Goal: Task Accomplishment & Management: Use online tool/utility

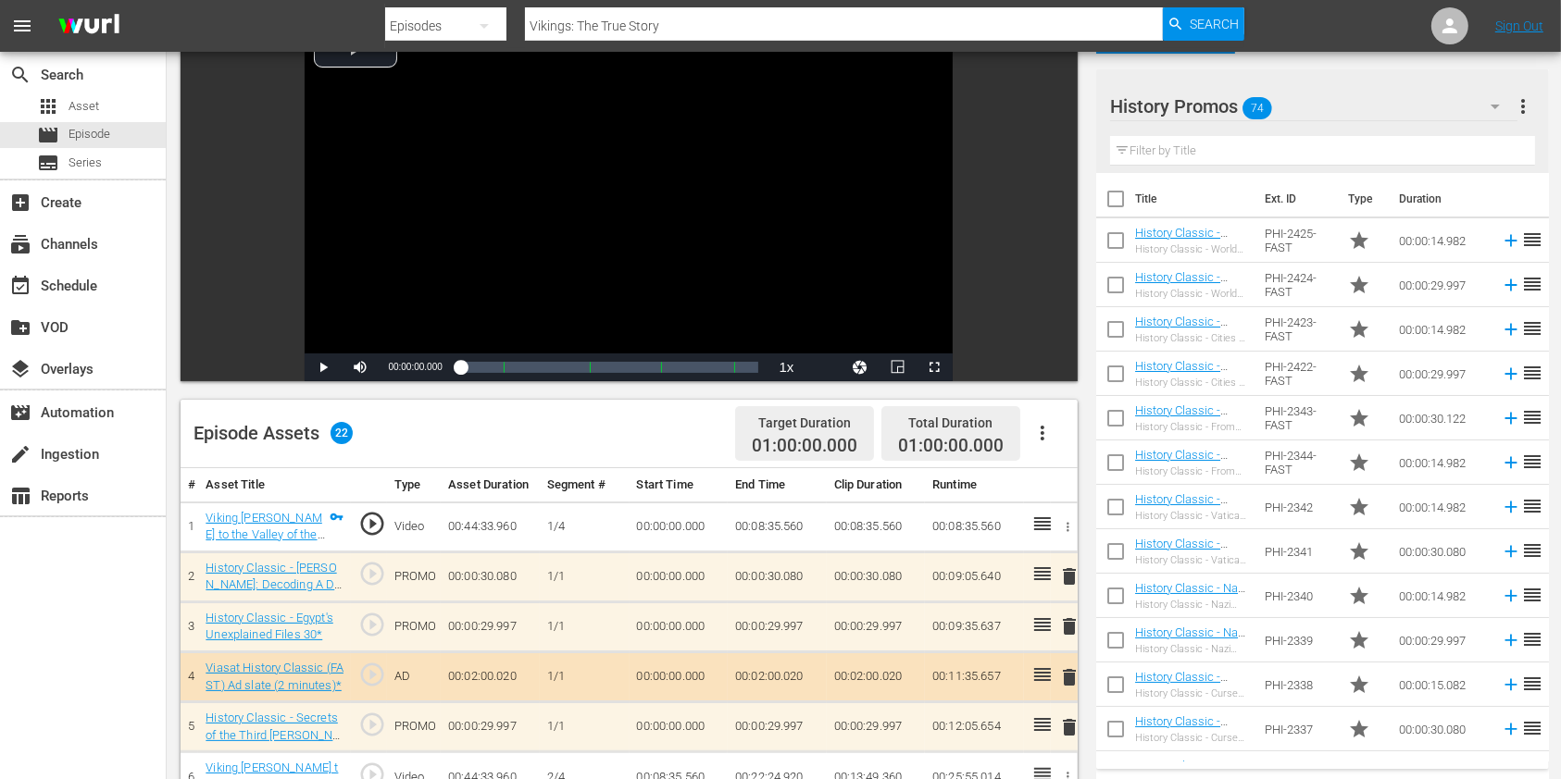
scroll to position [370, 0]
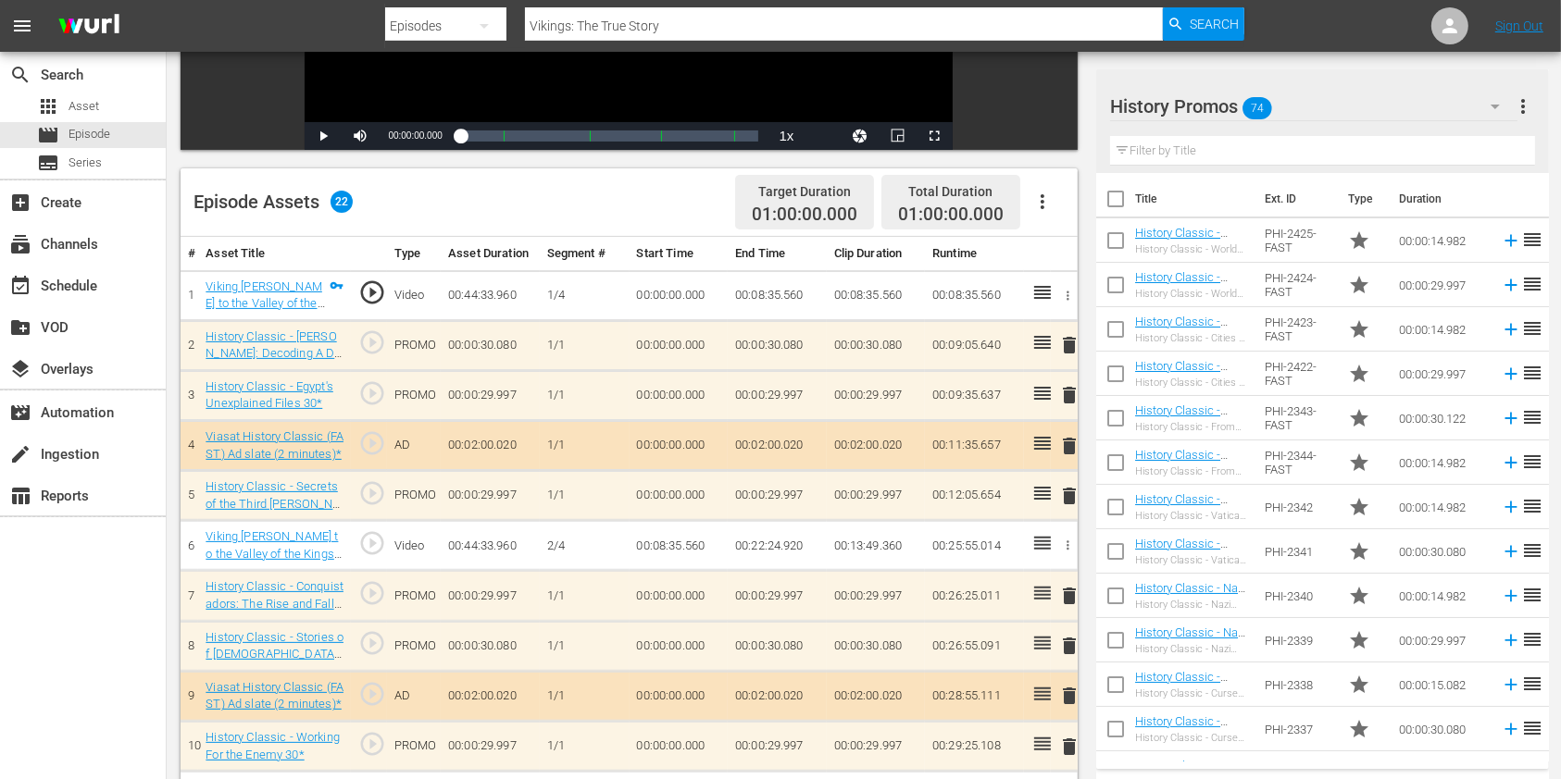
click at [1201, 159] on input "text" at bounding box center [1322, 151] width 425 height 30
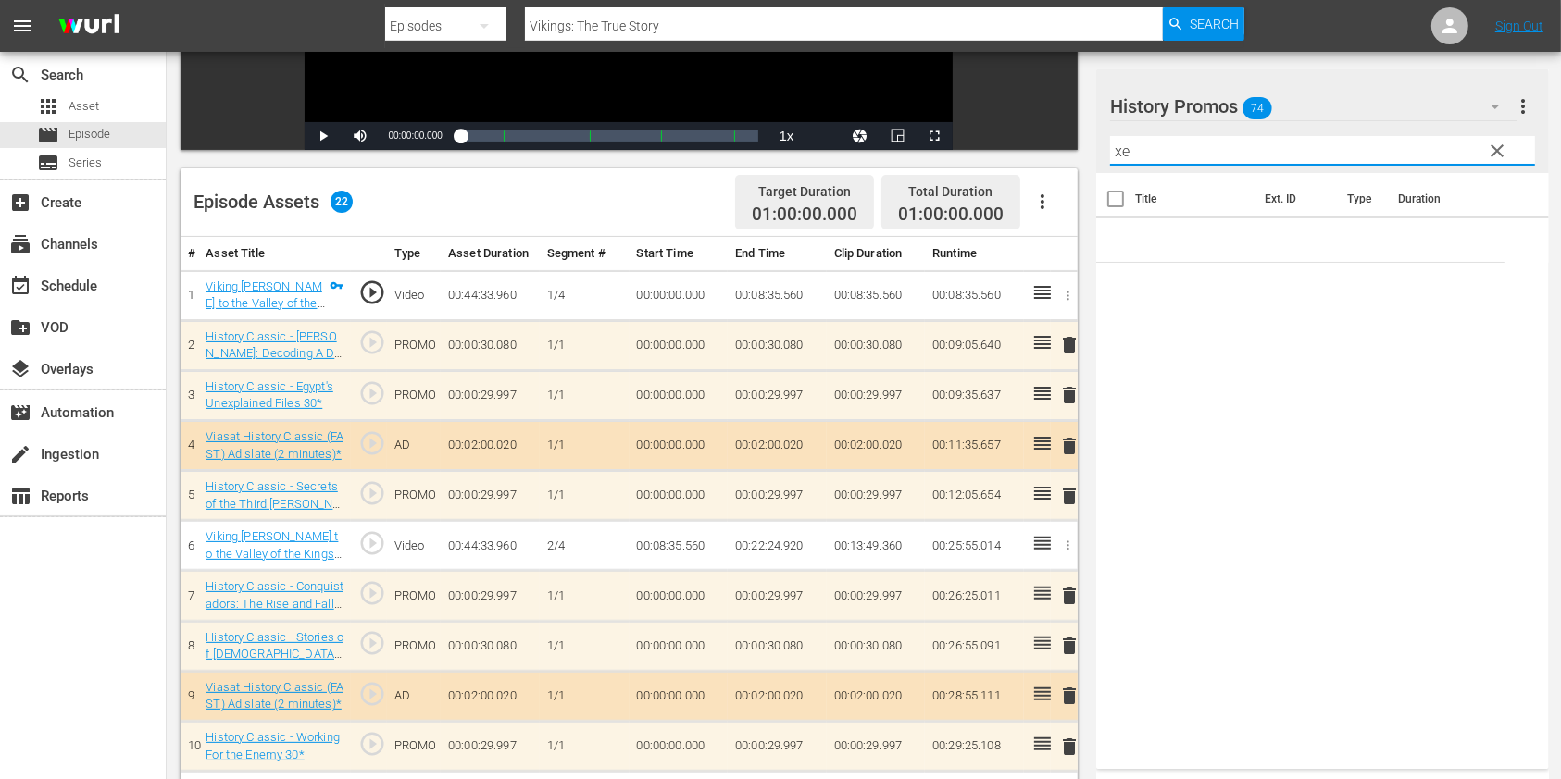
type input "x"
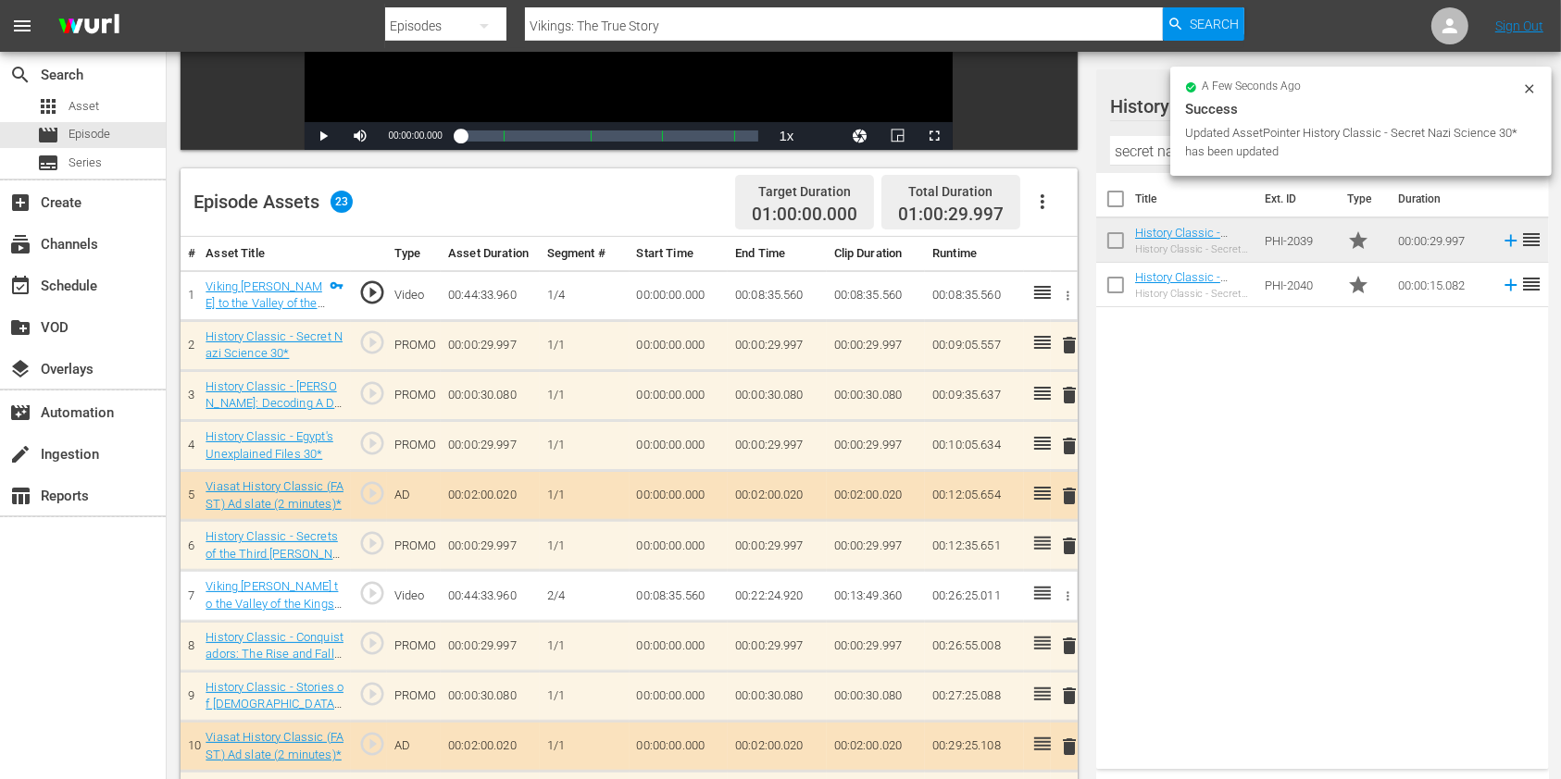
click at [1065, 451] on span "delete" at bounding box center [1069, 446] width 22 height 22
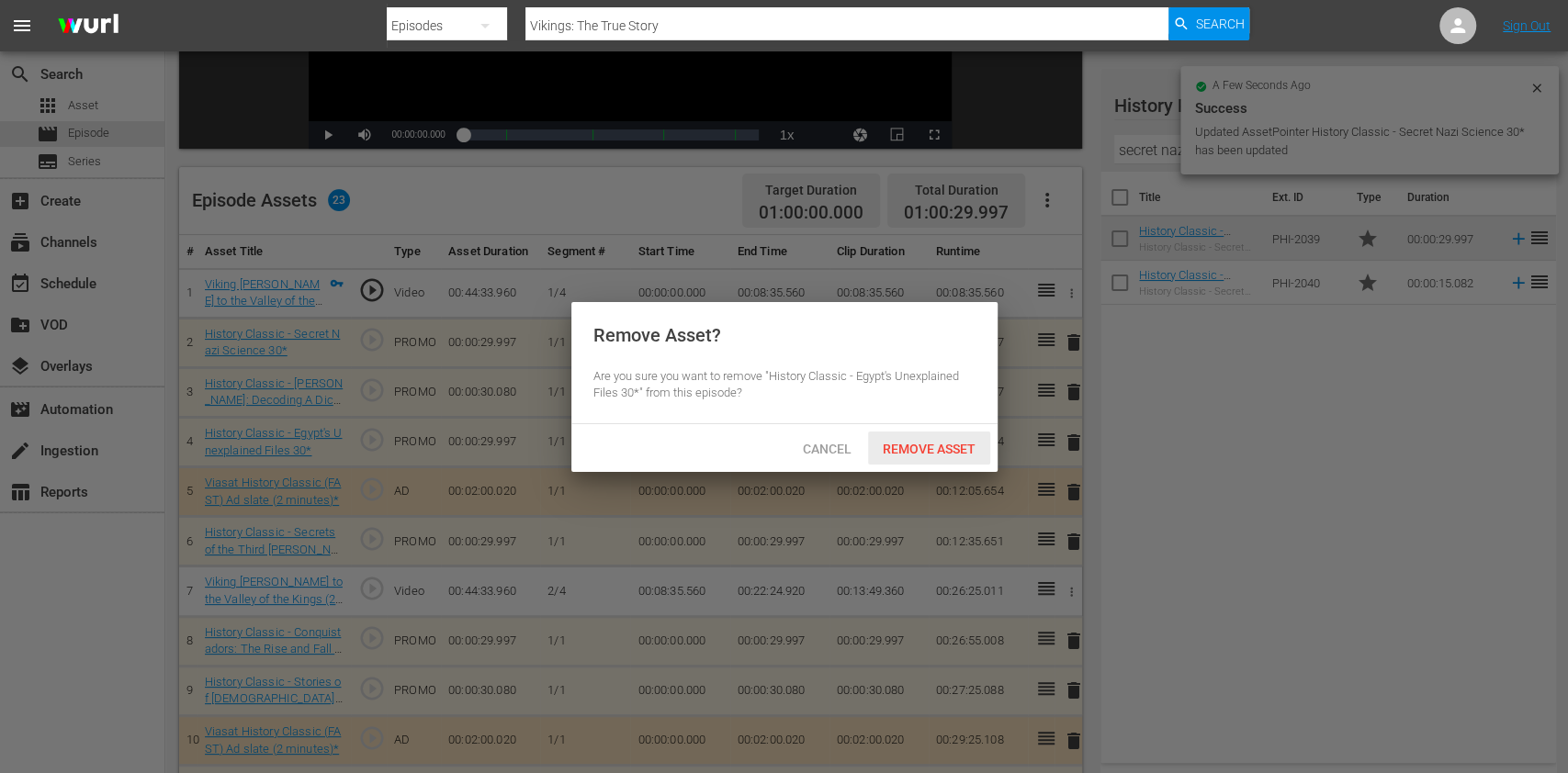
click at [926, 455] on div "Remove Asset" at bounding box center [929, 449] width 122 height 34
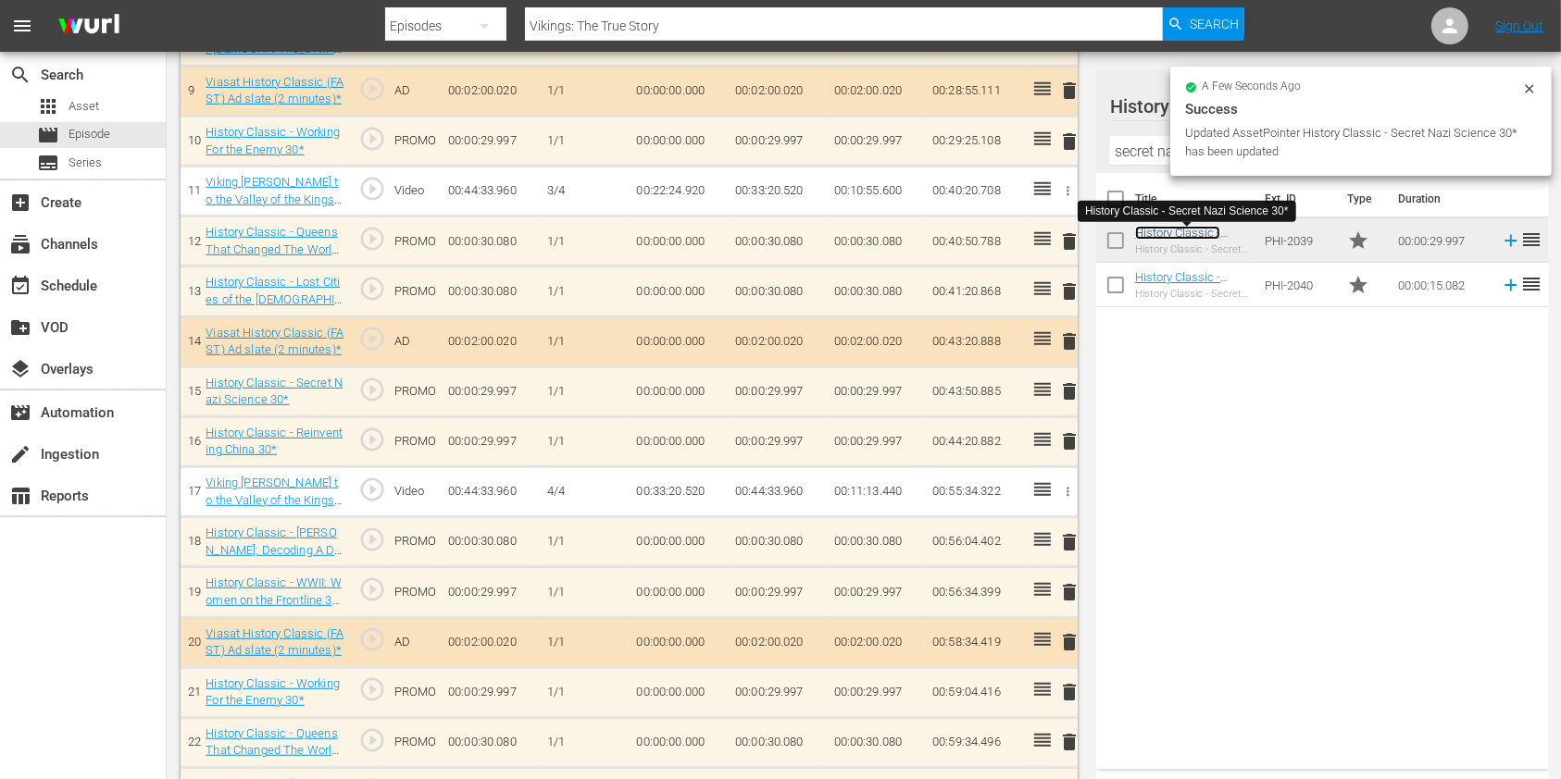
scroll to position [1026, 0]
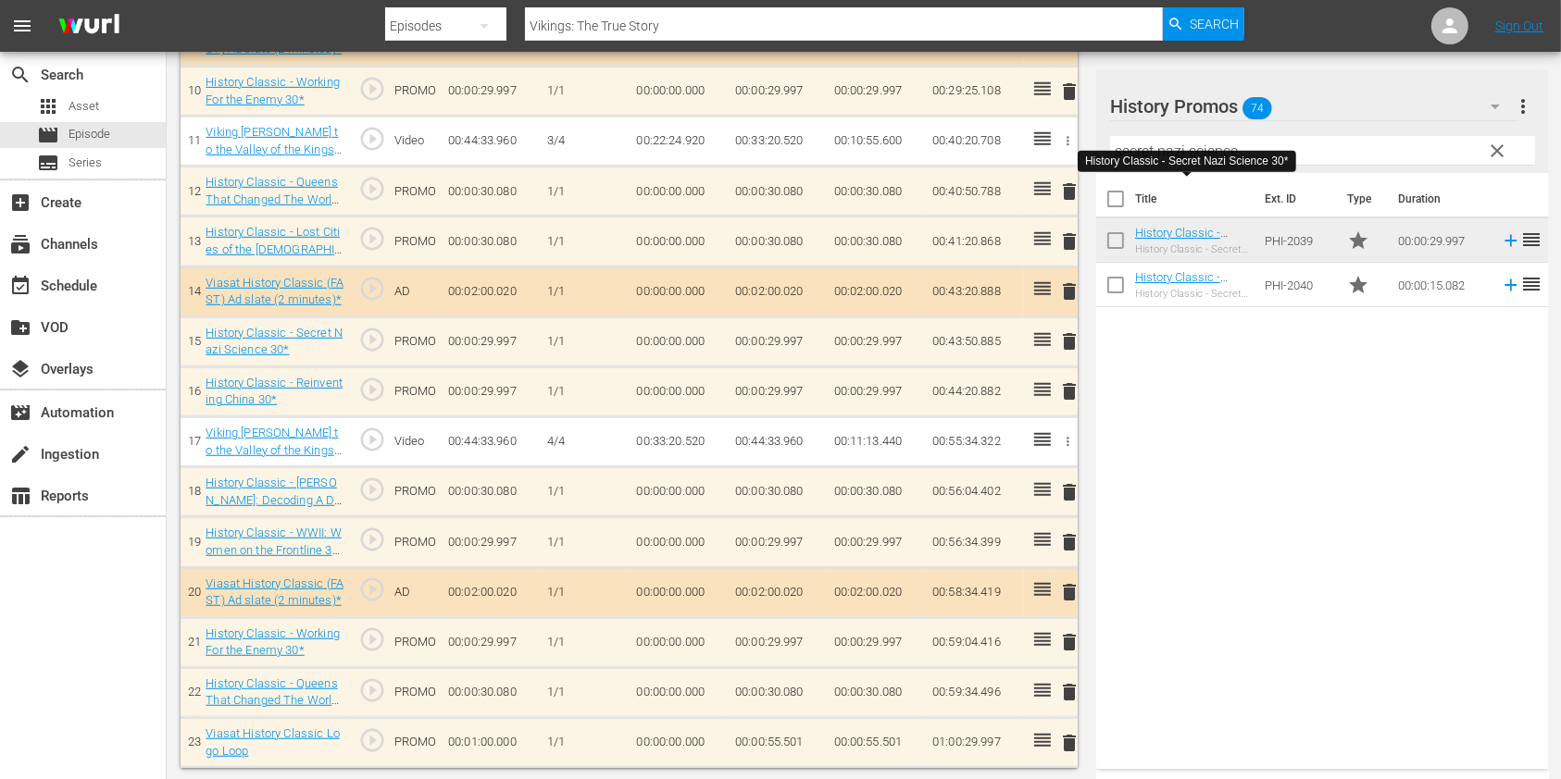
click at [1059, 396] on span "delete" at bounding box center [1069, 391] width 22 height 22
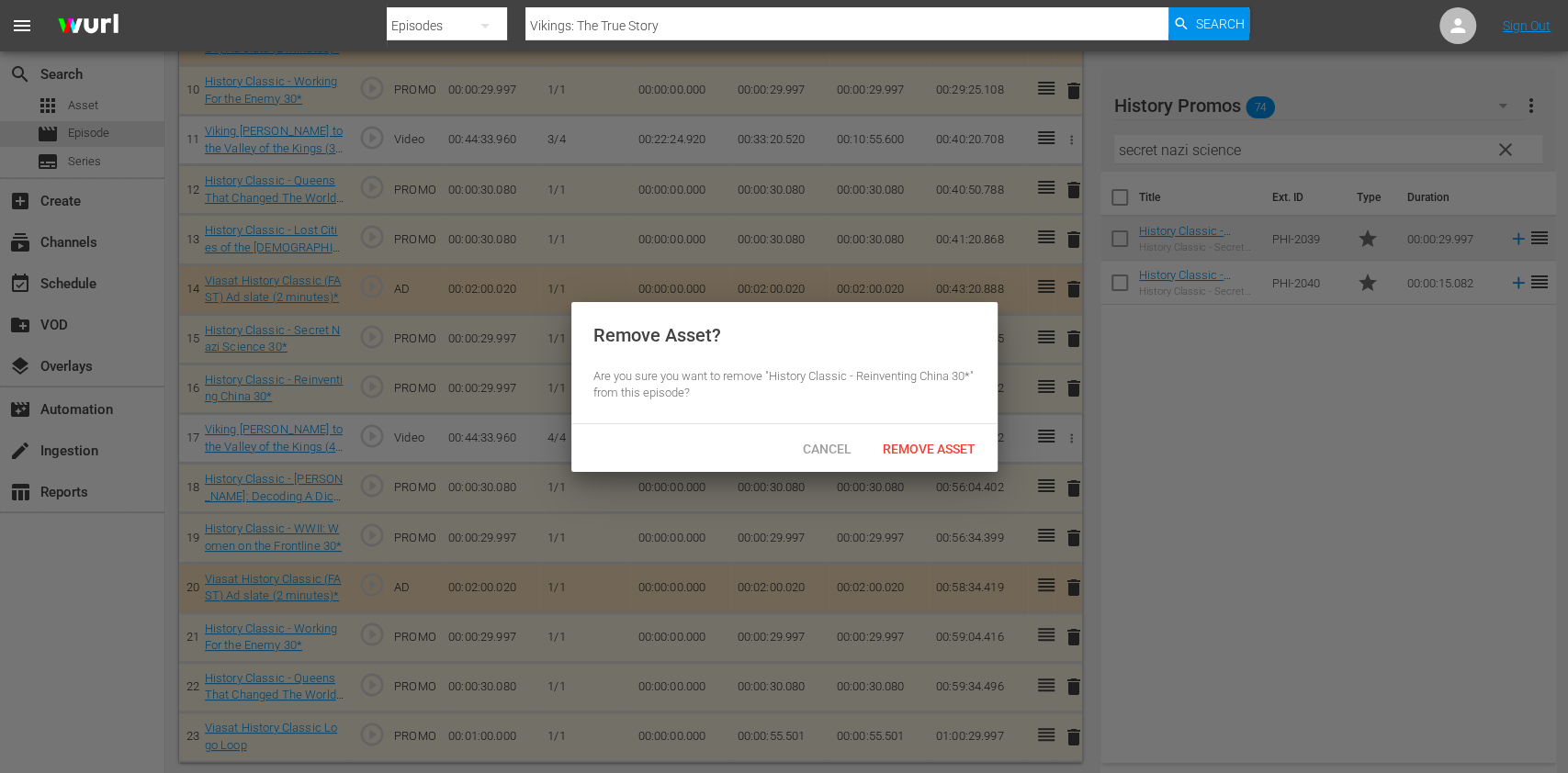
click at [934, 442] on span "Remove Asset" at bounding box center [929, 449] width 122 height 15
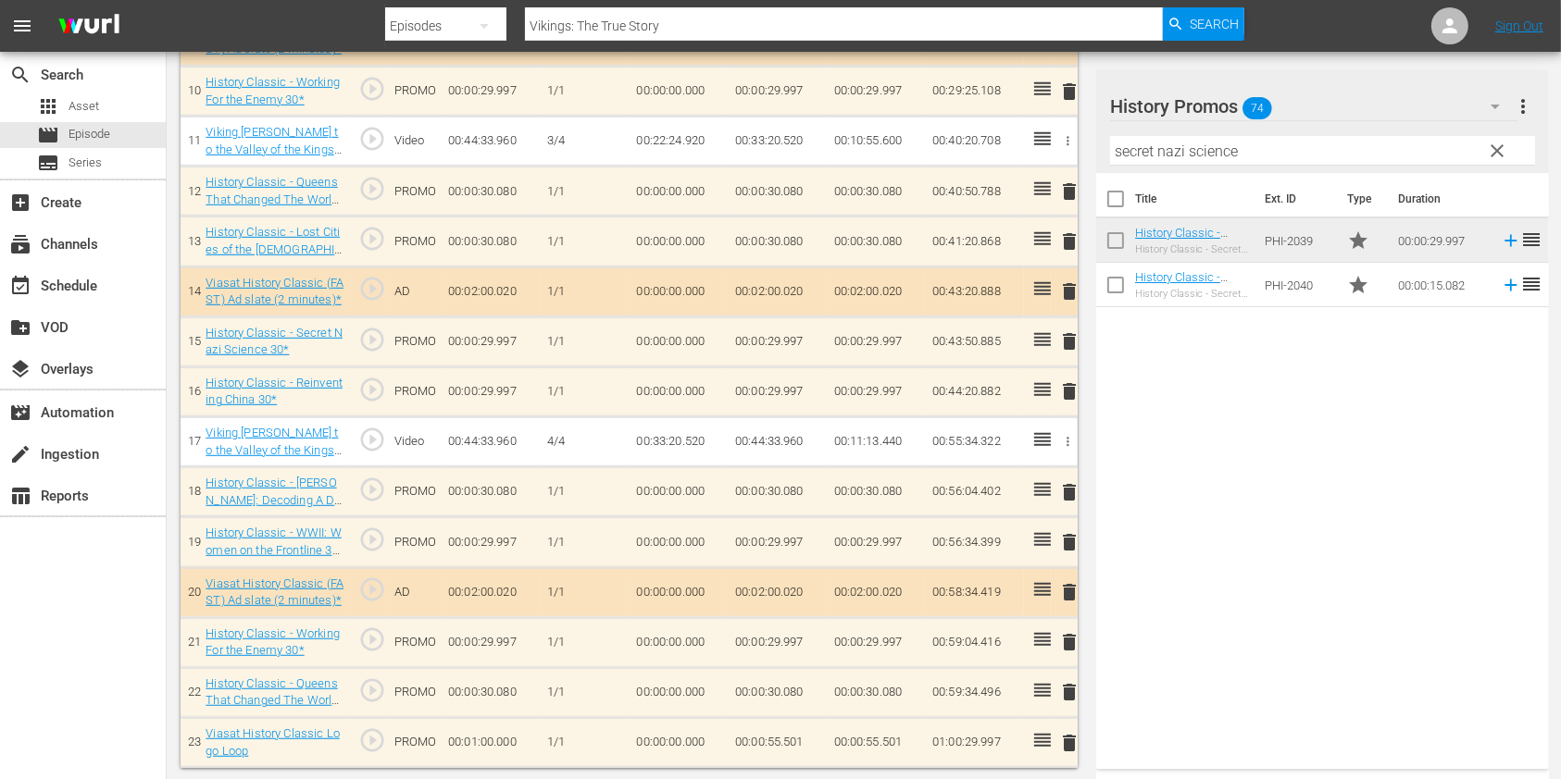
click at [1174, 152] on input "secret nazi science" at bounding box center [1322, 151] width 425 height 30
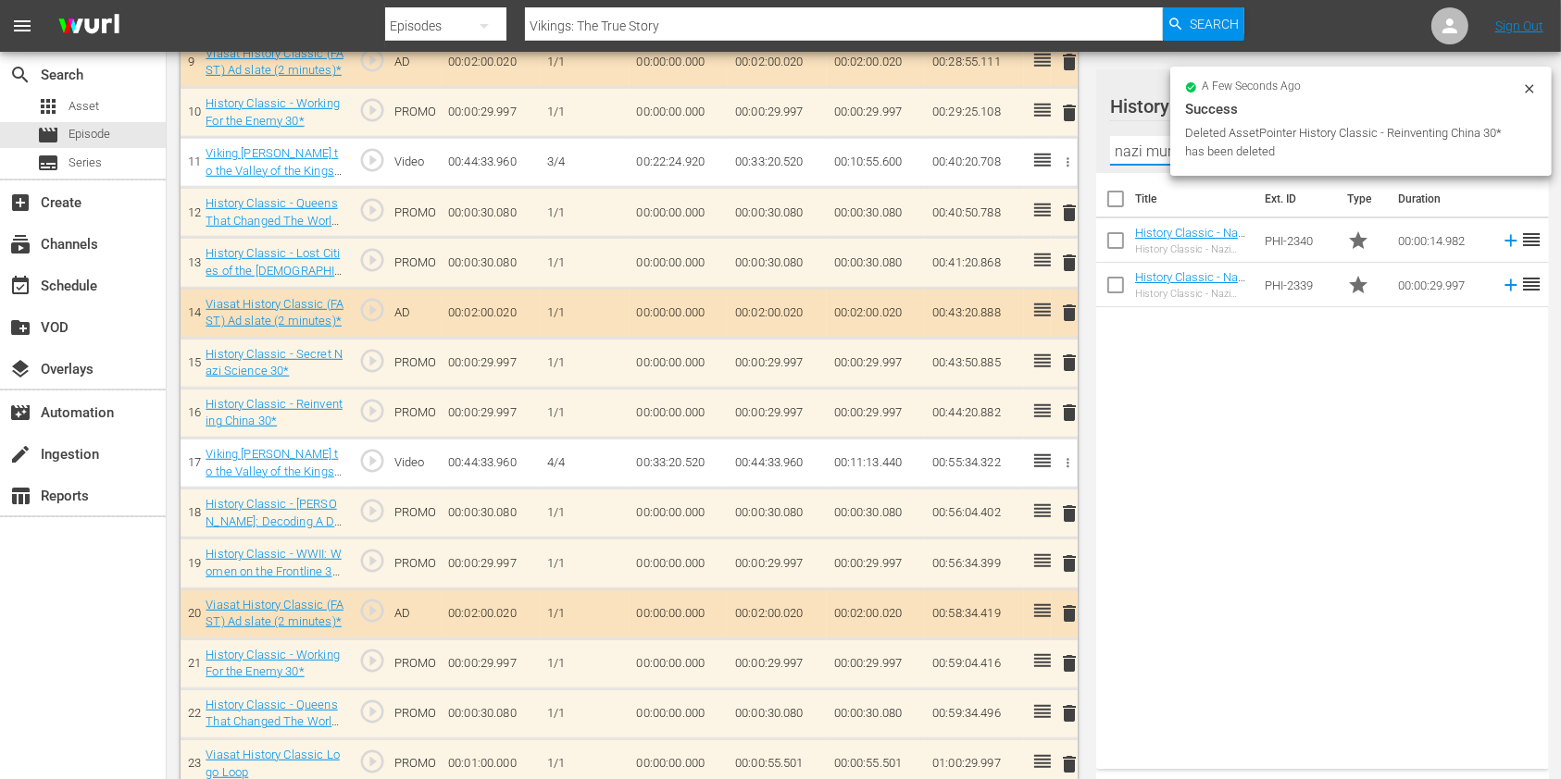
scroll to position [0, 0]
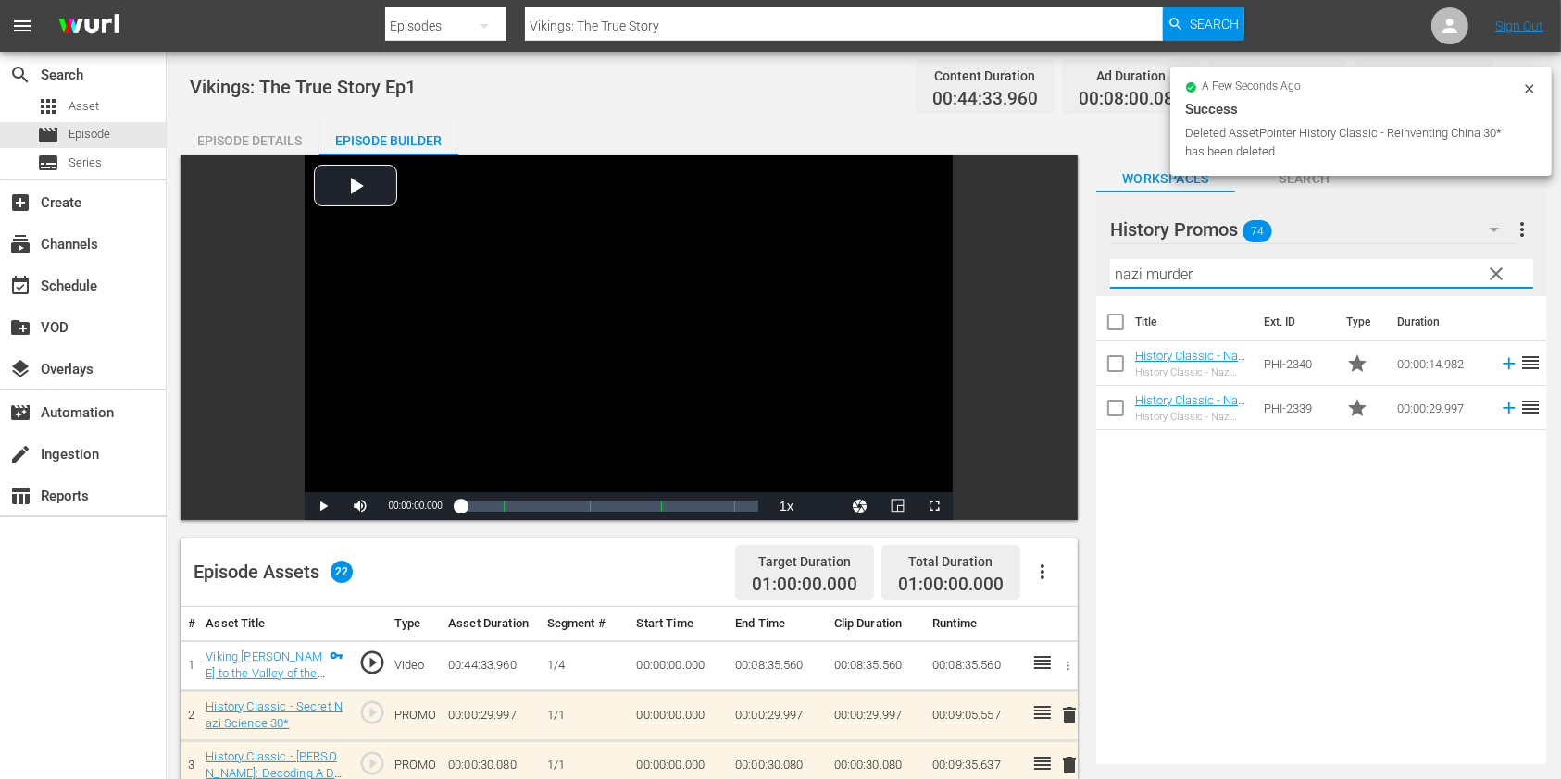
type input "nazi murder"
drag, startPoint x: 280, startPoint y: 137, endPoint x: 288, endPoint y: 142, distance: 9.5
click at [280, 137] on div "Episode Details" at bounding box center [250, 140] width 139 height 44
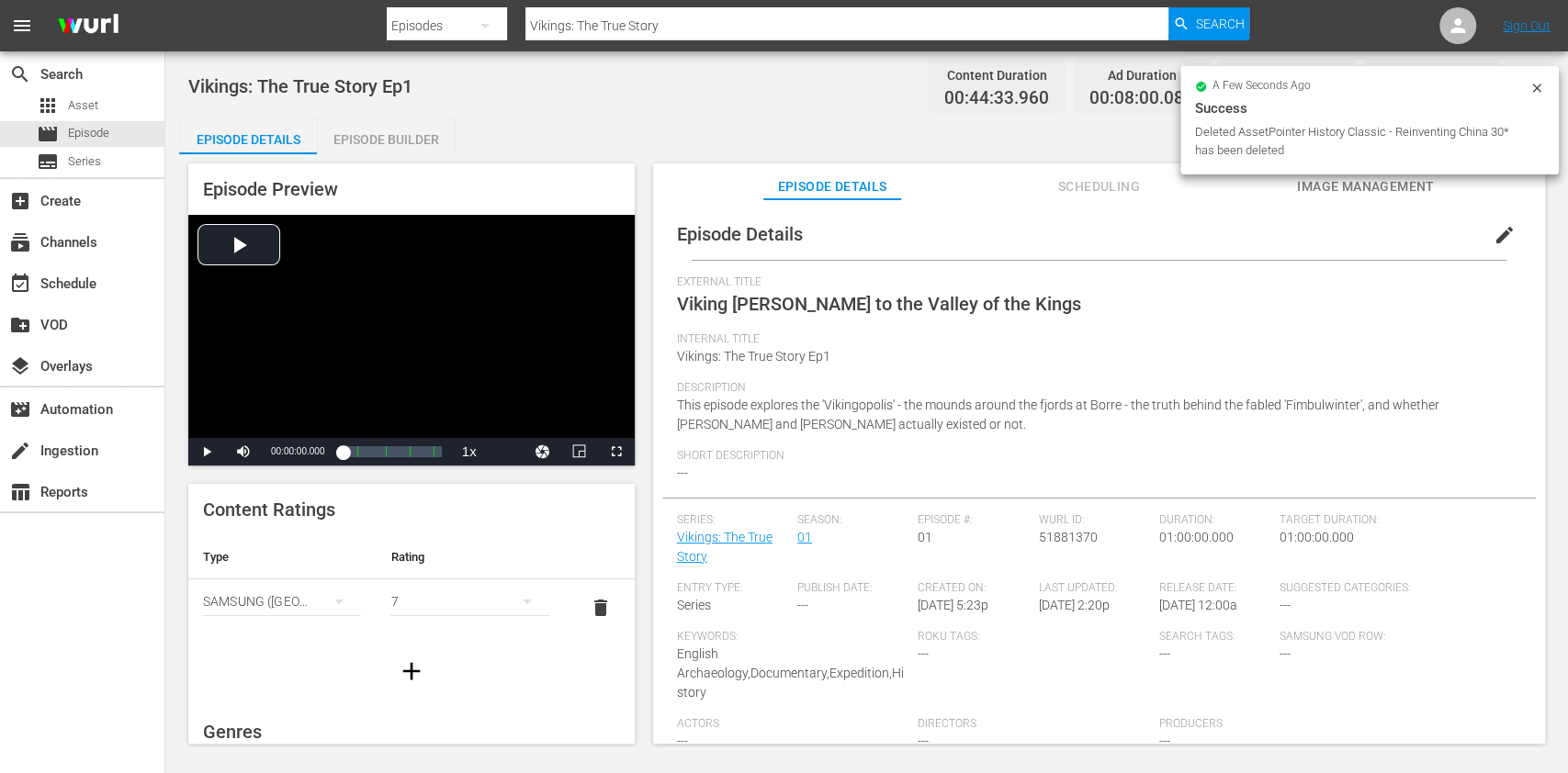
click at [1026, 184] on div "Episode Details Scheduling Image Management" at bounding box center [1099, 182] width 800 height 37
click at [1048, 192] on span "Scheduling" at bounding box center [1099, 187] width 138 height 23
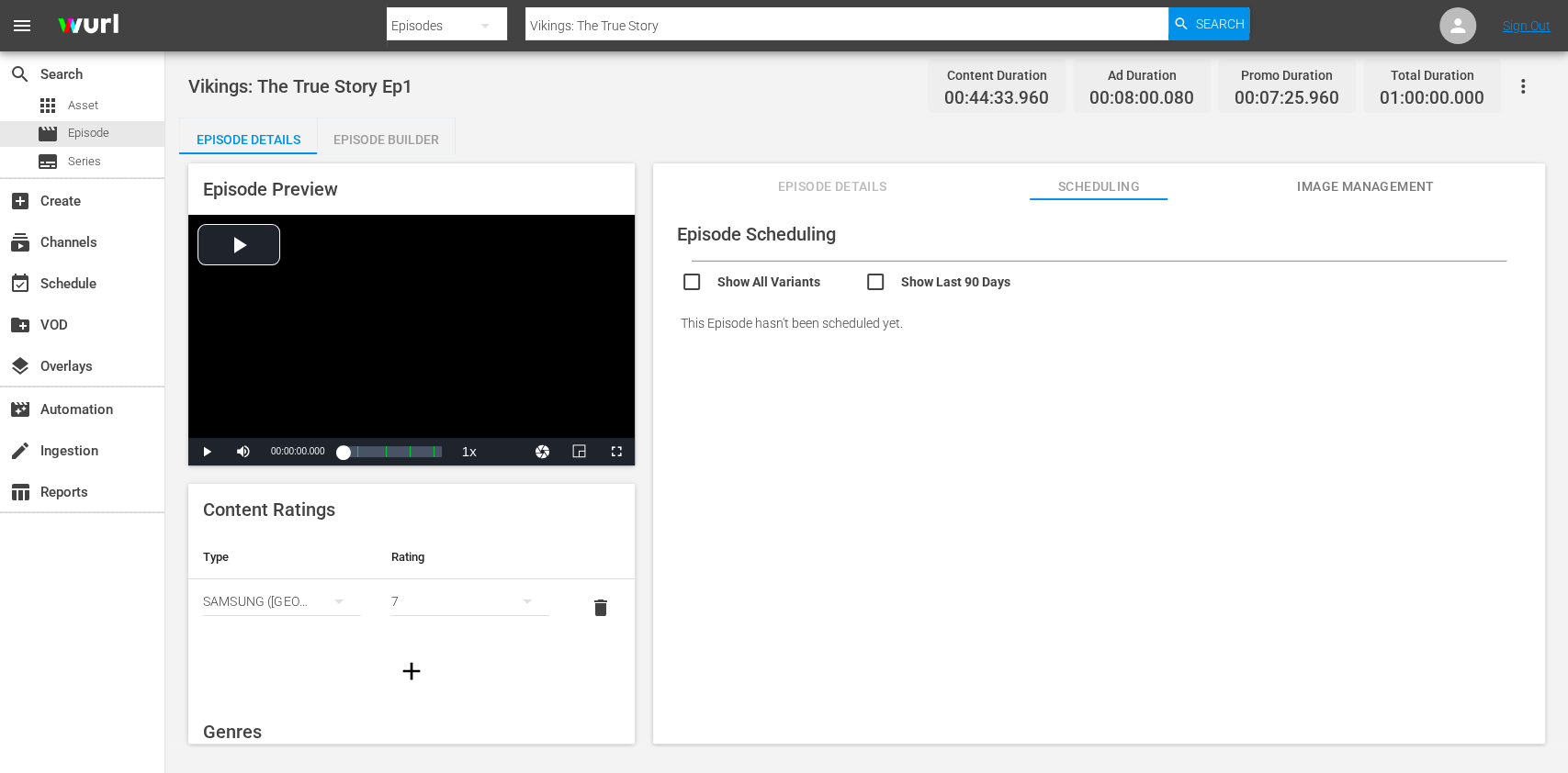
click at [382, 138] on div "Episode Builder" at bounding box center [385, 139] width 138 height 44
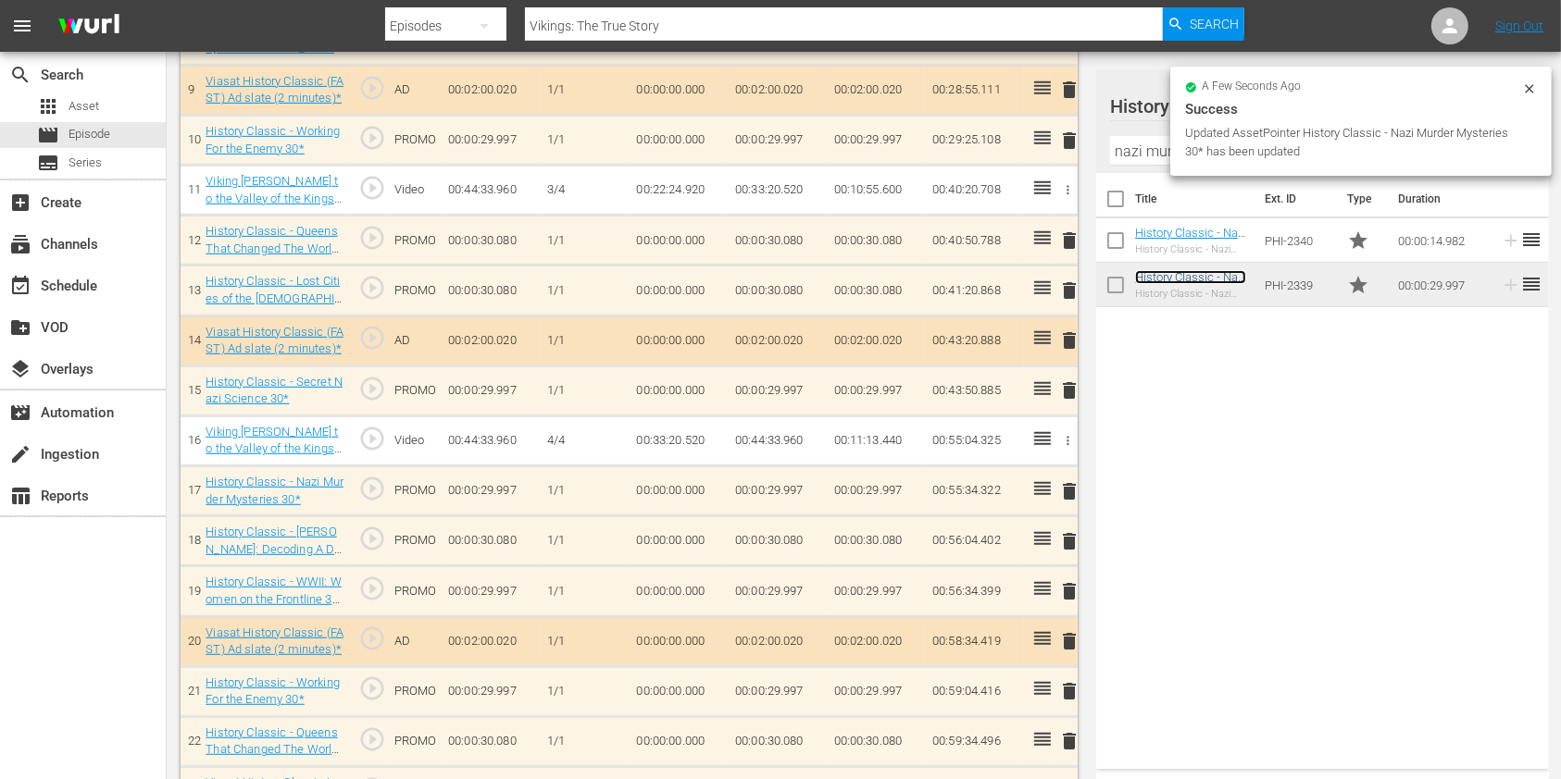
scroll to position [977, 0]
click at [1069, 592] on span "delete" at bounding box center [1069, 591] width 22 height 22
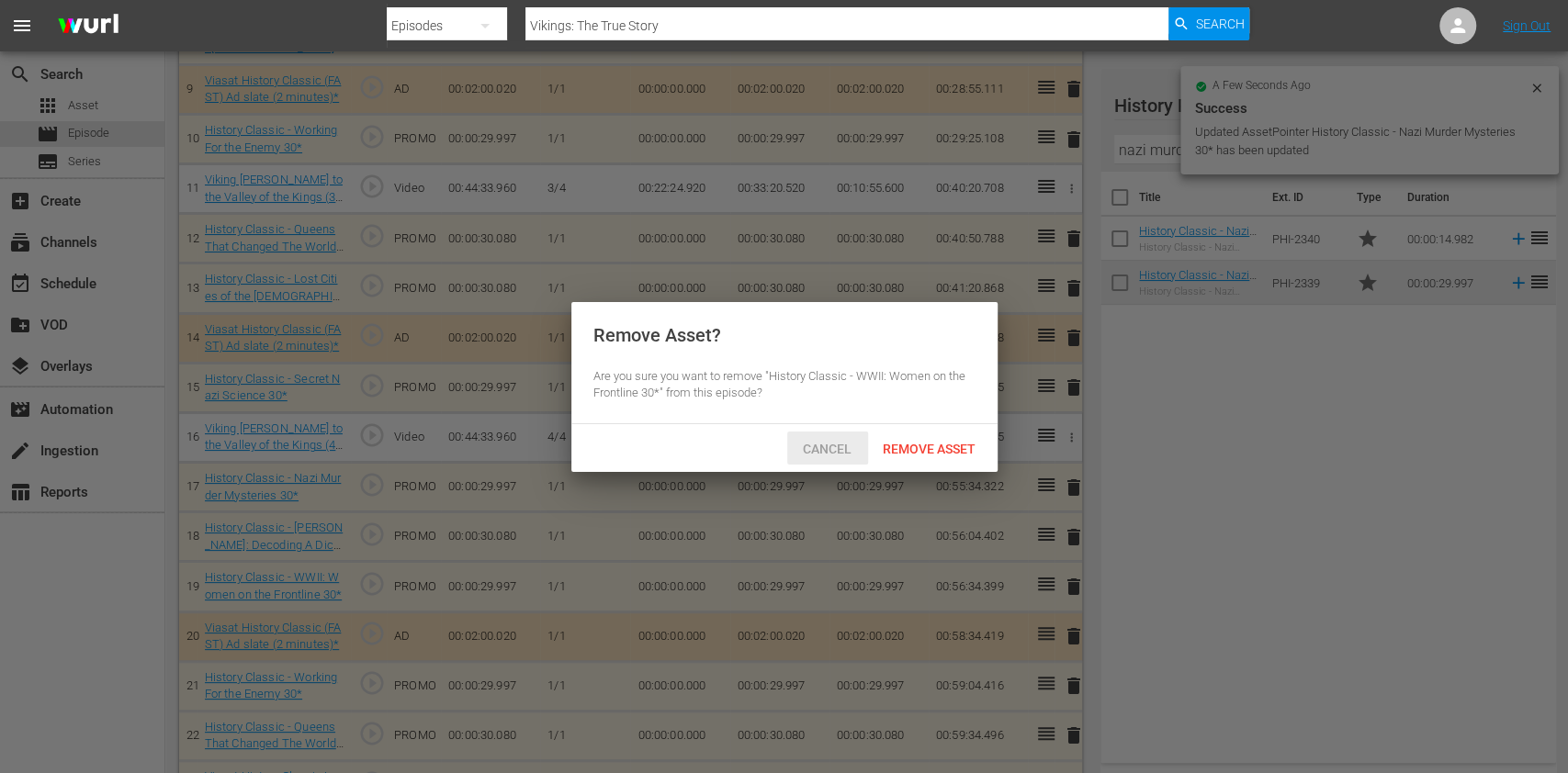
click at [880, 436] on div "Remove Asset" at bounding box center [929, 449] width 122 height 34
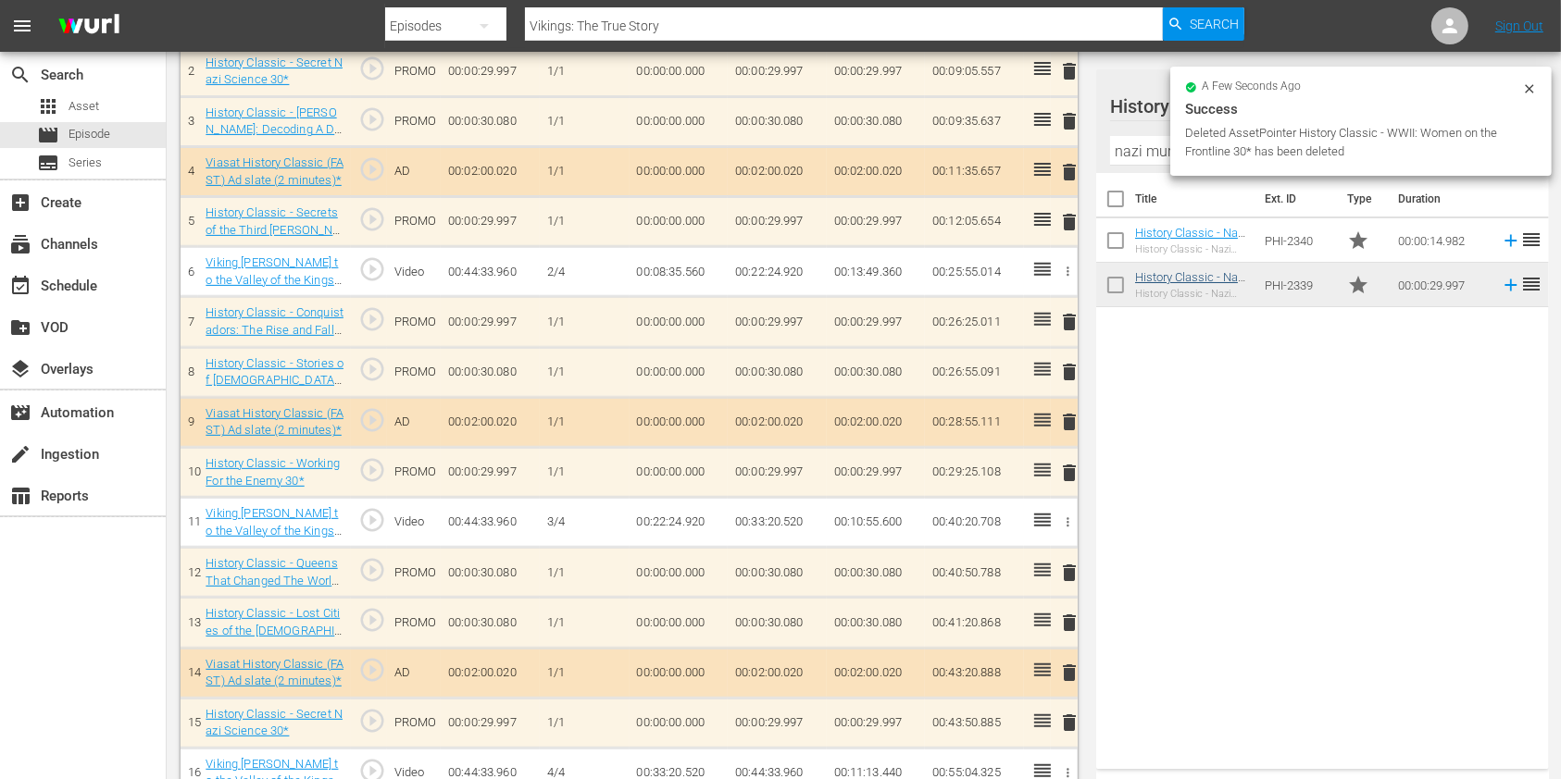
scroll to position [606, 0]
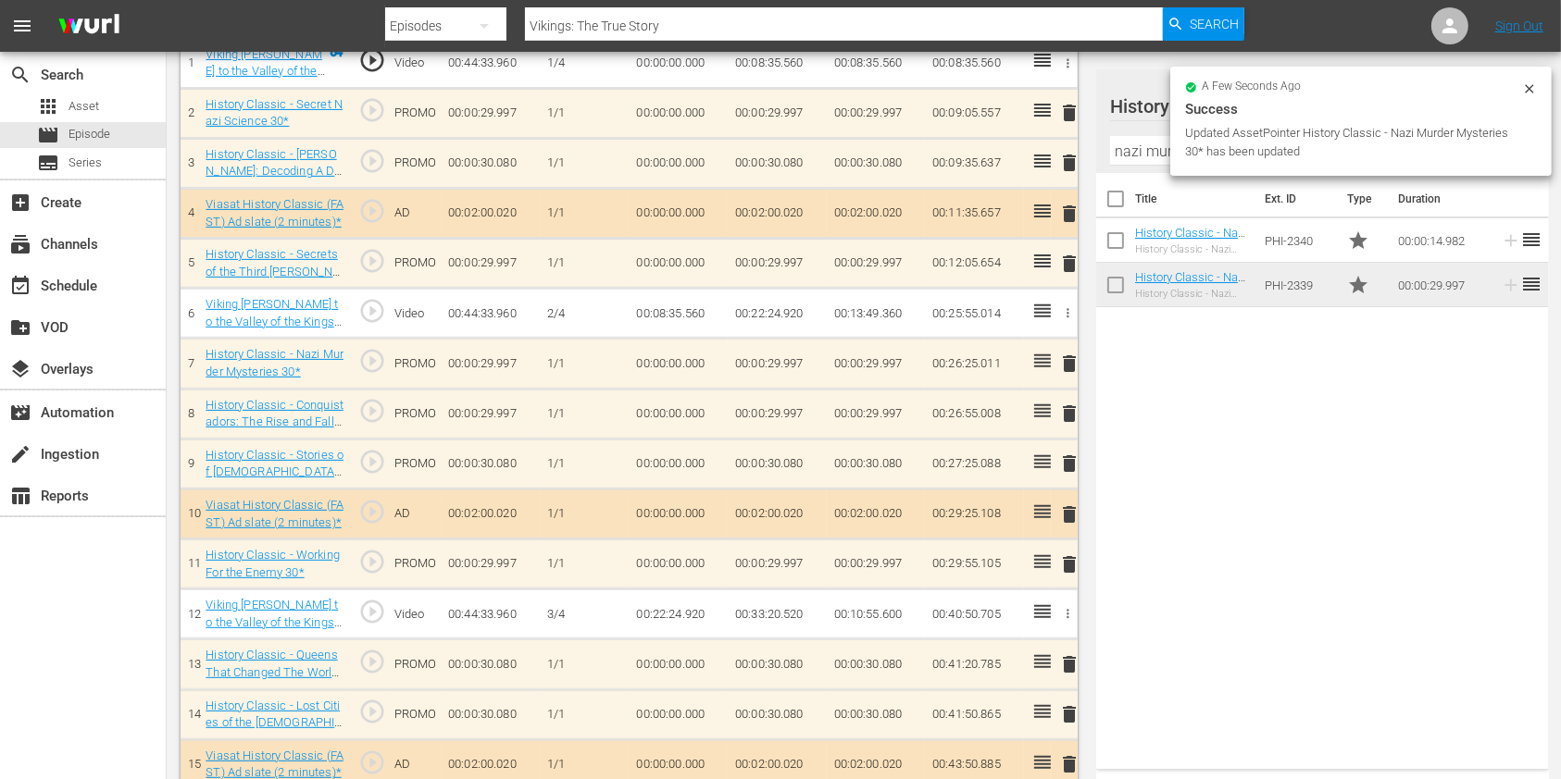
click at [1066, 413] on div "delete" at bounding box center [1064, 414] width 12 height 27
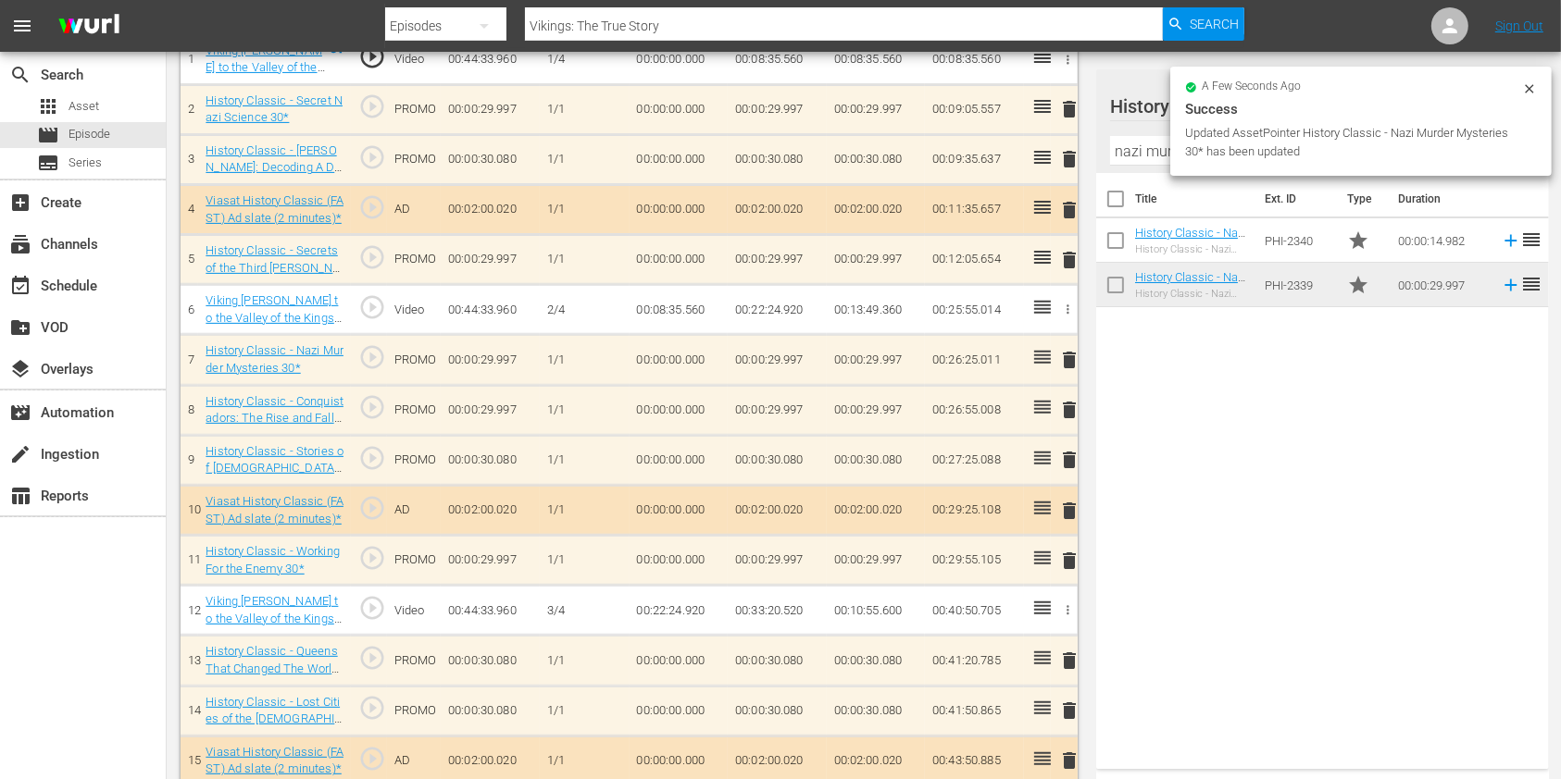
click at [1066, 411] on span "delete" at bounding box center [1069, 410] width 22 height 22
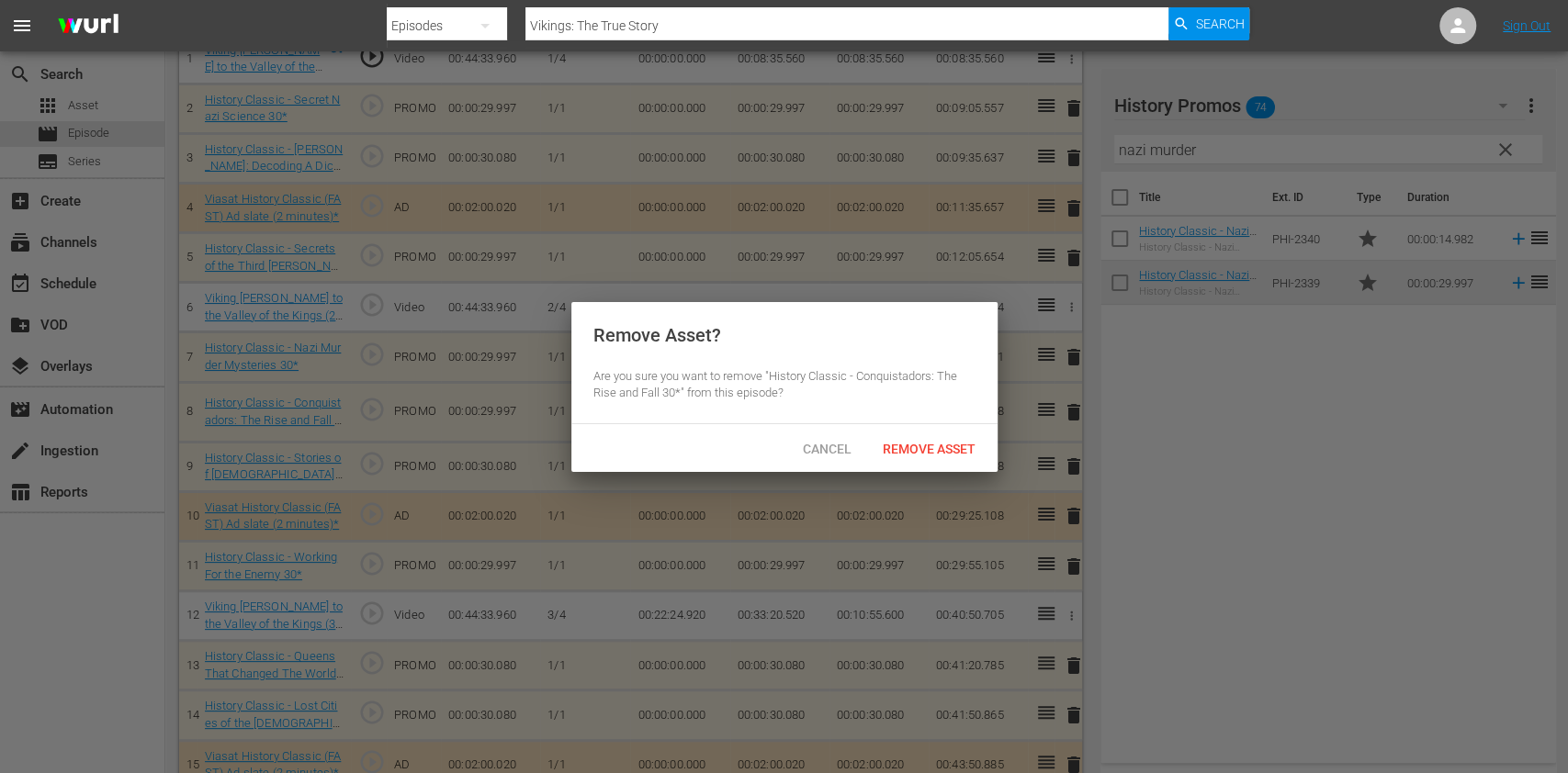
click at [939, 444] on span "Remove Asset" at bounding box center [929, 449] width 122 height 15
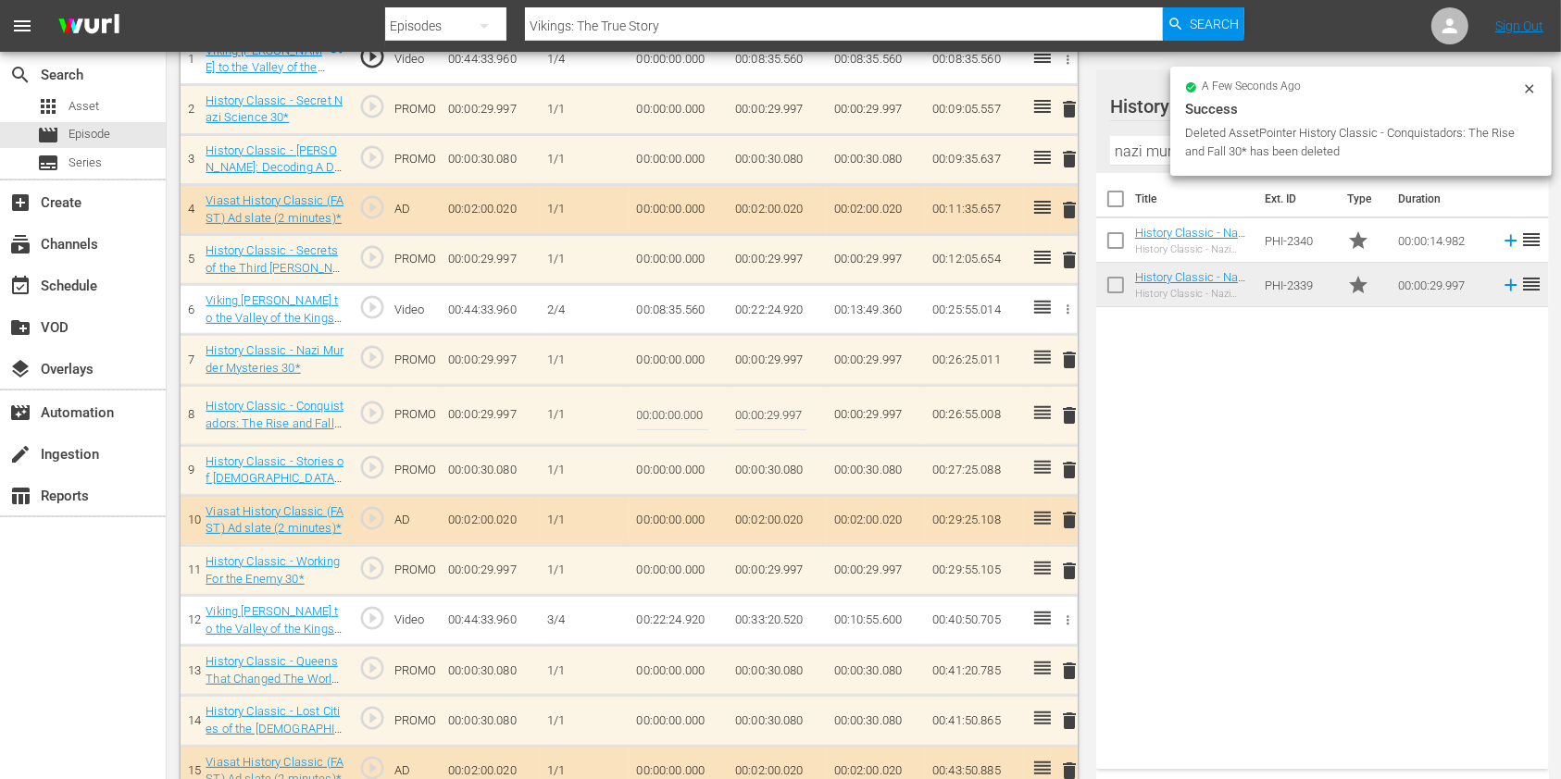
click at [1133, 142] on input "nazi murder" at bounding box center [1322, 151] width 425 height 30
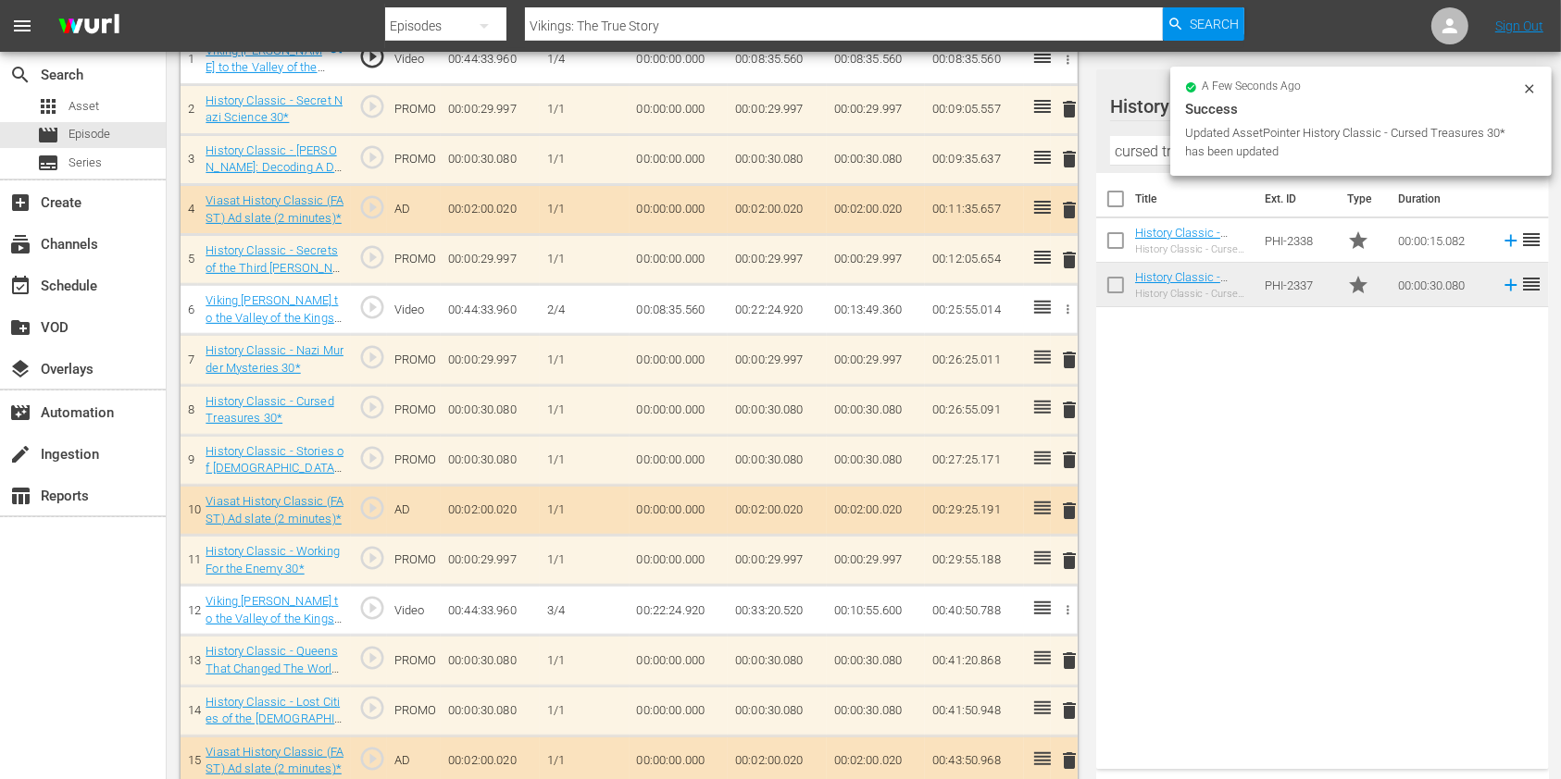
click at [1067, 461] on span "delete" at bounding box center [1069, 460] width 22 height 22
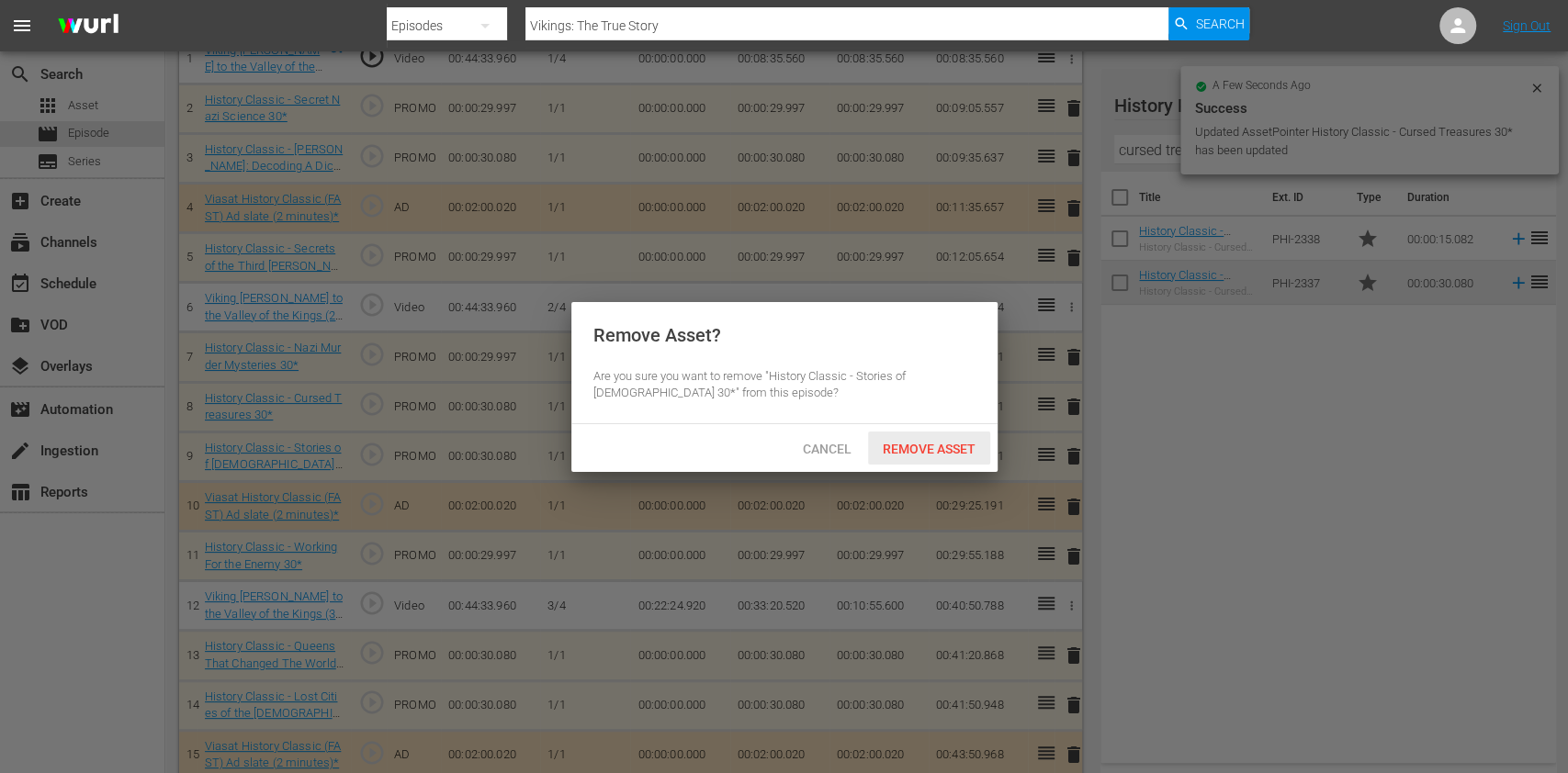
click at [916, 448] on span "Remove Asset" at bounding box center [929, 449] width 122 height 15
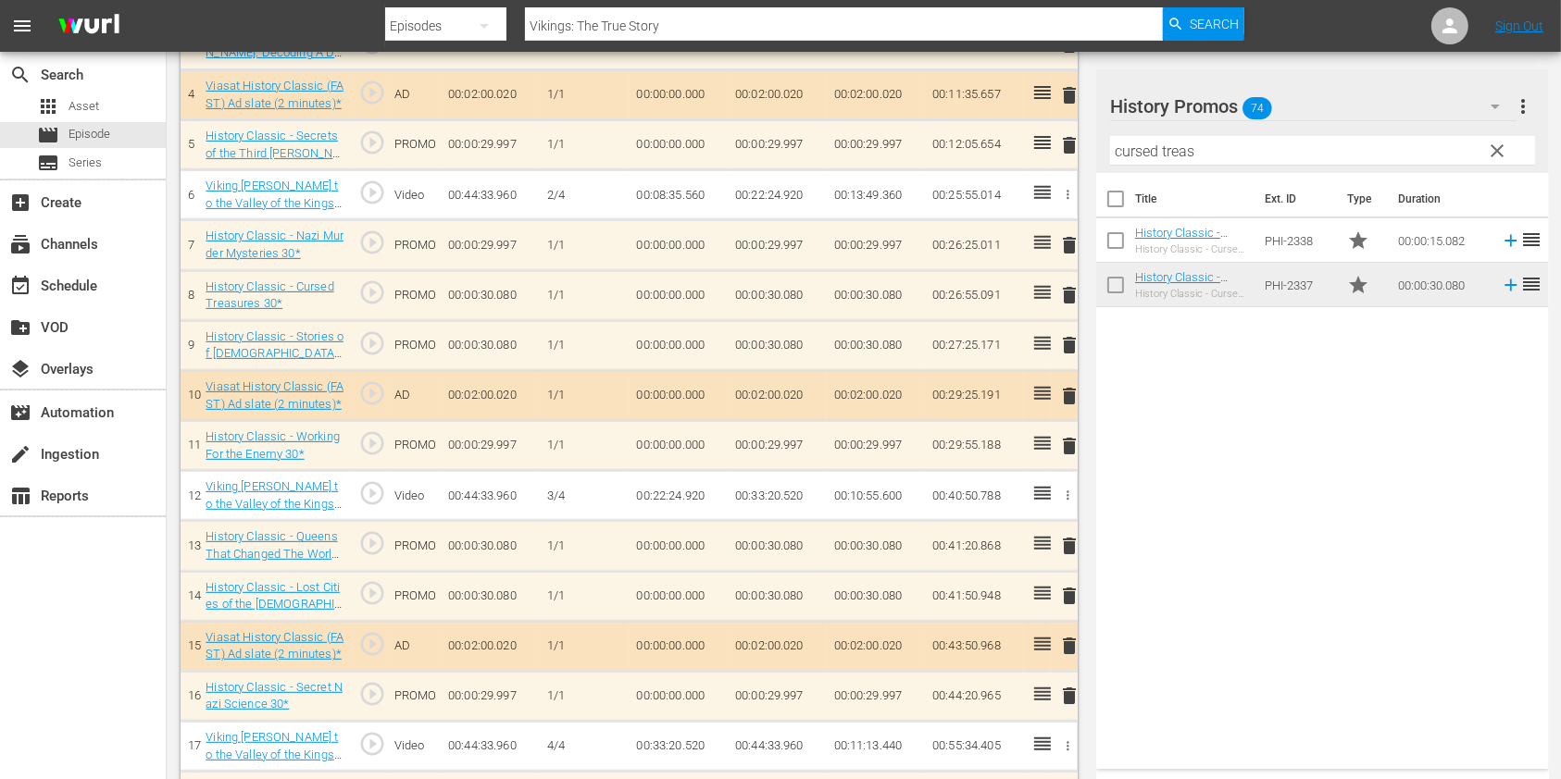
scroll to position [853, 0]
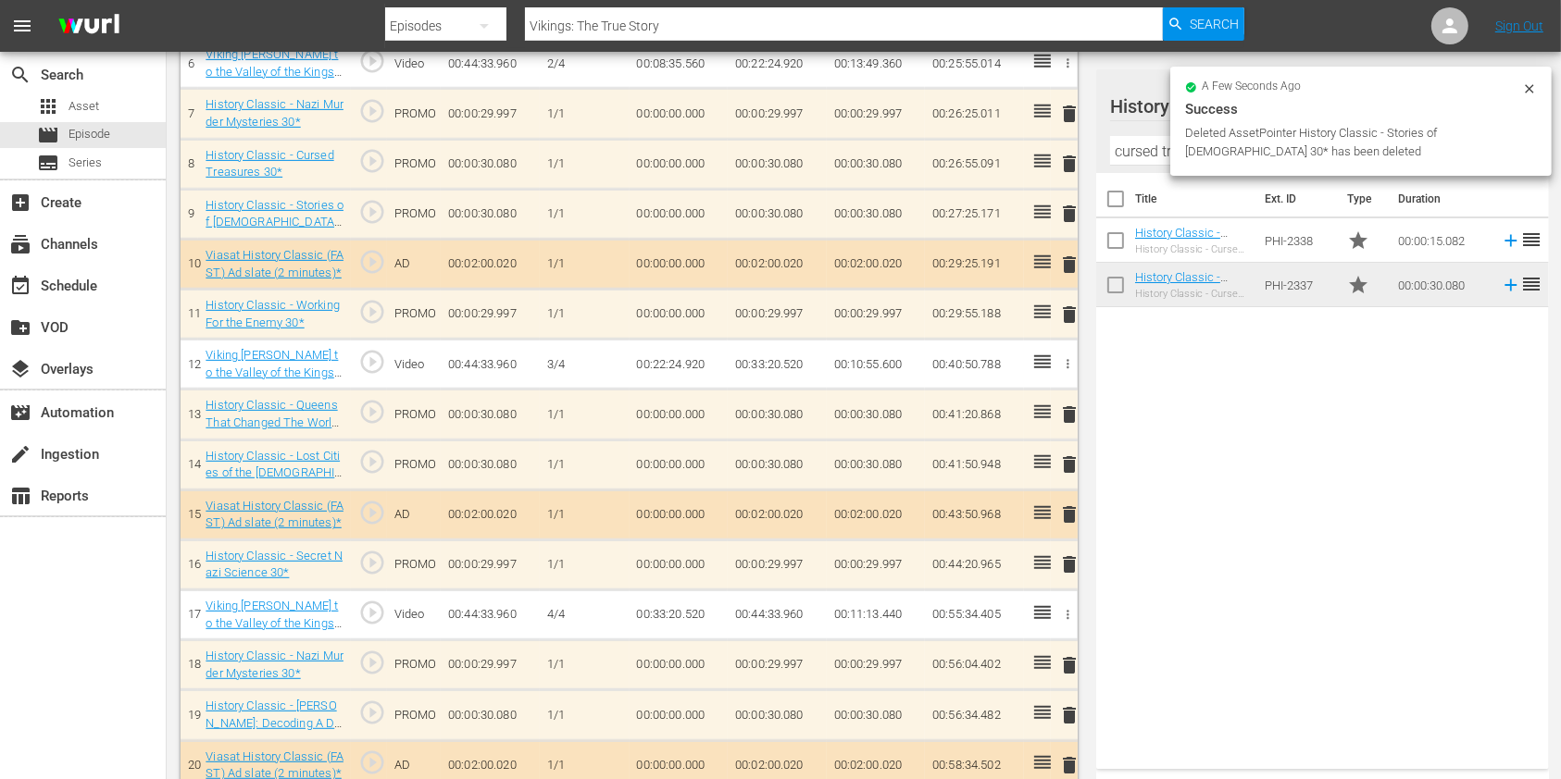
click at [1061, 459] on span "delete" at bounding box center [1069, 465] width 22 height 22
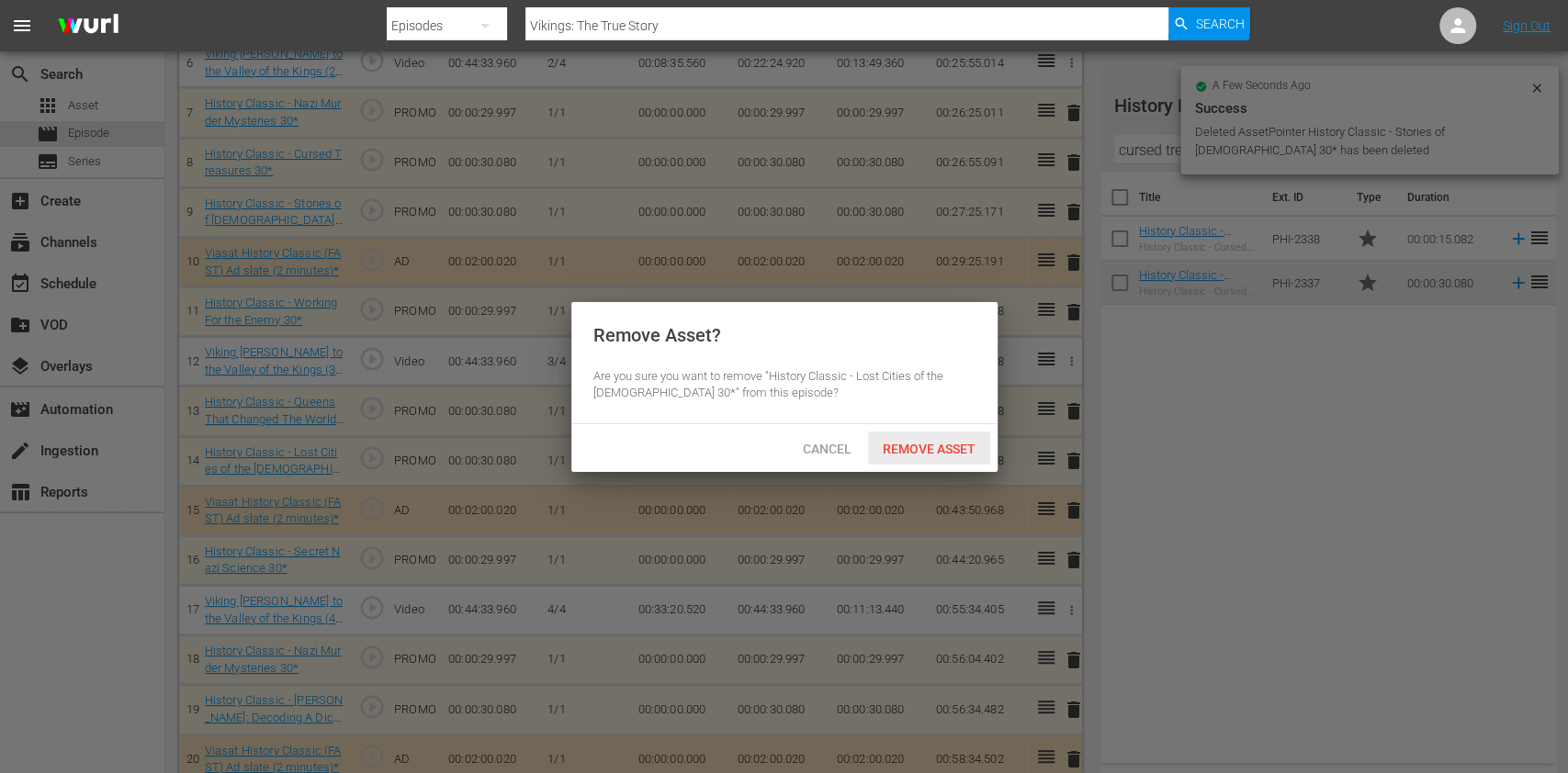
click at [956, 447] on span "Remove Asset" at bounding box center [929, 449] width 122 height 15
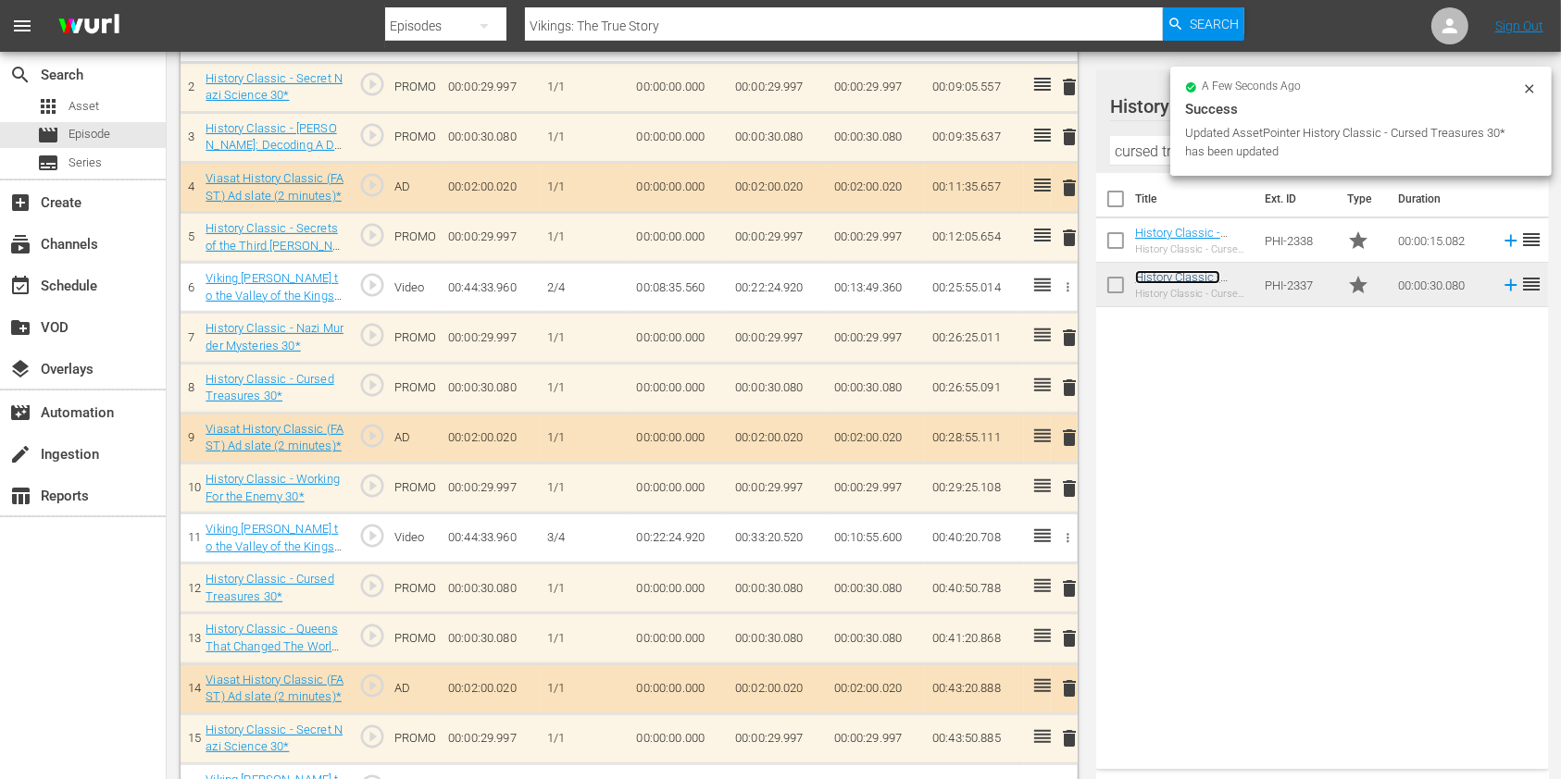
scroll to position [606, 0]
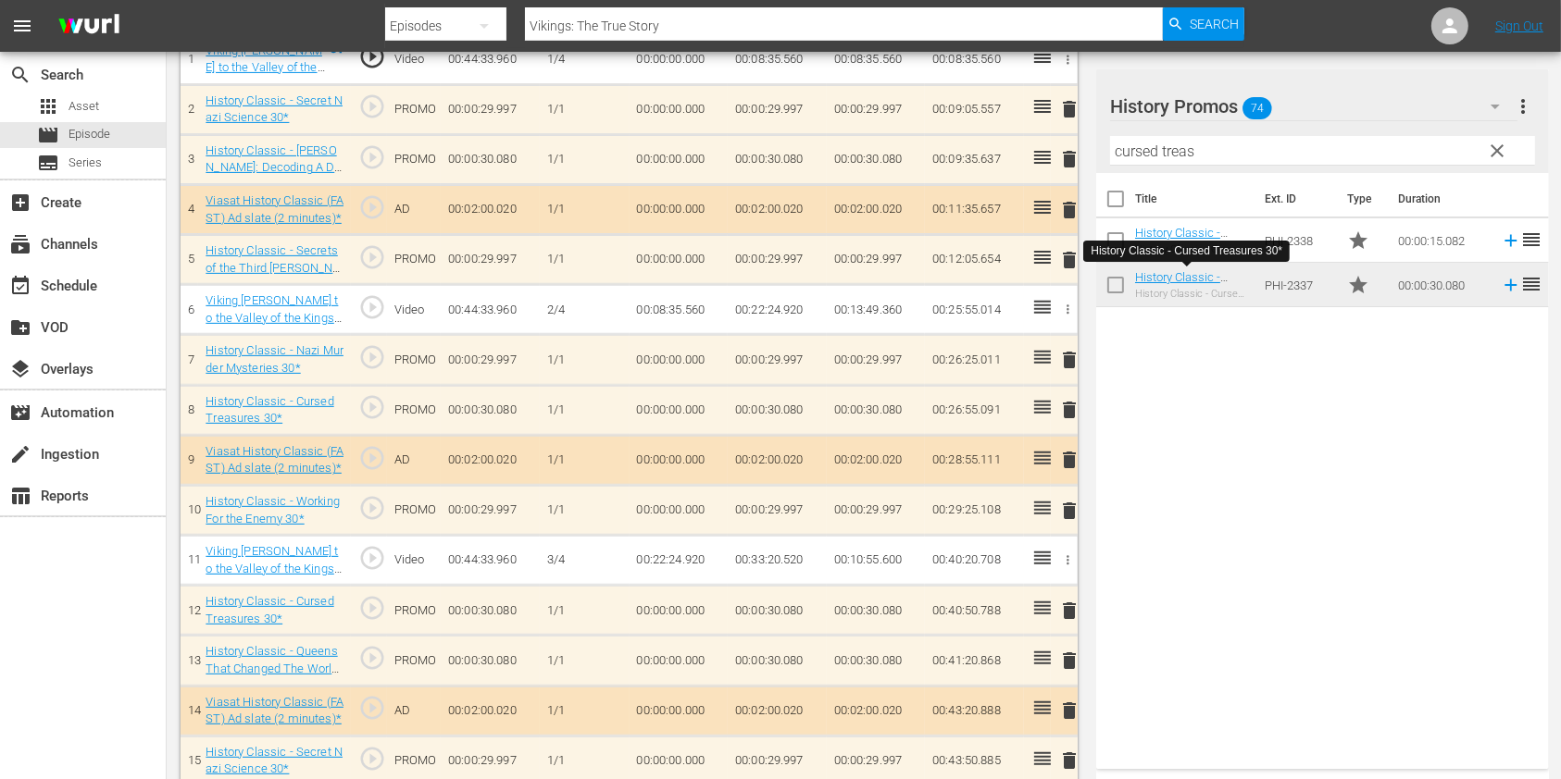
click at [1170, 147] on input "cursed treas" at bounding box center [1322, 151] width 425 height 30
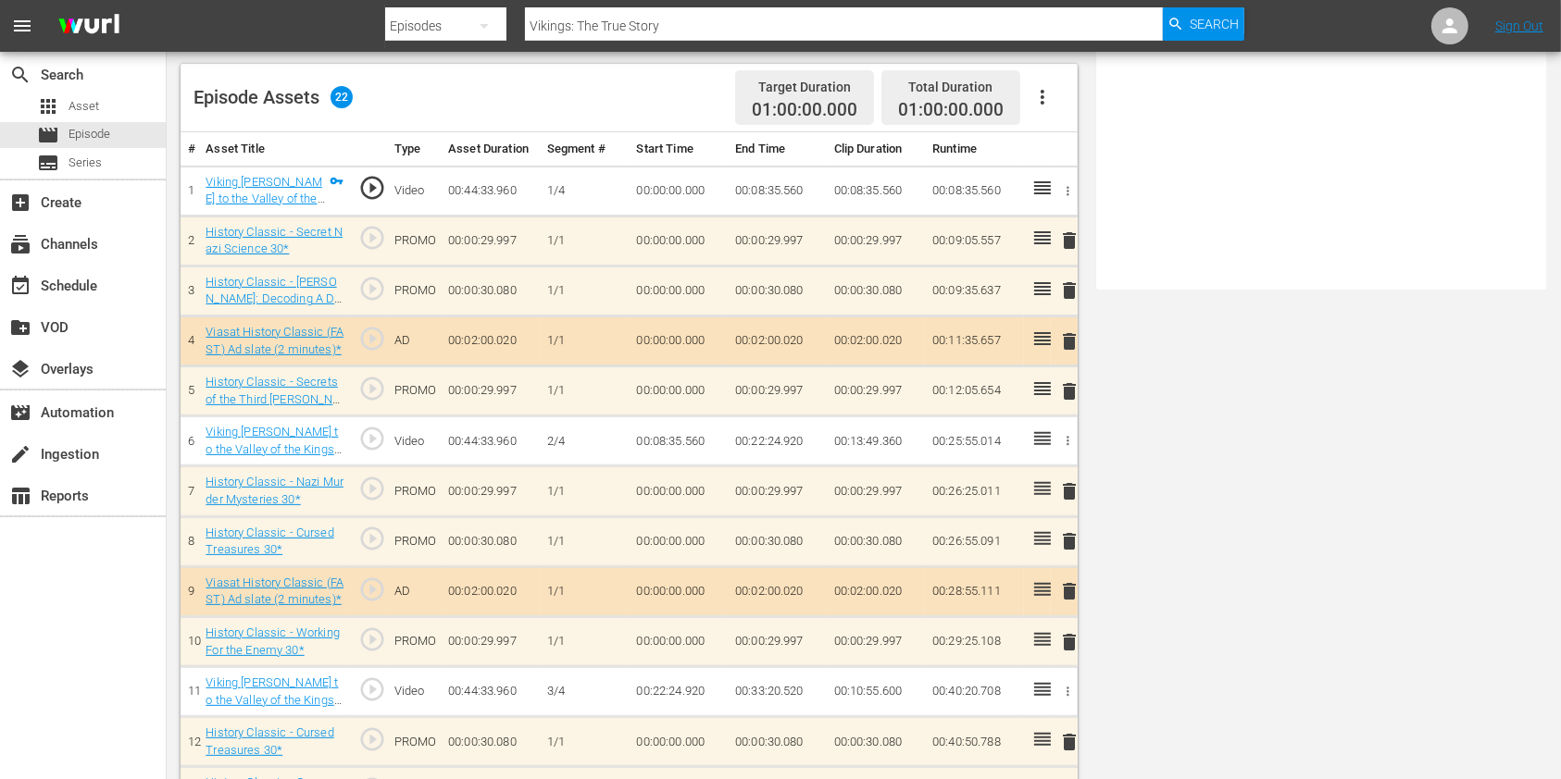
scroll to position [0, 0]
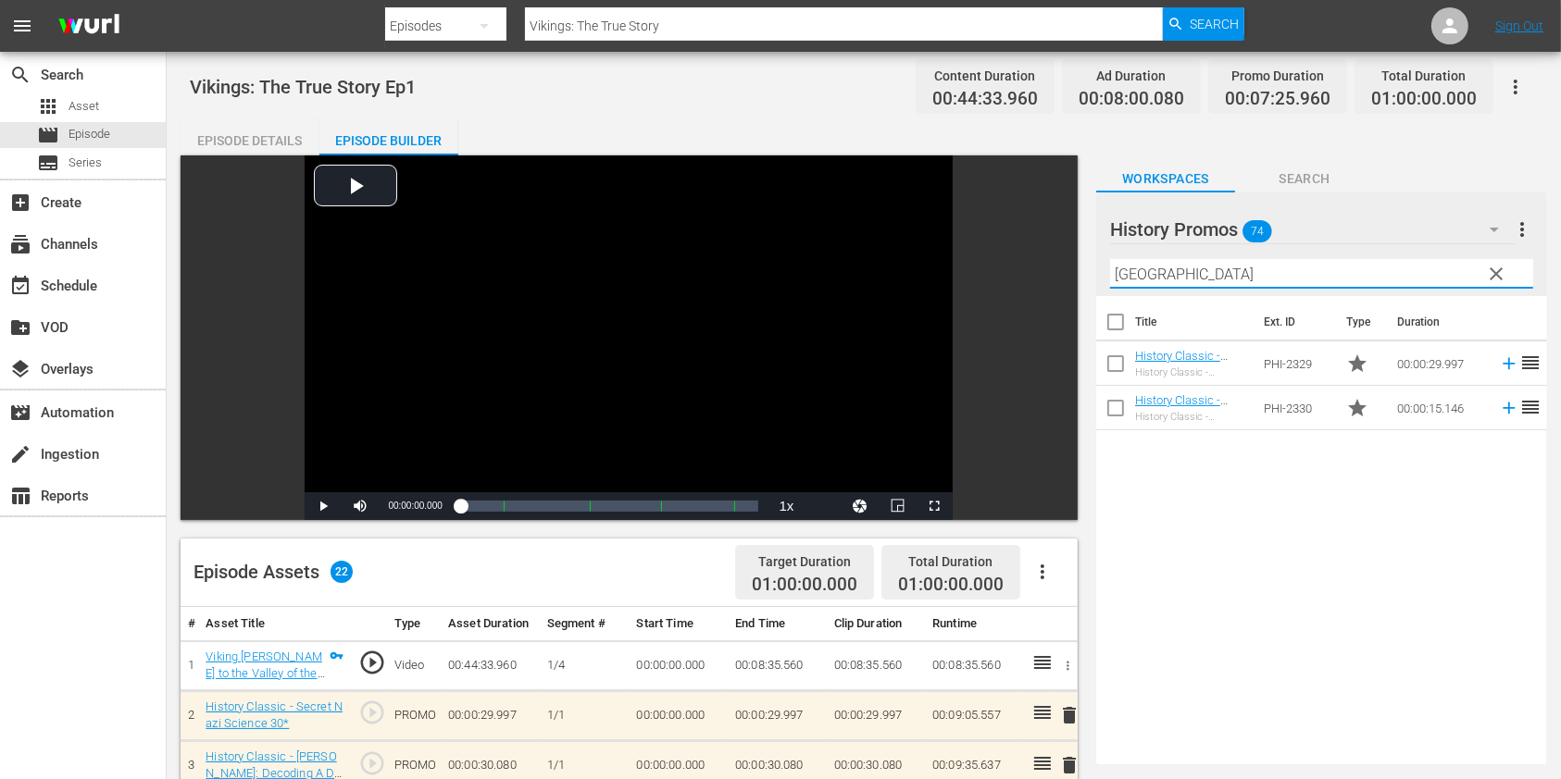
type input "[GEOGRAPHIC_DATA]"
click at [752, 30] on input "Vikings: The True Story" at bounding box center [844, 26] width 638 height 44
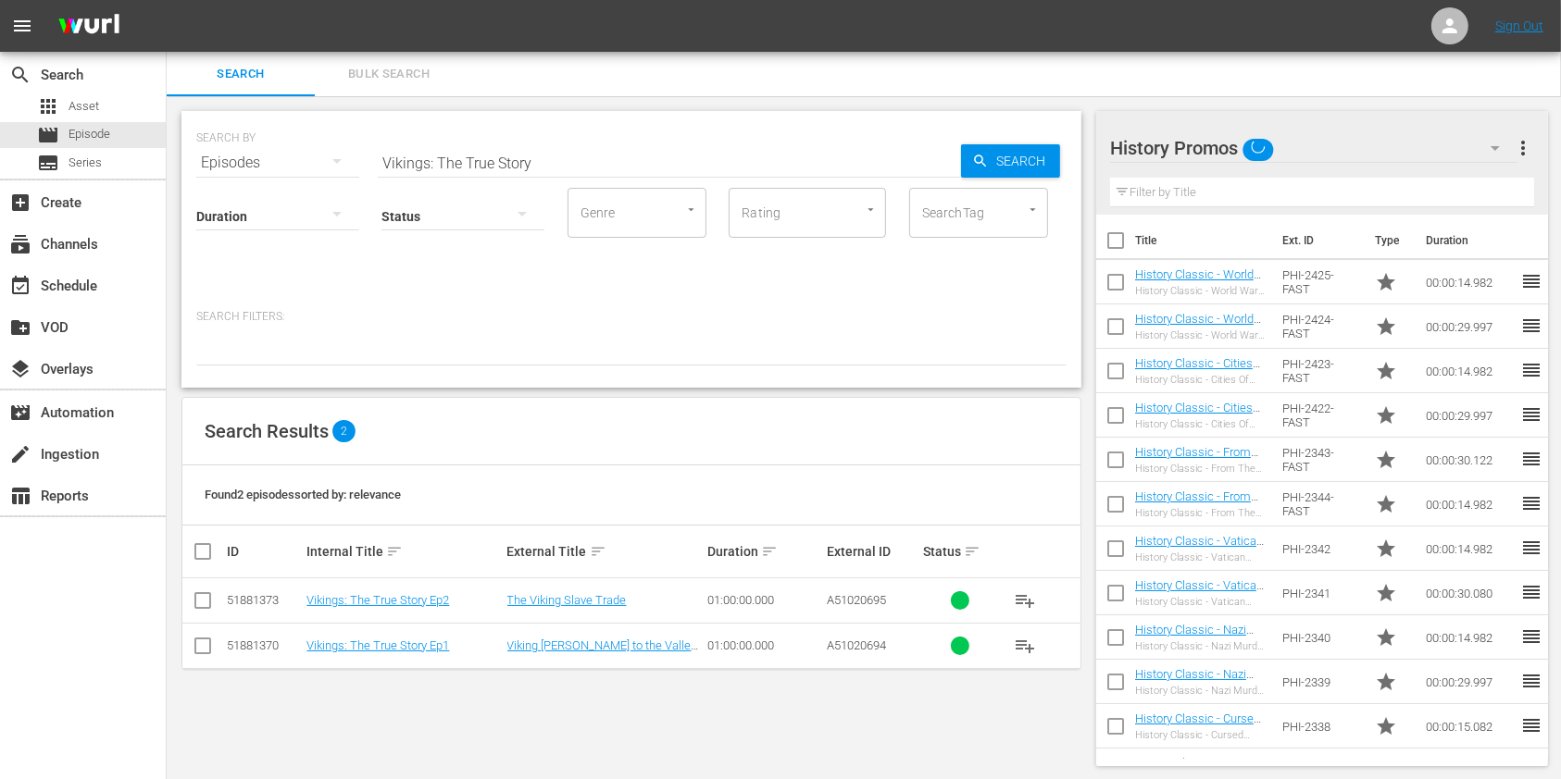
click at [373, 589] on td "Vikings: The True Story Ep2" at bounding box center [404, 601] width 200 height 45
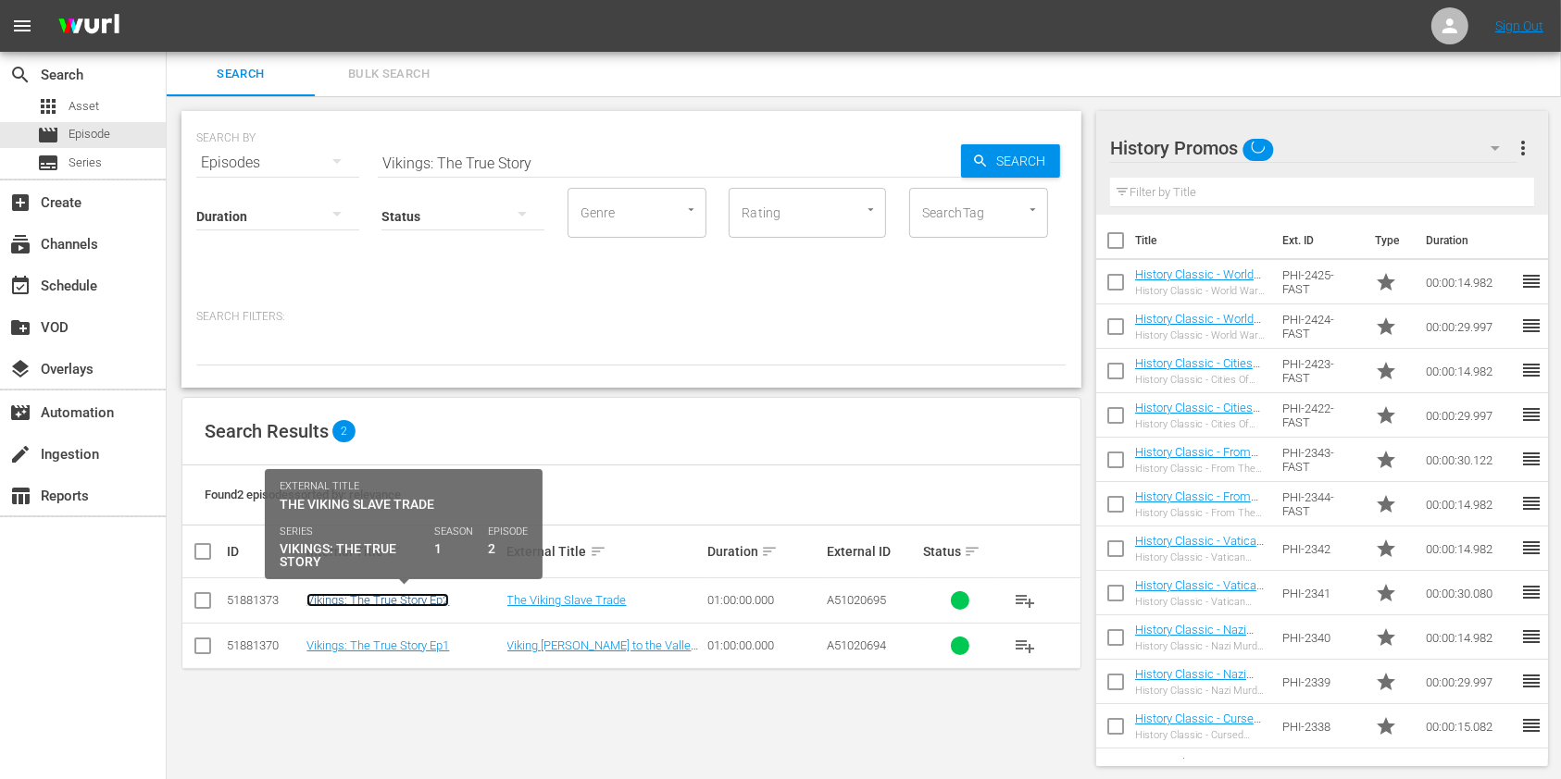
click at [378, 601] on link "Vikings: The True Story Ep2" at bounding box center [377, 600] width 143 height 14
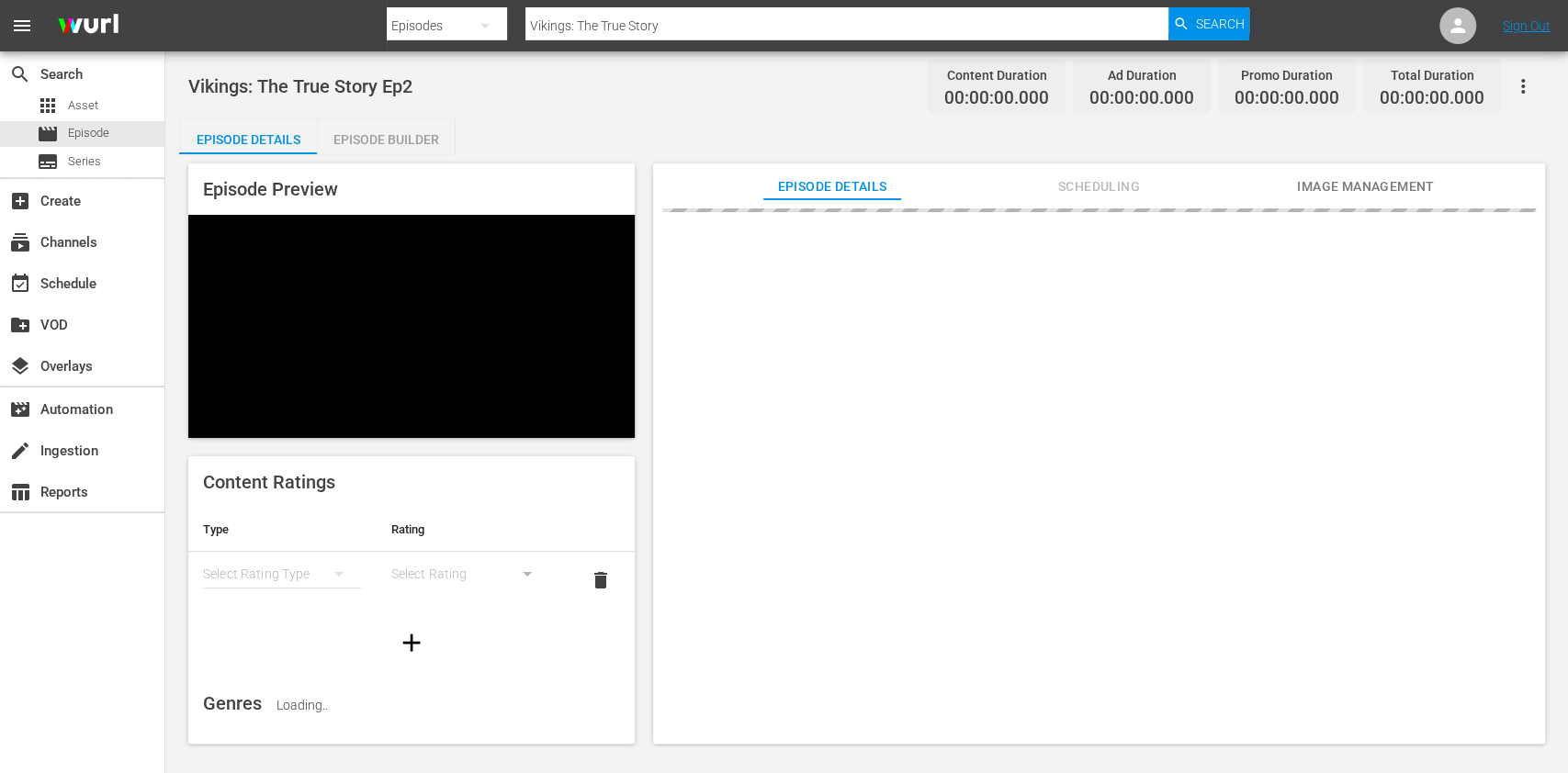
click at [392, 133] on div "Episode Builder" at bounding box center [385, 139] width 138 height 44
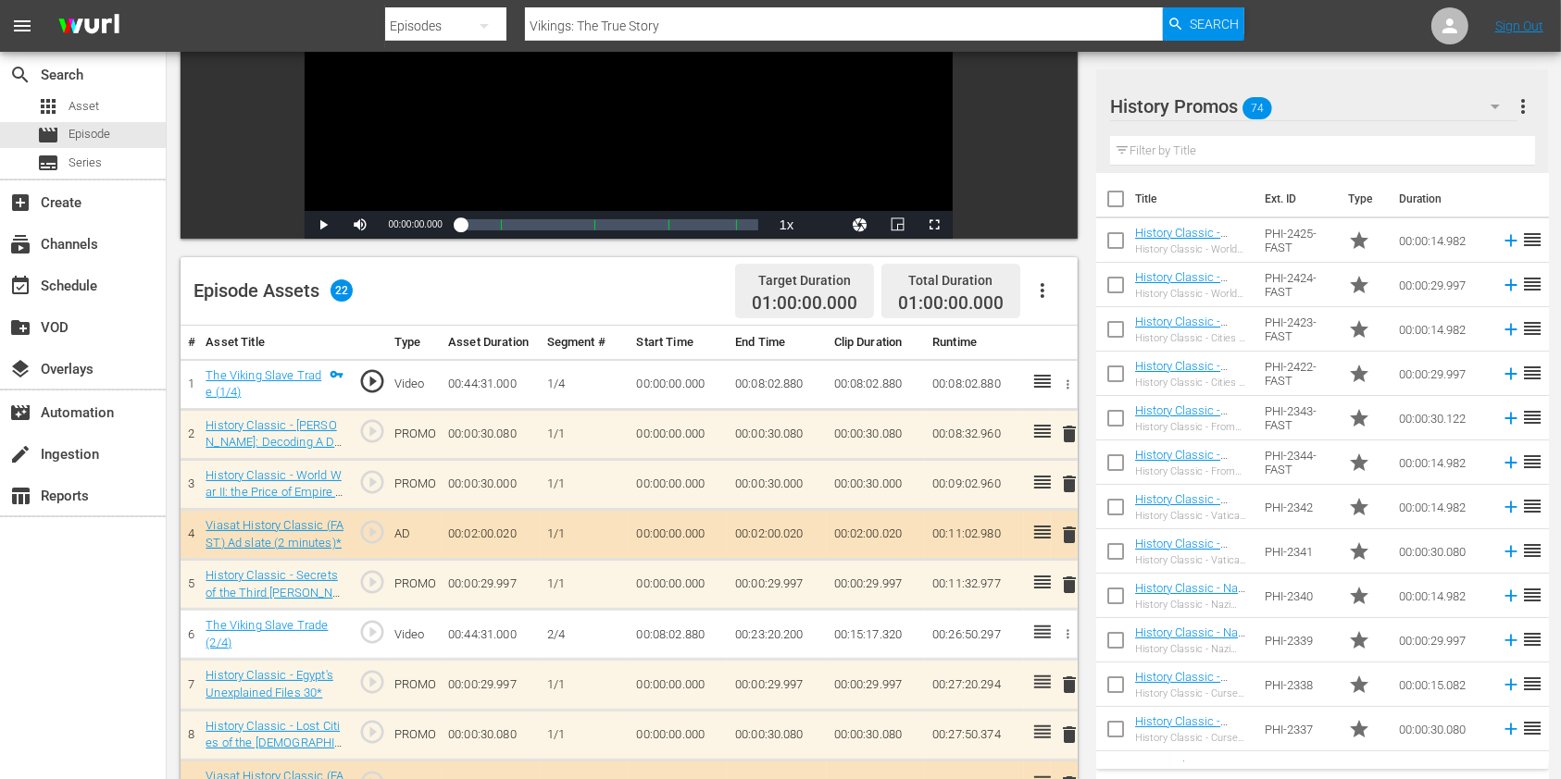
scroll to position [236, 0]
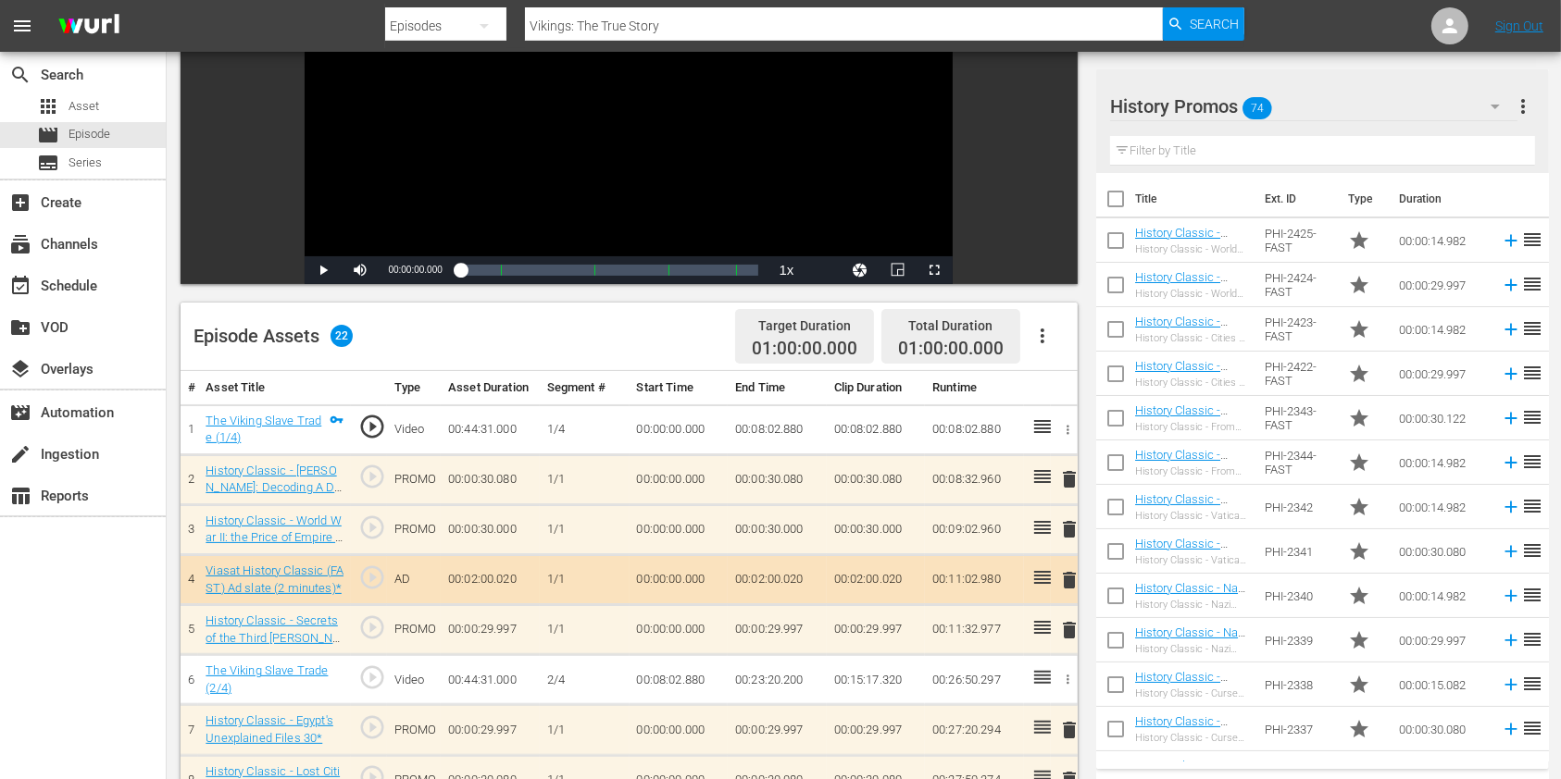
click at [1199, 143] on input "text" at bounding box center [1322, 151] width 425 height 30
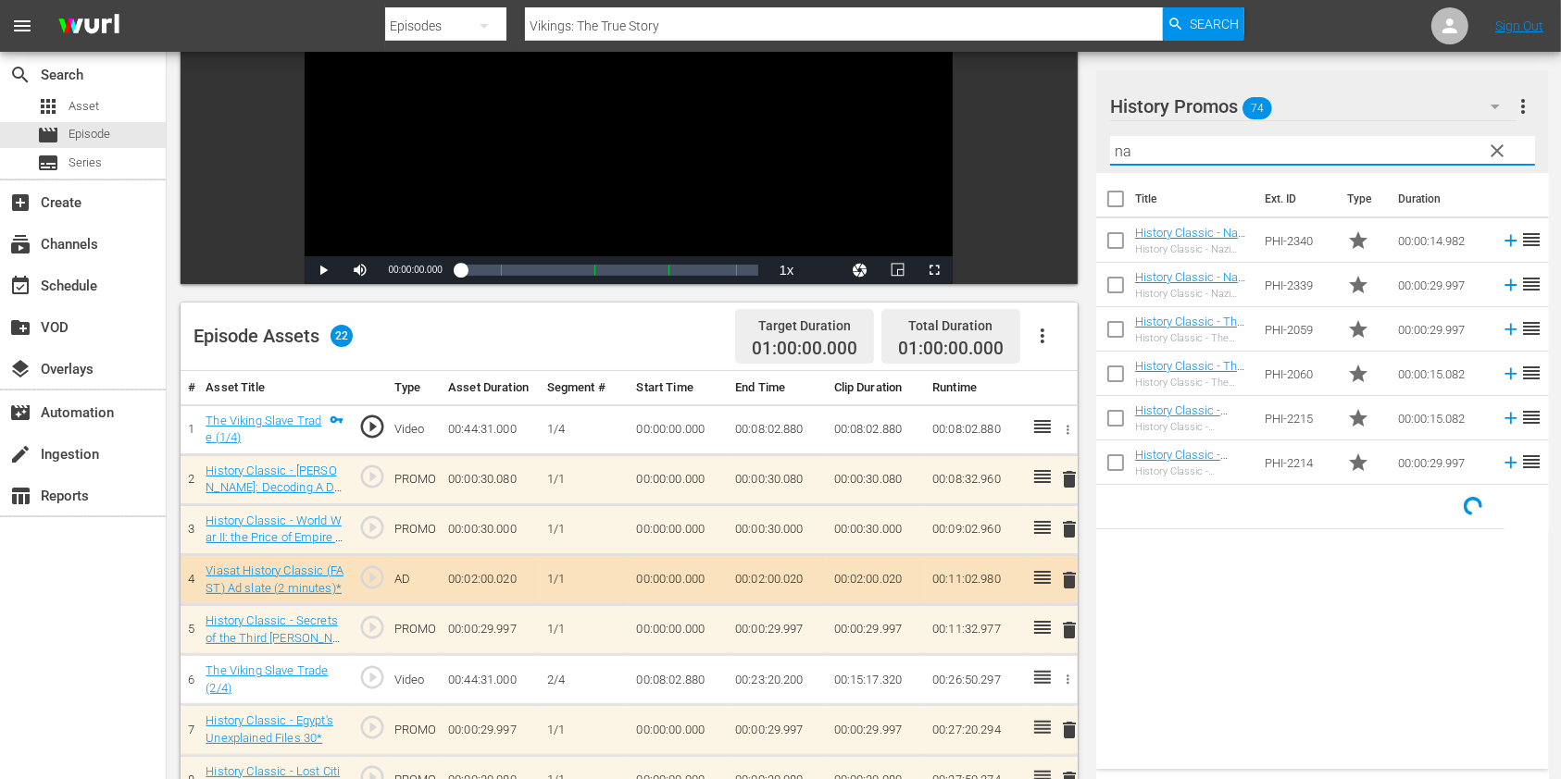
type input "n"
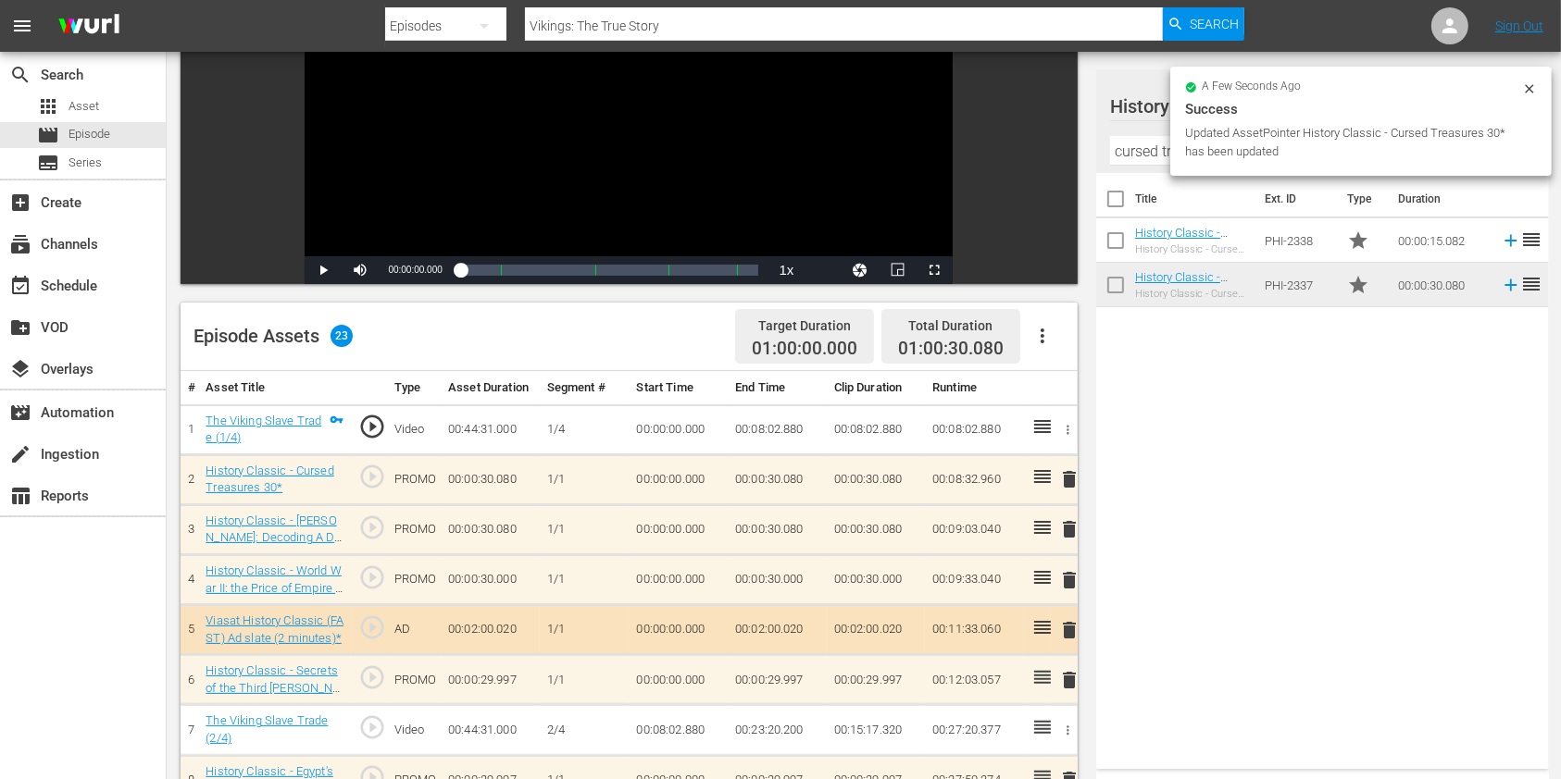
click at [1068, 530] on span "delete" at bounding box center [1069, 529] width 22 height 22
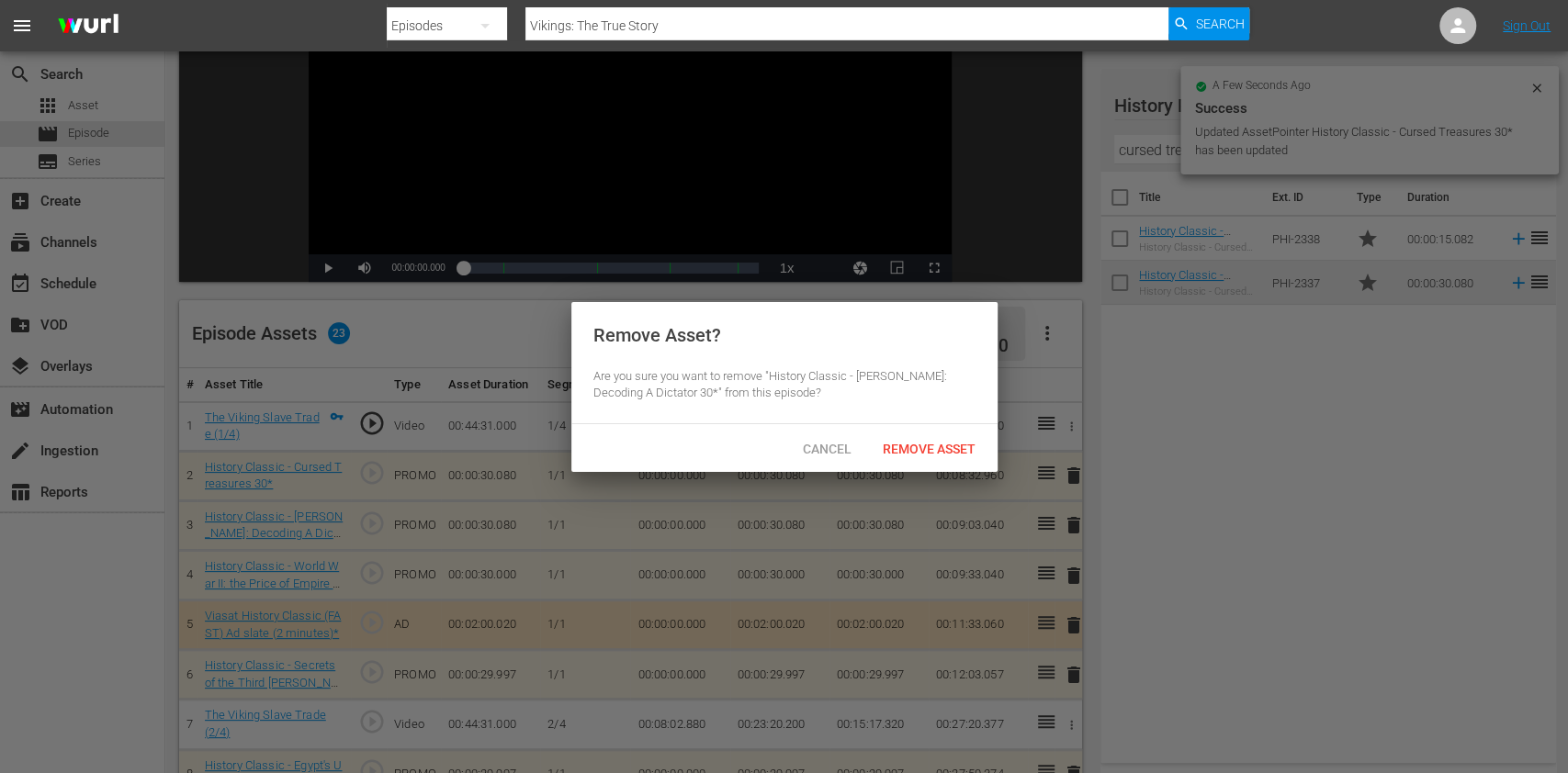
click at [925, 438] on div "Remove Asset" at bounding box center [929, 449] width 122 height 34
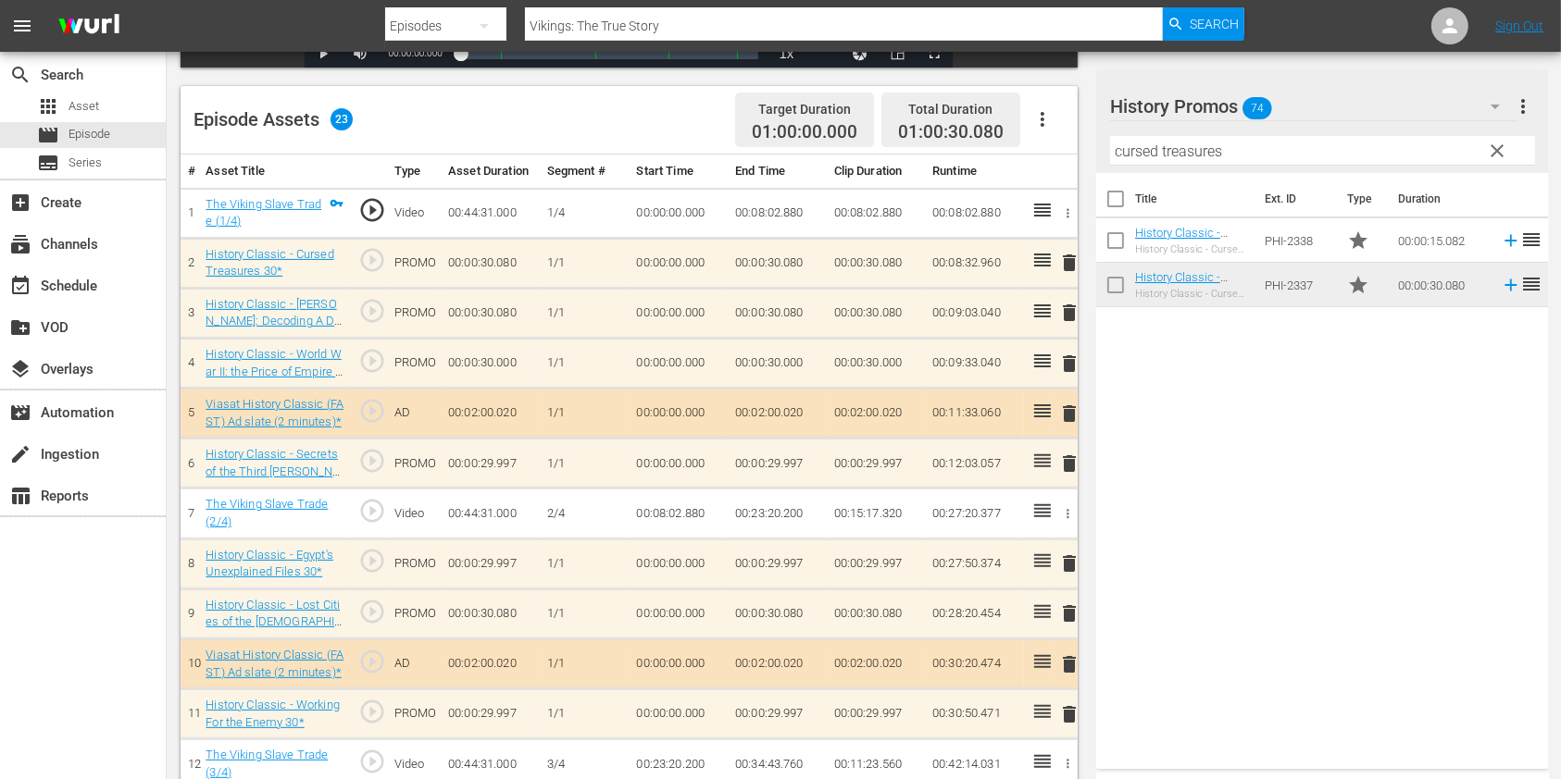
scroll to position [482, 0]
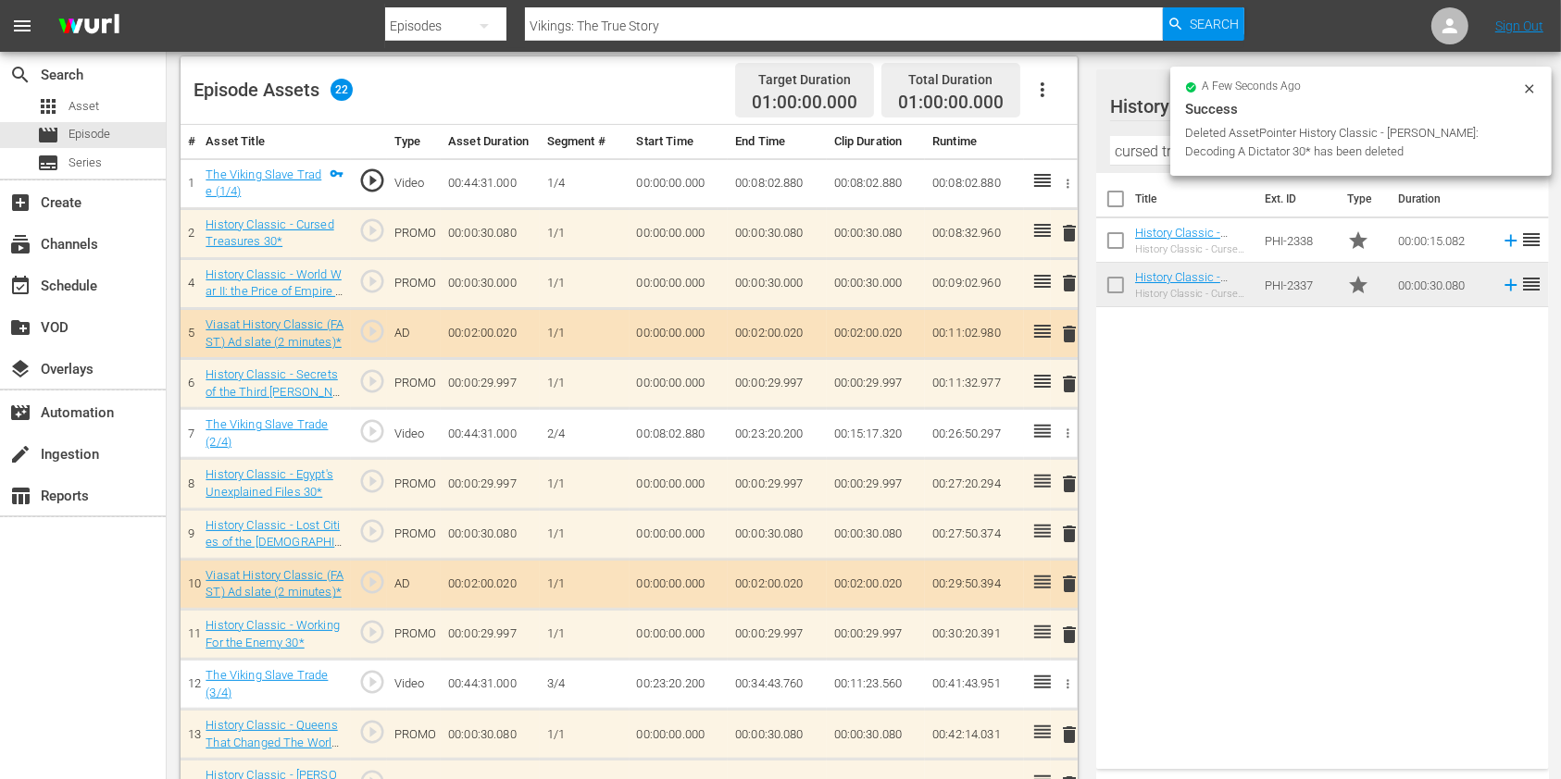
click at [1074, 532] on span "delete" at bounding box center [1069, 534] width 22 height 22
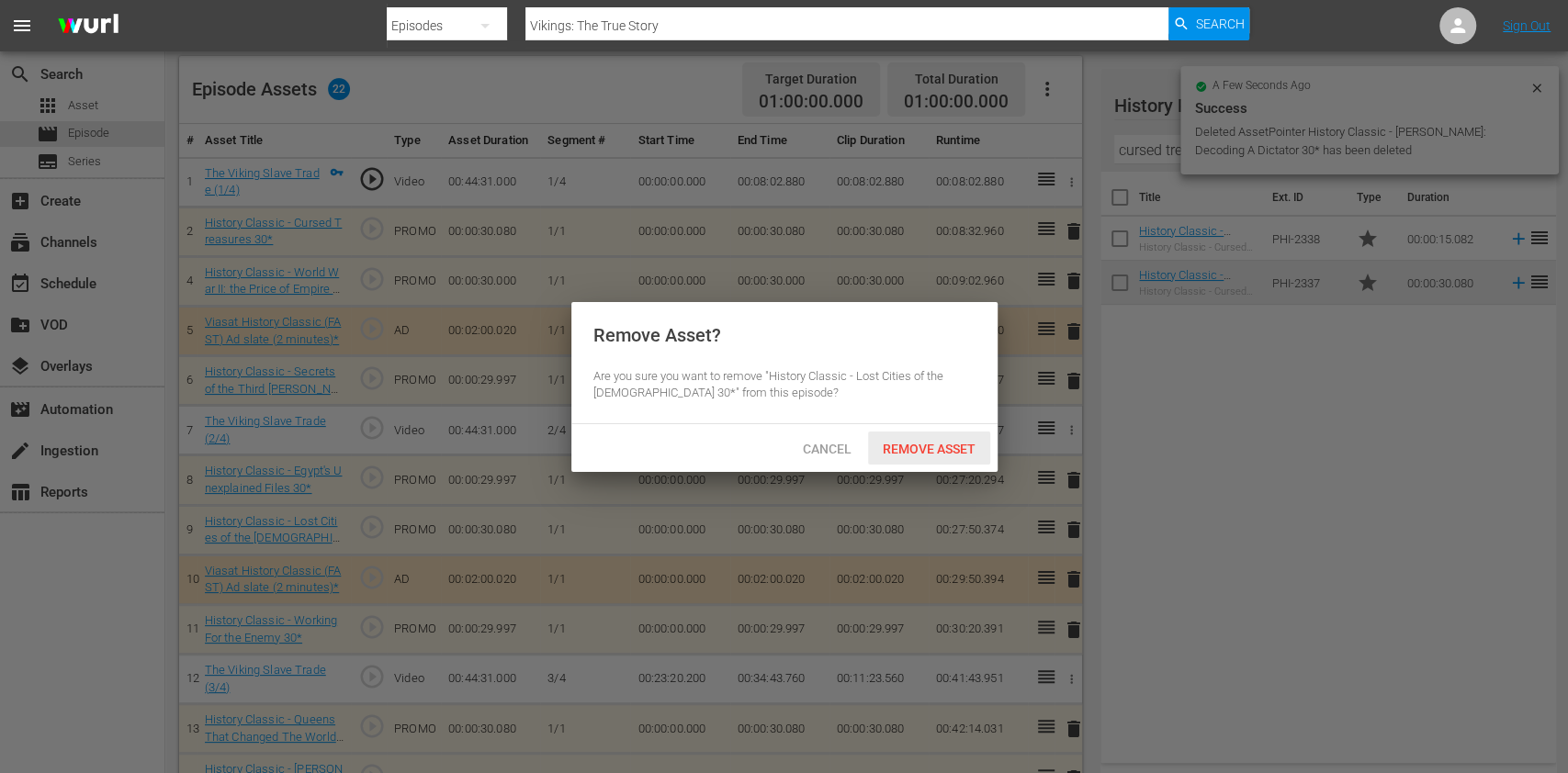
click at [951, 434] on div "Remove Asset" at bounding box center [929, 449] width 122 height 34
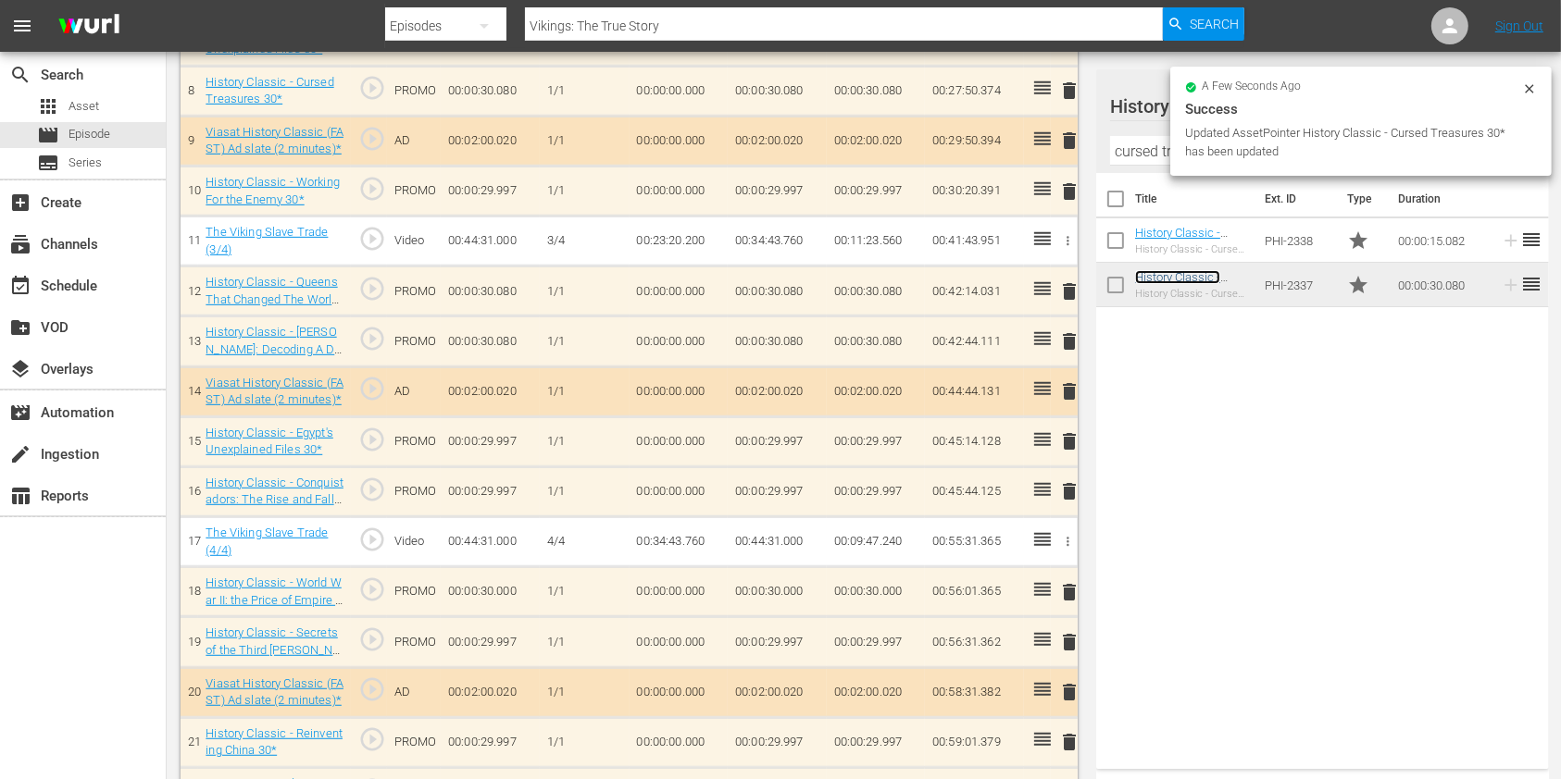
scroll to position [926, 0]
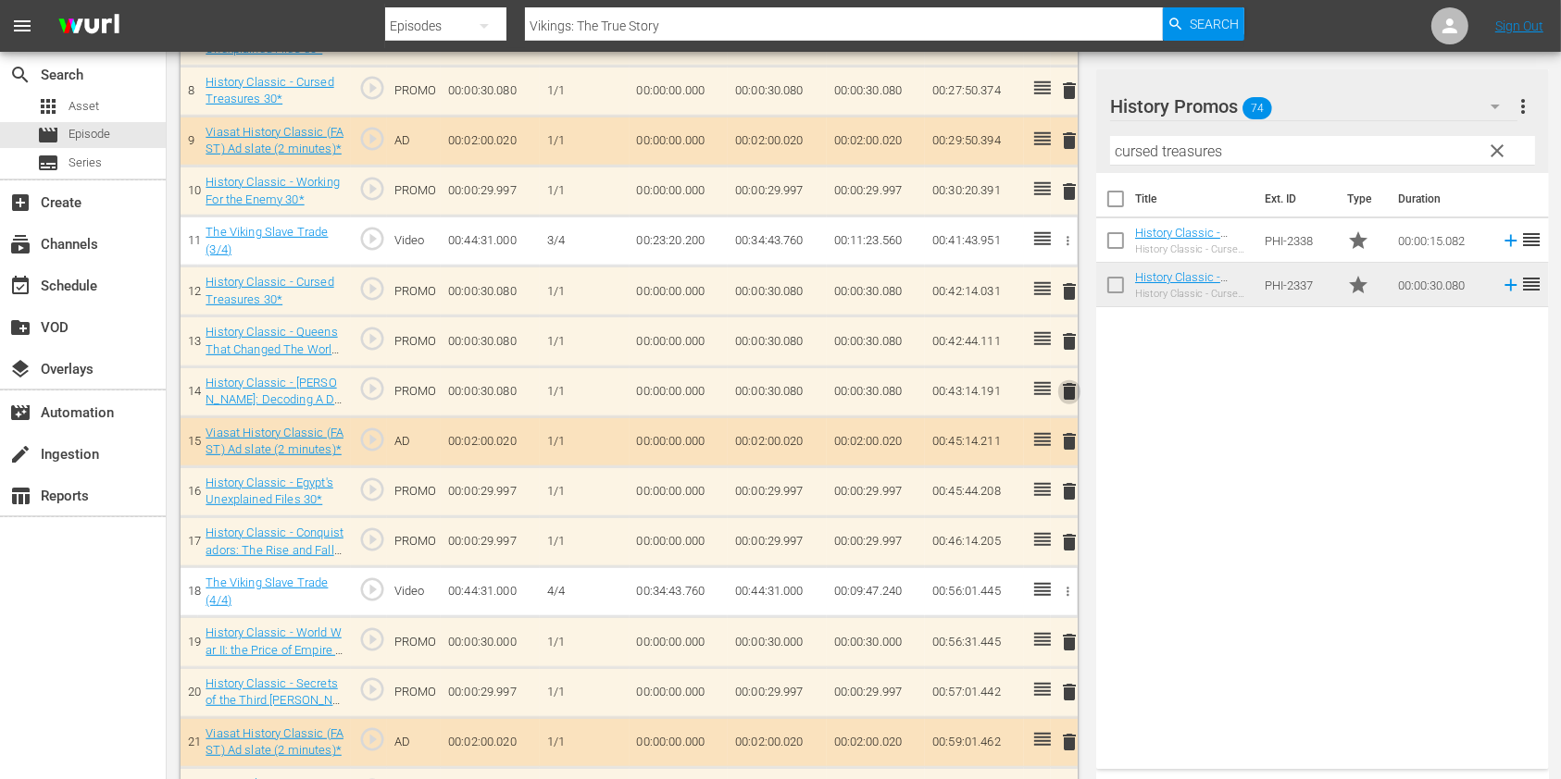
click at [1074, 391] on span "delete" at bounding box center [1069, 391] width 22 height 22
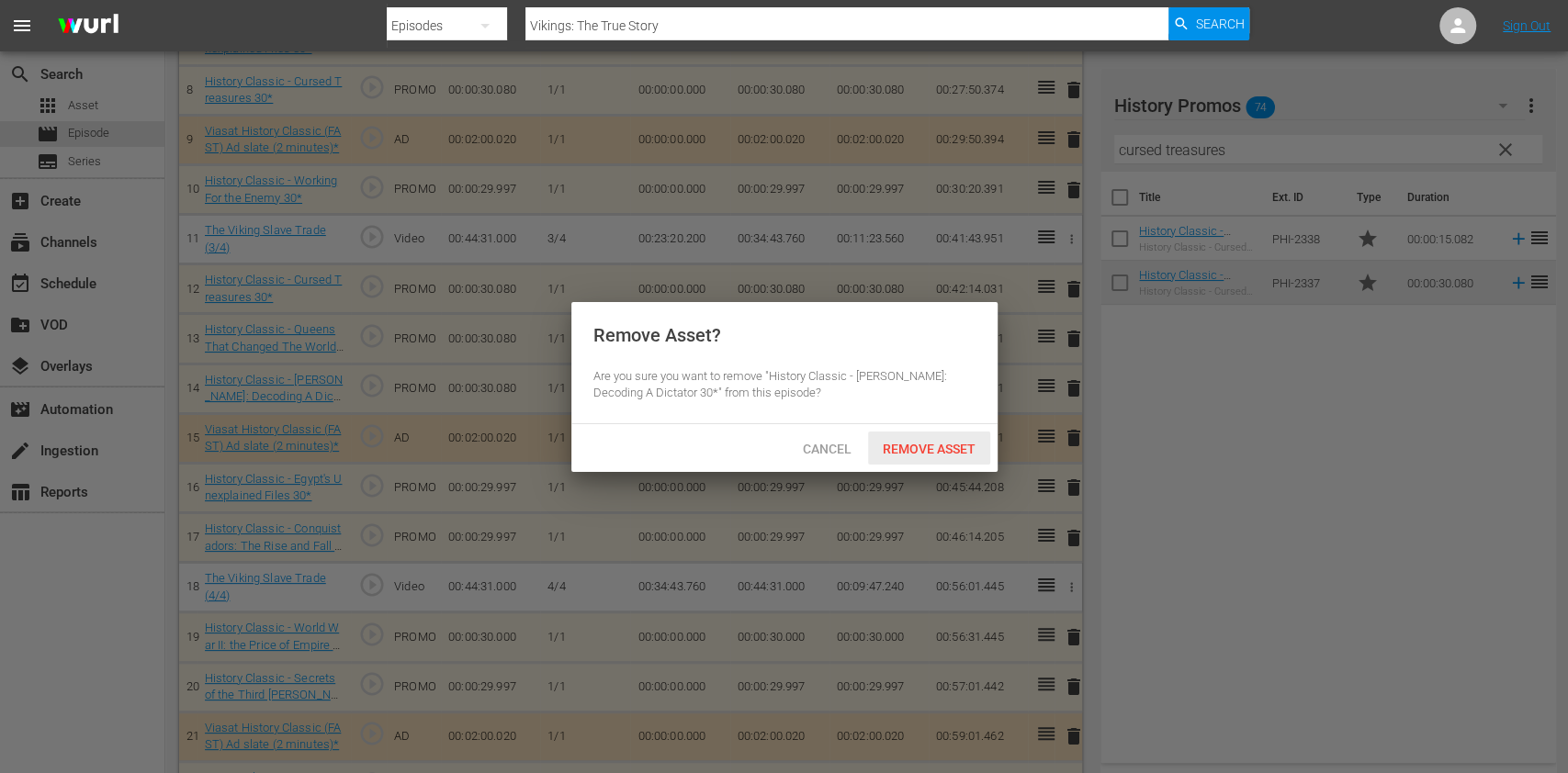
click at [916, 444] on span "Remove Asset" at bounding box center [929, 449] width 122 height 15
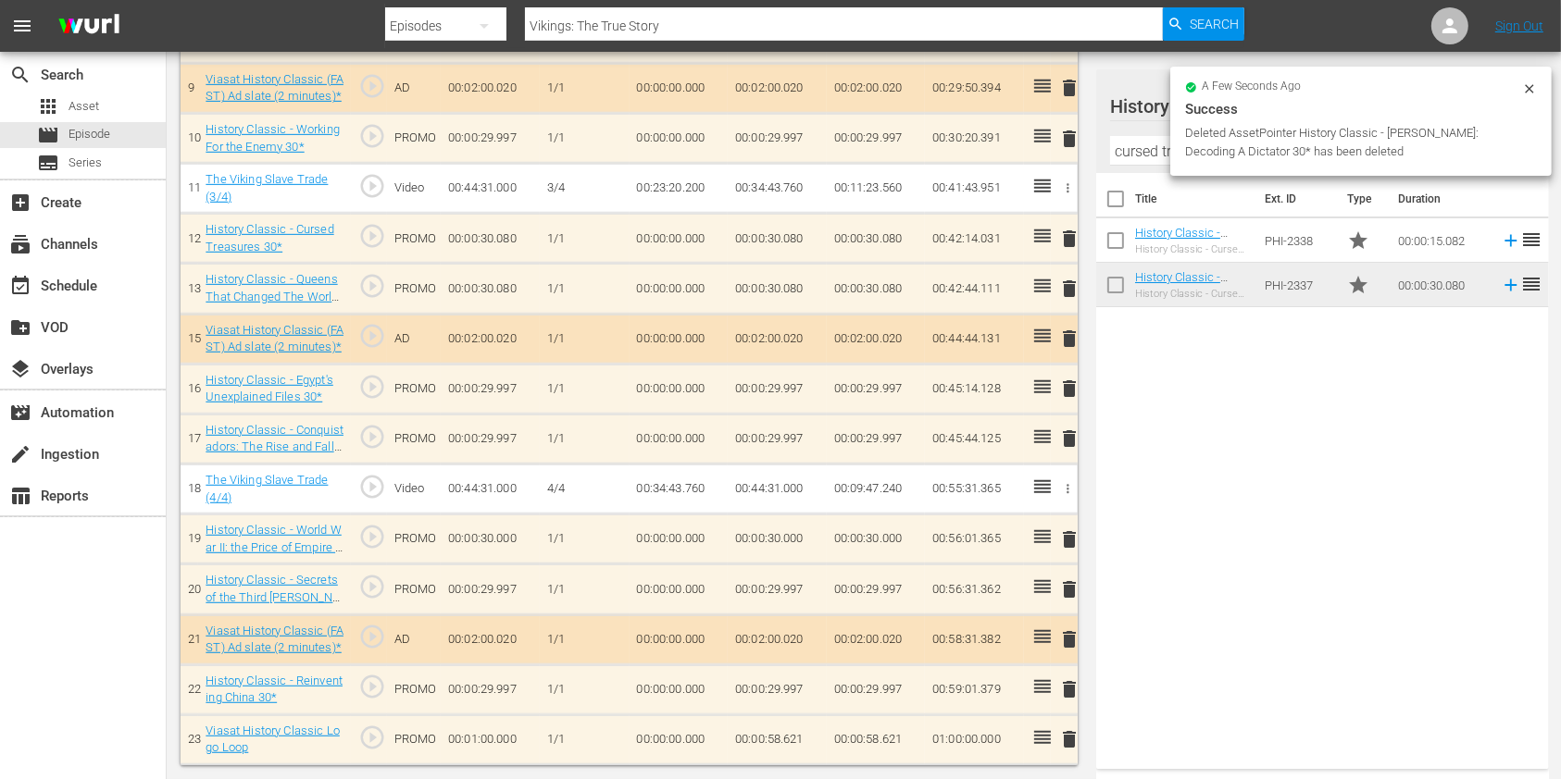
scroll to position [977, 0]
click at [1138, 159] on input "cursed treasures" at bounding box center [1322, 151] width 425 height 30
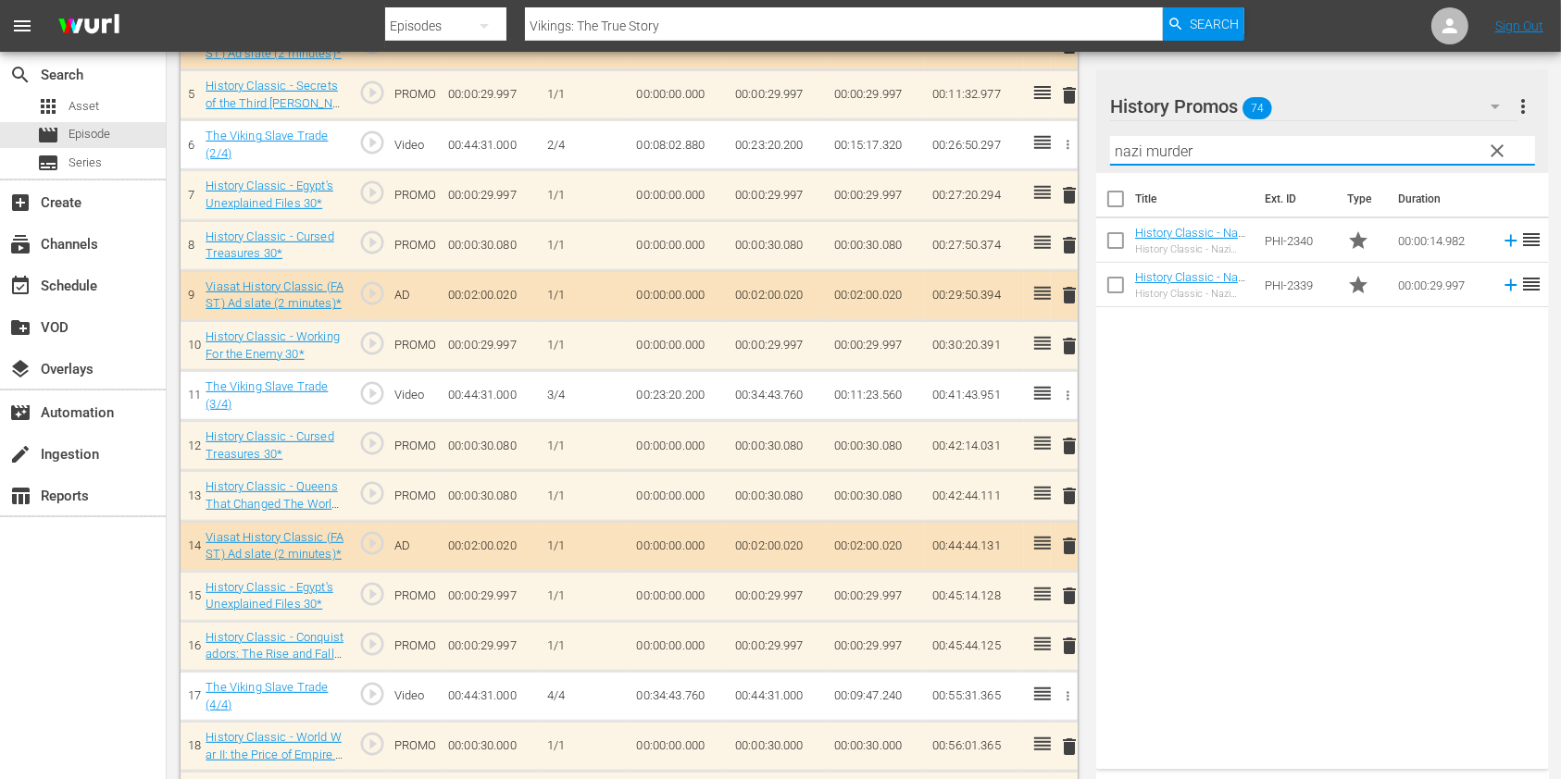
scroll to position [482, 0]
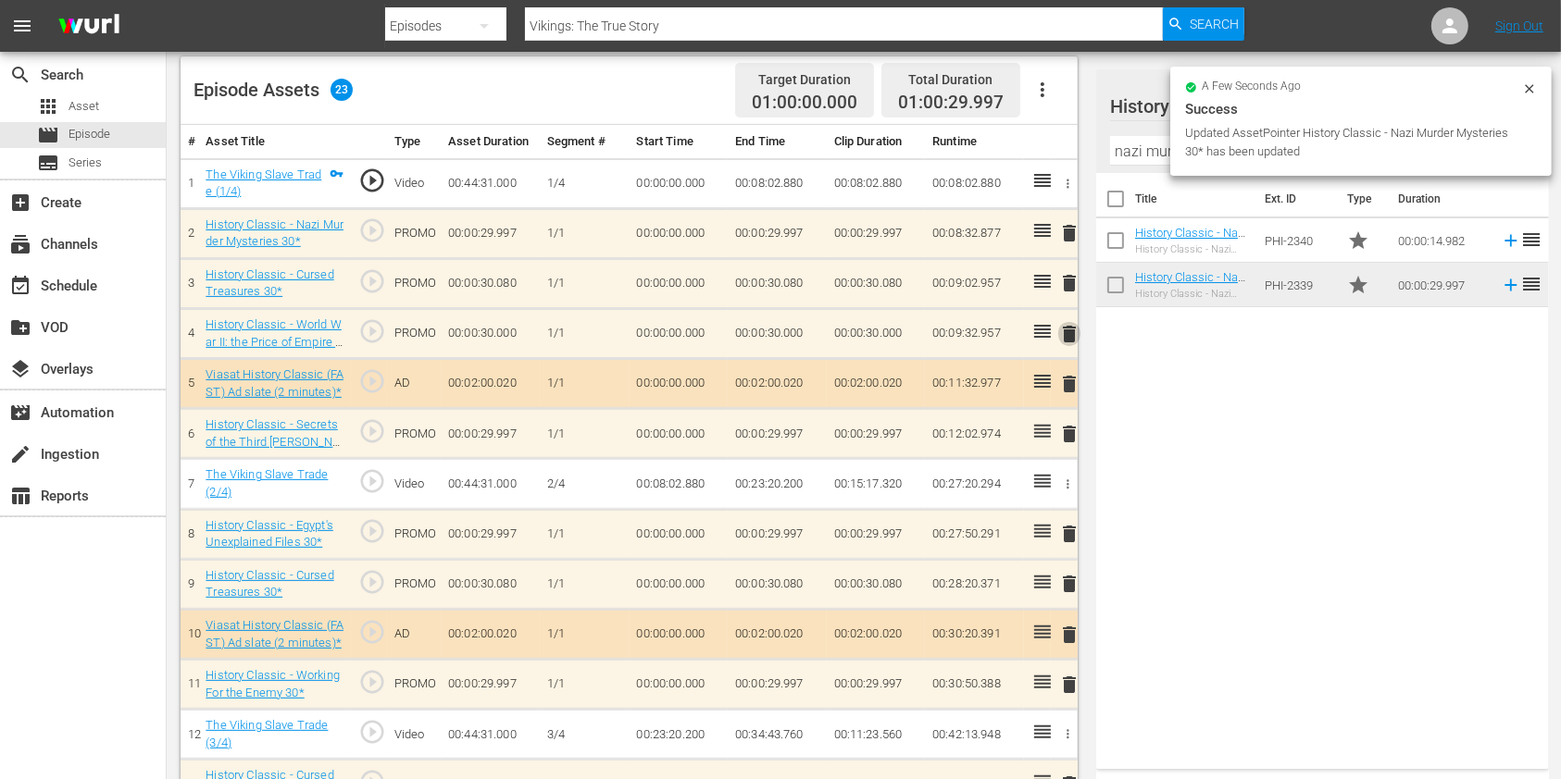
click at [1060, 331] on span "delete" at bounding box center [1069, 334] width 22 height 22
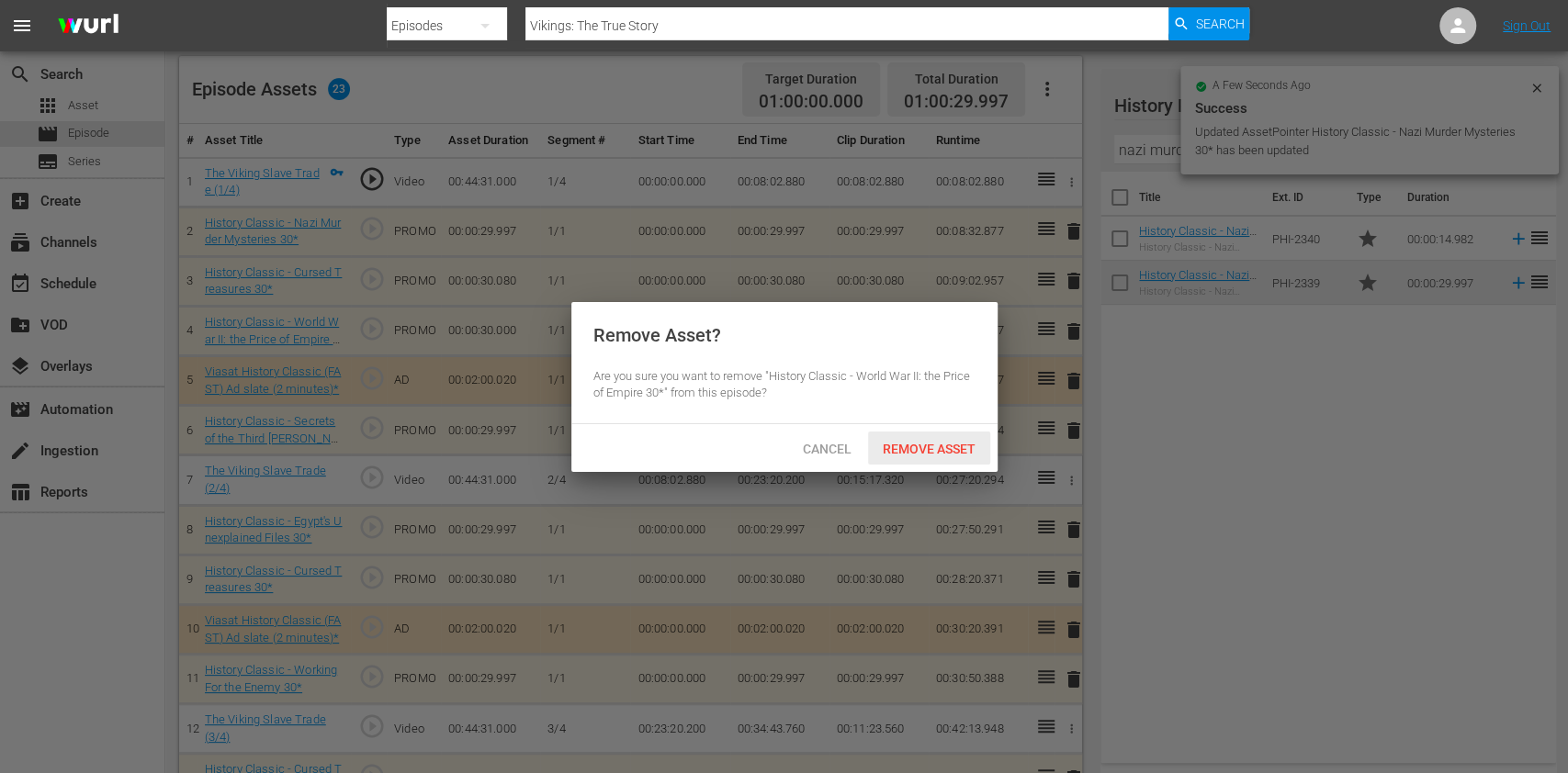
click at [932, 437] on div "Remove Asset" at bounding box center [929, 449] width 122 height 34
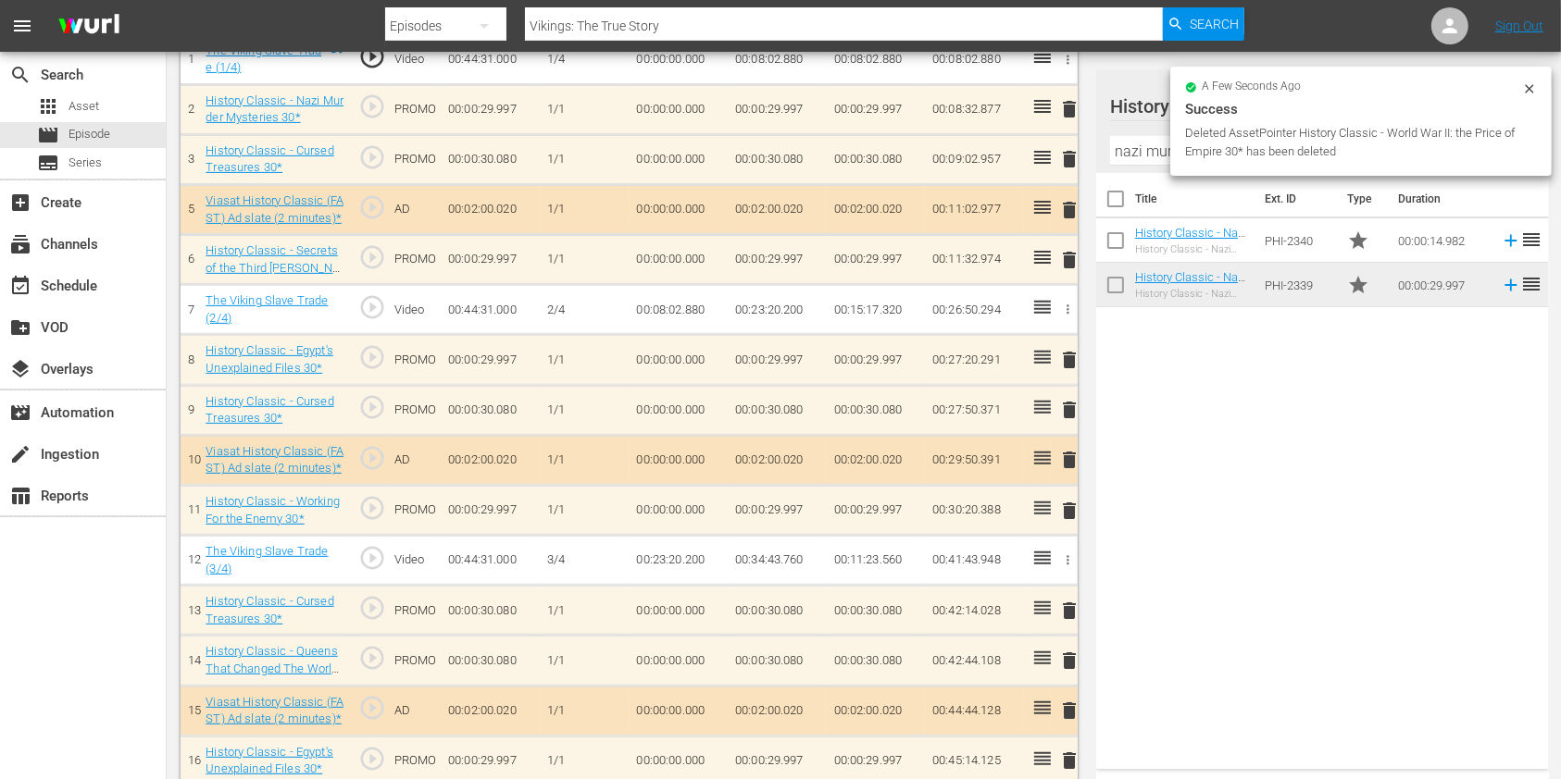
scroll to position [729, 0]
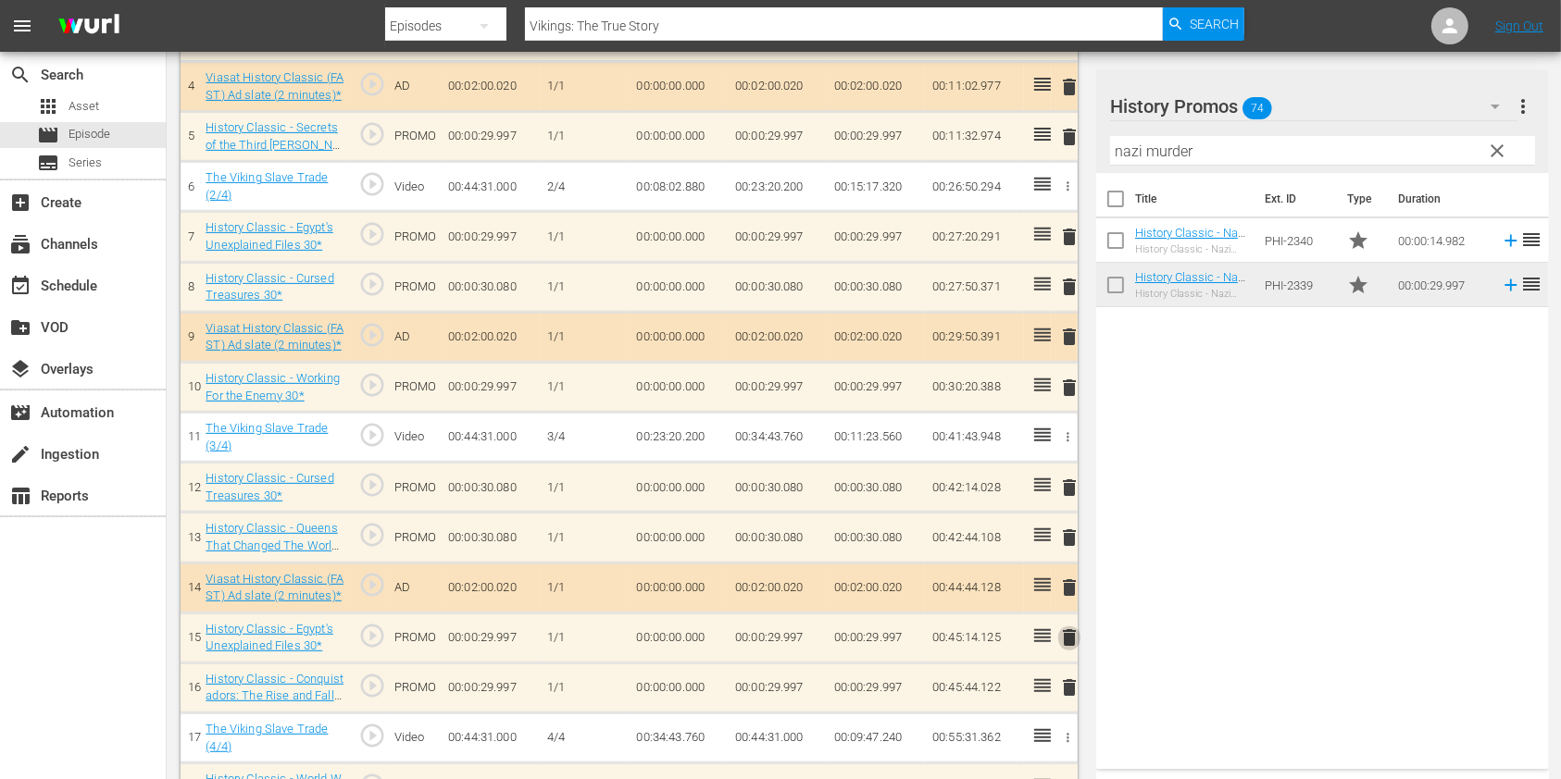
click at [1070, 627] on span "delete" at bounding box center [1069, 638] width 22 height 22
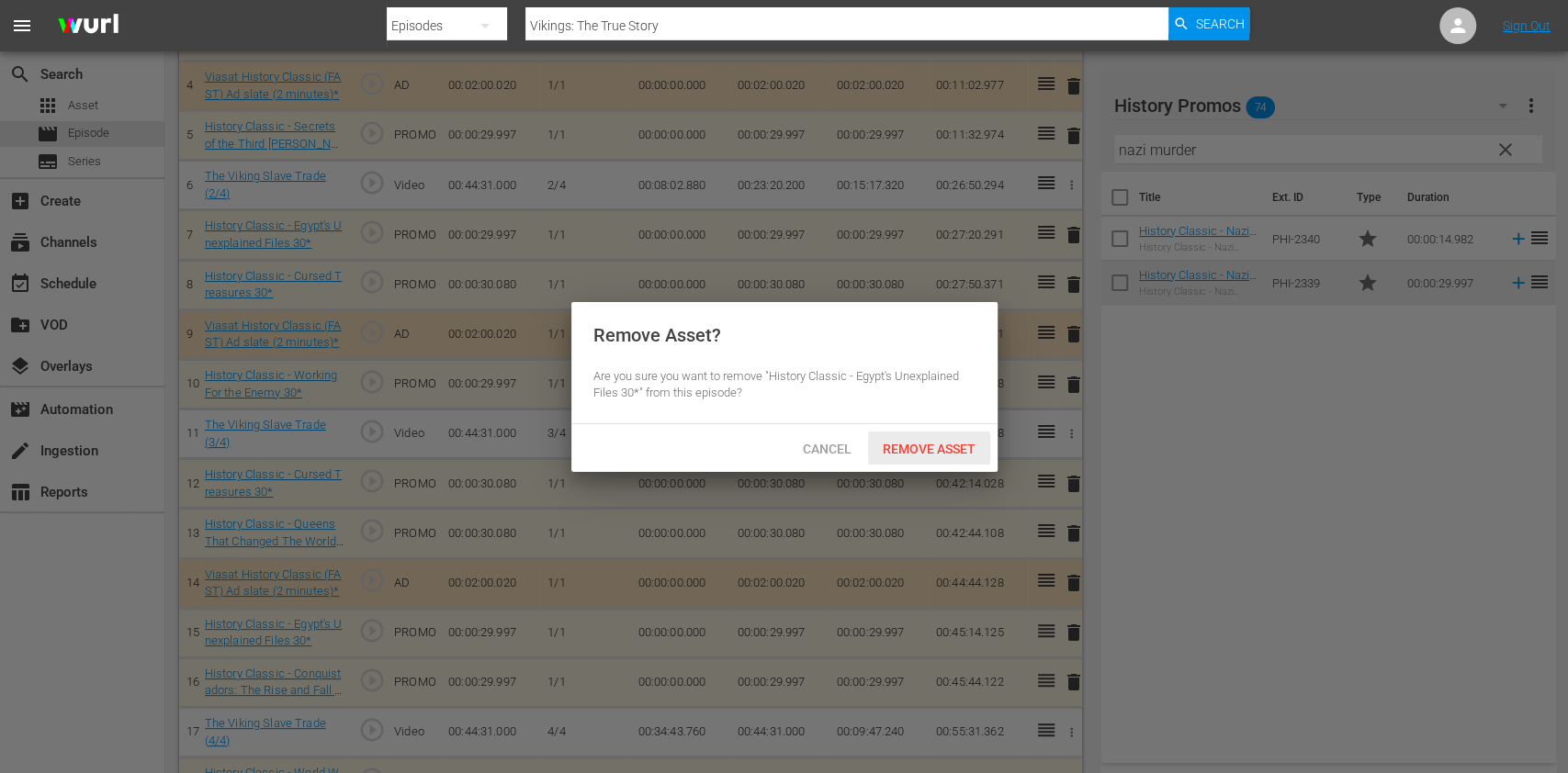
click at [962, 455] on div "Remove Asset" at bounding box center [929, 449] width 122 height 34
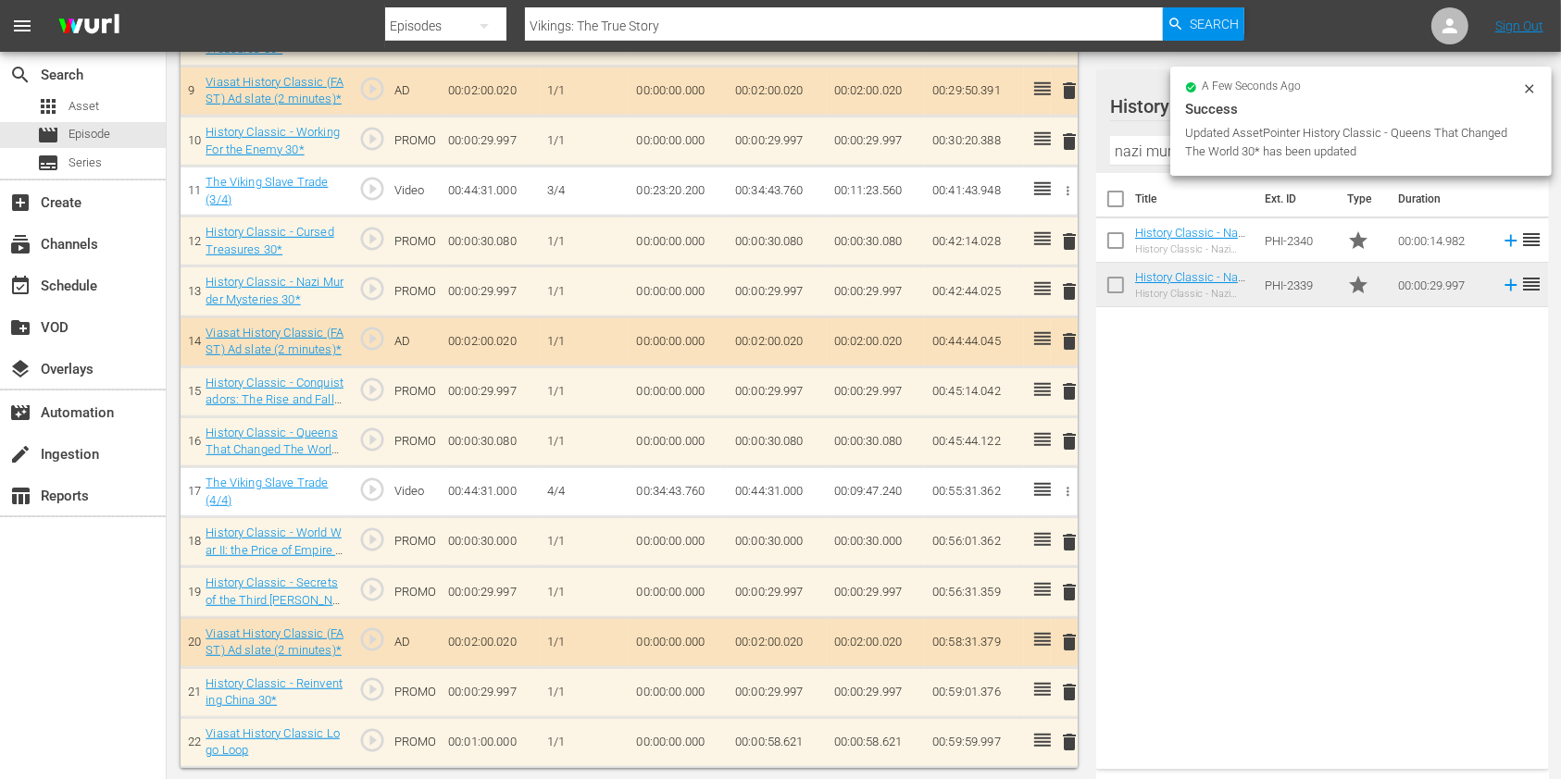
scroll to position [977, 0]
click at [1138, 144] on input "nazi murder" at bounding box center [1322, 151] width 425 height 30
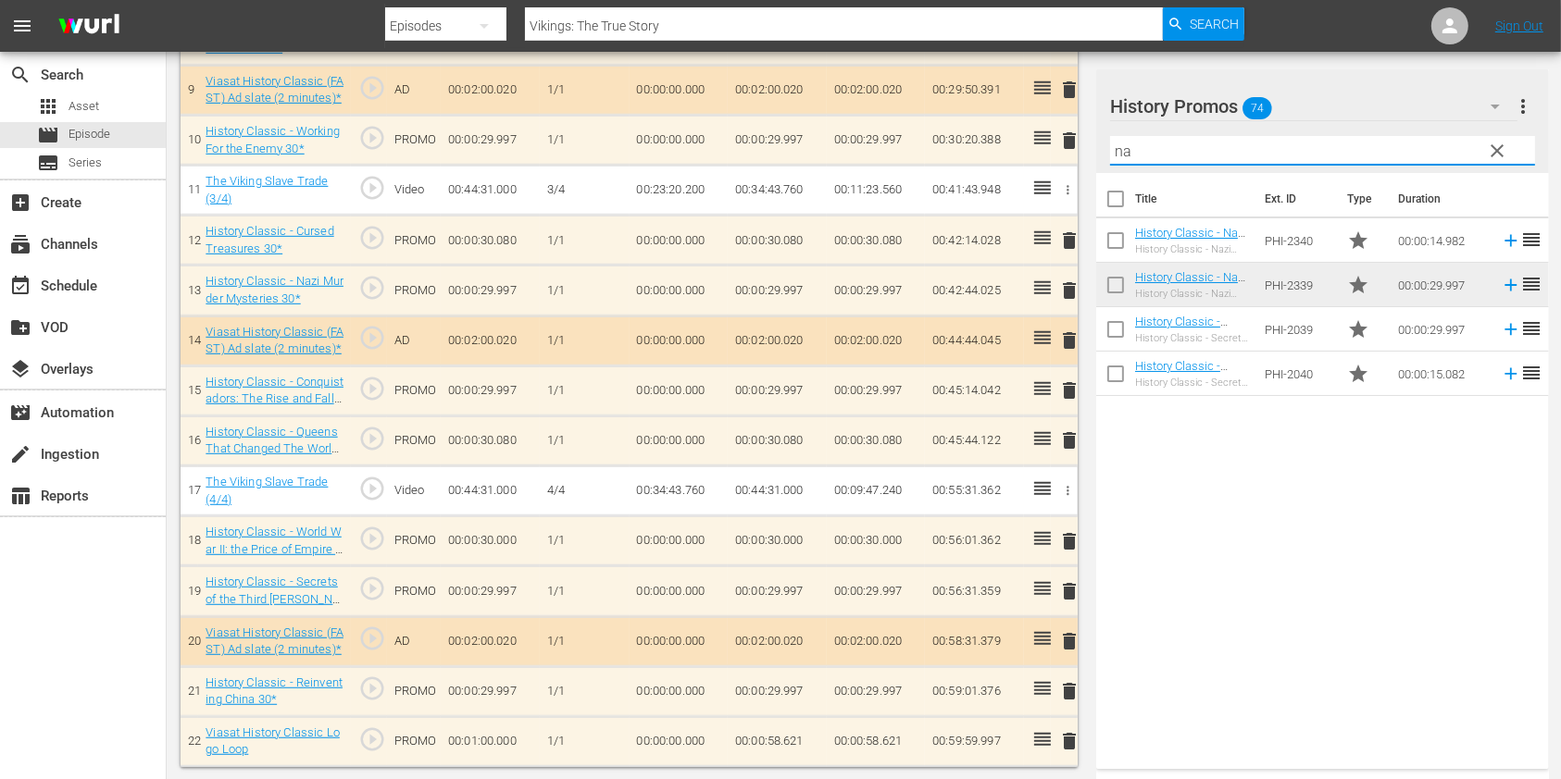
type input "n"
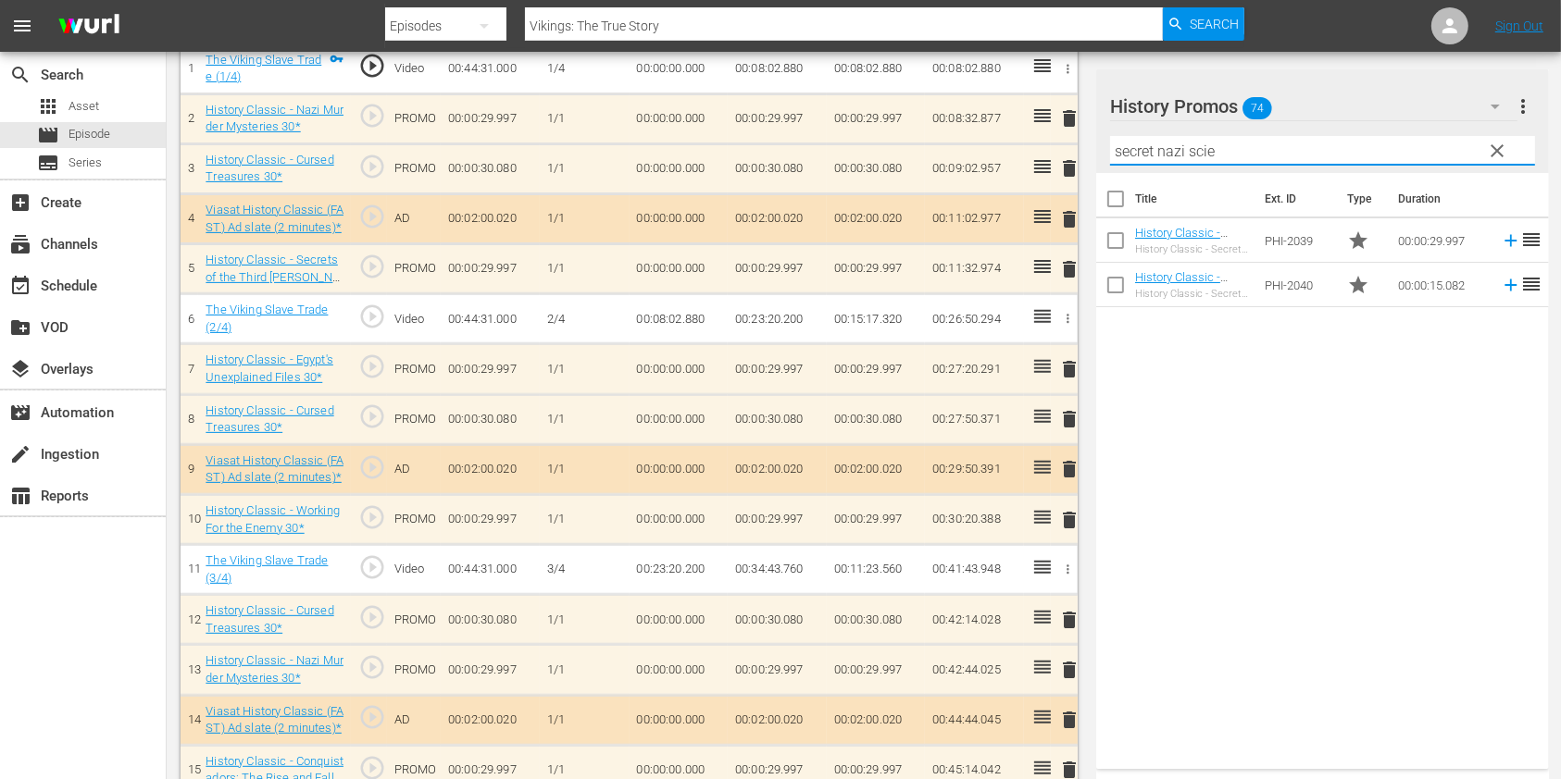
scroll to position [482, 0]
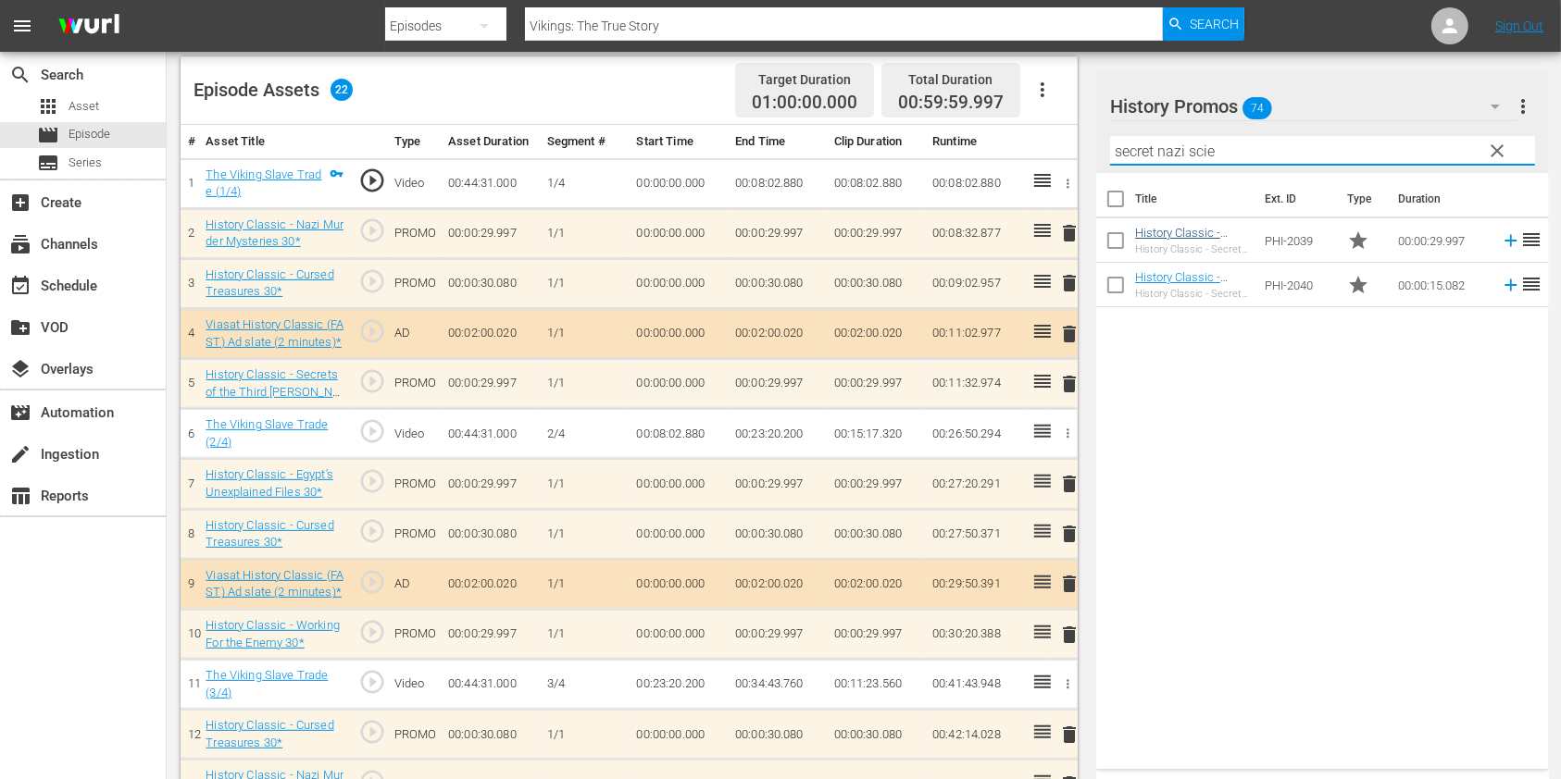
type input "secret nazi scie"
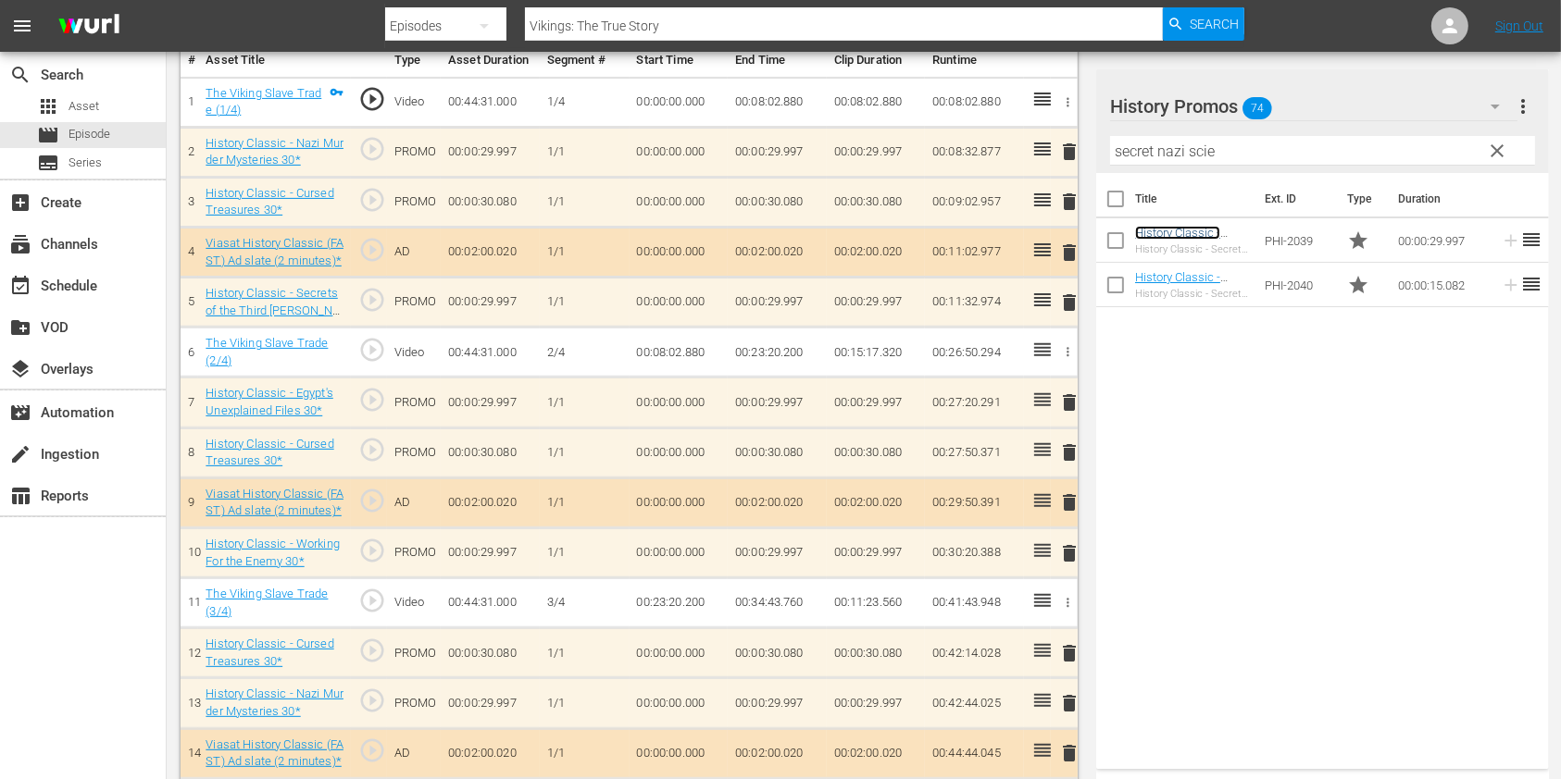
scroll to position [606, 0]
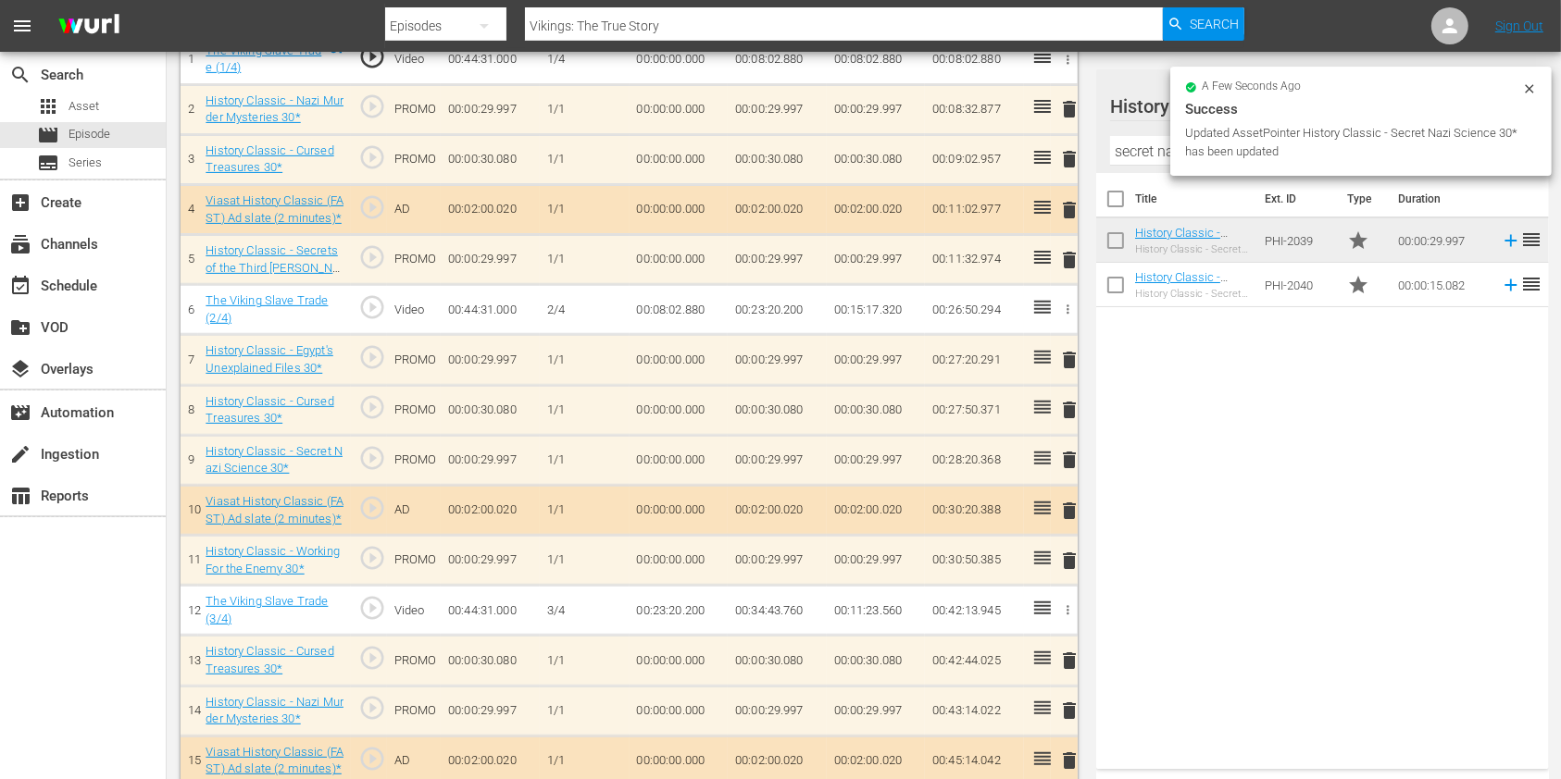
click at [1066, 365] on span "delete" at bounding box center [1069, 360] width 22 height 22
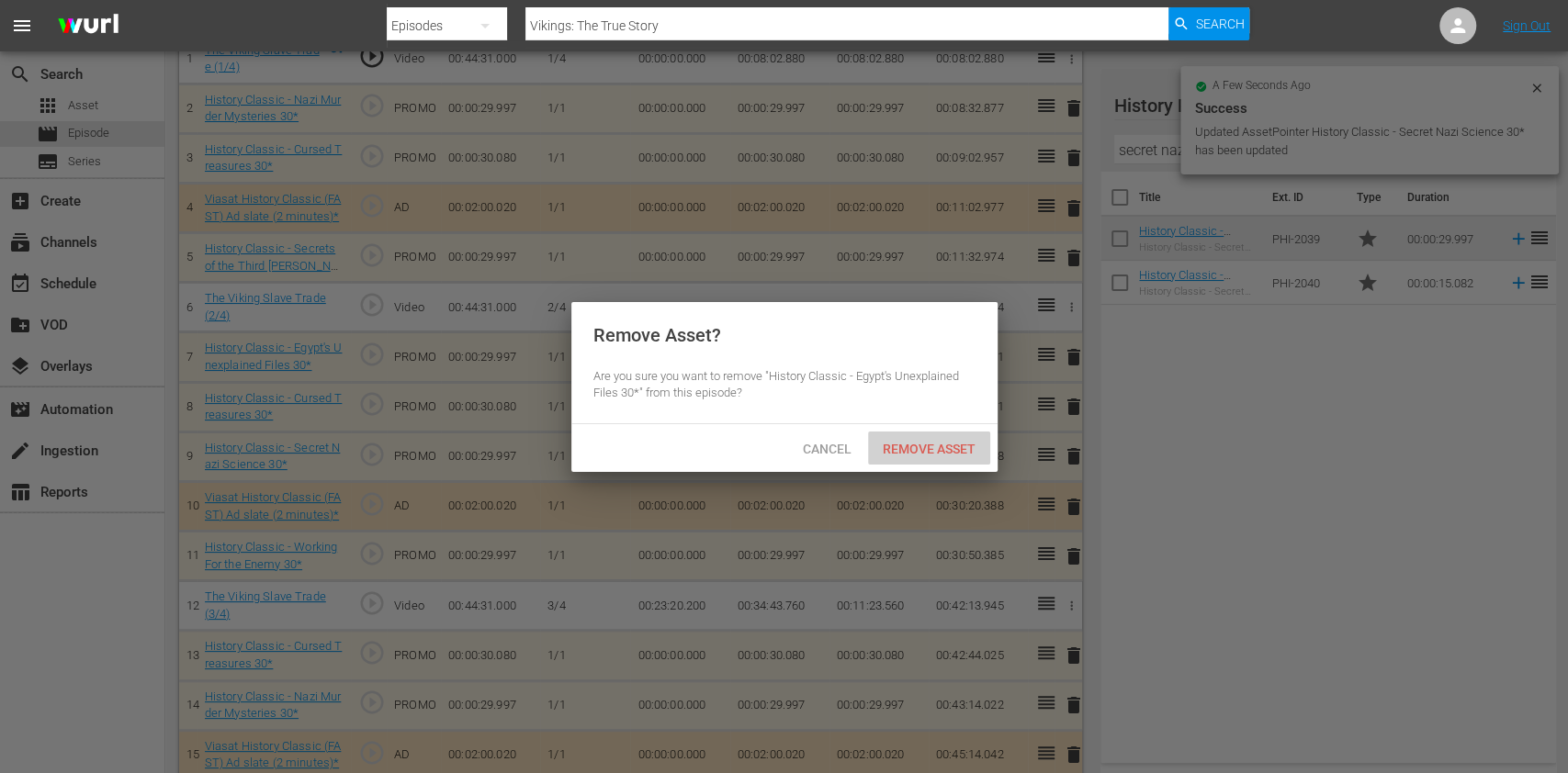
click at [933, 447] on span "Remove Asset" at bounding box center [929, 449] width 122 height 15
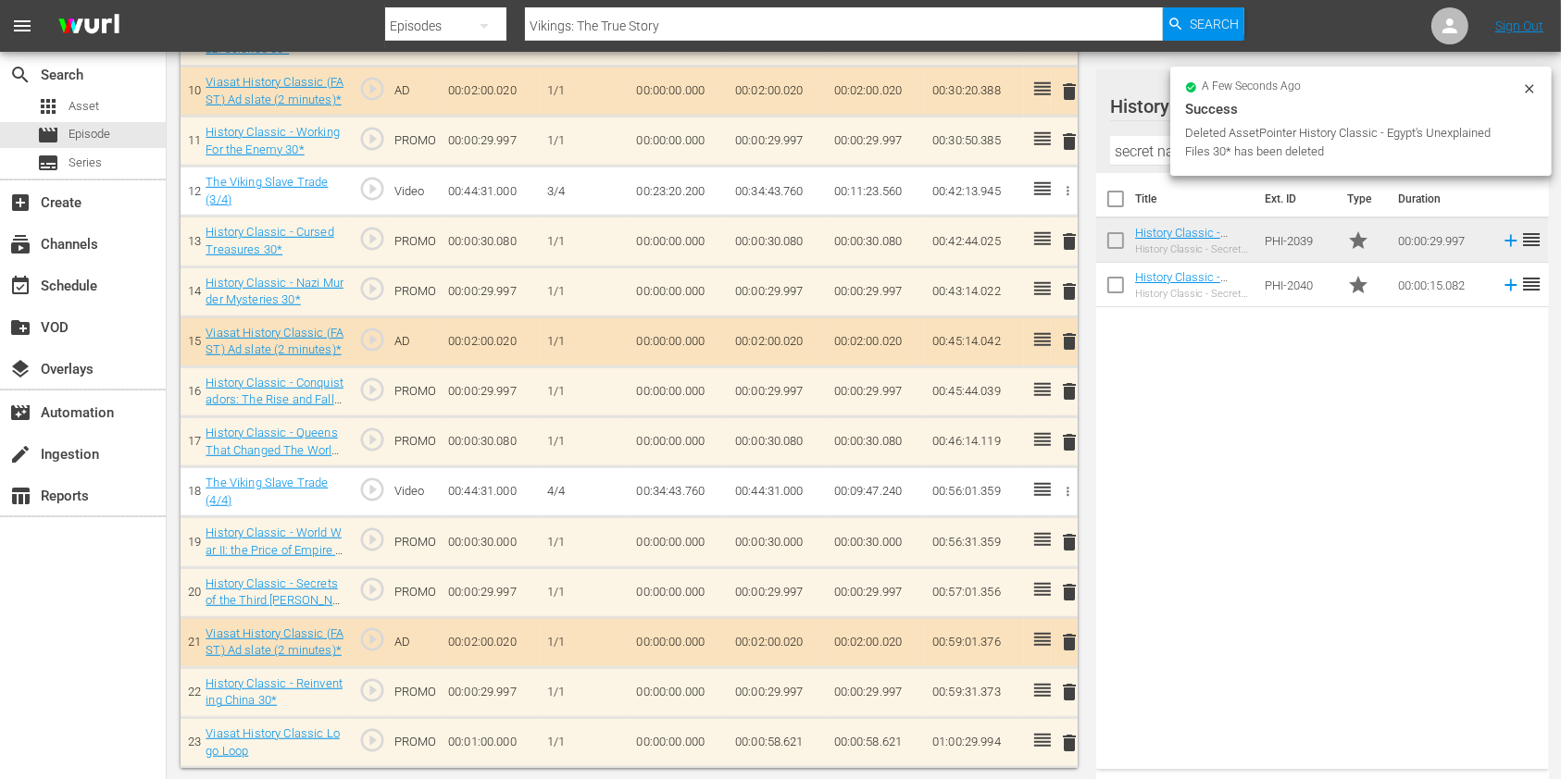
scroll to position [977, 0]
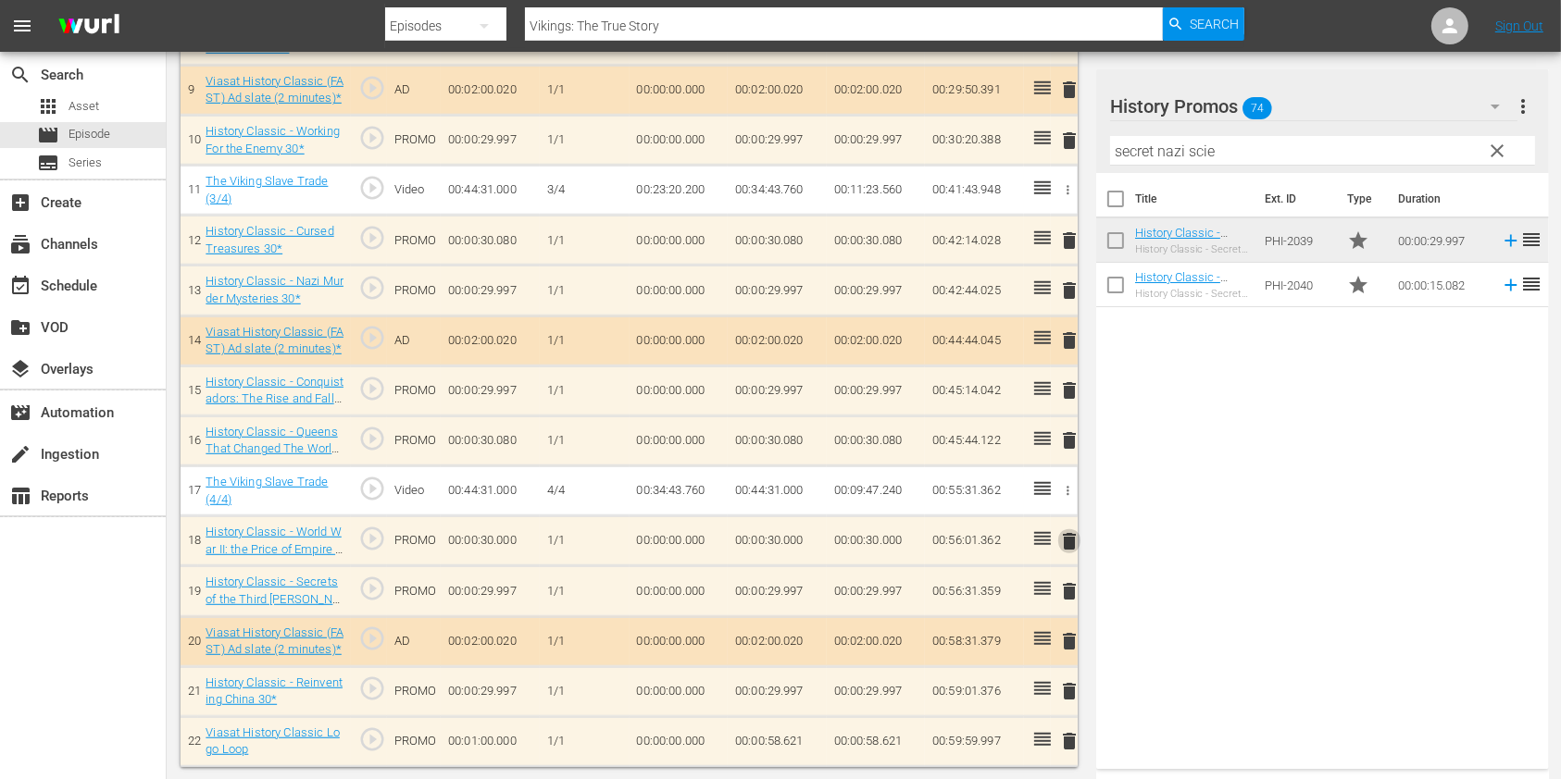
click at [1072, 542] on span "delete" at bounding box center [1069, 541] width 22 height 22
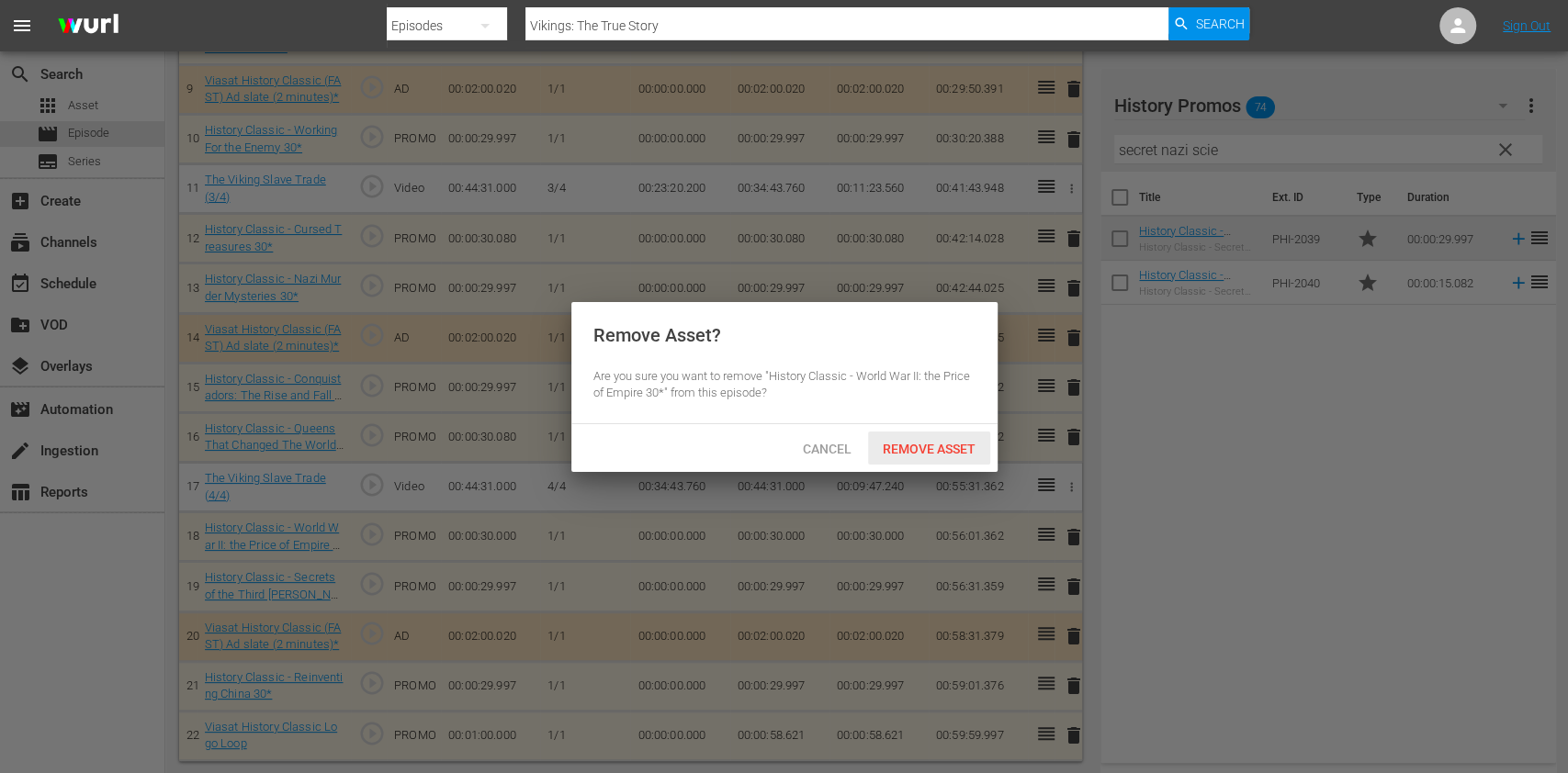
click at [922, 445] on span "Remove Asset" at bounding box center [929, 449] width 122 height 15
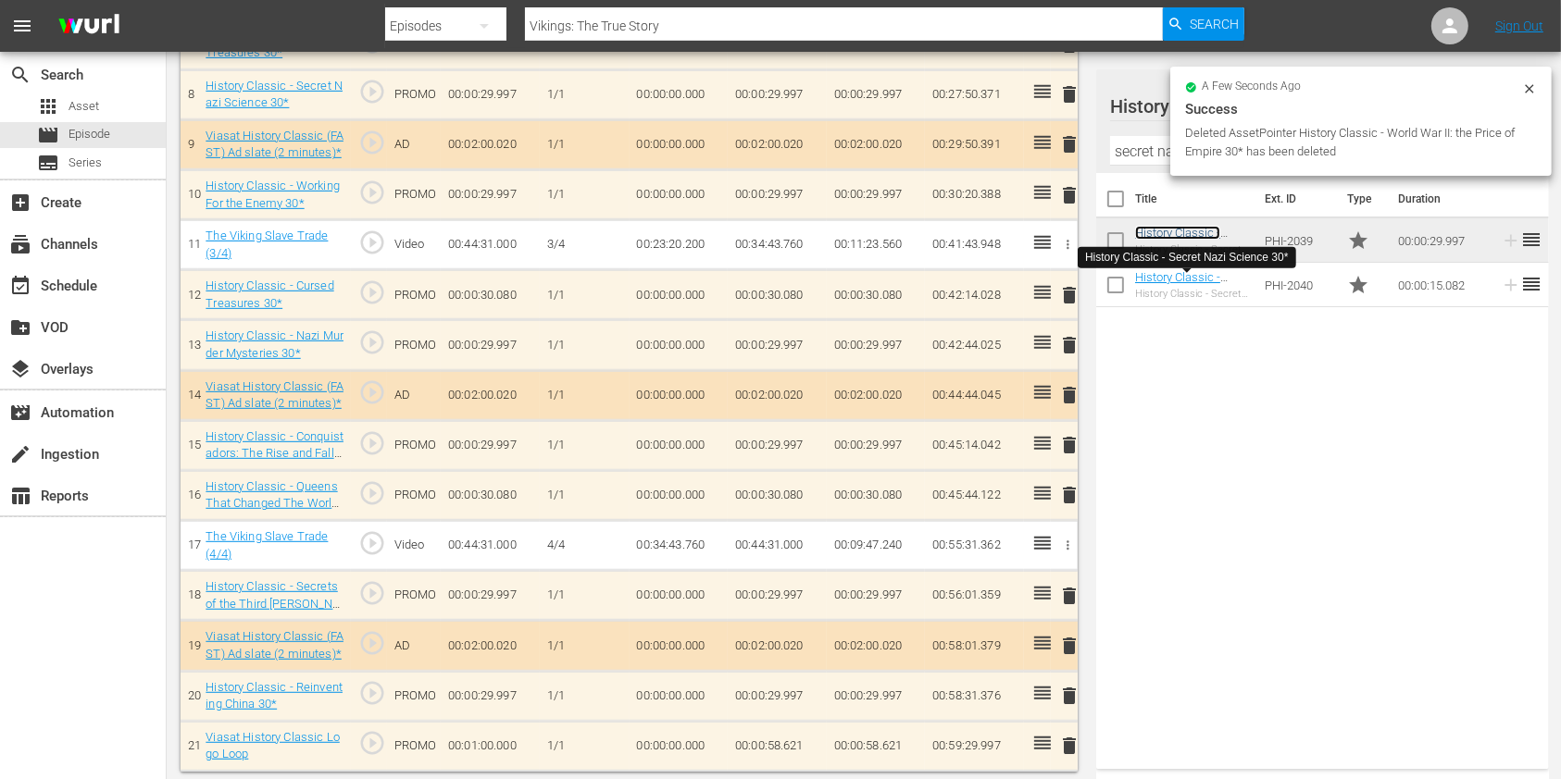
scroll to position [929, 0]
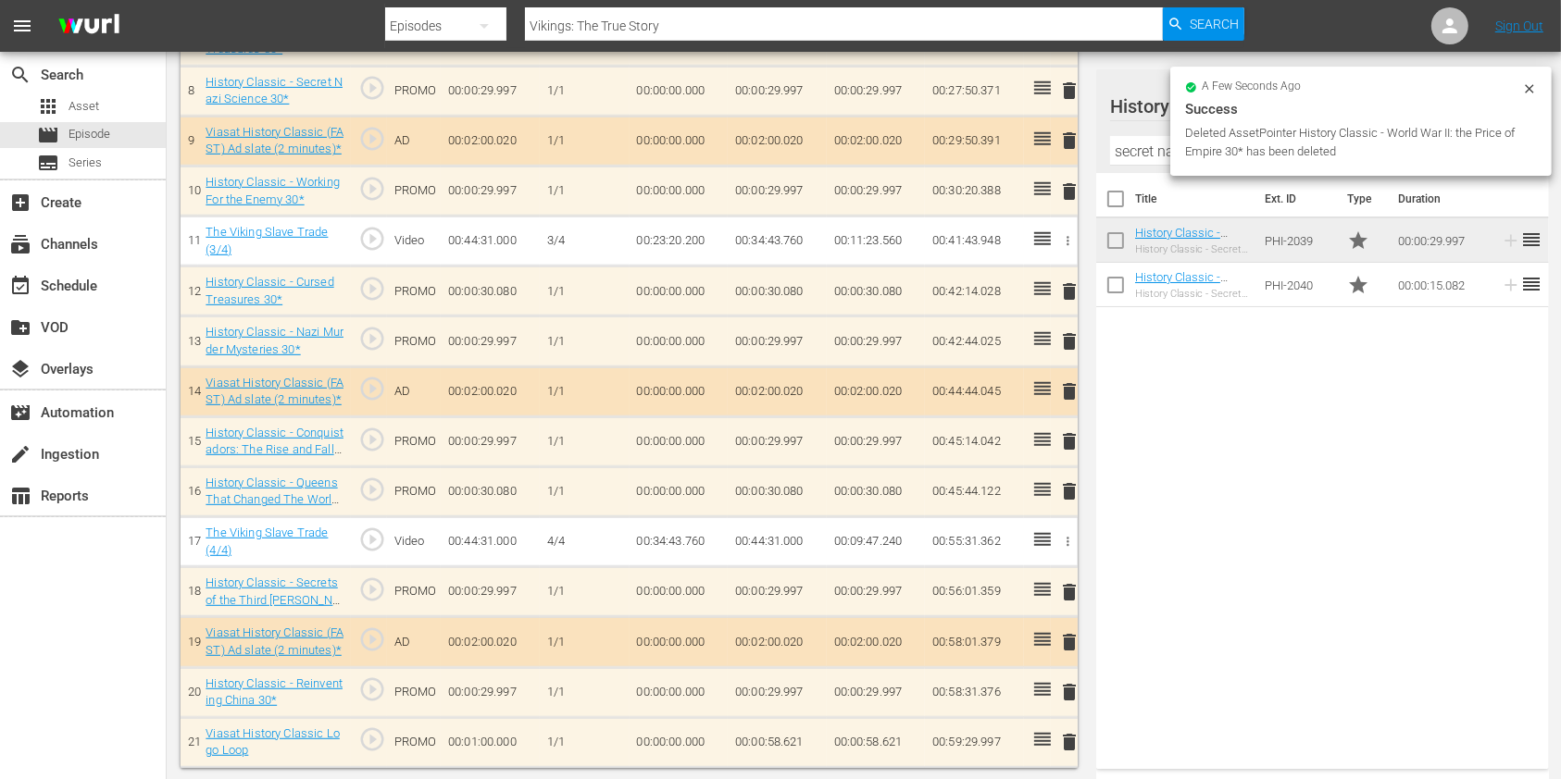
click at [1162, 138] on input "secret nazi scie" at bounding box center [1322, 151] width 425 height 30
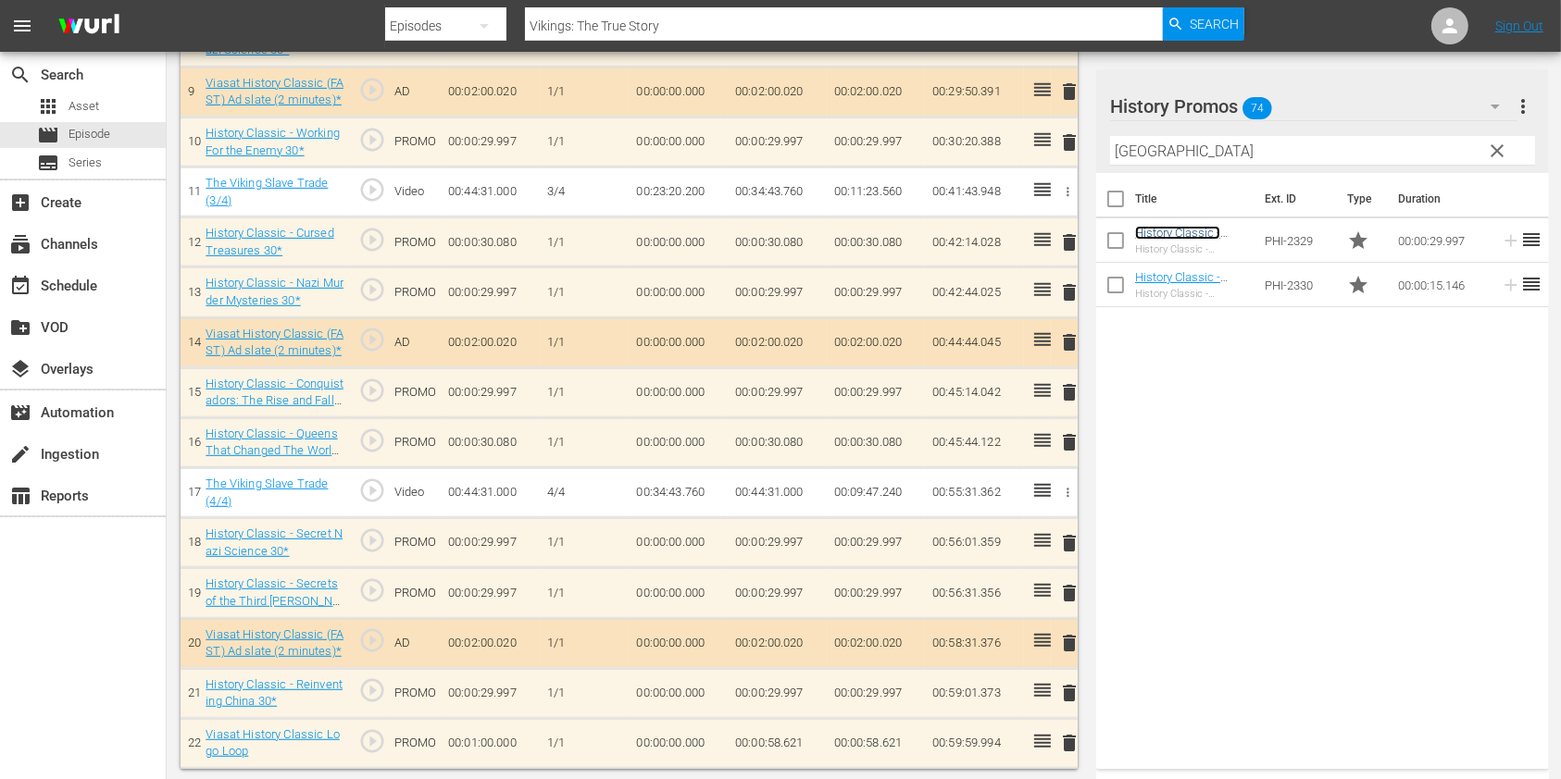
scroll to position [979, 0]
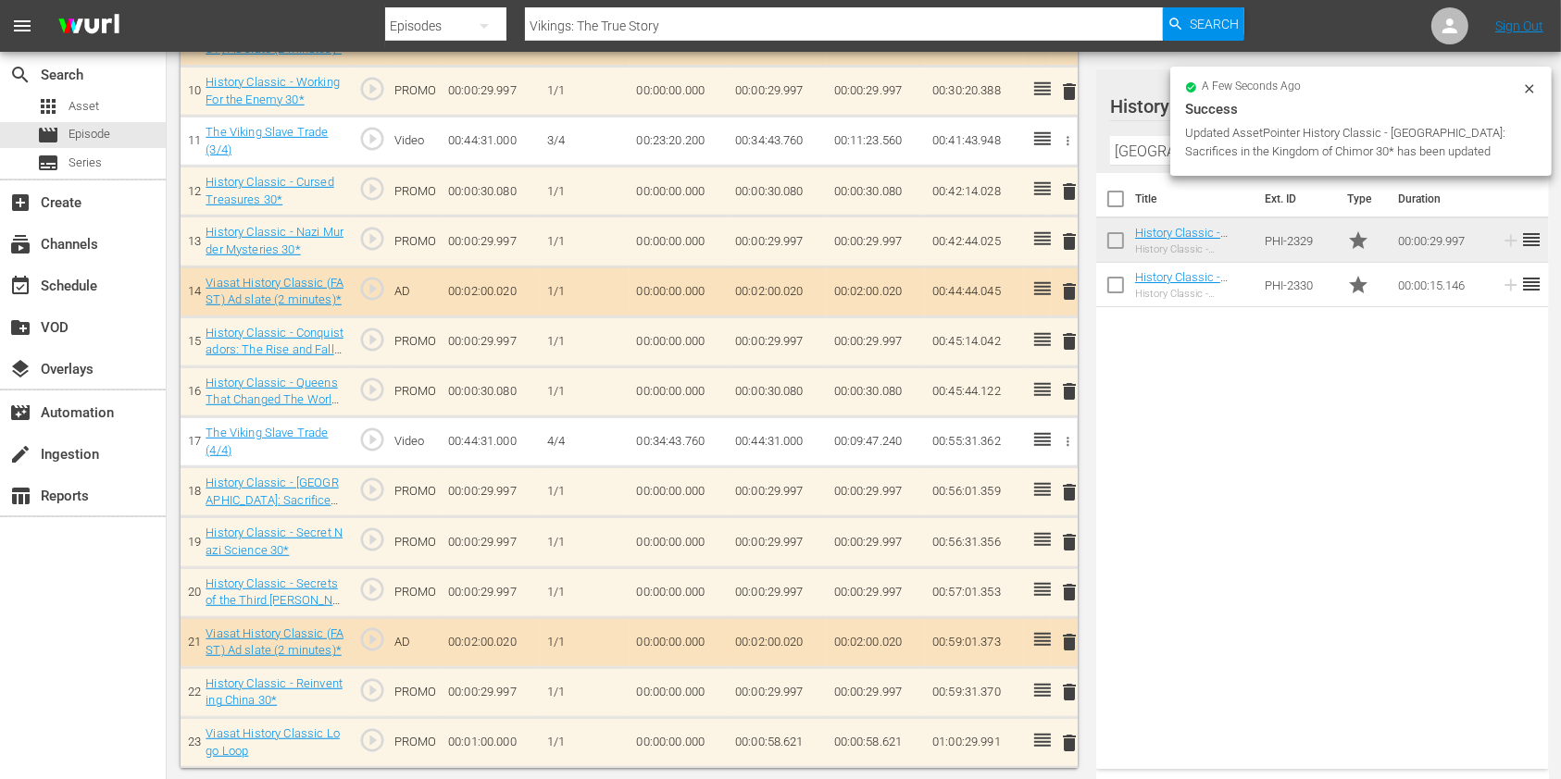
click at [1074, 591] on td "delete" at bounding box center [1064, 592] width 27 height 50
click at [1071, 591] on span "delete" at bounding box center [1069, 592] width 22 height 22
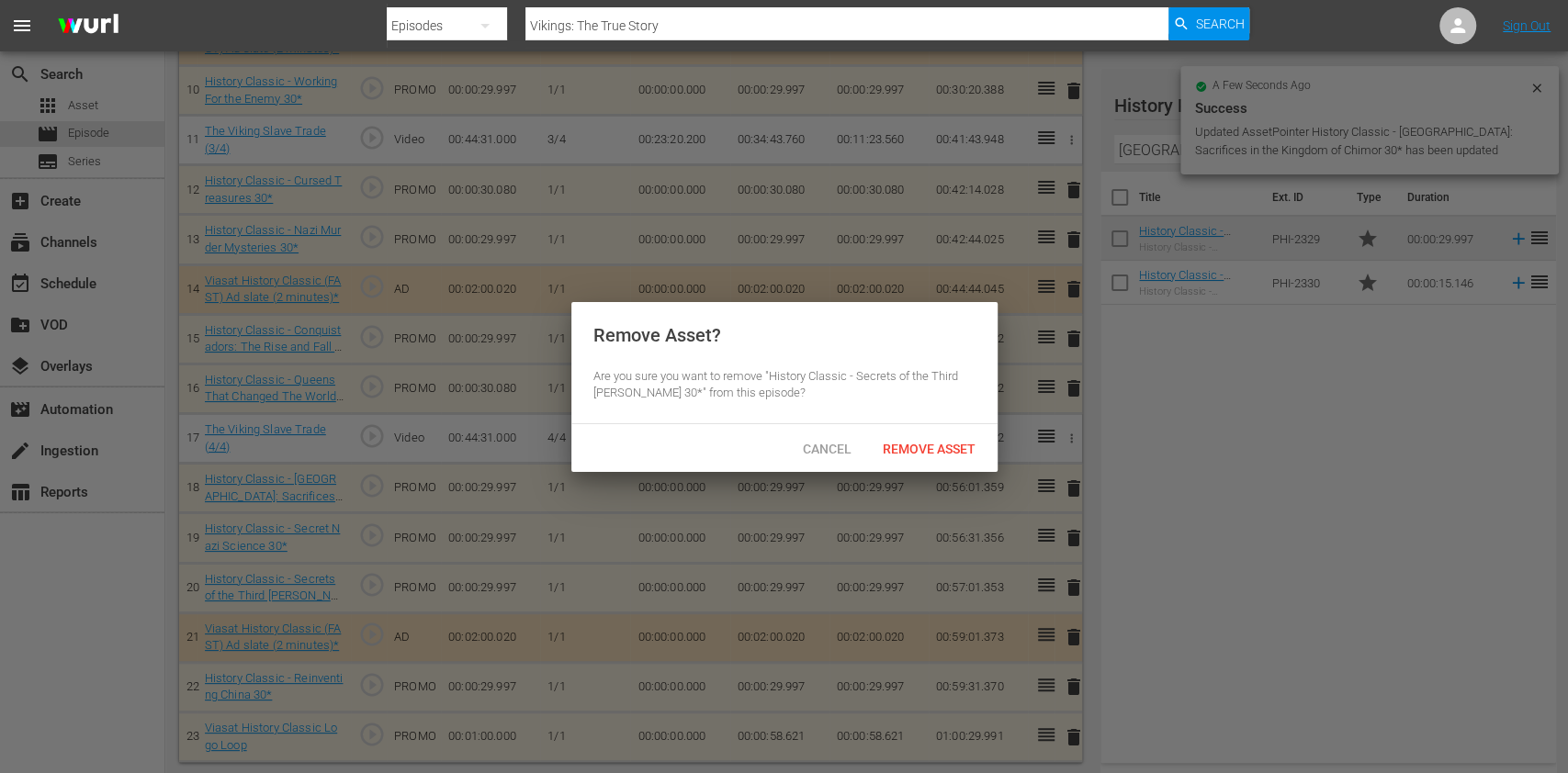
click at [960, 448] on span "Remove Asset" at bounding box center [929, 449] width 122 height 15
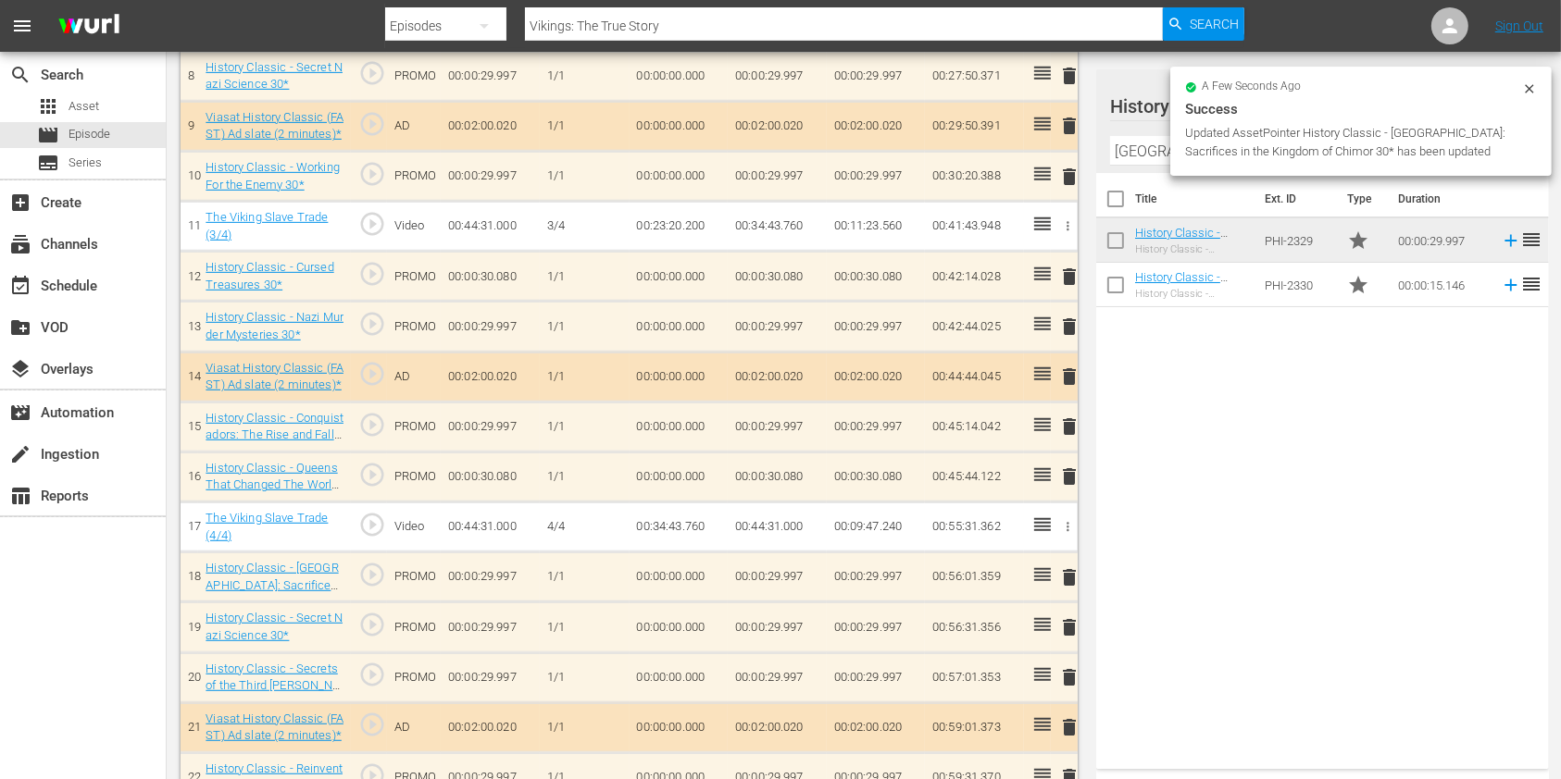
scroll to position [903, 0]
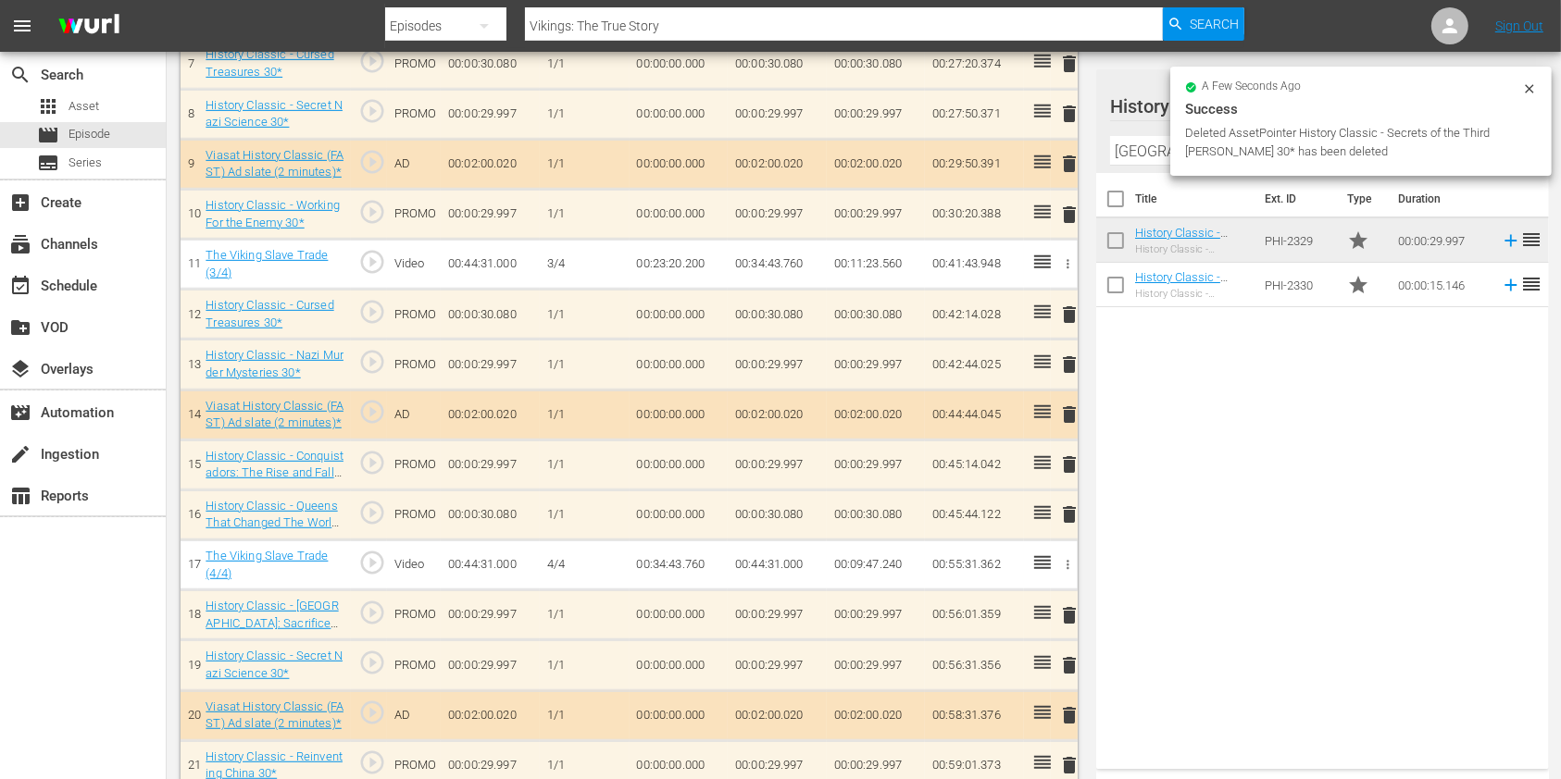
click at [1069, 459] on span "delete" at bounding box center [1069, 465] width 22 height 22
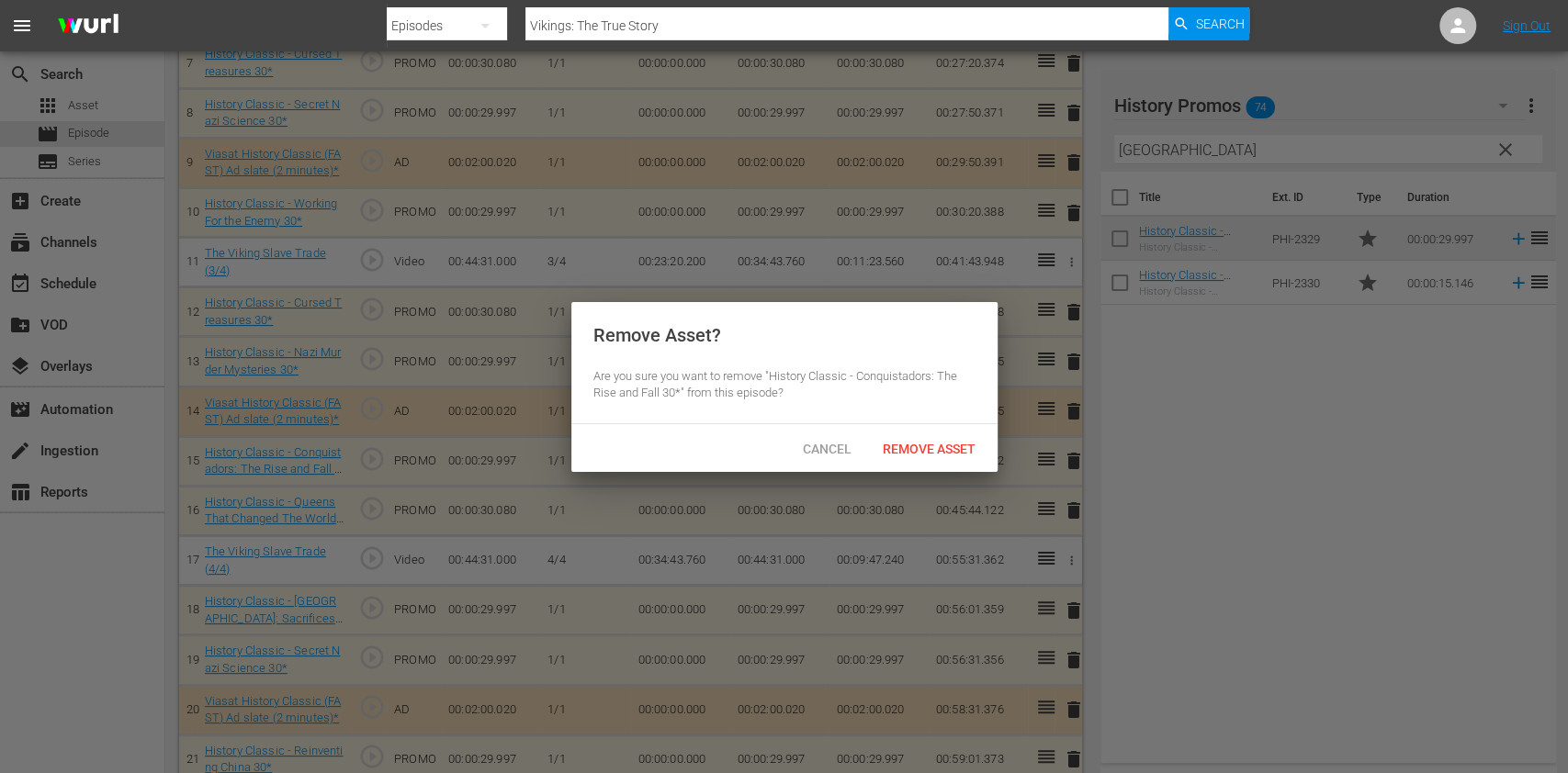
click at [956, 445] on span "Remove Asset" at bounding box center [929, 449] width 122 height 15
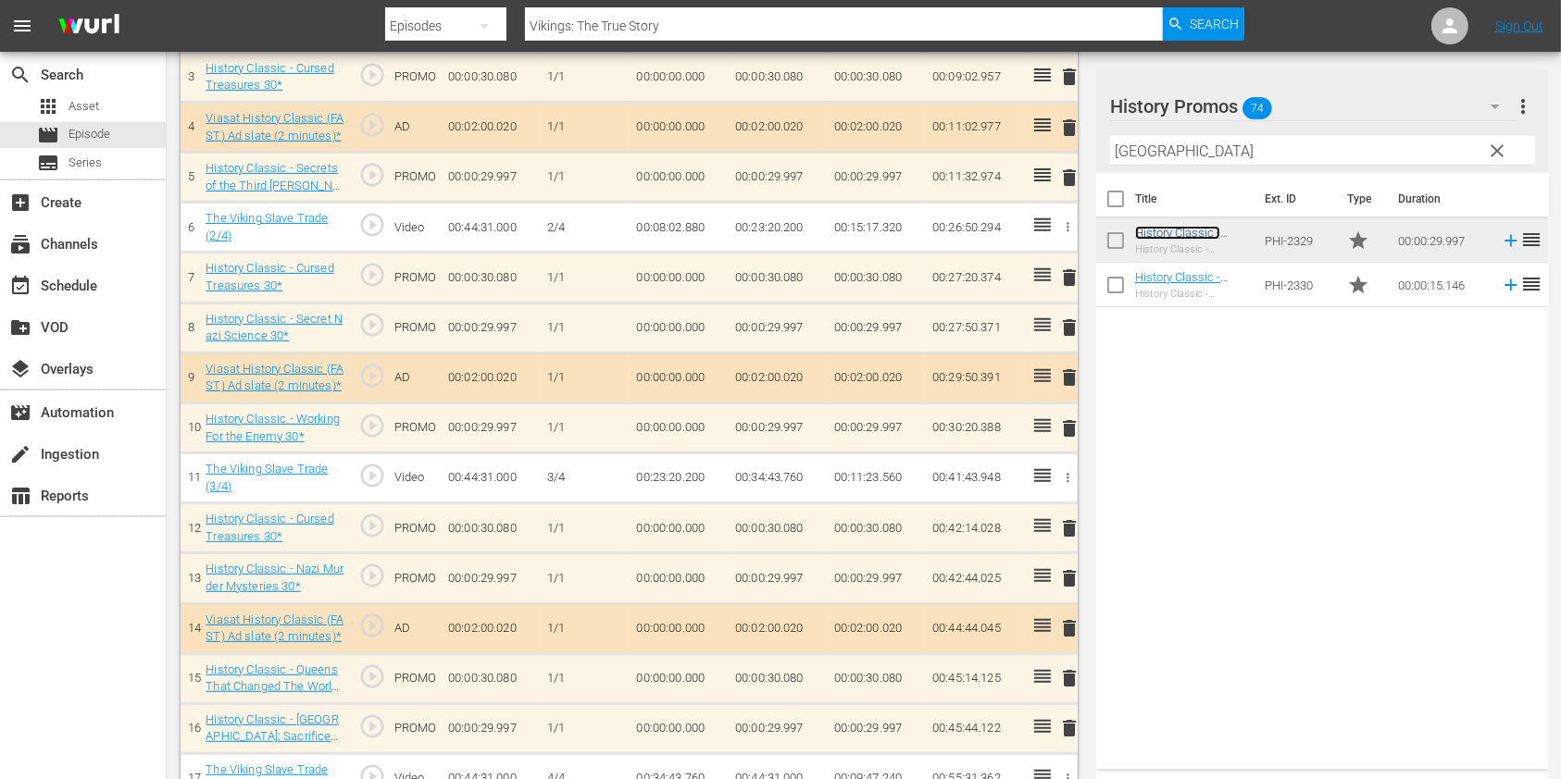
scroll to position [655, 0]
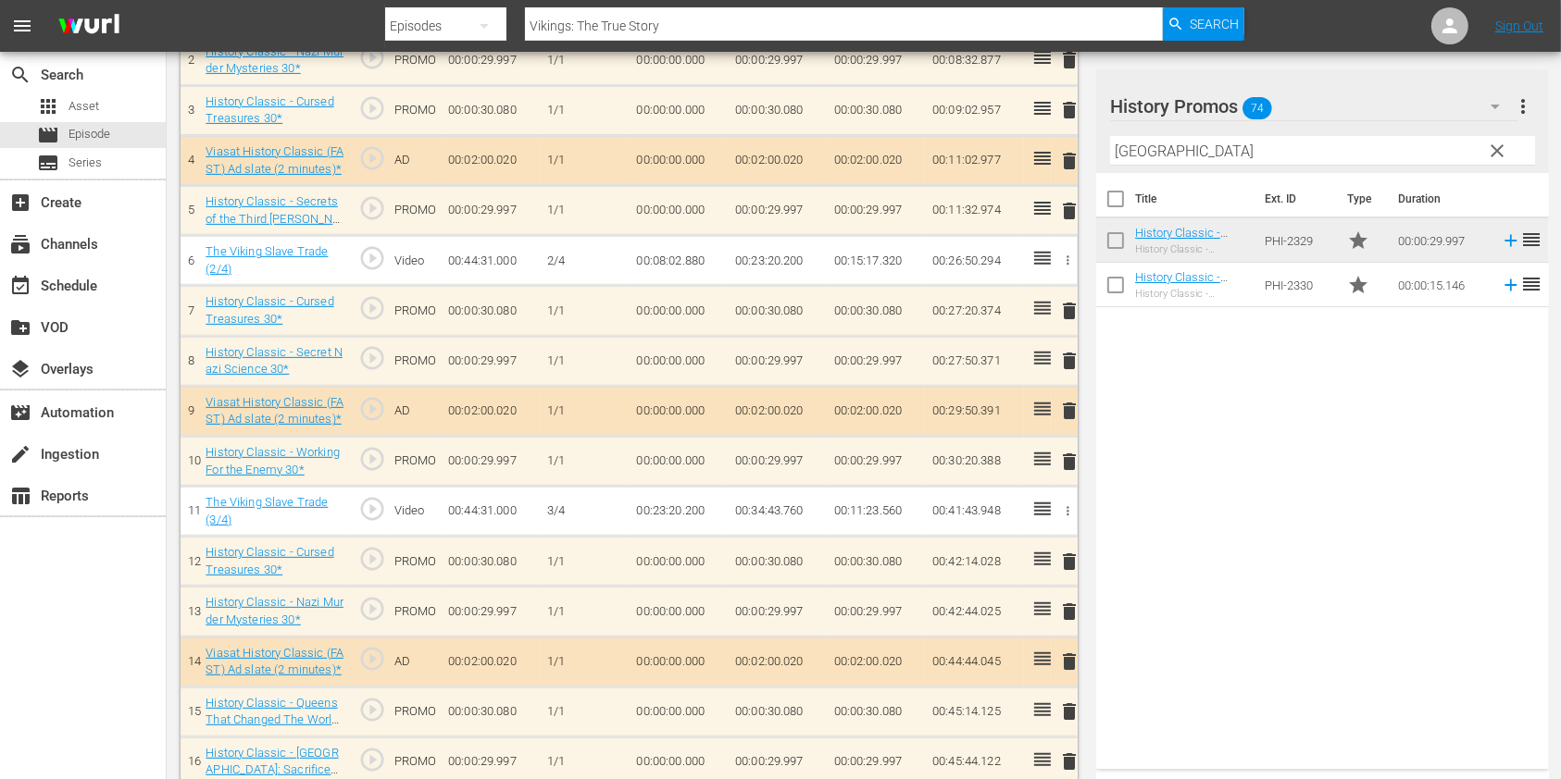
click at [1062, 455] on span "delete" at bounding box center [1069, 462] width 22 height 22
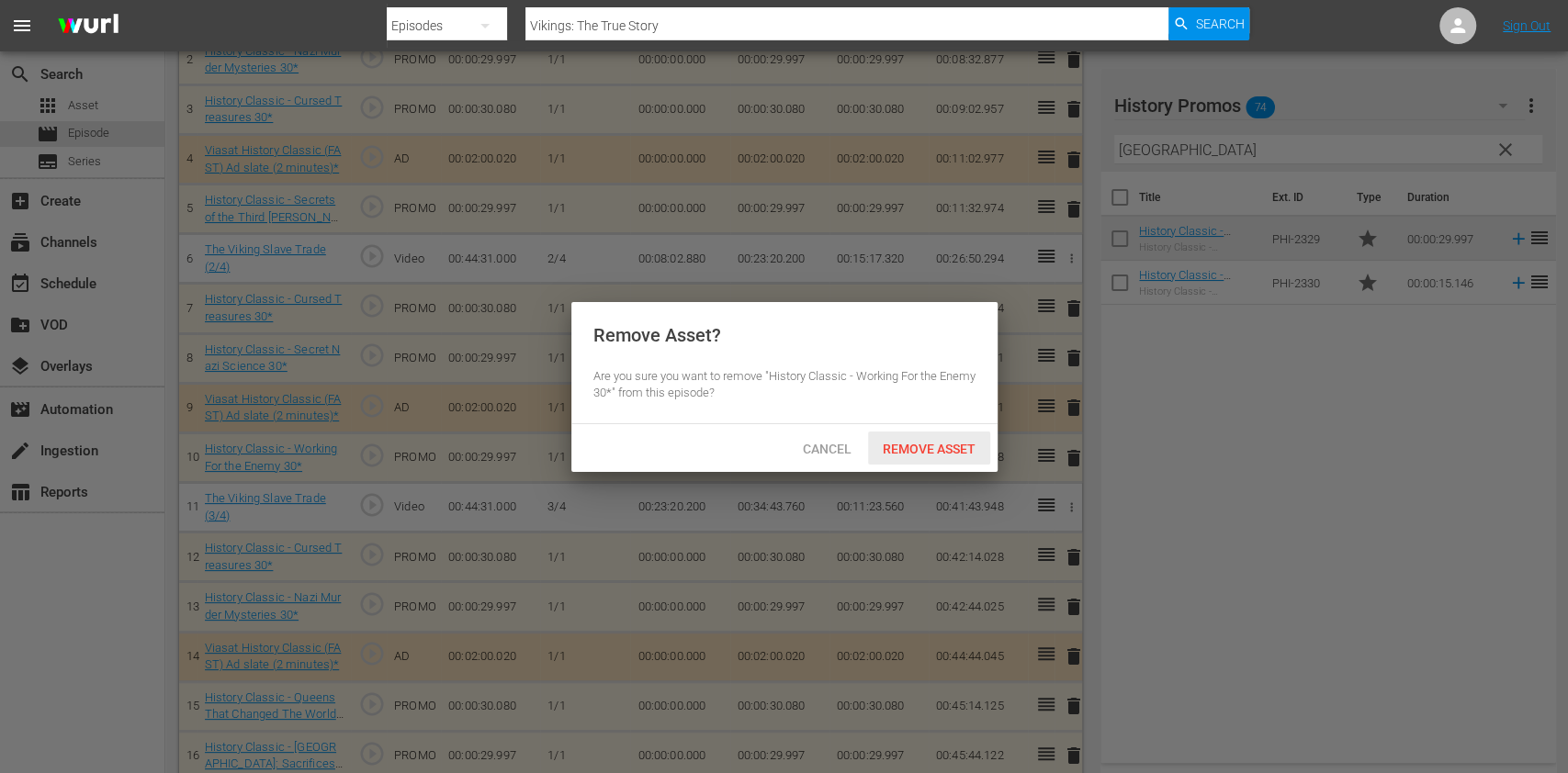
click at [935, 451] on span "Remove Asset" at bounding box center [929, 449] width 122 height 15
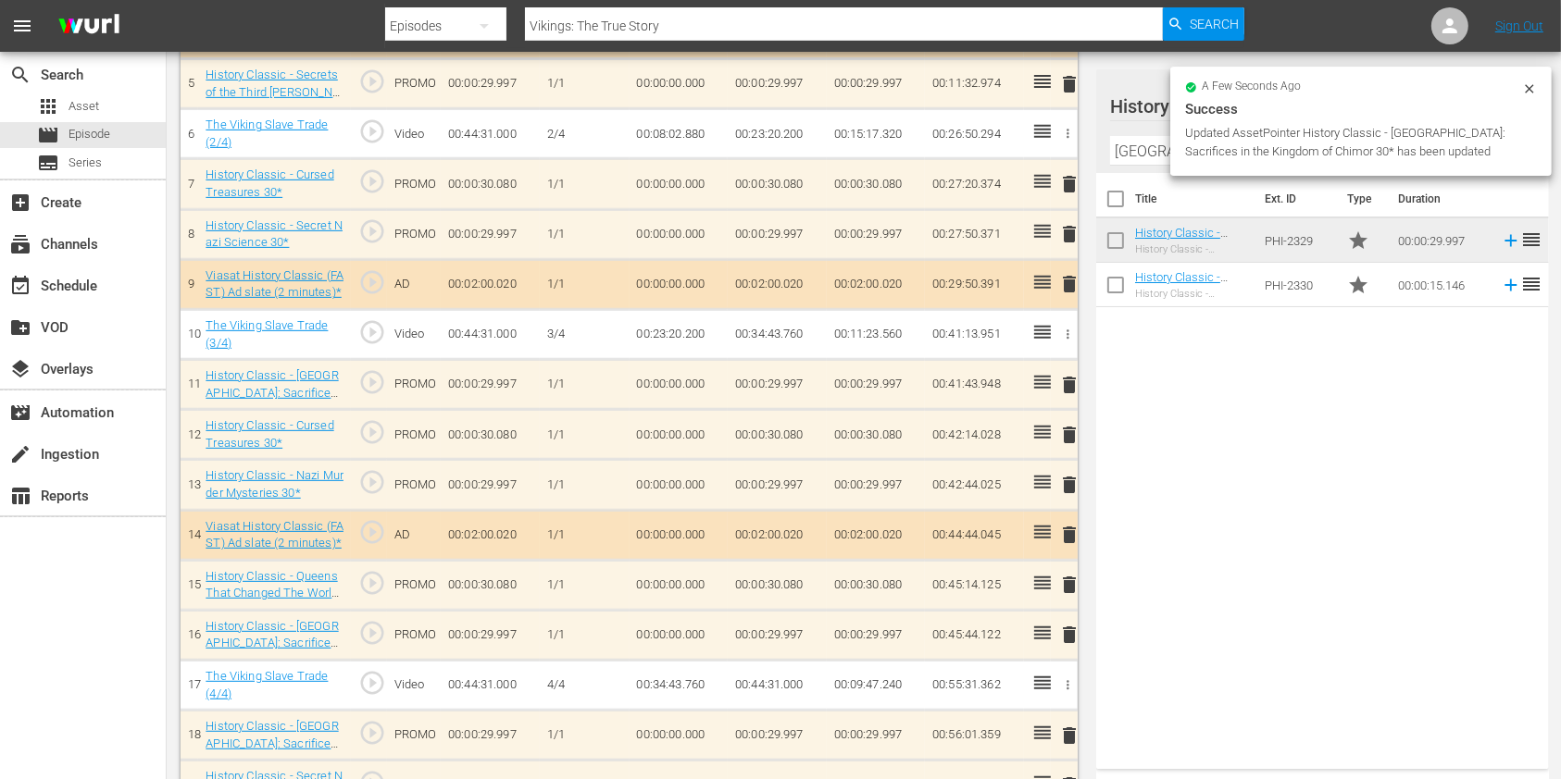
scroll to position [779, 0]
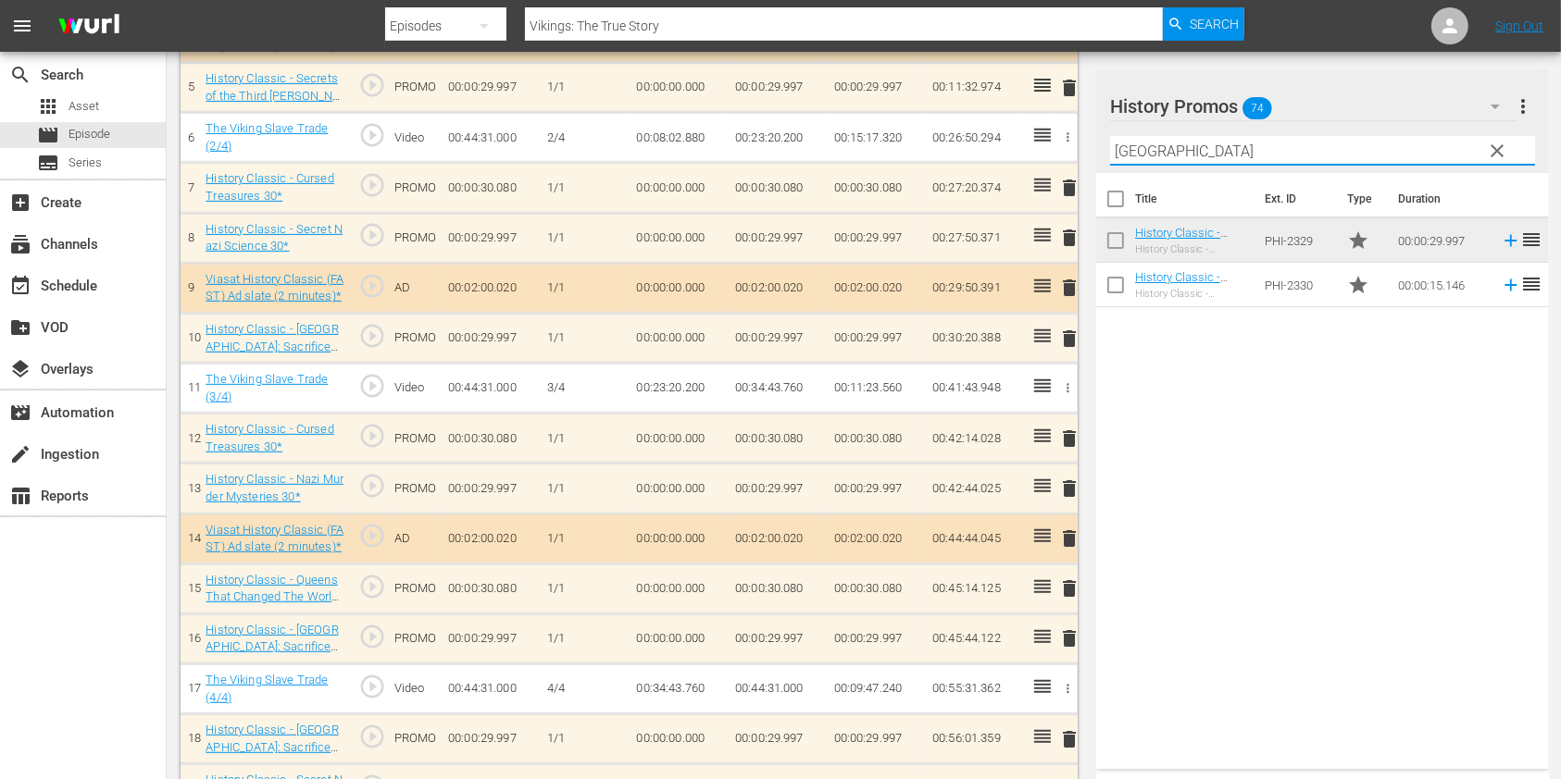
click at [1145, 149] on input "[GEOGRAPHIC_DATA]" at bounding box center [1322, 151] width 425 height 30
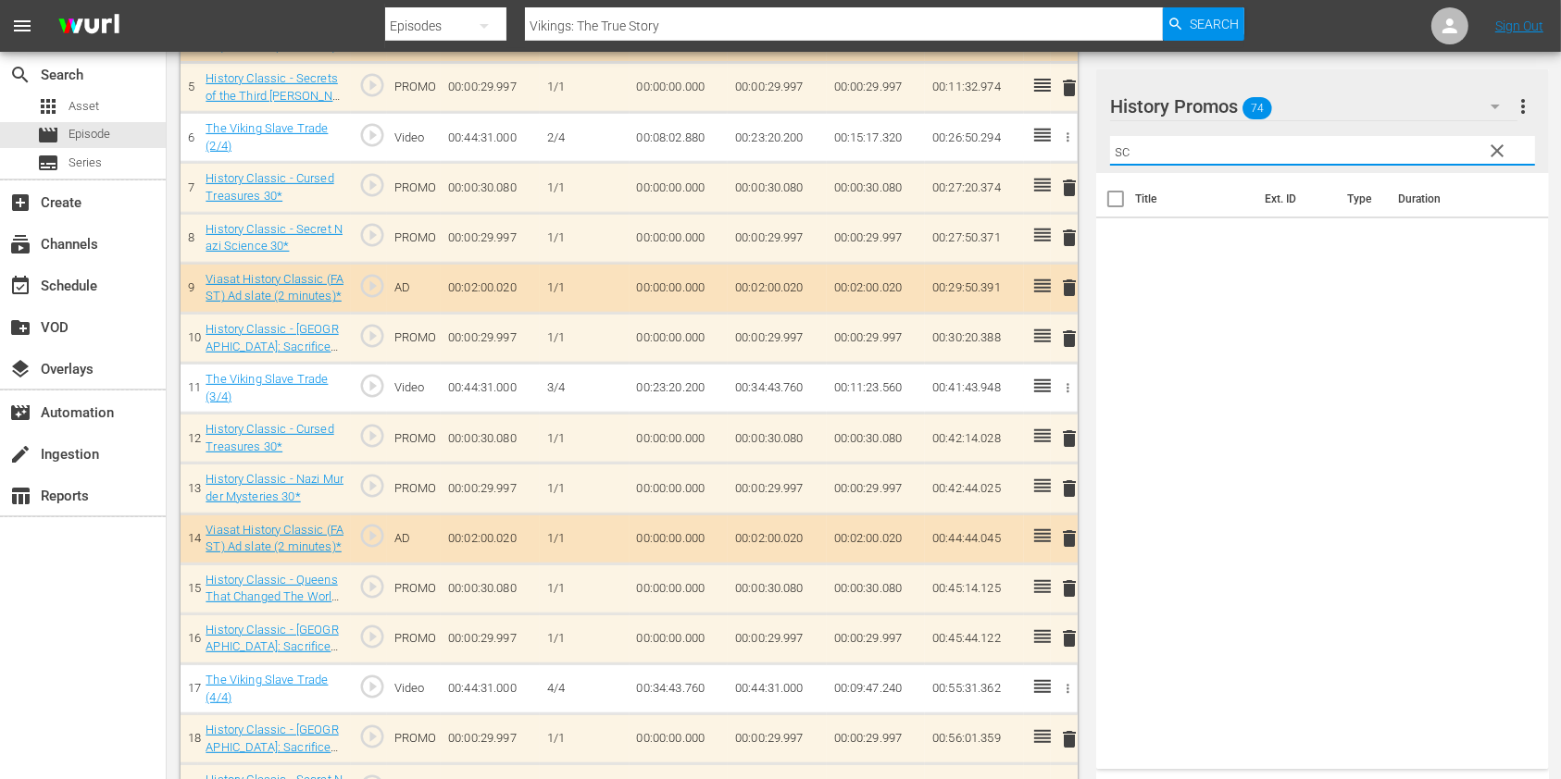
type input "s"
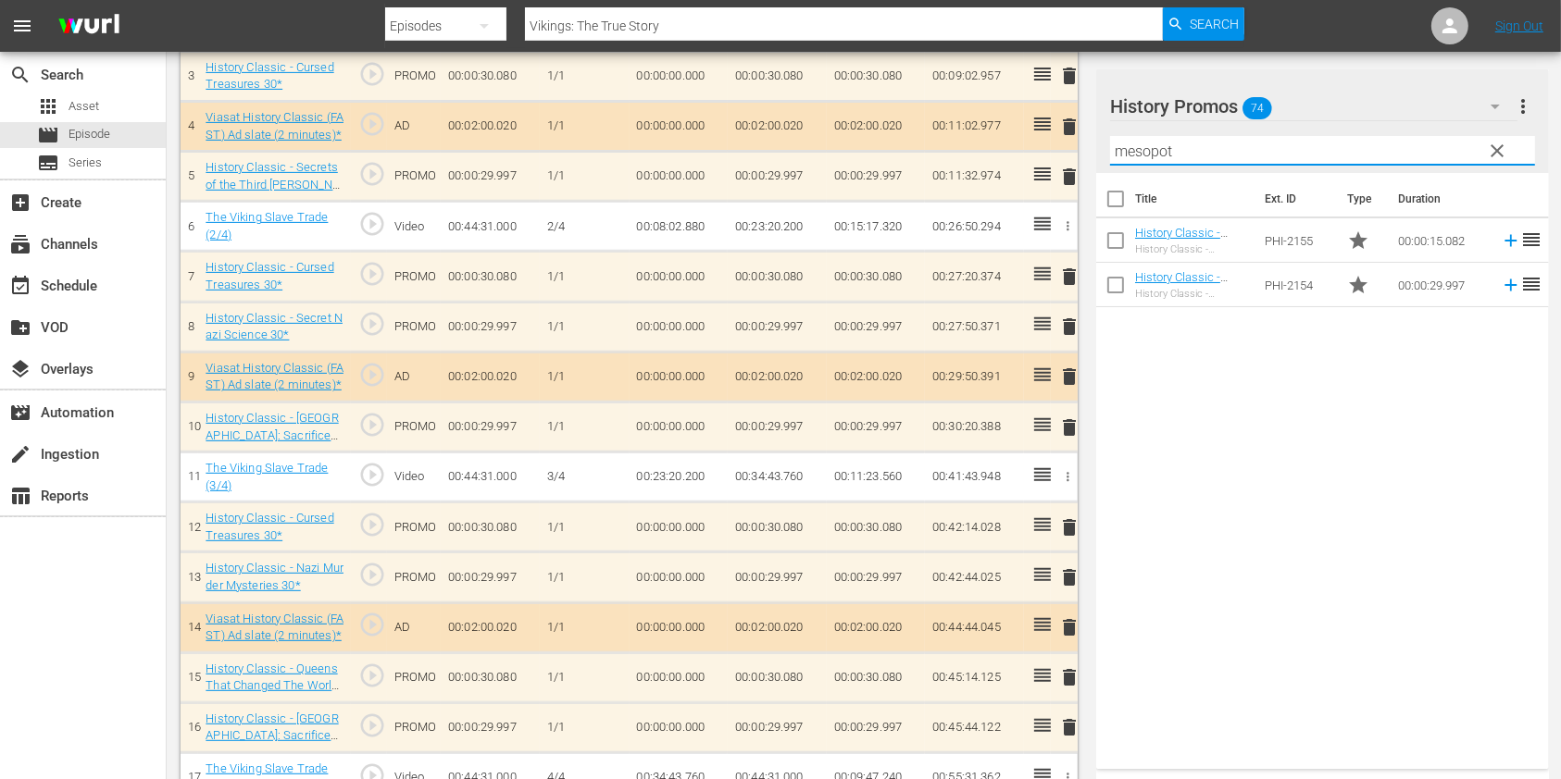
scroll to position [655, 0]
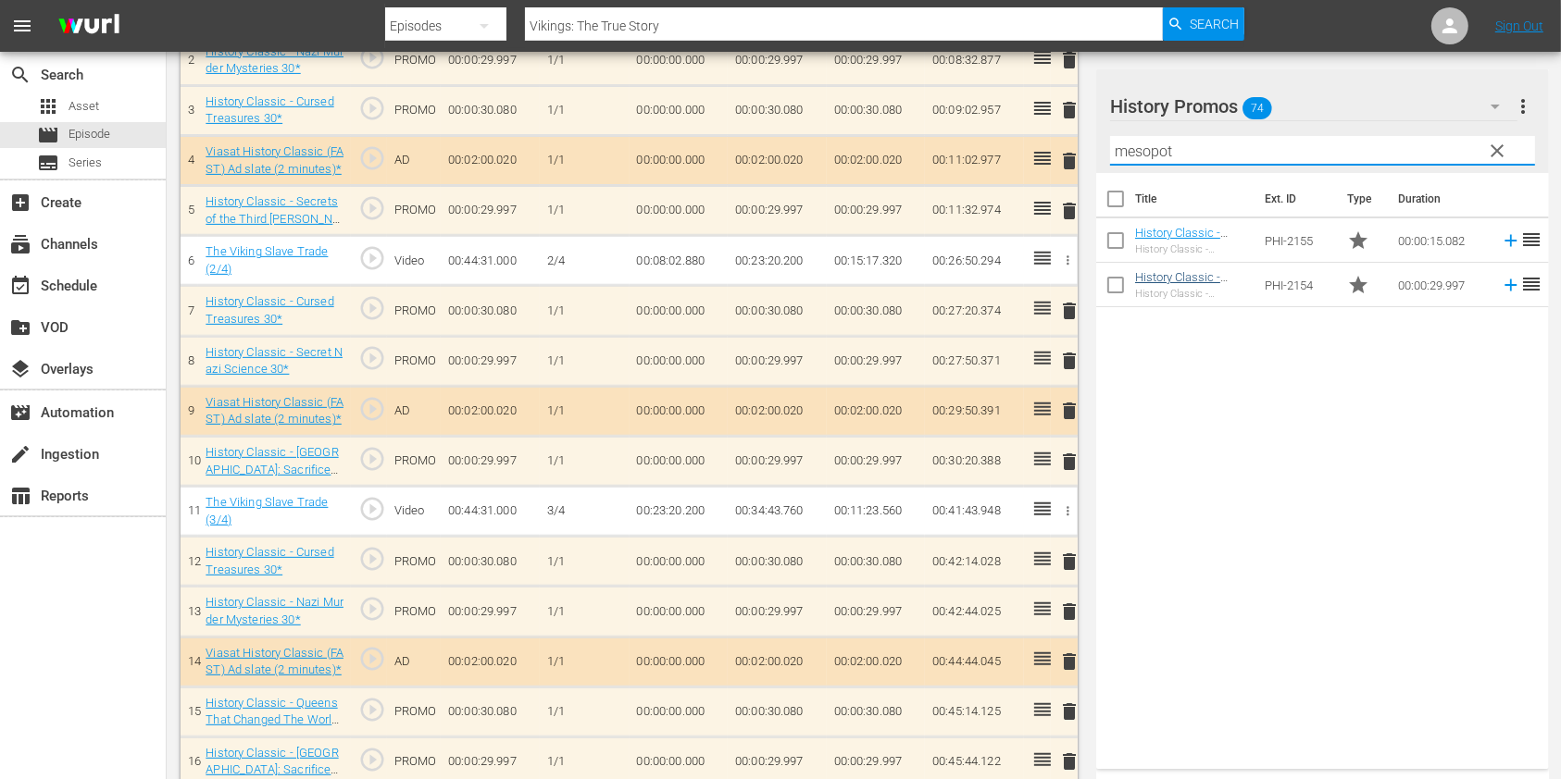
type input "mesopot"
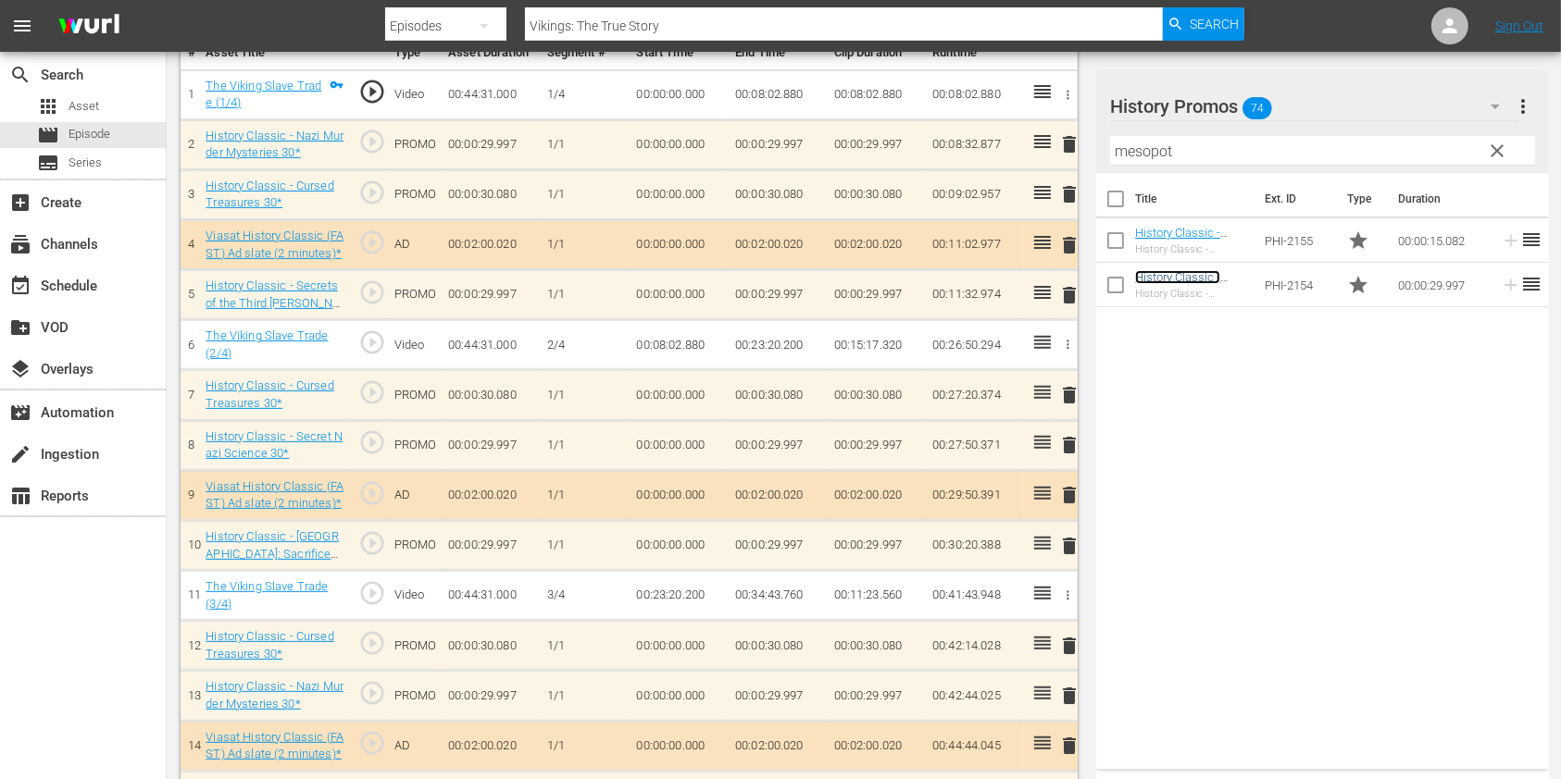
scroll to position [536, 0]
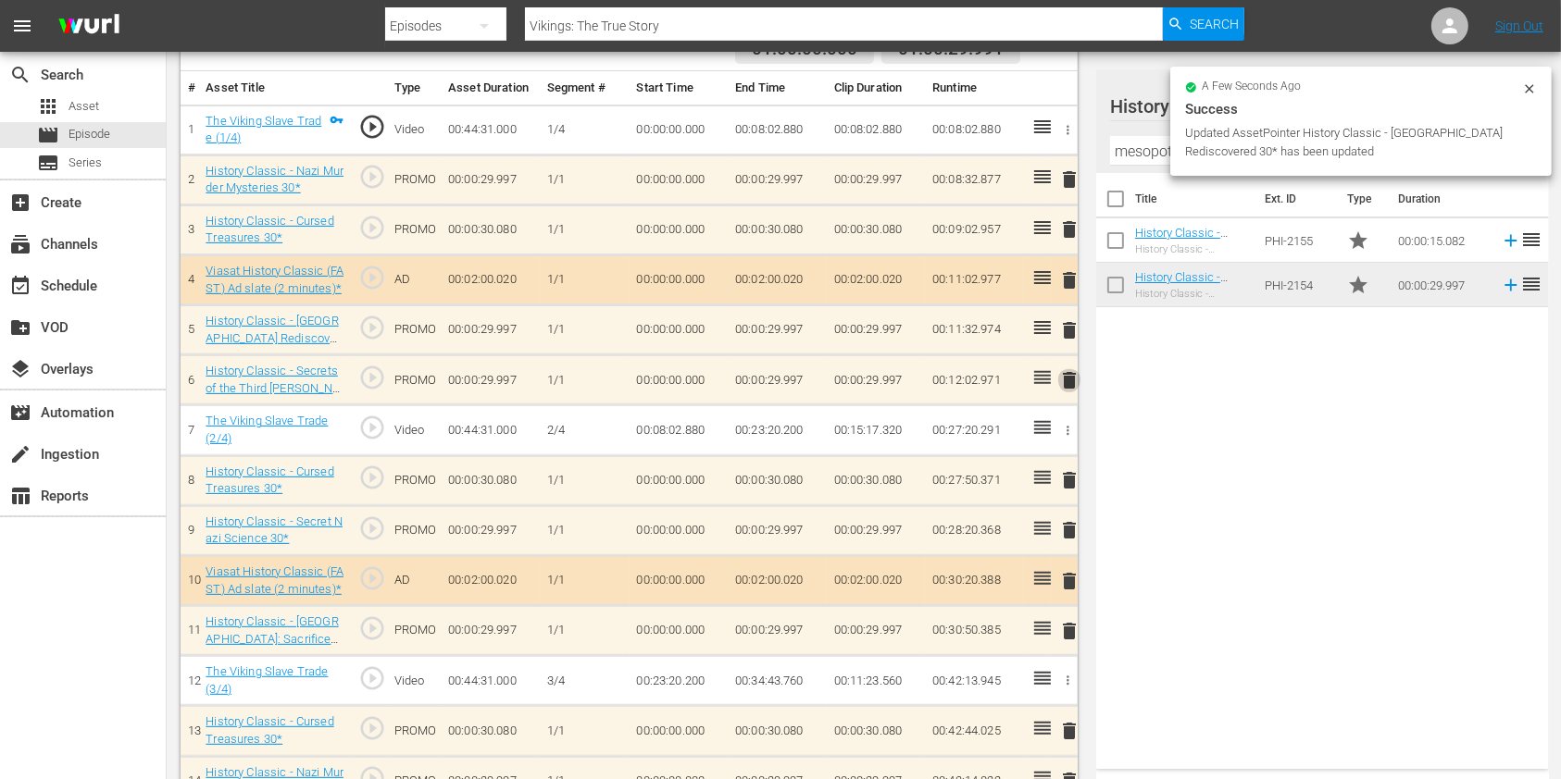
click at [1071, 381] on span "delete" at bounding box center [1069, 380] width 22 height 22
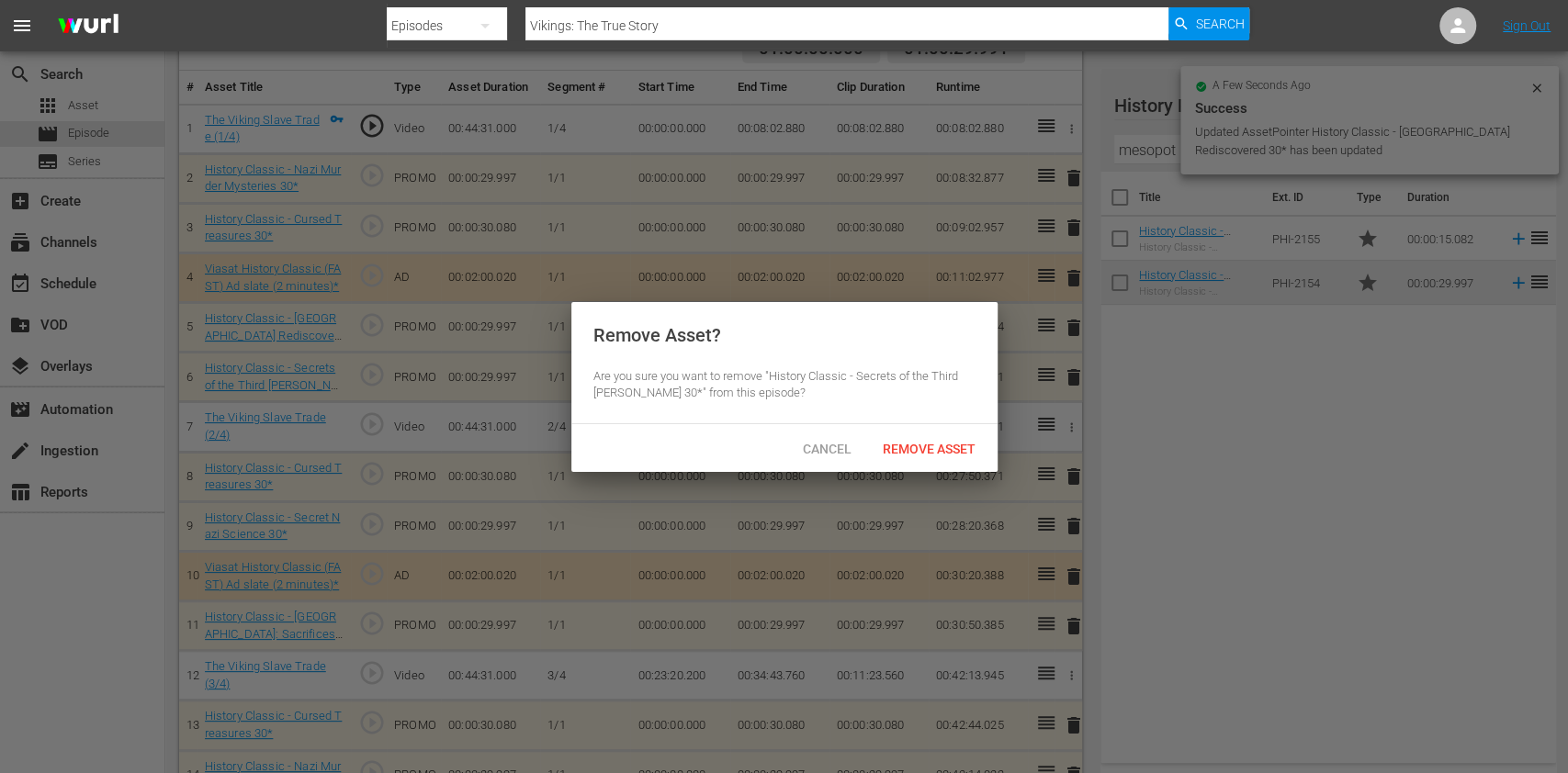
click at [948, 467] on div "Cancel Remove Asset" at bounding box center [785, 449] width 427 height 48
click at [941, 451] on span "Remove Asset" at bounding box center [929, 449] width 122 height 15
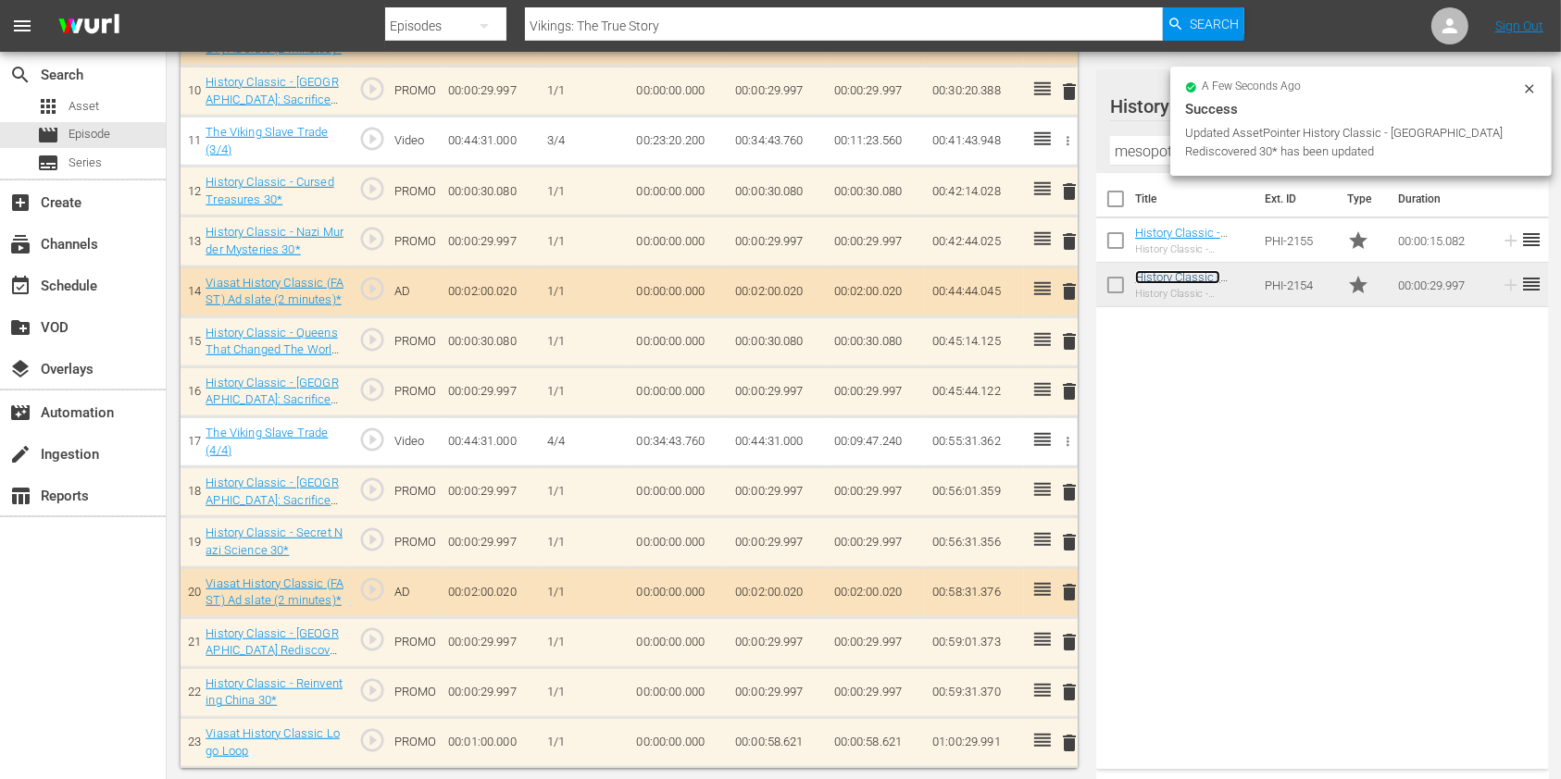
scroll to position [1026, 0]
click at [1061, 686] on span "delete" at bounding box center [1069, 692] width 22 height 22
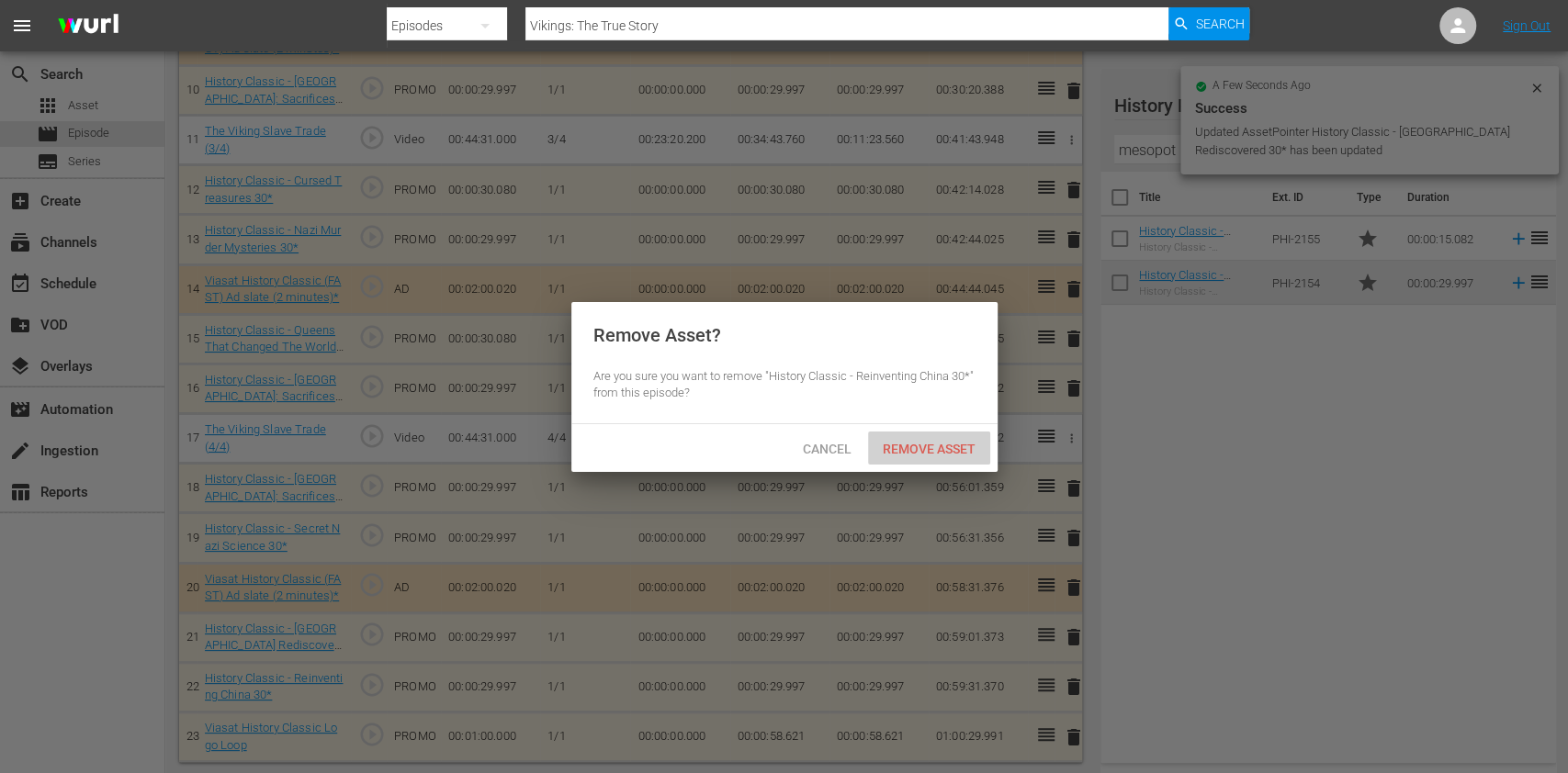
click at [925, 444] on span "Remove Asset" at bounding box center [929, 449] width 122 height 15
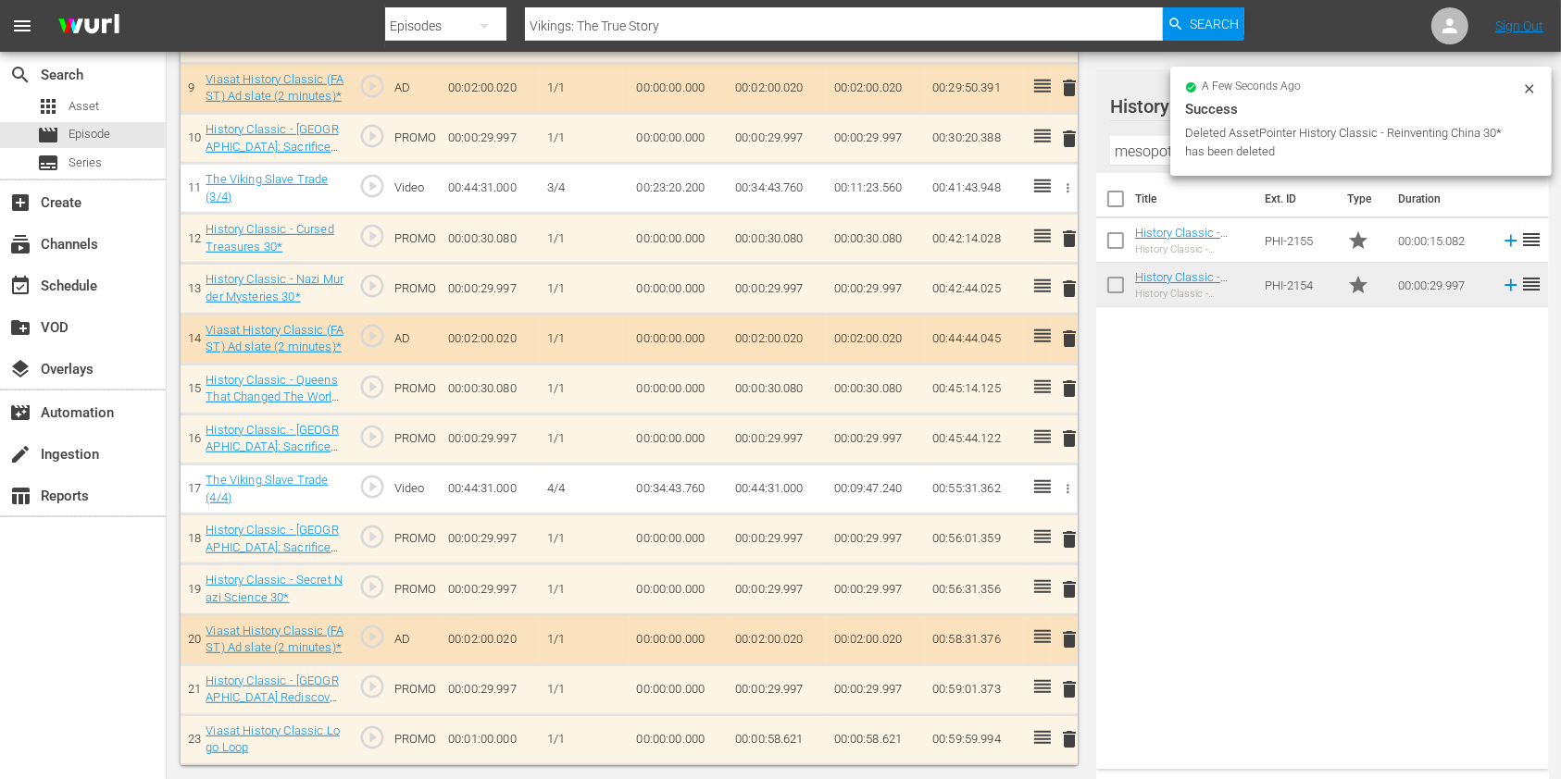
scroll to position [977, 0]
click at [800, 737] on td "00:00:58.621" at bounding box center [777, 742] width 99 height 50
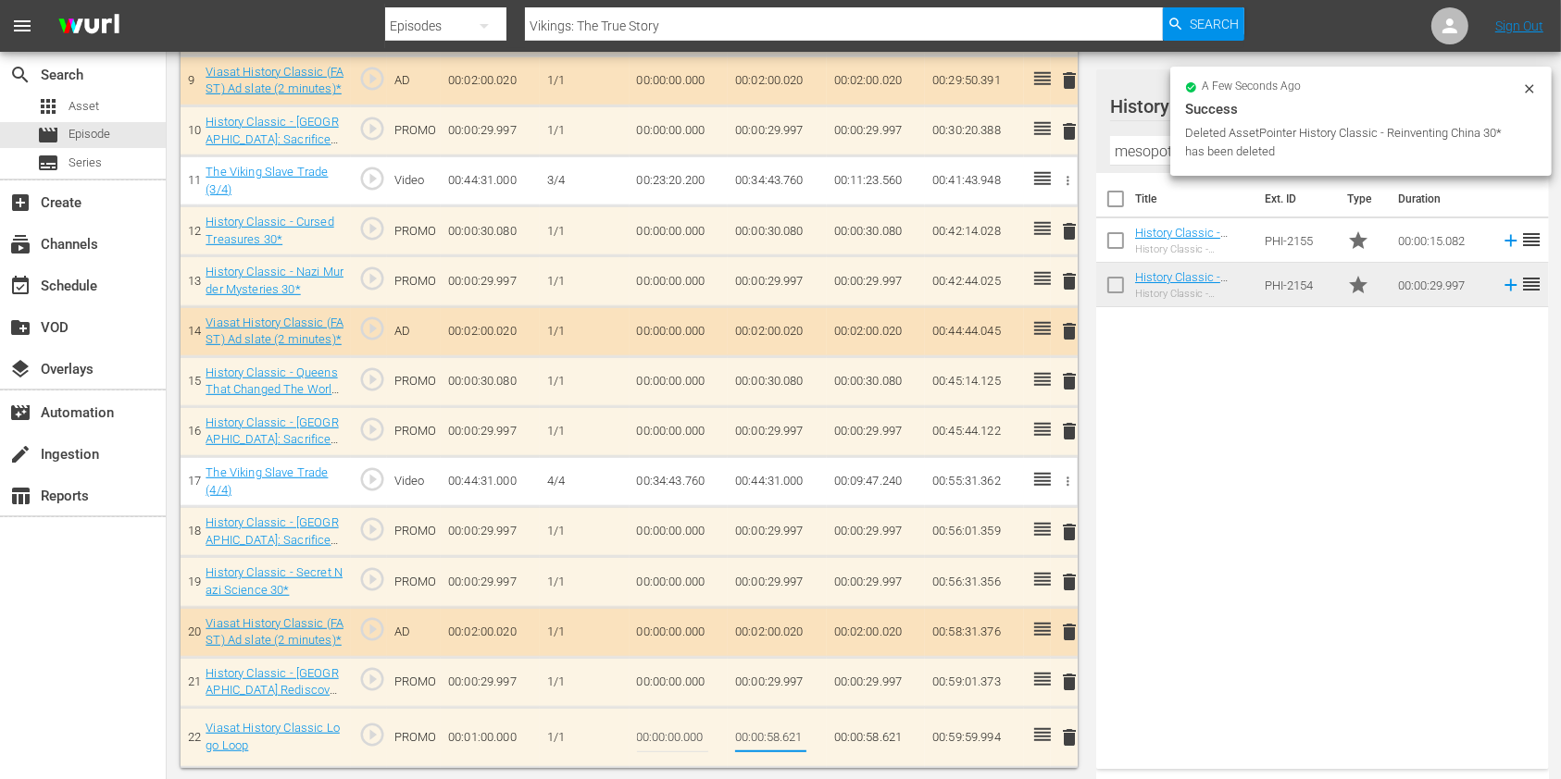
drag, startPoint x: 798, startPoint y: 738, endPoint x: 816, endPoint y: 740, distance: 17.7
click at [816, 740] on td "00:00:58.621" at bounding box center [777, 737] width 99 height 60
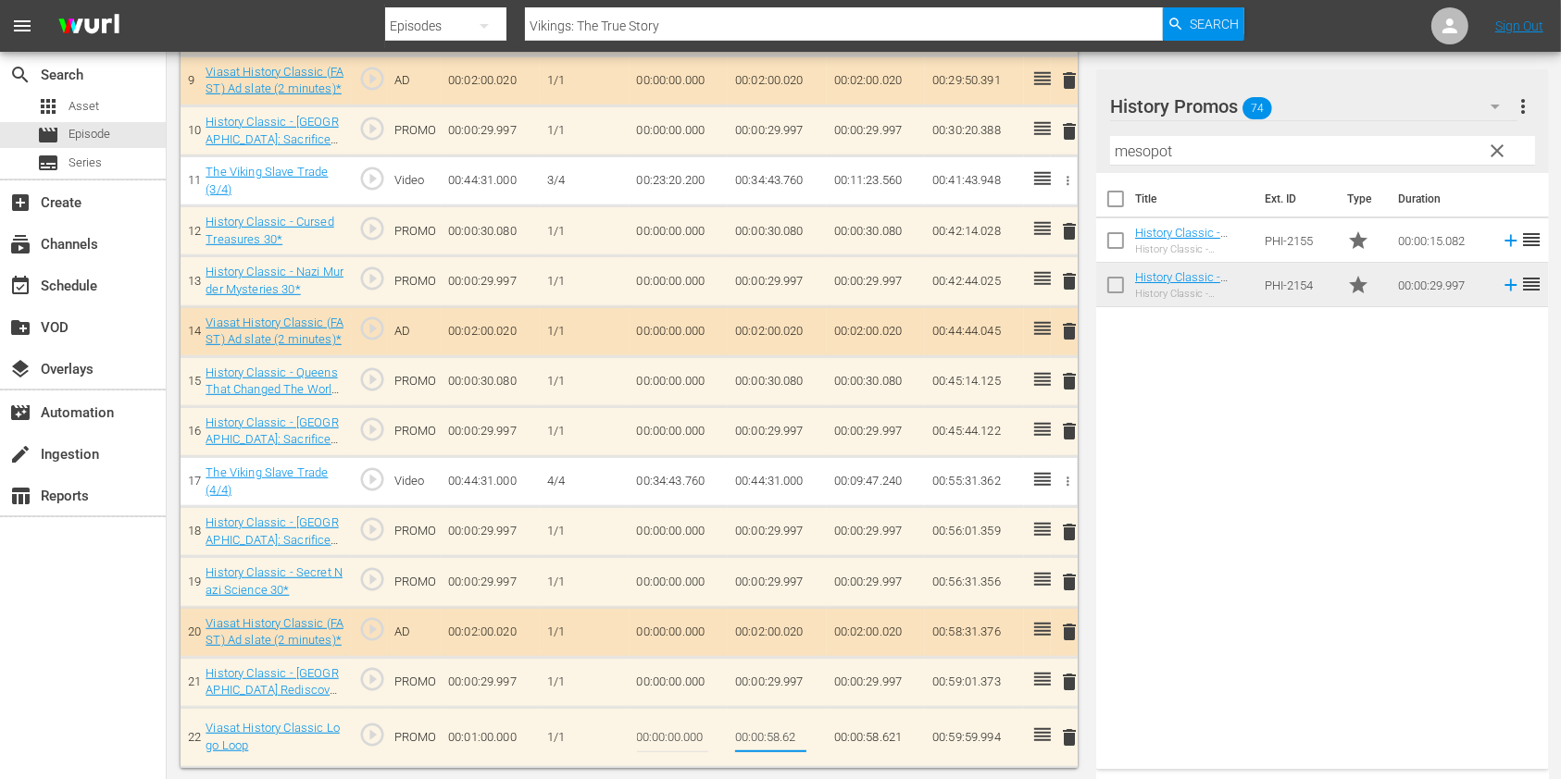
type input "00:00:58.627"
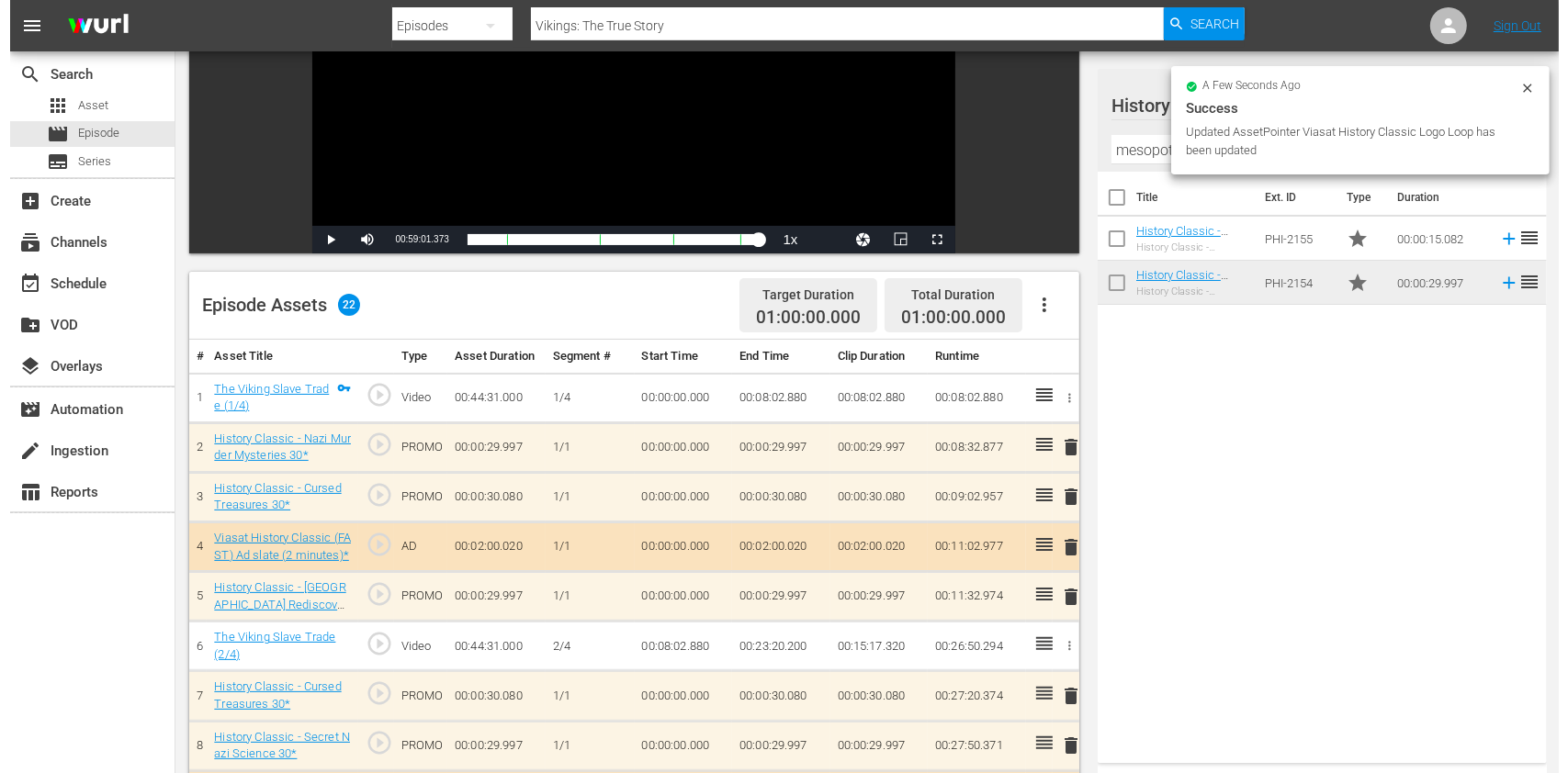
scroll to position [0, 0]
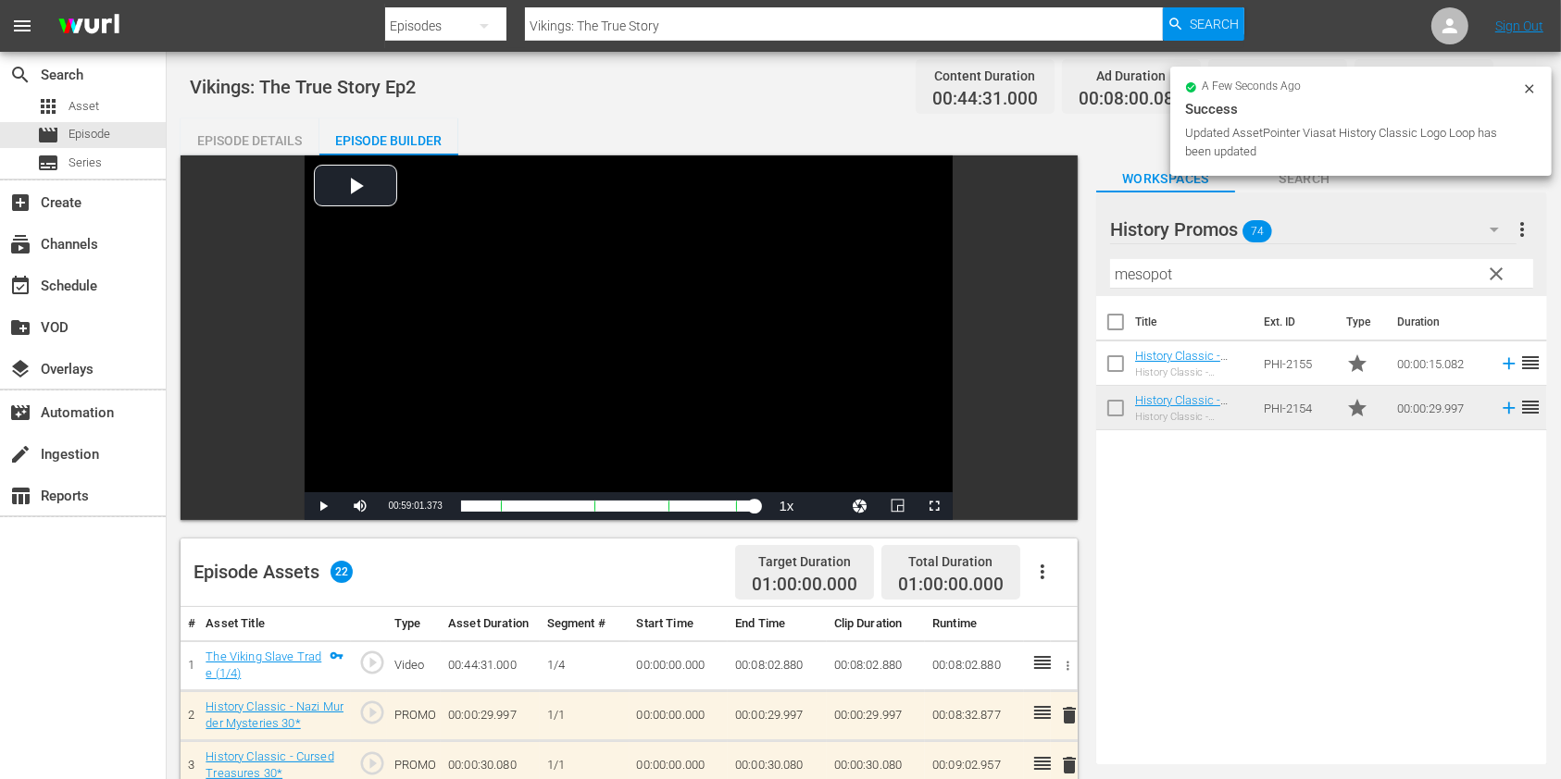
click at [696, 30] on input "Vikings: The True Story" at bounding box center [844, 26] width 638 height 44
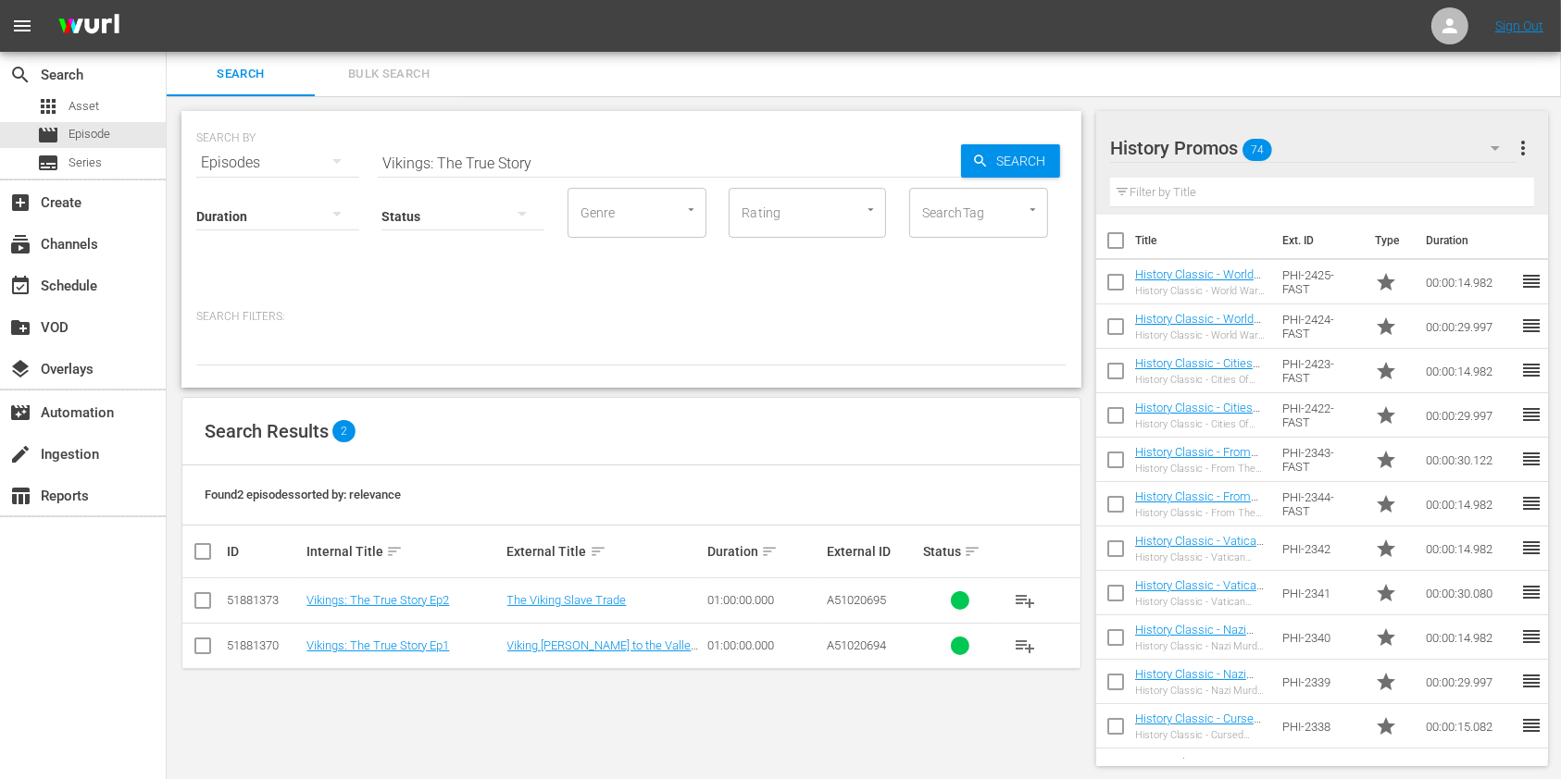
click at [198, 151] on div "SEARCH BY Search By Episodes Search ID, Title, Description, Keywords, or Catego…" at bounding box center [631, 151] width 870 height 67
paste input "Bronze Age Apocalypse E1"
type input "Bronze Age Apocalypse"
click at [424, 585] on td "Bronze Age Apocalypse Ep1" at bounding box center [404, 601] width 200 height 45
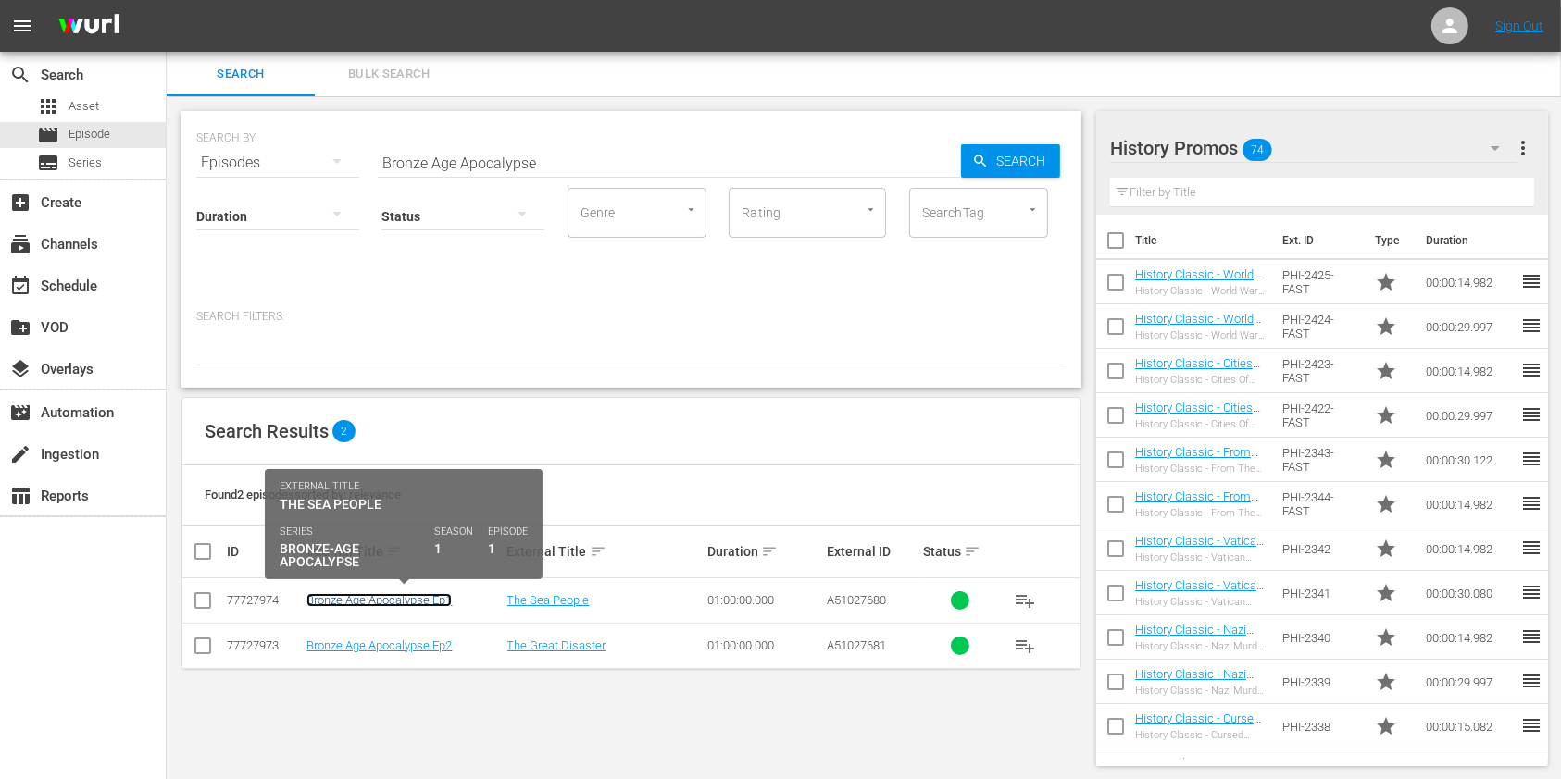
click at [420, 593] on link "Bronze Age Apocalypse Ep1" at bounding box center [378, 600] width 145 height 14
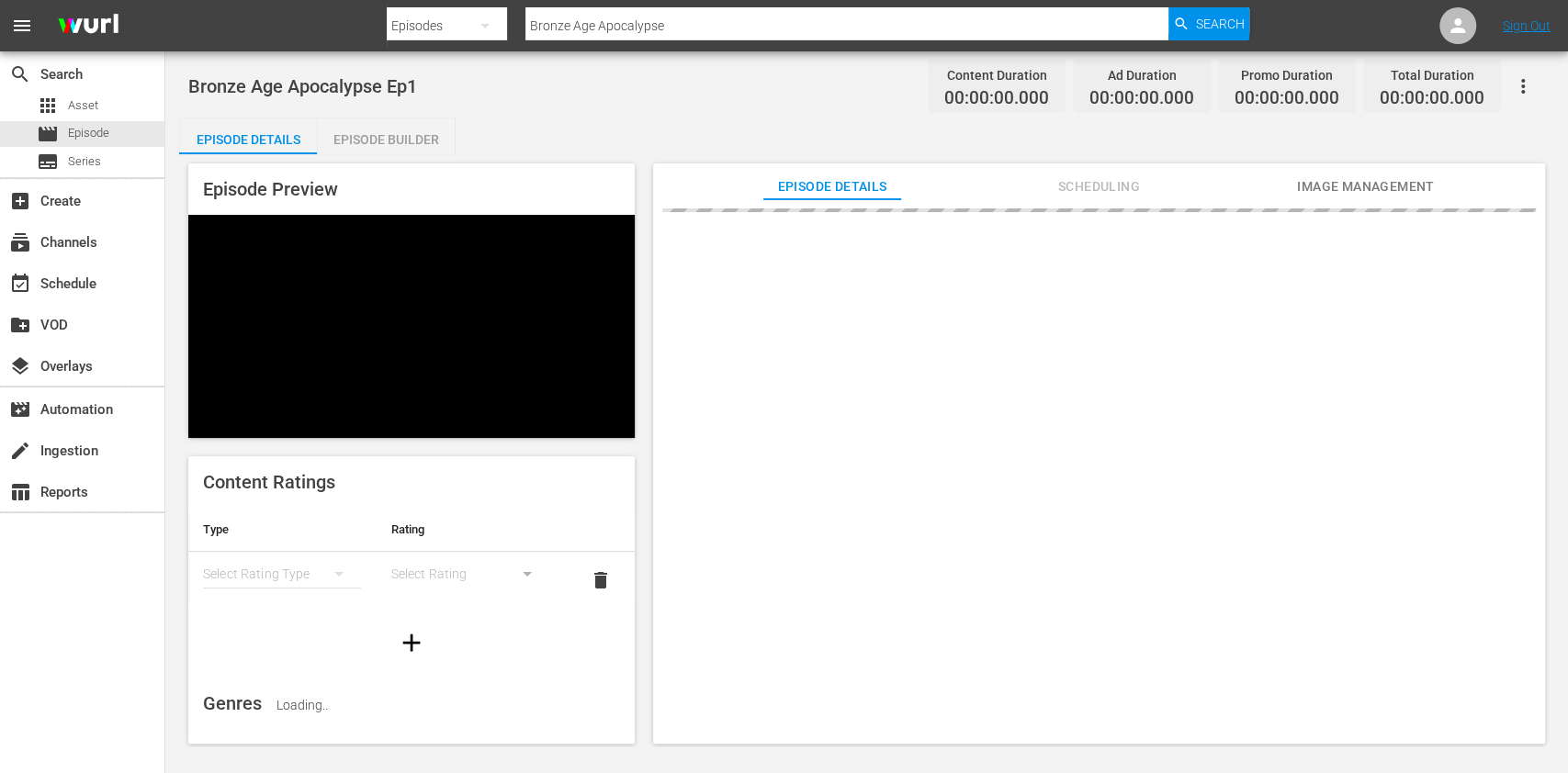
click at [1011, 175] on div "Episode Details Scheduling Image Management" at bounding box center [1099, 182] width 800 height 37
click at [1049, 188] on span "Scheduling" at bounding box center [1099, 187] width 138 height 23
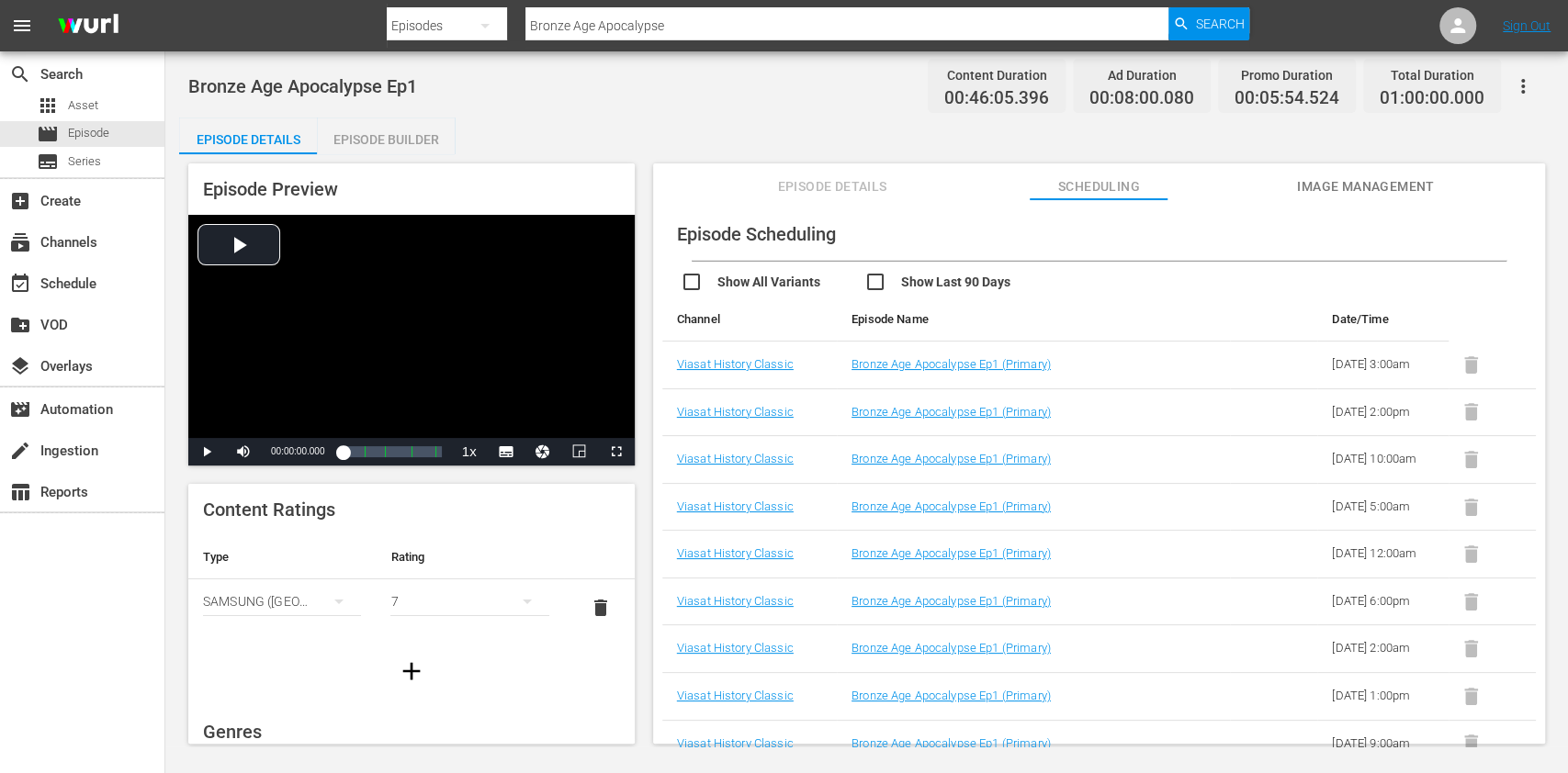
scroll to position [362, 0]
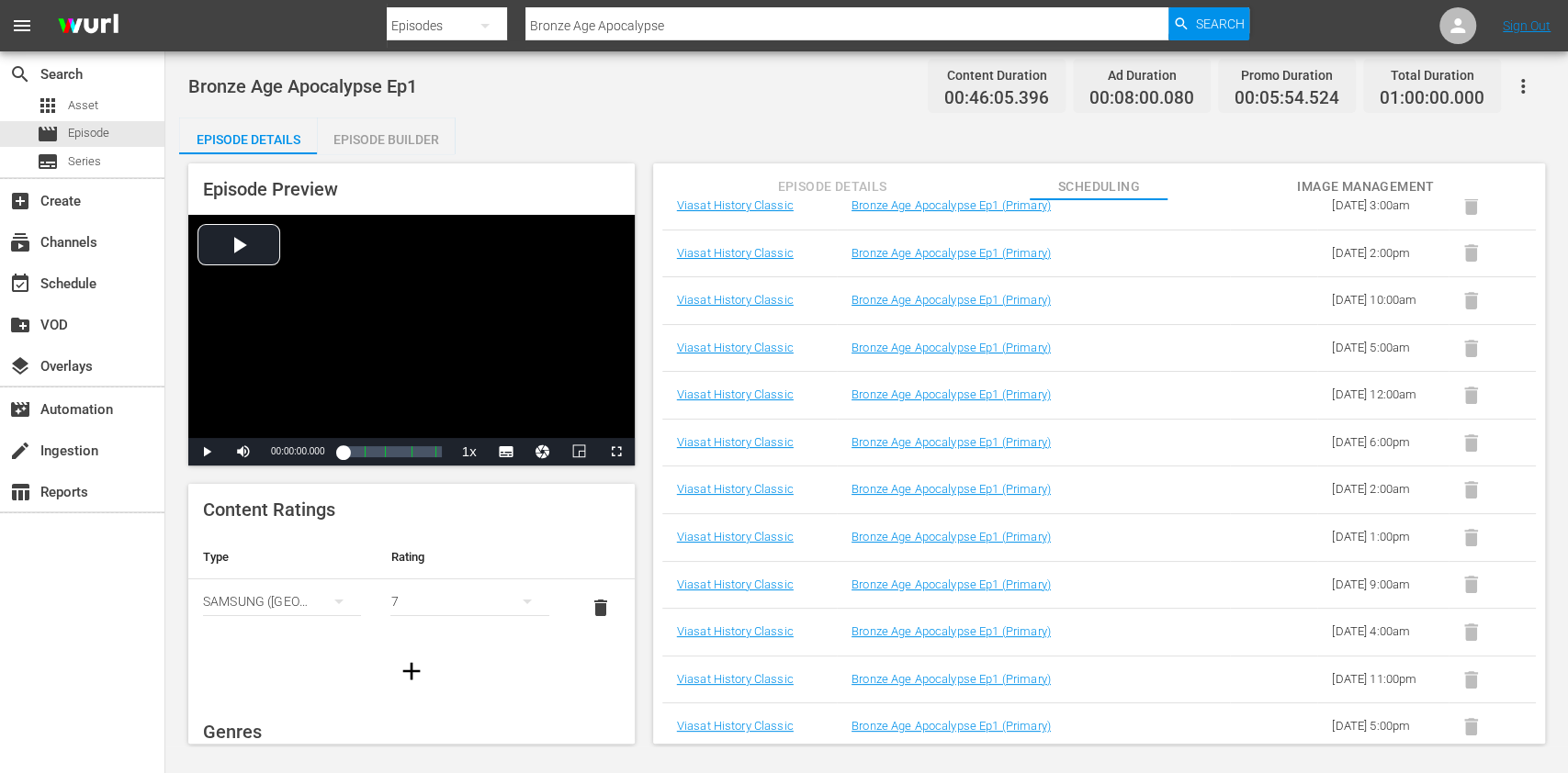
click at [752, 16] on input "Bronze Age Apocalypse" at bounding box center [848, 26] width 643 height 44
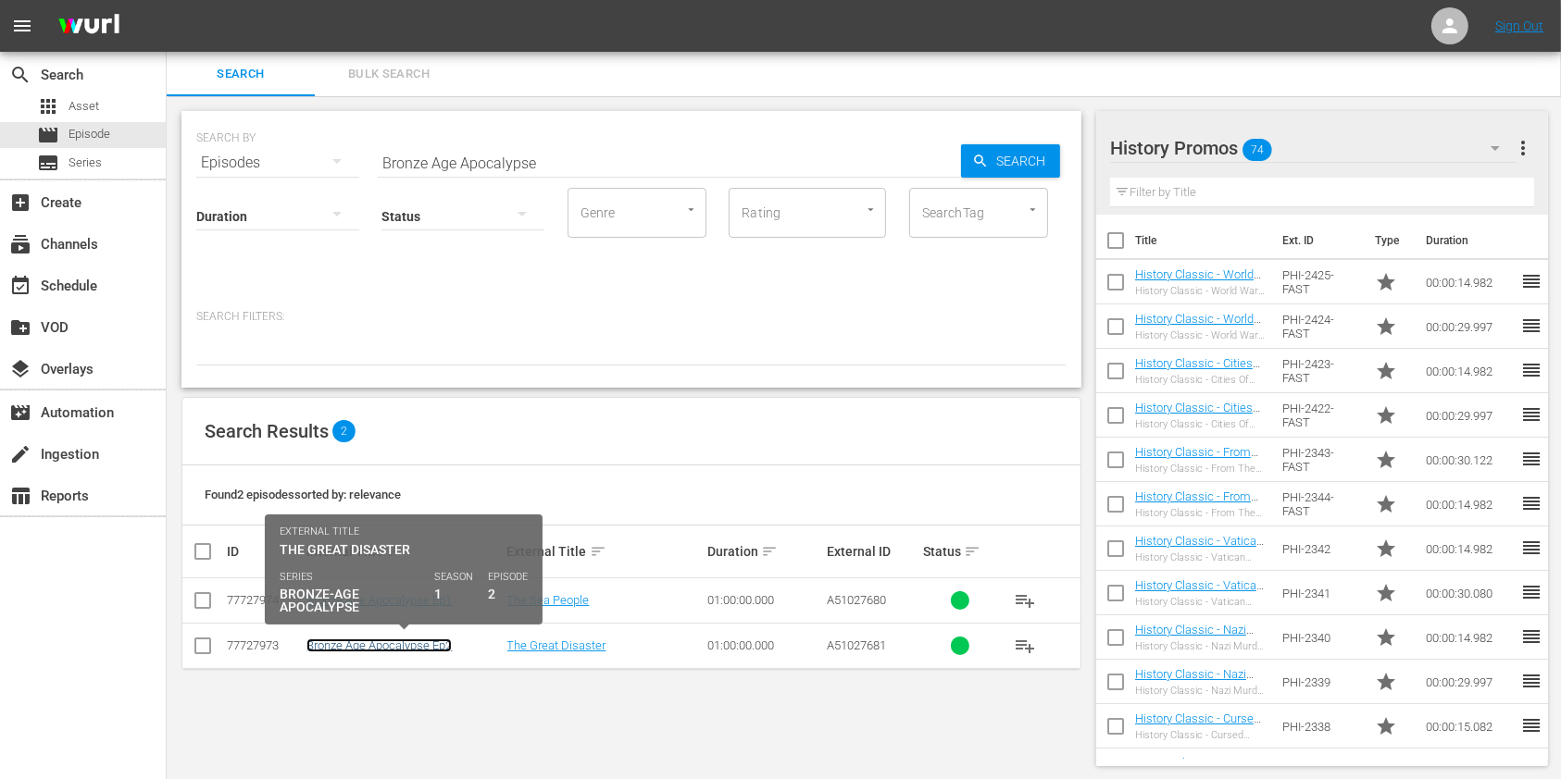
click at [368, 648] on link "Bronze Age Apocalypse Ep2" at bounding box center [378, 646] width 145 height 14
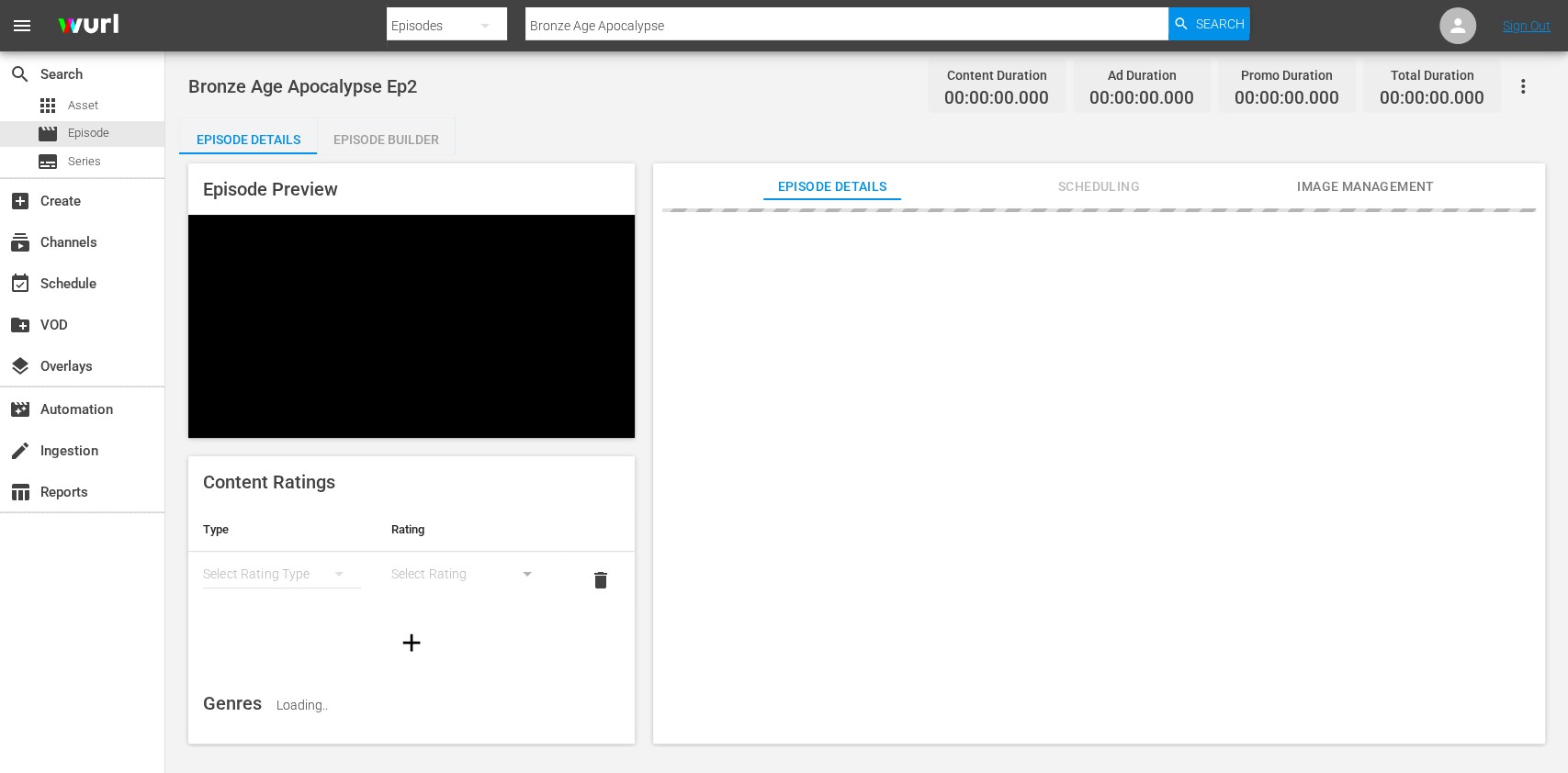
click at [1097, 194] on span "Scheduling" at bounding box center [1099, 187] width 138 height 23
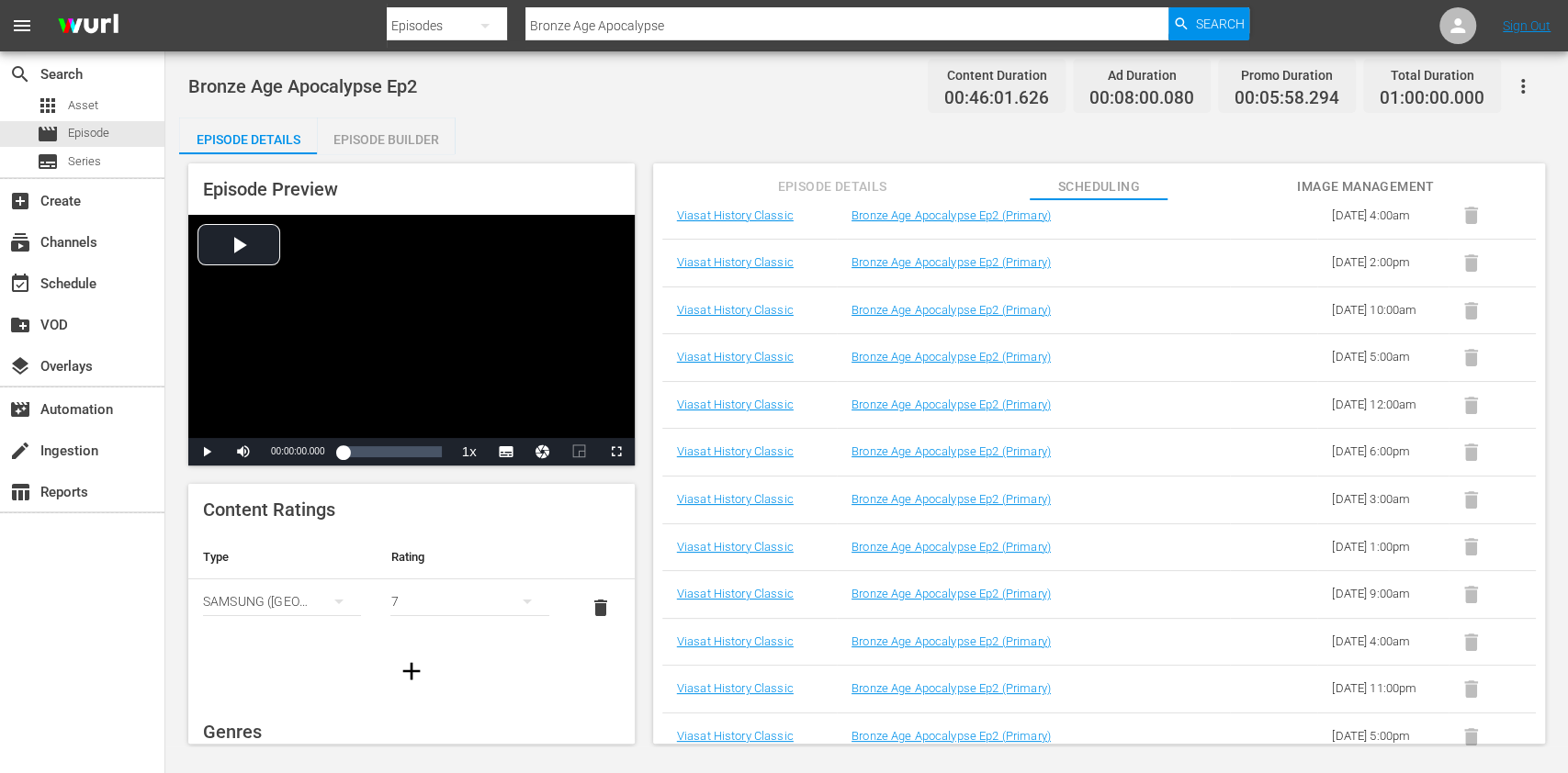
scroll to position [427, 0]
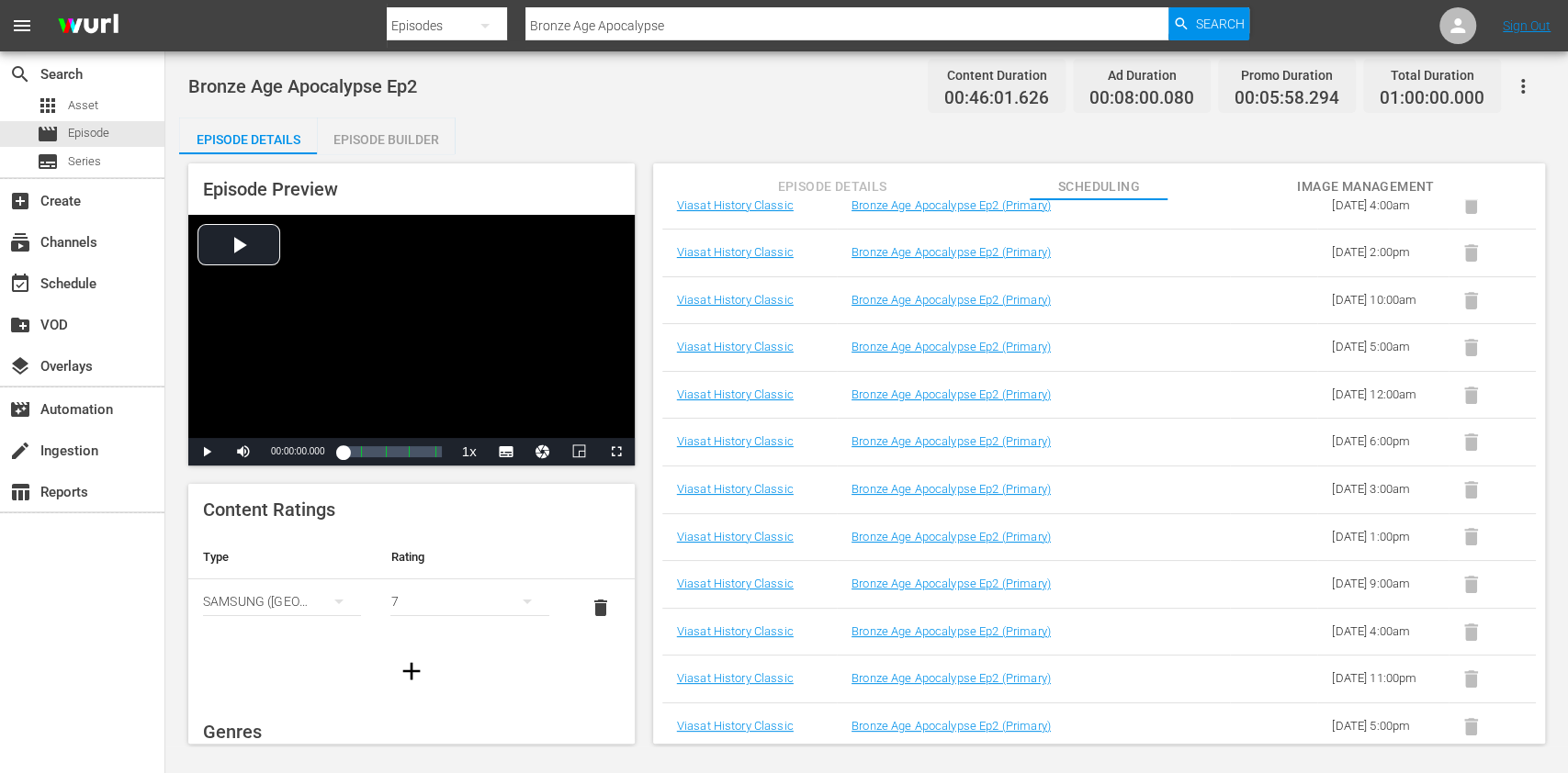
drag, startPoint x: 686, startPoint y: 30, endPoint x: 349, endPoint y: 30, distance: 337.0
click at [377, 30] on nav "menu Search By Episodes Search ID, Title, Description, Keywords, or Category Br…" at bounding box center [784, 26] width 1568 height 52
paste input "Lost Treasure Tombs of the Ancient Maya E1"
type input "Lost Treasure Tombs of the Ancient Maya"
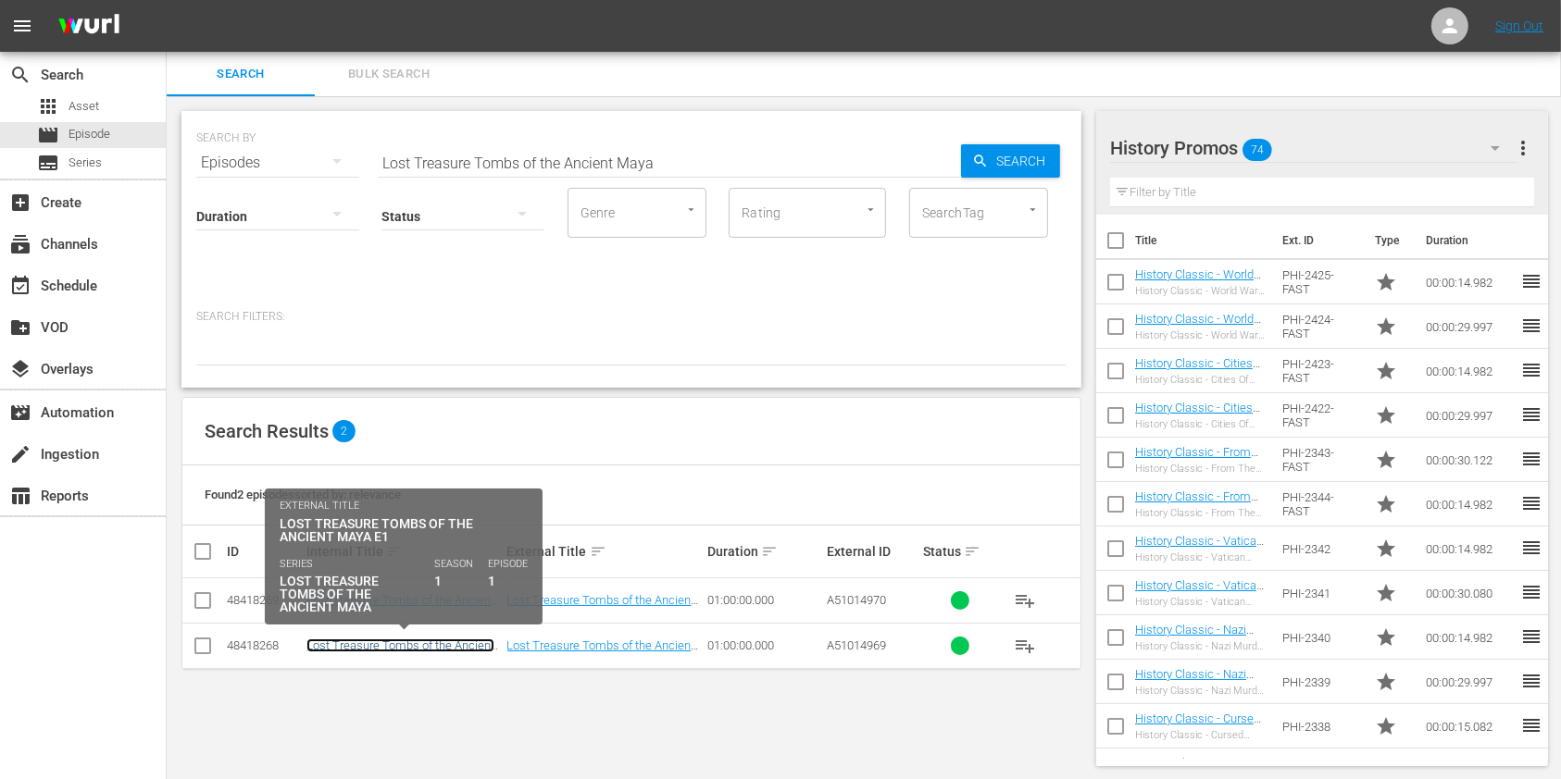
click at [426, 642] on link "Lost Treasure Tombs of the Ancient Maya E1" at bounding box center [400, 653] width 188 height 28
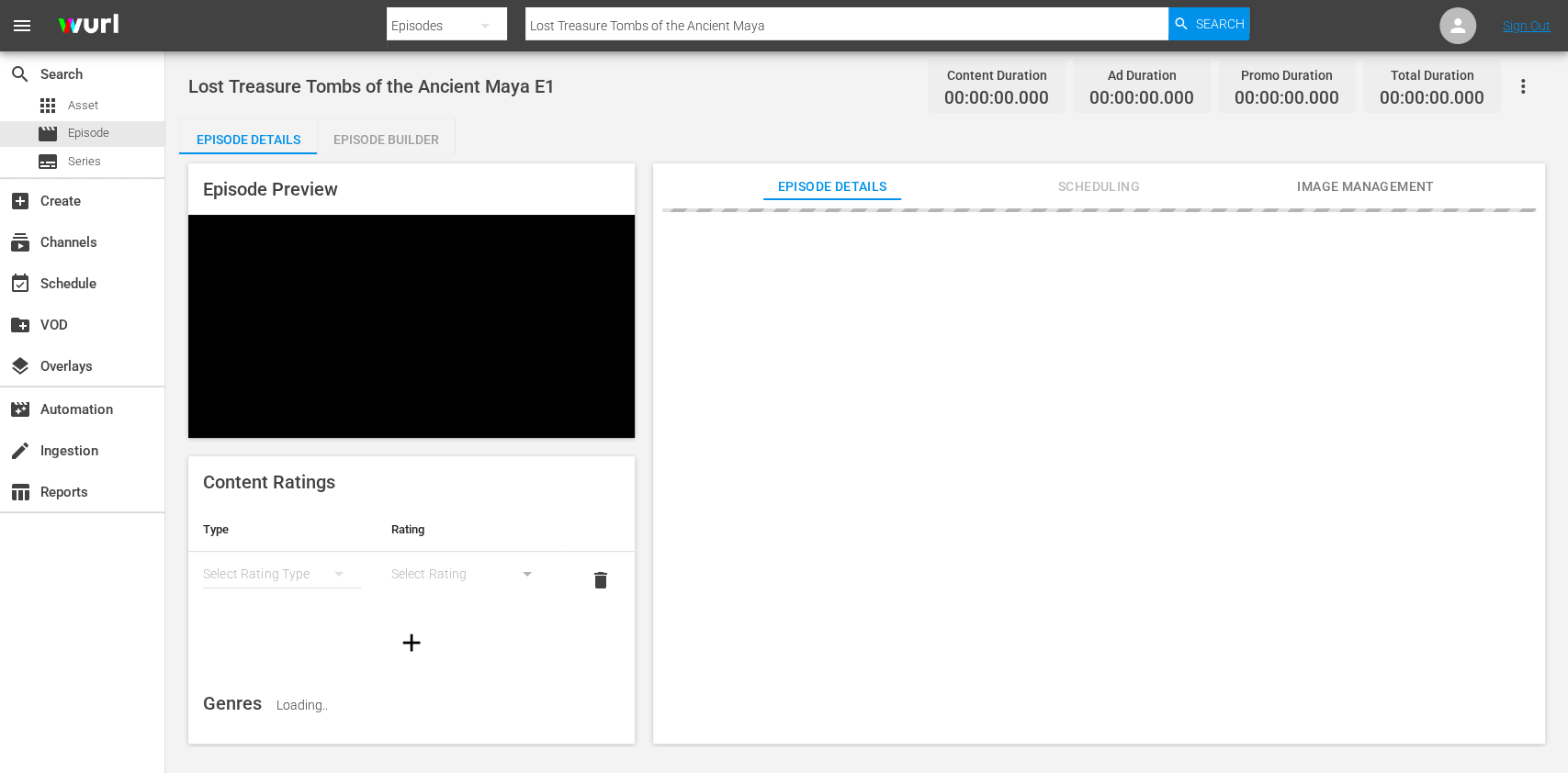
click at [1108, 192] on span "Scheduling" at bounding box center [1099, 187] width 138 height 23
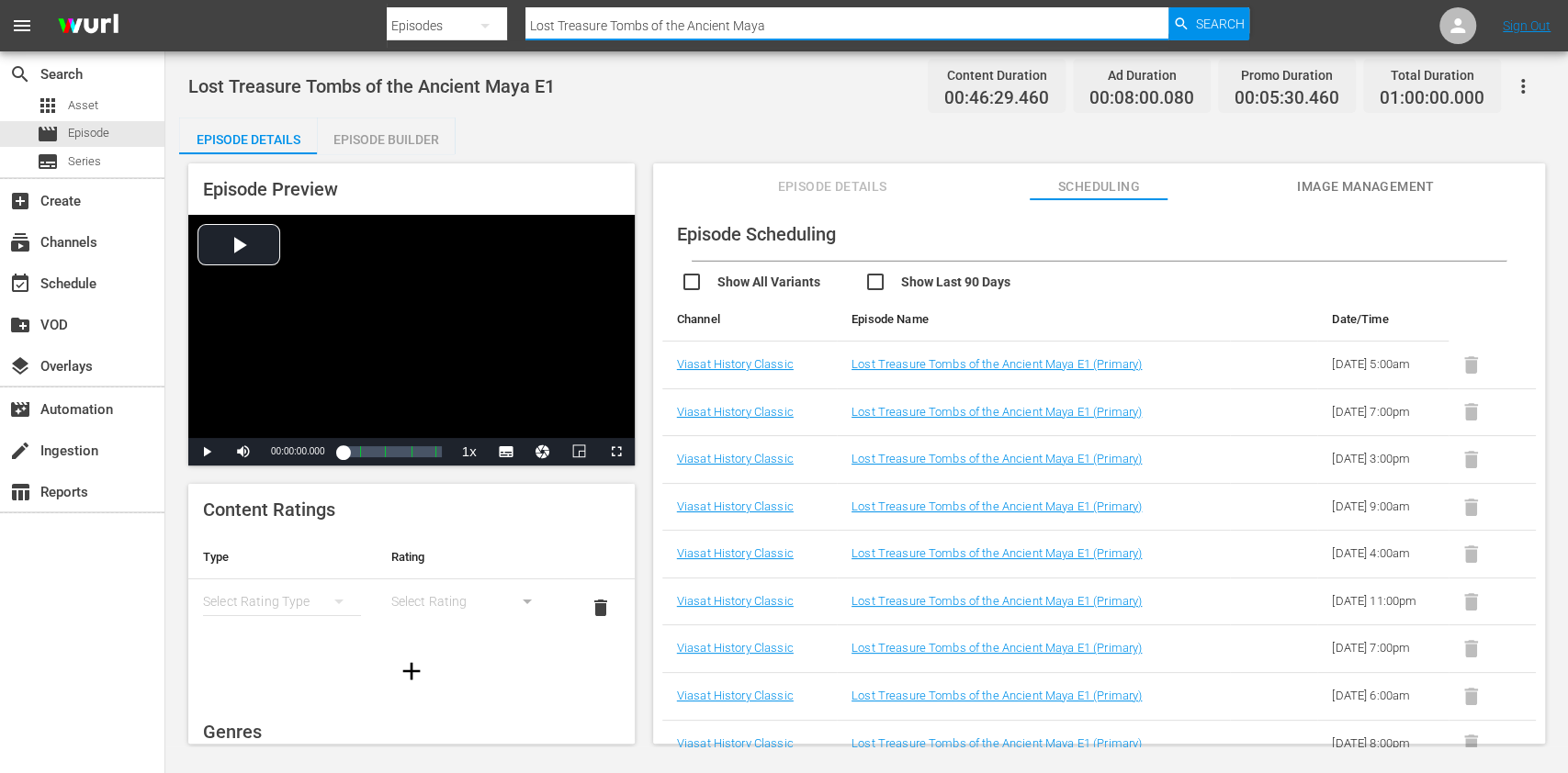
drag, startPoint x: 829, startPoint y: 22, endPoint x: 409, endPoint y: 33, distance: 420.1
click at [427, 33] on div "Search By Episodes Search ID, Title, Description, Keywords, or Category Lost Tr…" at bounding box center [818, 26] width 862 height 44
paste input "Secrets of the Celtic Grave"
type input "Secrets of the Celtic Grave"
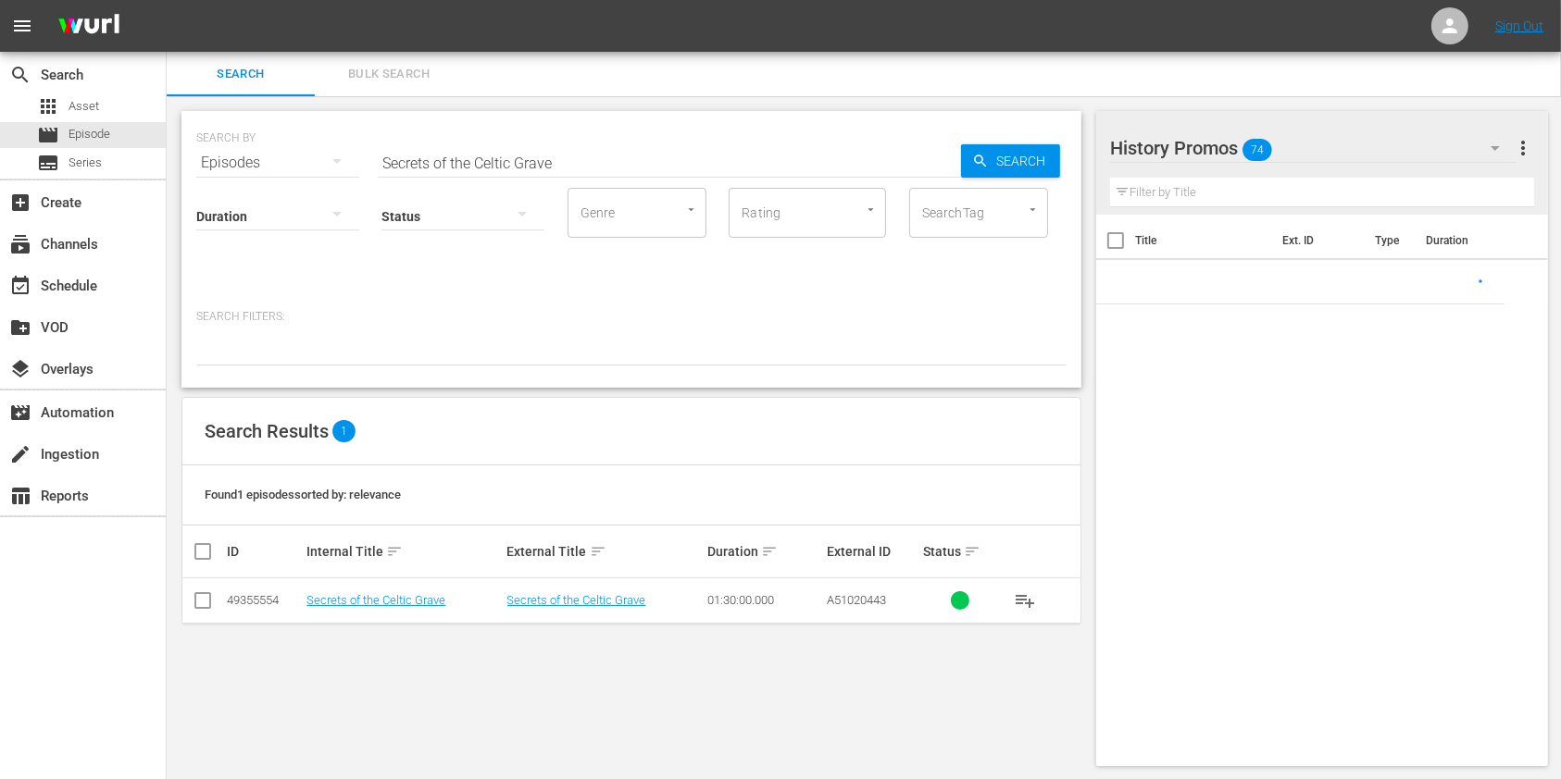
click at [431, 590] on td "Secrets of the Celtic Grave" at bounding box center [404, 601] width 200 height 45
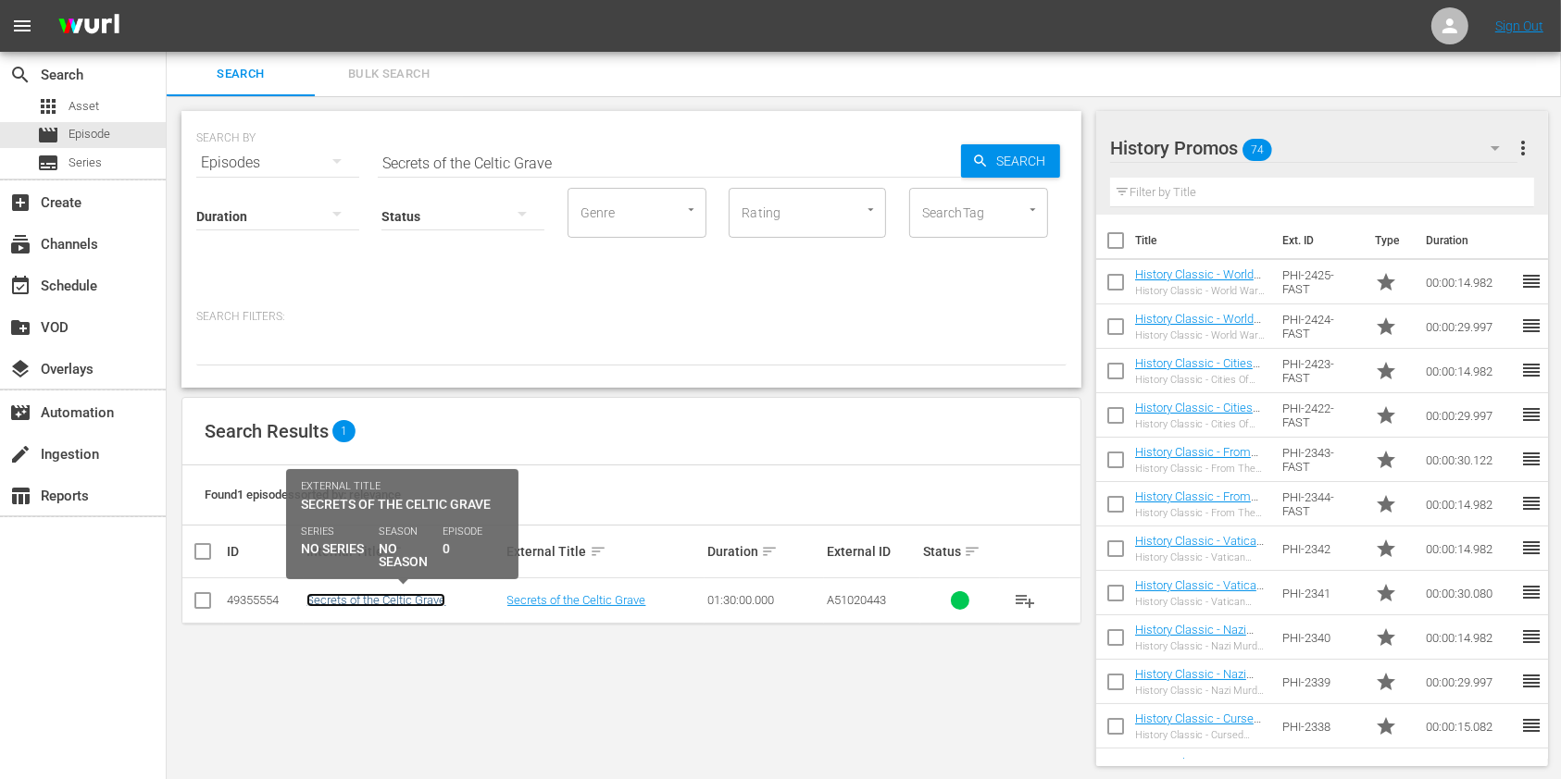
click at [429, 600] on link "Secrets of the Celtic Grave" at bounding box center [375, 600] width 139 height 14
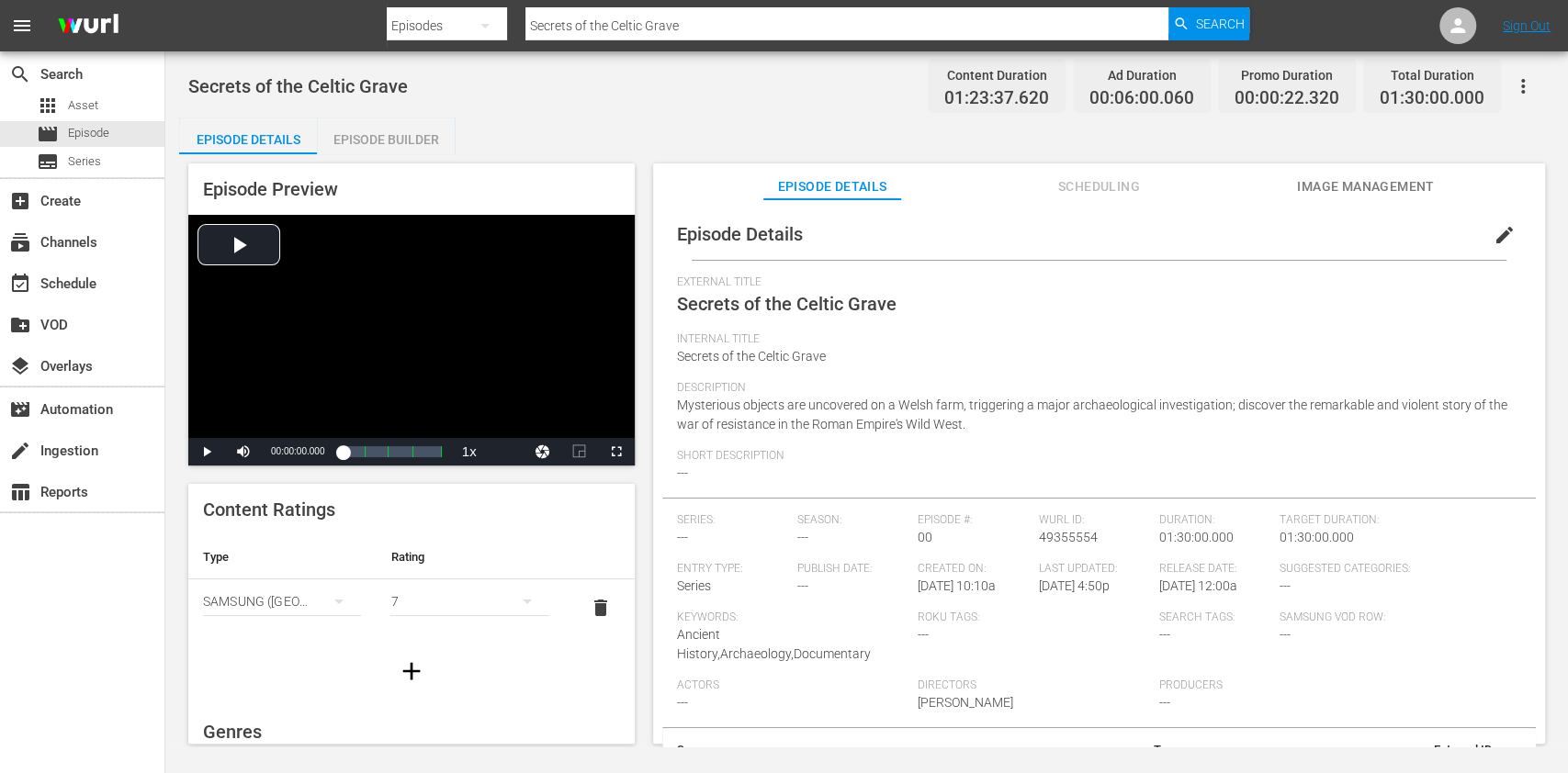
click at [1061, 198] on button "Scheduling" at bounding box center [1099, 182] width 138 height 37
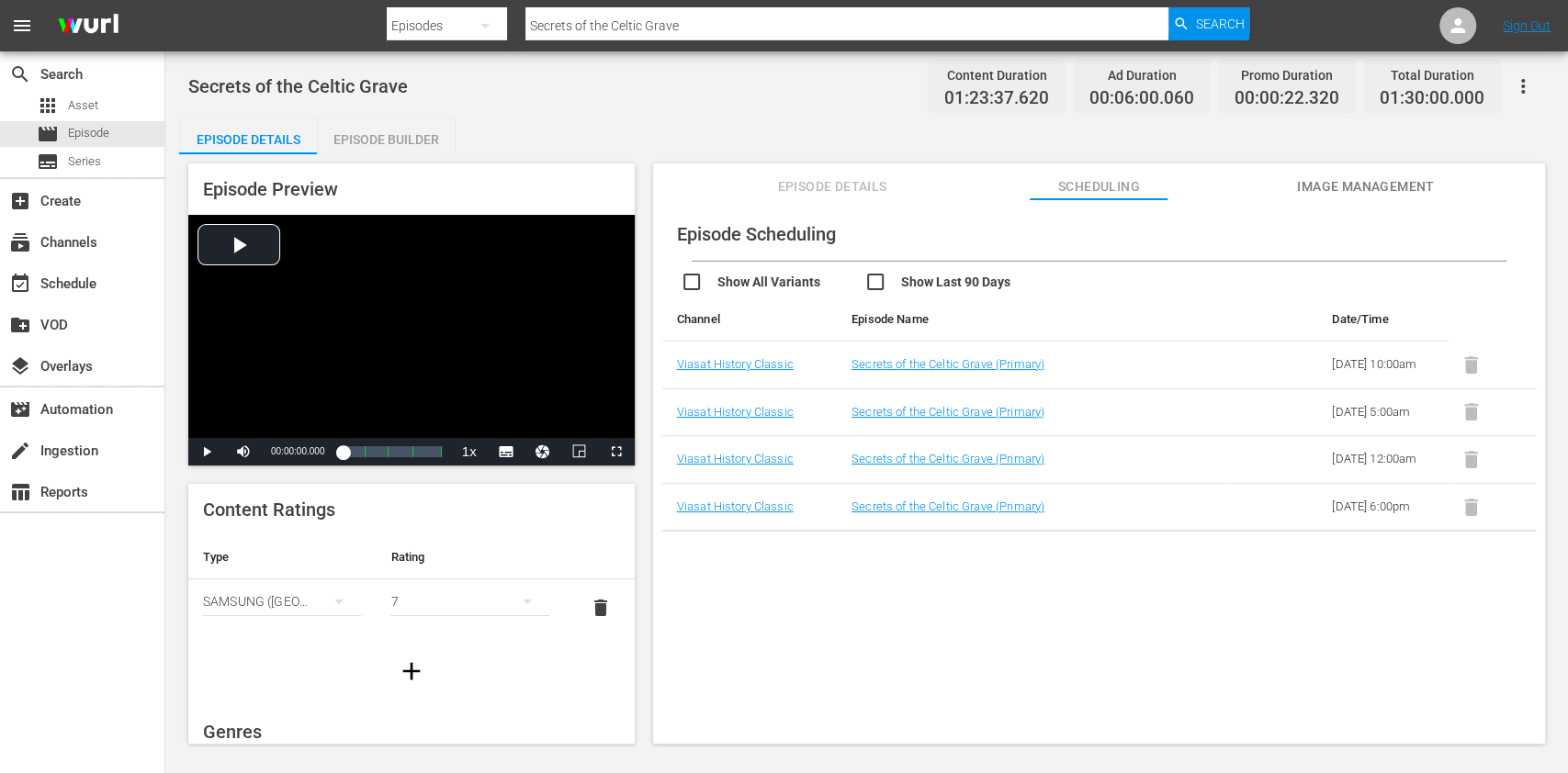
drag, startPoint x: 710, startPoint y: 33, endPoint x: 410, endPoint y: 4, distance: 301.4
click at [410, 4] on div "Search By Episodes Search ID, Title, Description, Keywords, or Category Secrets…" at bounding box center [818, 26] width 862 height 44
paste input "Nazi Murder Mysteries E1"
type input "Nazi Murder Mysteries"
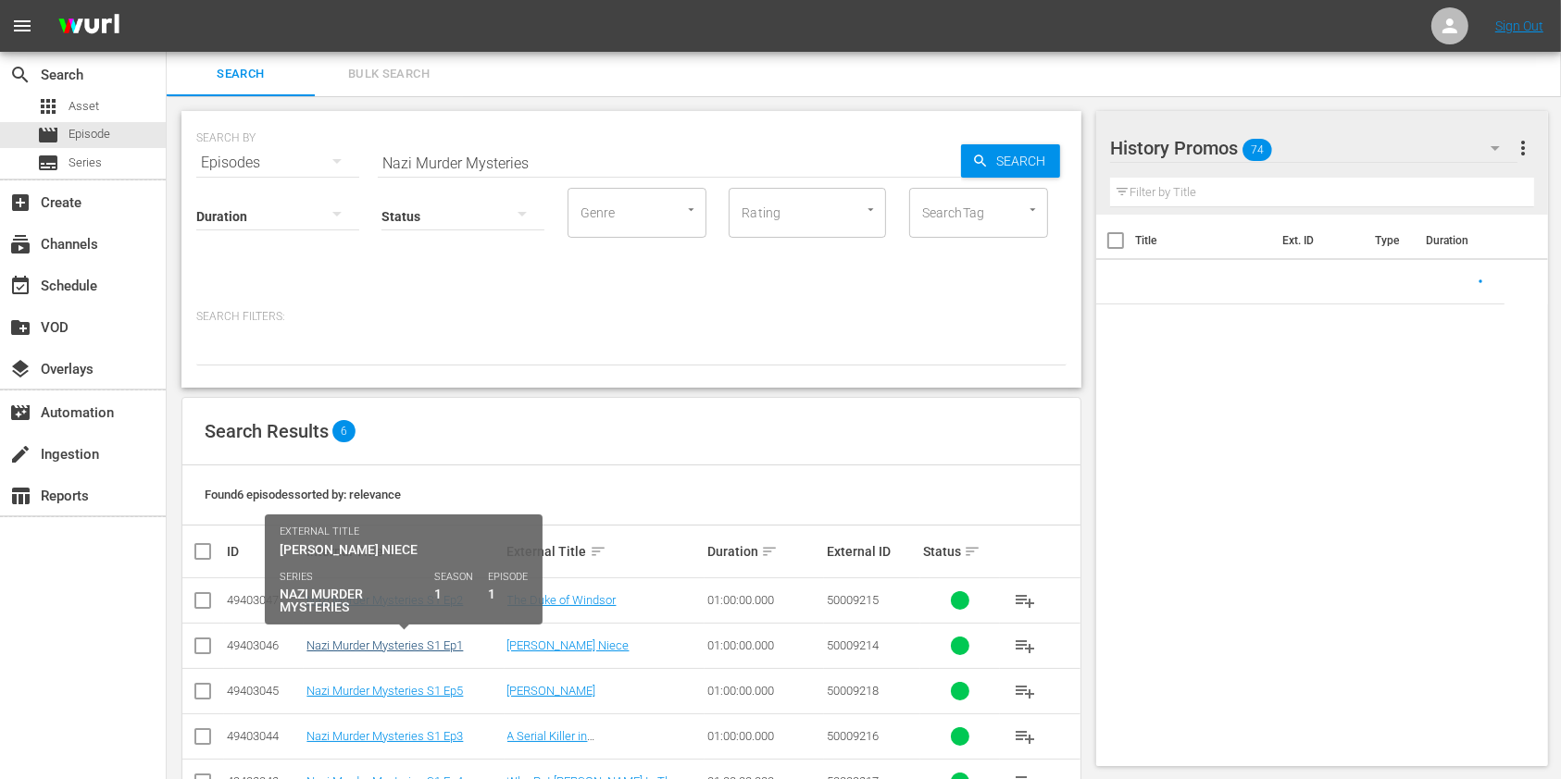
scroll to position [104, 0]
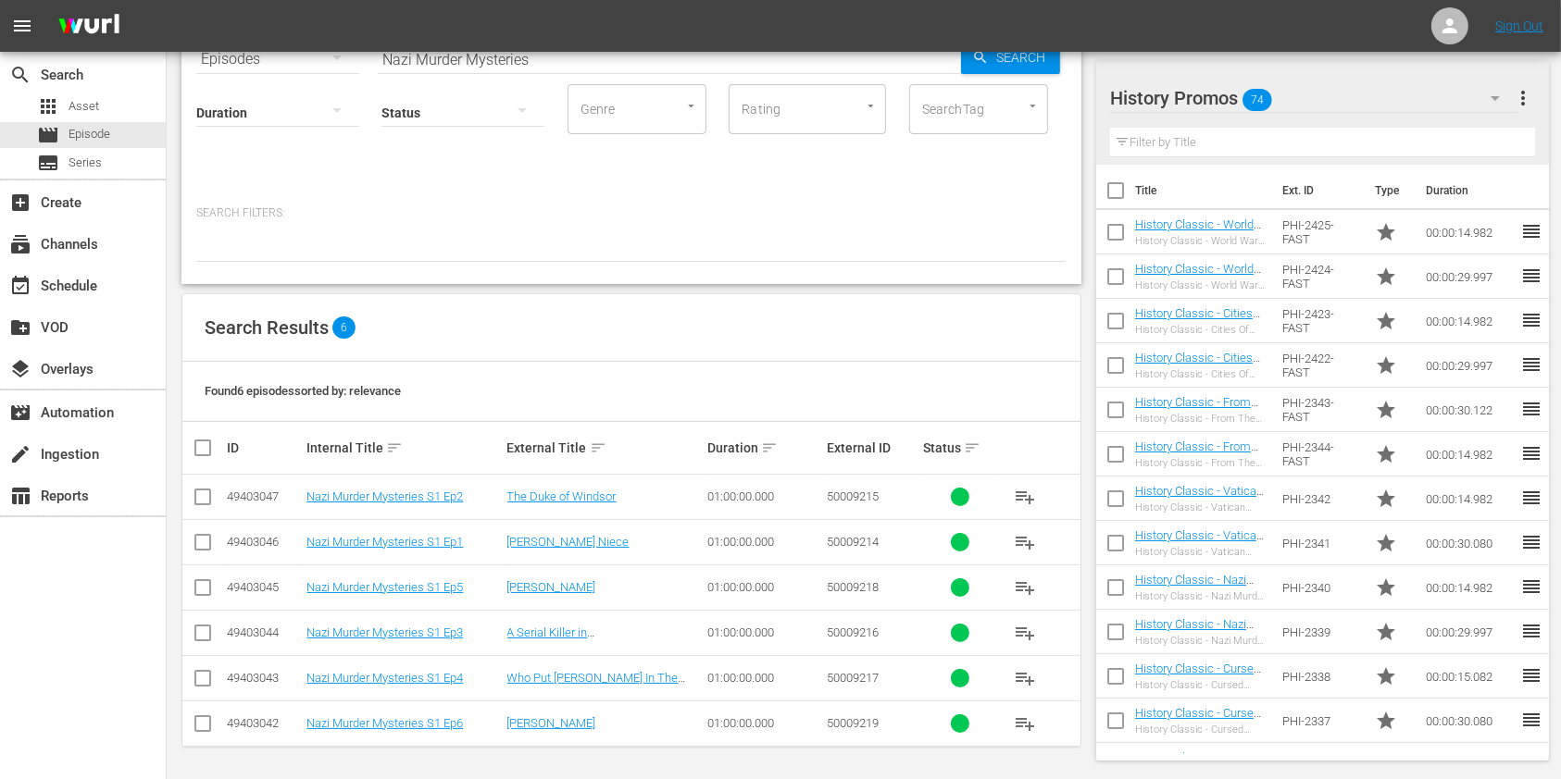
click at [439, 552] on td "Nazi Murder Mysteries S1 Ep1" at bounding box center [404, 541] width 200 height 45
click at [437, 548] on td "Nazi Murder Mysteries S1 Ep1" at bounding box center [404, 541] width 200 height 45
click at [435, 538] on link "Nazi Murder Mysteries S1 Ep1" at bounding box center [384, 542] width 156 height 14
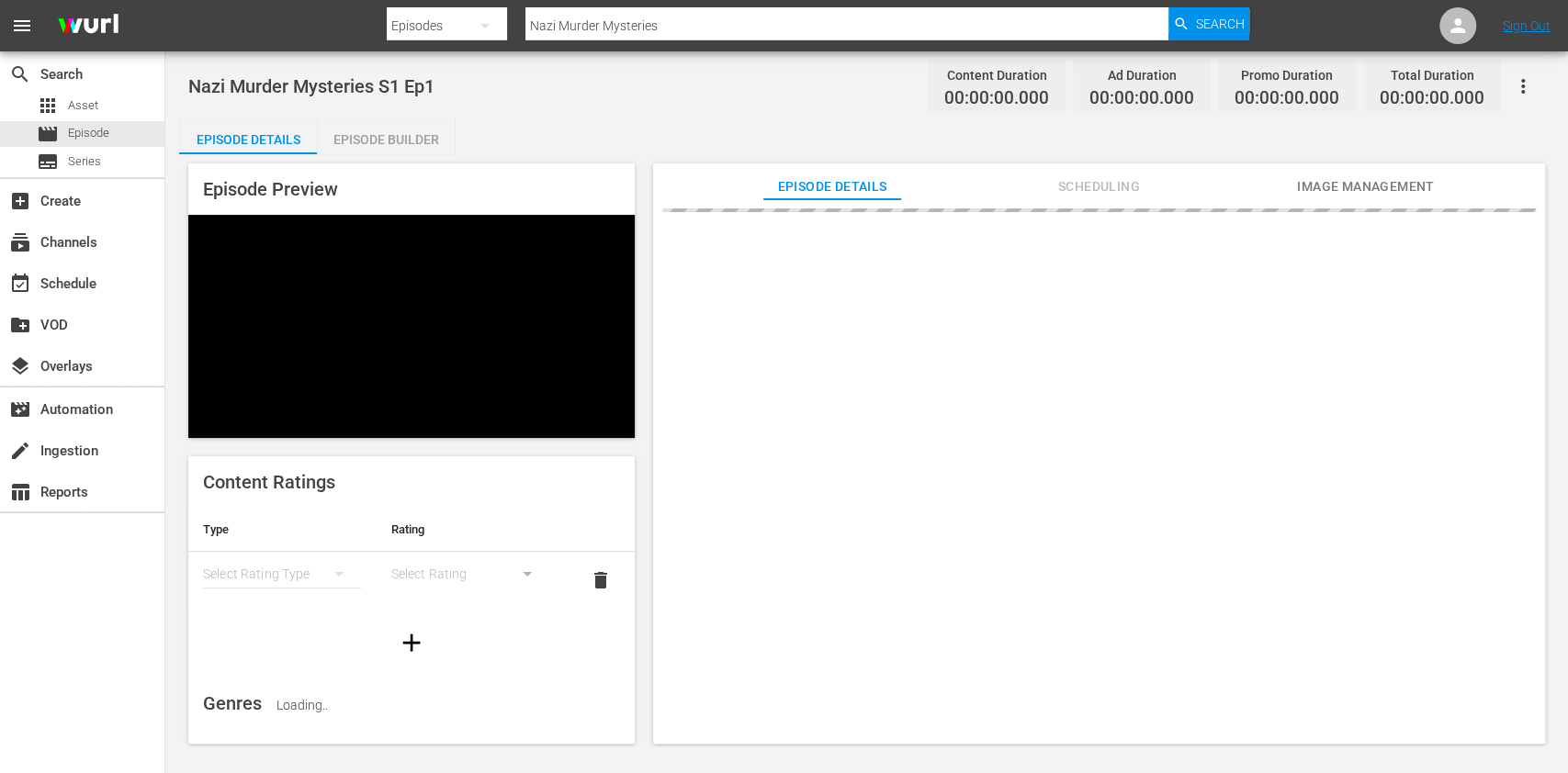
click at [1107, 205] on div at bounding box center [1099, 480] width 892 height 563
click at [1101, 193] on span "Scheduling" at bounding box center [1099, 187] width 138 height 23
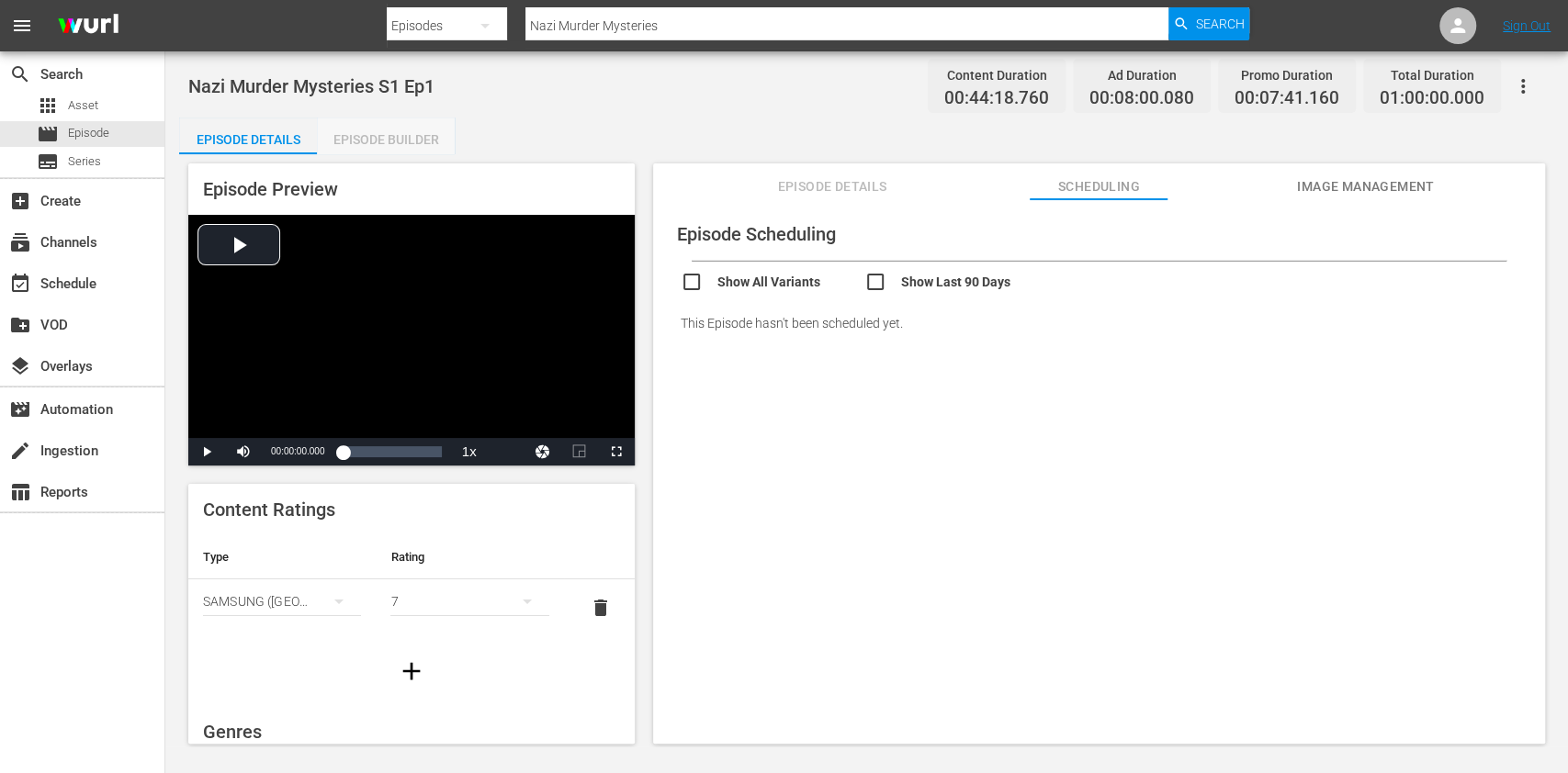
click at [375, 131] on div "Episode Builder" at bounding box center [385, 139] width 138 height 44
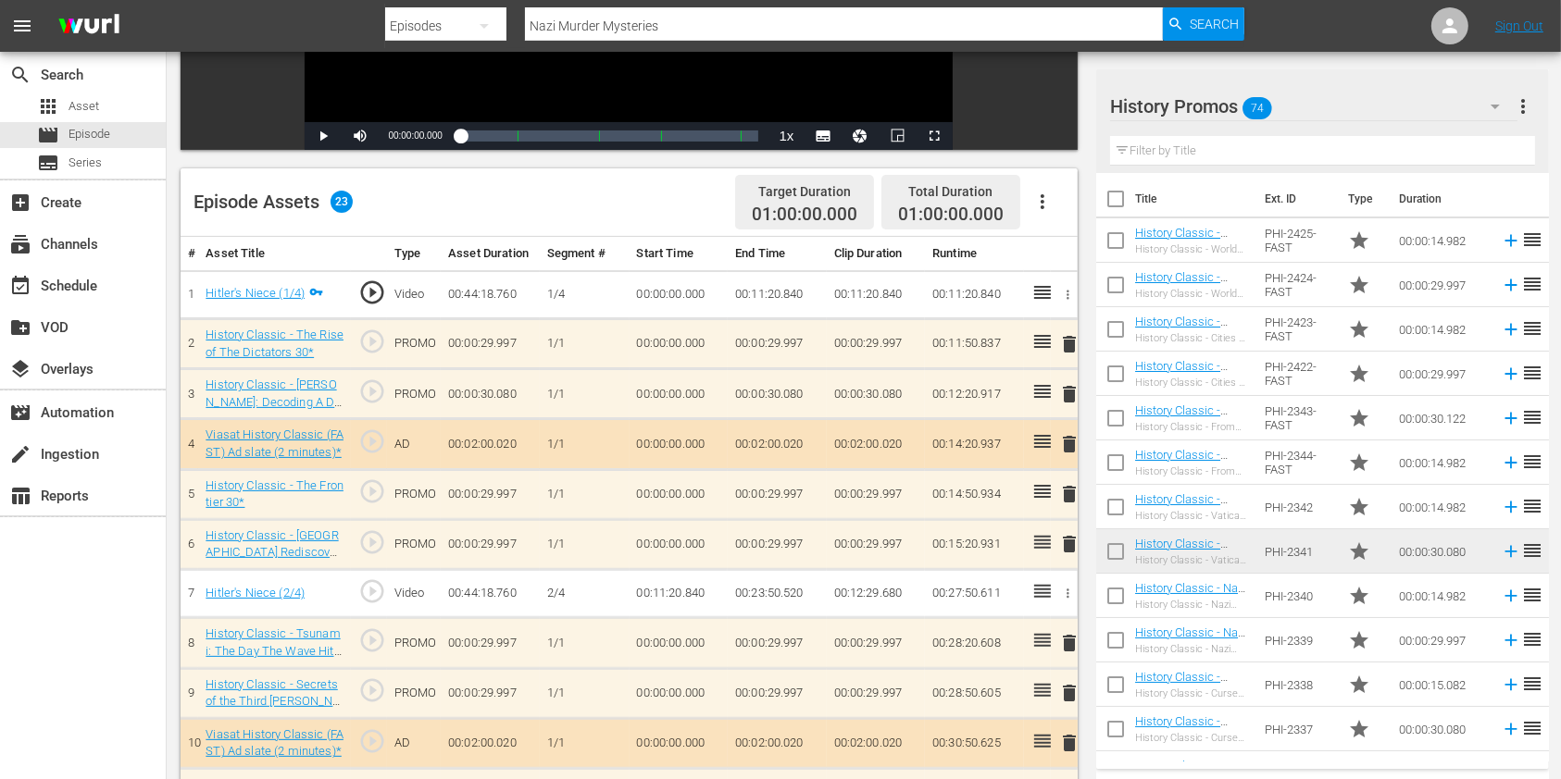
scroll to position [493, 0]
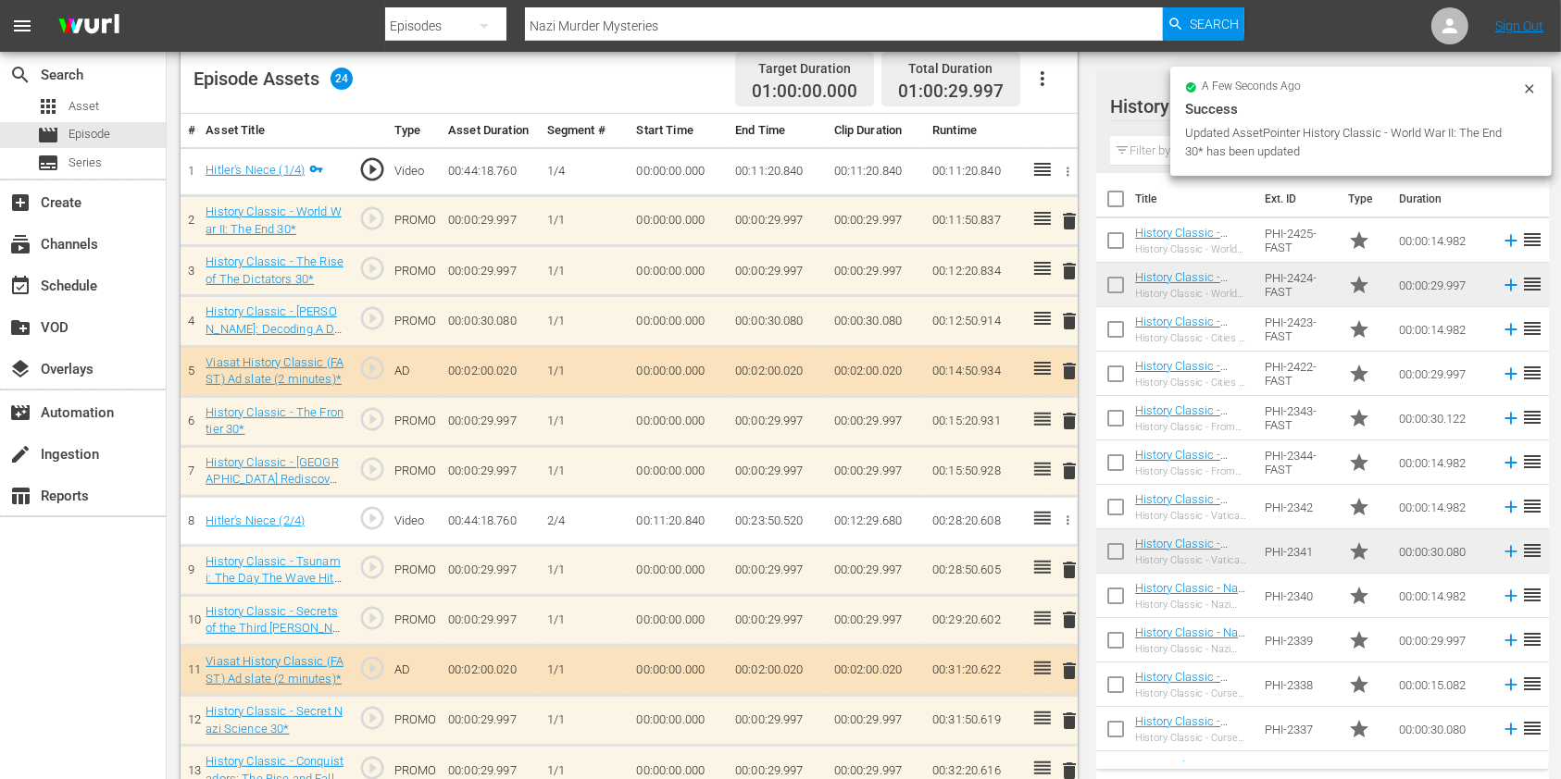
click at [1067, 276] on span "delete" at bounding box center [1069, 271] width 22 height 22
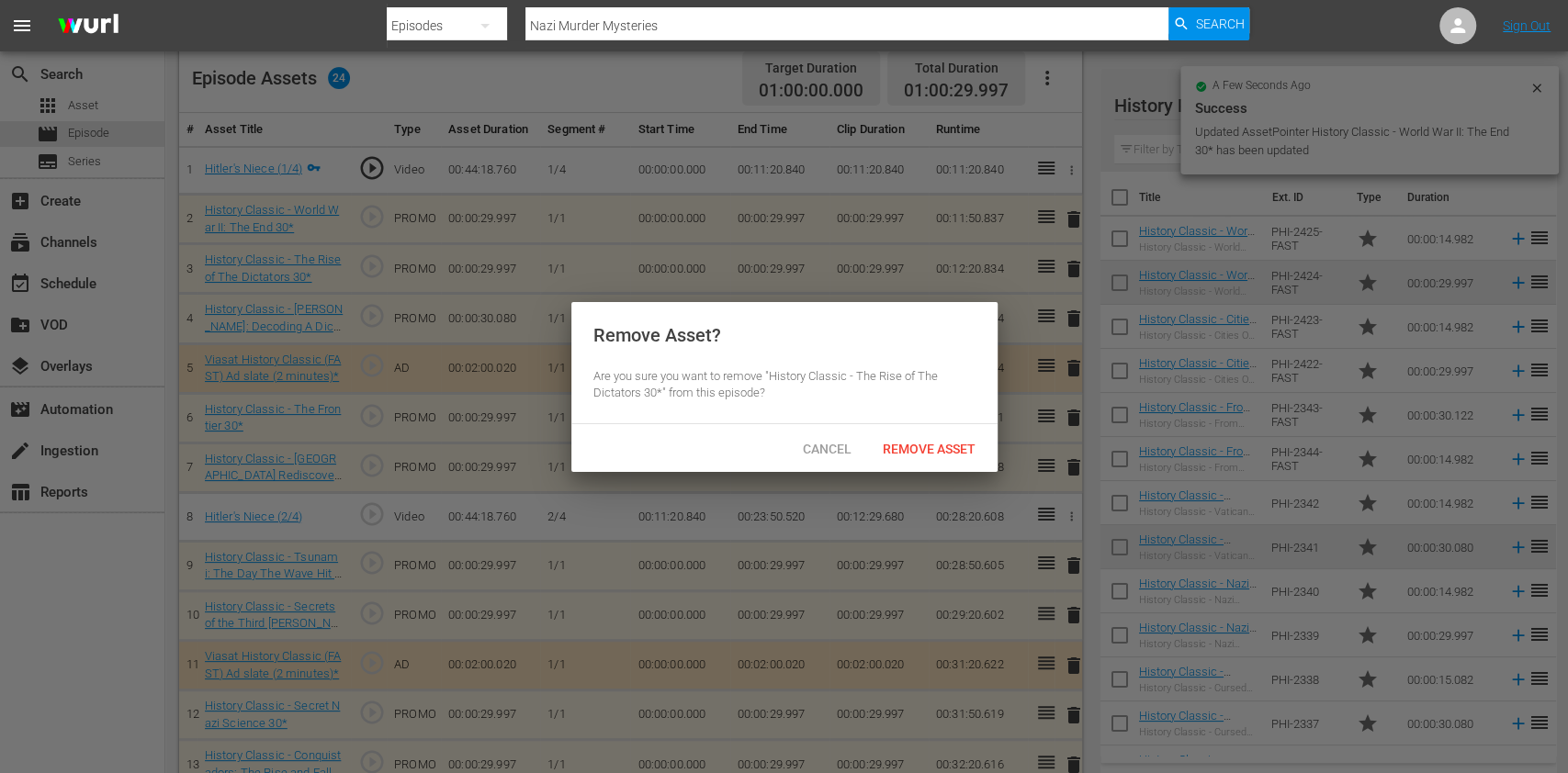
click at [920, 443] on span "Remove Asset" at bounding box center [929, 449] width 122 height 15
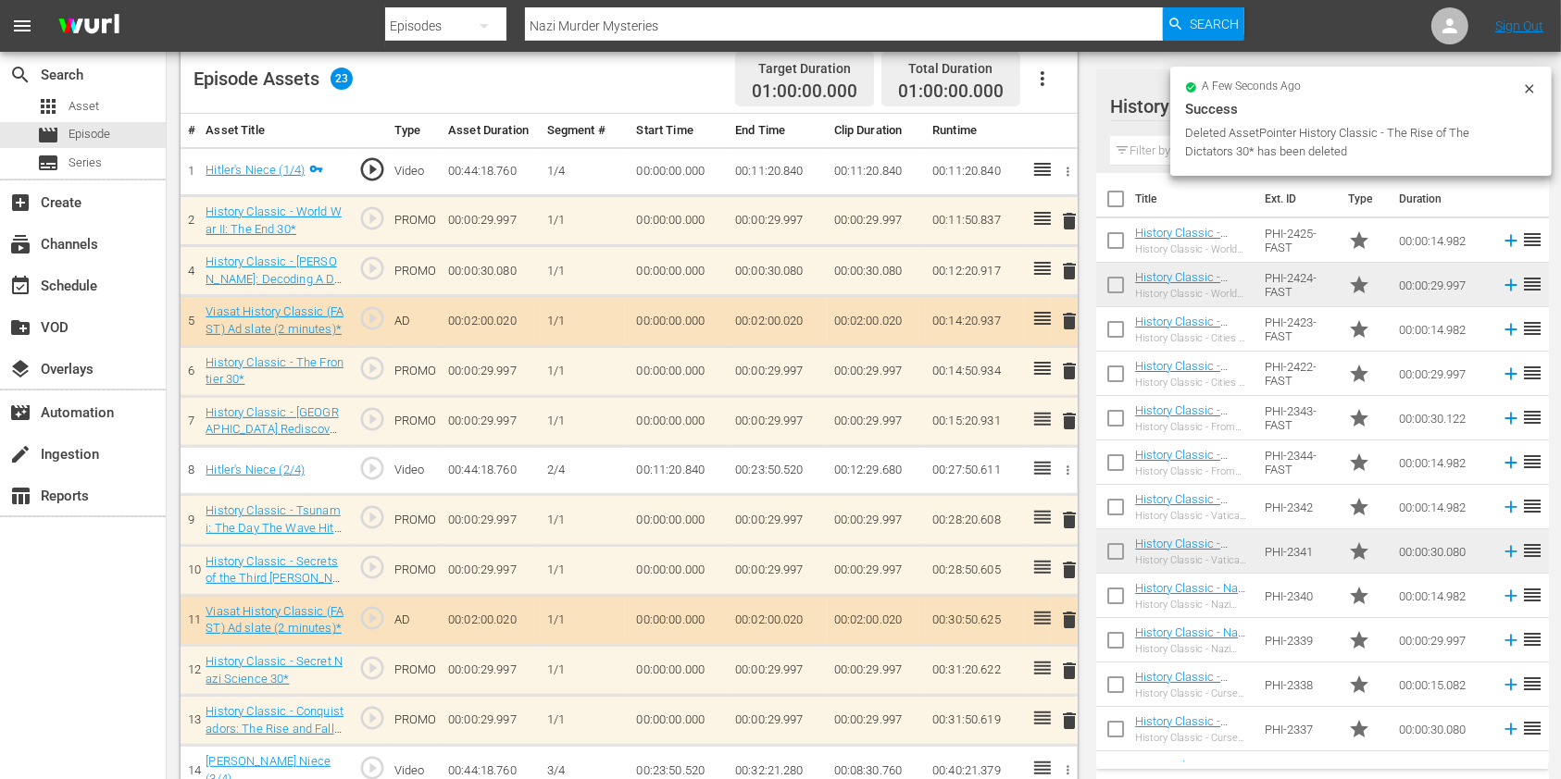
click at [1141, 156] on input "text" at bounding box center [1322, 151] width 425 height 30
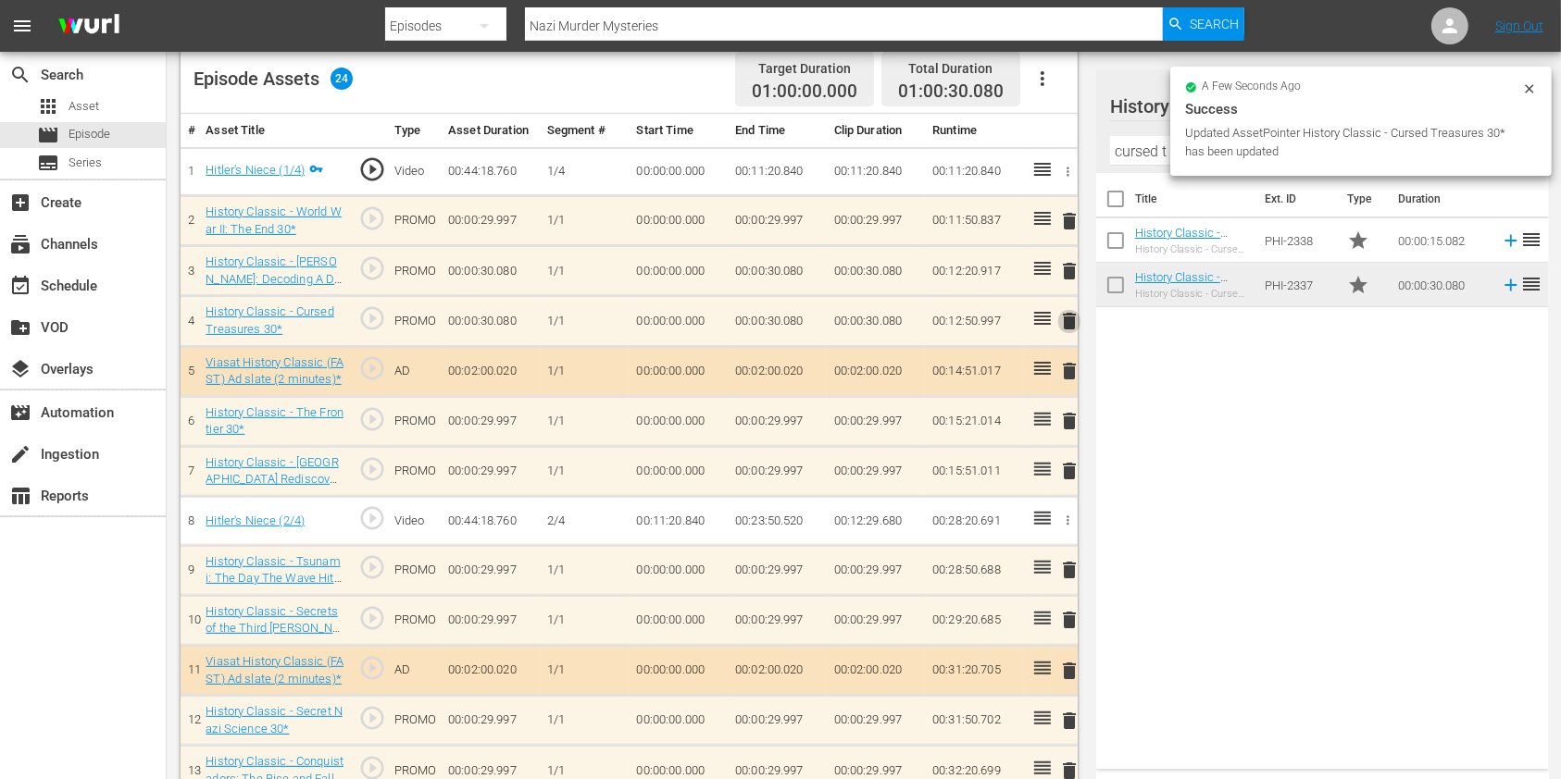
click at [1062, 318] on span "delete" at bounding box center [1069, 321] width 22 height 22
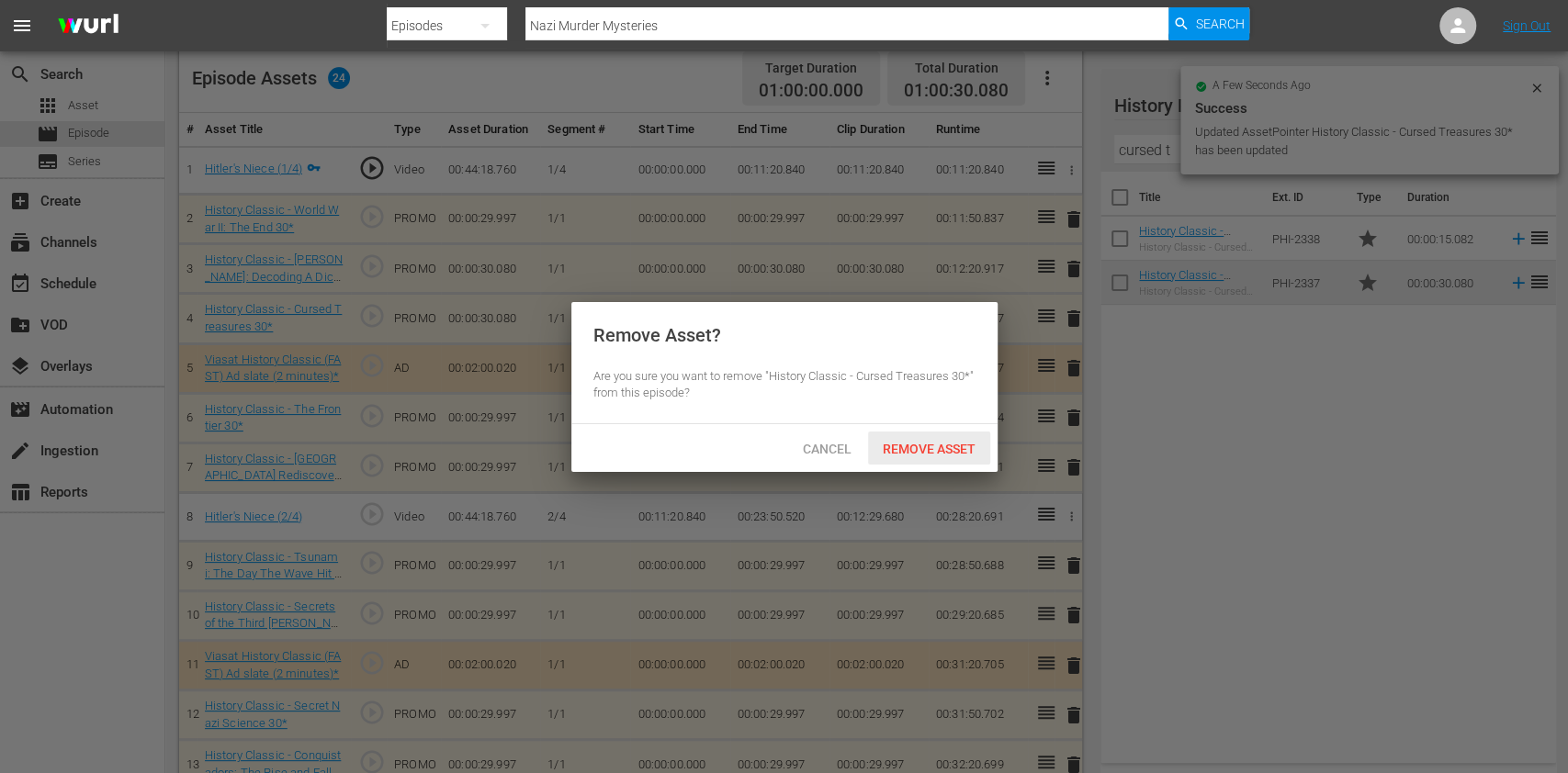
click at [891, 442] on span "Remove Asset" at bounding box center [929, 449] width 122 height 15
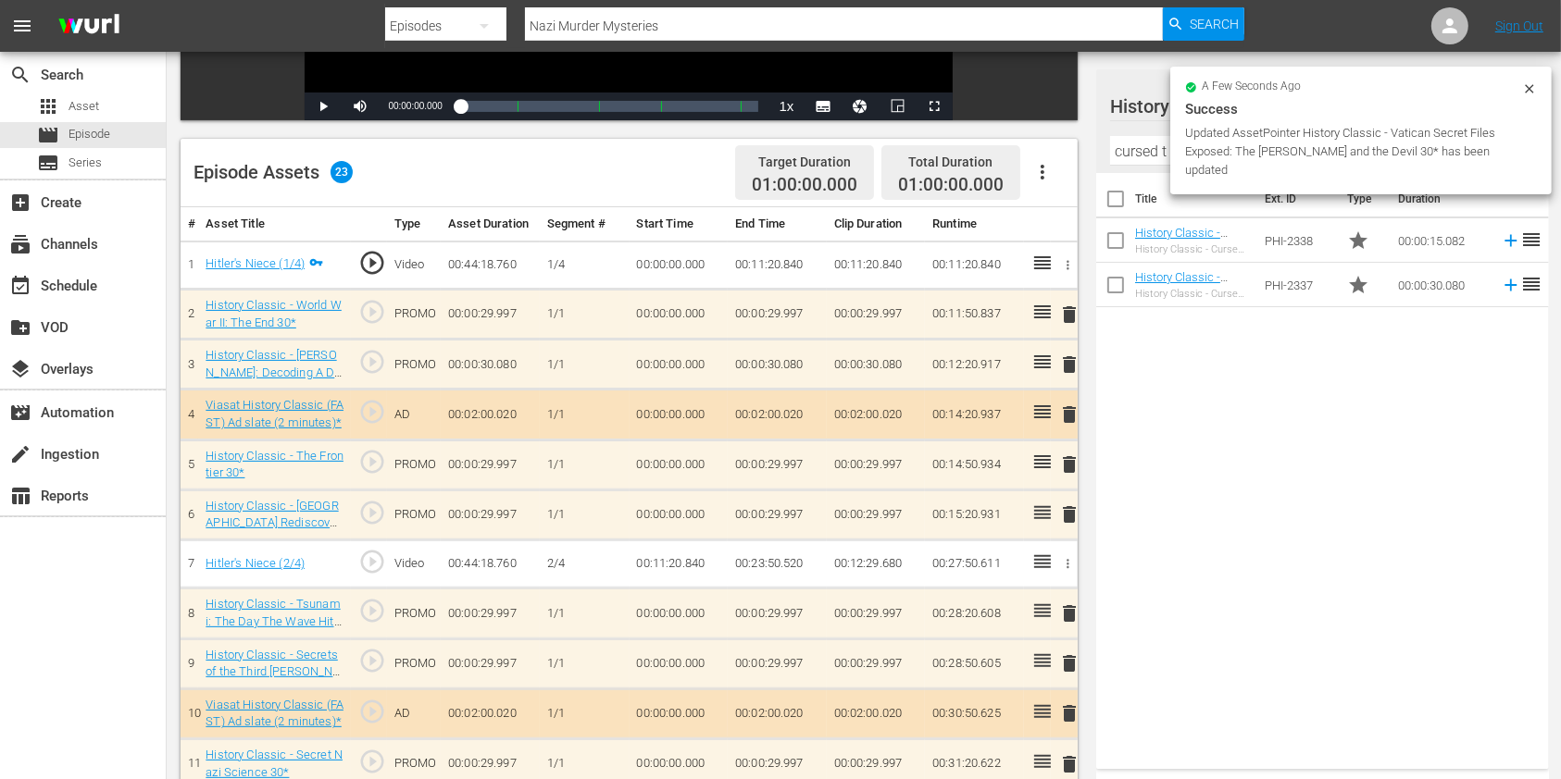
scroll to position [400, 0]
click at [1141, 149] on input "cursed t" at bounding box center [1322, 151] width 425 height 30
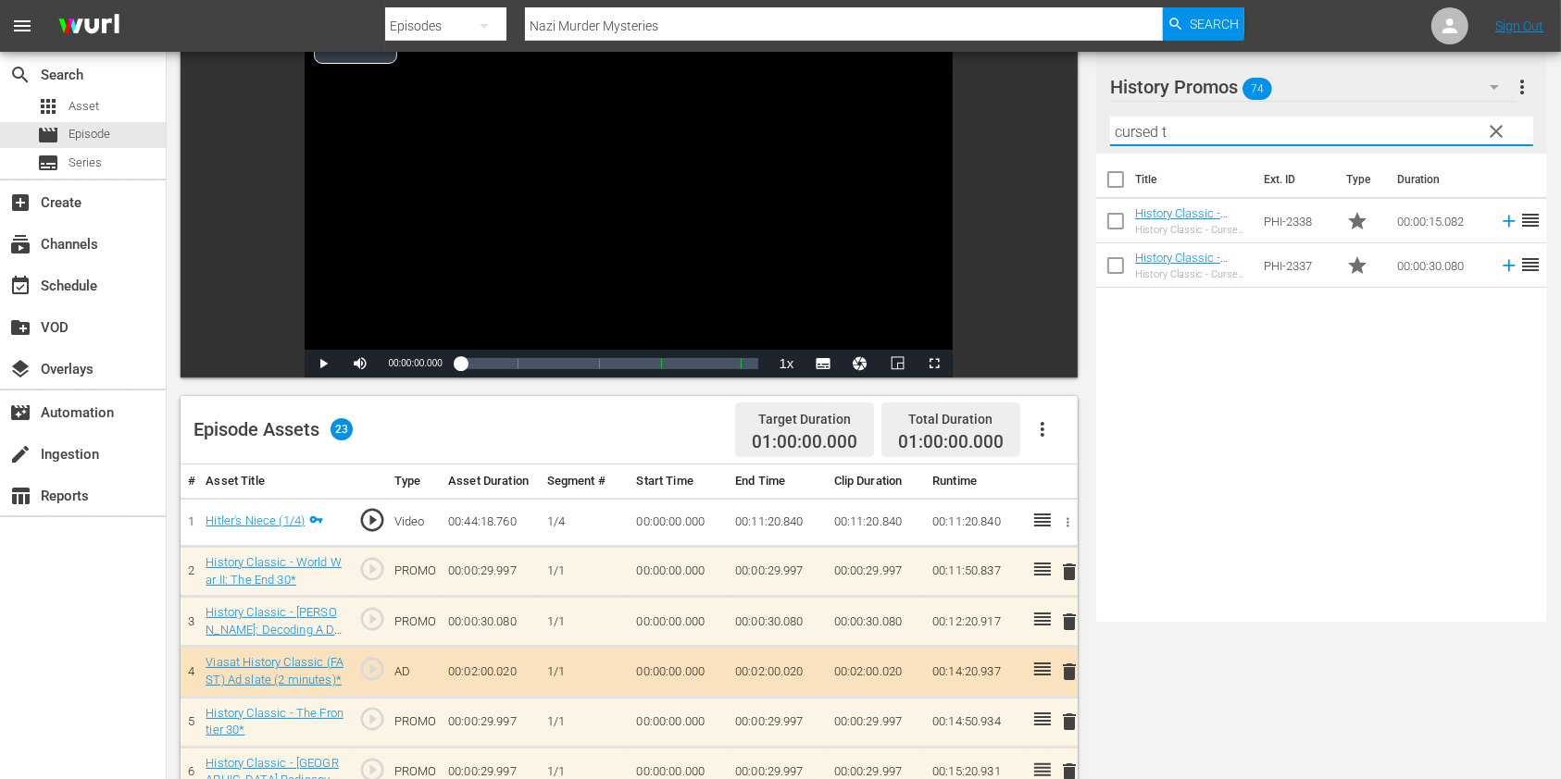
scroll to position [246, 0]
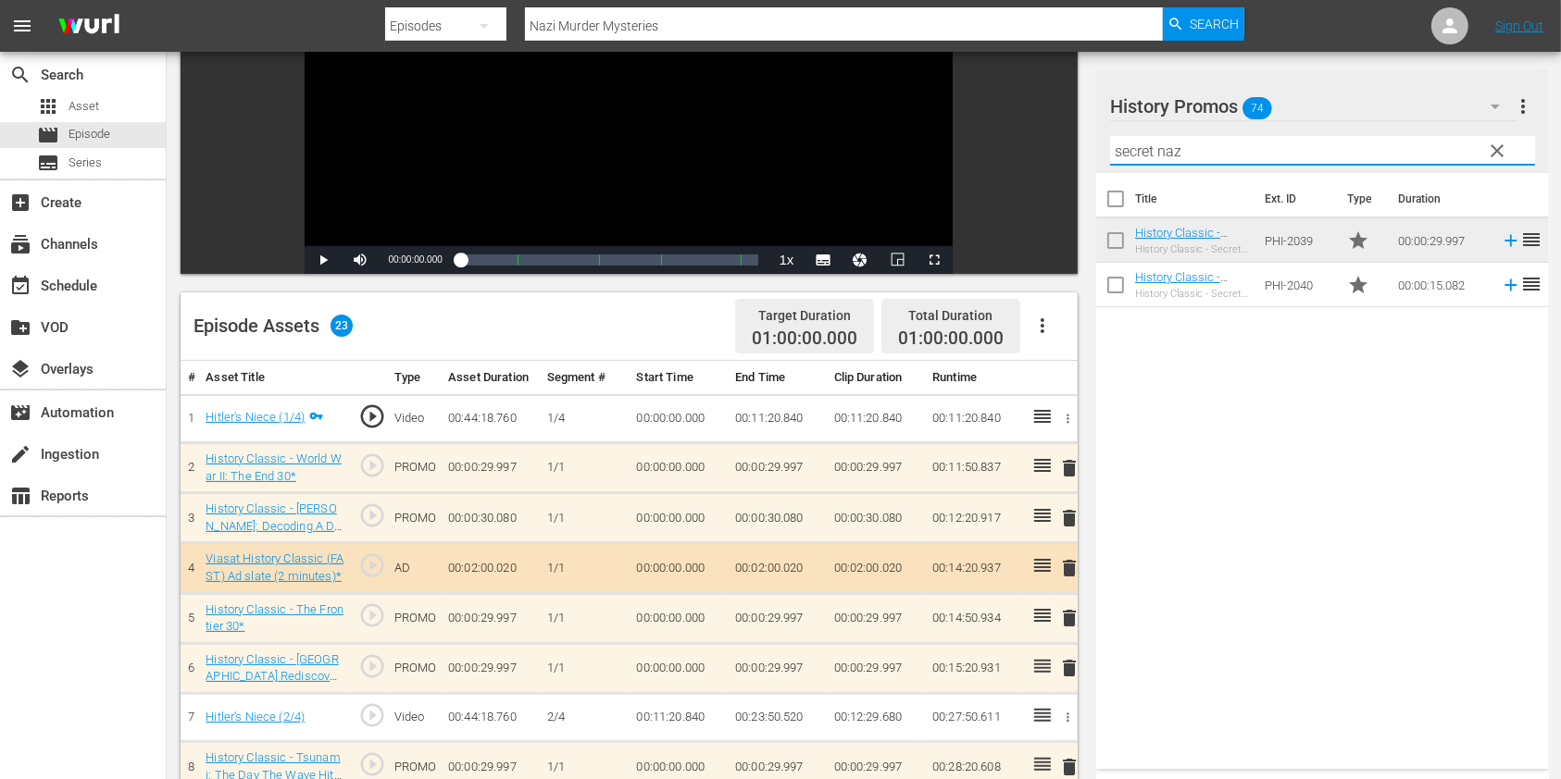
click at [1328, 523] on div "Title Ext. ID Type Duration History Classic - Secret Nazi Science 30* History C…" at bounding box center [1322, 467] width 453 height 589
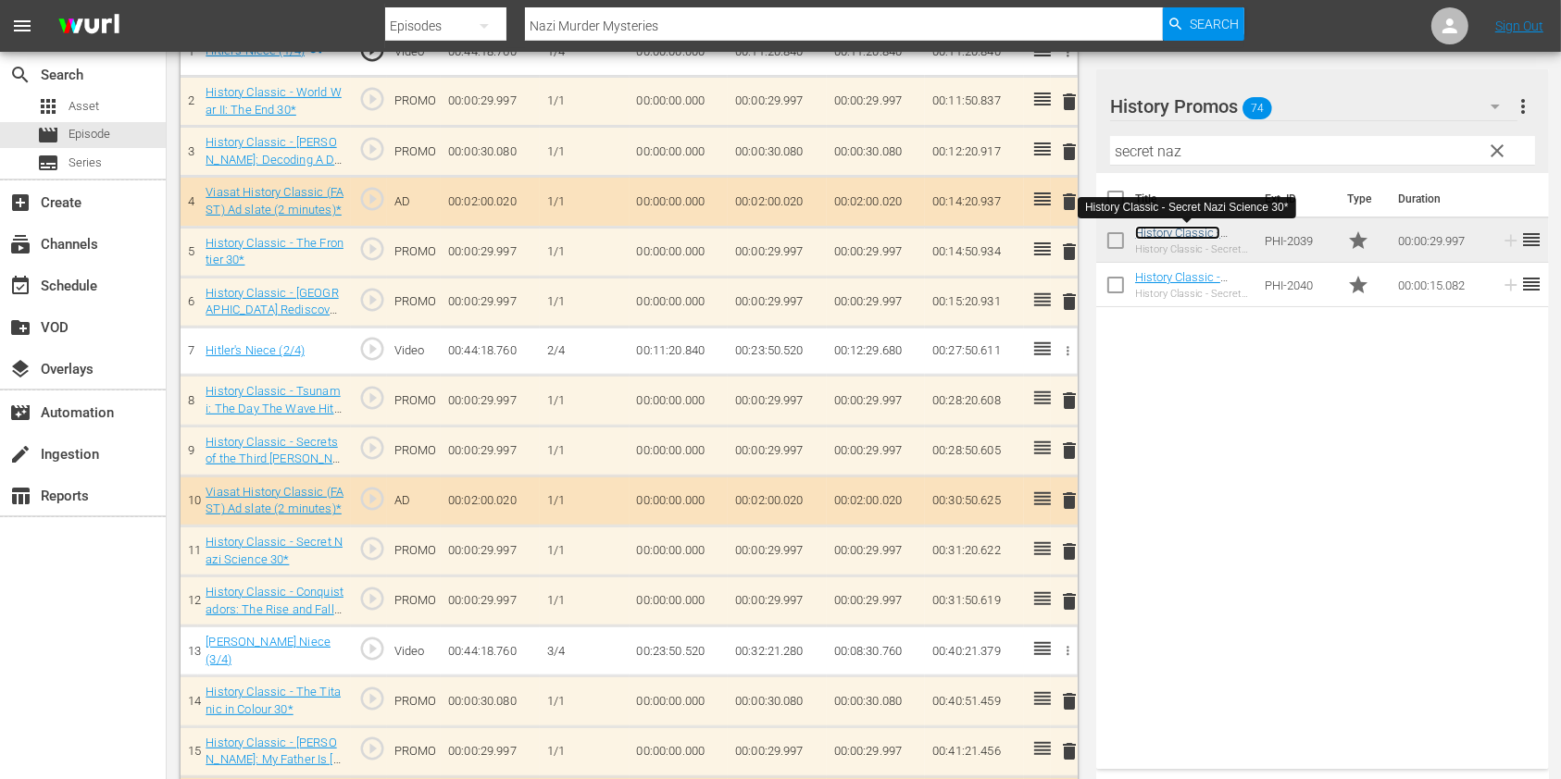
scroll to position [621, 0]
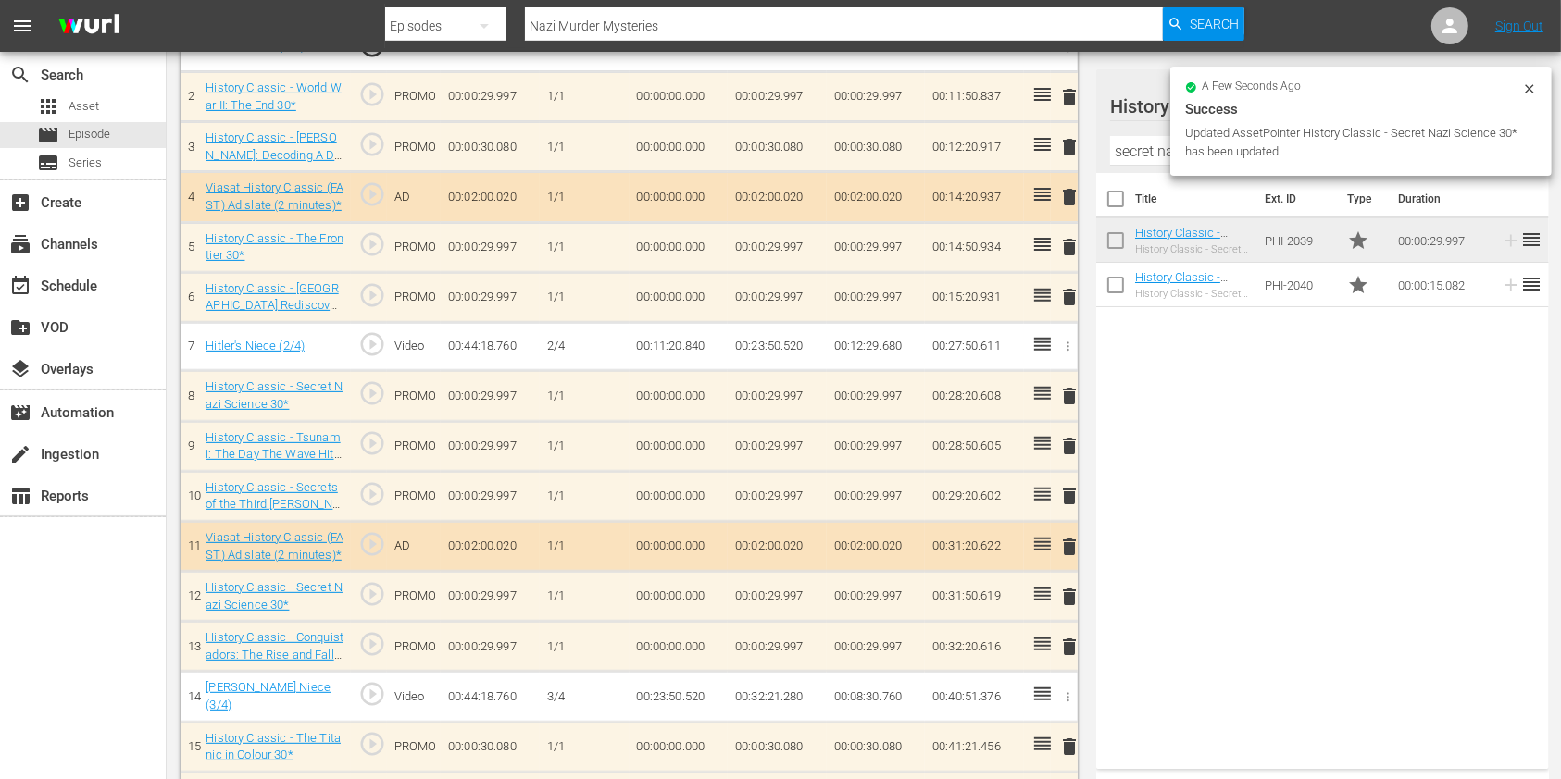
click at [1066, 485] on div "delete" at bounding box center [1064, 496] width 12 height 27
click at [1066, 490] on span "delete" at bounding box center [1069, 497] width 22 height 22
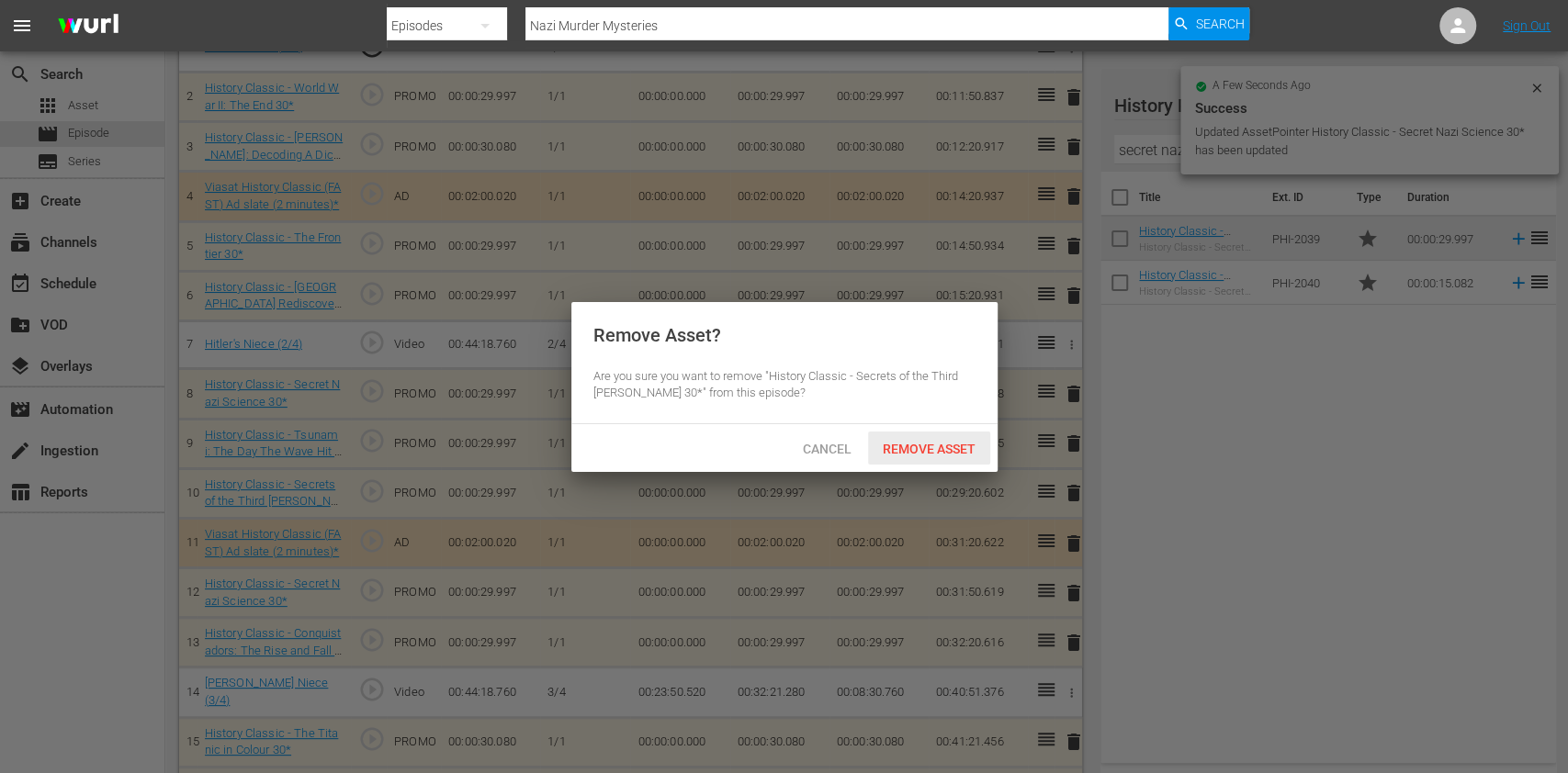
click at [953, 442] on span "Remove Asset" at bounding box center [929, 449] width 122 height 15
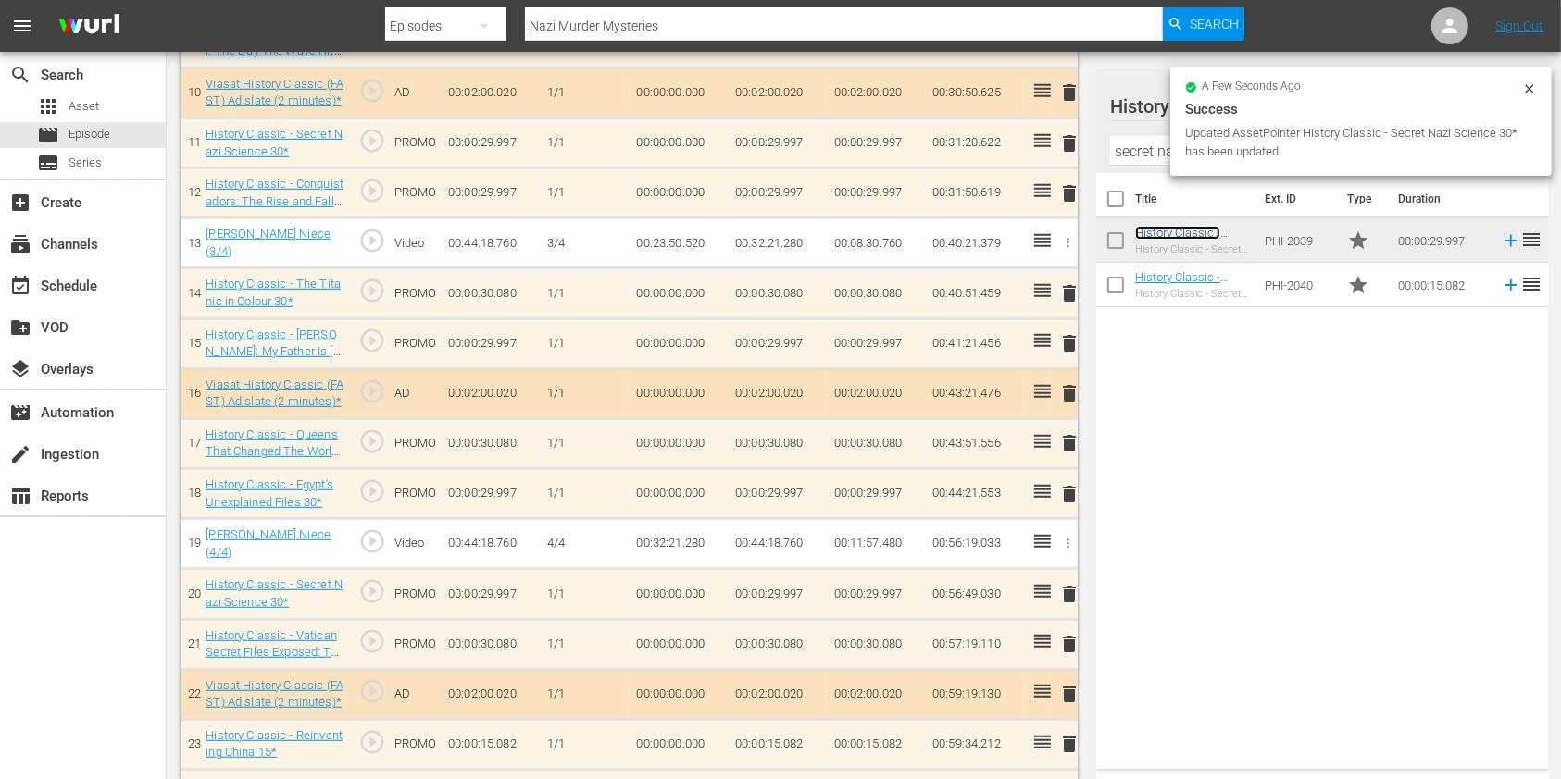
scroll to position [1016, 0]
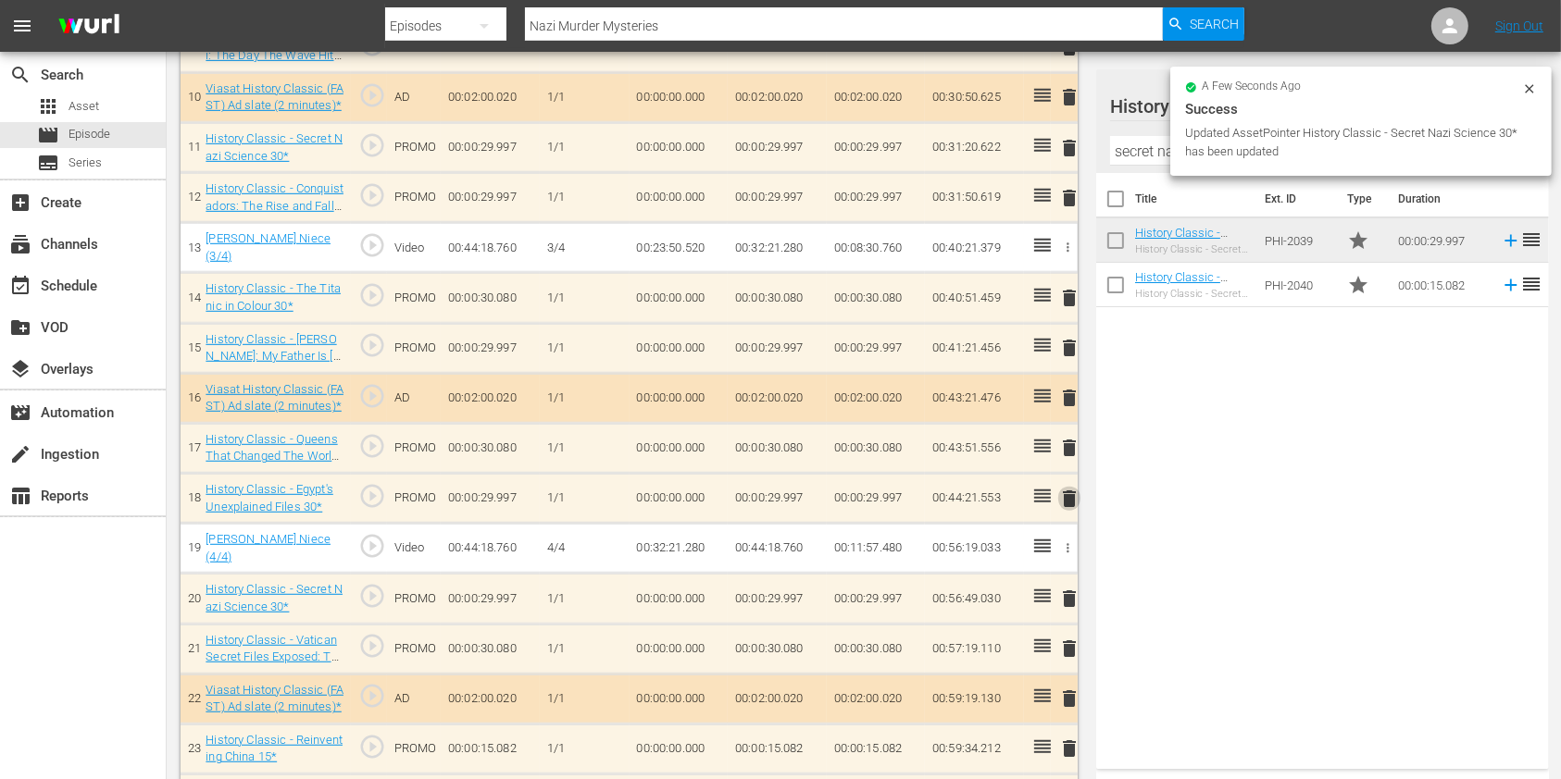
drag, startPoint x: 1064, startPoint y: 486, endPoint x: 1043, endPoint y: 478, distance: 22.0
click at [1064, 488] on span "delete" at bounding box center [1069, 499] width 22 height 22
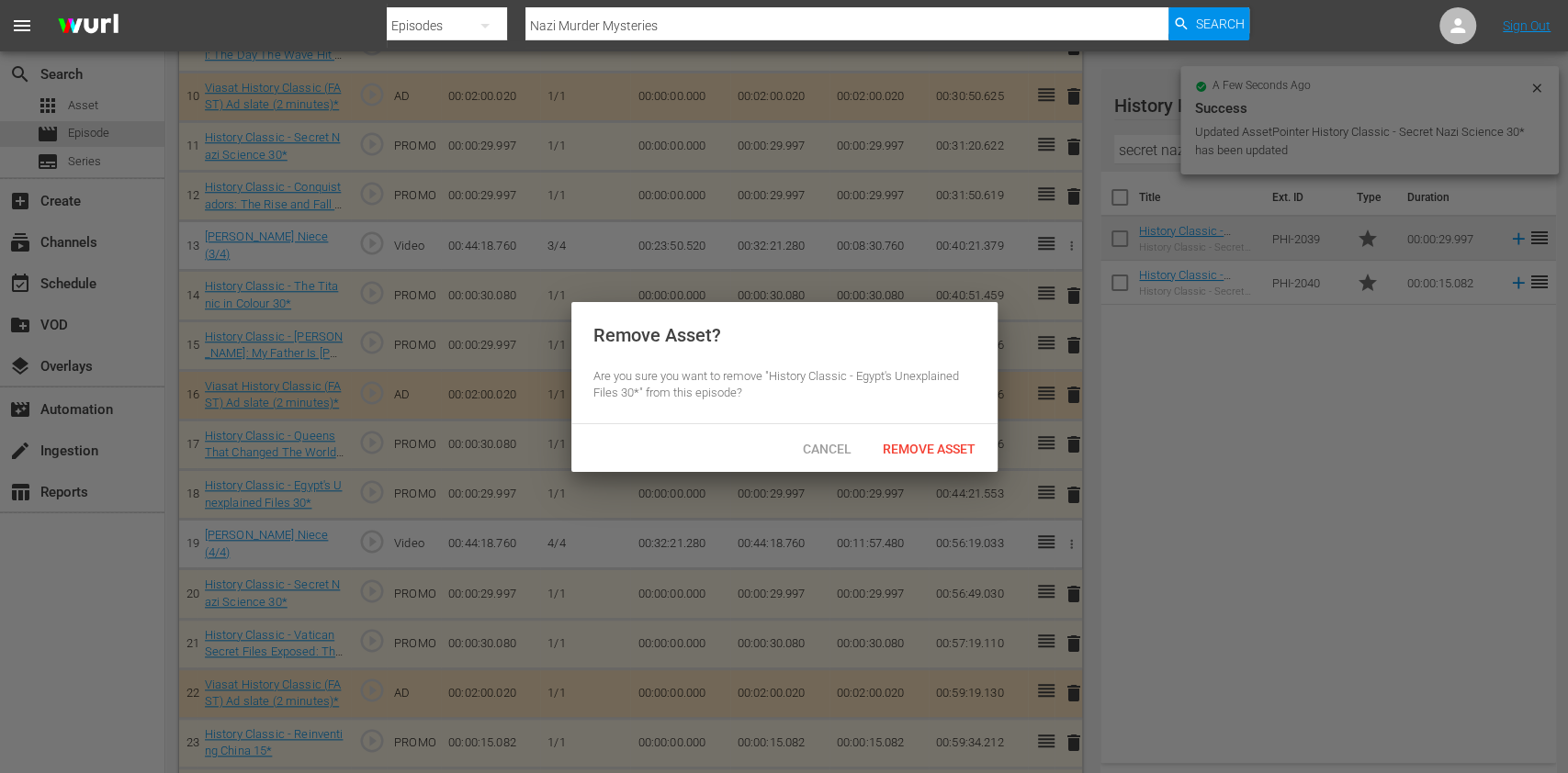
click at [947, 427] on div "Cancel Remove Asset" at bounding box center [785, 449] width 427 height 48
click at [947, 451] on span "Remove Asset" at bounding box center [929, 449] width 122 height 15
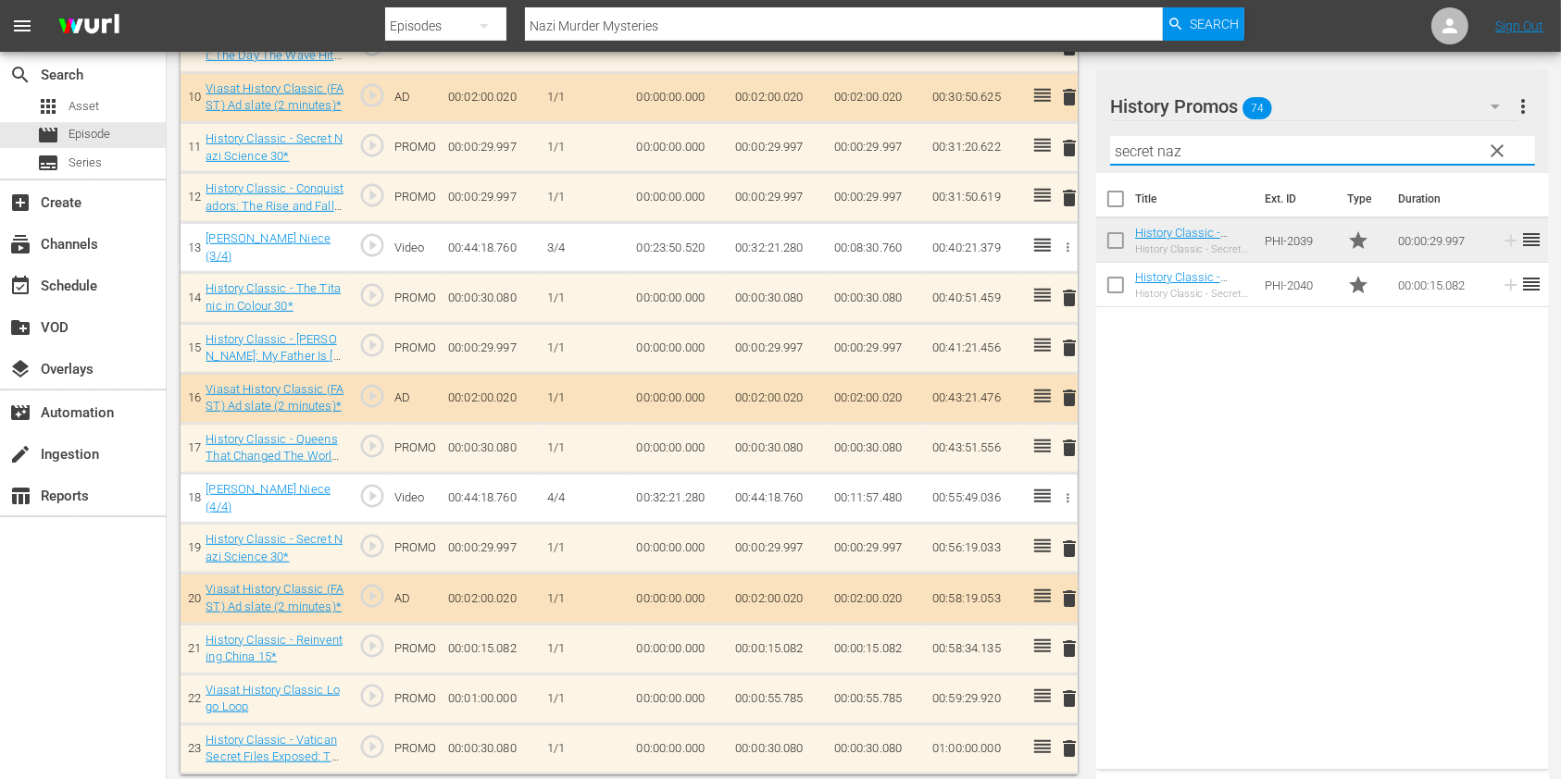
click at [1153, 157] on input "secret naz" at bounding box center [1322, 151] width 425 height 30
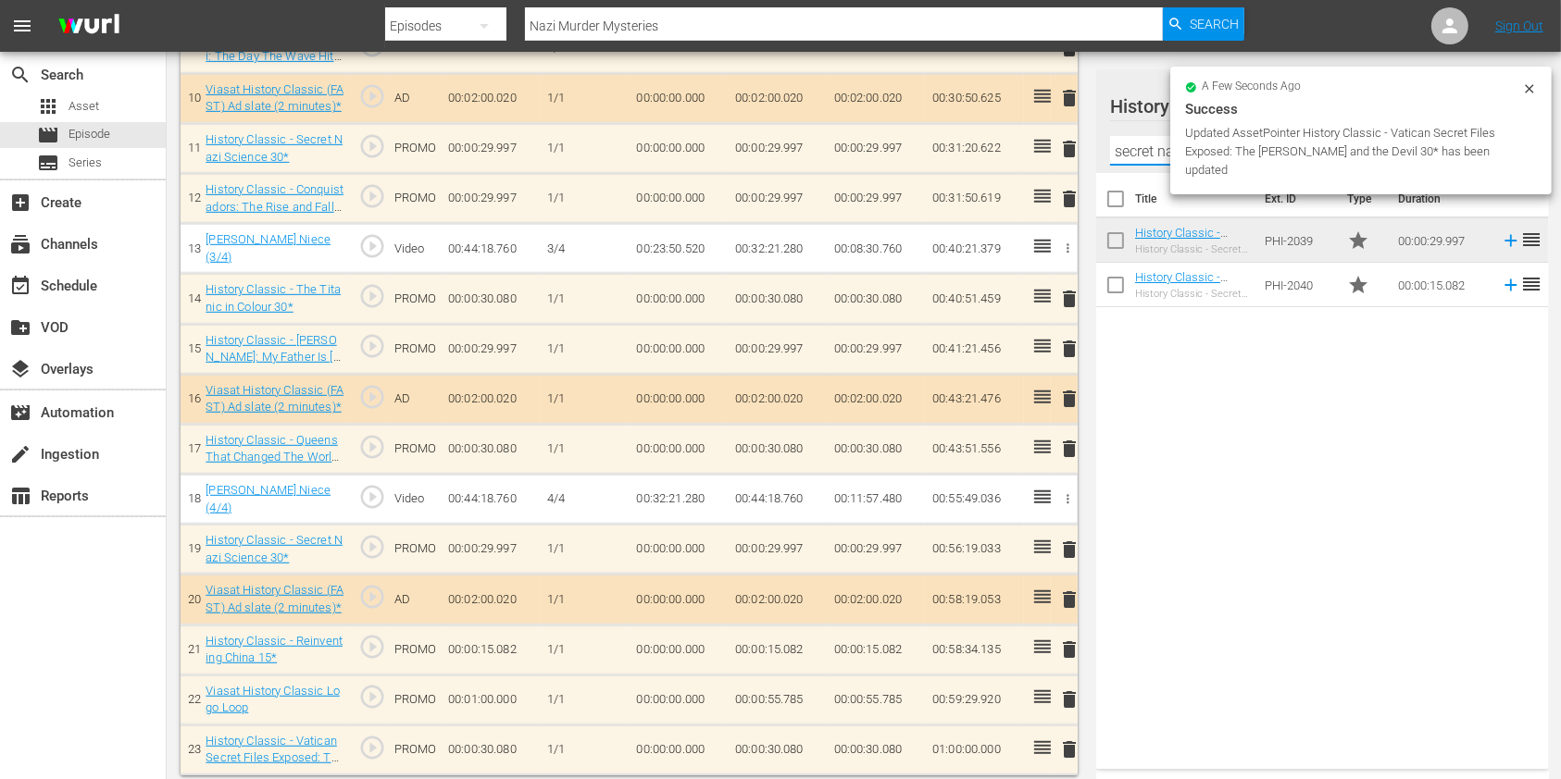
click at [1153, 157] on input "secret naz" at bounding box center [1322, 151] width 425 height 30
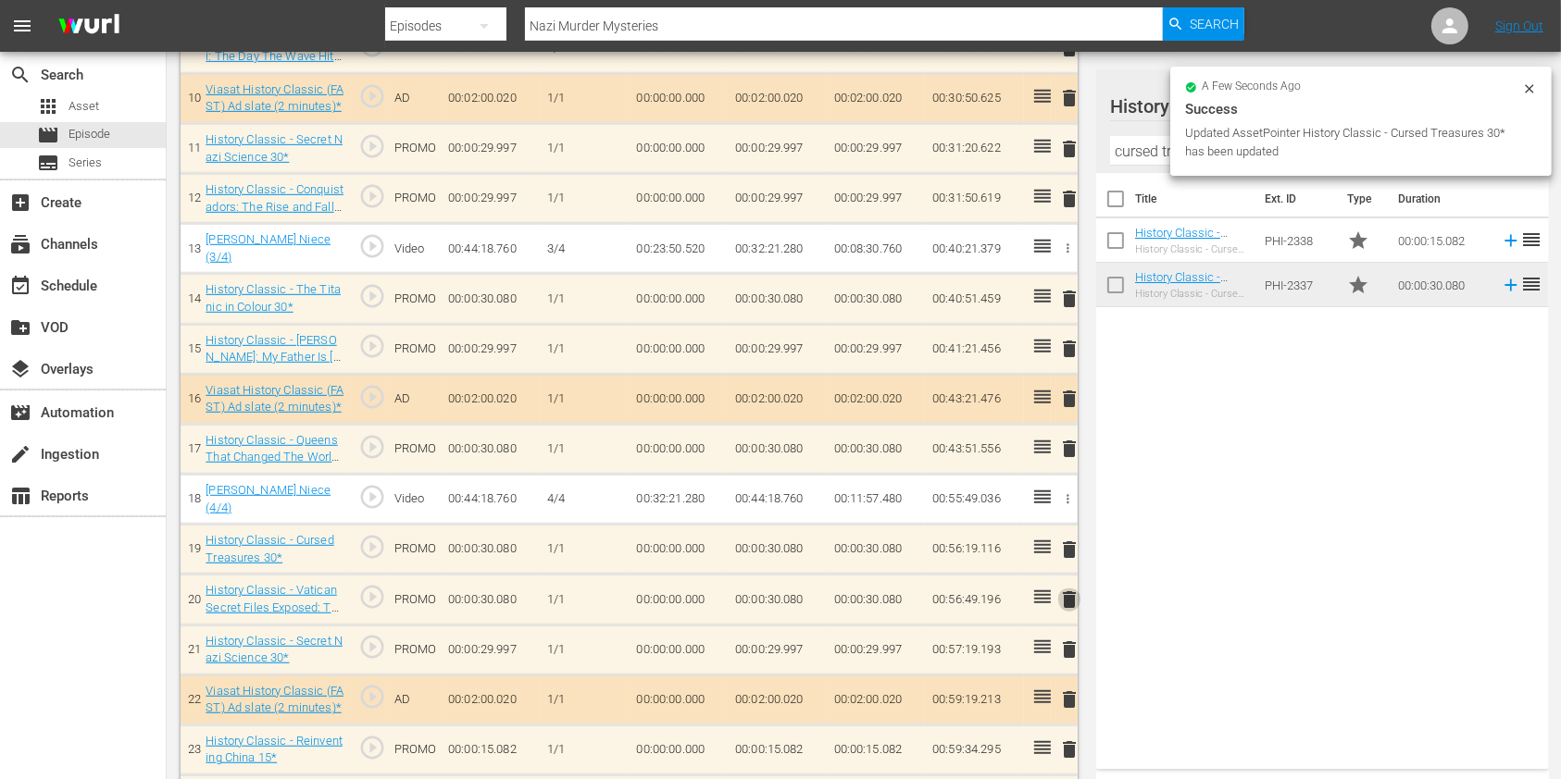
click at [1071, 594] on span "delete" at bounding box center [1069, 600] width 22 height 22
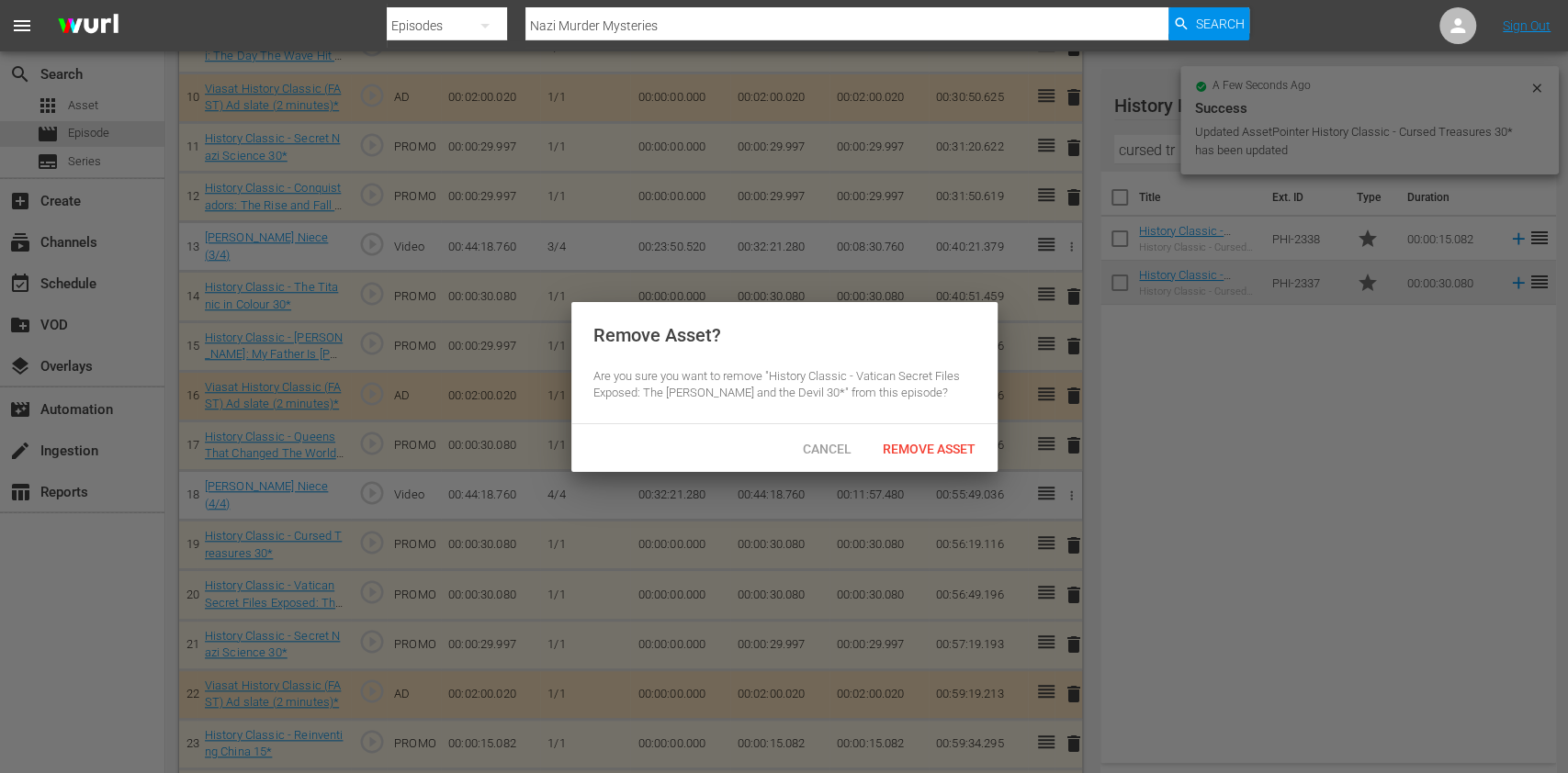
click at [922, 442] on span "Remove Asset" at bounding box center [929, 449] width 122 height 15
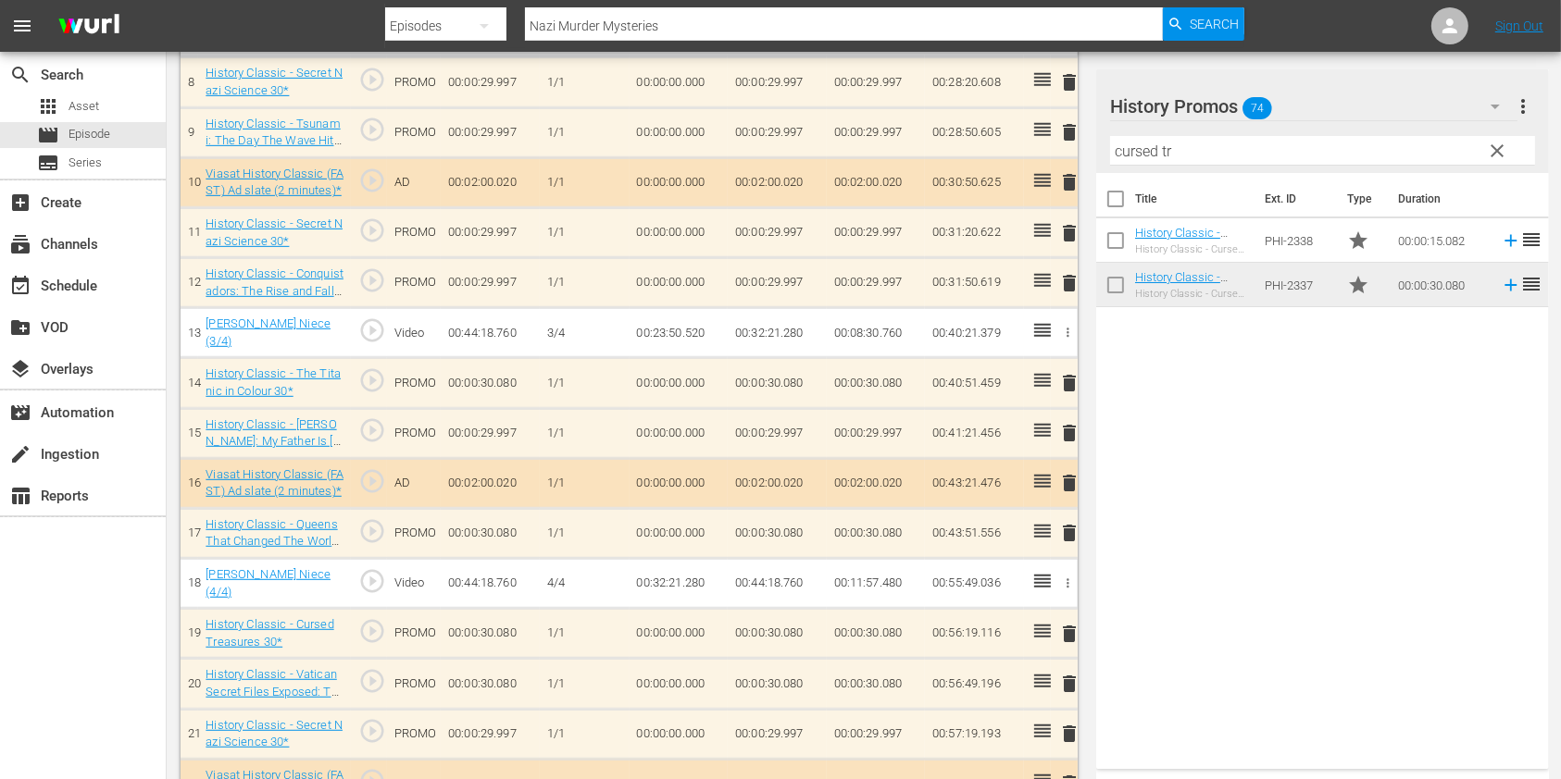
scroll to position [892, 0]
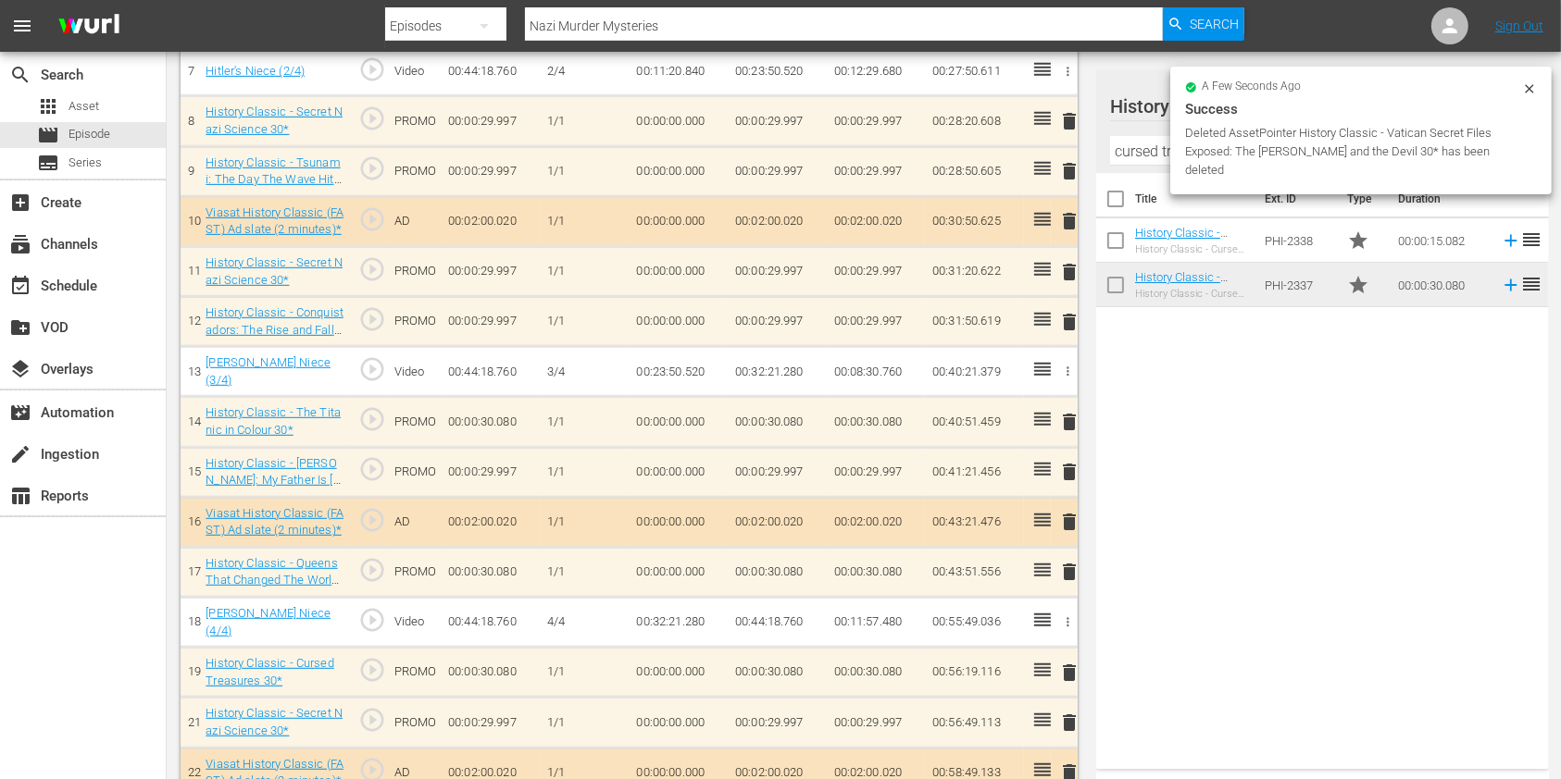
click at [1146, 149] on input "cursed tr" at bounding box center [1322, 151] width 425 height 30
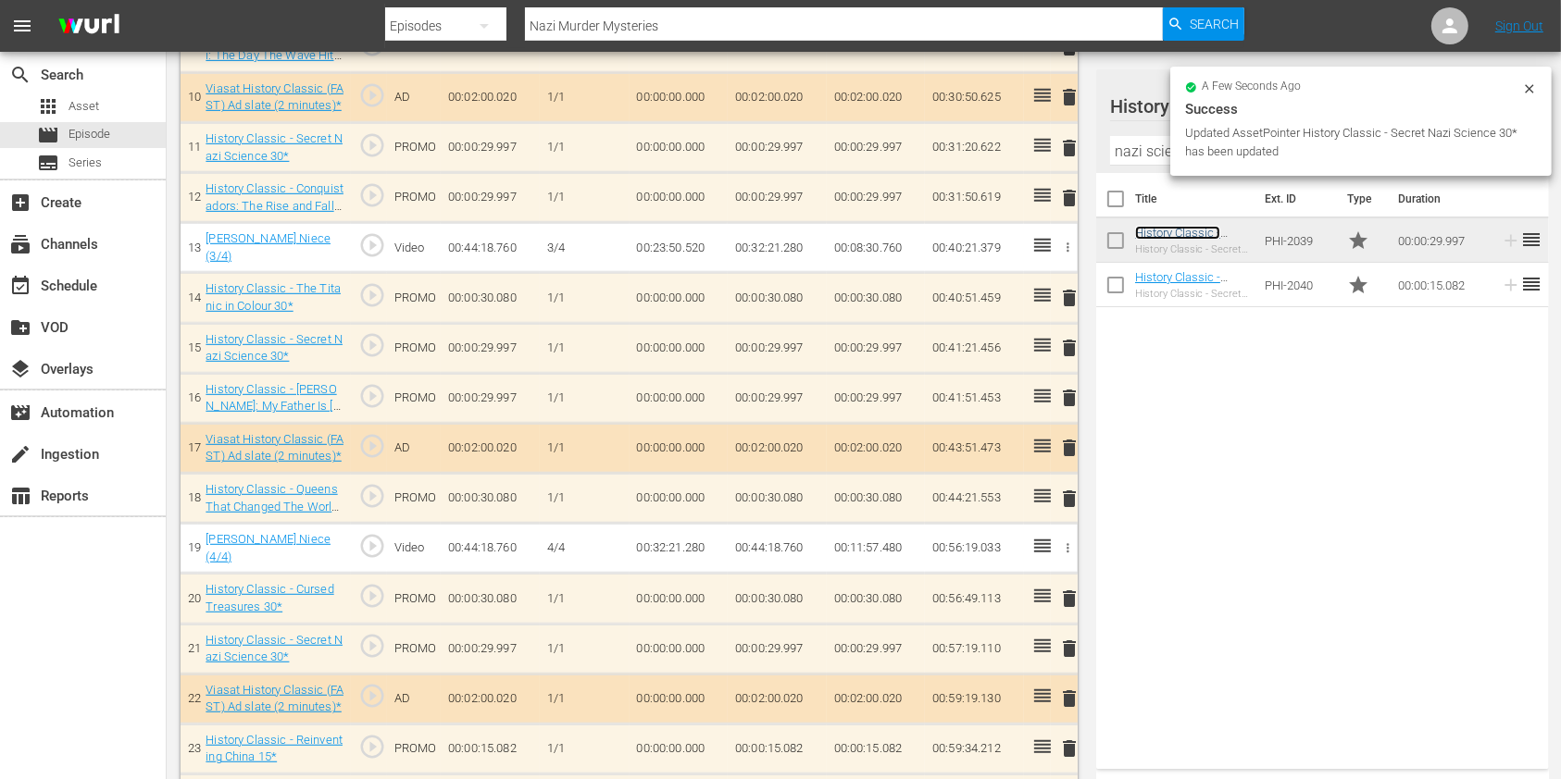
scroll to position [1016, 0]
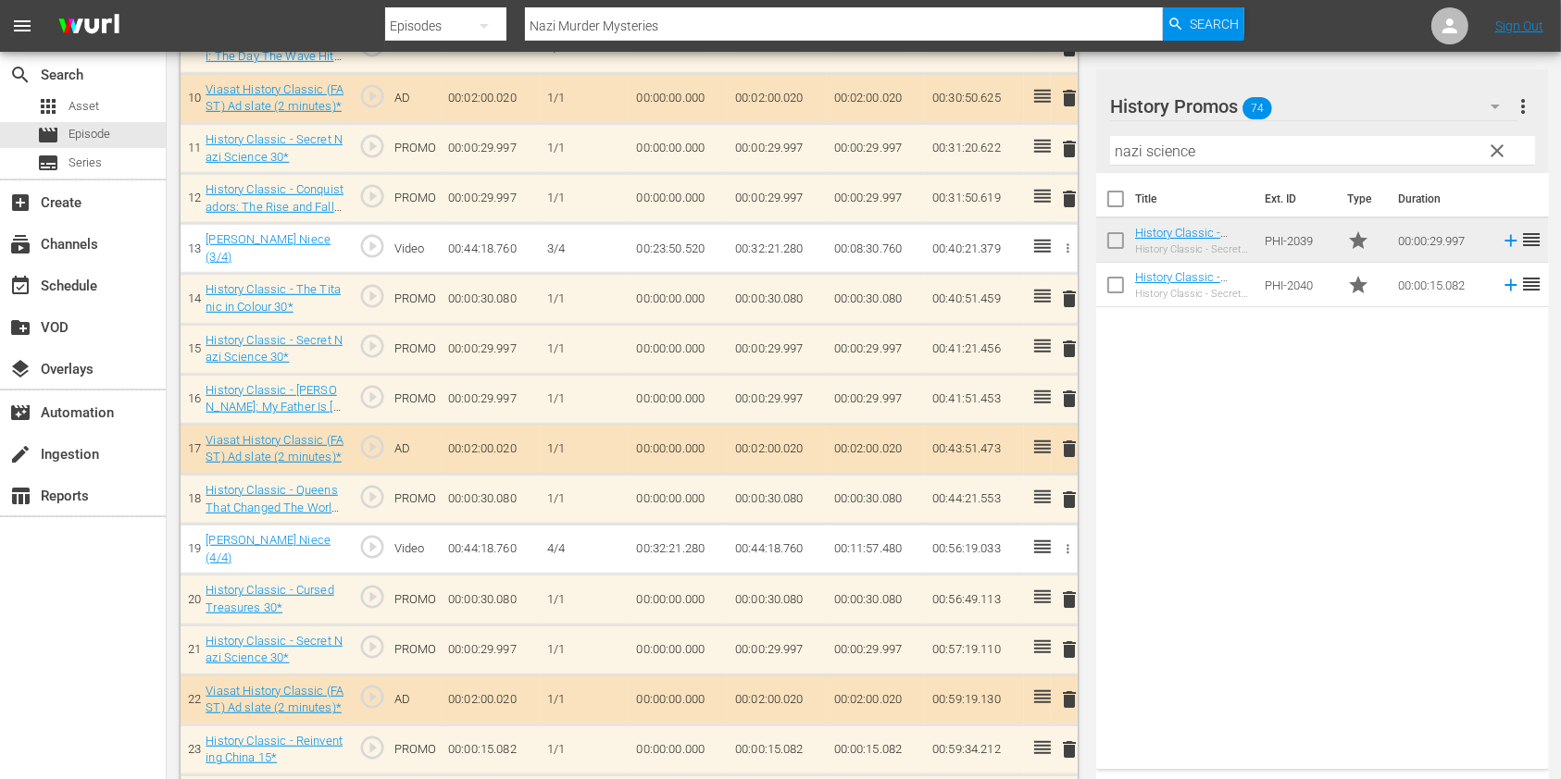
click at [1066, 388] on span "delete" at bounding box center [1069, 399] width 22 height 22
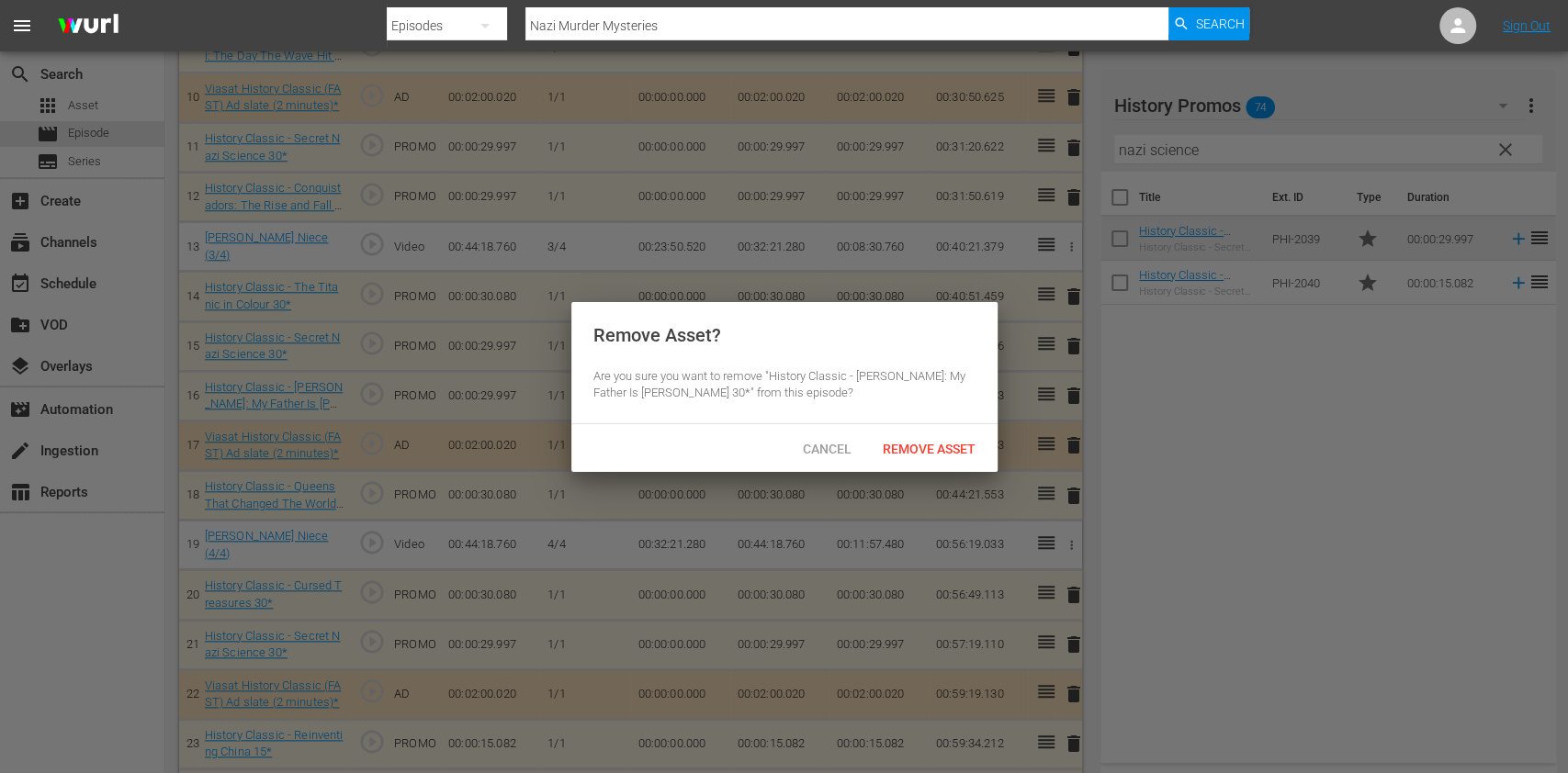
click at [925, 466] on div "Cancel Remove Asset" at bounding box center [785, 449] width 427 height 48
click at [916, 444] on span "Remove Asset" at bounding box center [929, 449] width 122 height 15
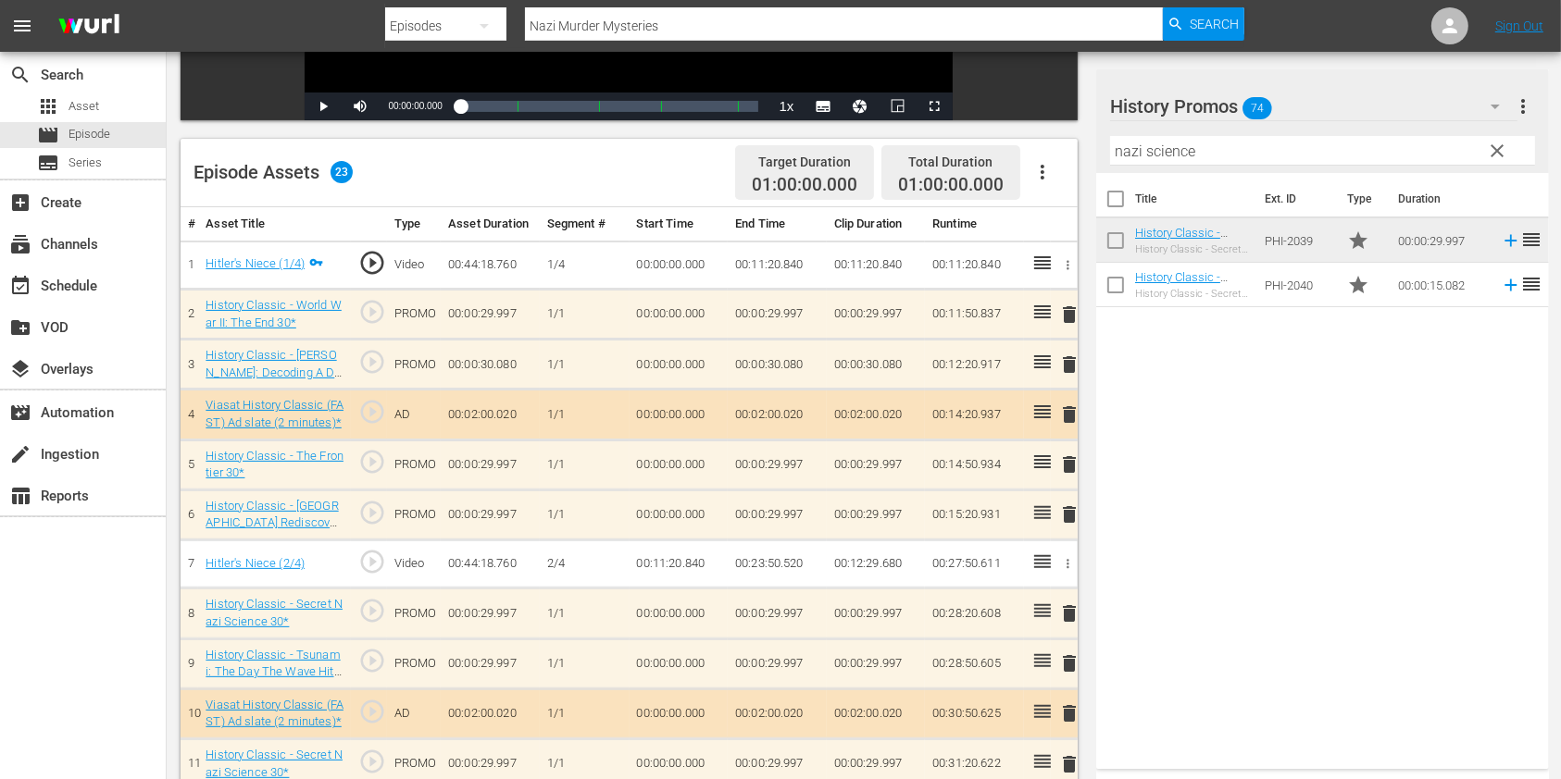
scroll to position [400, 0]
drag, startPoint x: 1204, startPoint y: 145, endPoint x: 1096, endPoint y: 149, distance: 108.4
click at [1098, 149] on div "History Promos 74 History Promos more_vert clear Filter by Title nazi science" at bounding box center [1322, 121] width 453 height 104
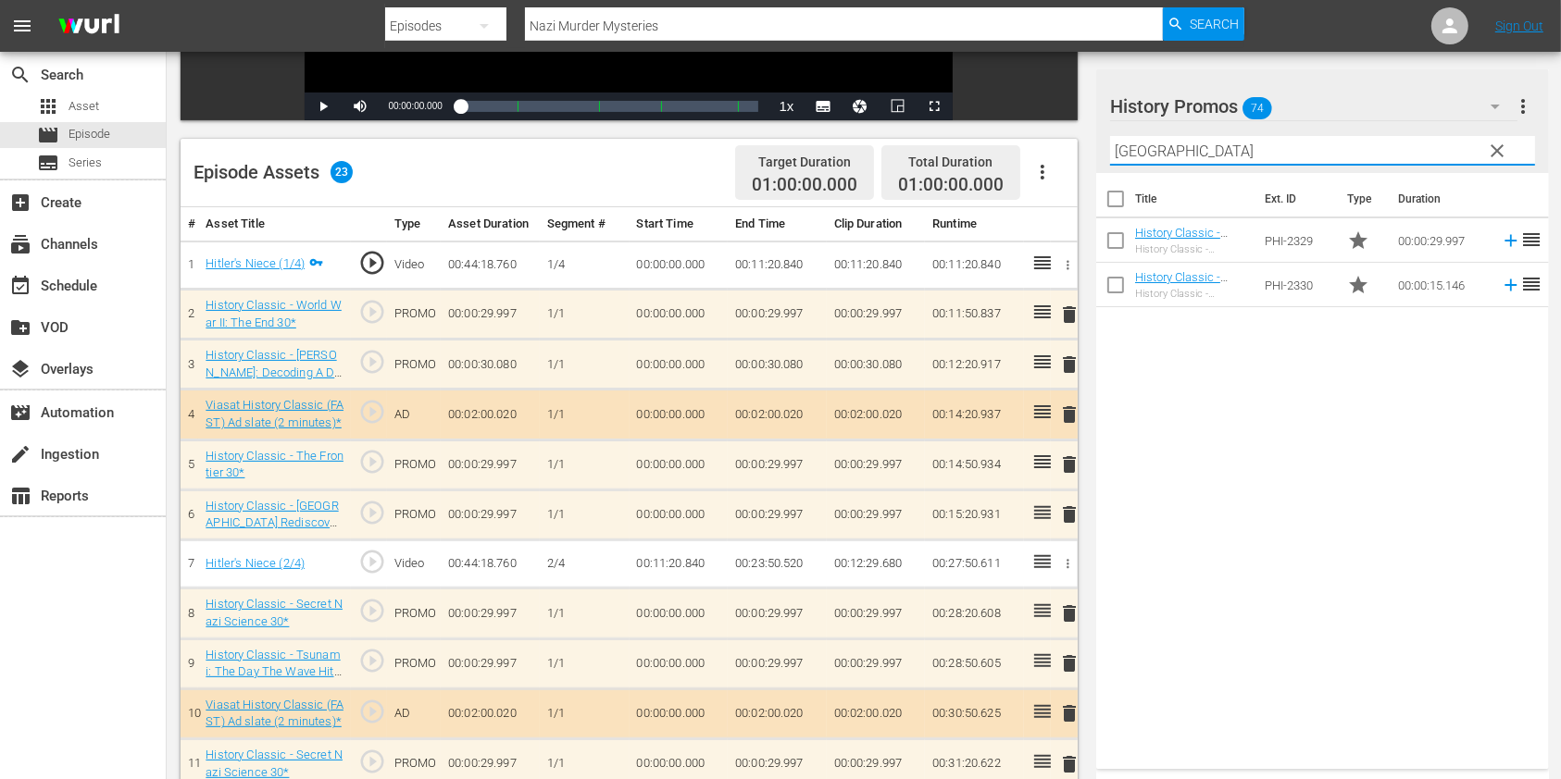
type input "[GEOGRAPHIC_DATA]"
click at [1252, 520] on div "Title Ext. ID Type Duration History Classic - Peru: Sacrifices in the Kingdom o…" at bounding box center [1322, 467] width 453 height 589
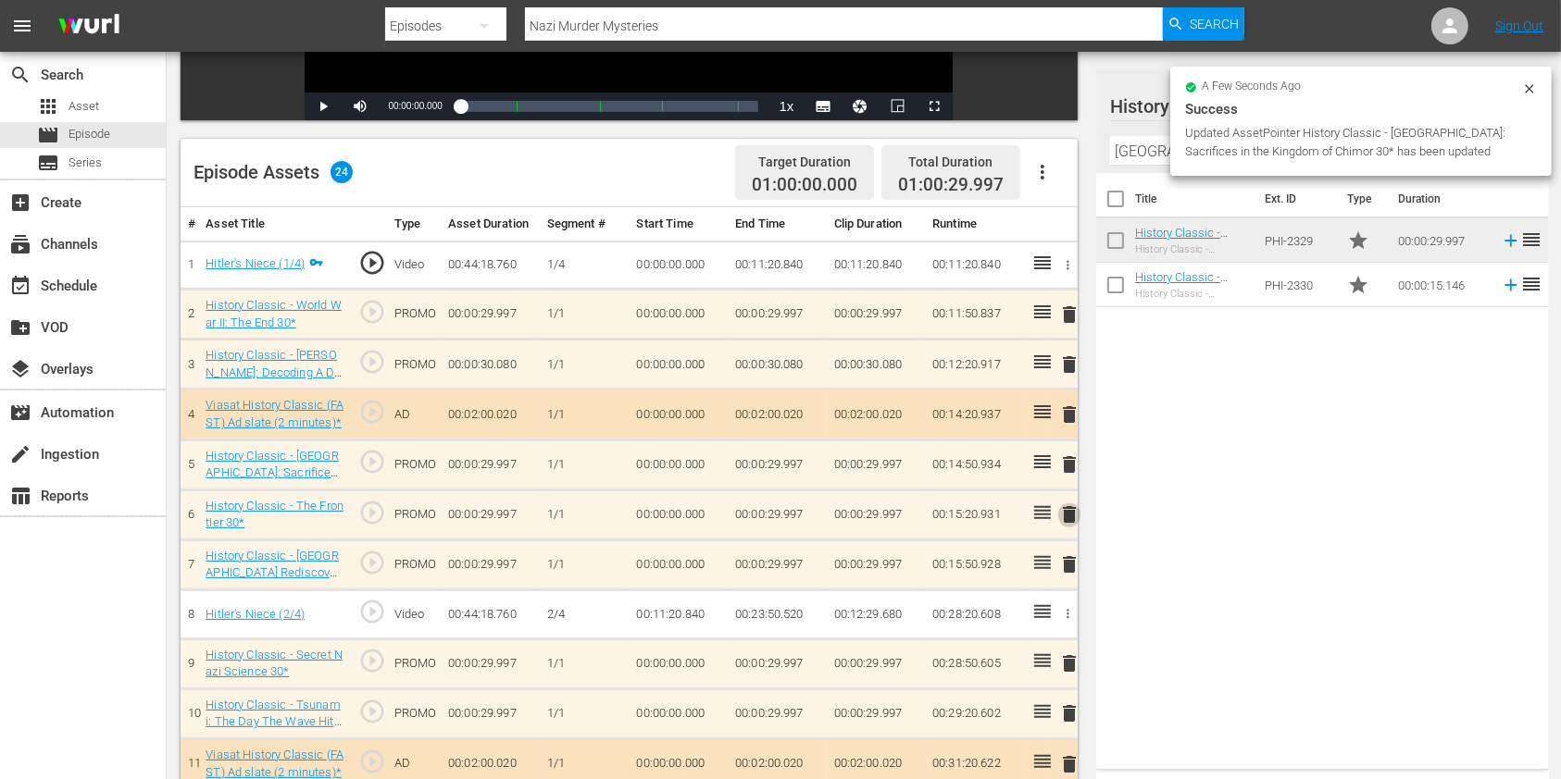
click at [1068, 508] on span "delete" at bounding box center [1069, 515] width 22 height 22
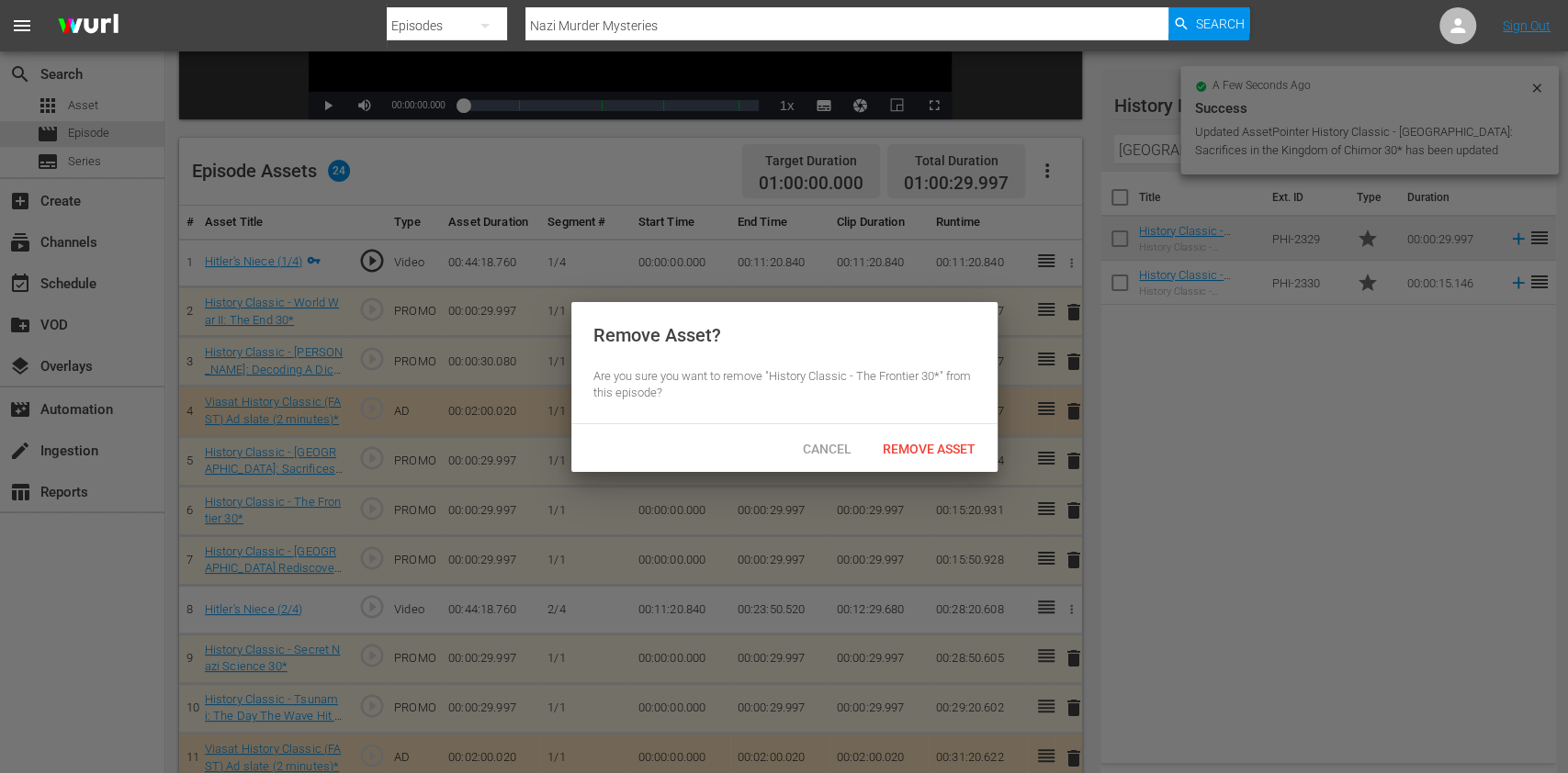
click at [938, 425] on div "Cancel Remove Asset" at bounding box center [785, 449] width 427 height 48
click at [934, 442] on span "Remove Asset" at bounding box center [929, 449] width 122 height 15
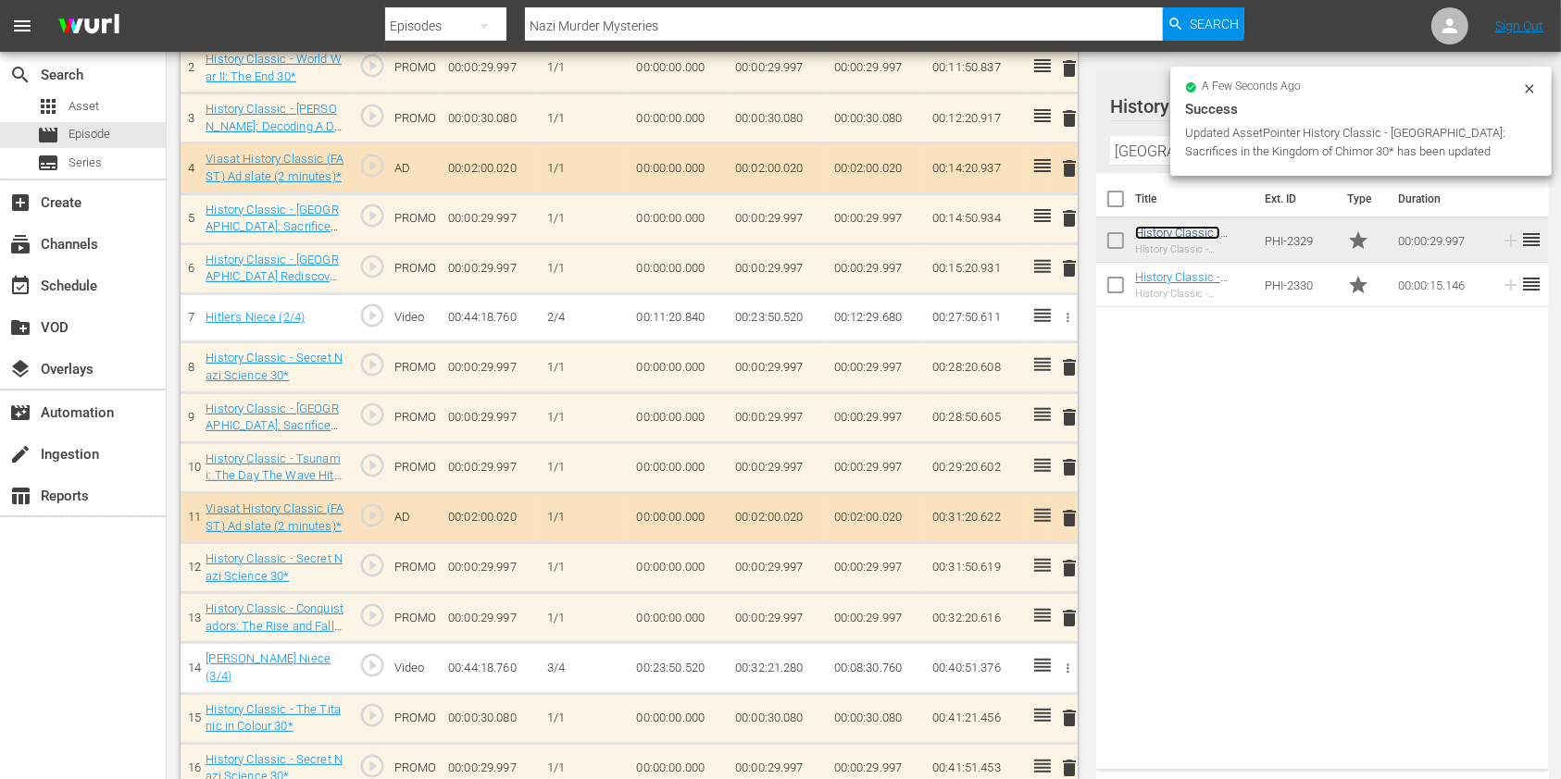
scroll to position [646, 0]
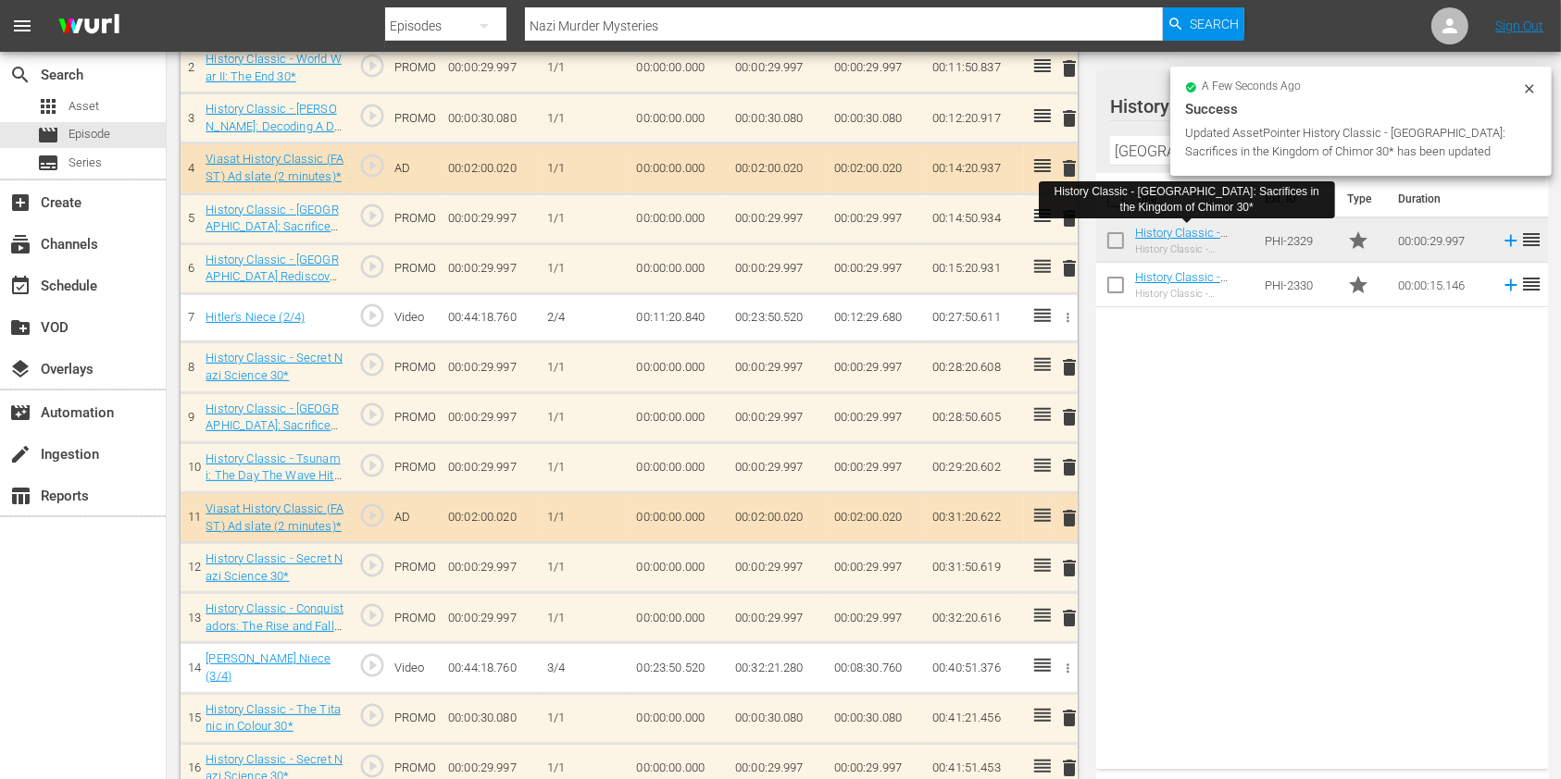
click at [1065, 464] on span "delete" at bounding box center [1069, 467] width 22 height 22
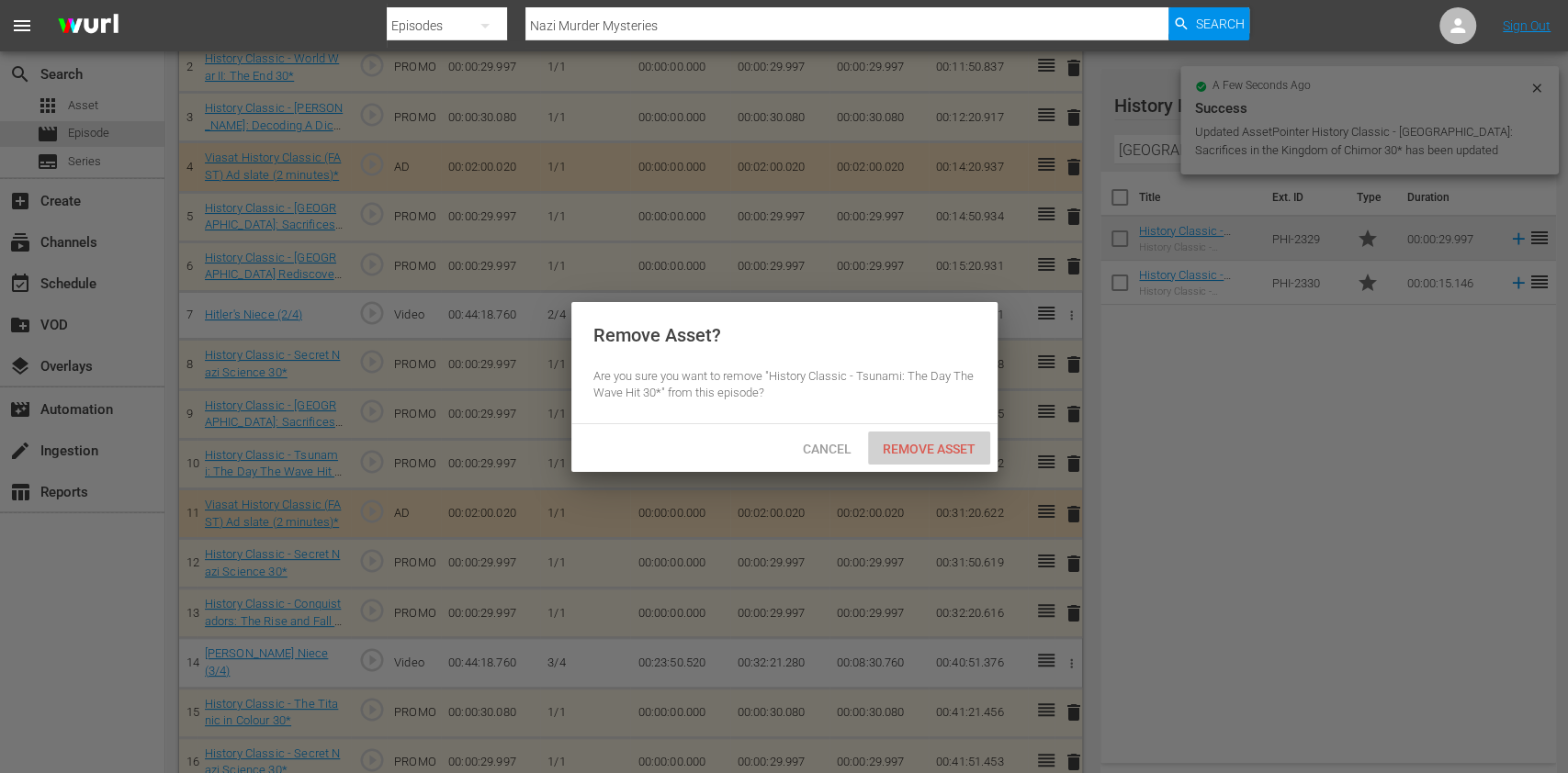
click at [913, 442] on span "Remove Asset" at bounding box center [929, 449] width 122 height 15
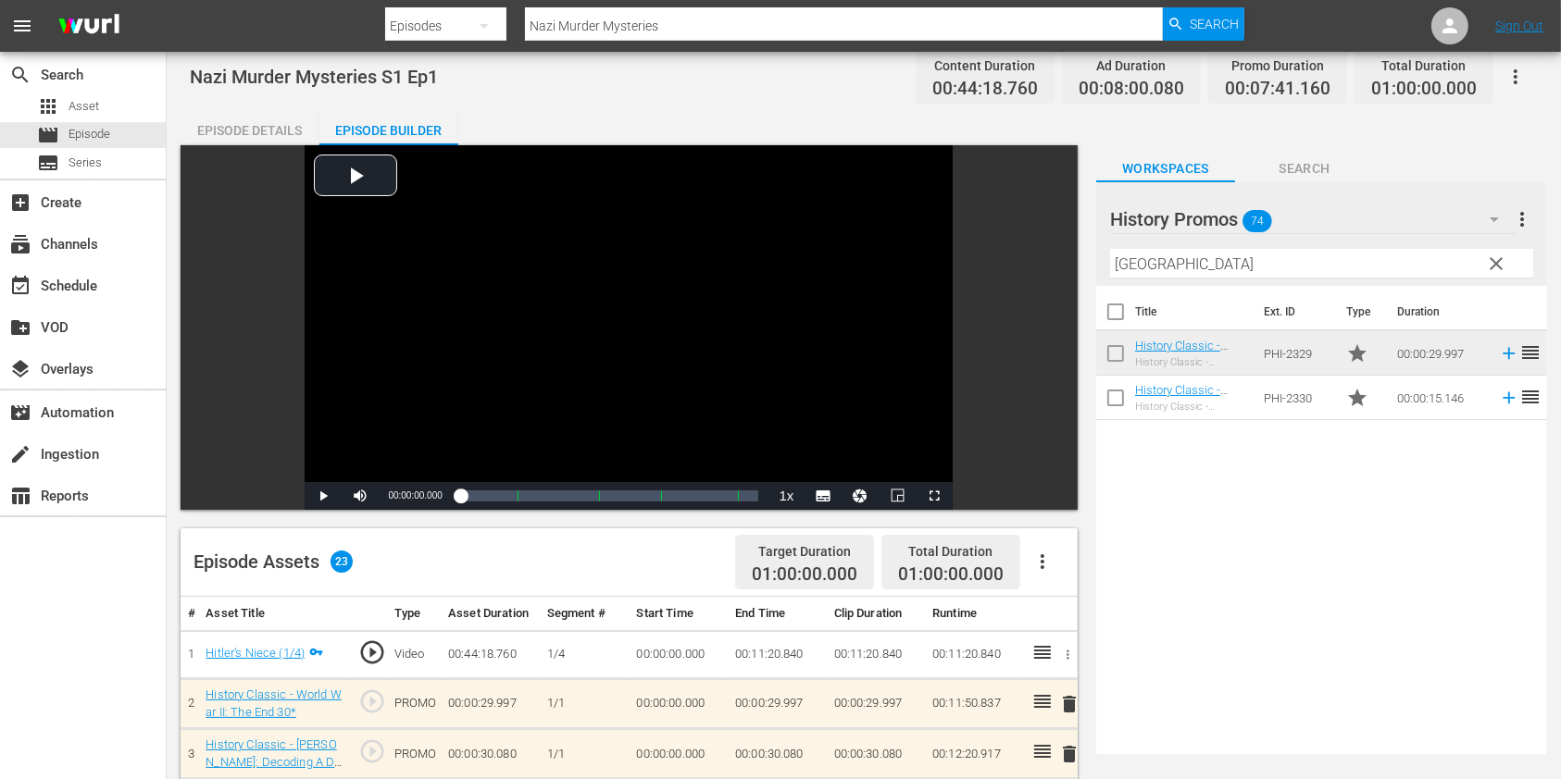
scroll to position [0, 0]
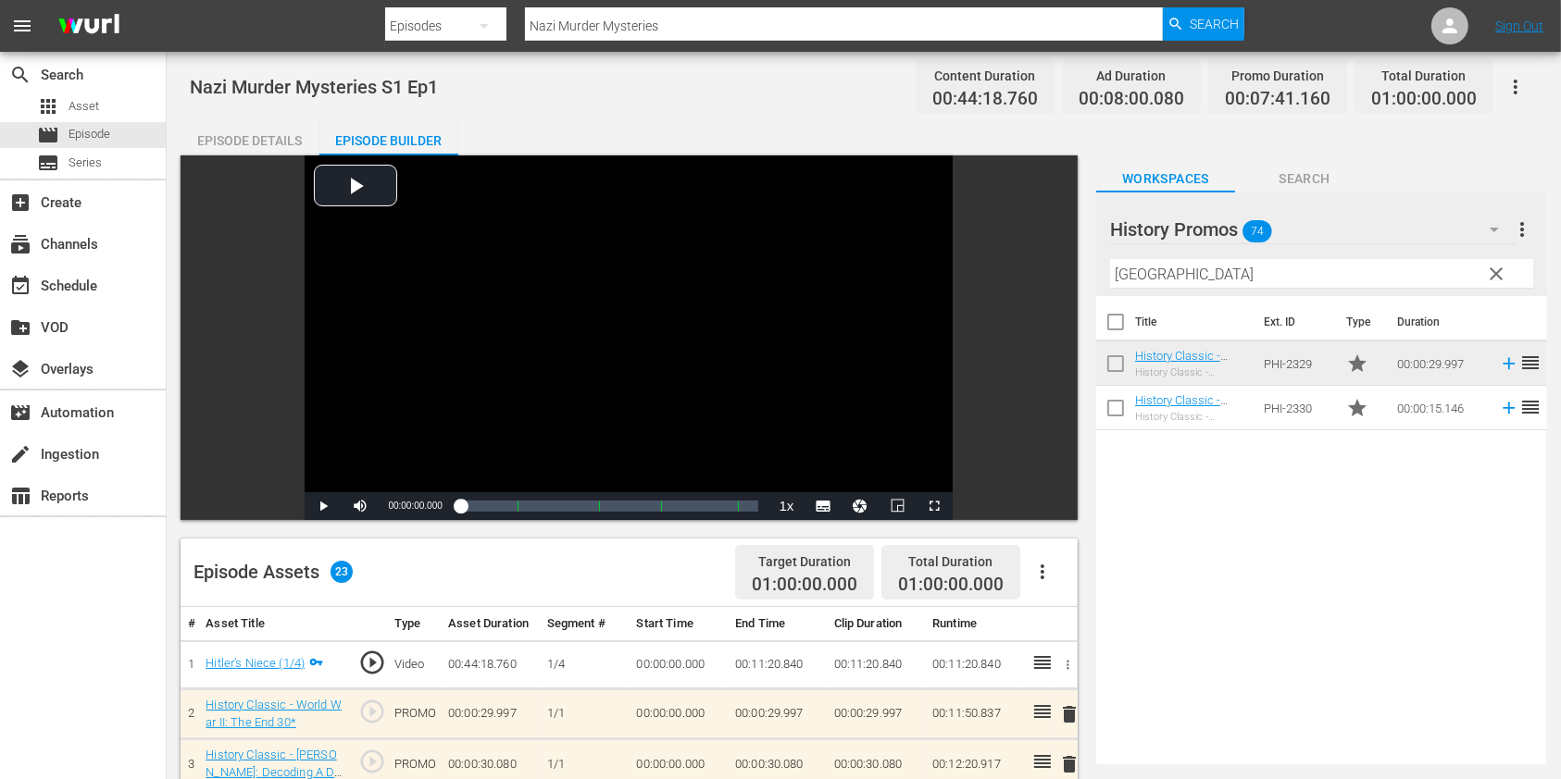
click at [718, 4] on div at bounding box center [814, 6] width 858 height 4
click at [718, 12] on input "Nazi Murder Mysteries" at bounding box center [844, 26] width 638 height 44
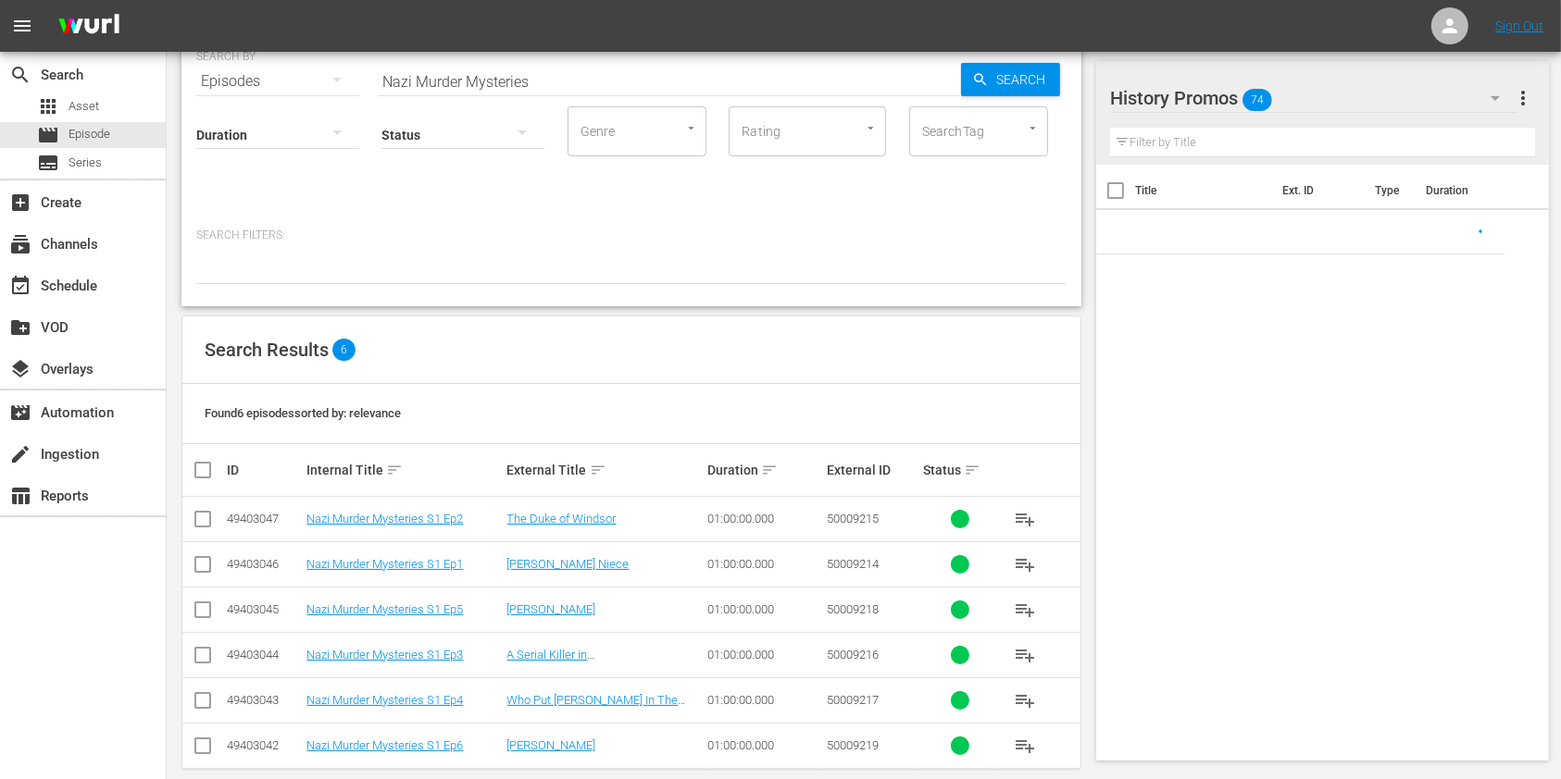
scroll to position [104, 0]
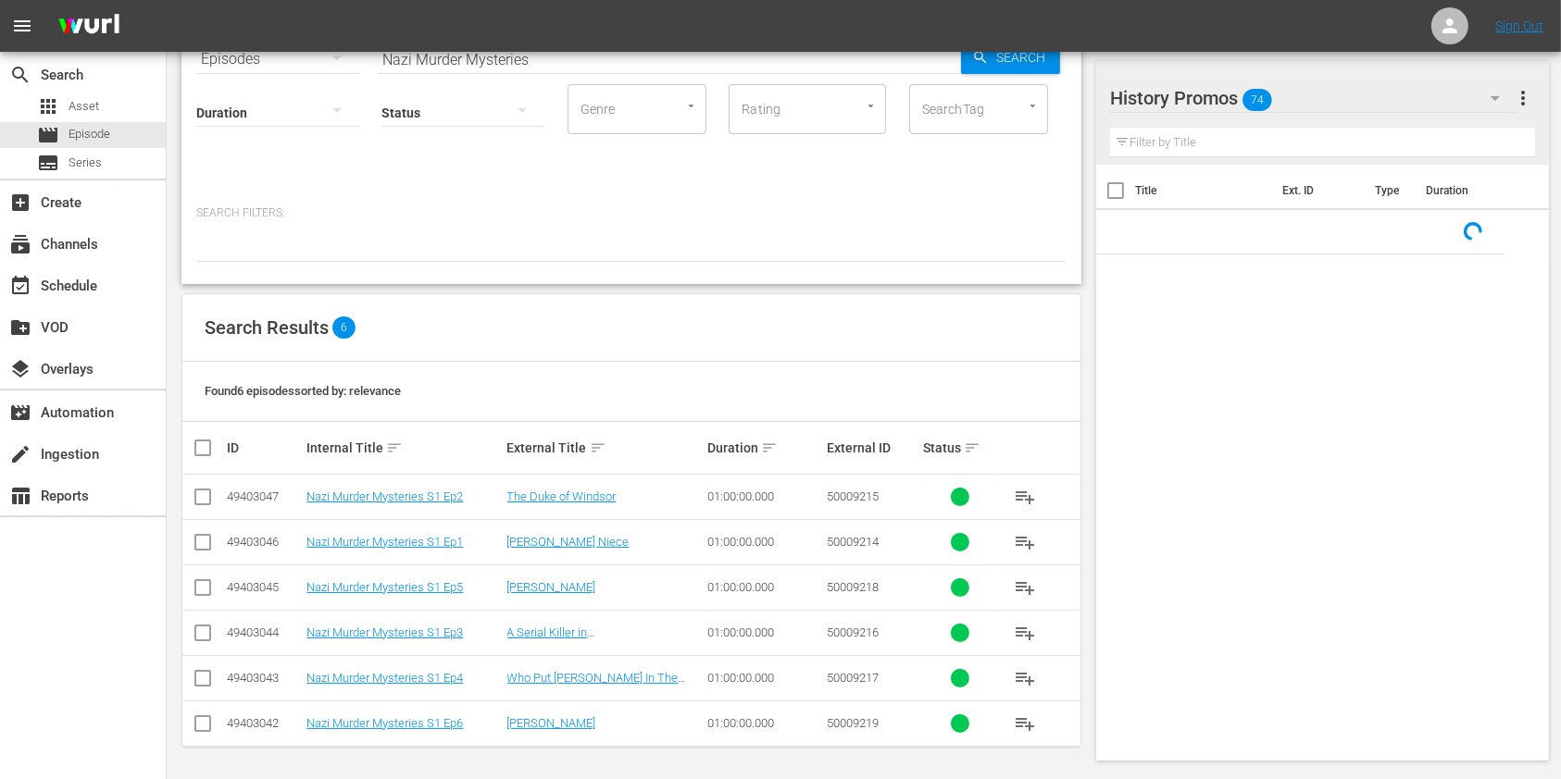
click at [443, 479] on td "Nazi Murder Mysteries S1 Ep2" at bounding box center [404, 497] width 200 height 45
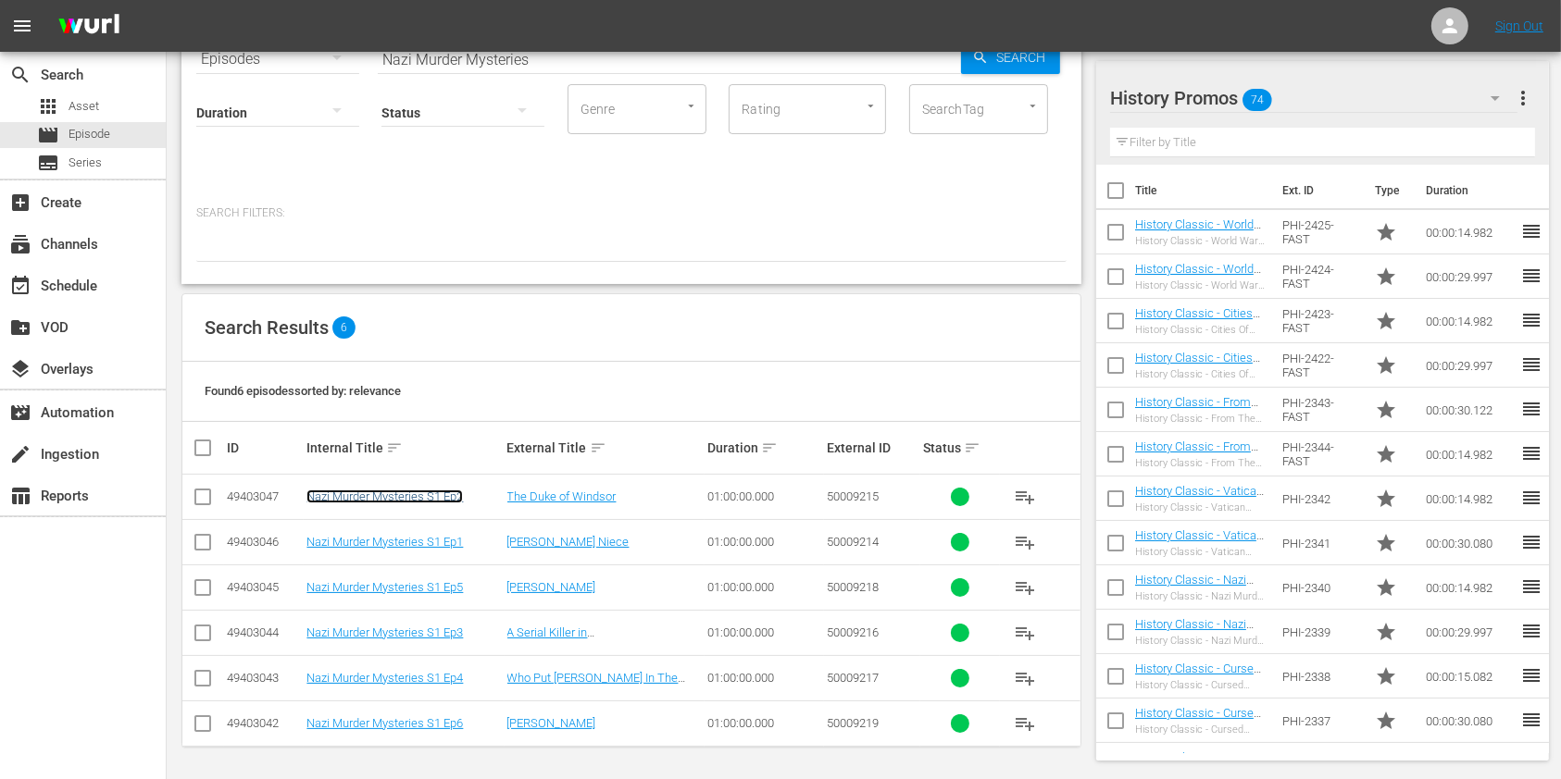
click at [435, 490] on link "Nazi Murder Mysteries S1 Ep2" at bounding box center [384, 497] width 156 height 14
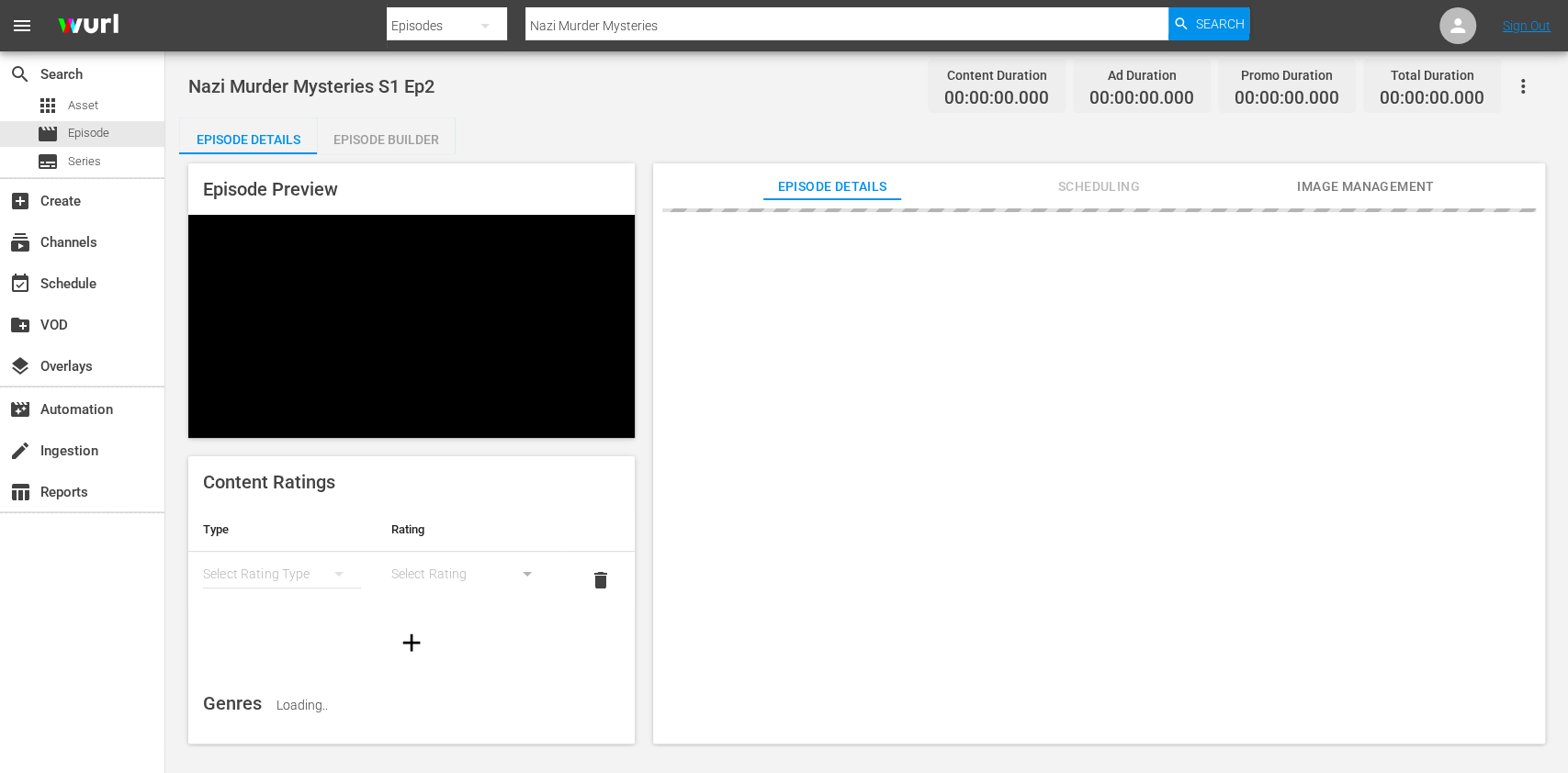
click at [419, 152] on div "Episode Builder" at bounding box center [385, 139] width 138 height 44
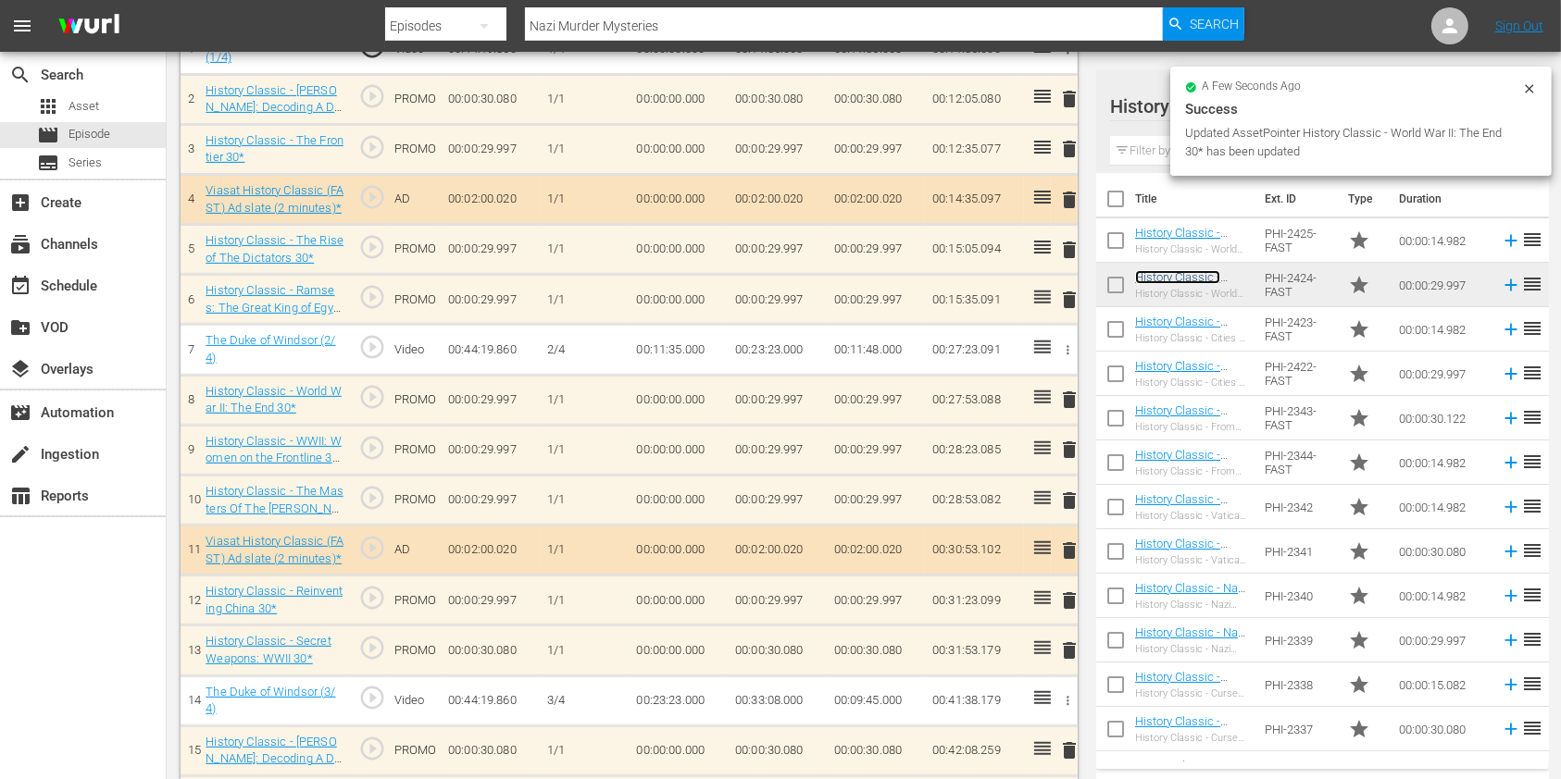
scroll to position [613, 0]
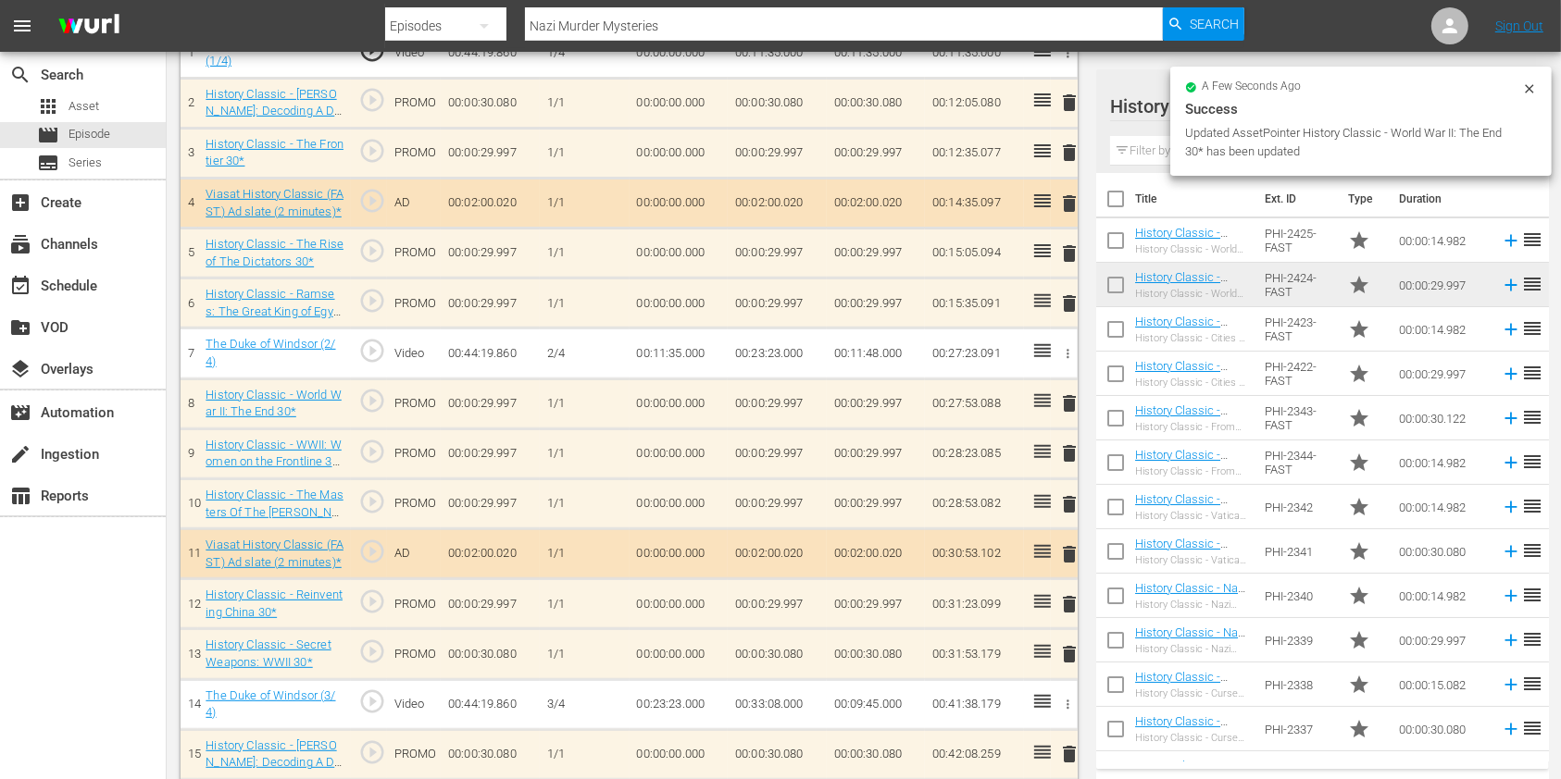
click at [1062, 449] on span "delete" at bounding box center [1069, 454] width 22 height 22
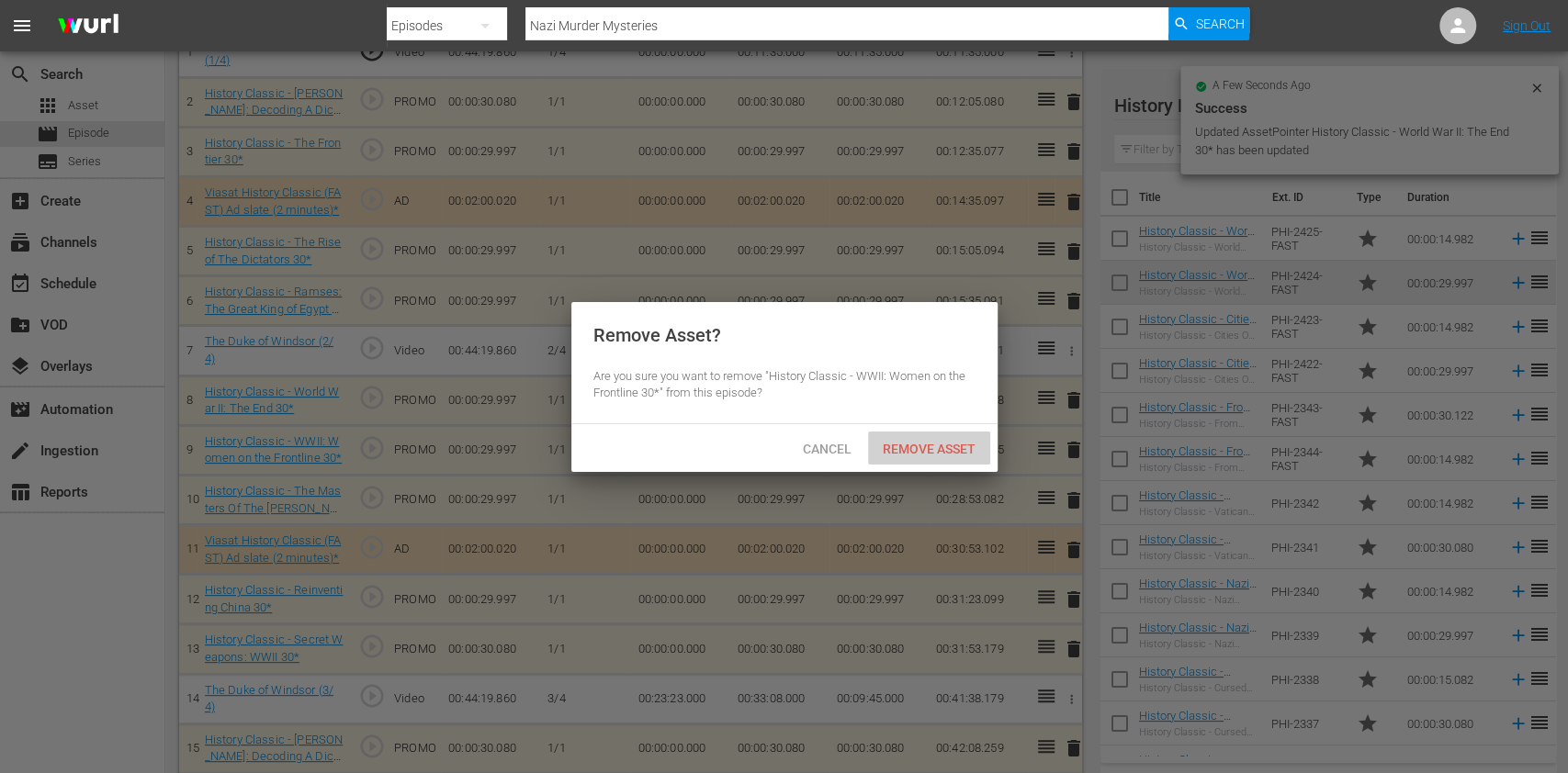
click at [920, 450] on span "Remove Asset" at bounding box center [929, 449] width 122 height 15
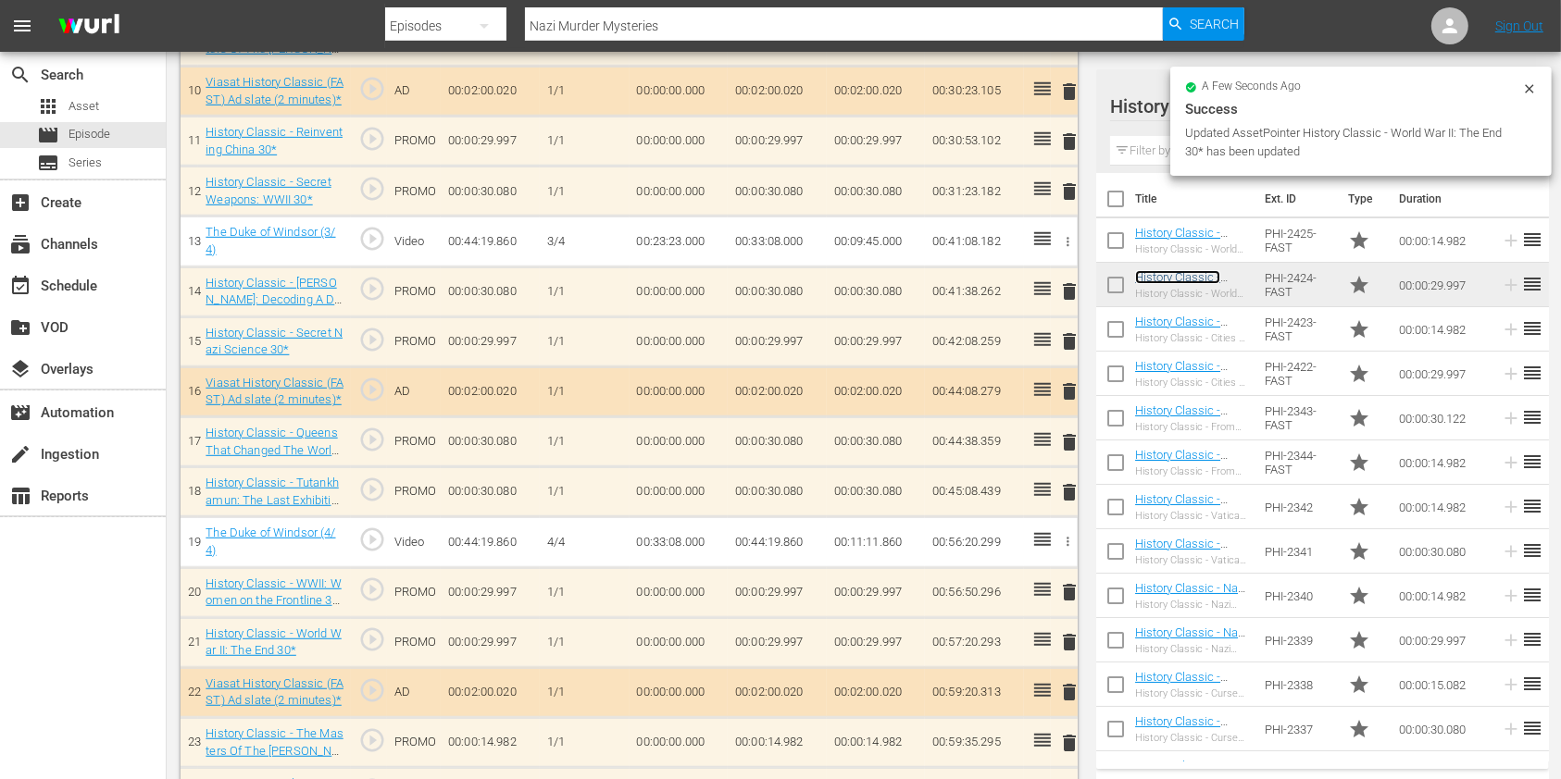
scroll to position [1026, 0]
click at [1066, 592] on span "delete" at bounding box center [1069, 592] width 22 height 22
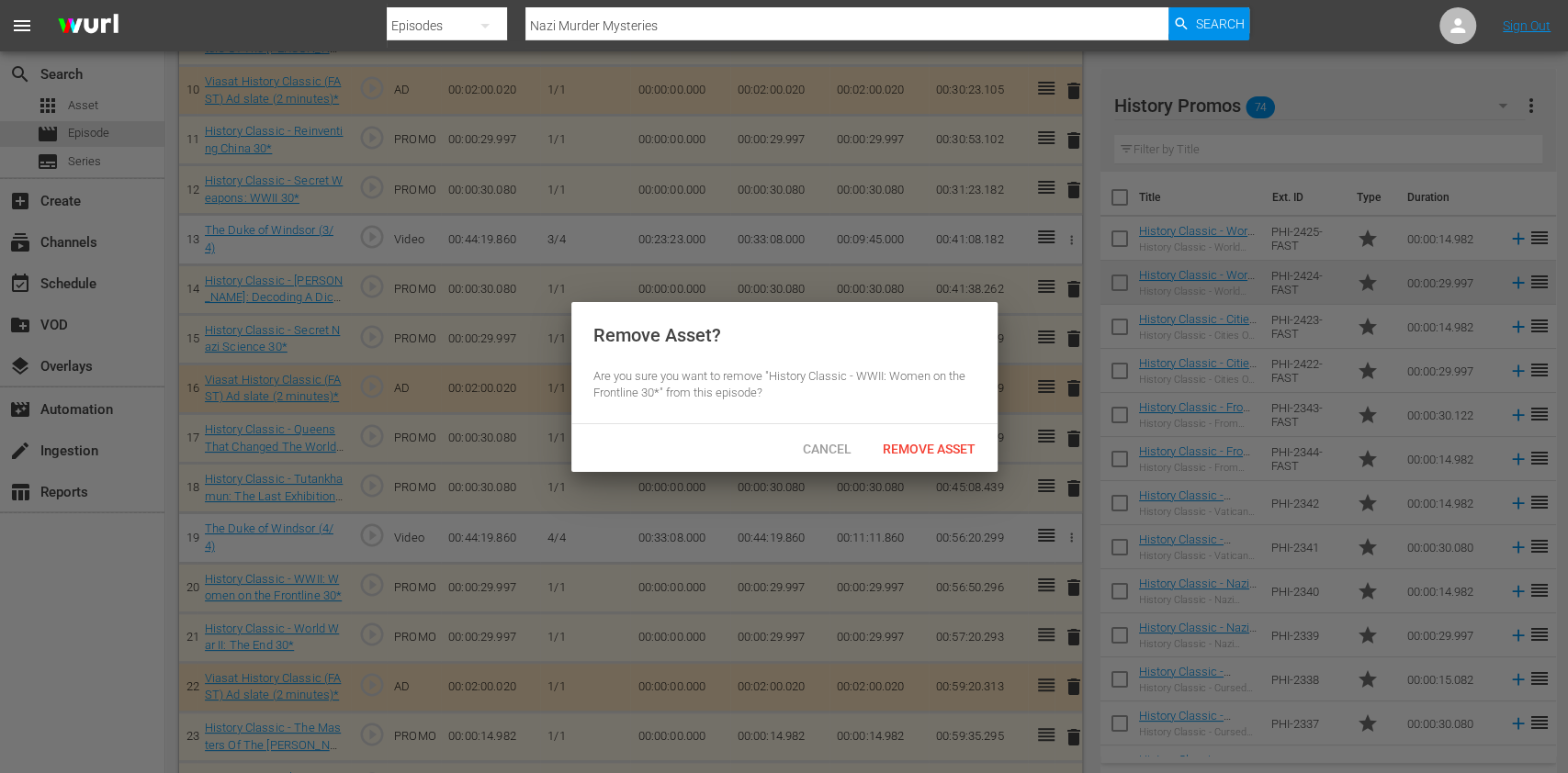
click at [954, 457] on div "Remove Asset" at bounding box center [929, 449] width 122 height 34
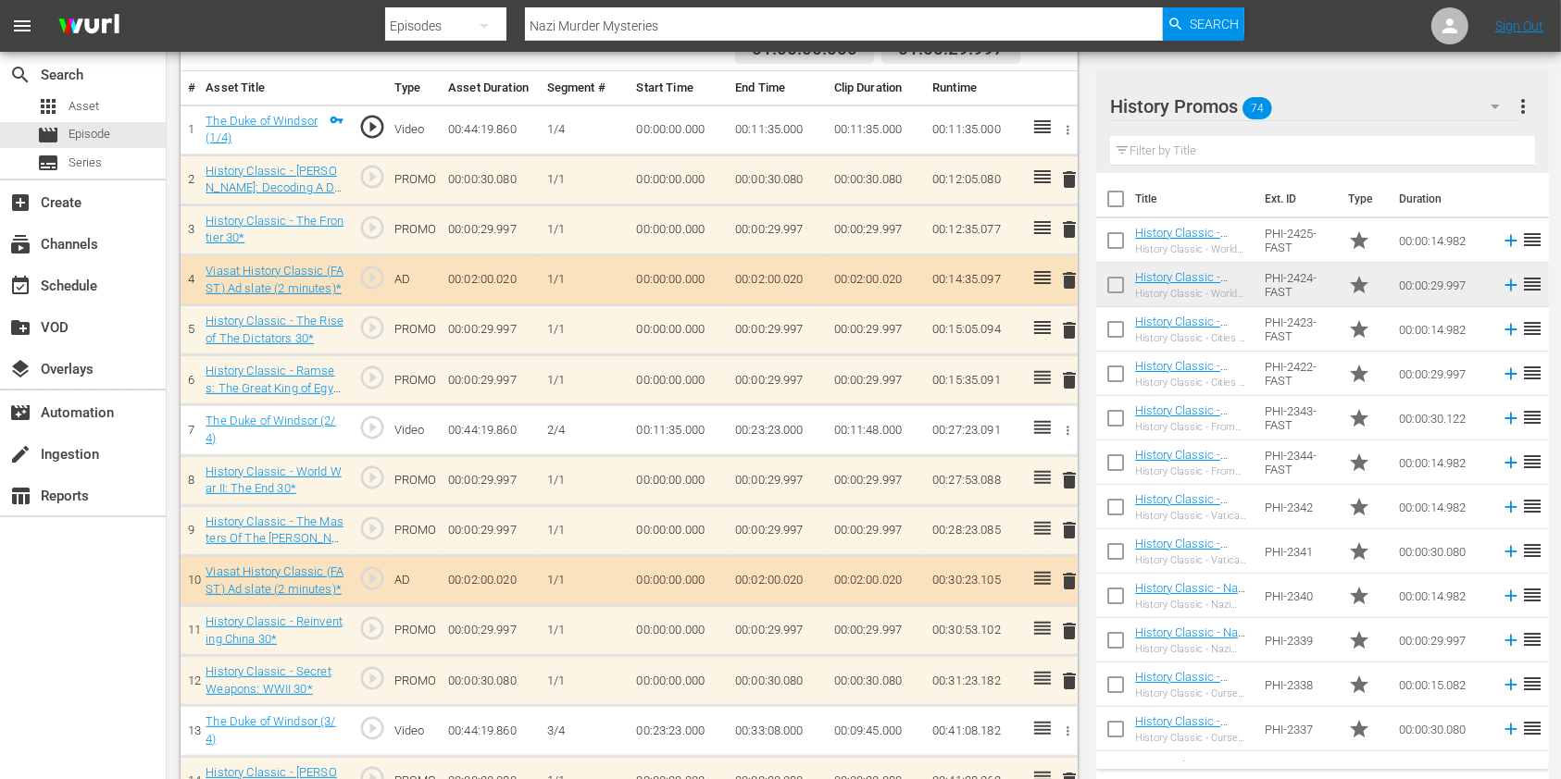
scroll to position [532, 0]
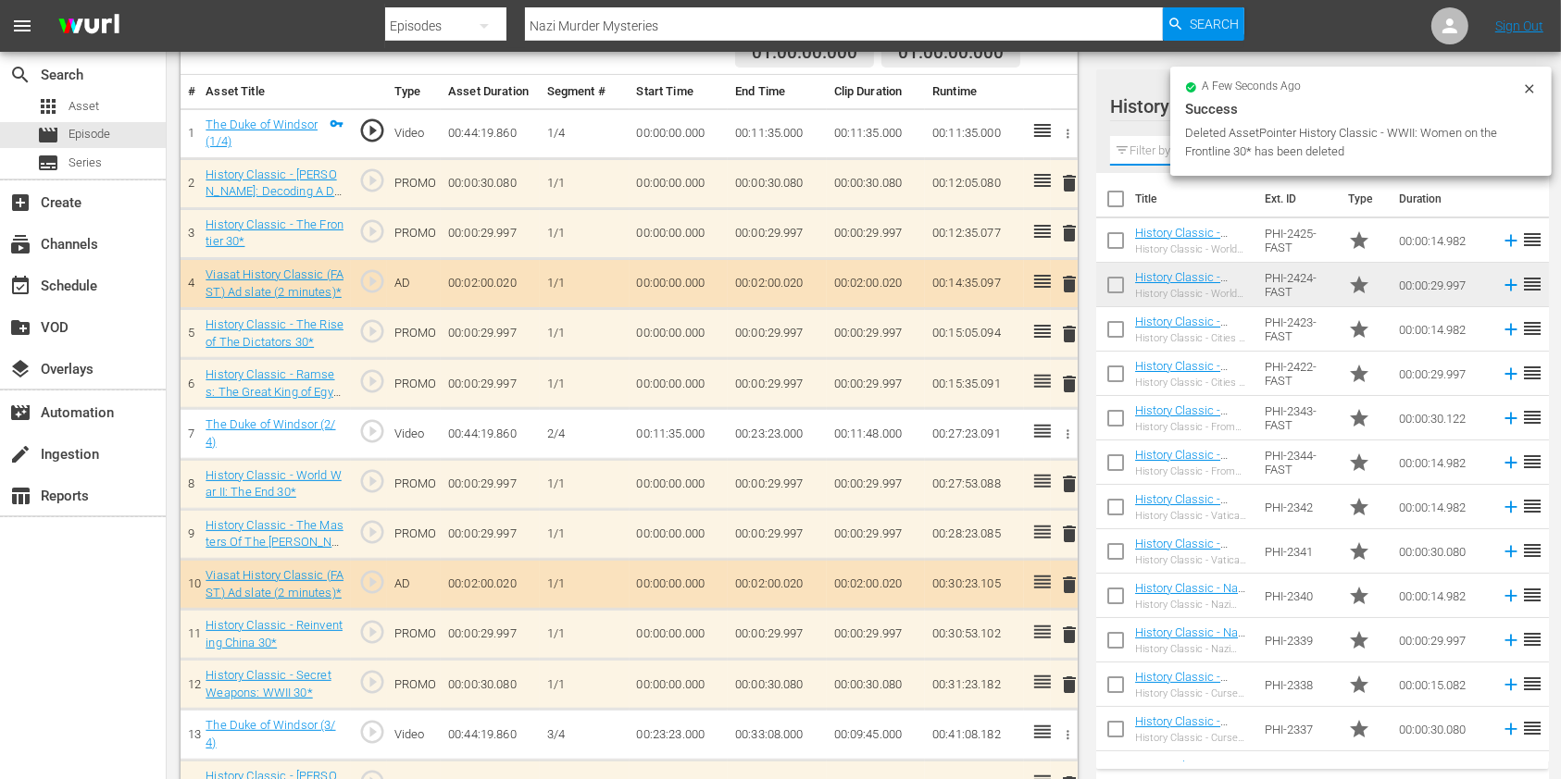
click at [1157, 153] on input "text" at bounding box center [1322, 151] width 425 height 30
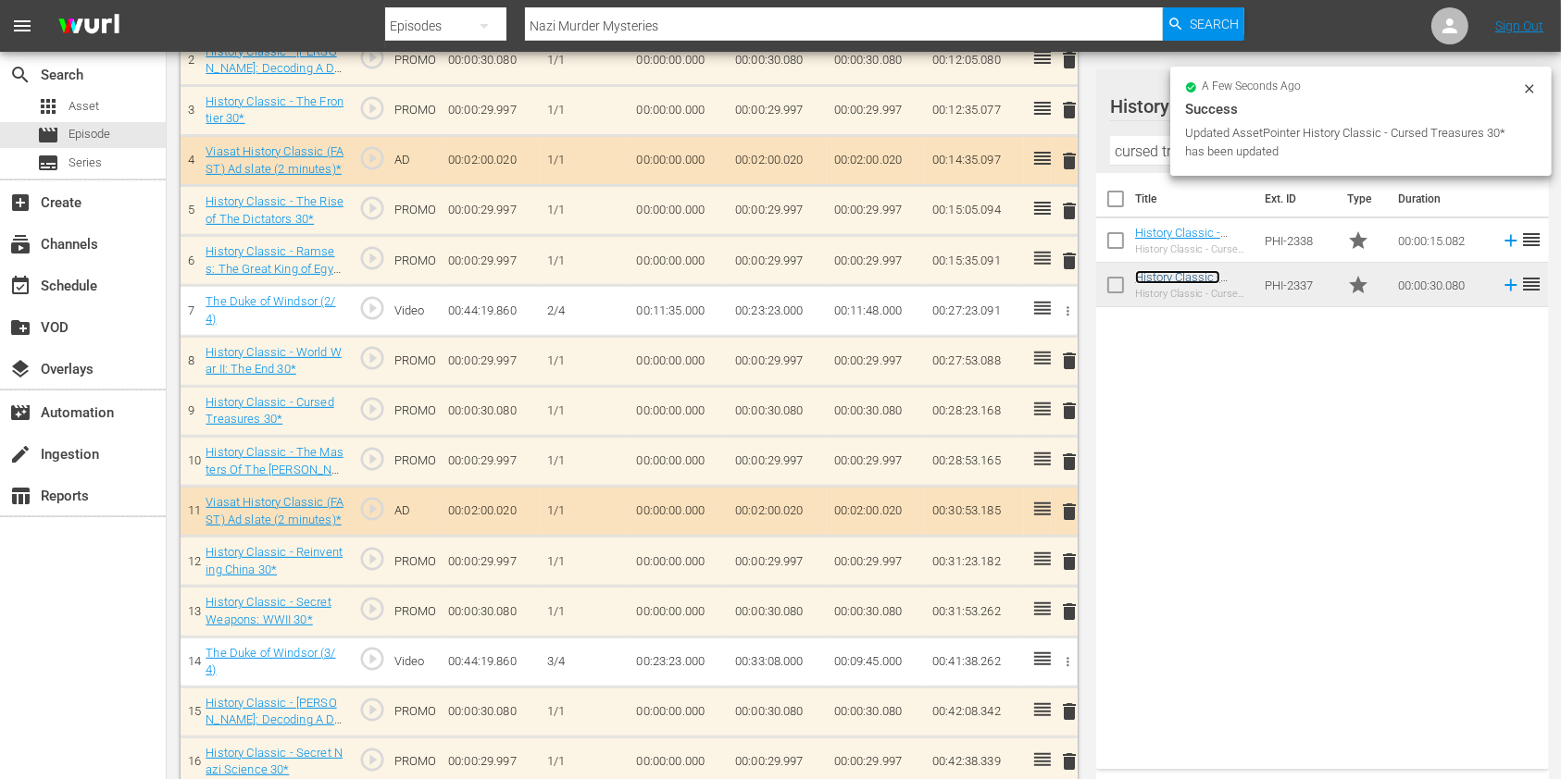
scroll to position [652, 0]
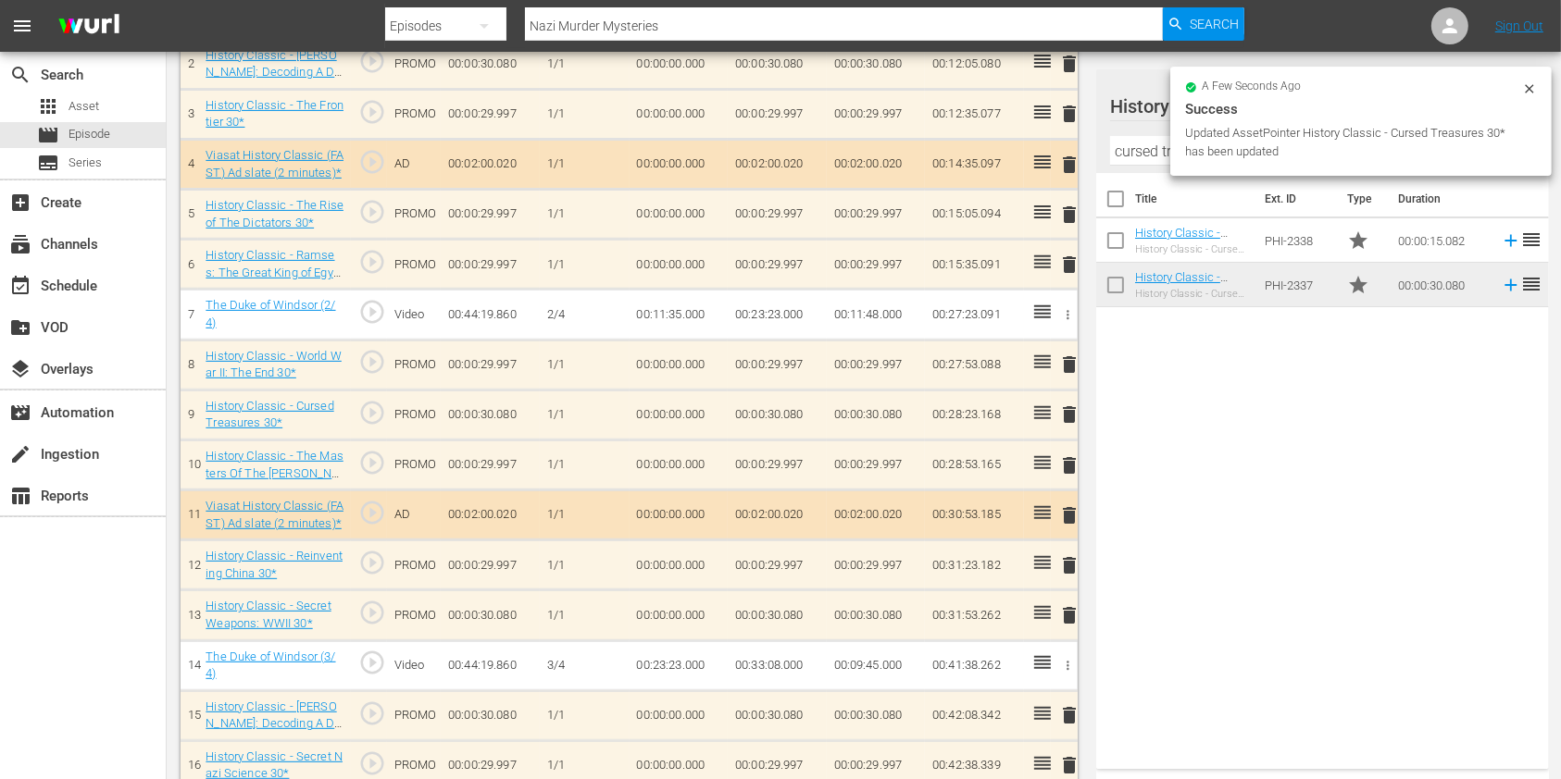
click at [1066, 618] on span "delete" at bounding box center [1069, 616] width 22 height 22
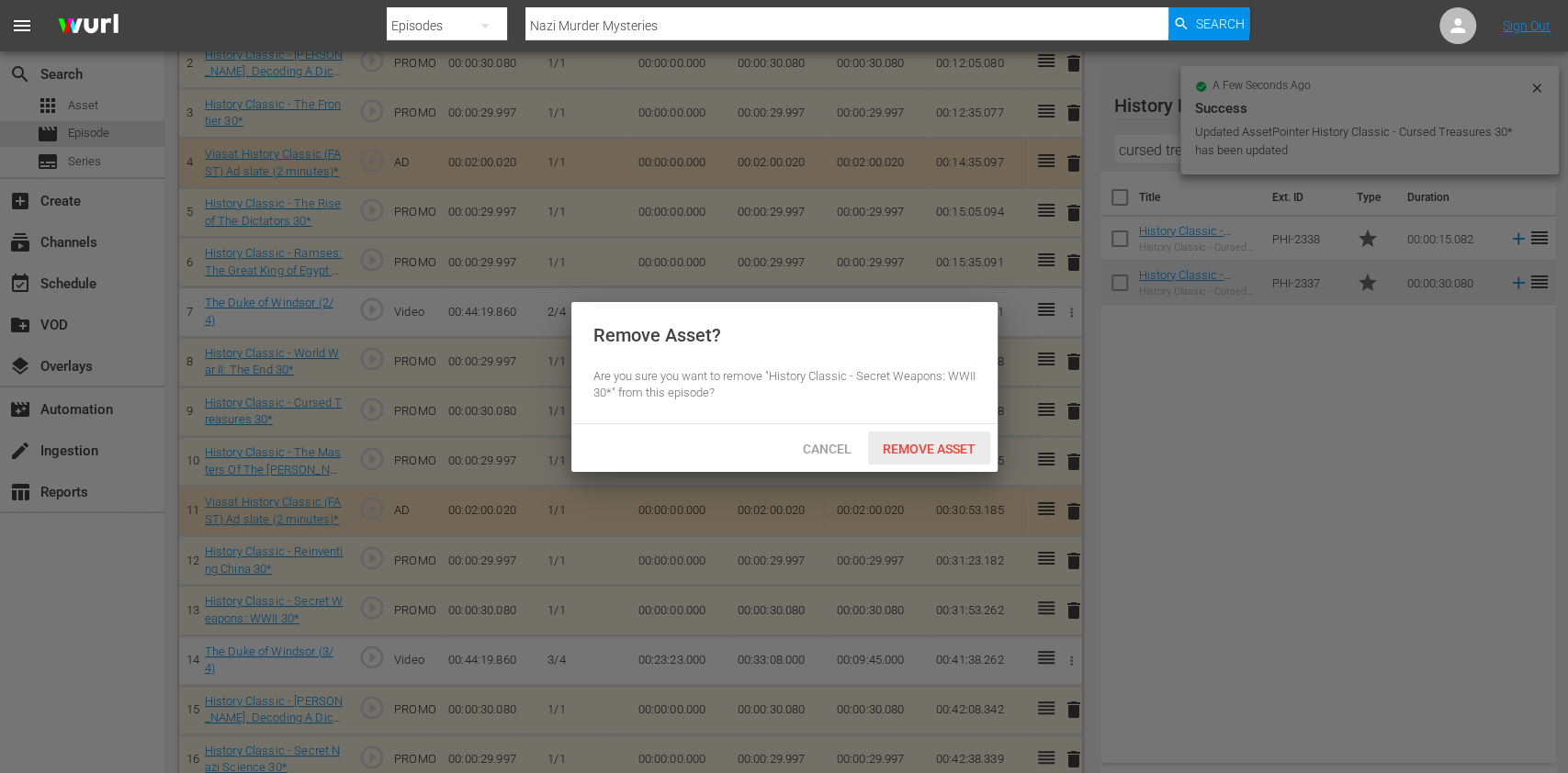
click at [959, 442] on span "Remove Asset" at bounding box center [929, 449] width 122 height 15
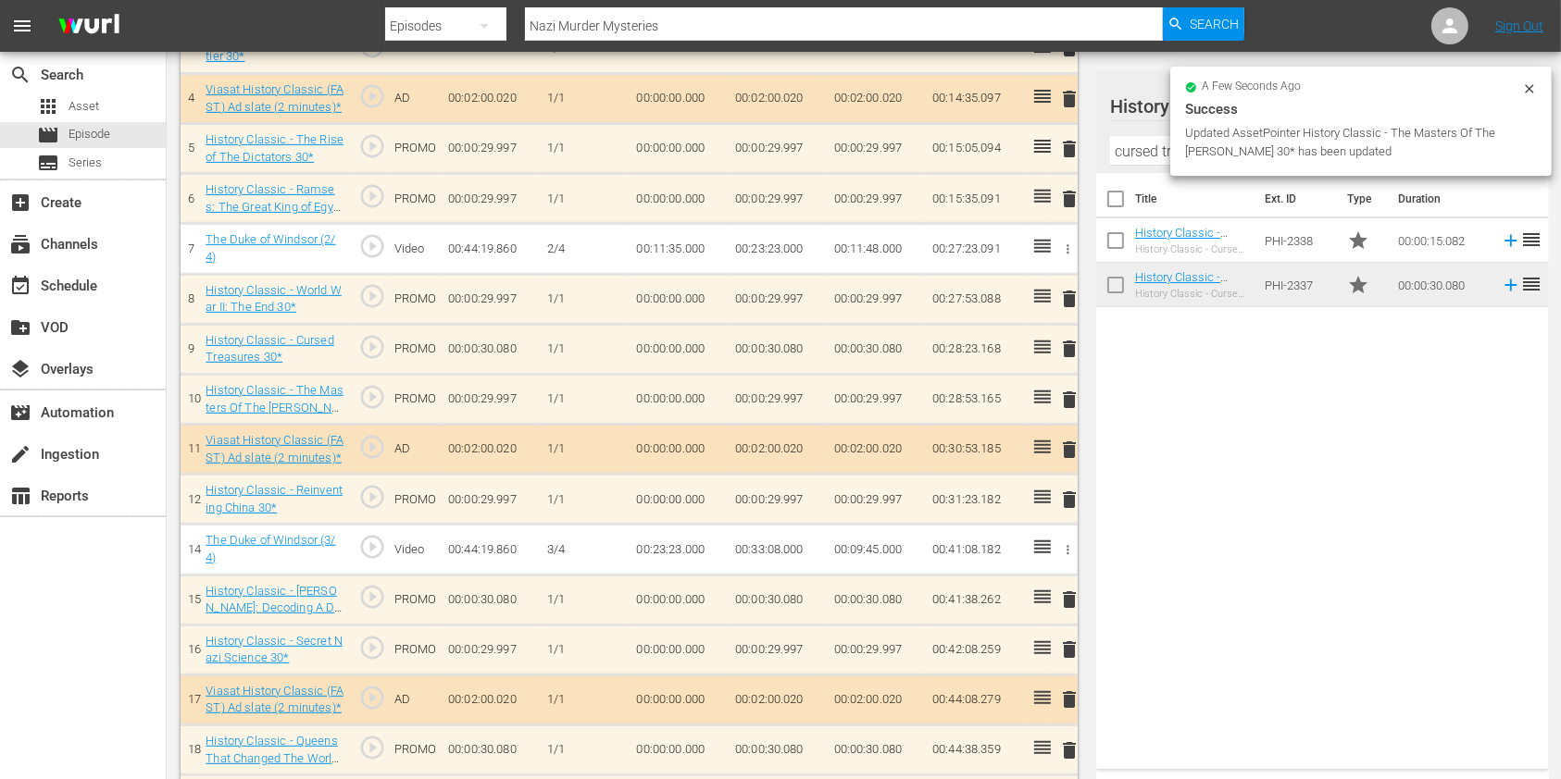
scroll to position [532, 0]
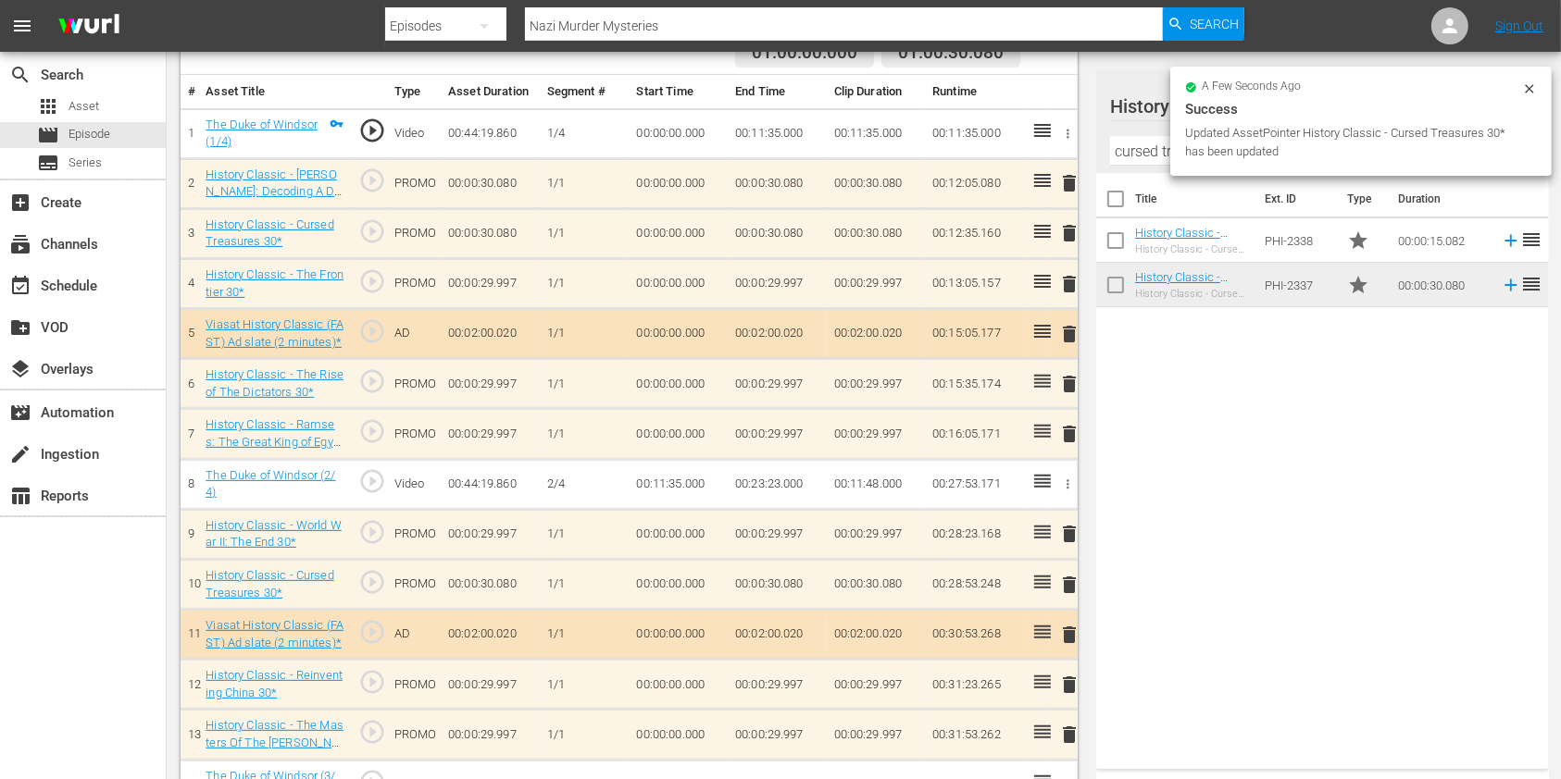
click at [1068, 188] on span "delete" at bounding box center [1069, 183] width 22 height 22
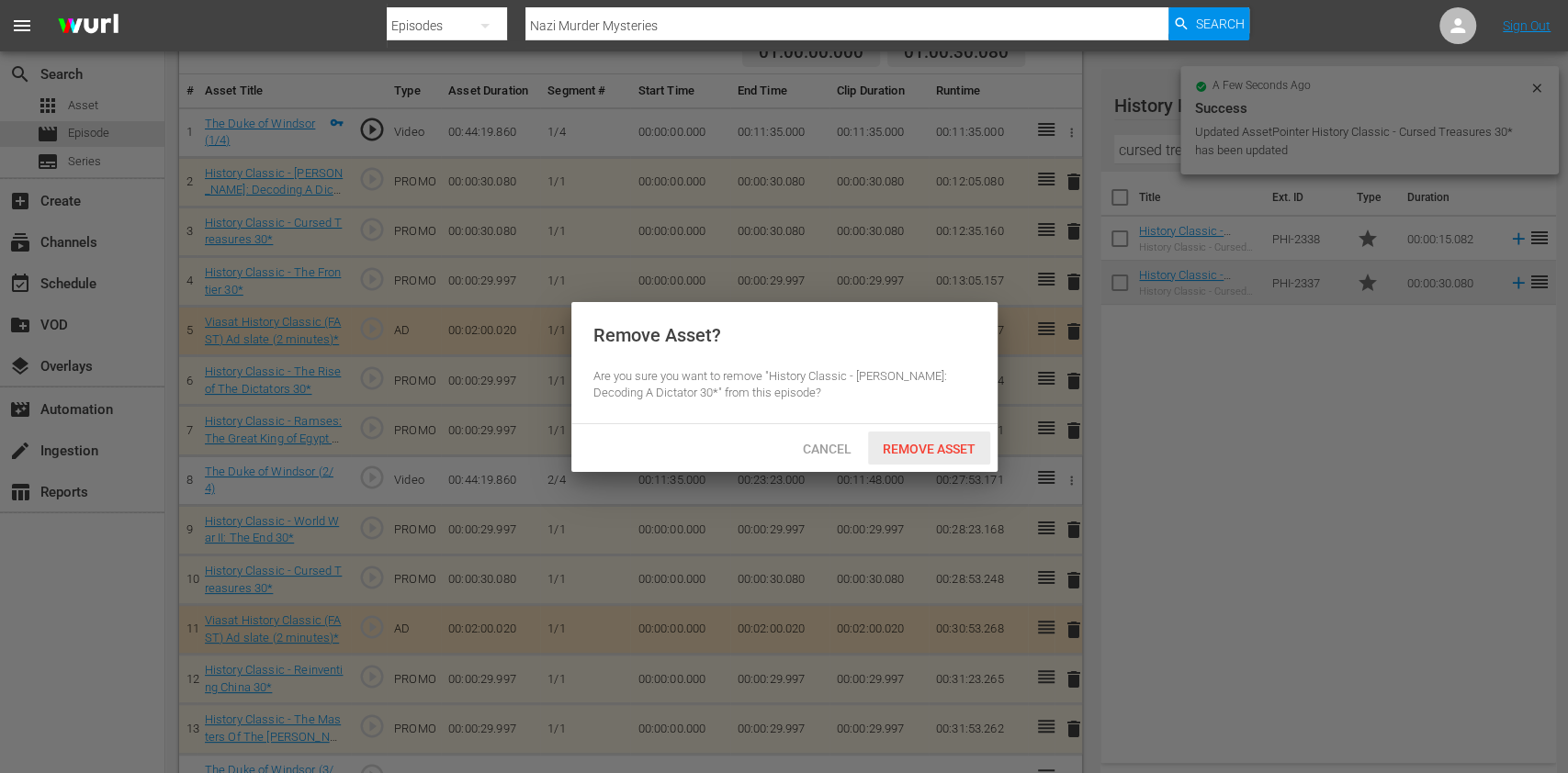
click at [931, 433] on div "Remove Asset" at bounding box center [929, 449] width 122 height 34
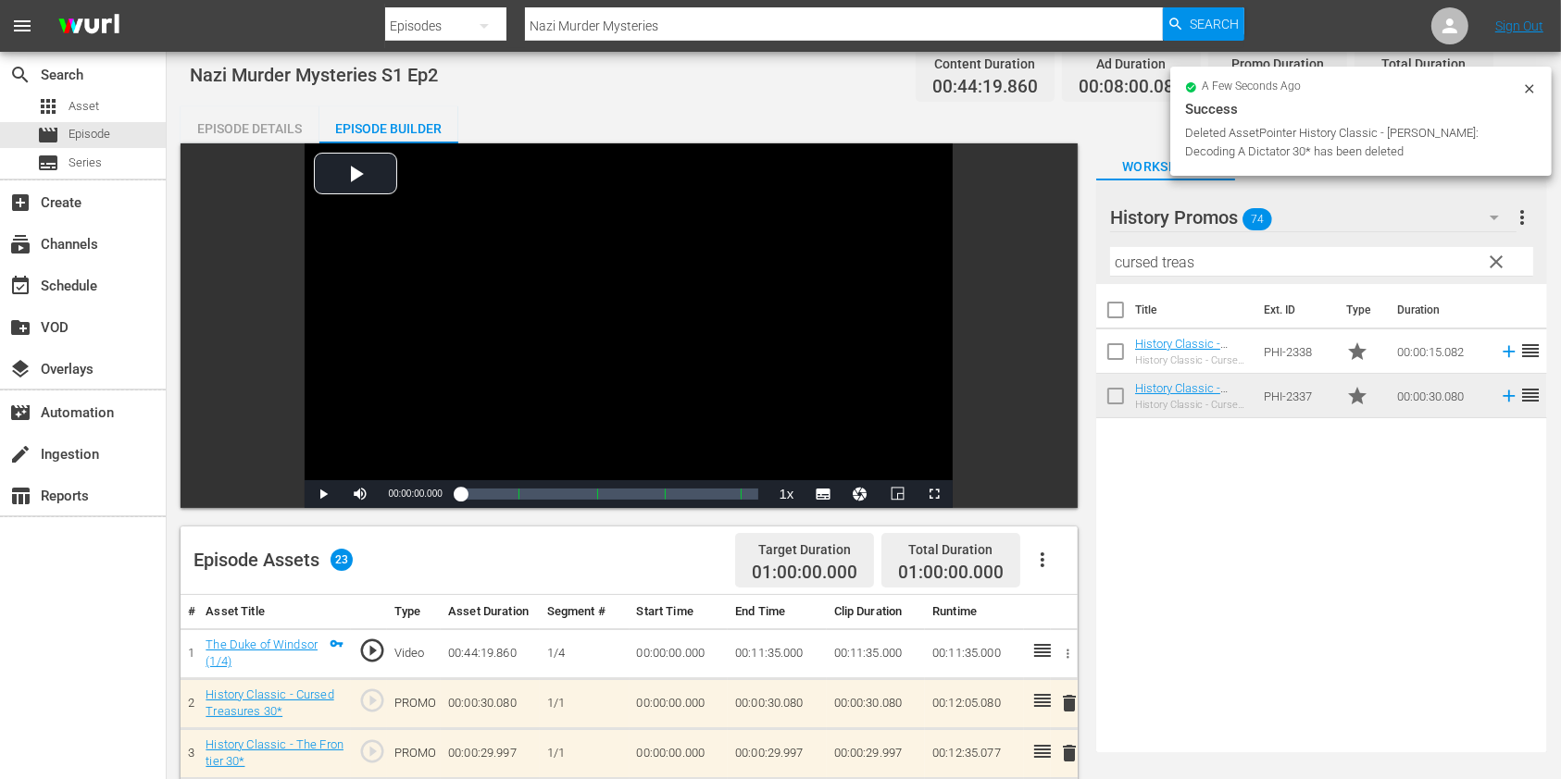
scroll to position [0, 0]
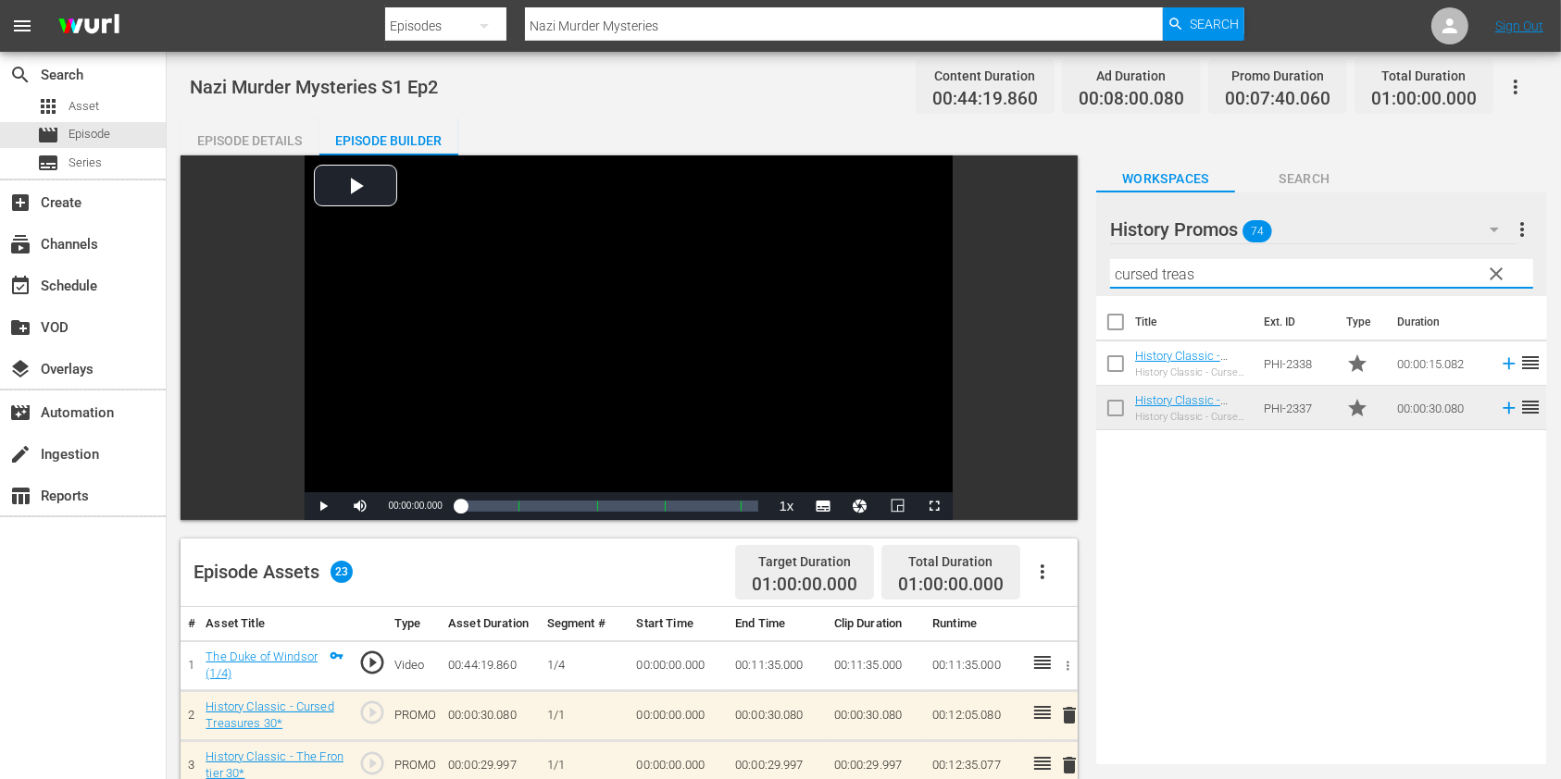
click at [1128, 259] on input "cursed treas" at bounding box center [1321, 274] width 423 height 30
click at [1125, 270] on input "cursed treas" at bounding box center [1321, 274] width 423 height 30
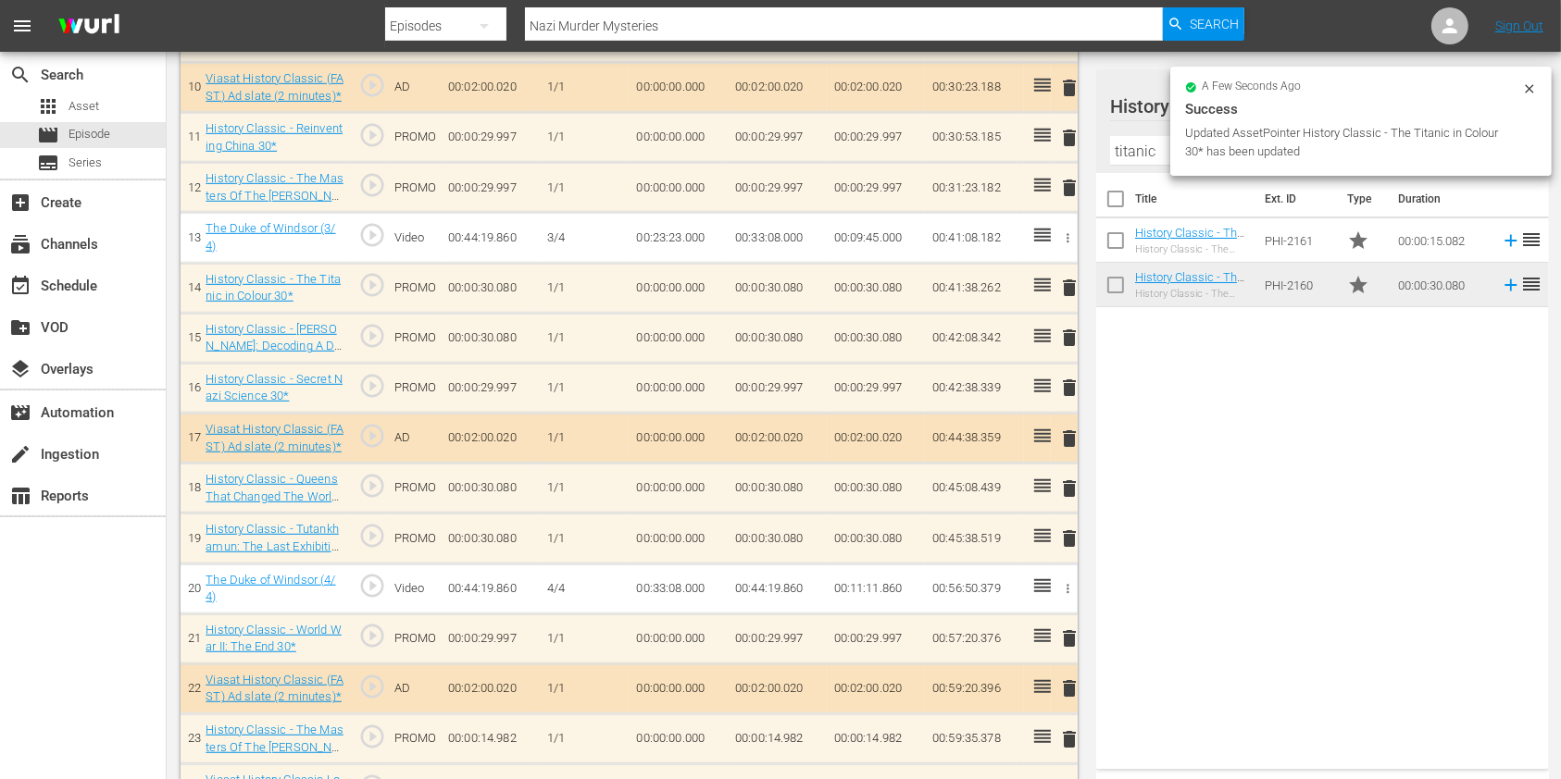
scroll to position [1026, 0]
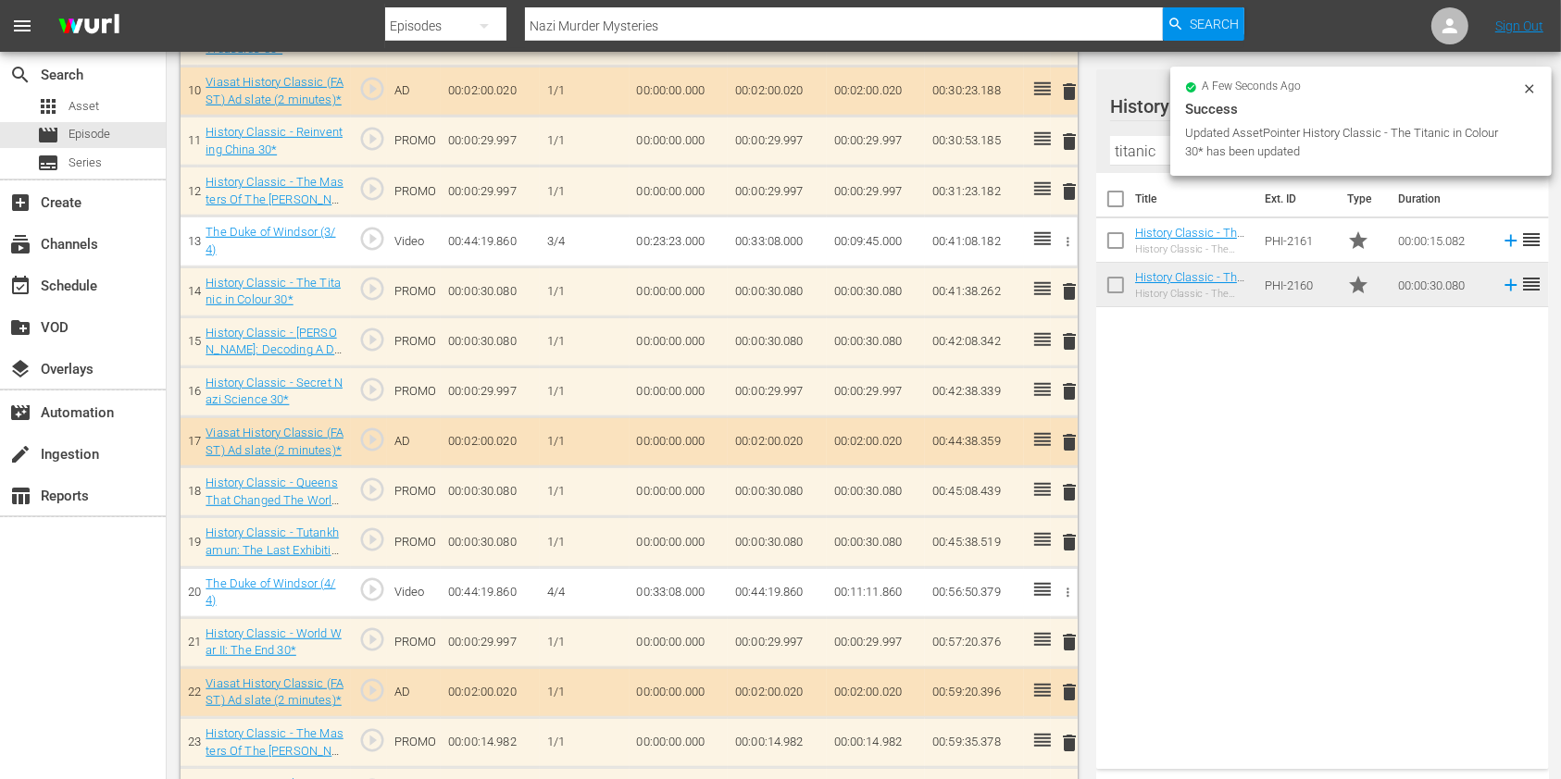
click at [1069, 343] on span "delete" at bounding box center [1069, 341] width 22 height 22
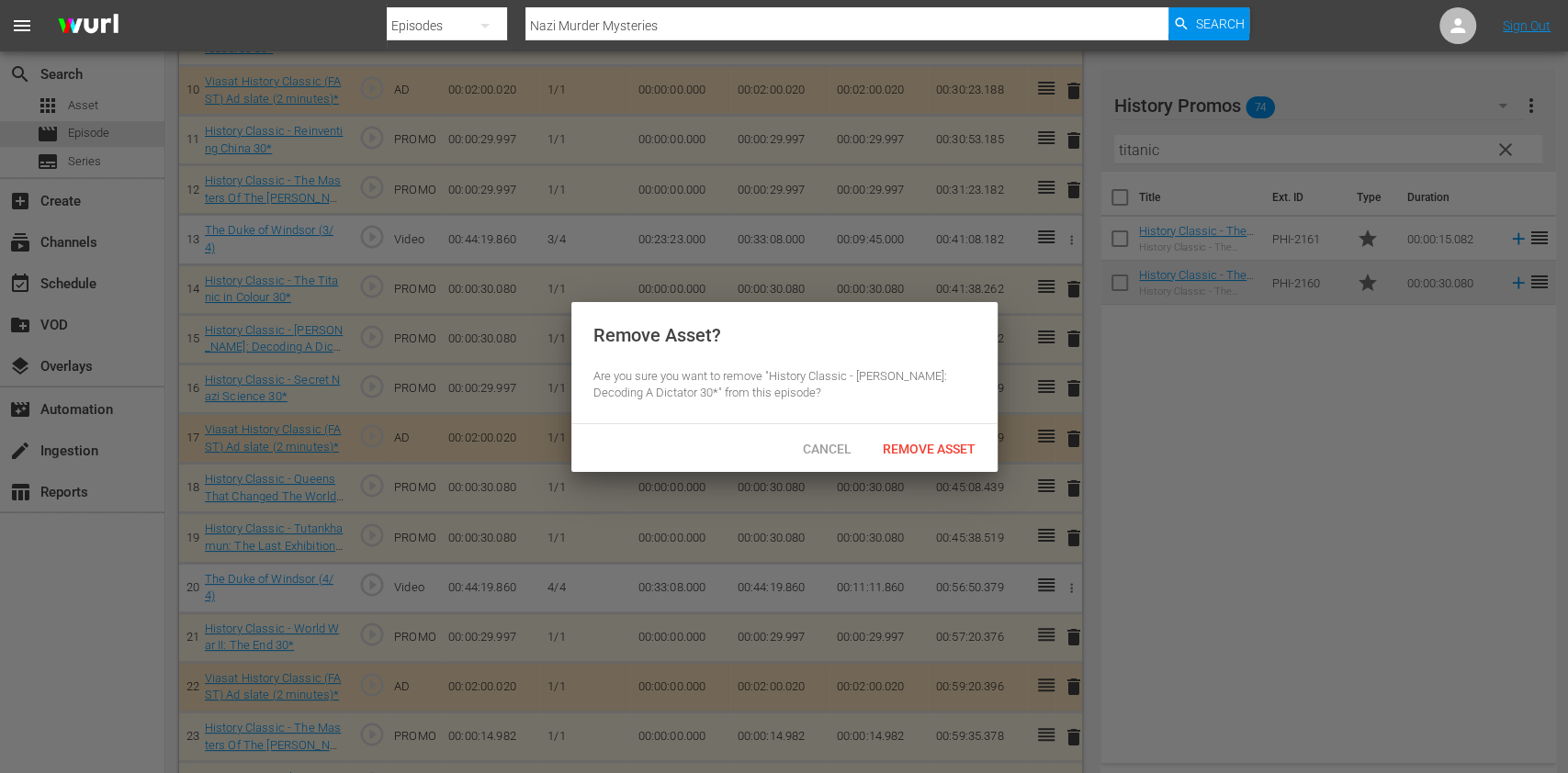
click at [947, 438] on div "Remove Asset" at bounding box center [929, 449] width 122 height 34
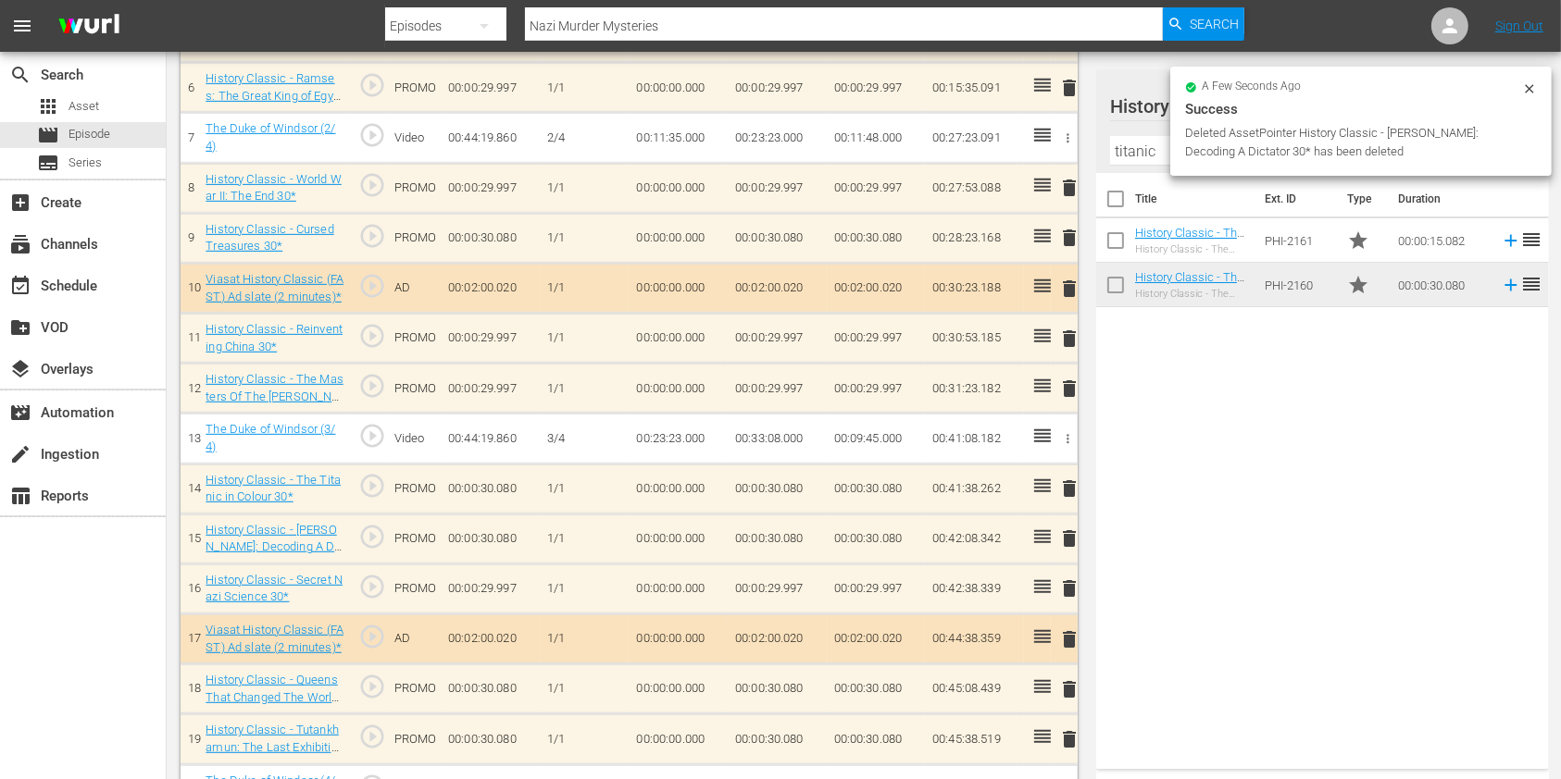
scroll to position [532, 0]
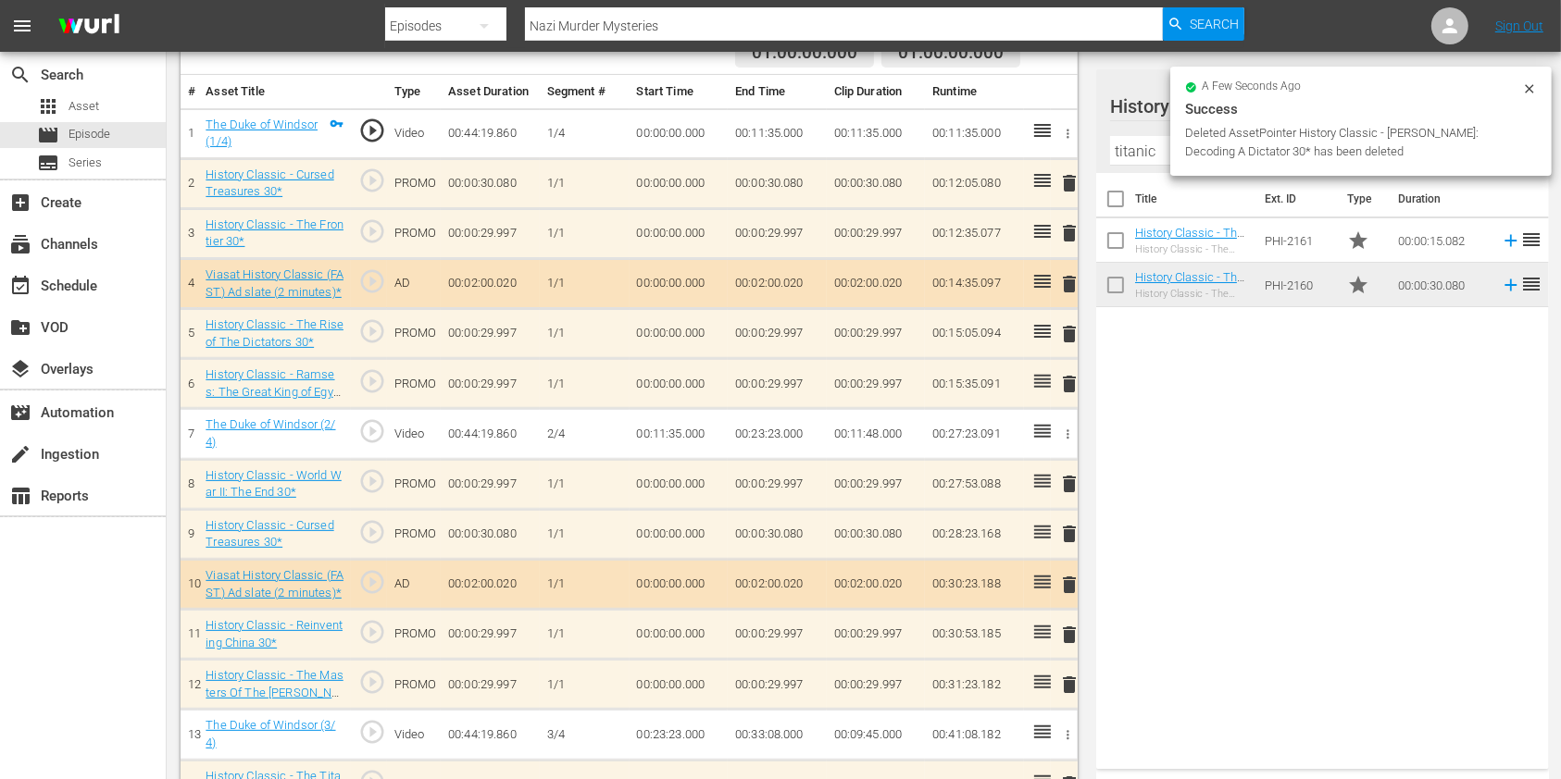
click at [1121, 152] on input "titanic" at bounding box center [1322, 151] width 425 height 30
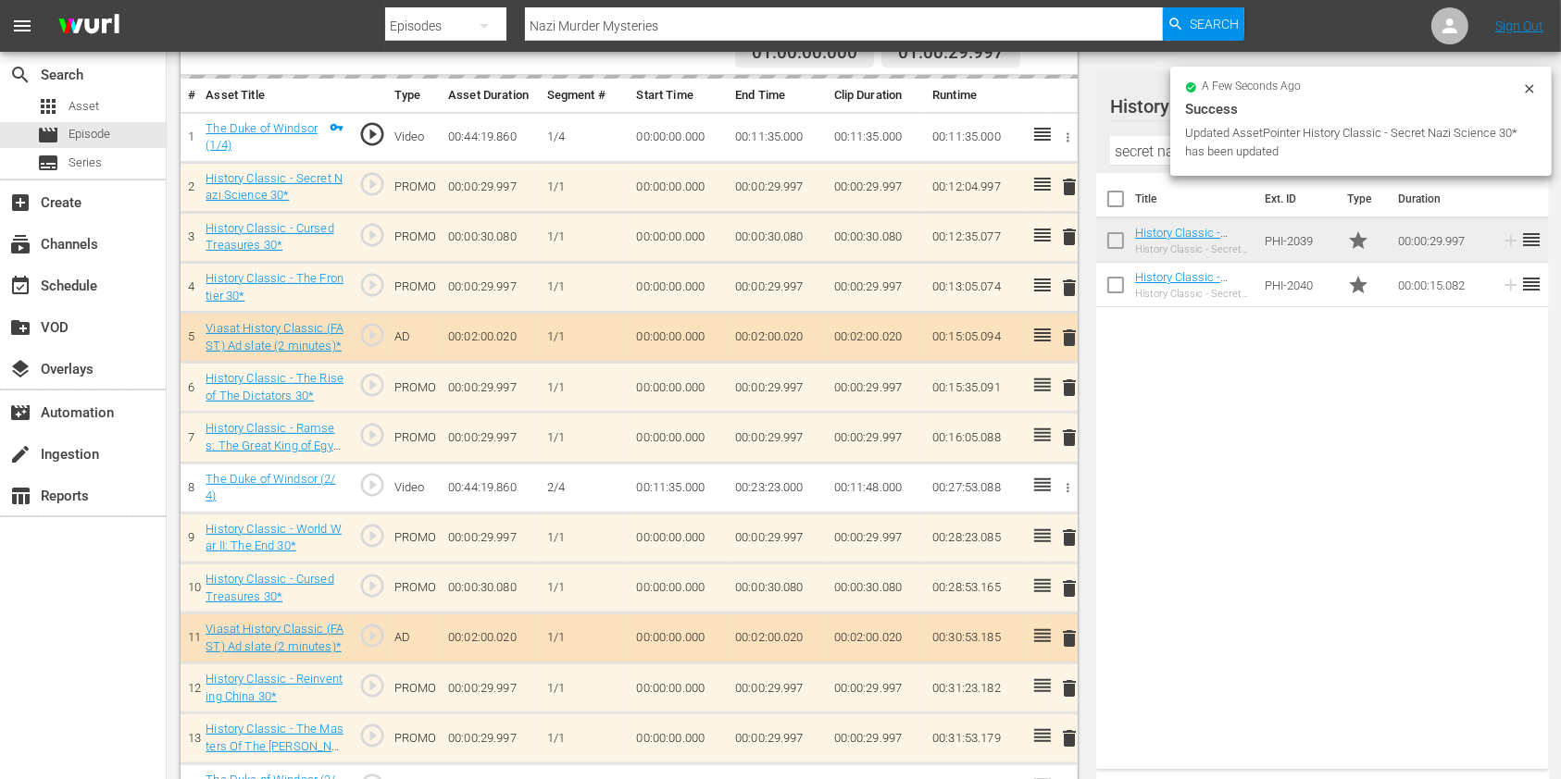
click at [1073, 288] on span "delete" at bounding box center [1069, 288] width 22 height 22
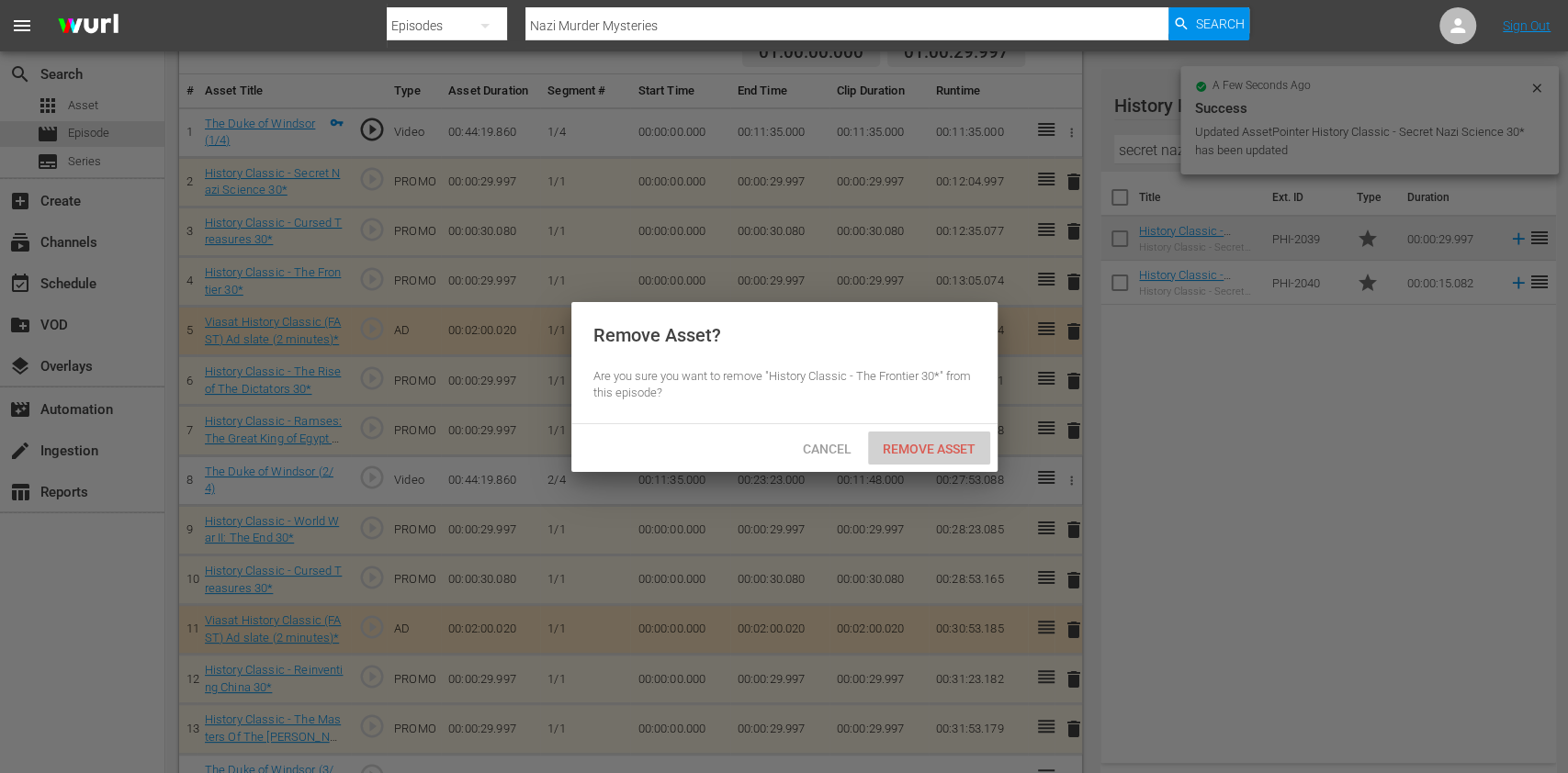
click at [928, 444] on span "Remove Asset" at bounding box center [929, 449] width 122 height 15
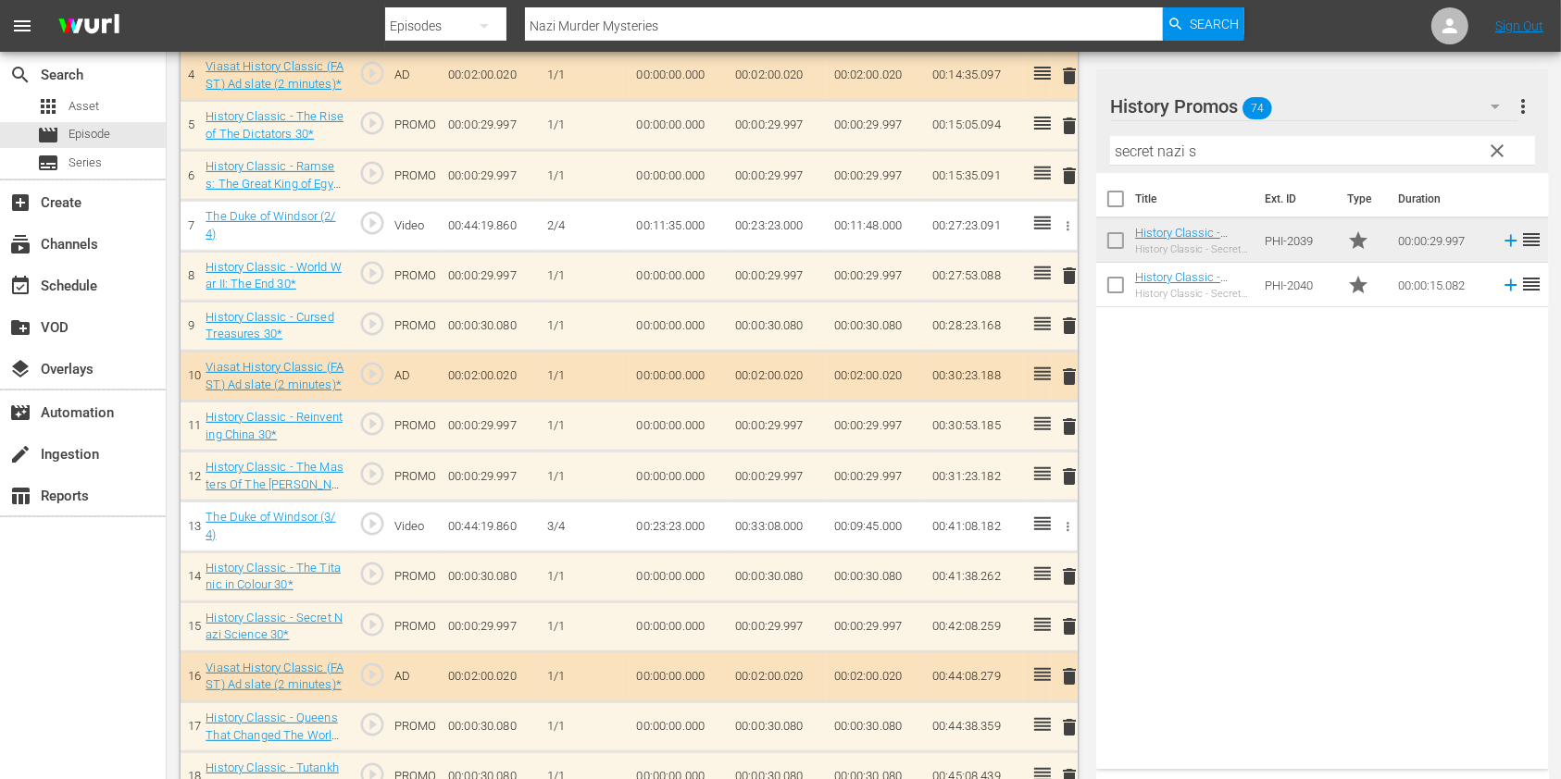
scroll to position [779, 0]
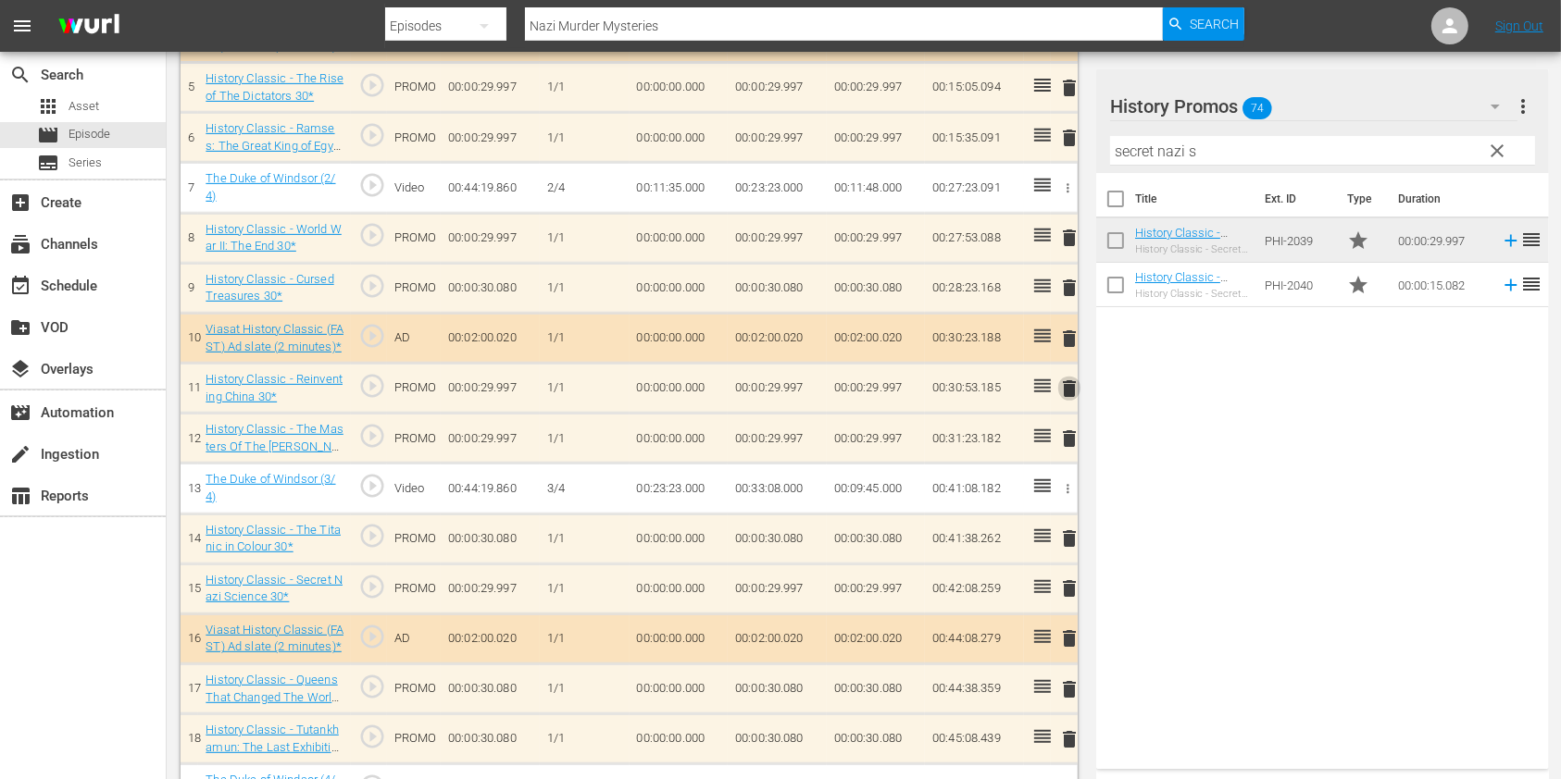
click at [1066, 388] on span "delete" at bounding box center [1069, 389] width 22 height 22
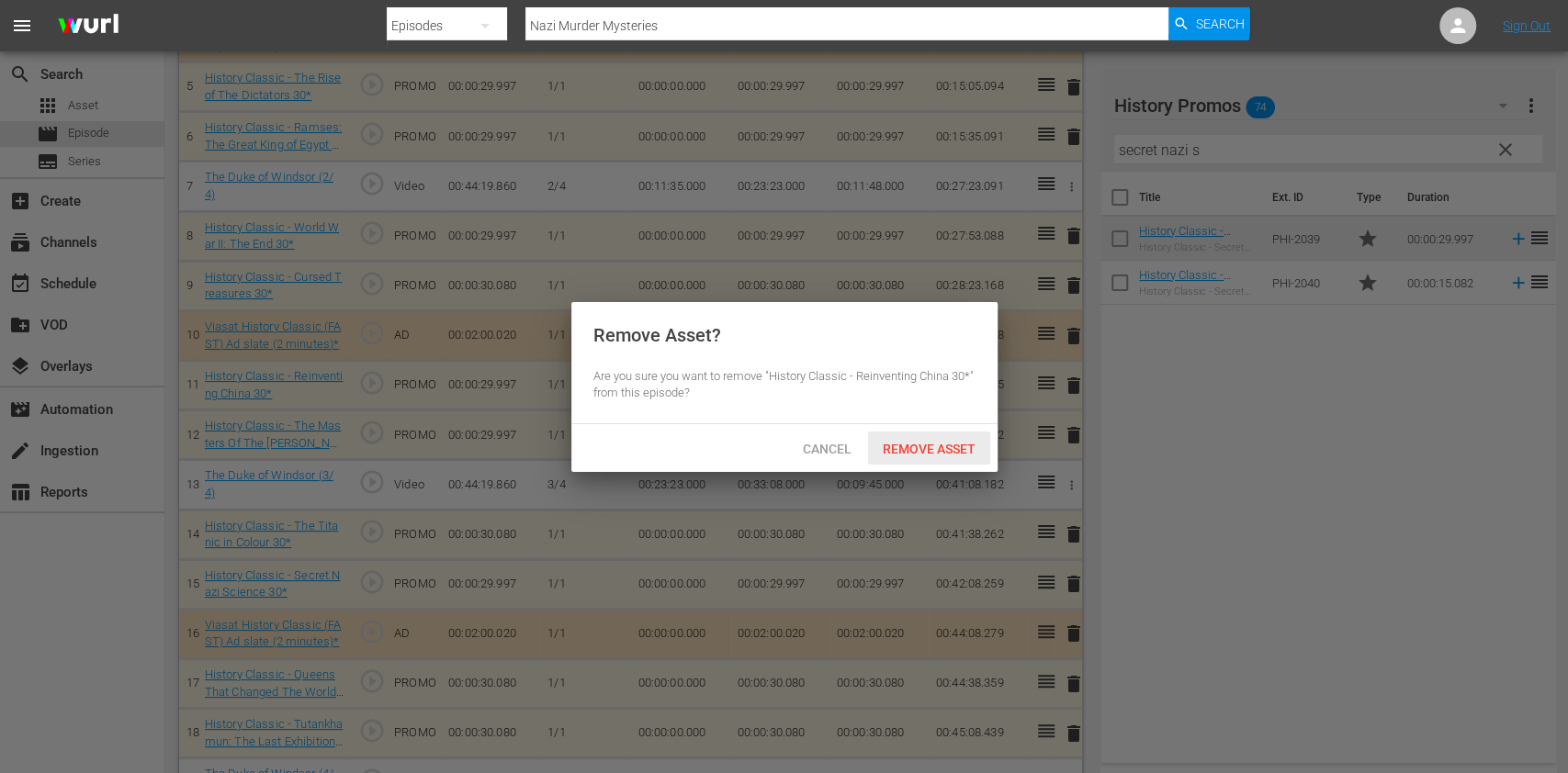
click at [931, 442] on span "Remove Asset" at bounding box center [929, 449] width 122 height 15
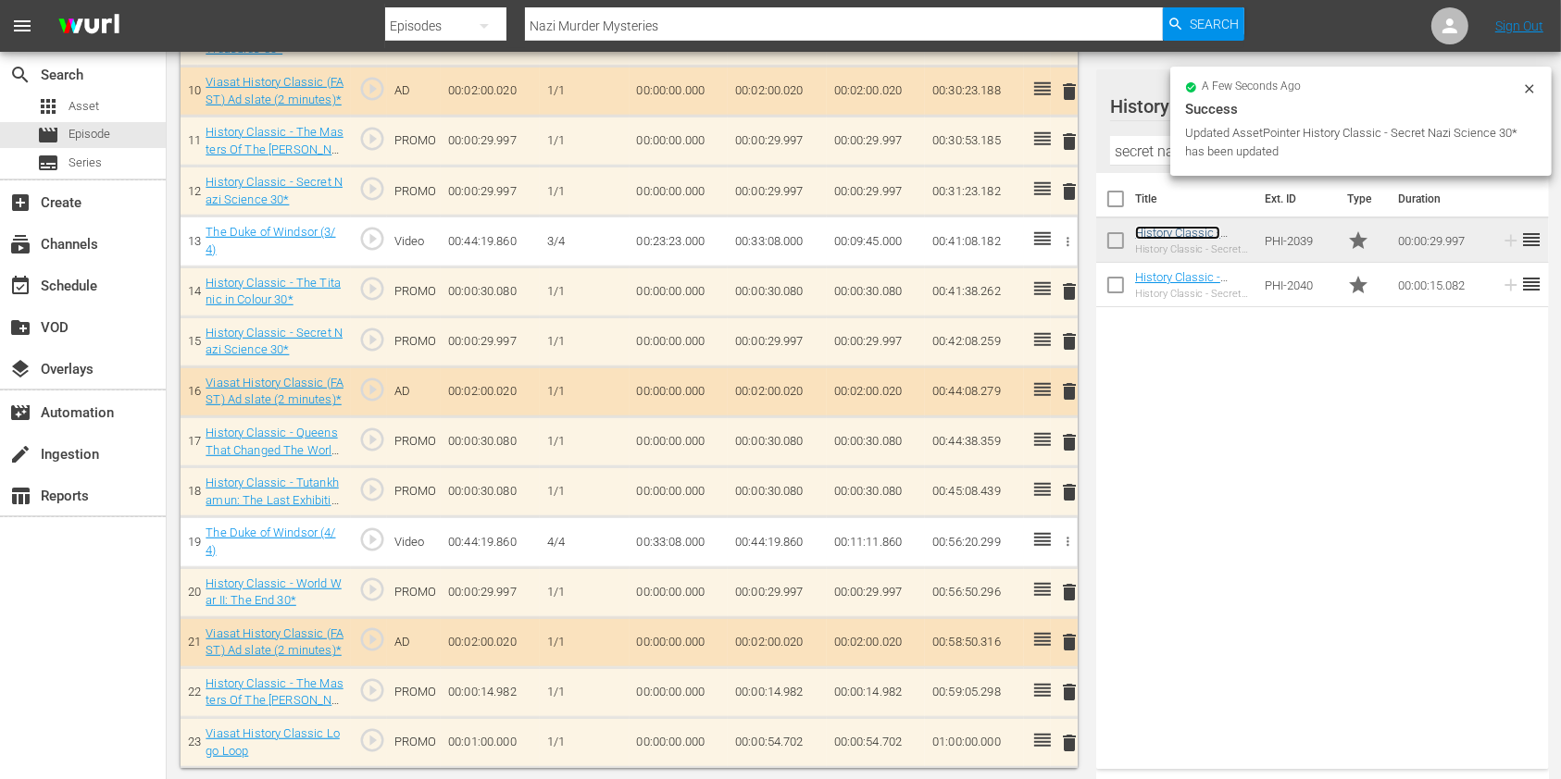
scroll to position [1026, 0]
click at [1118, 152] on input "secret nazi s" at bounding box center [1322, 151] width 425 height 30
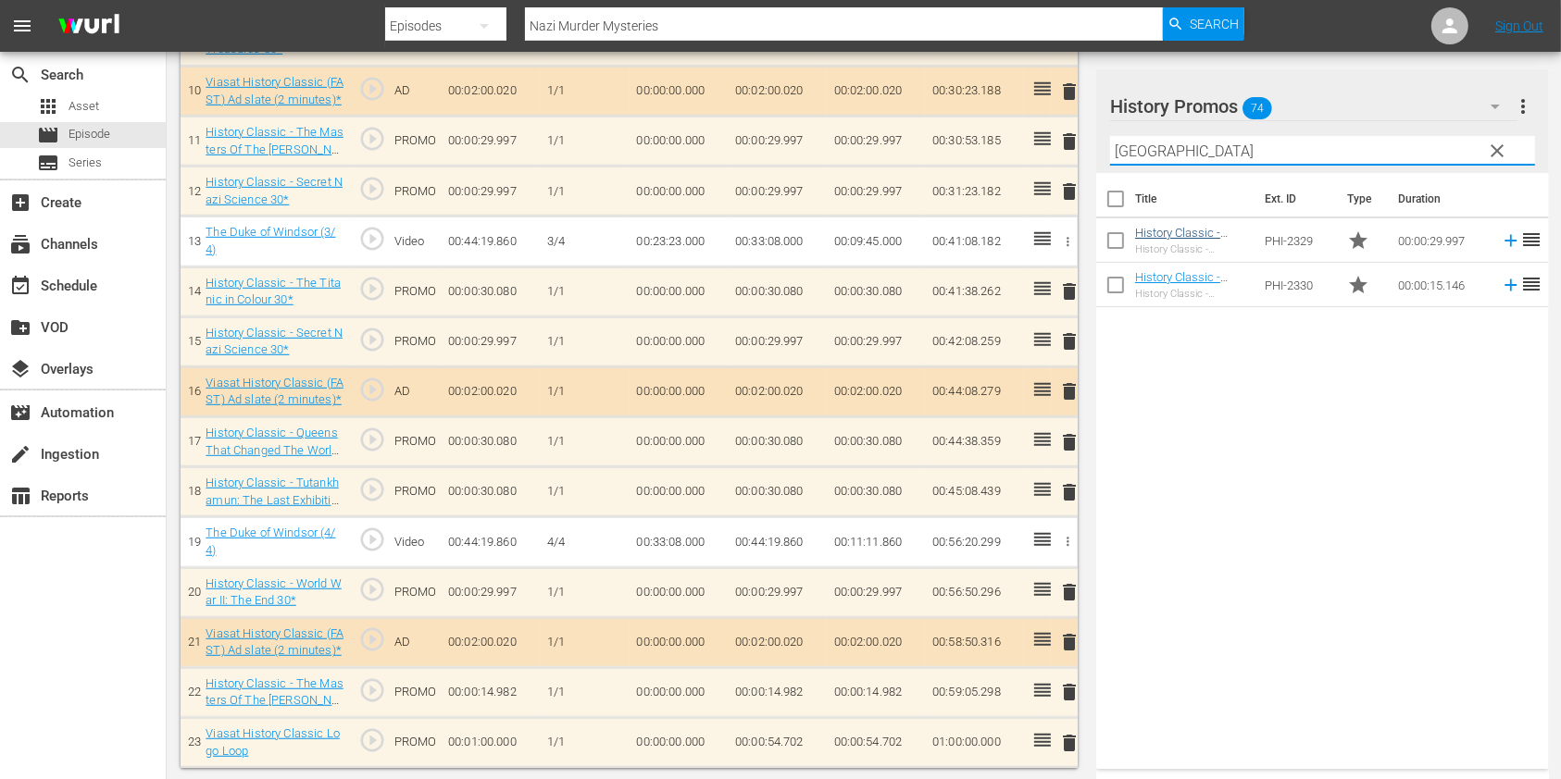
type input "[GEOGRAPHIC_DATA]"
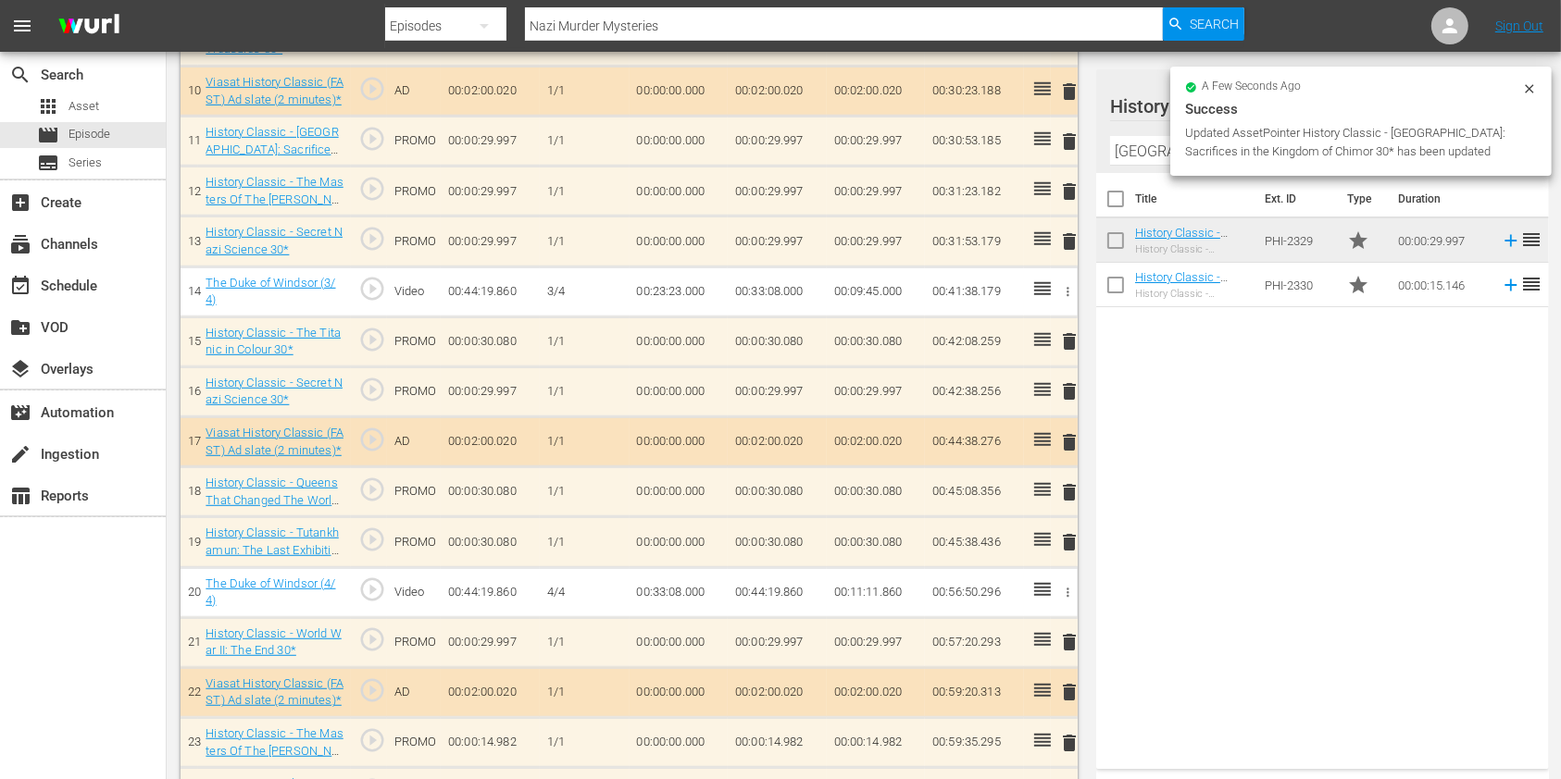
click at [1060, 190] on span "delete" at bounding box center [1069, 192] width 22 height 22
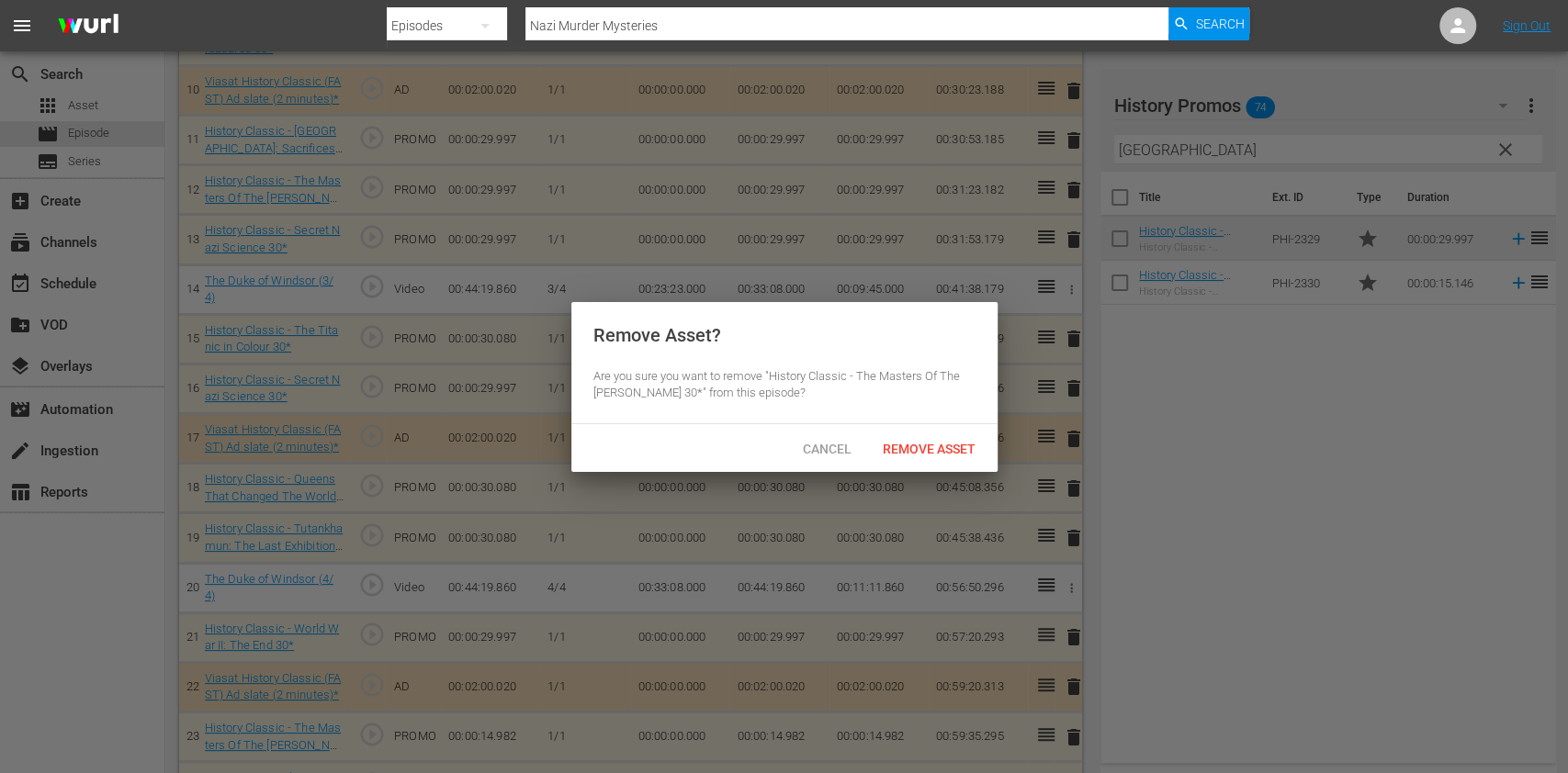
click at [948, 474] on div at bounding box center [784, 386] width 1568 height 773
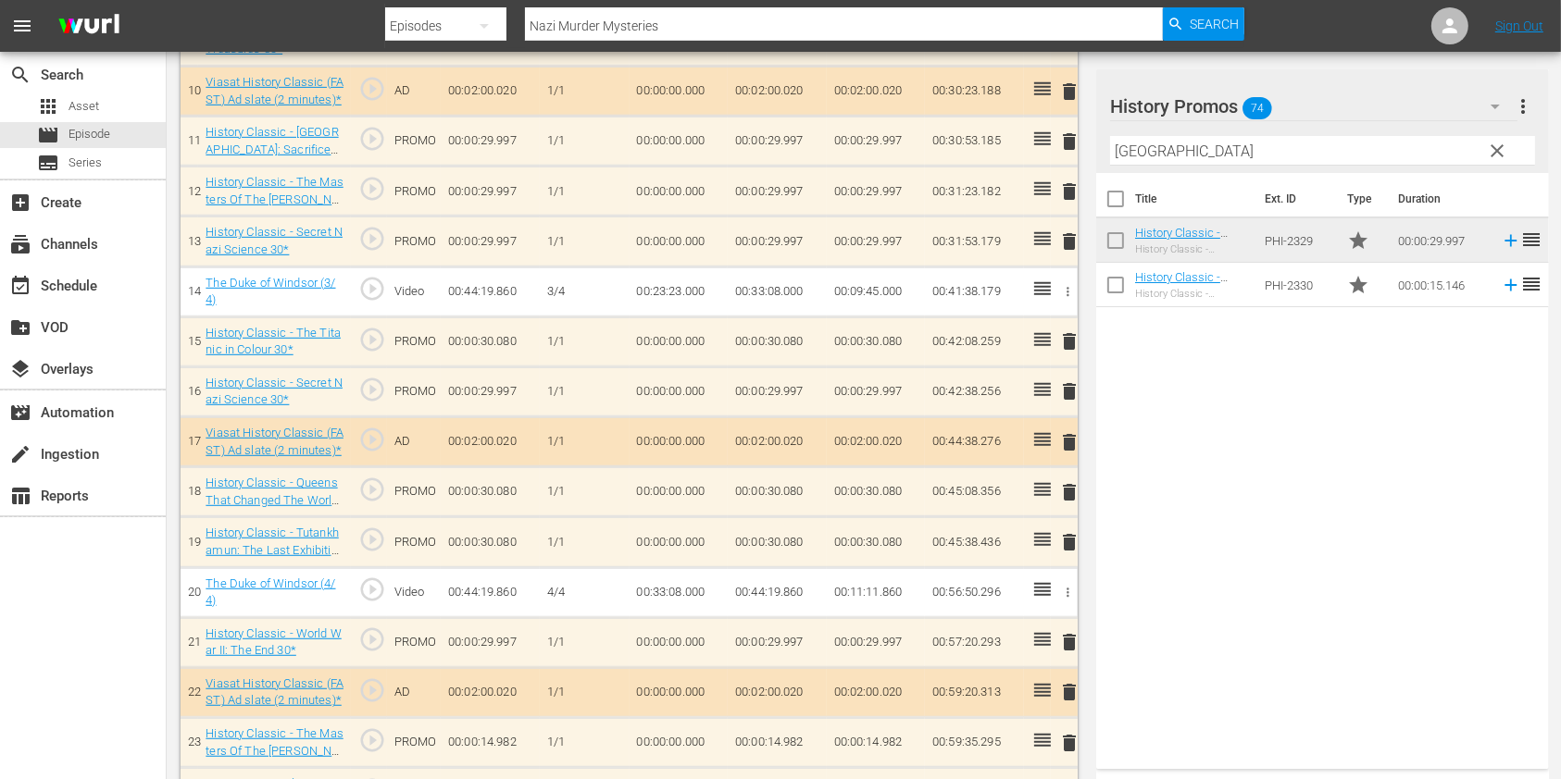
click at [1064, 189] on span "delete" at bounding box center [1069, 192] width 22 height 22
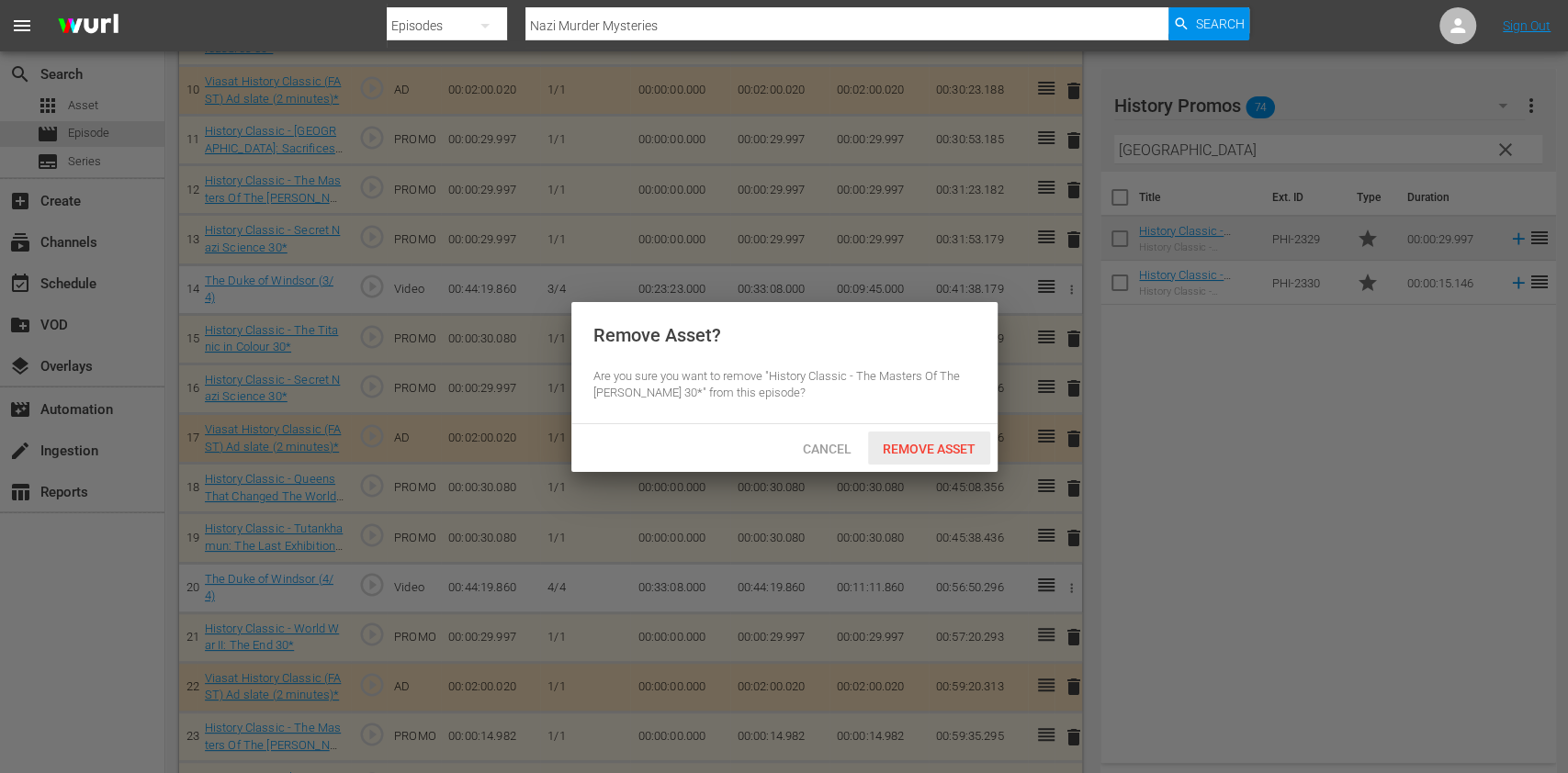
click at [926, 449] on span "Remove Asset" at bounding box center [929, 449] width 122 height 15
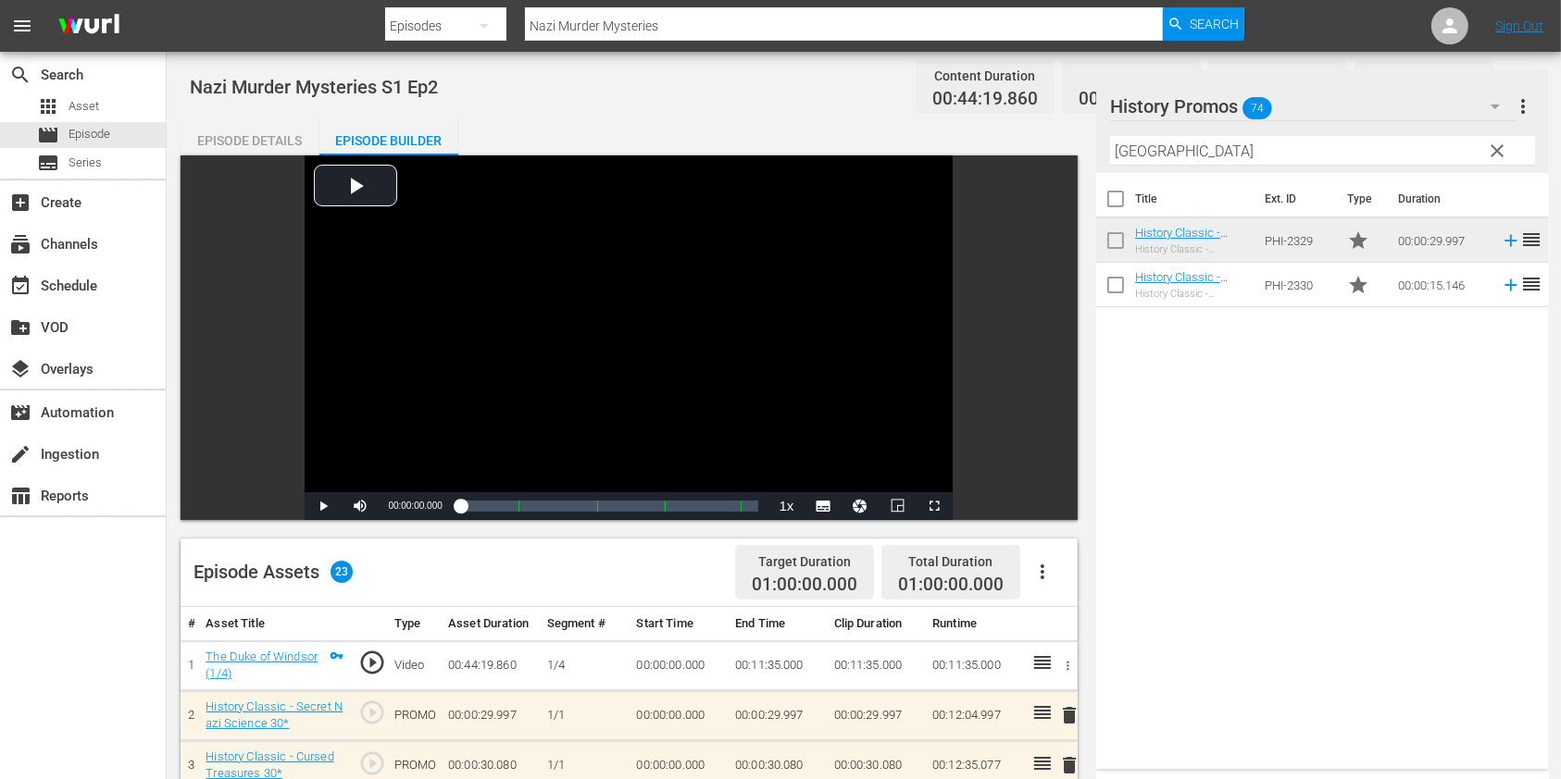
scroll to position [0, 0]
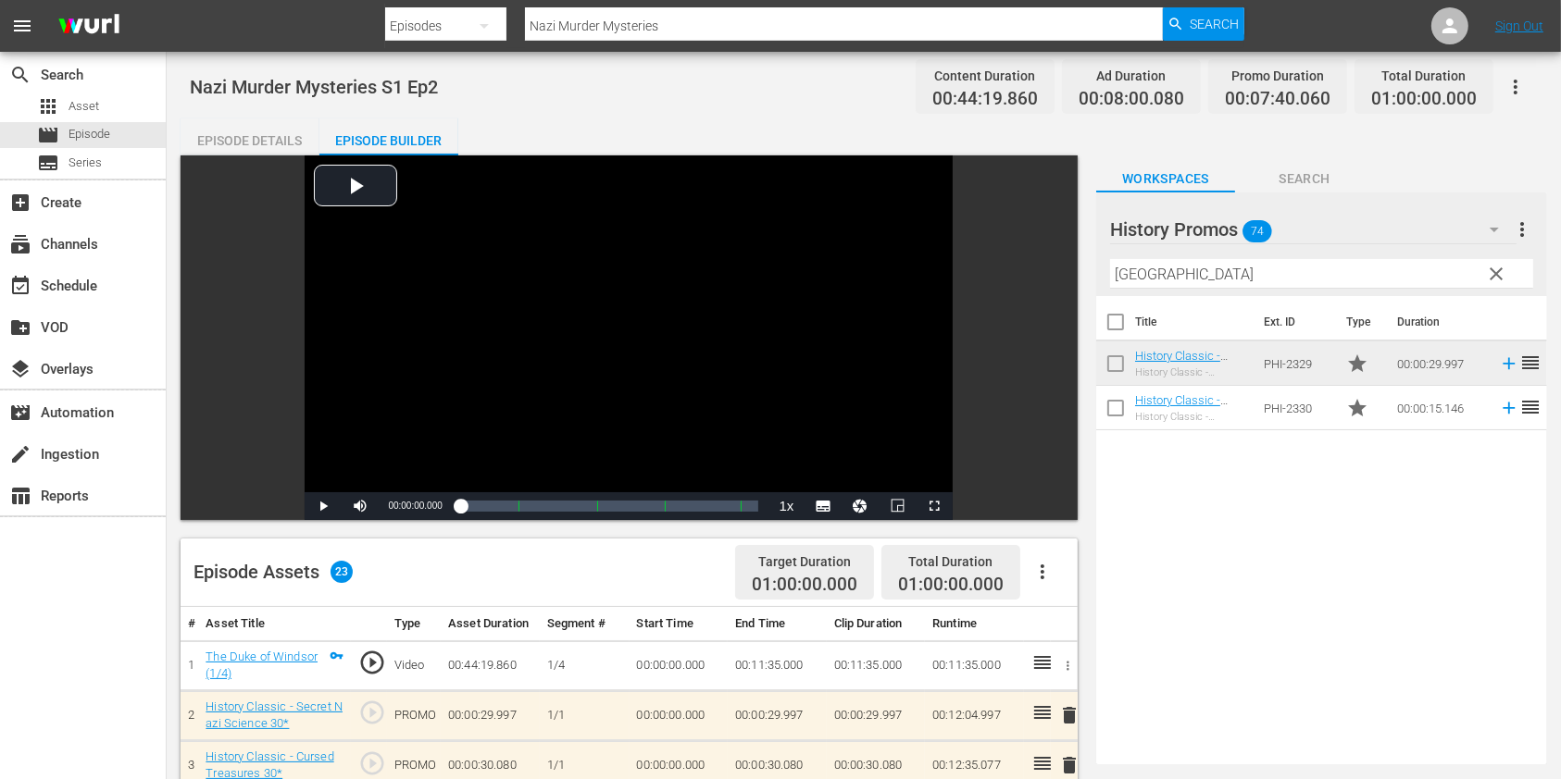
click at [790, 32] on input "Nazi Murder Mysteries" at bounding box center [844, 26] width 638 height 44
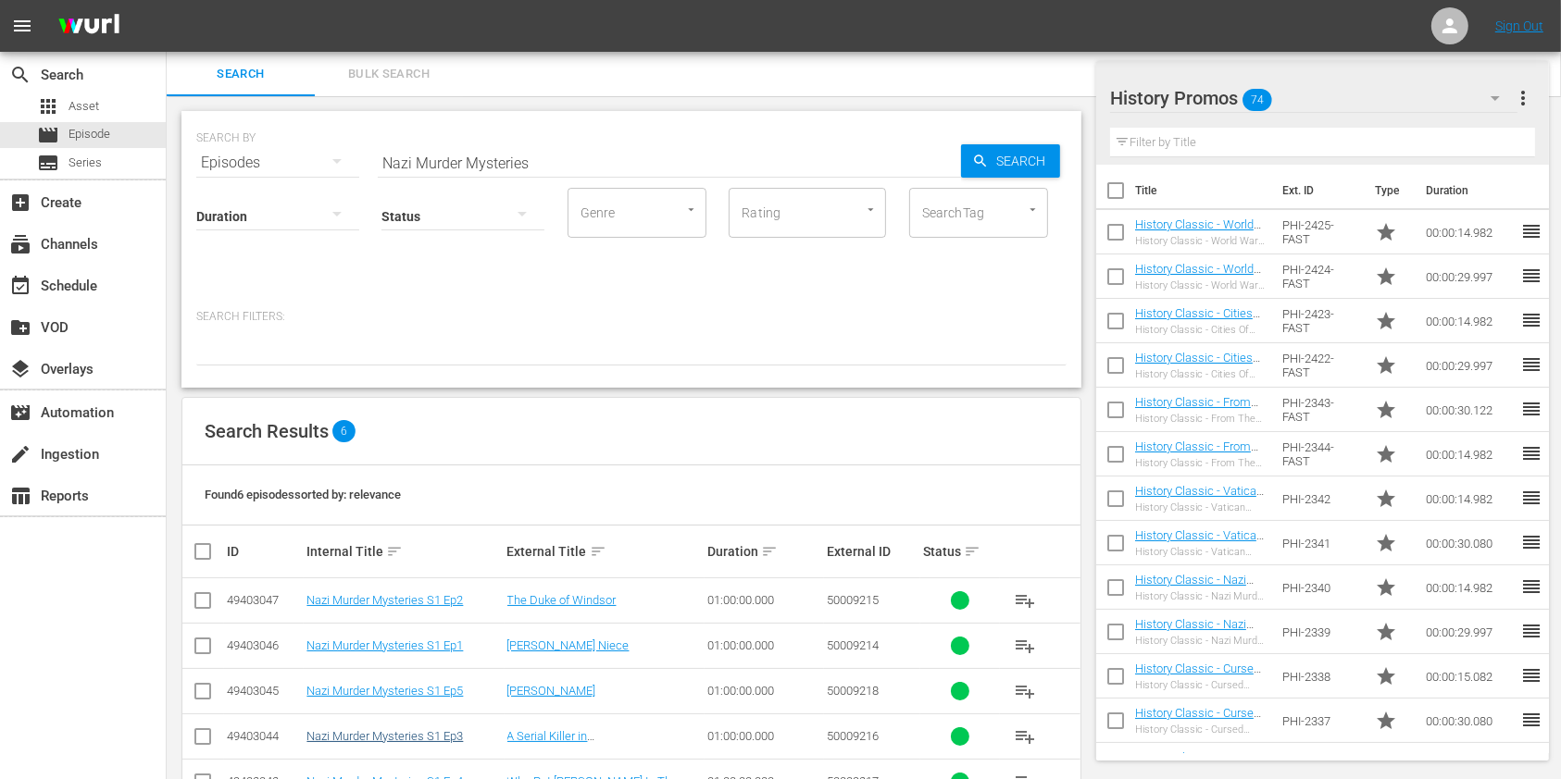
scroll to position [104, 0]
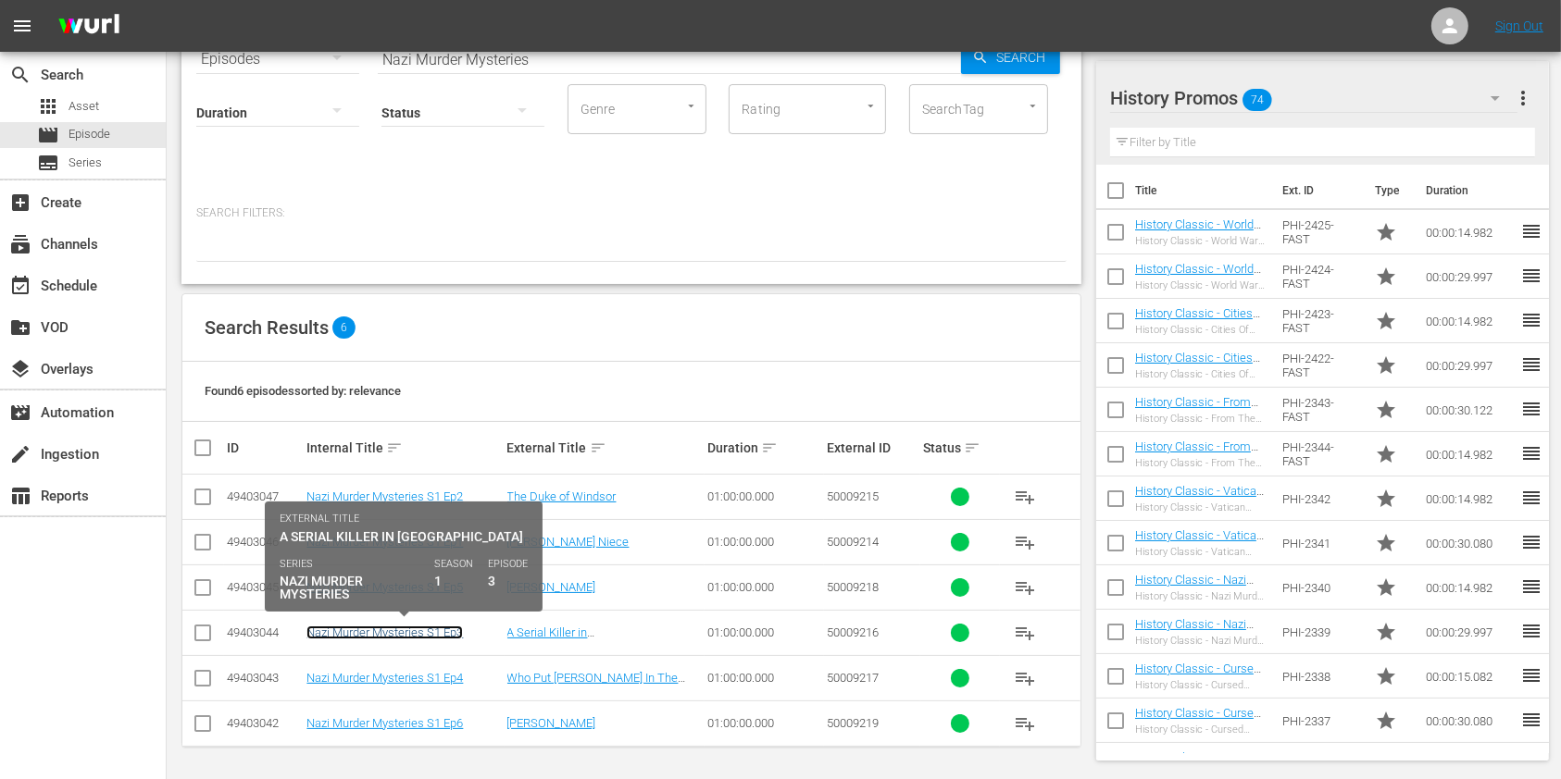
click at [420, 630] on link "Nazi Murder Mysteries S1 Ep3" at bounding box center [384, 633] width 156 height 14
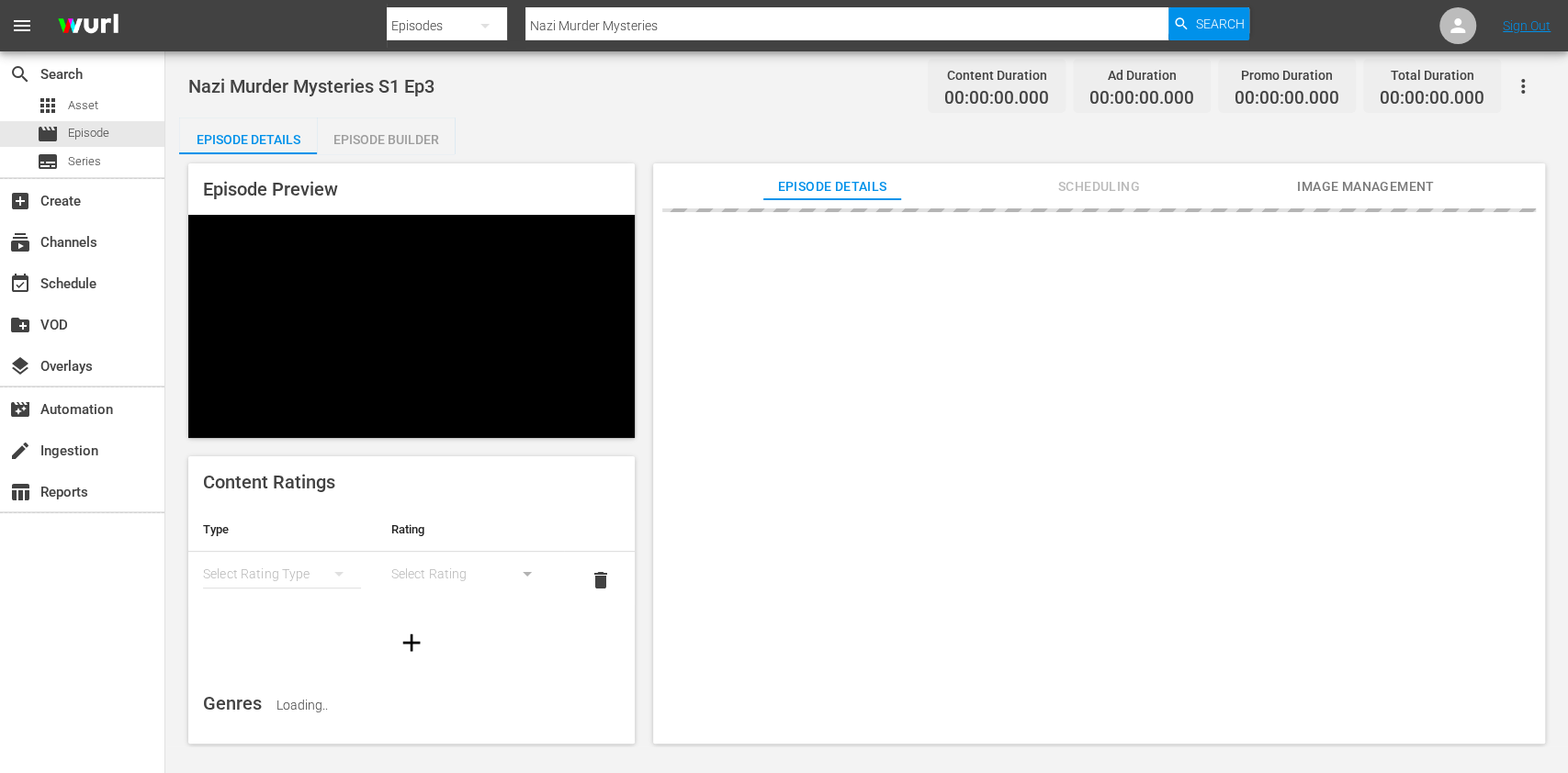
click at [402, 138] on div "Episode Builder" at bounding box center [385, 139] width 138 height 44
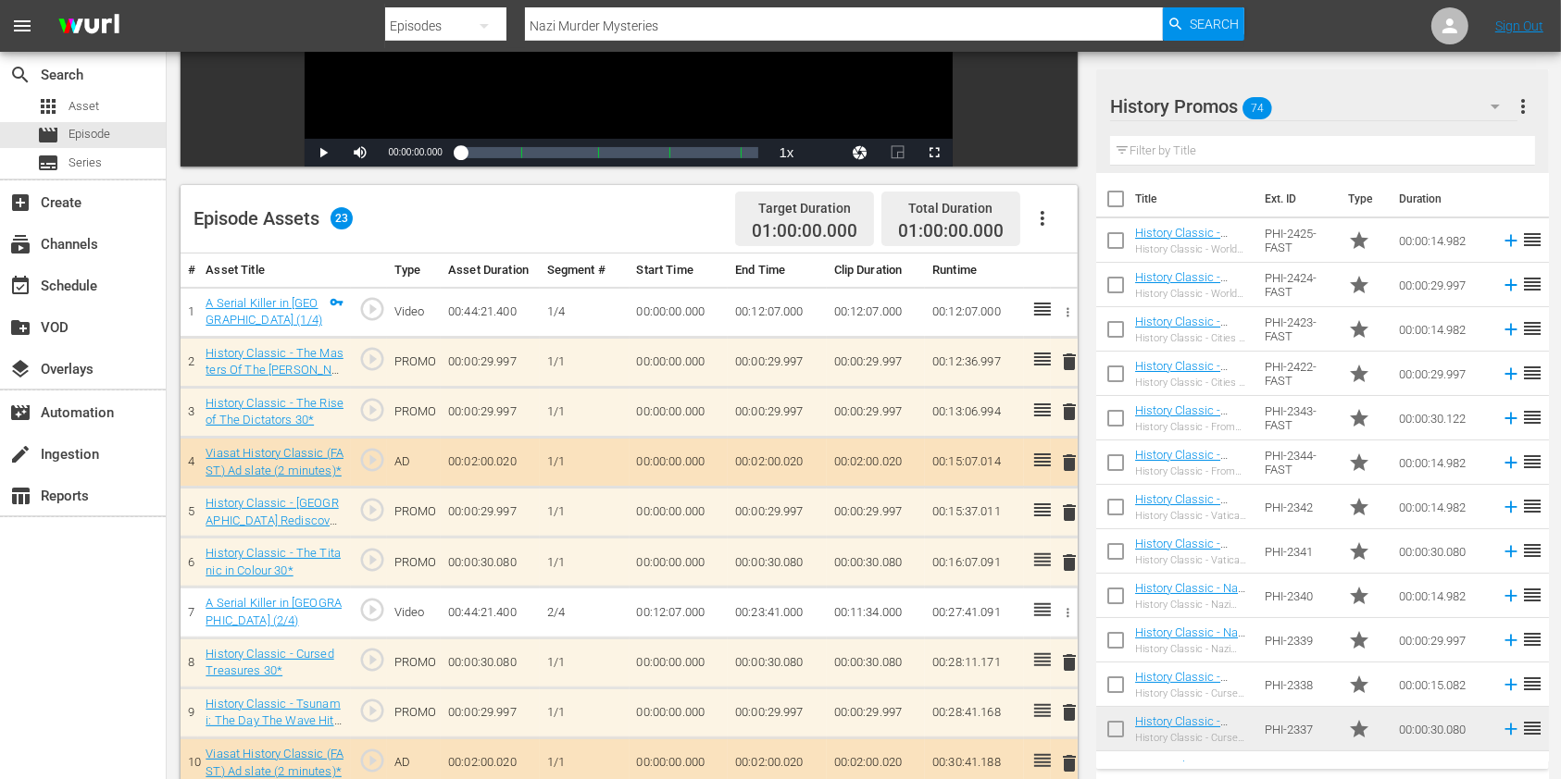
scroll to position [370, 0]
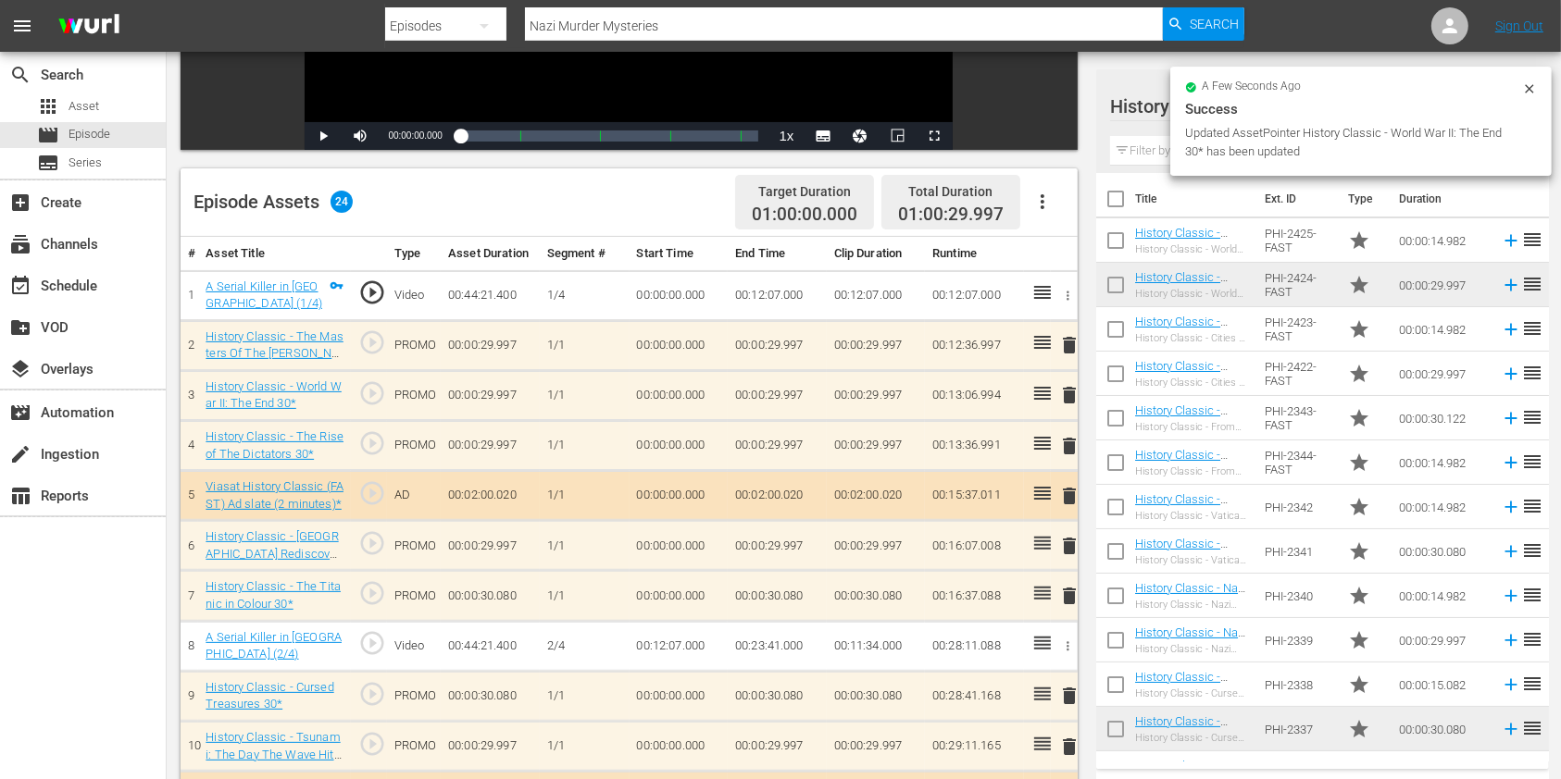
click at [1072, 449] on span "delete" at bounding box center [1069, 446] width 22 height 22
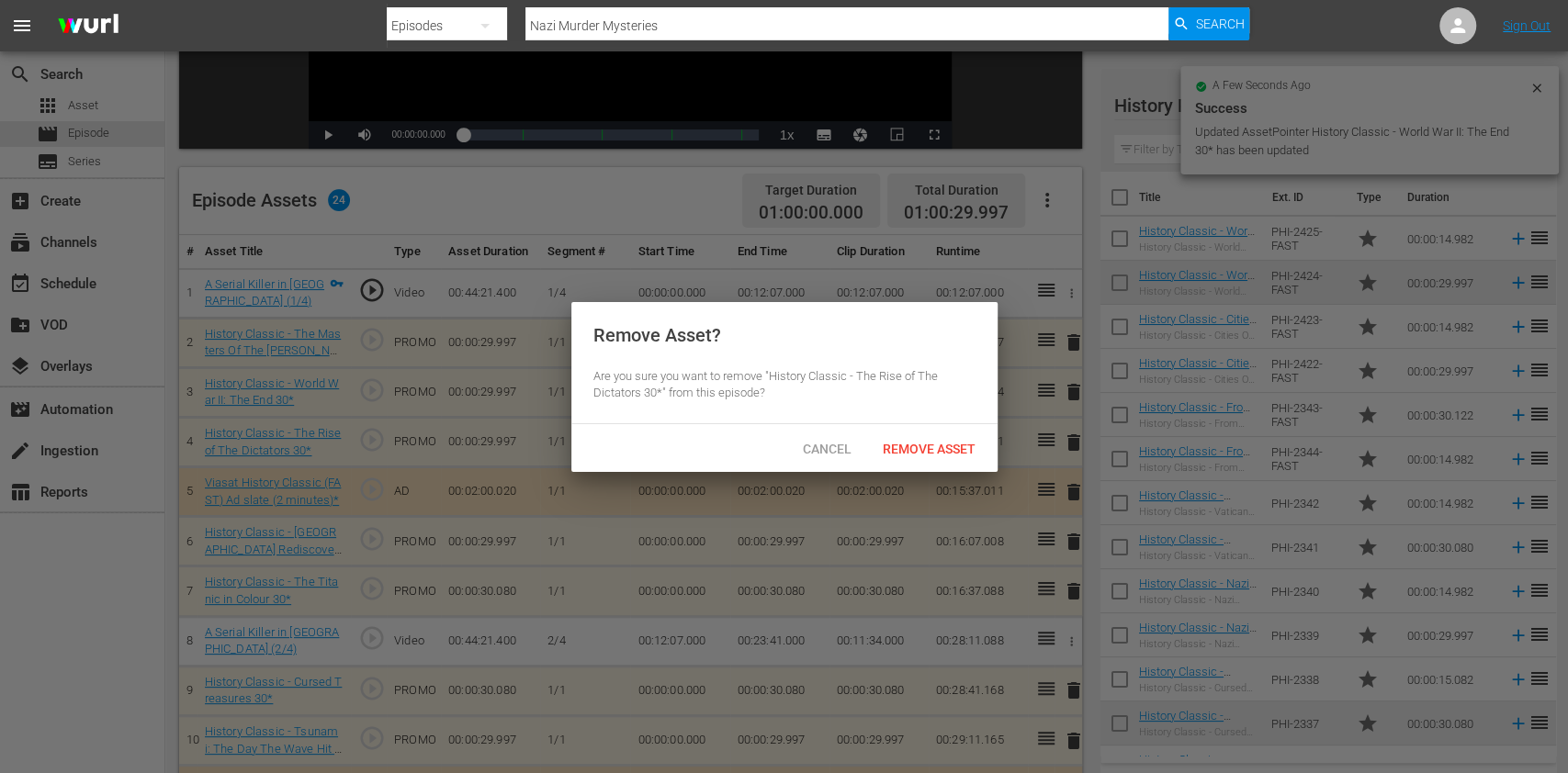
click at [934, 447] on span "Remove Asset" at bounding box center [929, 449] width 122 height 15
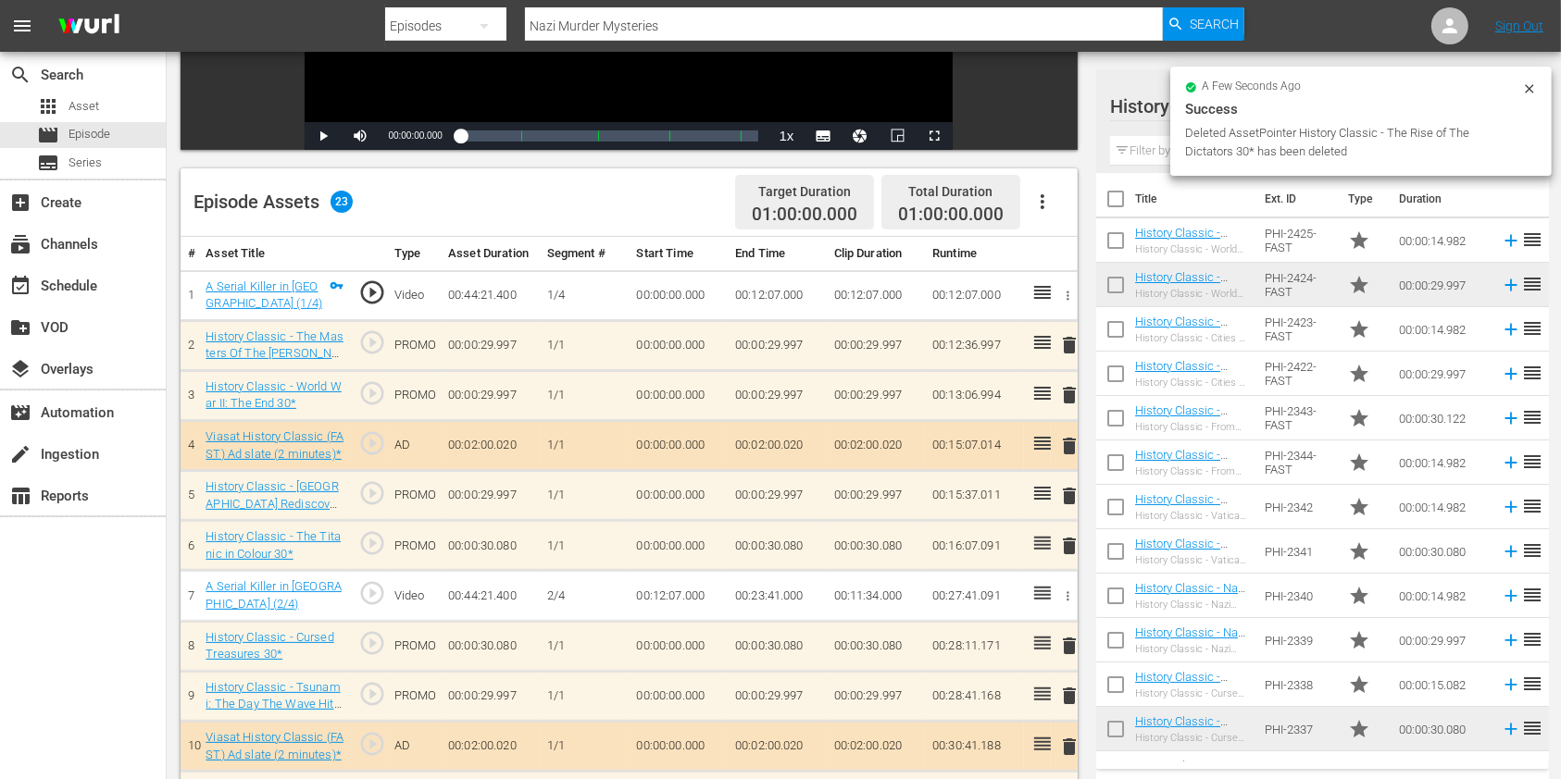
click at [1071, 346] on span "delete" at bounding box center [1069, 345] width 22 height 22
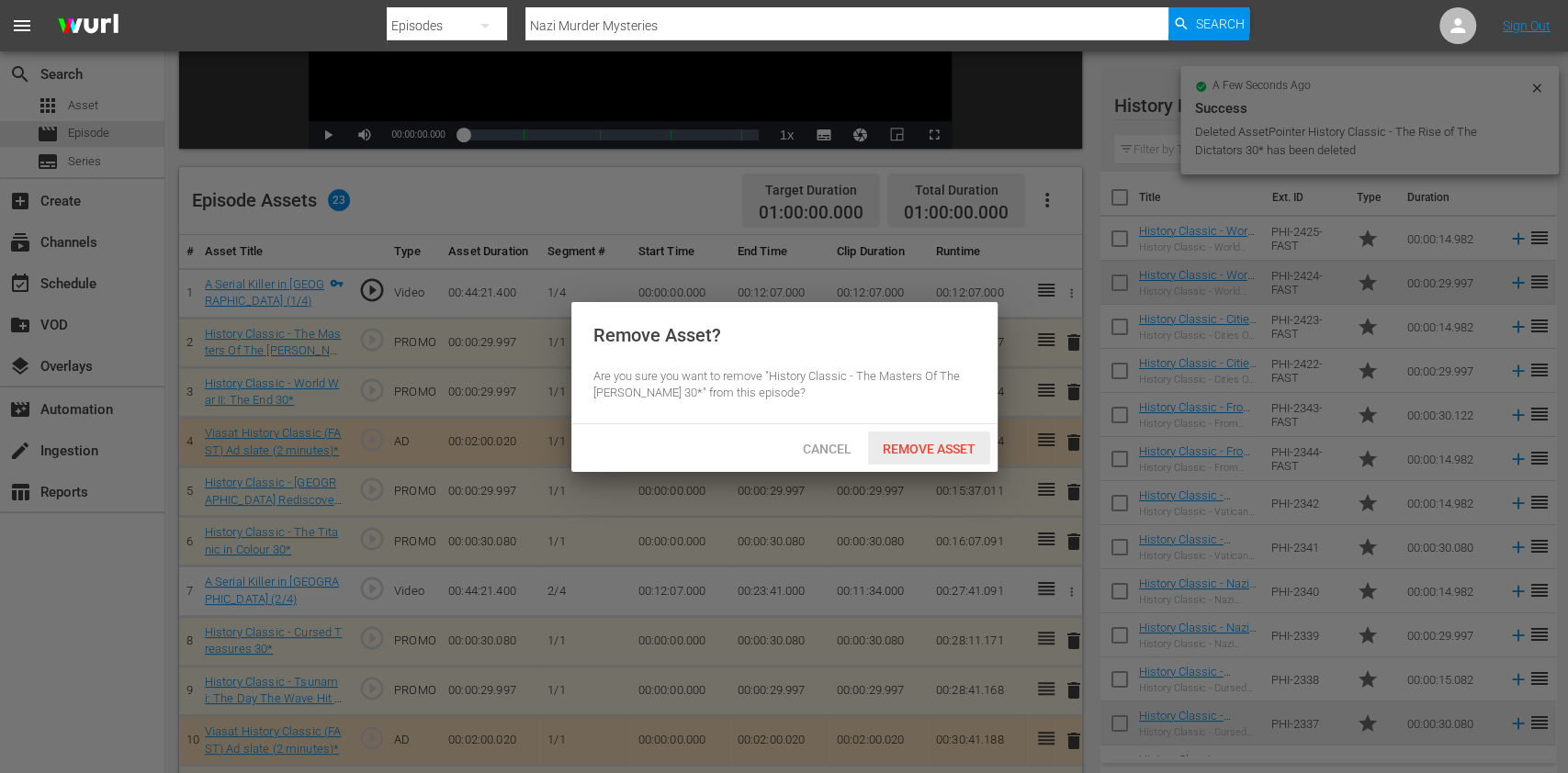
click at [952, 444] on span "Remove Asset" at bounding box center [929, 449] width 122 height 15
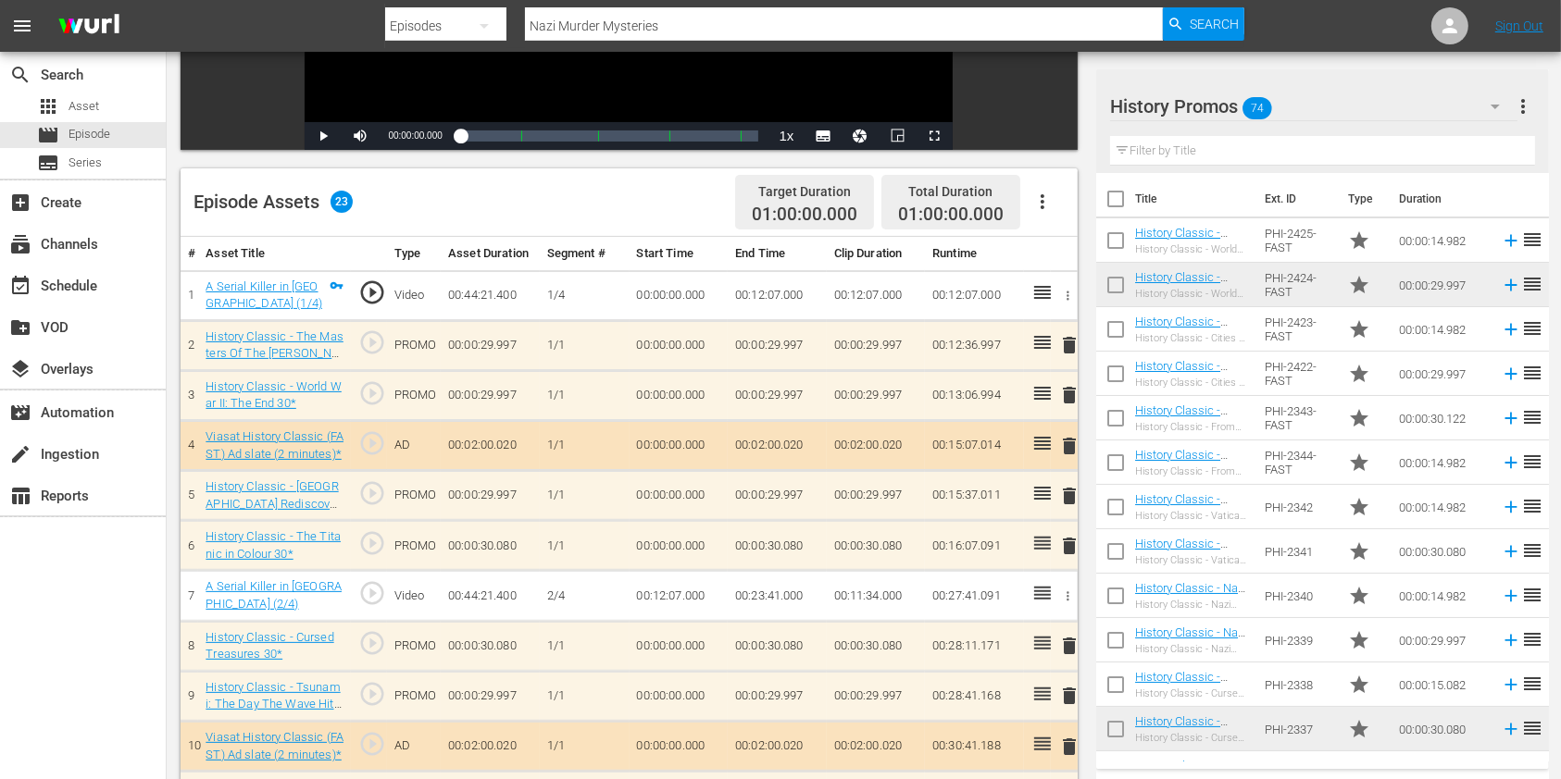
click at [1137, 153] on input "text" at bounding box center [1322, 151] width 425 height 30
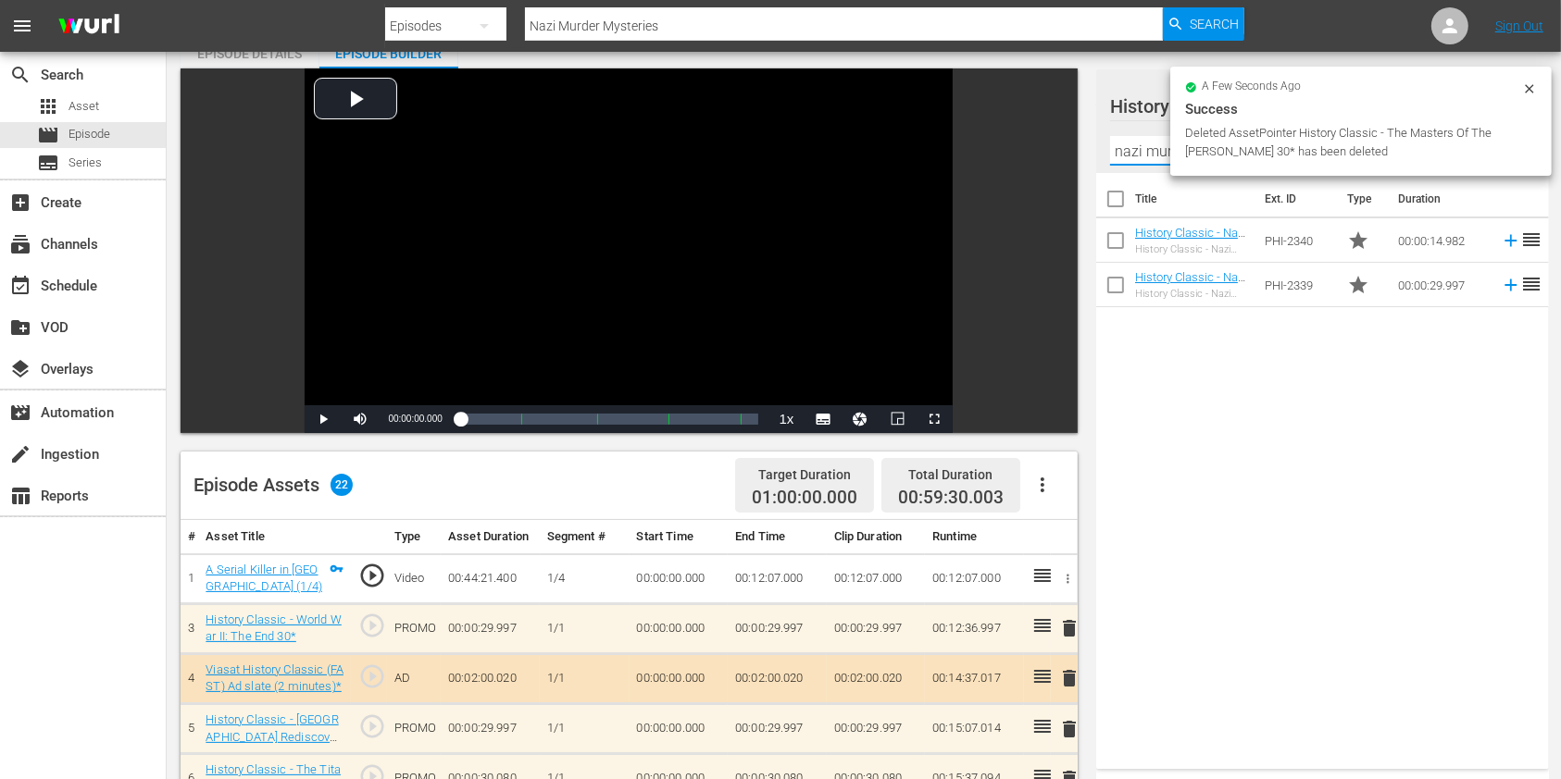
scroll to position [123, 0]
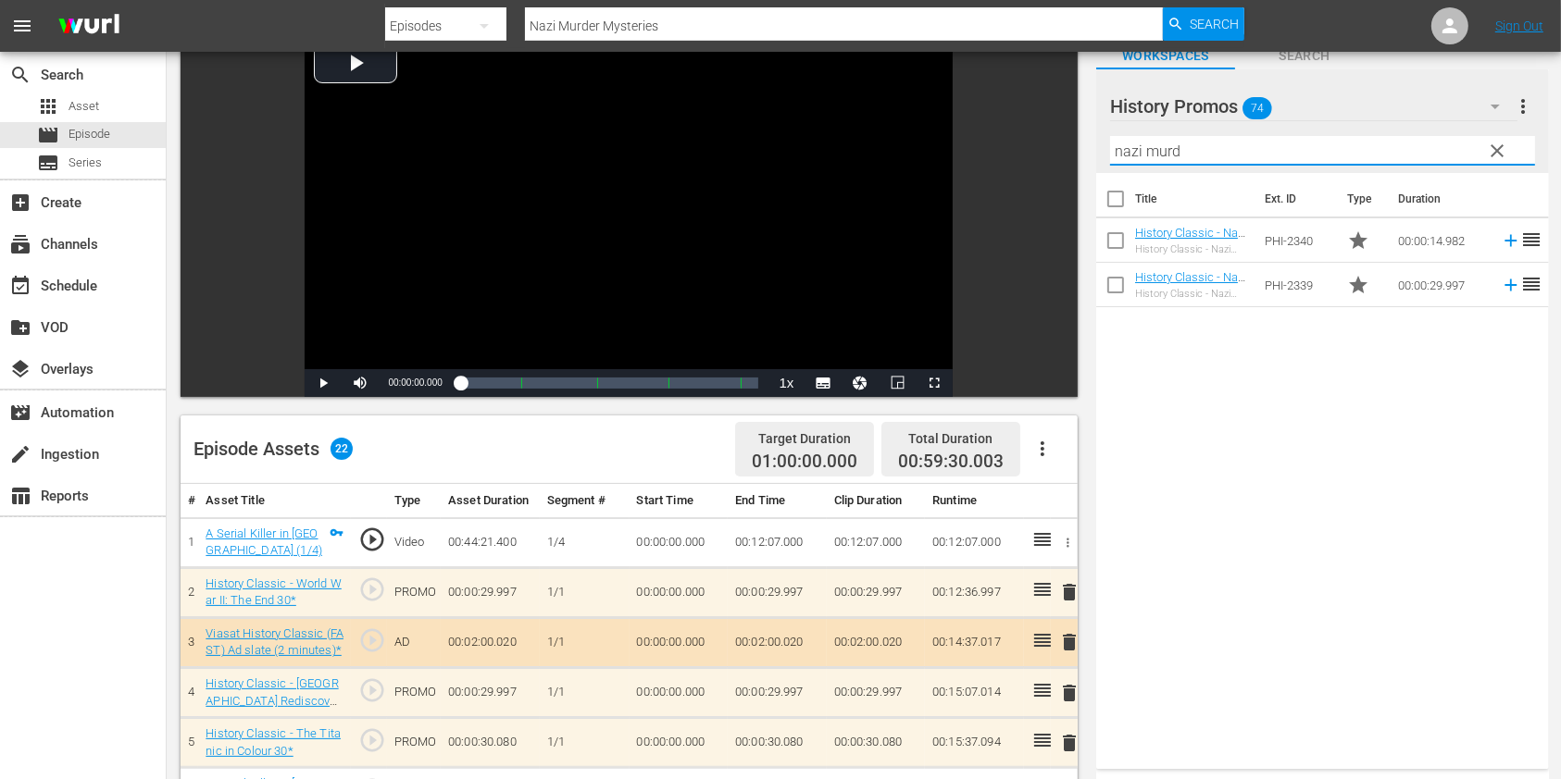
click at [1137, 134] on div "Filter by Title nazi murd" at bounding box center [1322, 151] width 425 height 44
click at [1152, 159] on input "nazi murd" at bounding box center [1322, 151] width 425 height 30
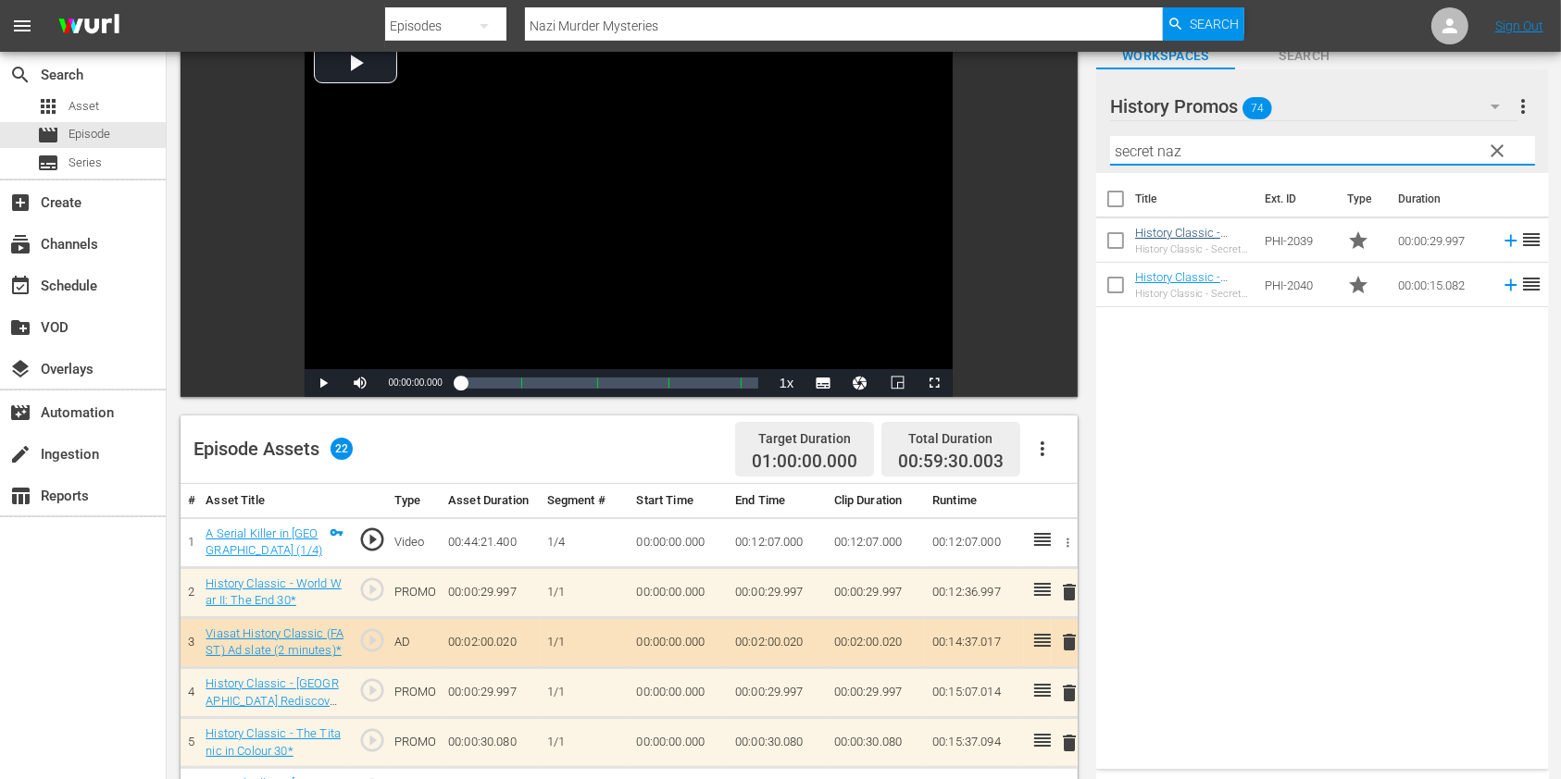
type input "secret naz"
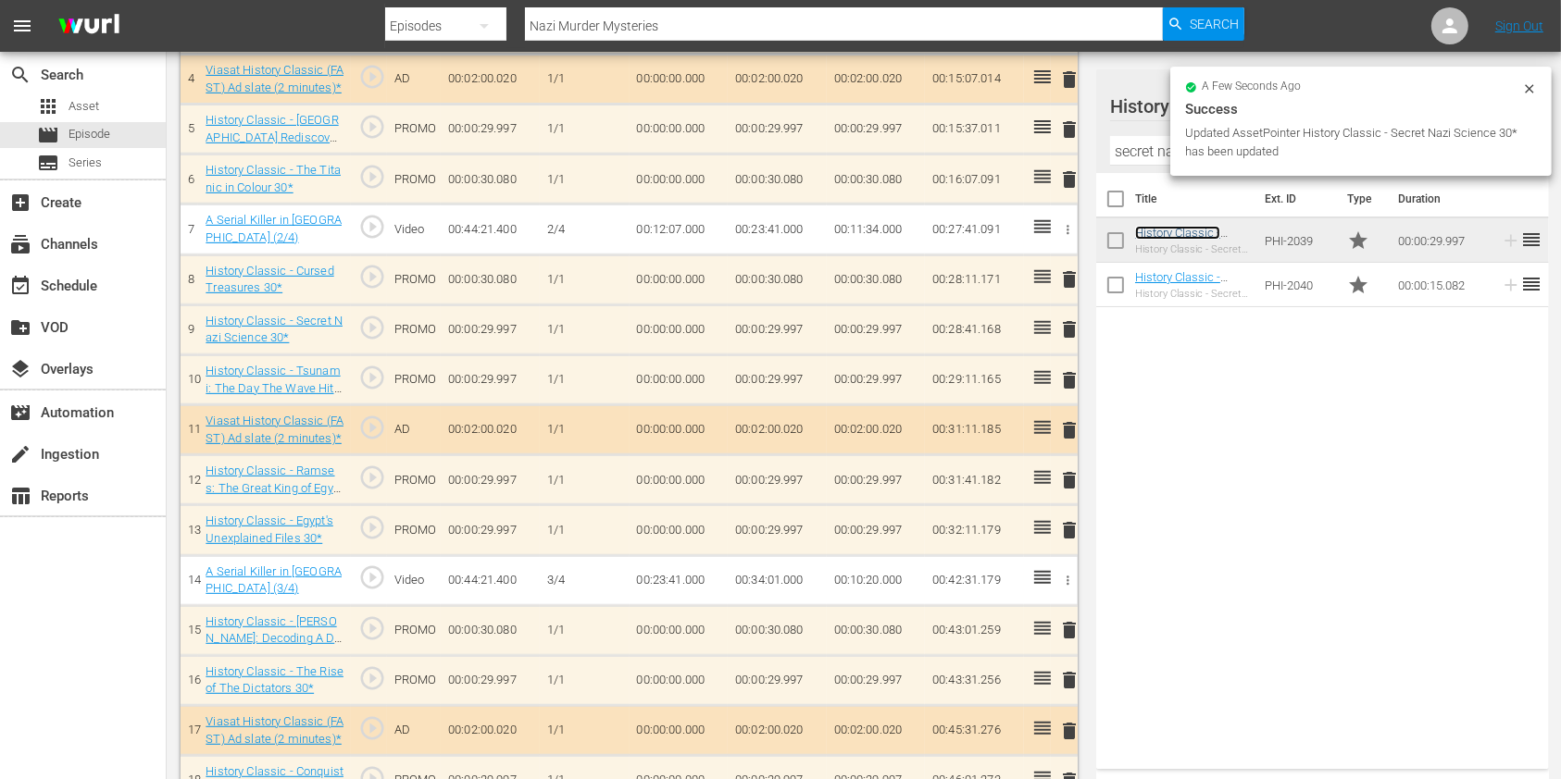
scroll to position [736, 0]
click at [1066, 379] on span "delete" at bounding box center [1069, 381] width 22 height 22
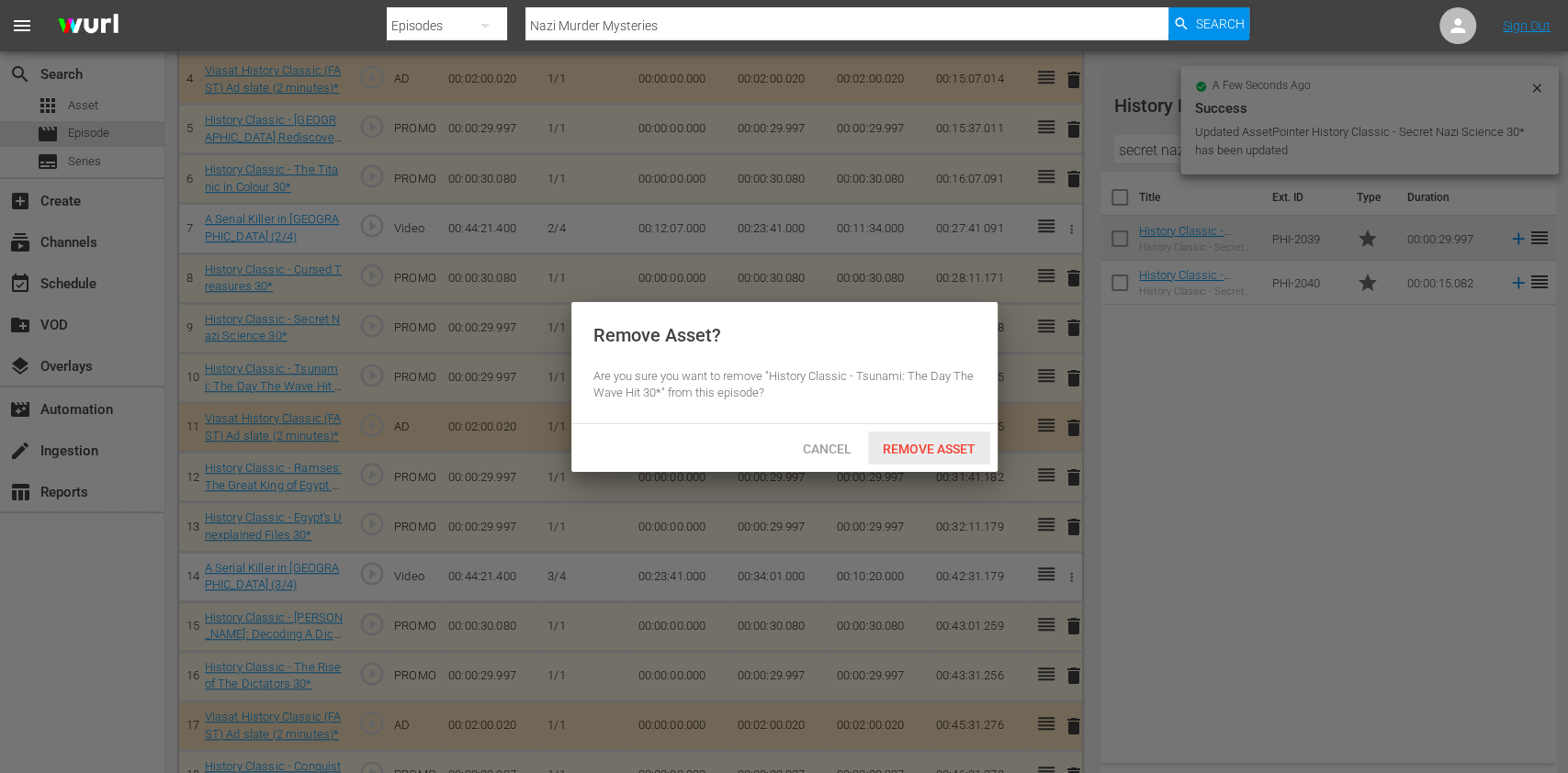
click at [919, 438] on div "Remove Asset" at bounding box center [929, 449] width 122 height 34
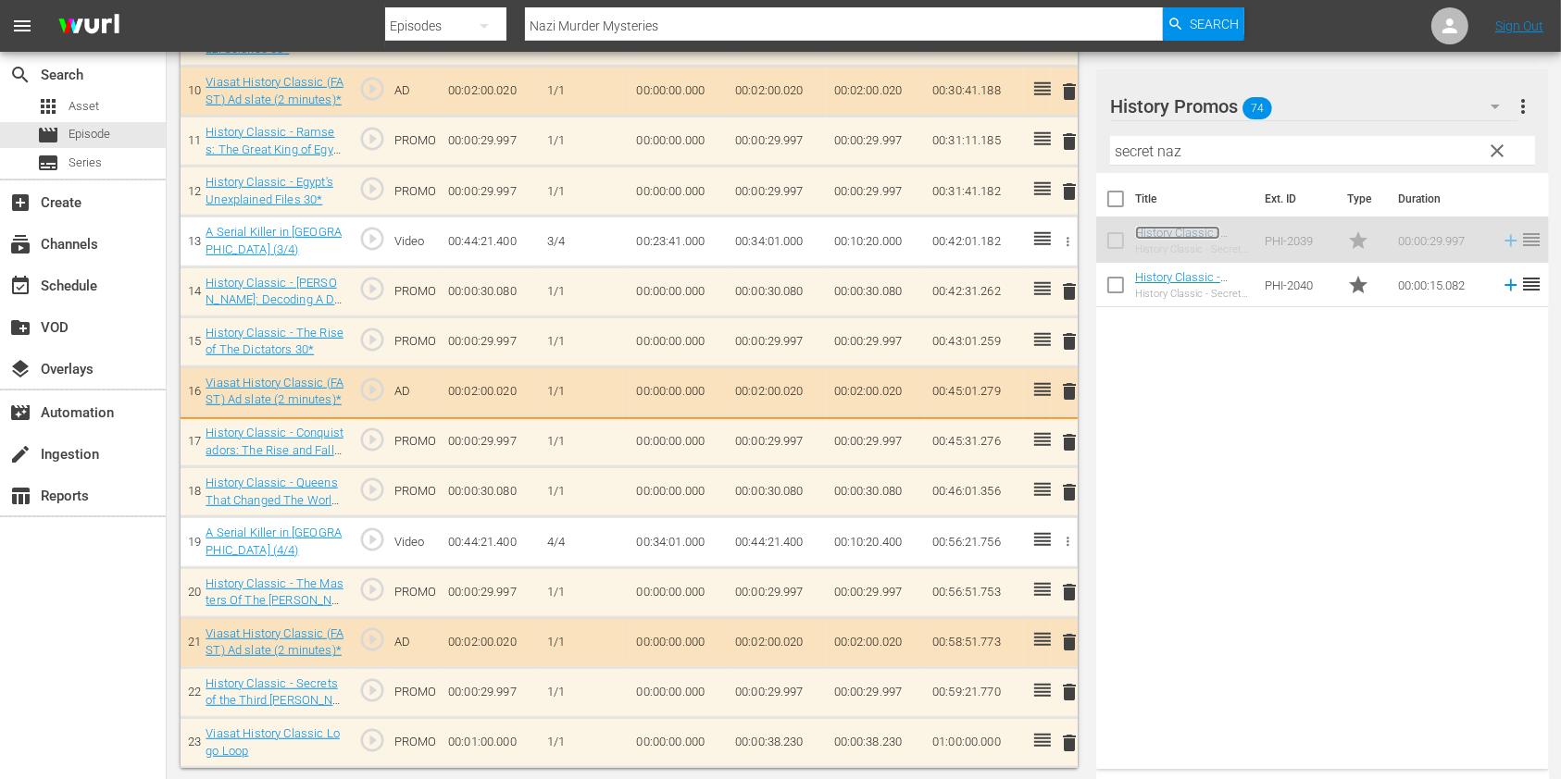
scroll to position [1029, 0]
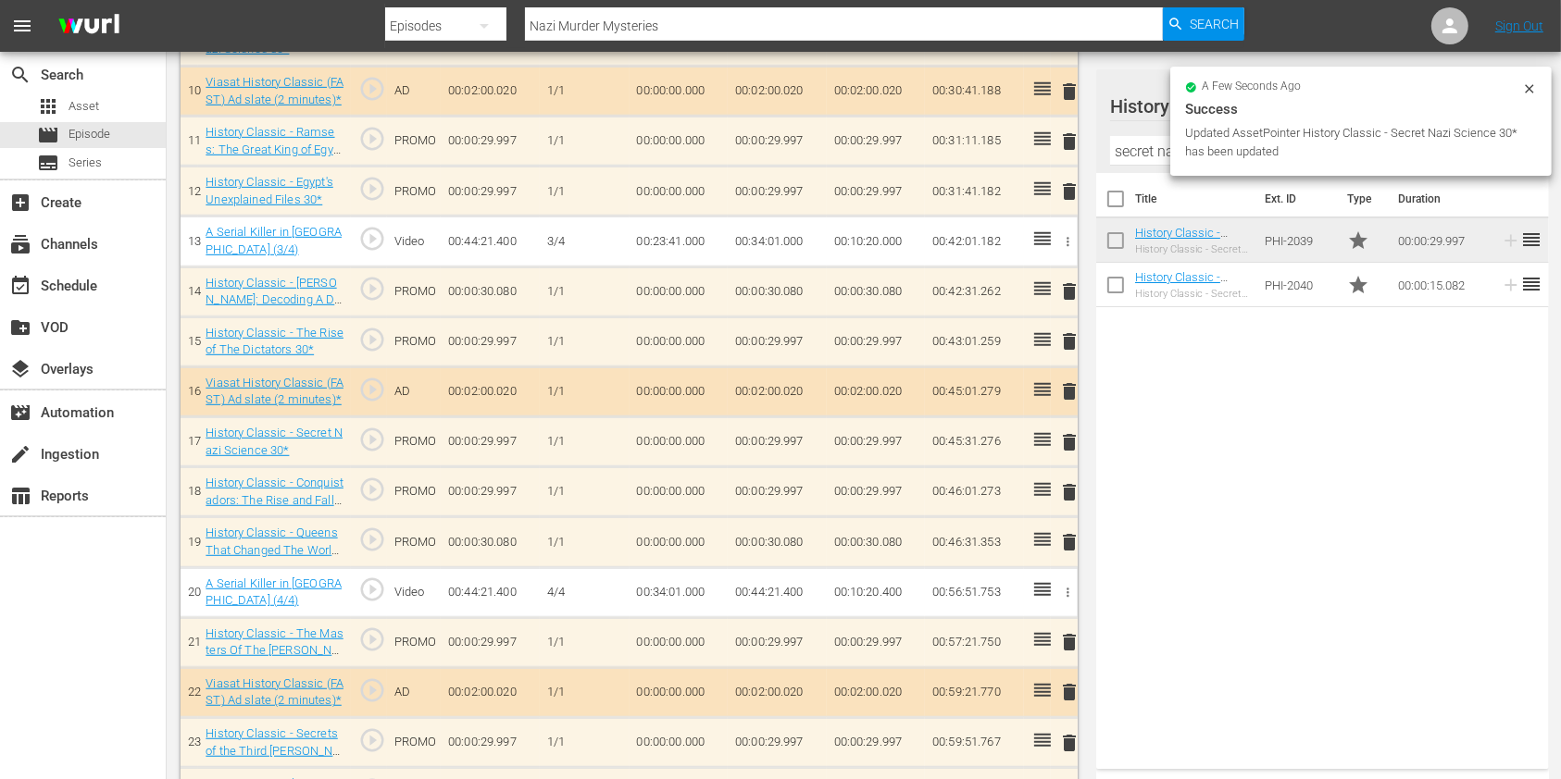
click at [1066, 490] on div "delete" at bounding box center [1064, 492] width 12 height 27
click at [1061, 485] on span "delete" at bounding box center [1069, 492] width 22 height 22
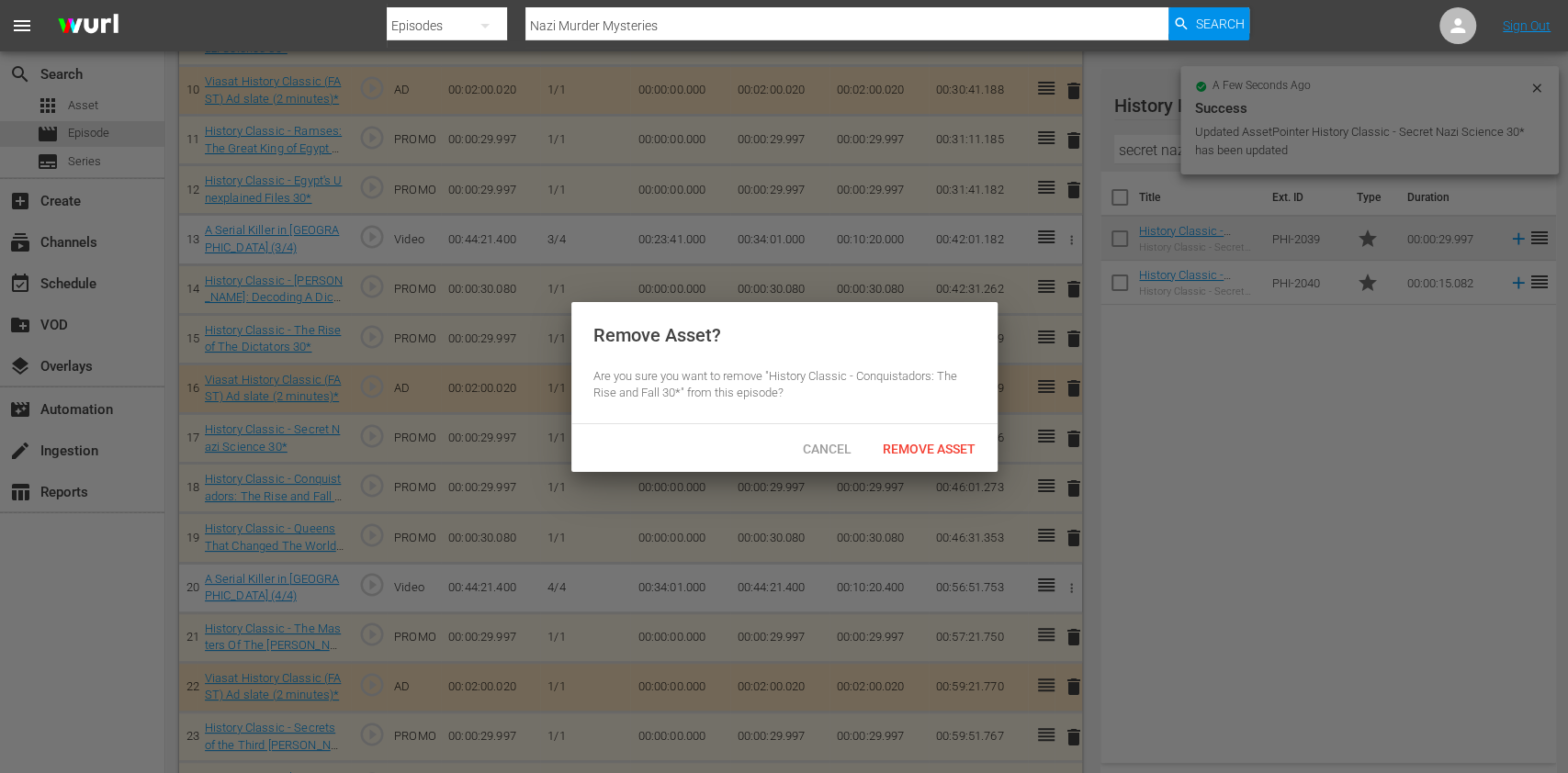
click at [931, 432] on div "Remove Asset" at bounding box center [929, 449] width 122 height 34
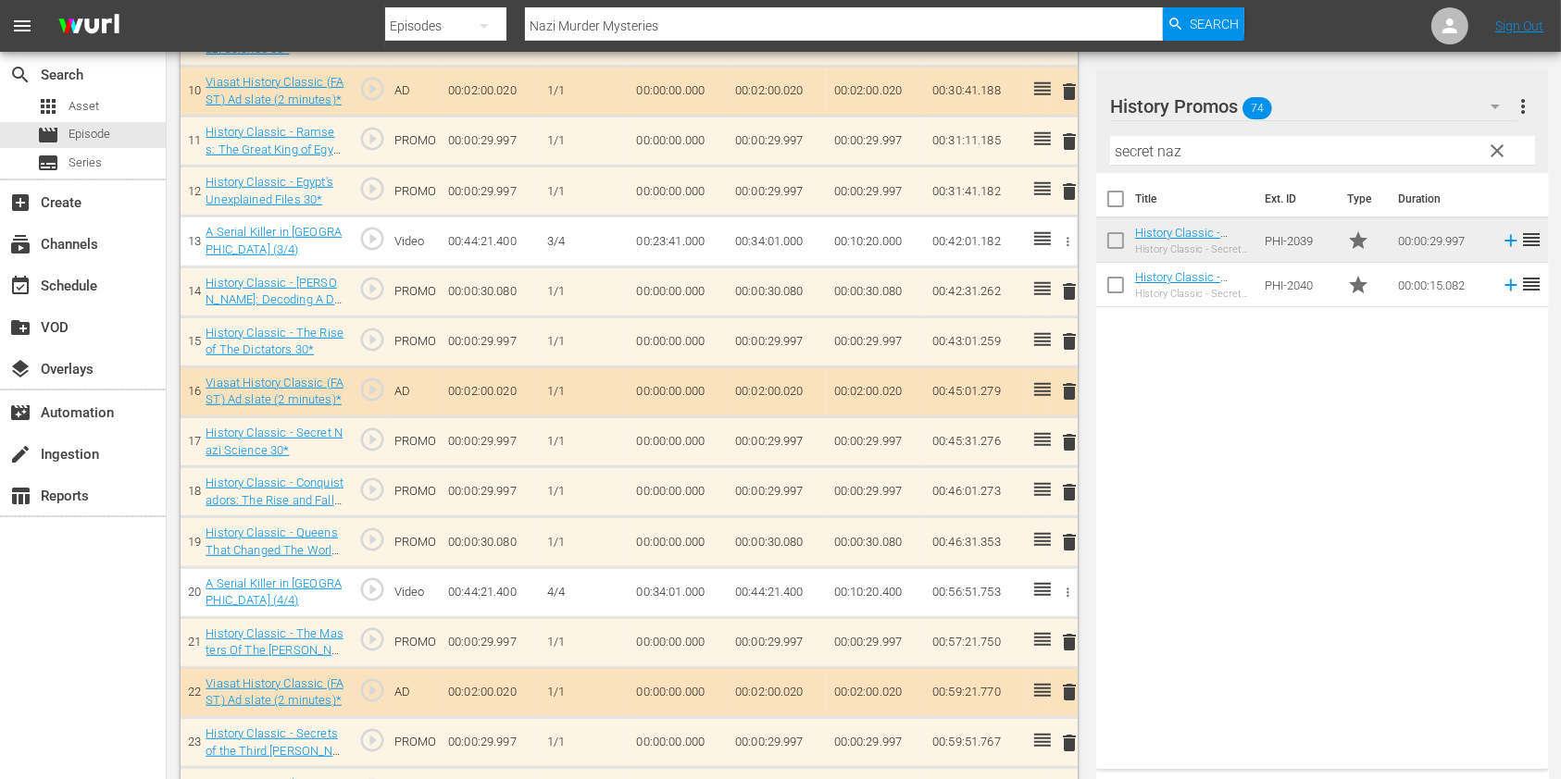
click at [1139, 165] on hr at bounding box center [1322, 165] width 425 height 1
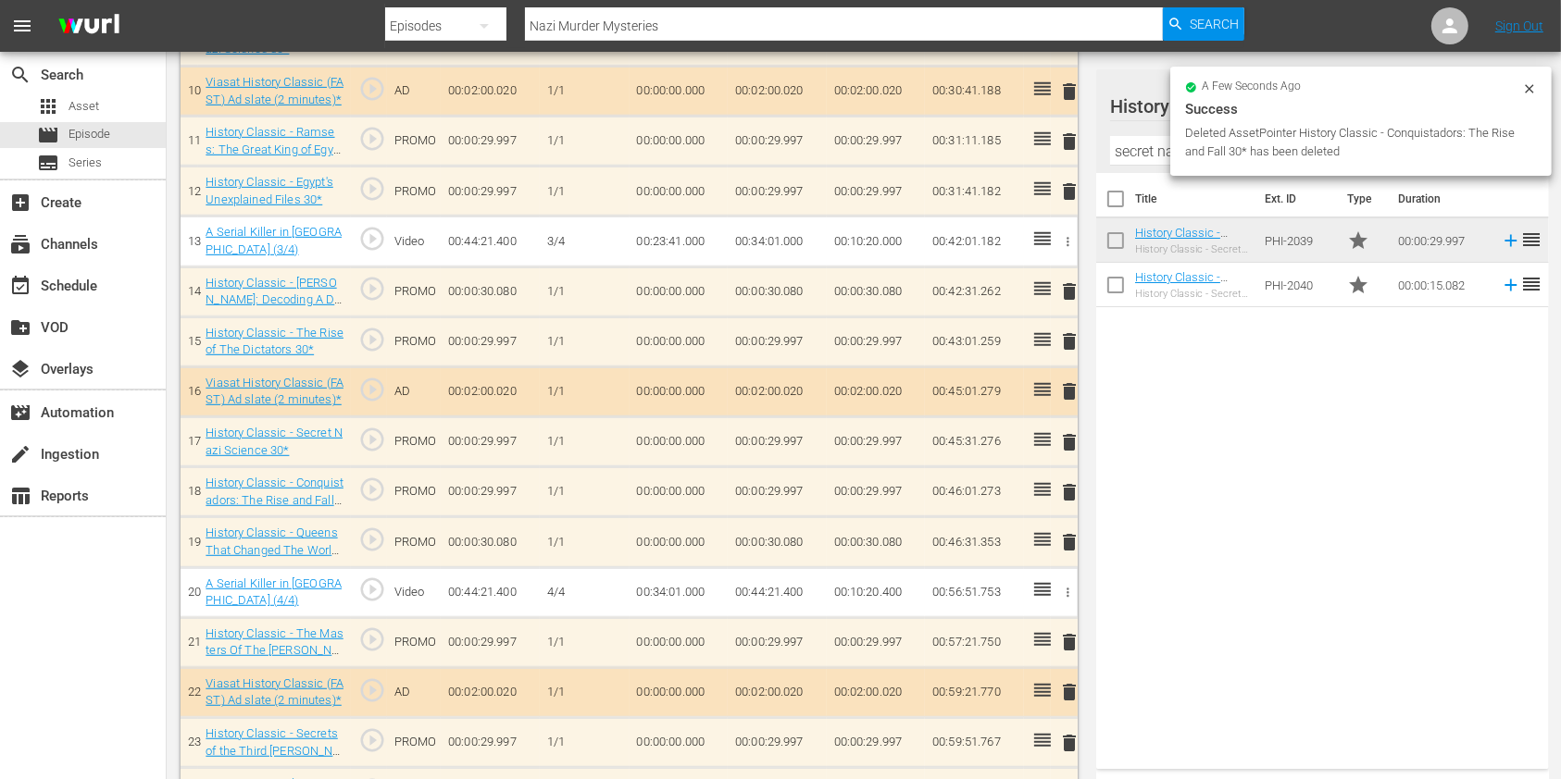
click at [1139, 165] on hr at bounding box center [1322, 165] width 425 height 1
click at [1136, 159] on input "secret naz" at bounding box center [1322, 151] width 425 height 30
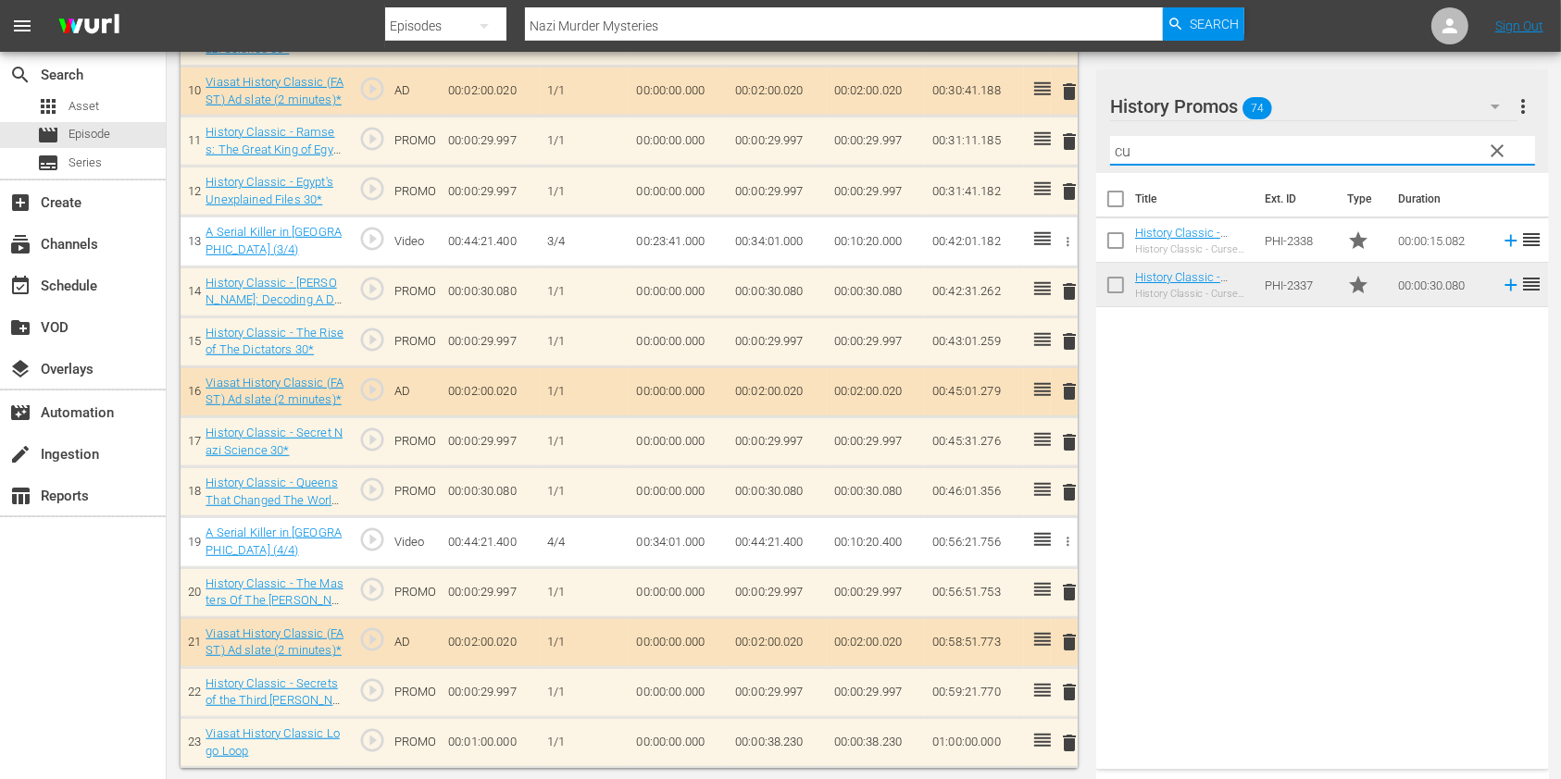
type input "c"
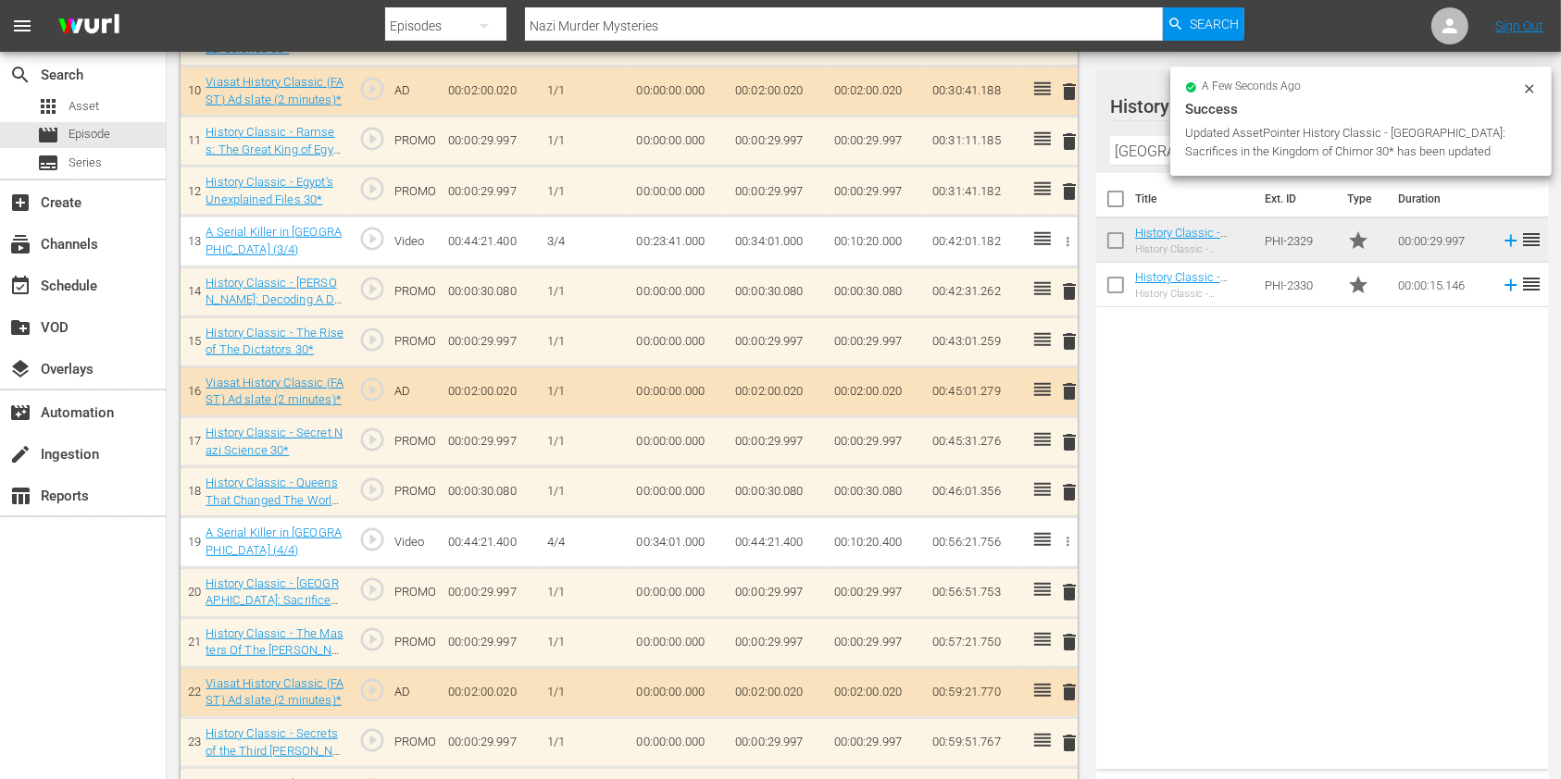
click at [1069, 642] on span "delete" at bounding box center [1069, 642] width 22 height 22
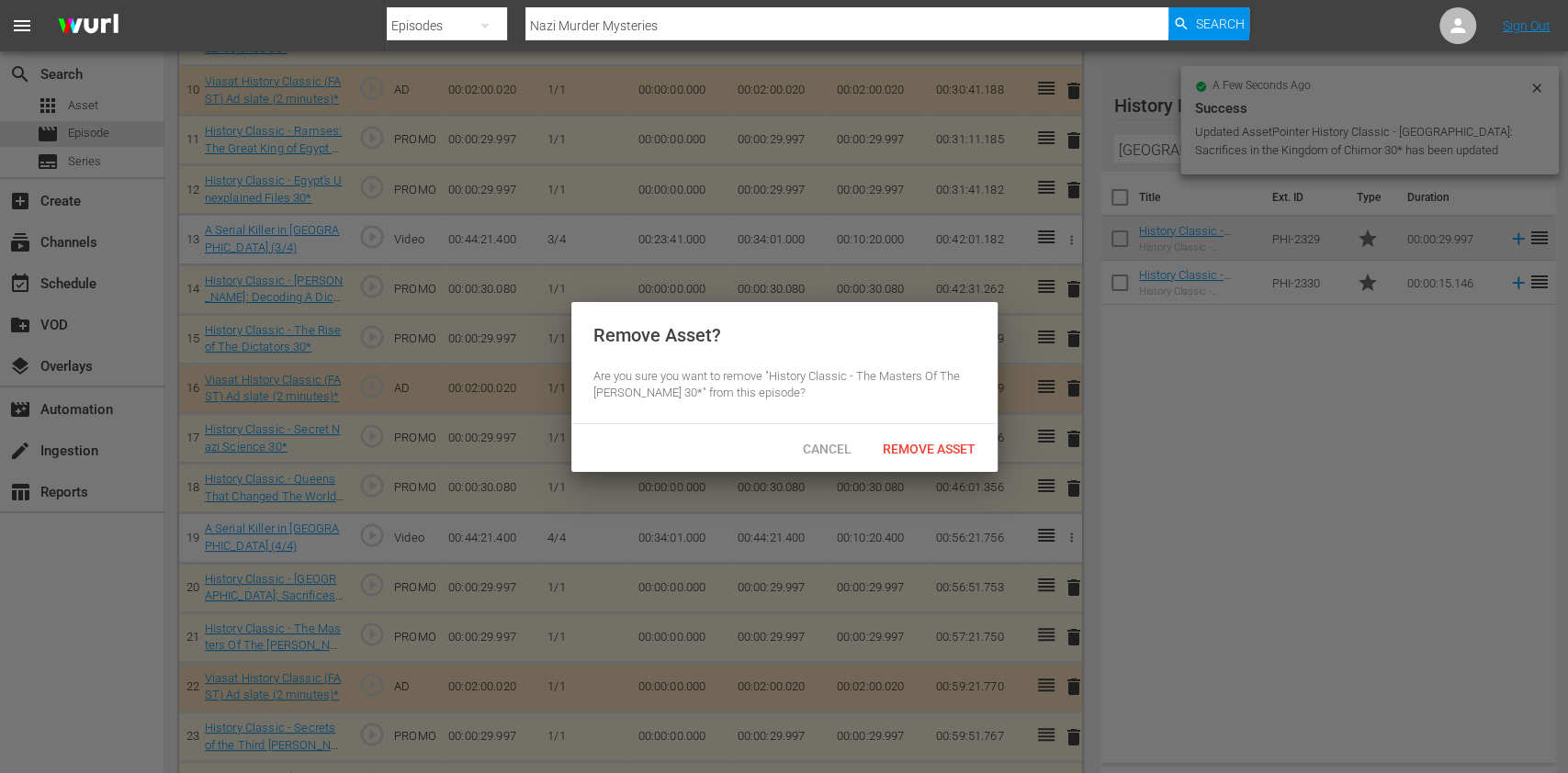
click at [921, 438] on div "Remove Asset" at bounding box center [929, 449] width 122 height 34
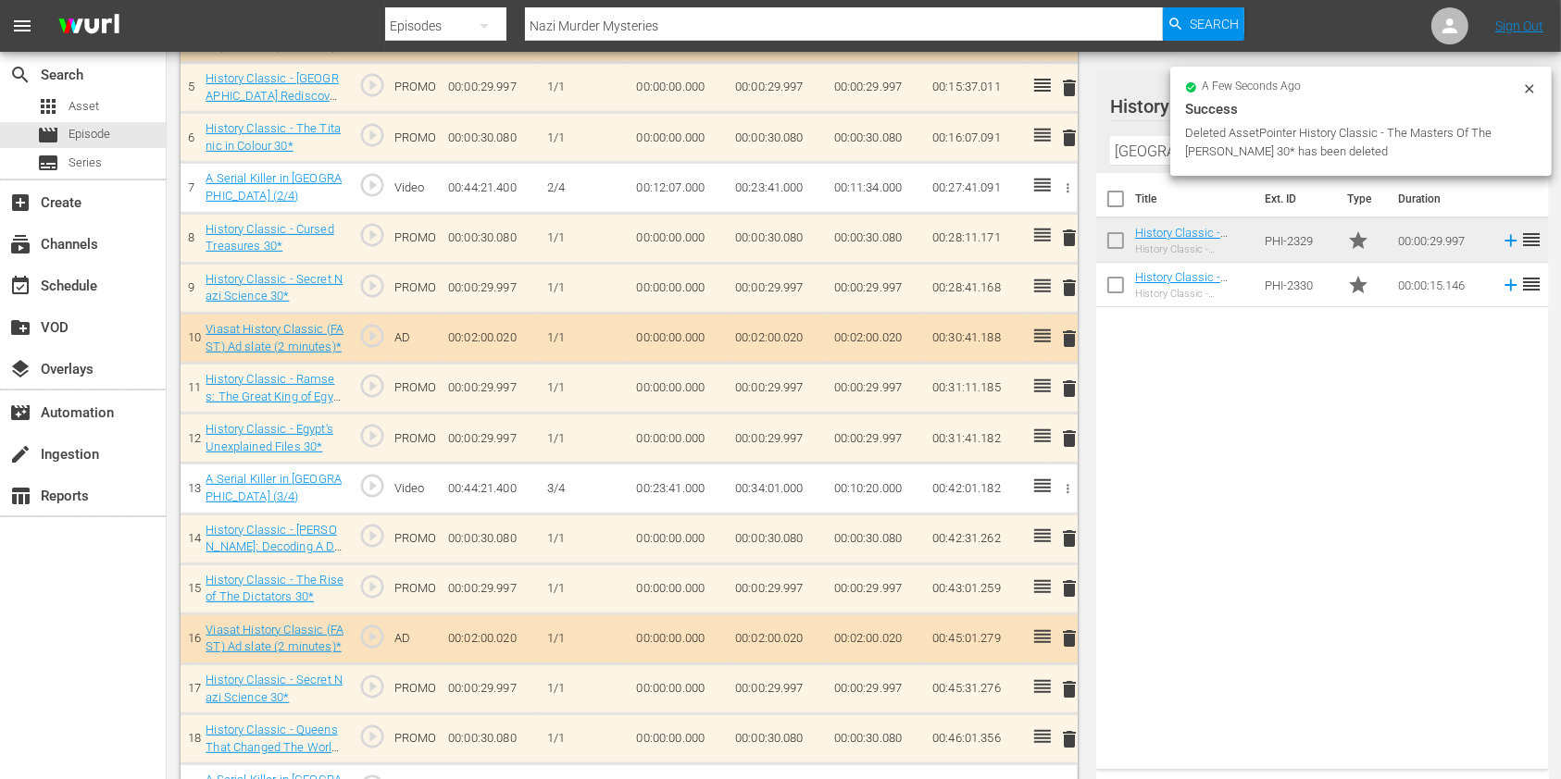
scroll to position [655, 0]
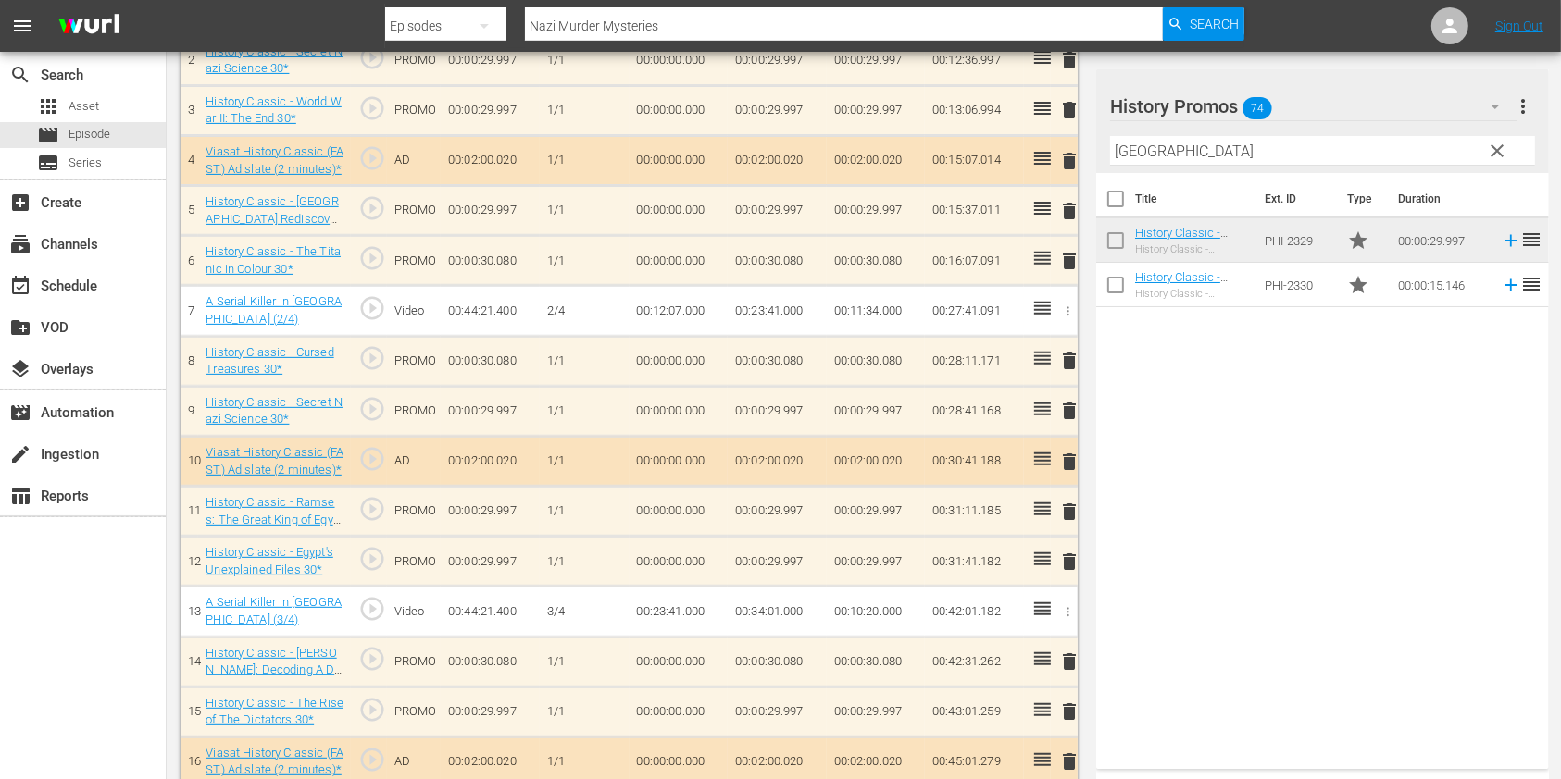
click at [1066, 704] on span "delete" at bounding box center [1069, 712] width 22 height 22
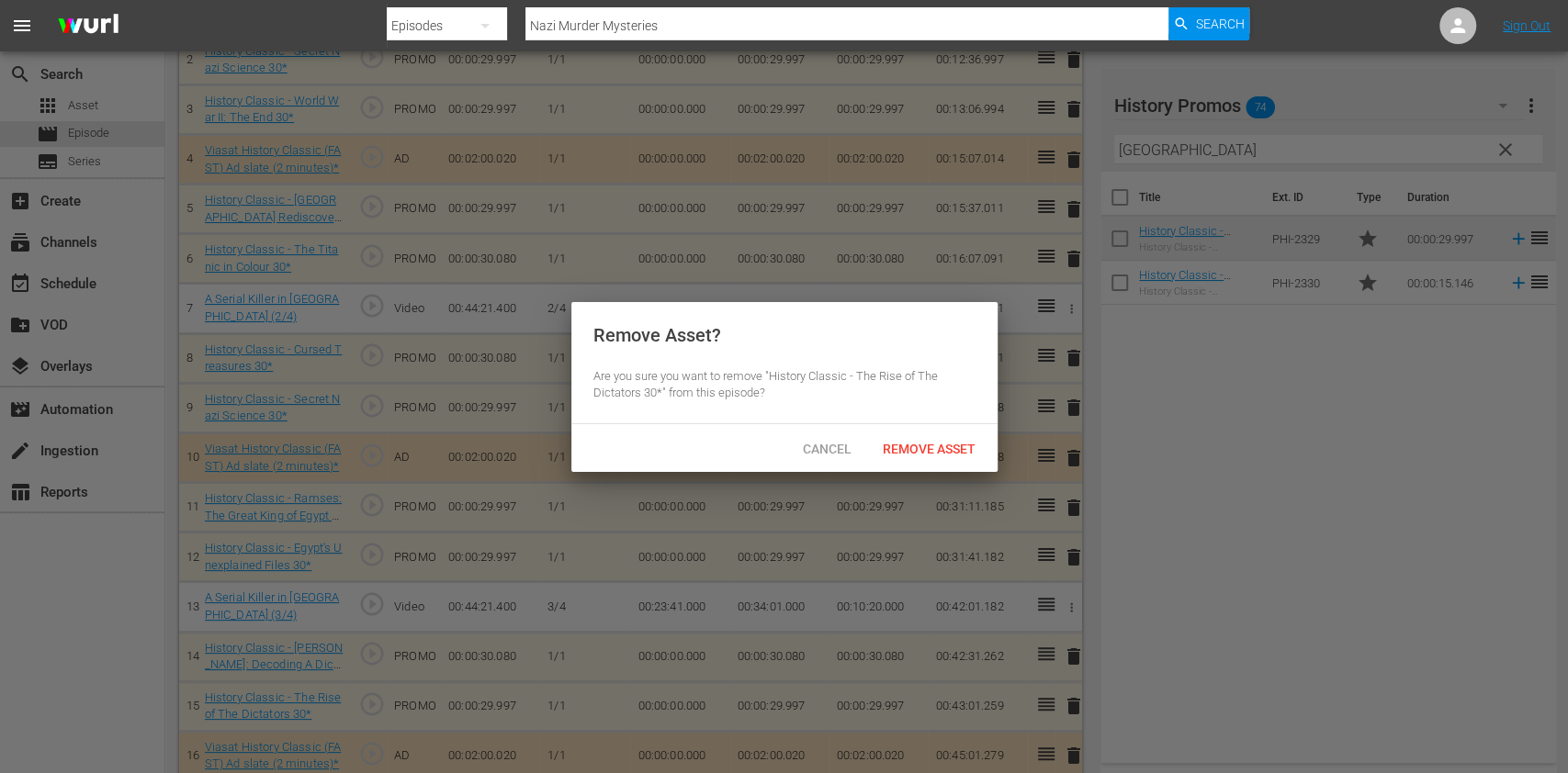
click at [950, 451] on span "Remove Asset" at bounding box center [929, 449] width 122 height 15
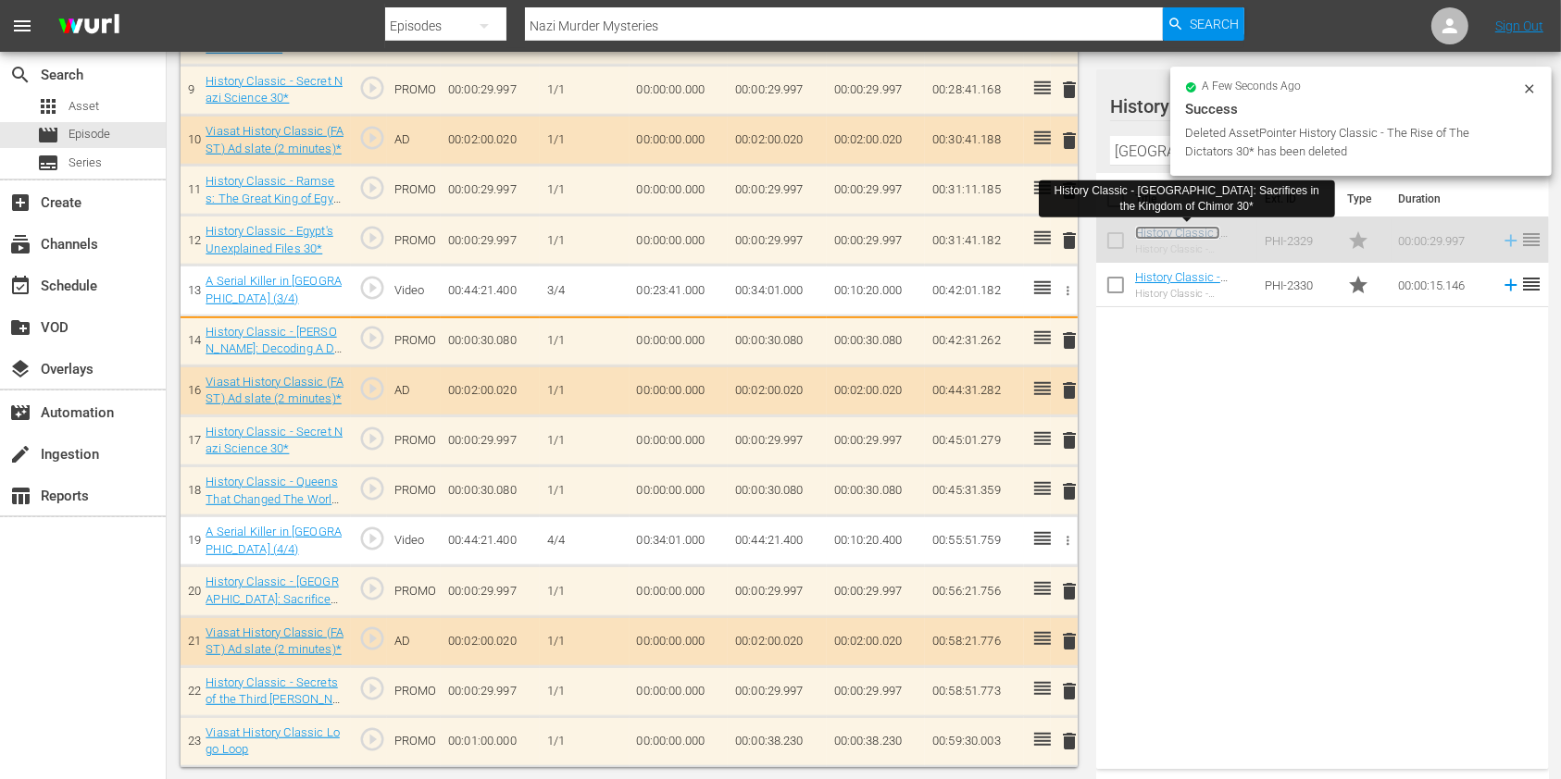
scroll to position [979, 0]
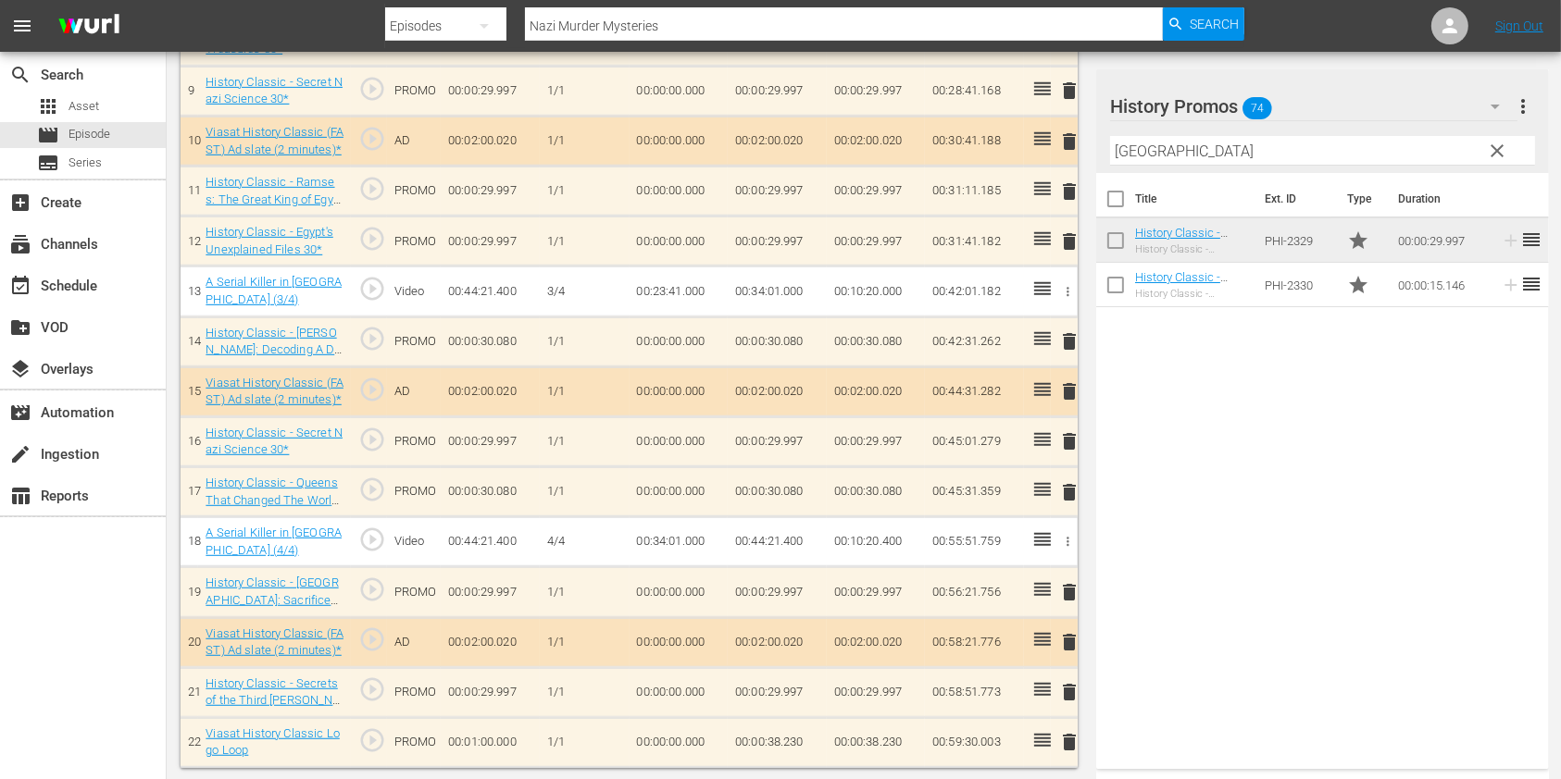
click at [1124, 143] on input "[GEOGRAPHIC_DATA]" at bounding box center [1322, 151] width 425 height 30
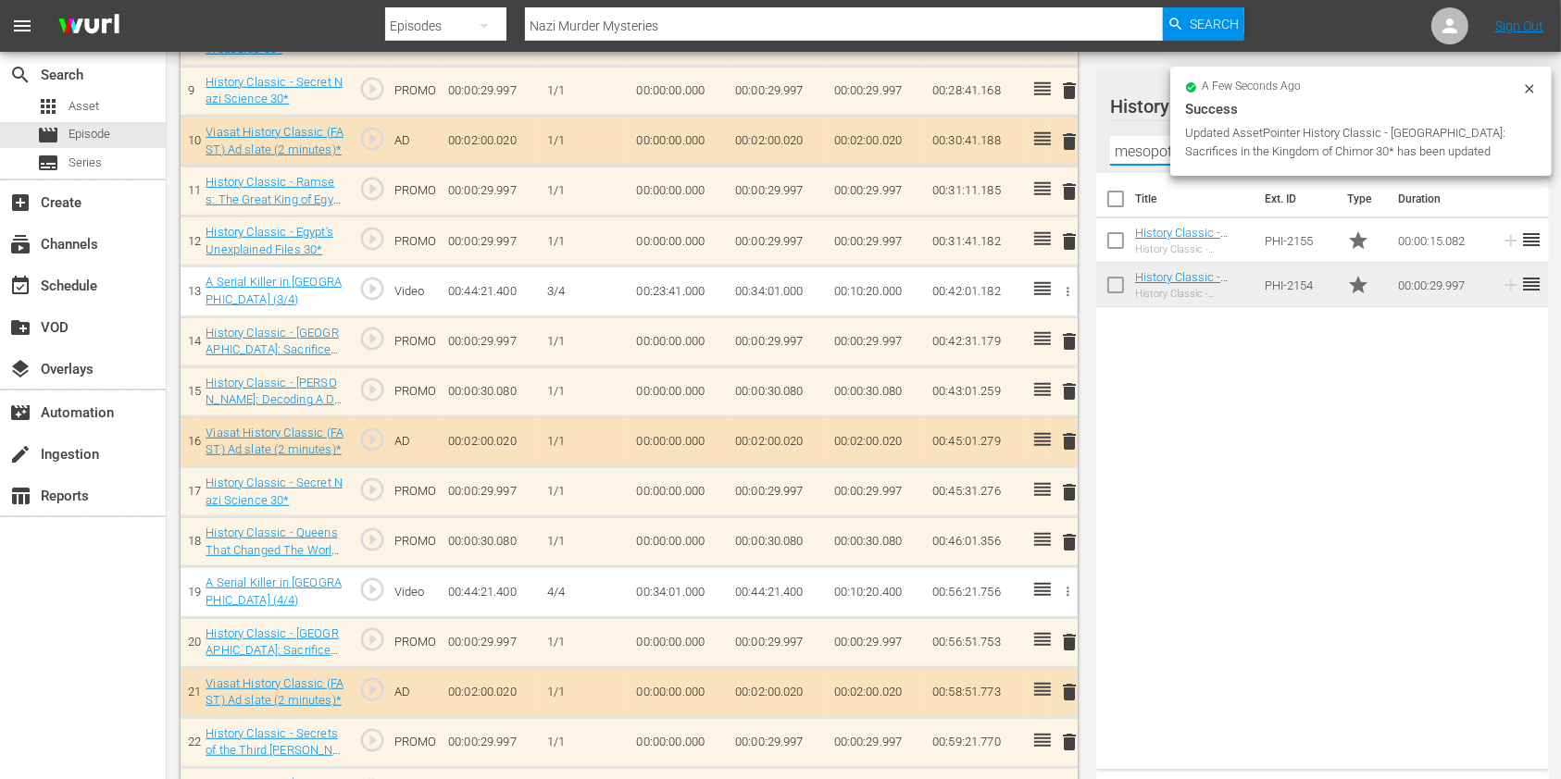
scroll to position [976, 0]
type input "mesopota"
click at [1118, 425] on div "Title Ext. ID Type Duration History Classic - Mesopotamia Rediscovered 15* Hist…" at bounding box center [1322, 467] width 453 height 589
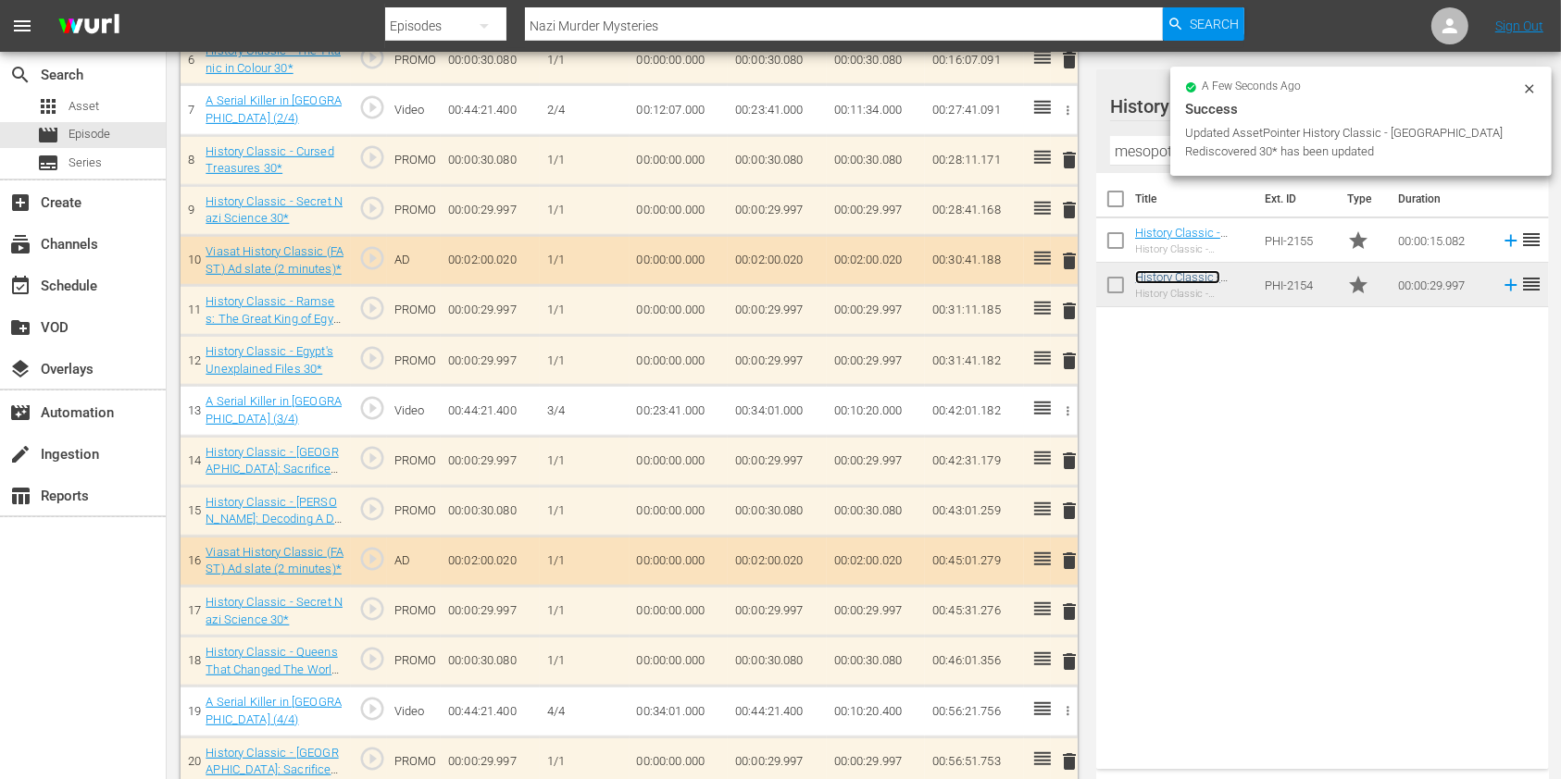
scroll to position [853, 0]
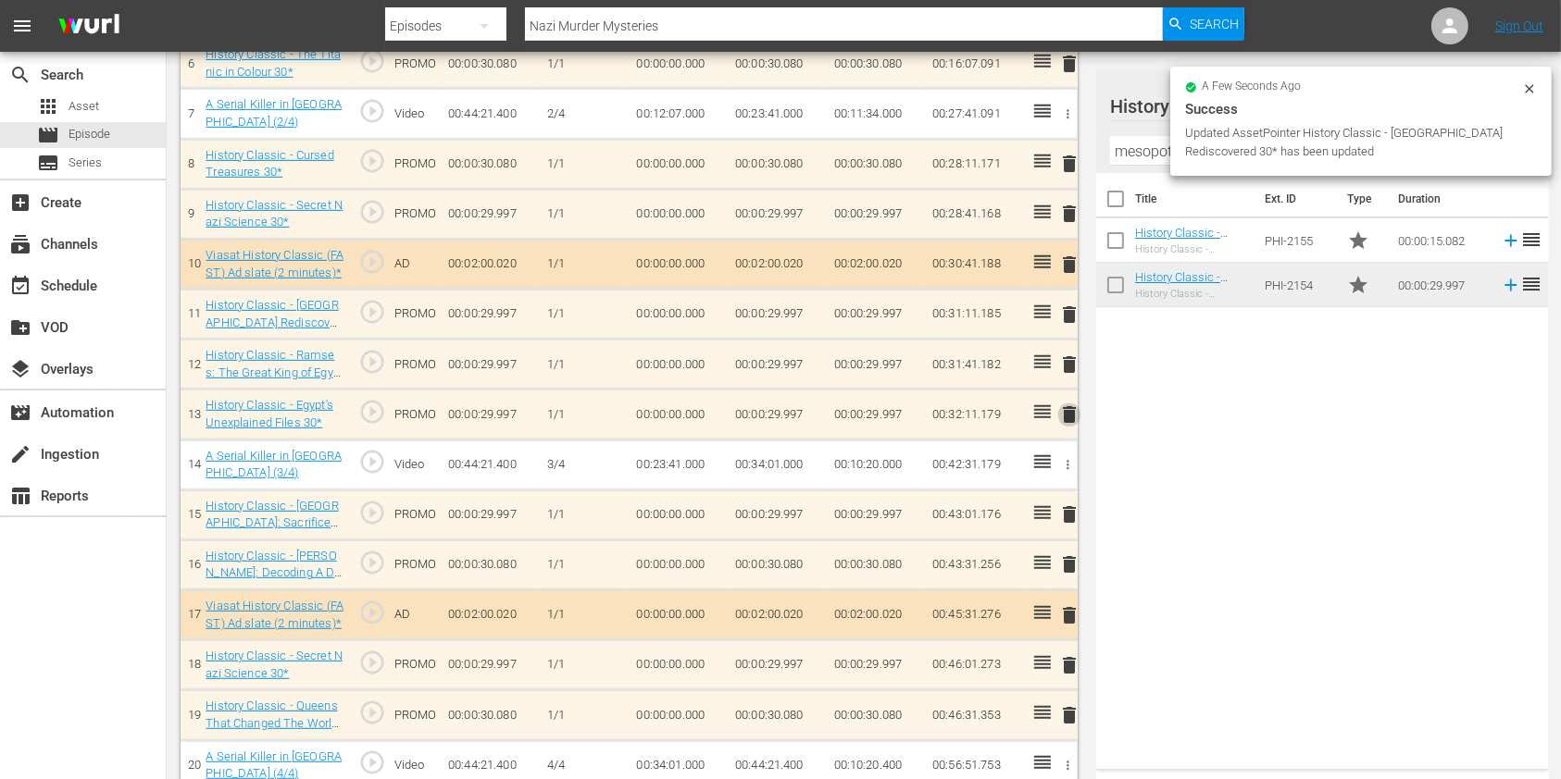
click at [1067, 414] on span "delete" at bounding box center [1069, 415] width 22 height 22
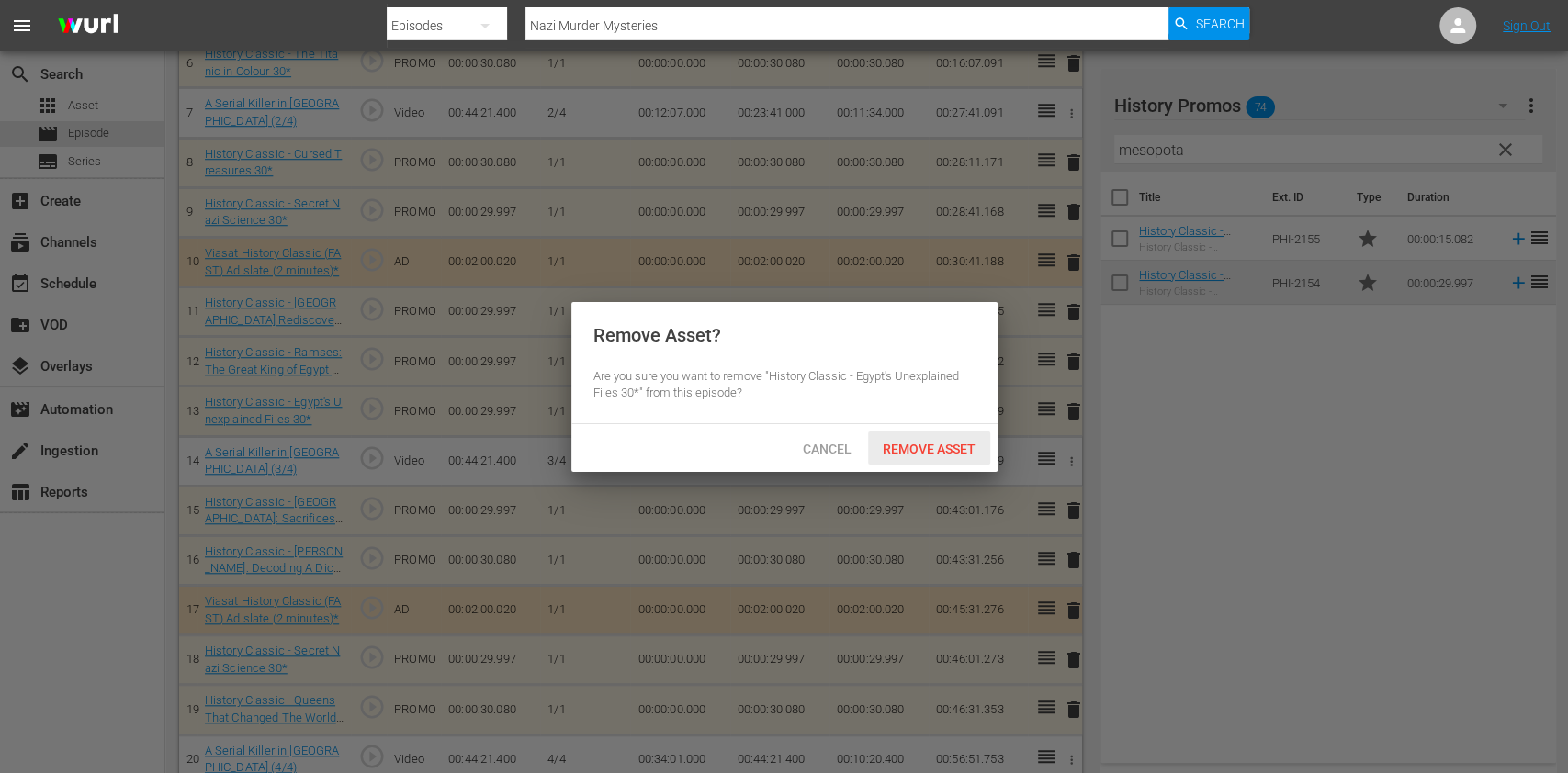
click at [972, 451] on span "Remove Asset" at bounding box center [929, 449] width 122 height 15
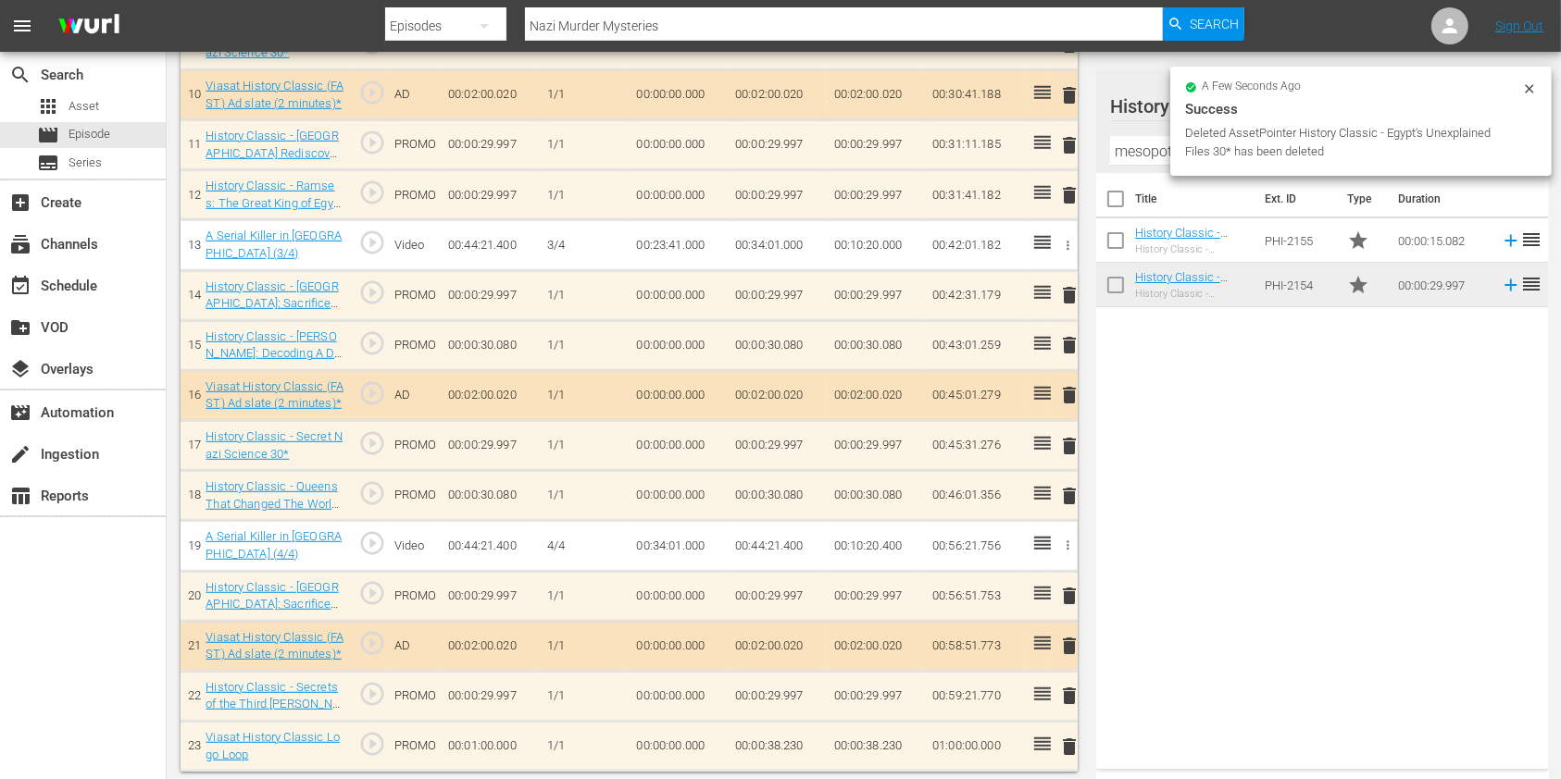
scroll to position [1026, 0]
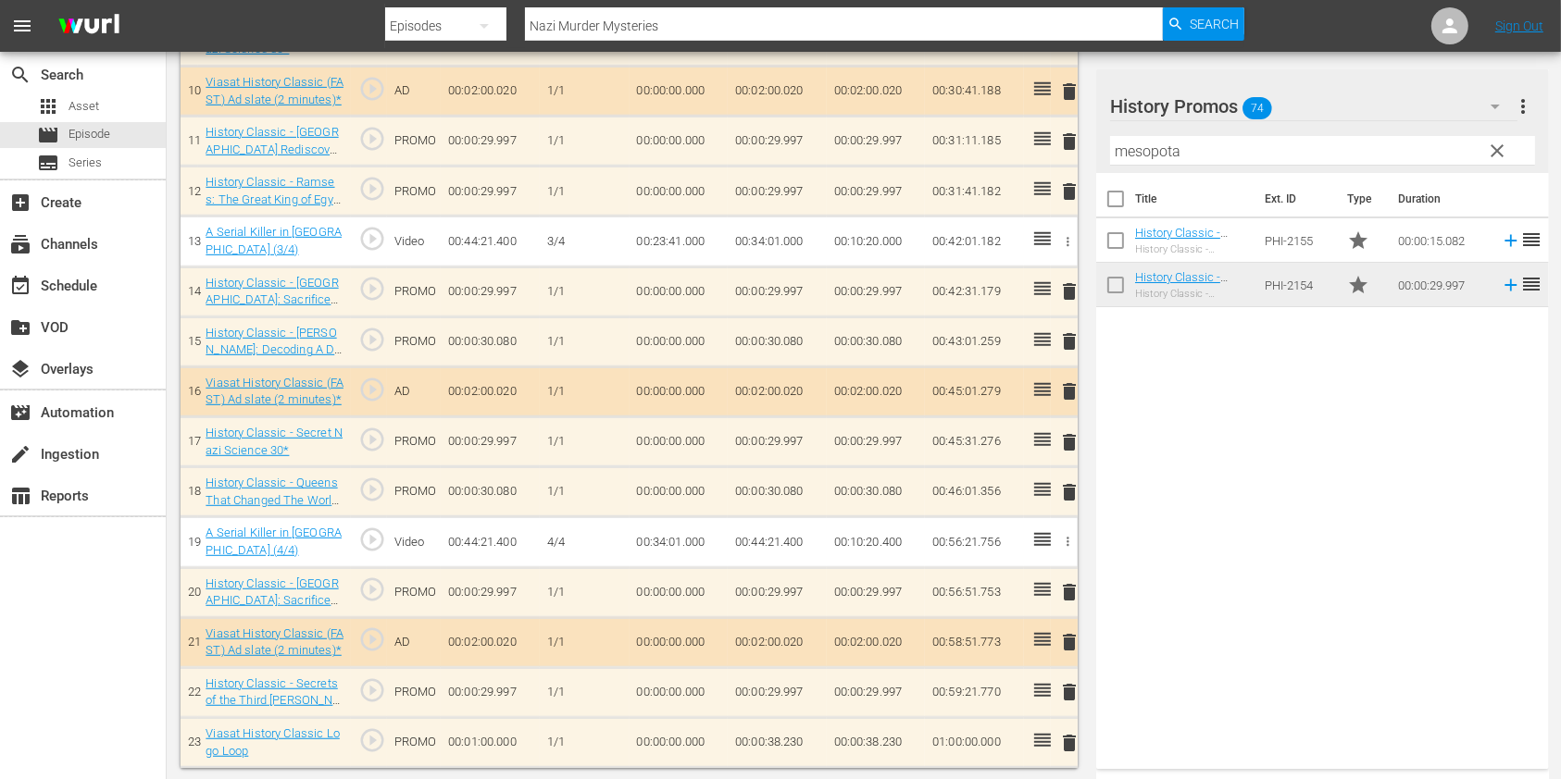
click at [1066, 692] on span "delete" at bounding box center [1069, 692] width 22 height 22
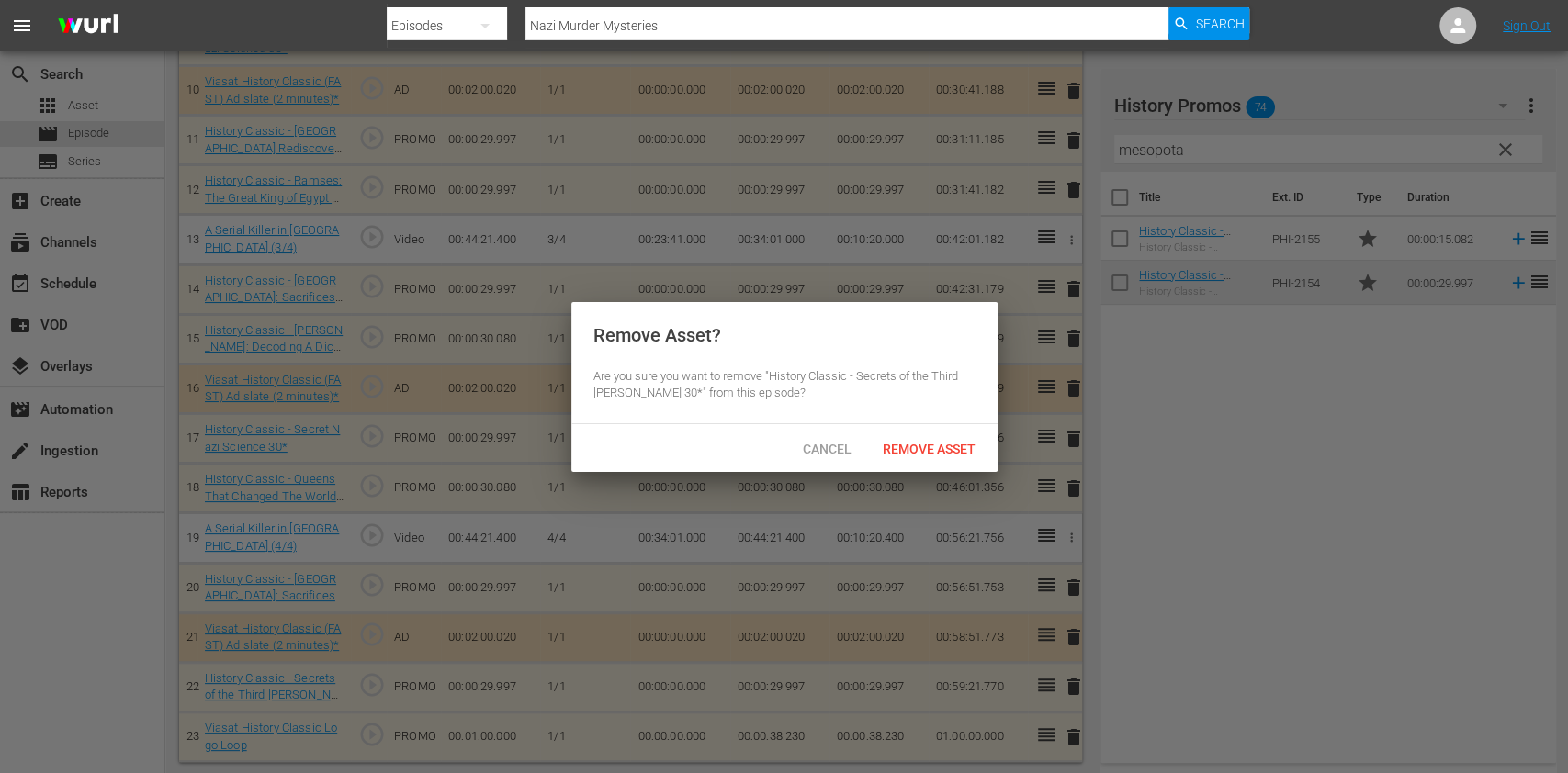
click at [936, 448] on span "Remove Asset" at bounding box center [929, 449] width 122 height 15
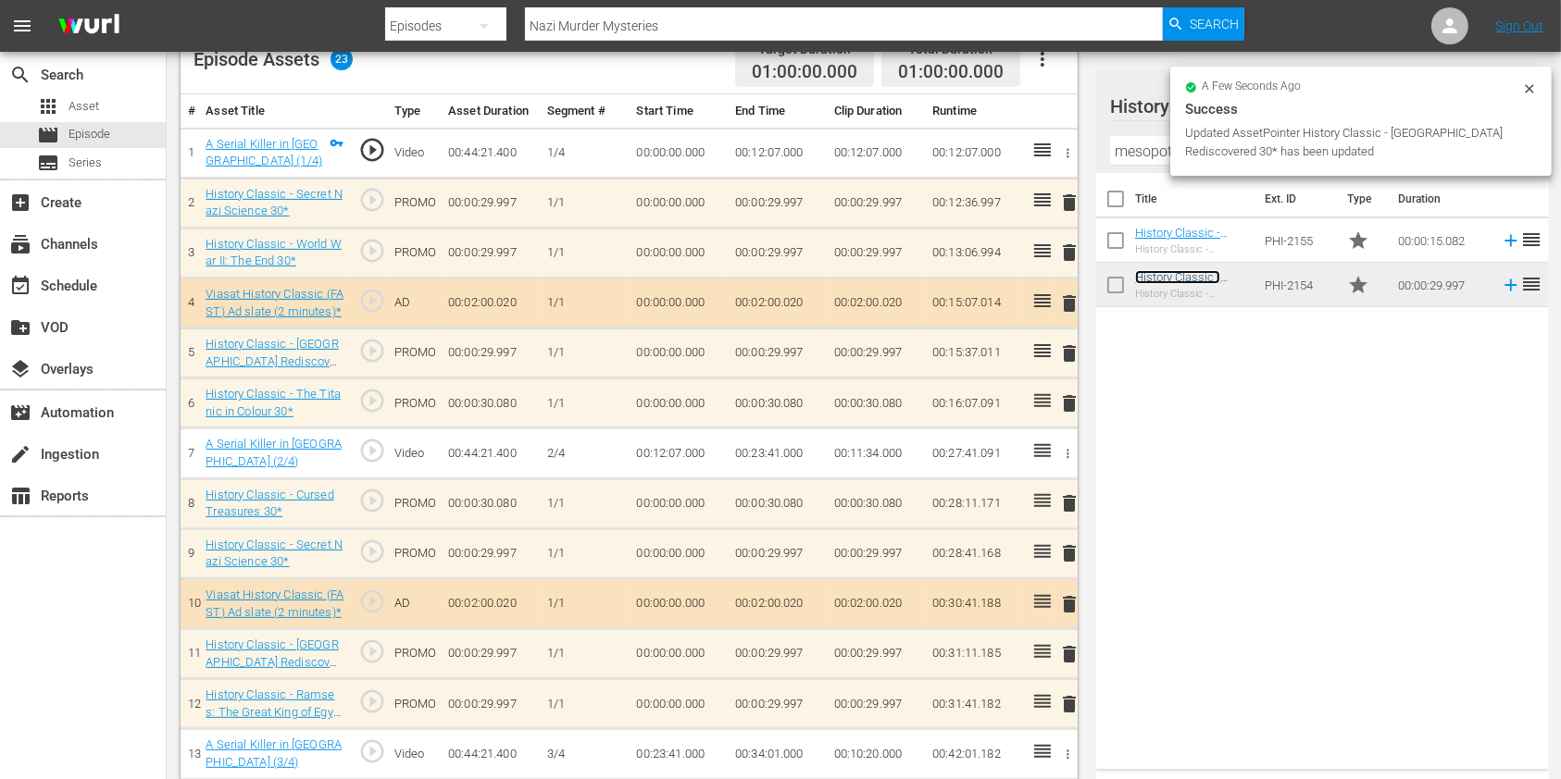
scroll to position [0, 0]
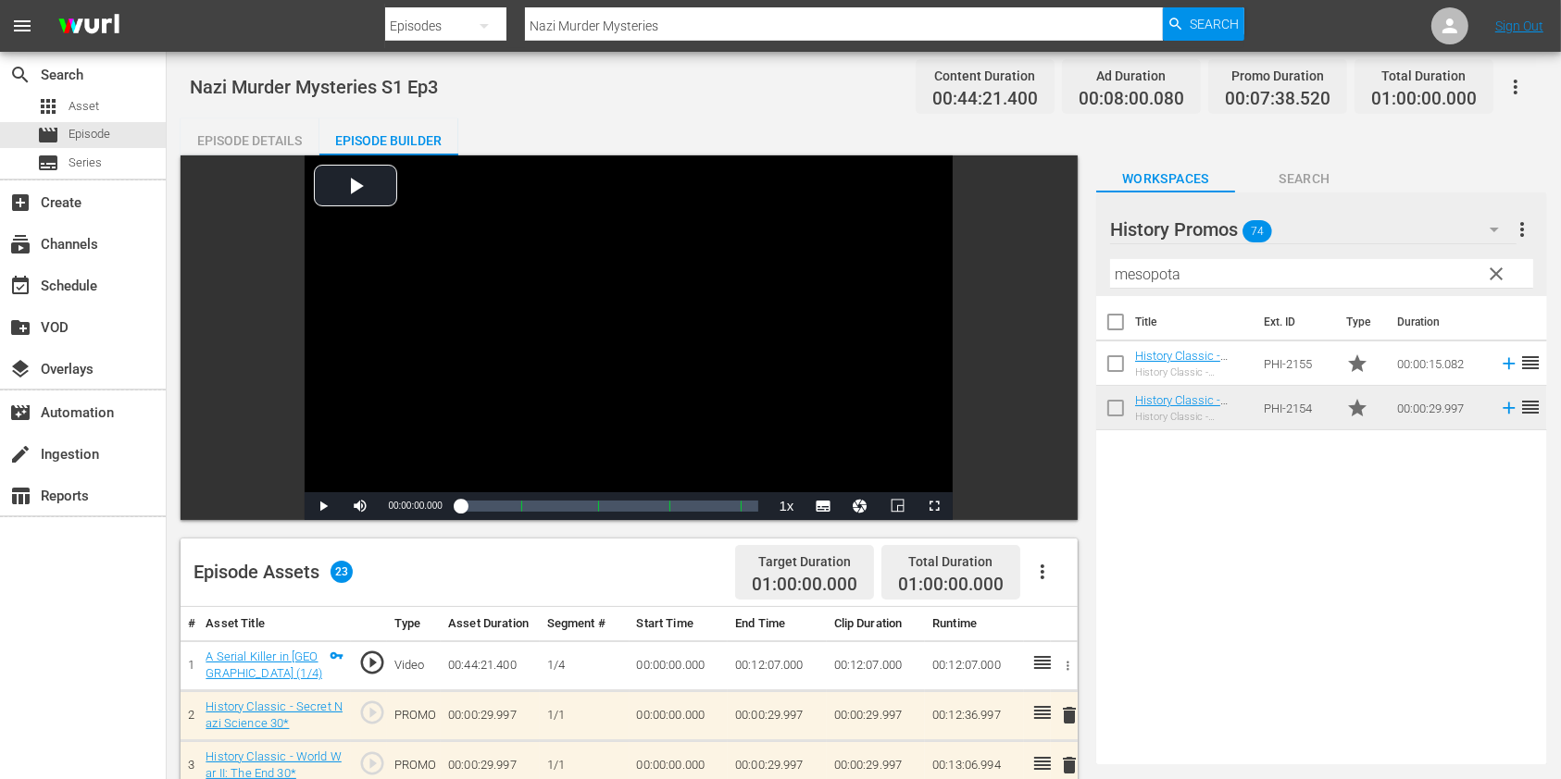
click at [718, 19] on input "Nazi Murder Mysteries" at bounding box center [844, 26] width 638 height 44
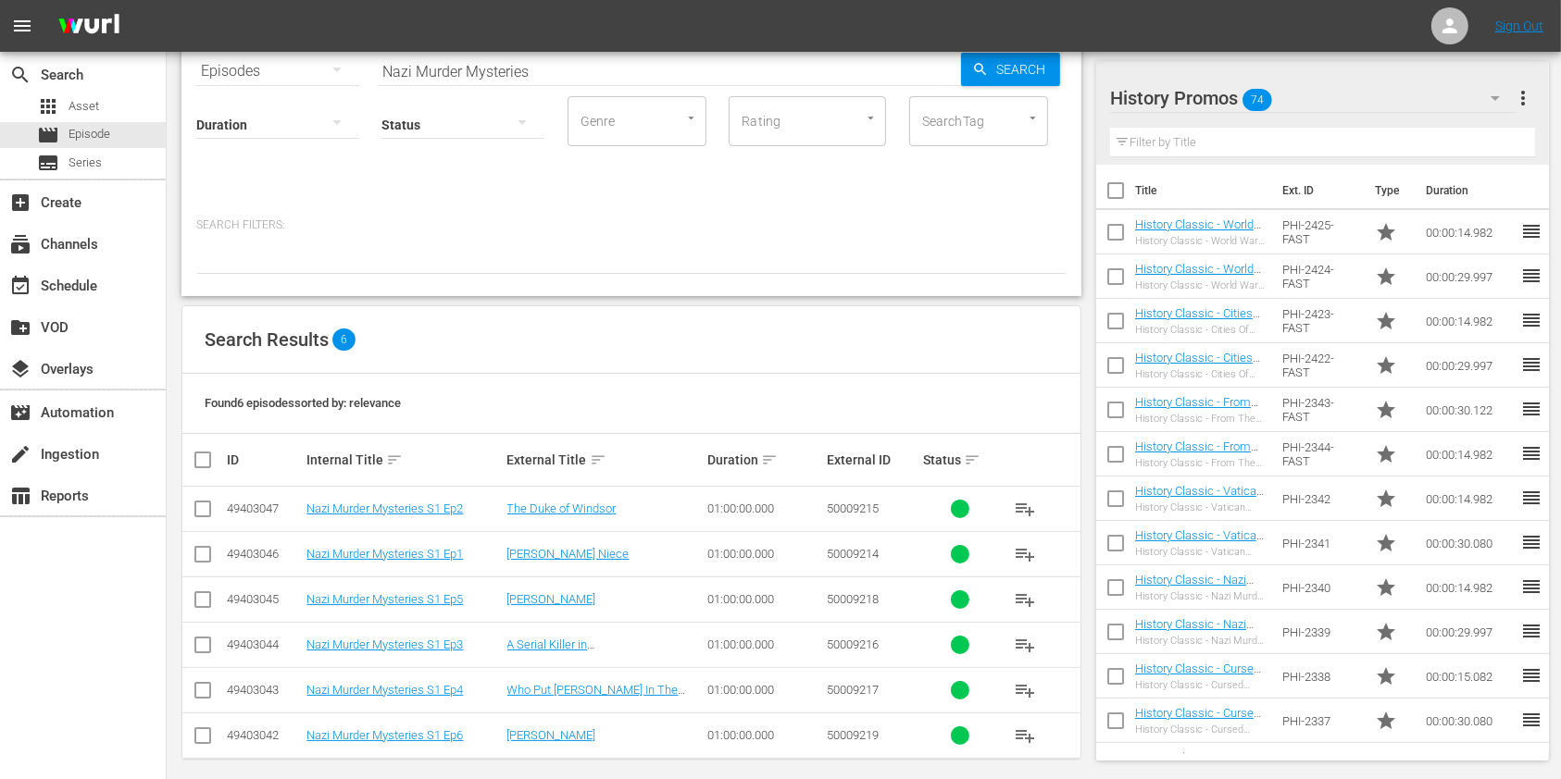
scroll to position [104, 0]
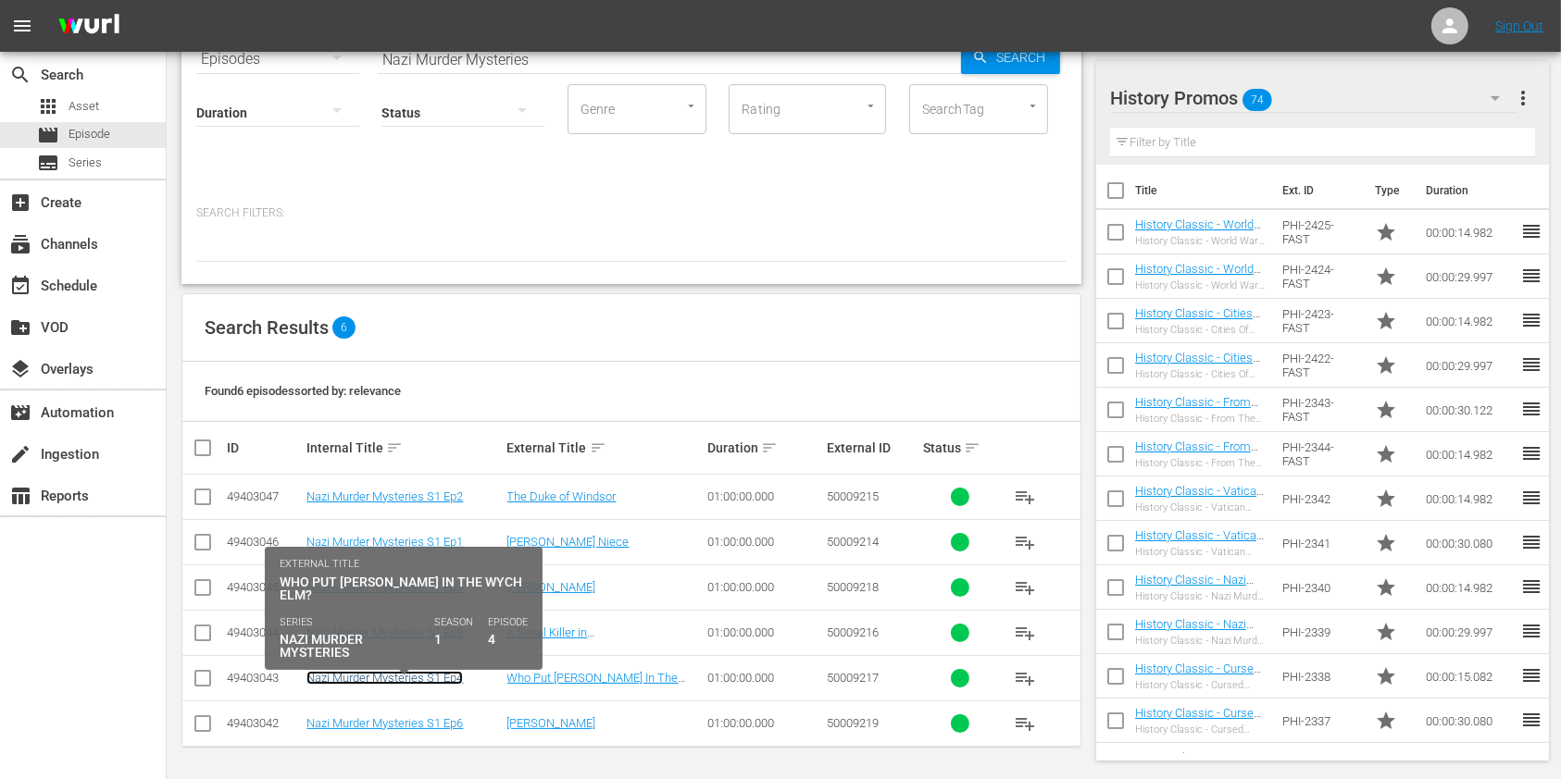
click at [447, 681] on link "Nazi Murder Mysteries S1 Ep4" at bounding box center [384, 678] width 156 height 14
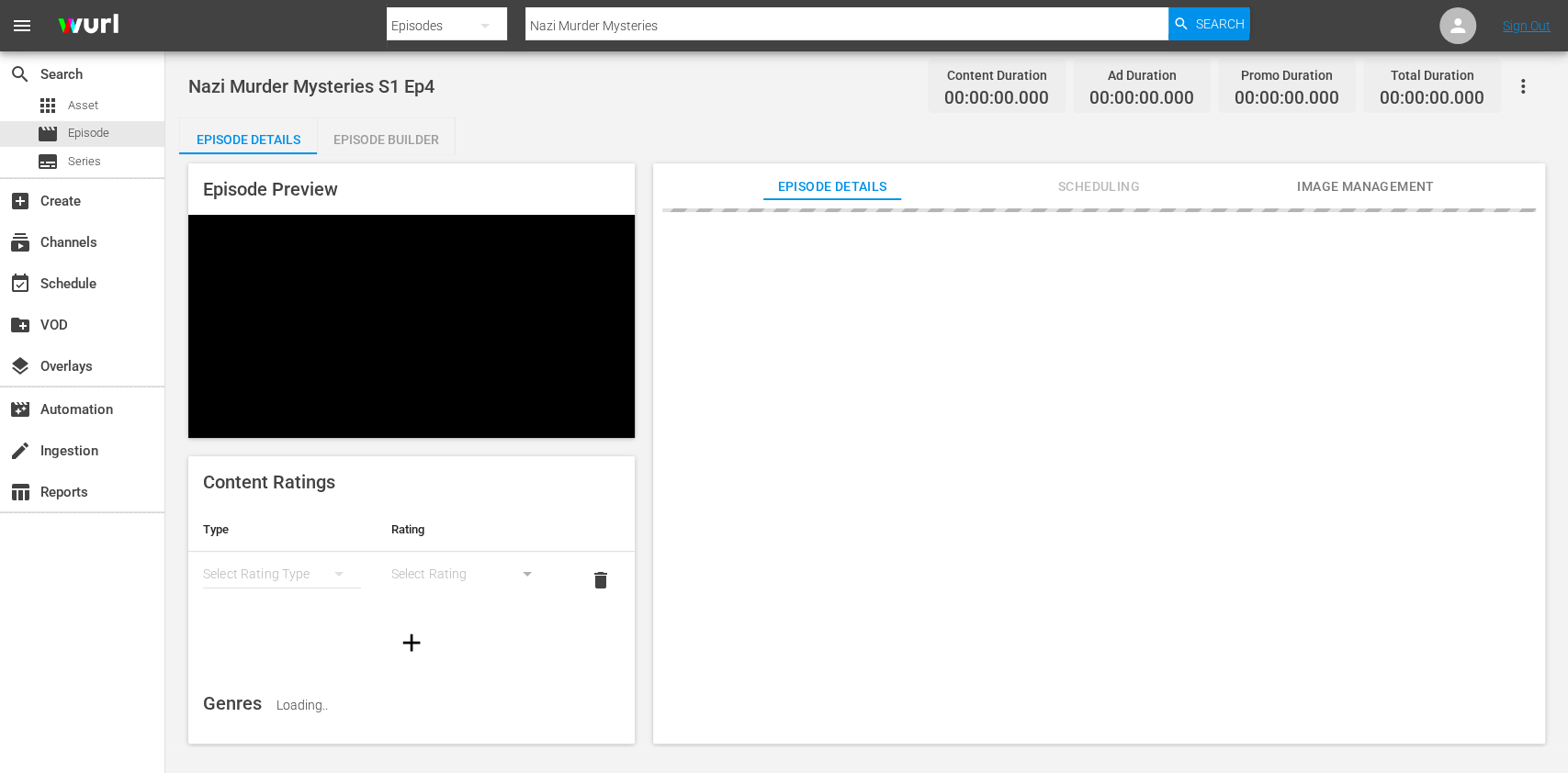
click at [358, 136] on div "Episode Builder" at bounding box center [385, 139] width 138 height 44
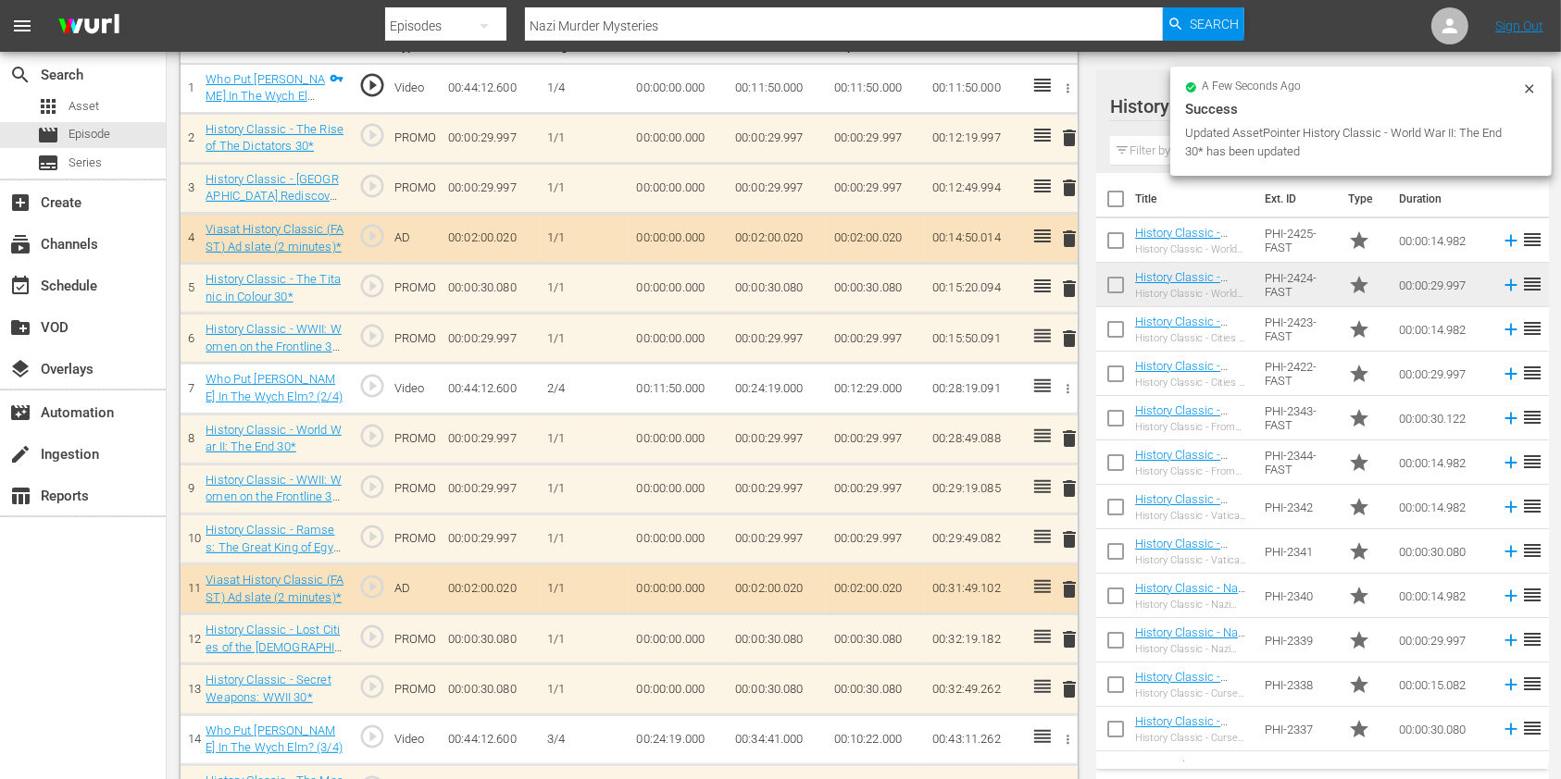
scroll to position [617, 0]
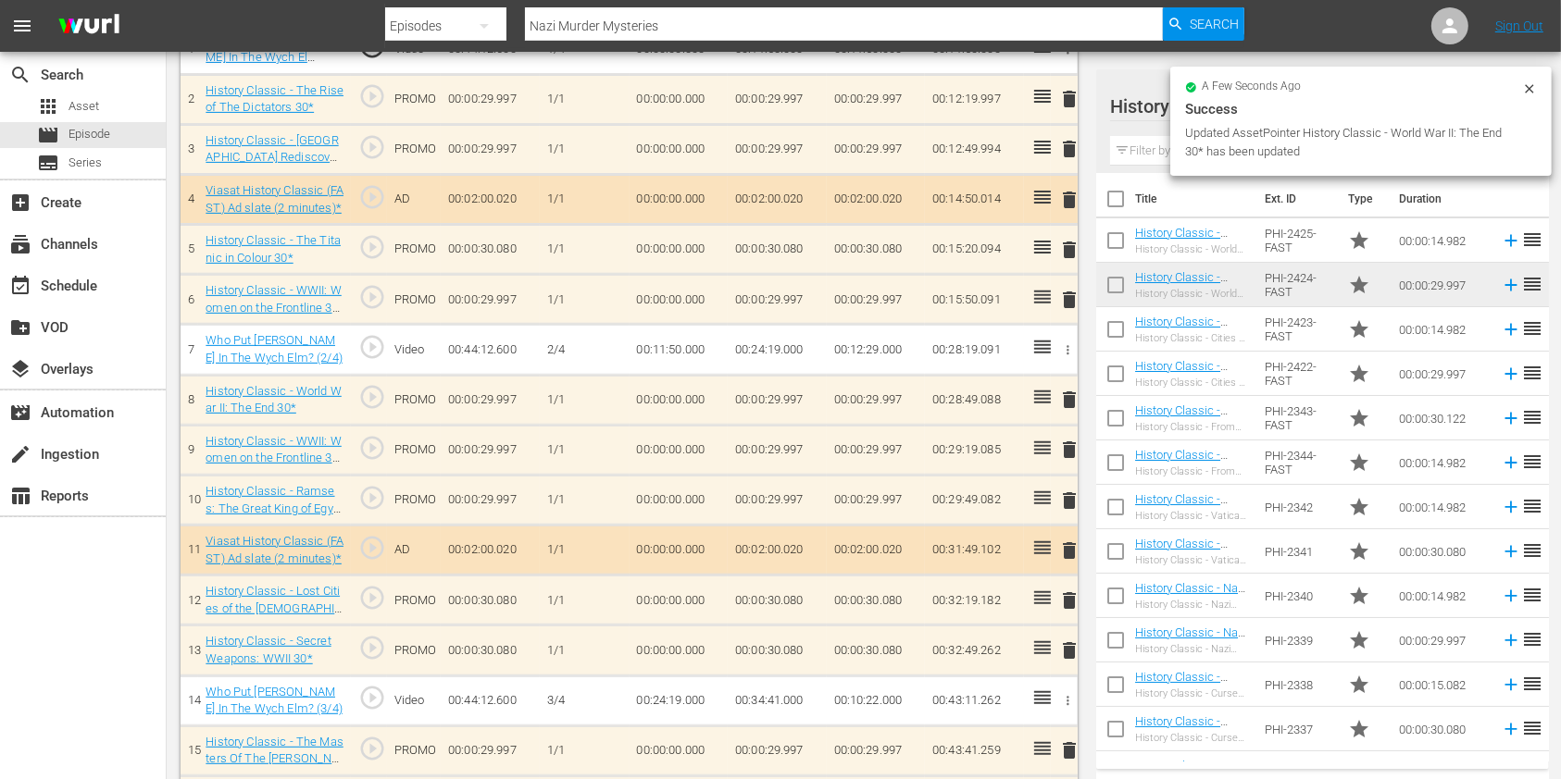
click at [1071, 500] on span "delete" at bounding box center [1069, 501] width 22 height 22
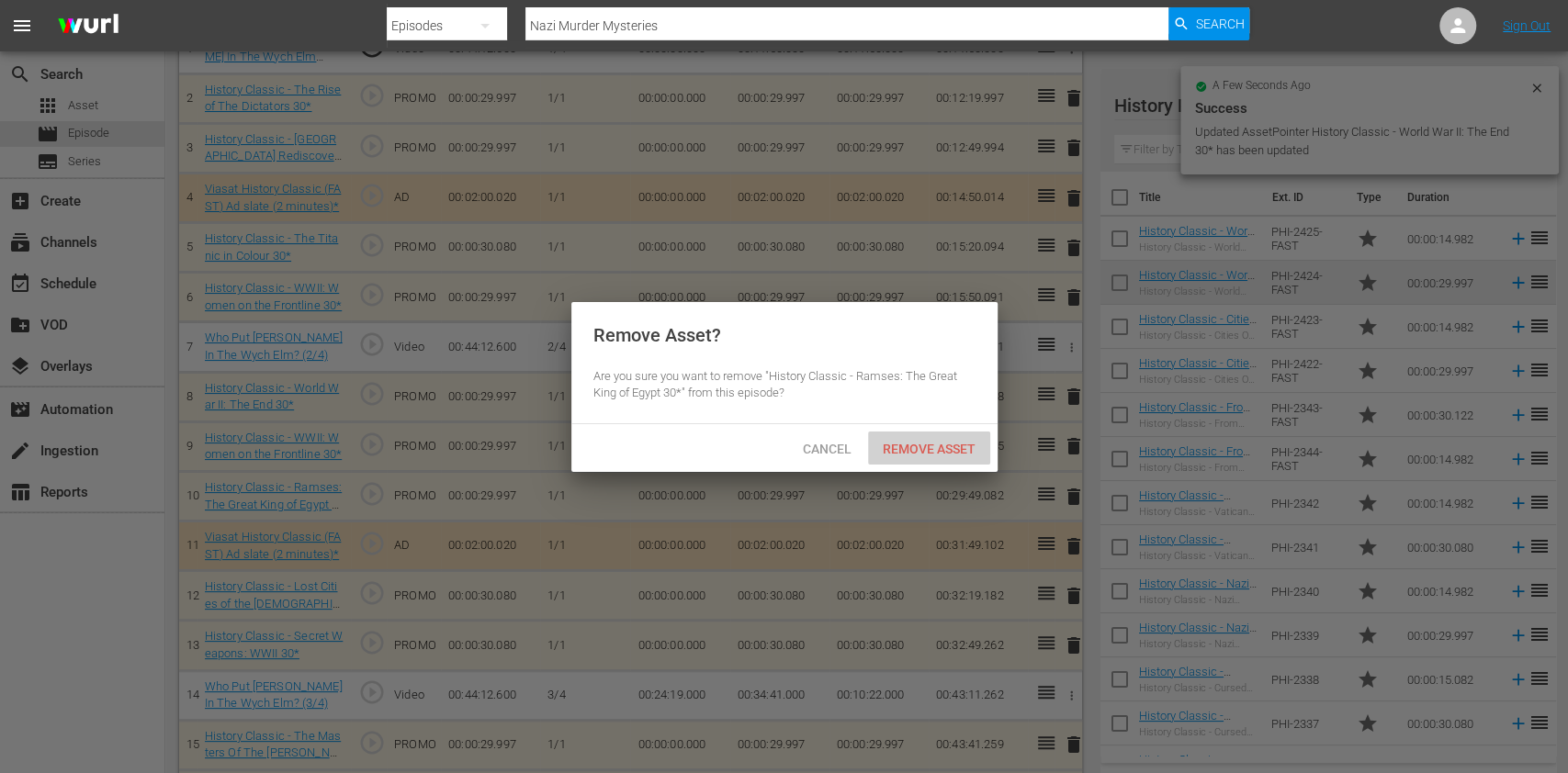
click at [953, 442] on span "Remove Asset" at bounding box center [929, 449] width 122 height 15
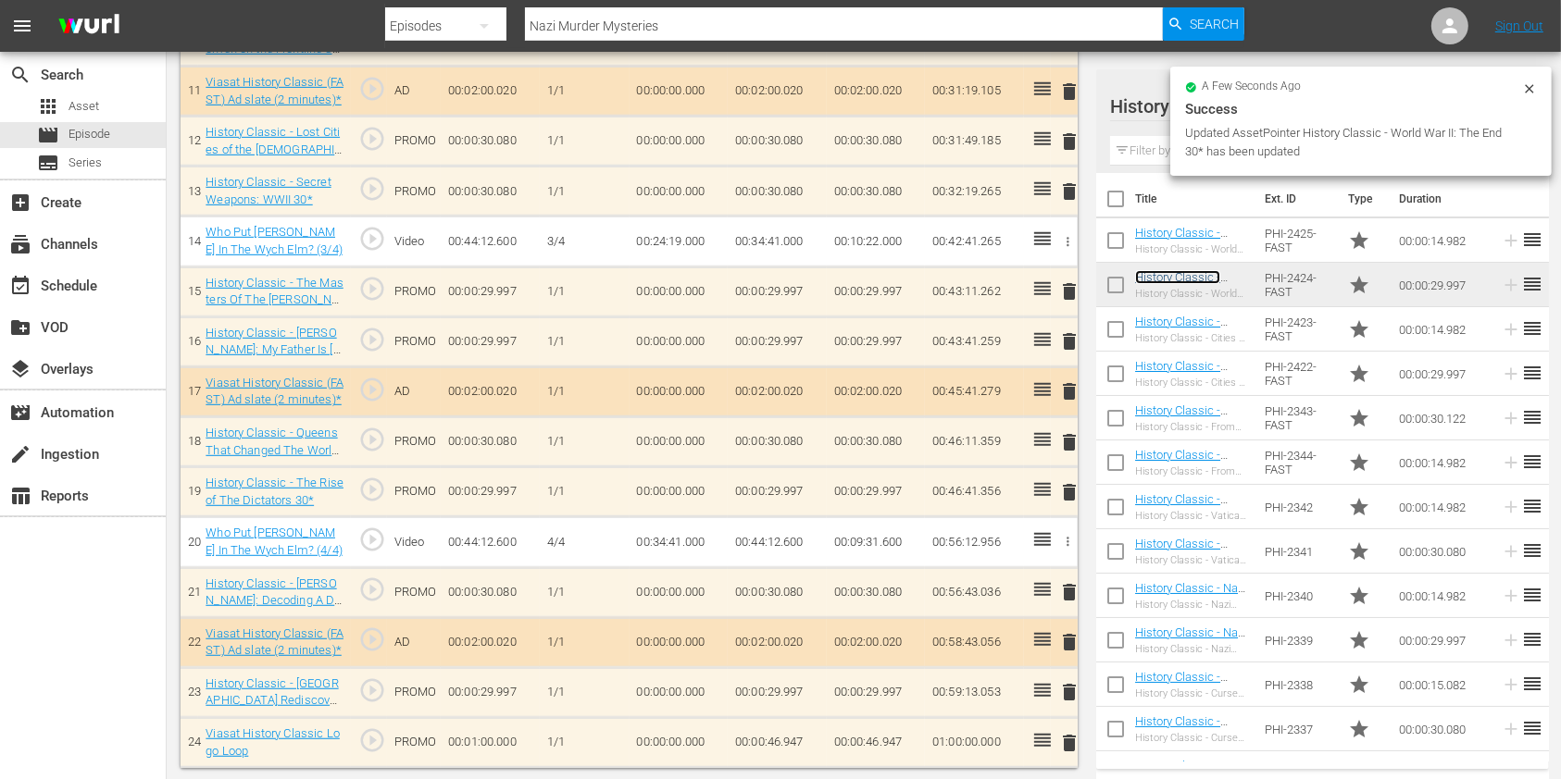
scroll to position [1079, 0]
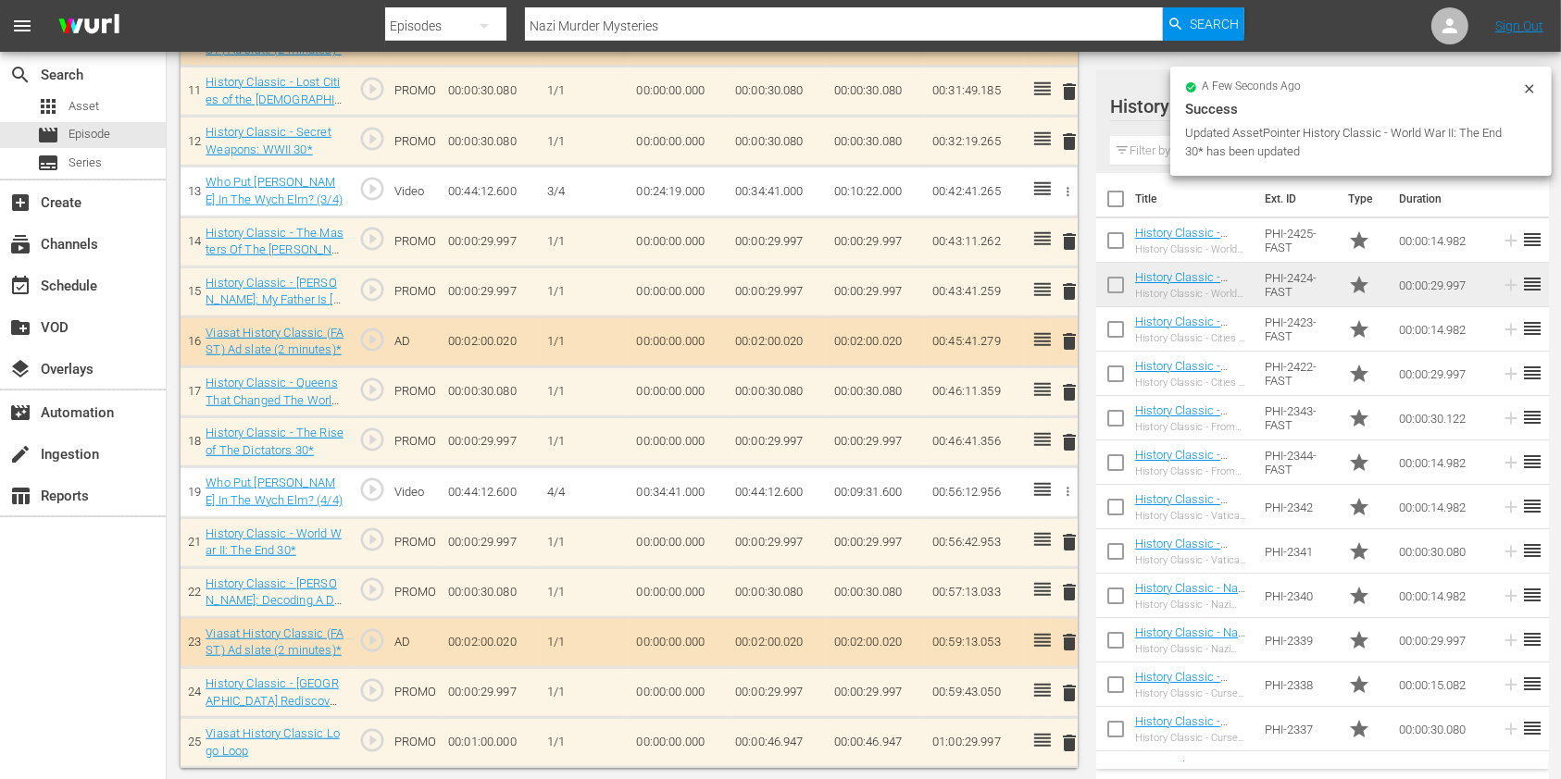
click at [1066, 441] on div "delete" at bounding box center [1064, 442] width 12 height 27
click at [1070, 441] on span "delete" at bounding box center [1069, 442] width 22 height 22
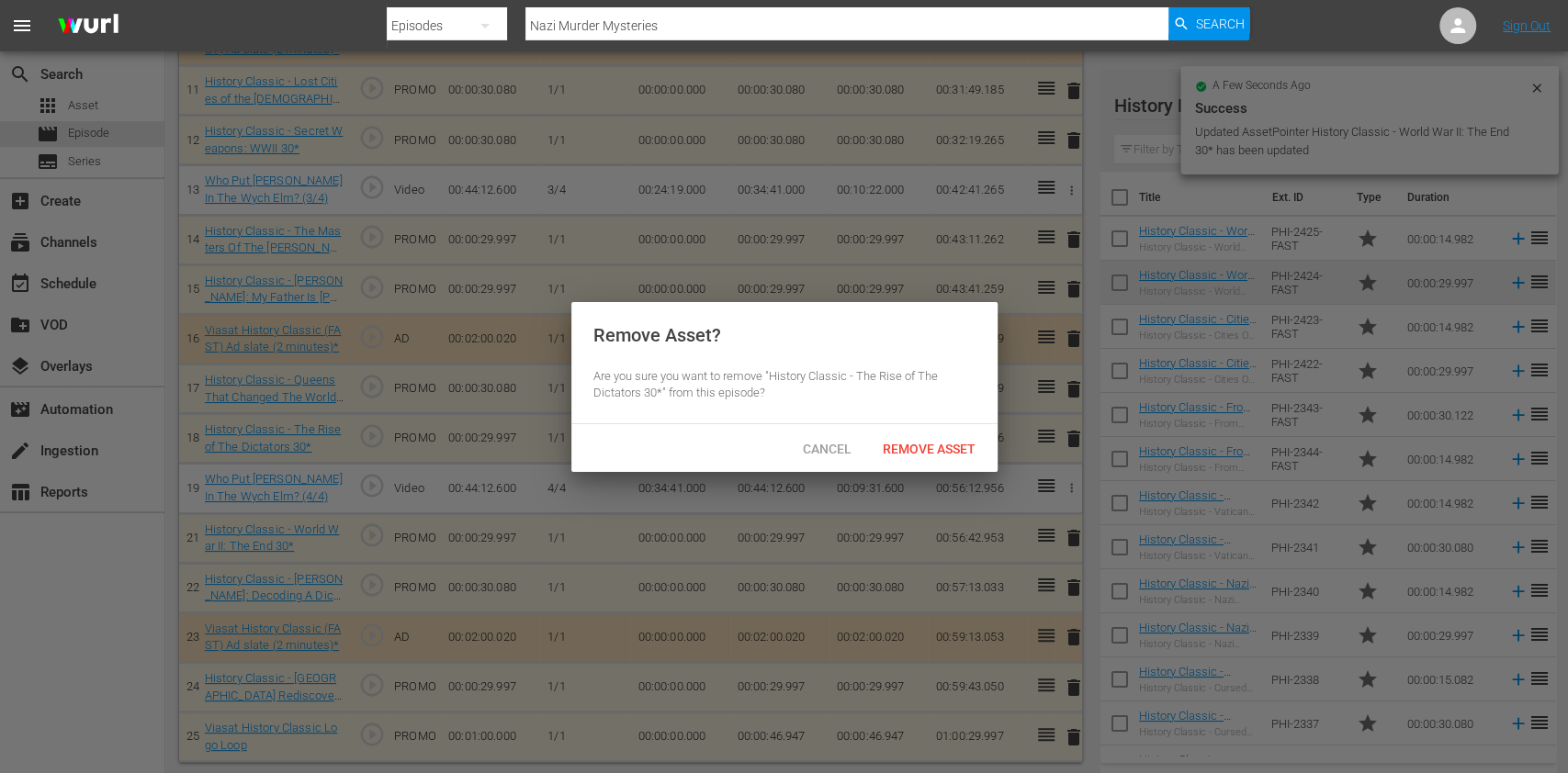
click at [978, 459] on div "Remove Asset" at bounding box center [929, 449] width 122 height 34
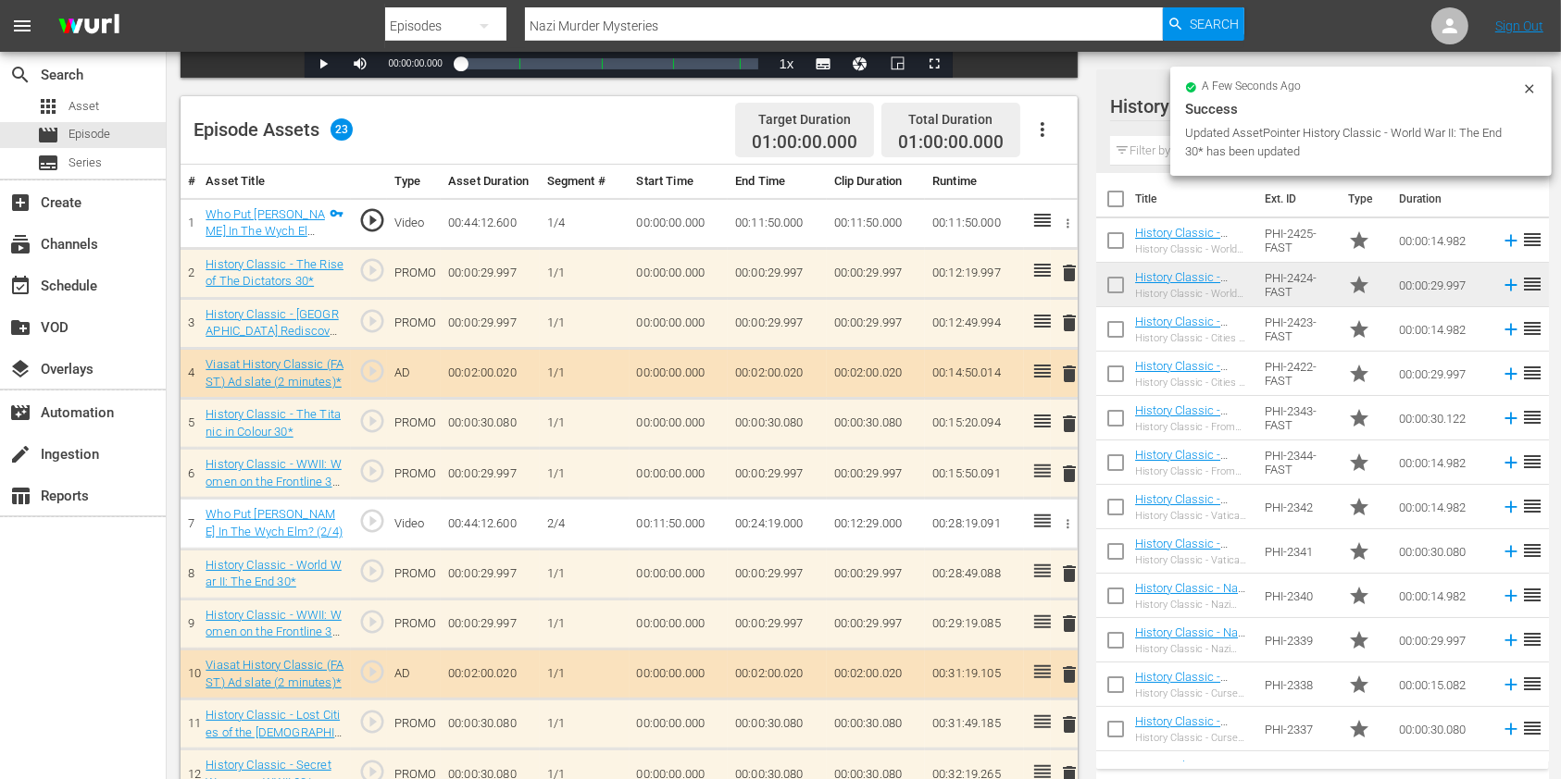
scroll to position [408, 0]
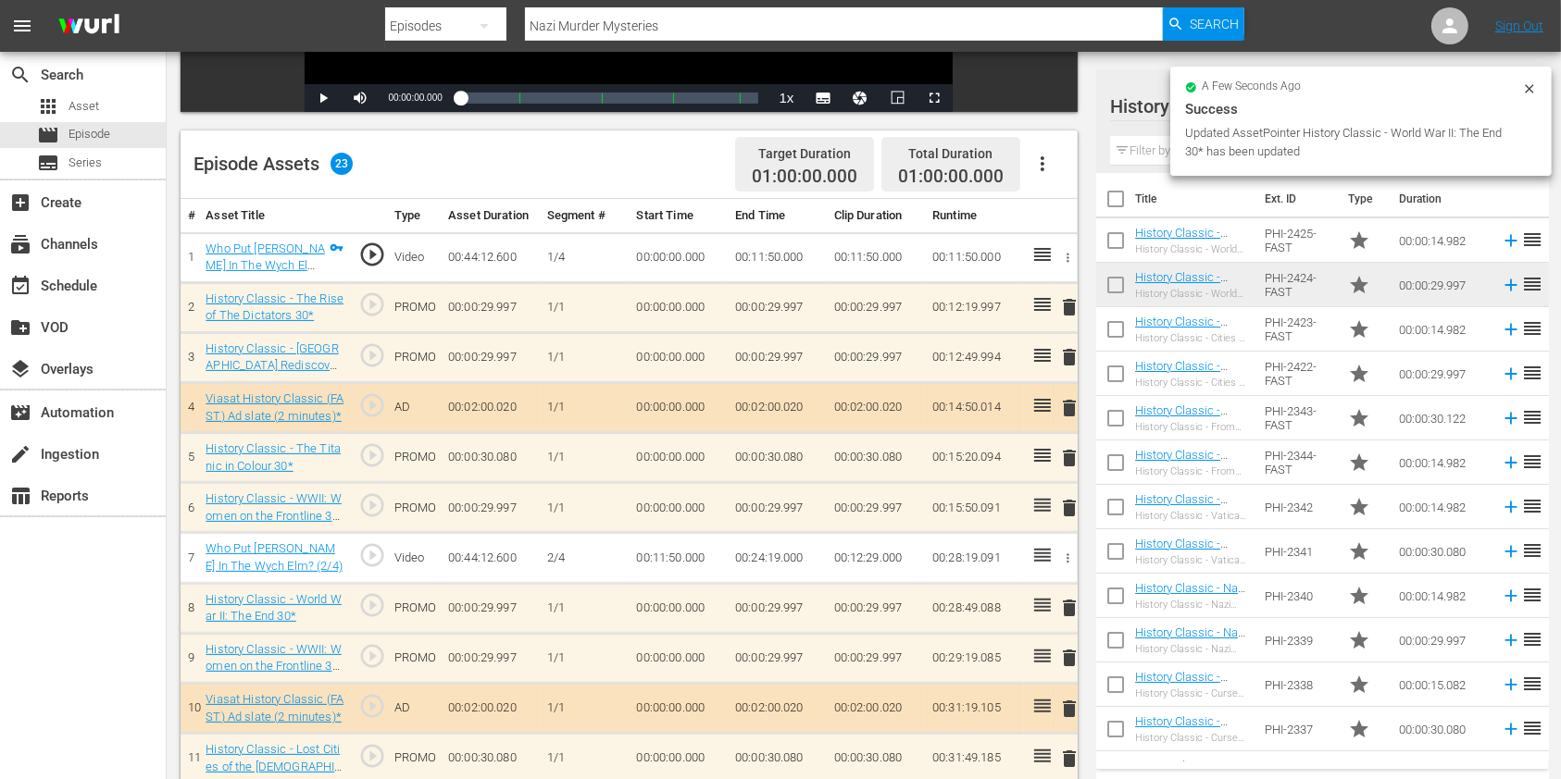
click at [1137, 136] on input "text" at bounding box center [1322, 151] width 425 height 30
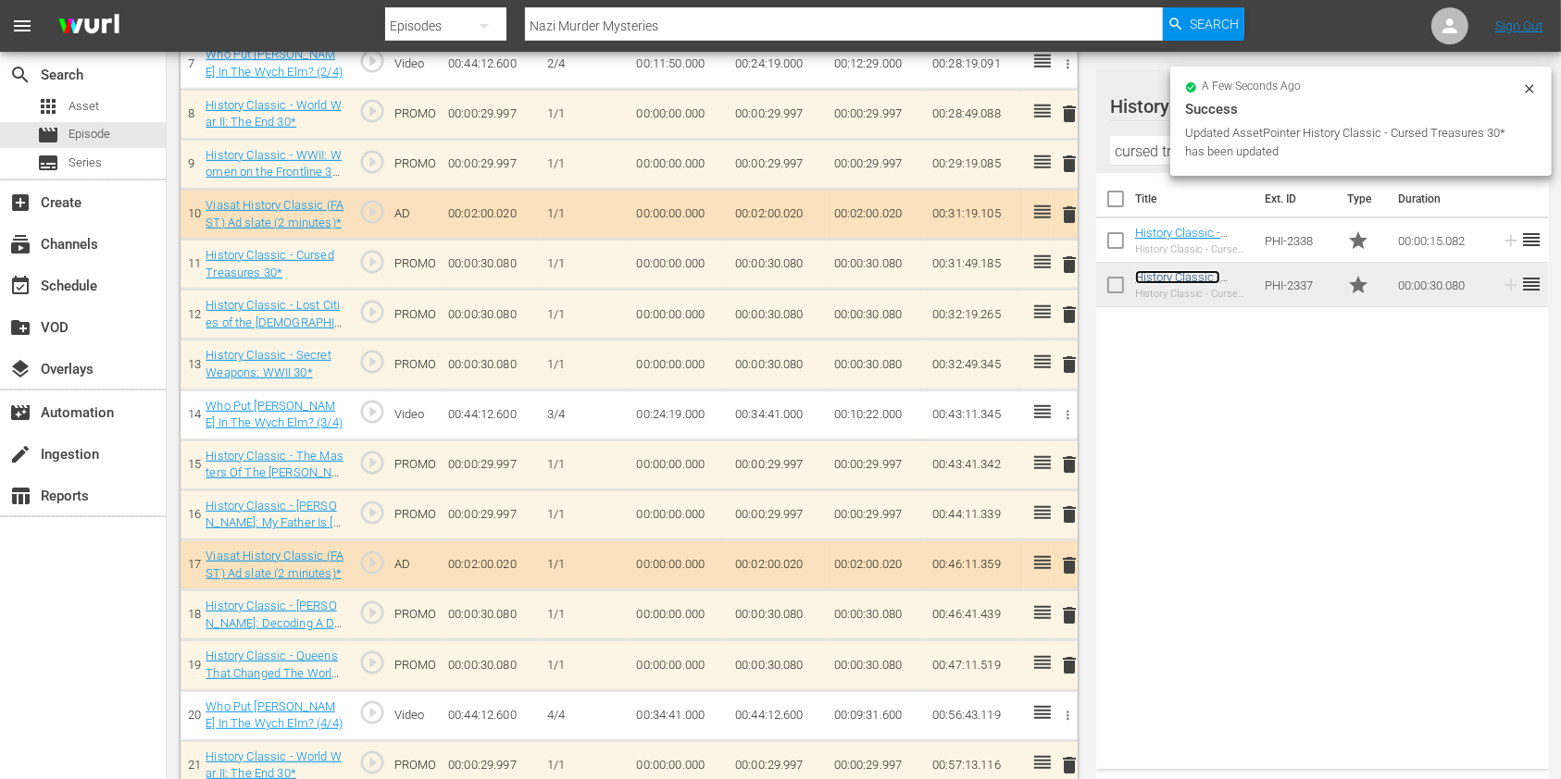
scroll to position [903, 0]
click at [1076, 371] on span "delete" at bounding box center [1069, 365] width 22 height 22
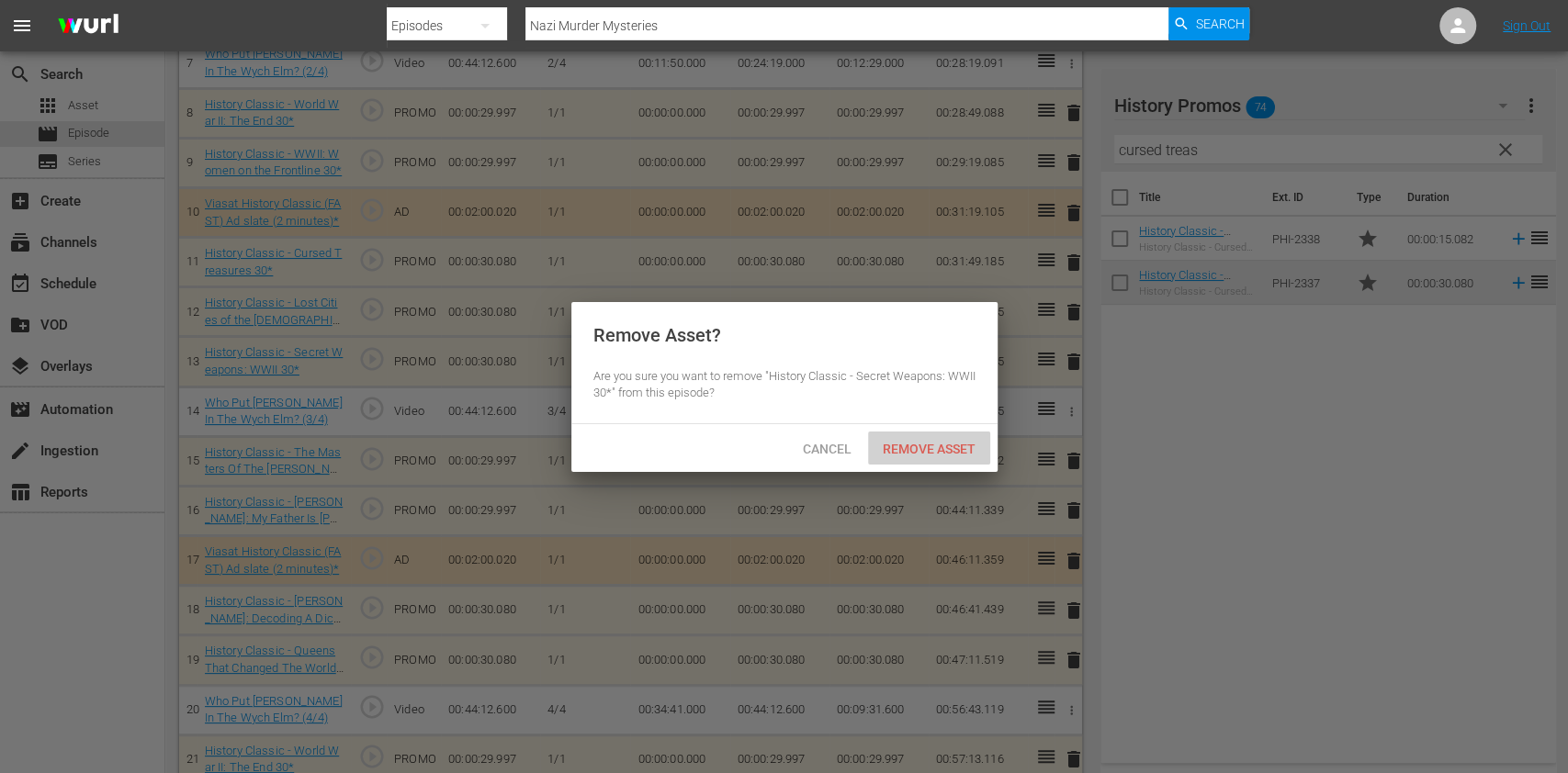
click at [957, 446] on span "Remove Asset" at bounding box center [929, 449] width 122 height 15
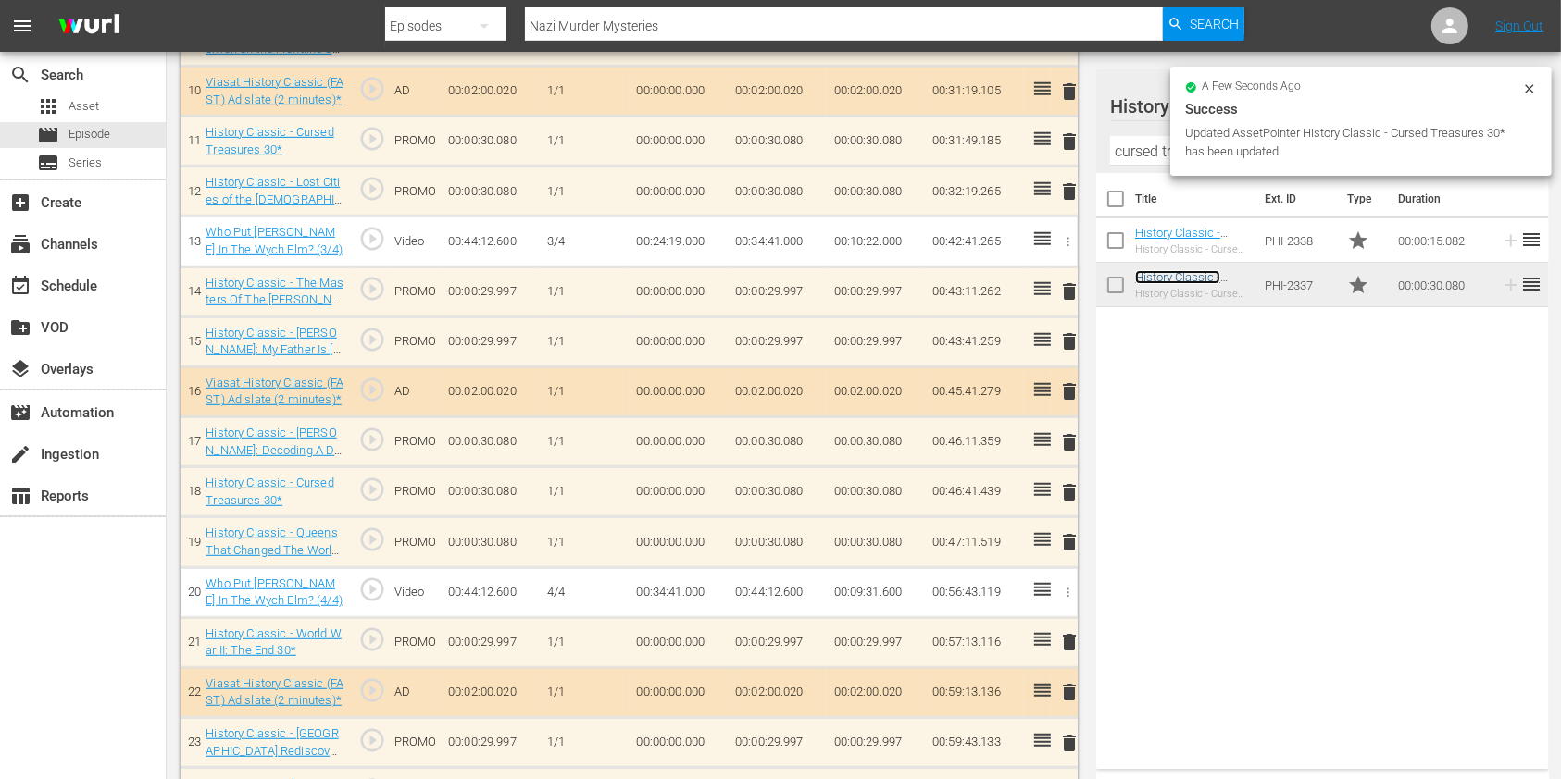
scroll to position [1026, 0]
click at [1068, 435] on span "delete" at bounding box center [1069, 442] width 22 height 22
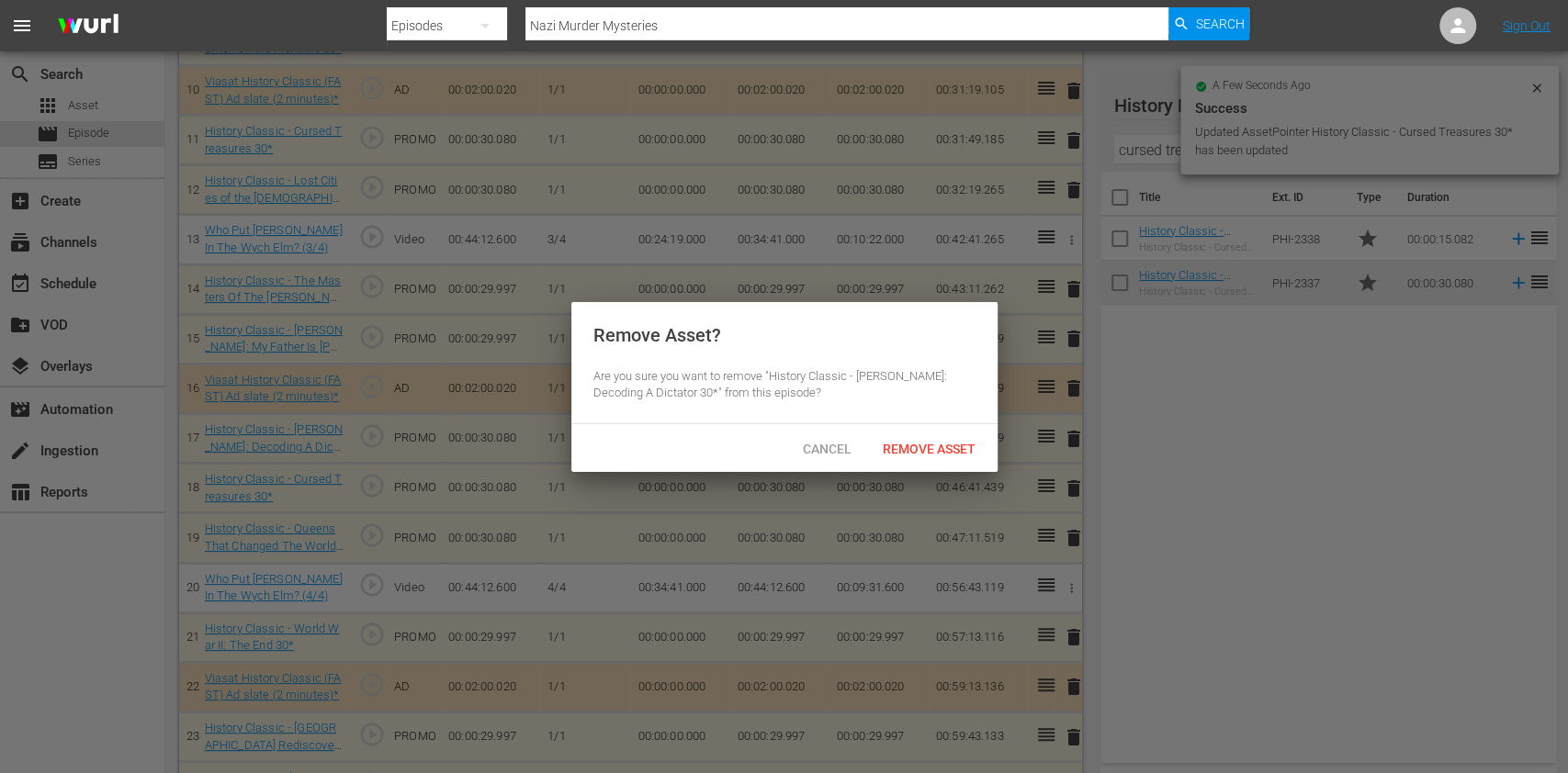
click at [922, 414] on div "Remove Asset? Are you sure you want to remove "History Classic - Adolf Hitler: …" at bounding box center [785, 363] width 427 height 122
click at [926, 432] on div "Remove Asset" at bounding box center [929, 449] width 122 height 34
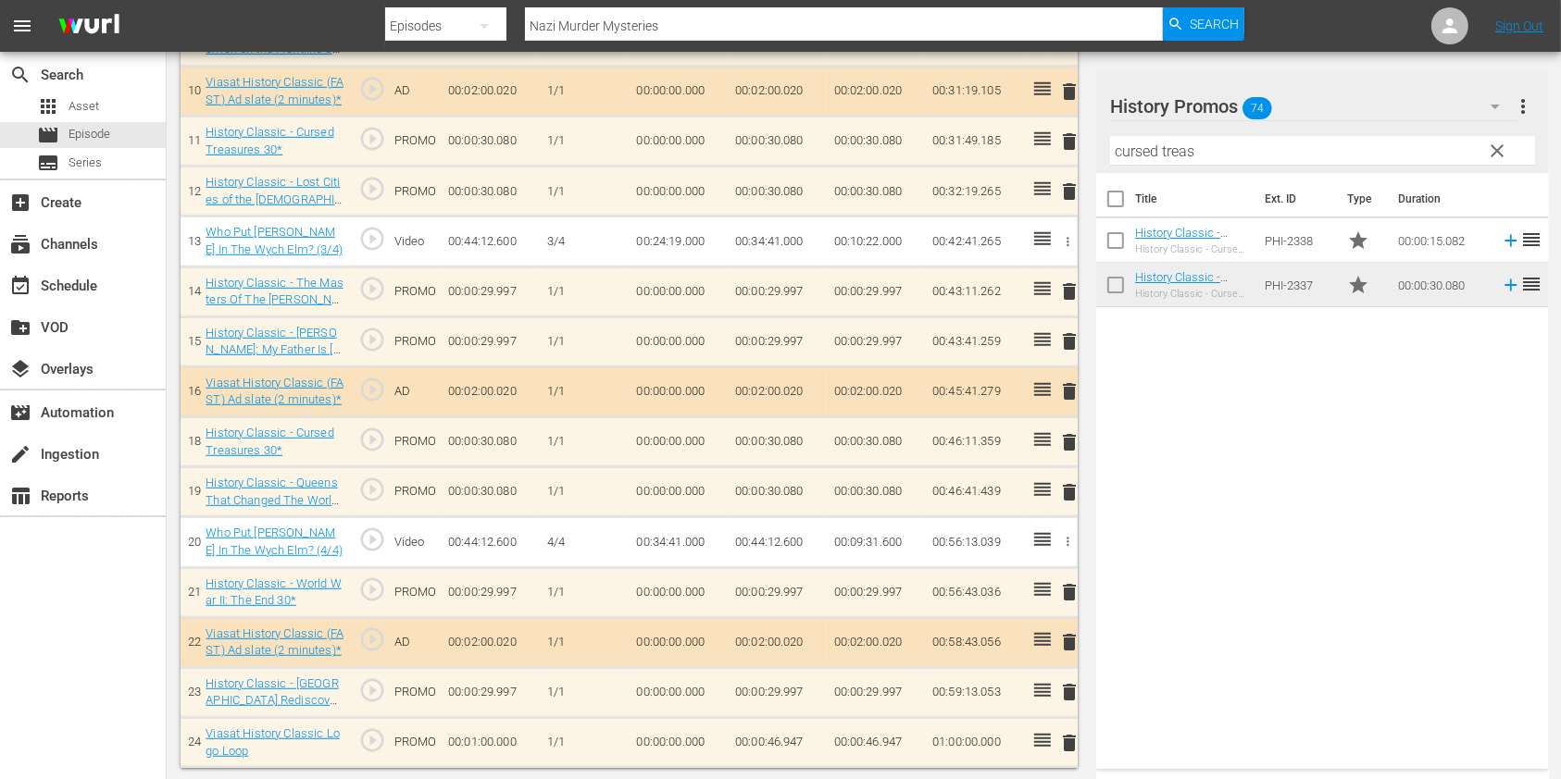
click at [1129, 169] on div "Filter by Title cursed treas" at bounding box center [1322, 151] width 425 height 44
click at [1131, 156] on input "cursed treas" at bounding box center [1322, 151] width 425 height 30
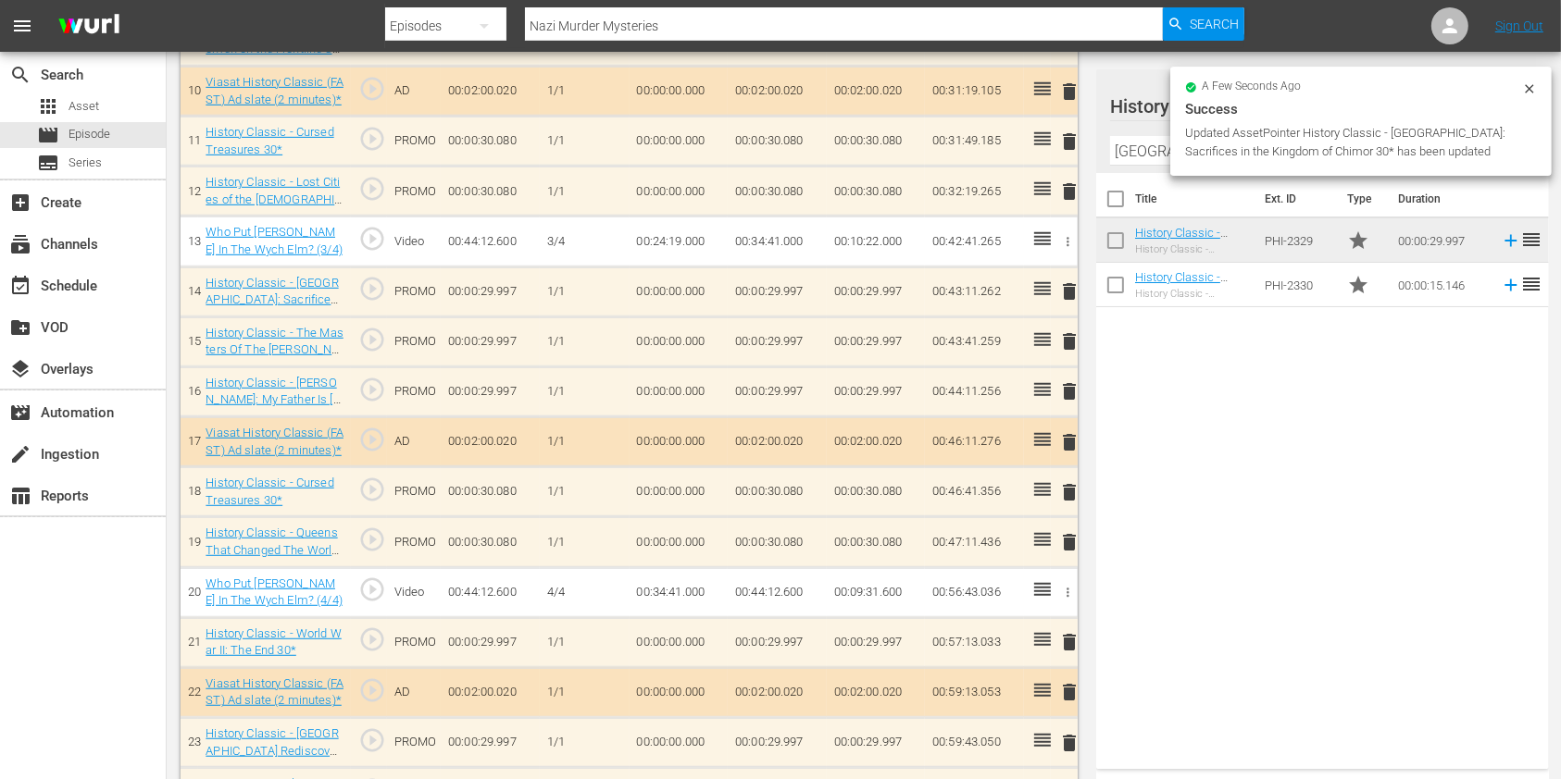
click at [1077, 395] on span "delete" at bounding box center [1069, 391] width 22 height 22
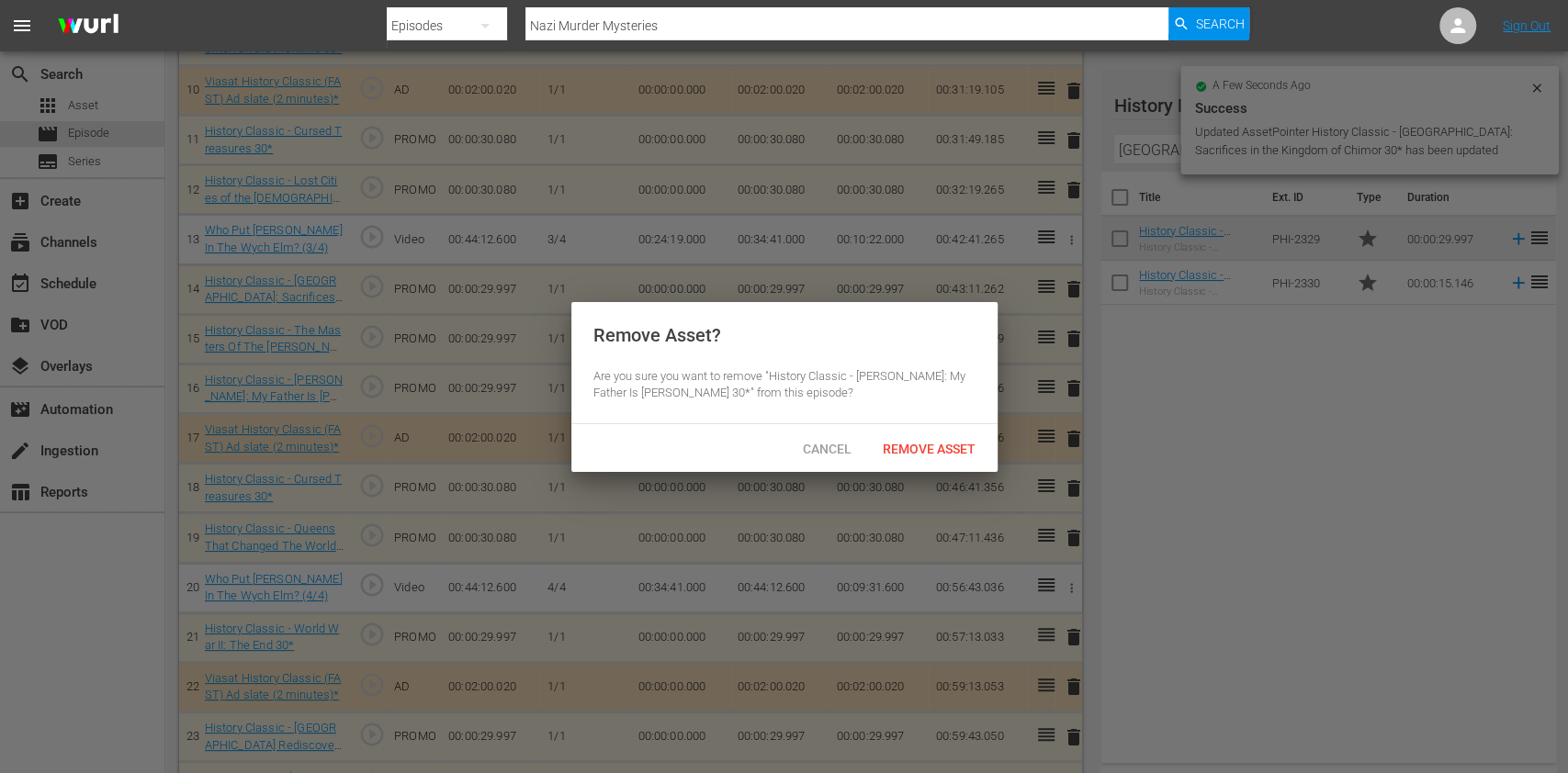
click at [942, 442] on span "Remove Asset" at bounding box center [929, 449] width 122 height 15
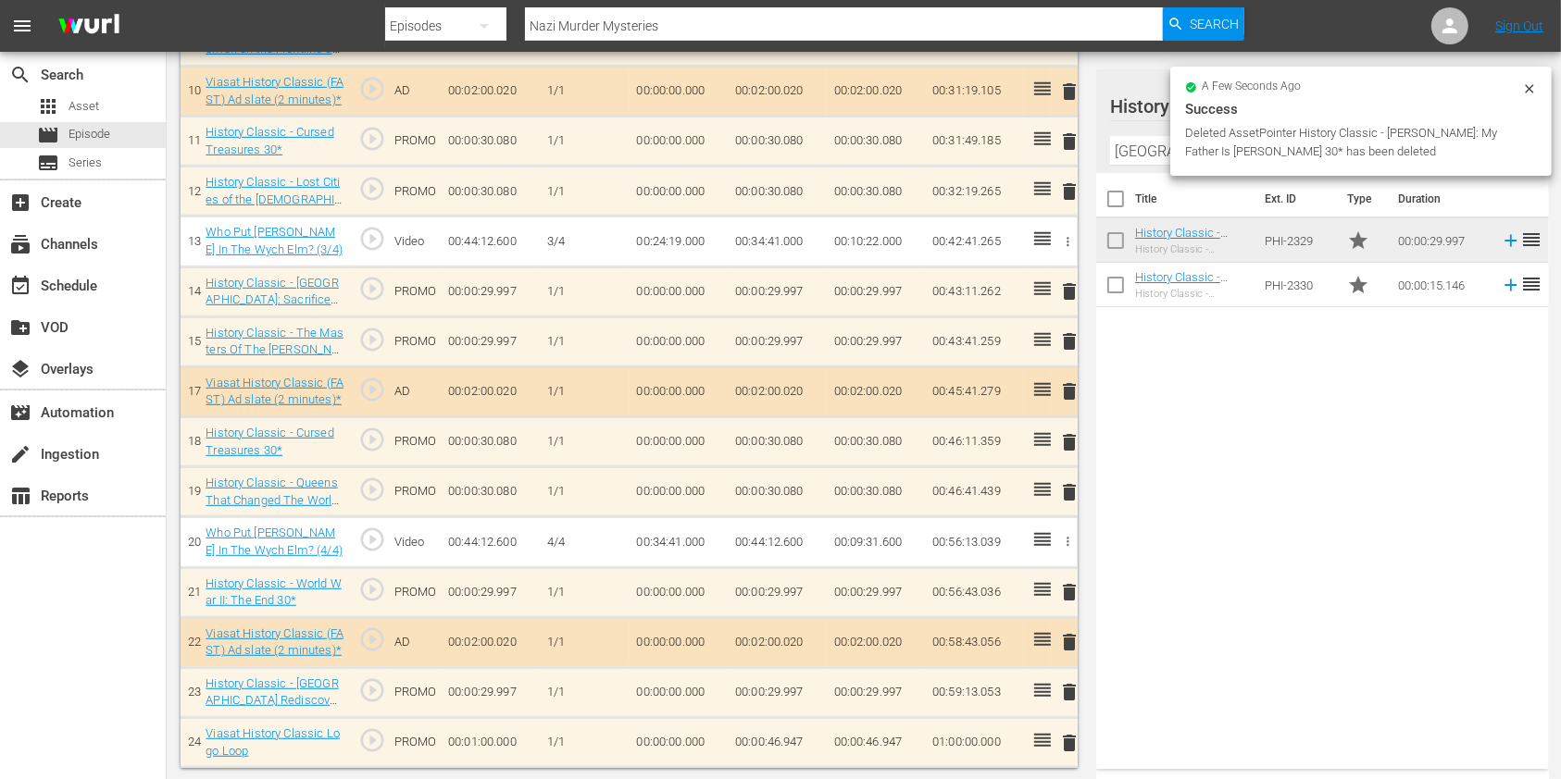
click at [1129, 149] on input "[GEOGRAPHIC_DATA]" at bounding box center [1322, 151] width 425 height 30
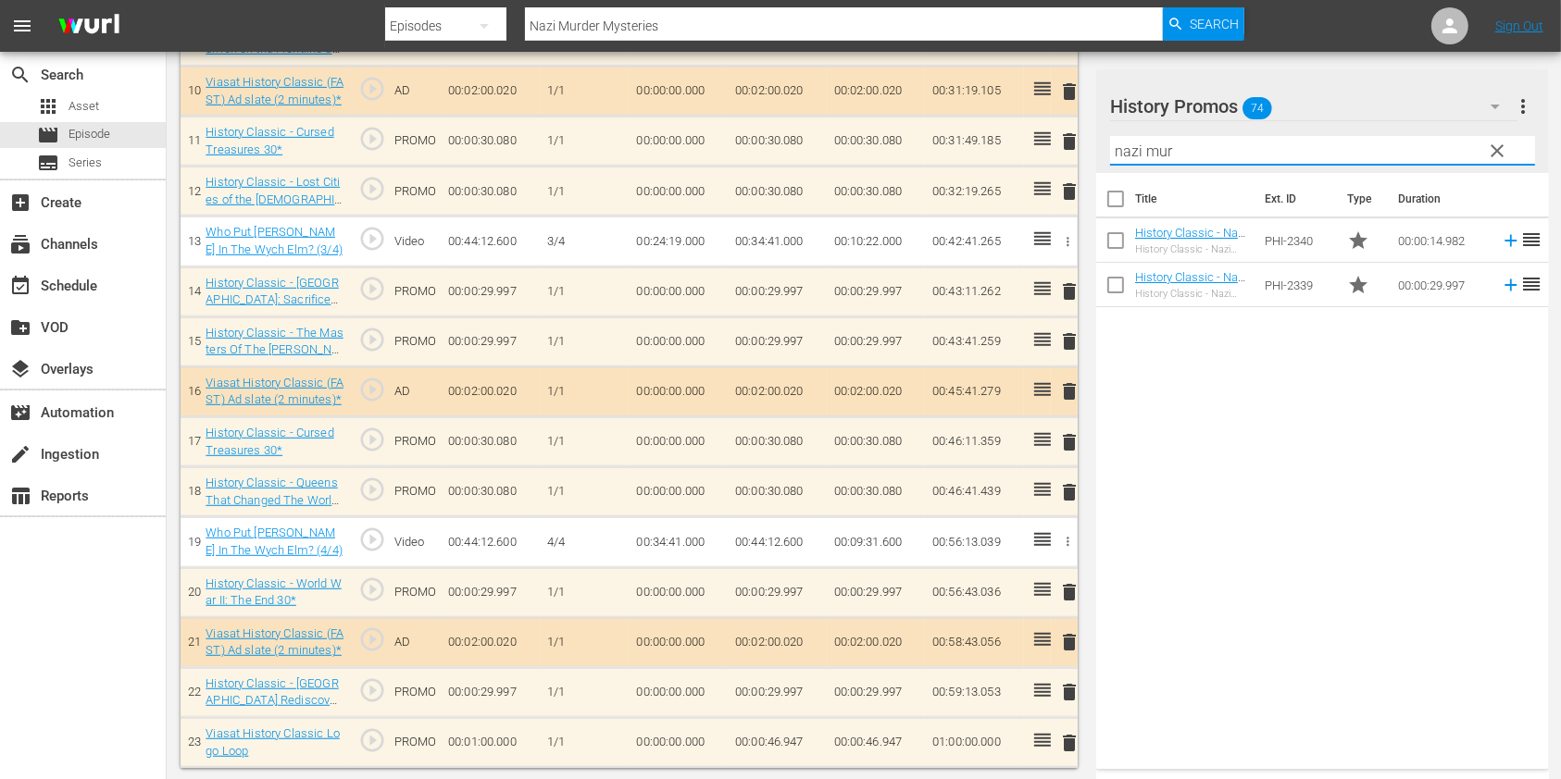
click at [1129, 149] on input "nazi mur" at bounding box center [1322, 151] width 425 height 30
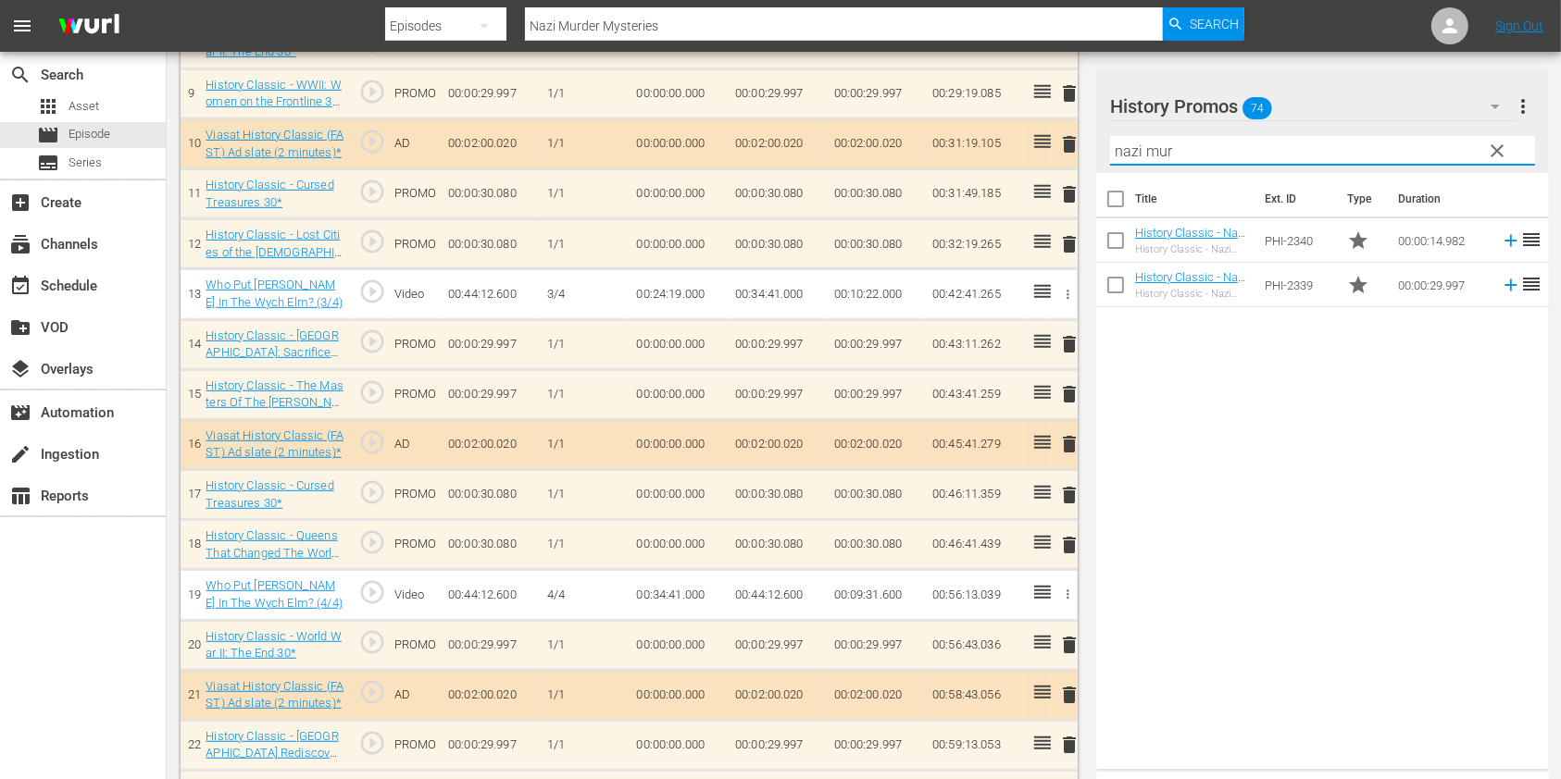
click at [1129, 149] on input "nazi mur" at bounding box center [1322, 151] width 425 height 30
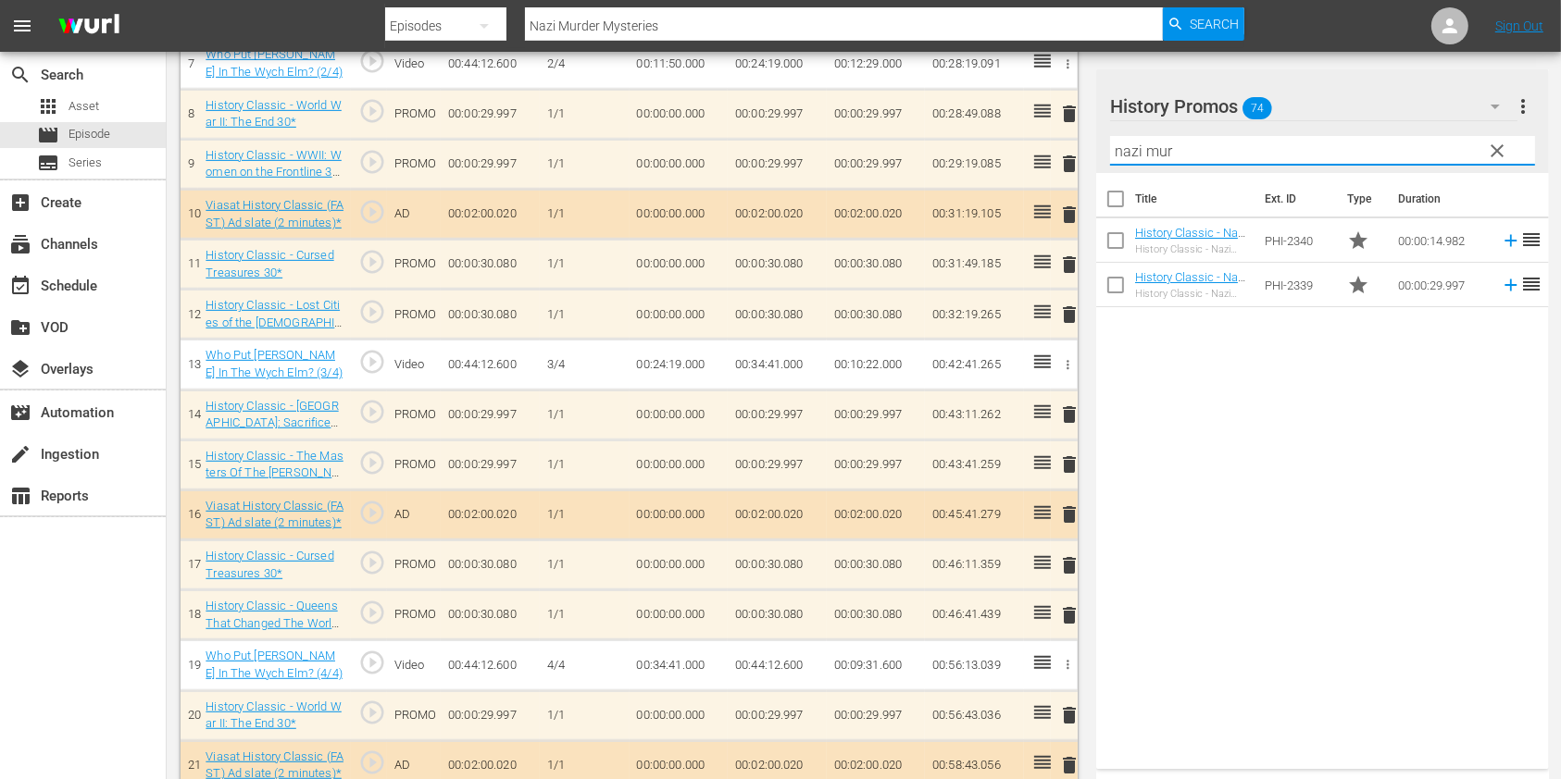
click at [1129, 149] on input "nazi mur" at bounding box center [1322, 151] width 425 height 30
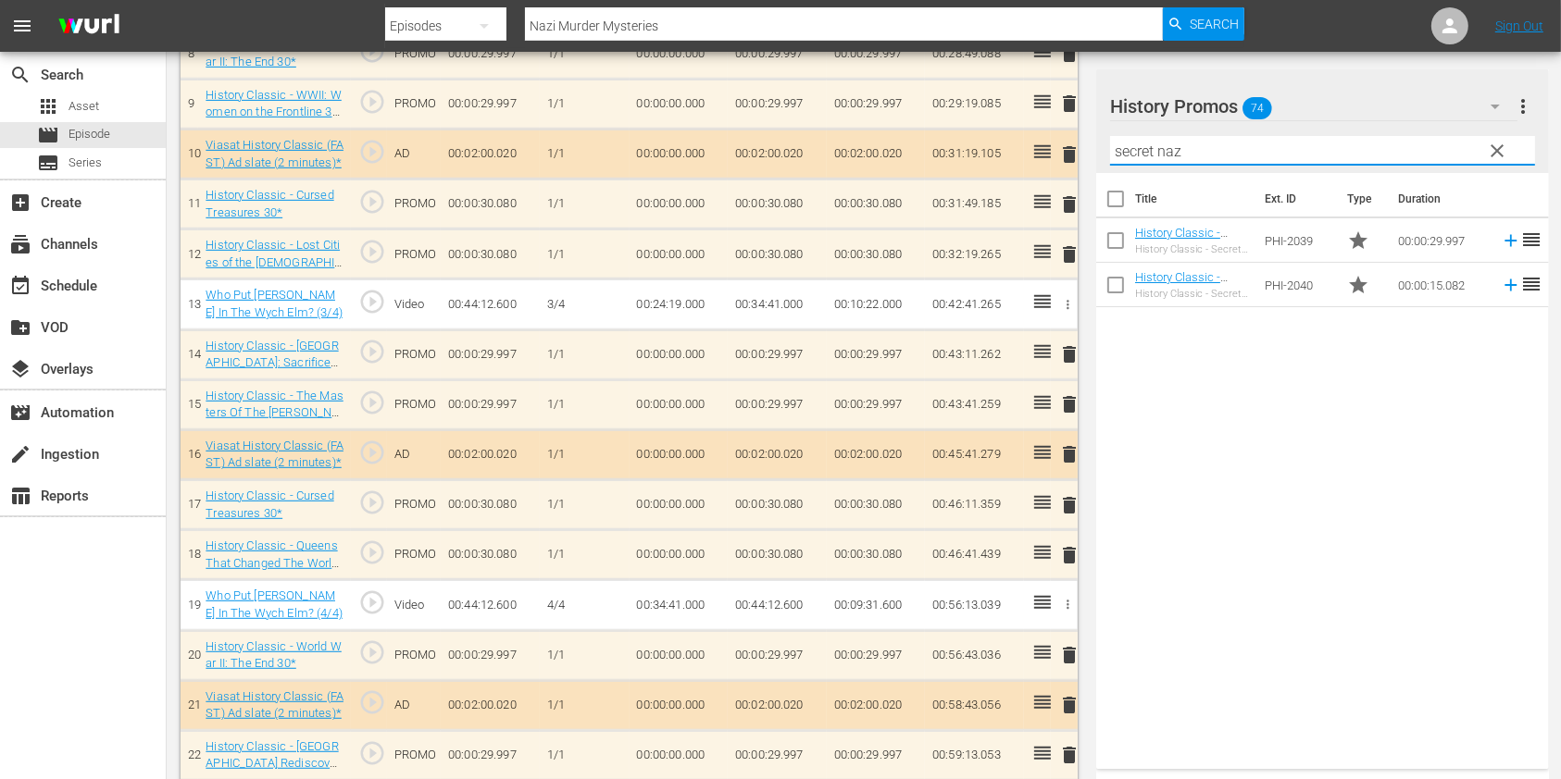
scroll to position [987, 0]
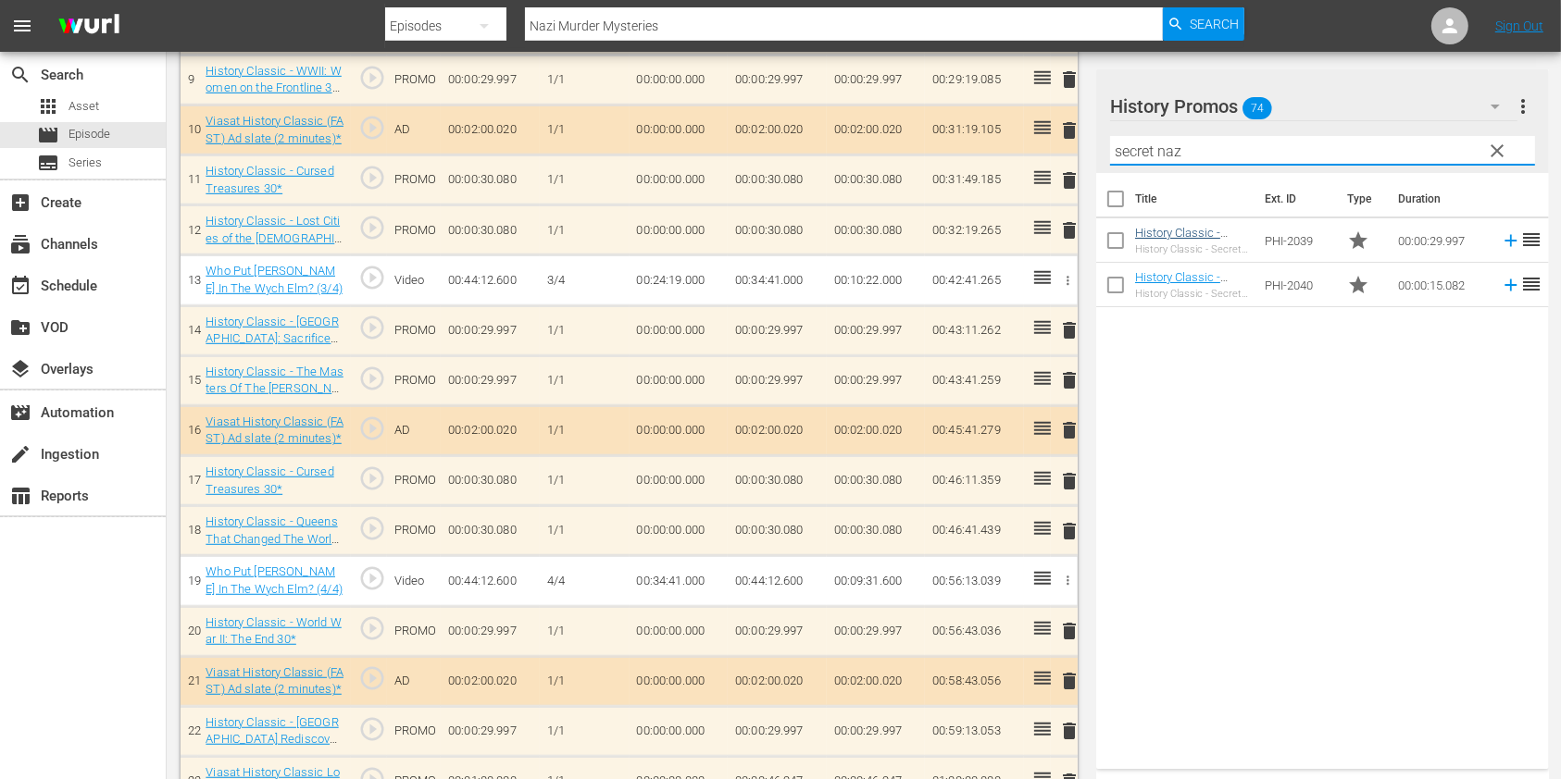
type input "secret naz"
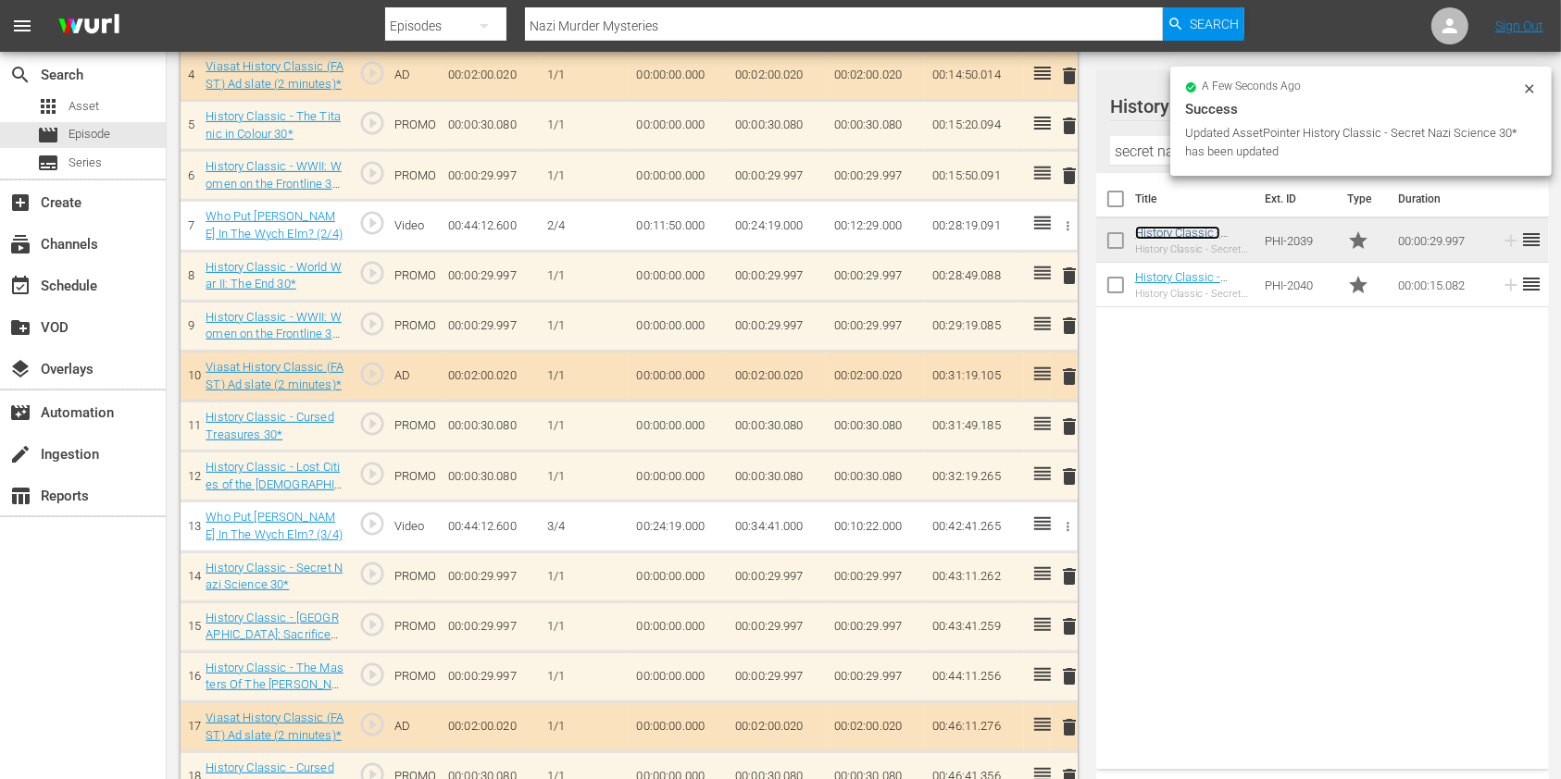
scroll to position [741, 0]
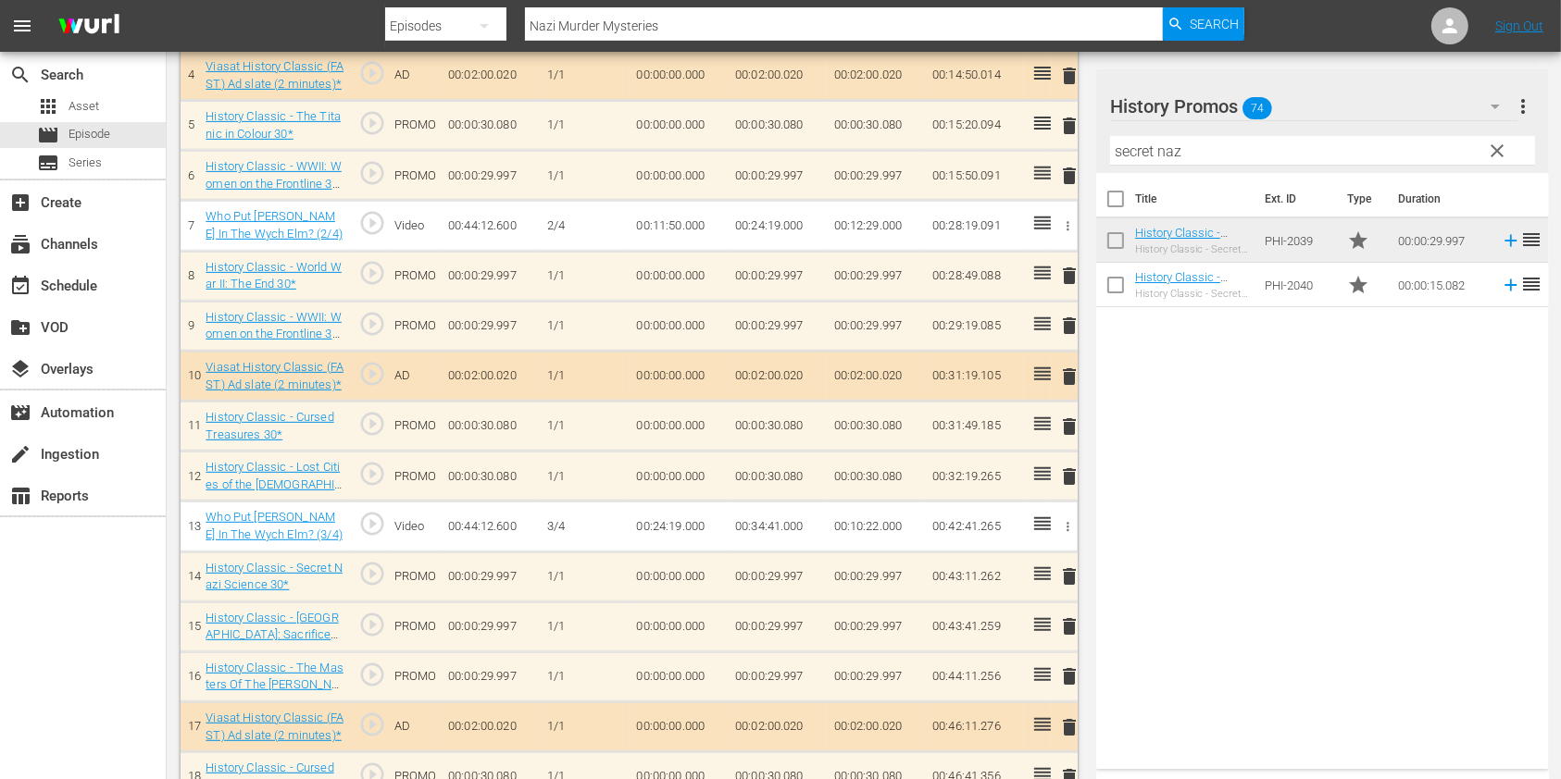
click at [1074, 678] on span "delete" at bounding box center [1069, 677] width 22 height 22
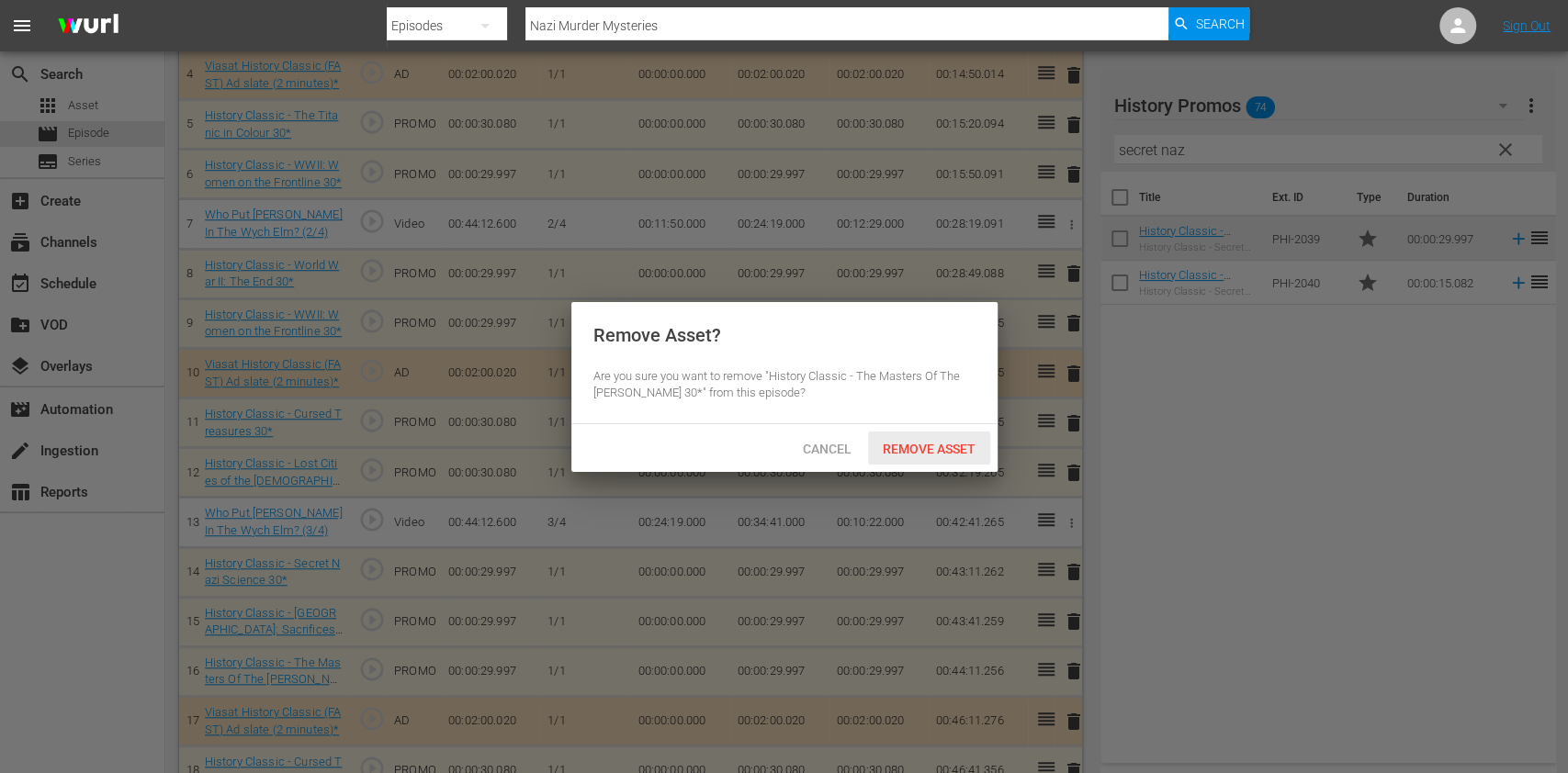
click at [958, 442] on span "Remove Asset" at bounding box center [929, 449] width 122 height 15
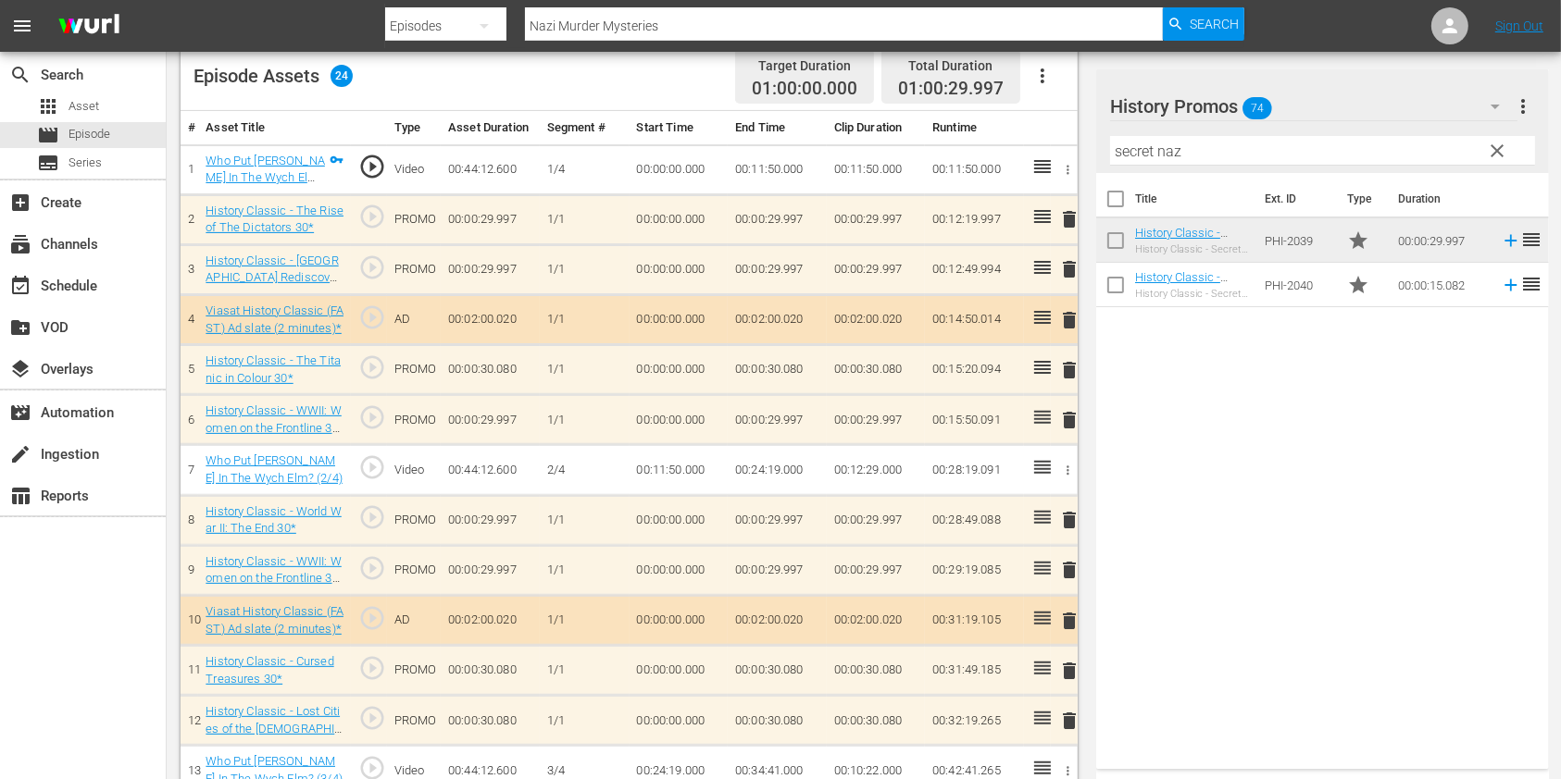
scroll to position [494, 0]
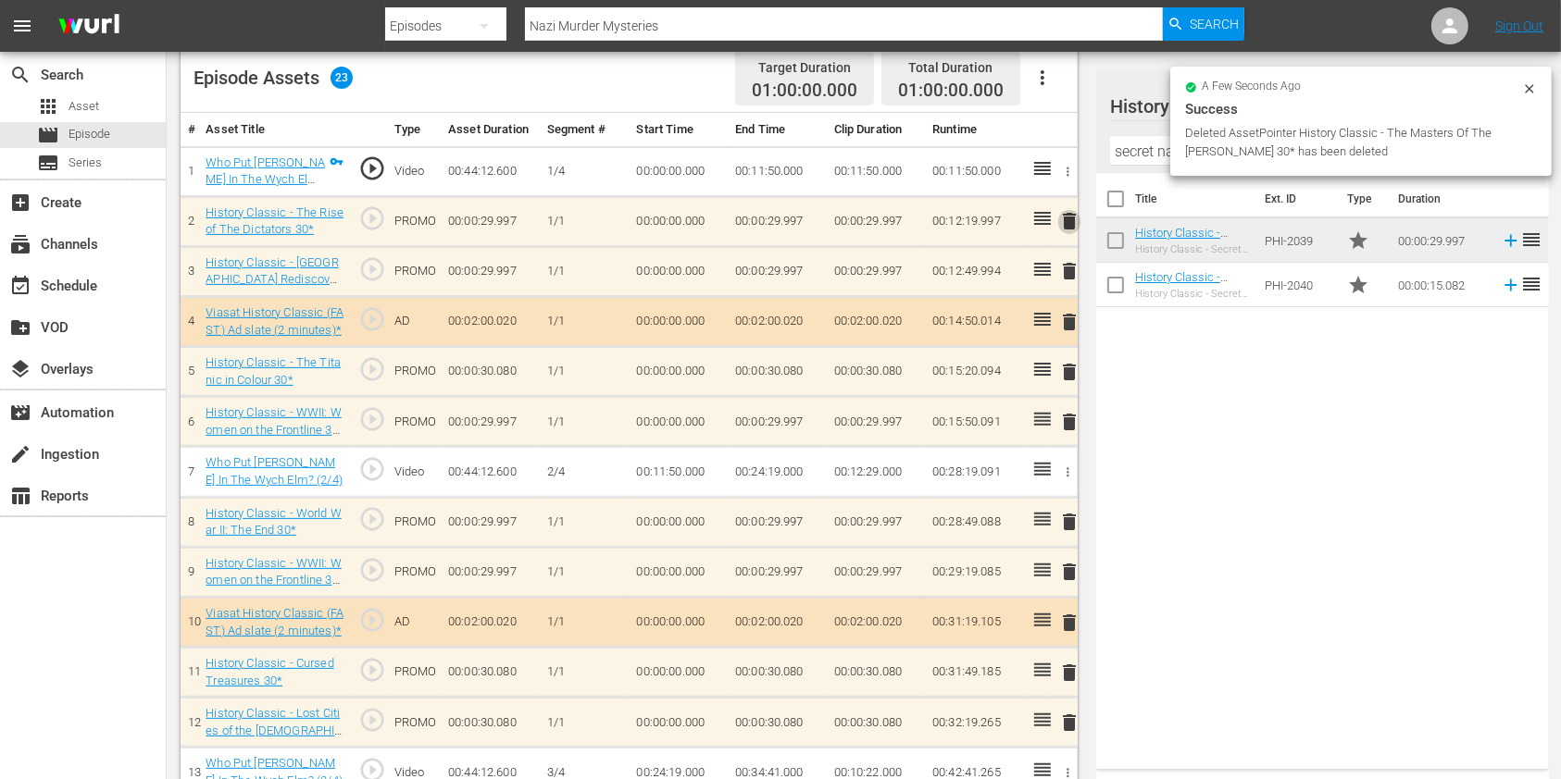
click at [1071, 218] on span "delete" at bounding box center [1069, 221] width 22 height 22
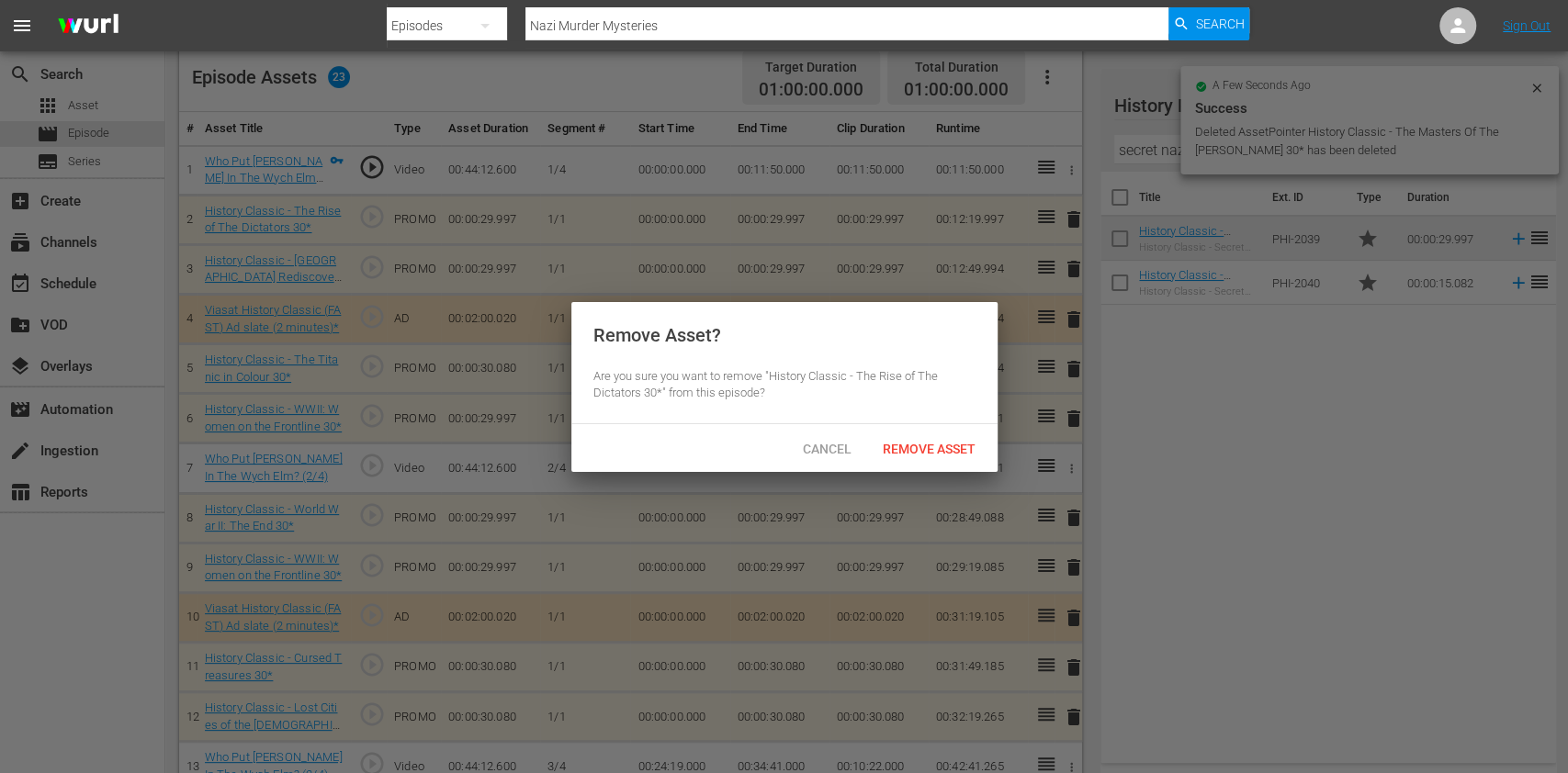
click at [936, 432] on div "Remove Asset" at bounding box center [929, 449] width 122 height 34
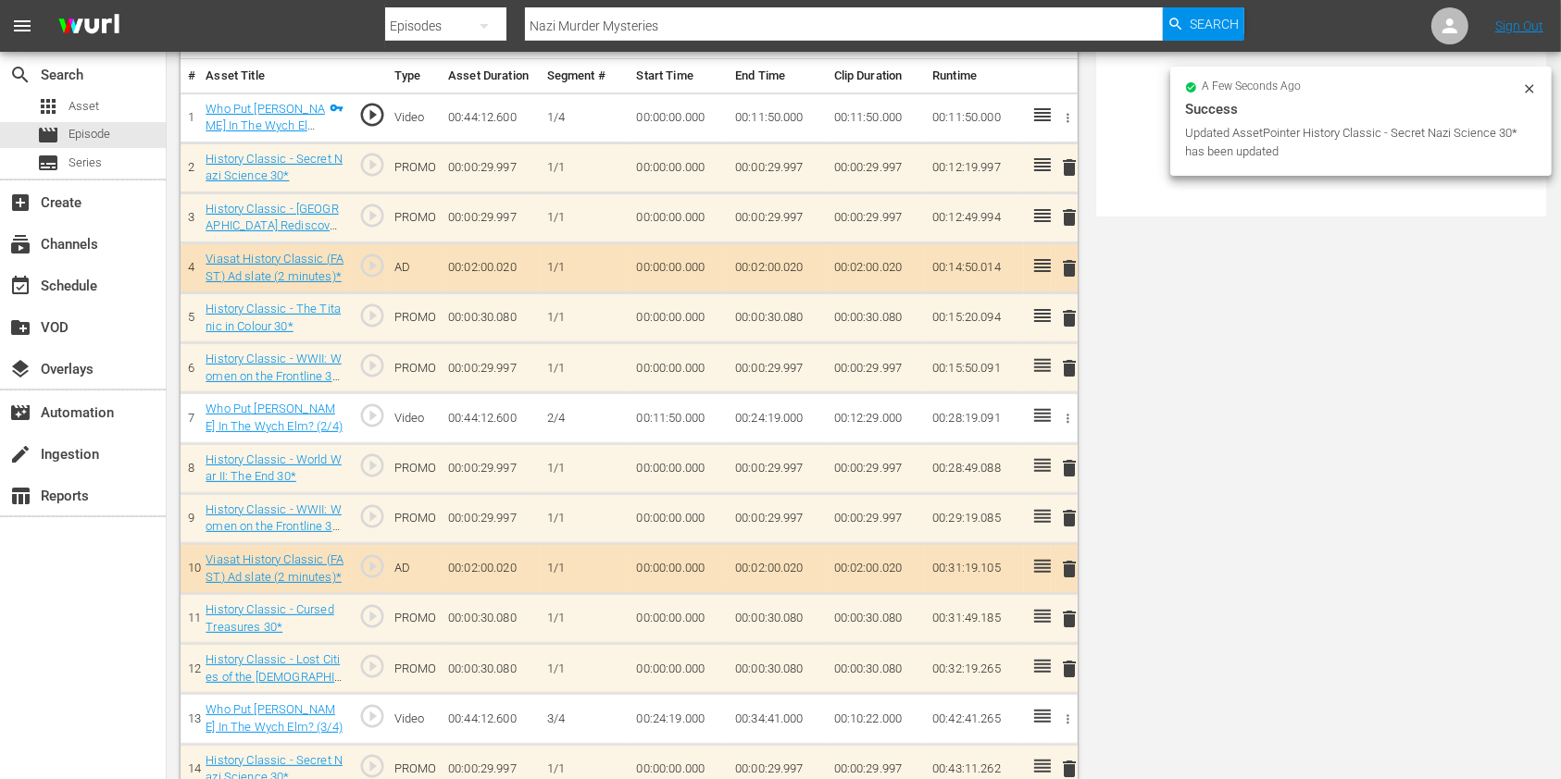
scroll to position [0, 0]
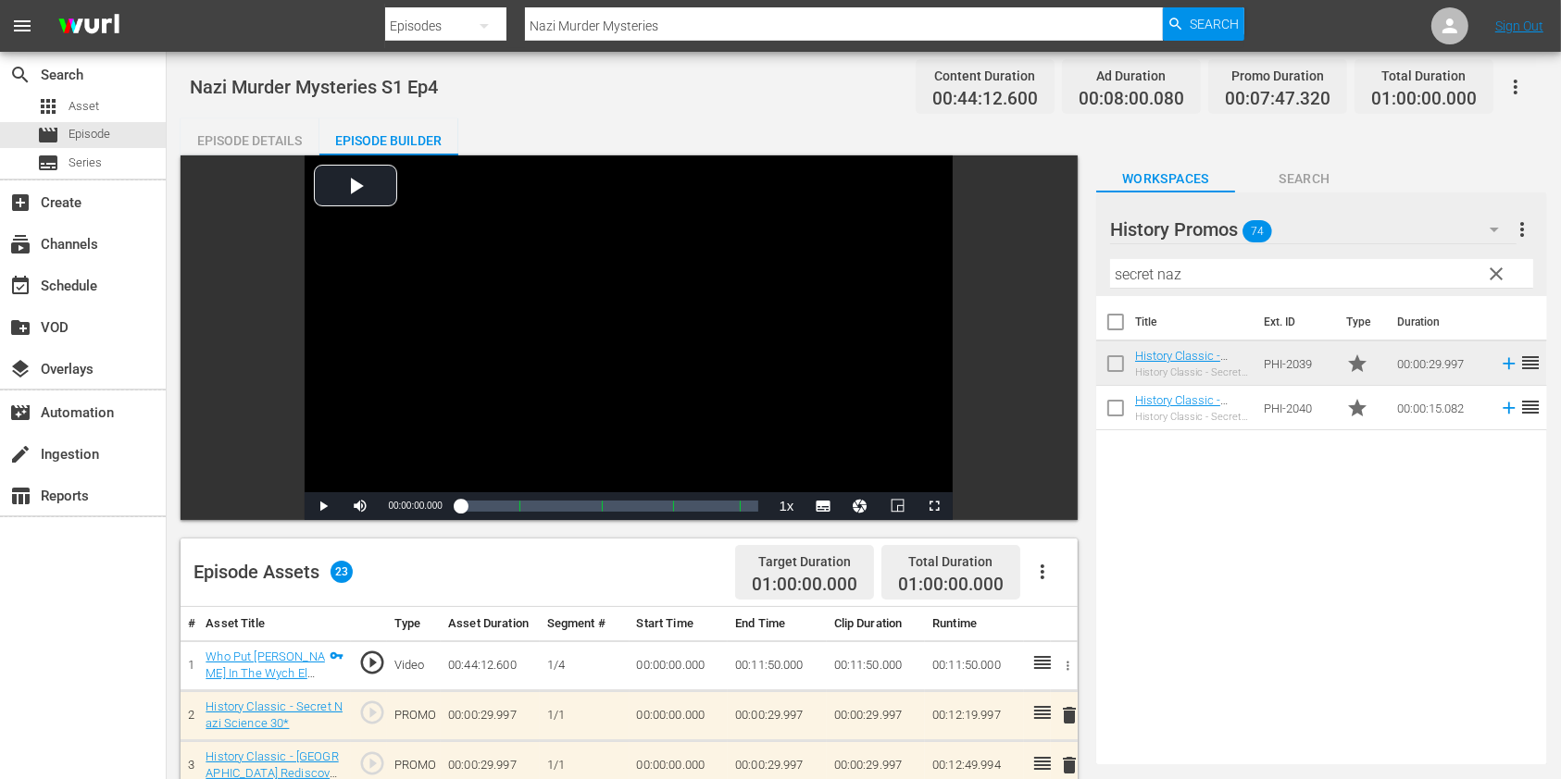
click at [711, 18] on input "Nazi Murder Mysteries" at bounding box center [844, 26] width 638 height 44
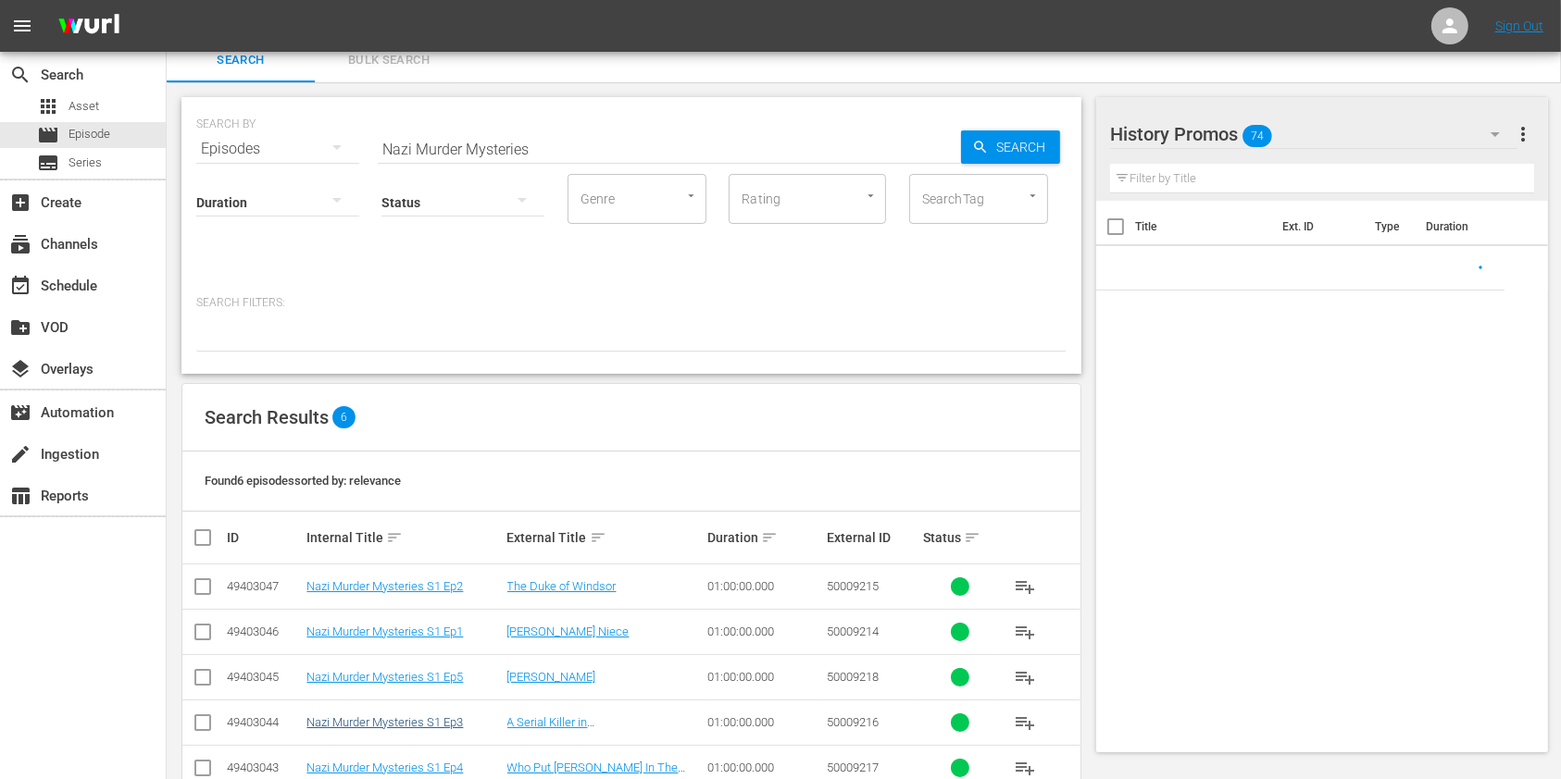
scroll to position [104, 0]
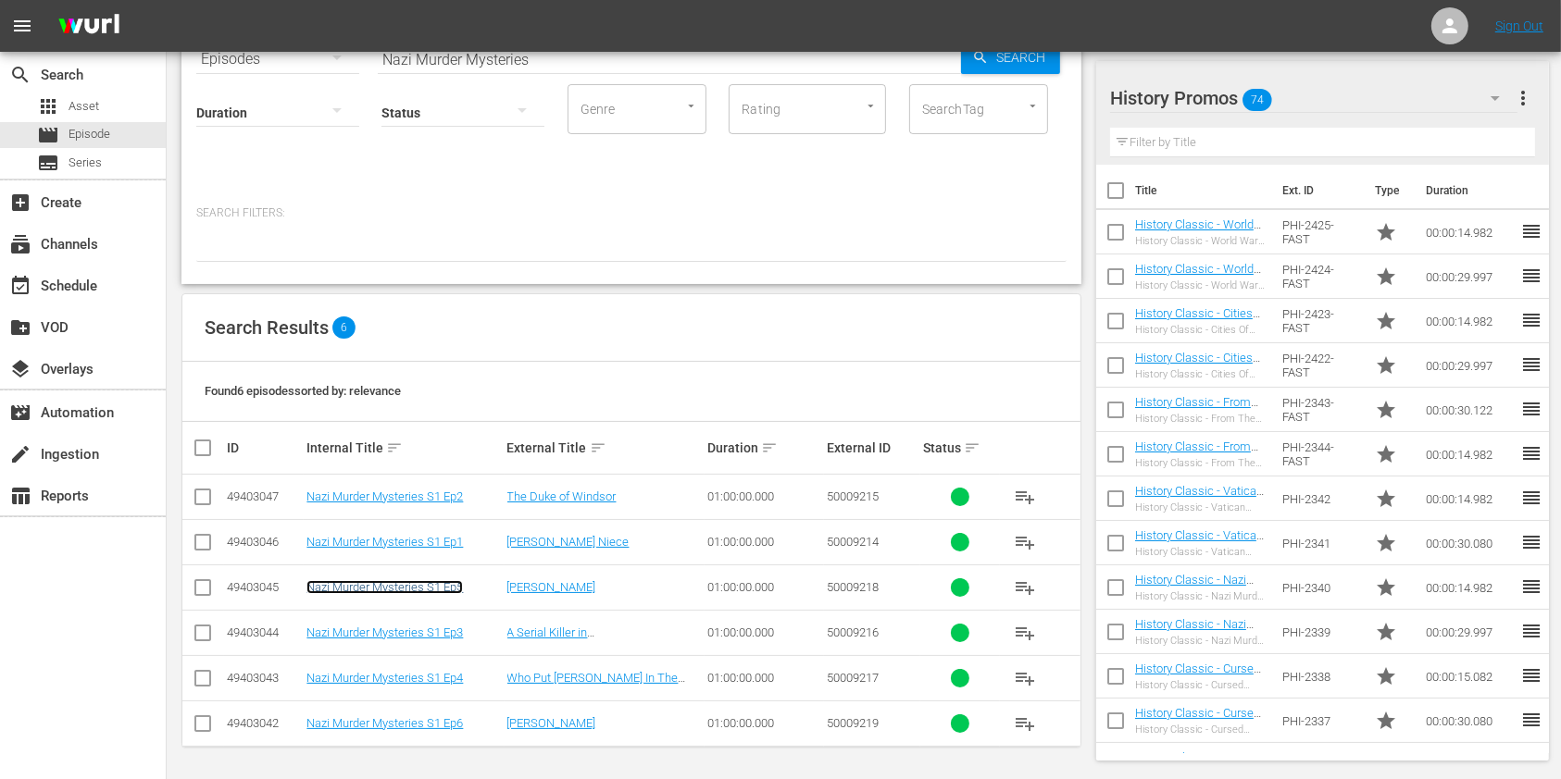
click at [444, 592] on link "Nazi Murder Mysteries S1 Ep5" at bounding box center [384, 587] width 156 height 14
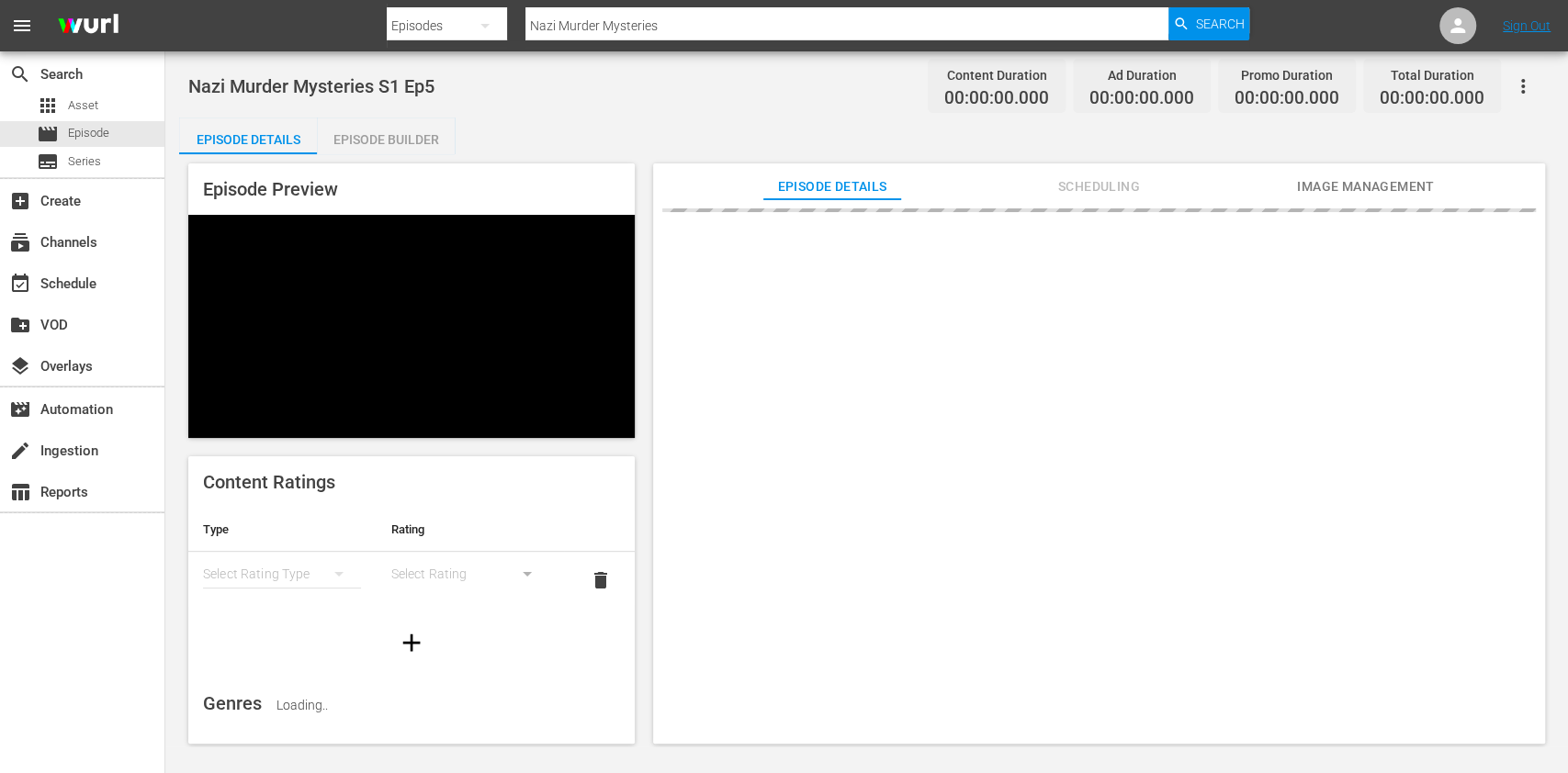
click at [441, 138] on div "Episode Builder" at bounding box center [385, 139] width 138 height 44
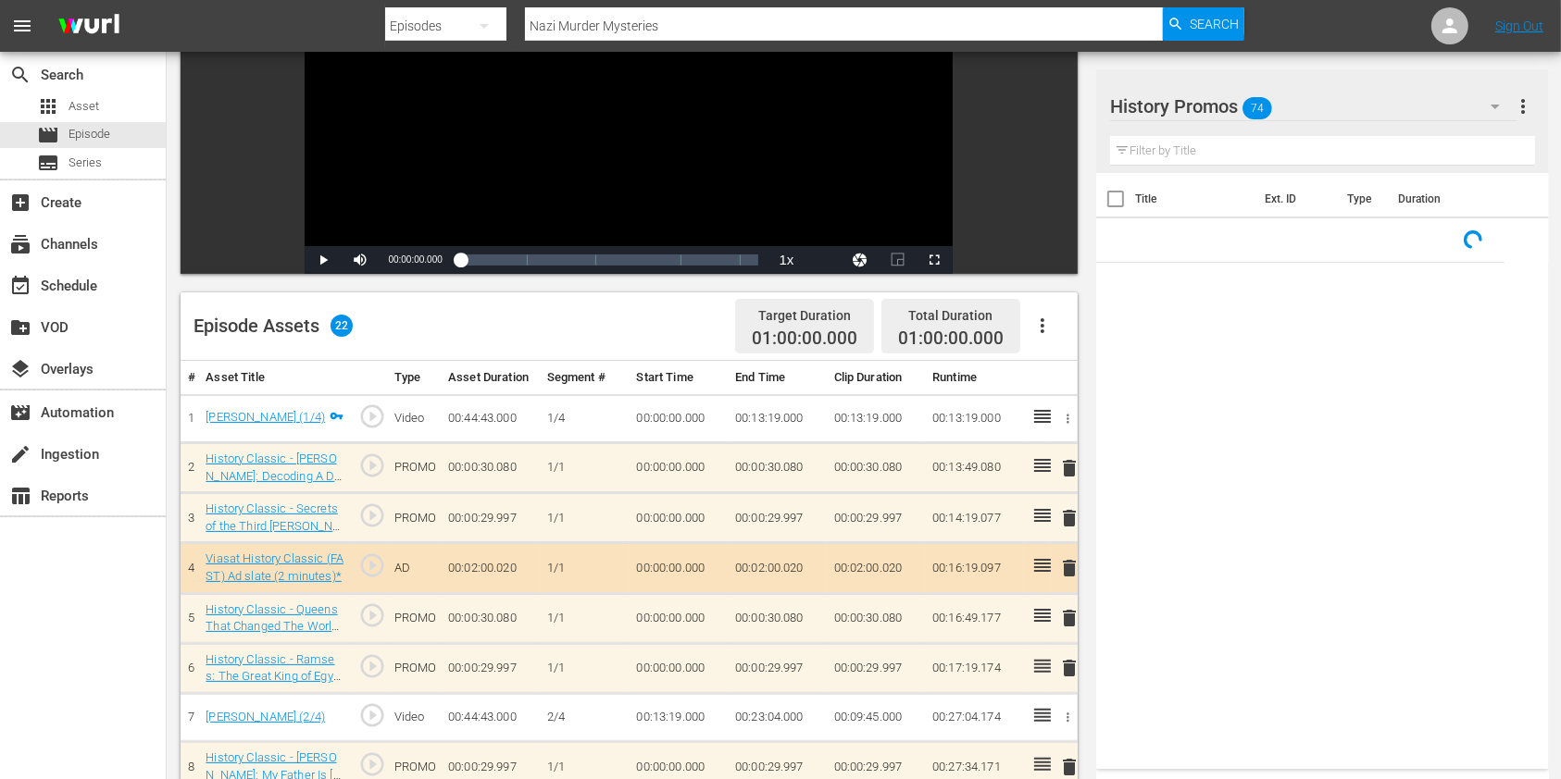
scroll to position [370, 0]
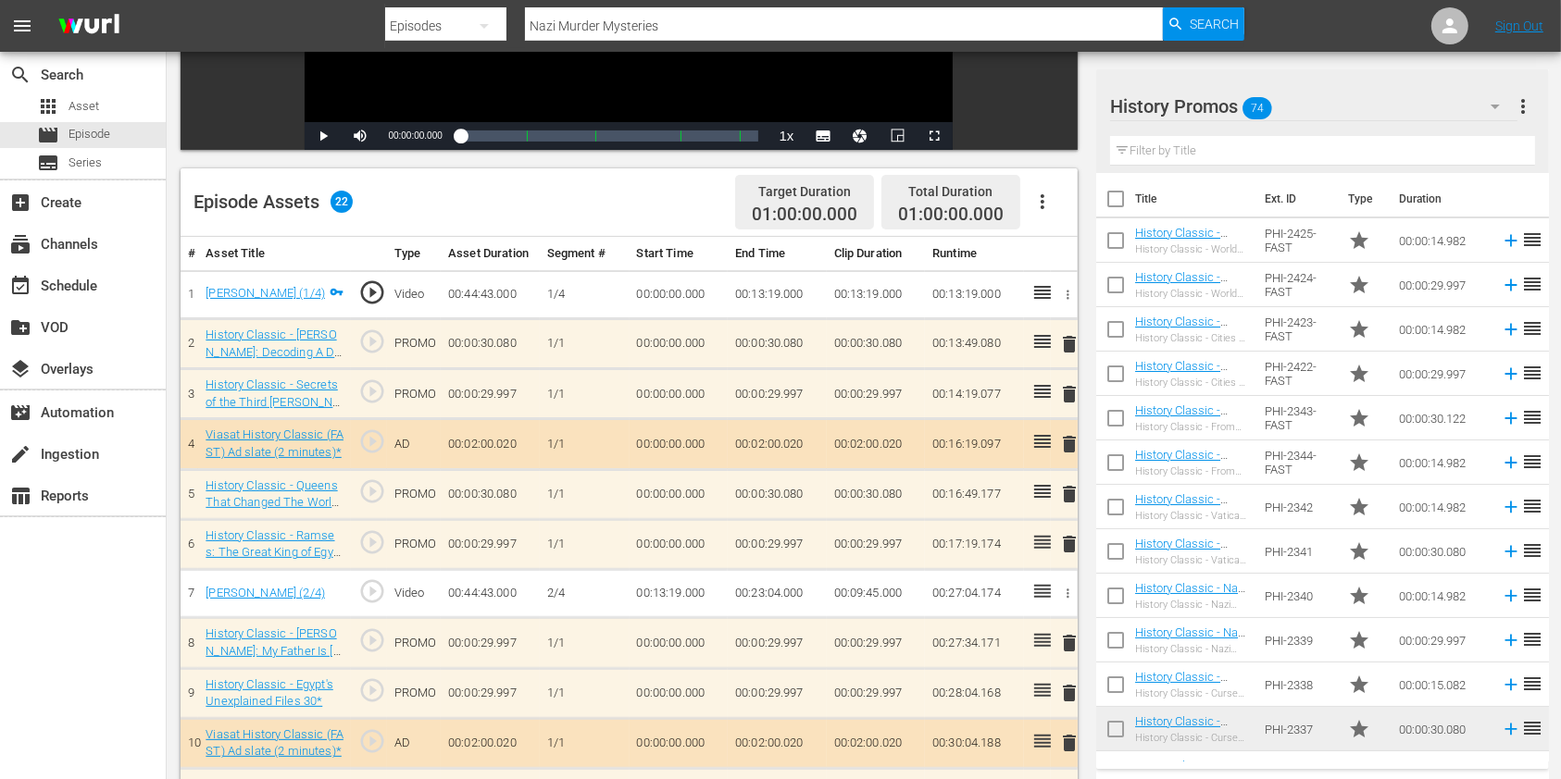
click at [1207, 162] on input "text" at bounding box center [1322, 151] width 425 height 30
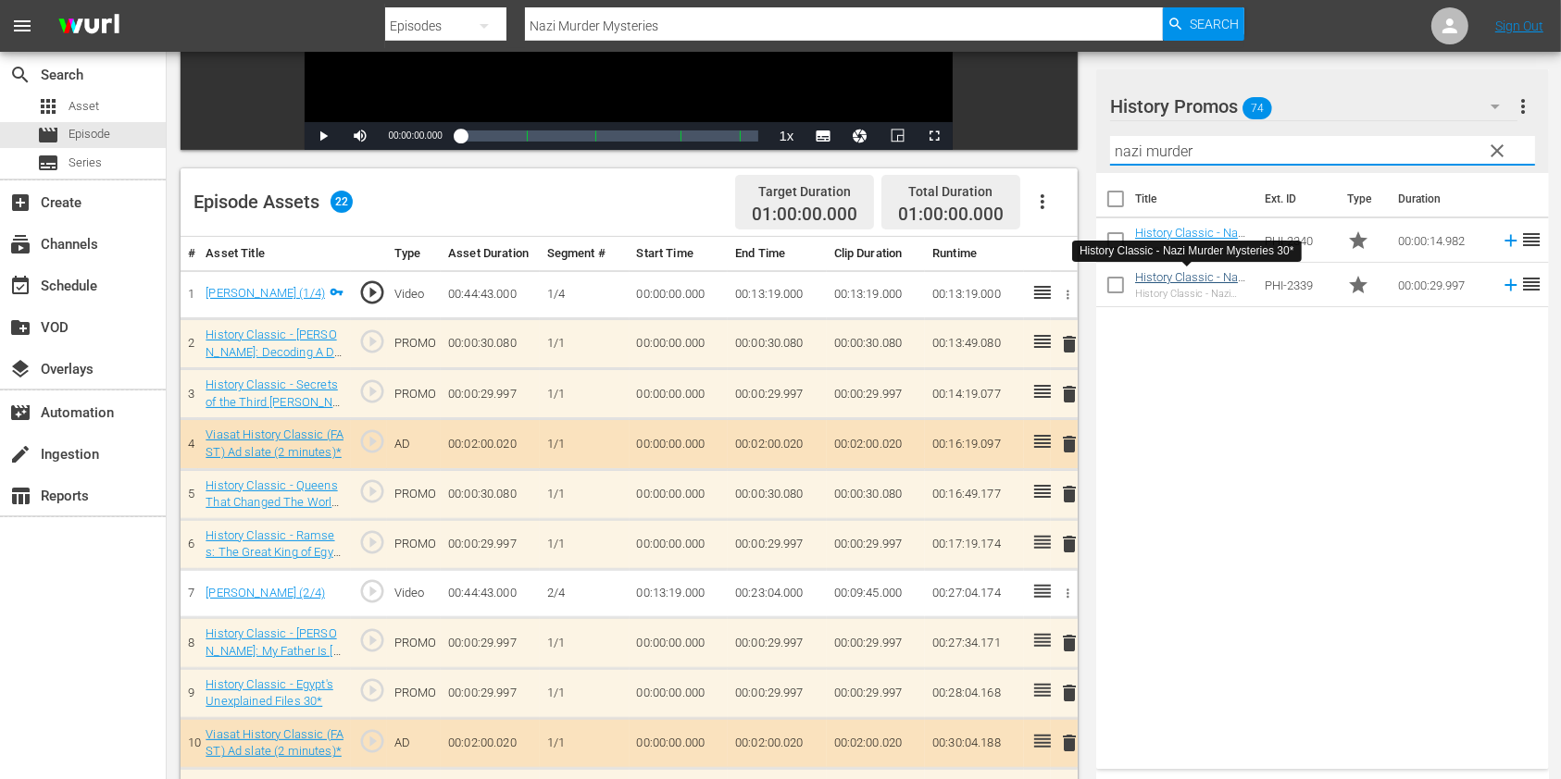
type input "nazi murder"
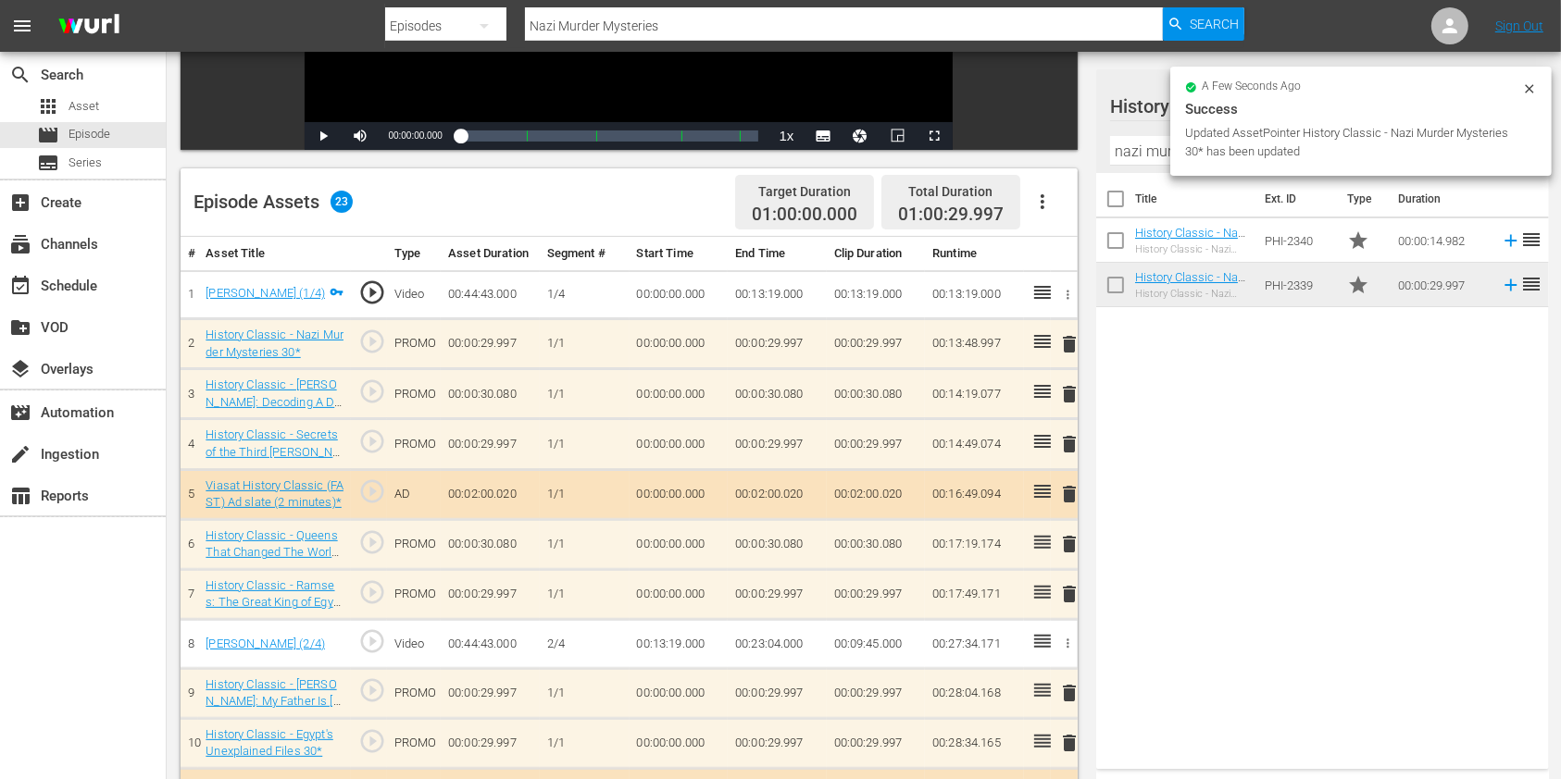
click at [1074, 444] on span "delete" at bounding box center [1069, 444] width 22 height 22
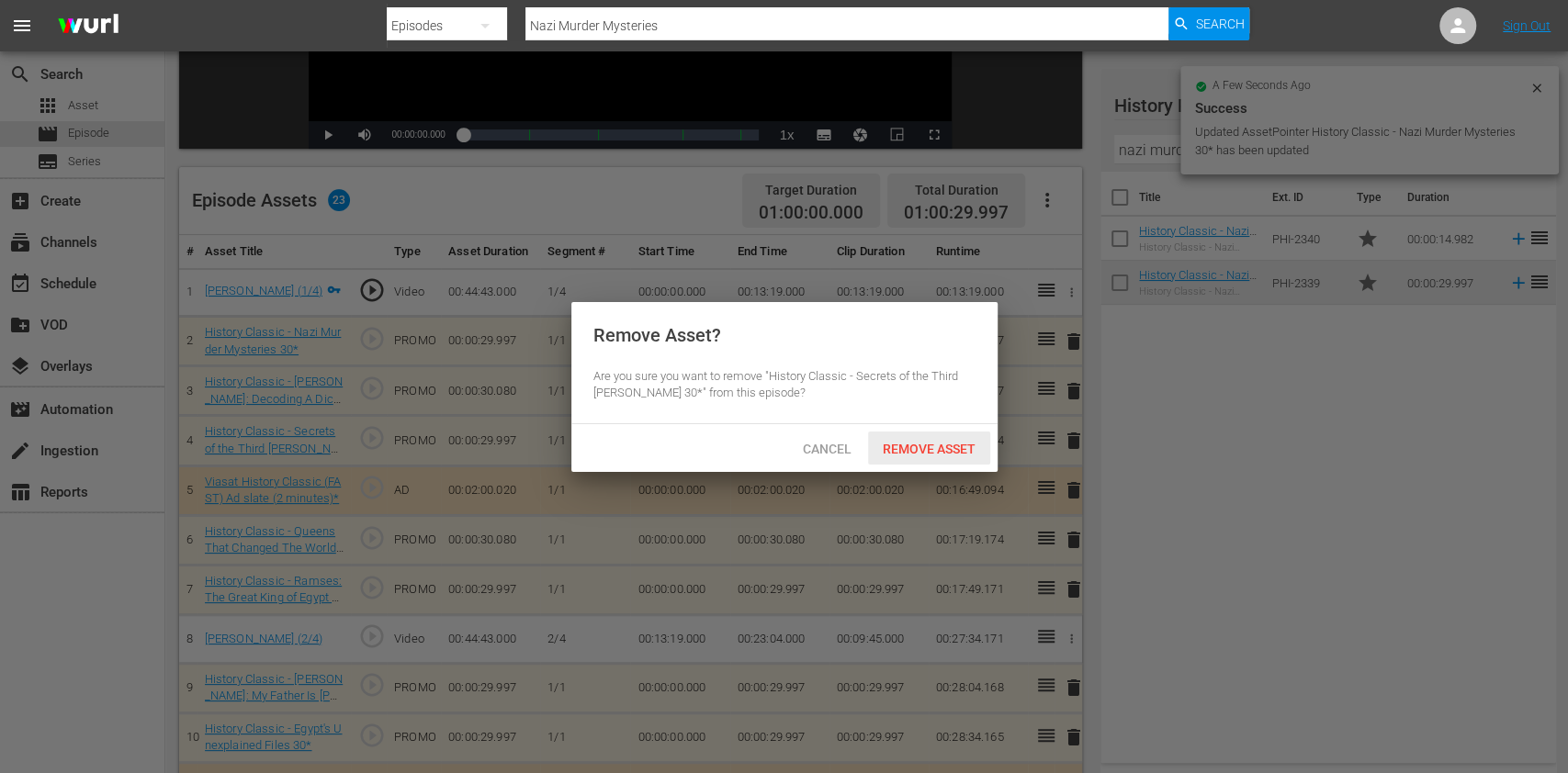
click at [951, 456] on div "Remove Asset" at bounding box center [929, 449] width 122 height 34
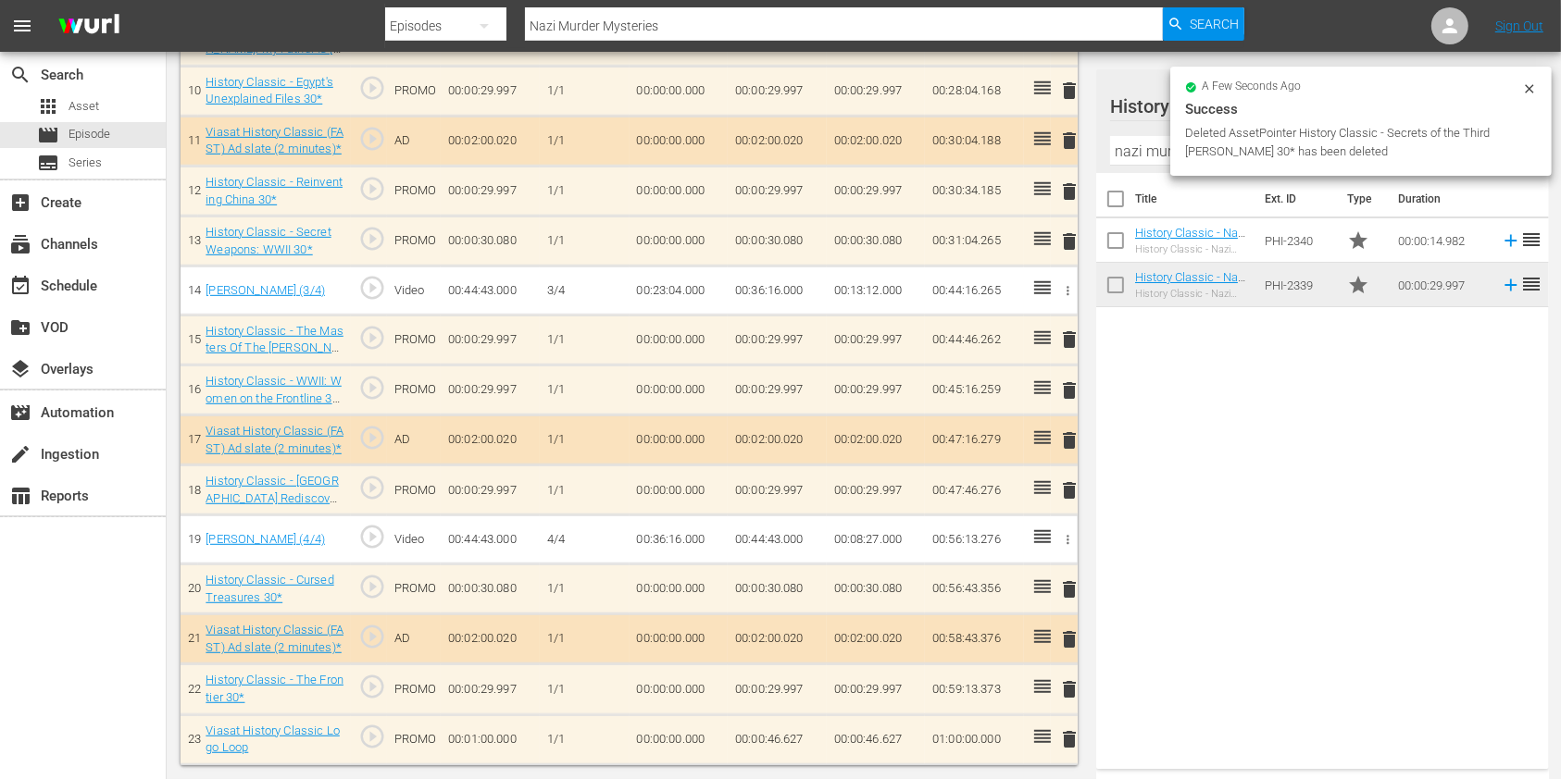
scroll to position [969, 0]
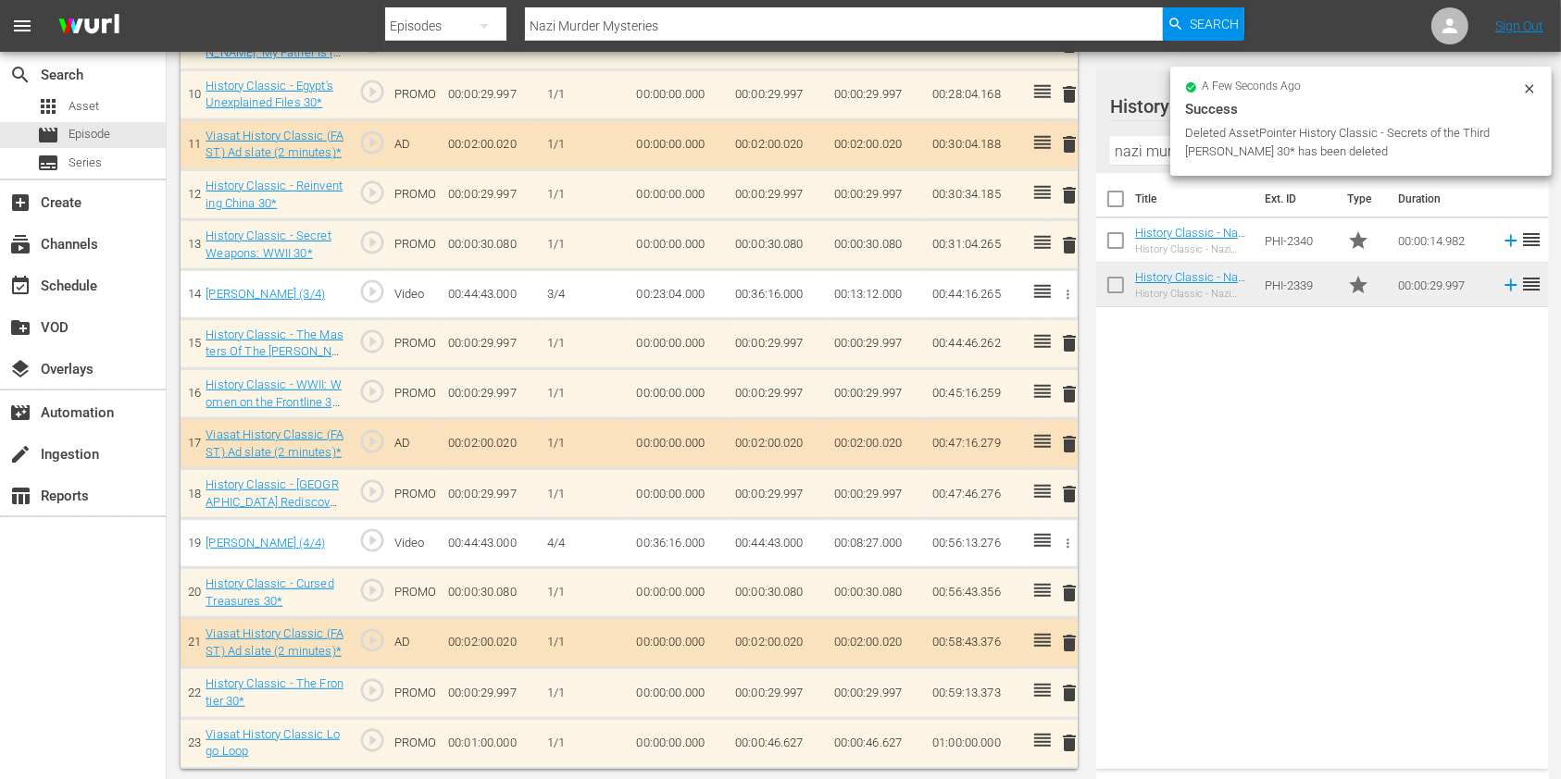
click at [1066, 347] on span "delete" at bounding box center [1069, 343] width 22 height 22
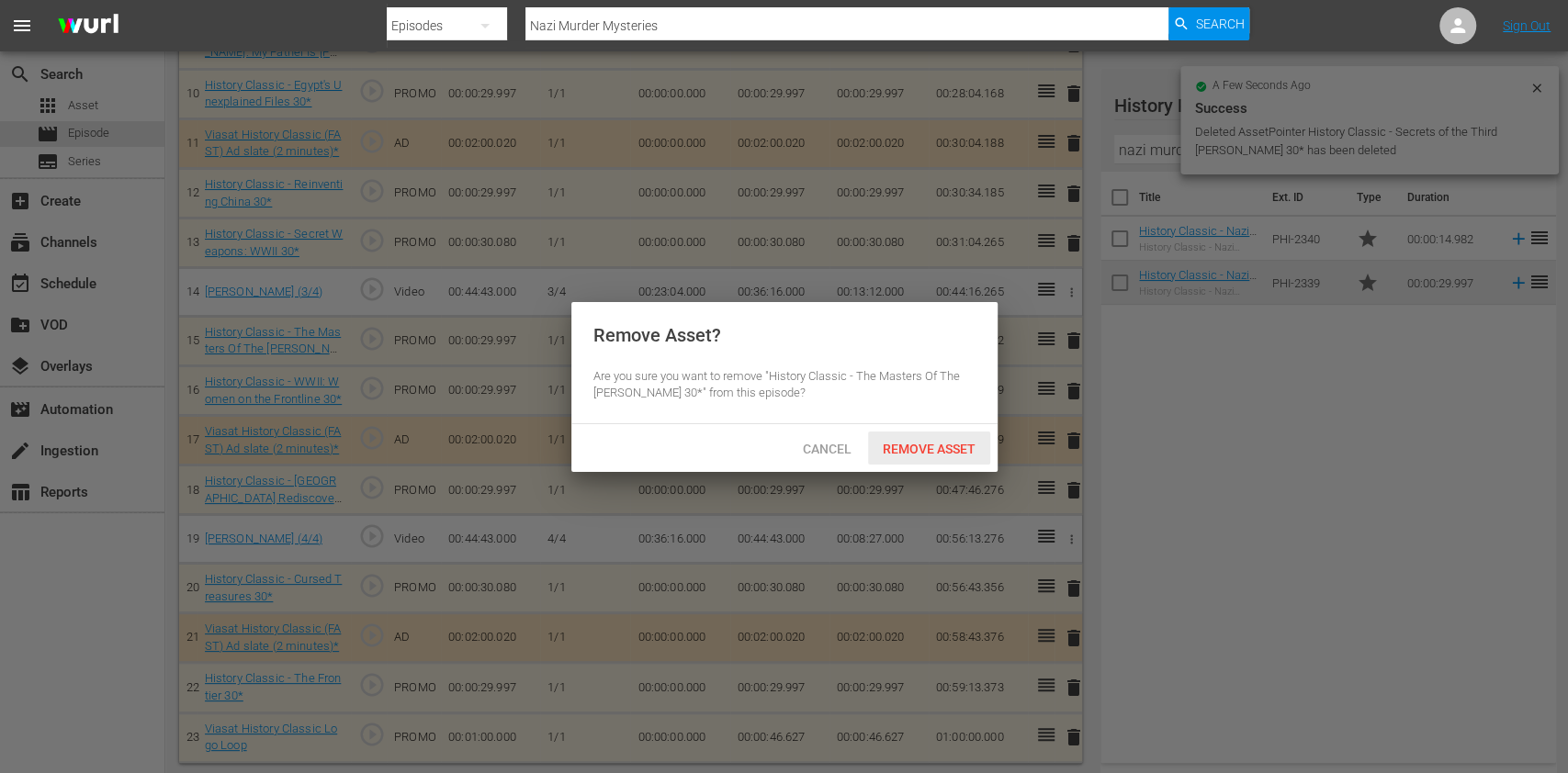
click at [944, 442] on span "Remove Asset" at bounding box center [929, 449] width 122 height 15
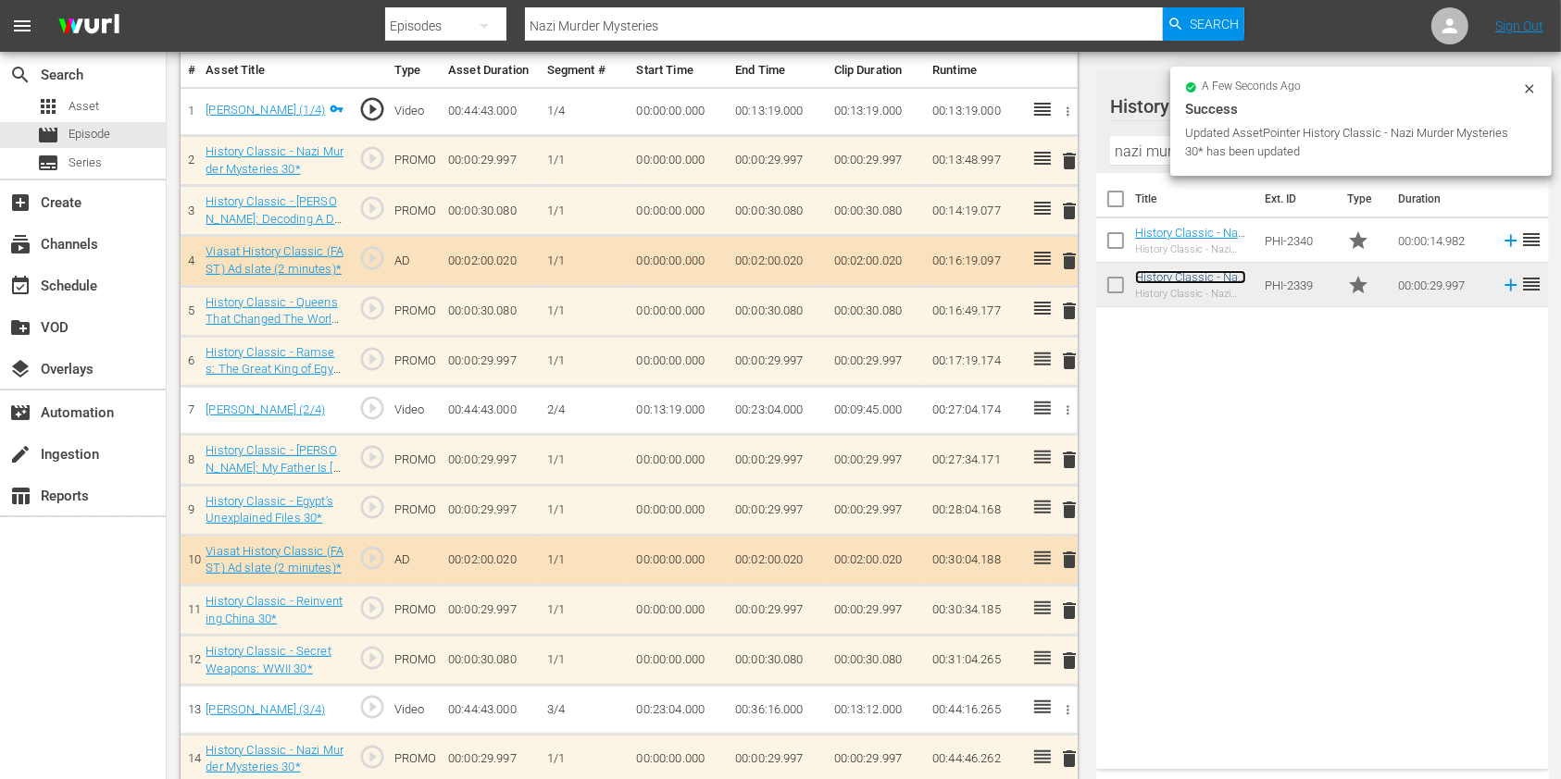
scroll to position [548, 0]
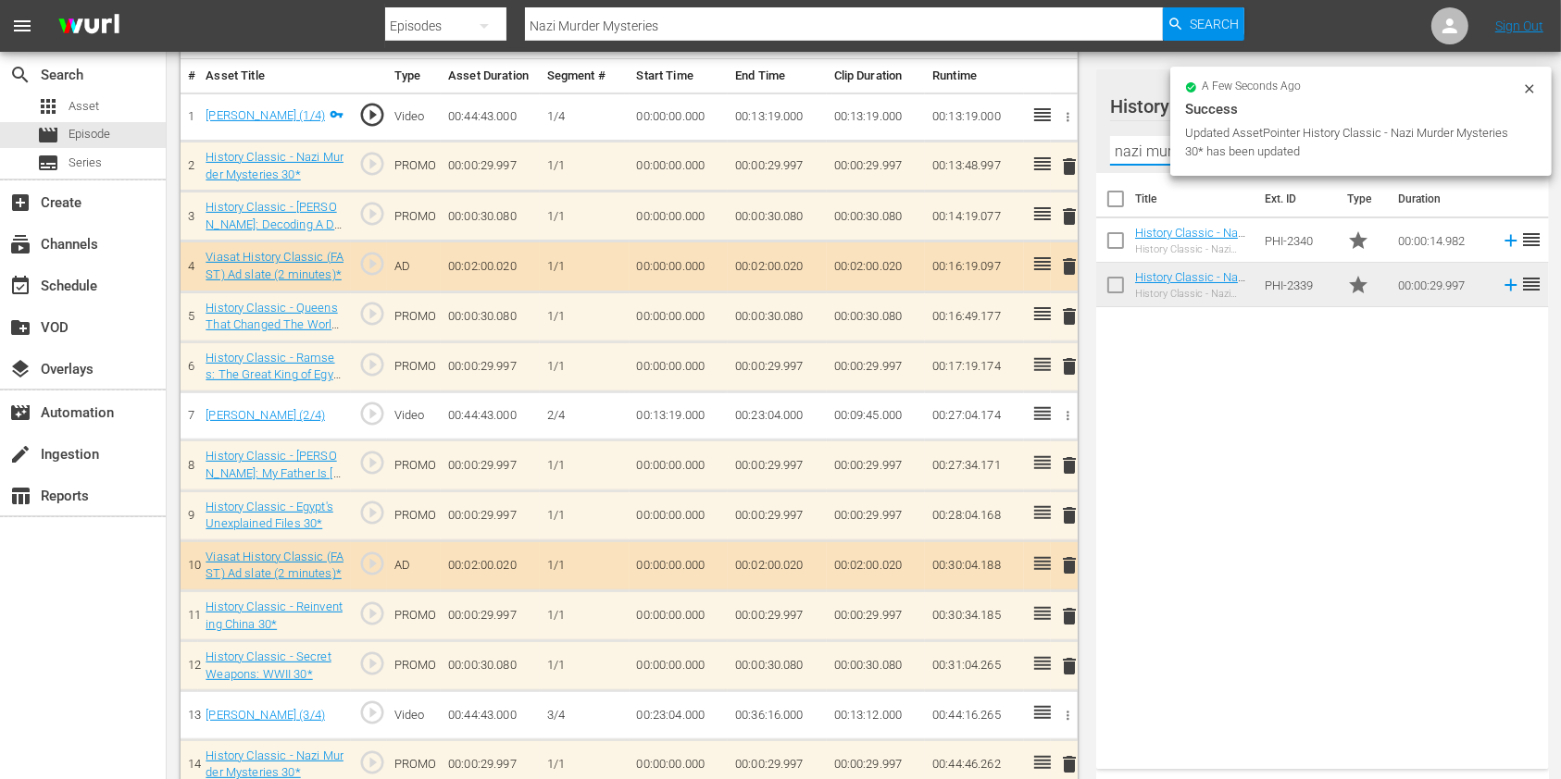
click at [1138, 152] on input "nazi murder" at bounding box center [1322, 151] width 425 height 30
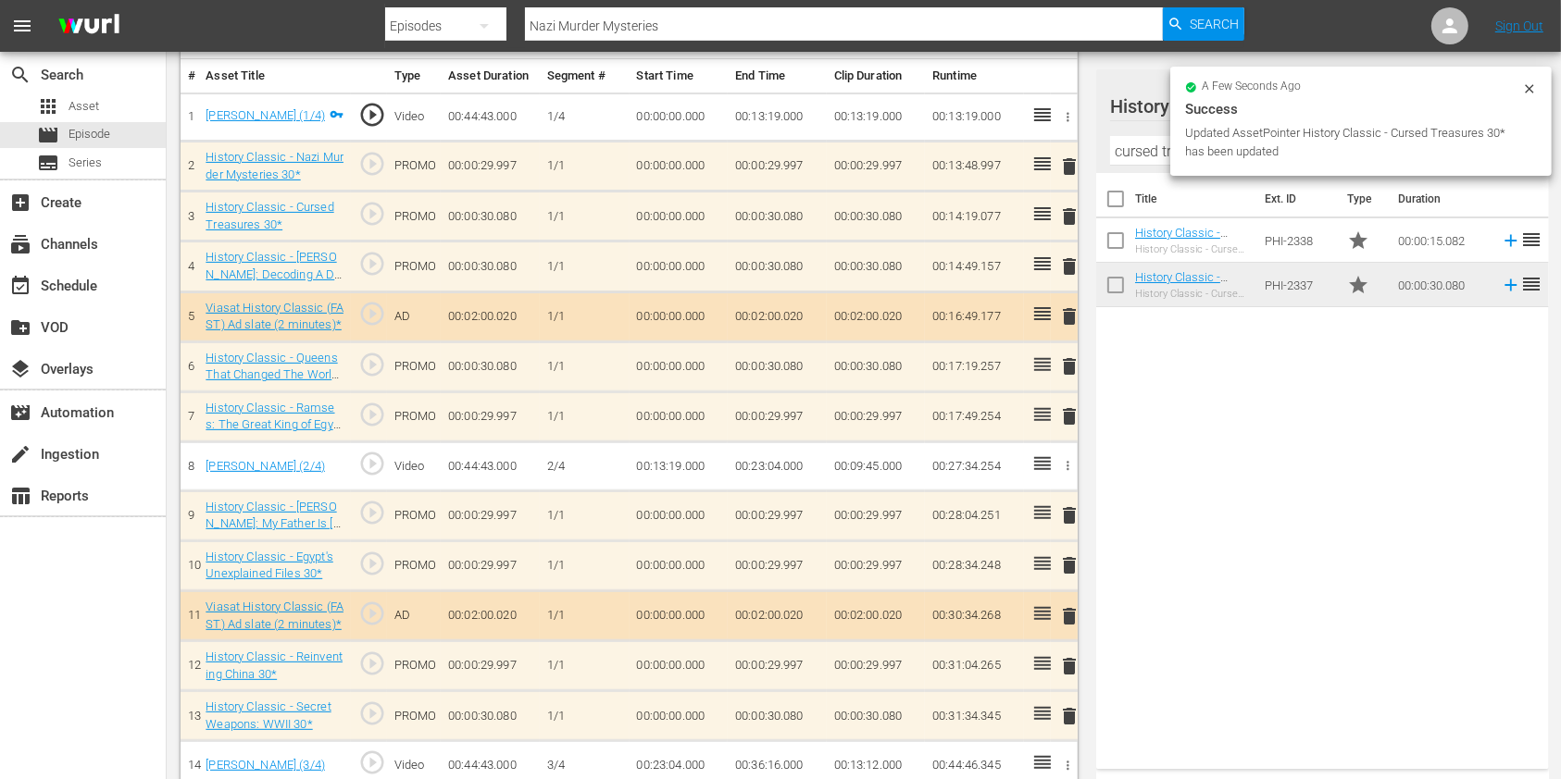
click at [1060, 269] on span "delete" at bounding box center [1069, 267] width 22 height 22
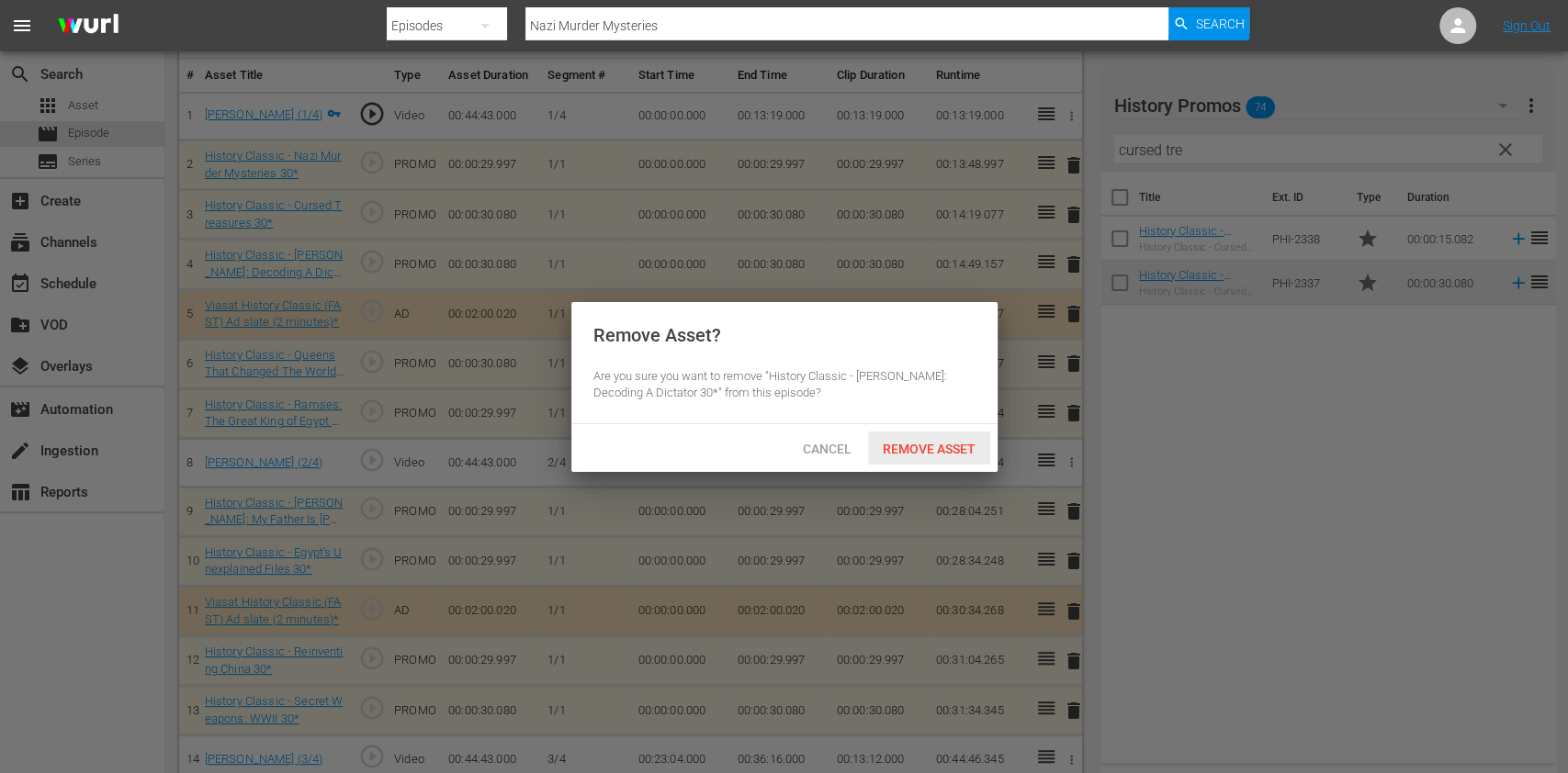
click at [940, 448] on span "Remove Asset" at bounding box center [929, 449] width 122 height 15
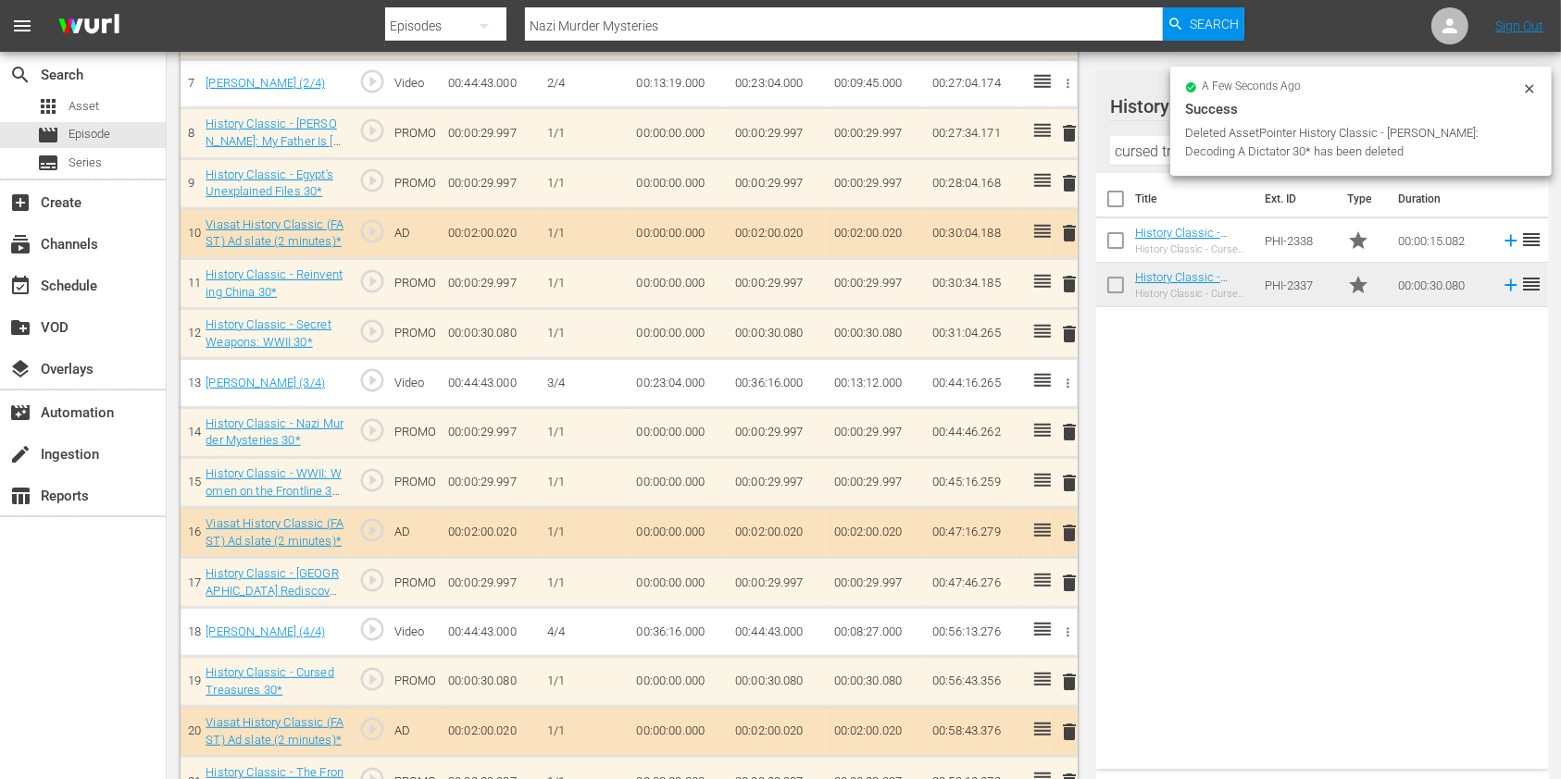
scroll to position [918, 0]
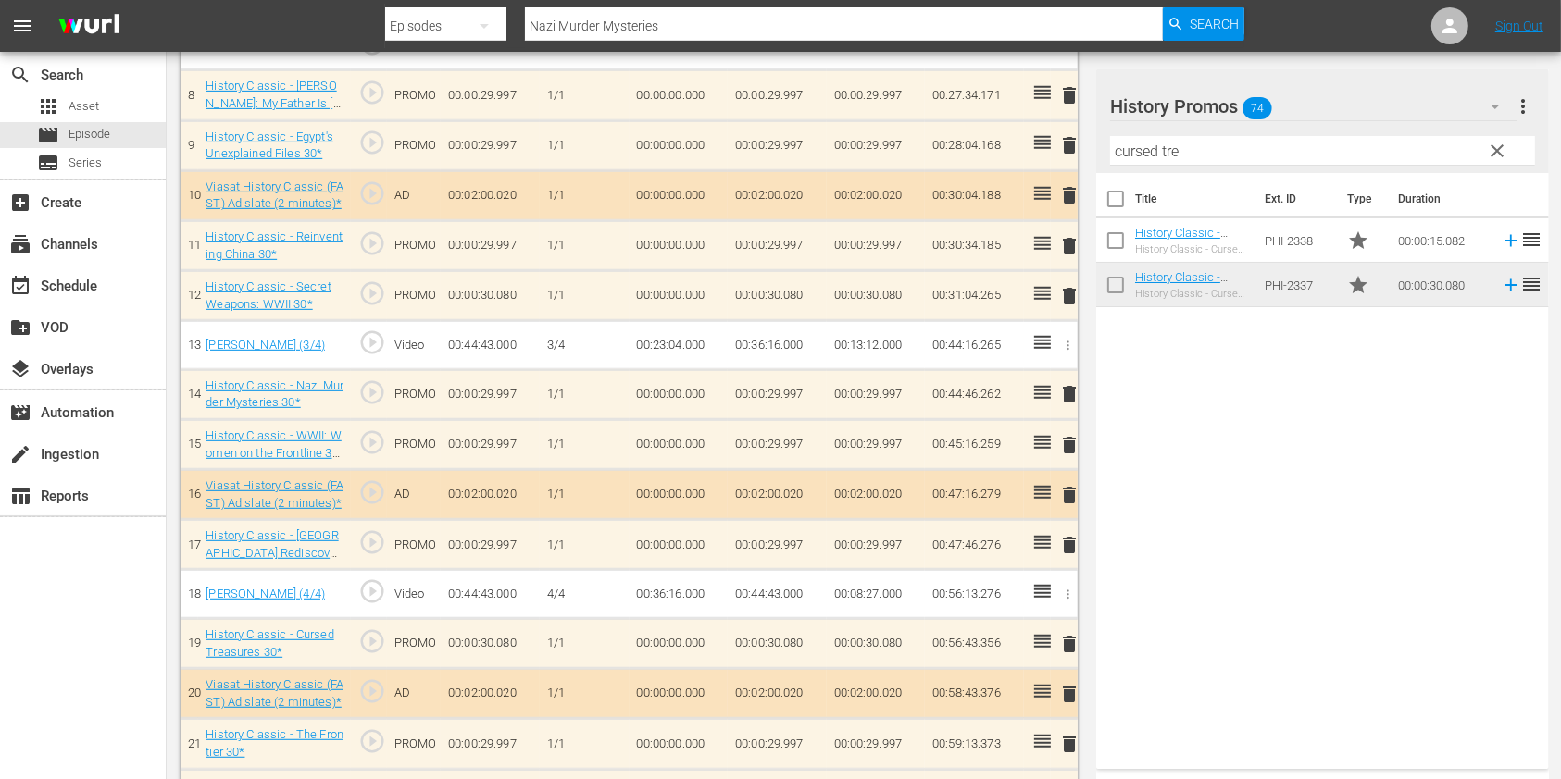
click at [1065, 297] on span "delete" at bounding box center [1069, 296] width 22 height 22
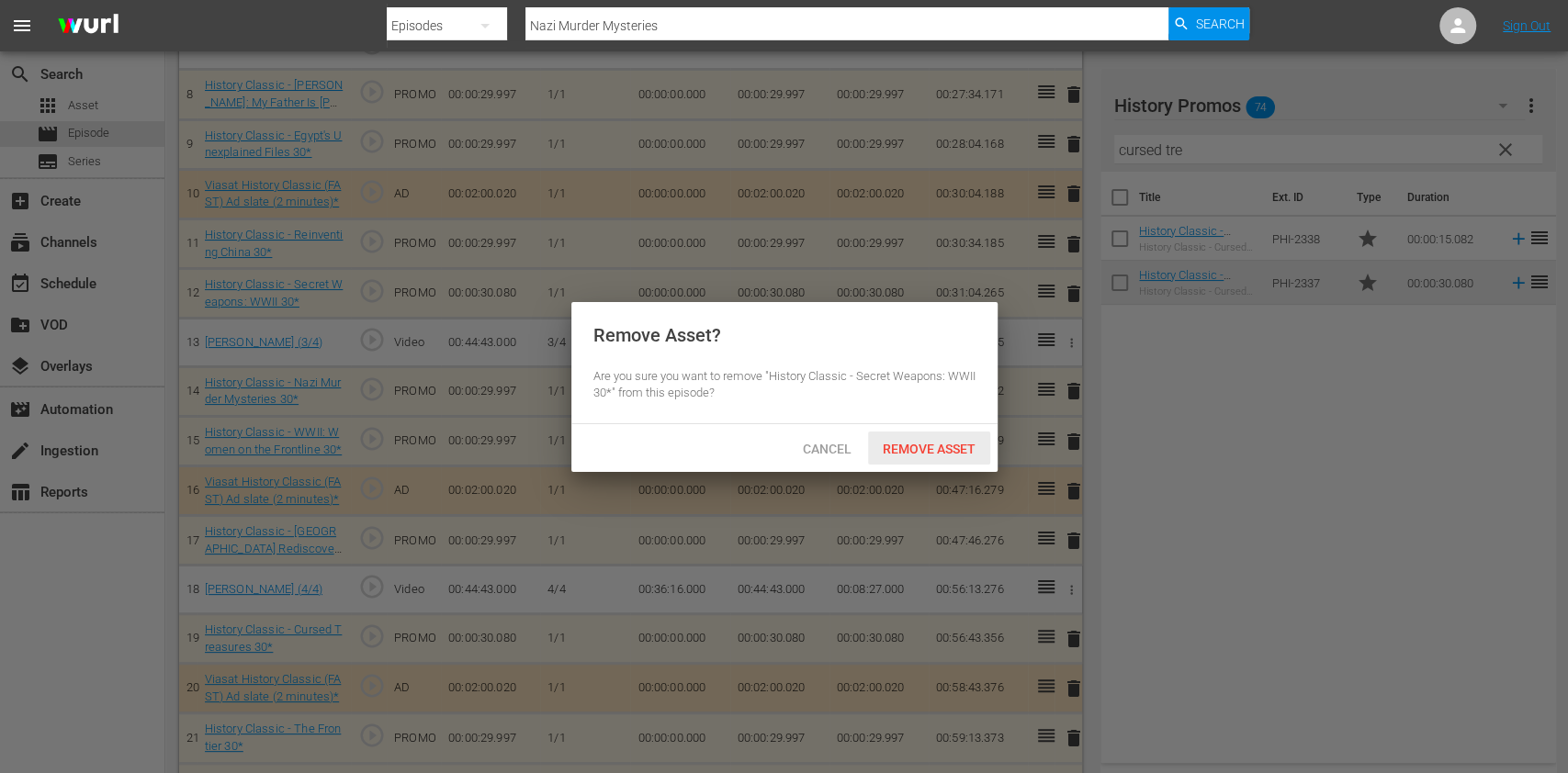
click at [960, 437] on div "Remove Asset" at bounding box center [929, 449] width 122 height 34
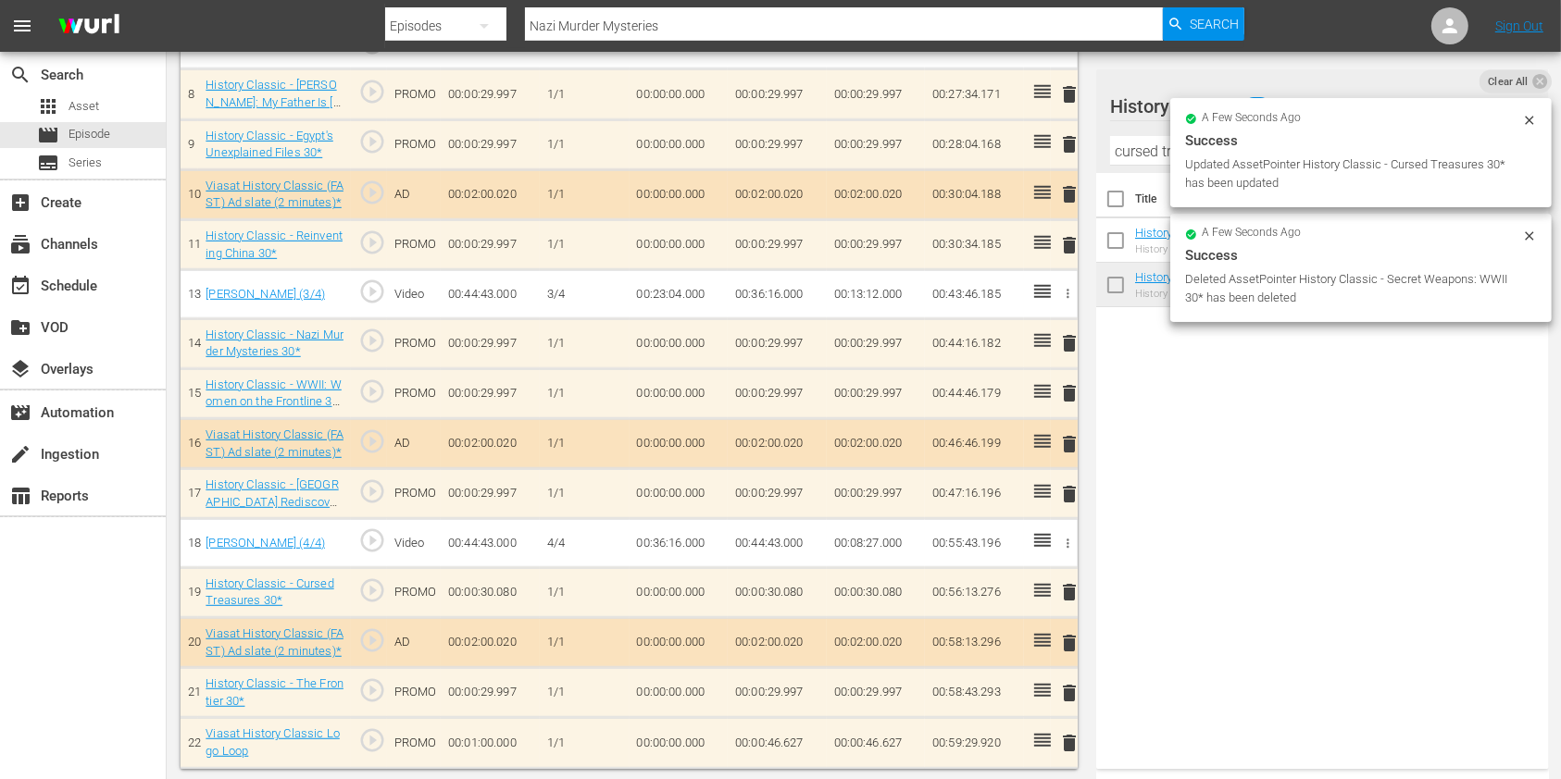
click at [1131, 159] on input "cursed tre" at bounding box center [1322, 151] width 425 height 30
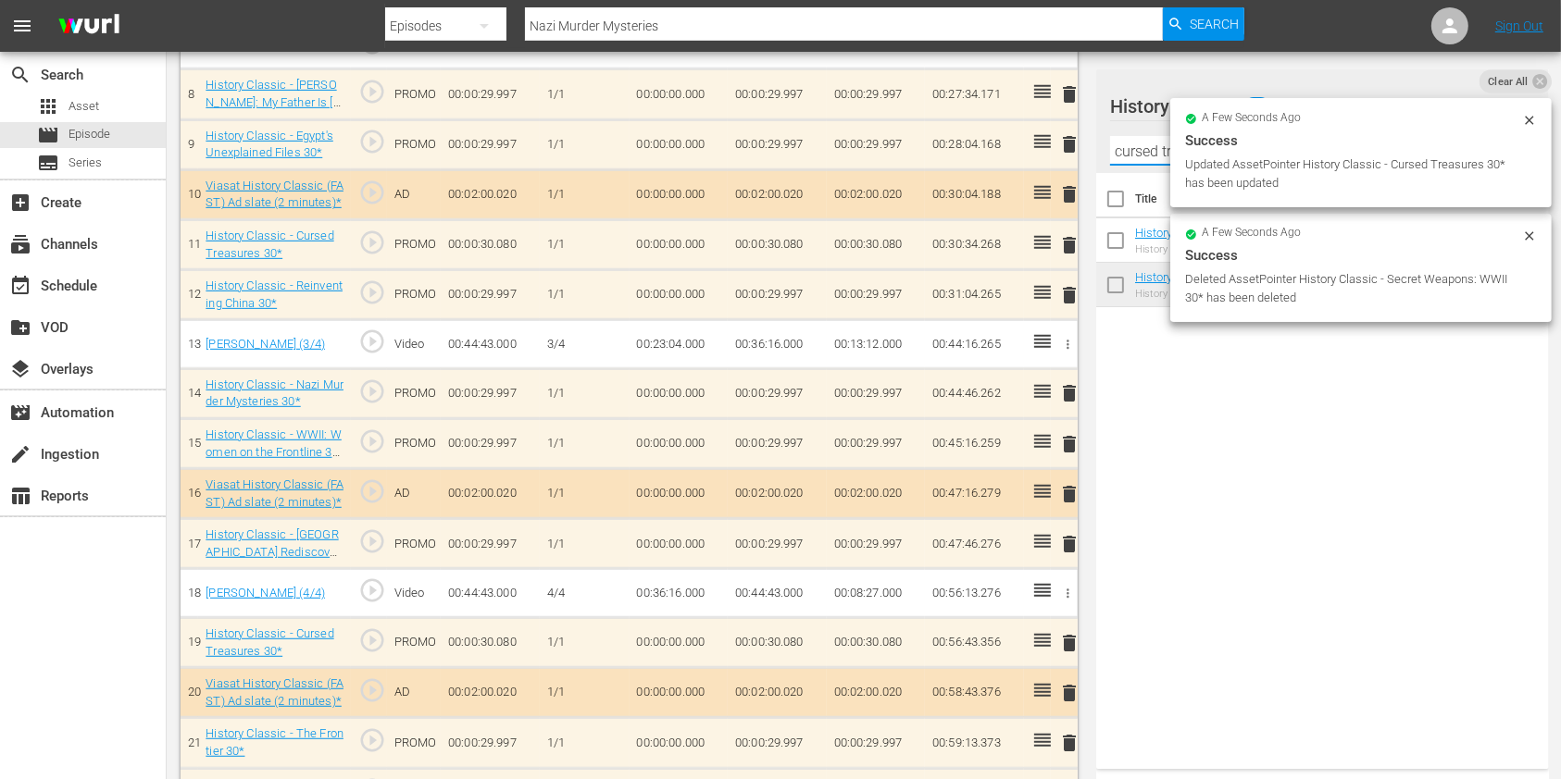
click at [1131, 159] on input "cursed tre" at bounding box center [1322, 151] width 425 height 30
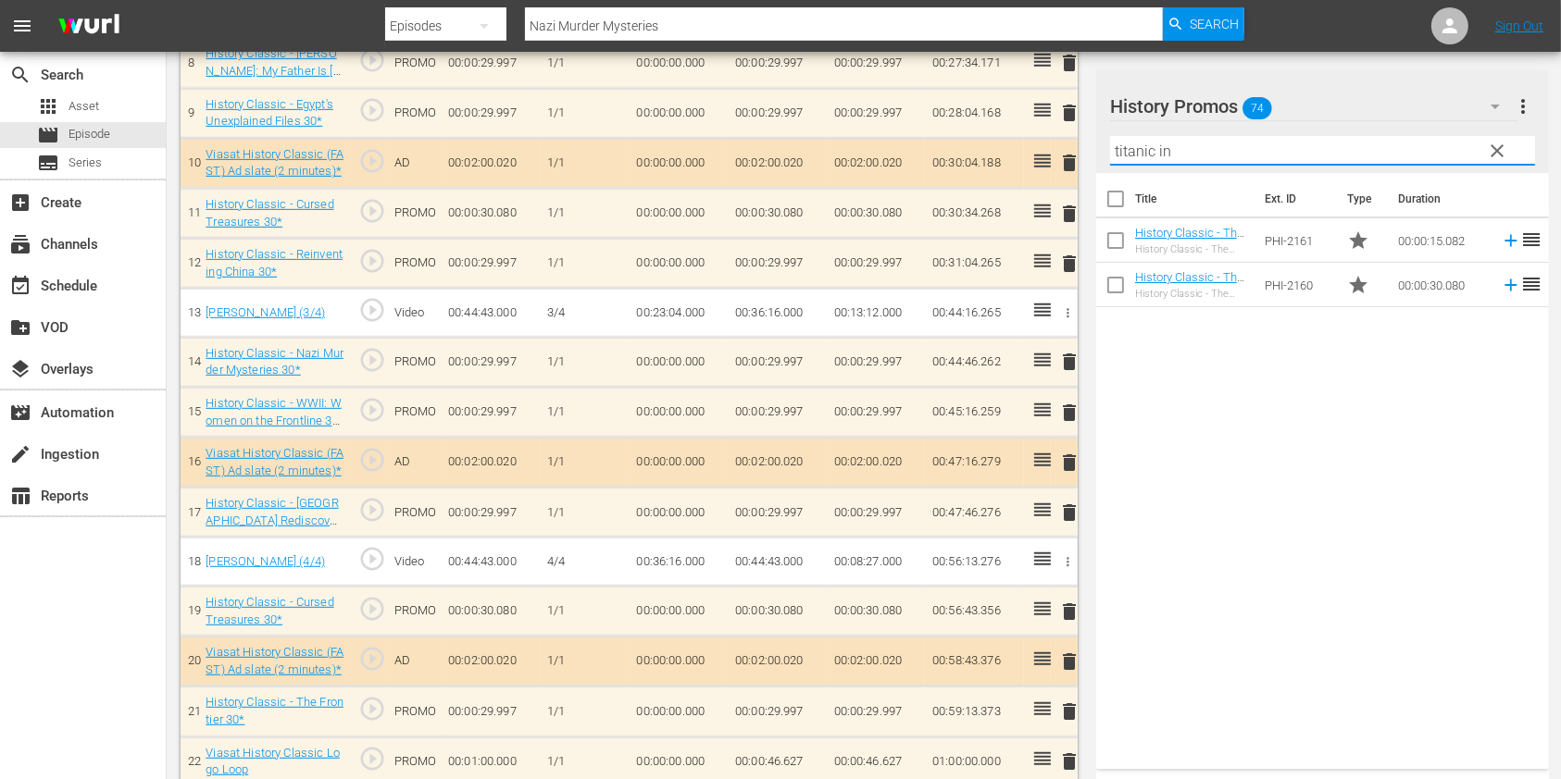
scroll to position [969, 0]
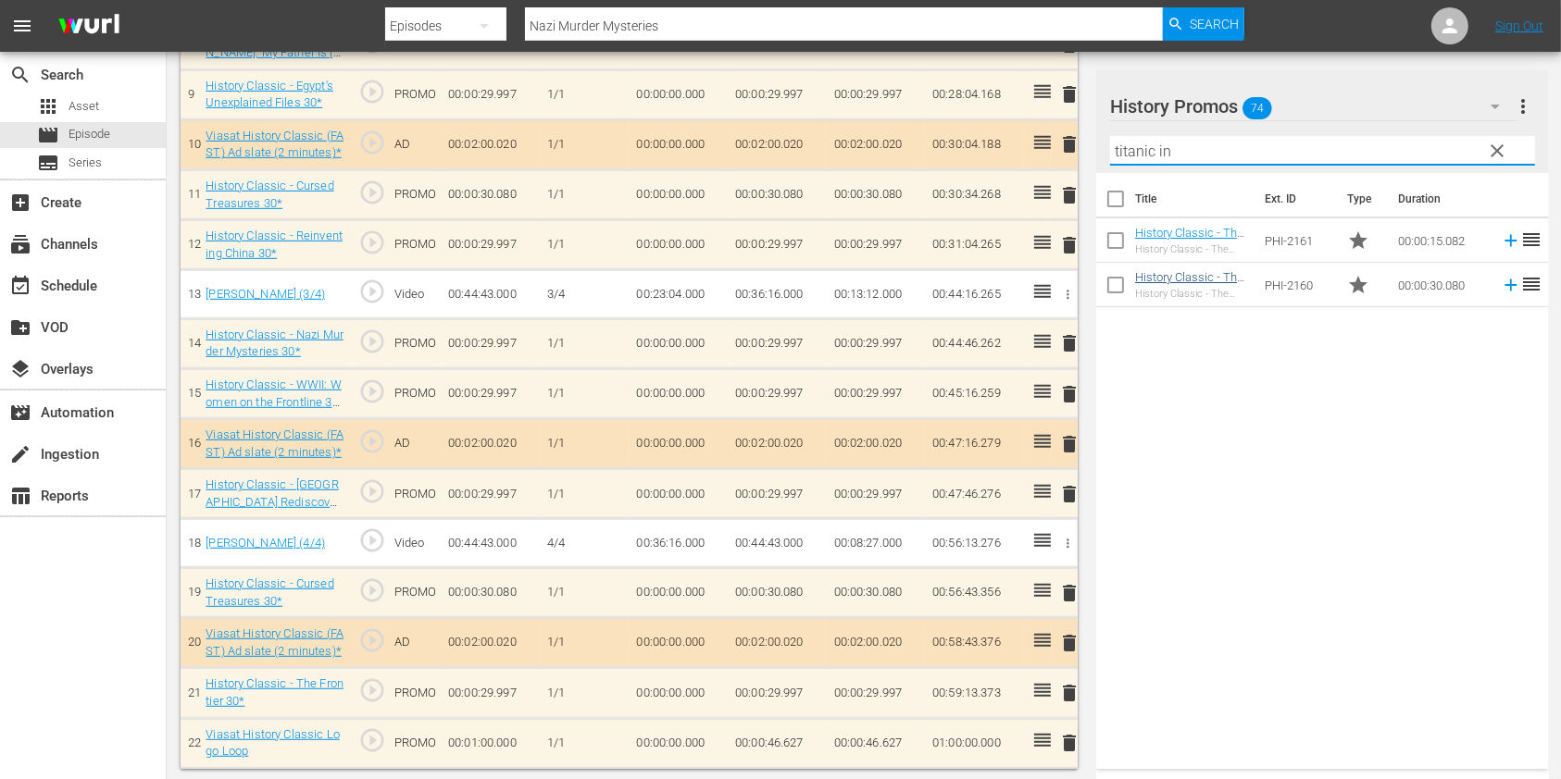
type input "titanic in"
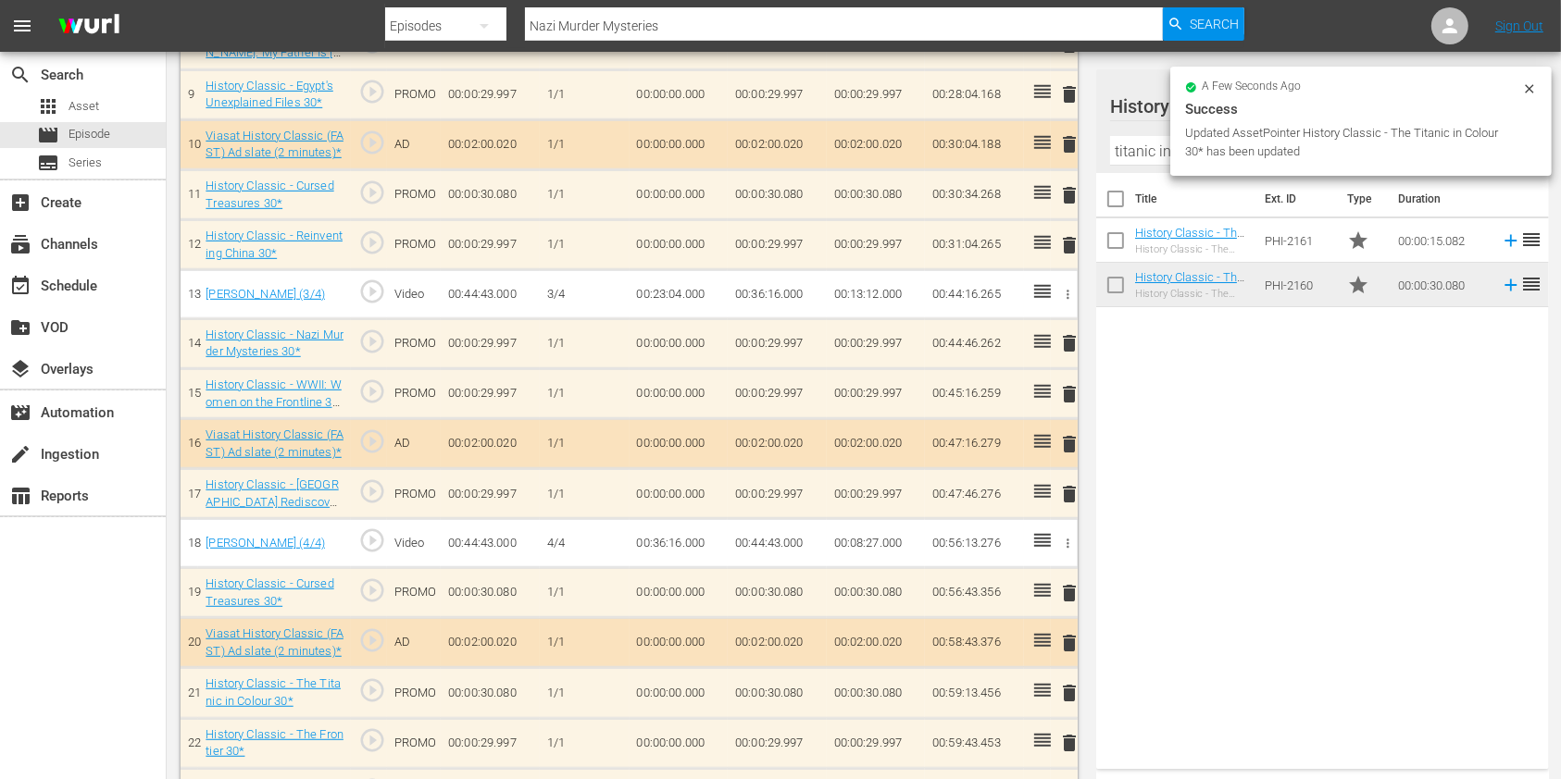
click at [1066, 743] on span "delete" at bounding box center [1069, 743] width 22 height 22
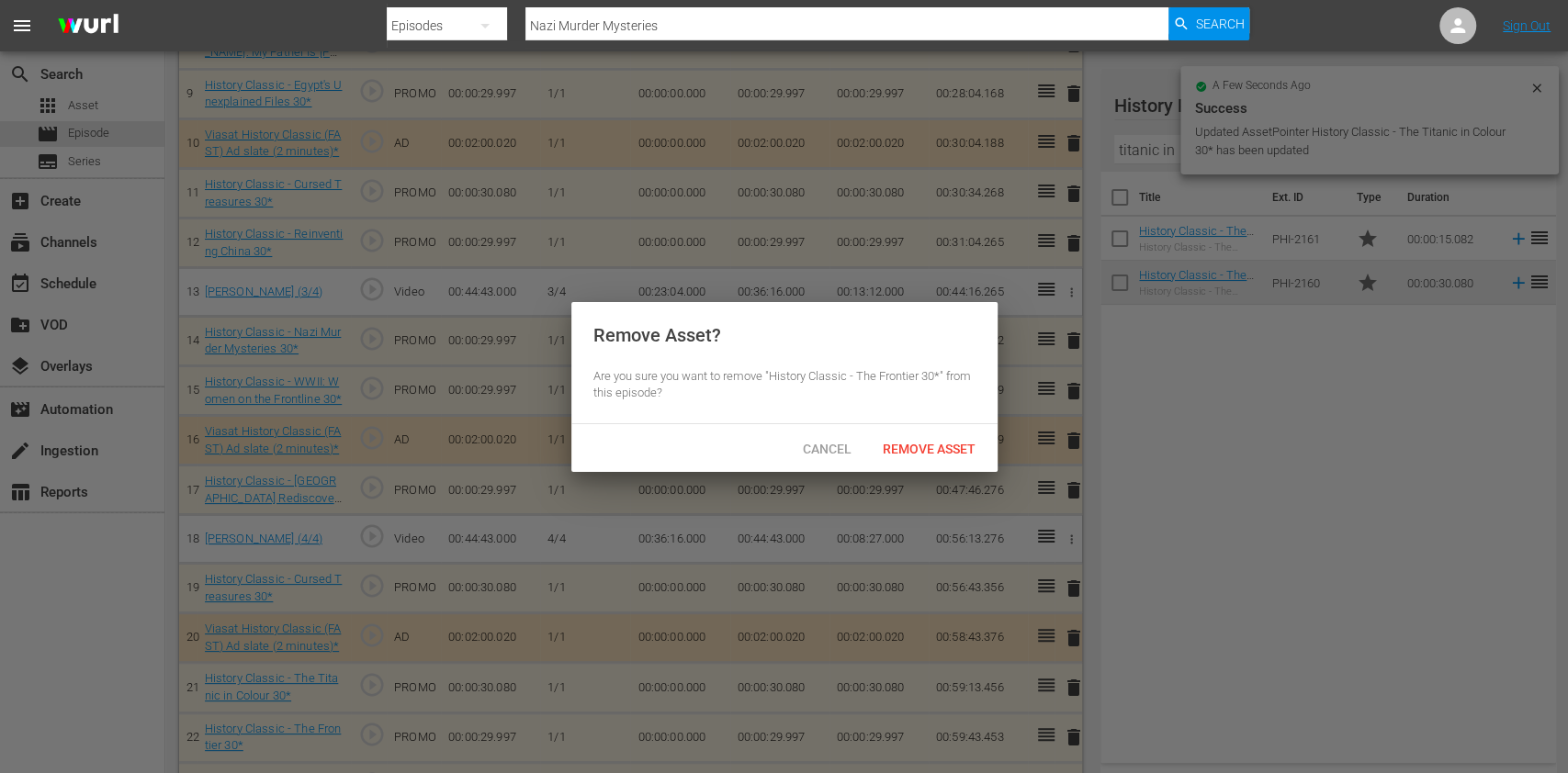
click at [914, 451] on span "Remove Asset" at bounding box center [929, 449] width 122 height 15
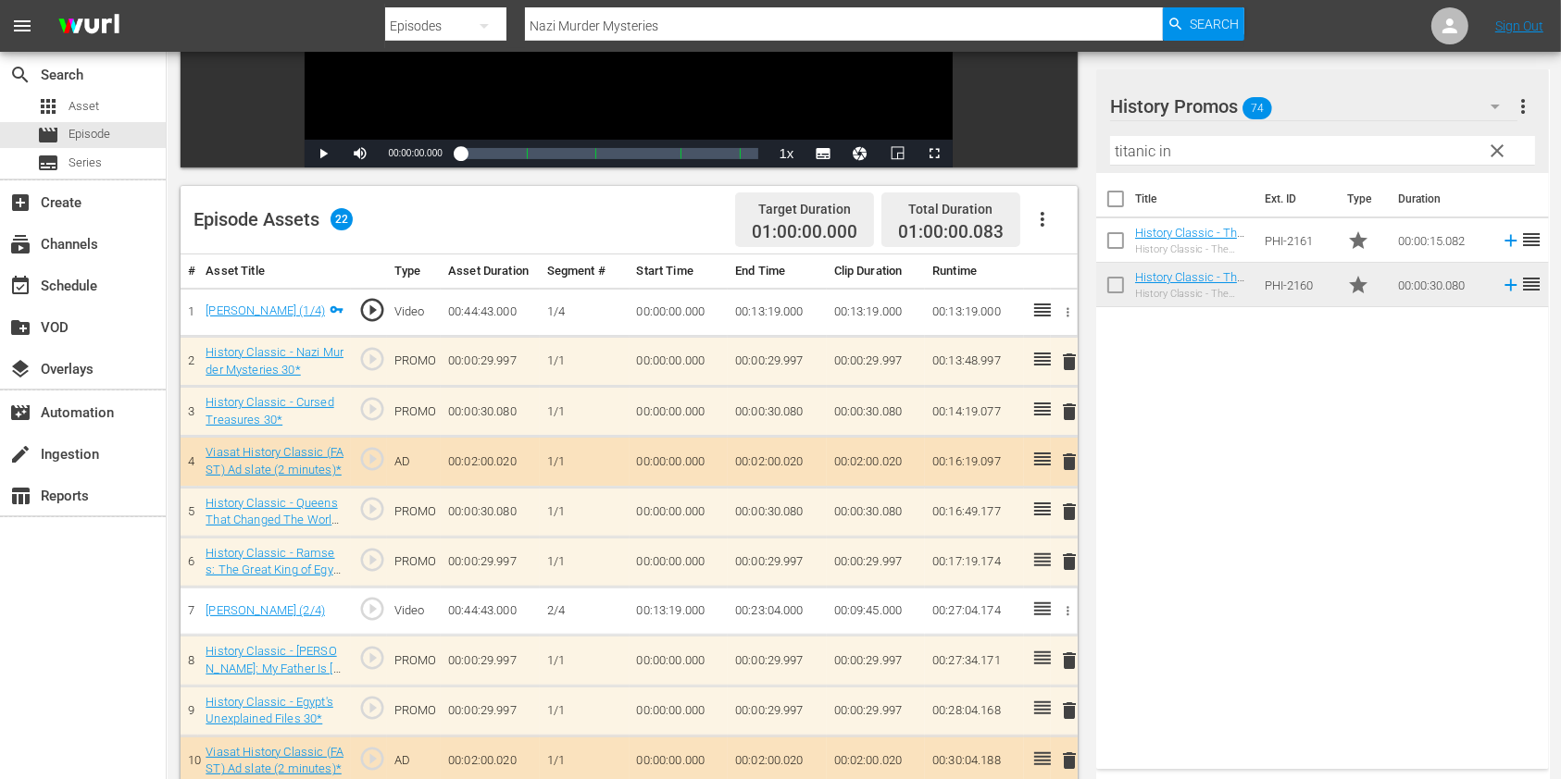
scroll to position [352, 0]
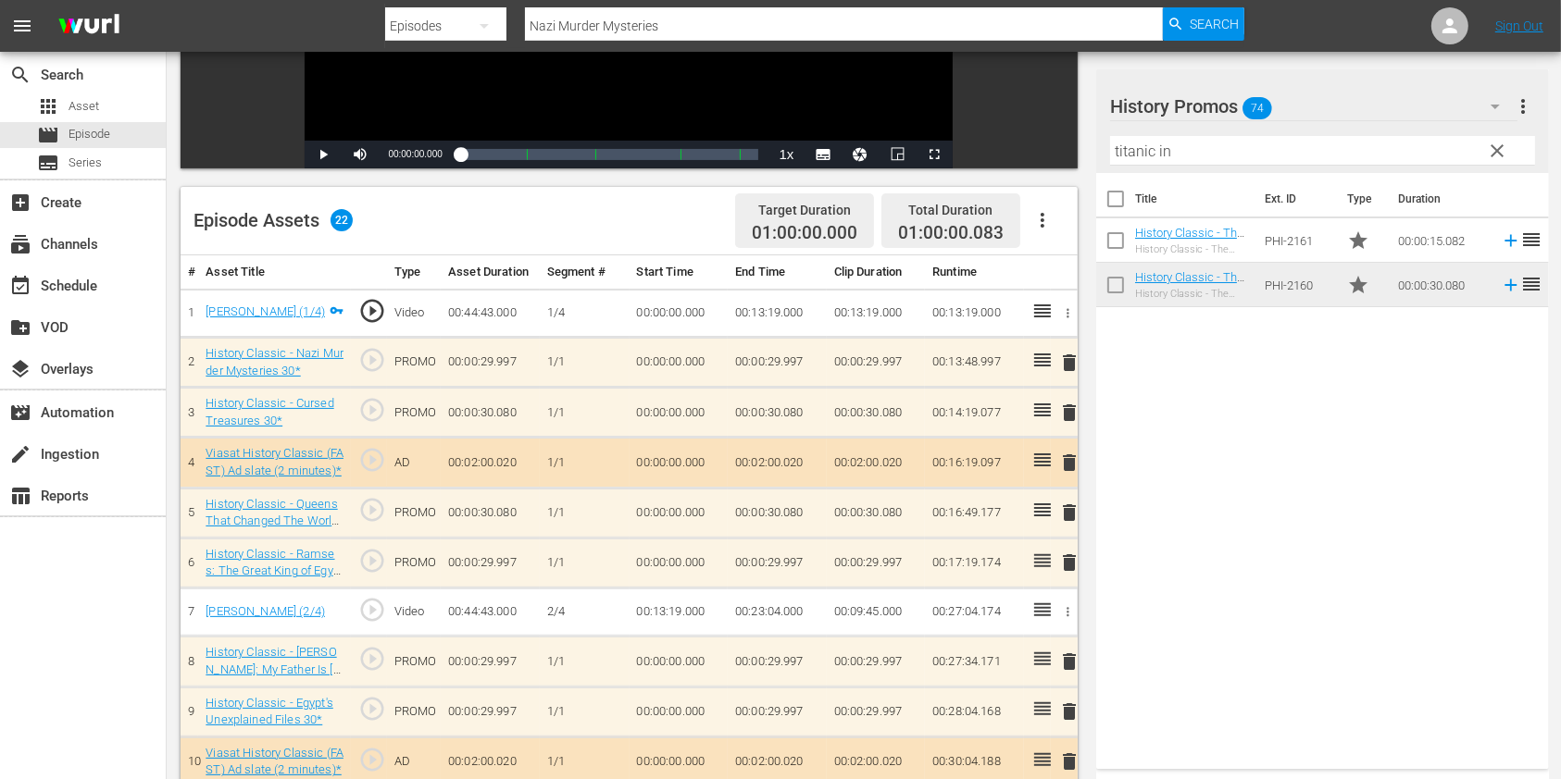
click at [1203, 156] on input "titanic in" at bounding box center [1322, 151] width 425 height 30
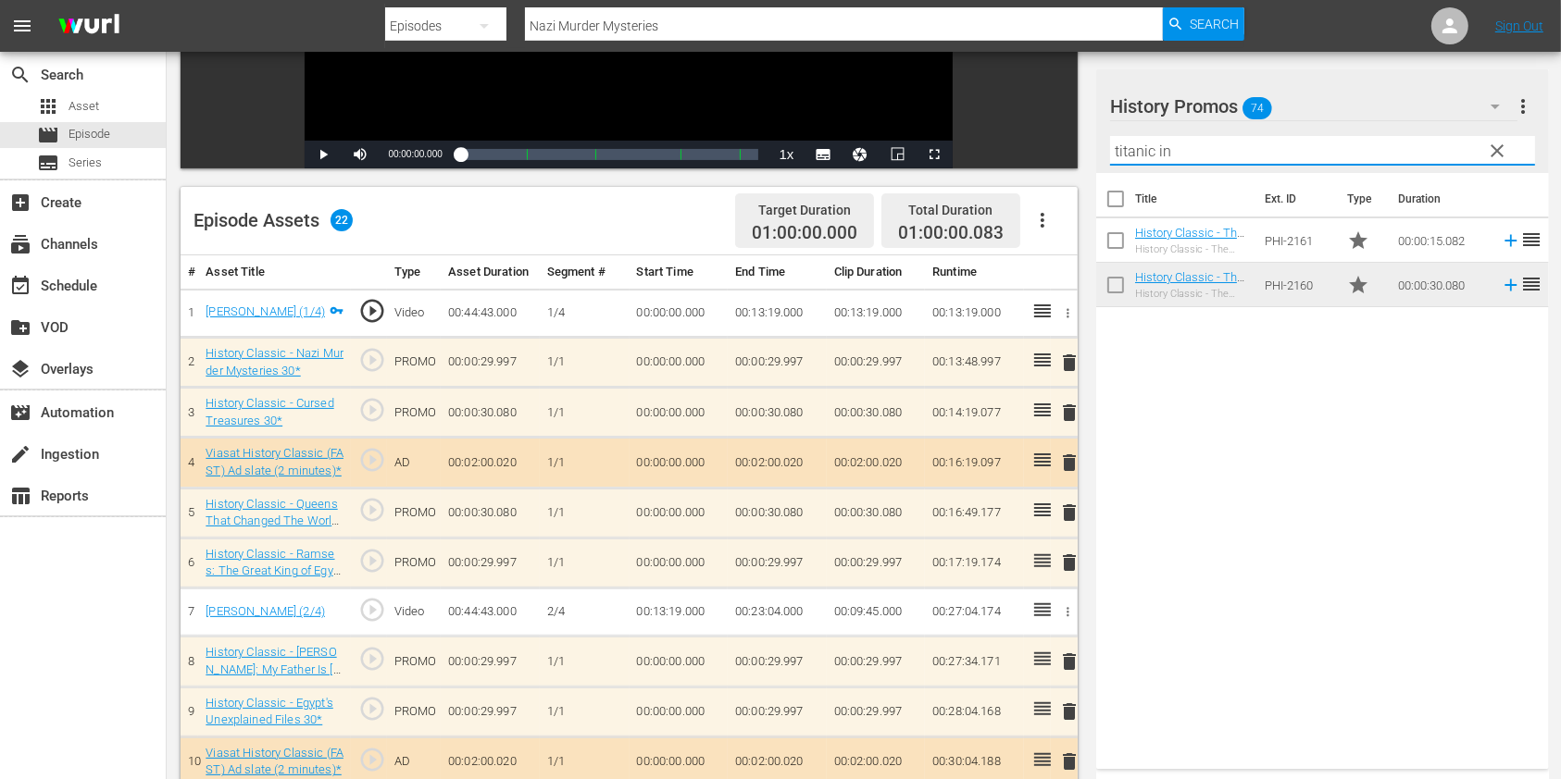
click at [1203, 156] on input "titanic in" at bounding box center [1322, 151] width 425 height 30
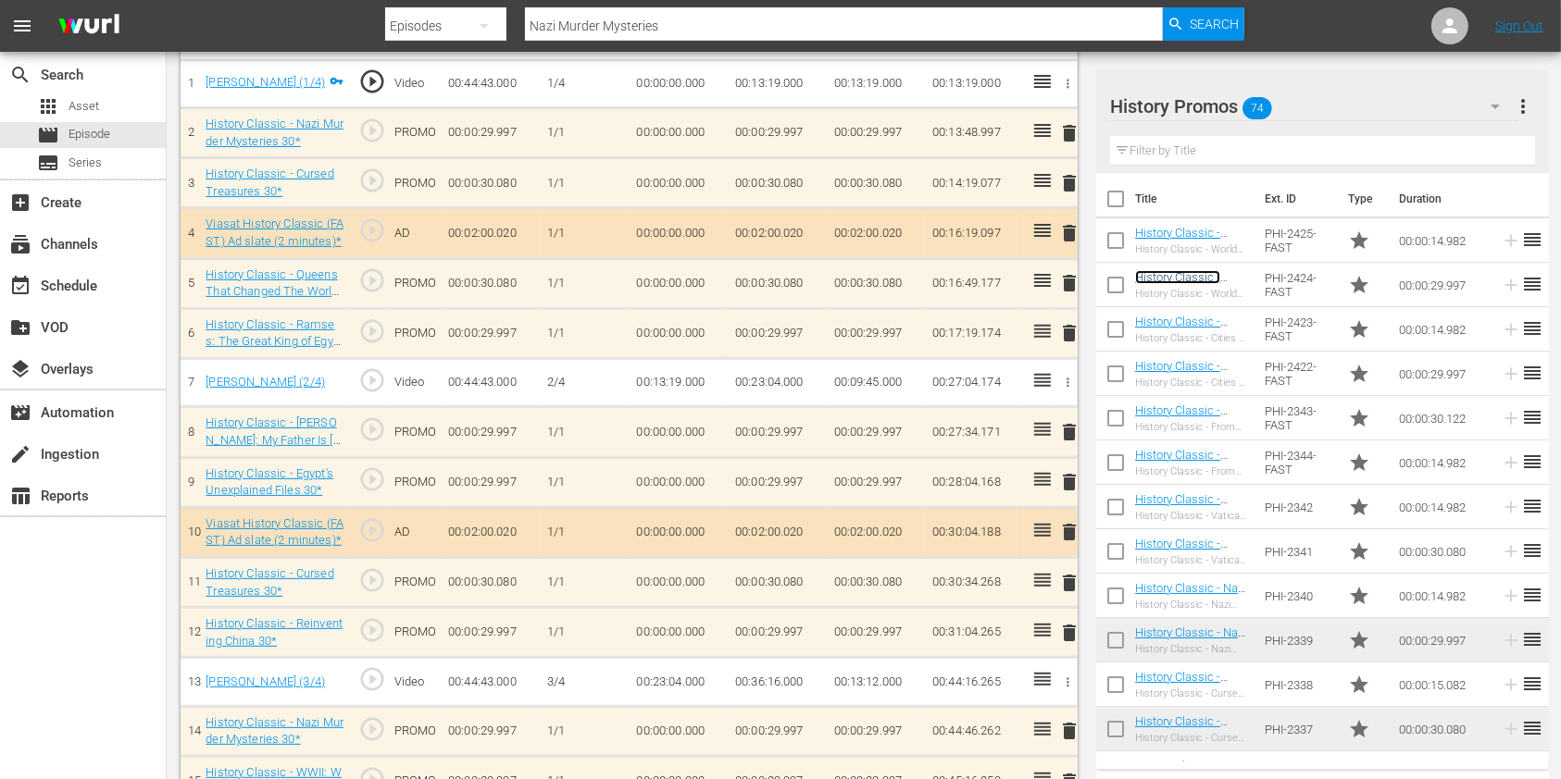
scroll to position [599, 0]
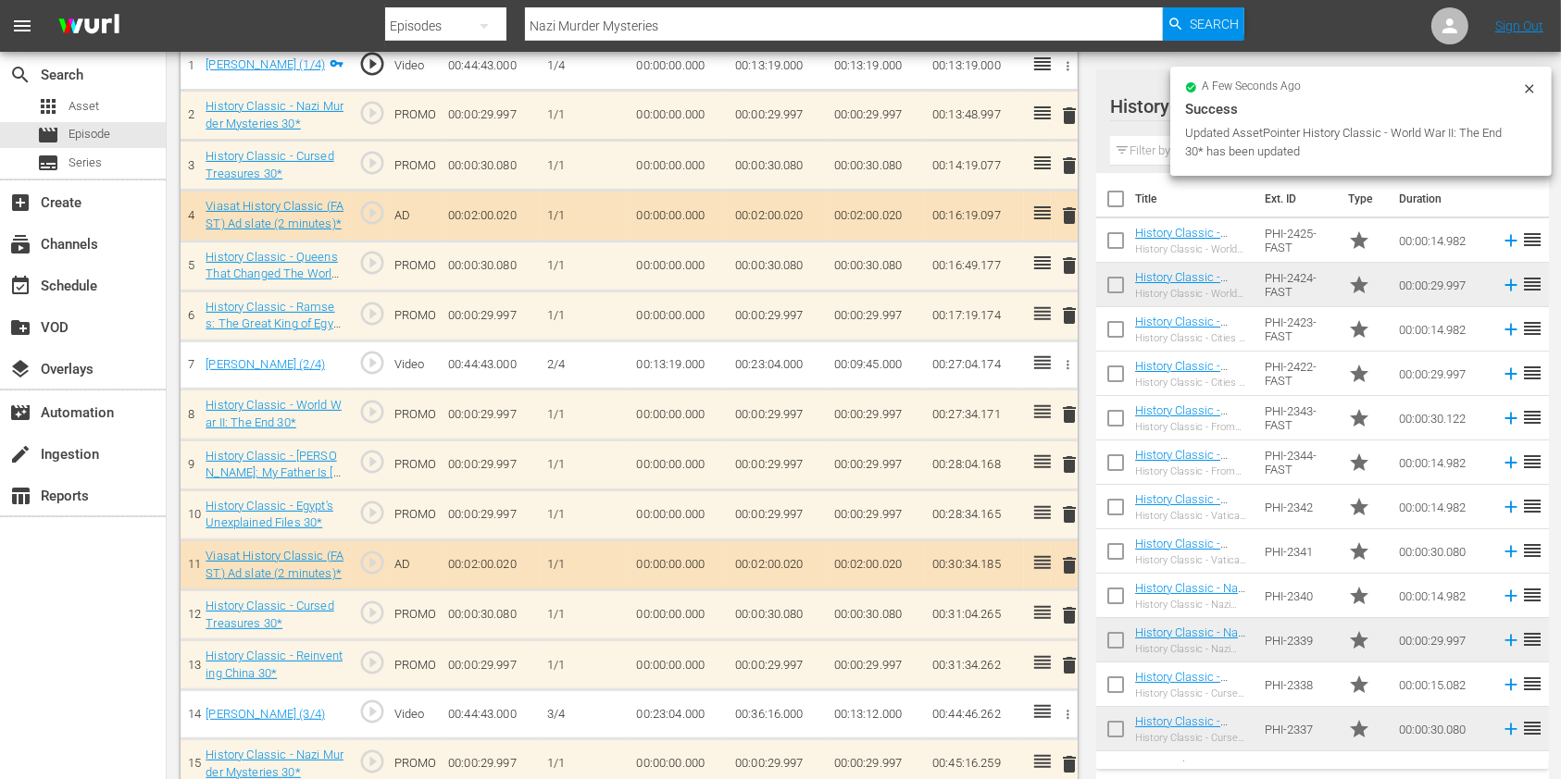
click at [1073, 466] on span "delete" at bounding box center [1069, 465] width 22 height 22
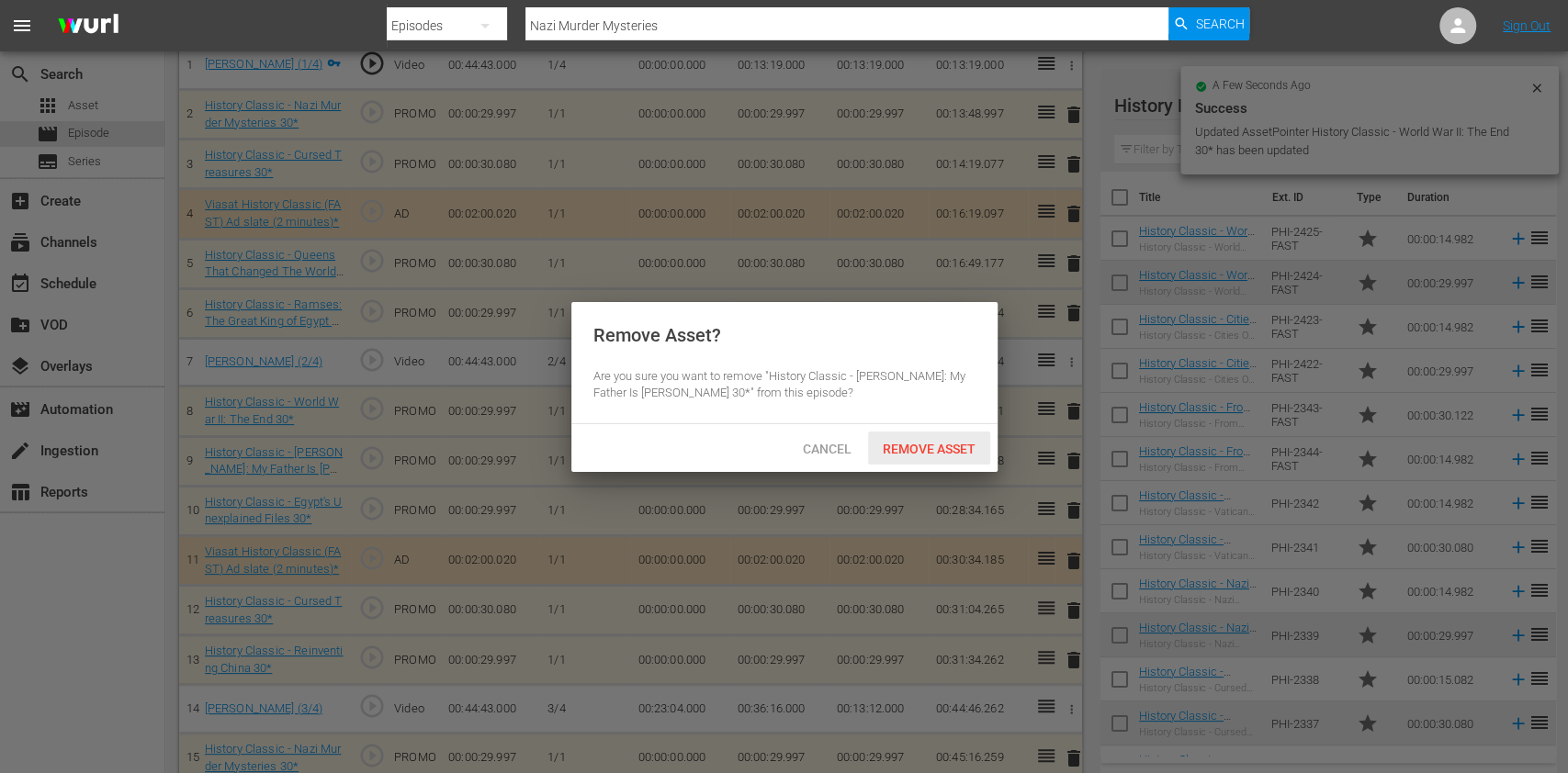
click at [972, 448] on span "Remove Asset" at bounding box center [929, 449] width 122 height 15
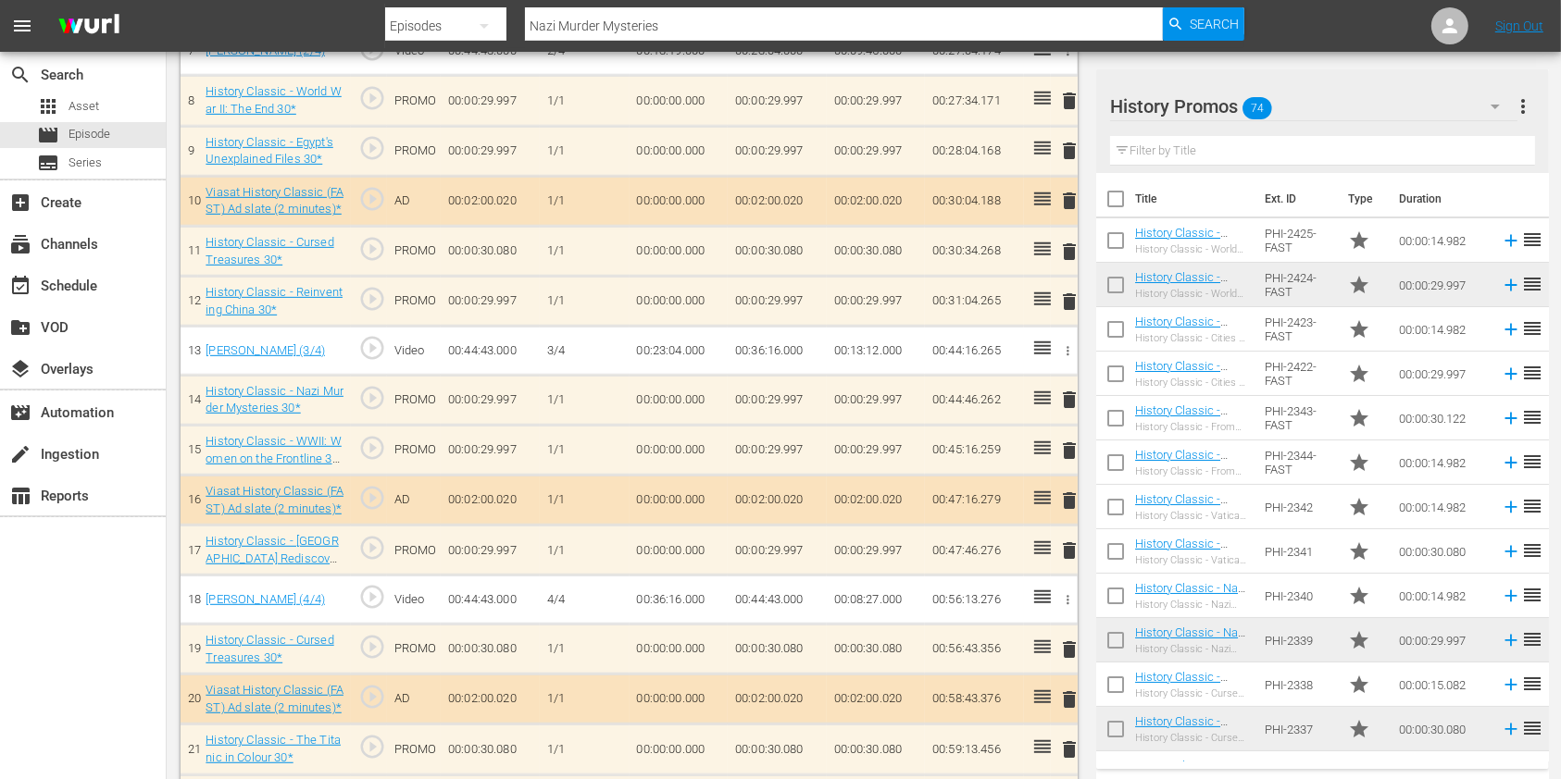
scroll to position [969, 0]
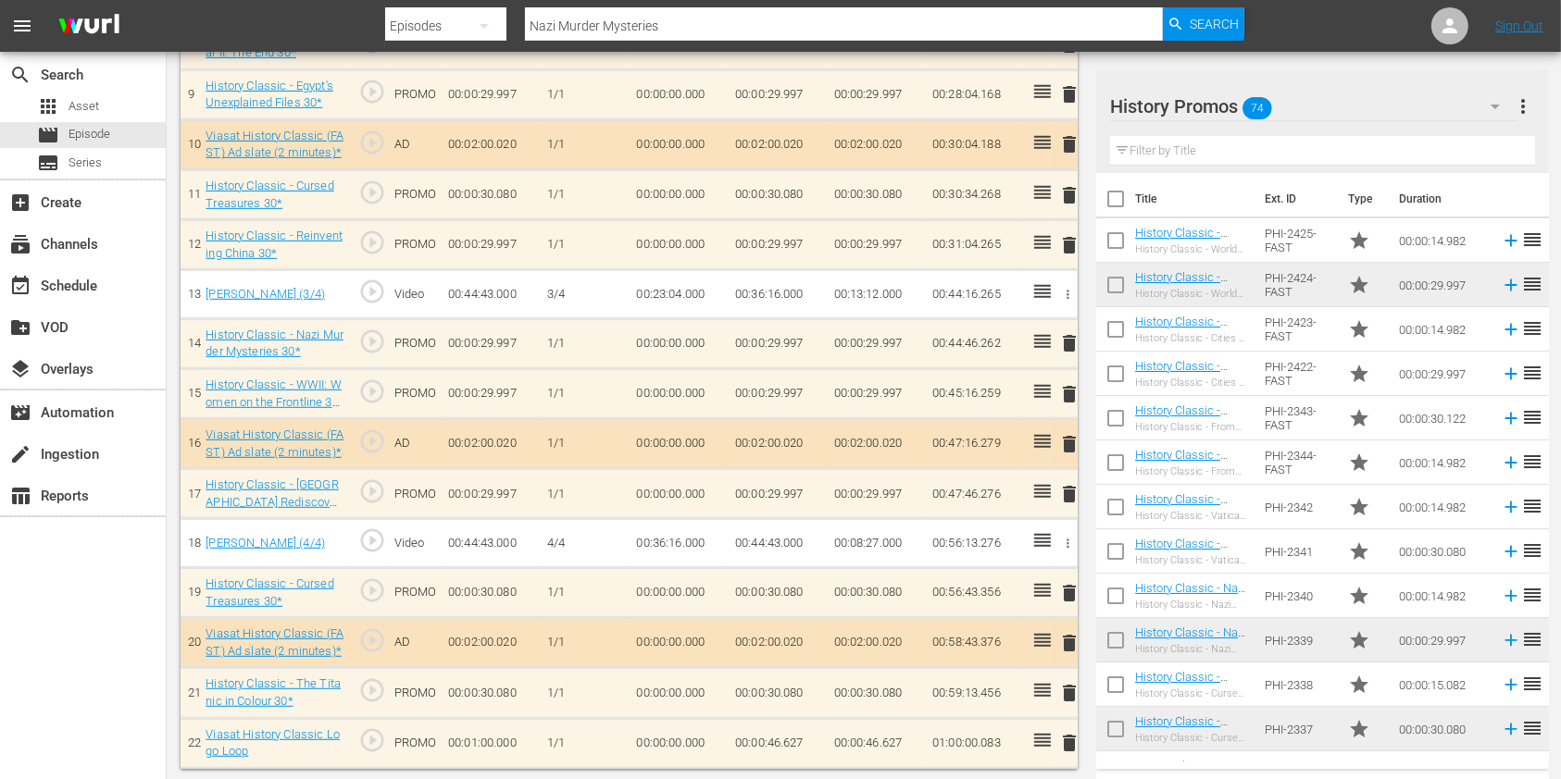
click at [804, 737] on td "00:00:46.627" at bounding box center [777, 743] width 99 height 50
click at [792, 746] on input "00:00:46.627" at bounding box center [770, 749] width 71 height 44
type input "00:00:46.544"
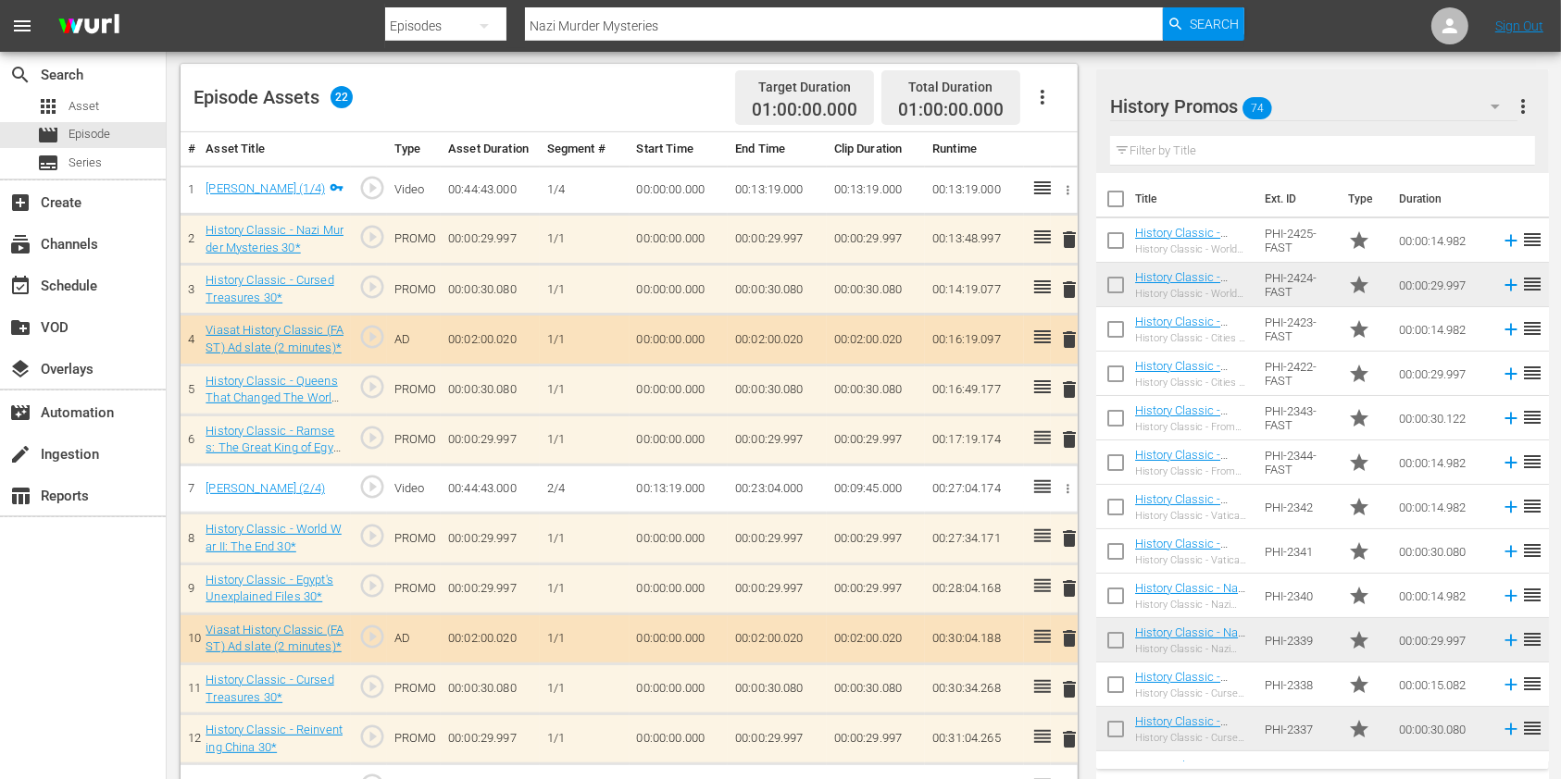
scroll to position [599, 0]
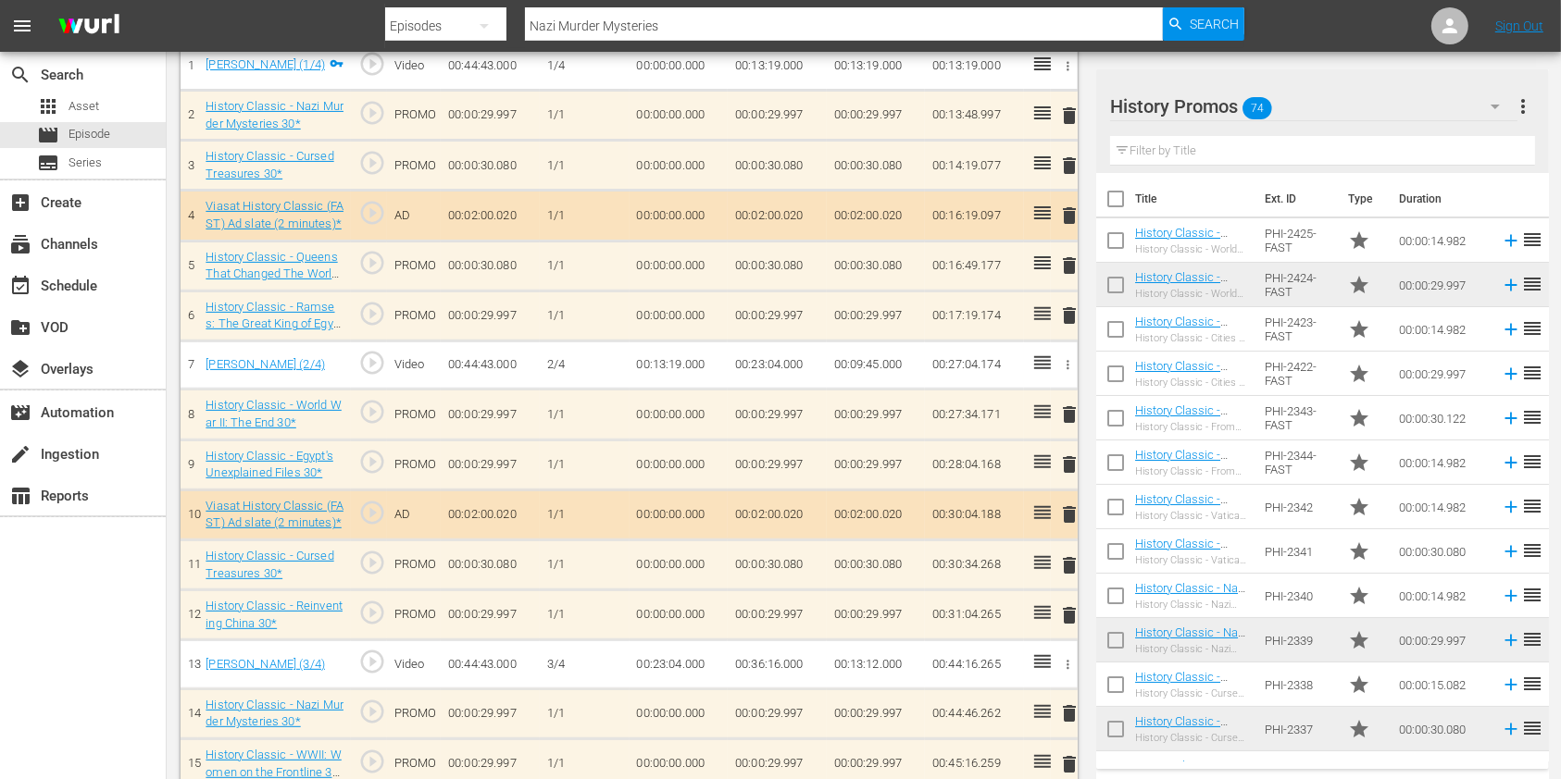
drag, startPoint x: 1178, startPoint y: 132, endPoint x: 1190, endPoint y: 176, distance: 45.1
click at [1178, 131] on div "Filter by Title" at bounding box center [1322, 151] width 425 height 44
click at [1191, 176] on th "Title" at bounding box center [1194, 199] width 118 height 52
click at [1191, 152] on input "text" at bounding box center [1322, 151] width 425 height 30
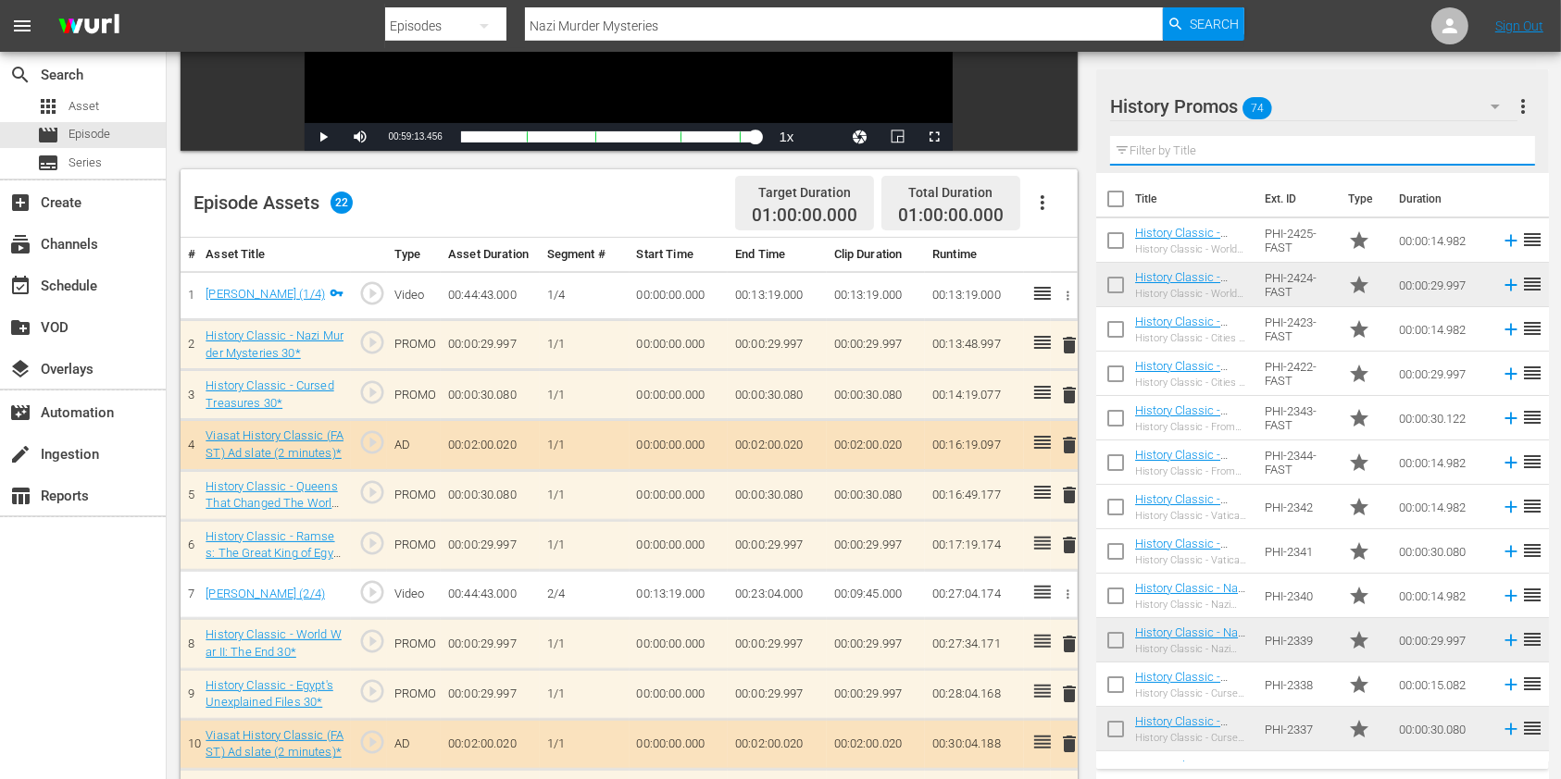
scroll to position [0, 0]
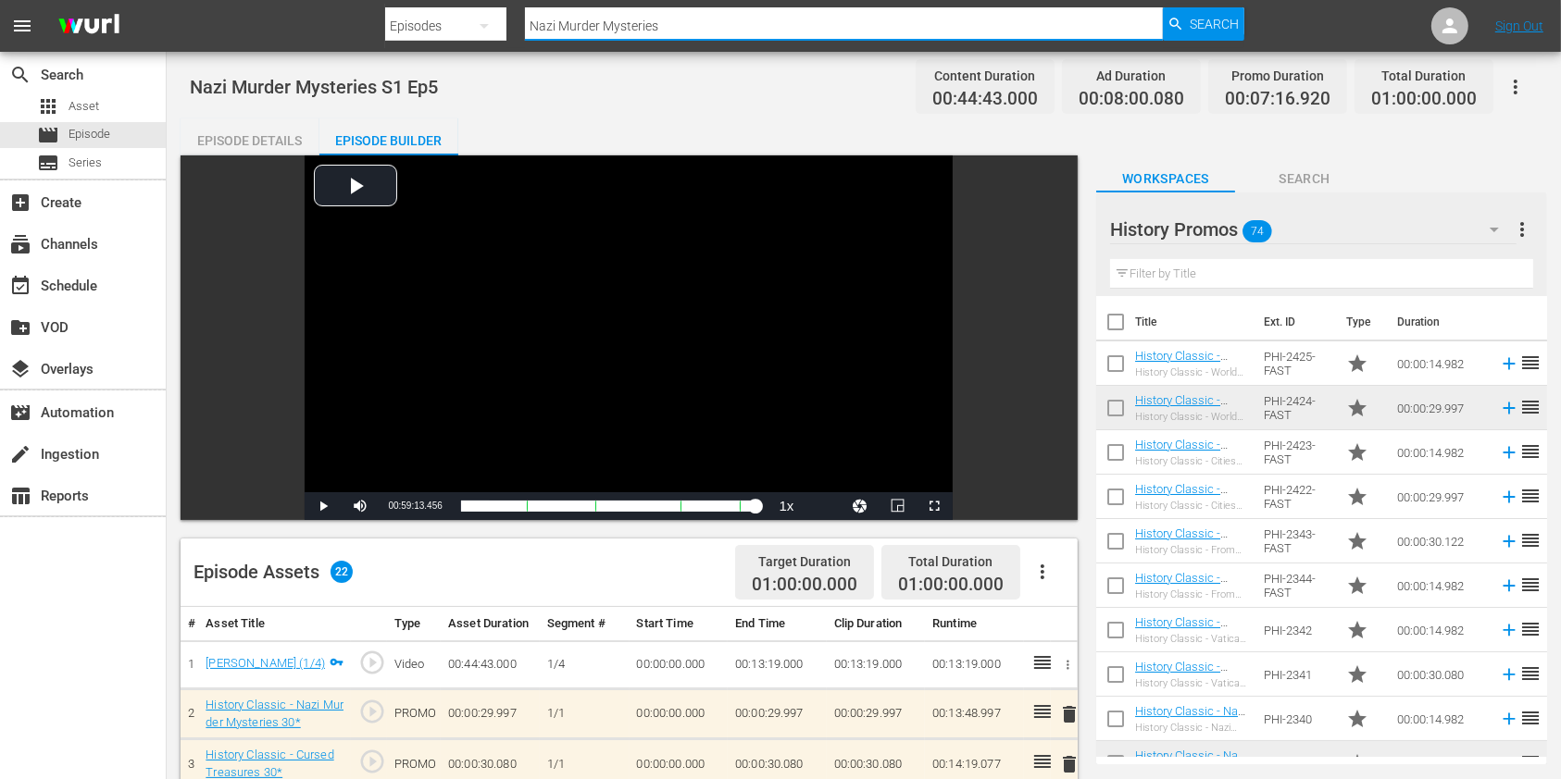
click at [696, 26] on input "Nazi Murder Mysteries" at bounding box center [844, 26] width 638 height 44
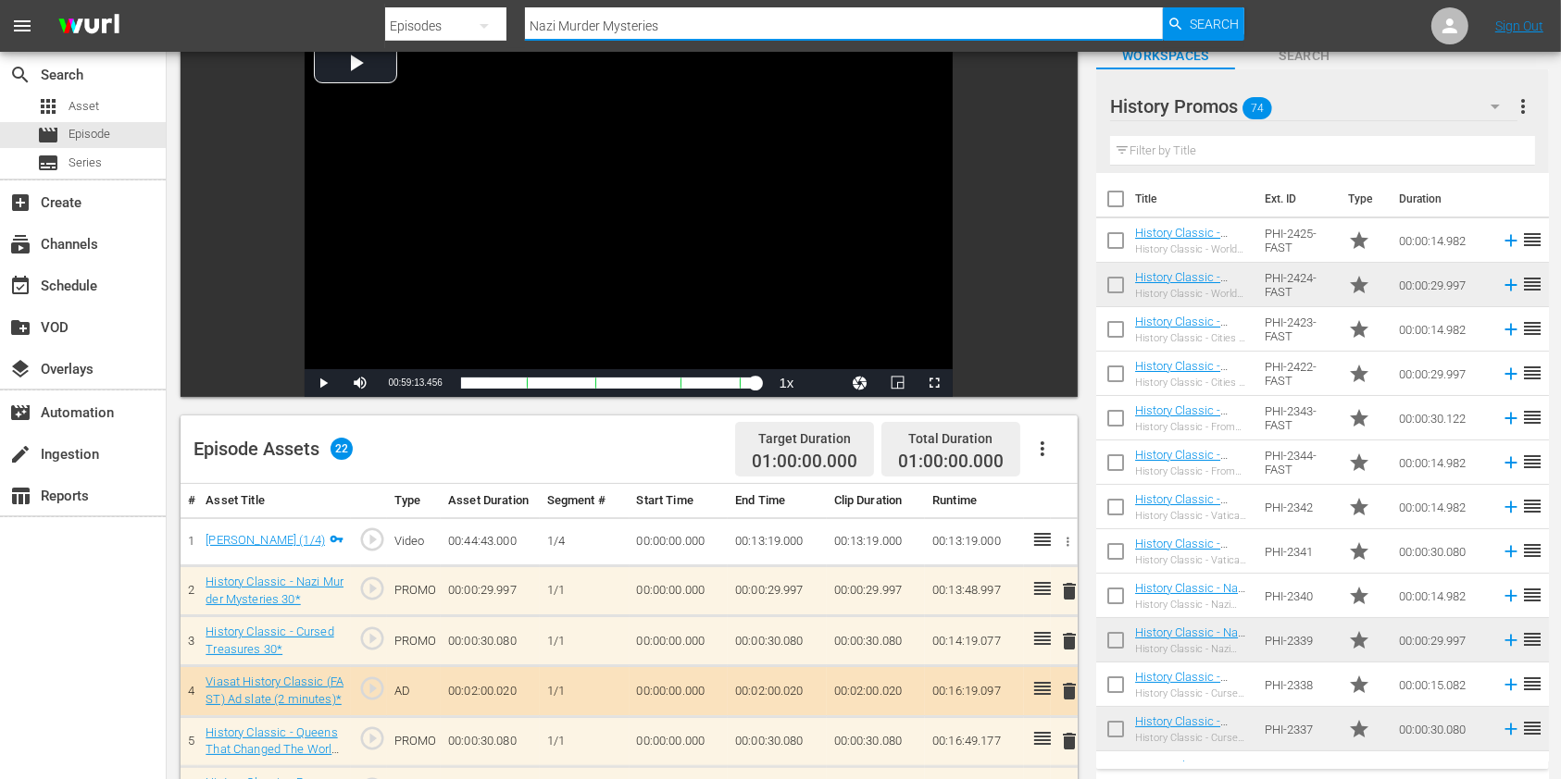
click at [1075, 600] on span "delete" at bounding box center [1069, 591] width 22 height 22
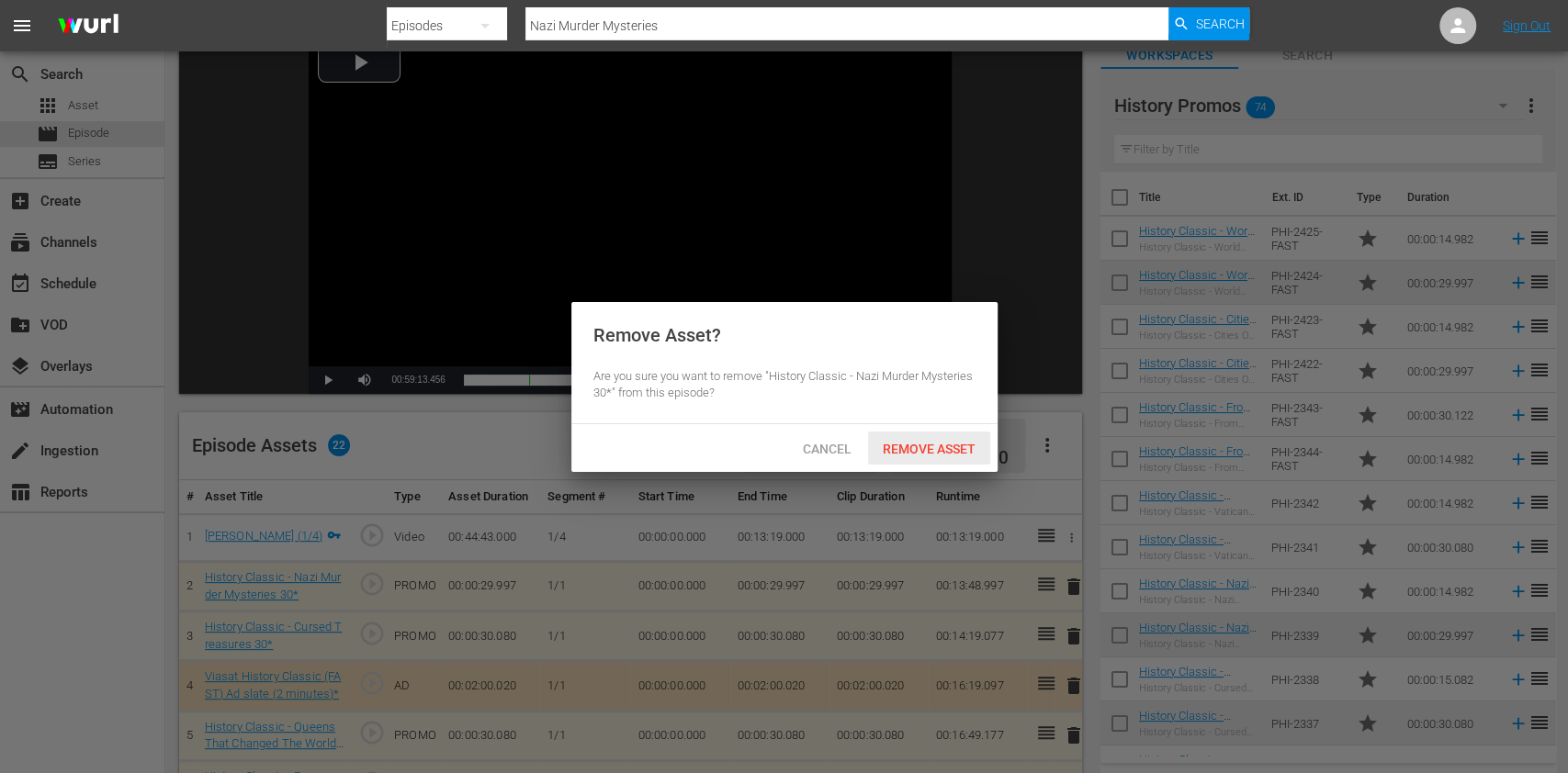
click at [920, 430] on div "Cancel Remove Asset" at bounding box center [785, 449] width 427 height 48
drag, startPoint x: 928, startPoint y: 448, endPoint x: 968, endPoint y: 408, distance: 56.6
click at [928, 447] on span "Remove Asset" at bounding box center [929, 449] width 122 height 15
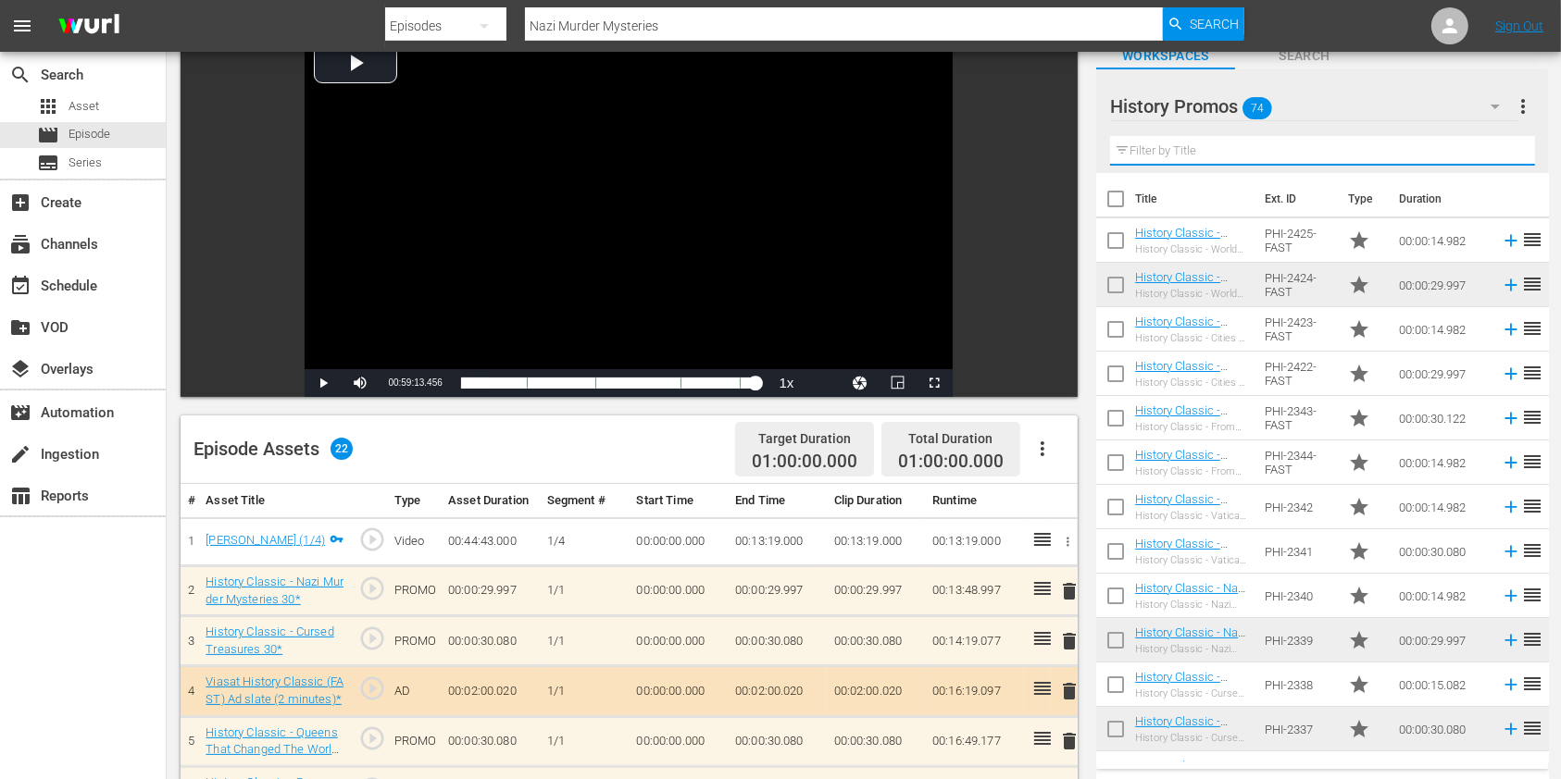
click at [1185, 150] on input "text" at bounding box center [1322, 151] width 425 height 30
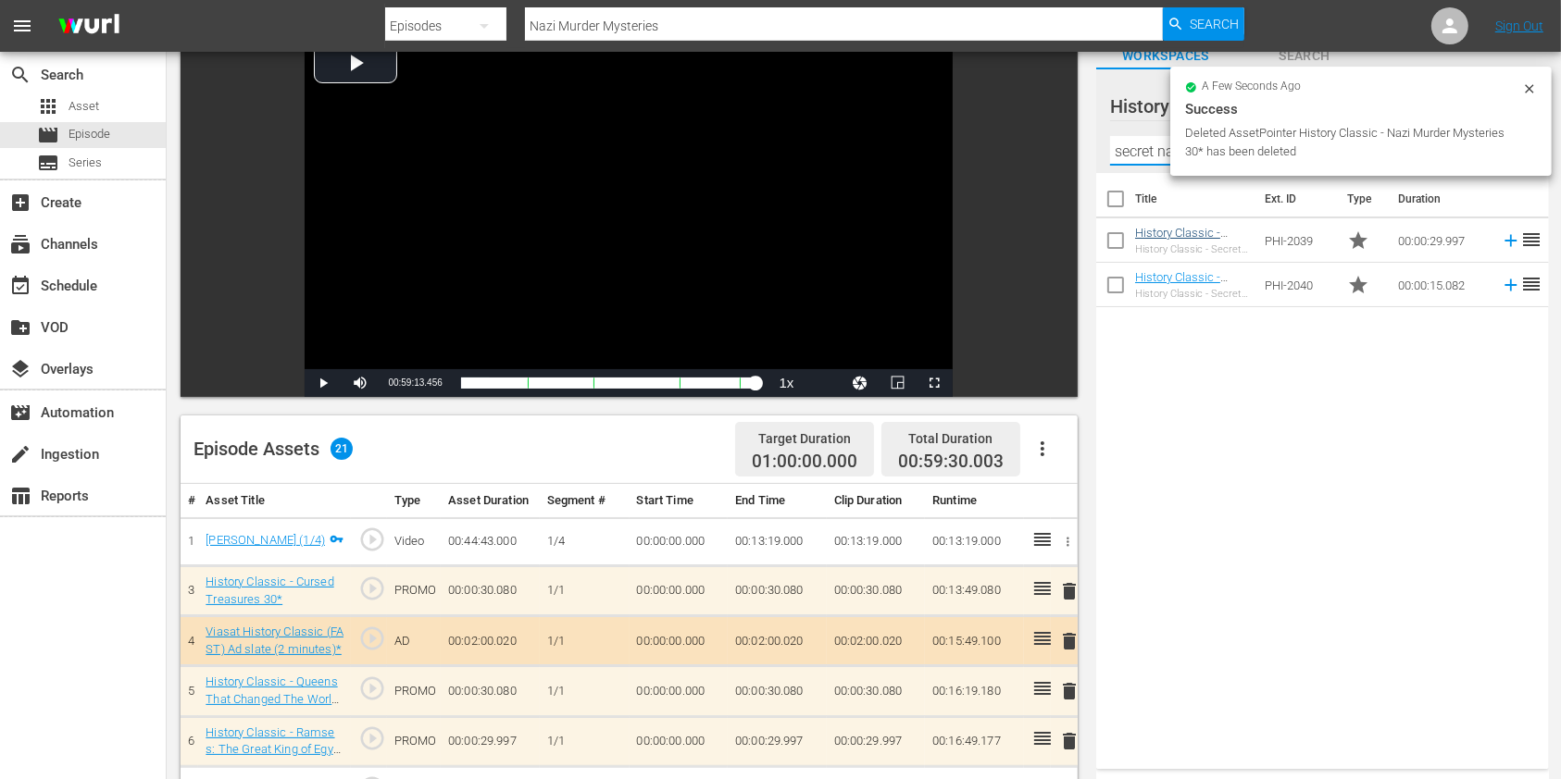
type input "secret na"
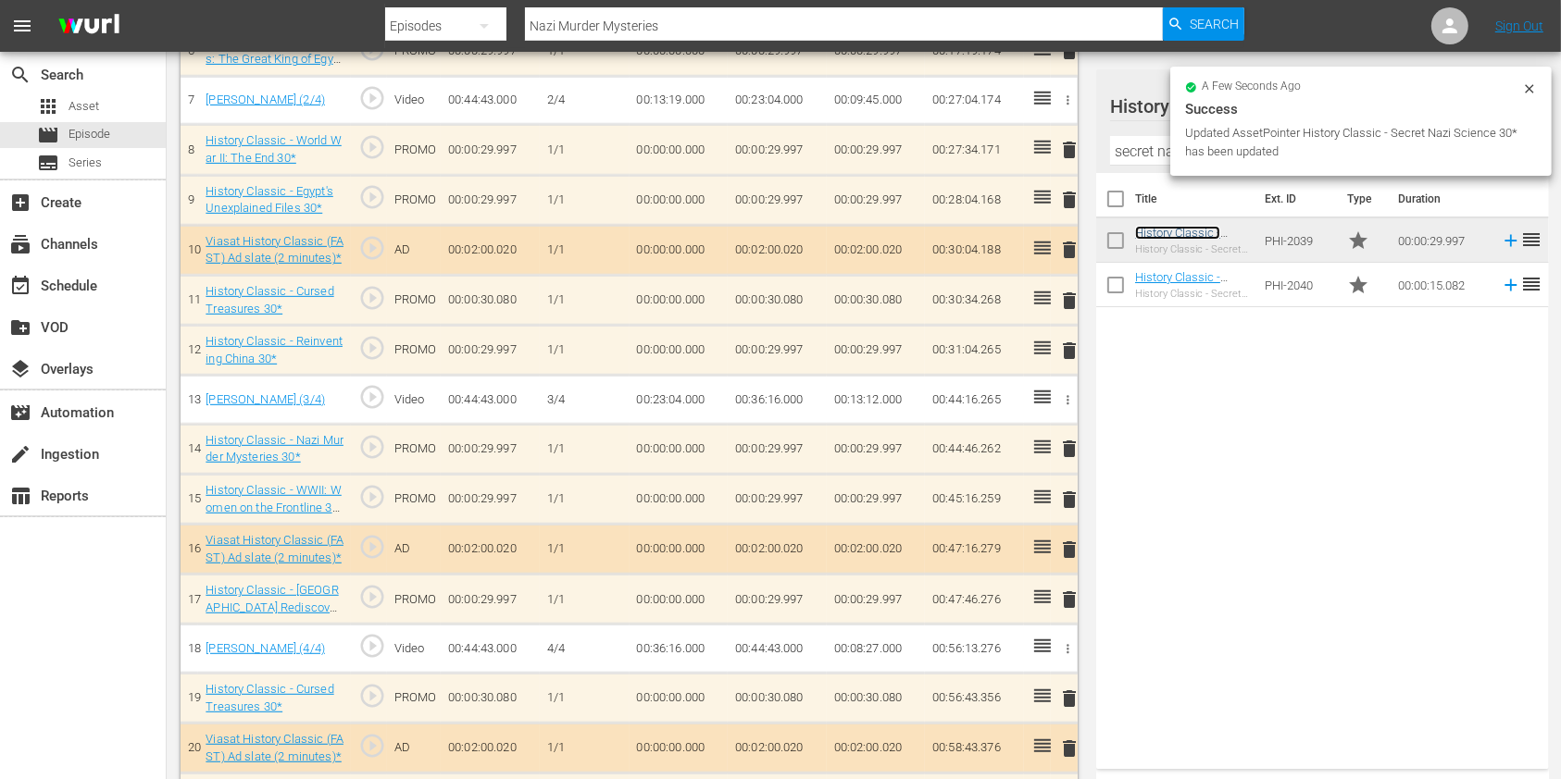
scroll to position [860, 0]
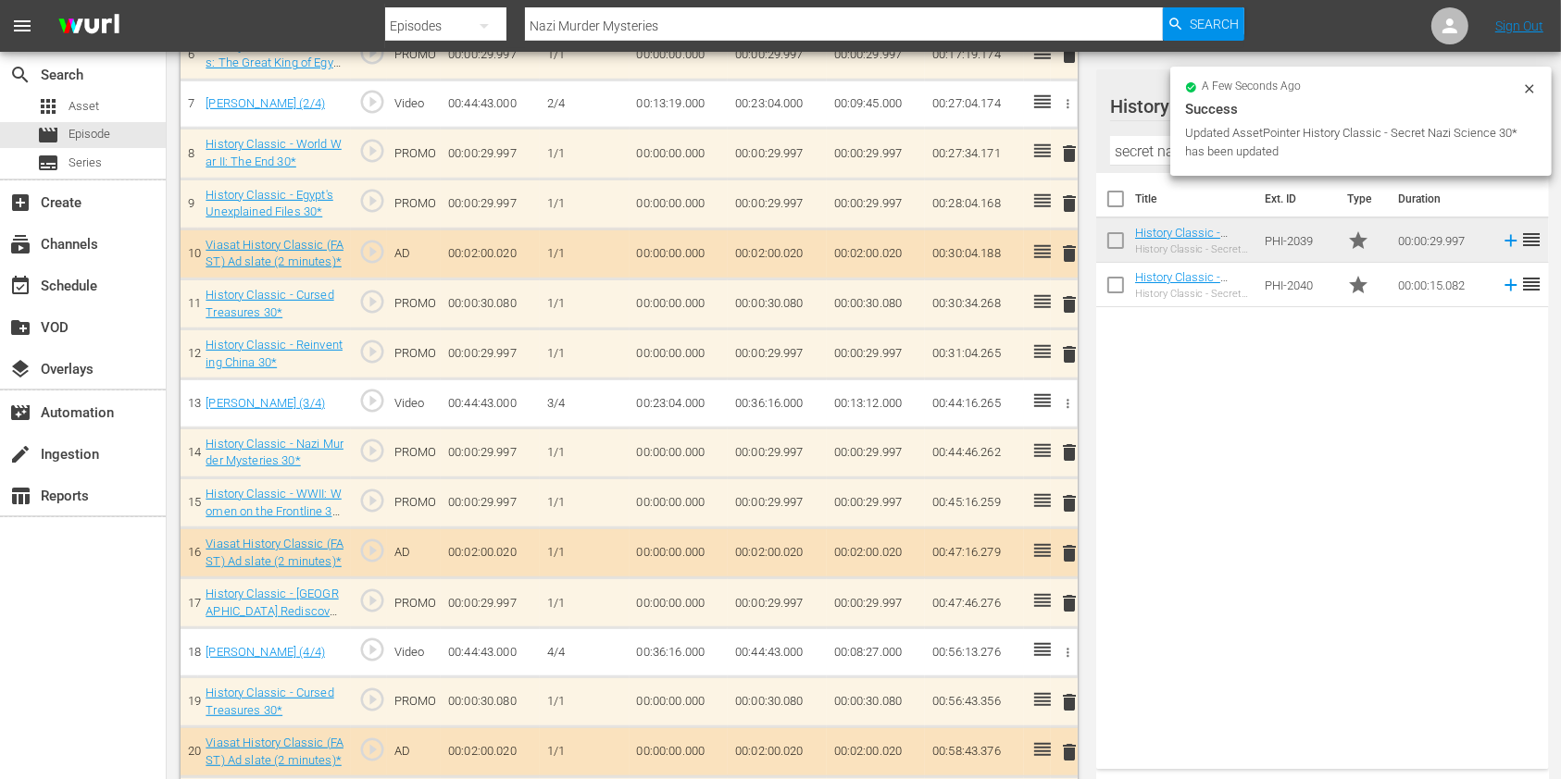
click at [1074, 454] on span "delete" at bounding box center [1069, 453] width 22 height 22
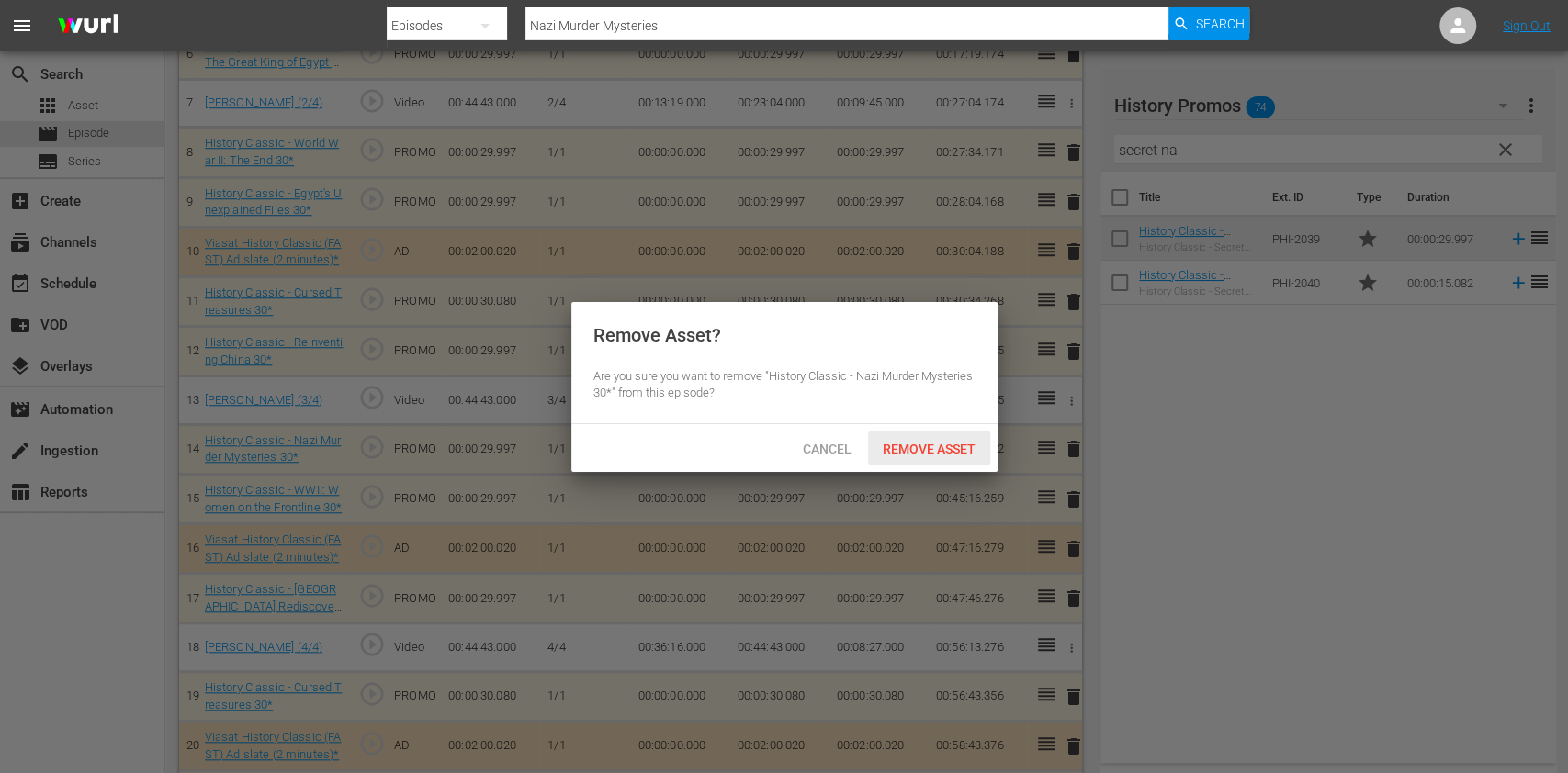
click at [946, 442] on span "Remove Asset" at bounding box center [929, 449] width 122 height 15
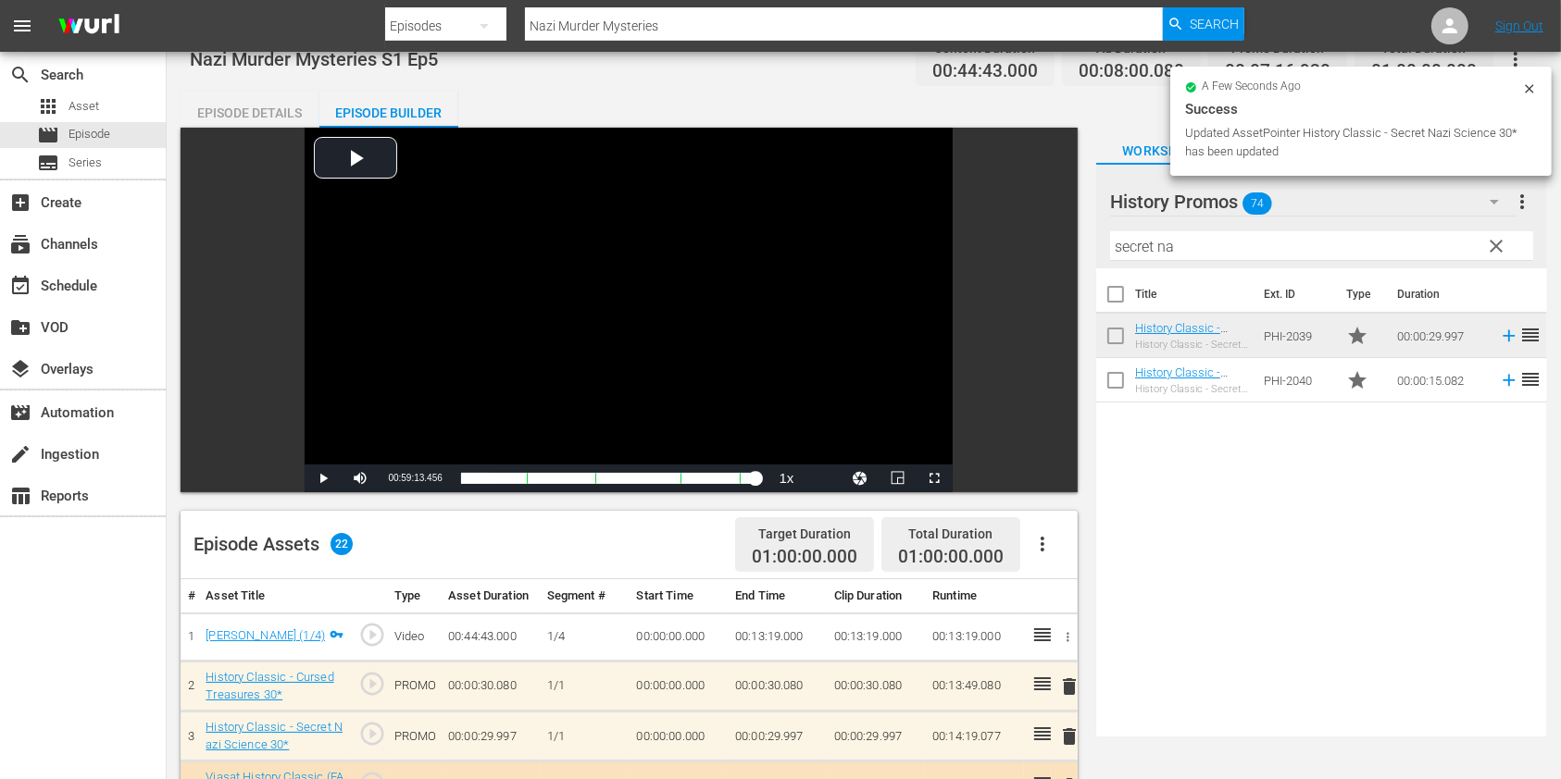
scroll to position [0, 0]
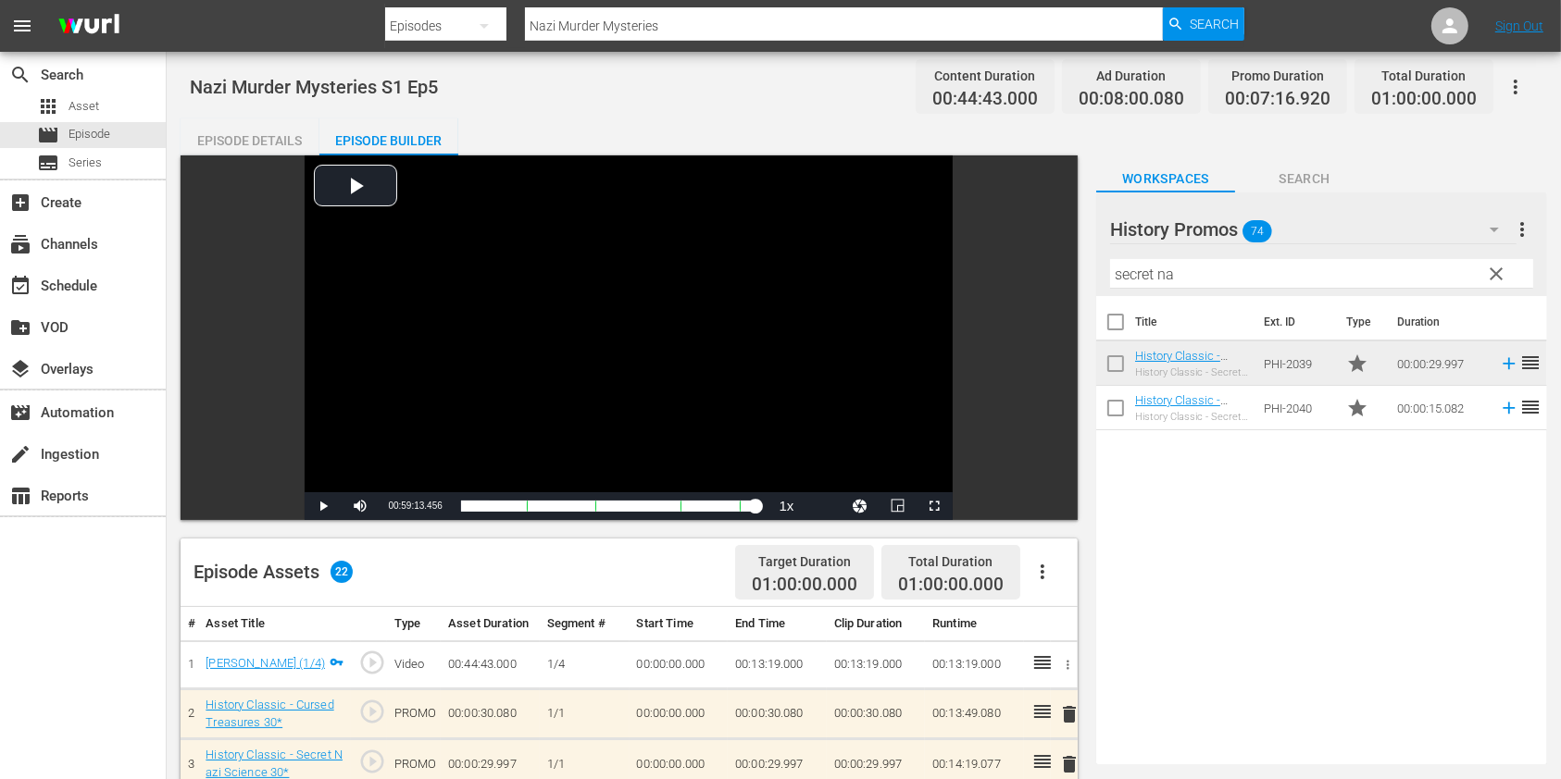
click at [757, 9] on nav "menu Search By Episodes Search ID, Title, Description, Keywords, or Category Na…" at bounding box center [780, 26] width 1561 height 52
drag, startPoint x: 734, startPoint y: 26, endPoint x: 462, endPoint y: 22, distance: 272.2
click at [465, 22] on div "Search By Episodes Search ID, Title, Description, Keywords, or Category Nazi Mu…" at bounding box center [814, 26] width 858 height 44
paste input "Secret Nazi Science E1"
type input "Secret Nazi Science ep1"
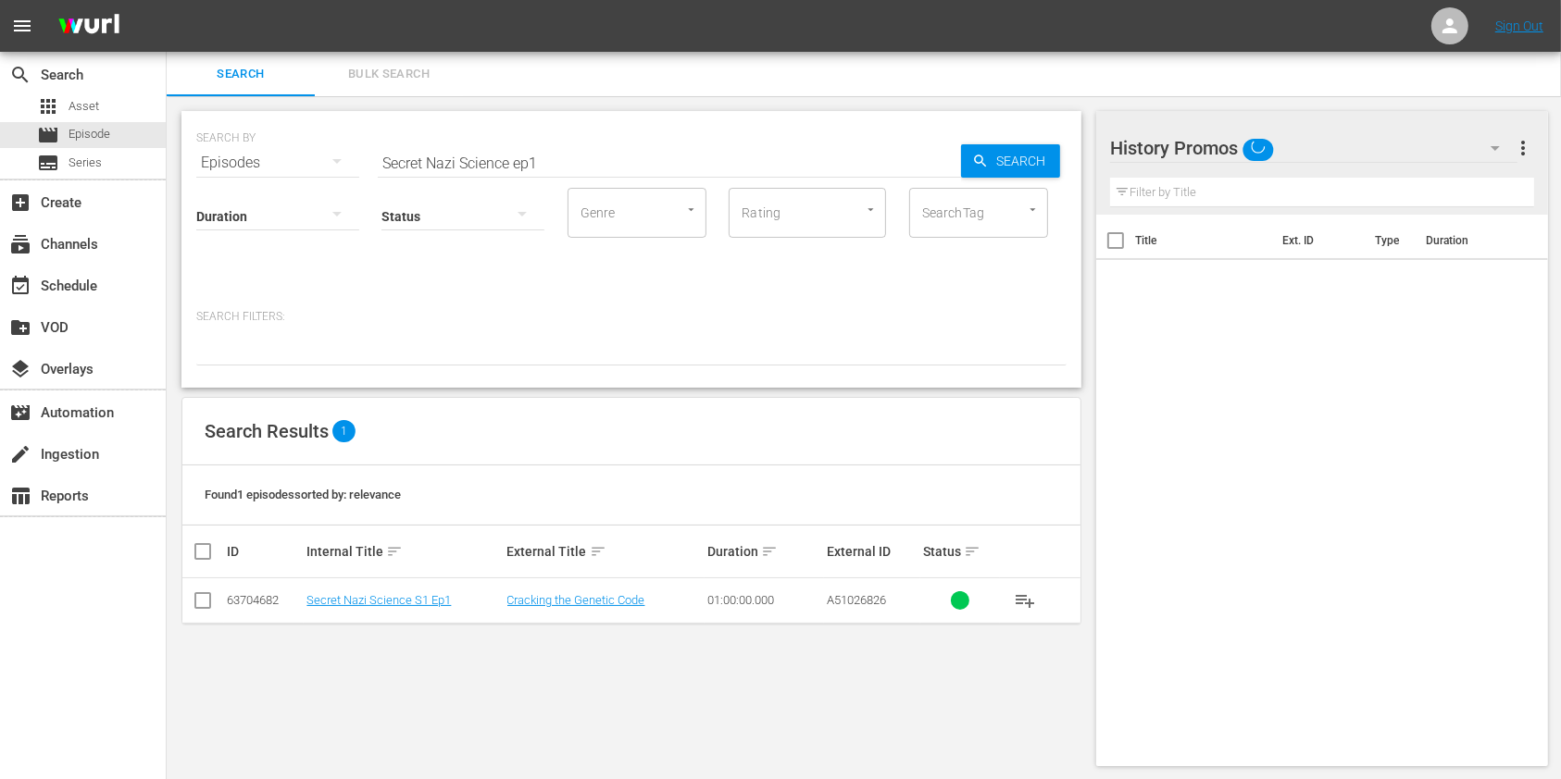
scroll to position [2, 0]
click at [410, 597] on link "Secret Nazi Science S1 Ep1" at bounding box center [378, 599] width 144 height 14
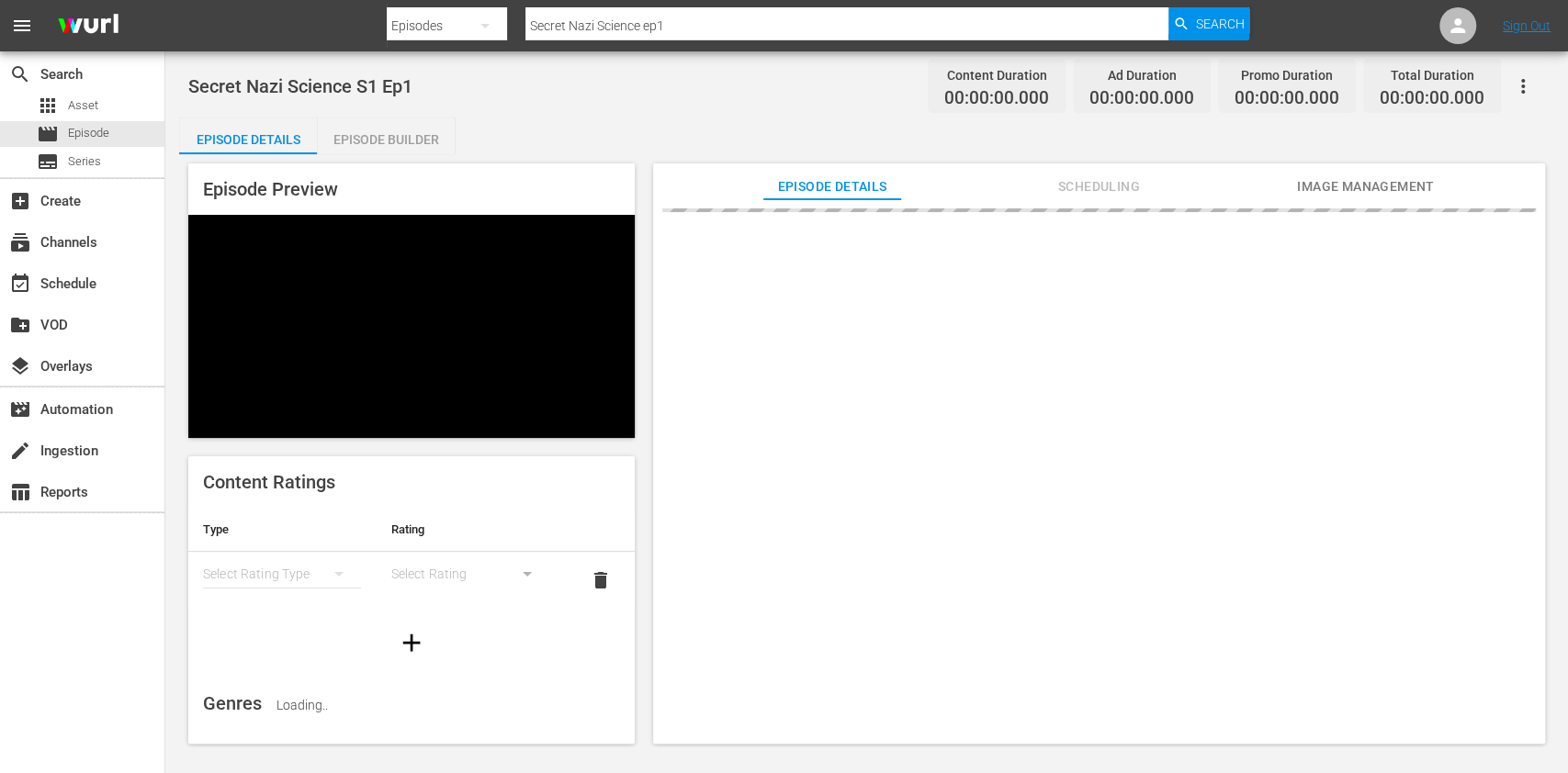
click at [431, 129] on div "Episode Builder" at bounding box center [385, 139] width 138 height 44
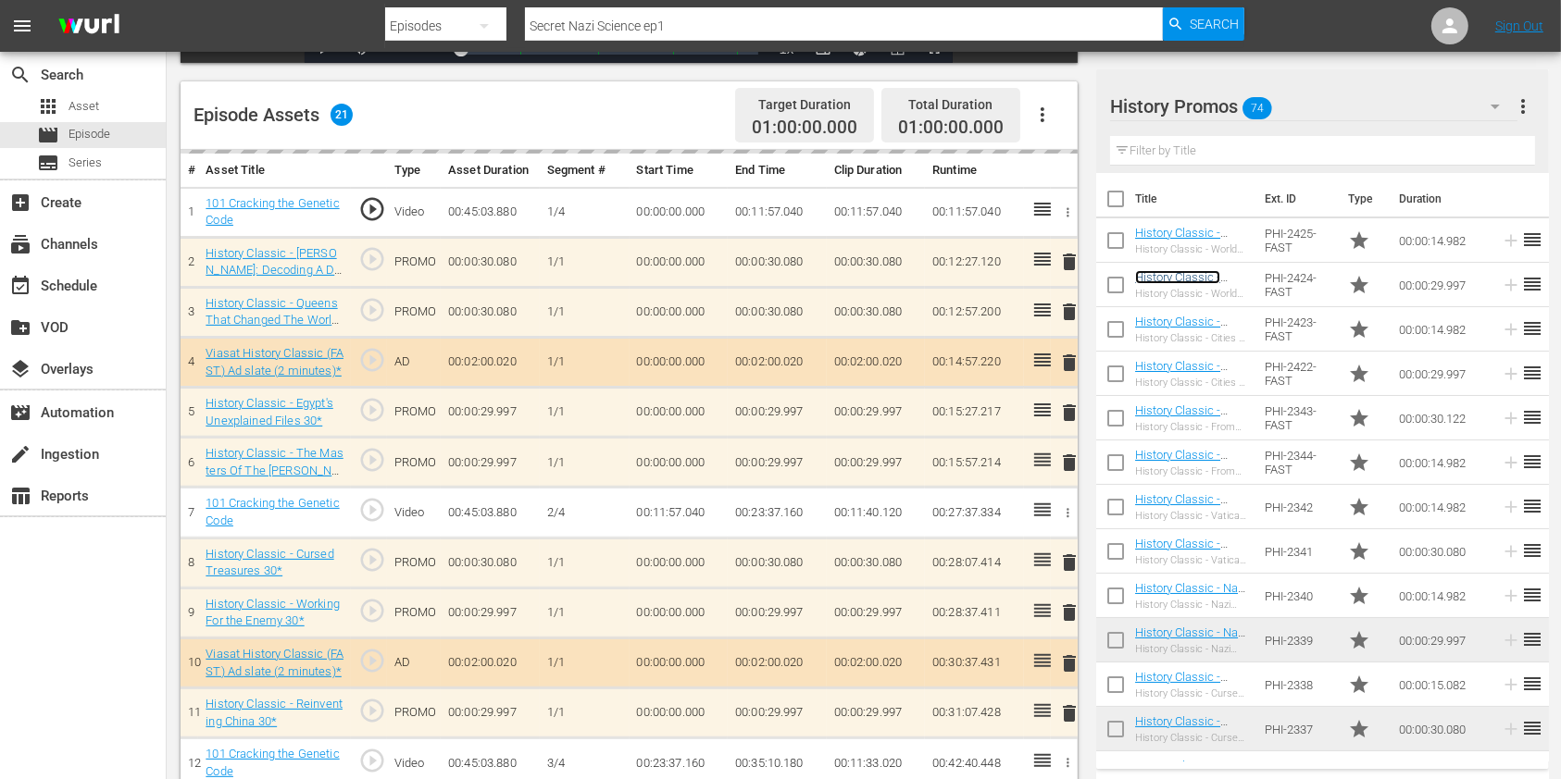
scroll to position [493, 0]
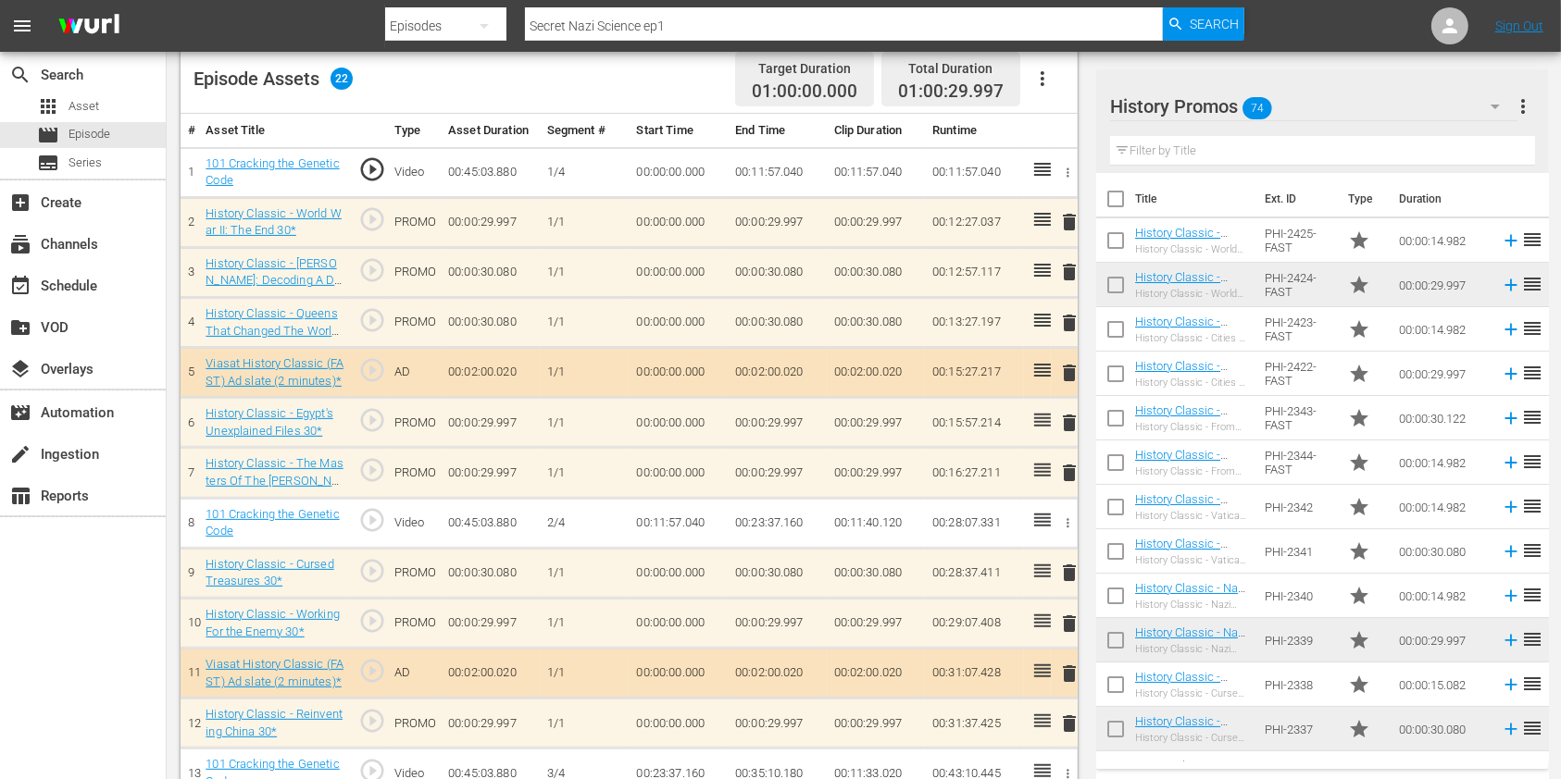
click at [1065, 420] on span "delete" at bounding box center [1069, 423] width 22 height 22
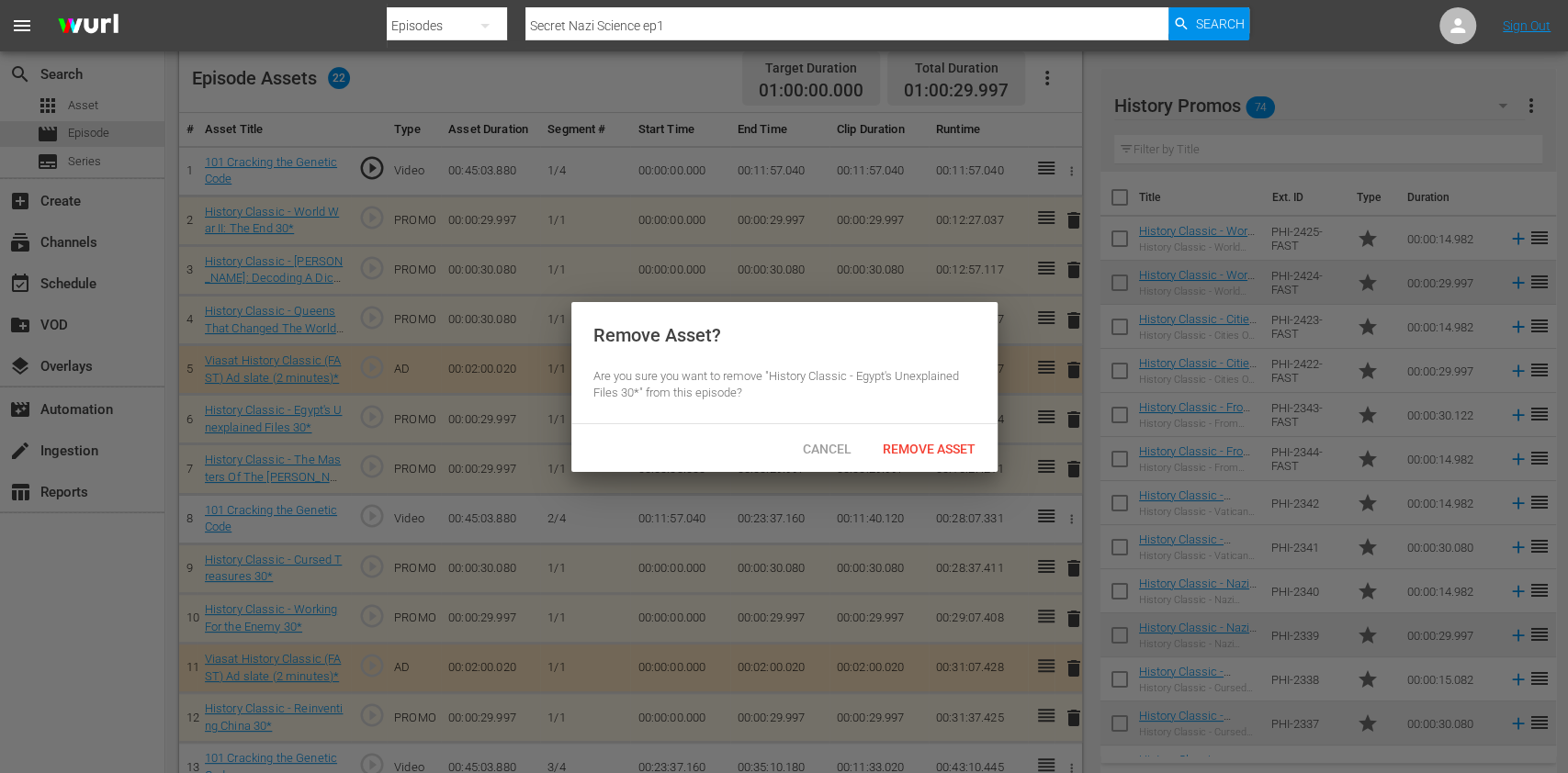
click at [939, 450] on span "Remove Asset" at bounding box center [929, 449] width 122 height 15
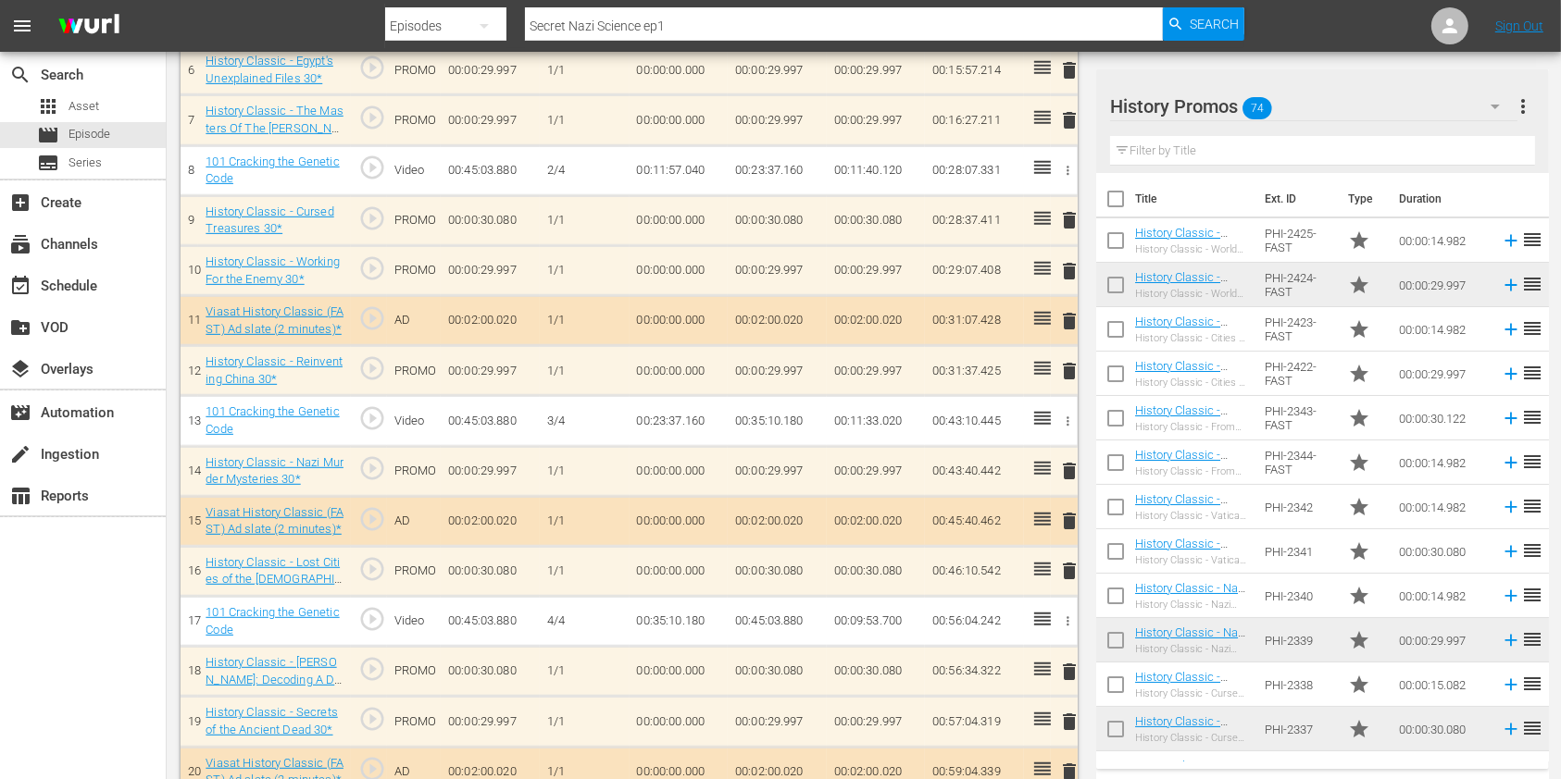
scroll to position [864, 0]
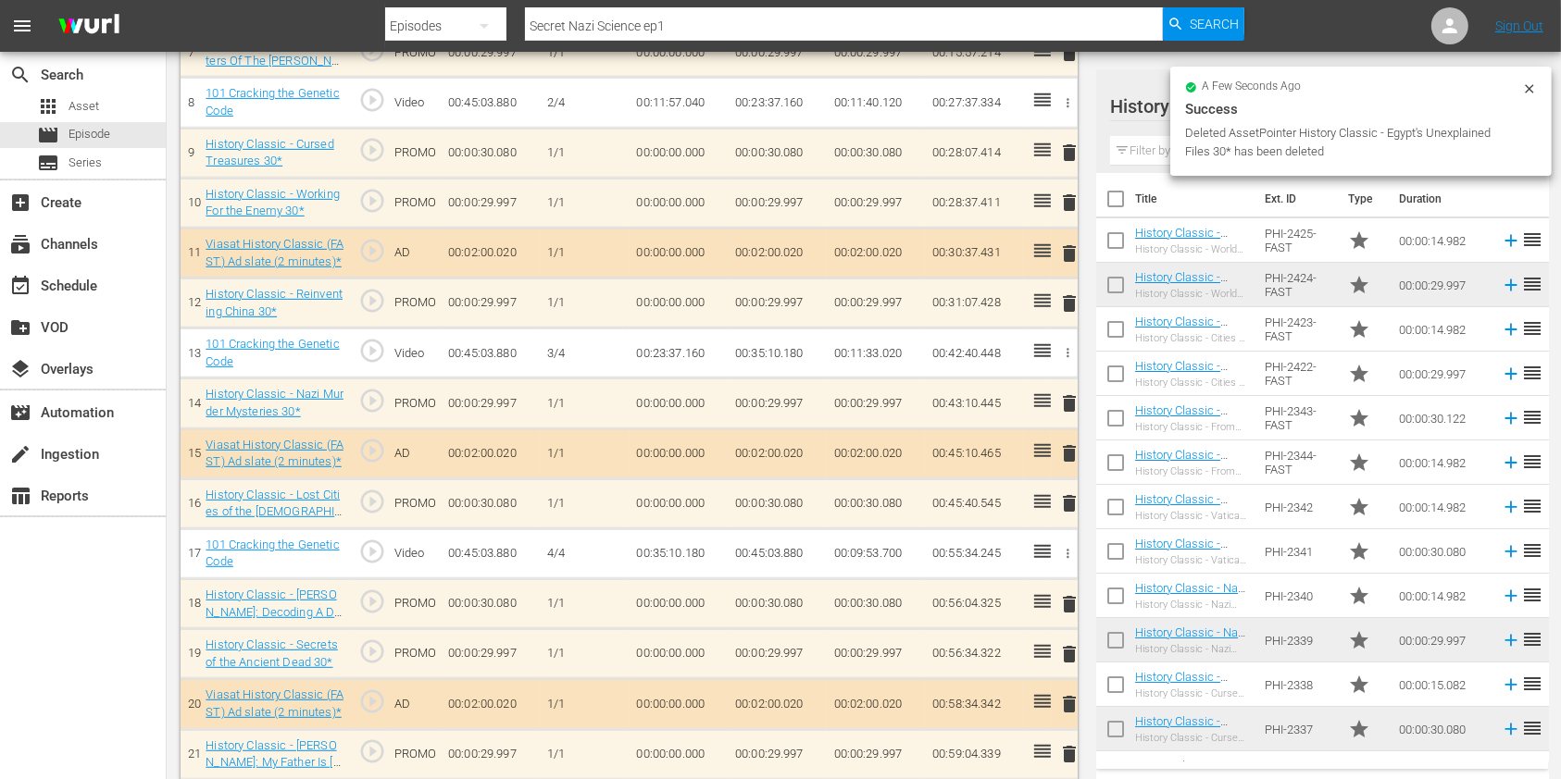
click at [1072, 206] on span "delete" at bounding box center [1069, 203] width 22 height 22
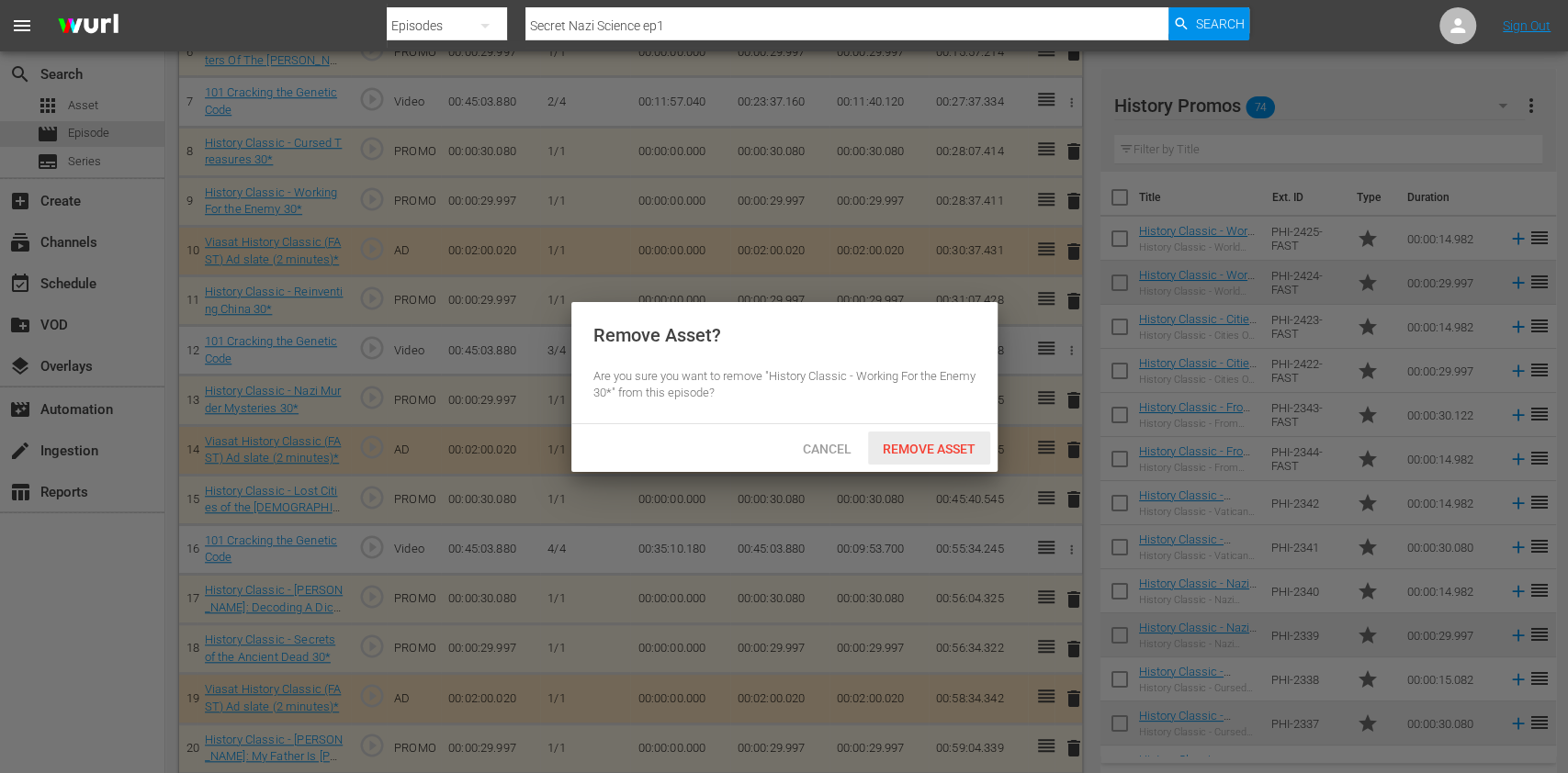
click at [931, 442] on span "Remove Asset" at bounding box center [929, 449] width 122 height 15
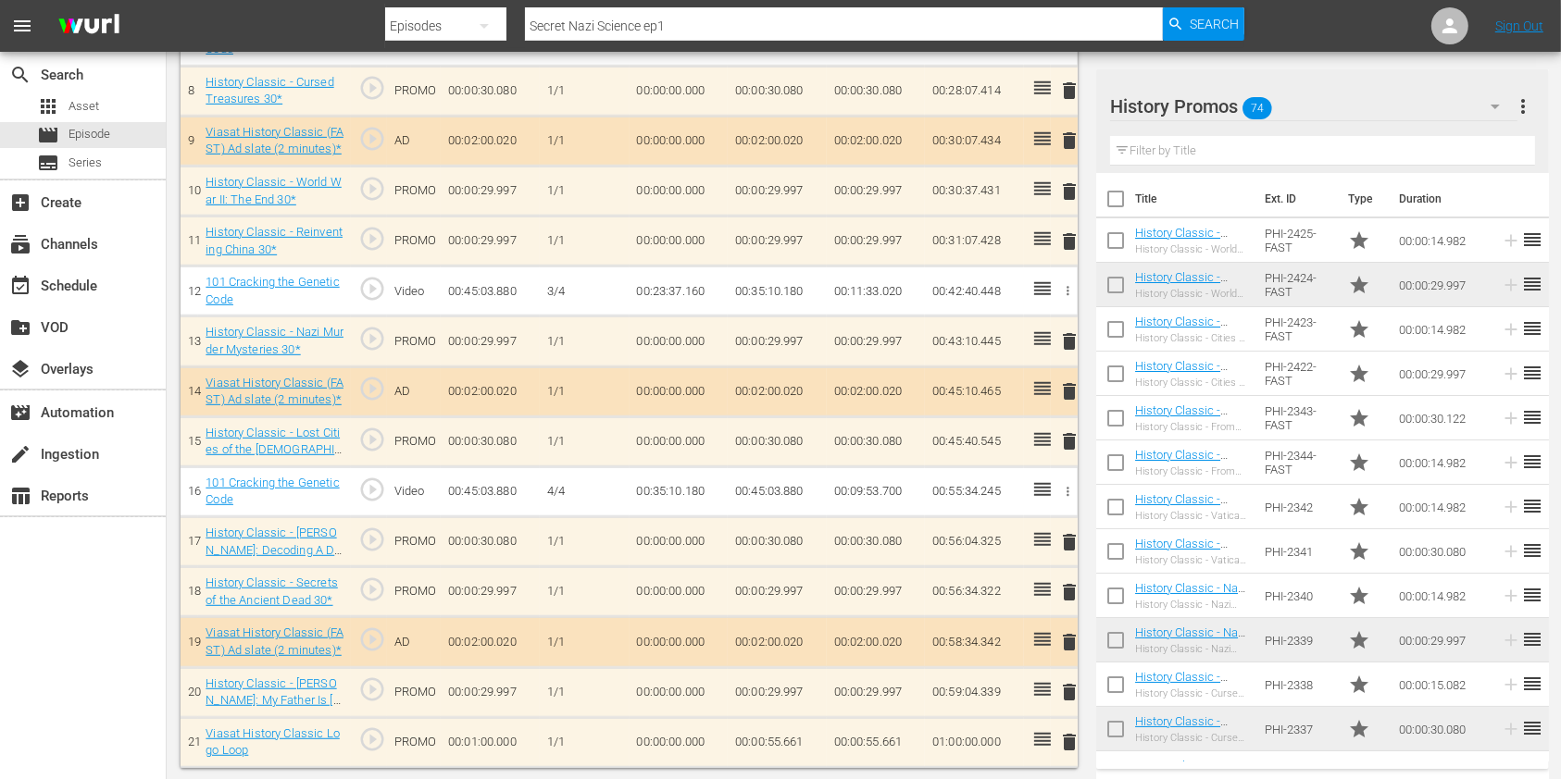
scroll to position [926, 0]
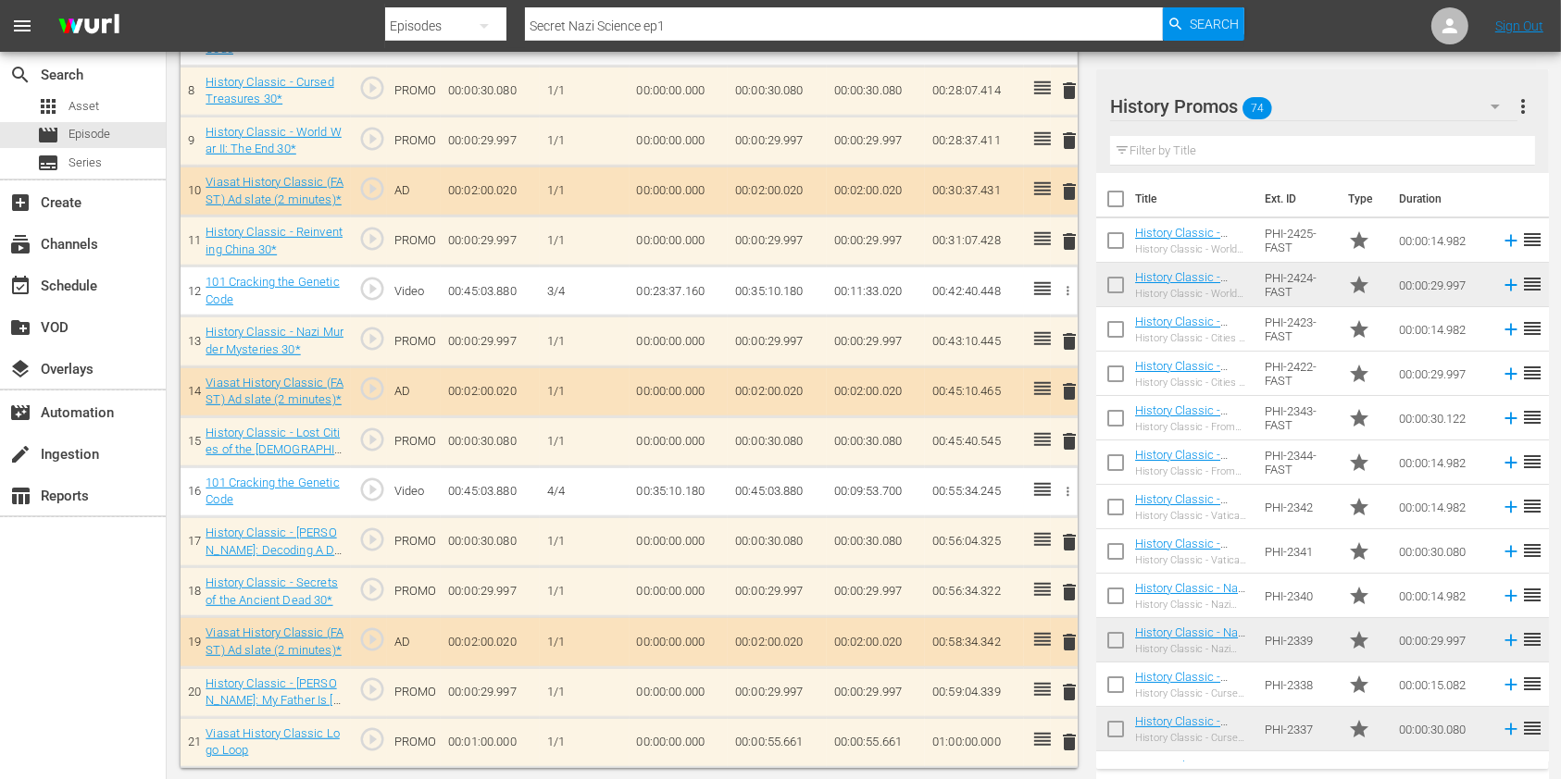
click at [1058, 586] on span "delete" at bounding box center [1069, 592] width 22 height 22
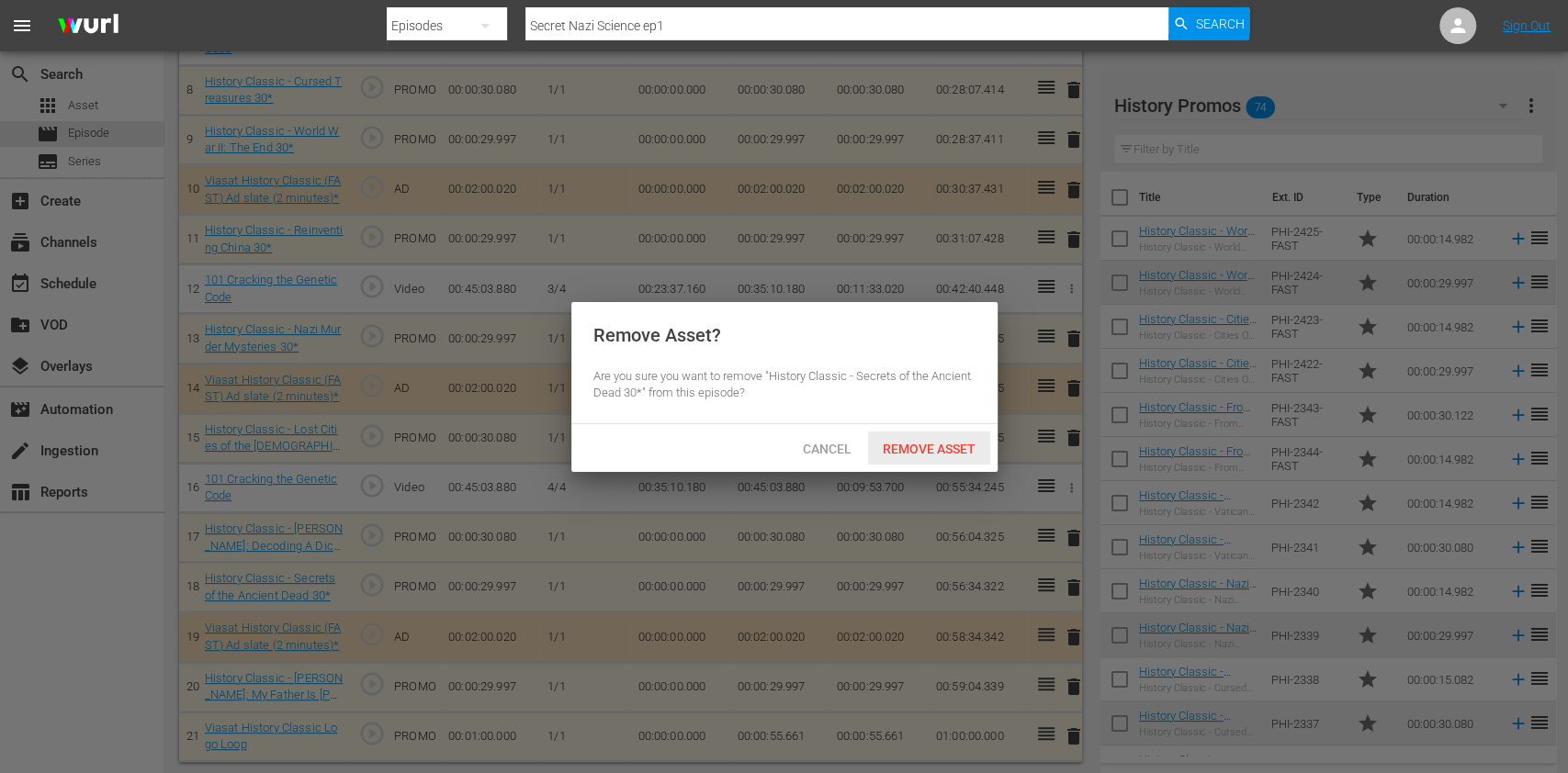
click at [910, 451] on span "Remove Asset" at bounding box center [929, 449] width 122 height 15
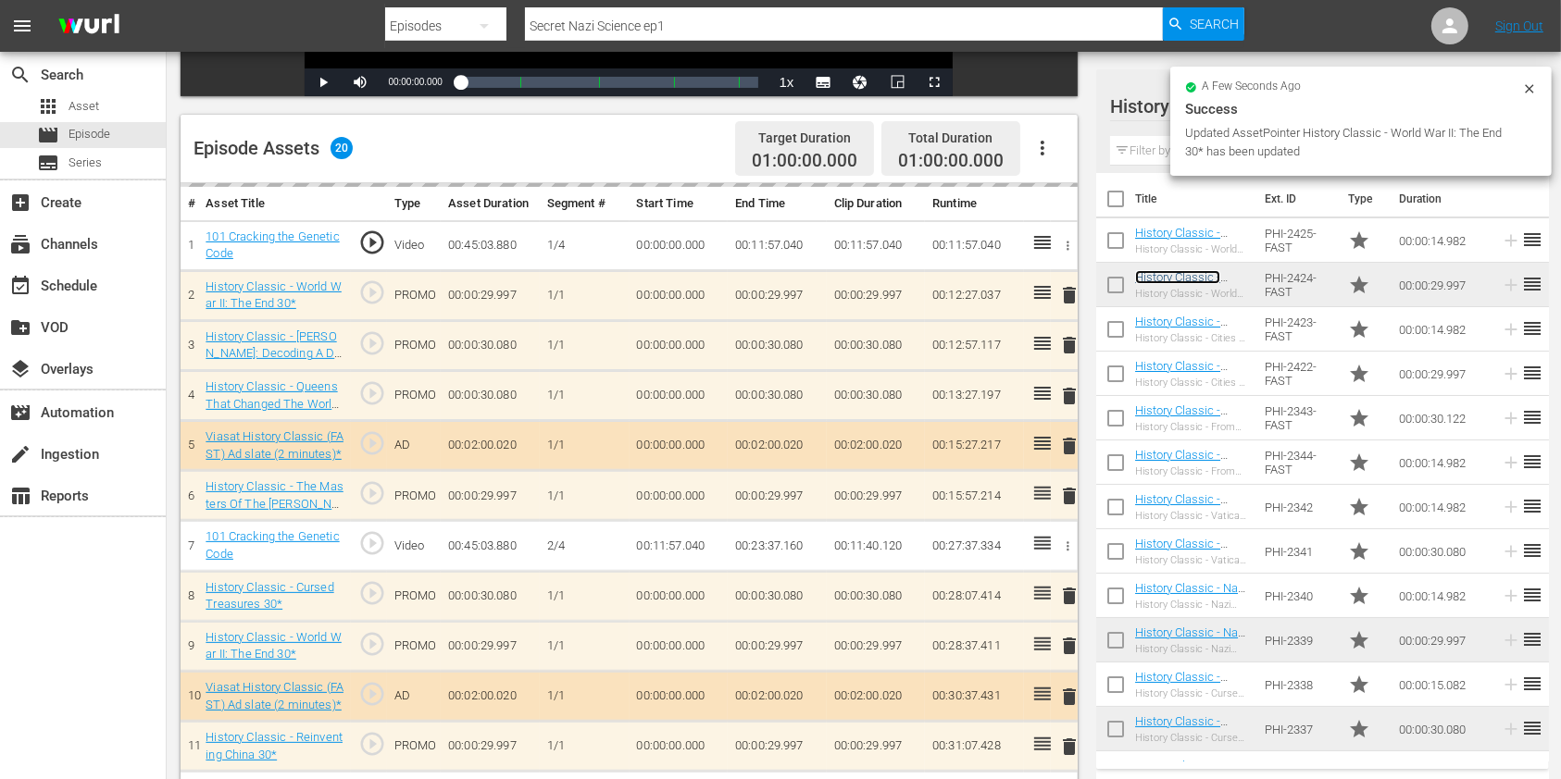
scroll to position [385, 0]
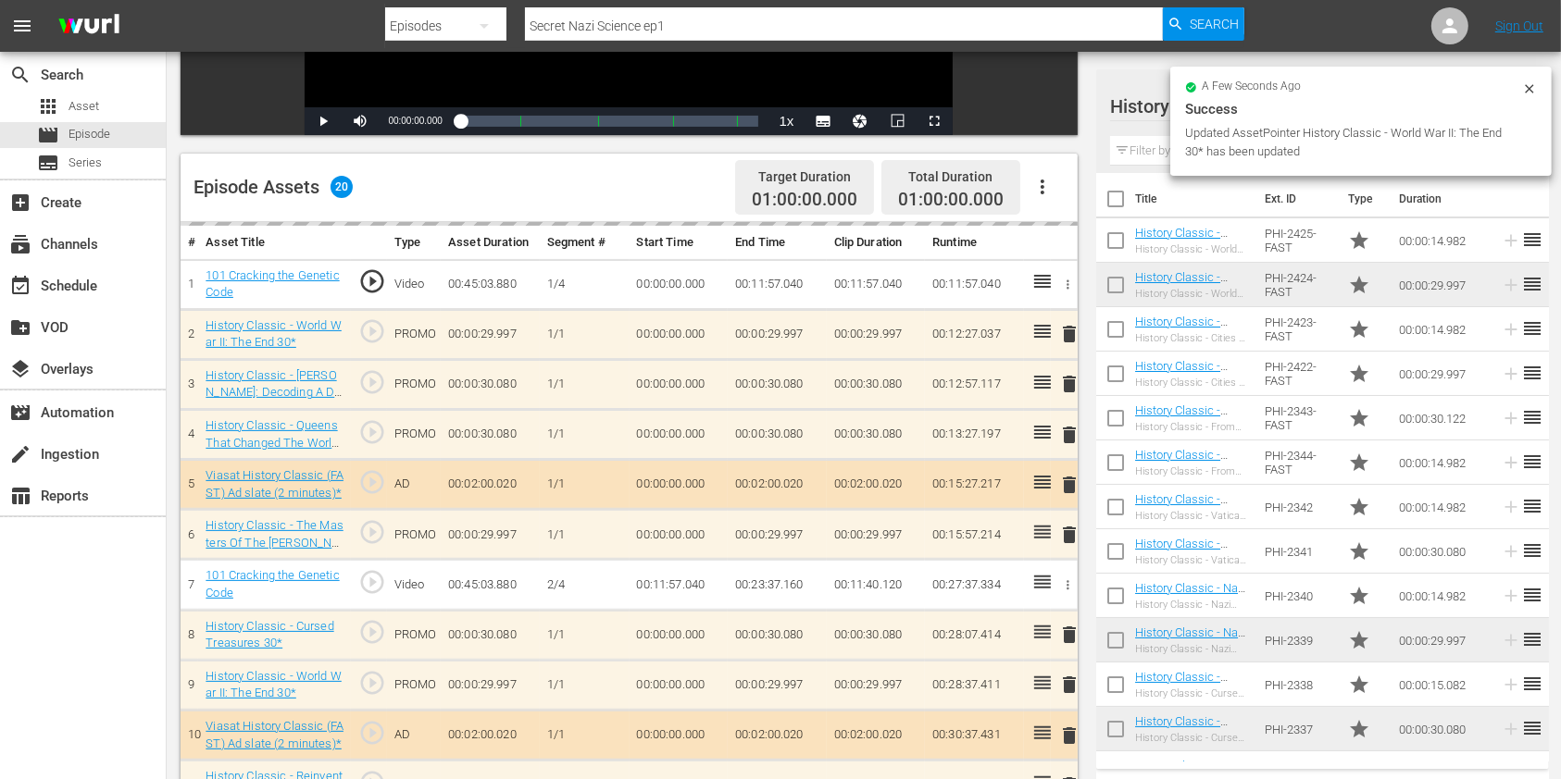
click at [1141, 150] on input "text" at bounding box center [1322, 151] width 425 height 30
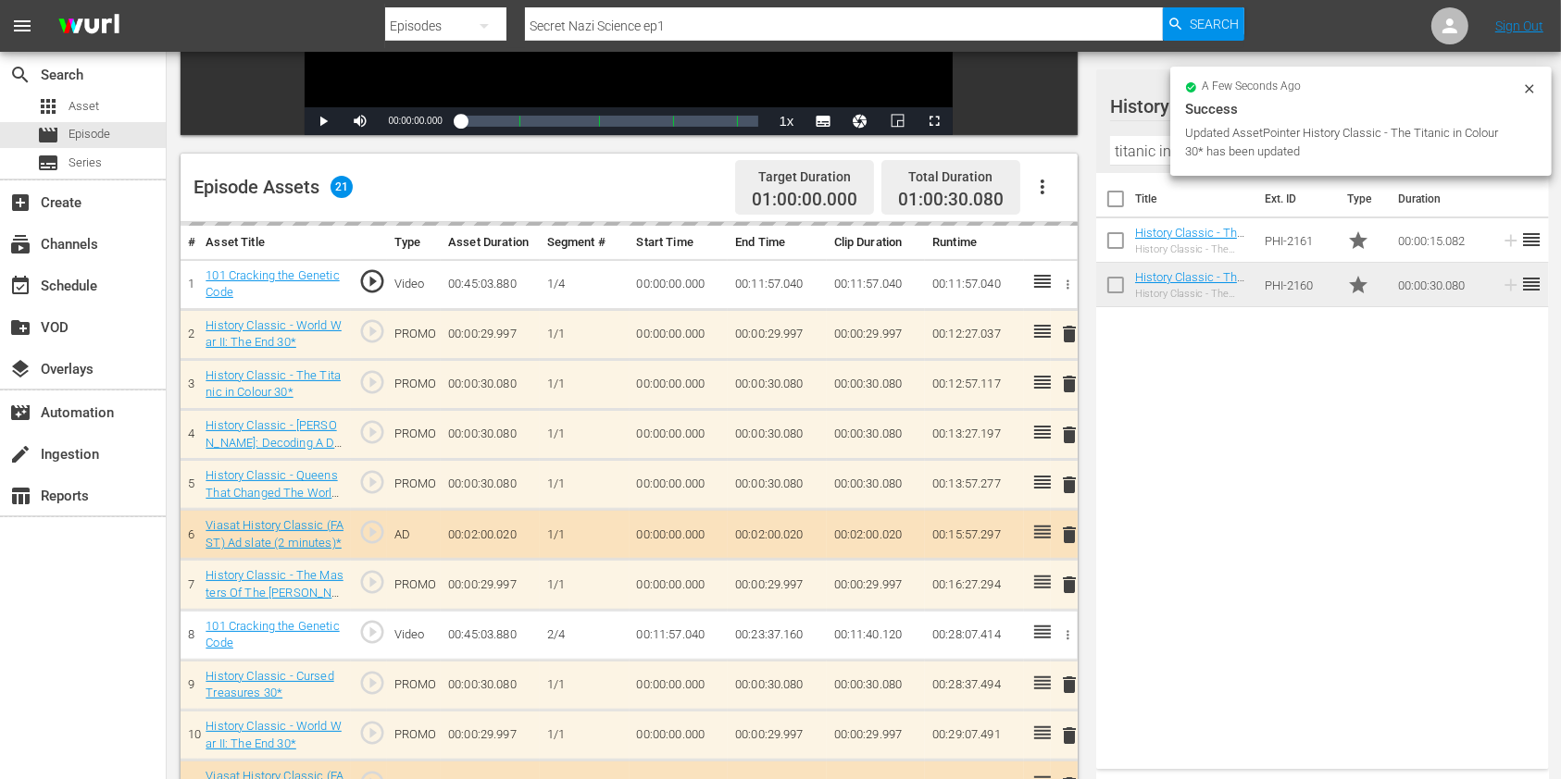
click at [1065, 430] on span "delete" at bounding box center [1069, 435] width 22 height 22
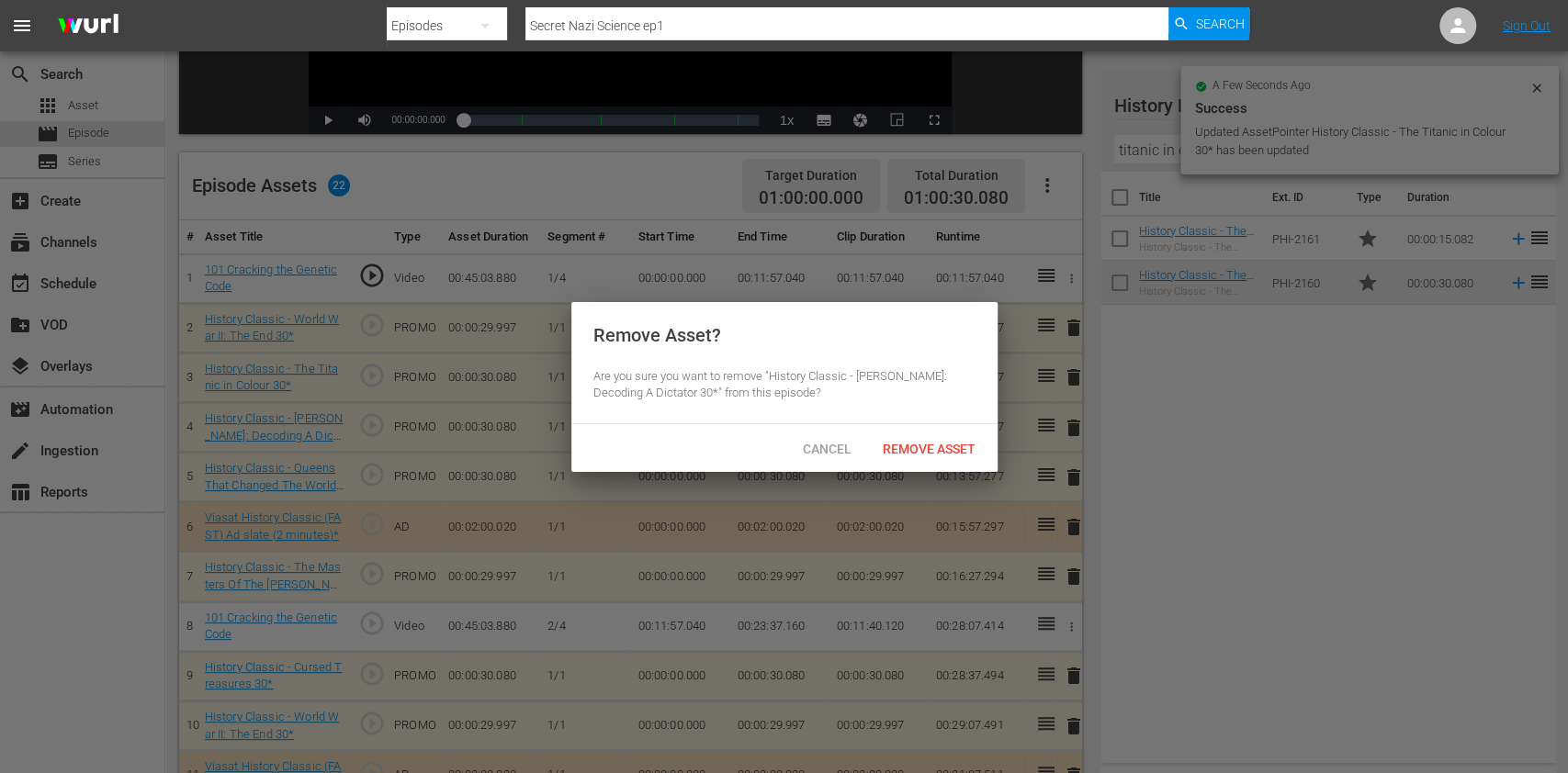
click at [933, 445] on span "Remove Asset" at bounding box center [929, 449] width 122 height 15
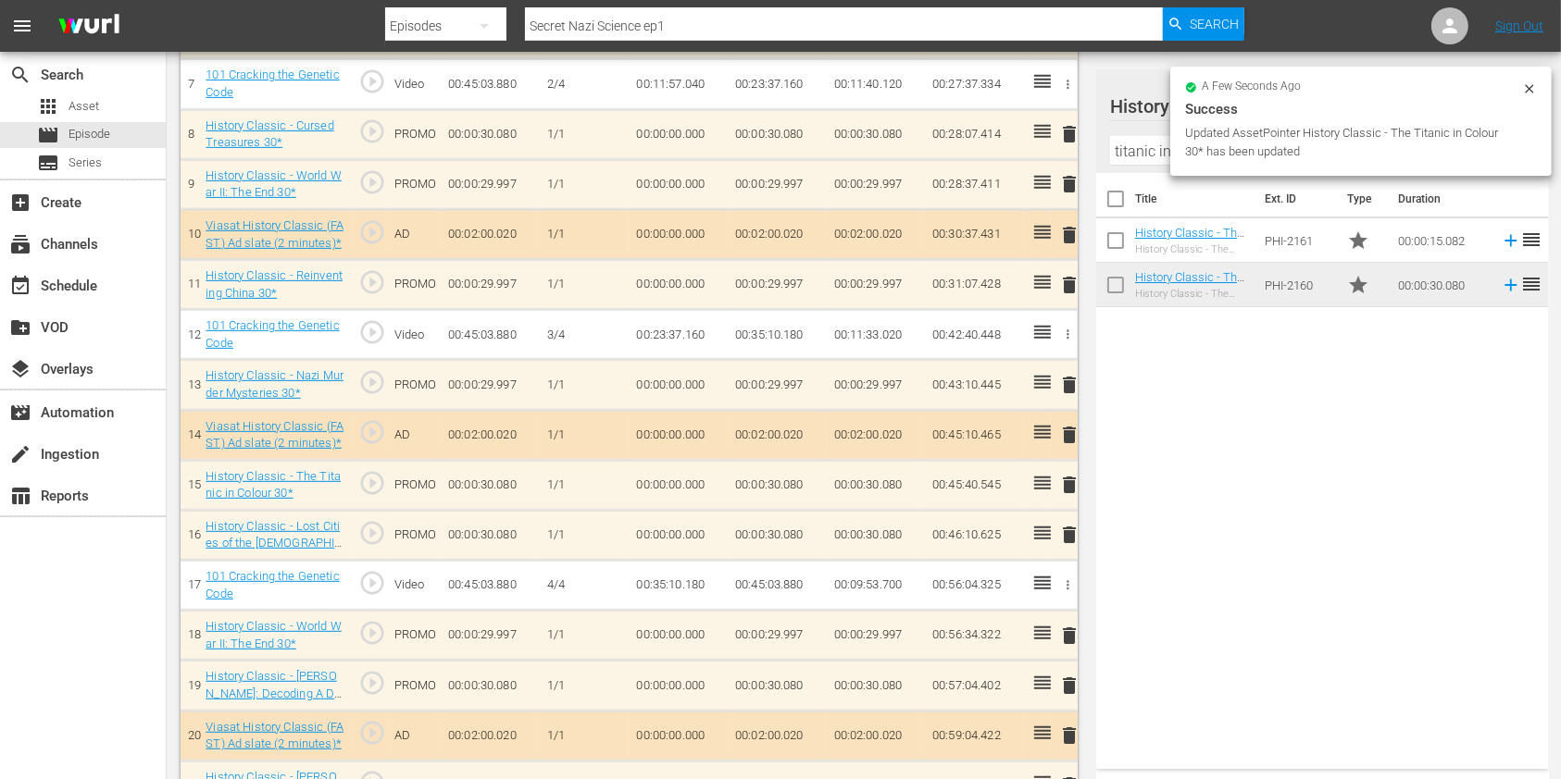
scroll to position [879, 0]
click at [1063, 533] on span "delete" at bounding box center [1069, 538] width 22 height 22
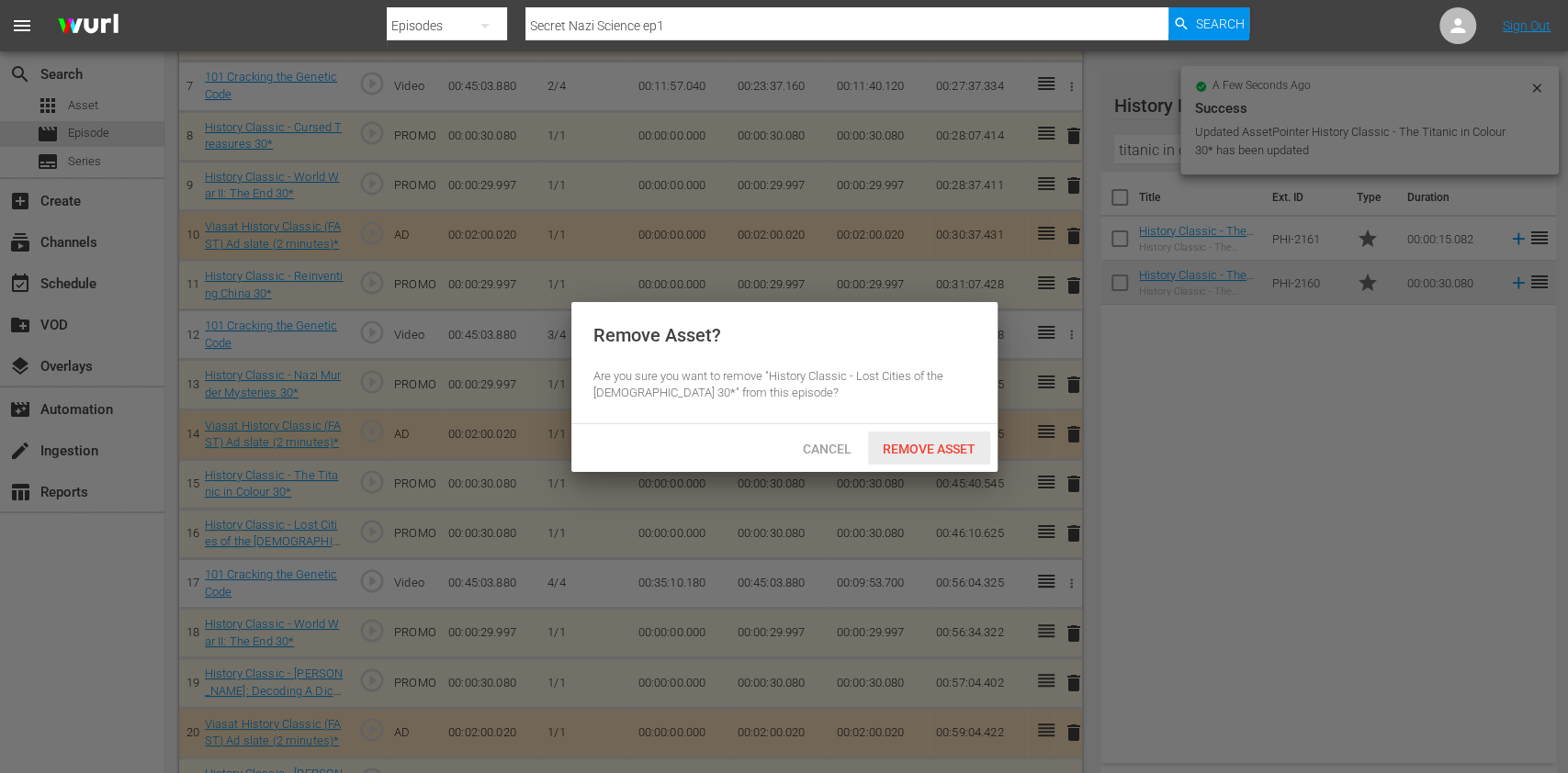
click at [941, 445] on span "Remove Asset" at bounding box center [929, 449] width 122 height 15
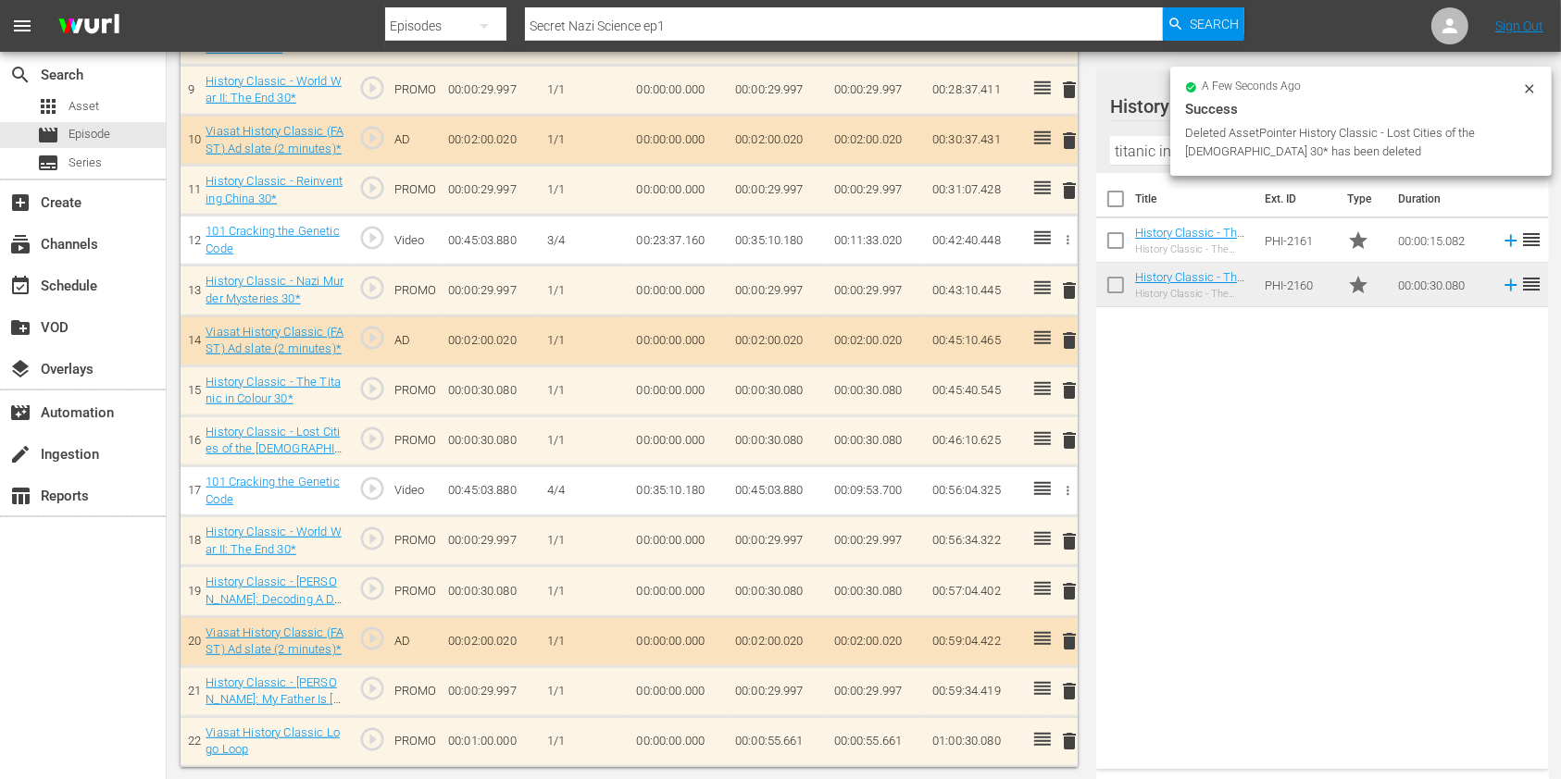
scroll to position [926, 0]
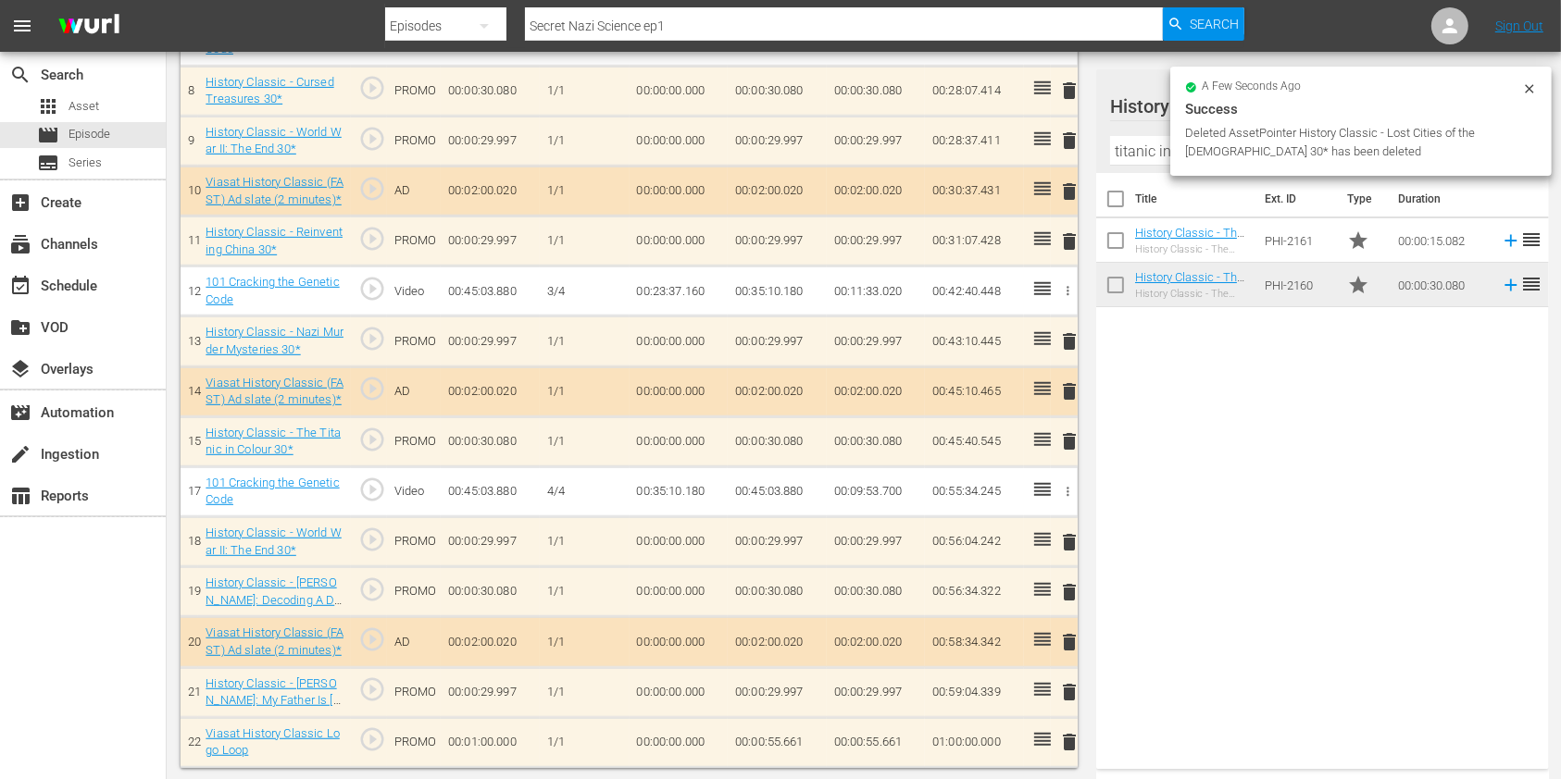
click at [1149, 152] on input "titanic in col" at bounding box center [1322, 151] width 425 height 30
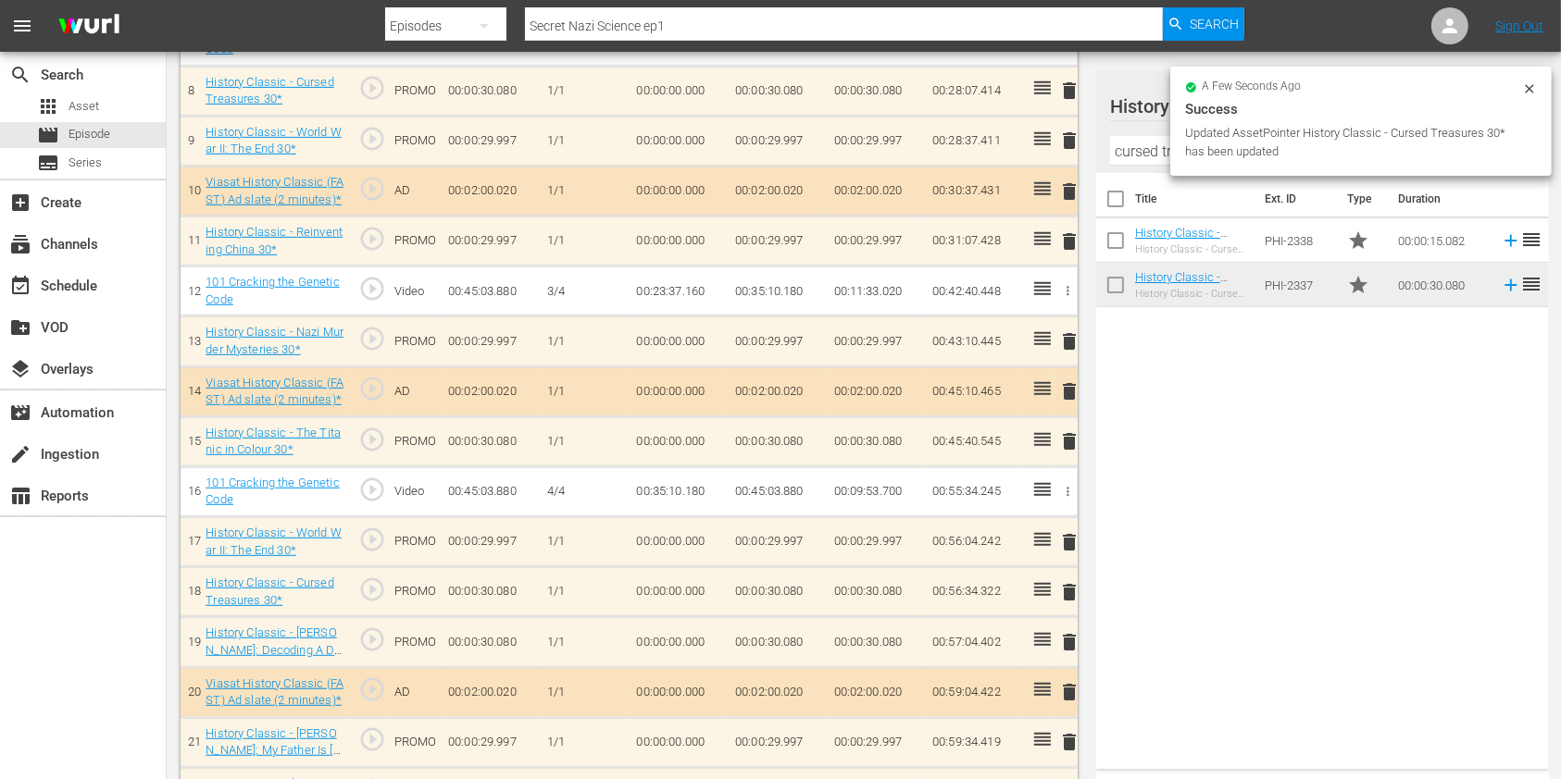
click at [1063, 635] on span "delete" at bounding box center [1069, 642] width 22 height 22
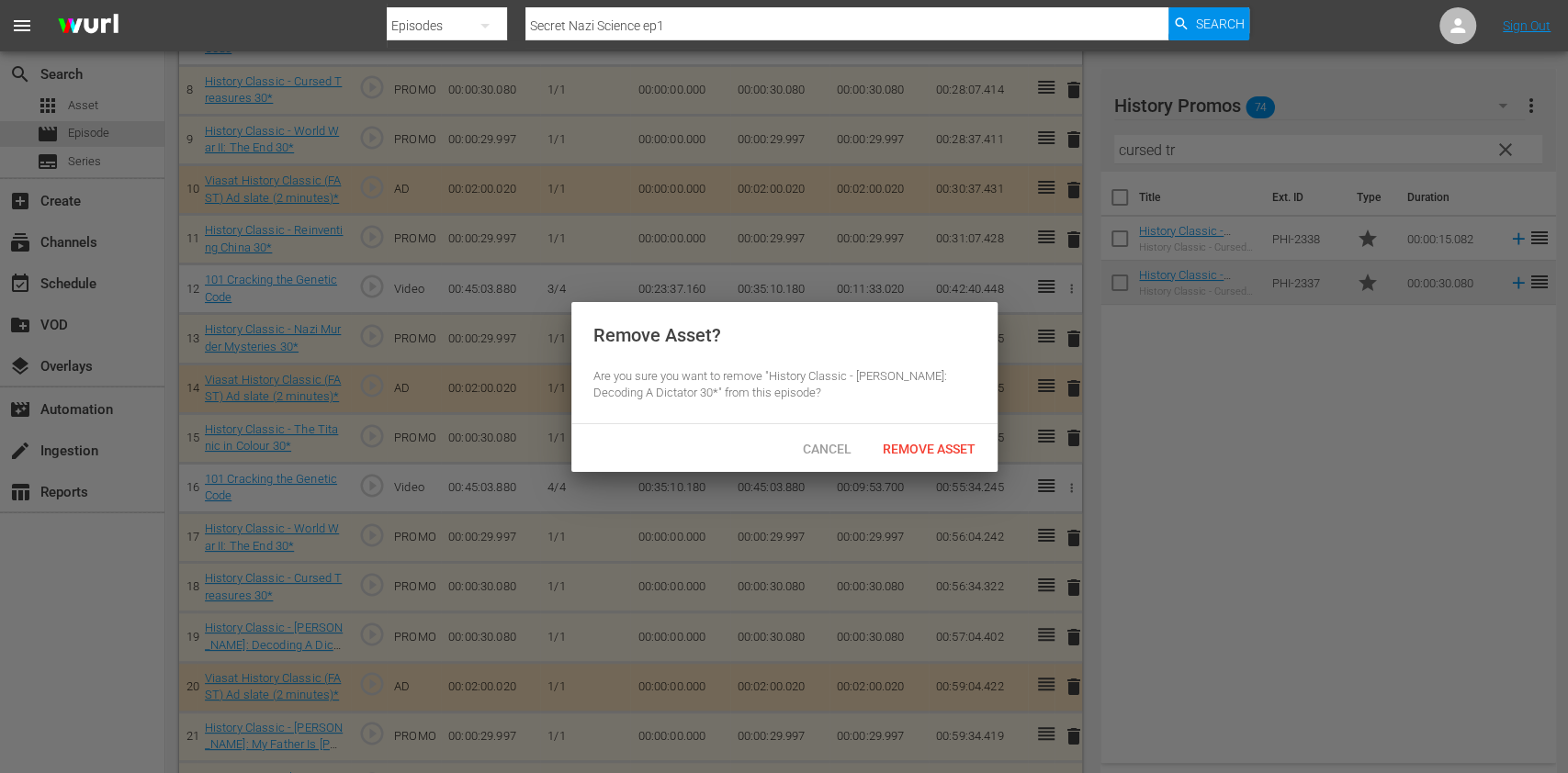
click at [923, 456] on div "Remove Asset" at bounding box center [929, 449] width 122 height 34
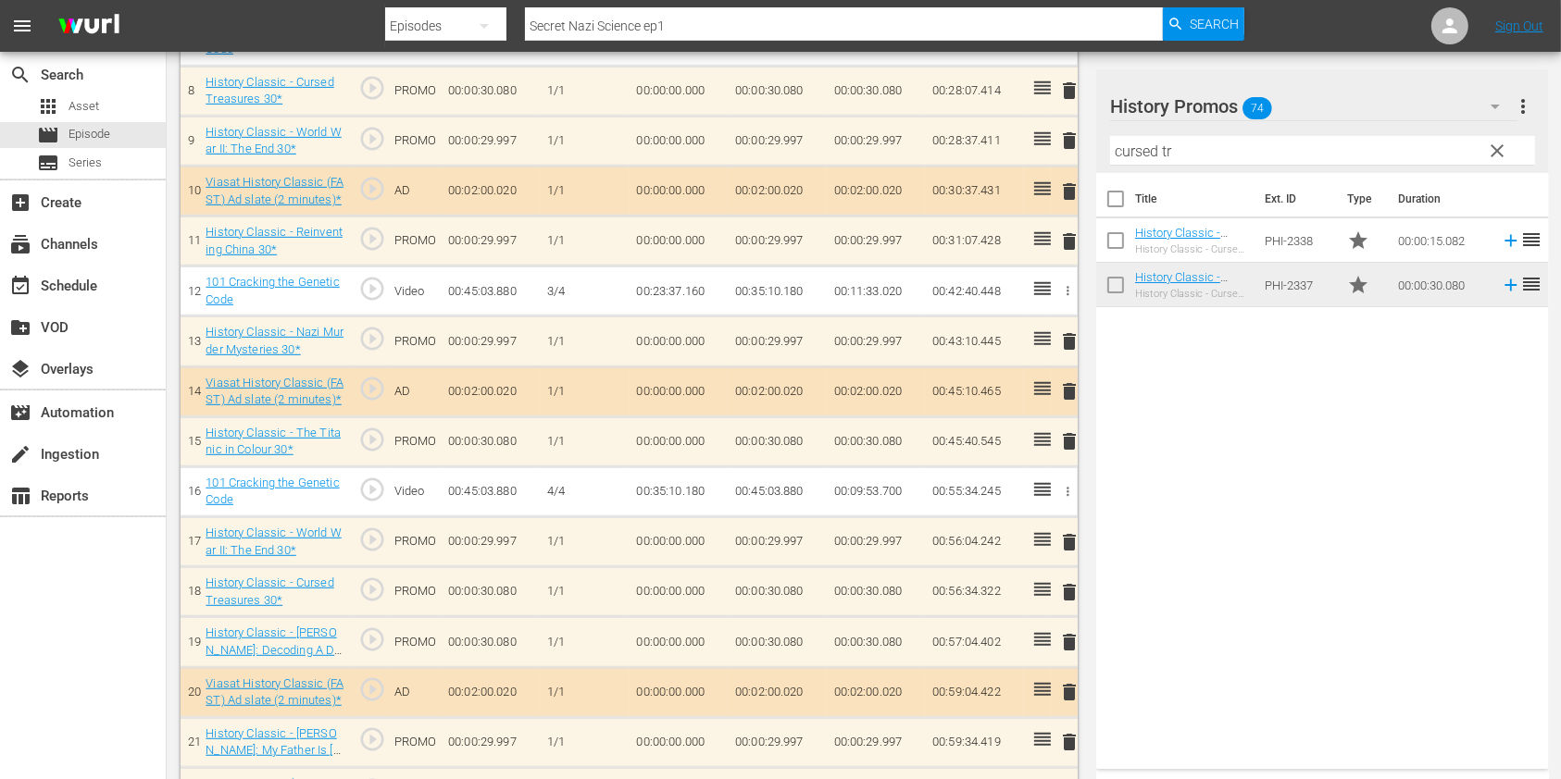
click at [1128, 160] on input "cursed tr" at bounding box center [1322, 151] width 425 height 30
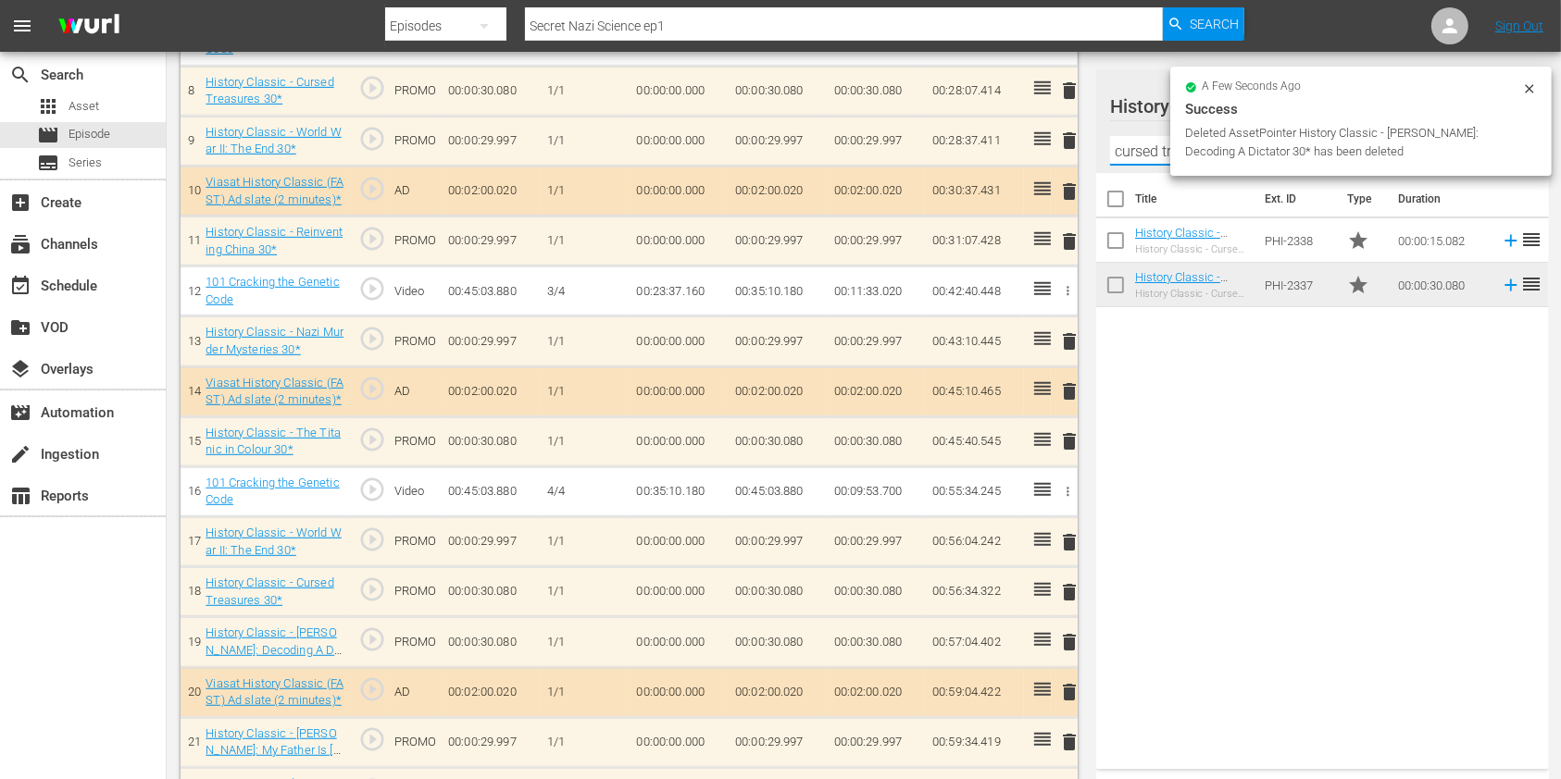
click at [1128, 160] on input "cursed tr" at bounding box center [1322, 151] width 425 height 30
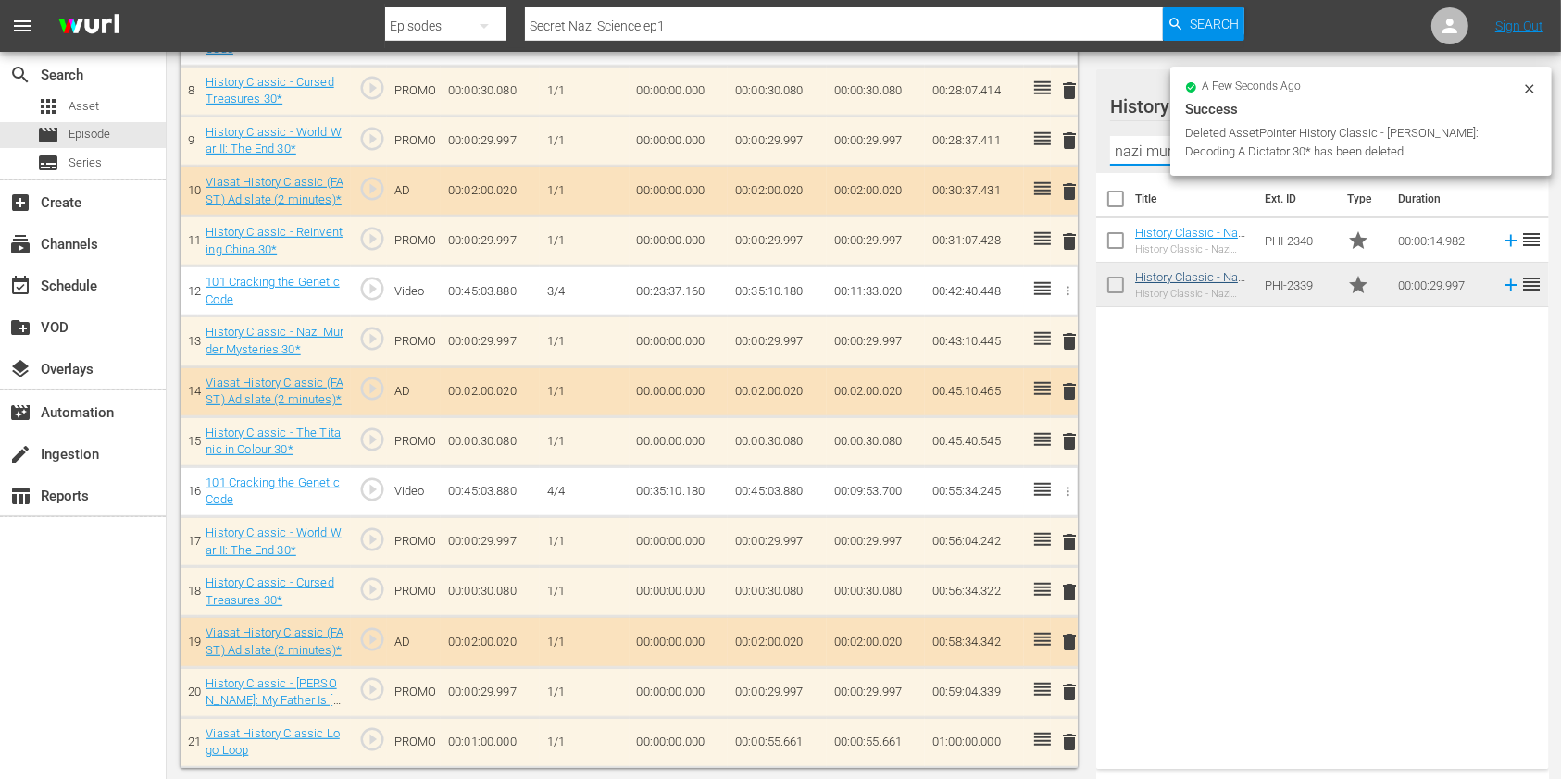
type input "nazi murder"
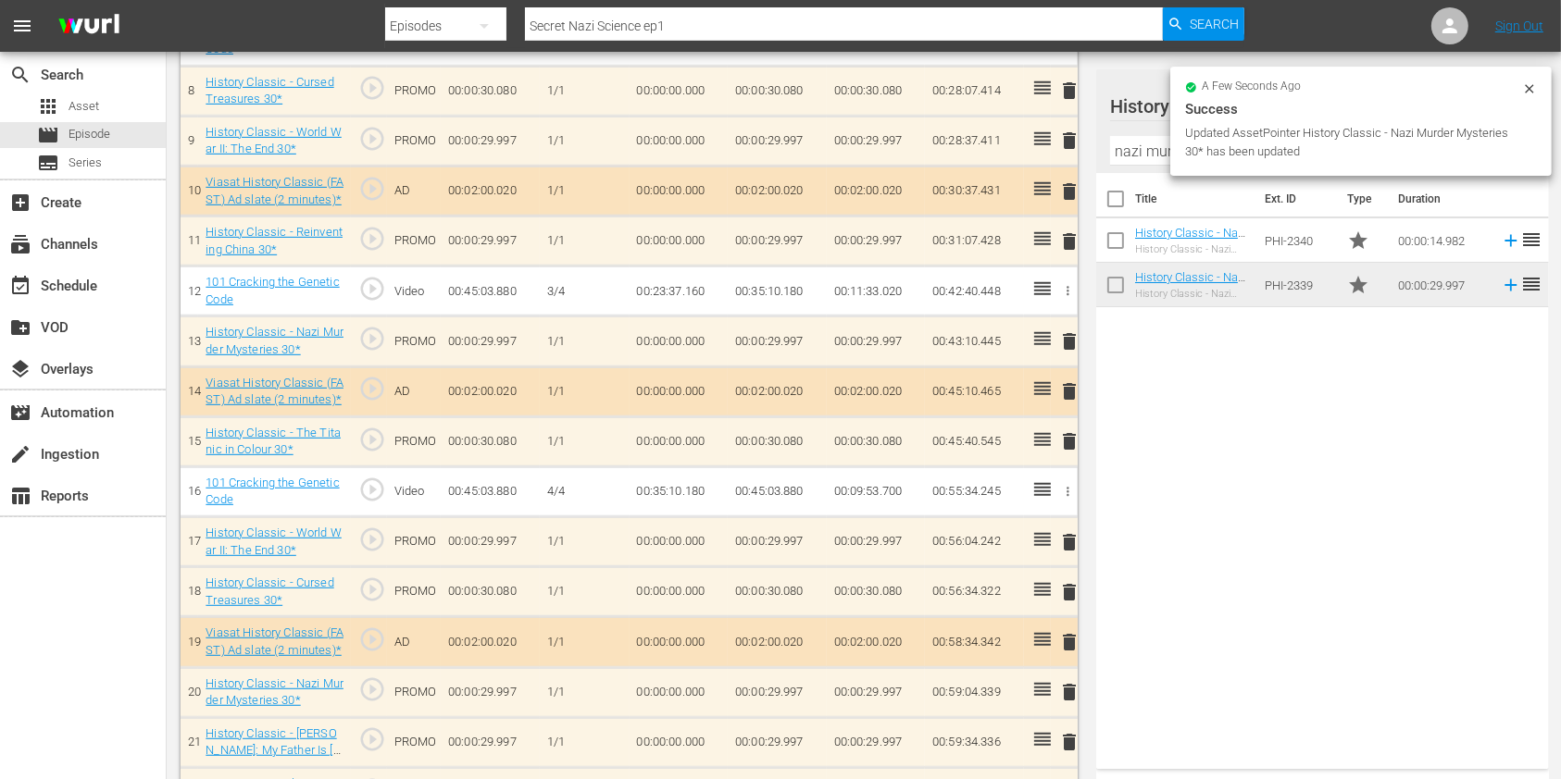
click at [1066, 740] on span "delete" at bounding box center [1069, 742] width 22 height 22
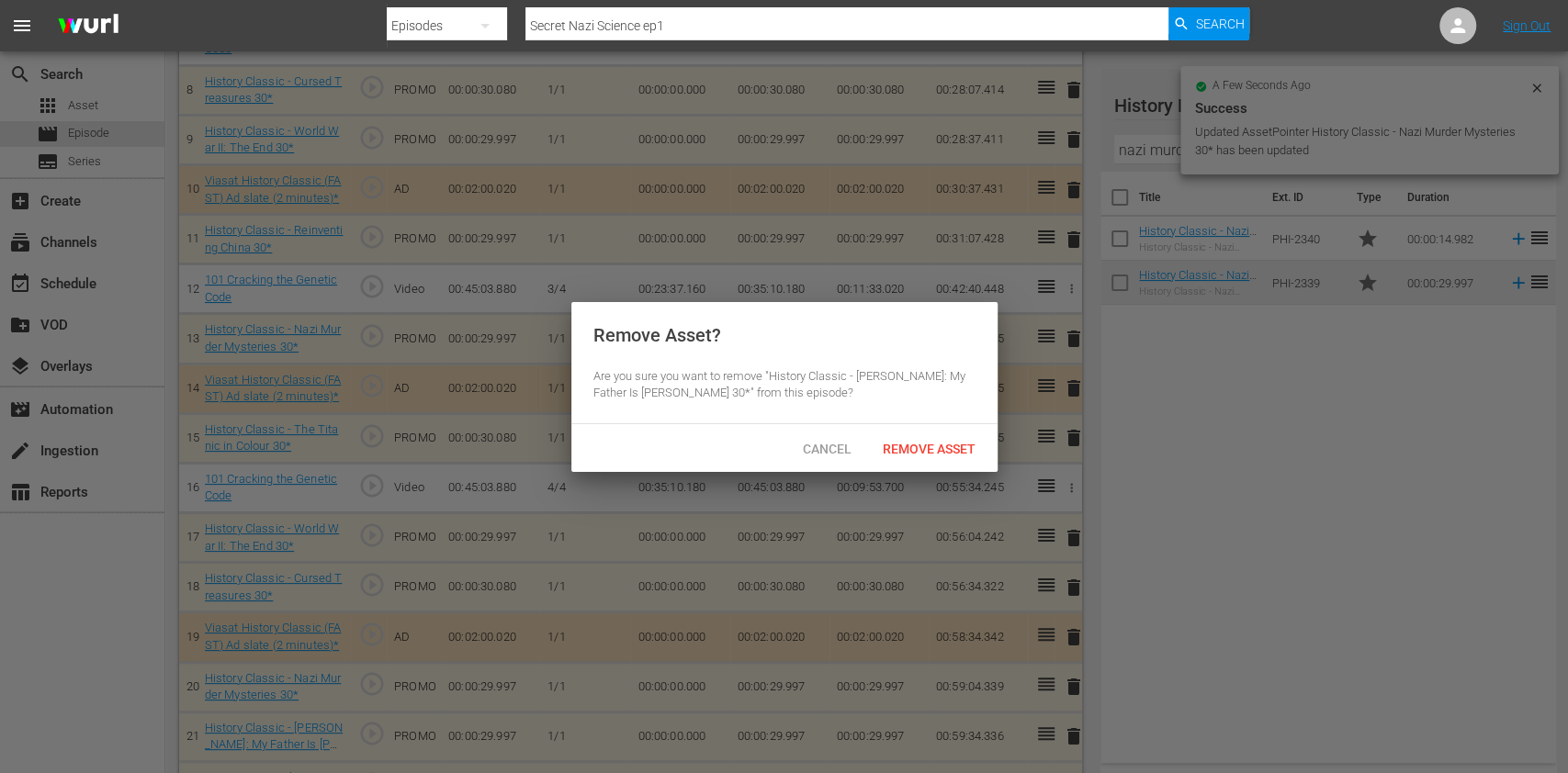
click at [946, 451] on span "Remove Asset" at bounding box center [929, 449] width 122 height 15
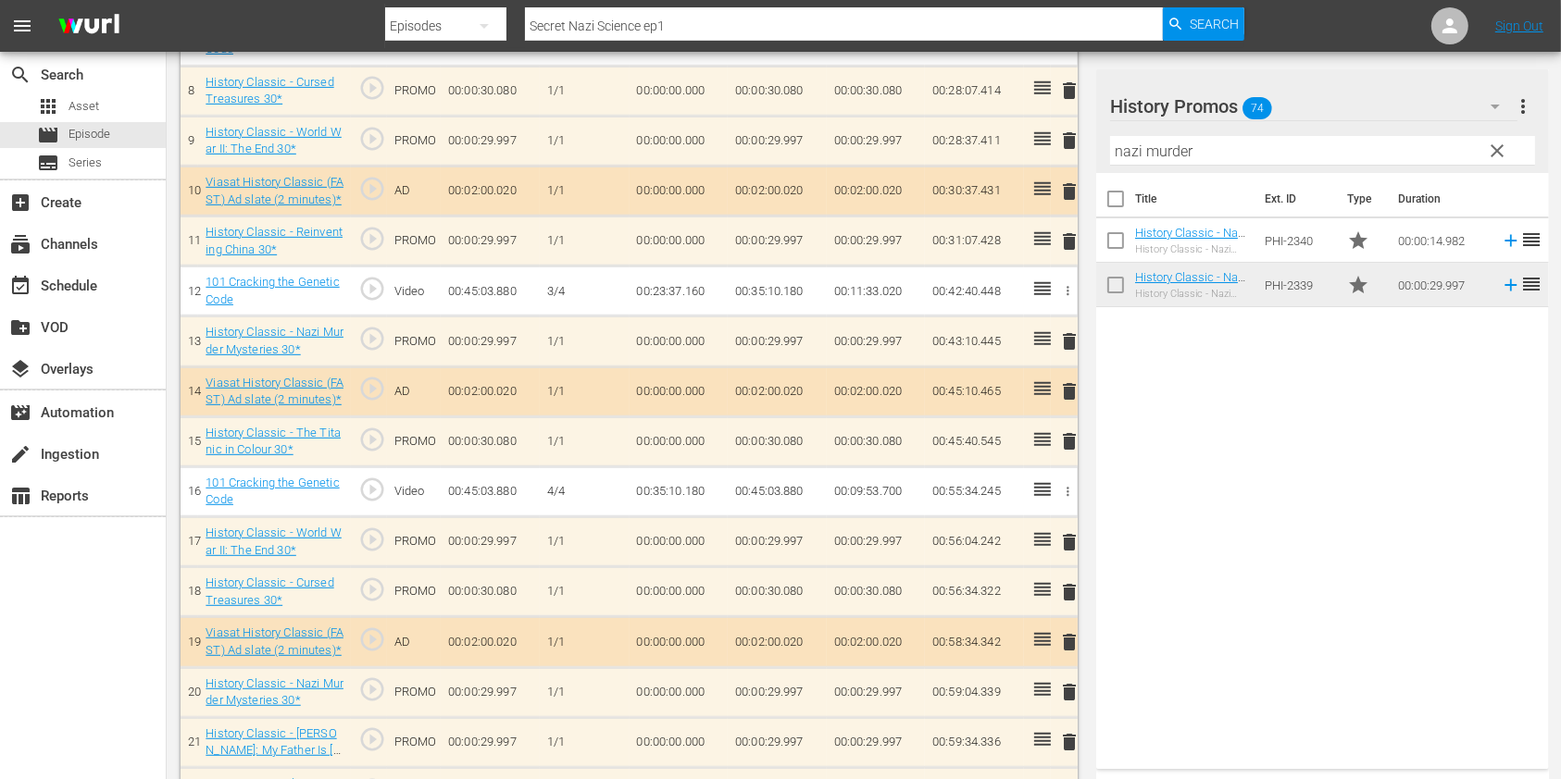
click at [1128, 147] on input "nazi murder" at bounding box center [1322, 151] width 425 height 30
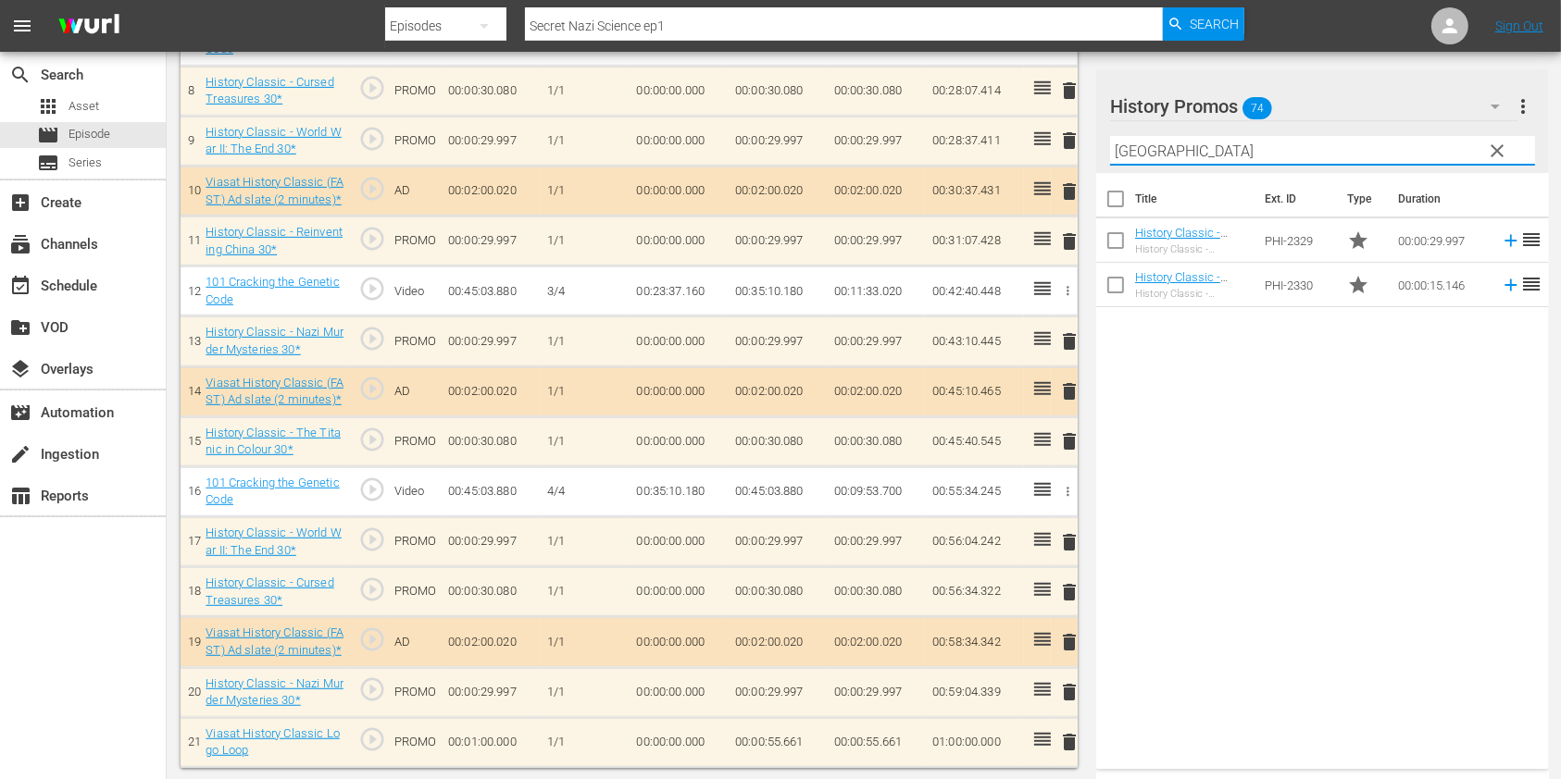
type input "[GEOGRAPHIC_DATA]"
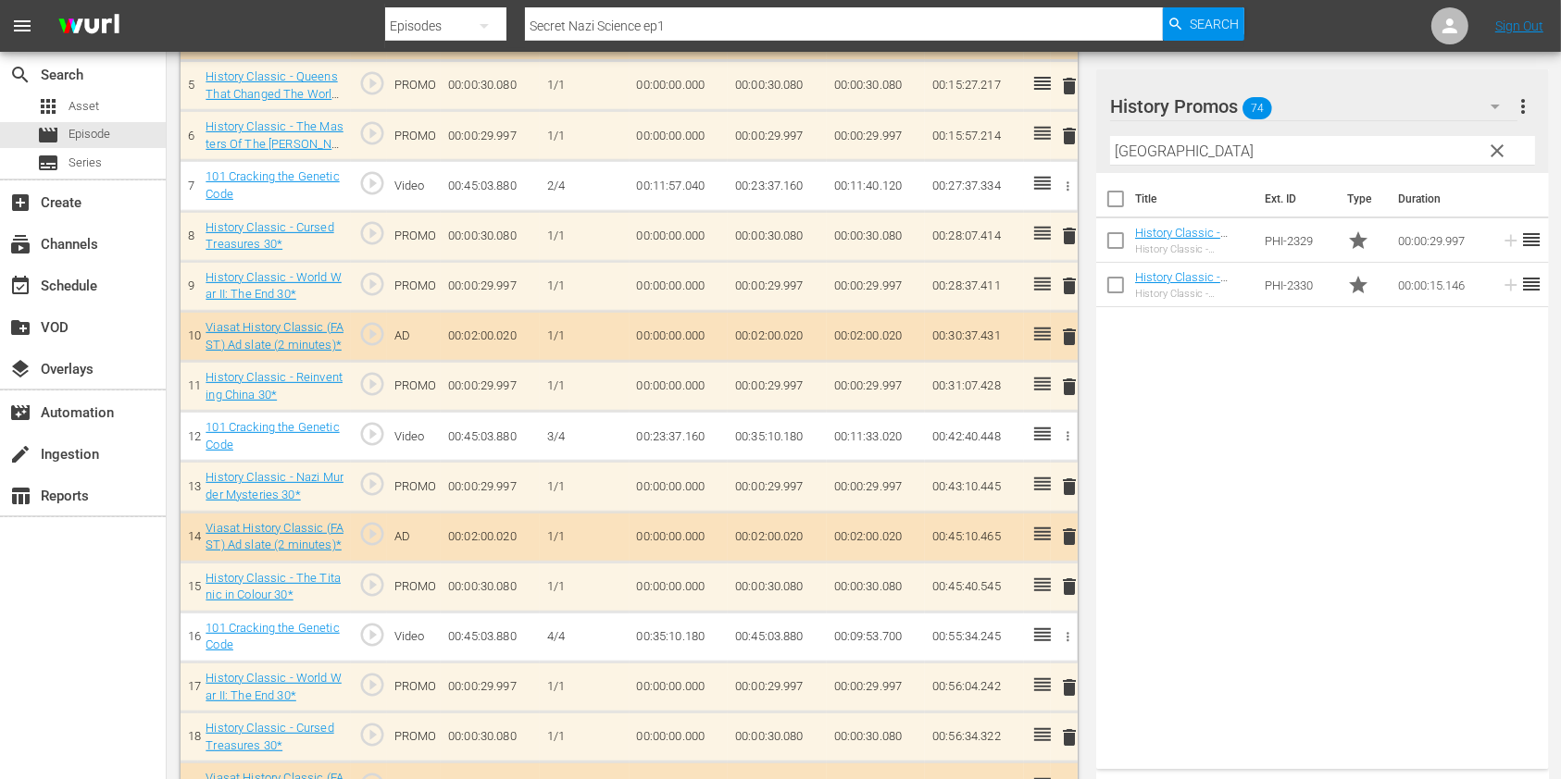
scroll to position [559, 0]
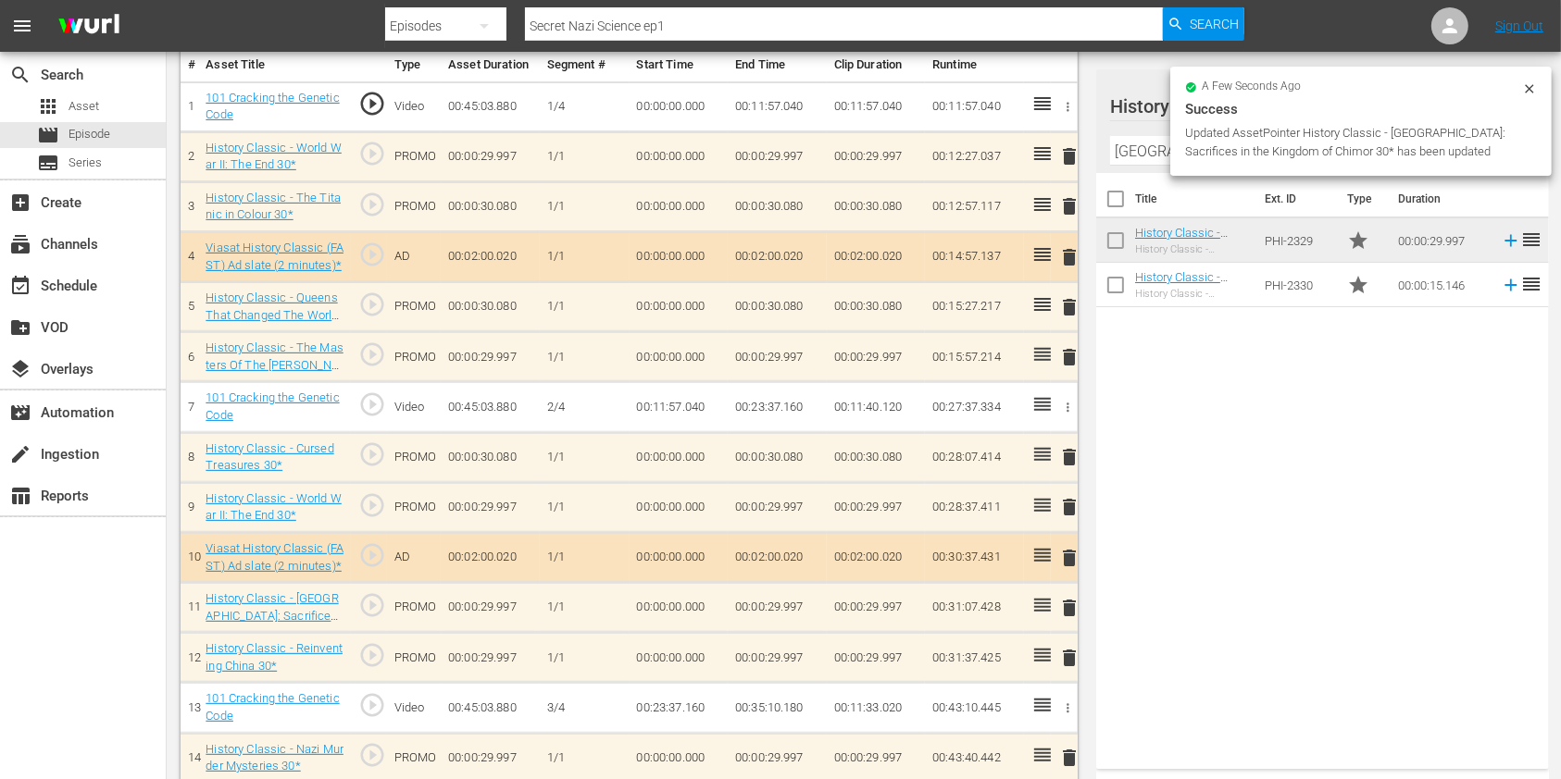
click at [1071, 657] on span "delete" at bounding box center [1069, 658] width 22 height 22
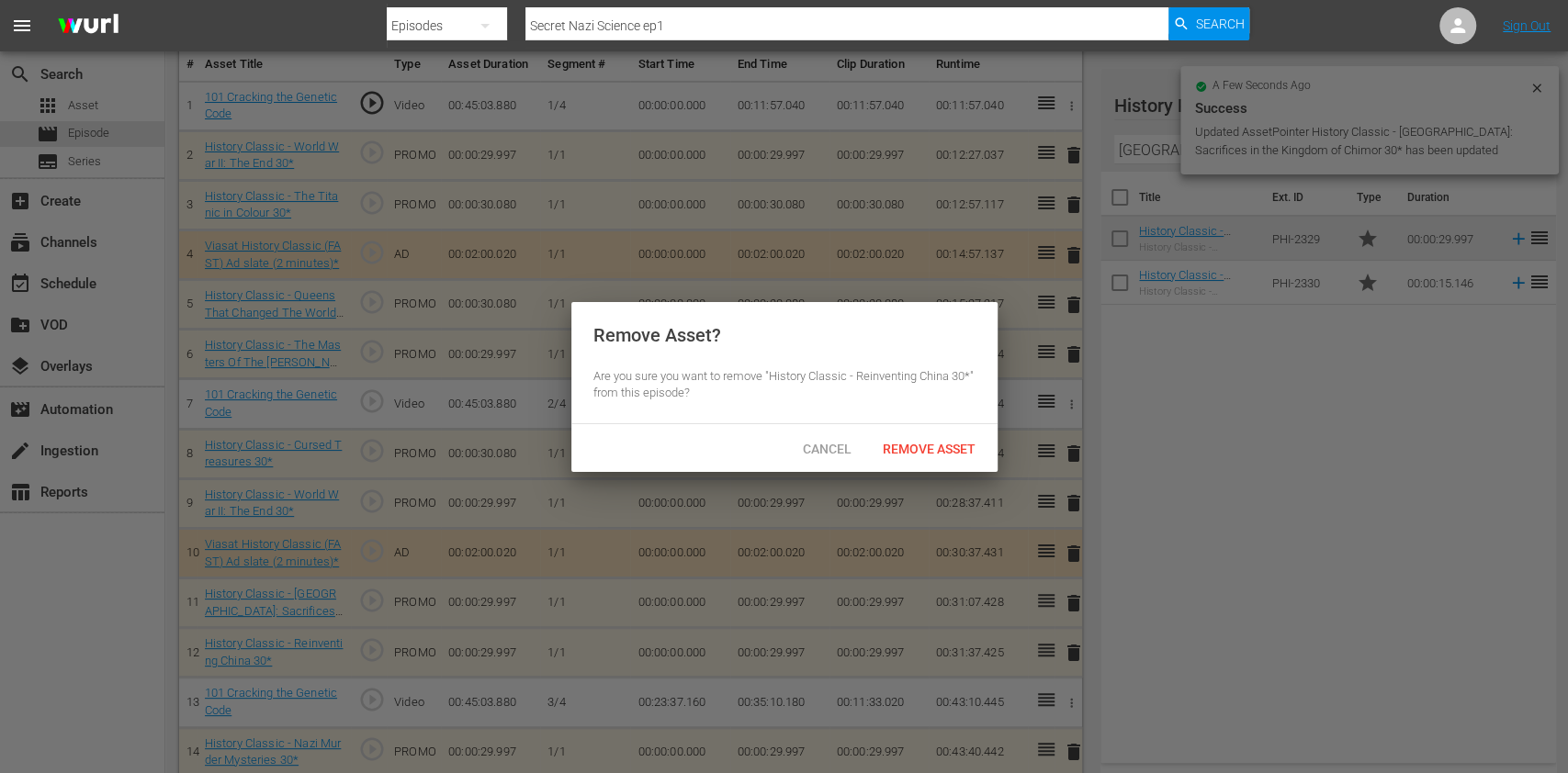
click at [934, 438] on div "Remove Asset" at bounding box center [929, 449] width 122 height 34
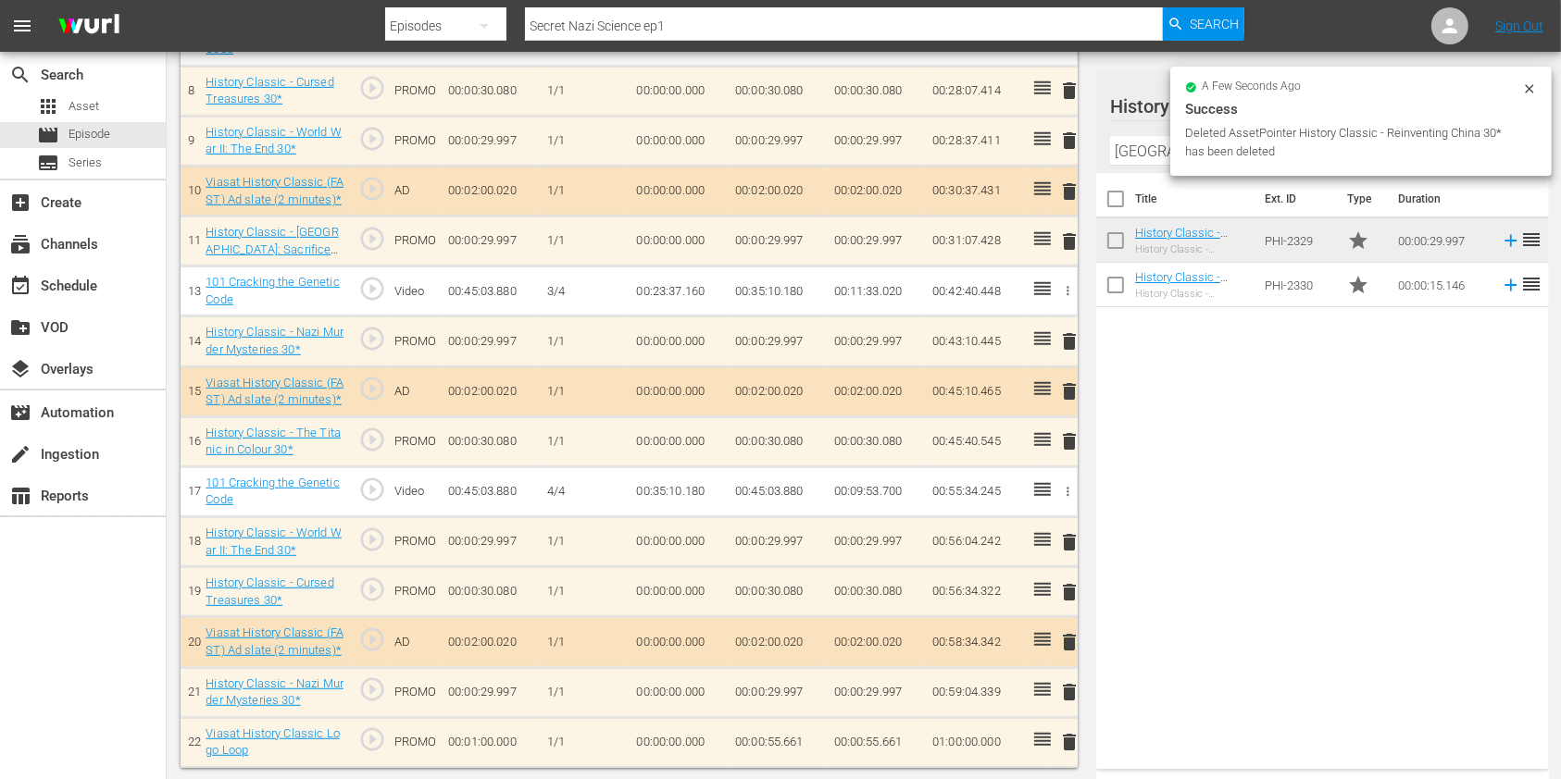
scroll to position [0, 0]
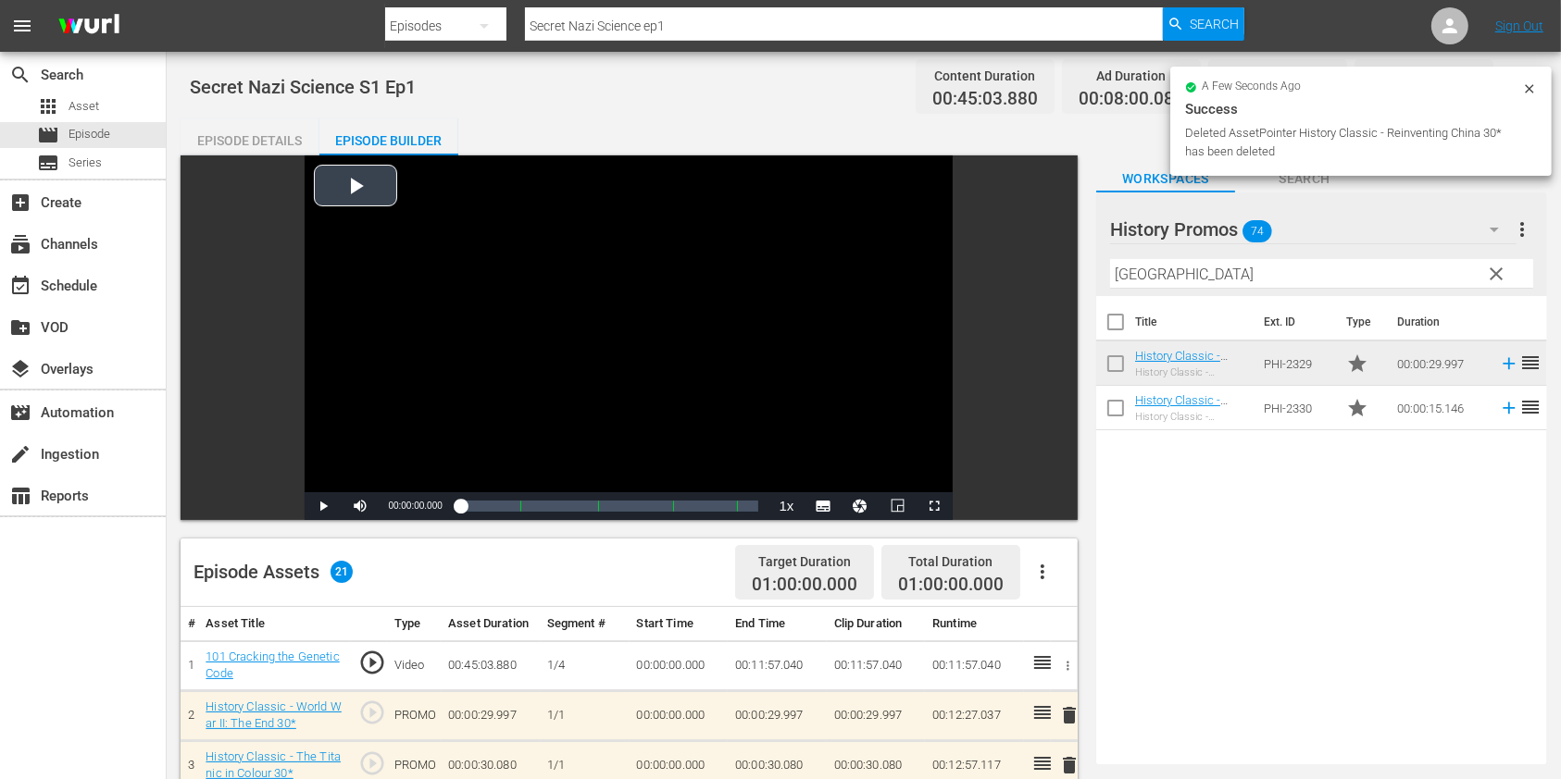
click at [731, 6] on div at bounding box center [814, 6] width 858 height 4
click at [729, 33] on input "Secret Nazi Science ep1" at bounding box center [844, 26] width 638 height 44
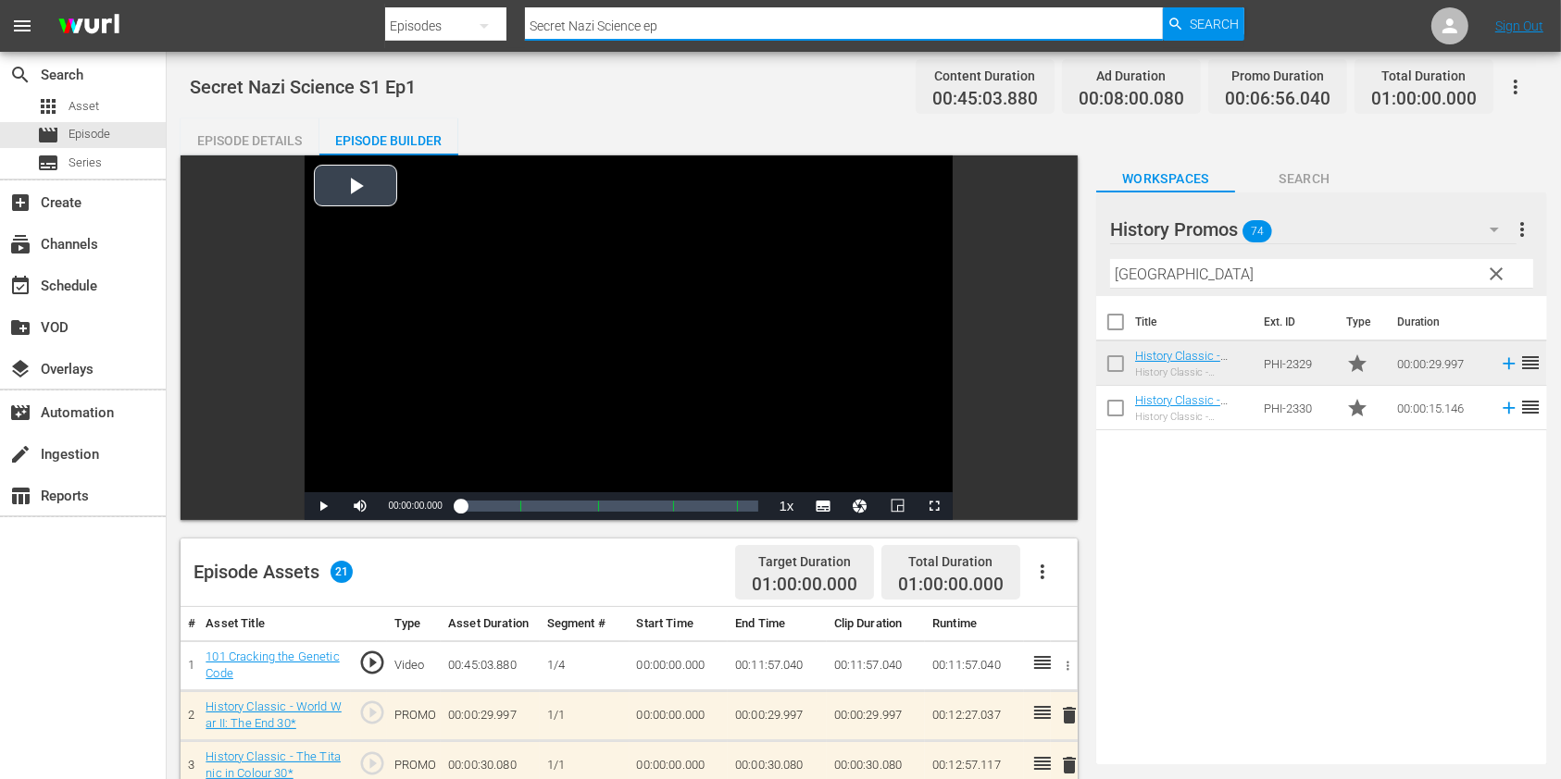
type input "Secret Nazi Science ep2"
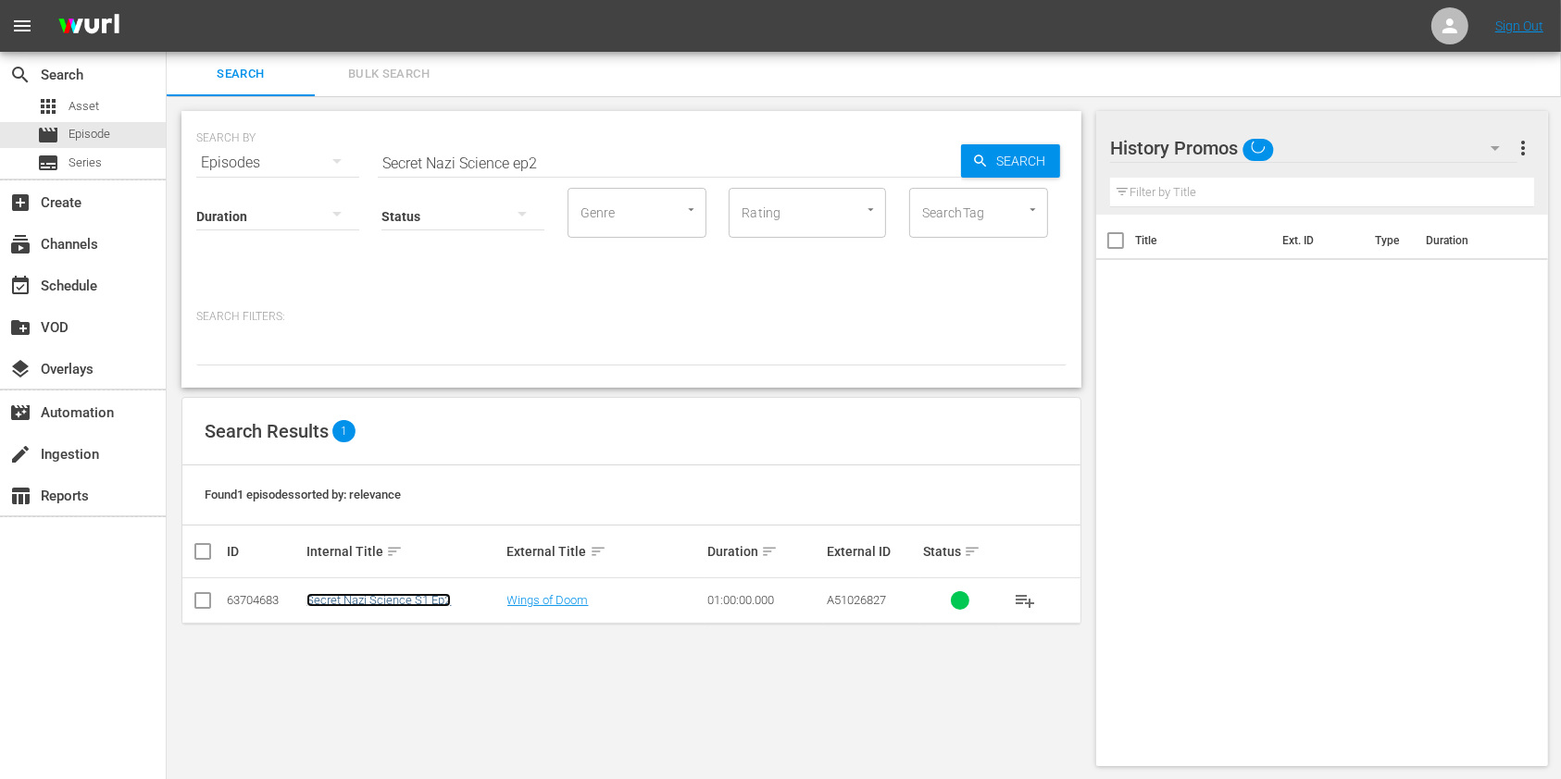
click at [428, 601] on link "Secret Nazi Science S1 Ep2" at bounding box center [378, 600] width 144 height 14
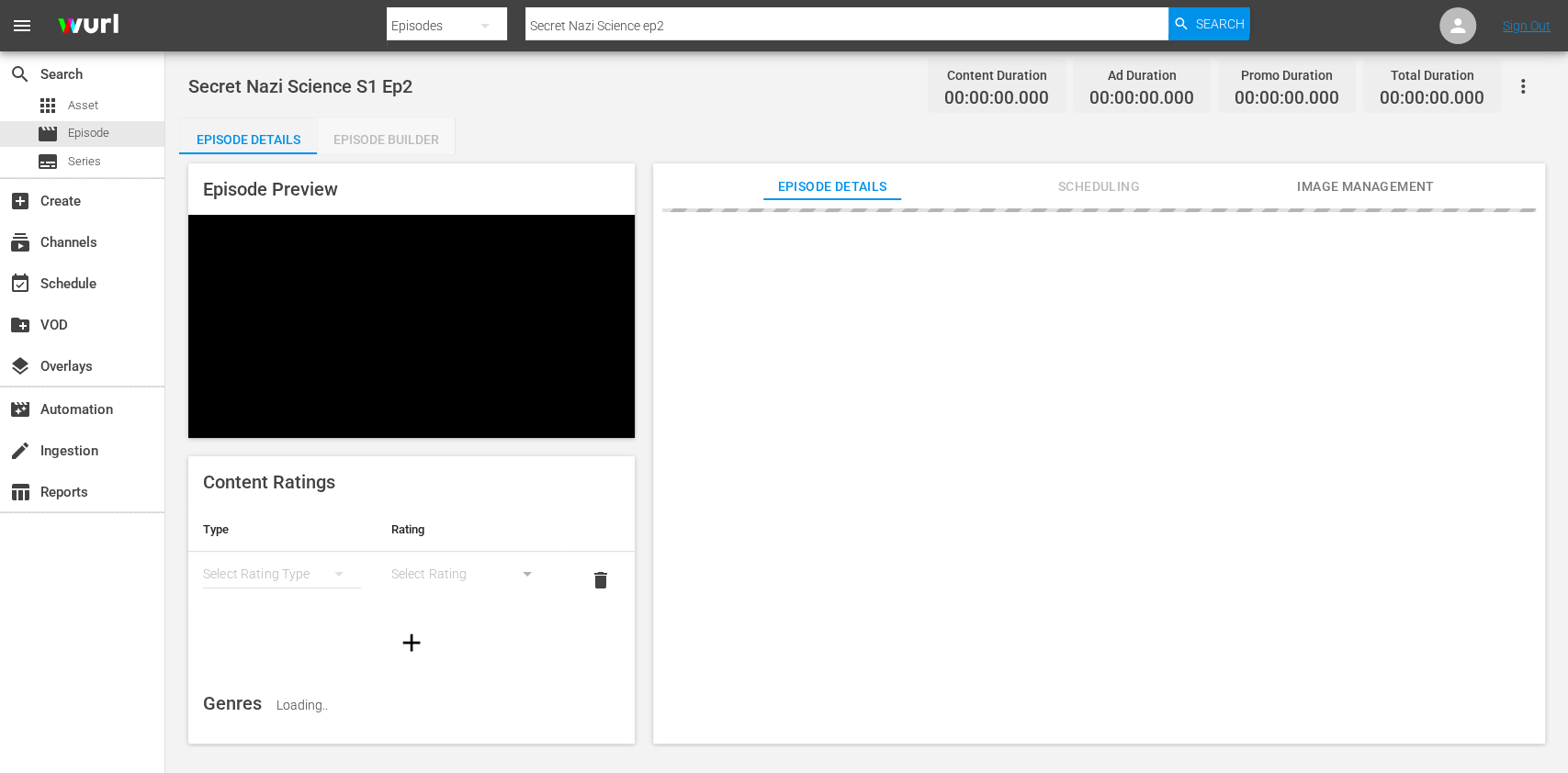
click at [402, 129] on div "Episode Builder" at bounding box center [385, 139] width 138 height 44
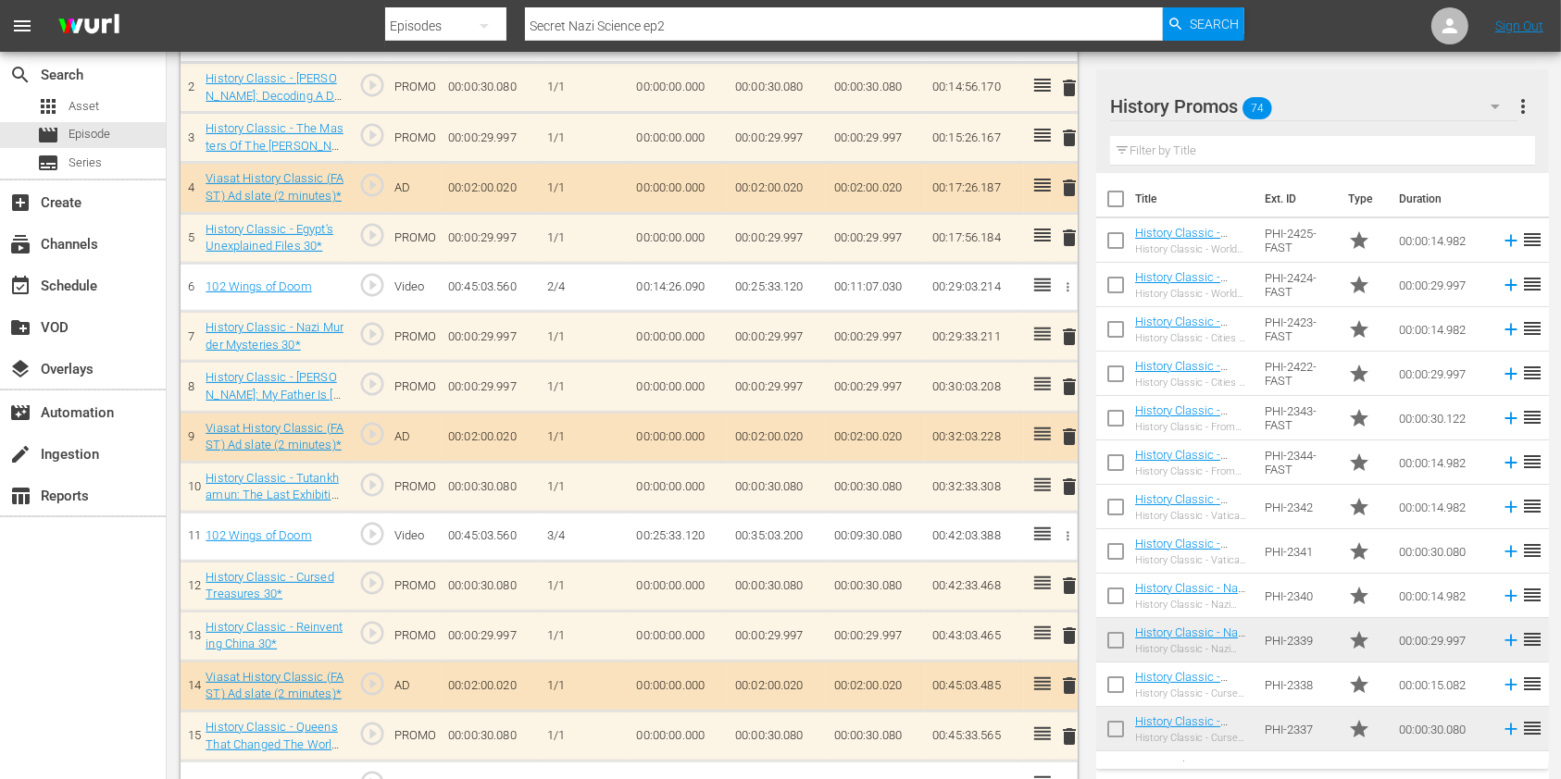
scroll to position [504, 0]
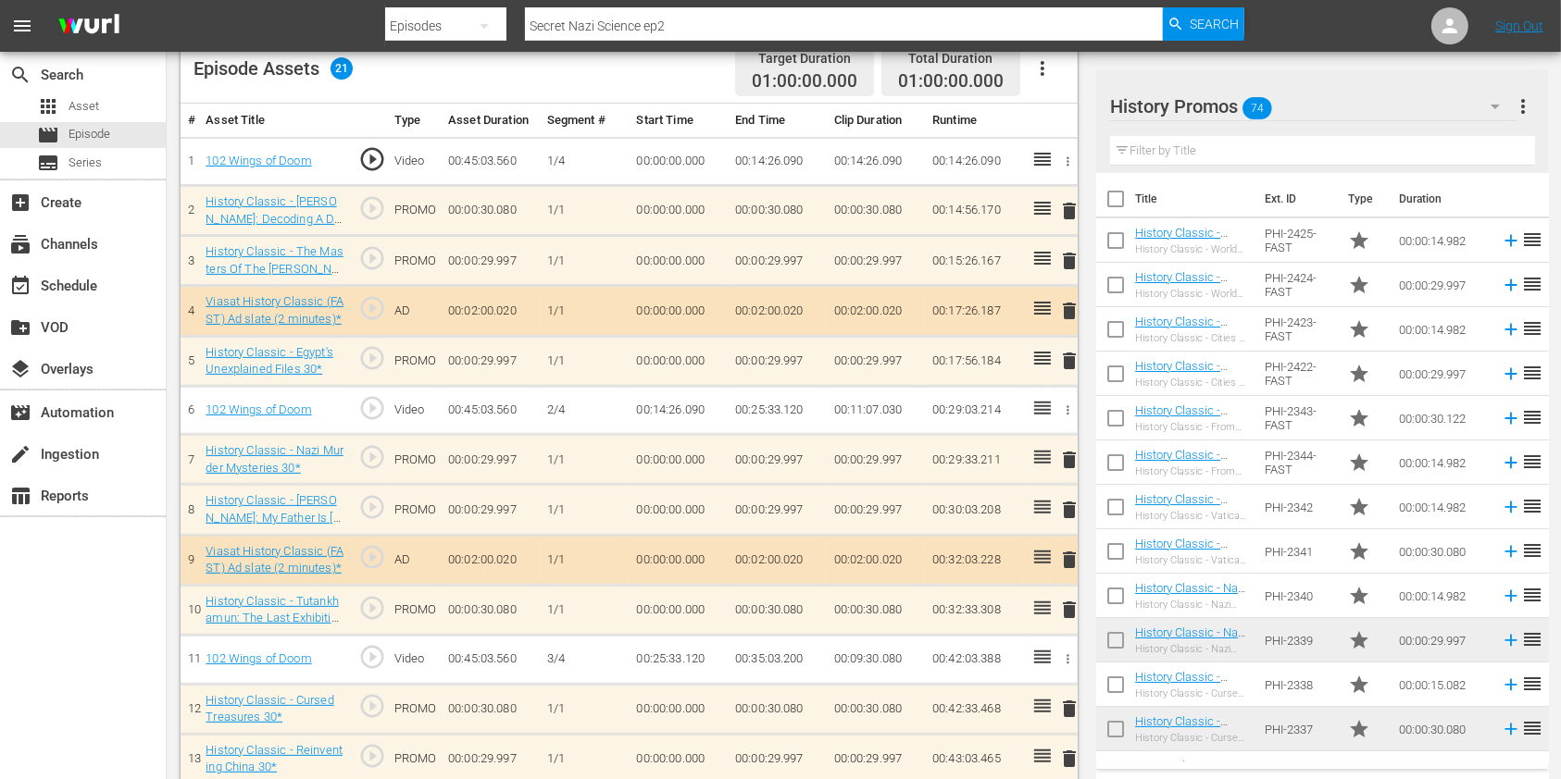
click at [1221, 156] on input "text" at bounding box center [1322, 151] width 425 height 30
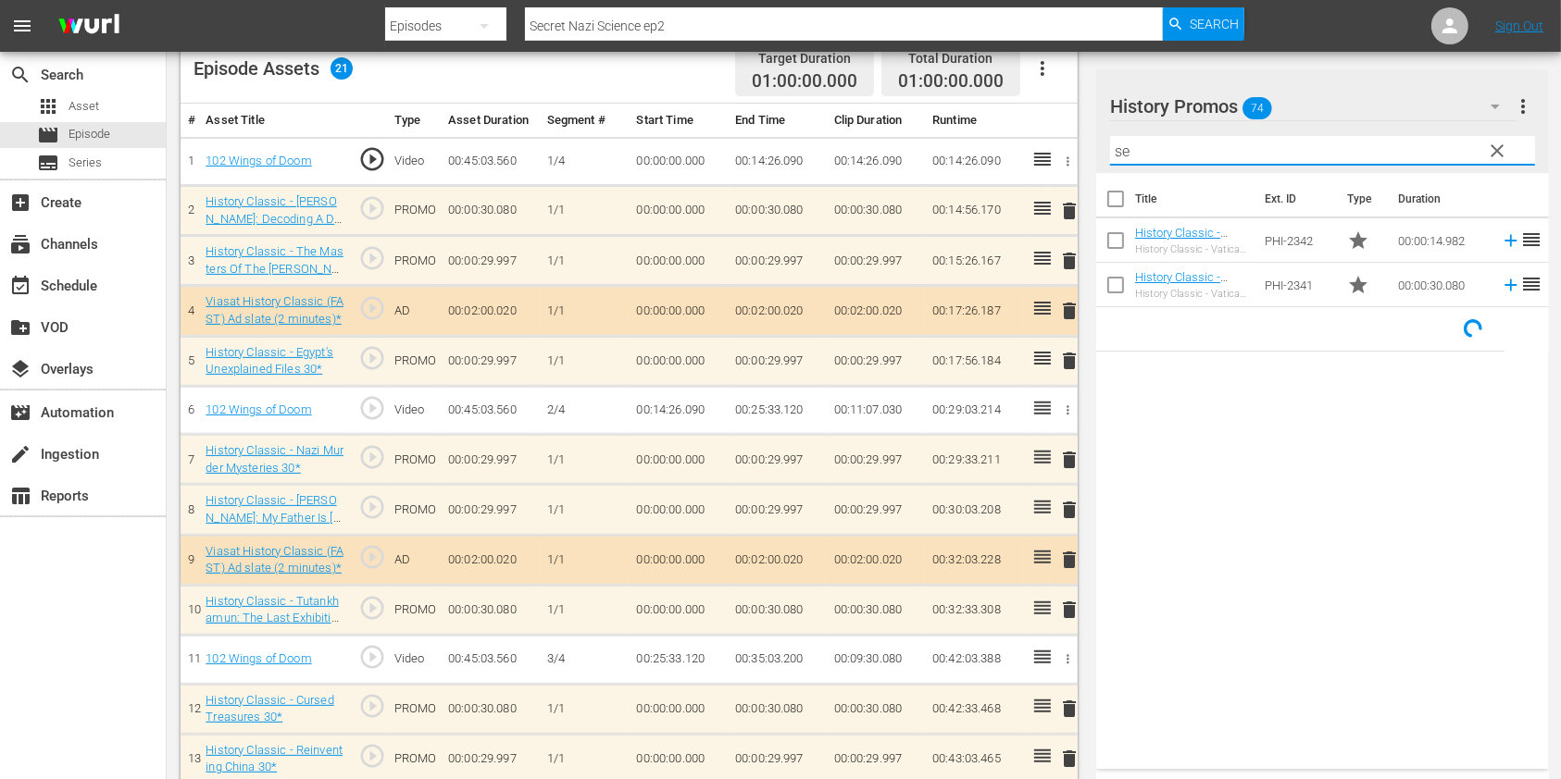
type input "s"
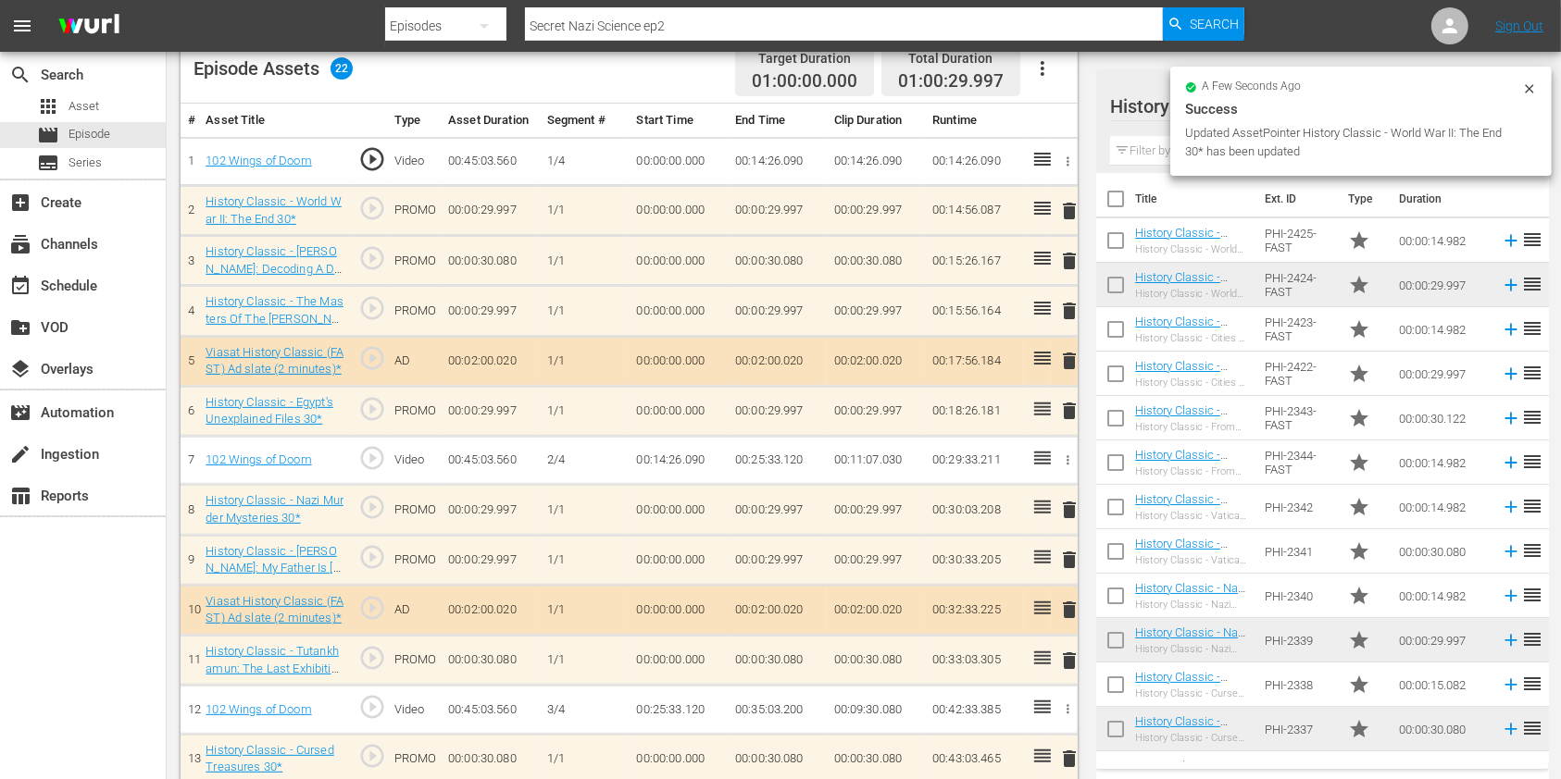
click at [1077, 305] on span "delete" at bounding box center [1069, 311] width 22 height 22
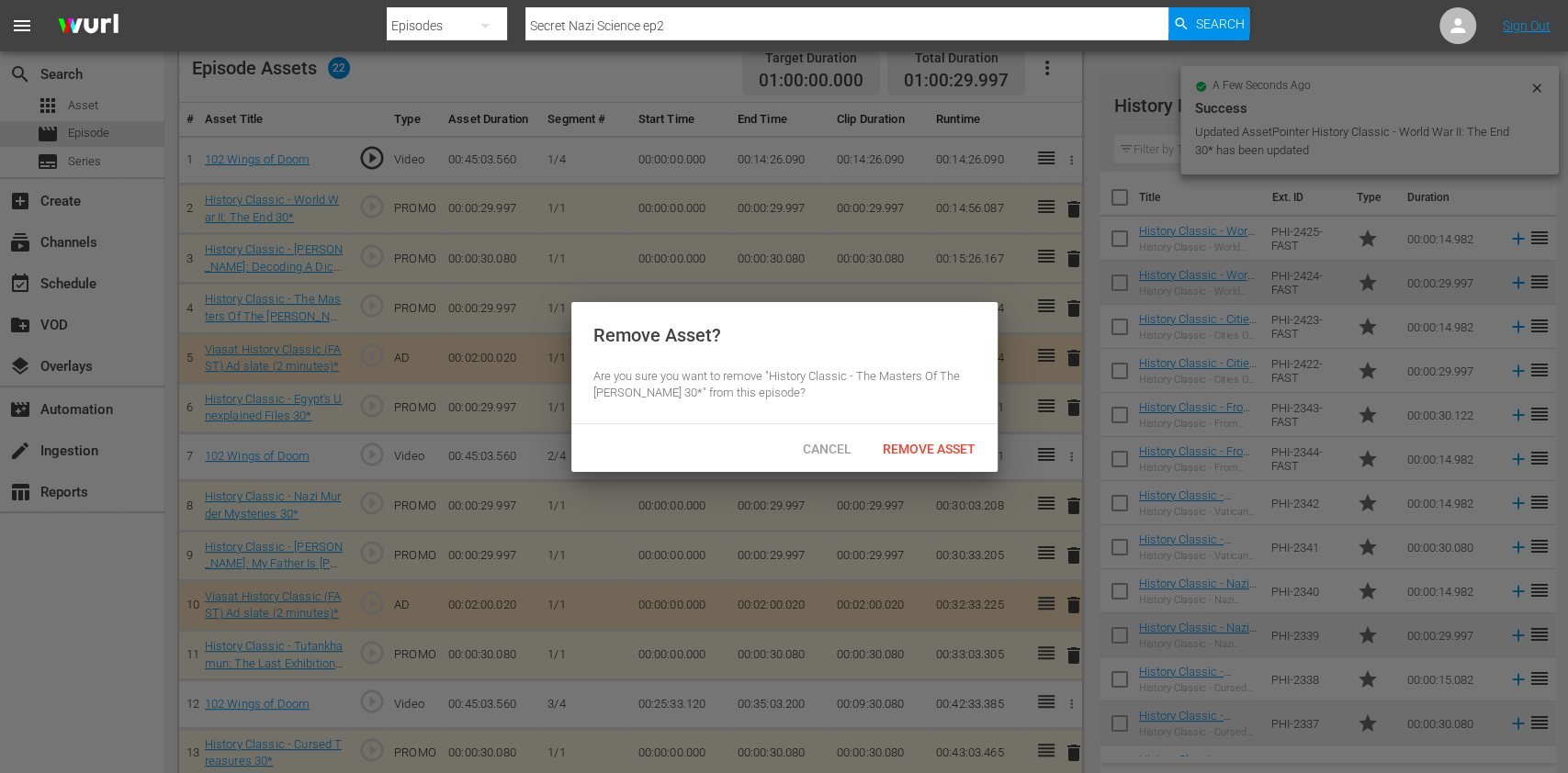
click at [931, 426] on div "Cancel Remove Asset" at bounding box center [785, 449] width 427 height 48
click at [930, 442] on span "Remove Asset" at bounding box center [929, 449] width 122 height 15
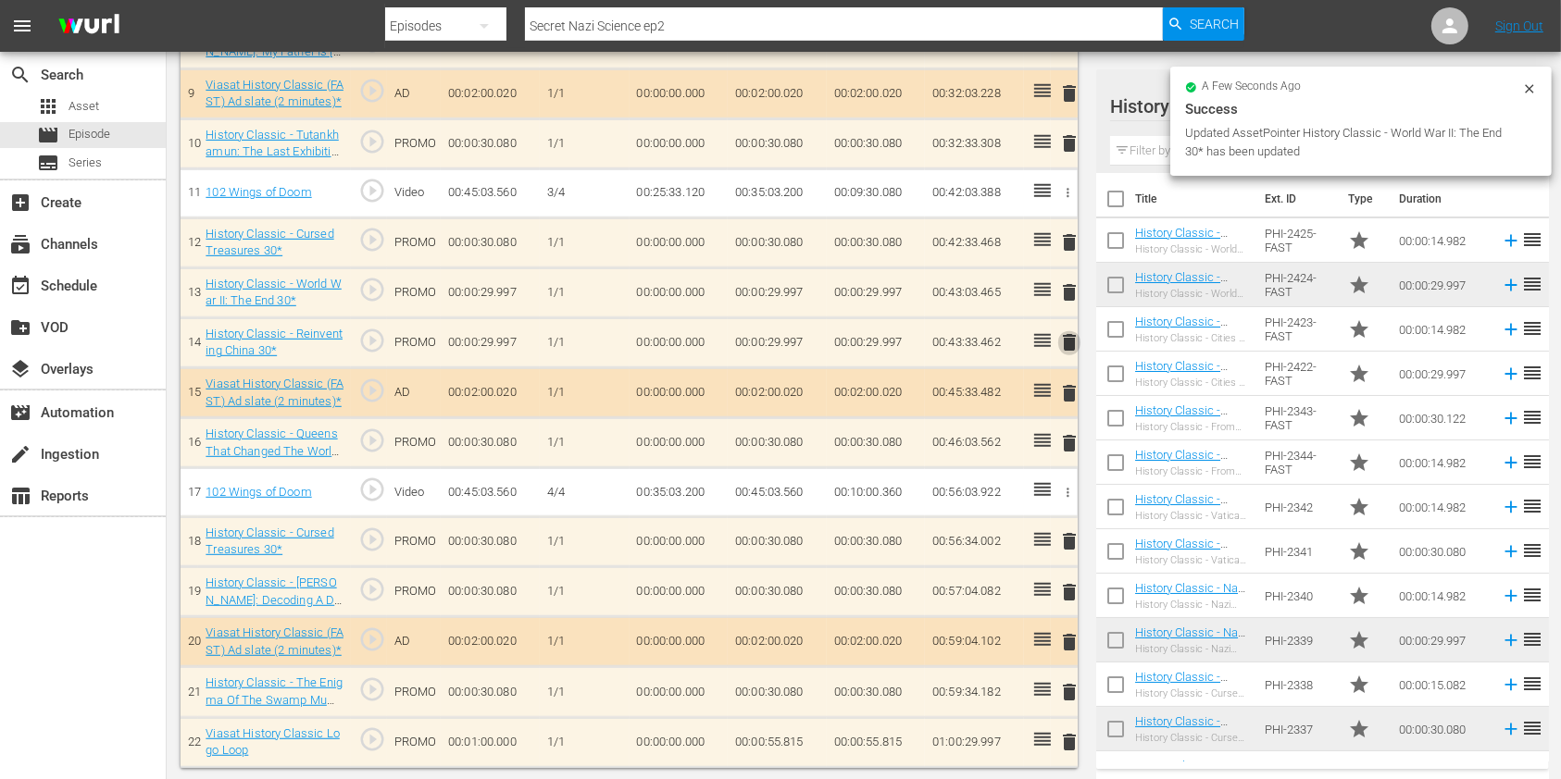
scroll to position [966, 0]
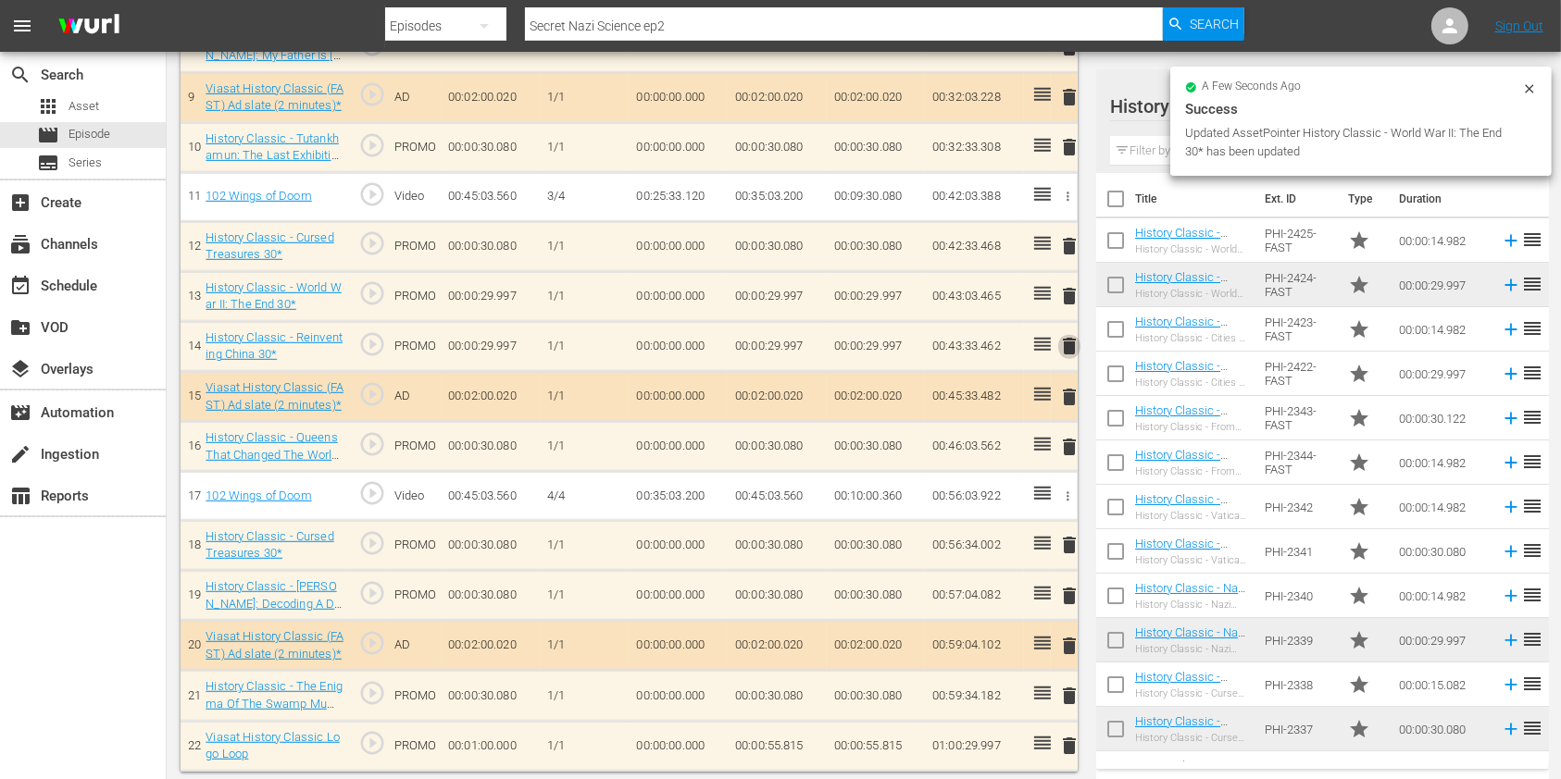
click at [1059, 348] on span "delete" at bounding box center [1069, 346] width 22 height 22
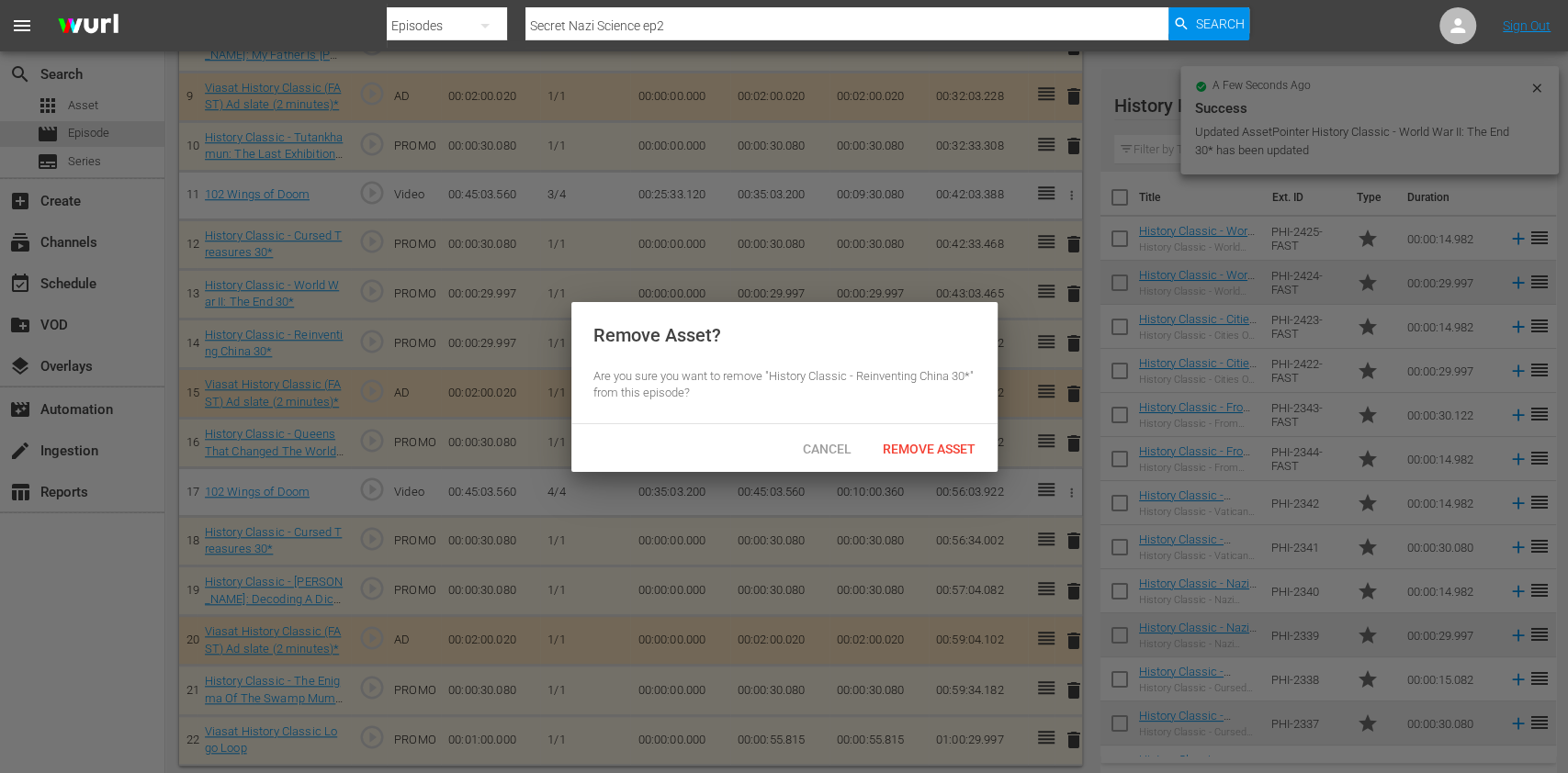
click at [953, 419] on div "Remove Asset? Are you sure you want to remove "History Classic - Reinventing Ch…" at bounding box center [785, 363] width 427 height 122
click at [949, 438] on div "Remove Asset" at bounding box center [929, 449] width 122 height 34
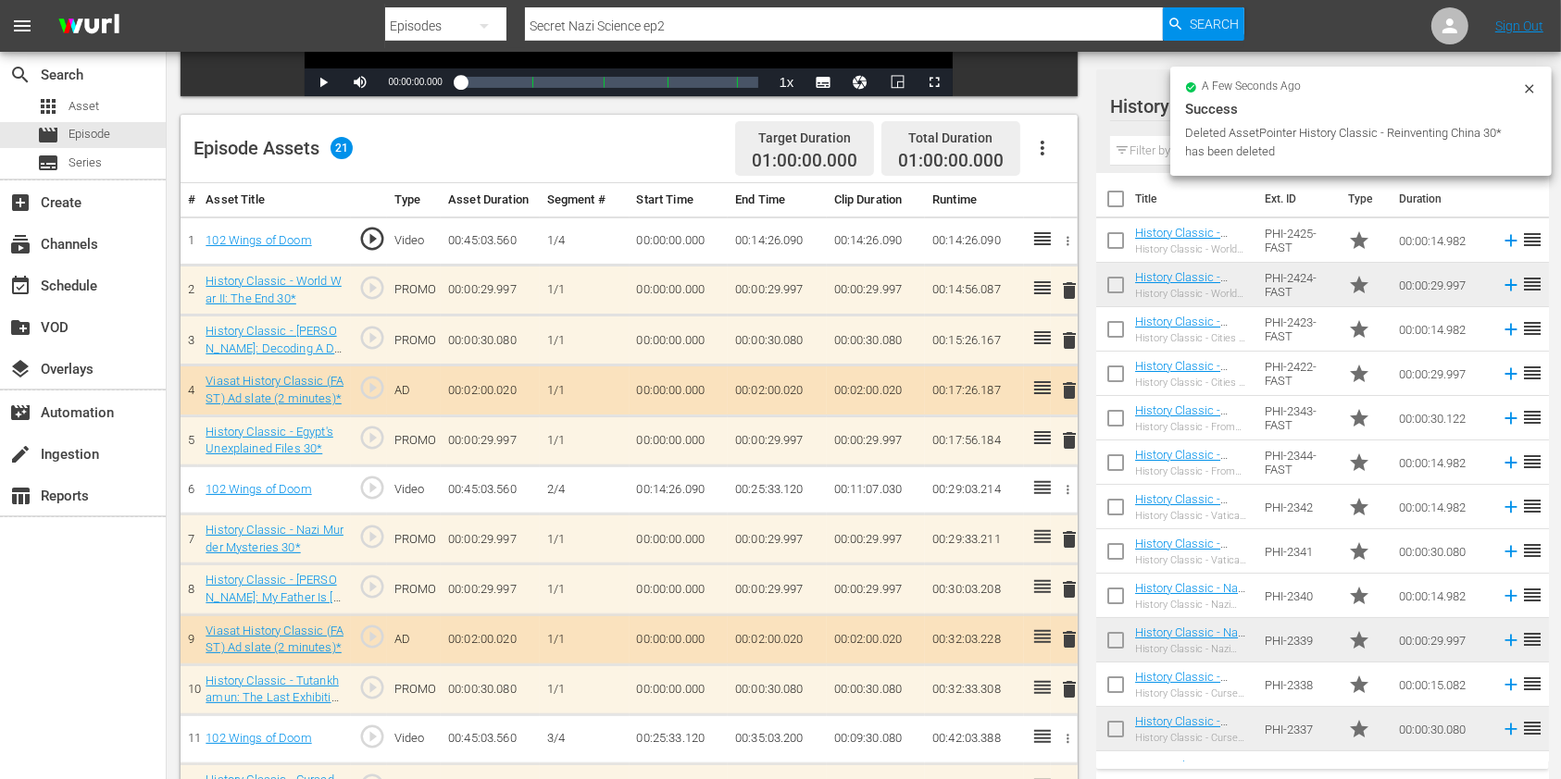
scroll to position [349, 0]
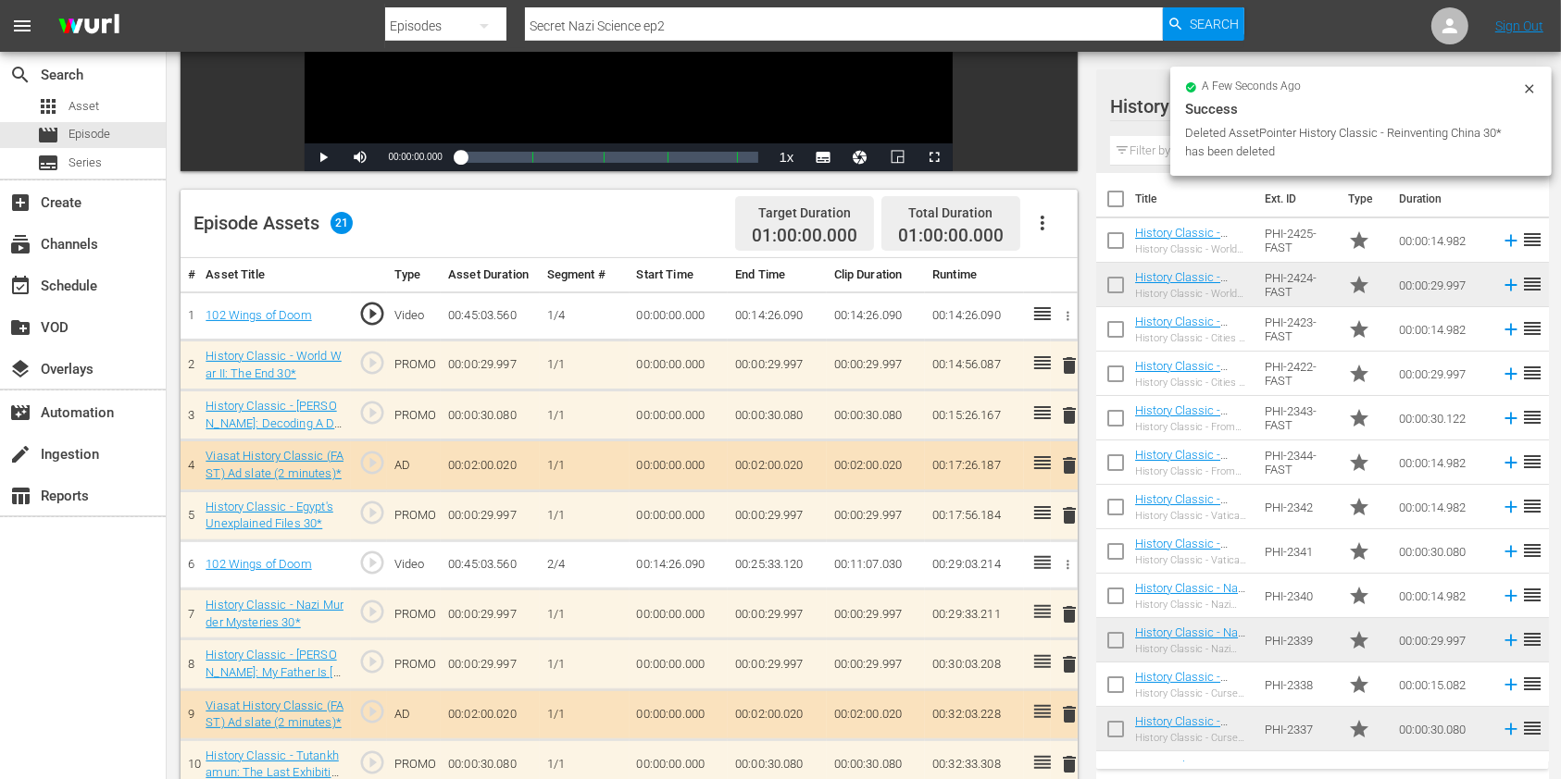
click at [1148, 139] on input "text" at bounding box center [1322, 151] width 425 height 30
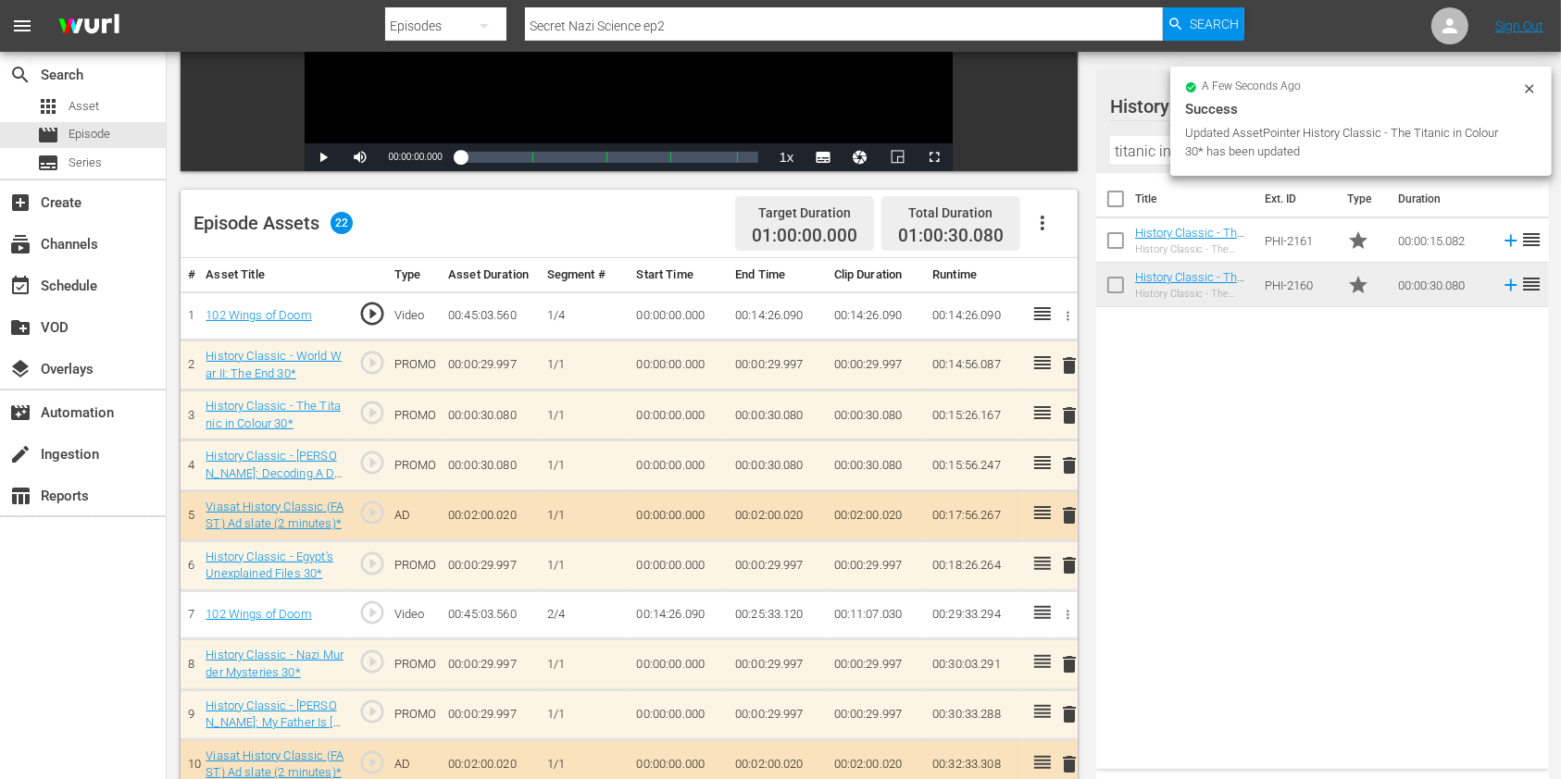
click at [1064, 468] on span "delete" at bounding box center [1069, 466] width 22 height 22
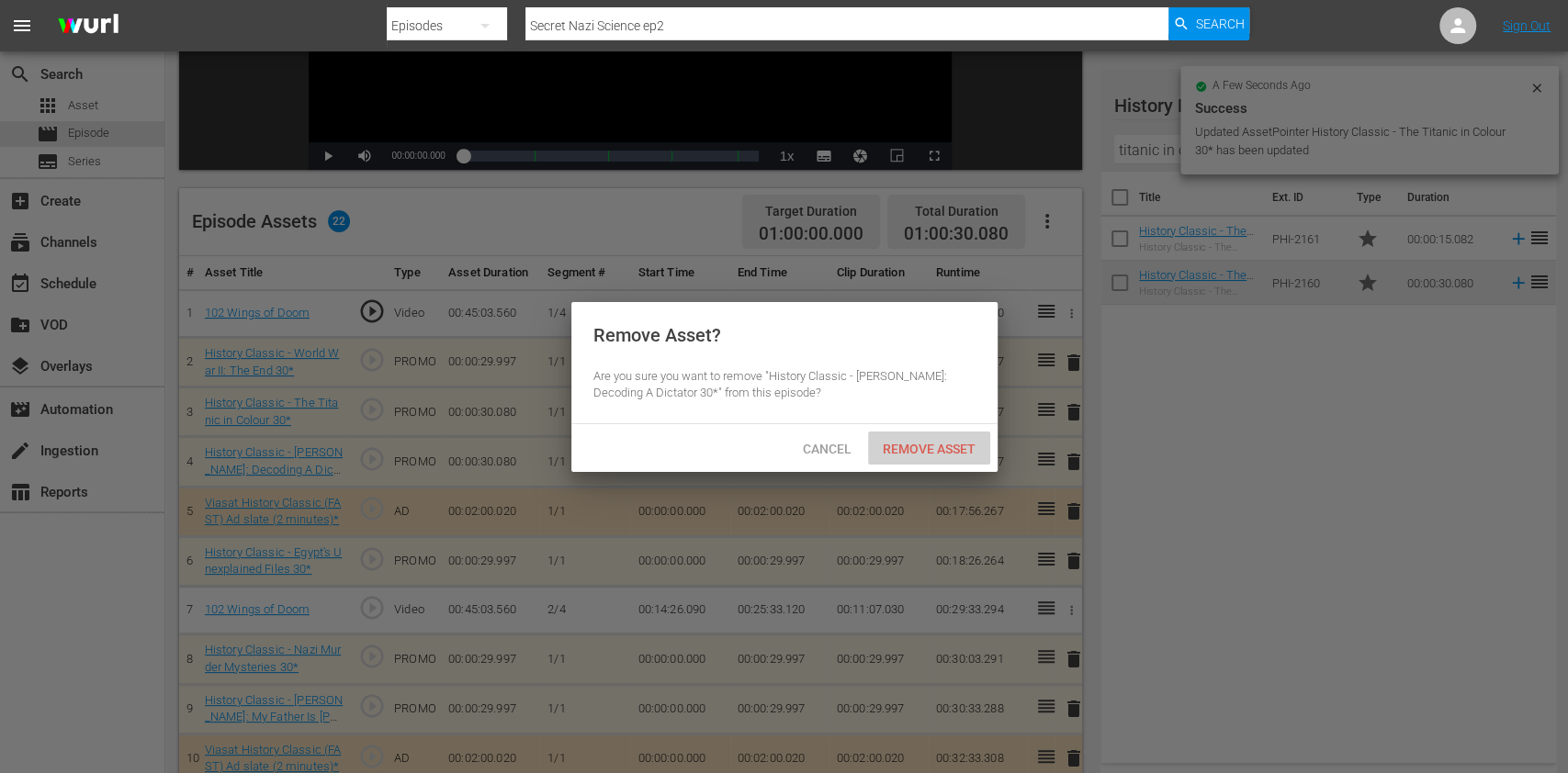
click at [904, 439] on div "Remove Asset" at bounding box center [929, 449] width 122 height 34
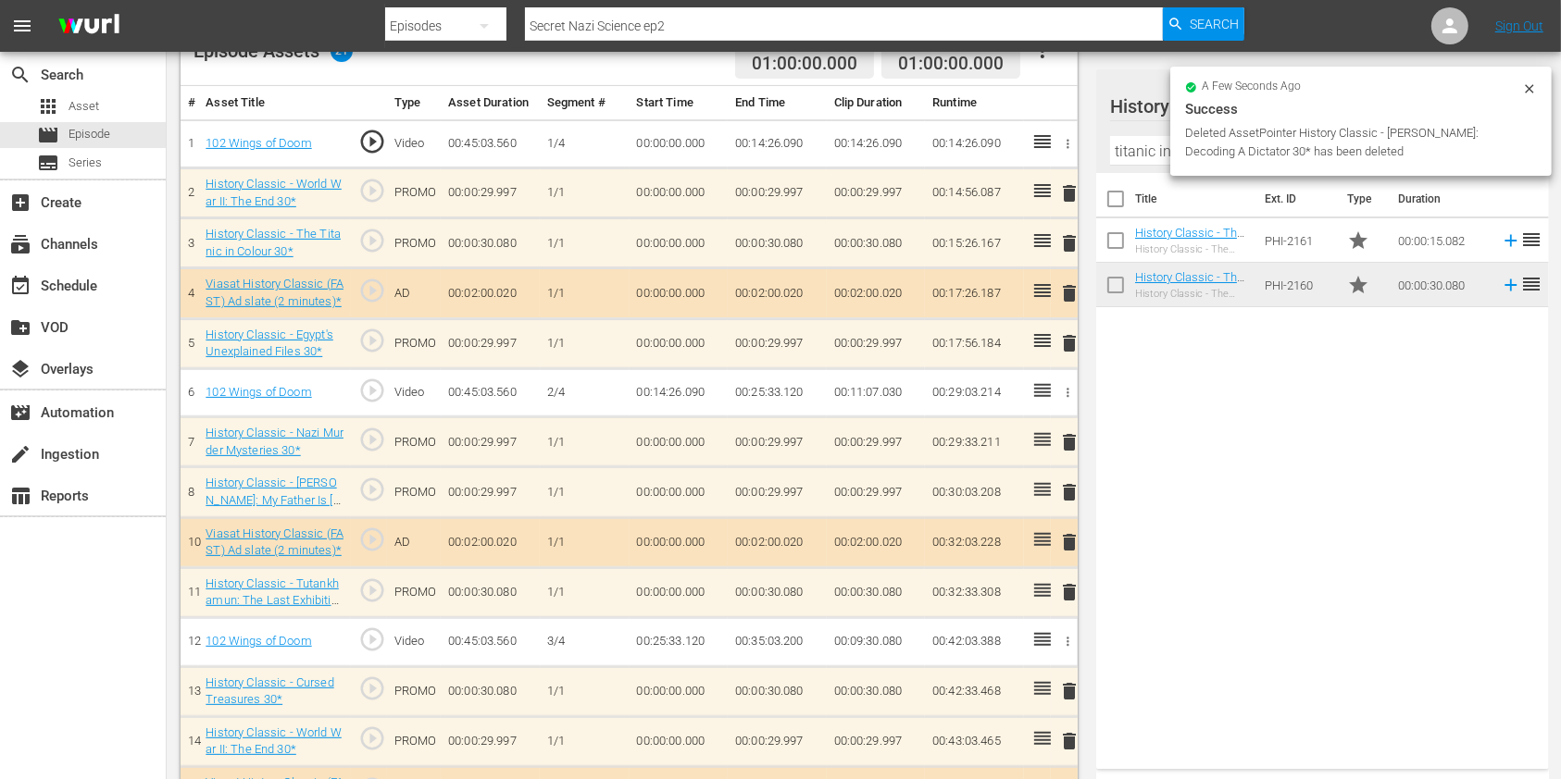
scroll to position [596, 0]
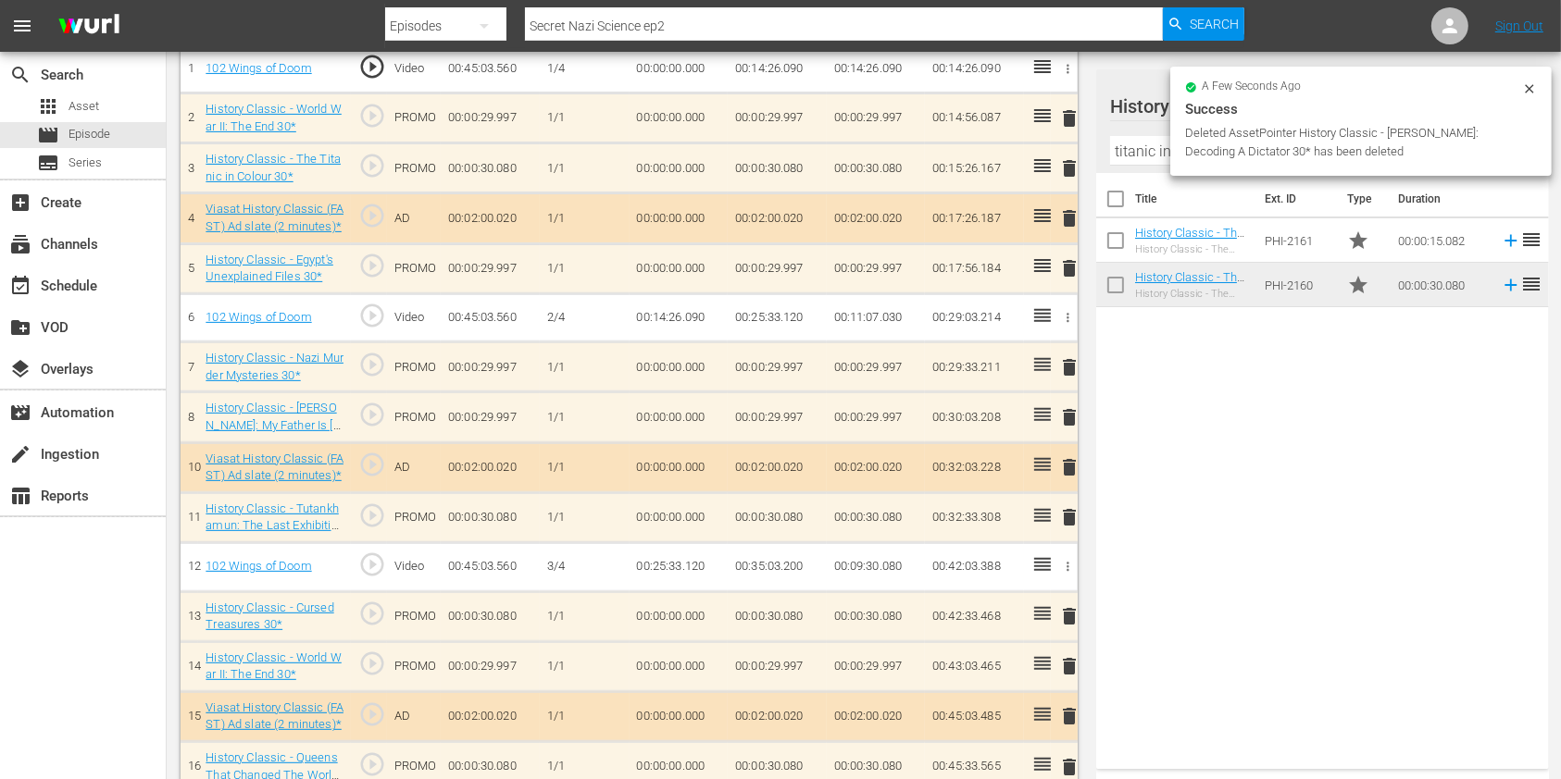
click at [1066, 516] on span "delete" at bounding box center [1069, 517] width 22 height 22
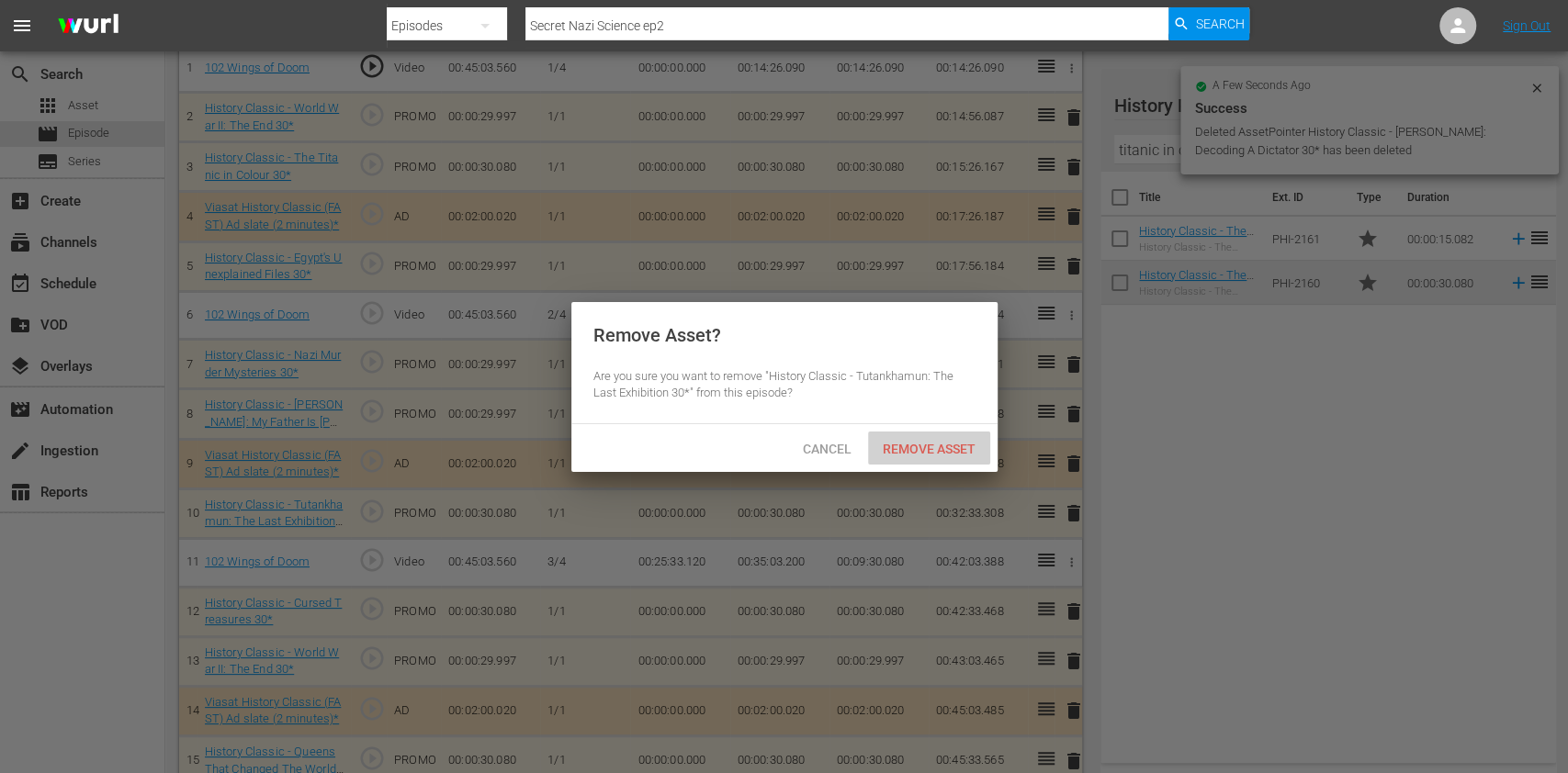
drag, startPoint x: 957, startPoint y: 443, endPoint x: 975, endPoint y: 424, distance: 26.2
click at [956, 442] on span "Remove Asset" at bounding box center [929, 449] width 122 height 15
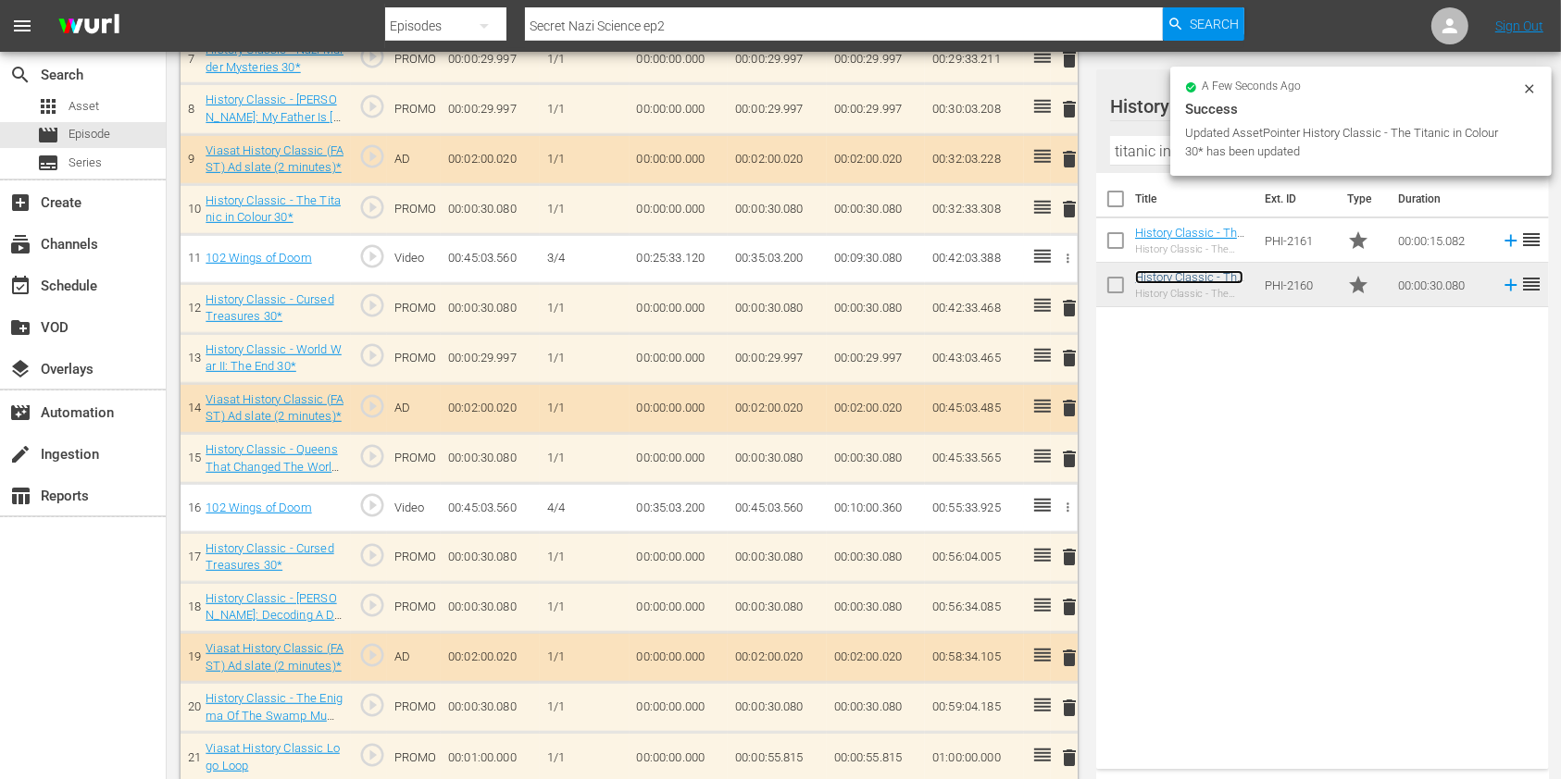
scroll to position [916, 0]
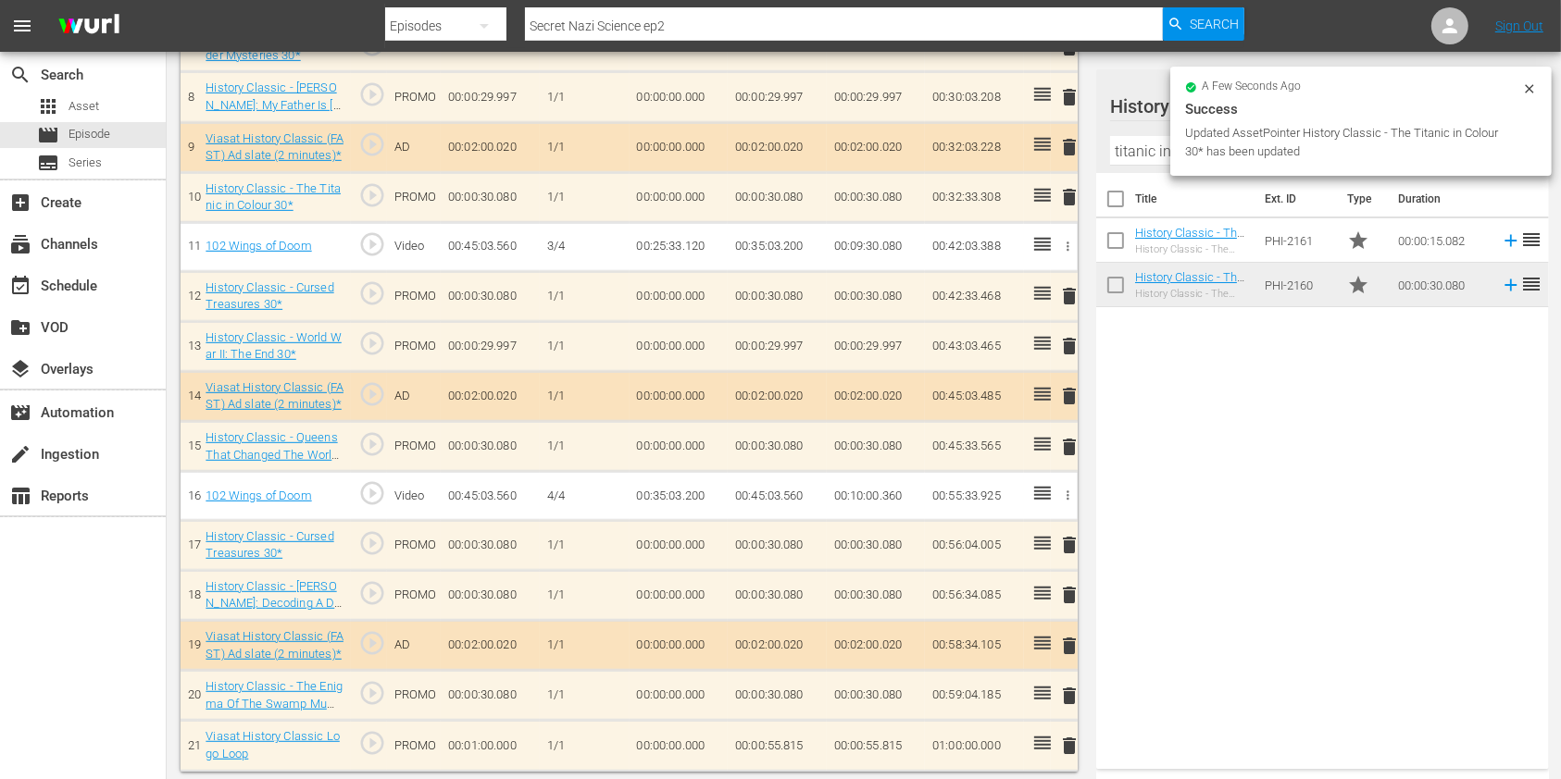
drag, startPoint x: 1071, startPoint y: 692, endPoint x: 1049, endPoint y: 642, distance: 54.7
click at [1070, 692] on span "delete" at bounding box center [1069, 696] width 22 height 22
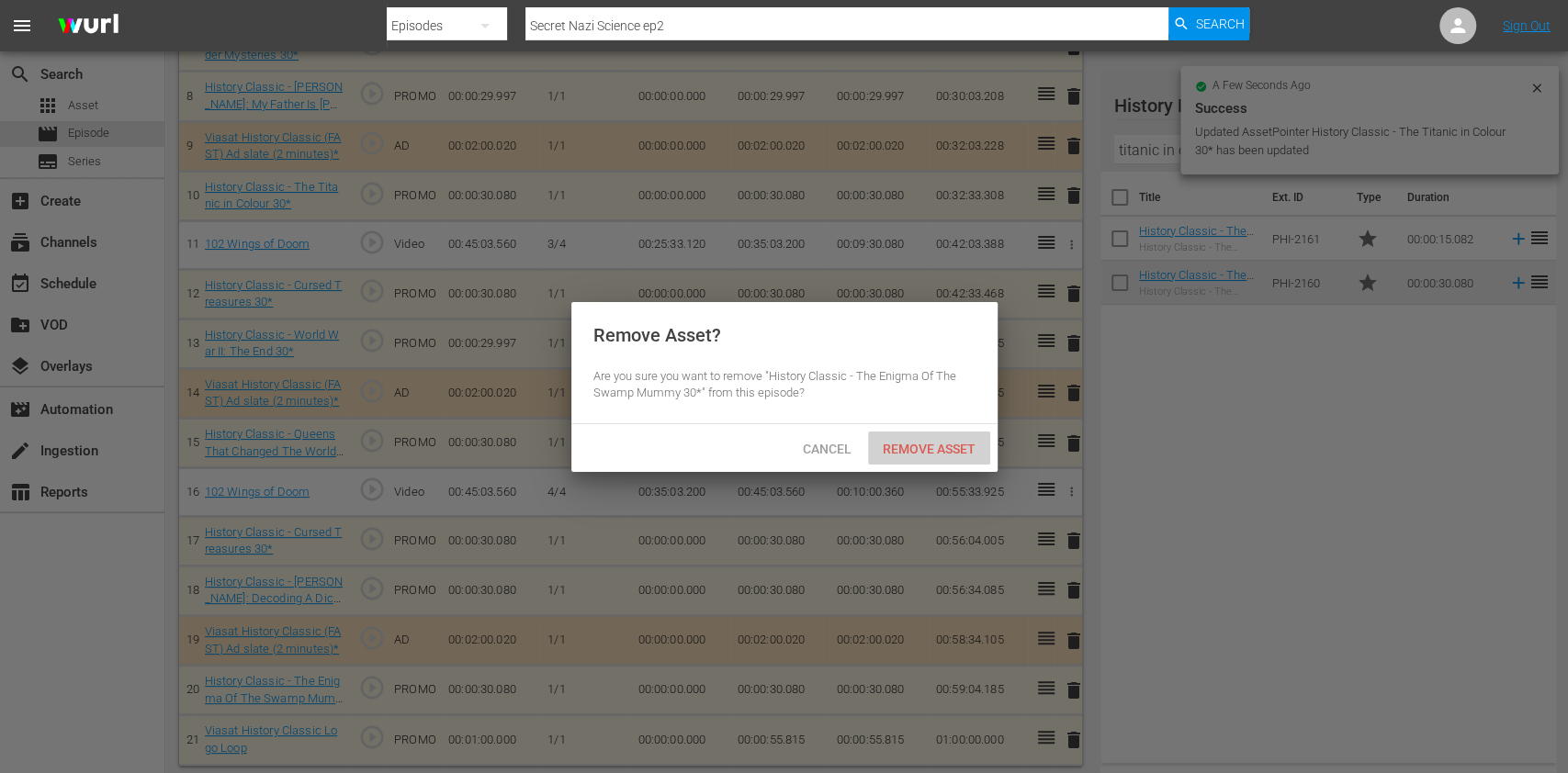
click at [949, 455] on div "Remove Asset" at bounding box center [929, 449] width 122 height 34
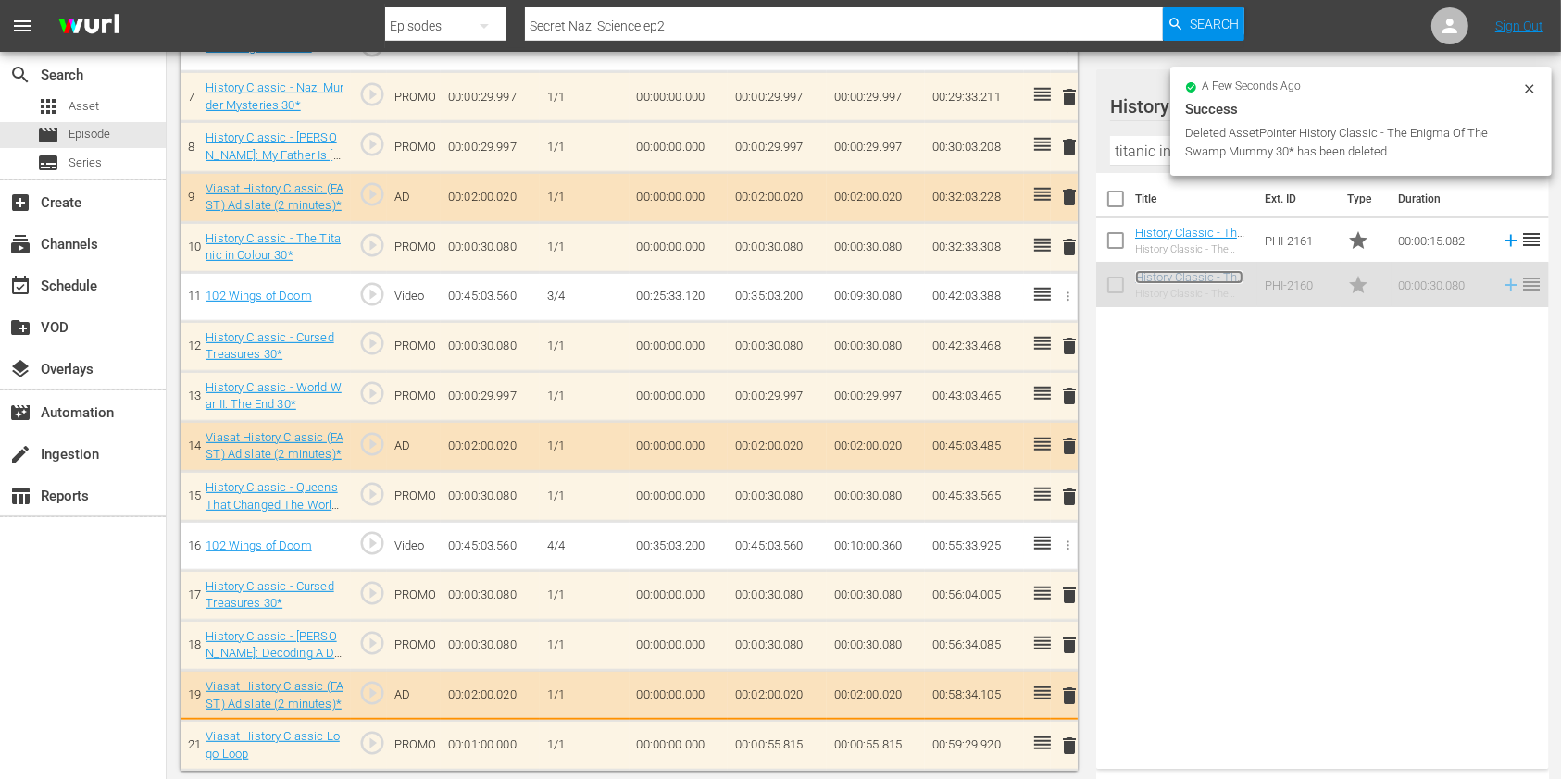
scroll to position [869, 0]
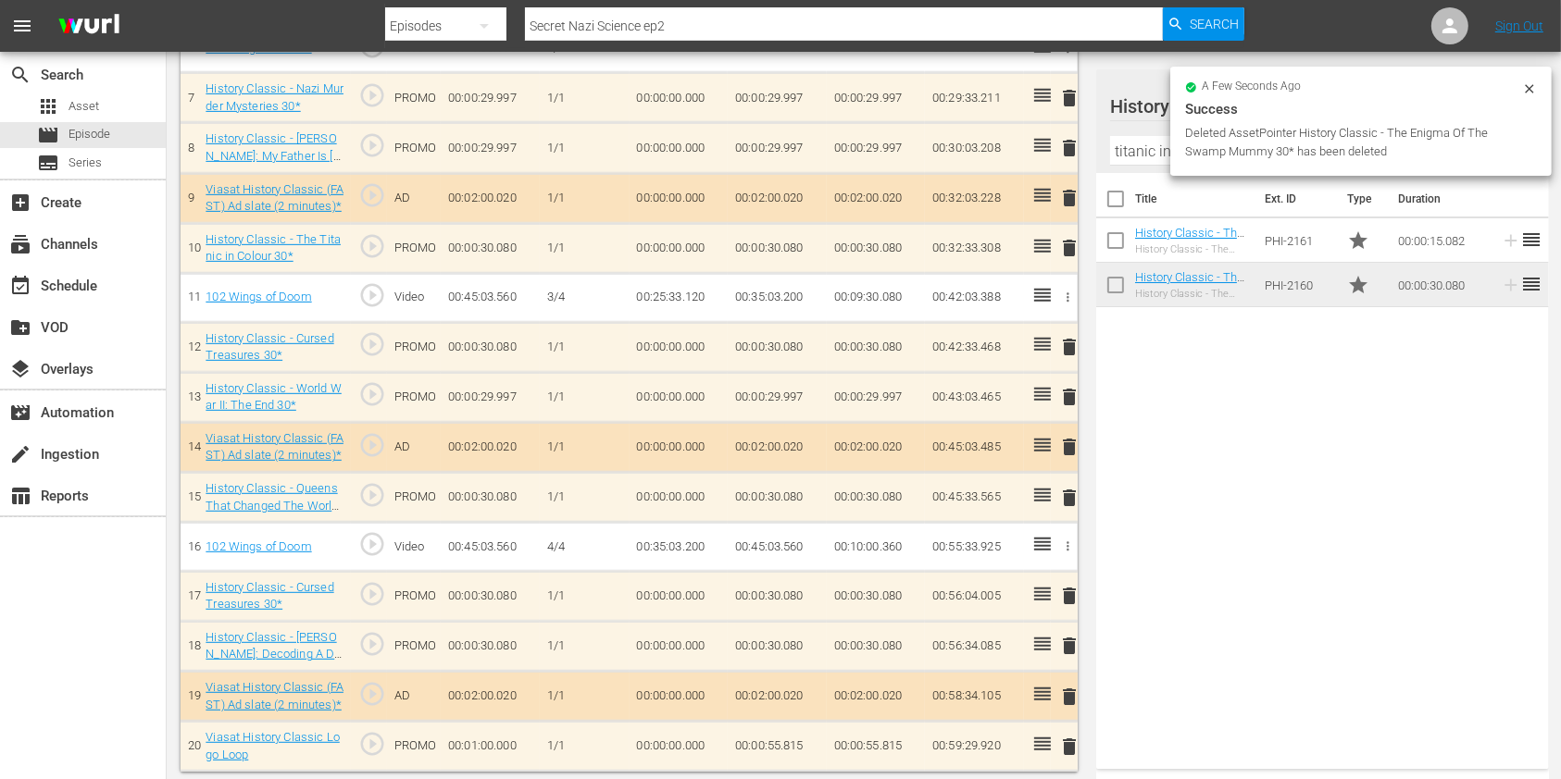
click at [1127, 160] on input "titanic in co" at bounding box center [1322, 151] width 425 height 30
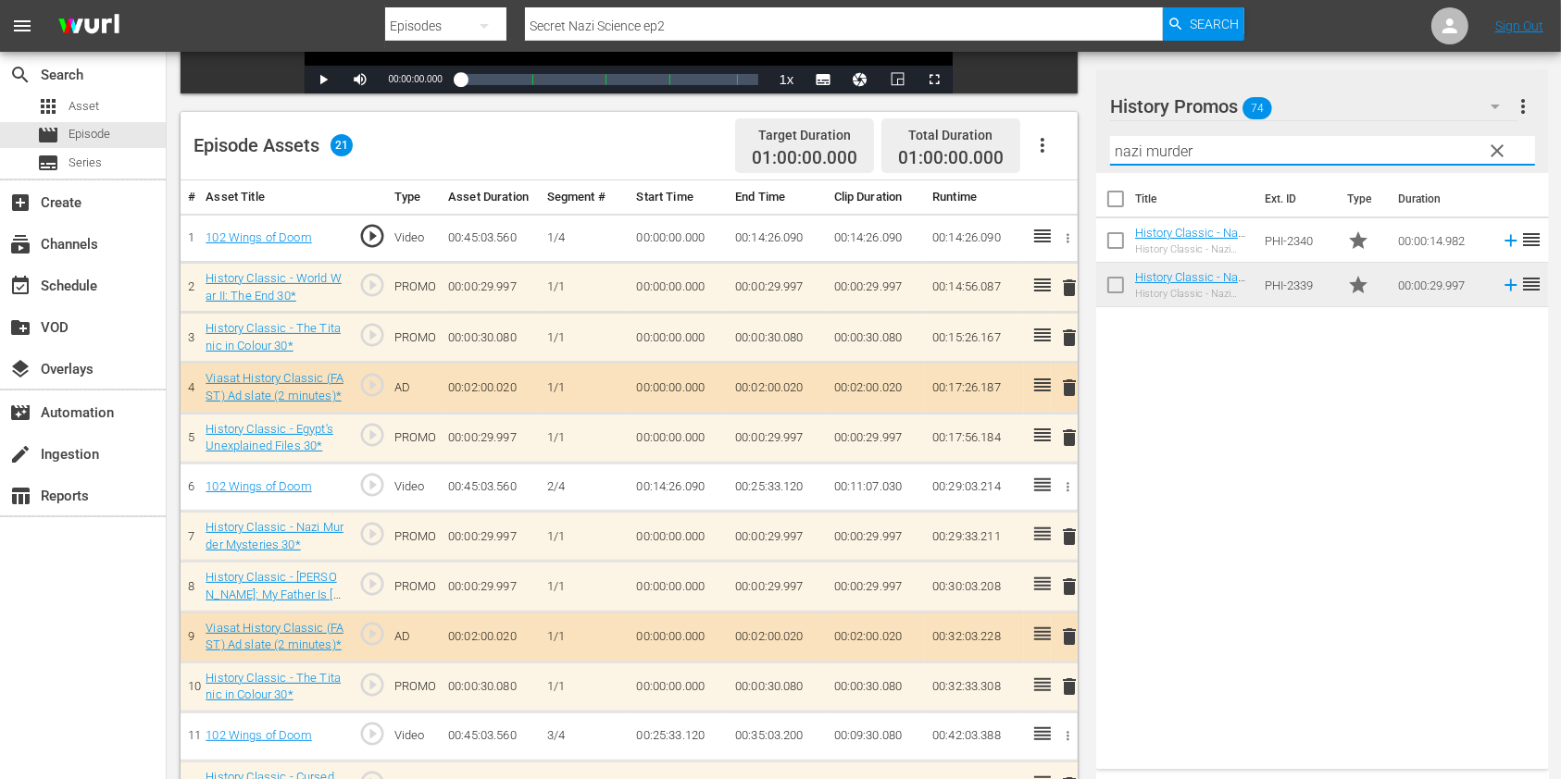
scroll to position [372, 0]
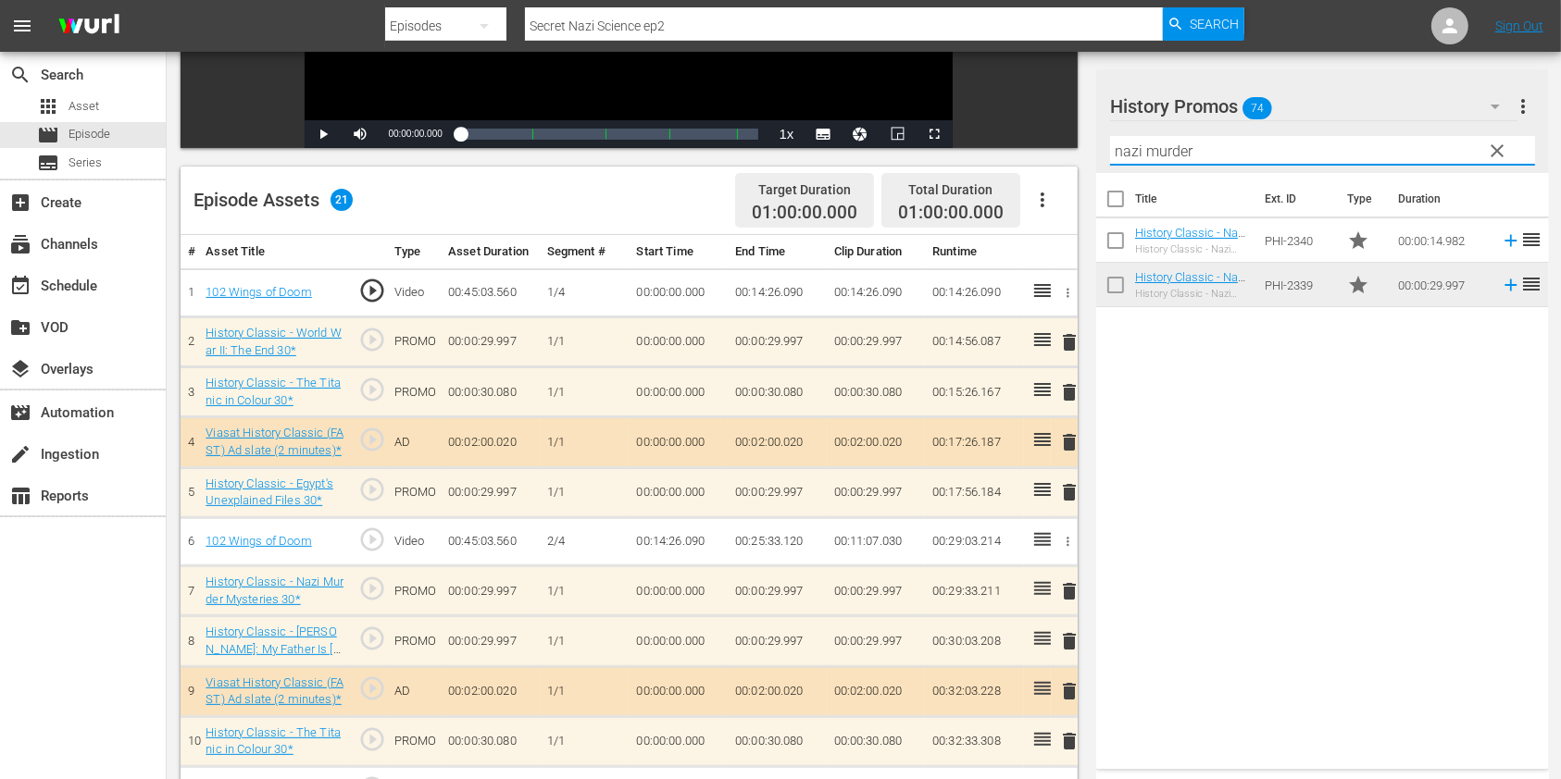
type input "nazi murder"
drag, startPoint x: 1359, startPoint y: 441, endPoint x: 1265, endPoint y: 333, distance: 143.0
click at [1359, 441] on div "Title Ext. ID Type Duration History Classic - Nazi Murder Mysteries 15* History…" at bounding box center [1322, 467] width 453 height 589
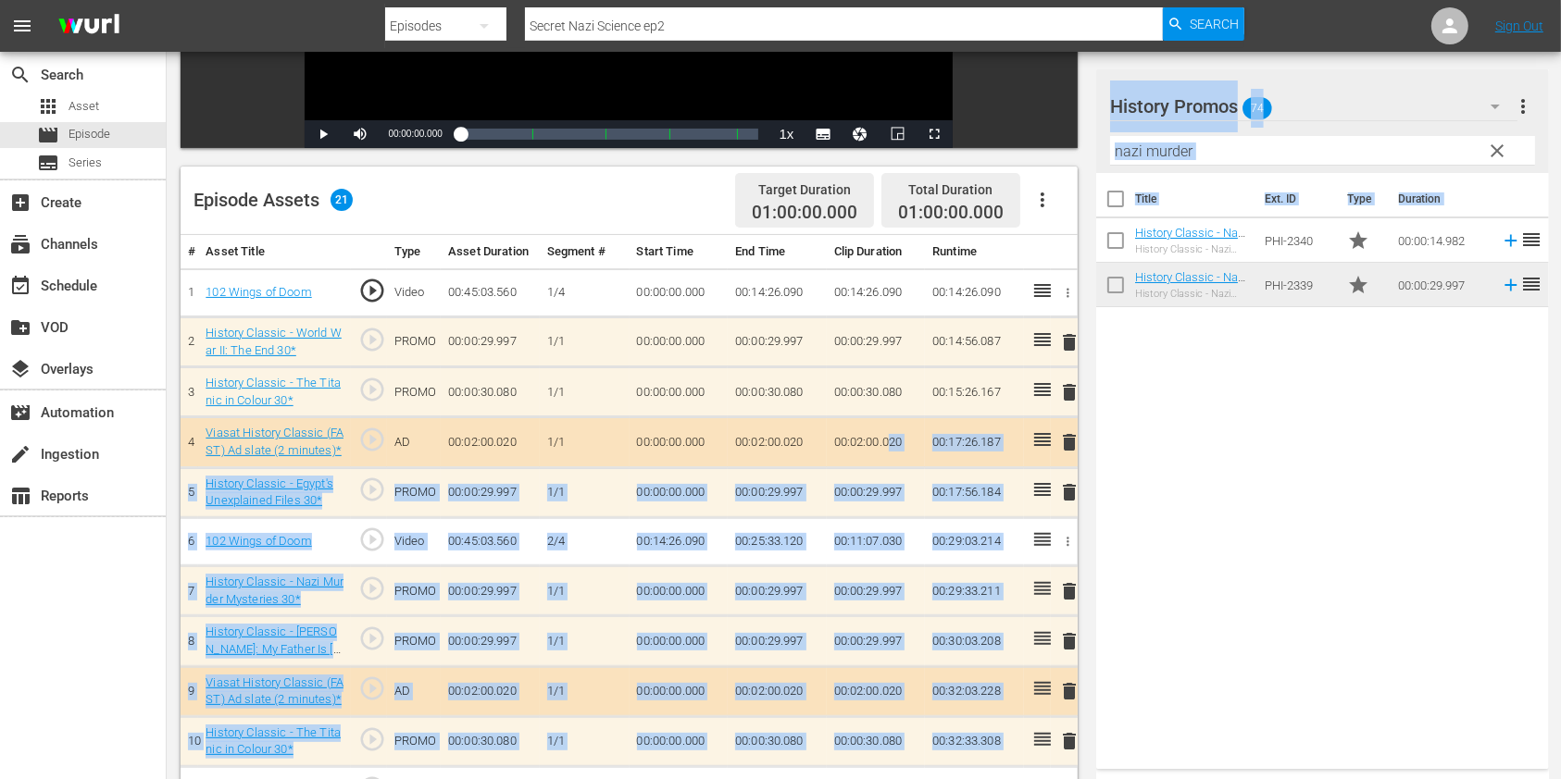
drag, startPoint x: 1194, startPoint y: 267, endPoint x: 893, endPoint y: 444, distance: 349.4
click at [1239, 452] on div "Title Ext. ID Type Duration History Classic - Nazi Murder Mysteries 15* History…" at bounding box center [1322, 467] width 453 height 589
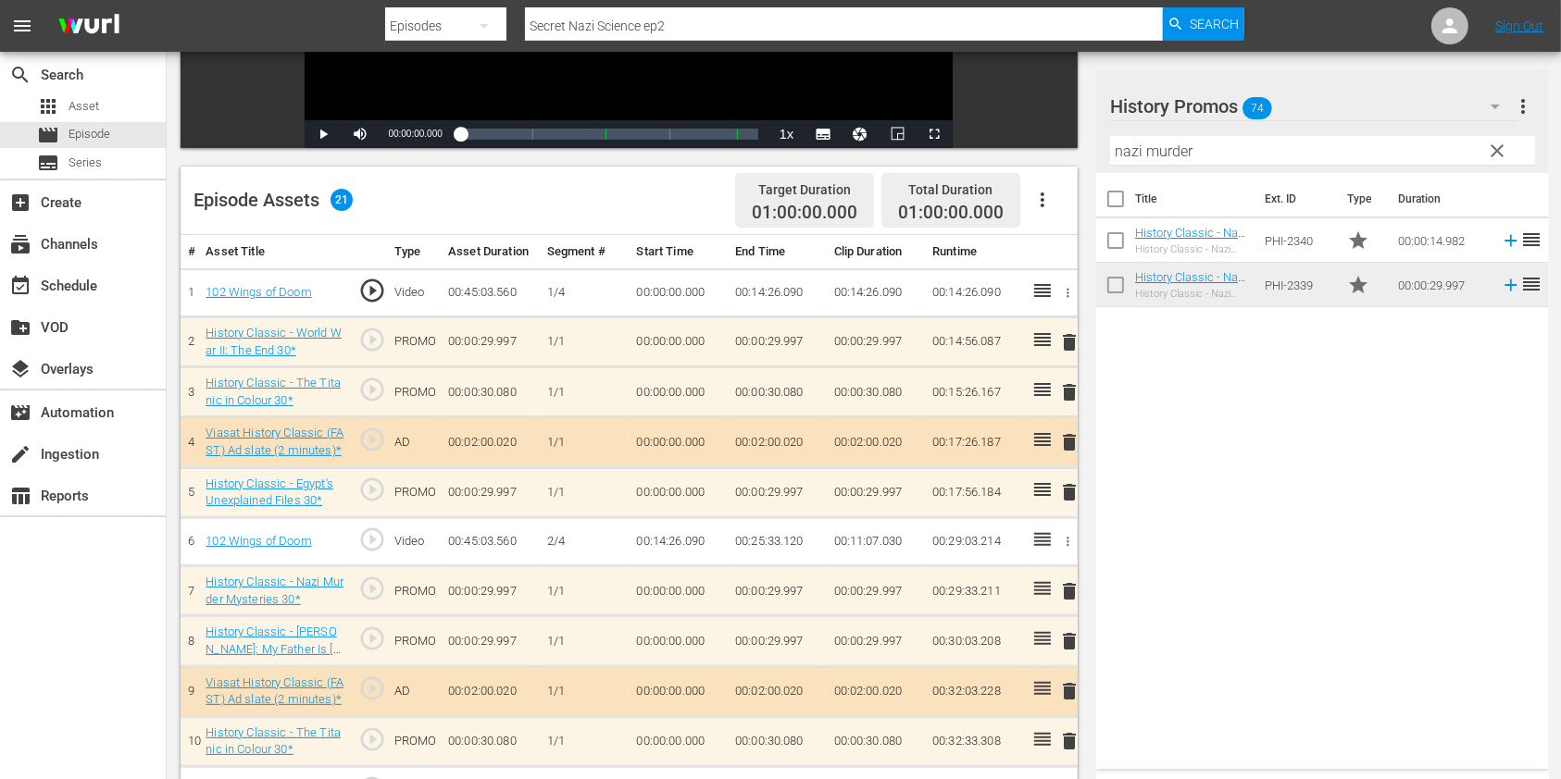
click at [1126, 145] on input "nazi murder" at bounding box center [1322, 151] width 425 height 30
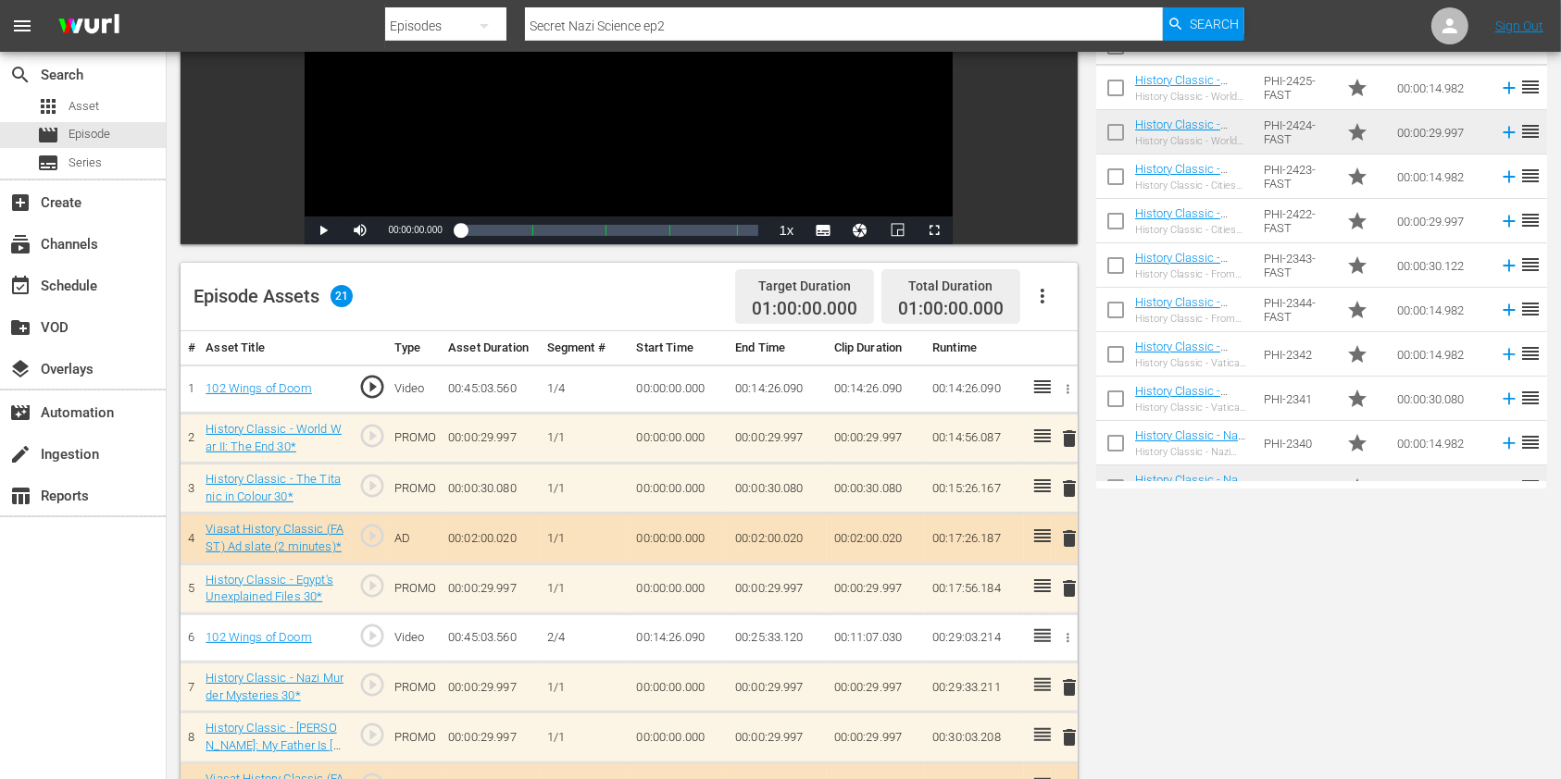
scroll to position [0, 0]
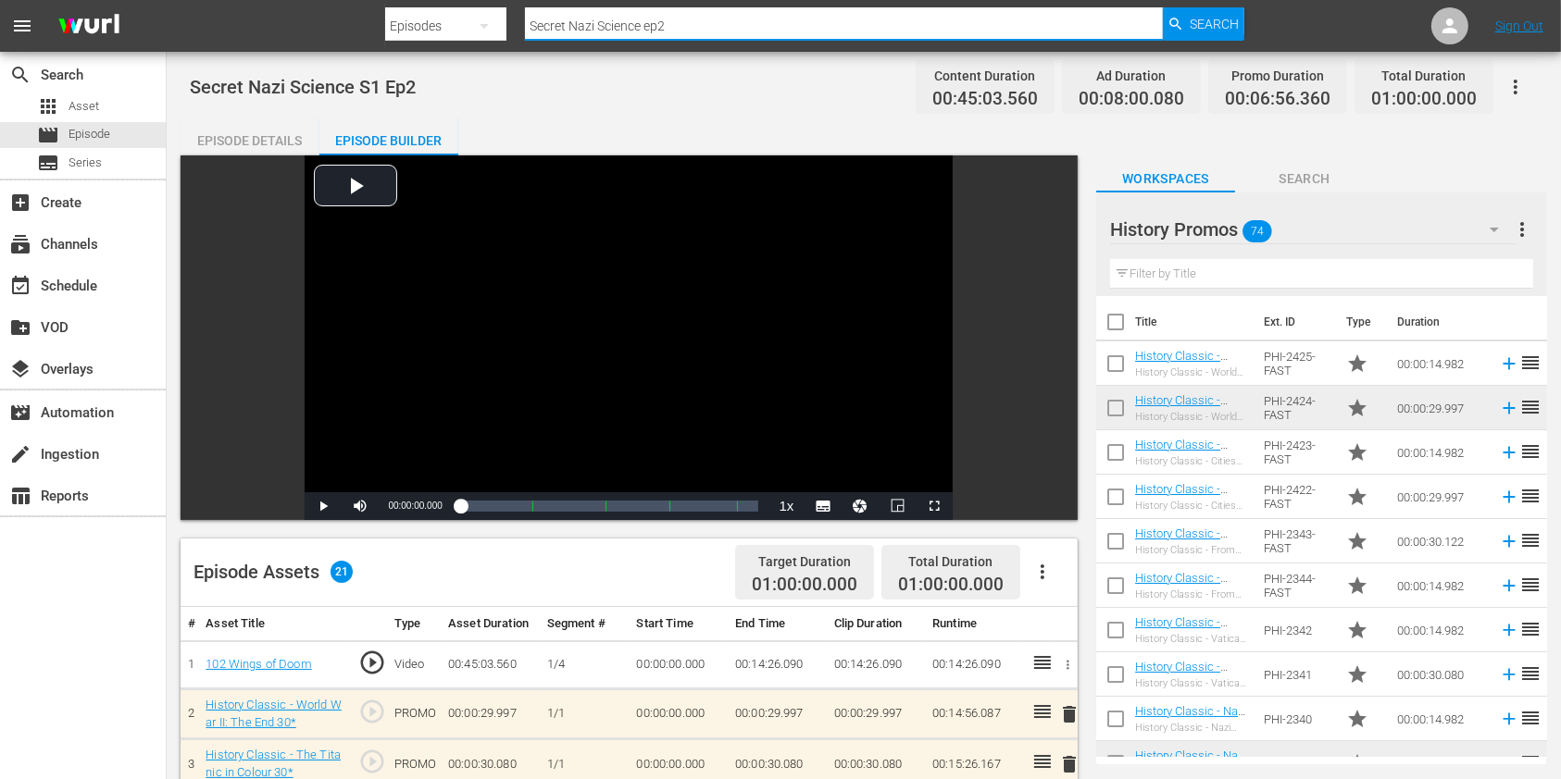
click at [725, 7] on input "Secret Nazi Science ep2" at bounding box center [844, 26] width 638 height 44
type input "Secret Nazi Science ep3"
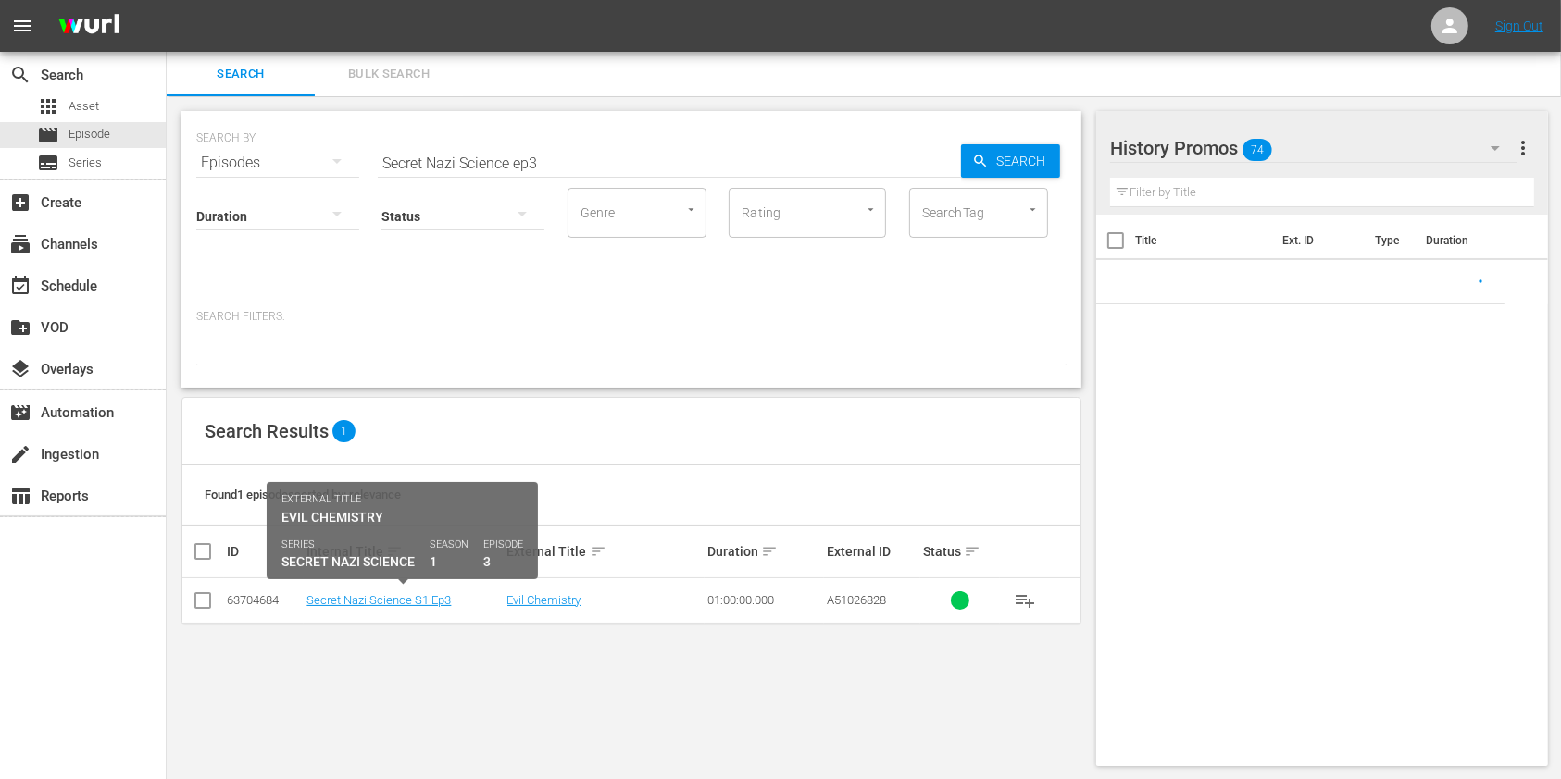
click at [418, 590] on td "Secret Nazi Science S1 Ep3" at bounding box center [404, 601] width 200 height 45
click at [411, 603] on link "Secret Nazi Science S1 Ep3" at bounding box center [378, 600] width 144 height 14
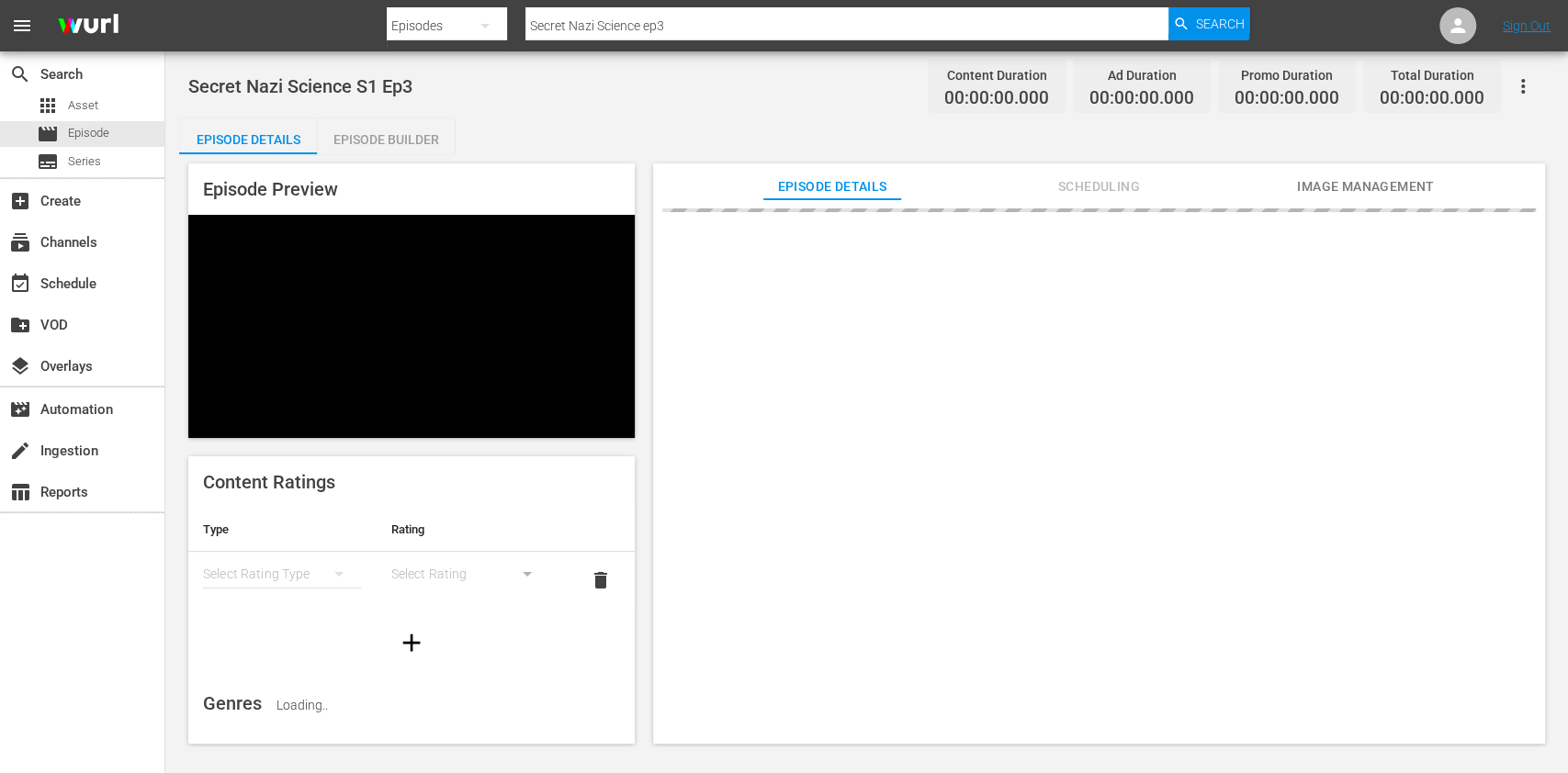
click at [402, 164] on div "Episode Preview" at bounding box center [412, 301] width 447 height 275
click at [400, 141] on div "Episode Builder" at bounding box center [385, 139] width 138 height 44
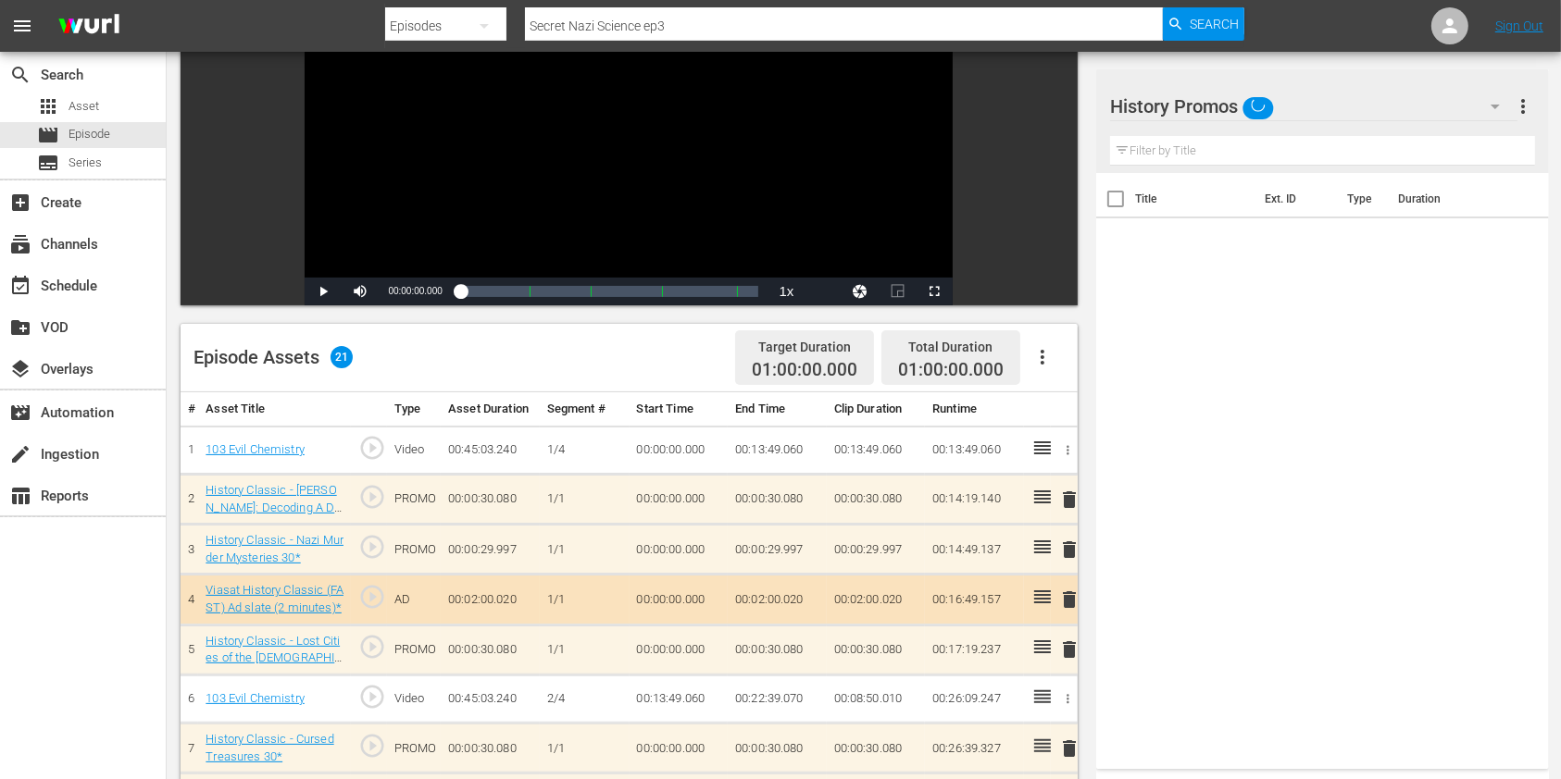
scroll to position [370, 0]
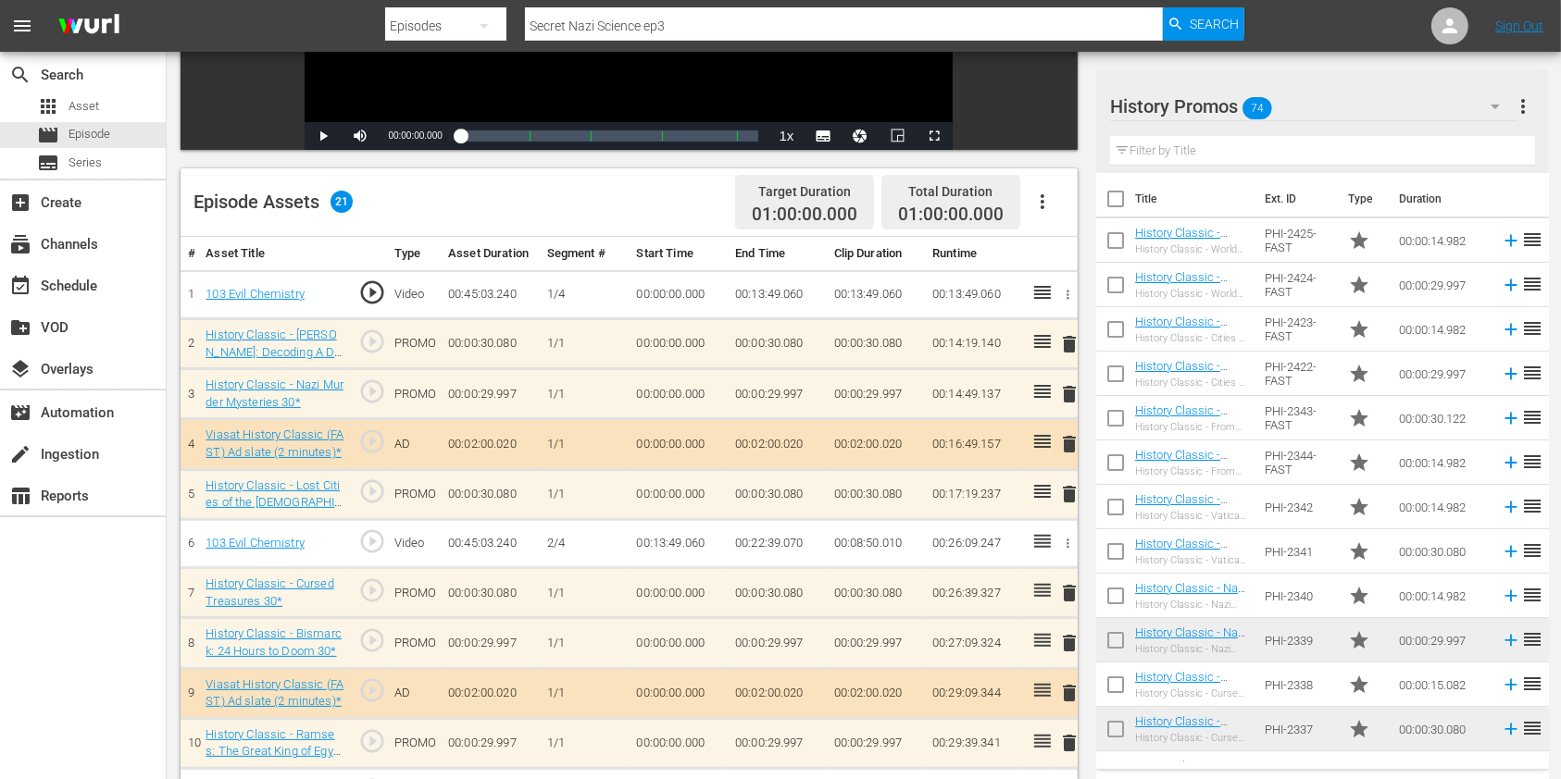
click at [1065, 346] on span "delete" at bounding box center [1069, 344] width 22 height 22
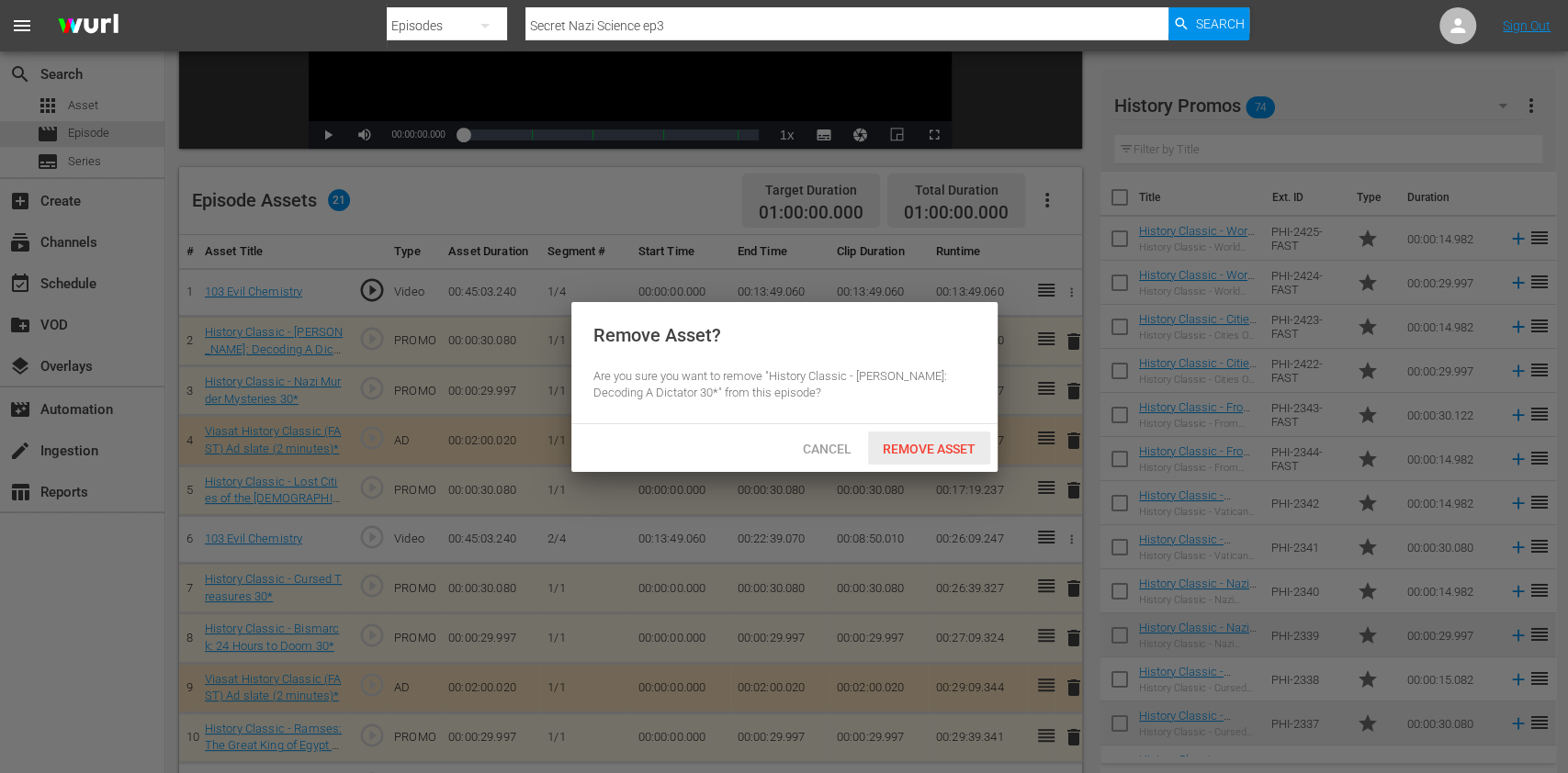
click at [926, 443] on span "Remove Asset" at bounding box center [929, 449] width 122 height 15
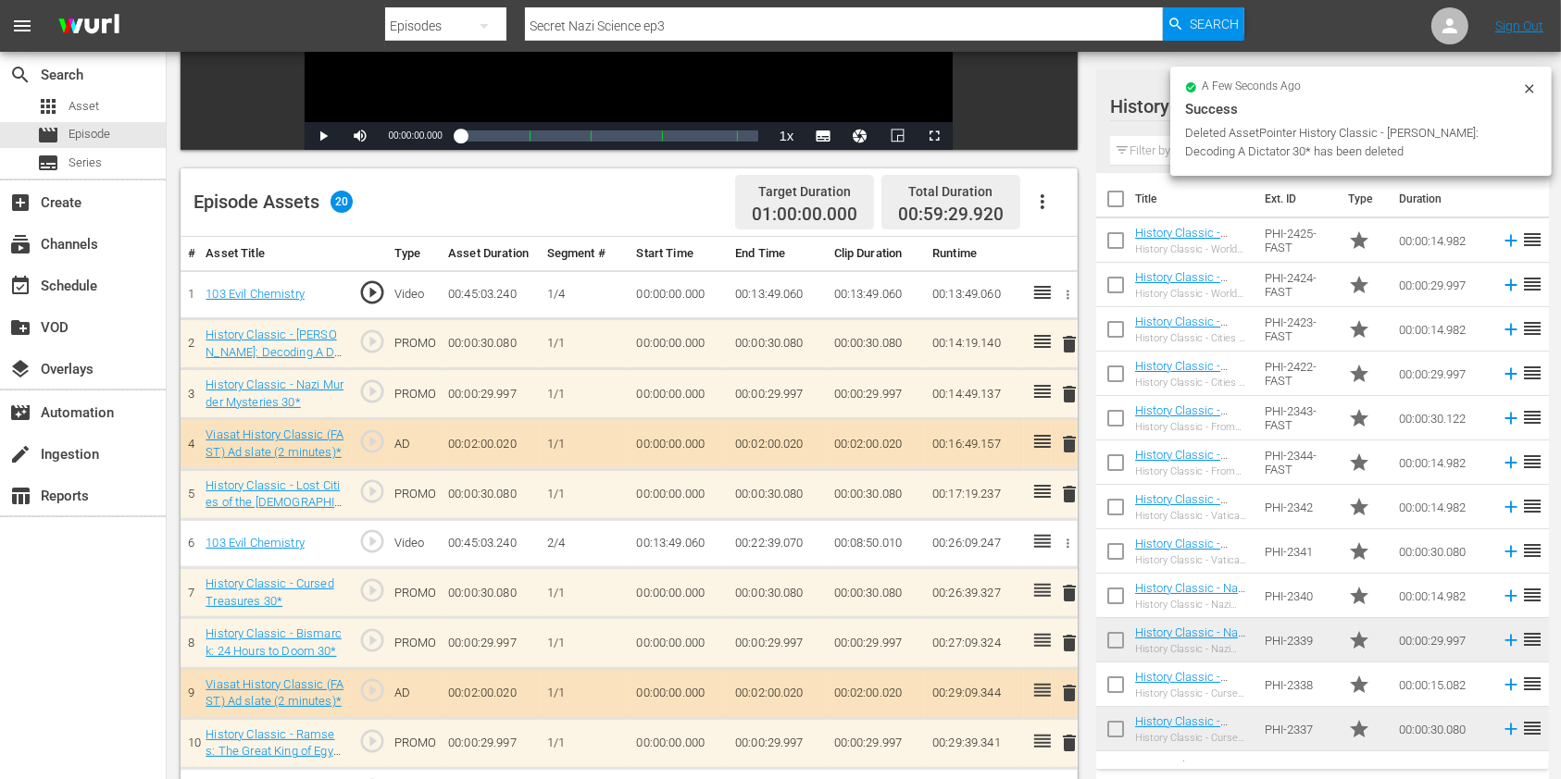
click at [1132, 141] on input "text" at bounding box center [1322, 151] width 425 height 30
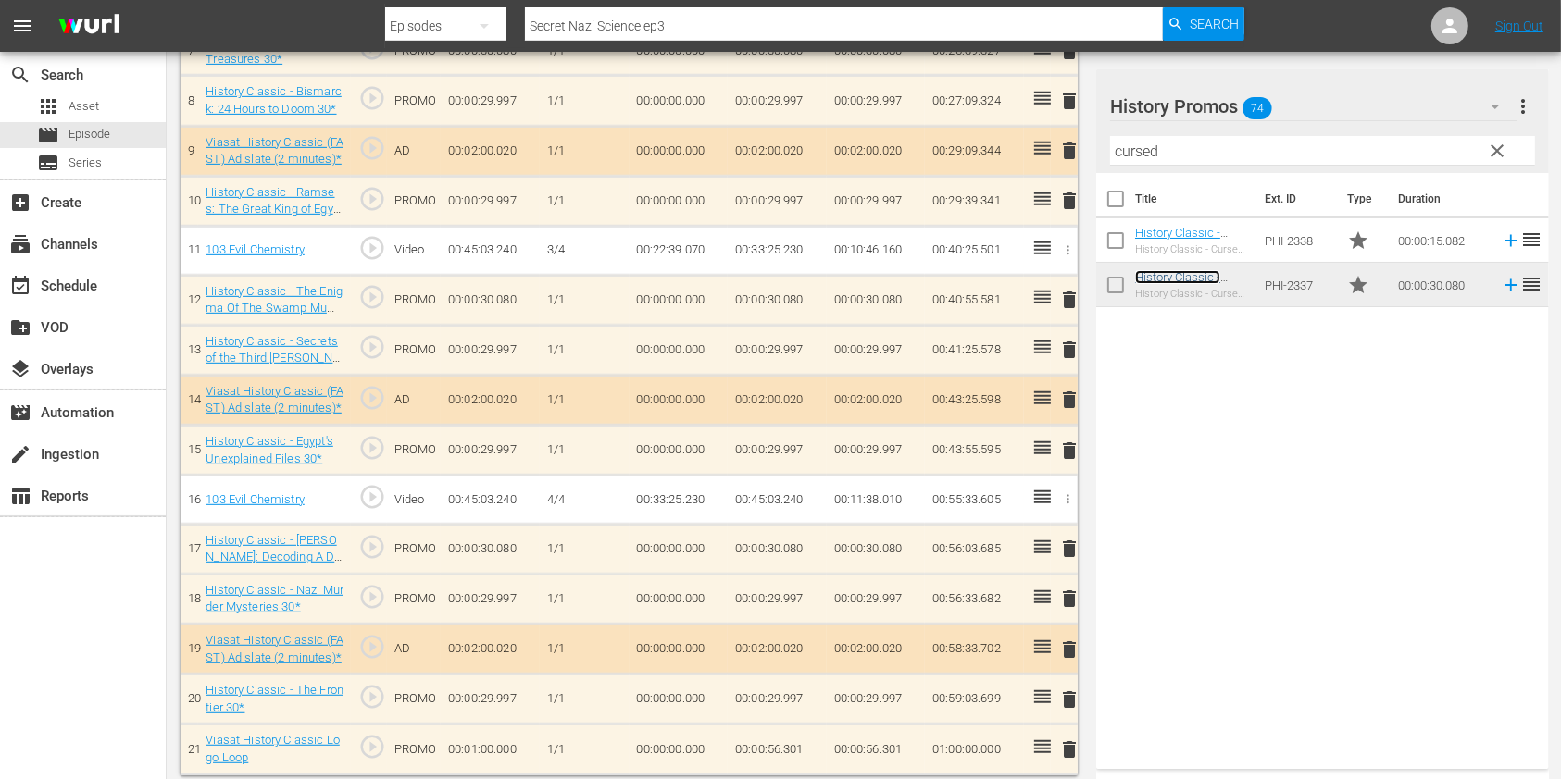
scroll to position [916, 0]
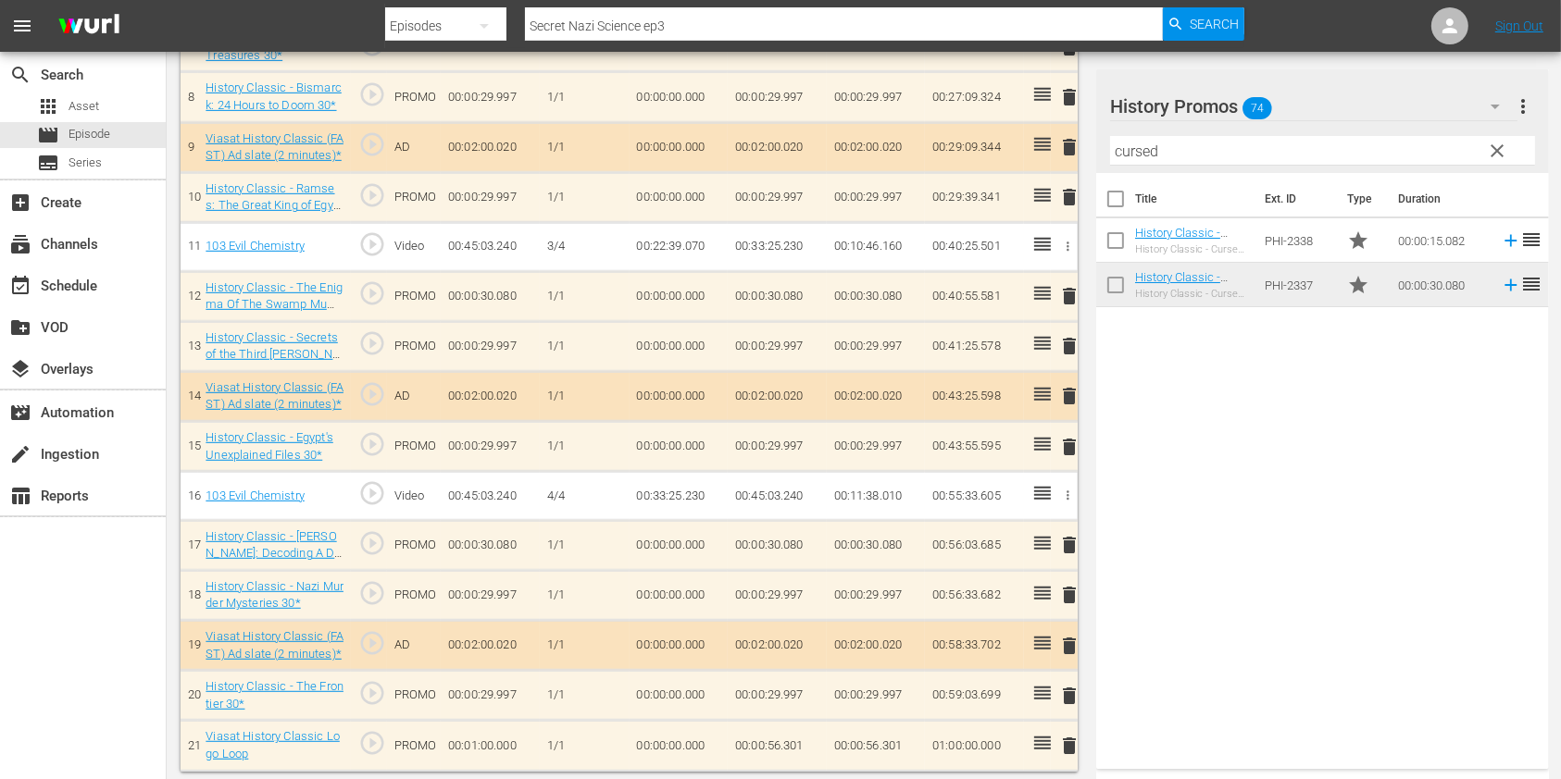
click at [1170, 137] on input "cursed" at bounding box center [1322, 151] width 425 height 30
click at [1164, 147] on input "cursed" at bounding box center [1322, 151] width 425 height 30
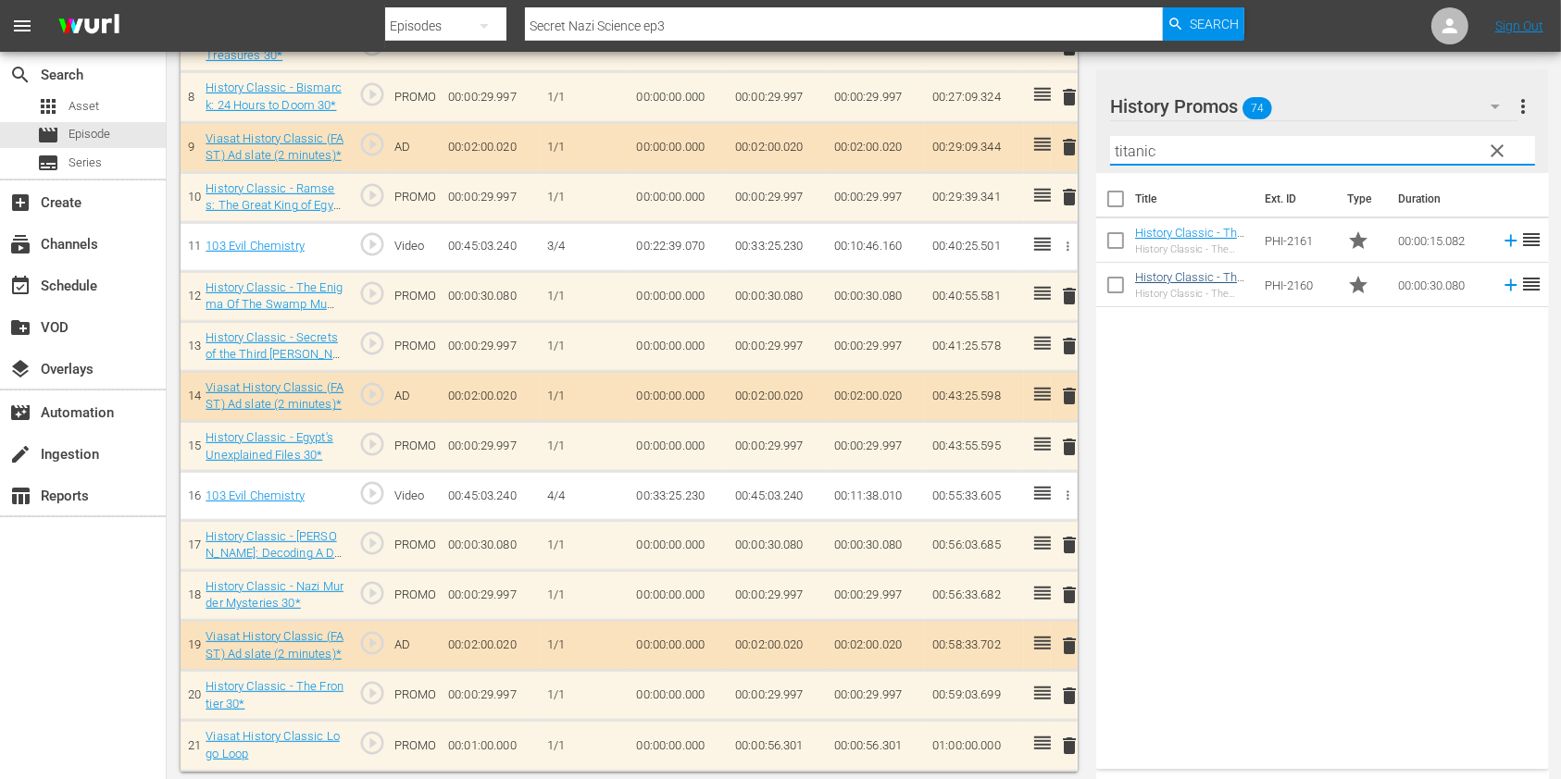
type input "titanic"
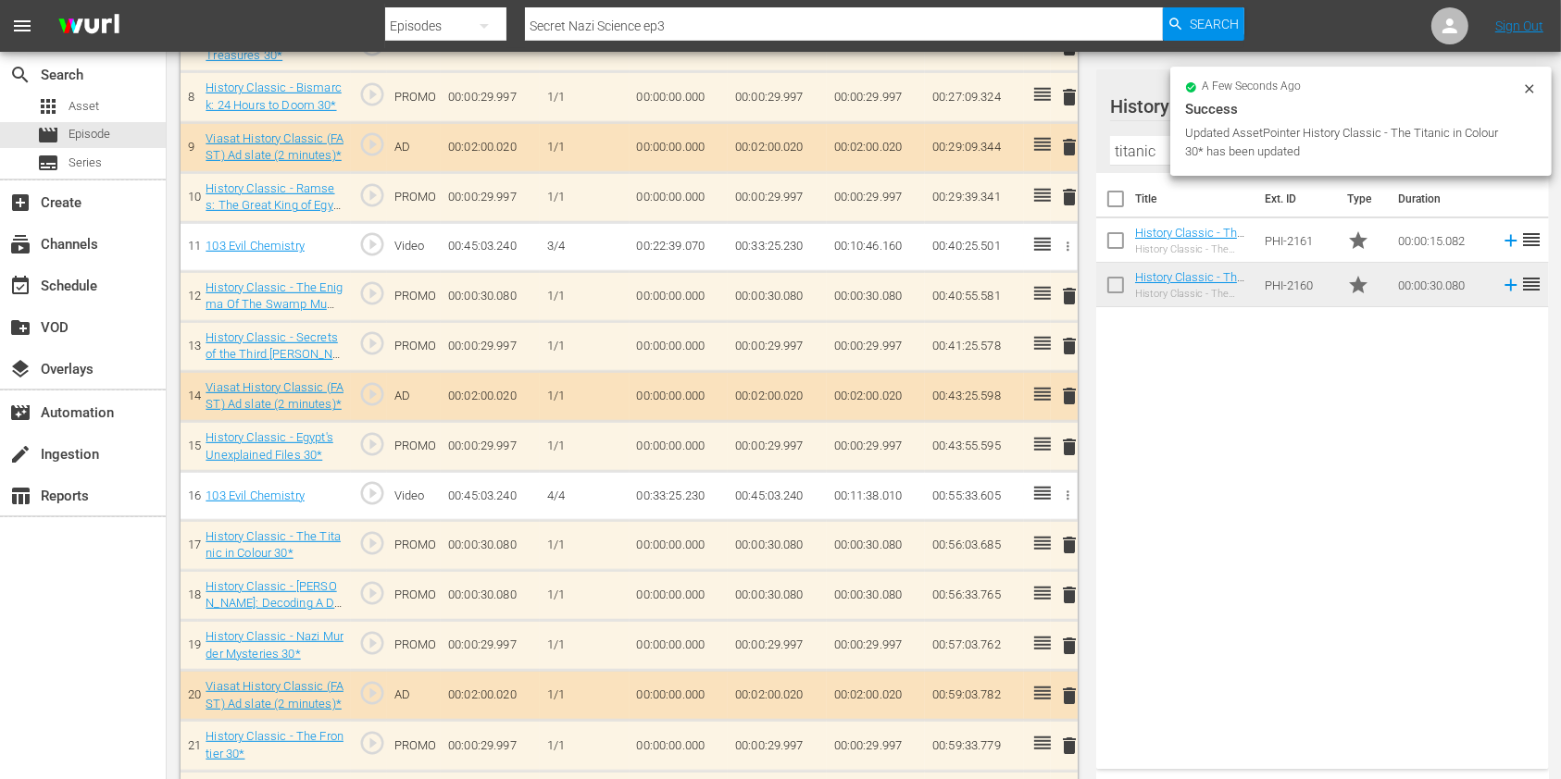
click at [1069, 587] on span "delete" at bounding box center [1069, 595] width 22 height 22
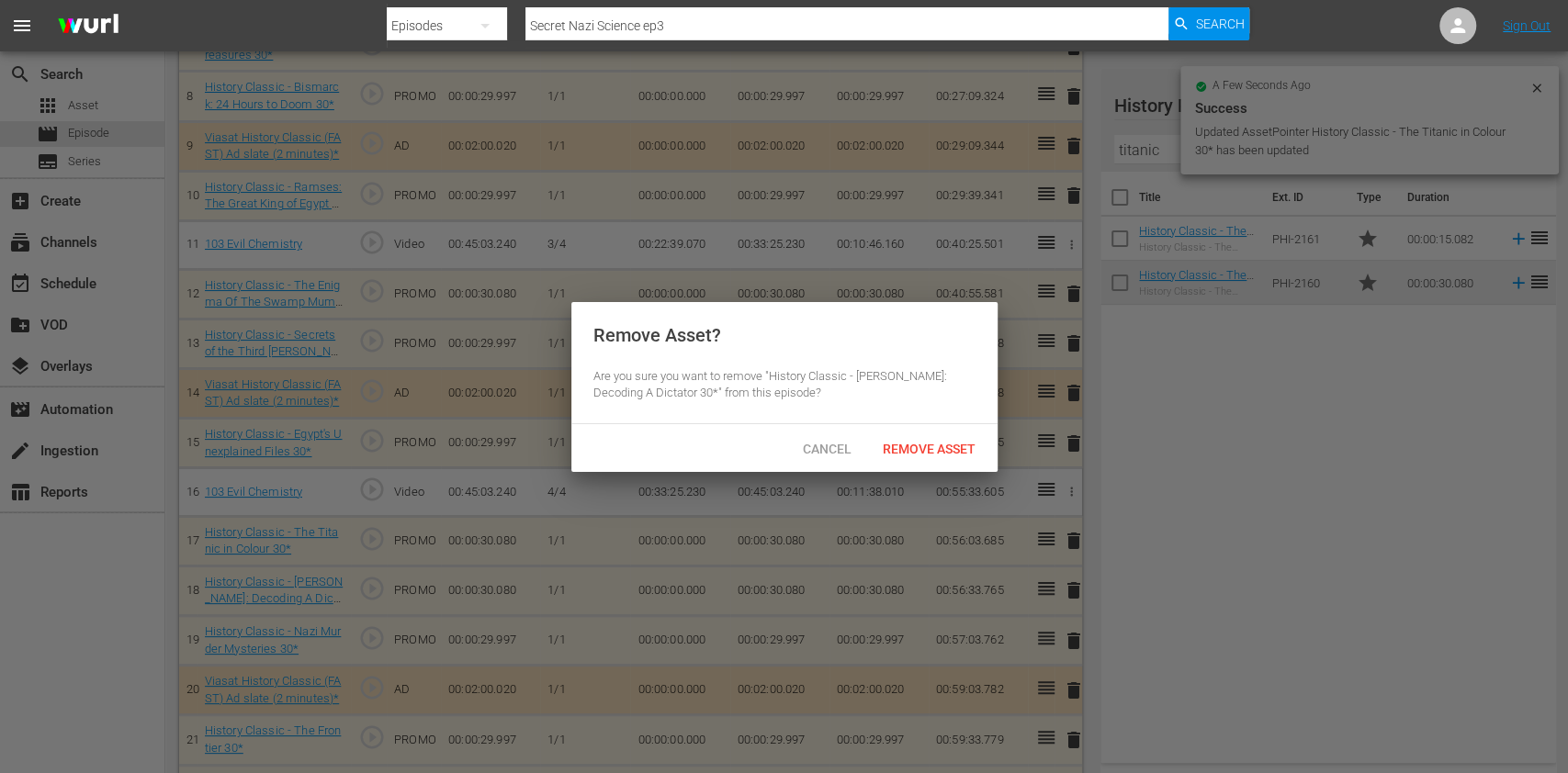
click at [948, 434] on div "Remove Asset" at bounding box center [929, 449] width 122 height 34
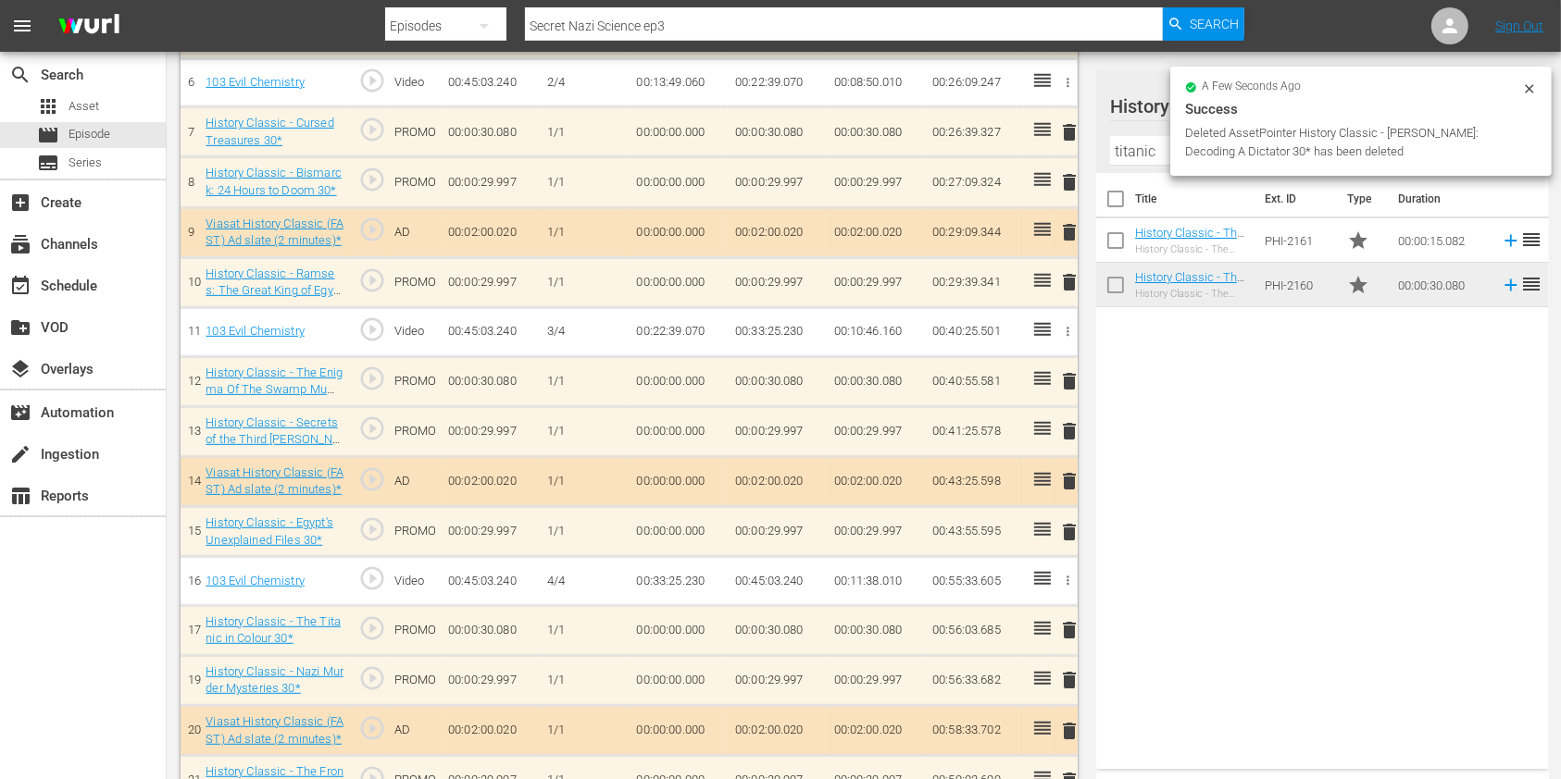
scroll to position [792, 0]
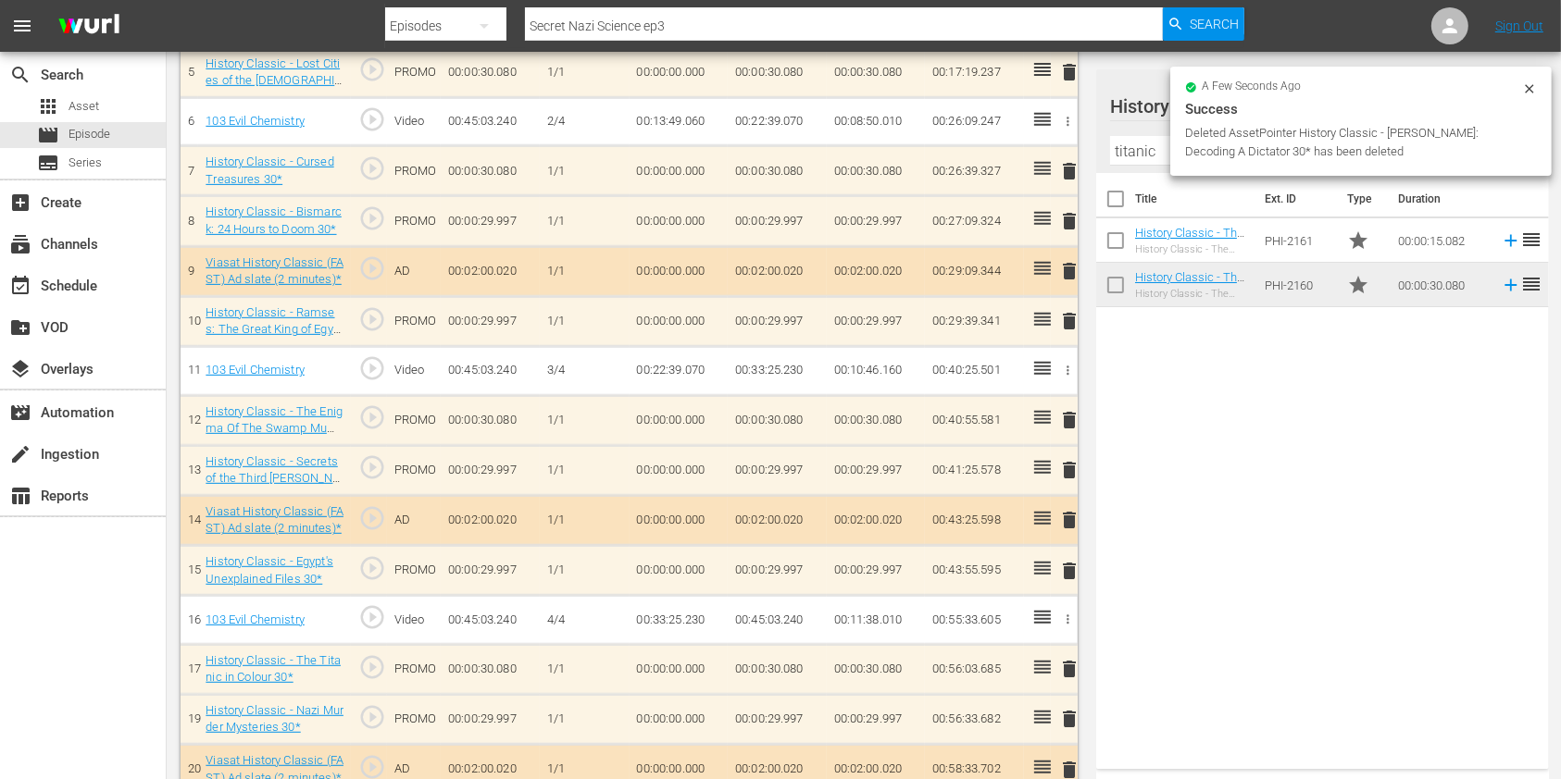
click at [1064, 412] on span "delete" at bounding box center [1069, 420] width 22 height 22
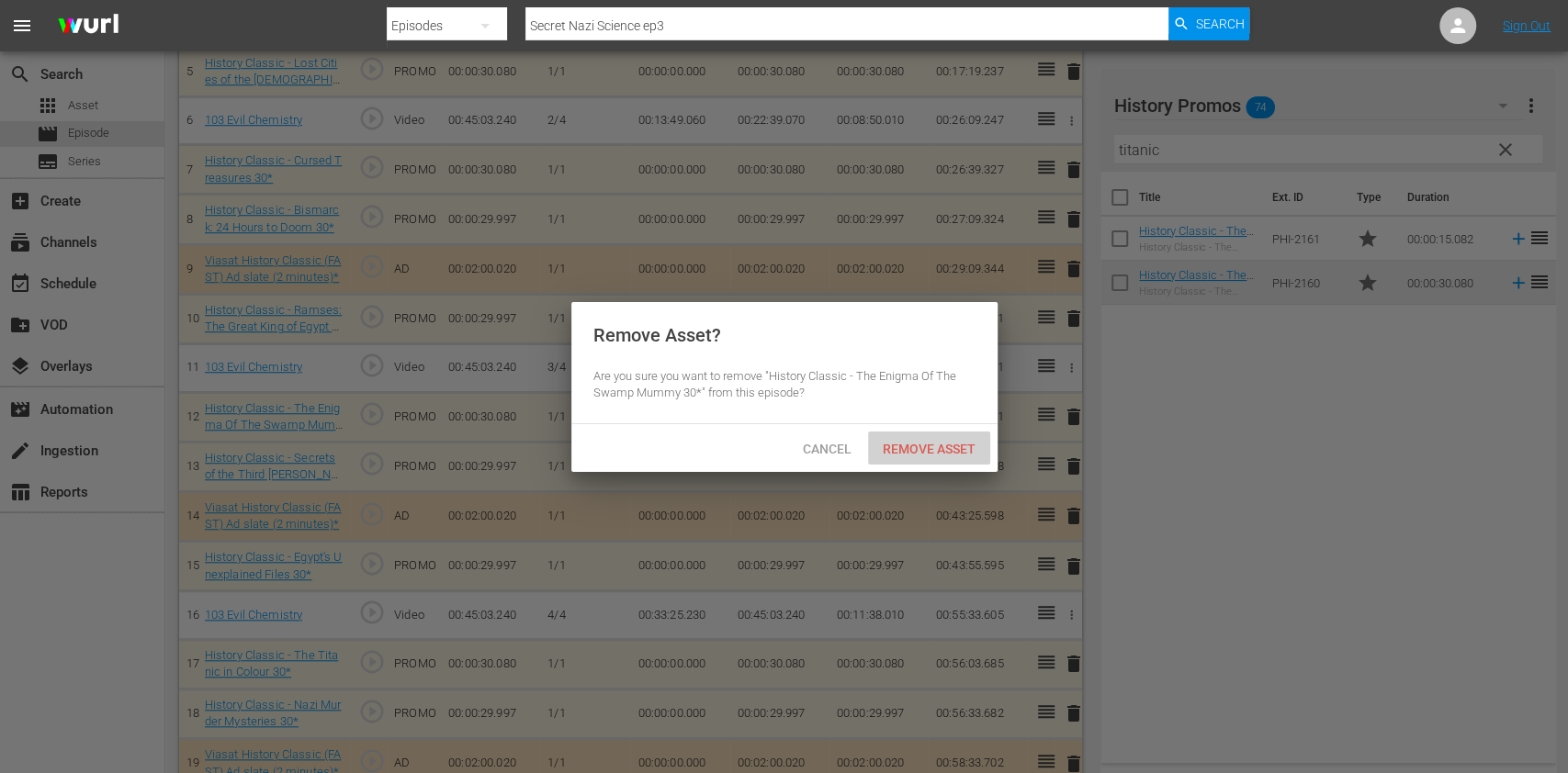
click at [953, 445] on span "Remove Asset" at bounding box center [929, 449] width 122 height 15
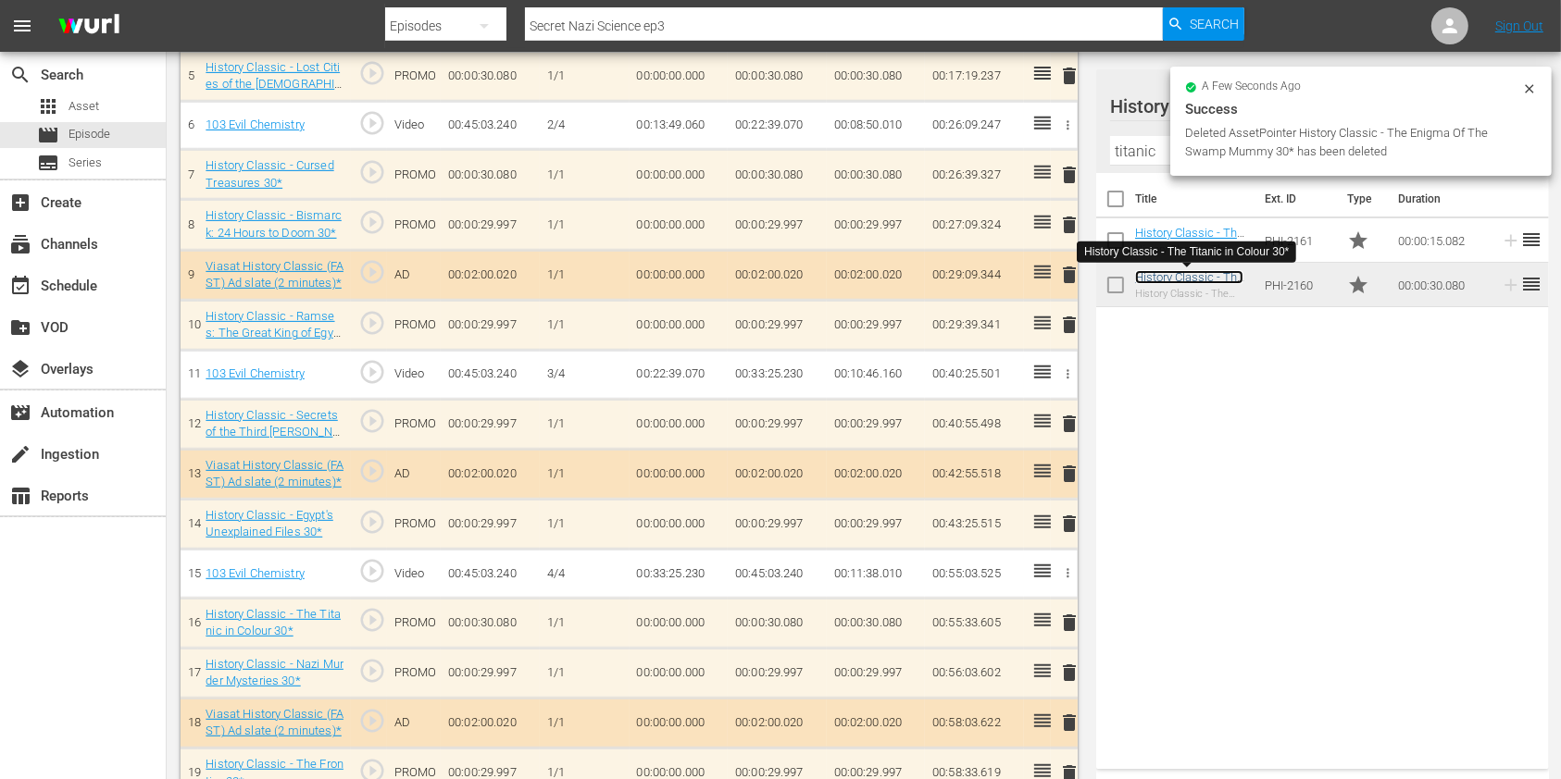
scroll to position [796, 0]
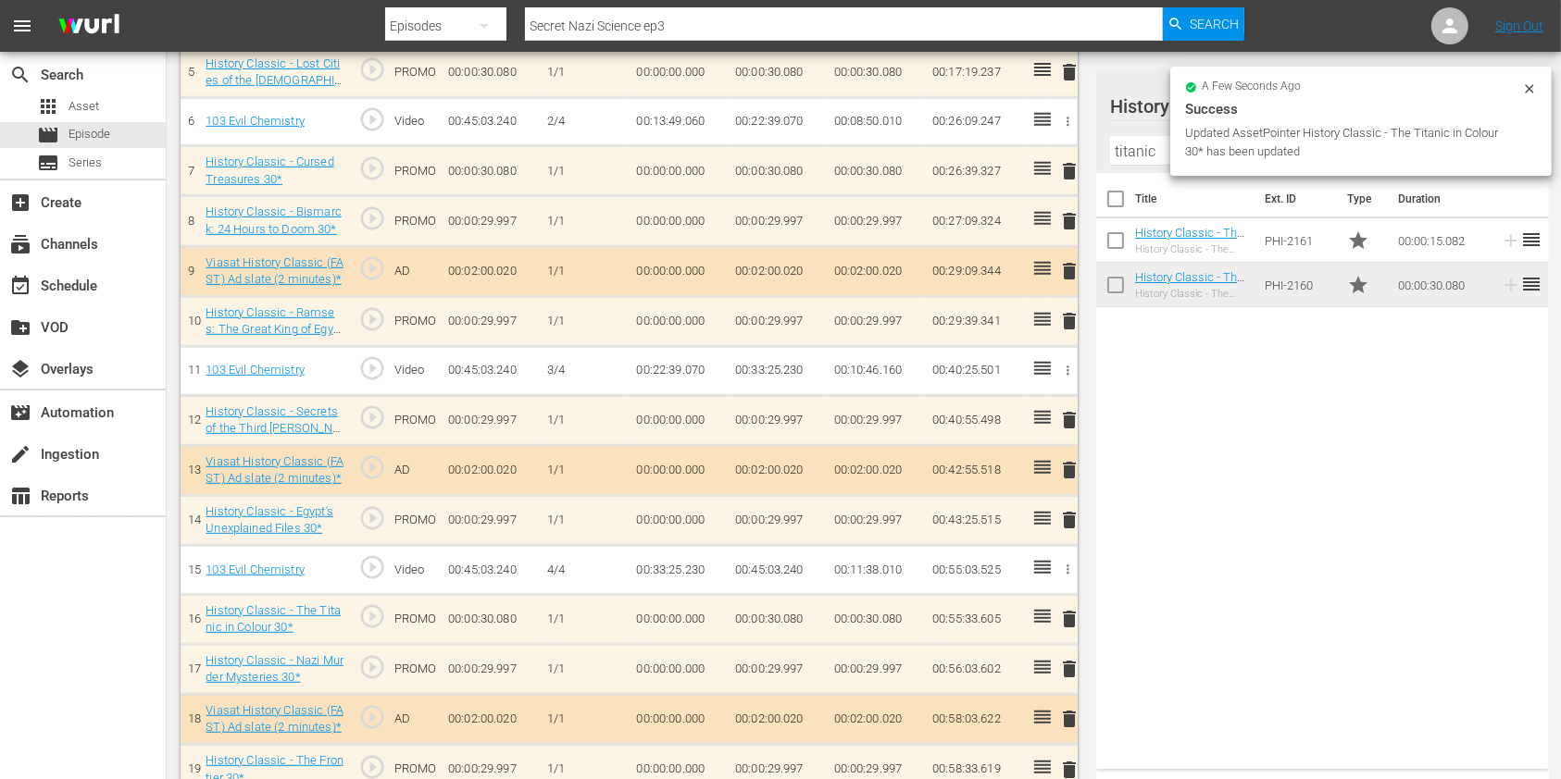
click at [1526, 91] on icon at bounding box center [1529, 88] width 15 height 15
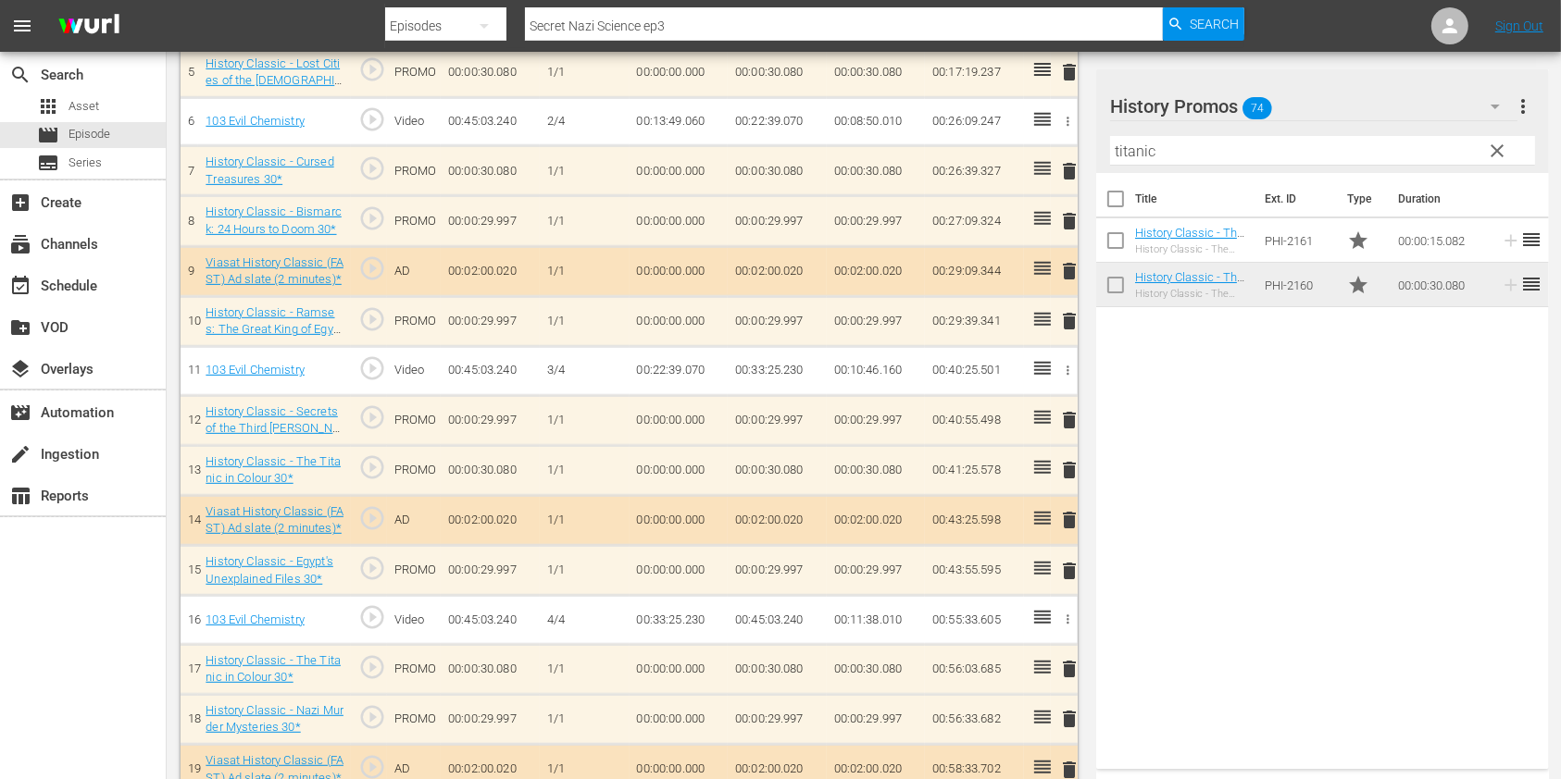
click at [1495, 137] on button "clear" at bounding box center [1497, 150] width 30 height 30
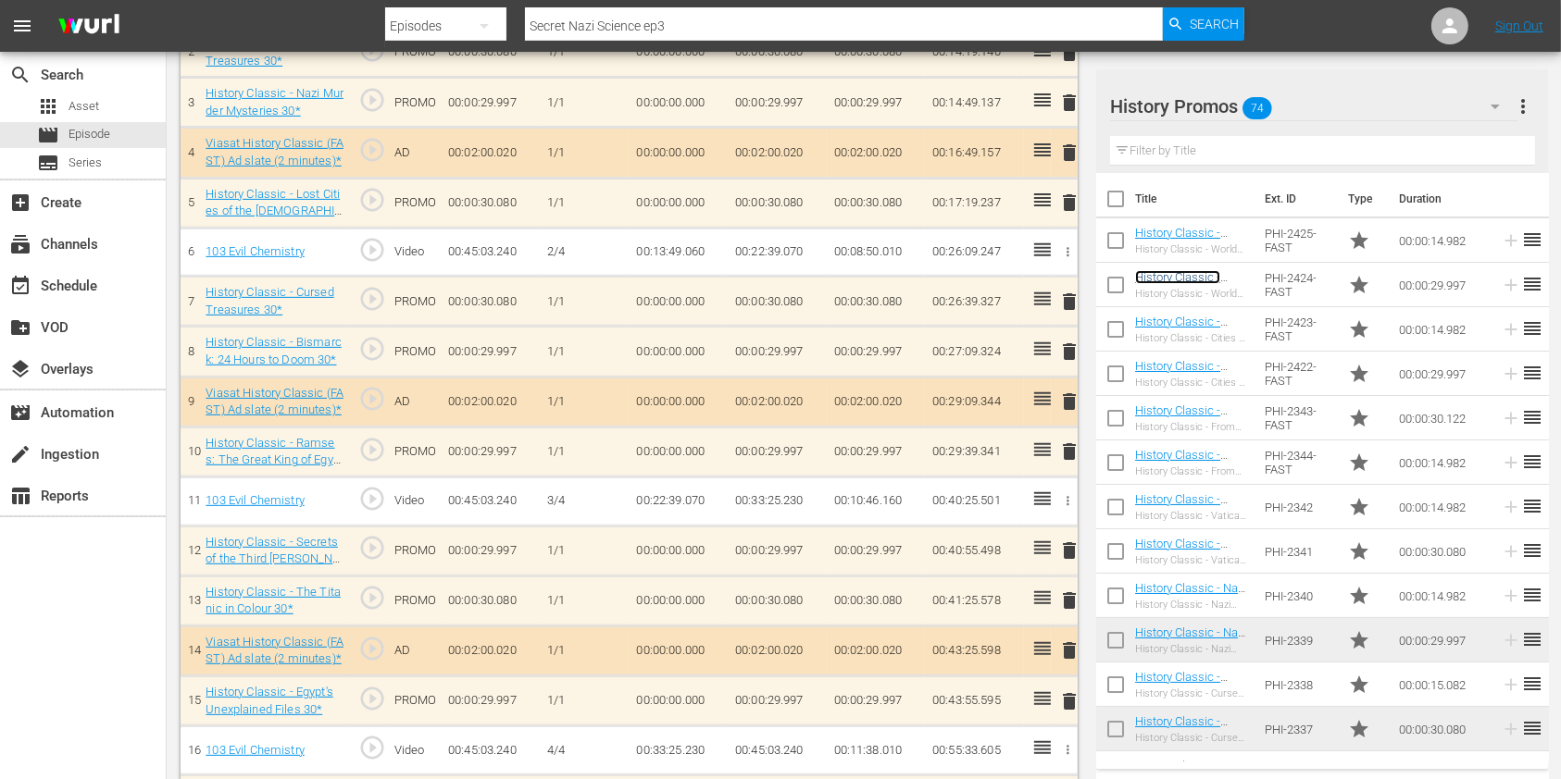
scroll to position [673, 0]
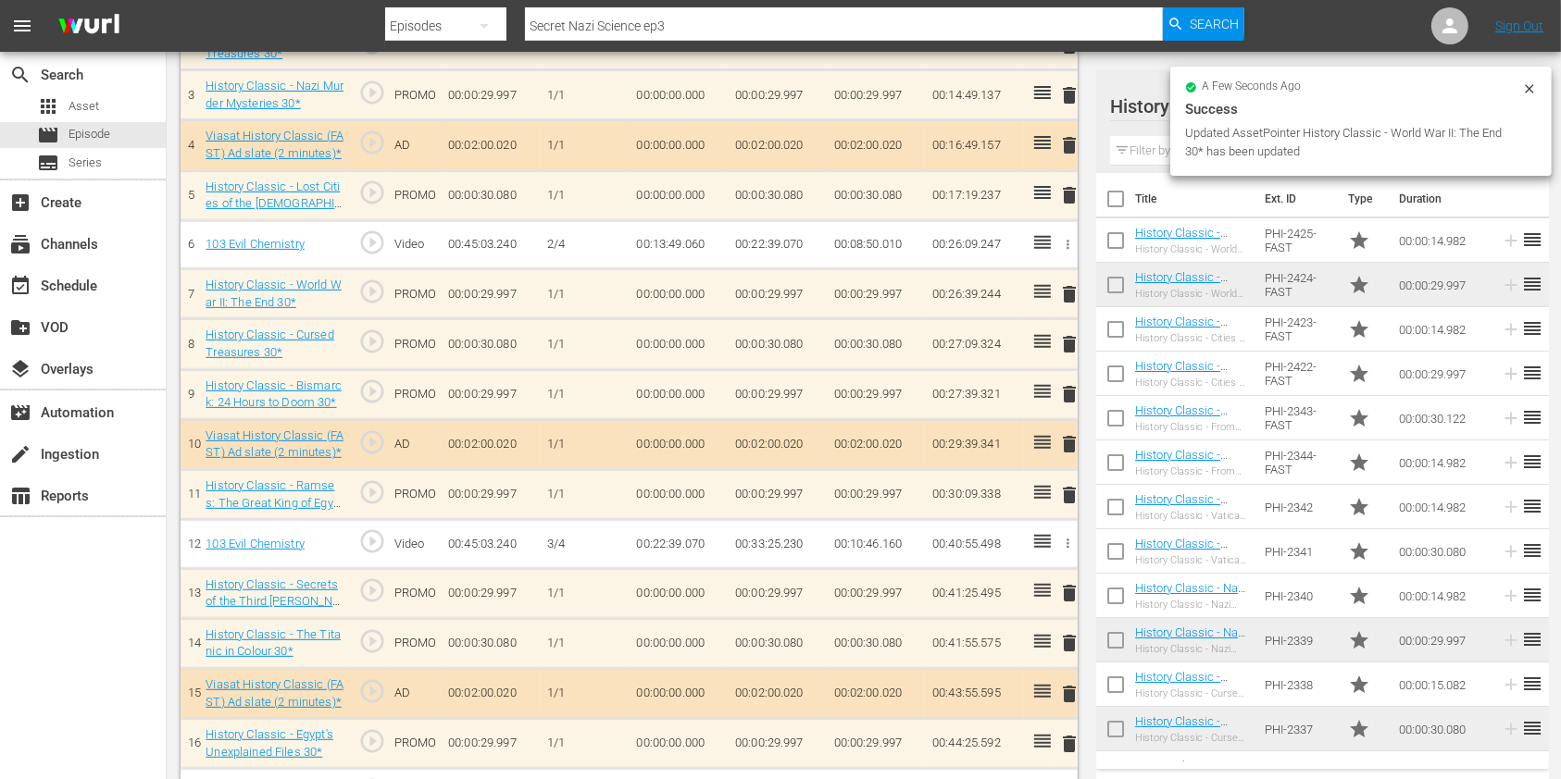
click at [1066, 390] on div "delete" at bounding box center [1064, 394] width 12 height 27
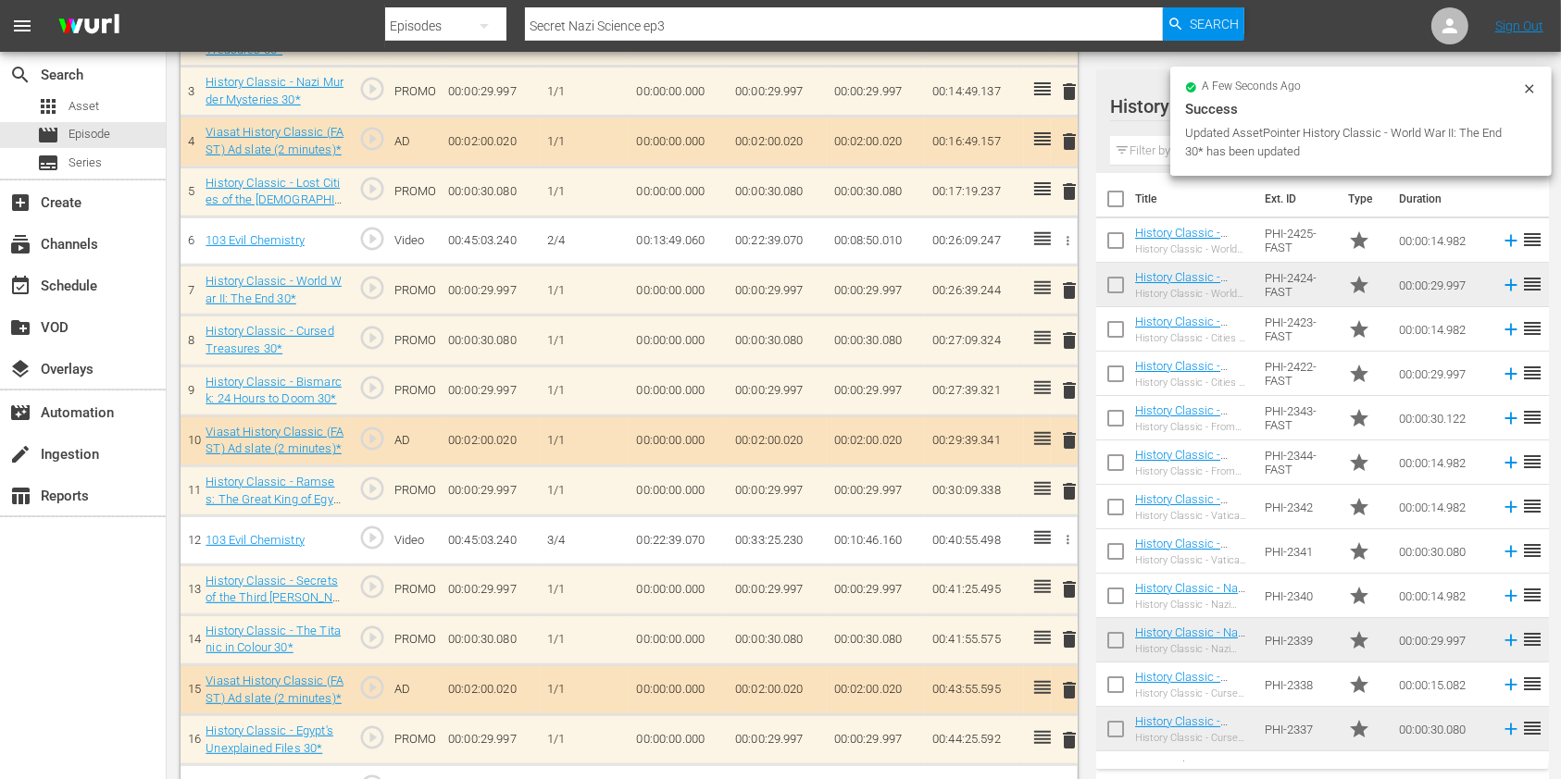
scroll to position [669, 0]
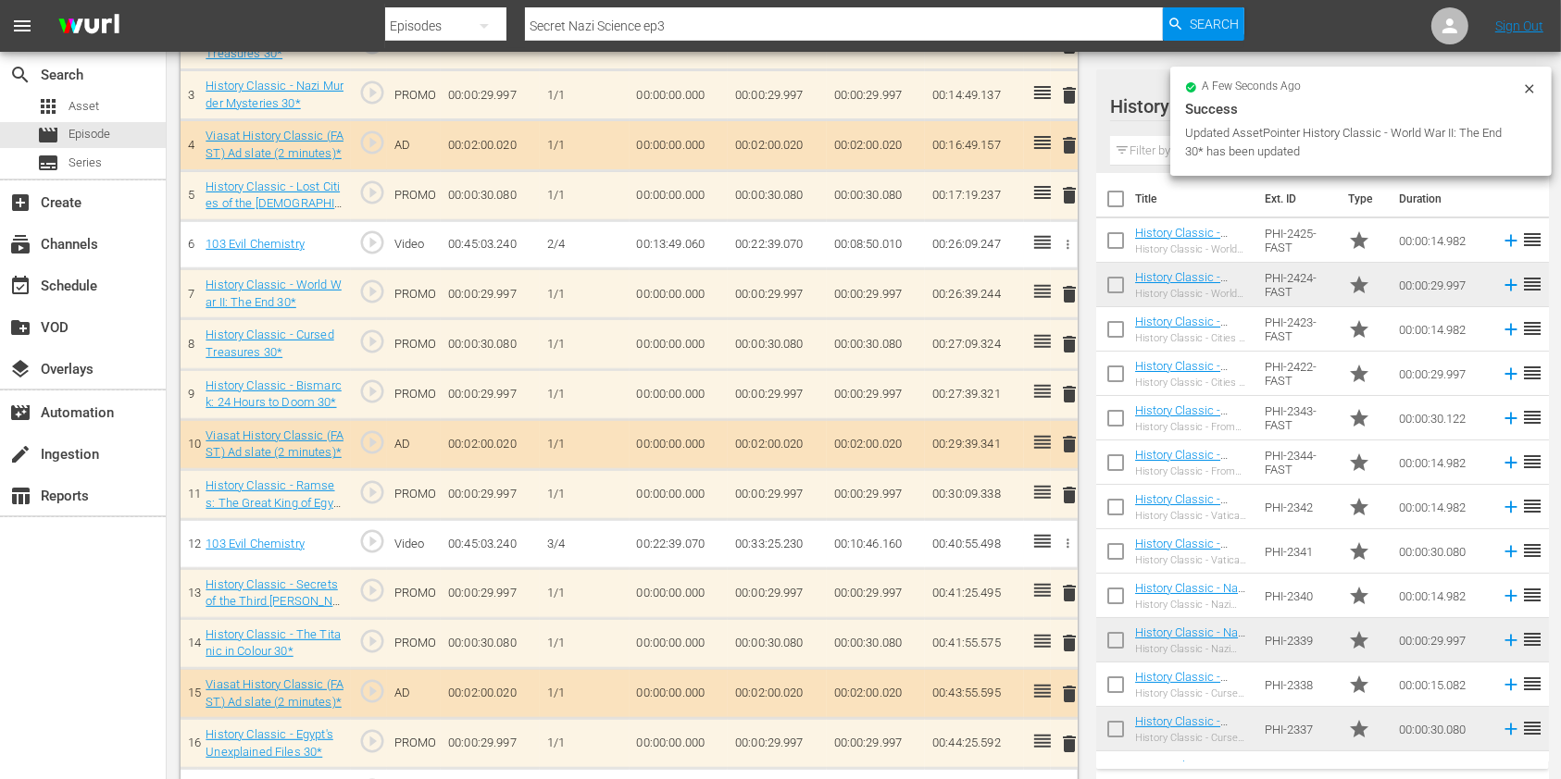
click at [1069, 383] on span "delete" at bounding box center [1069, 394] width 22 height 22
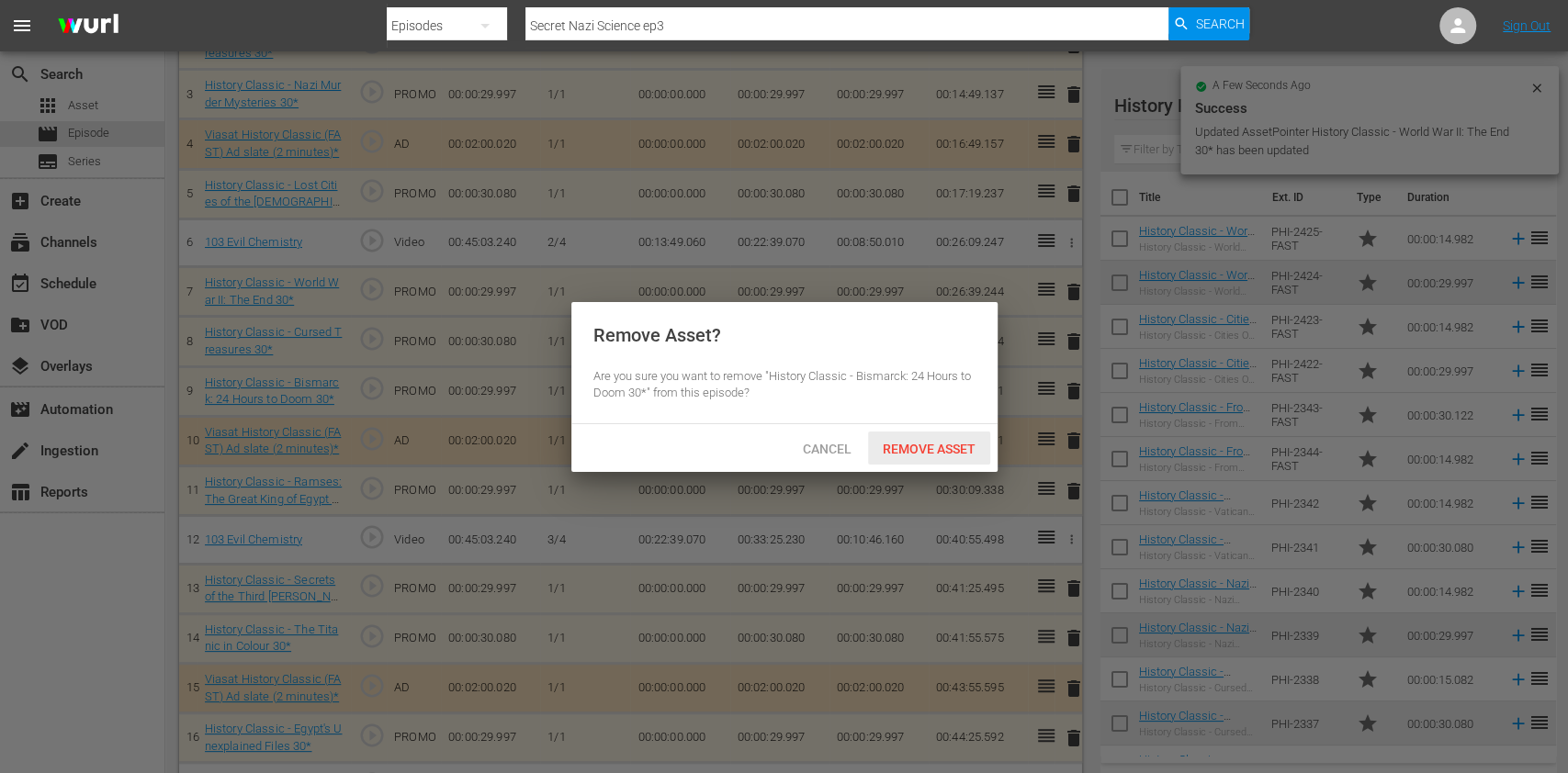
click at [928, 451] on span "Remove Asset" at bounding box center [929, 449] width 122 height 15
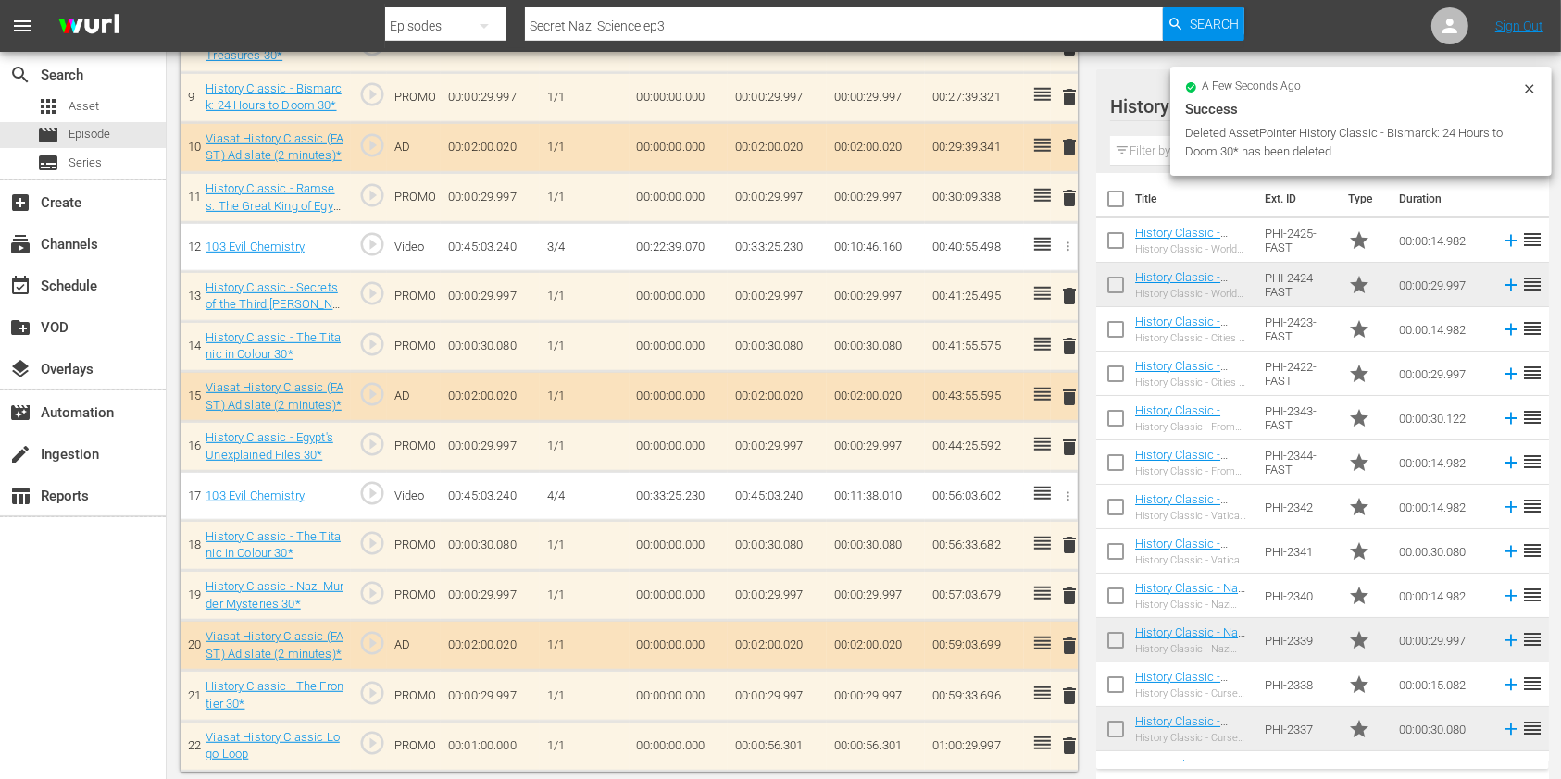
scroll to position [916, 0]
click at [1059, 685] on span "delete" at bounding box center [1069, 696] width 22 height 22
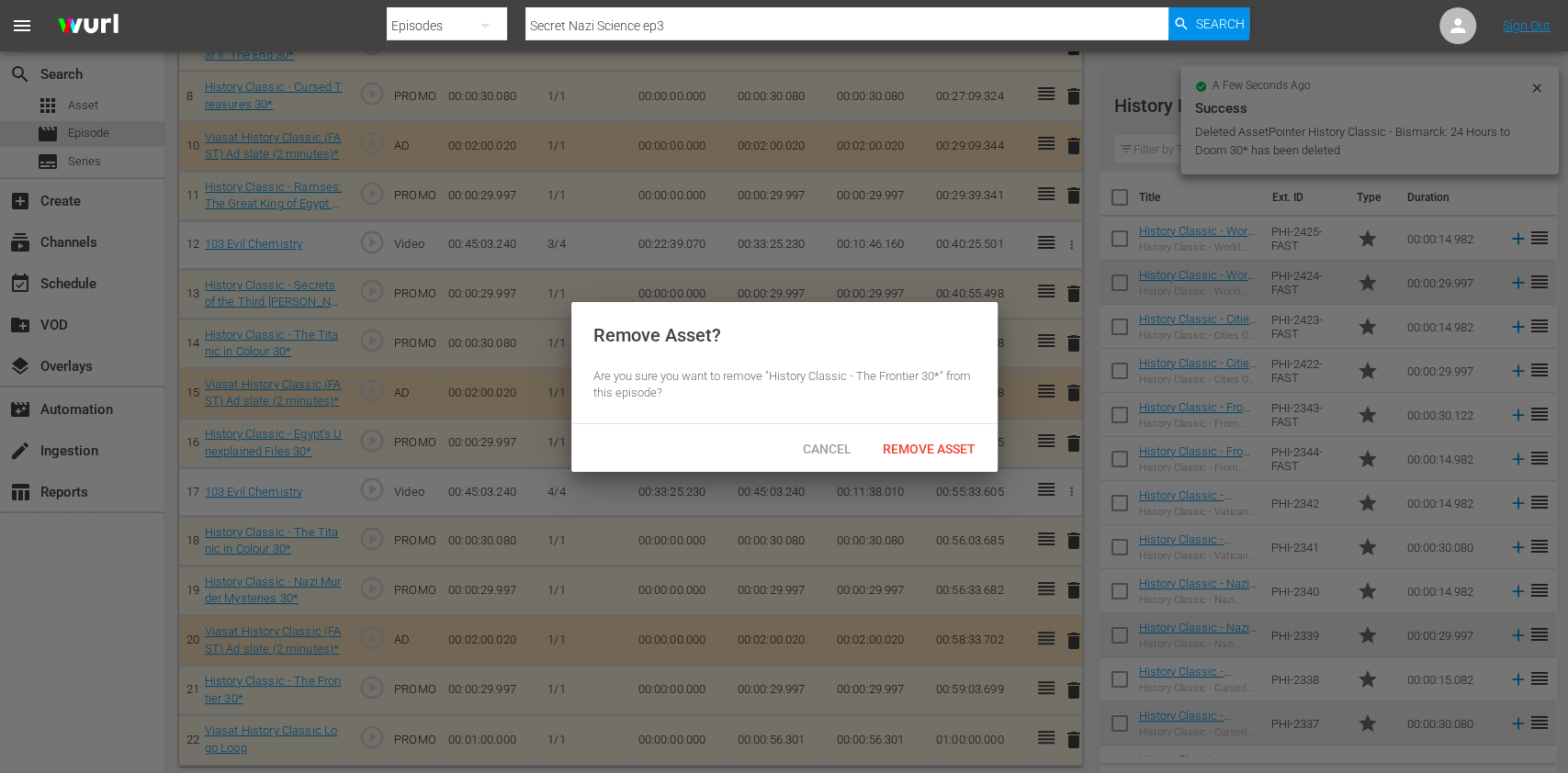
click at [909, 422] on div "Remove Asset? Are you sure you want to remove "History Classic - The Frontier 3…" at bounding box center [785, 363] width 427 height 122
click at [909, 424] on hr at bounding box center [785, 424] width 427 height 1
click at [913, 445] on span "Remove Asset" at bounding box center [929, 449] width 122 height 15
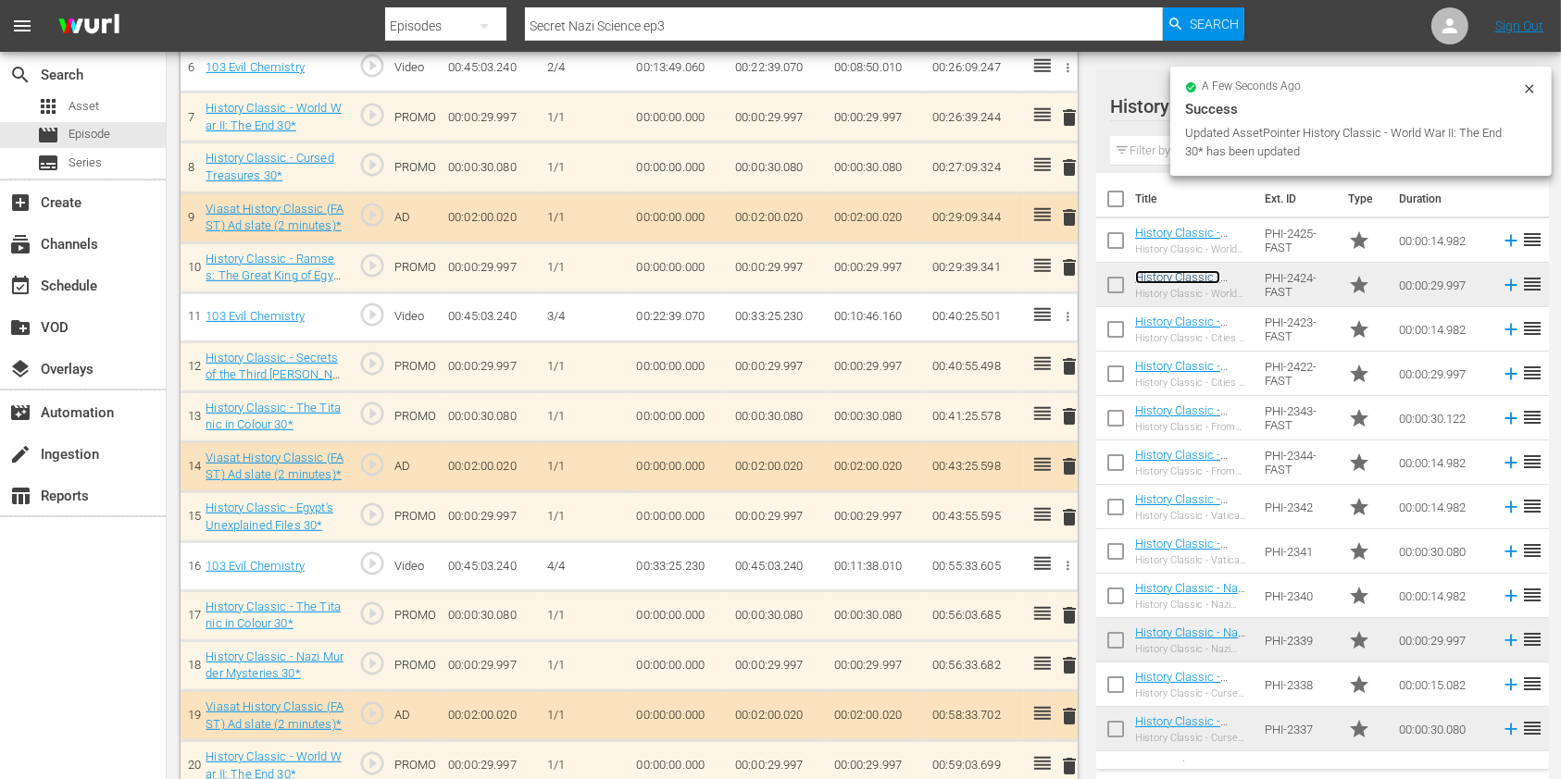
scroll to position [792, 0]
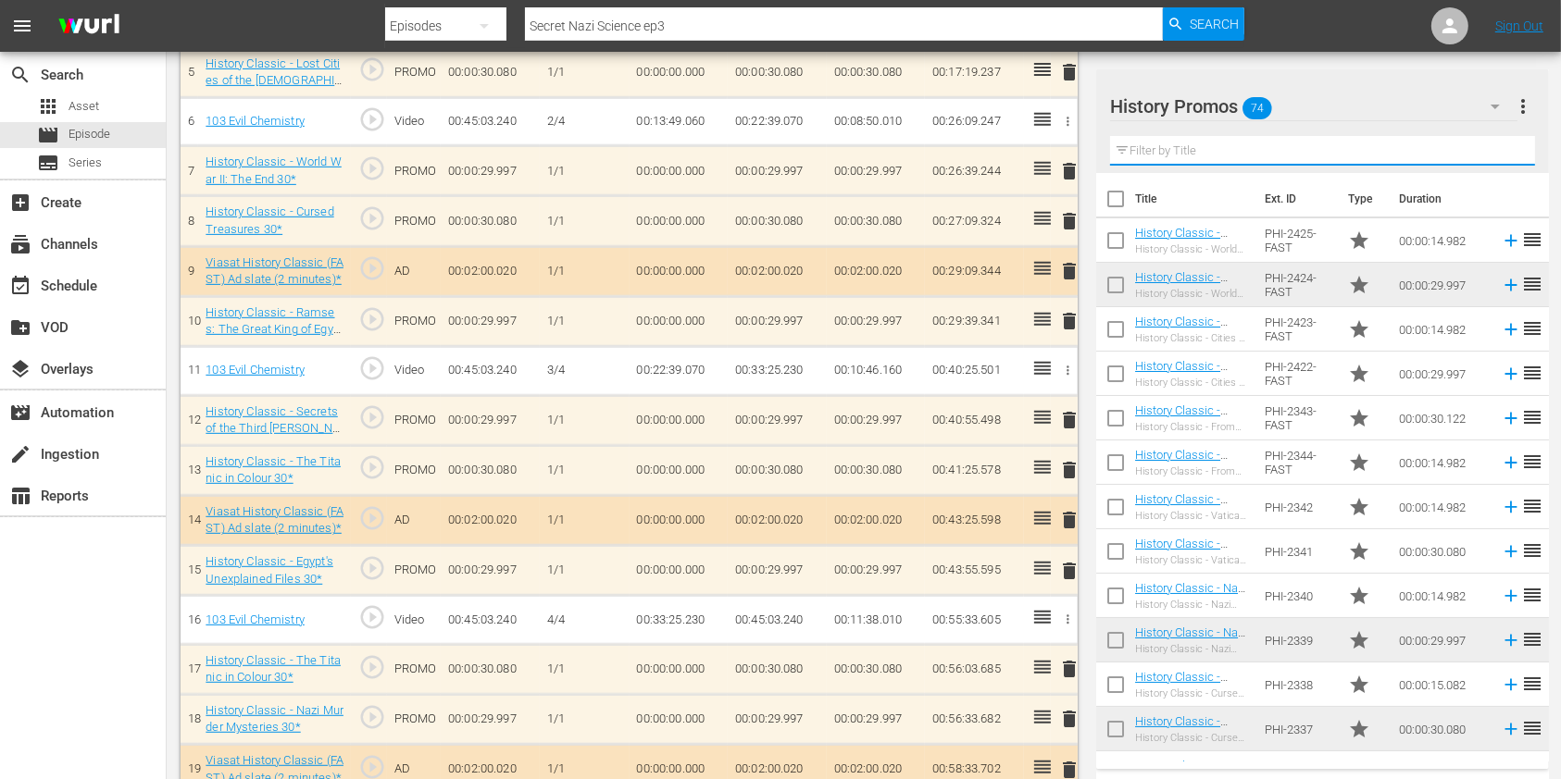
click at [1181, 154] on input "text" at bounding box center [1322, 151] width 425 height 30
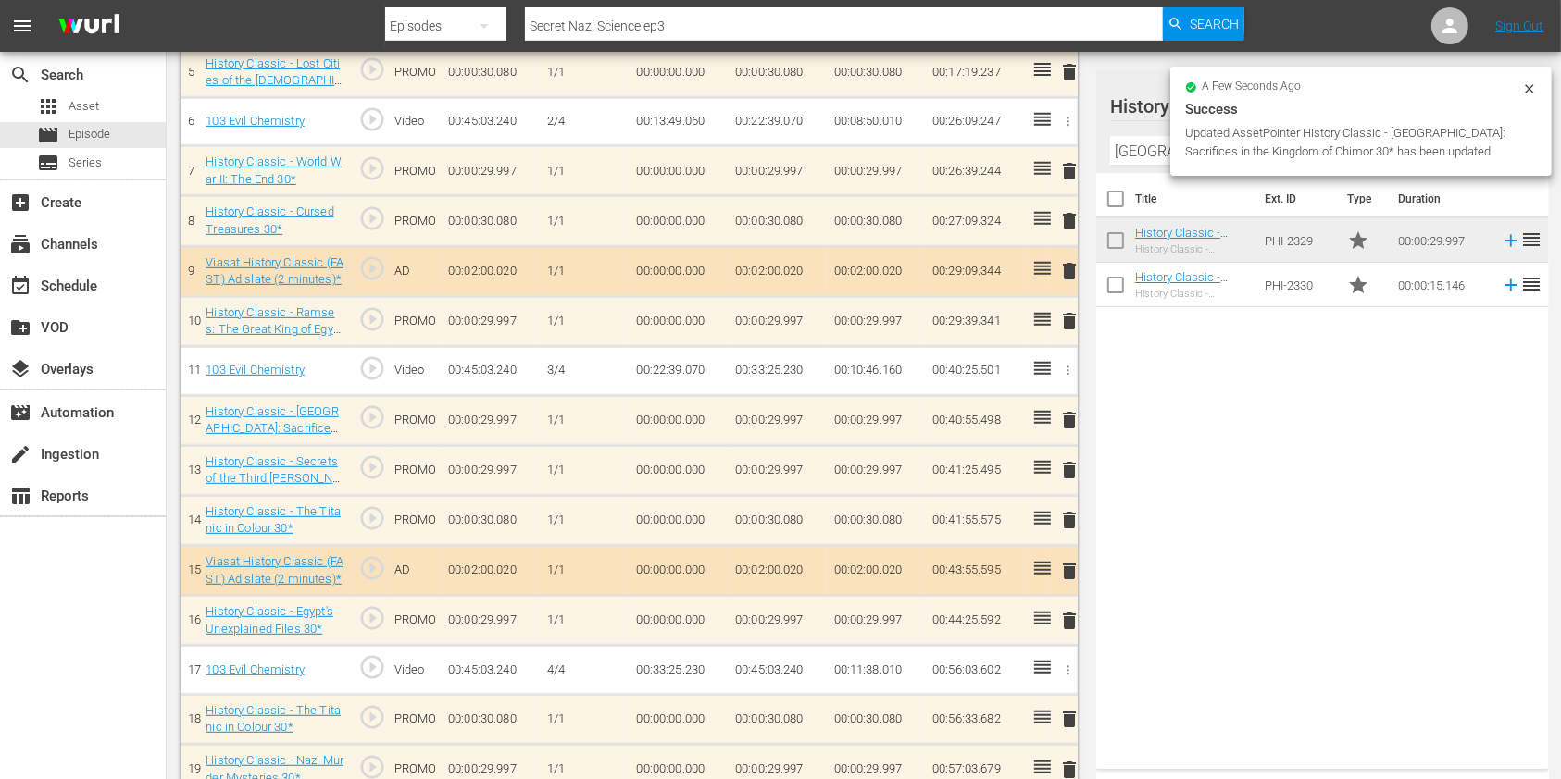
click at [1071, 466] on span "delete" at bounding box center [1069, 470] width 22 height 22
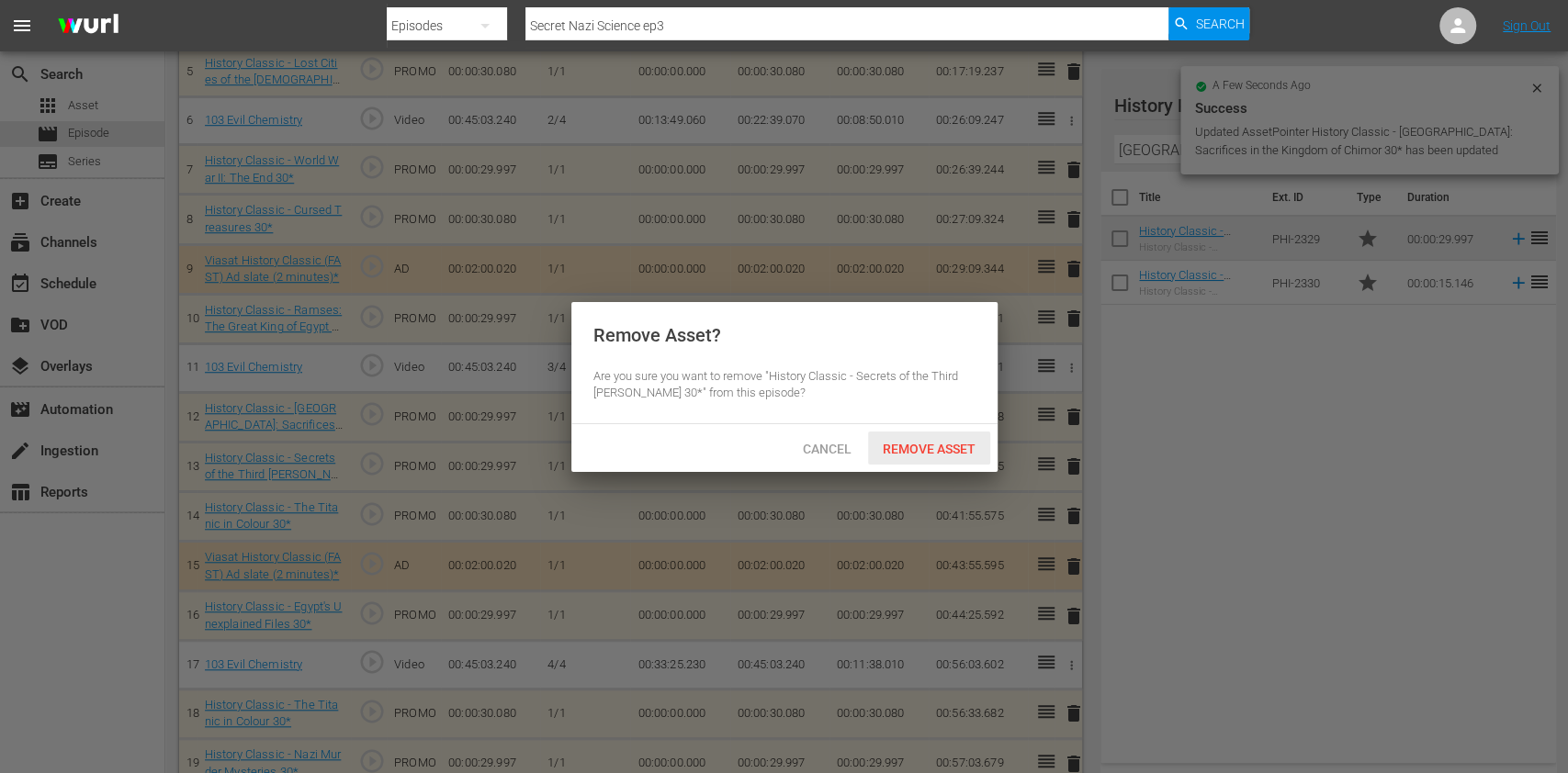
click at [948, 427] on div "Cancel Remove Asset" at bounding box center [785, 449] width 427 height 48
click at [945, 439] on div "Remove Asset" at bounding box center [929, 449] width 122 height 34
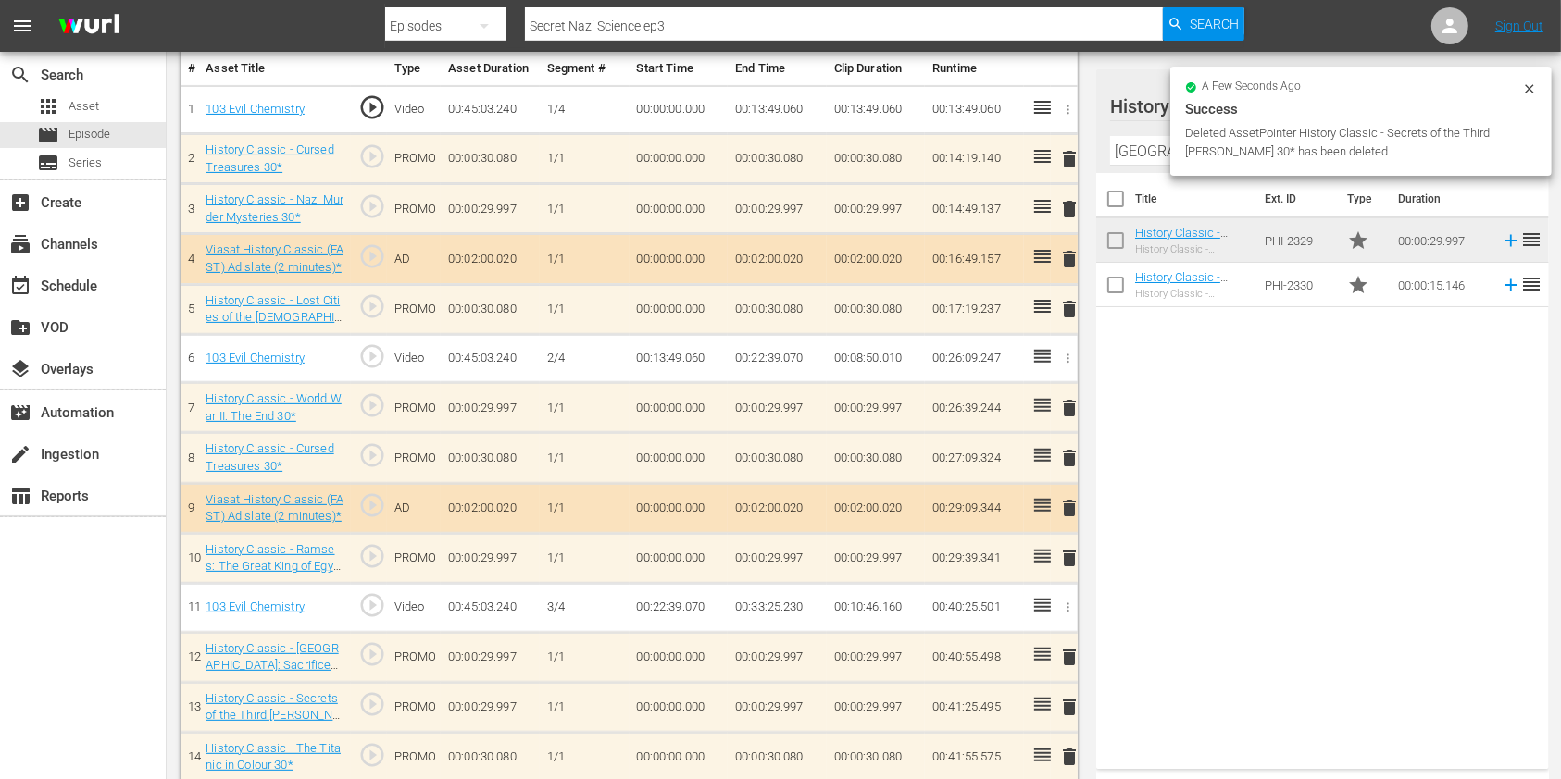
scroll to position [546, 0]
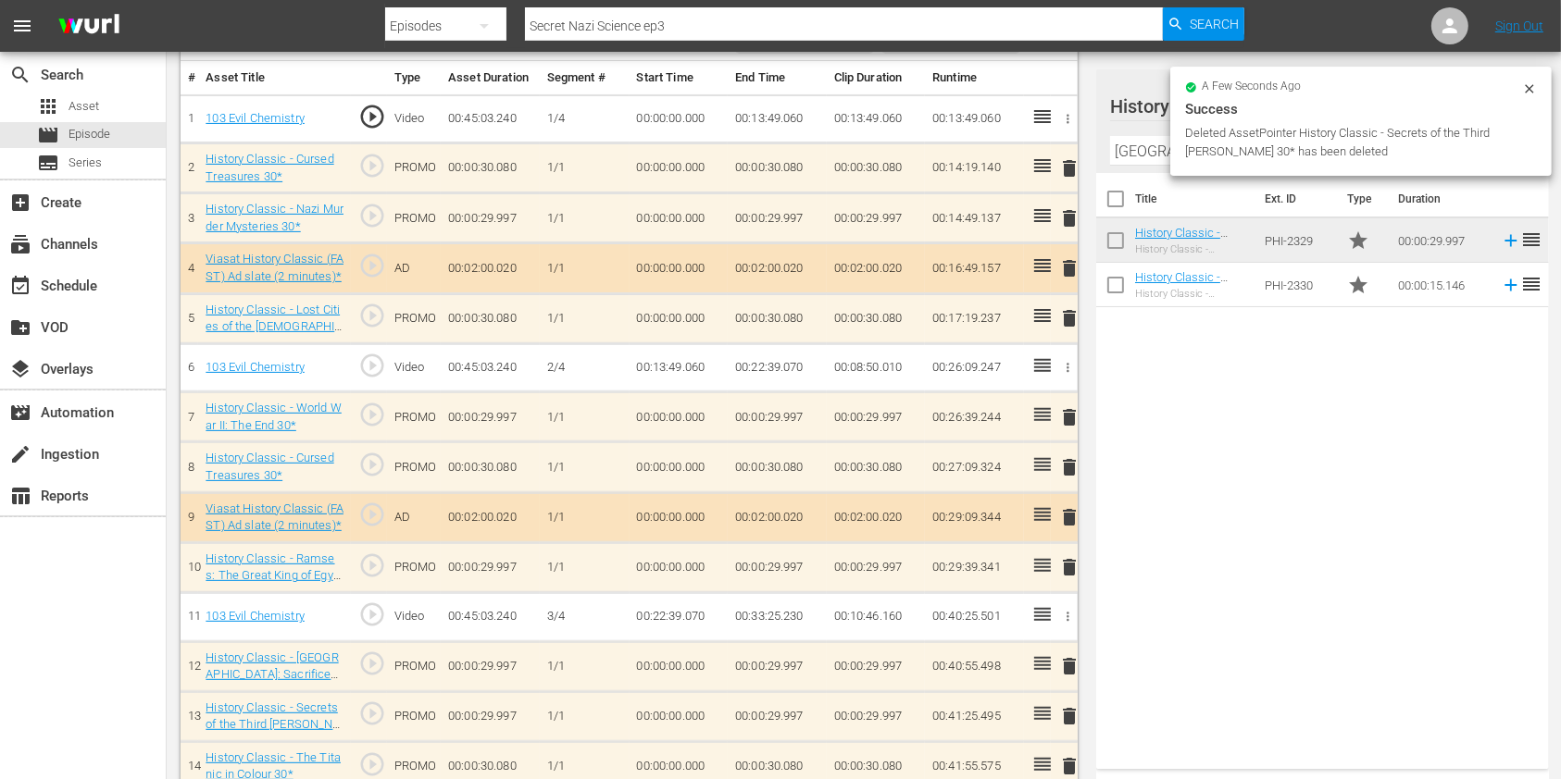
click at [1151, 156] on input "[GEOGRAPHIC_DATA]" at bounding box center [1322, 151] width 425 height 30
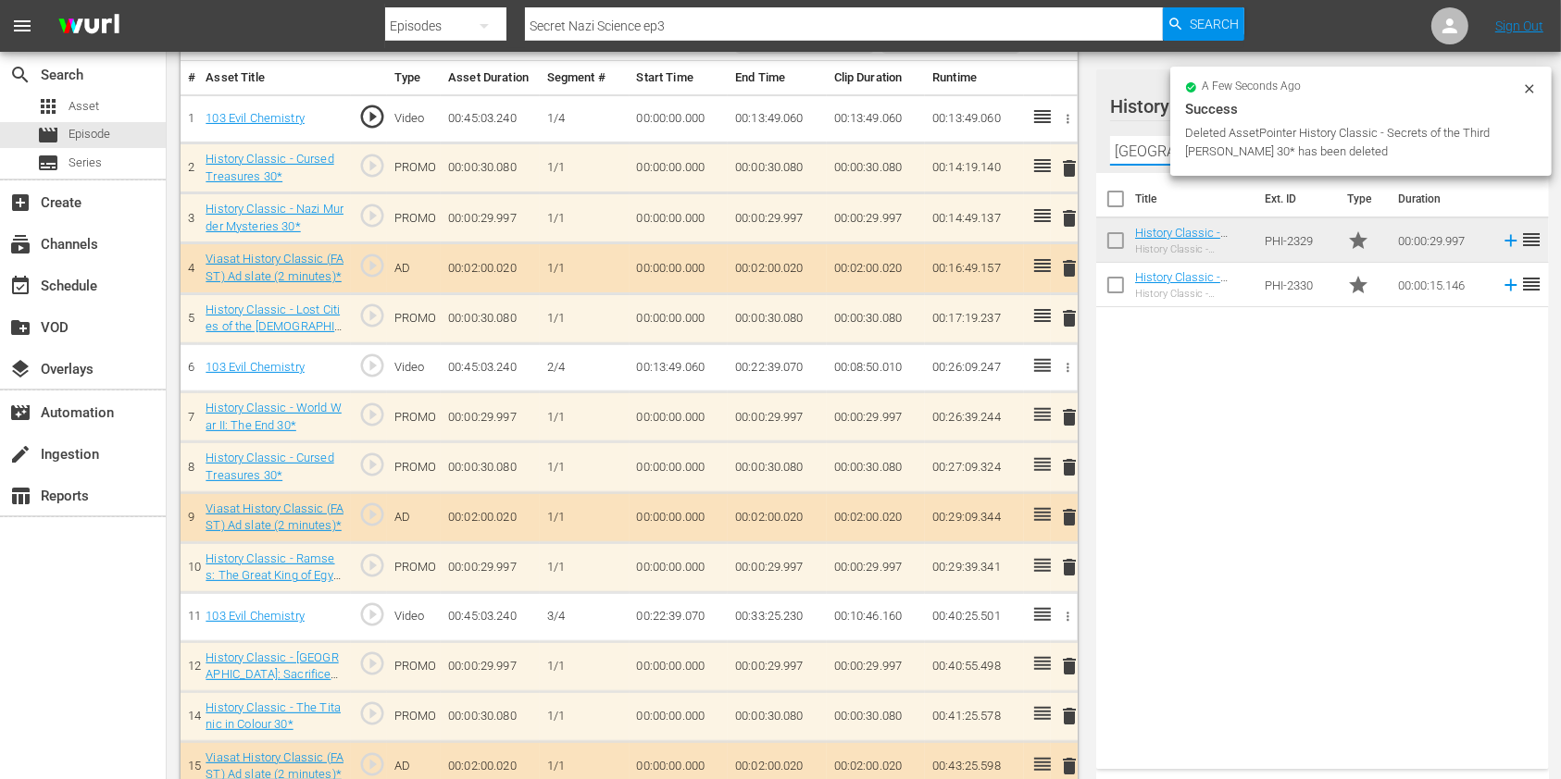
click at [1151, 156] on input "[GEOGRAPHIC_DATA]" at bounding box center [1322, 151] width 425 height 30
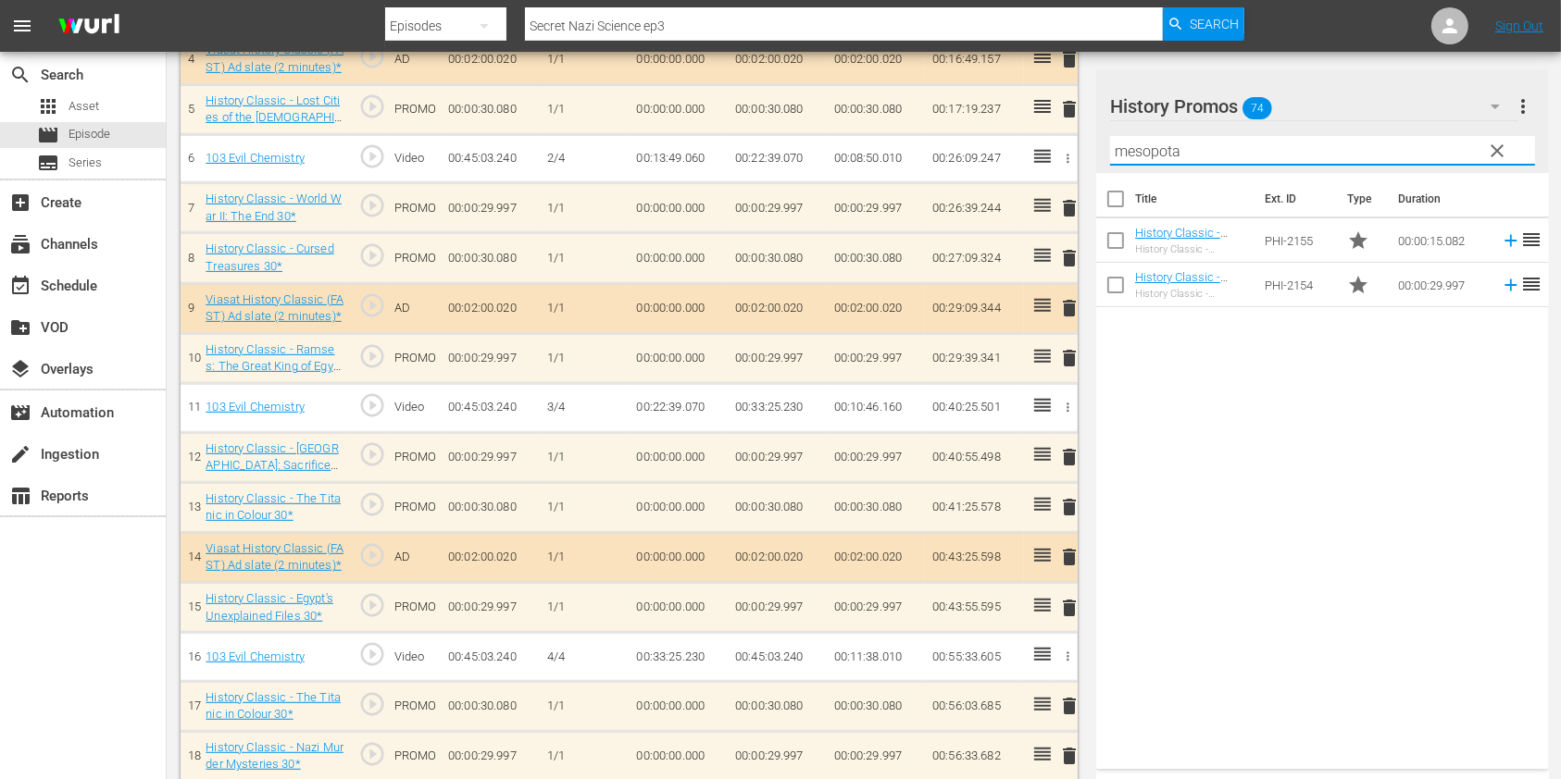
scroll to position [792, 0]
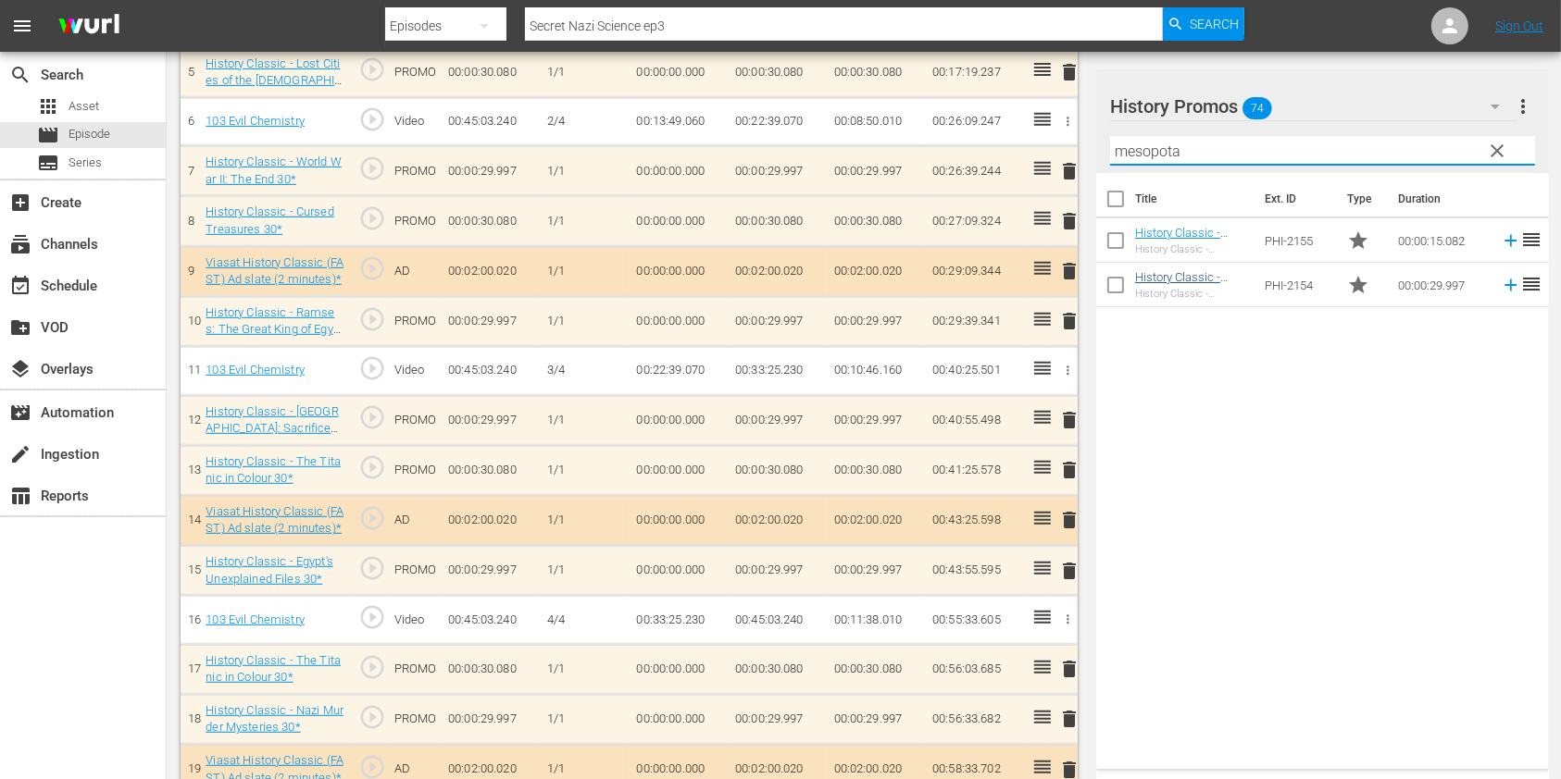
type input "mesopota"
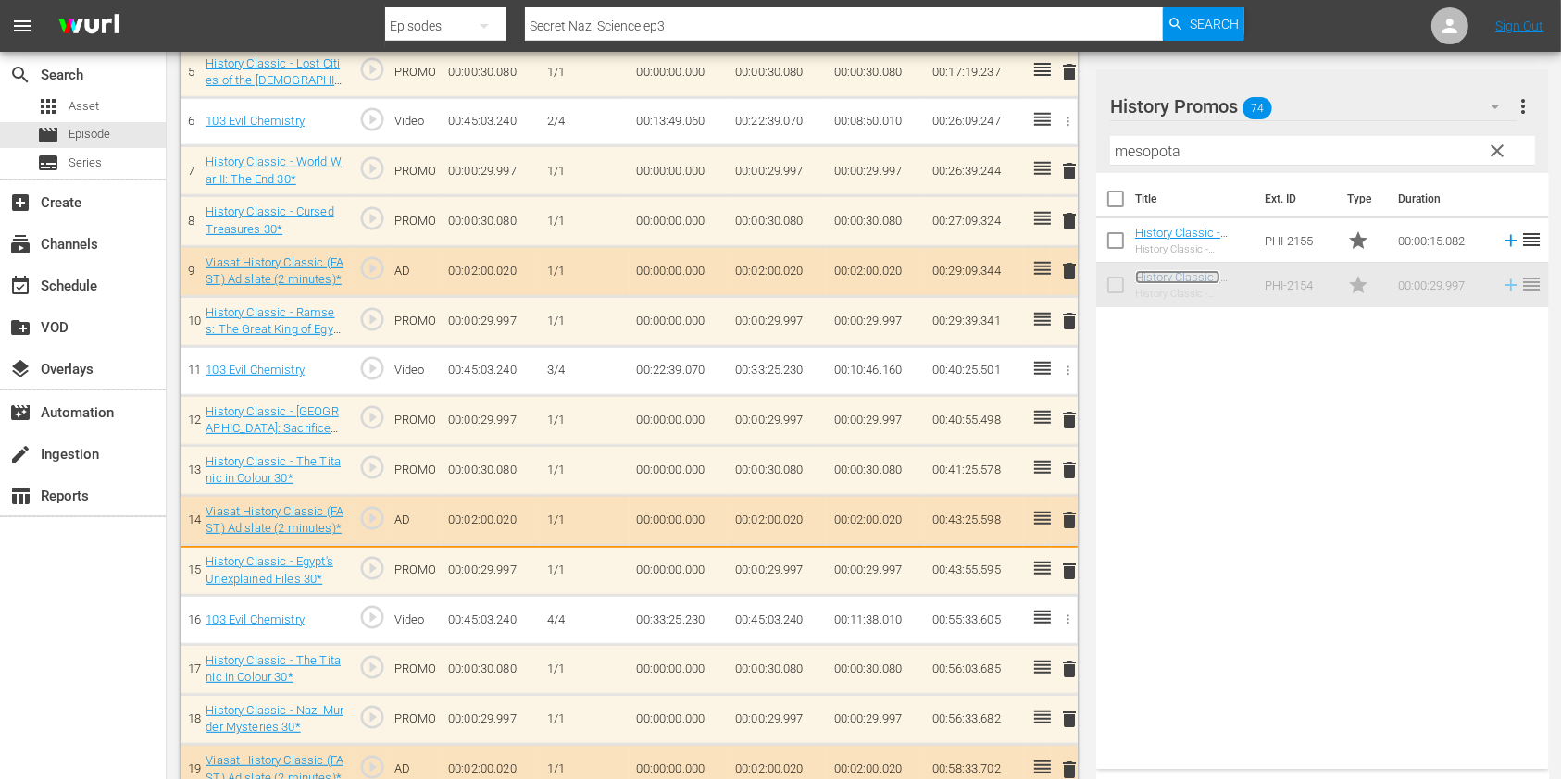
scroll to position [796, 0]
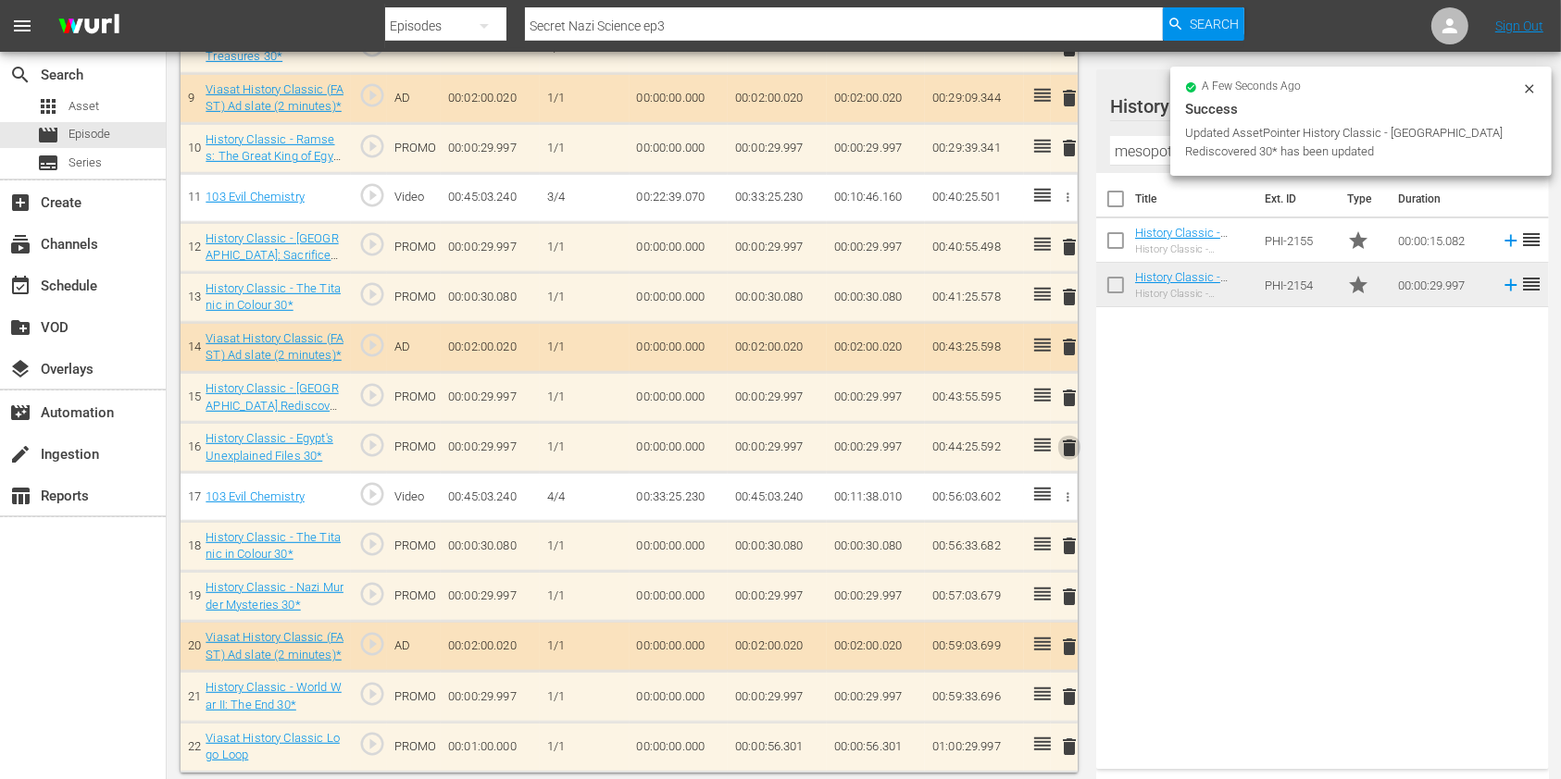
click at [1066, 446] on span "delete" at bounding box center [1069, 448] width 22 height 22
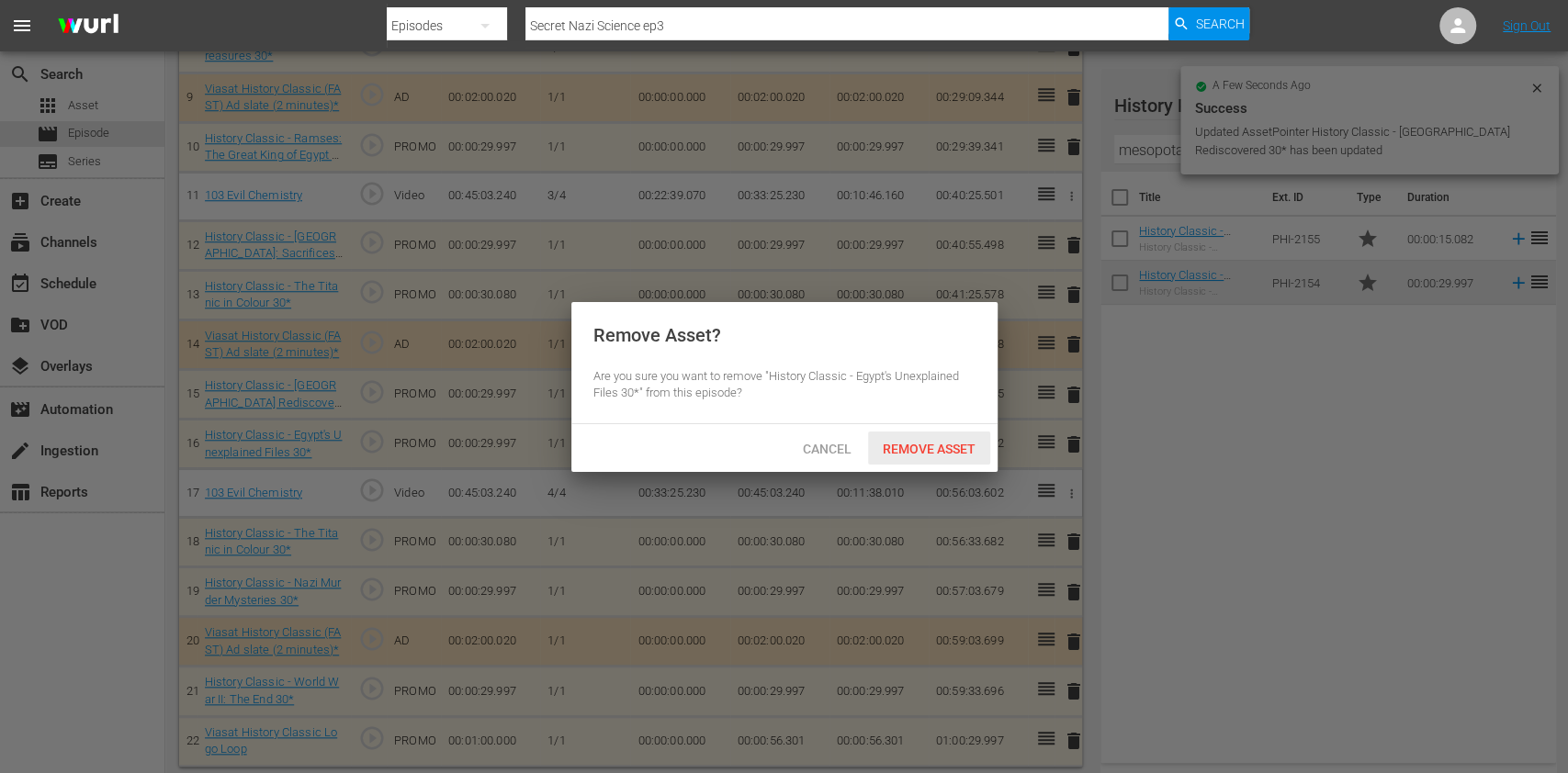
drag, startPoint x: 998, startPoint y: 443, endPoint x: 931, endPoint y: 440, distance: 67.1
click at [931, 442] on span "Remove Asset" at bounding box center [929, 449] width 122 height 15
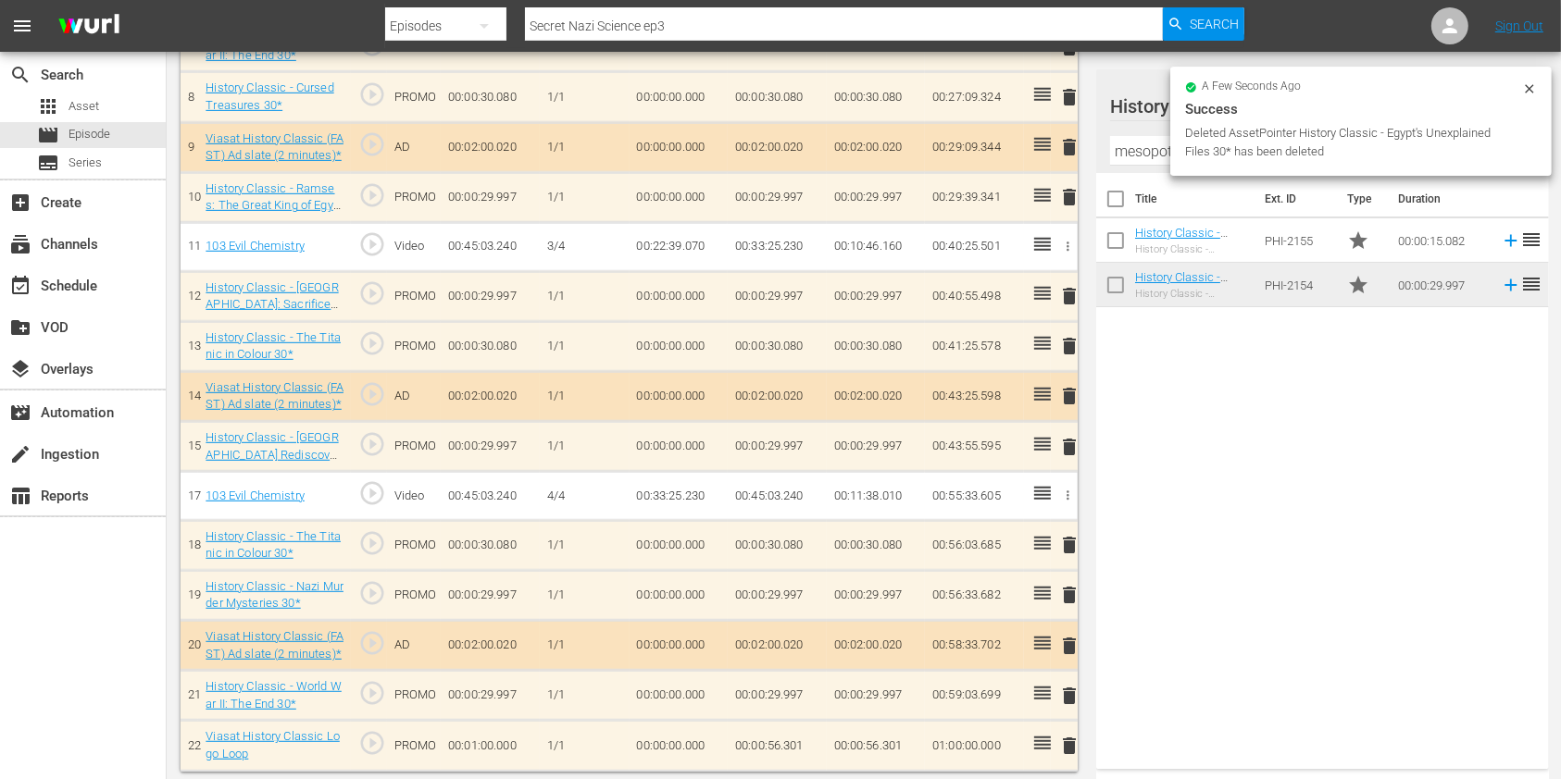
scroll to position [0, 0]
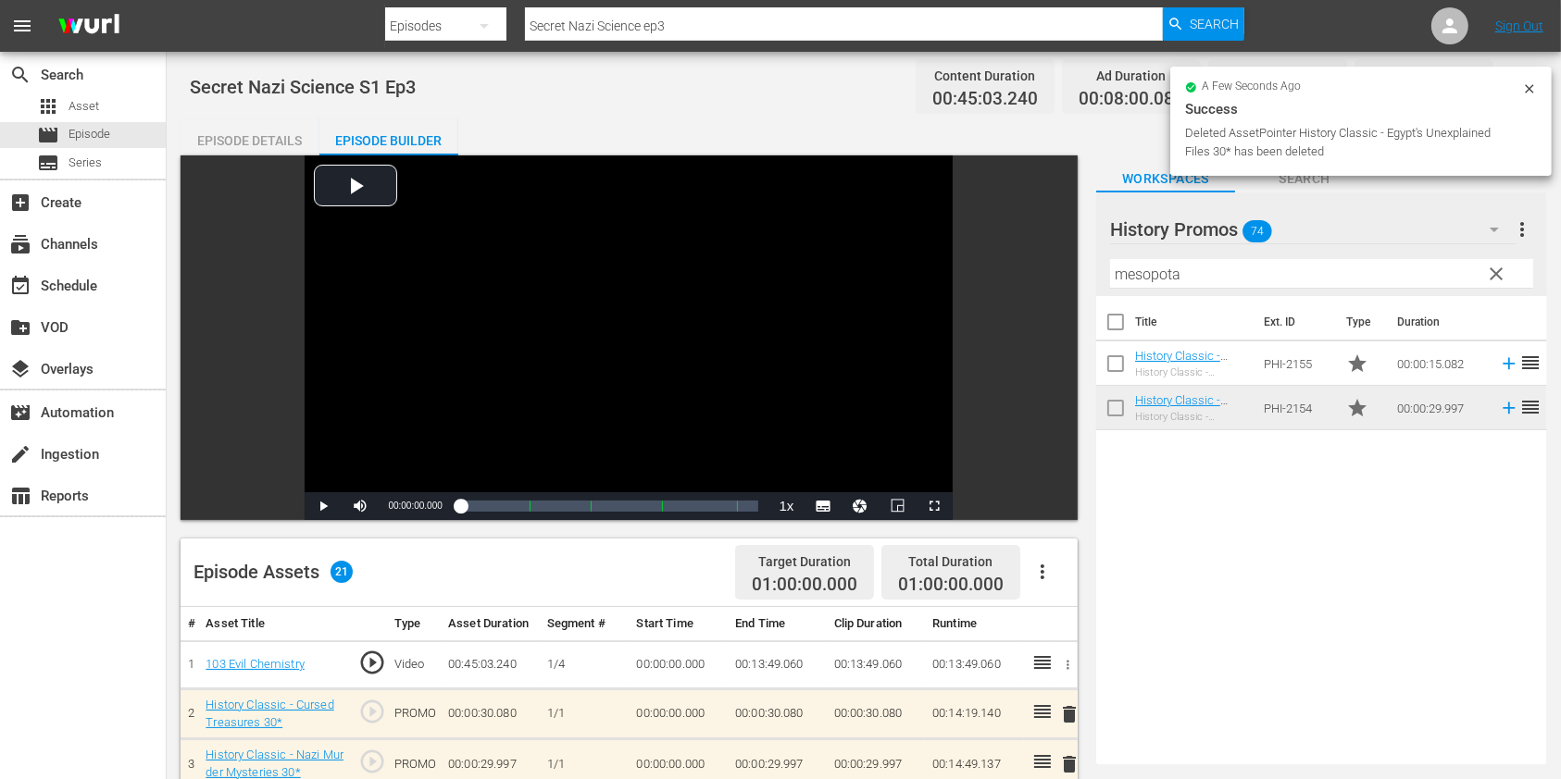
click at [708, 20] on input "Secret Nazi Science ep3" at bounding box center [844, 26] width 638 height 44
type input "Secret Nazi Science ep4"
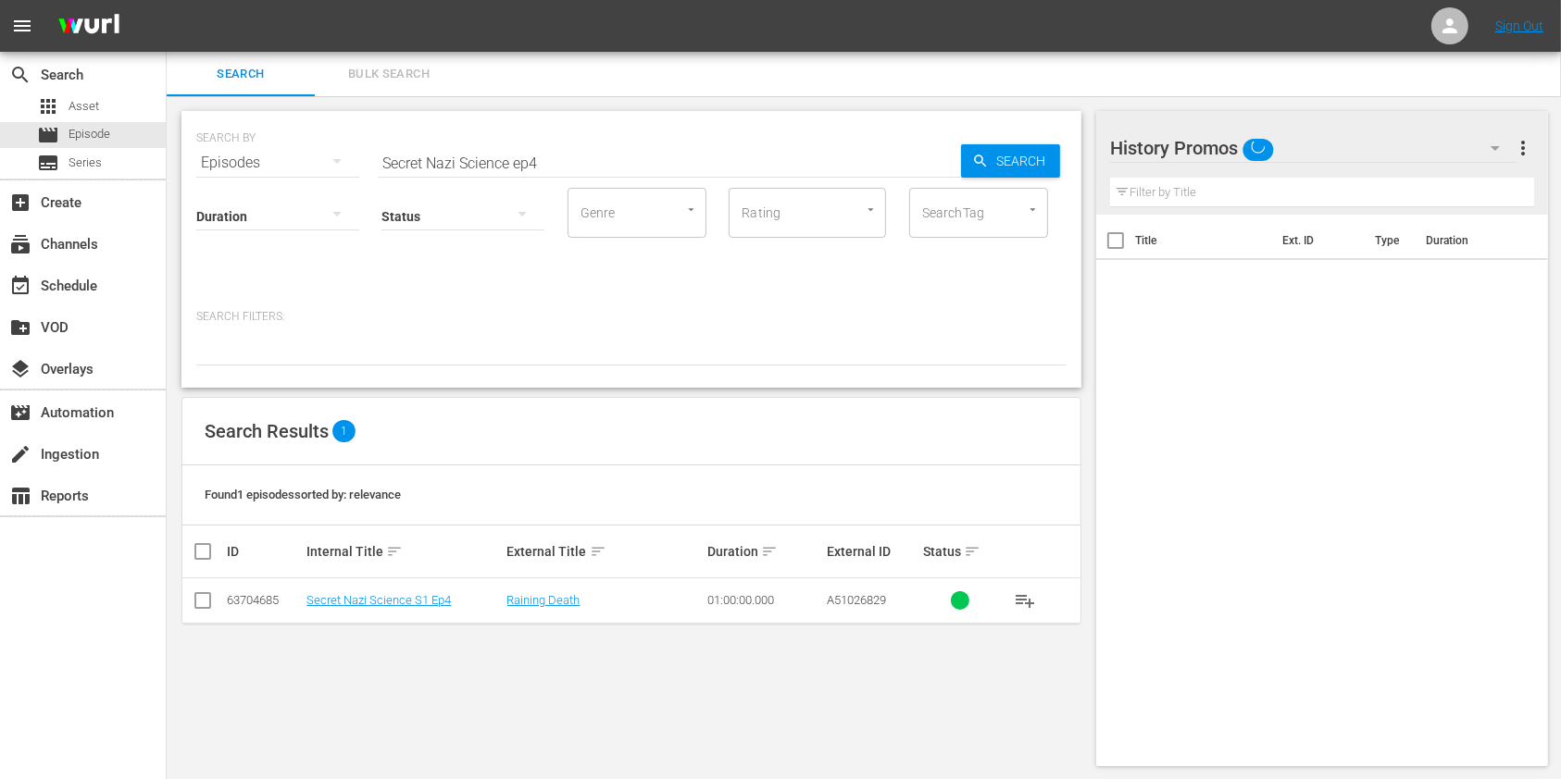
click at [406, 587] on td "Secret Nazi Science S1 Ep4" at bounding box center [404, 601] width 200 height 45
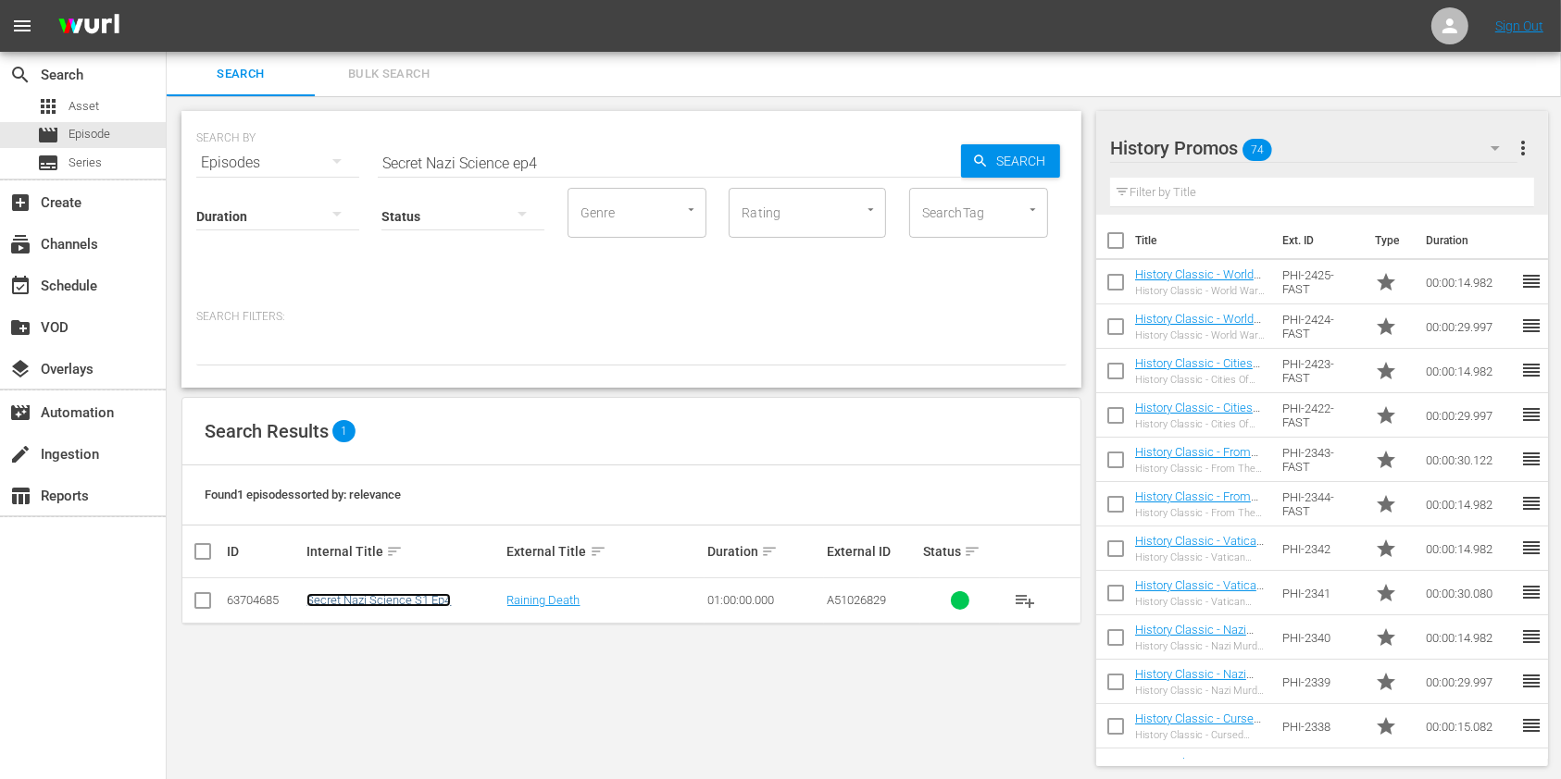
click at [404, 600] on link "Secret Nazi Science S1 Ep4" at bounding box center [378, 600] width 144 height 14
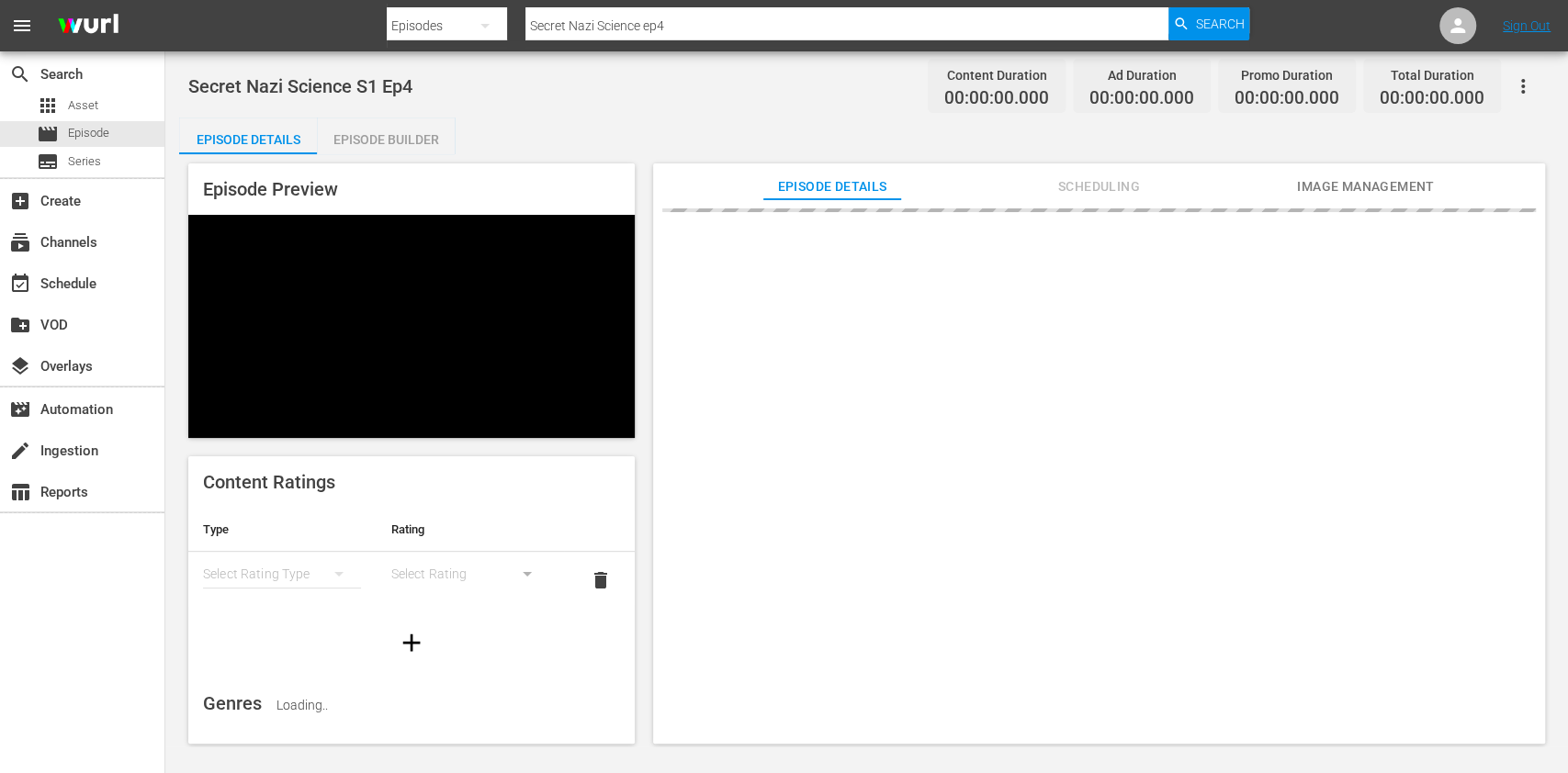
click at [382, 167] on div "Episode Preview" at bounding box center [412, 301] width 447 height 275
click at [383, 128] on div "Episode Builder" at bounding box center [385, 139] width 138 height 44
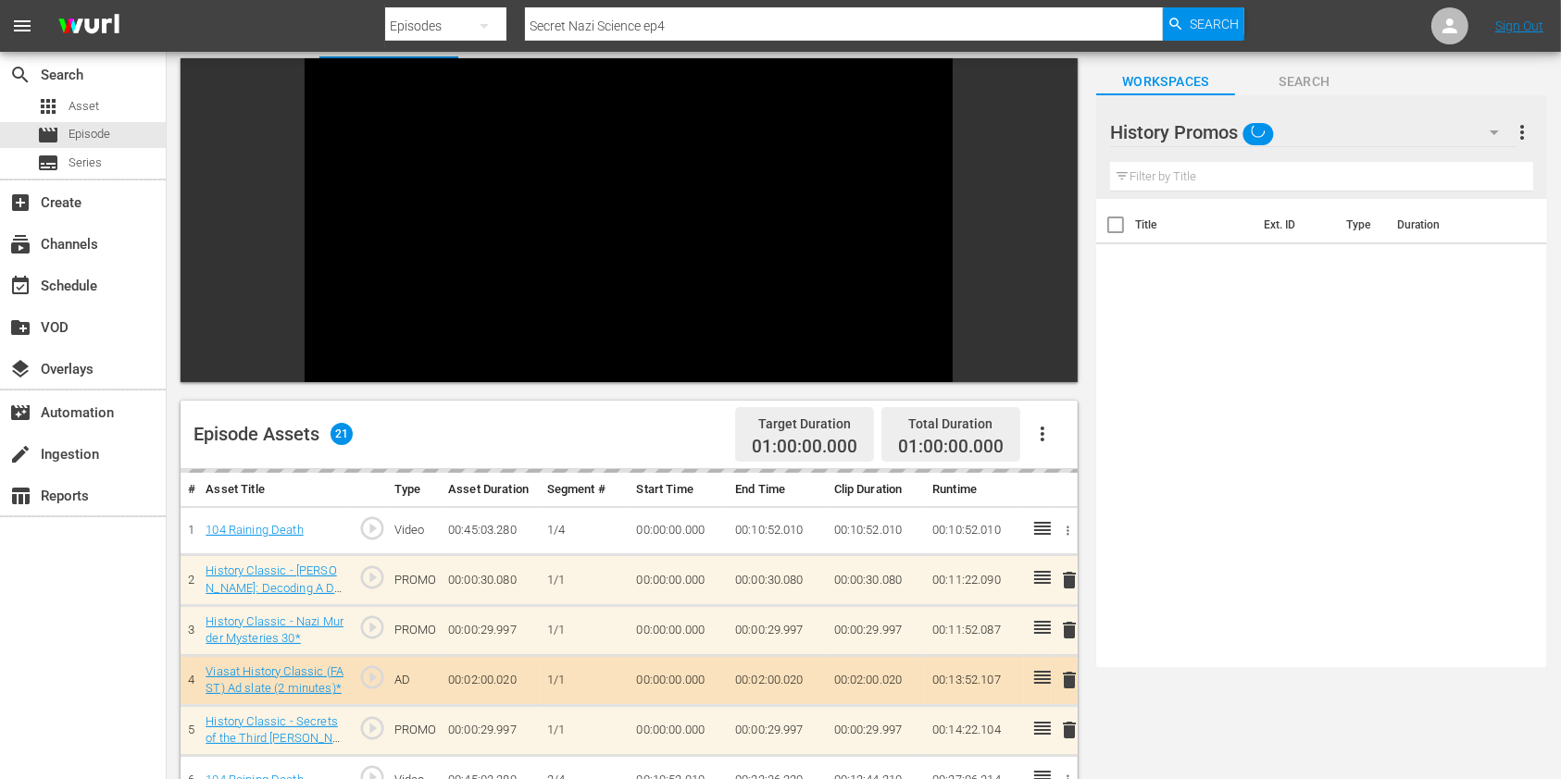
scroll to position [246, 0]
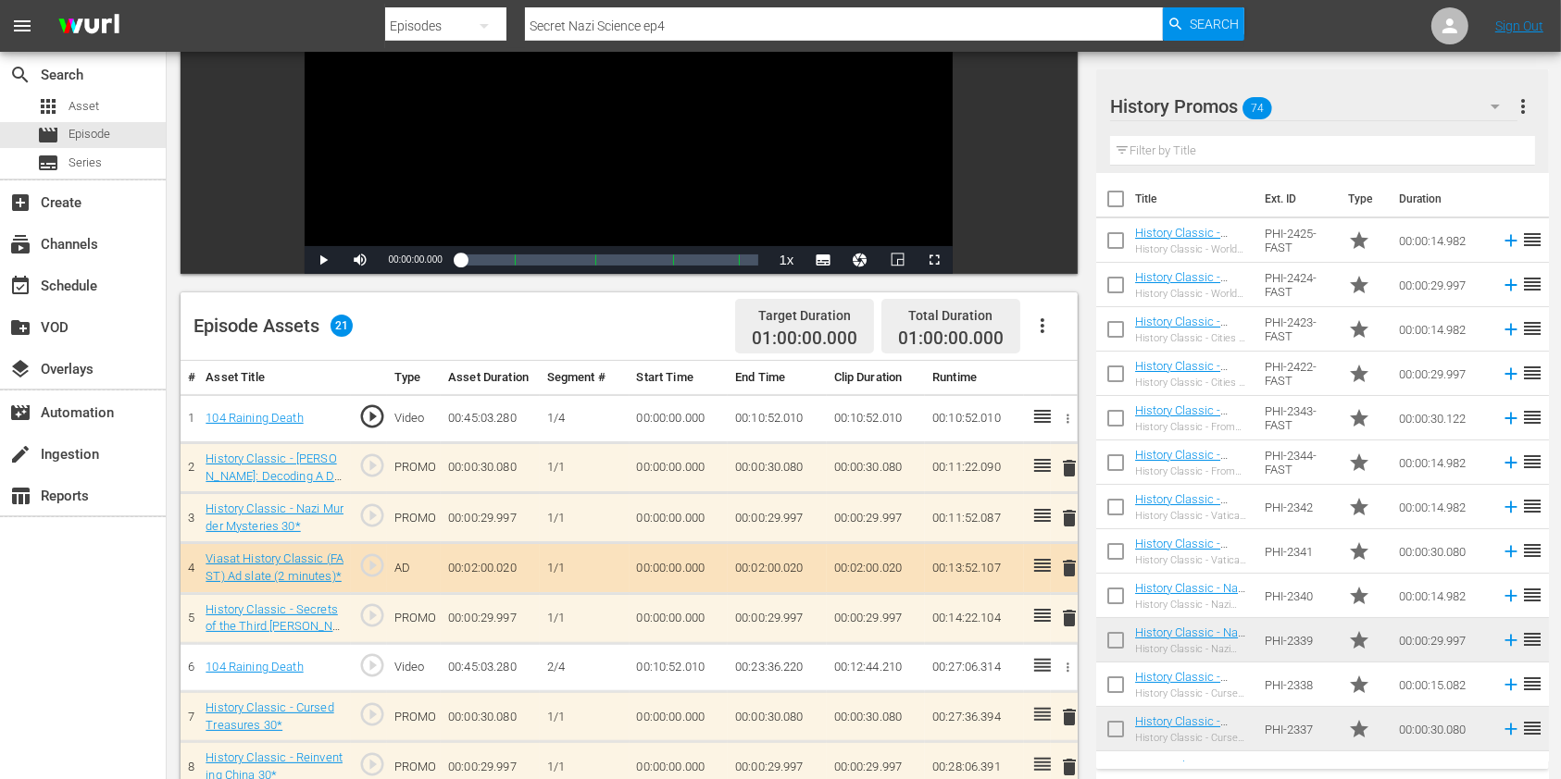
click at [1066, 467] on span "delete" at bounding box center [1069, 468] width 22 height 22
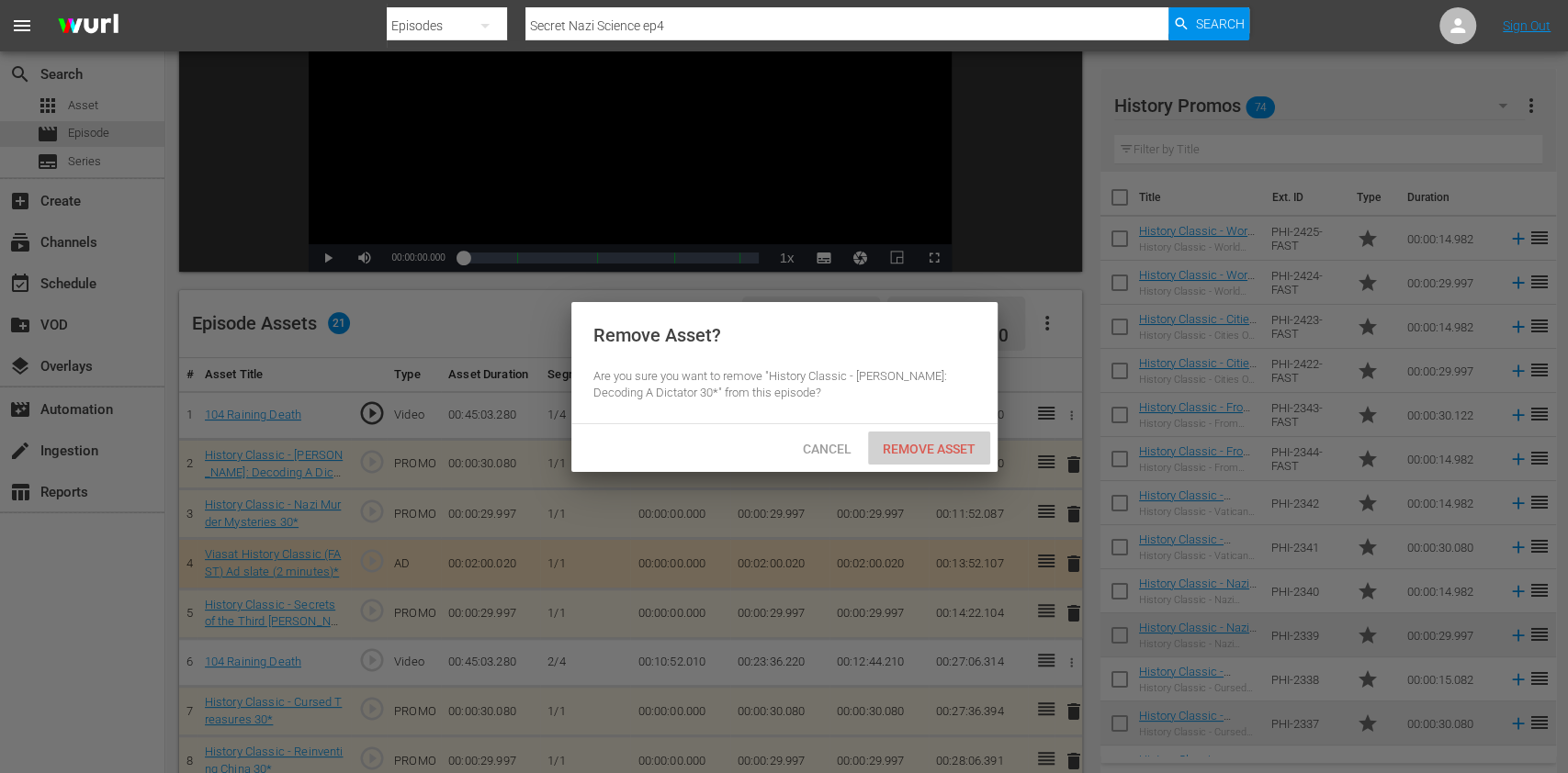
click at [947, 457] on div "Remove Asset" at bounding box center [929, 449] width 122 height 34
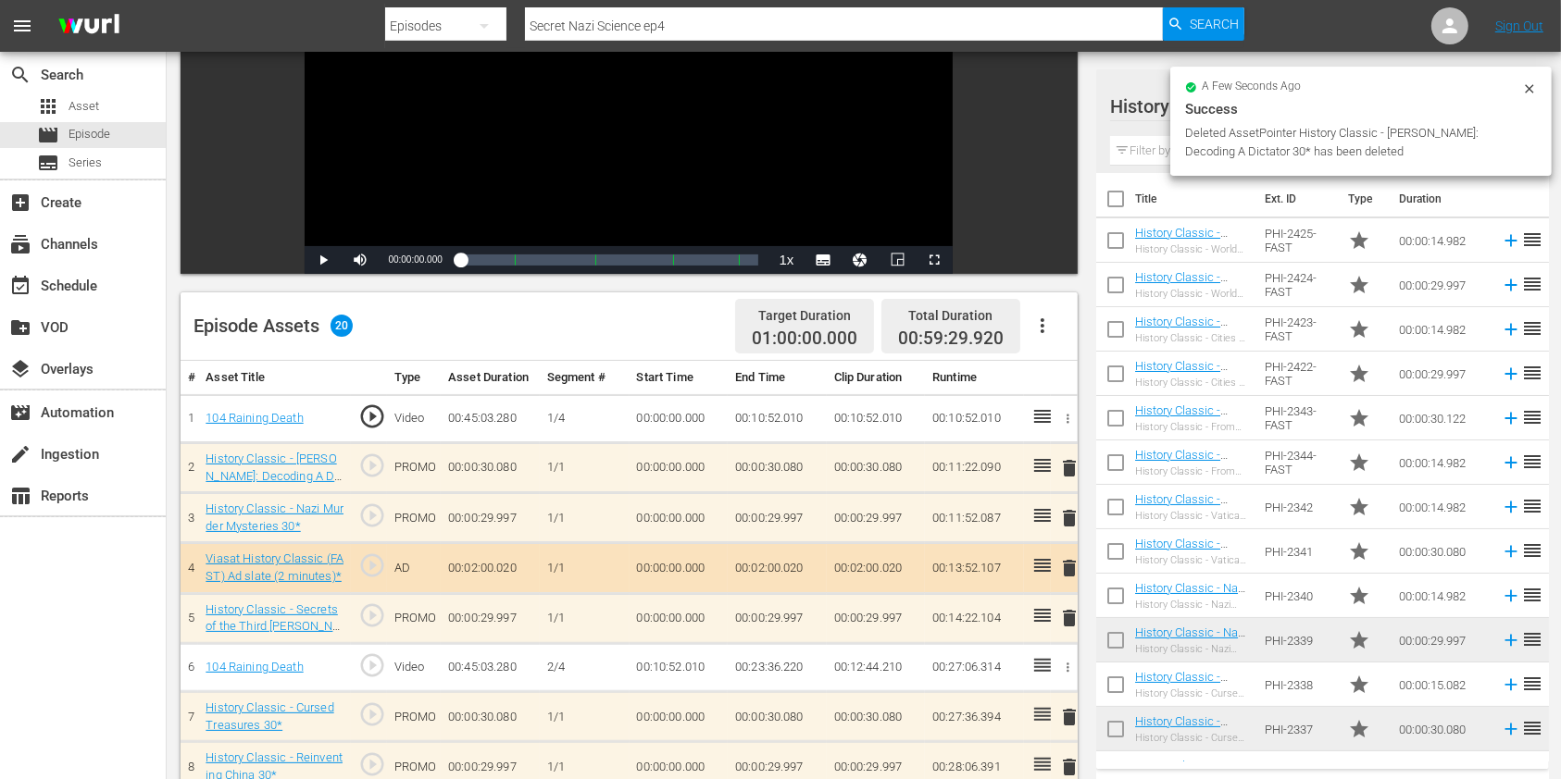
click at [1154, 145] on input "text" at bounding box center [1322, 151] width 425 height 30
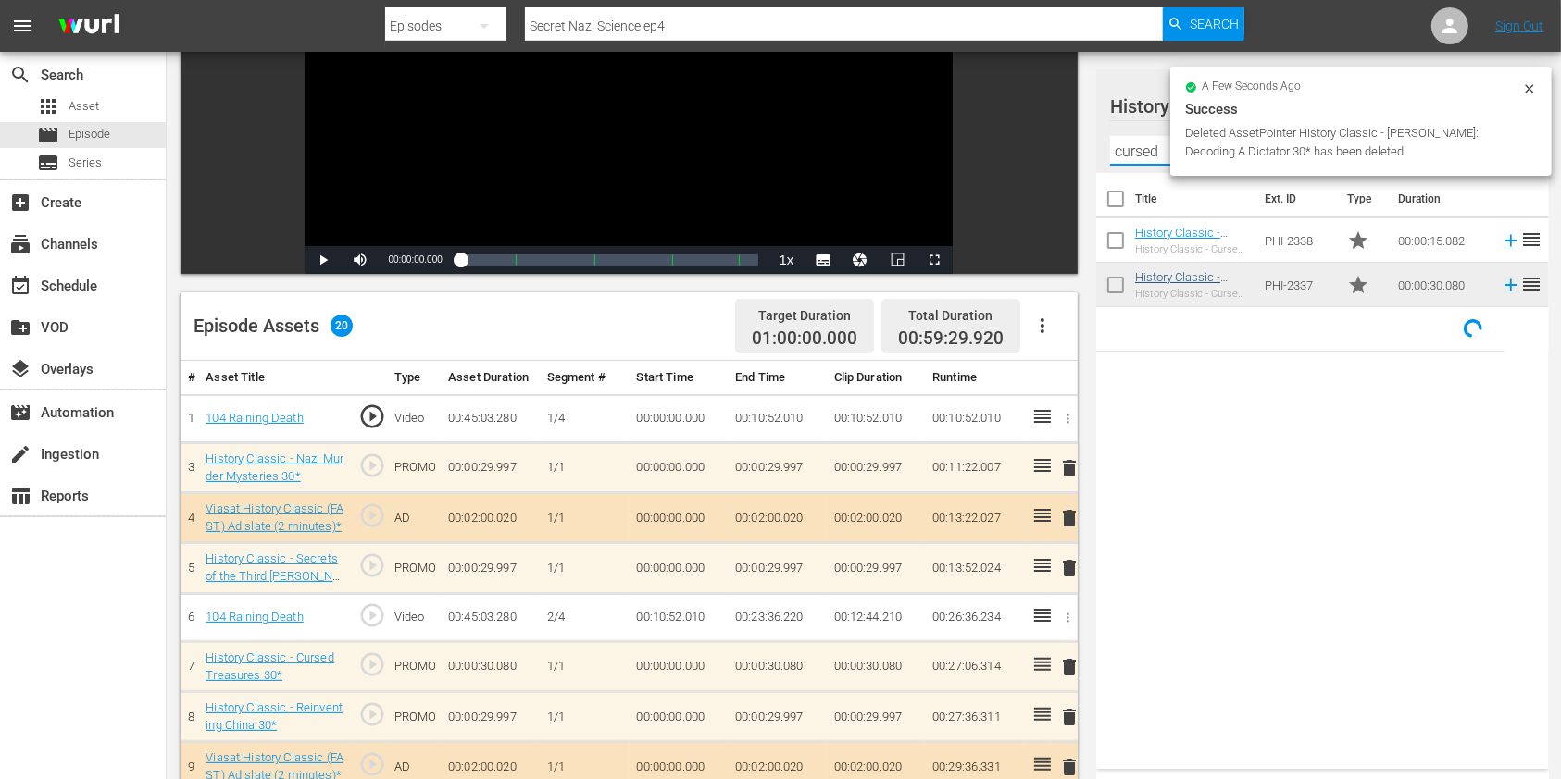
type input "cursed"
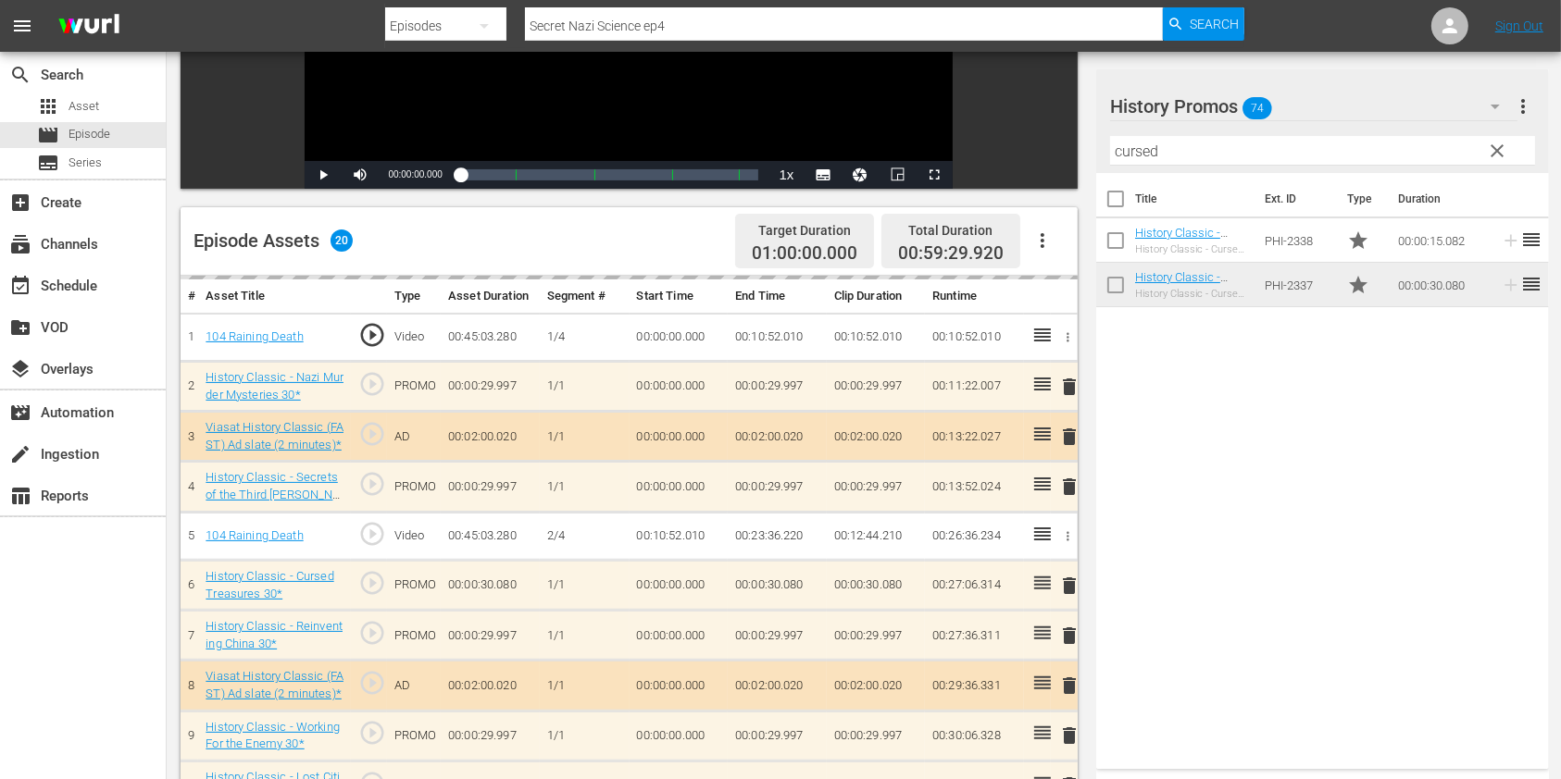
scroll to position [370, 0]
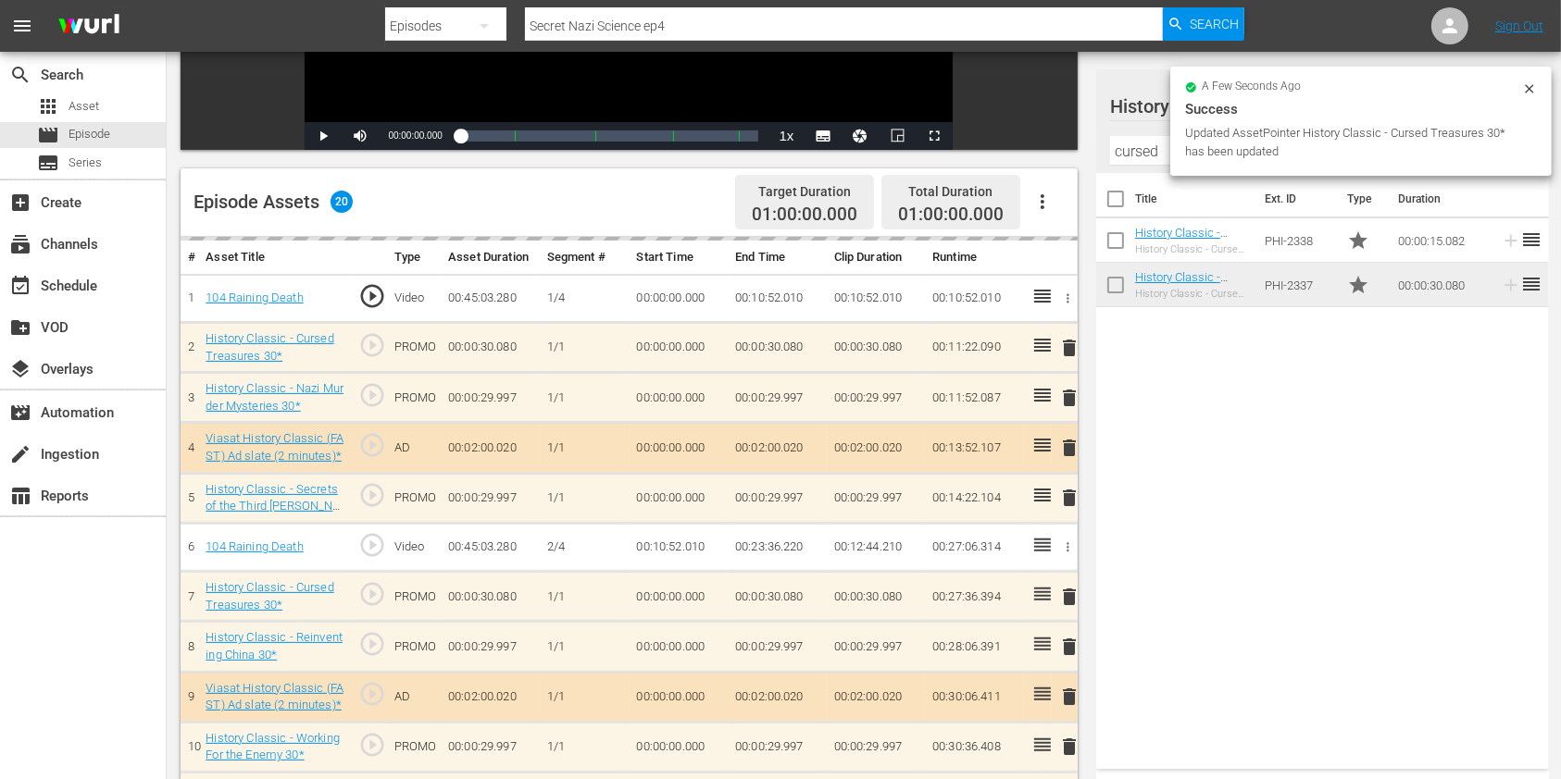
click at [1049, 641] on icon at bounding box center [1042, 644] width 22 height 22
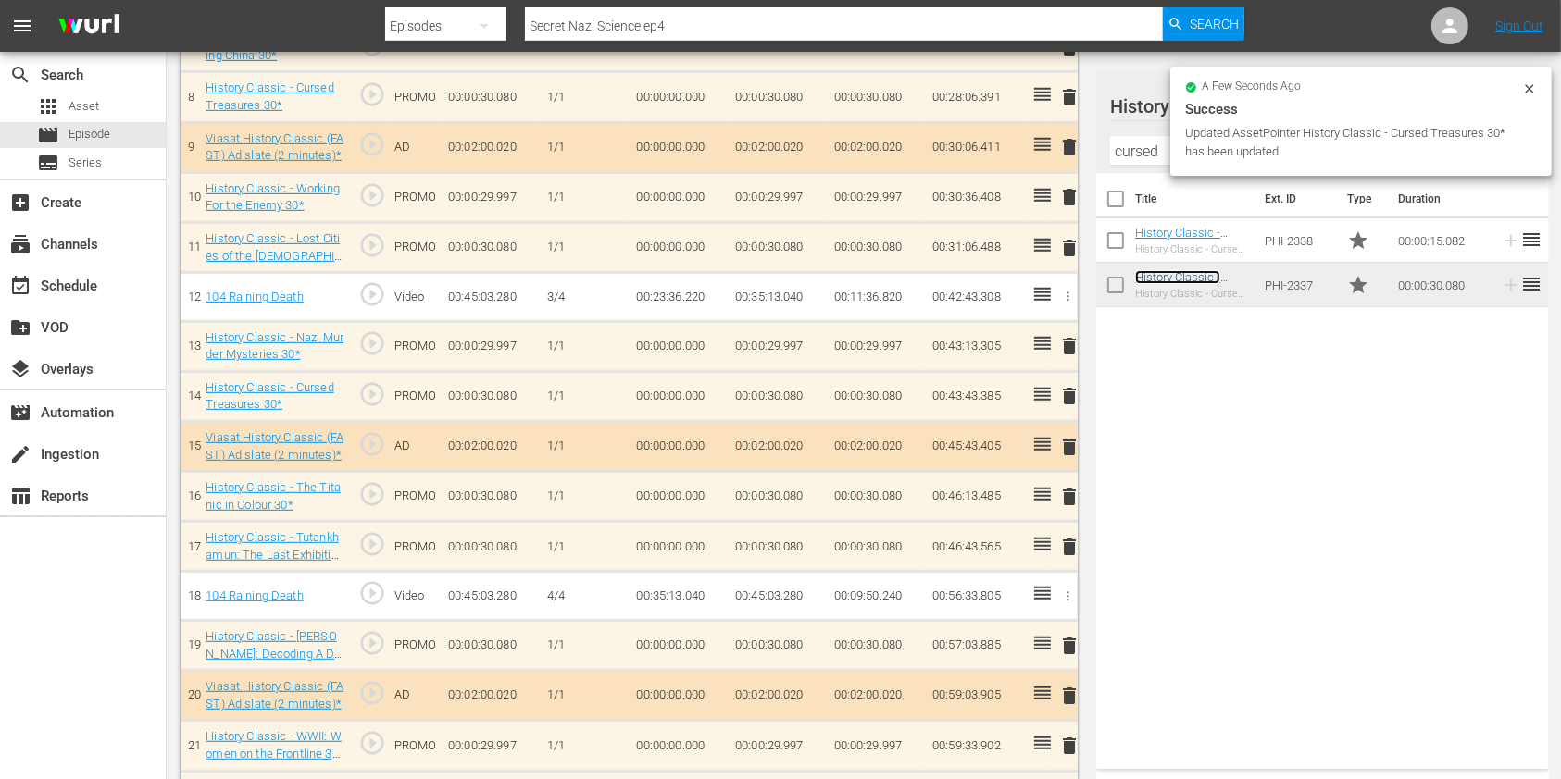
scroll to position [916, 0]
click at [1078, 543] on span "delete" at bounding box center [1069, 547] width 22 height 22
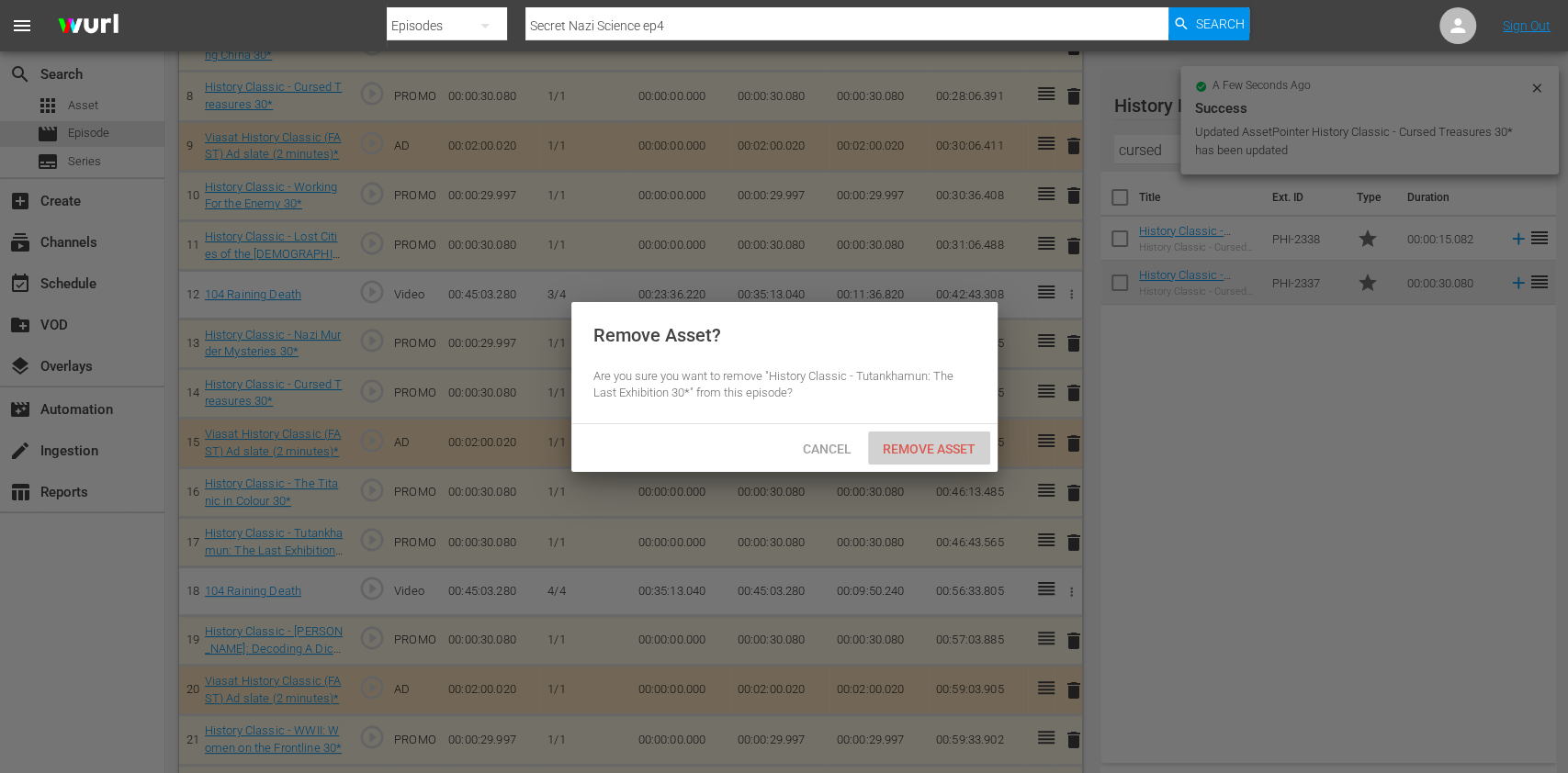
click at [960, 451] on span "Remove Asset" at bounding box center [929, 449] width 122 height 15
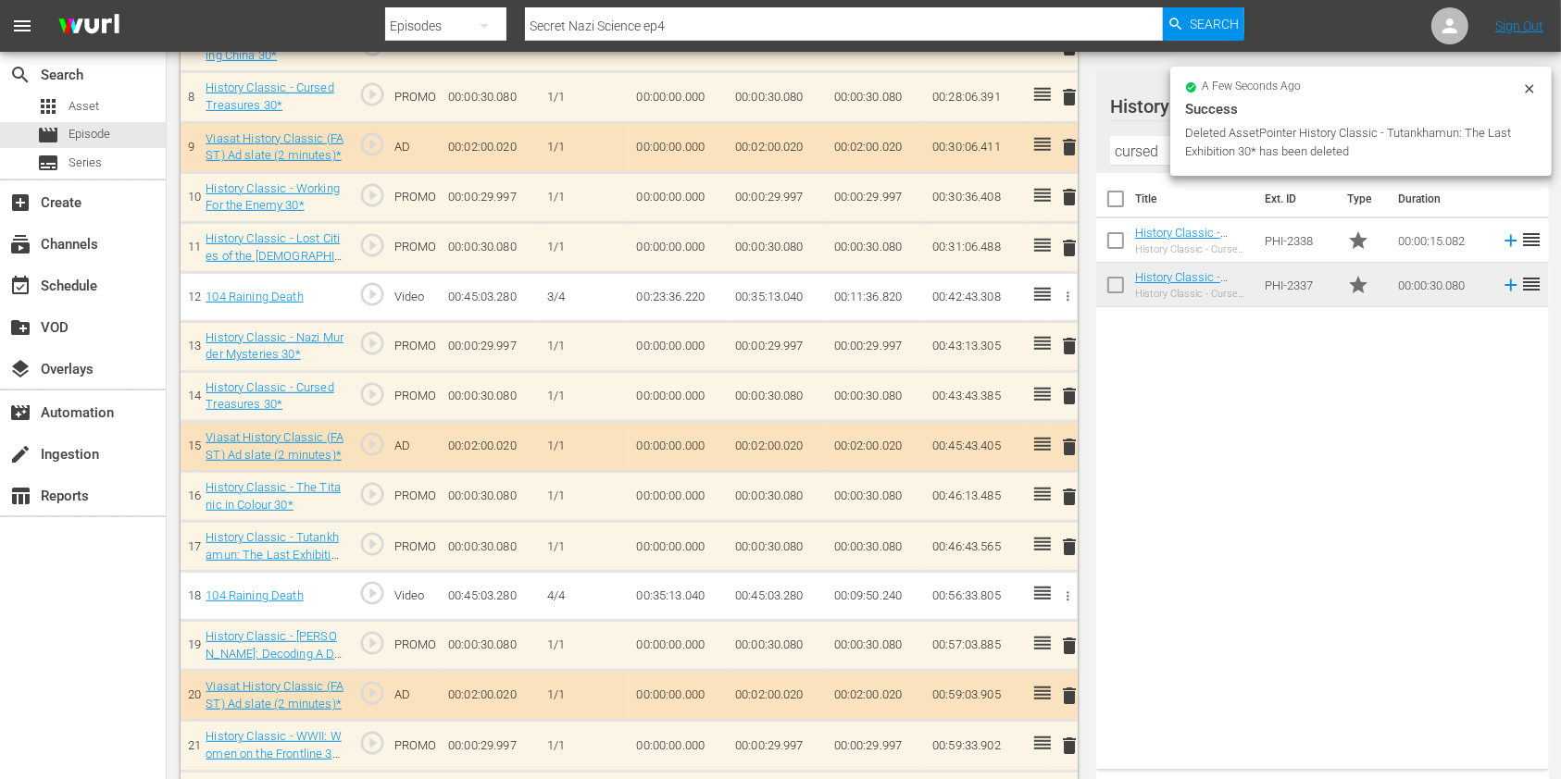
click at [1116, 156] on input "cursed" at bounding box center [1322, 151] width 425 height 30
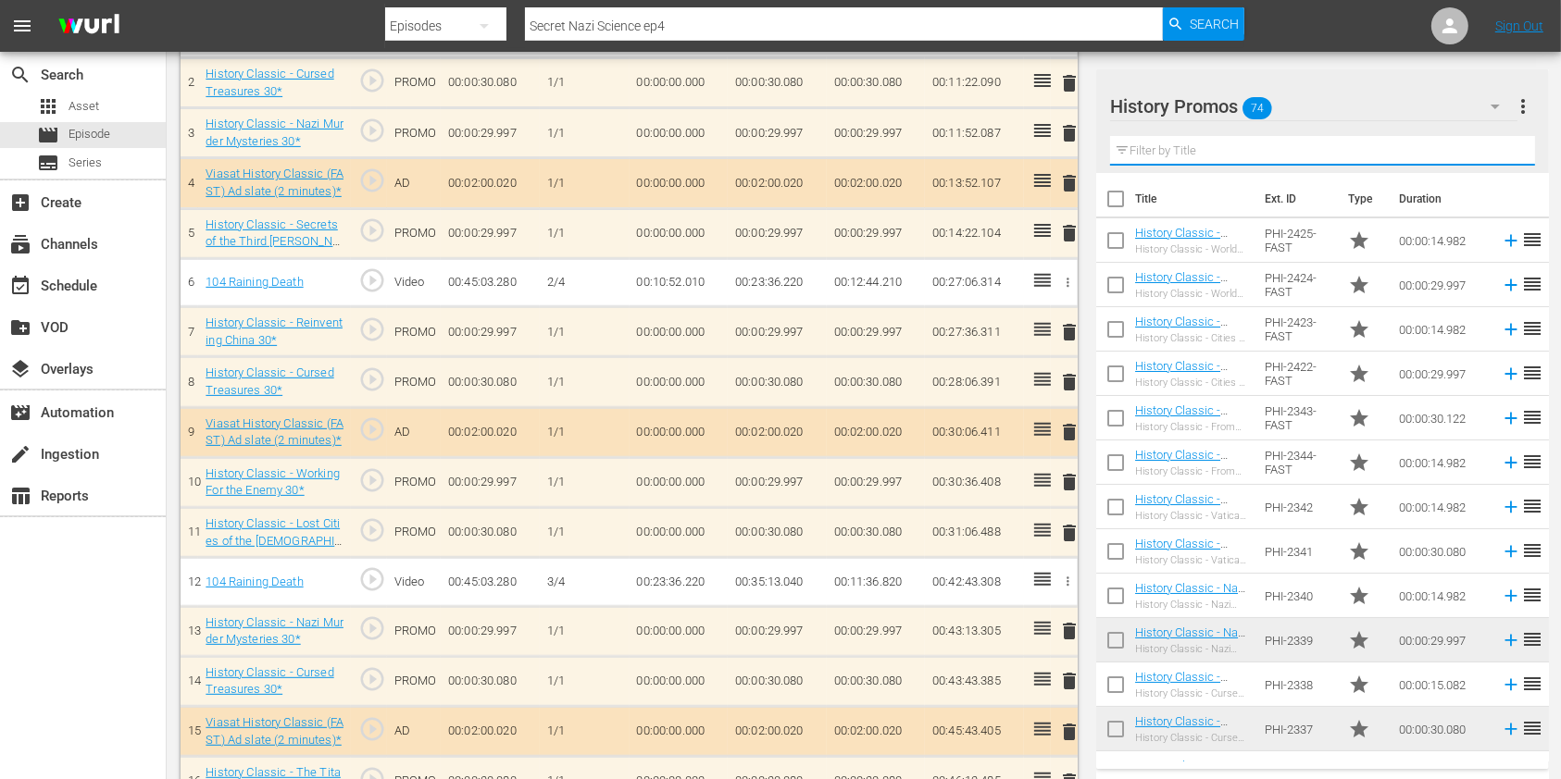
scroll to position [546, 0]
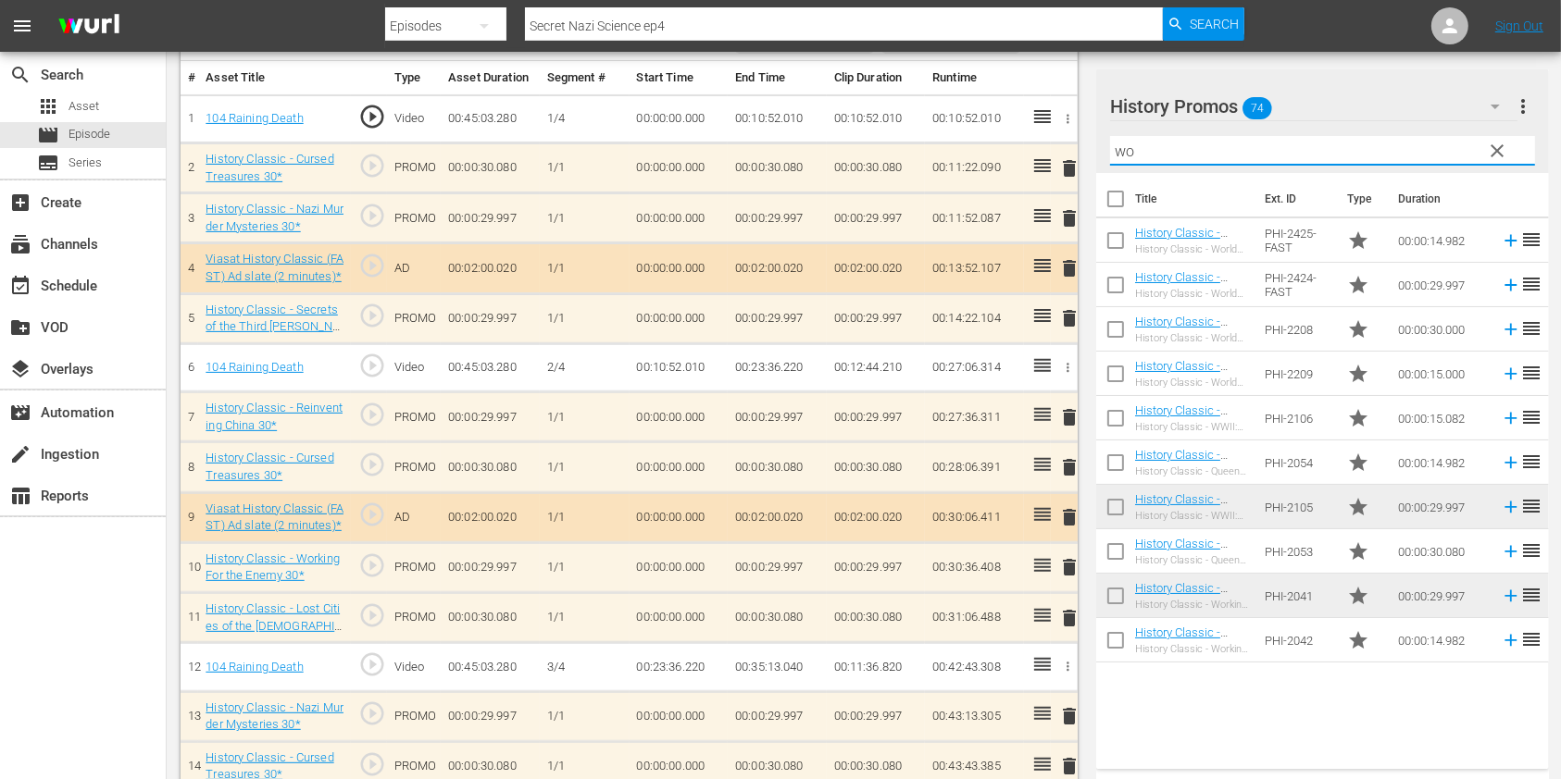
type input "w"
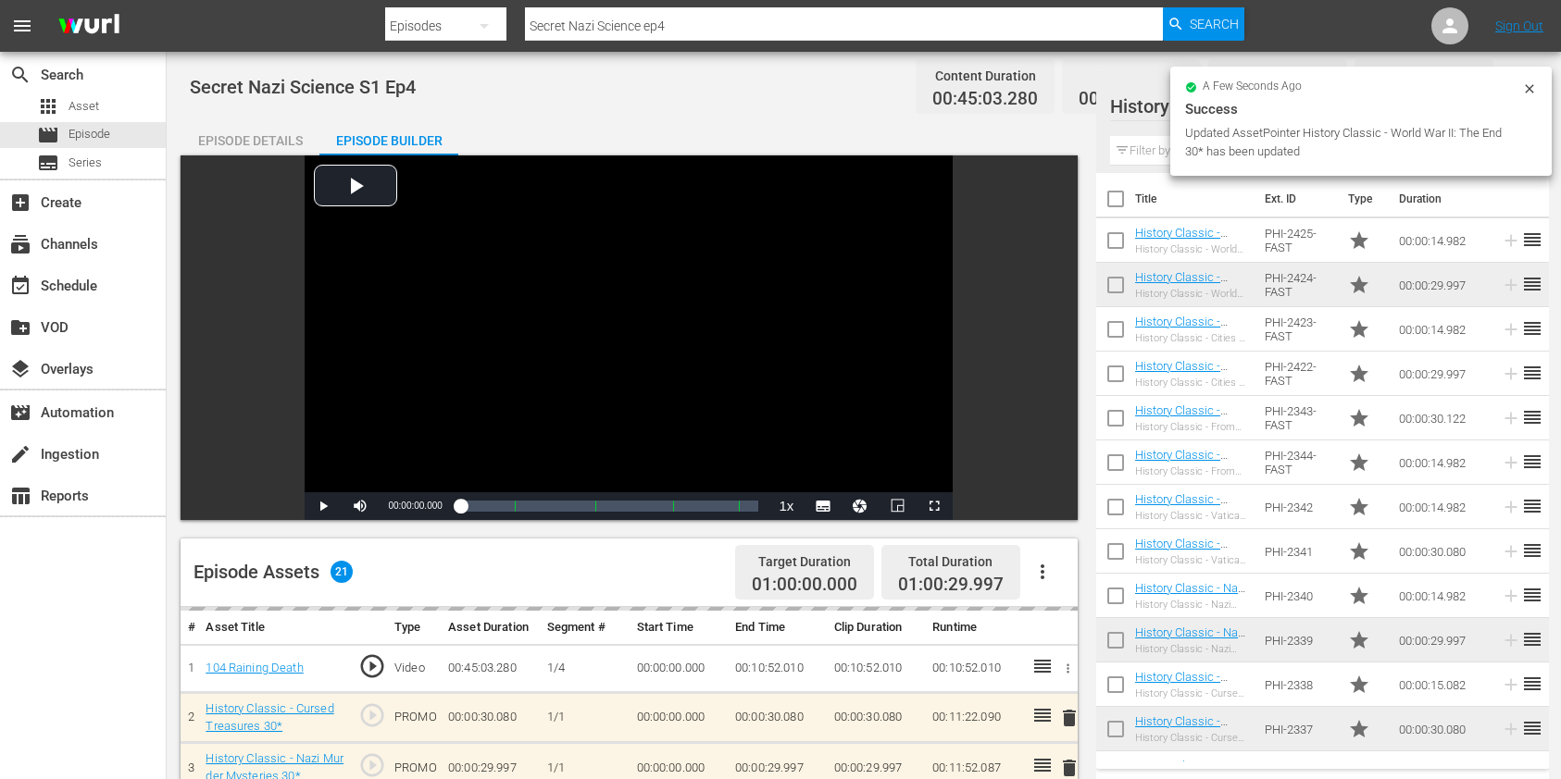
scroll to position [546, 0]
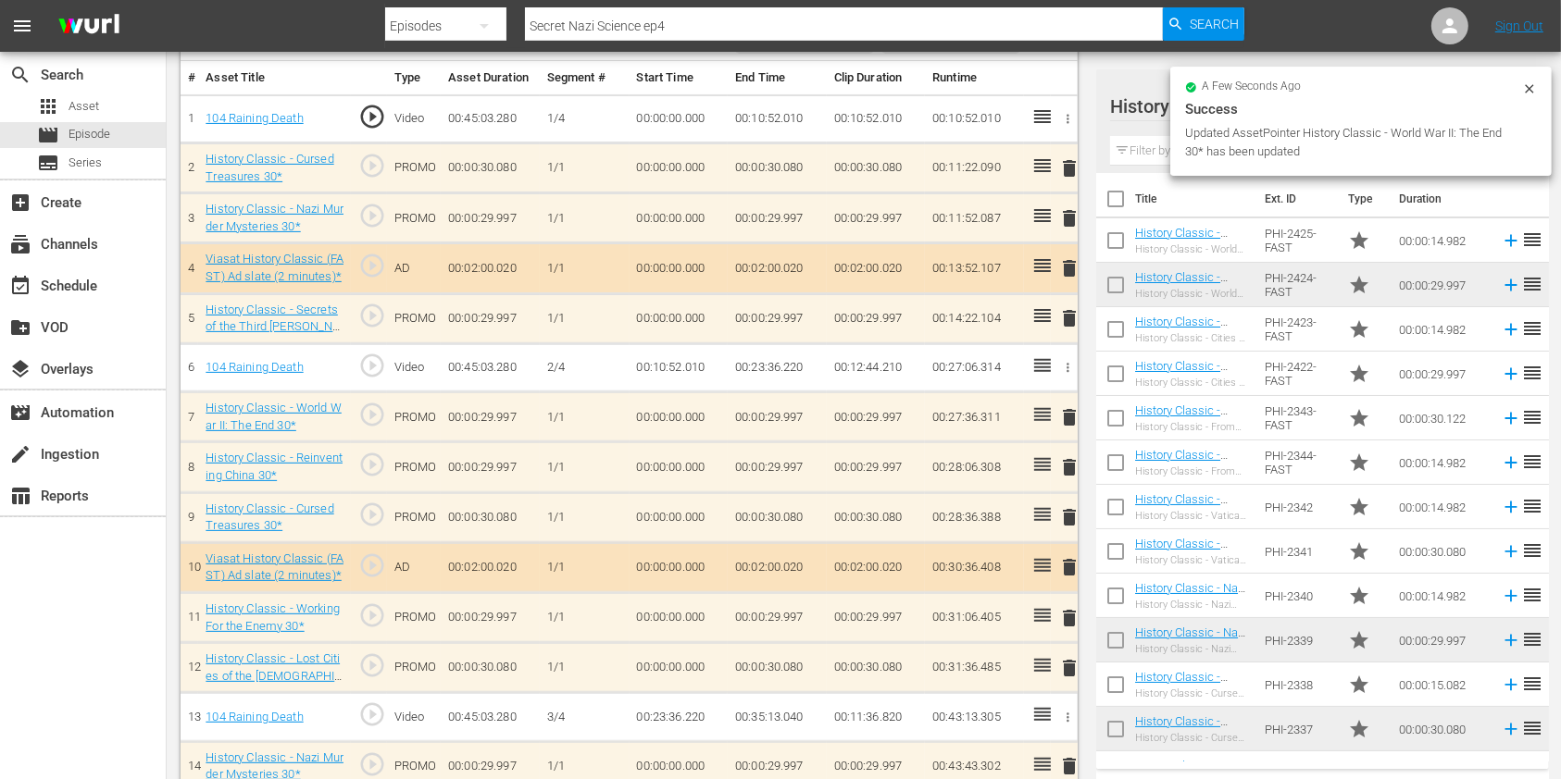
click at [1068, 417] on span "delete" at bounding box center [1069, 417] width 22 height 22
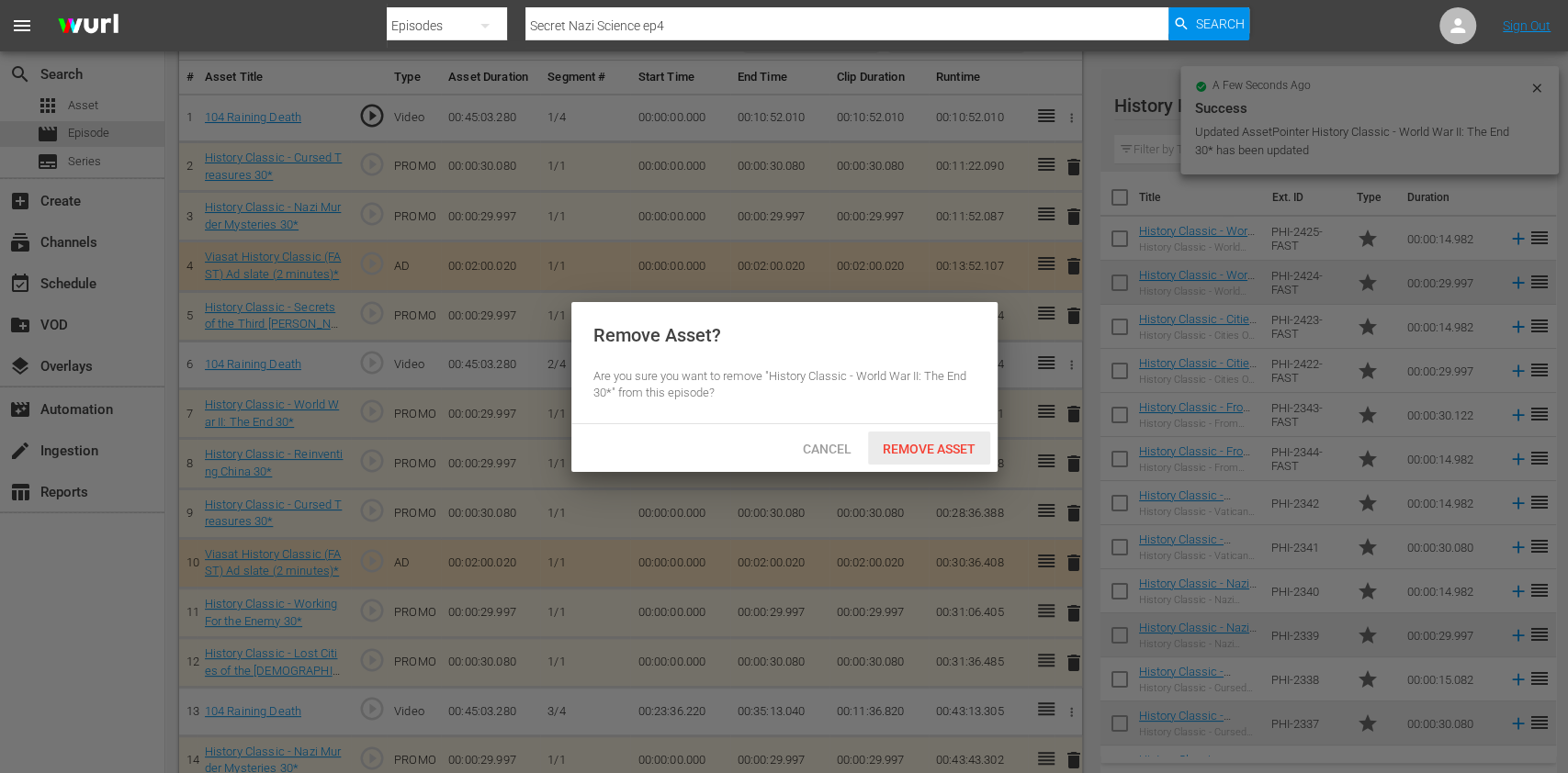
click at [854, 446] on span "Cancel" at bounding box center [827, 449] width 78 height 15
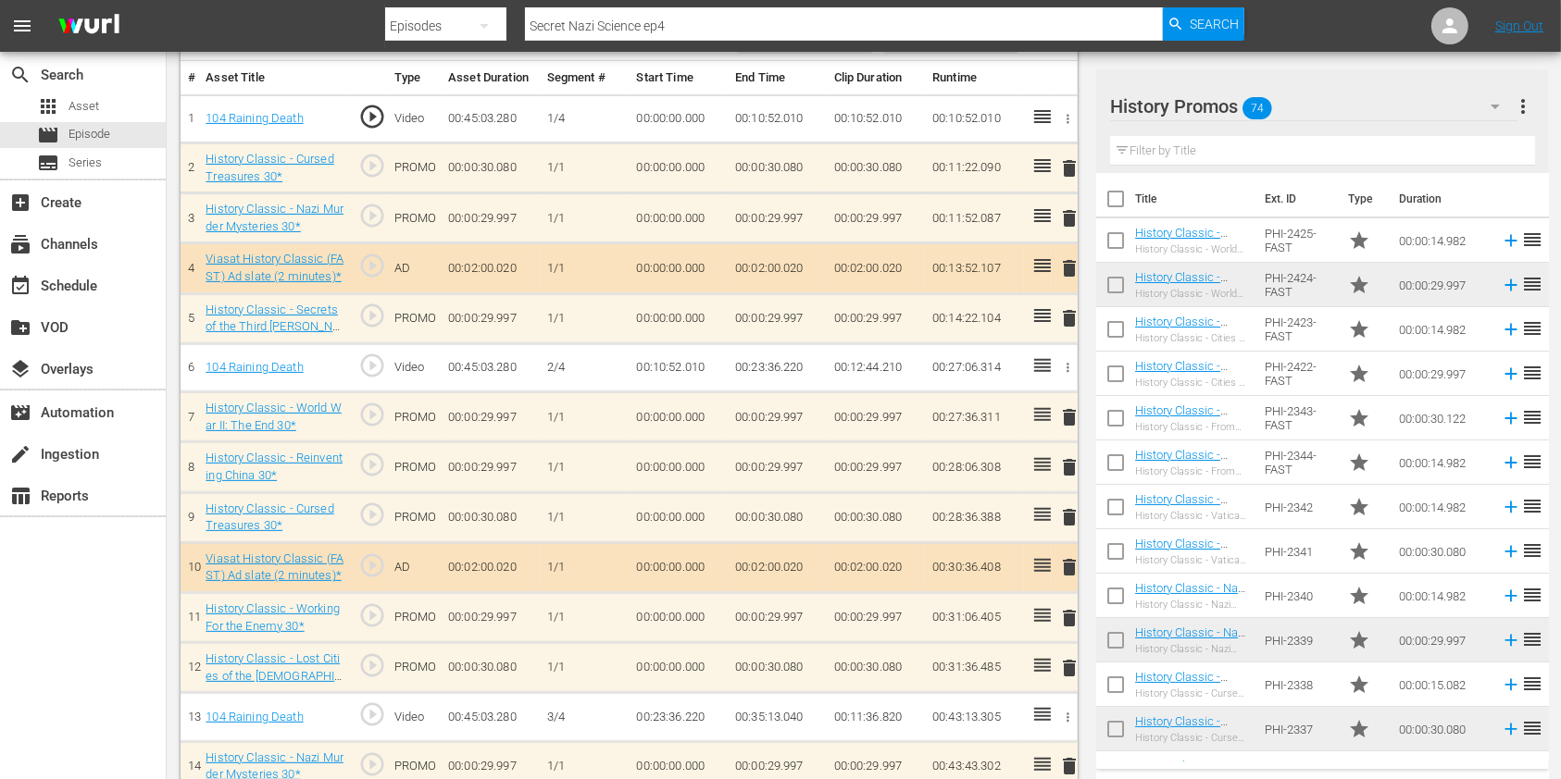
click at [1078, 459] on span "delete" at bounding box center [1069, 467] width 22 height 22
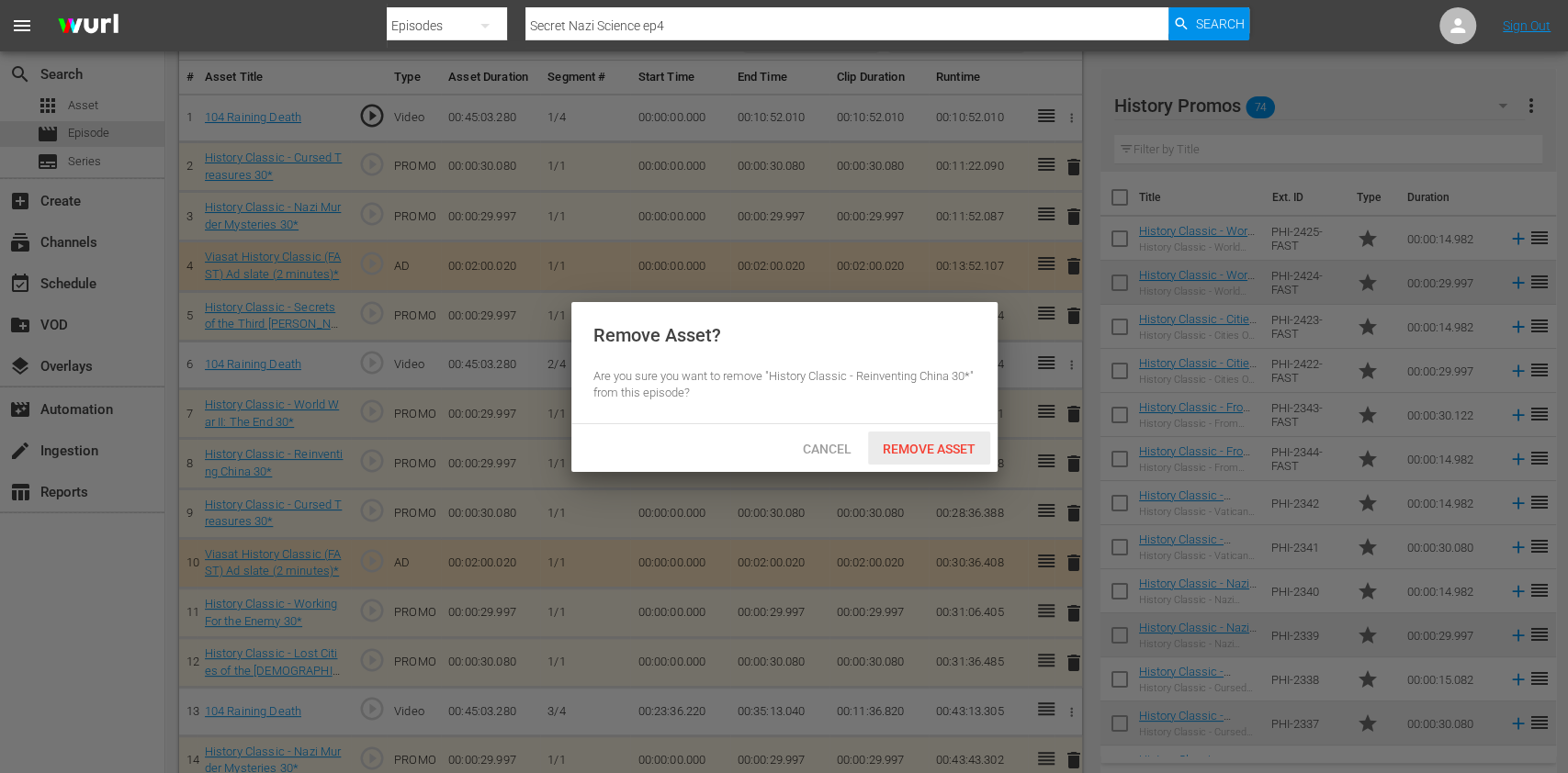
click at [935, 451] on span "Remove Asset" at bounding box center [929, 449] width 122 height 15
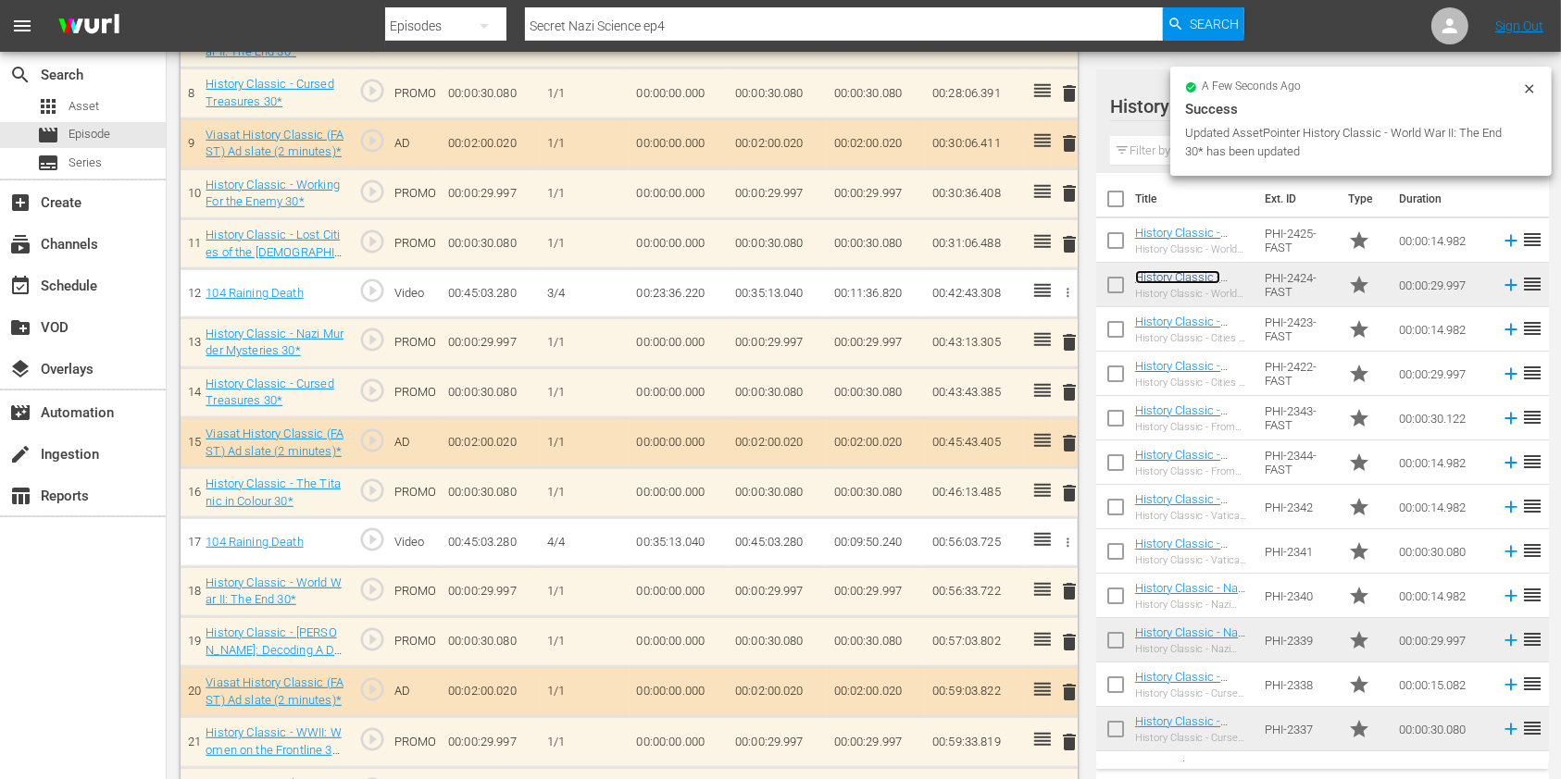
scroll to position [916, 0]
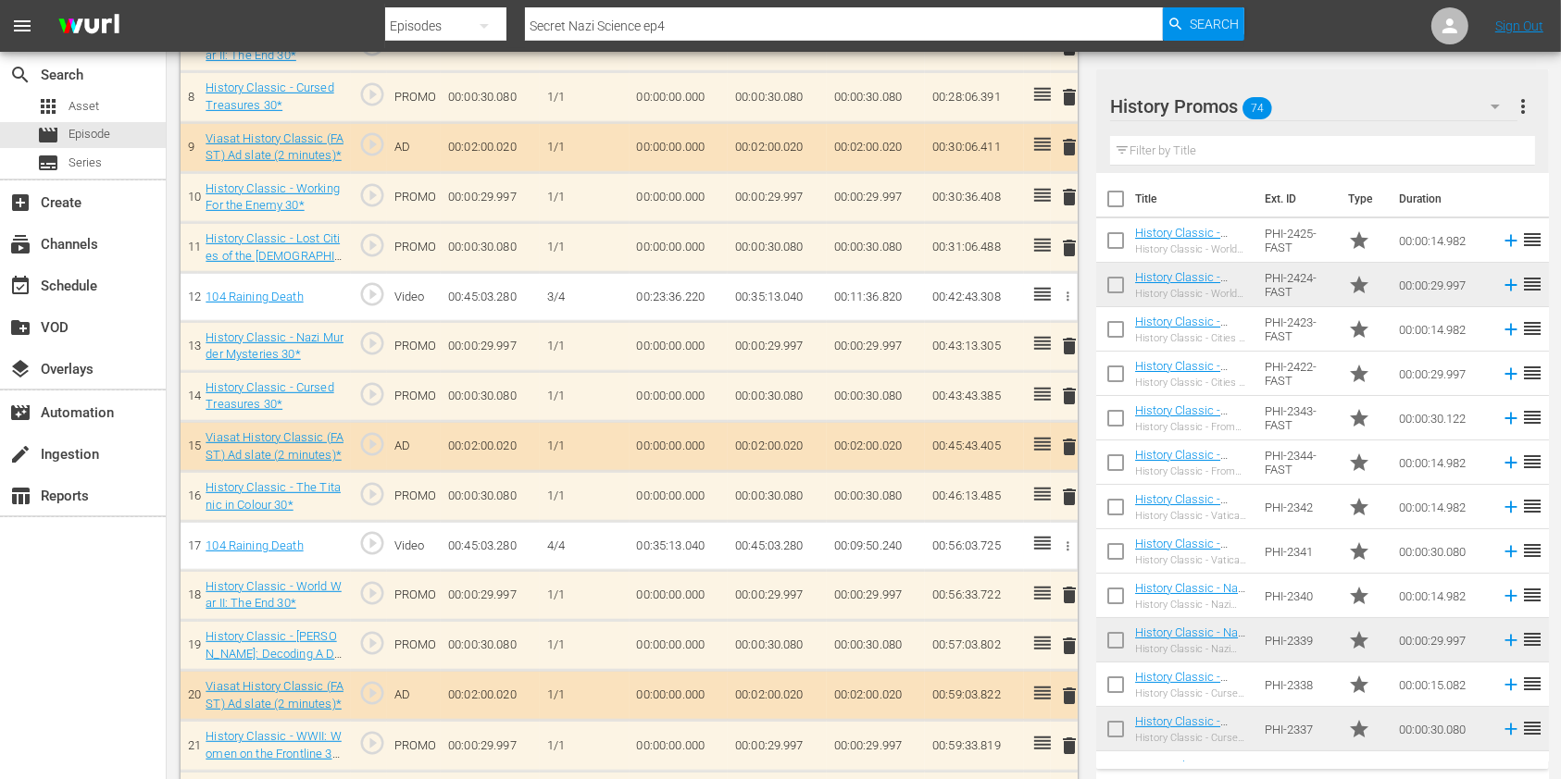
click at [1066, 741] on span "delete" at bounding box center [1069, 746] width 22 height 22
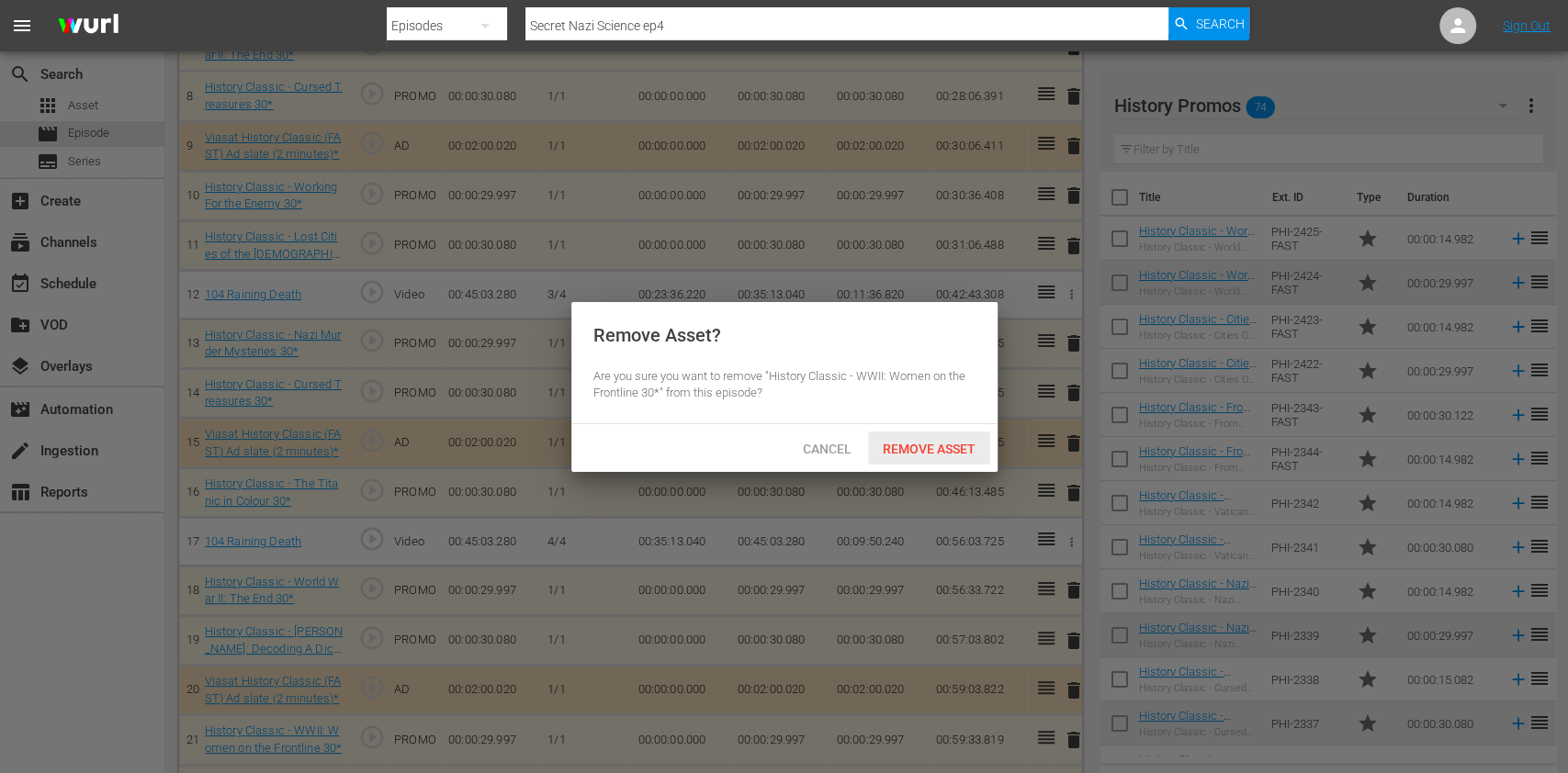
click at [899, 442] on span "Remove Asset" at bounding box center [929, 449] width 122 height 15
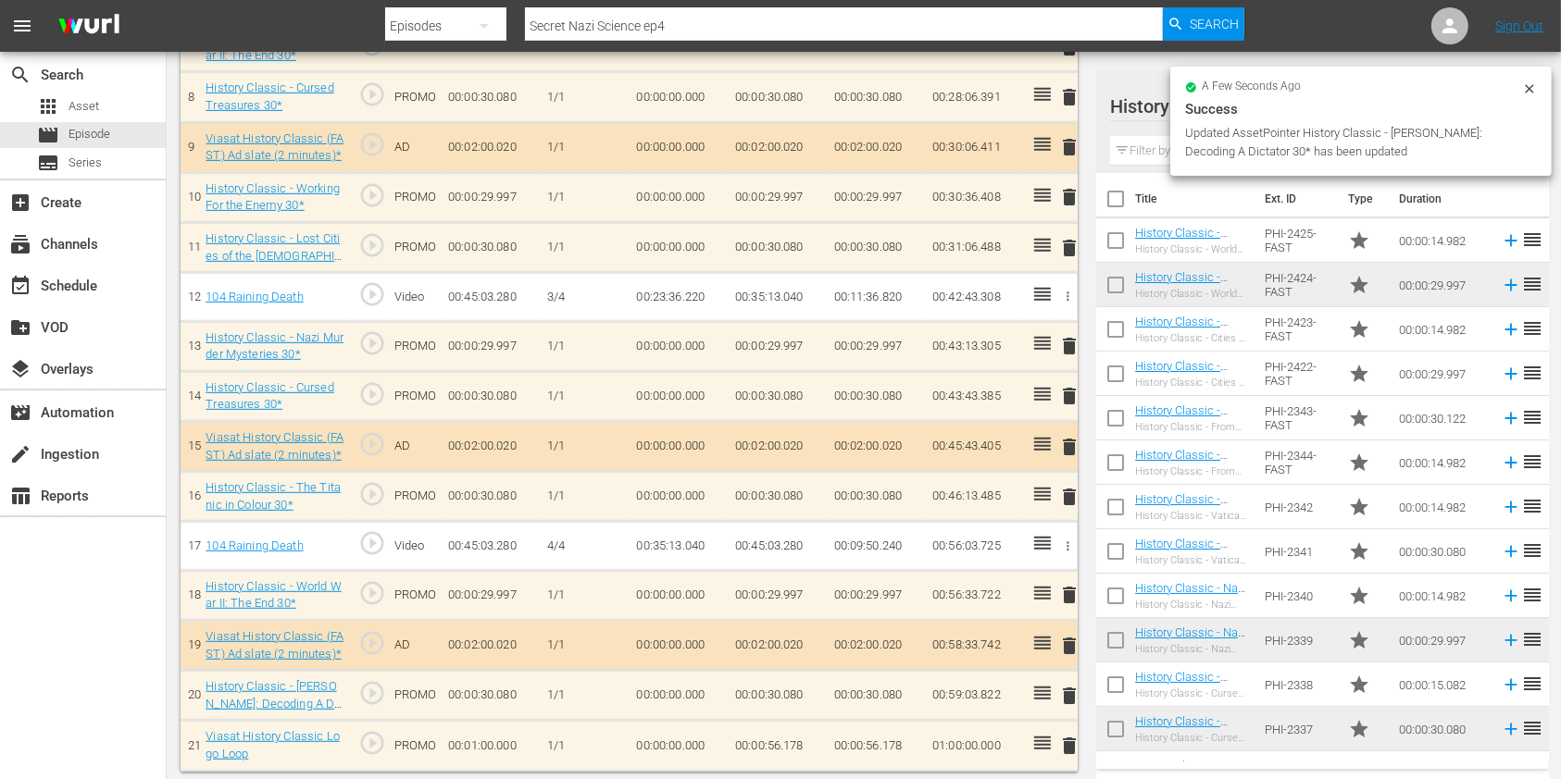
click at [1133, 147] on input "text" at bounding box center [1322, 151] width 425 height 30
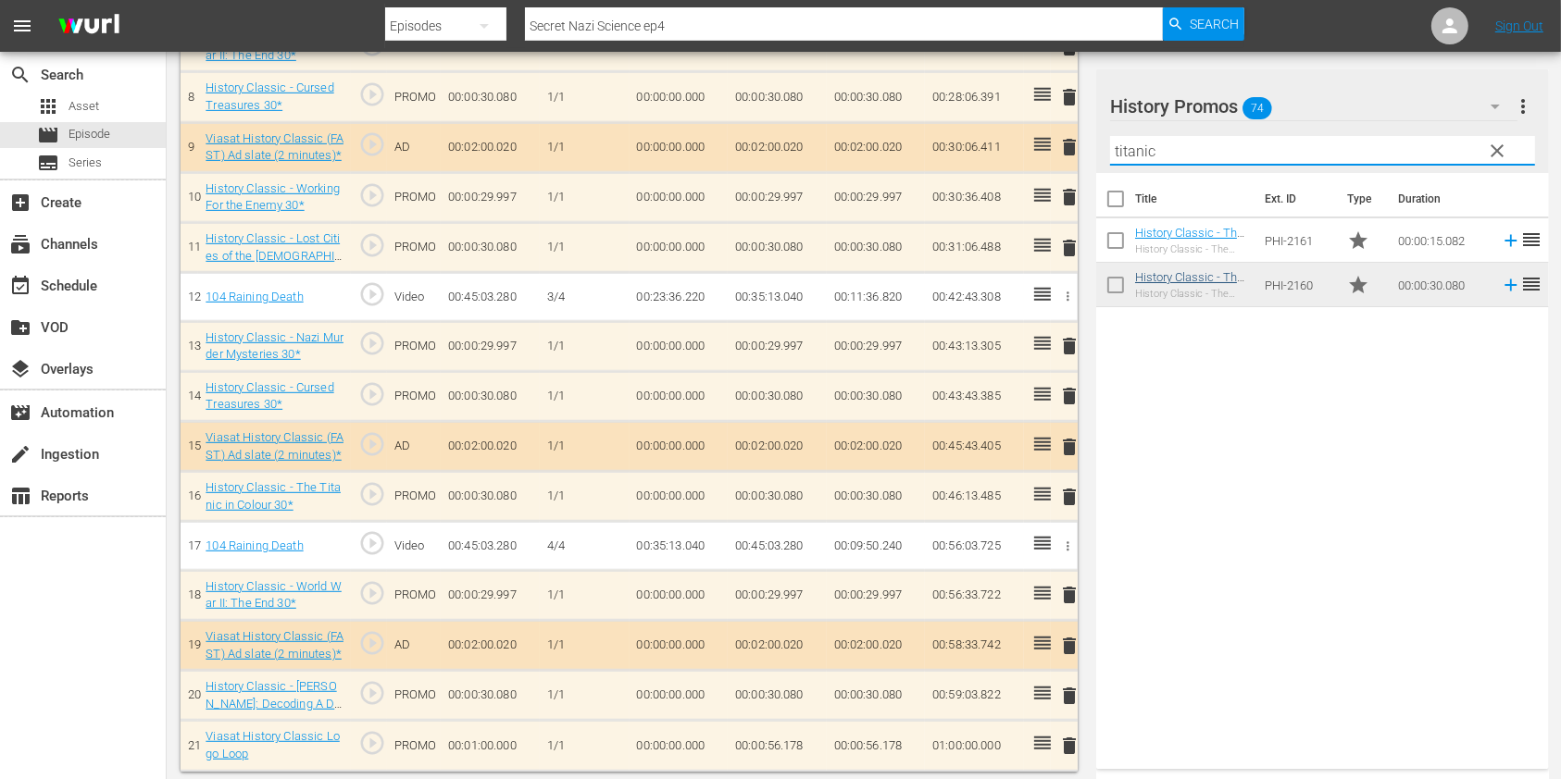
type input "titanic"
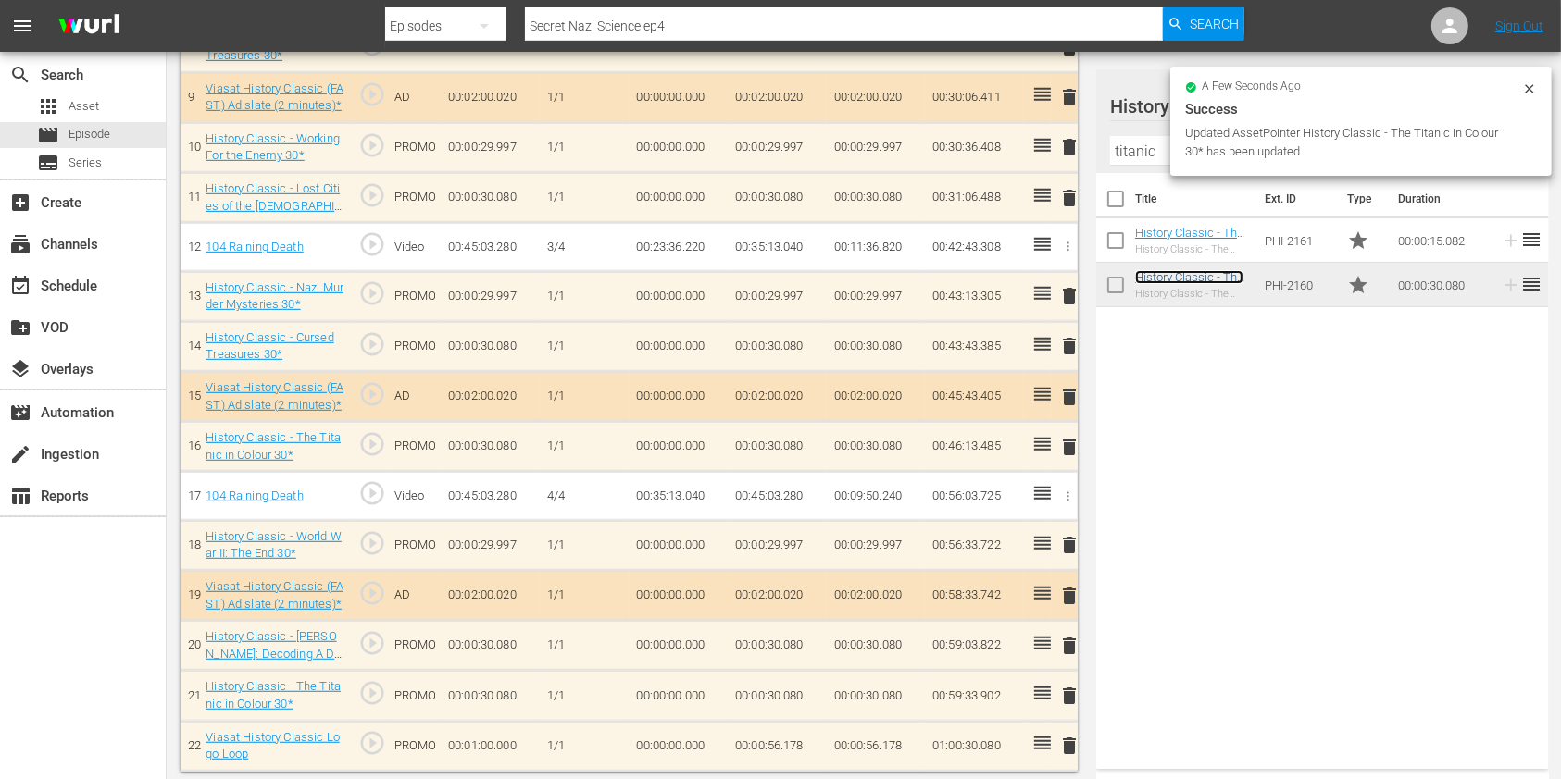
scroll to position [966, 0]
click at [1075, 648] on span "delete" at bounding box center [1069, 647] width 22 height 22
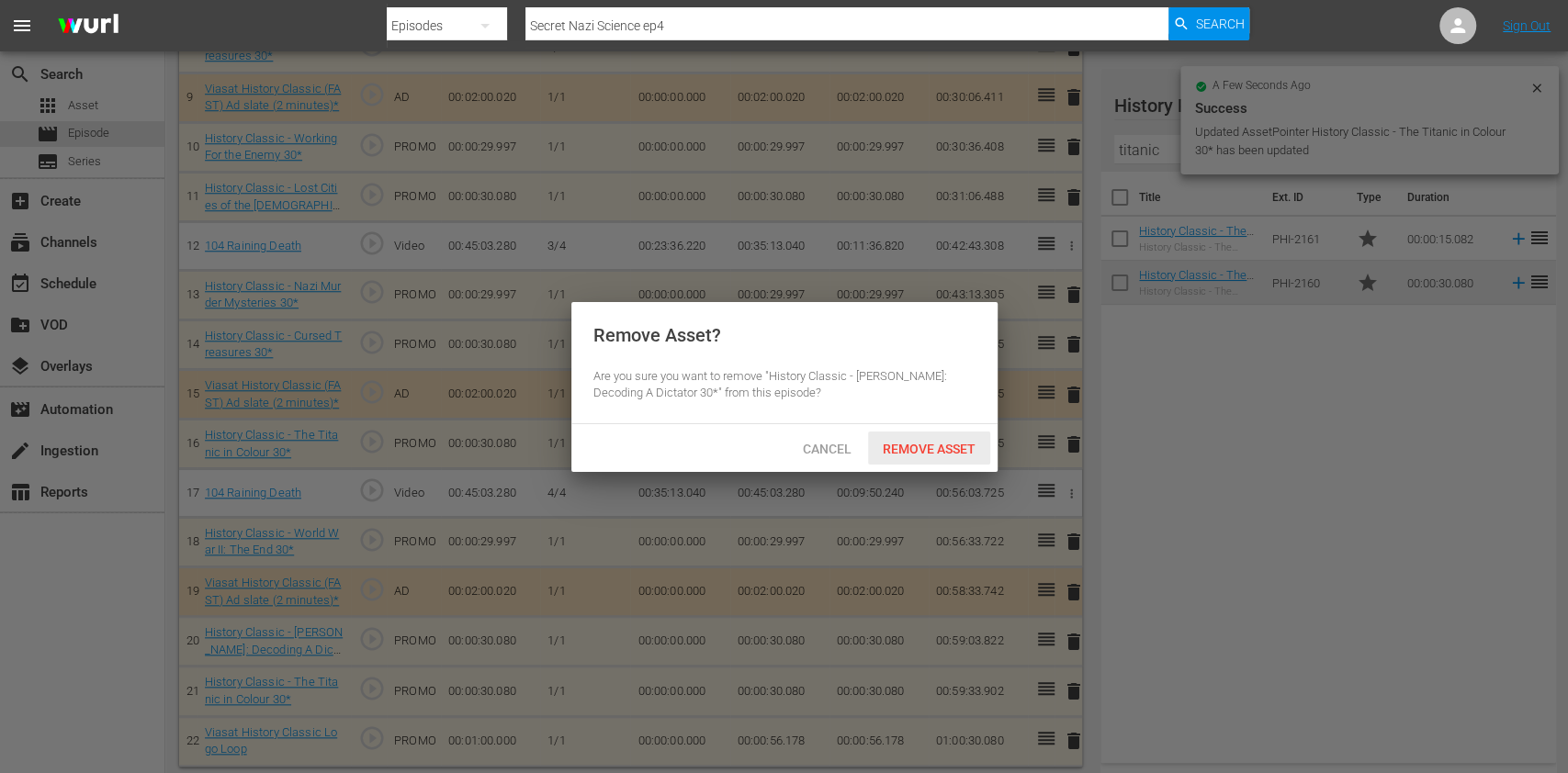
click at [932, 450] on span "Remove Asset" at bounding box center [929, 449] width 122 height 15
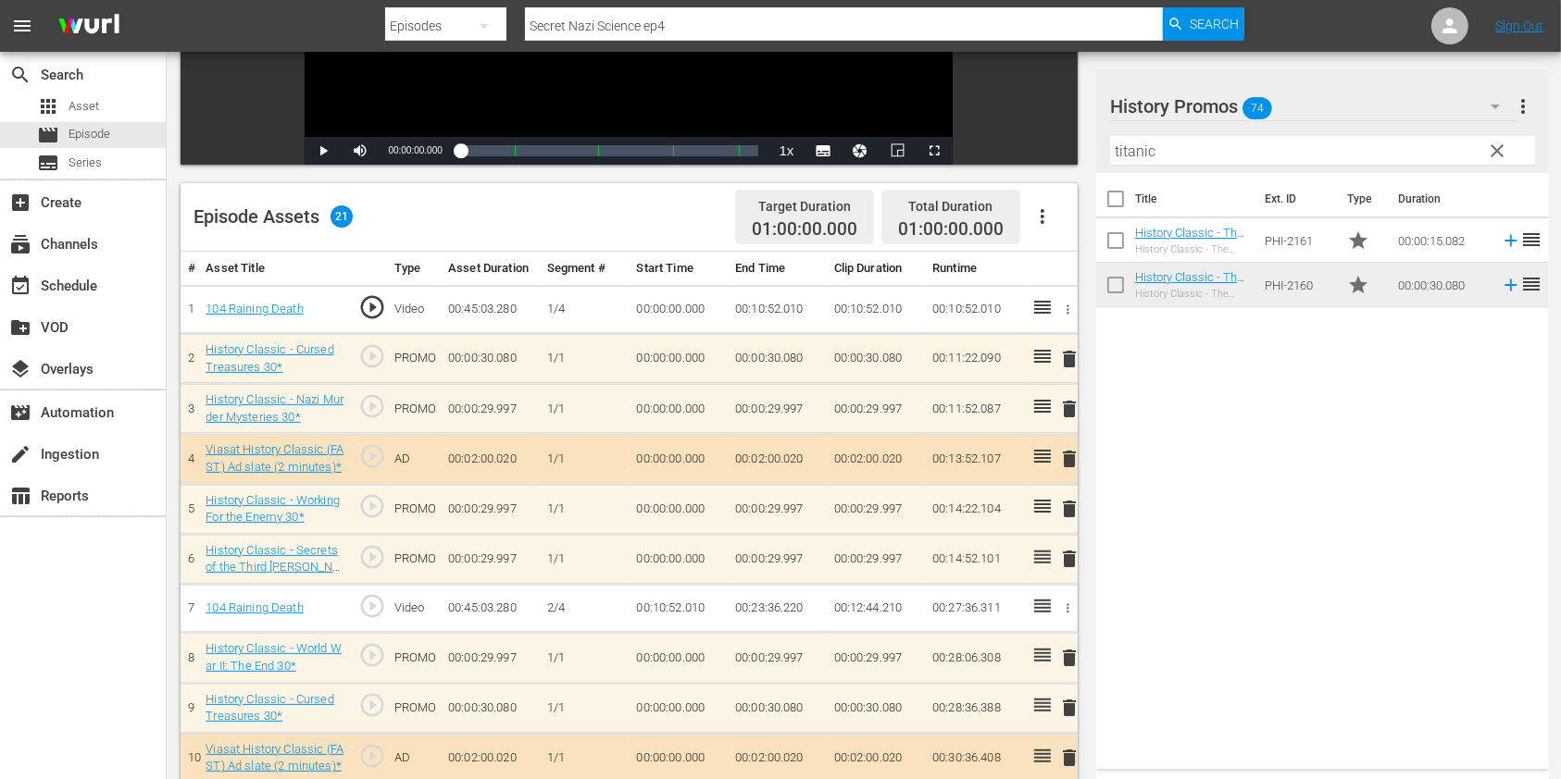
scroll to position [0, 0]
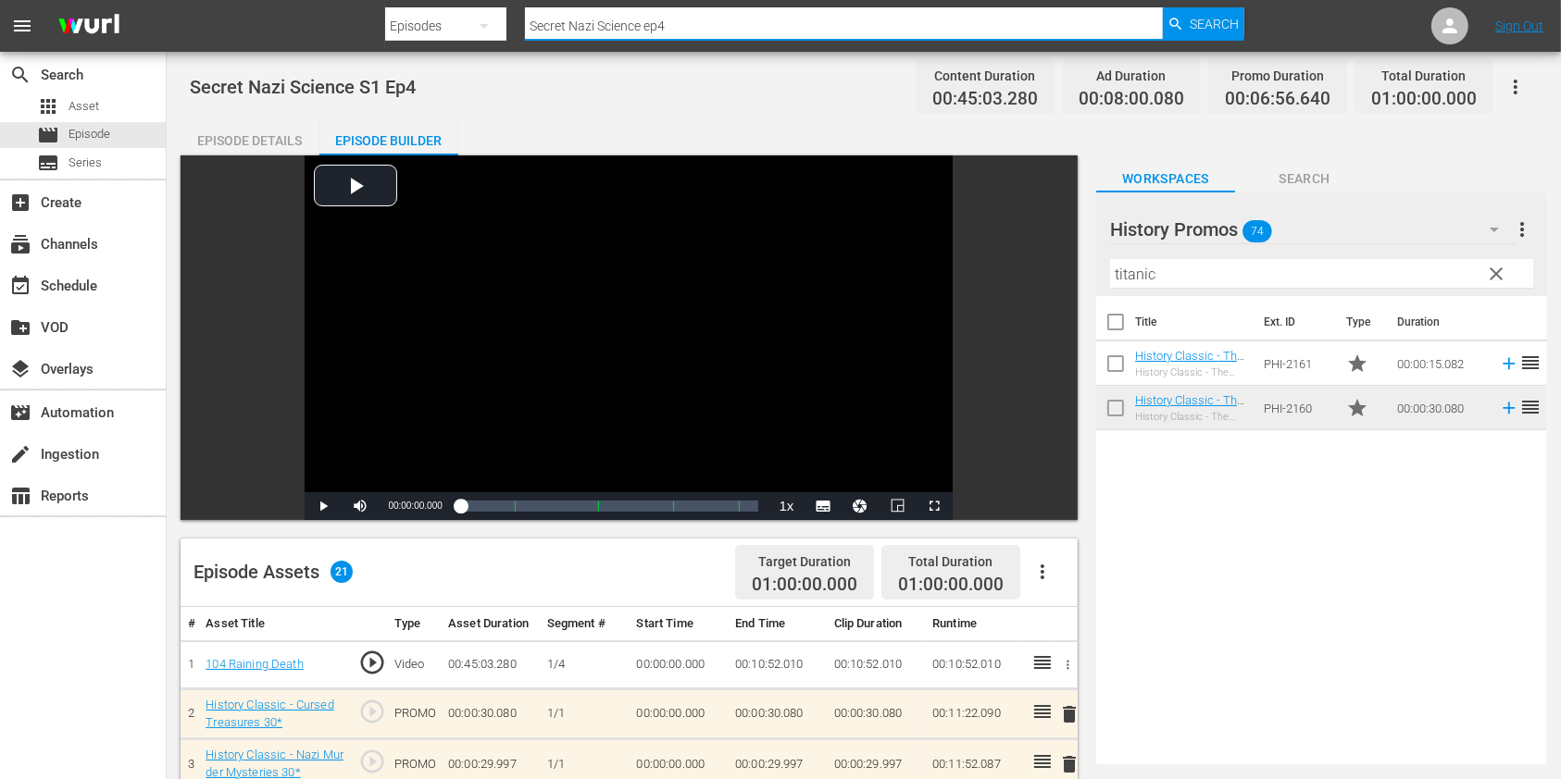
click at [721, 34] on input "Secret Nazi Science ep4" at bounding box center [844, 26] width 638 height 44
type input "Secret Nazi Science ep5"
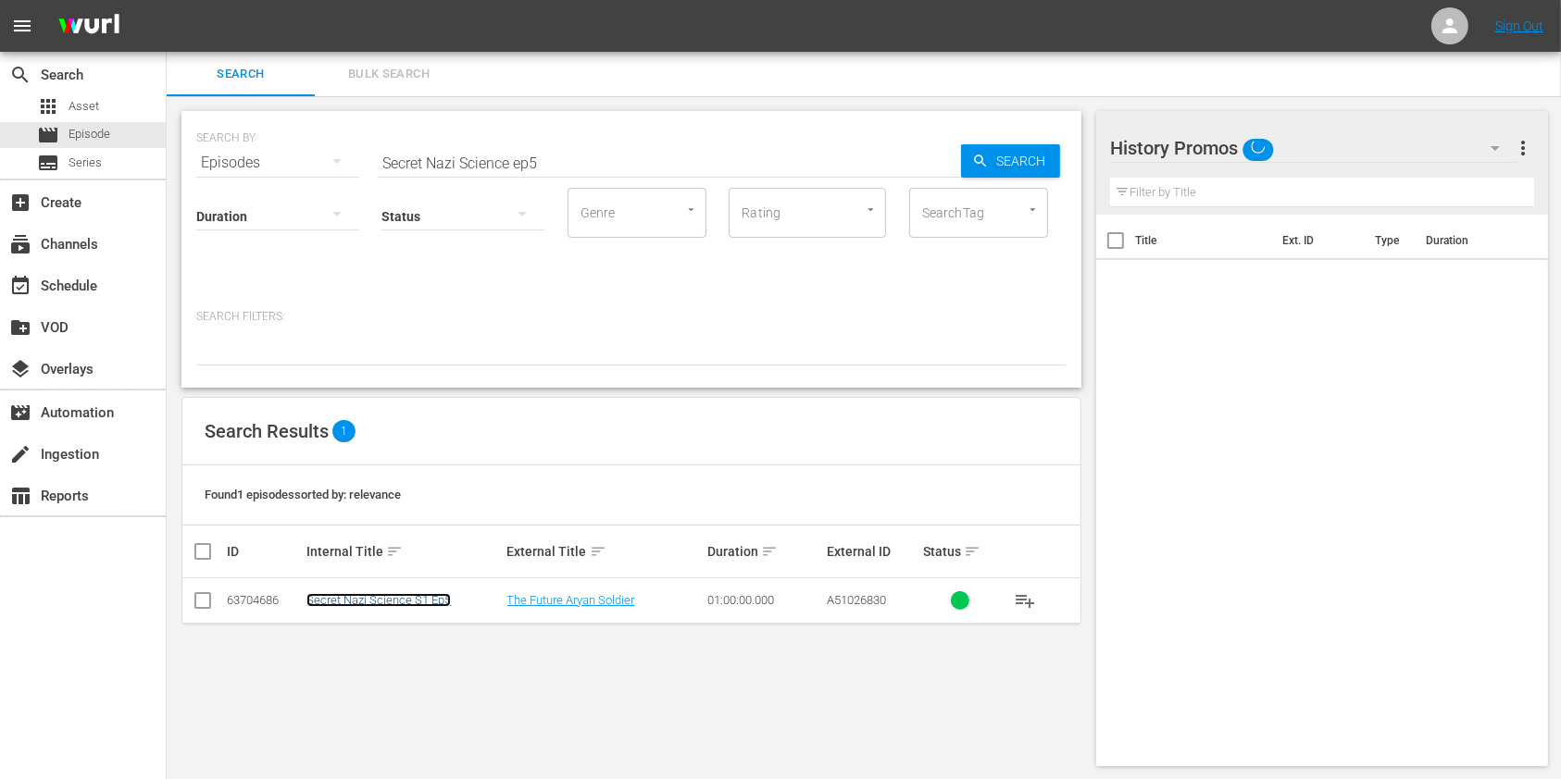
click at [419, 595] on link "Secret Nazi Science S1 Ep5" at bounding box center [378, 600] width 144 height 14
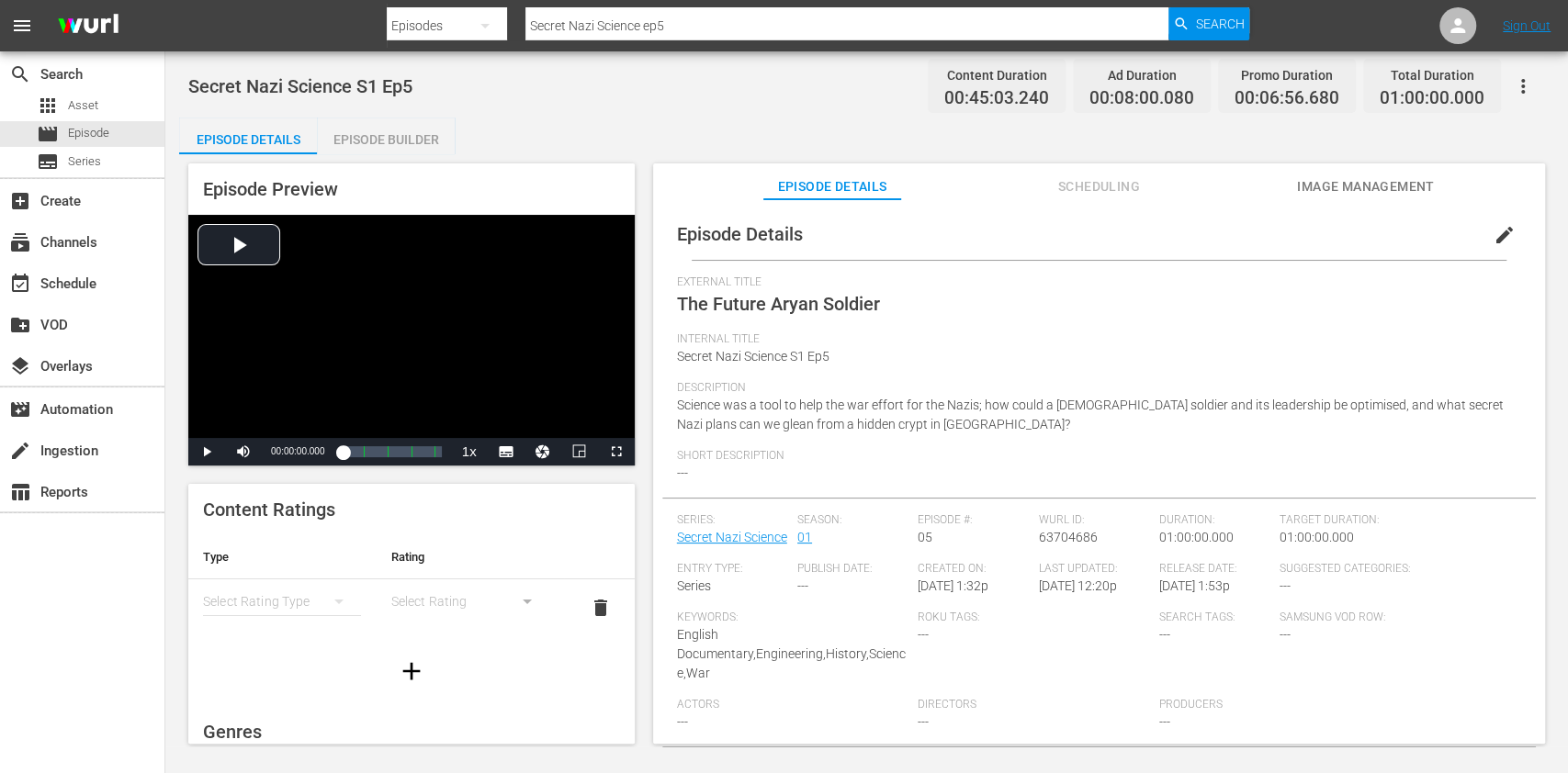
click at [397, 131] on div "Episode Builder" at bounding box center [385, 139] width 138 height 44
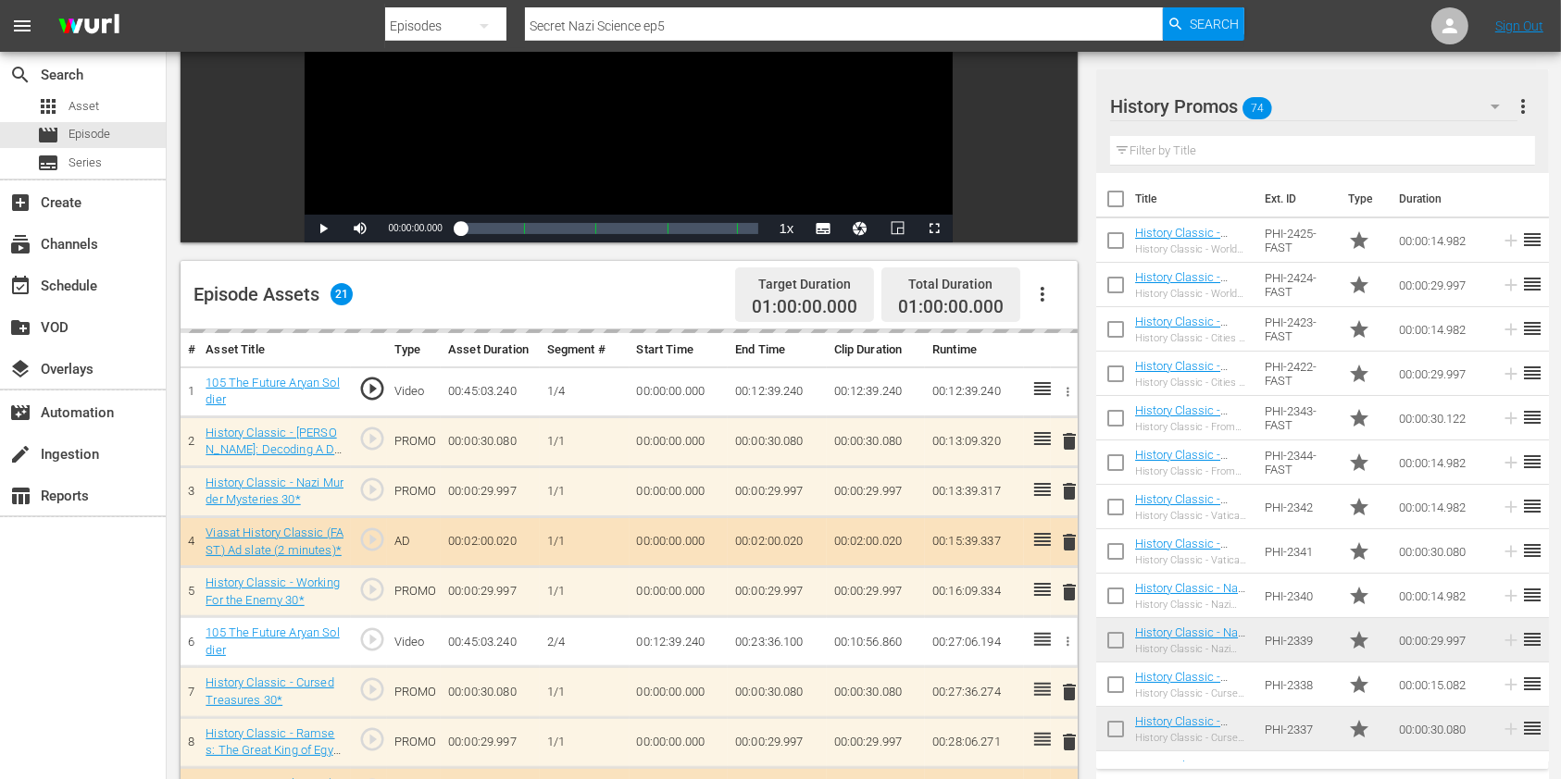
scroll to position [493, 0]
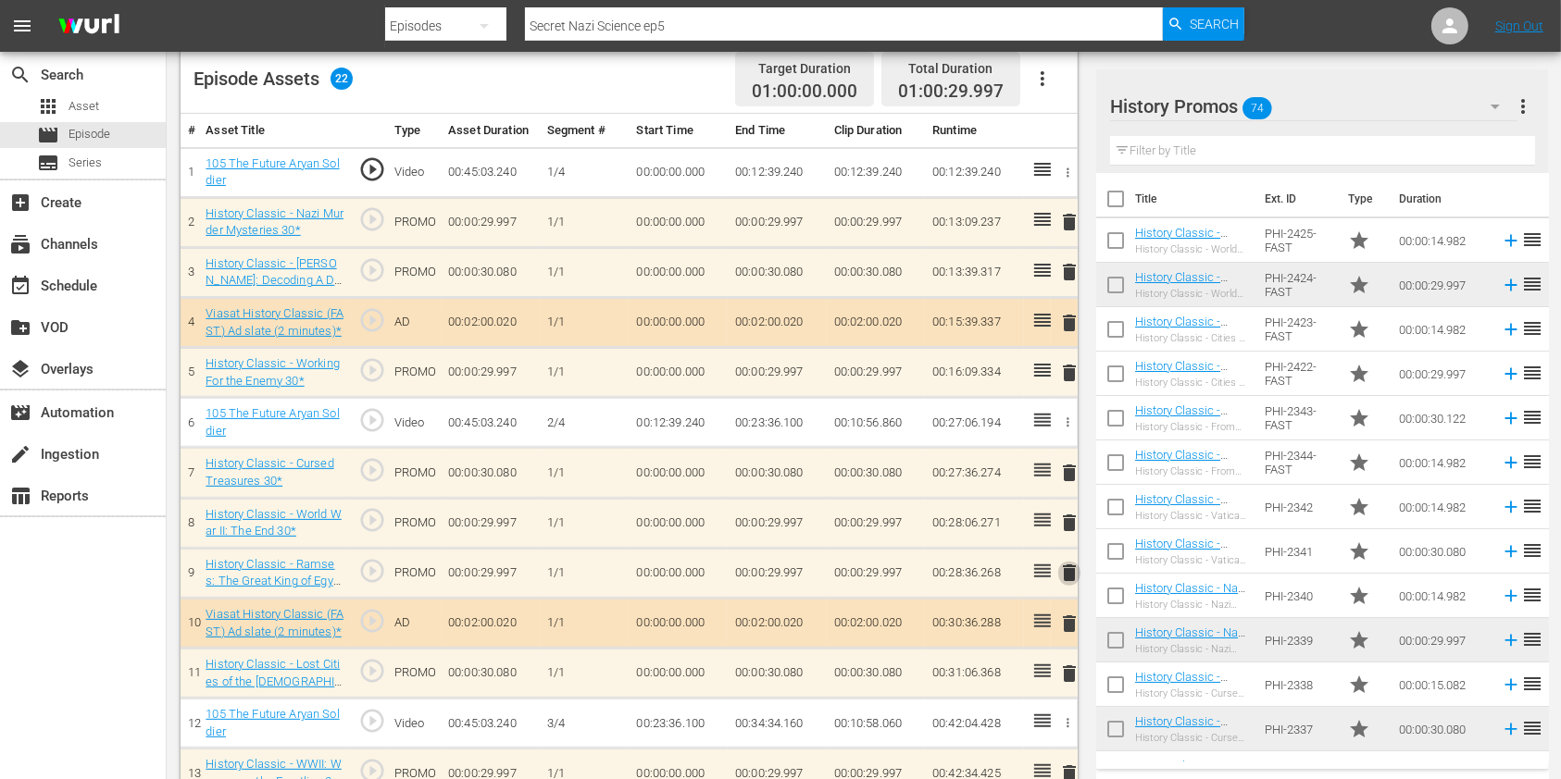
click at [1064, 570] on span "delete" at bounding box center [1069, 573] width 22 height 22
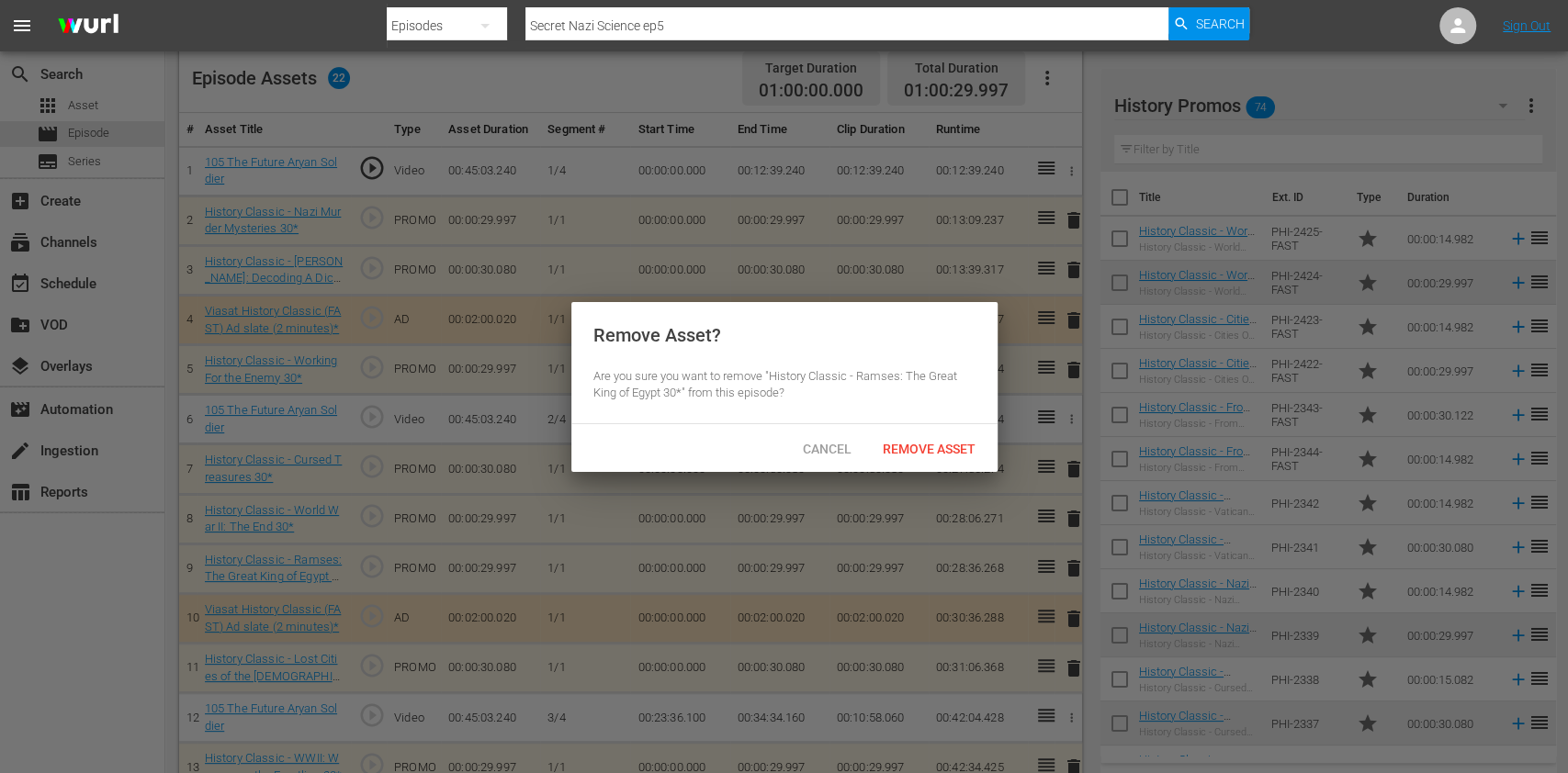
click at [945, 453] on div "Remove Asset" at bounding box center [929, 449] width 122 height 34
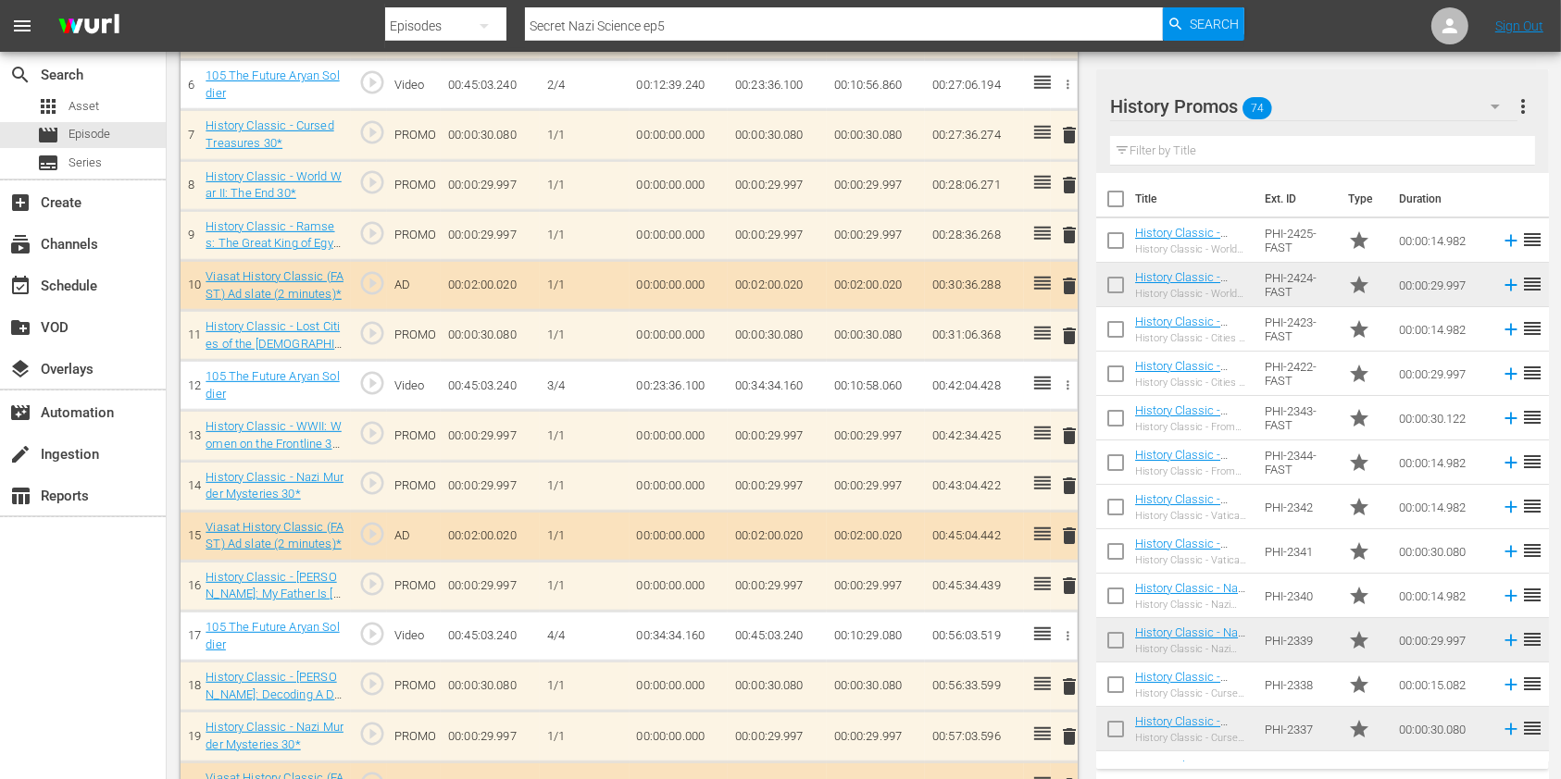
scroll to position [864, 0]
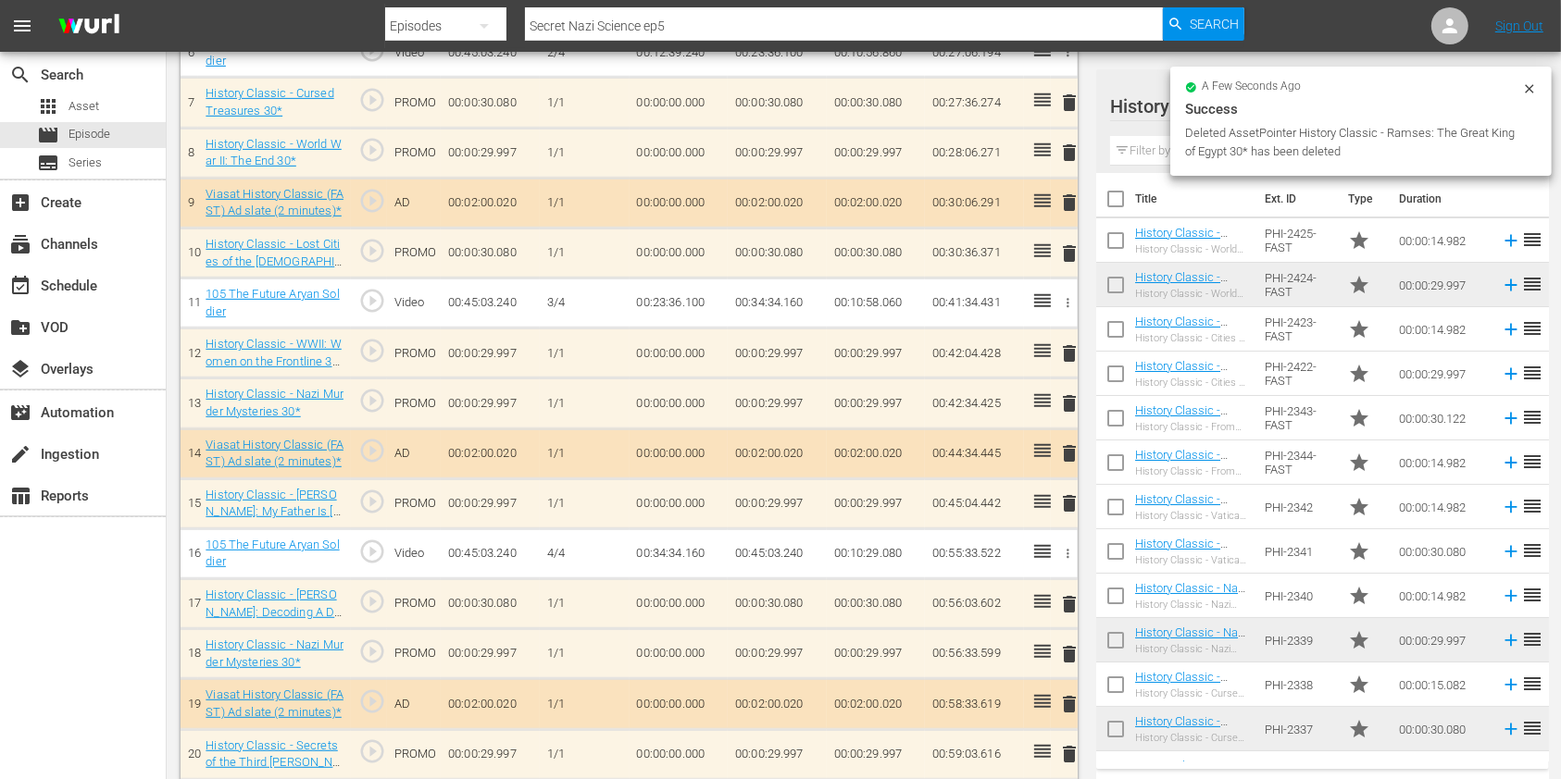
click at [1067, 349] on span "delete" at bounding box center [1069, 354] width 22 height 22
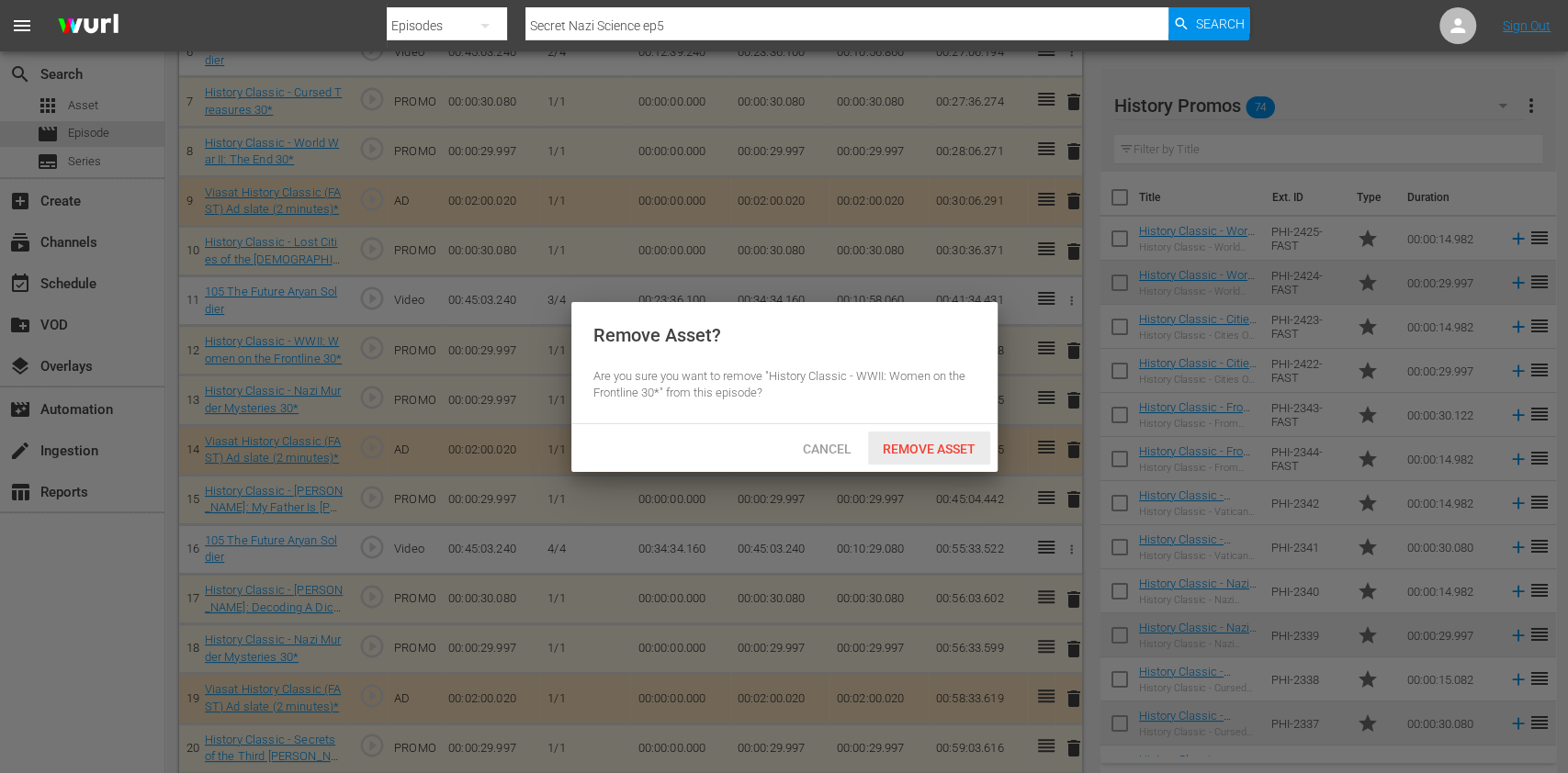
click at [955, 444] on span "Remove Asset" at bounding box center [929, 449] width 122 height 15
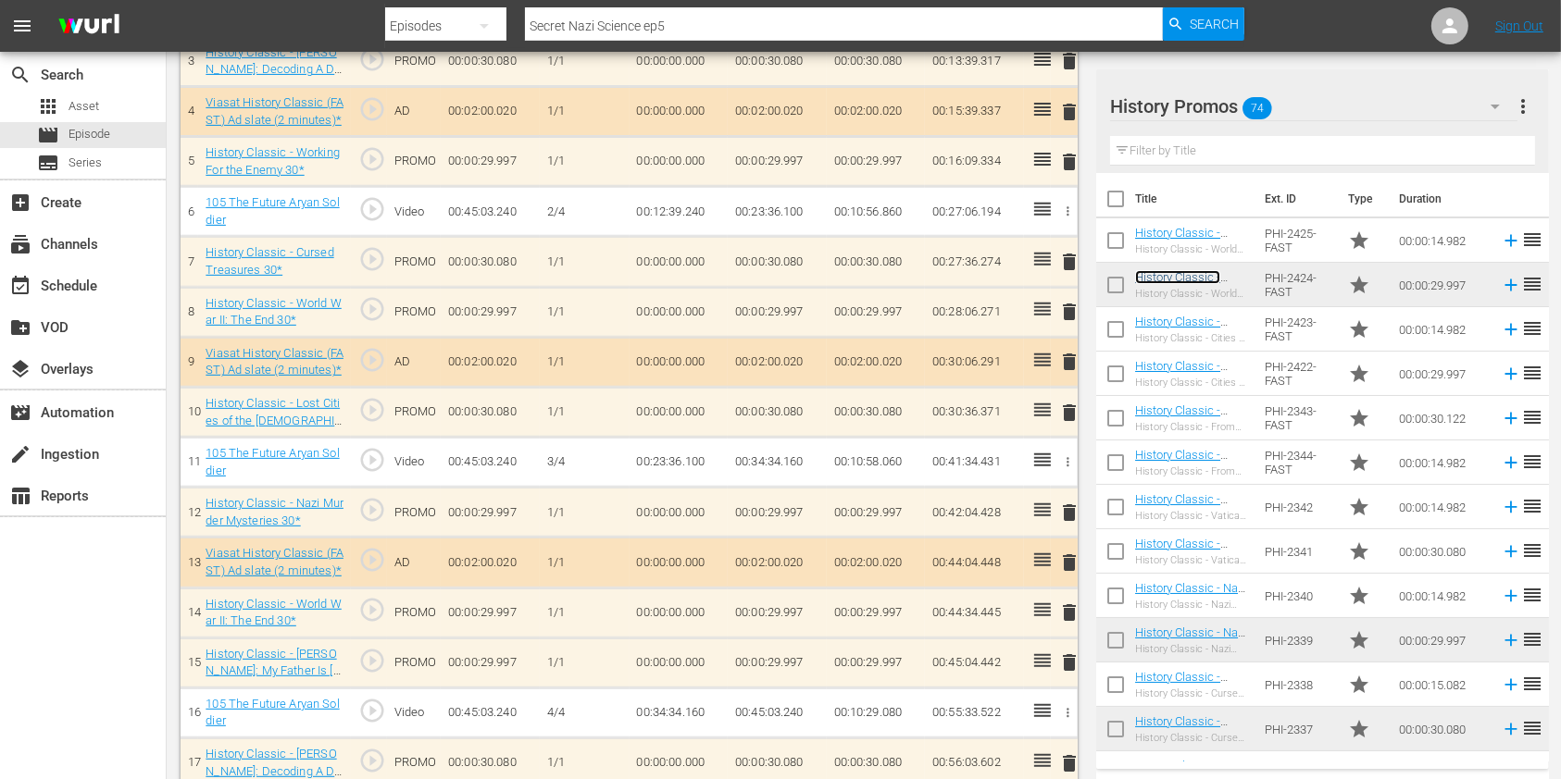
scroll to position [926, 0]
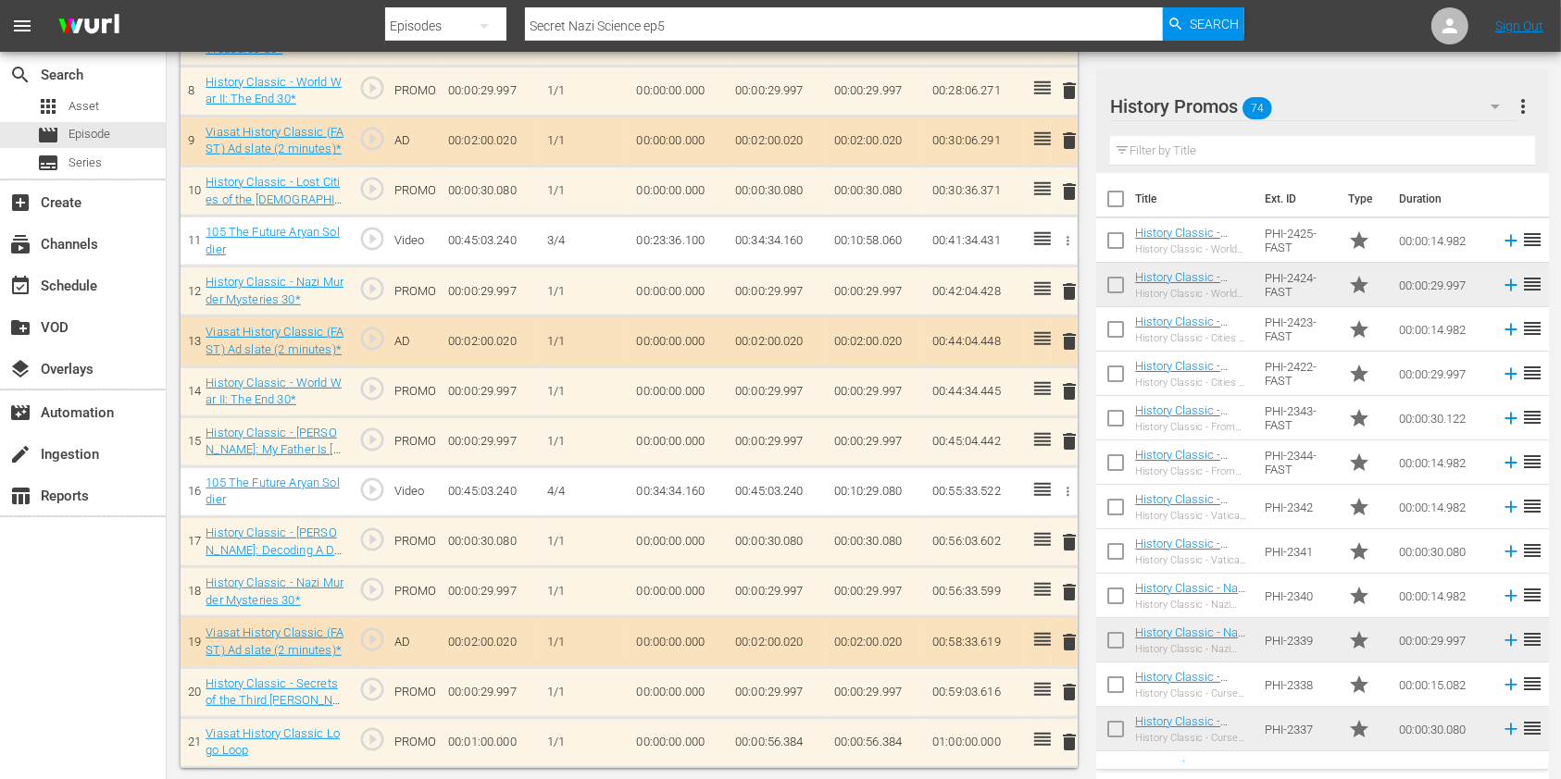
click at [1174, 127] on div at bounding box center [1200, 107] width 181 height 46
click at [1174, 161] on input "text" at bounding box center [1322, 151] width 425 height 30
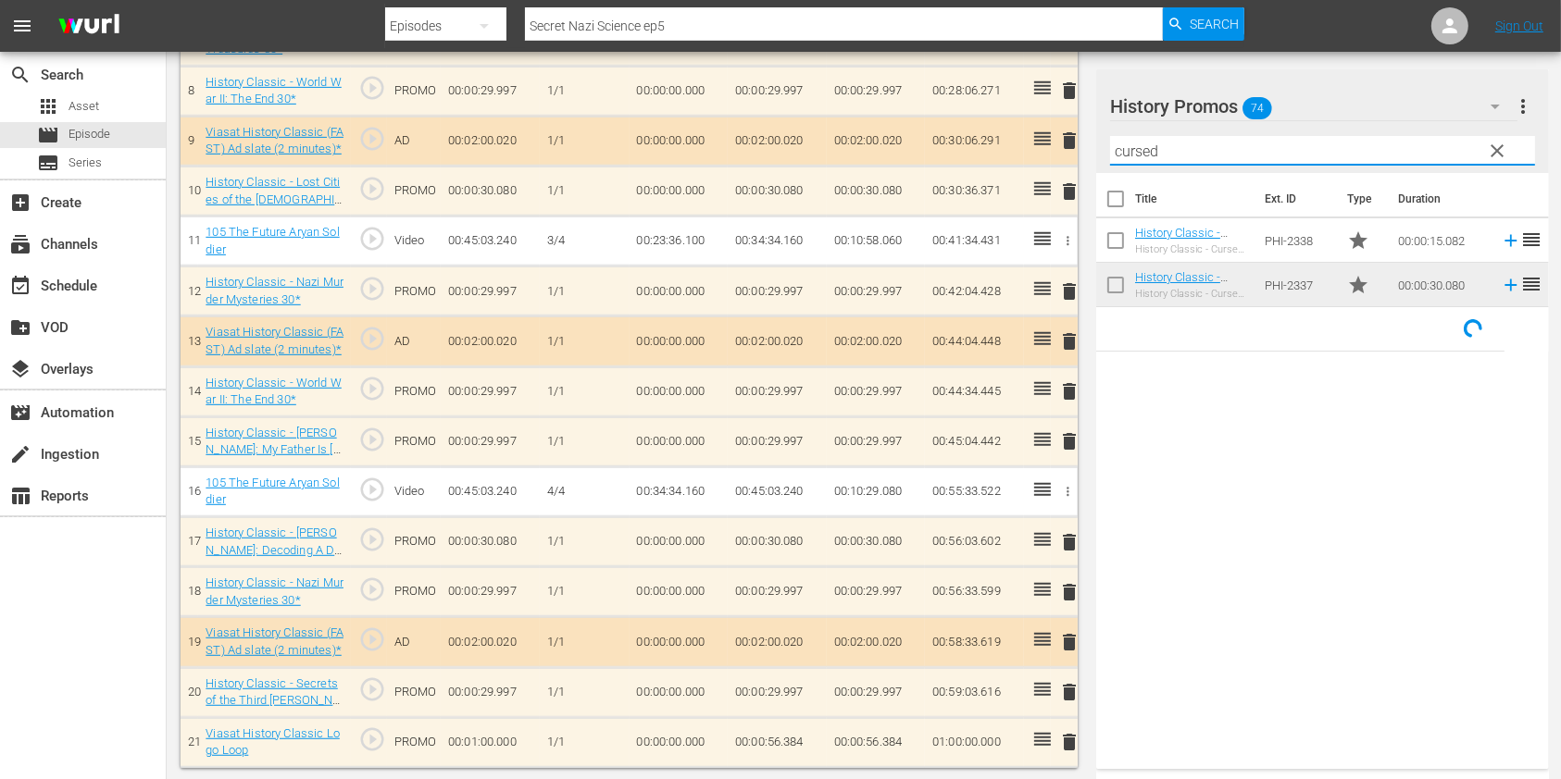
type input "cursed"
click at [1201, 405] on div "Title Ext. ID Type Duration History Classic - Cursed Treasures 15* History Clas…" at bounding box center [1322, 467] width 453 height 589
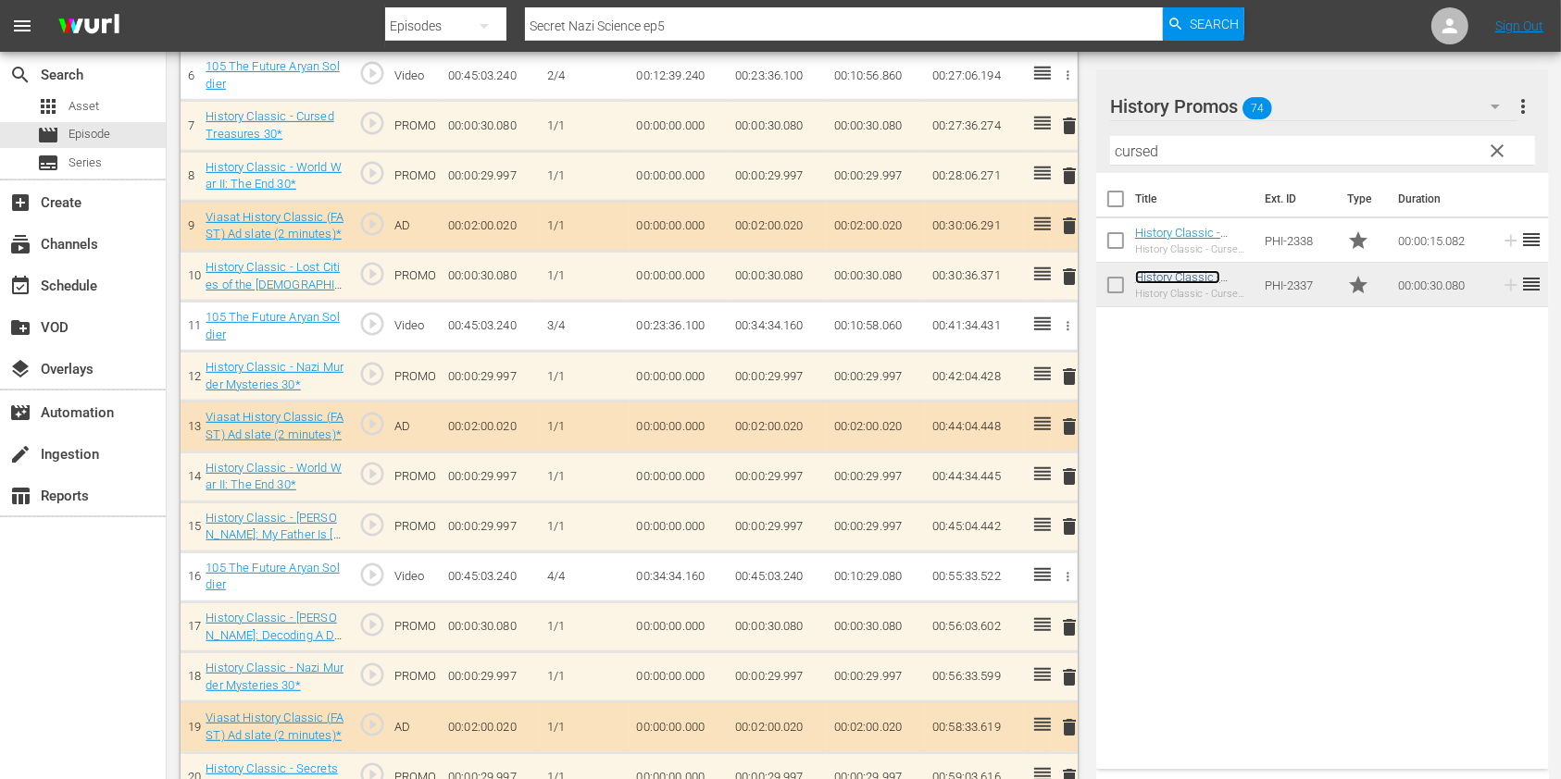
scroll to position [806, 0]
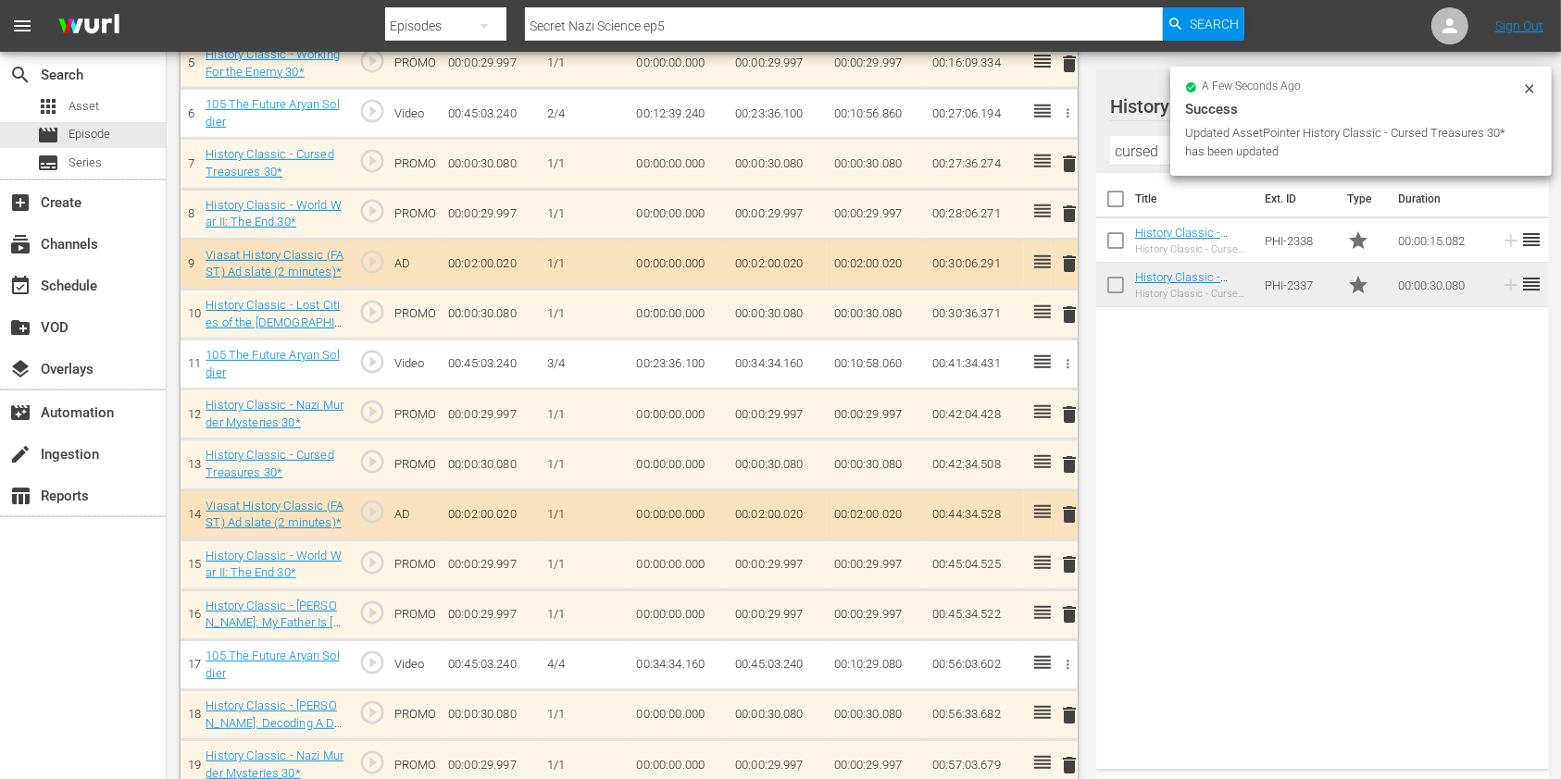
click at [1068, 314] on div "delete" at bounding box center [1064, 314] width 12 height 27
click at [1059, 321] on span "delete" at bounding box center [1069, 315] width 22 height 22
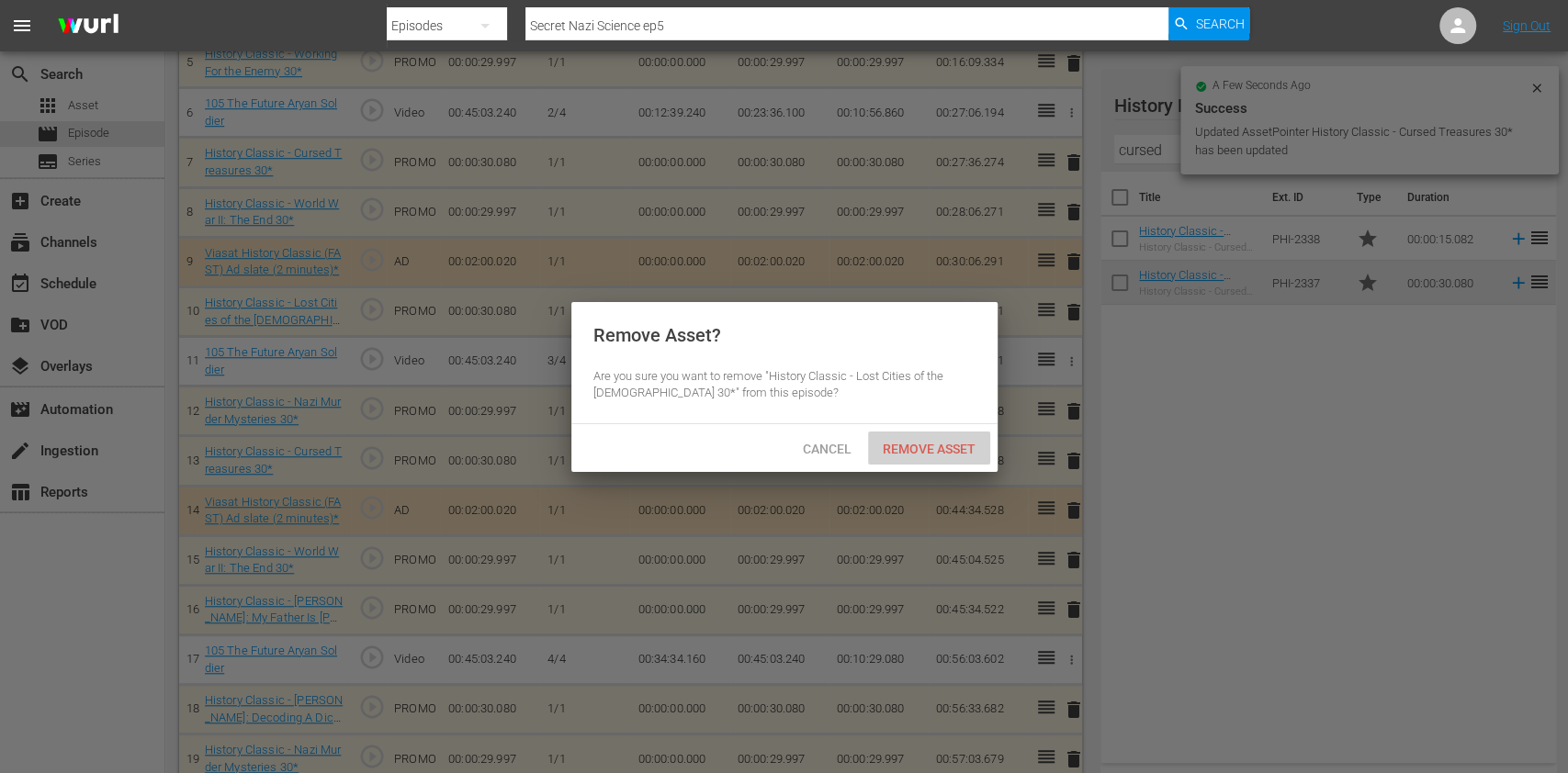
click at [941, 442] on span "Remove Asset" at bounding box center [929, 449] width 122 height 15
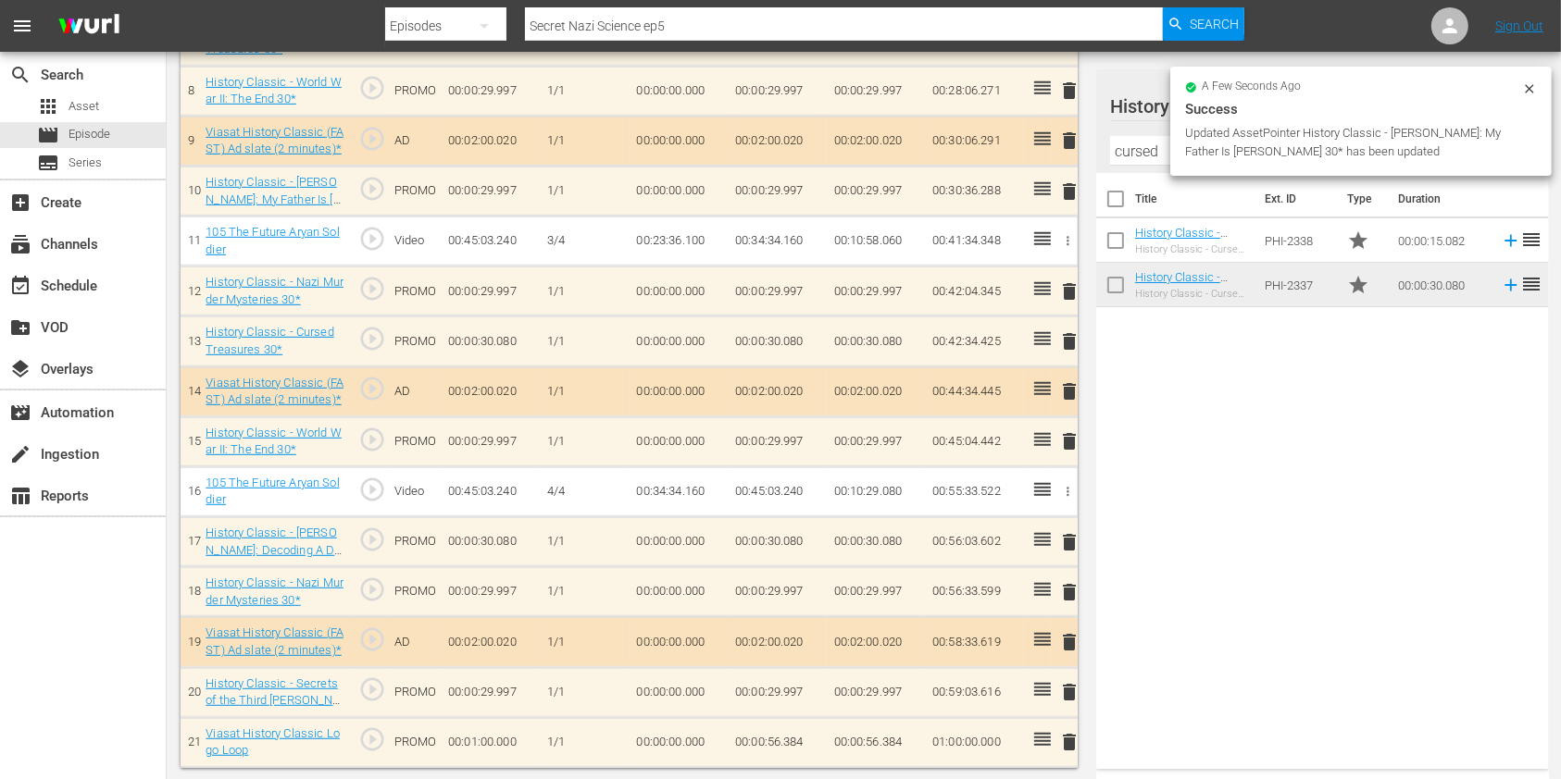
scroll to position [0, 0]
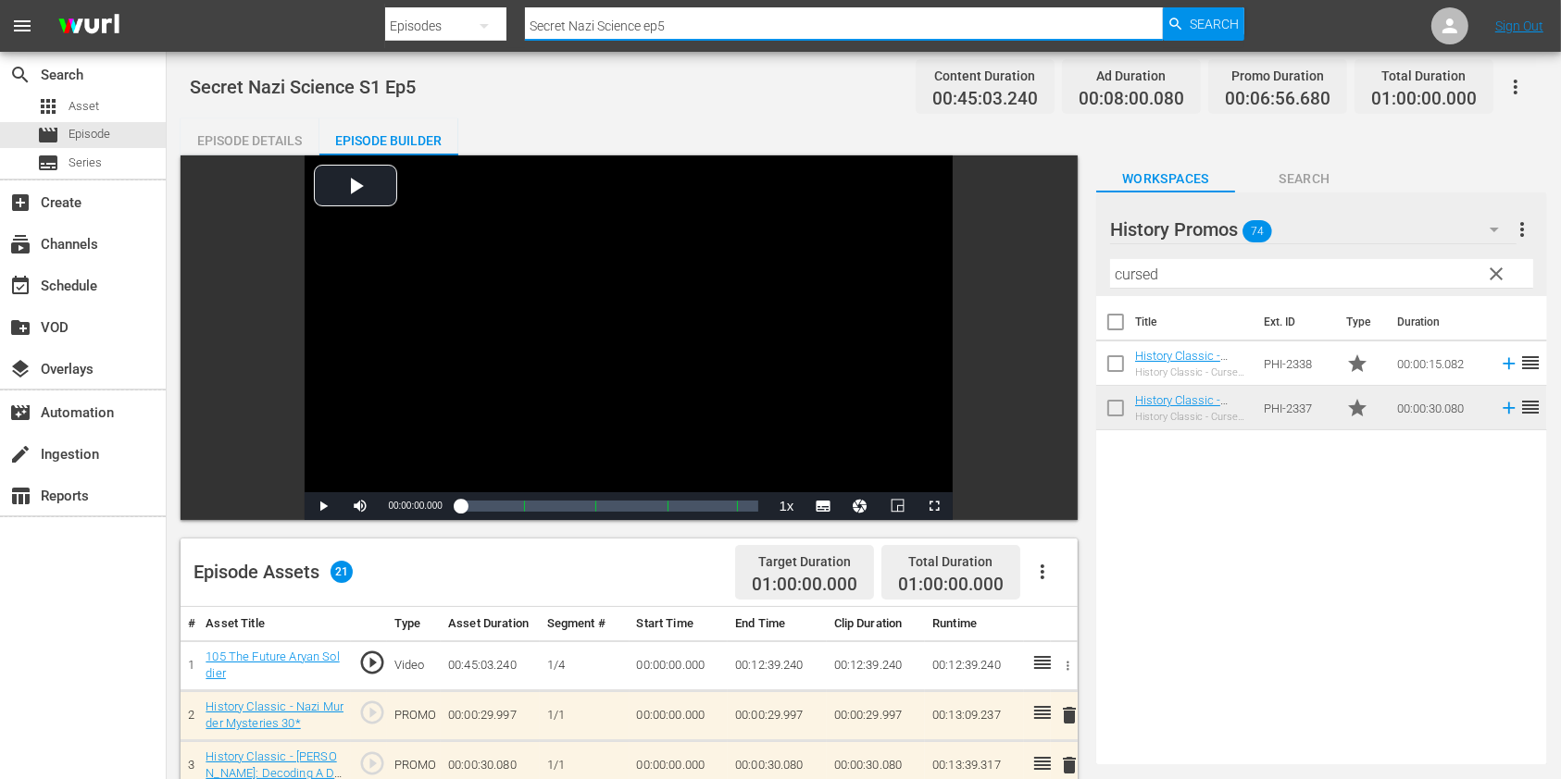
drag, startPoint x: 548, startPoint y: 22, endPoint x: 630, endPoint y: 11, distance: 83.1
click at [435, 25] on div "Search By Episodes Search ID, Title, Description, Keywords, or Category Secret …" at bounding box center [814, 26] width 858 height 44
paste input "Cursed Treasures E"
type input "Cursed Treasures Ep5"
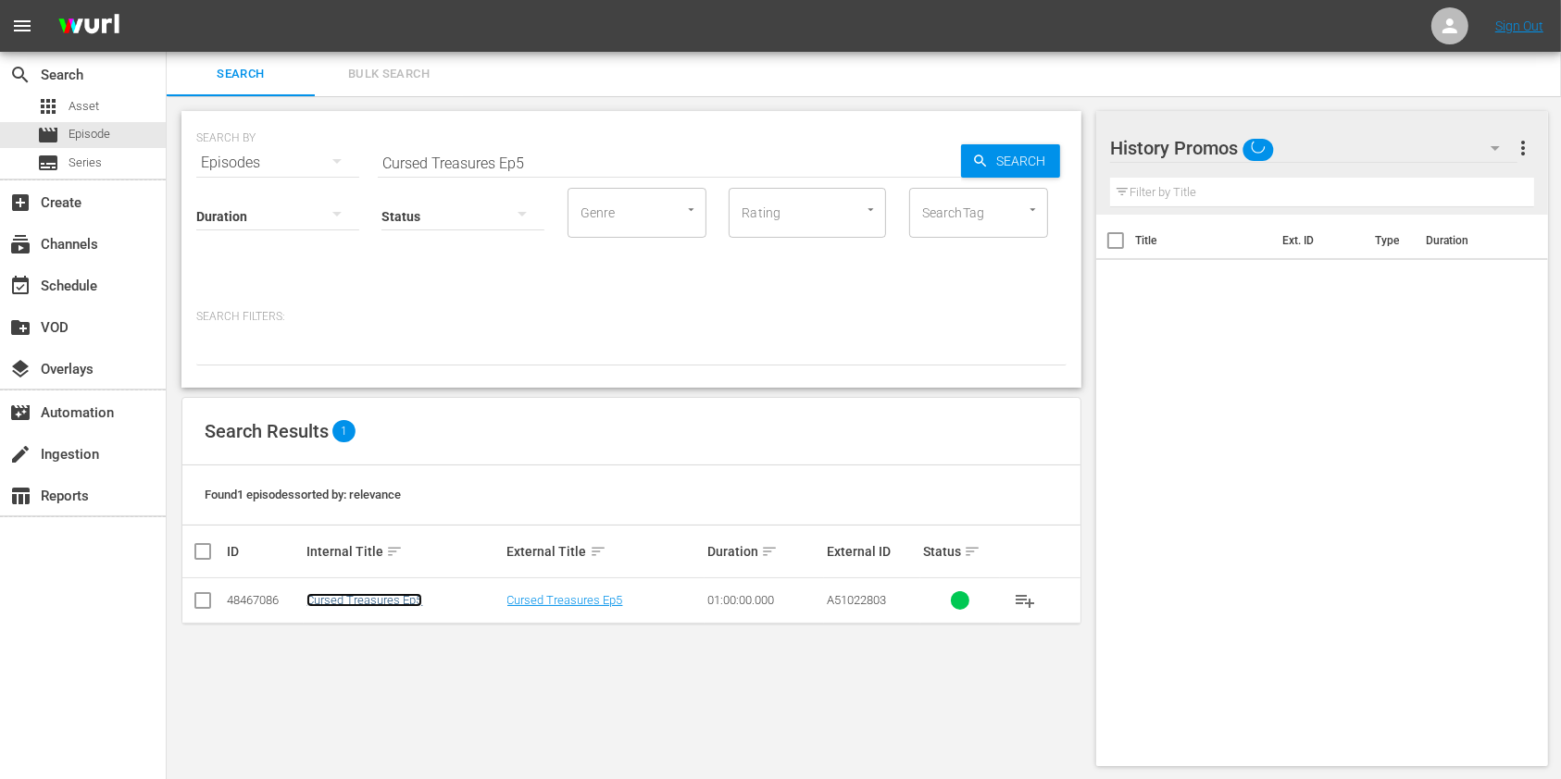
click at [358, 593] on link "Cursed Treasures Ep5" at bounding box center [364, 600] width 116 height 14
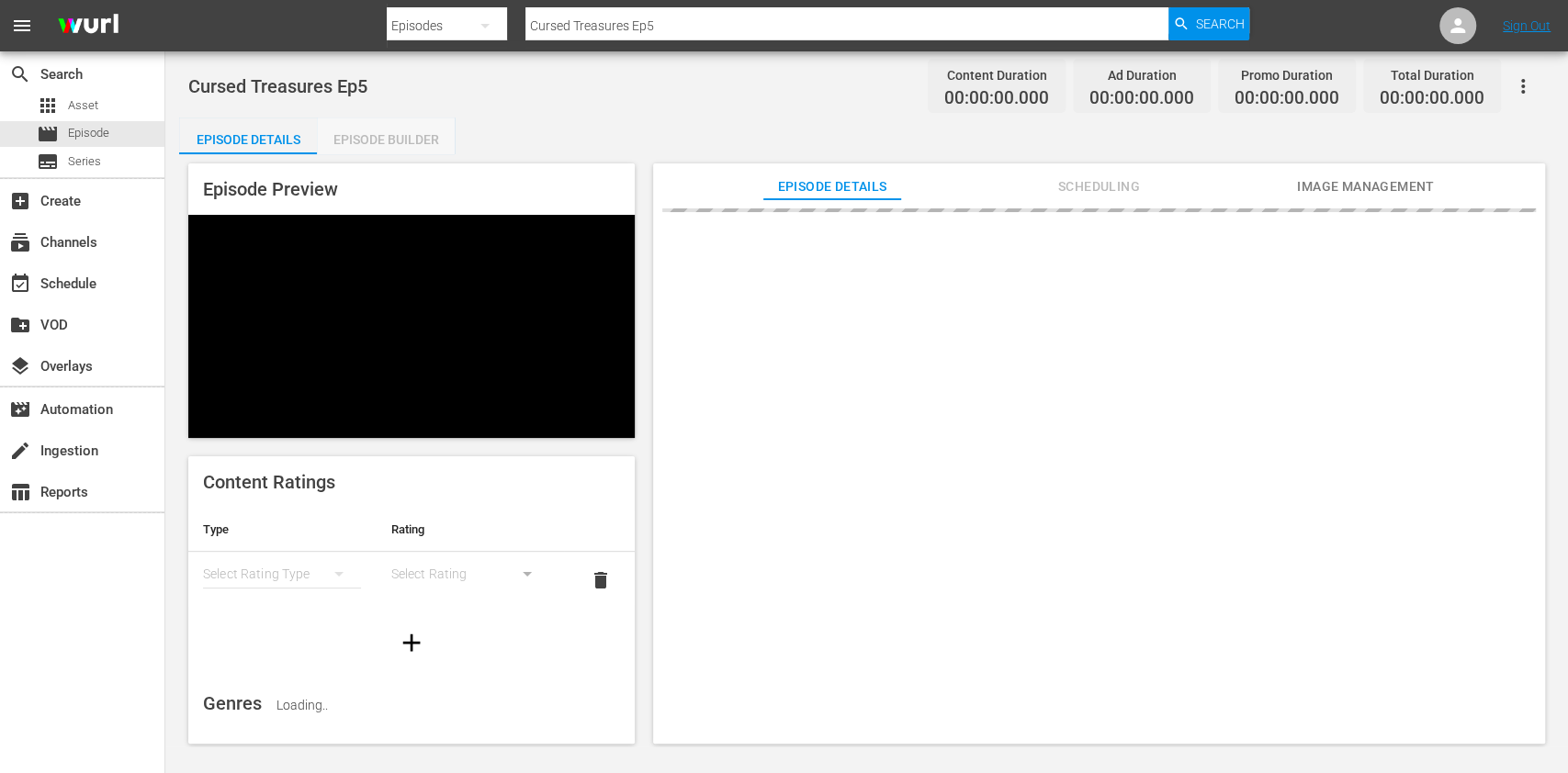
click at [360, 142] on div "Episode Builder" at bounding box center [385, 139] width 138 height 44
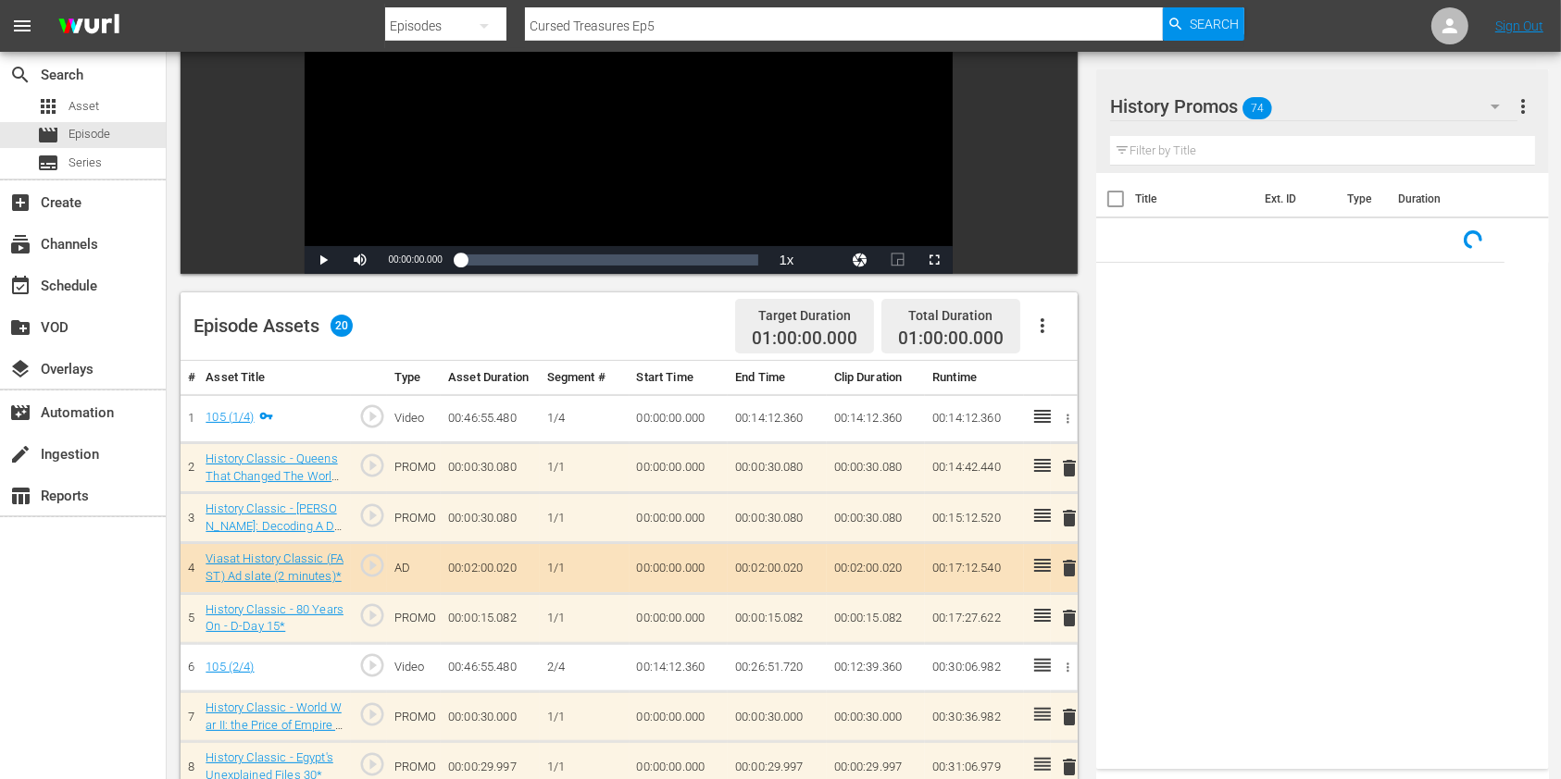
scroll to position [370, 0]
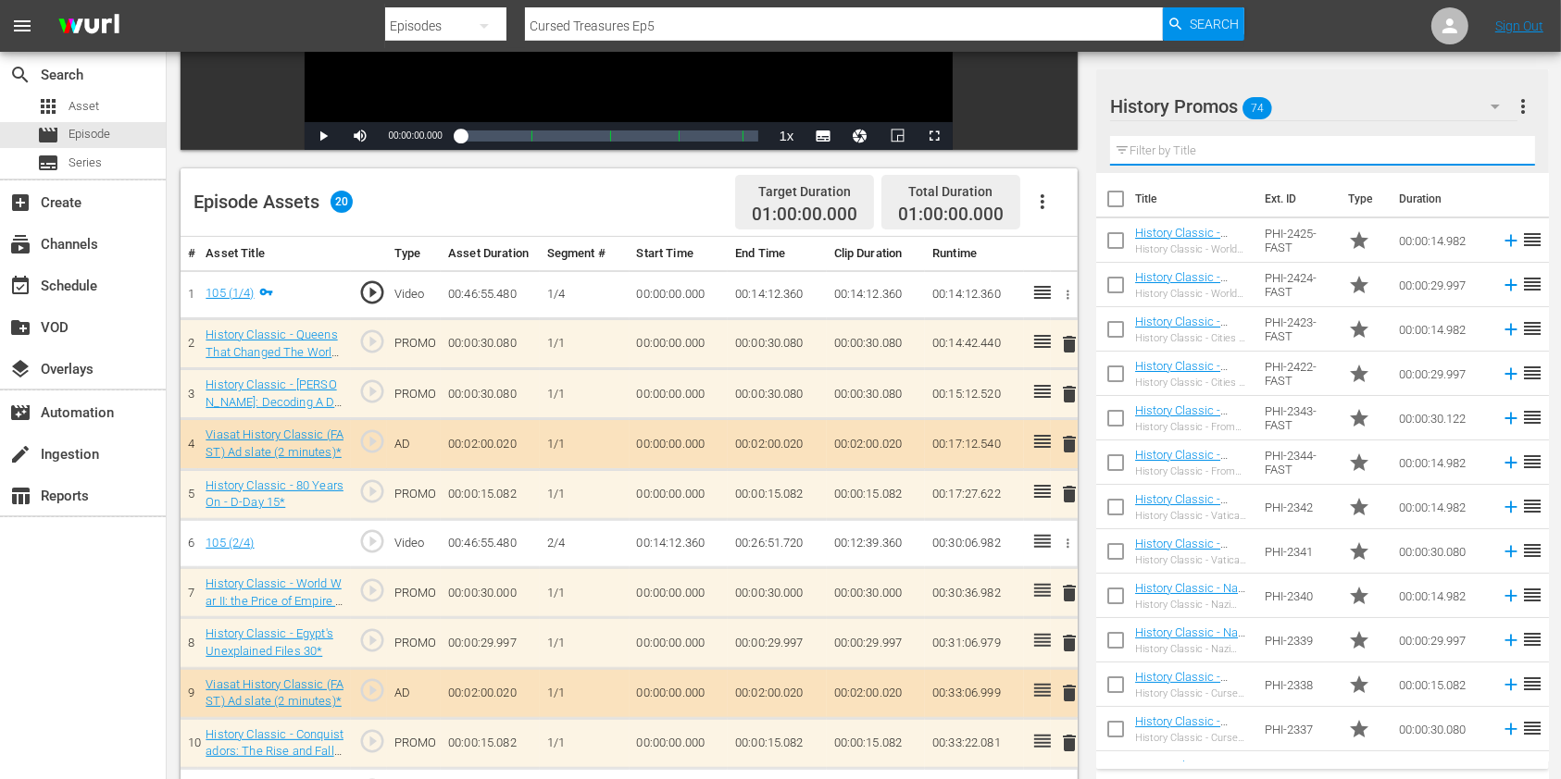
click at [1202, 144] on input "text" at bounding box center [1322, 151] width 425 height 30
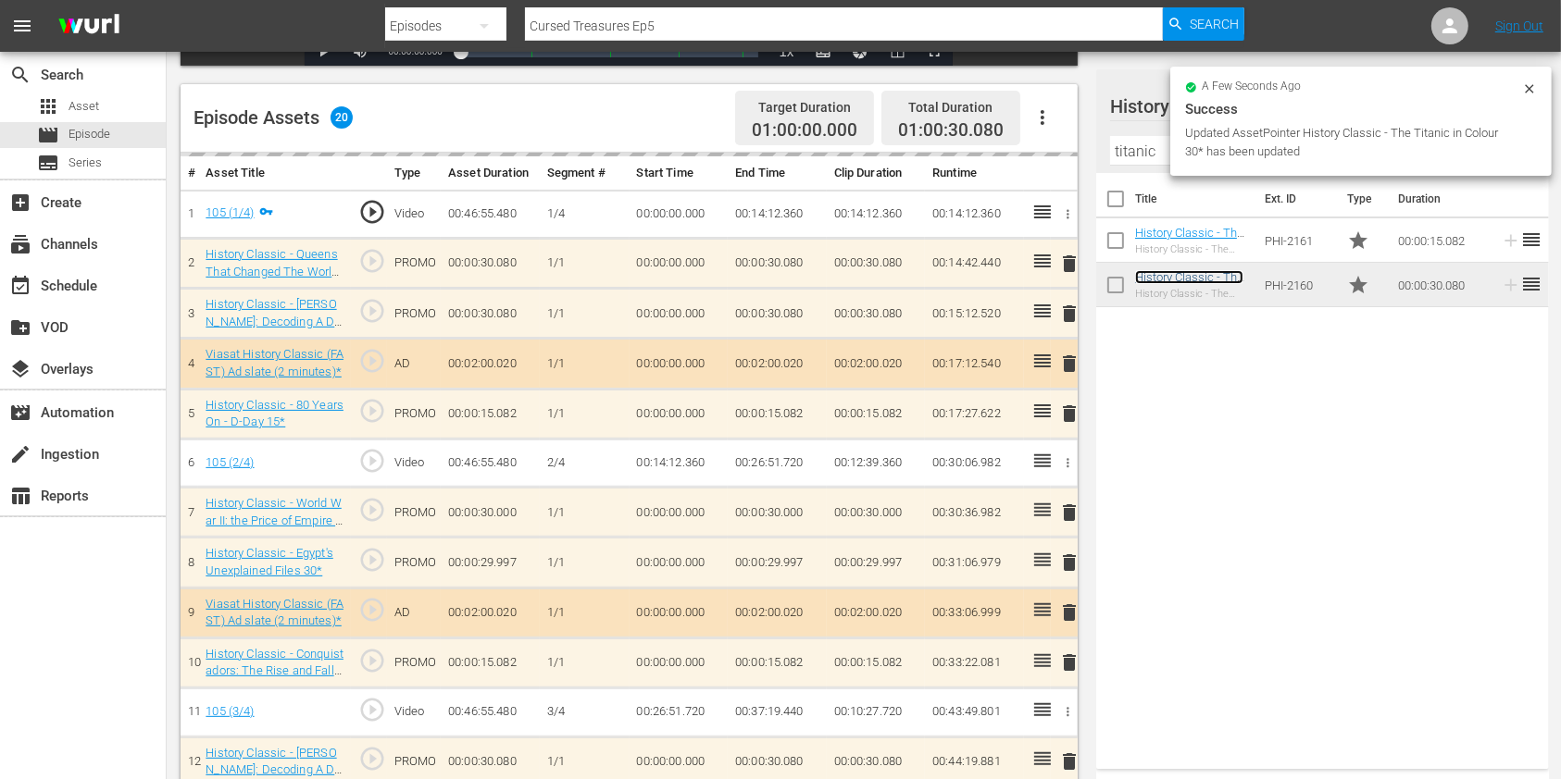
scroll to position [493, 0]
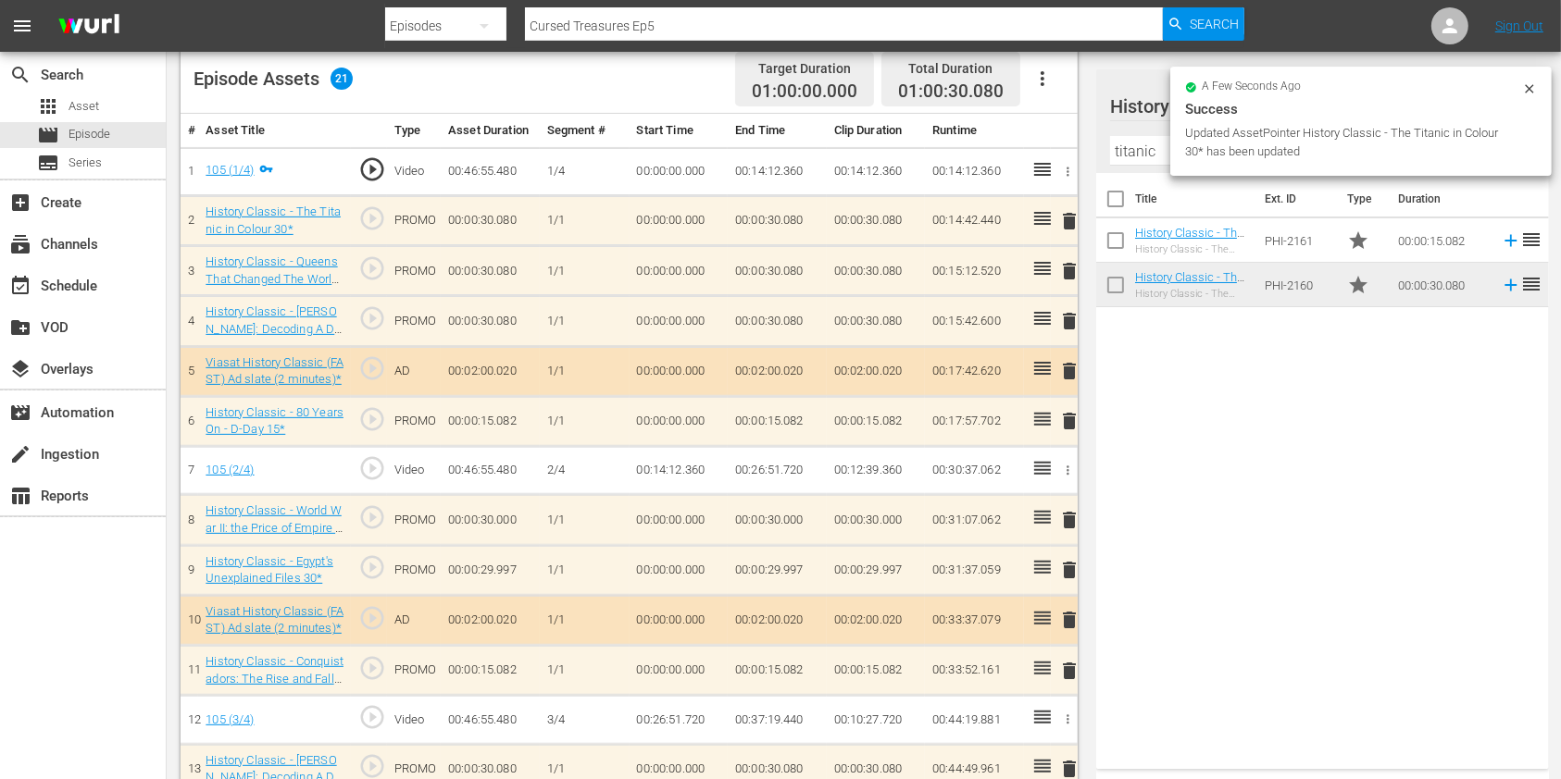
click at [1070, 320] on span "delete" at bounding box center [1069, 321] width 22 height 22
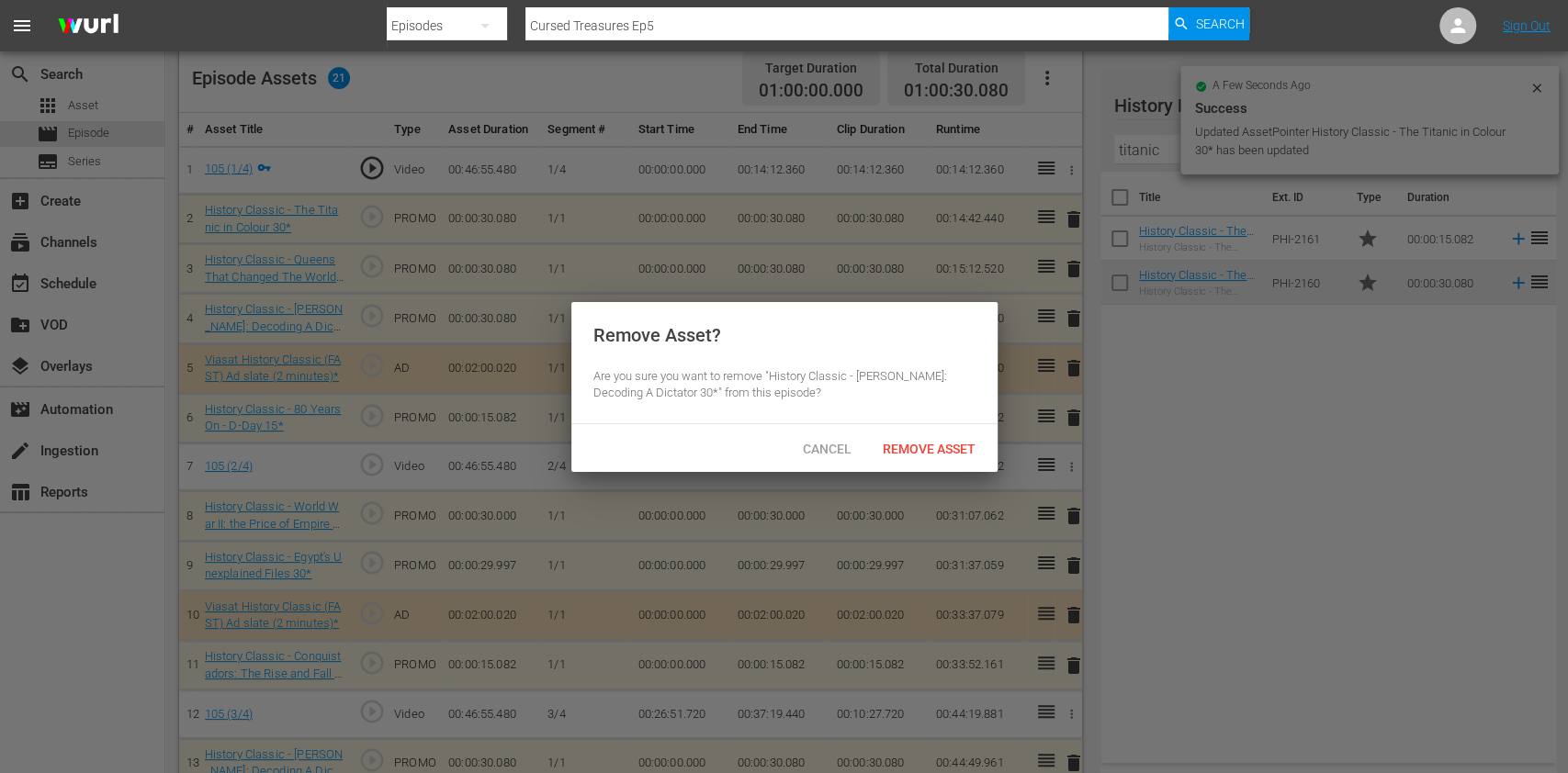
click at [947, 453] on span "Remove Asset" at bounding box center [929, 449] width 122 height 15
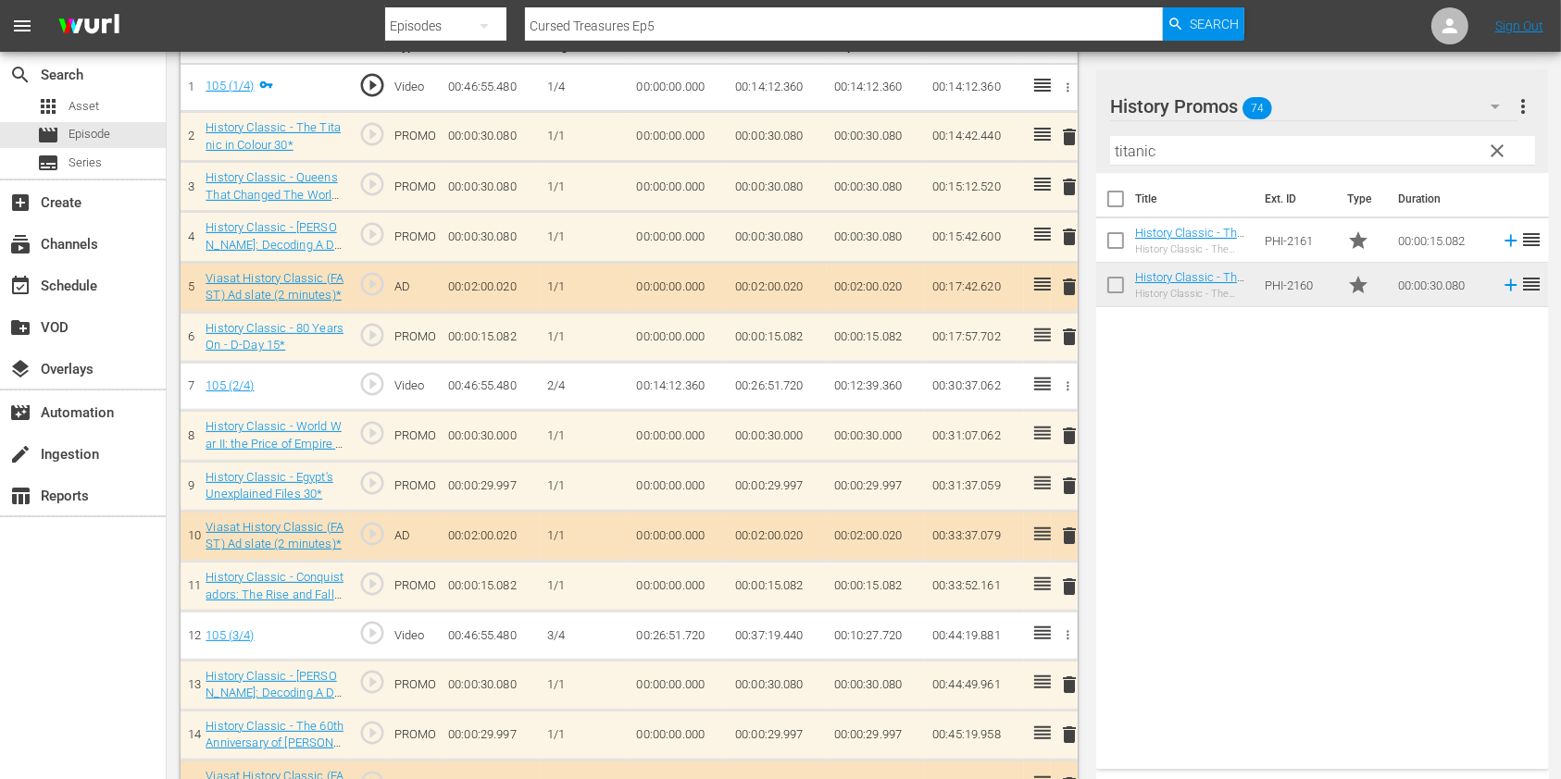
scroll to position [617, 0]
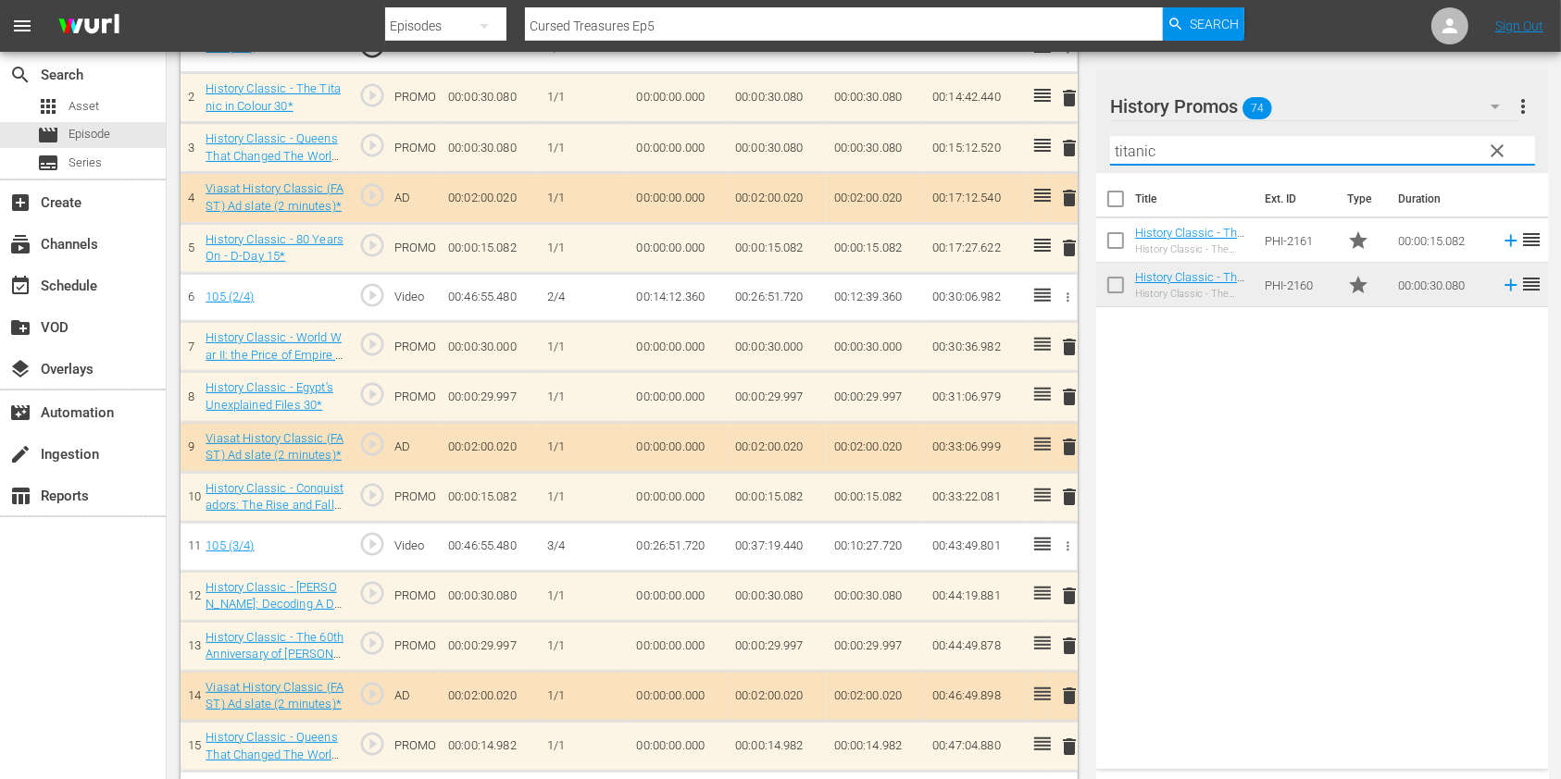
drag, startPoint x: 1309, startPoint y: 161, endPoint x: 1075, endPoint y: 151, distance: 234.4
click at [1075, 151] on div "Video Player is loading. Play Video Play Mute Current Time 00:00:00.000 / Durat…" at bounding box center [864, 280] width 1366 height 1482
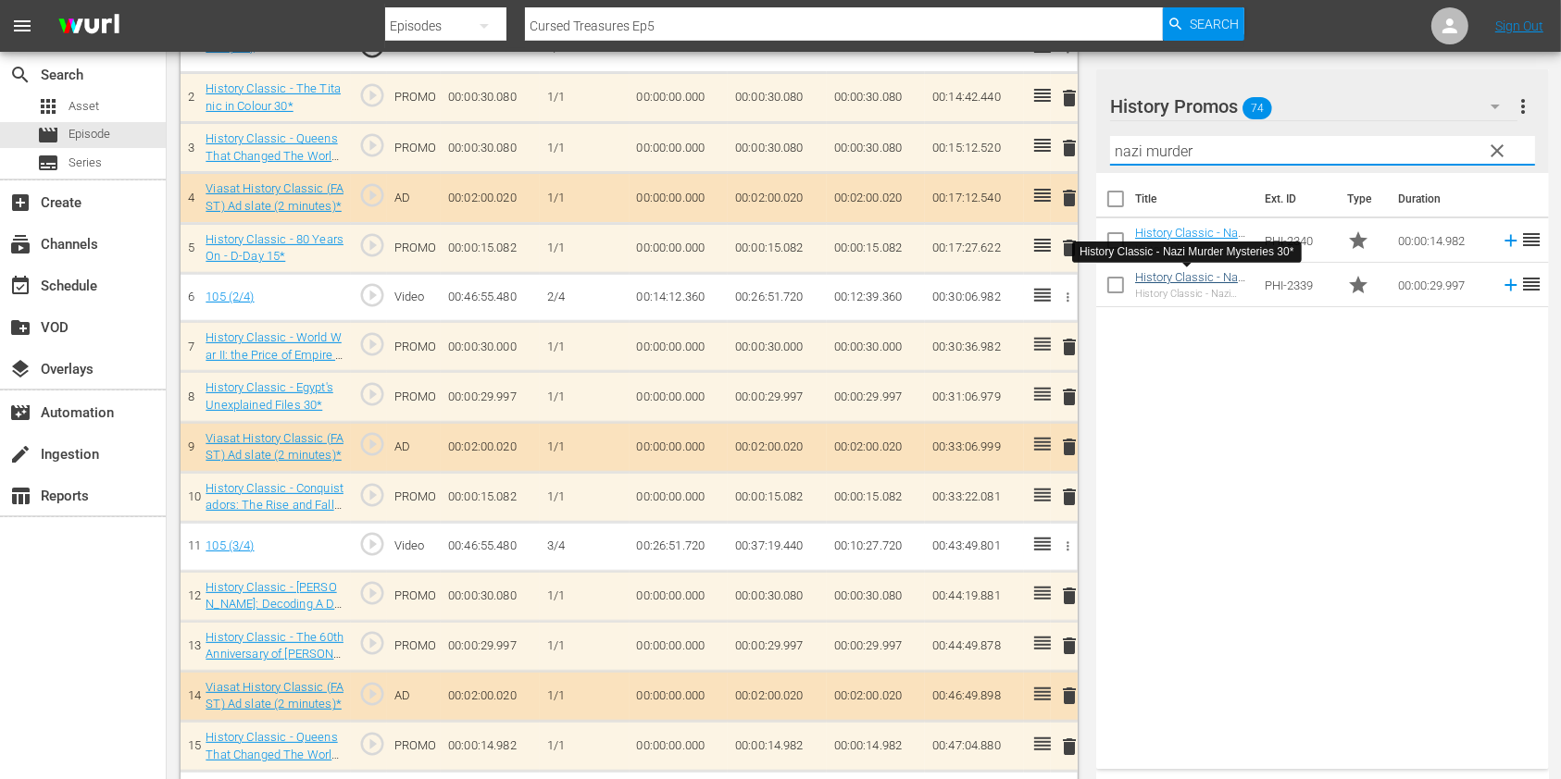
type input "nazi murder"
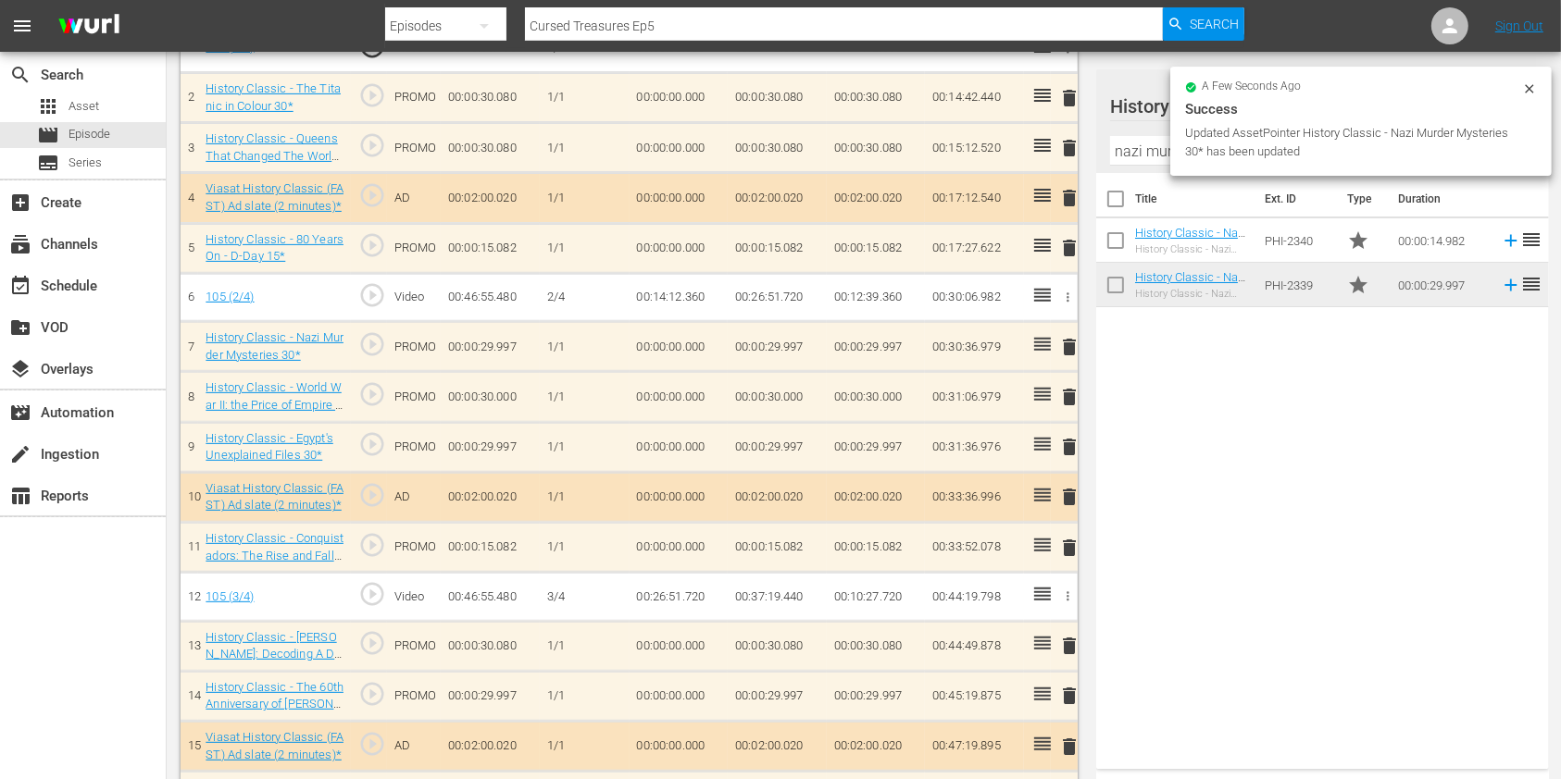
click at [1066, 444] on span "delete" at bounding box center [1069, 447] width 22 height 22
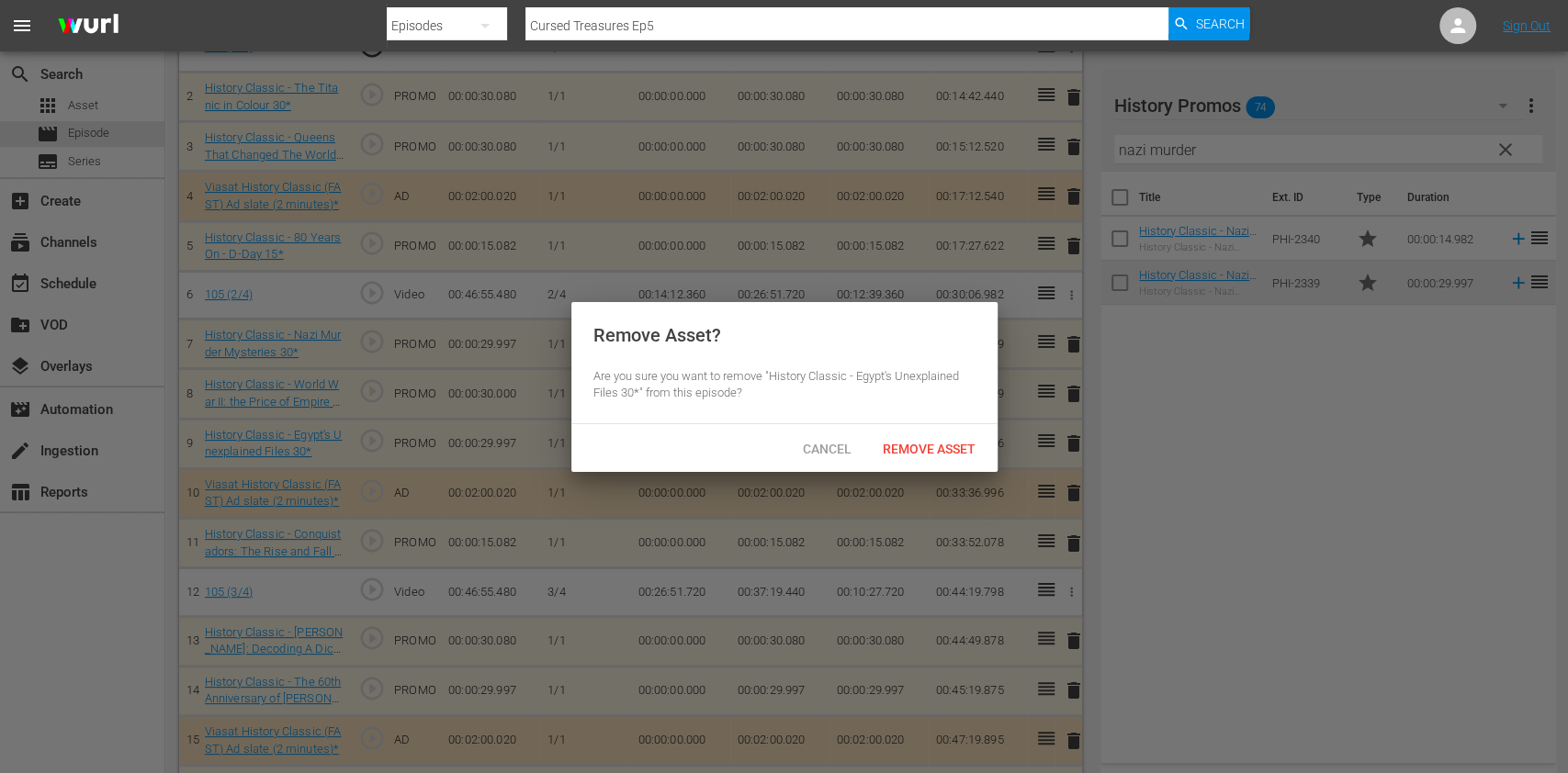
click at [925, 453] on span "Remove Asset" at bounding box center [929, 449] width 122 height 15
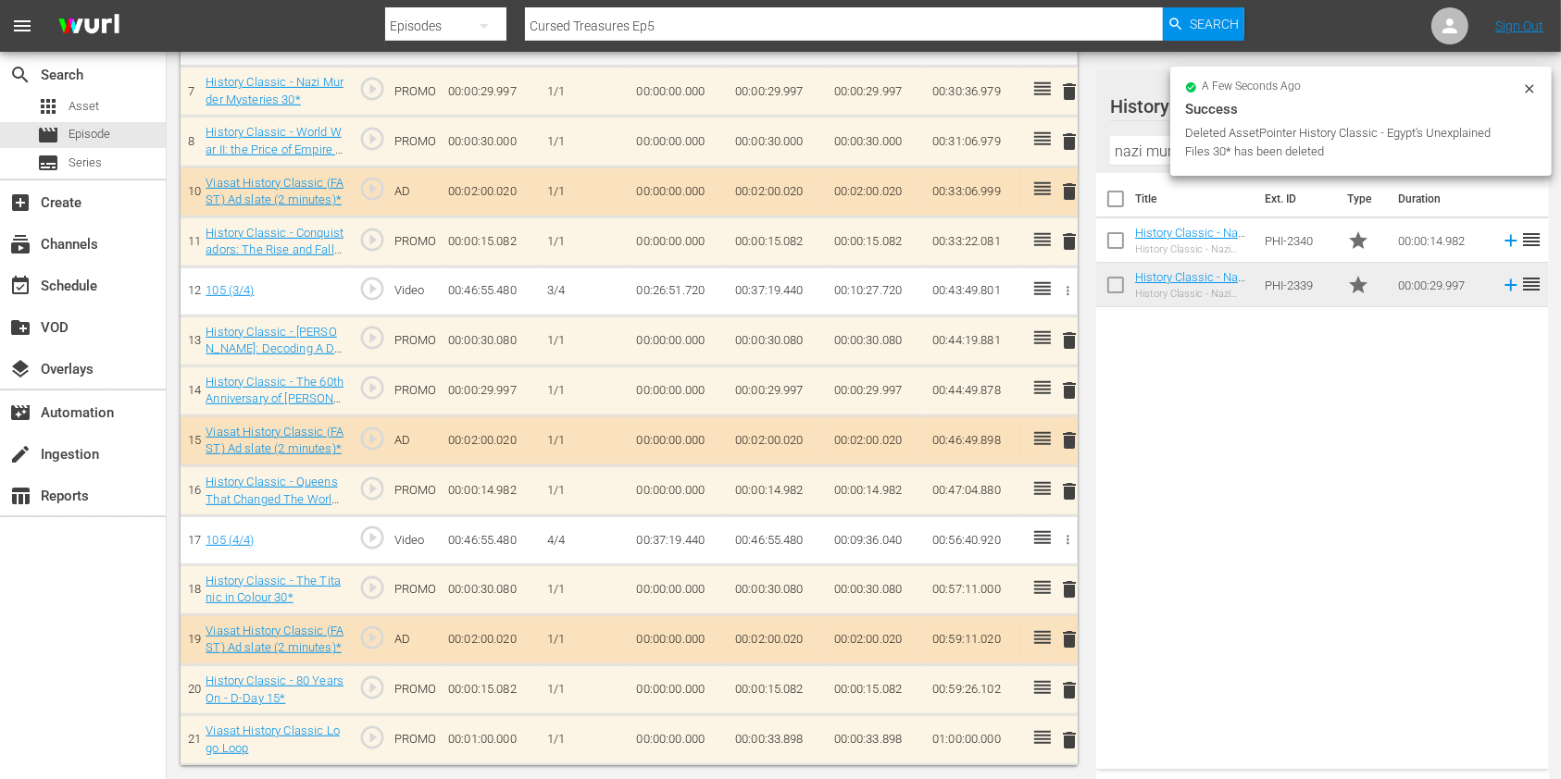
scroll to position [866, 0]
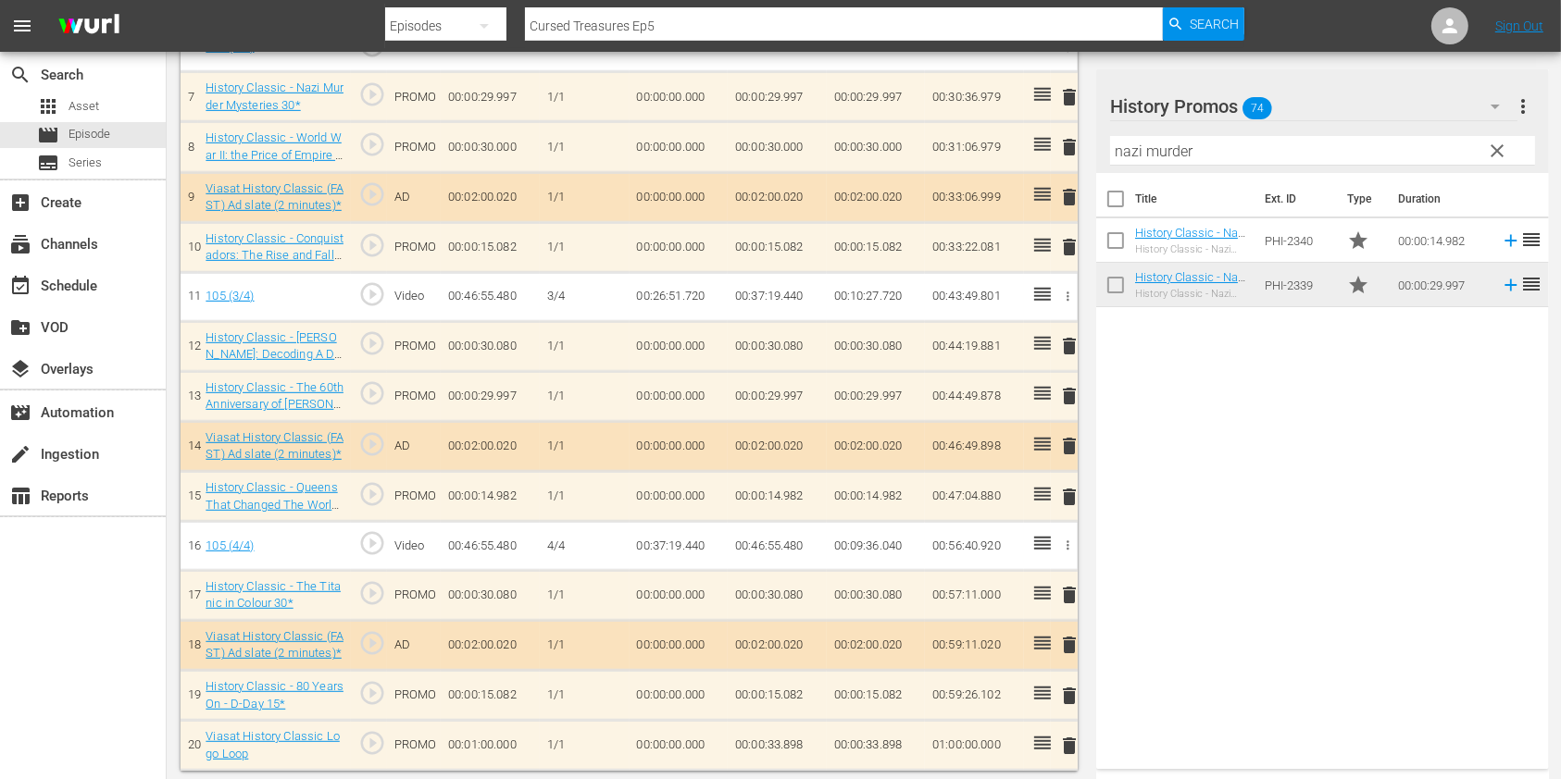
click at [1496, 151] on span "clear" at bounding box center [1498, 151] width 22 height 22
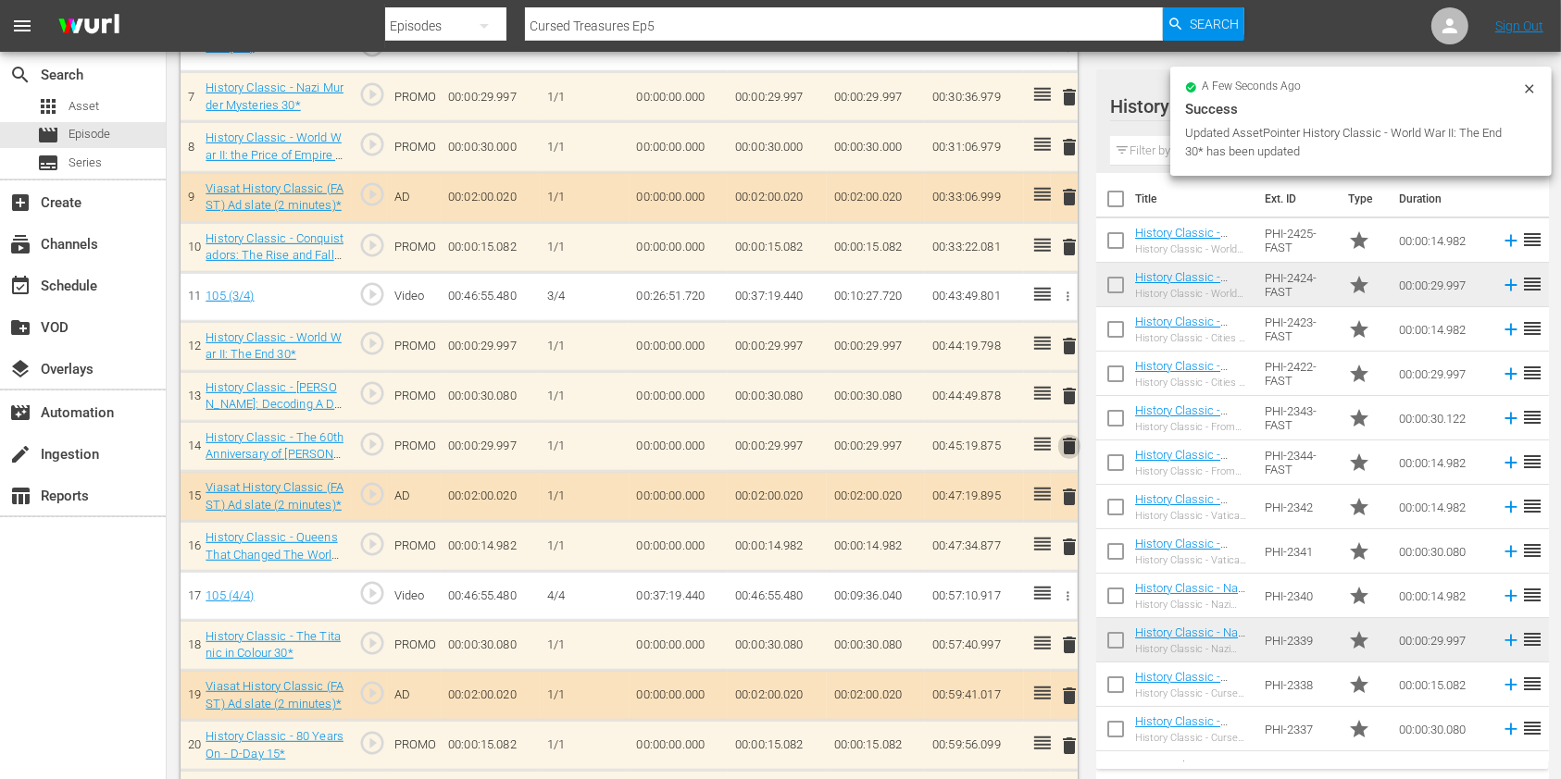
click at [1069, 442] on span "delete" at bounding box center [1069, 446] width 22 height 22
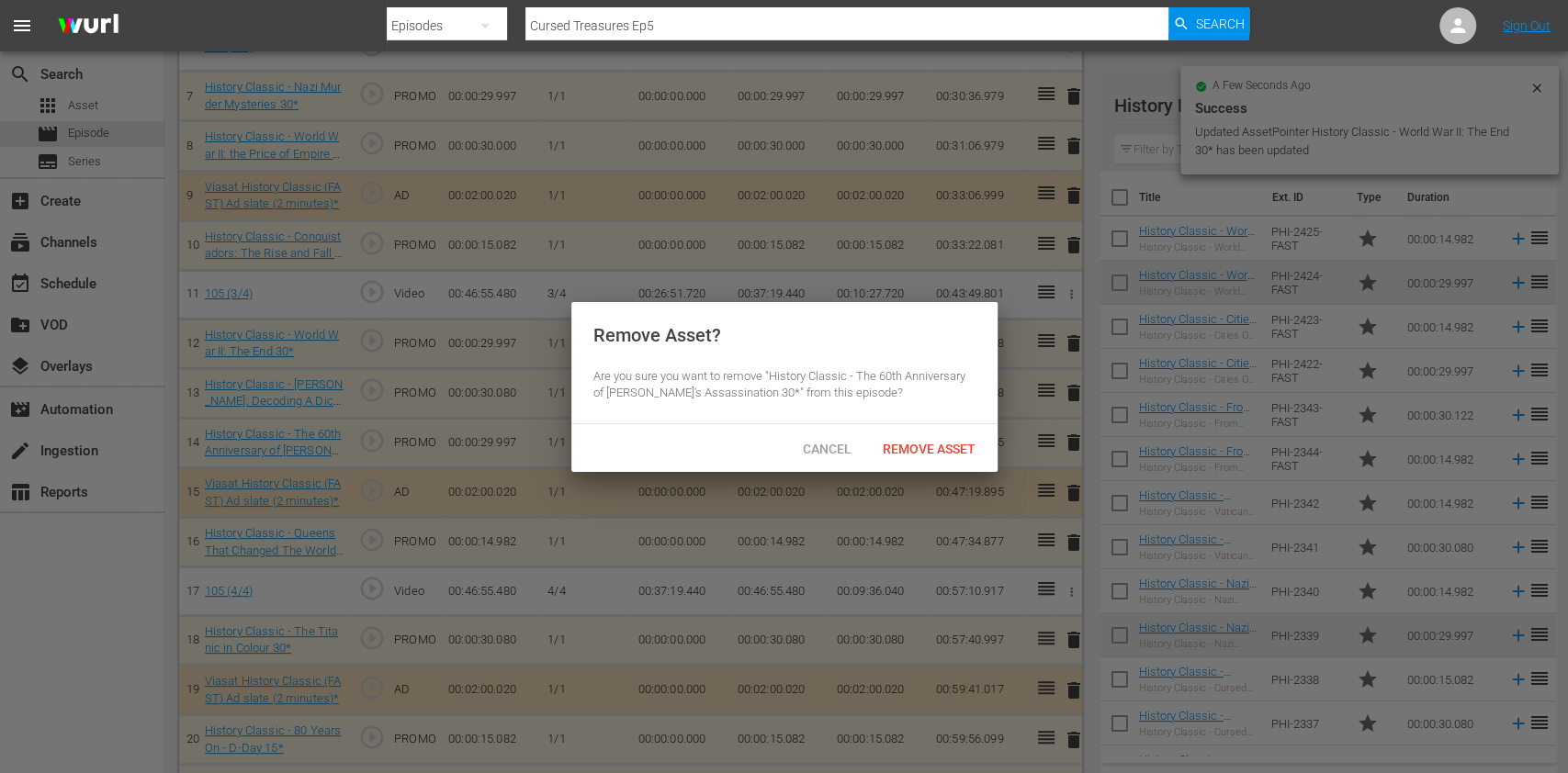
click at [924, 451] on span "Remove Asset" at bounding box center [929, 449] width 122 height 15
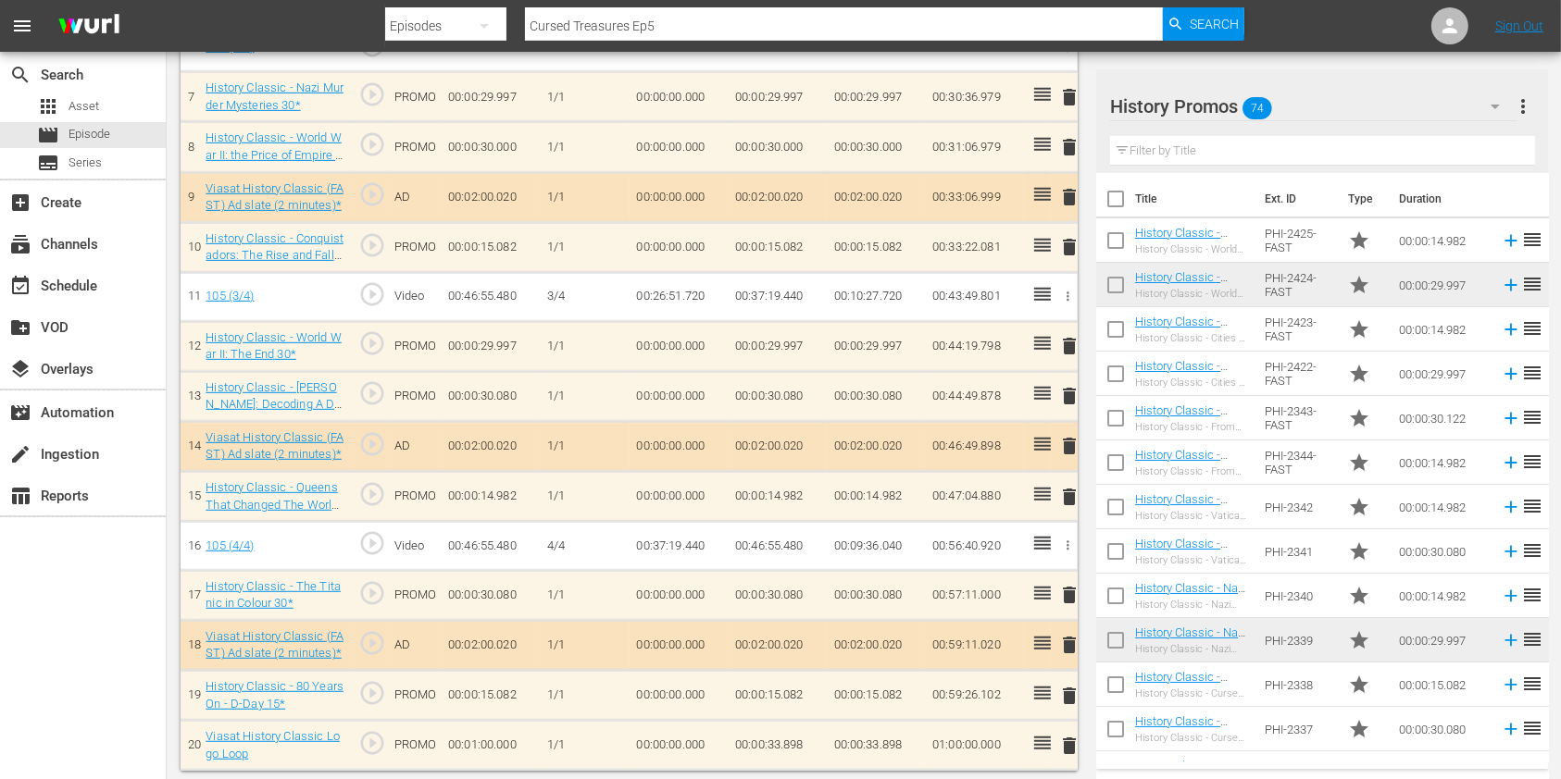
click at [686, 17] on input "Cursed Treasures Ep5" at bounding box center [844, 26] width 638 height 44
type input "Cursed Treasures Ep6"
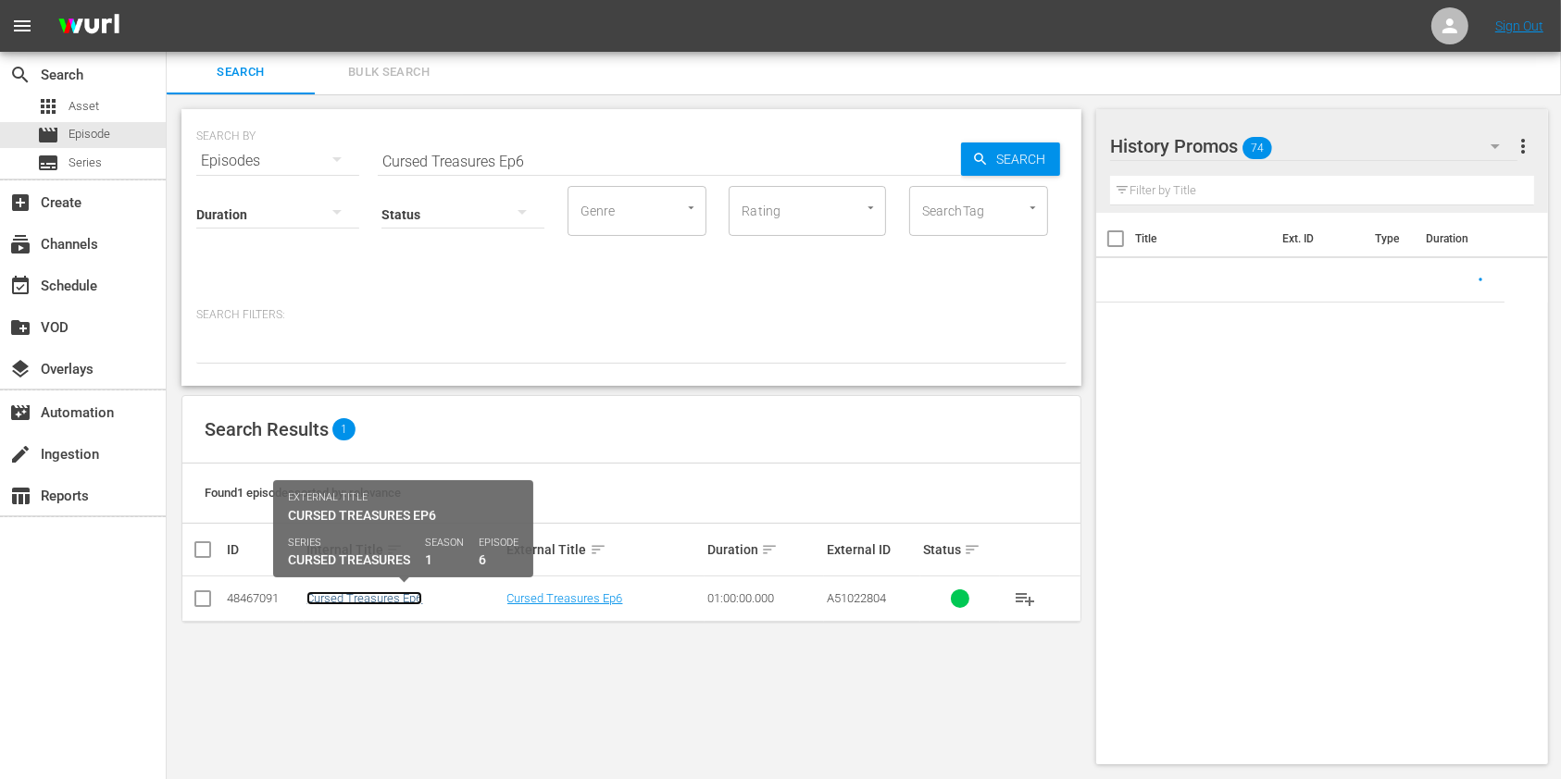
click at [378, 600] on link "Cursed Treasures Ep6" at bounding box center [364, 599] width 116 height 14
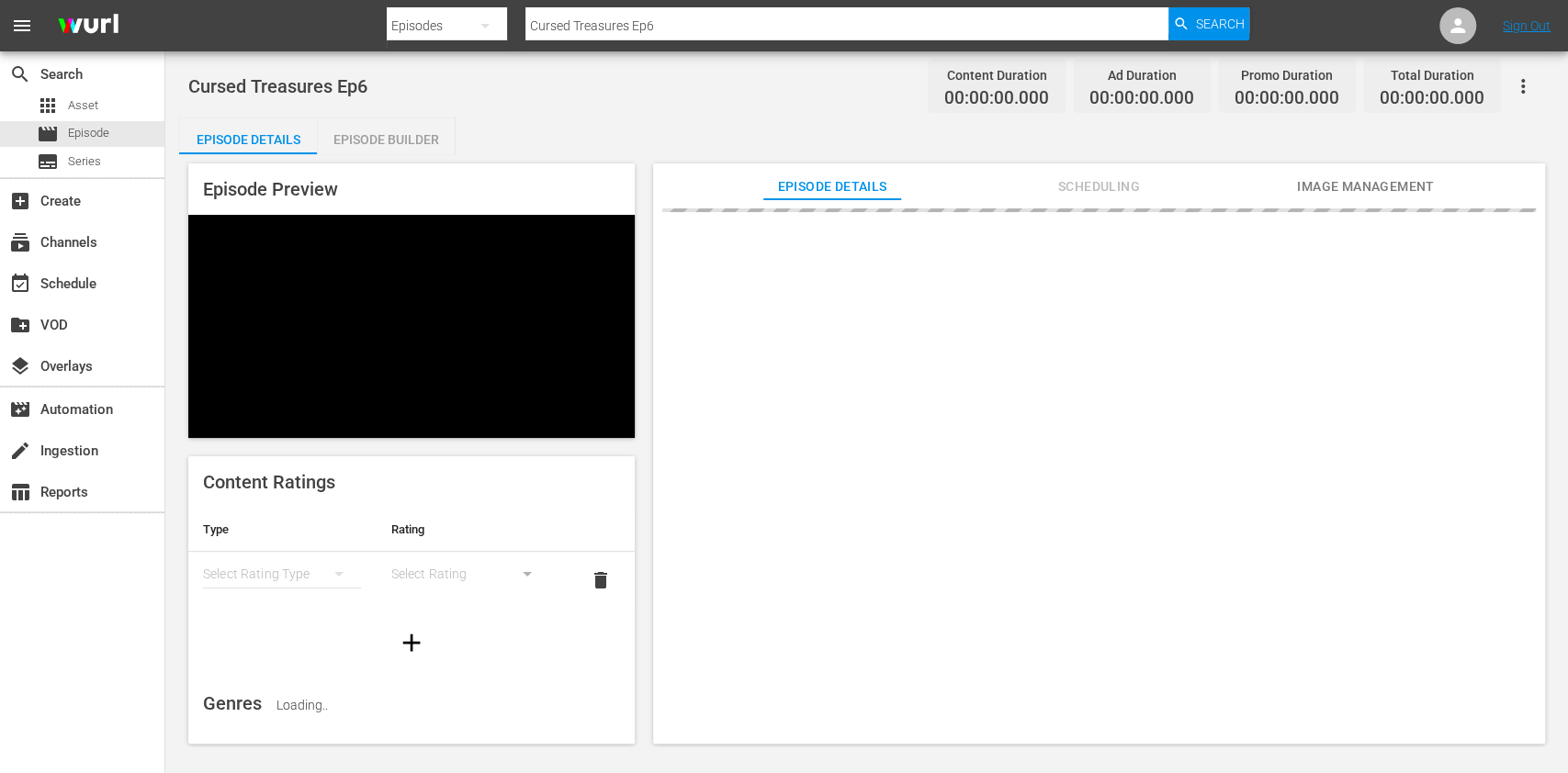
click at [1131, 168] on button "Scheduling" at bounding box center [1099, 182] width 138 height 37
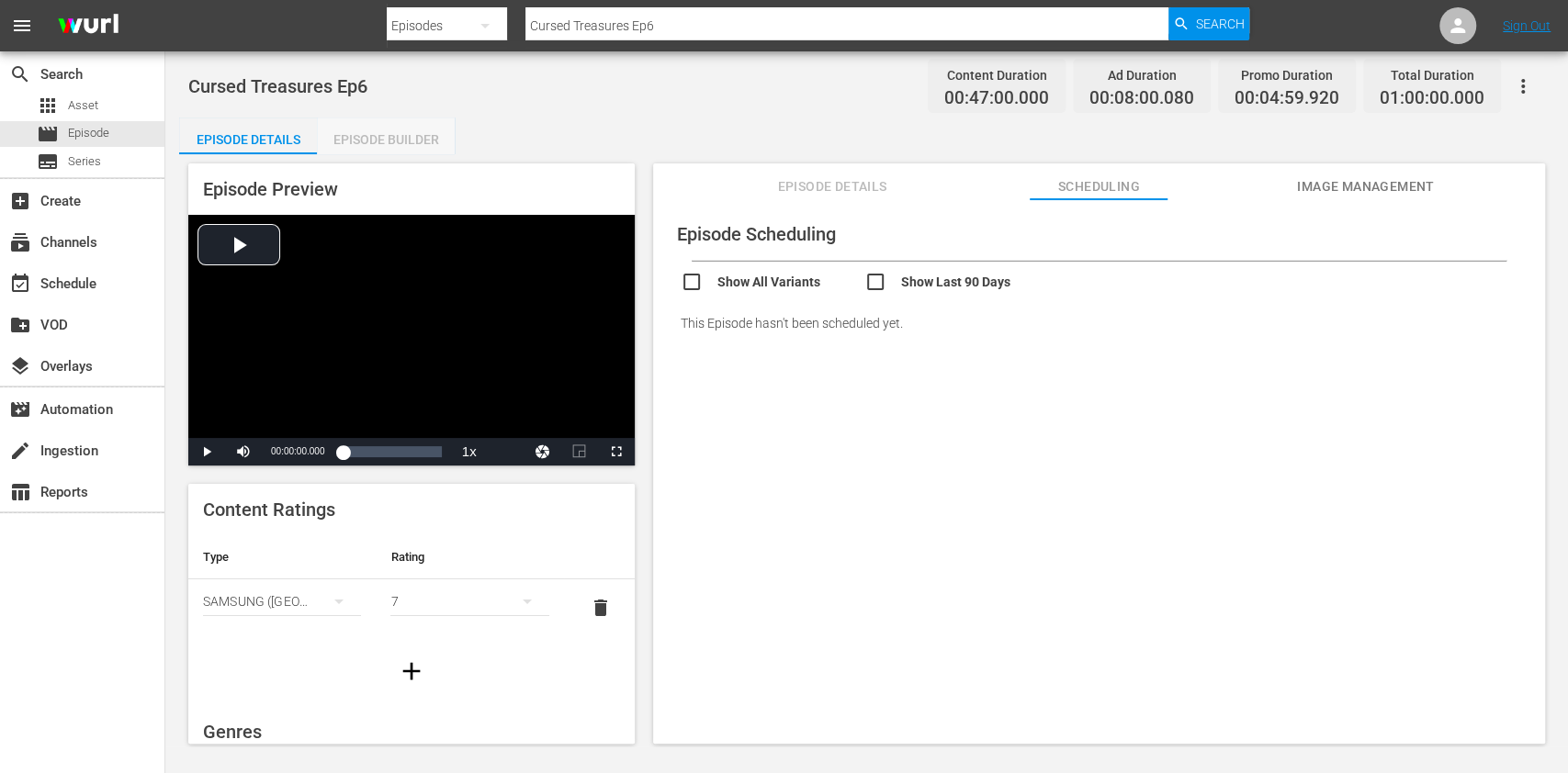
click at [400, 132] on div "Episode Builder" at bounding box center [385, 139] width 138 height 44
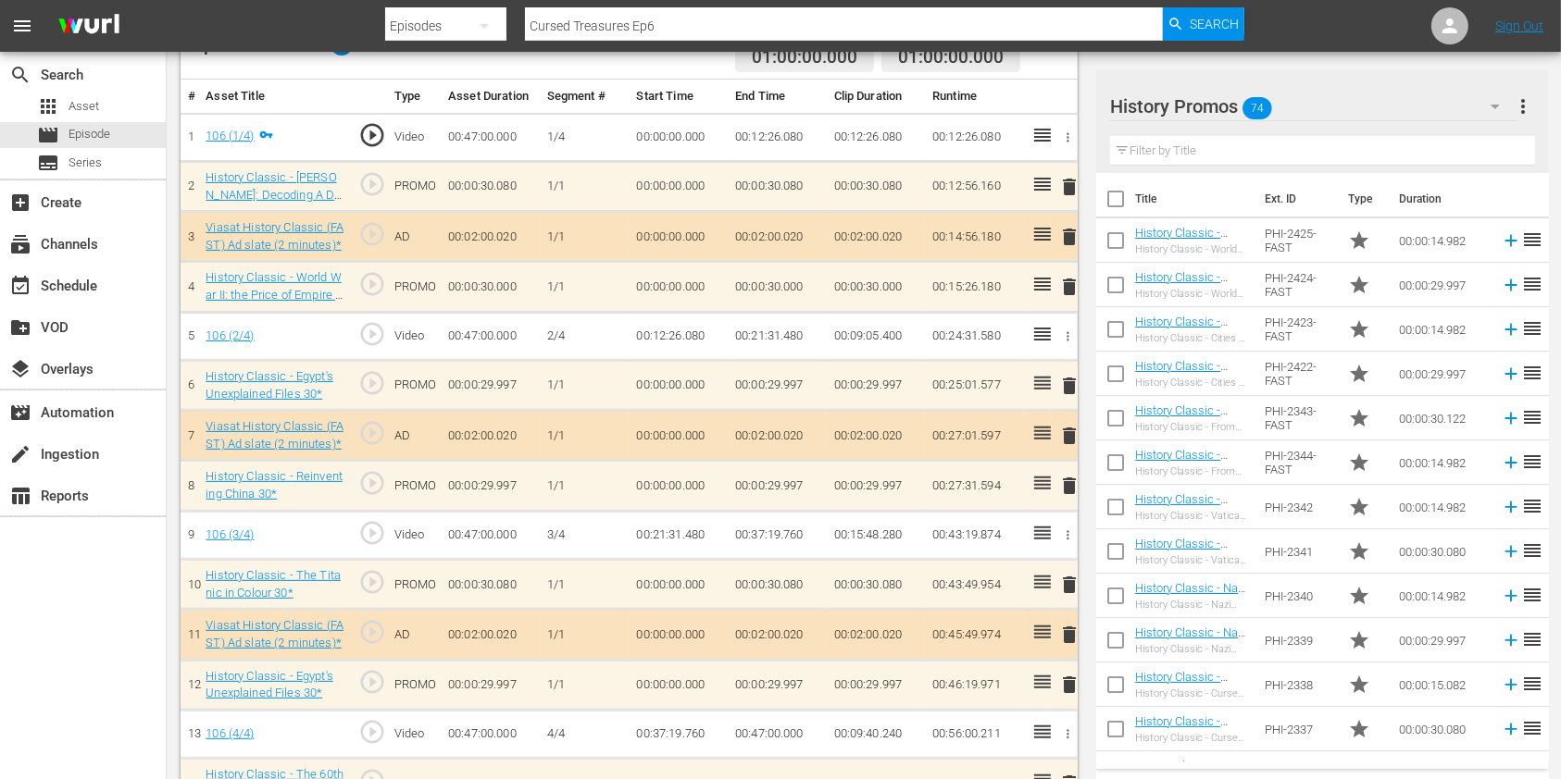
scroll to position [489, 0]
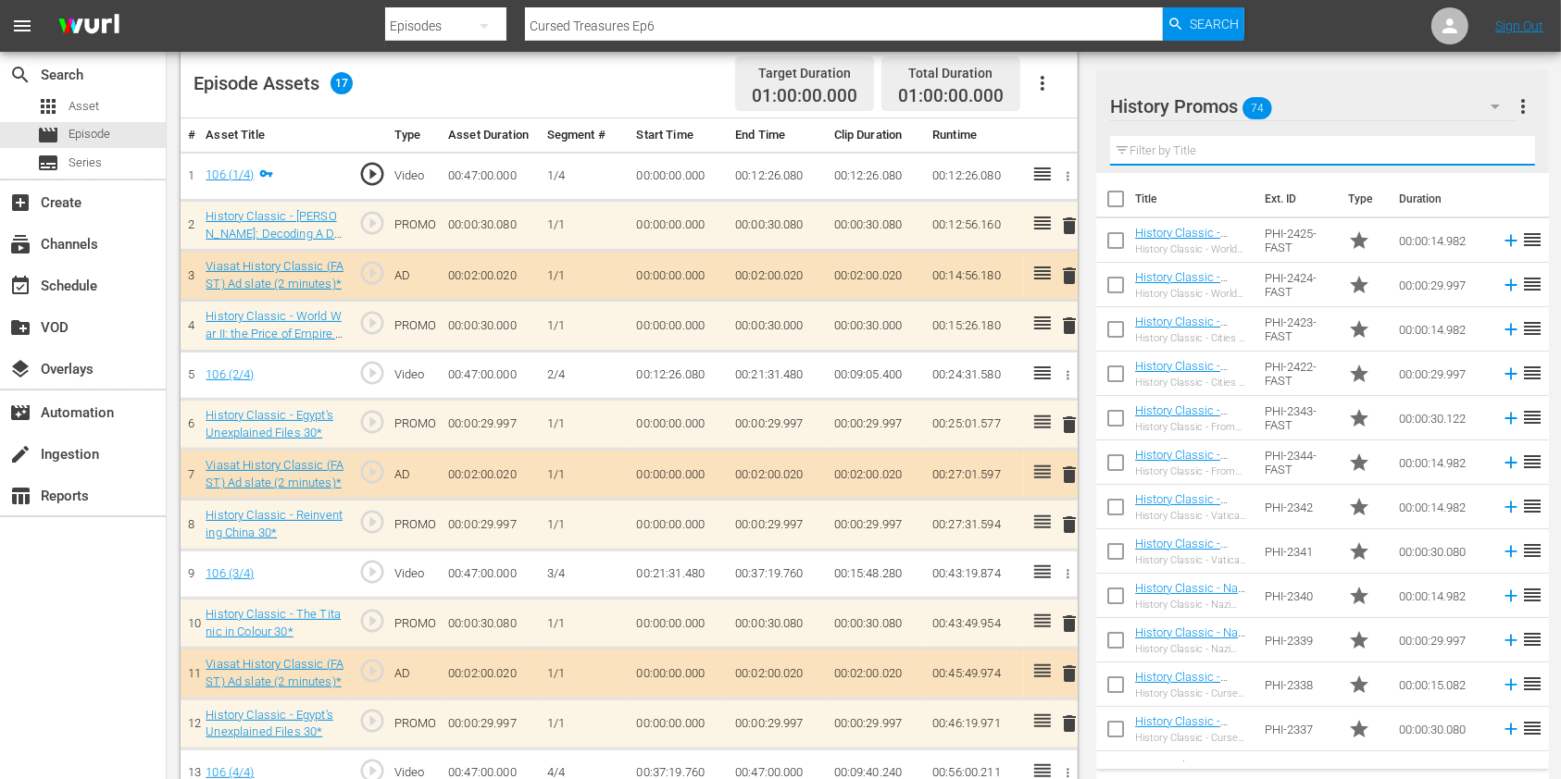
click at [1170, 152] on input "text" at bounding box center [1322, 151] width 425 height 30
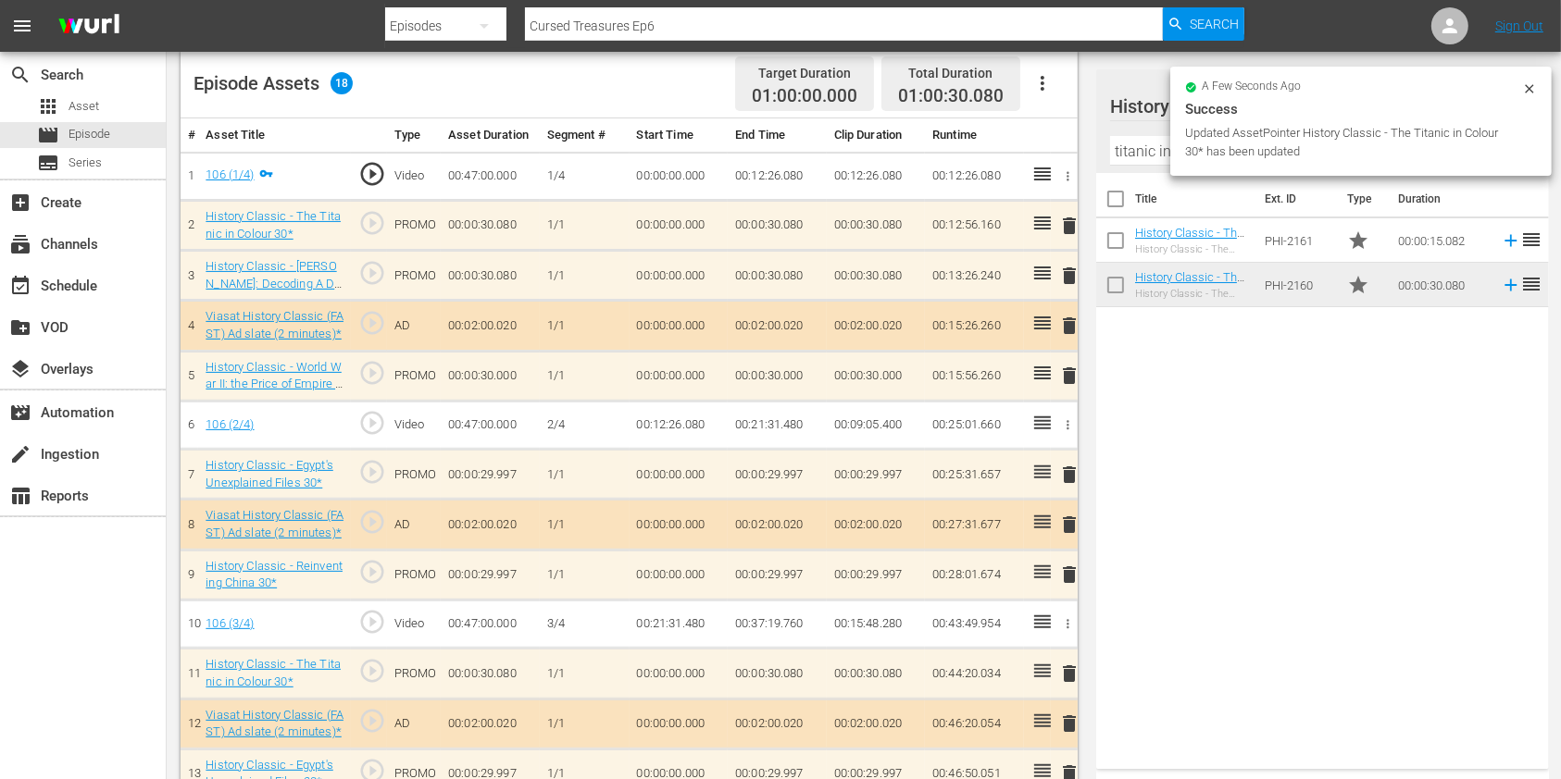
click at [1071, 277] on span "delete" at bounding box center [1069, 276] width 22 height 22
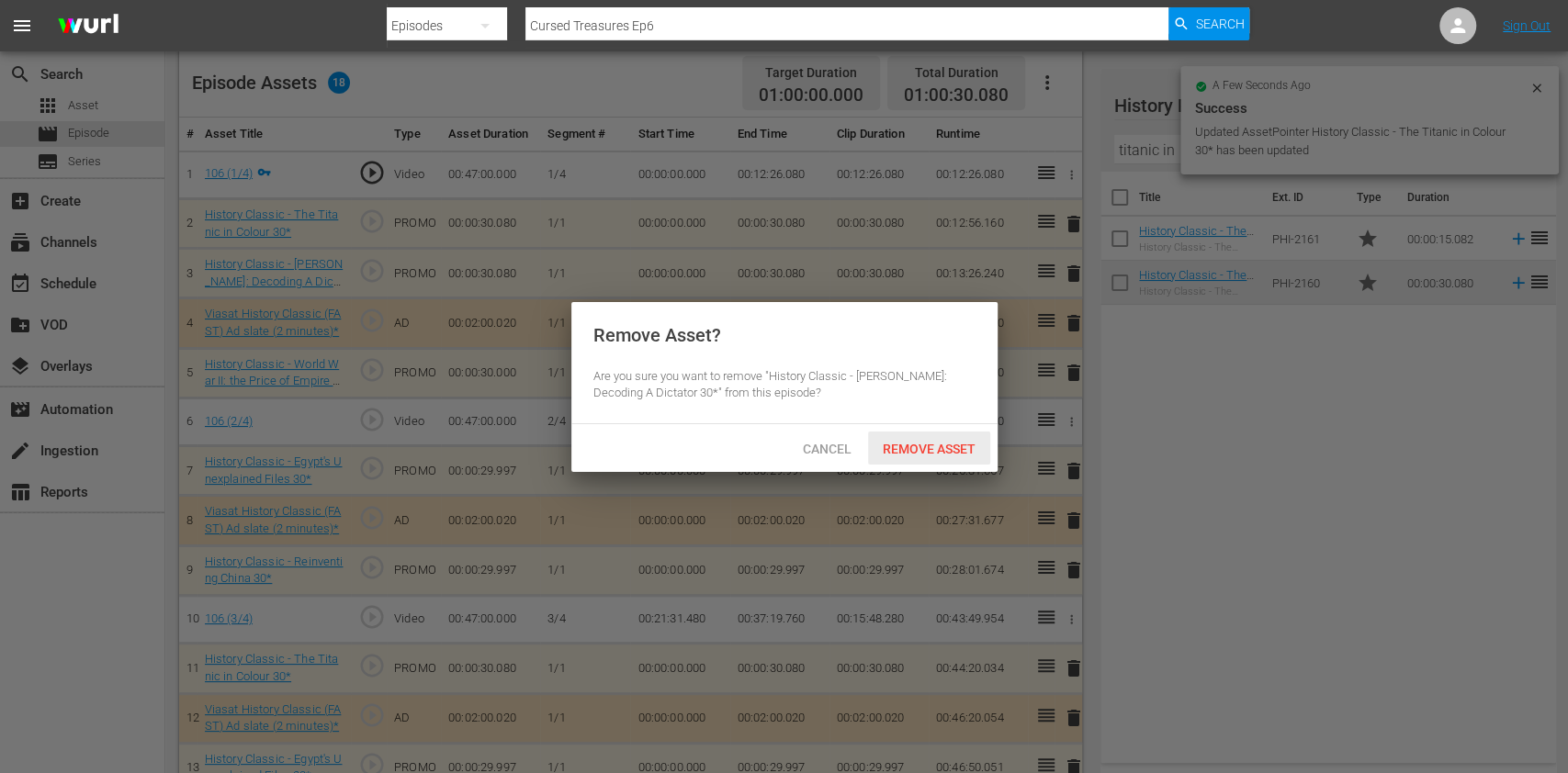
click at [936, 451] on span "Remove Asset" at bounding box center [929, 449] width 122 height 15
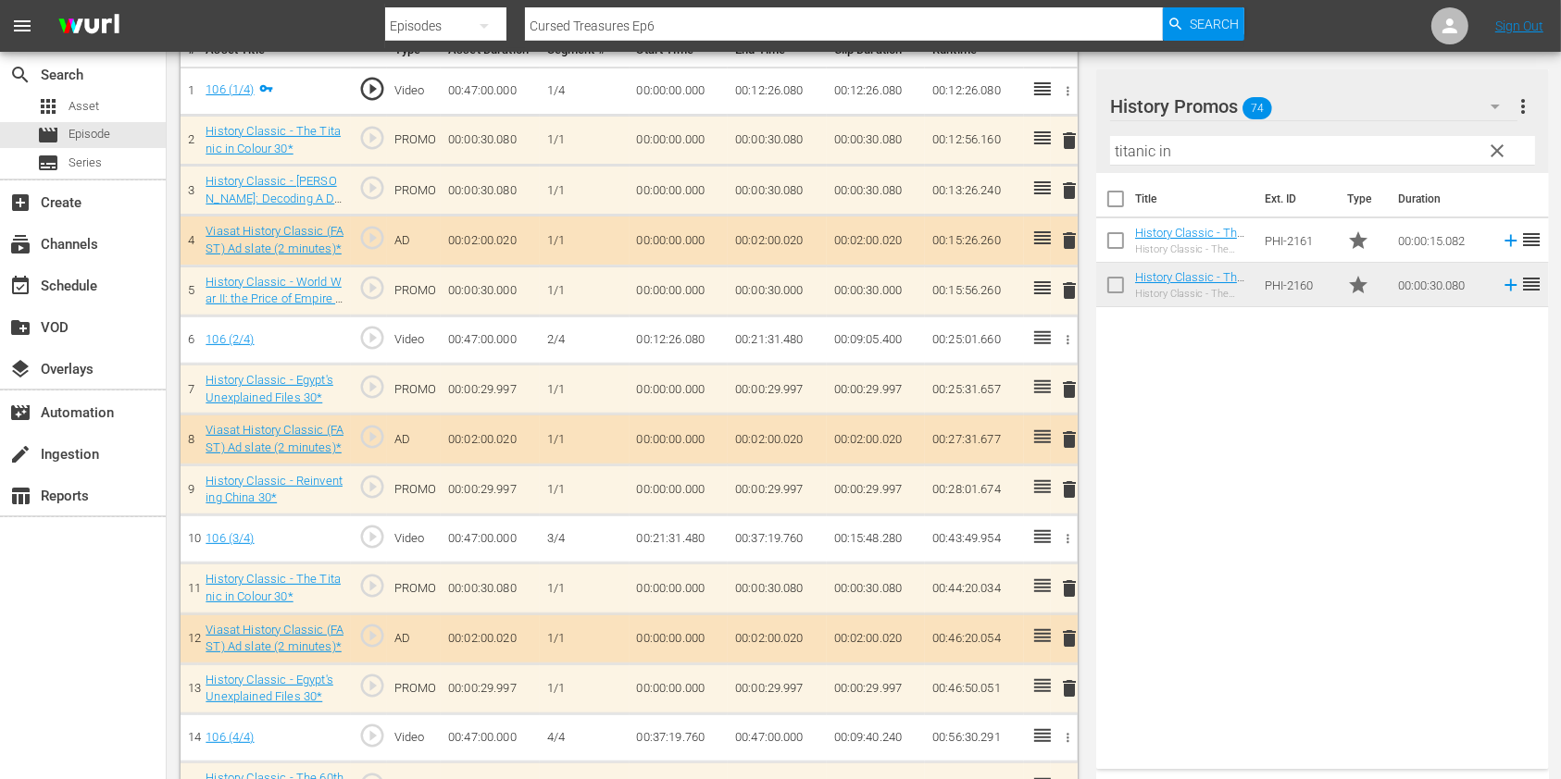
scroll to position [613, 0]
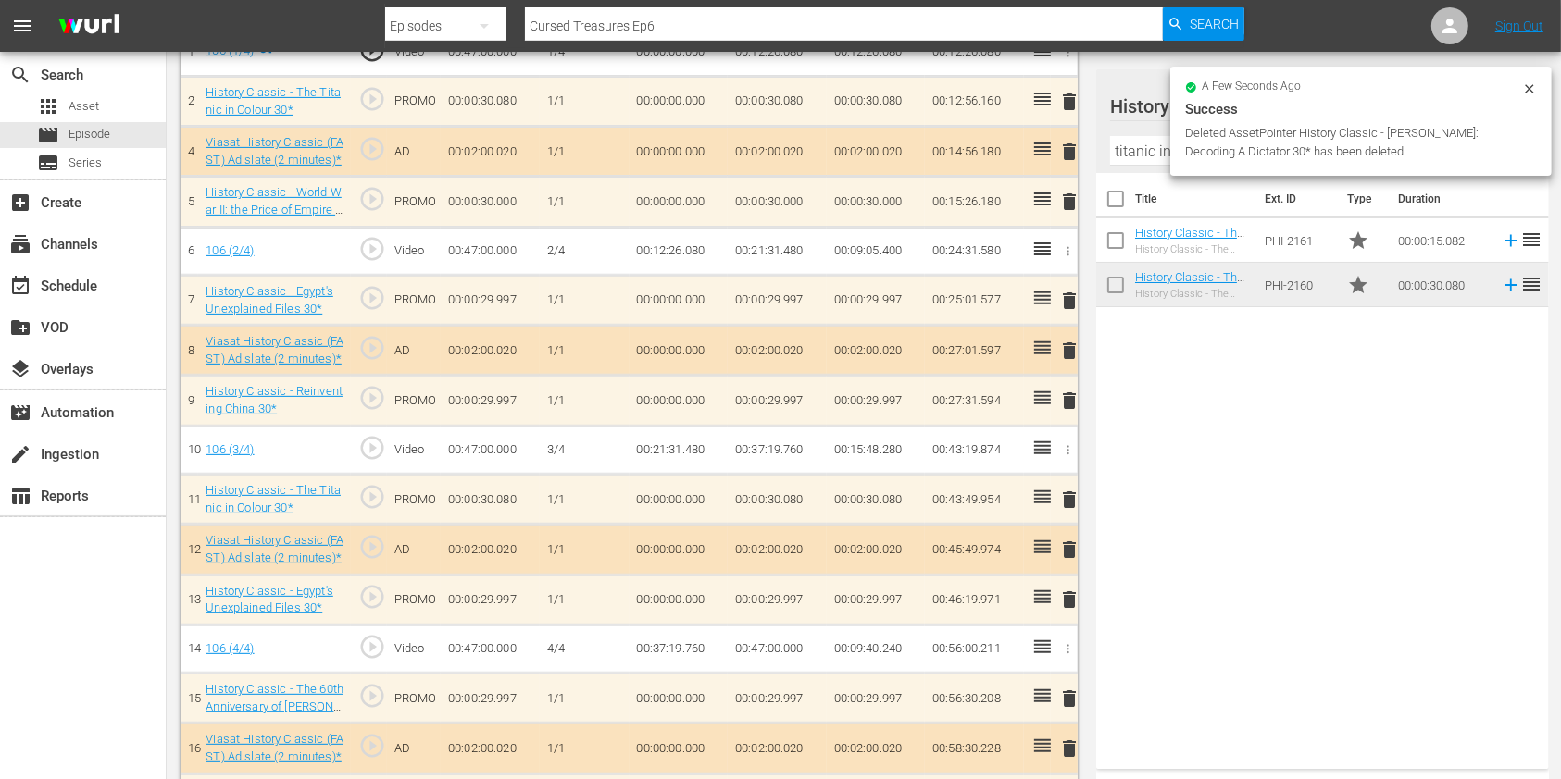
click at [1526, 85] on icon at bounding box center [1529, 88] width 8 height 8
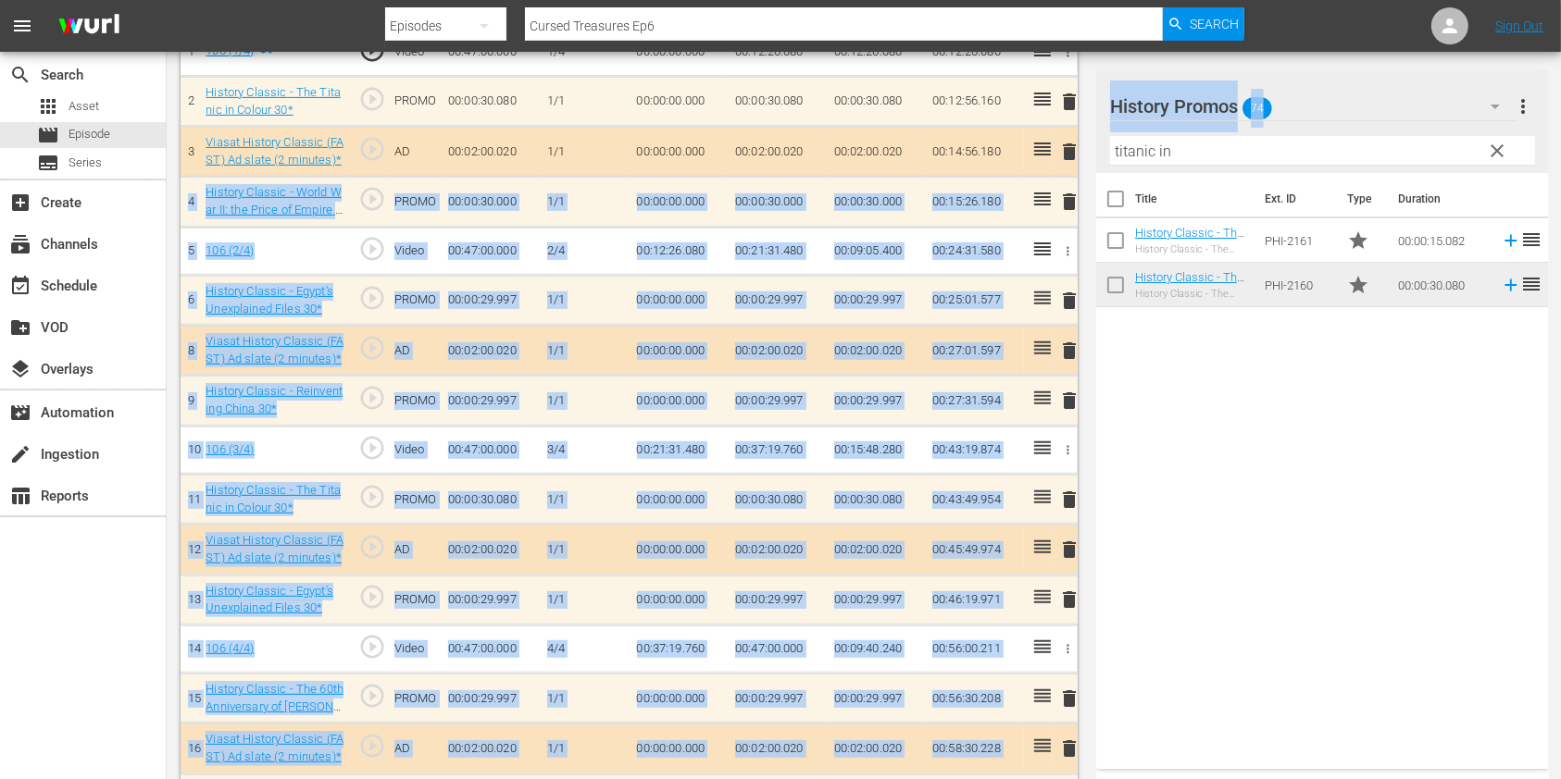
drag, startPoint x: 1215, startPoint y: 168, endPoint x: 1041, endPoint y: 169, distance: 173.1
click at [1041, 169] on div "Video Player is loading. Play Video Play Mute Current Time 00:00:00.000 / Durat…" at bounding box center [864, 209] width 1366 height 1332
click at [1157, 144] on input "titanic in" at bounding box center [1322, 151] width 425 height 30
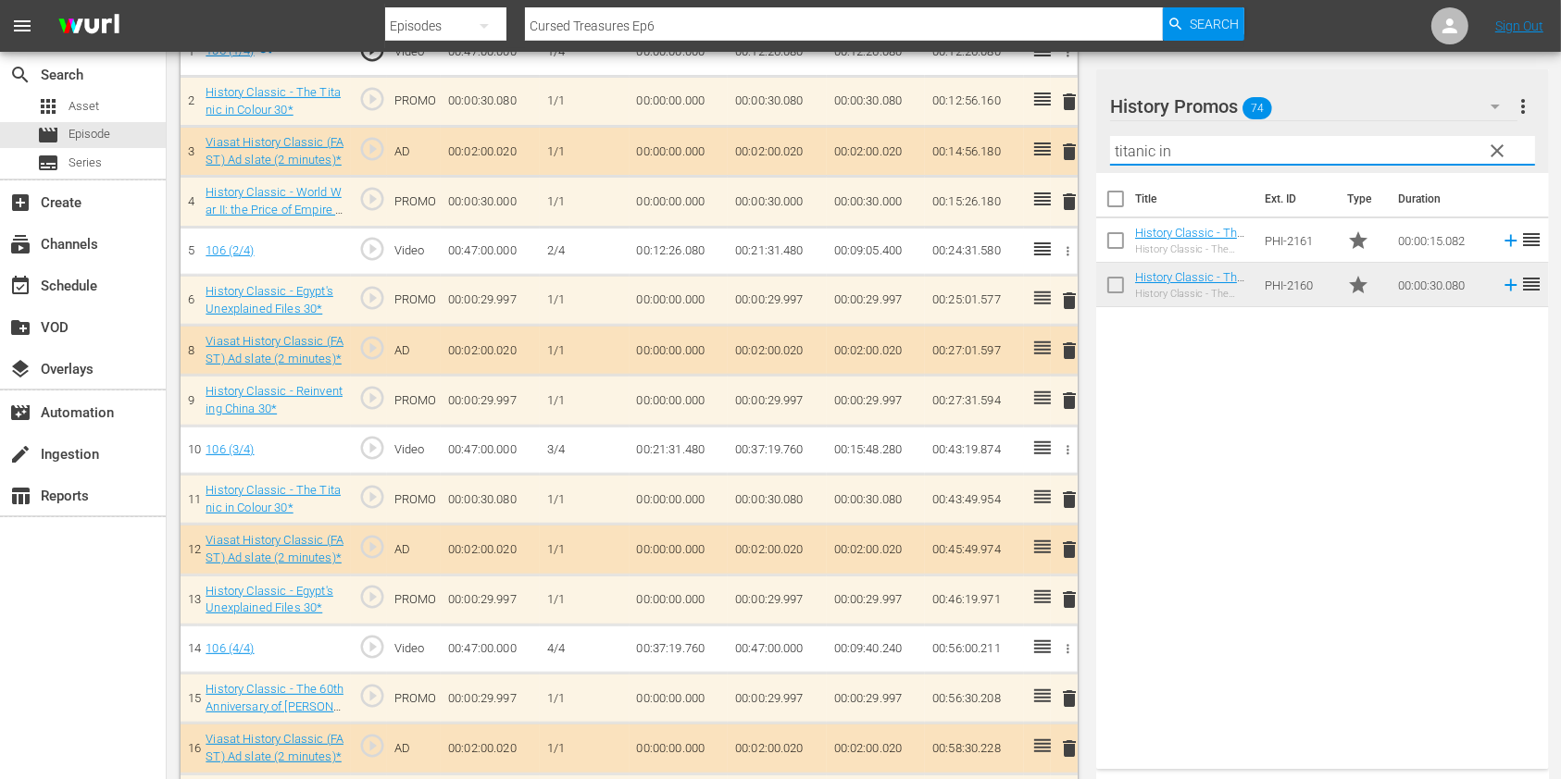
click at [1157, 144] on input "titanic in" at bounding box center [1322, 151] width 425 height 30
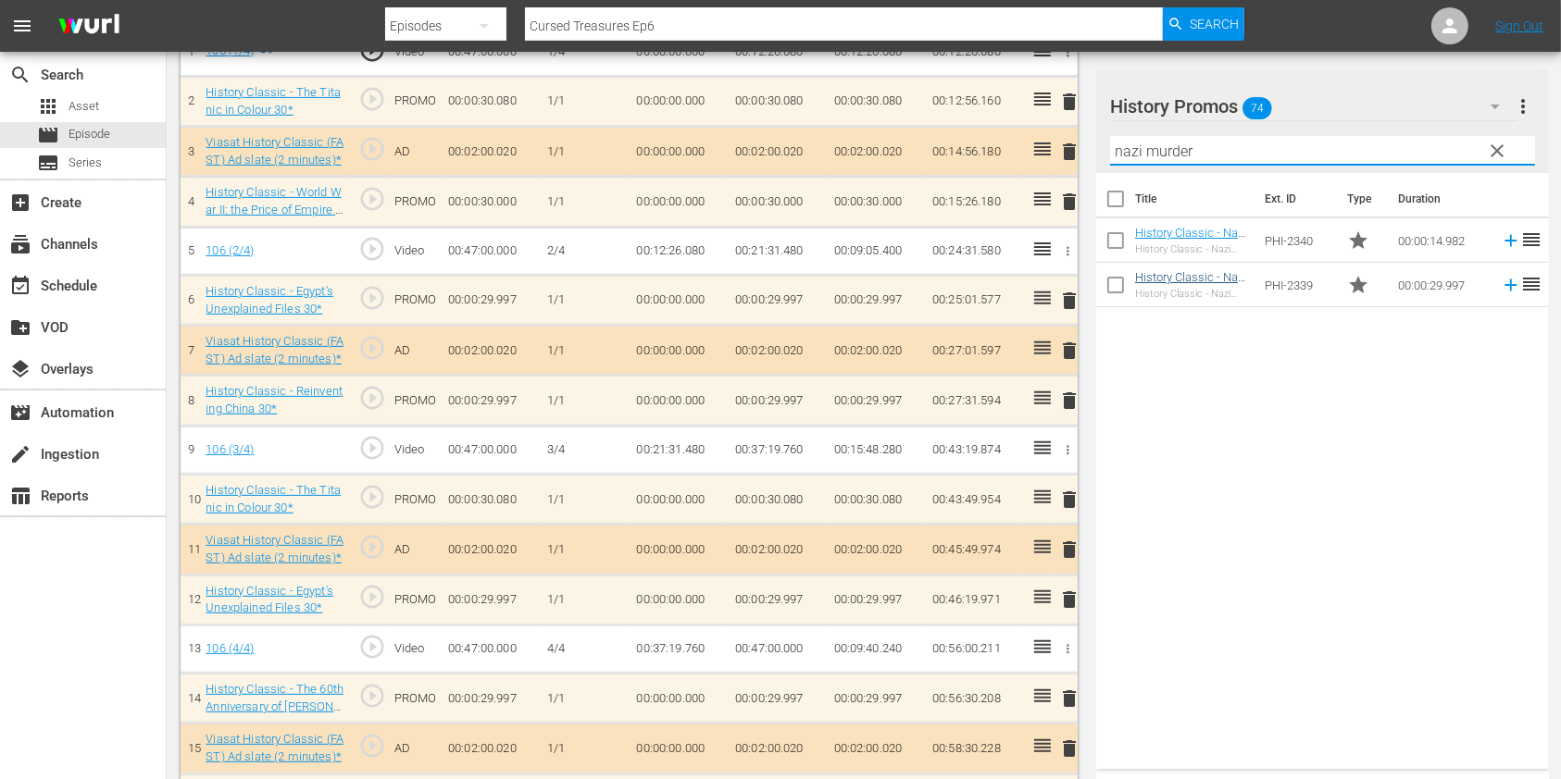
type input "nazi murder"
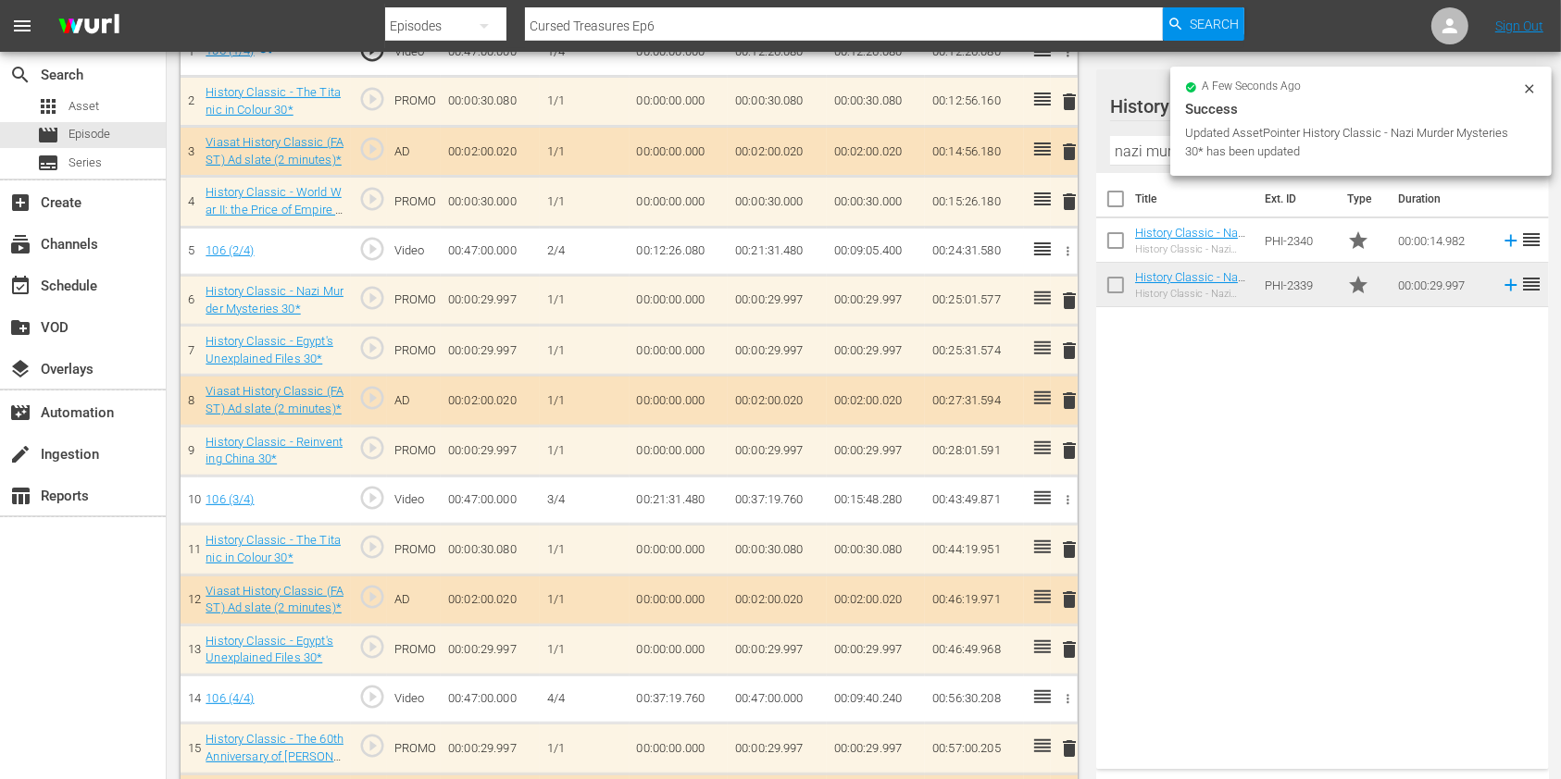
click at [1071, 347] on span "delete" at bounding box center [1069, 351] width 22 height 22
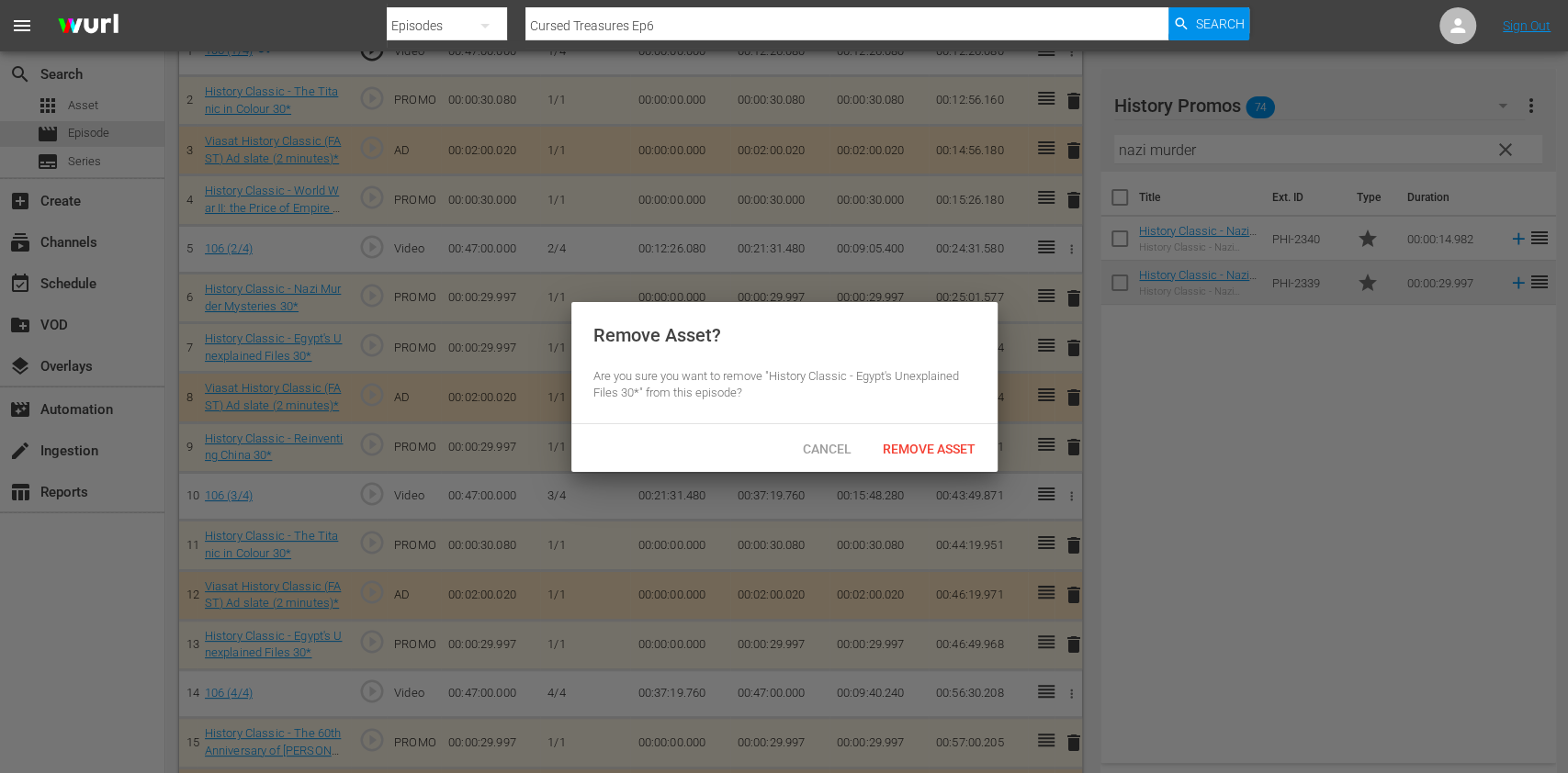
click at [959, 445] on span "Remove Asset" at bounding box center [929, 449] width 122 height 15
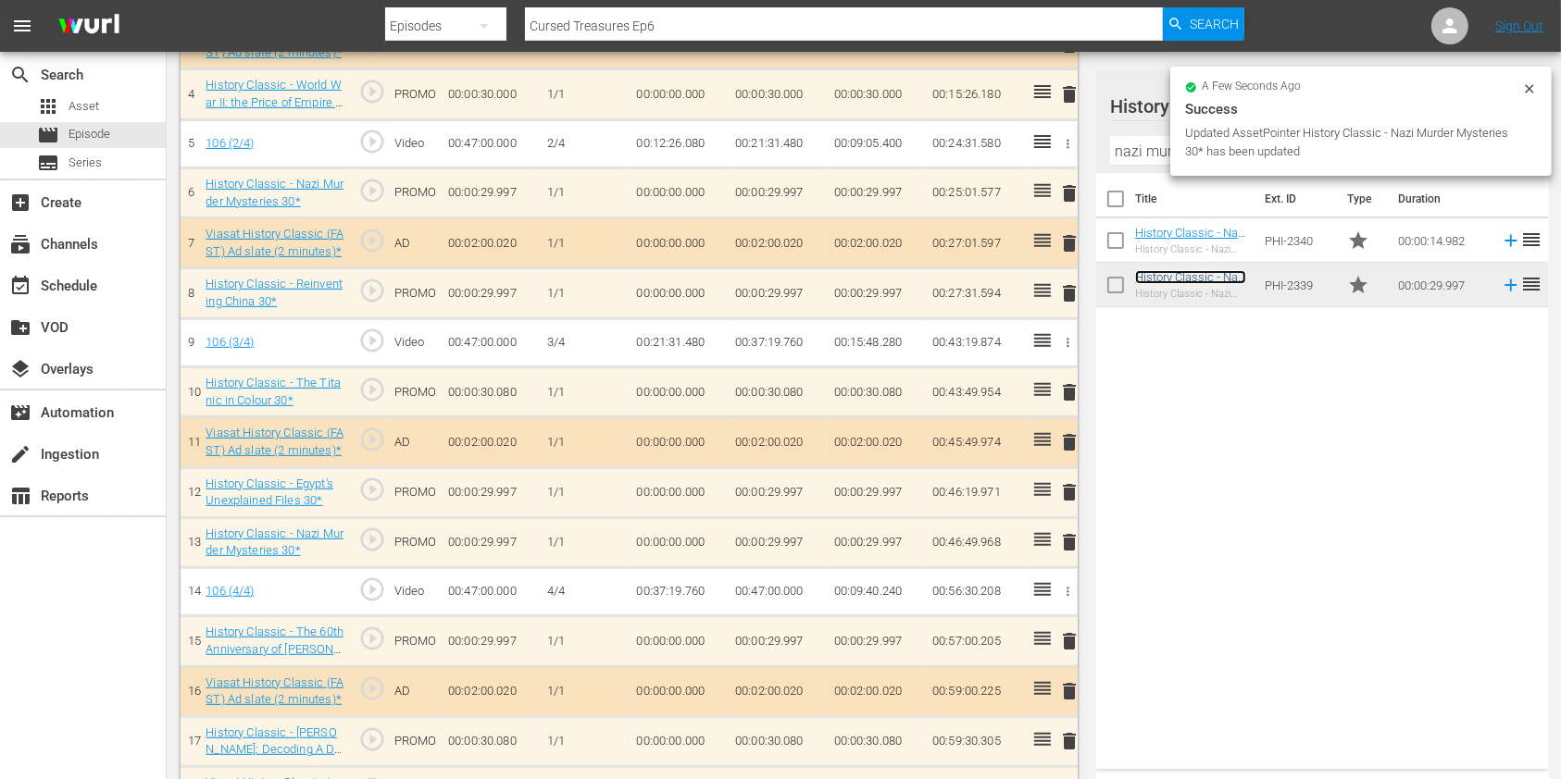
scroll to position [717, 0]
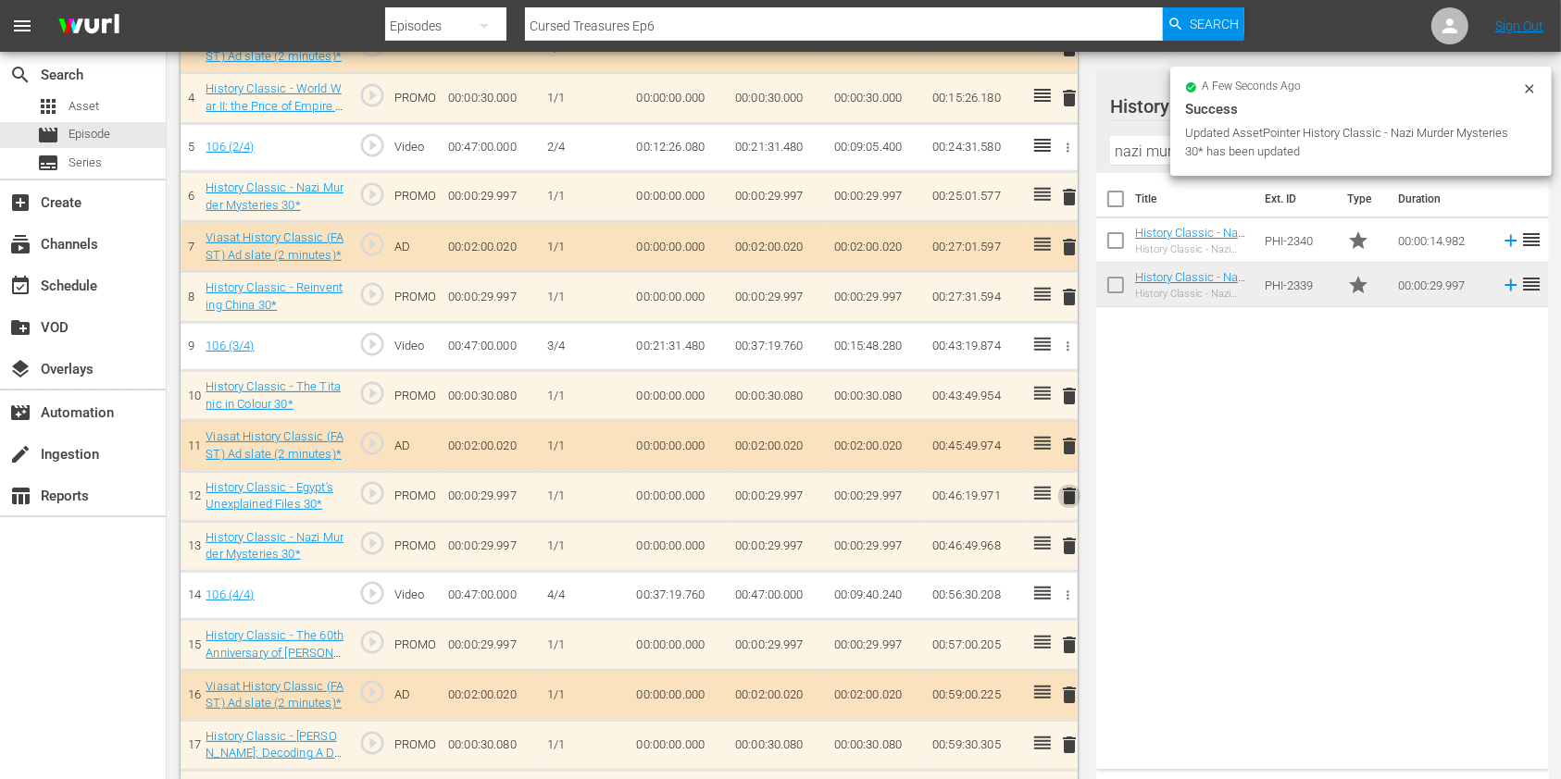
click at [1069, 493] on span "delete" at bounding box center [1069, 496] width 22 height 22
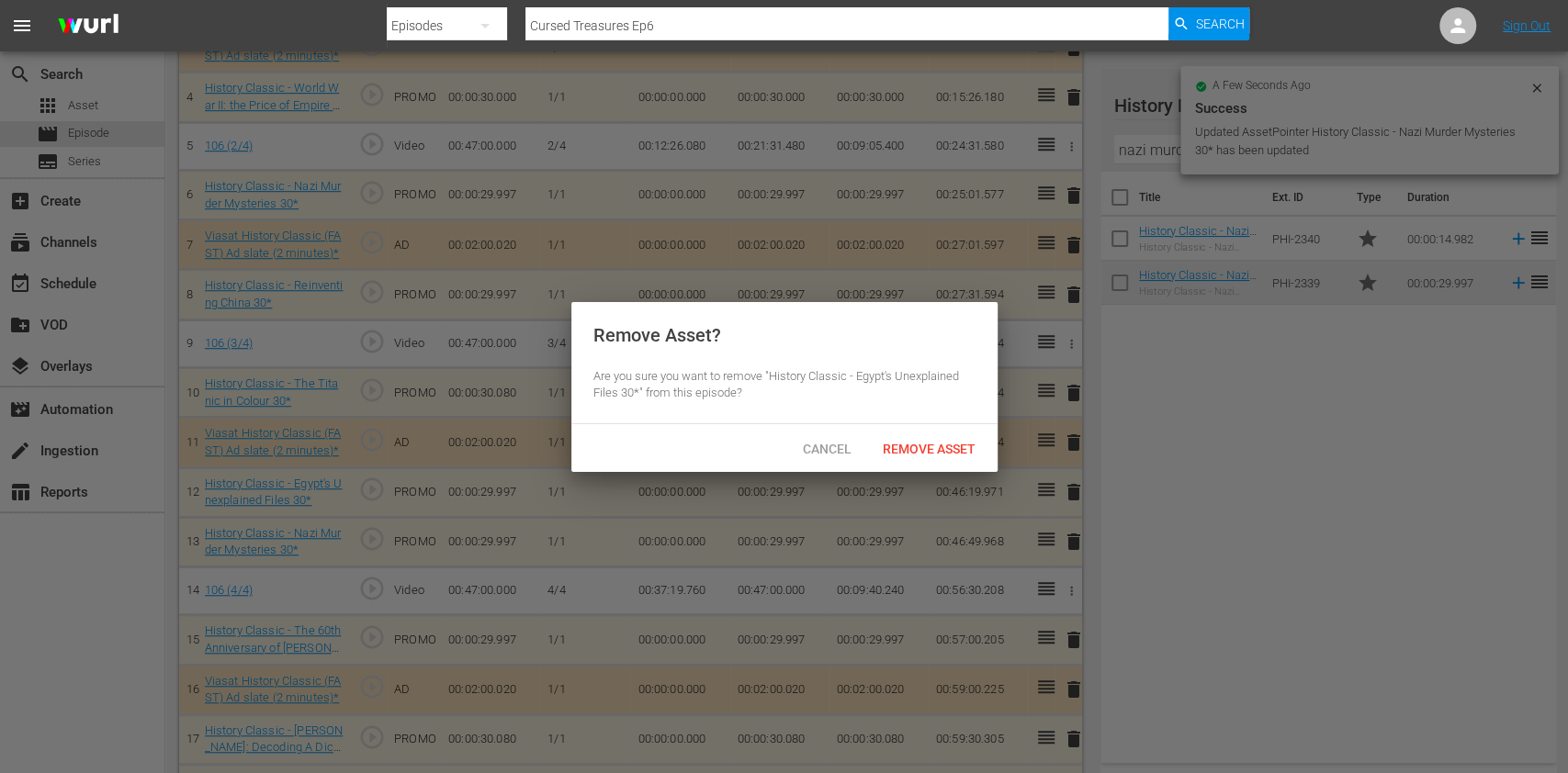
click at [948, 427] on div "Cancel Remove Asset" at bounding box center [785, 449] width 427 height 48
click at [947, 438] on div "Remove Asset" at bounding box center [929, 449] width 122 height 34
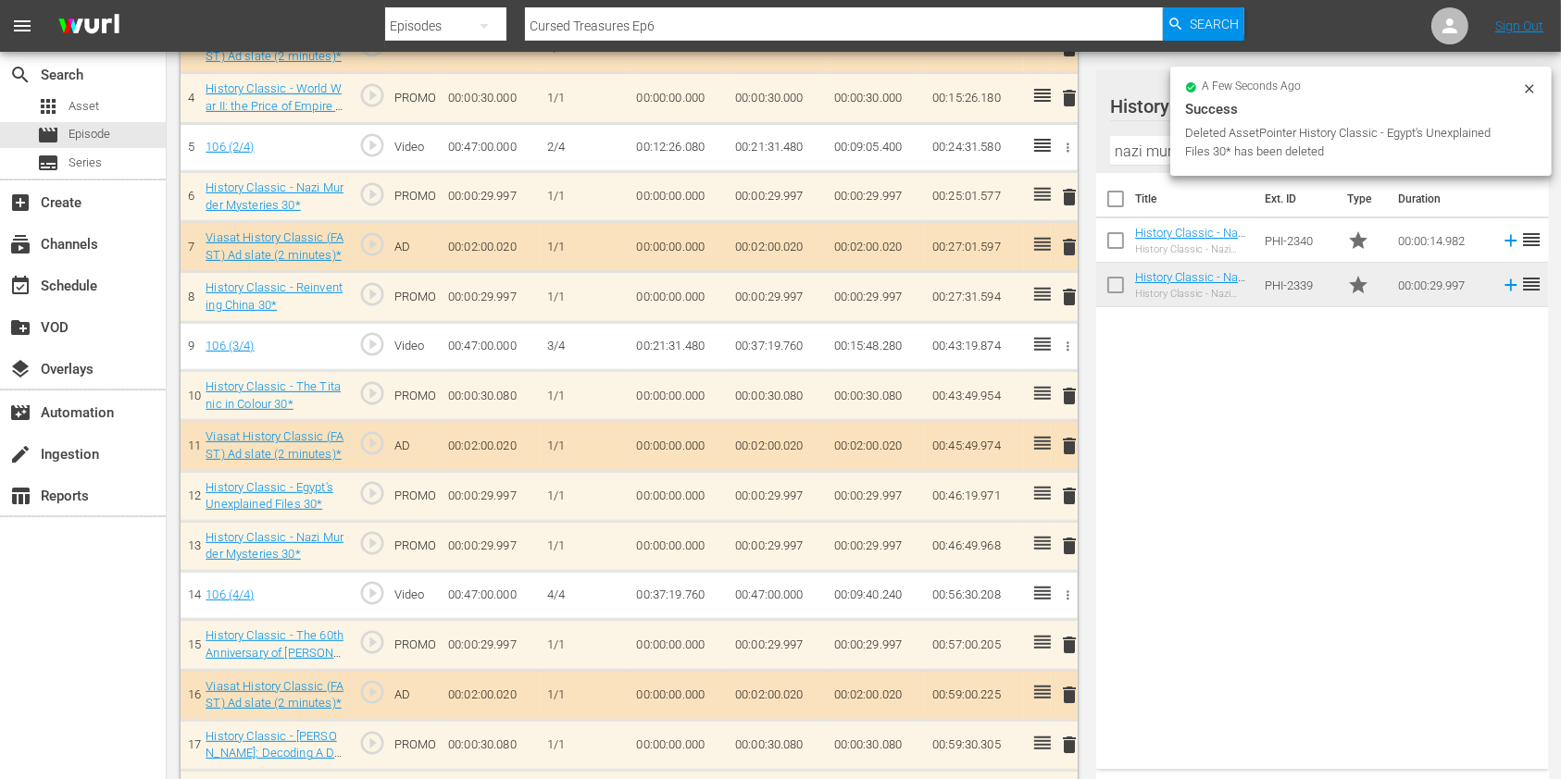
click at [1494, 143] on div "Deleted AssetPointer History Classic - Egypt's Unexplained Files 30* has been d…" at bounding box center [1351, 142] width 332 height 37
click at [1527, 91] on icon at bounding box center [1529, 88] width 8 height 8
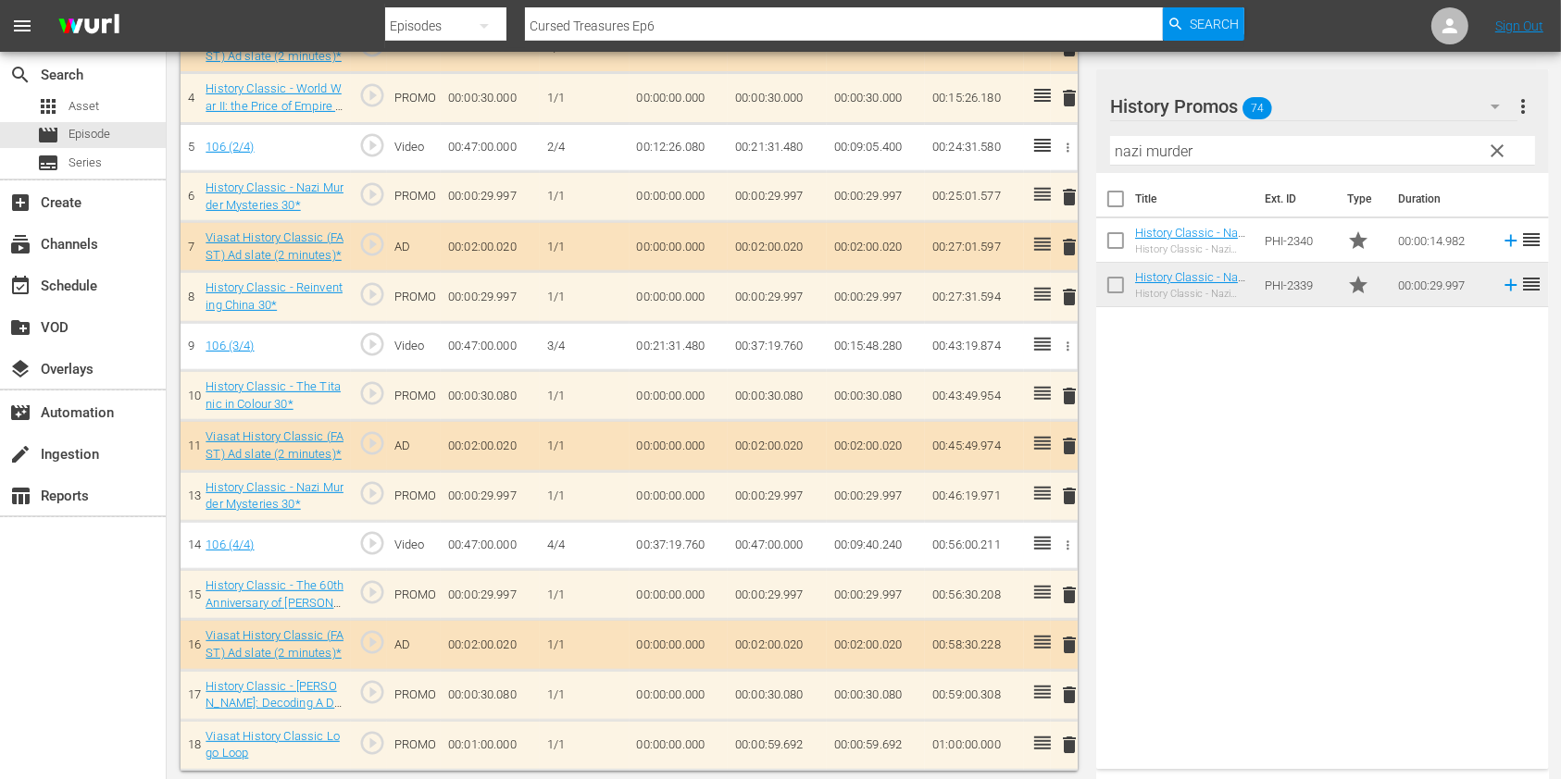
click at [1492, 152] on span "clear" at bounding box center [1498, 151] width 22 height 22
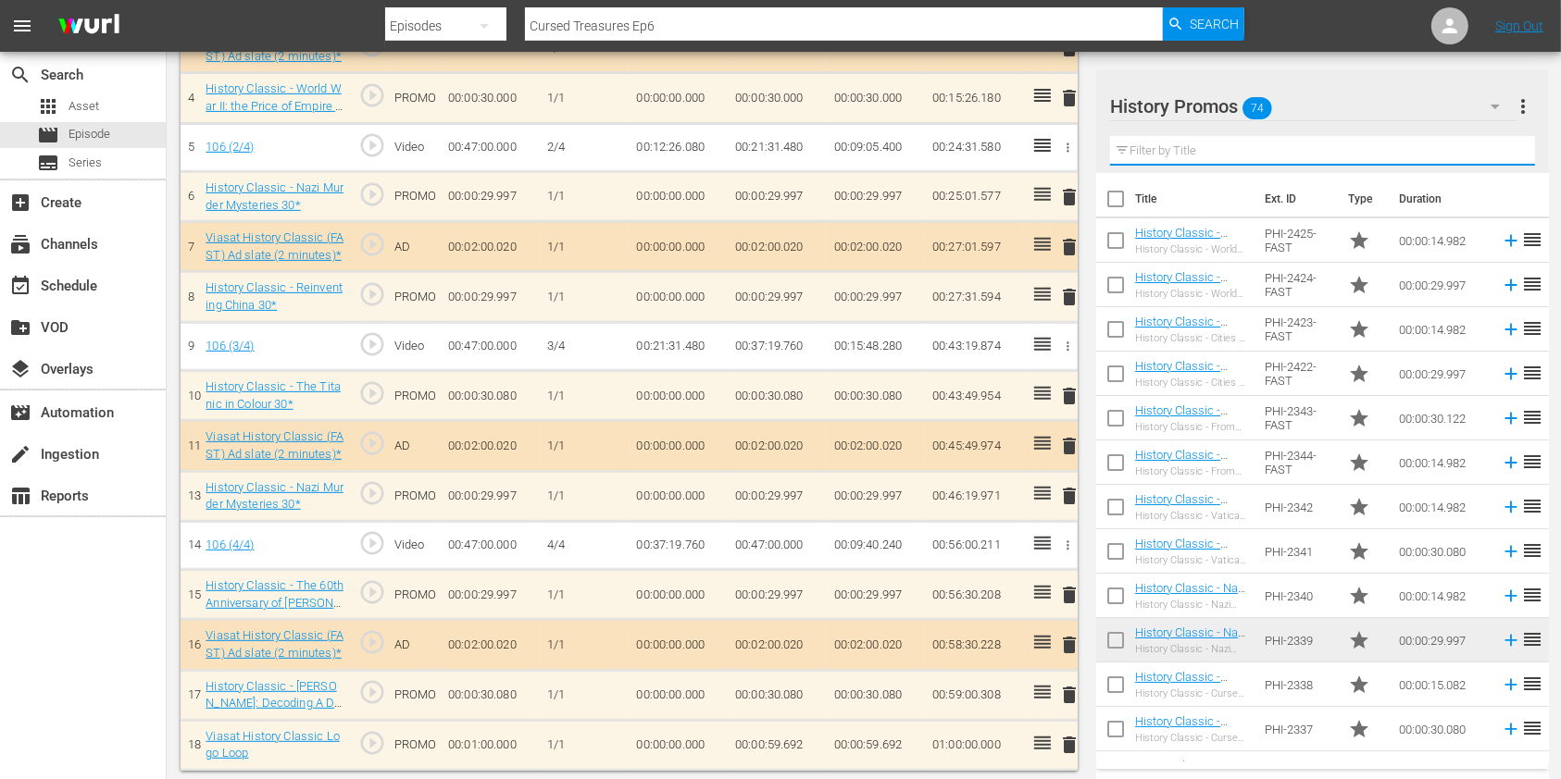
click at [1254, 154] on input "text" at bounding box center [1322, 151] width 425 height 30
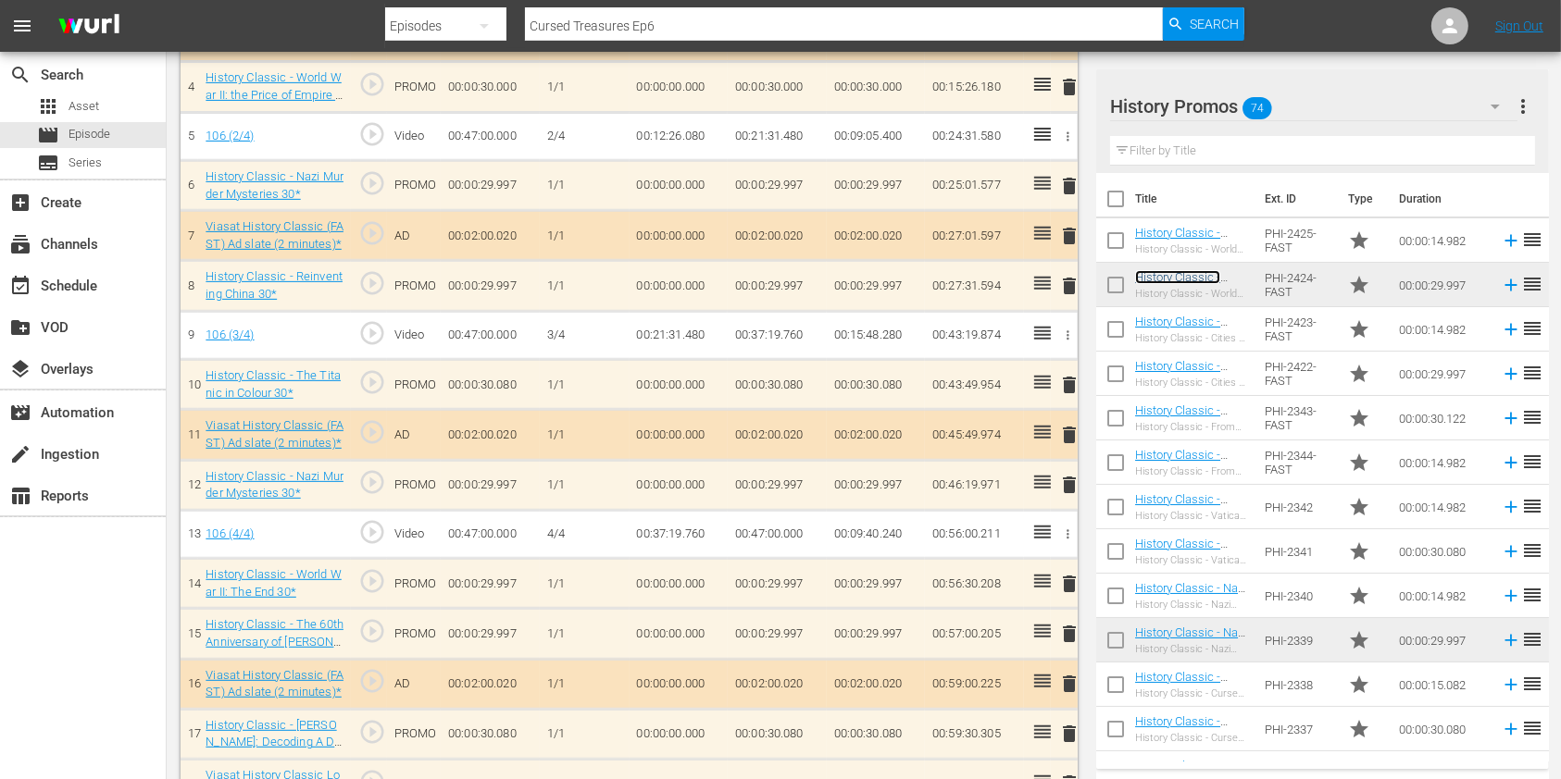
scroll to position [767, 0]
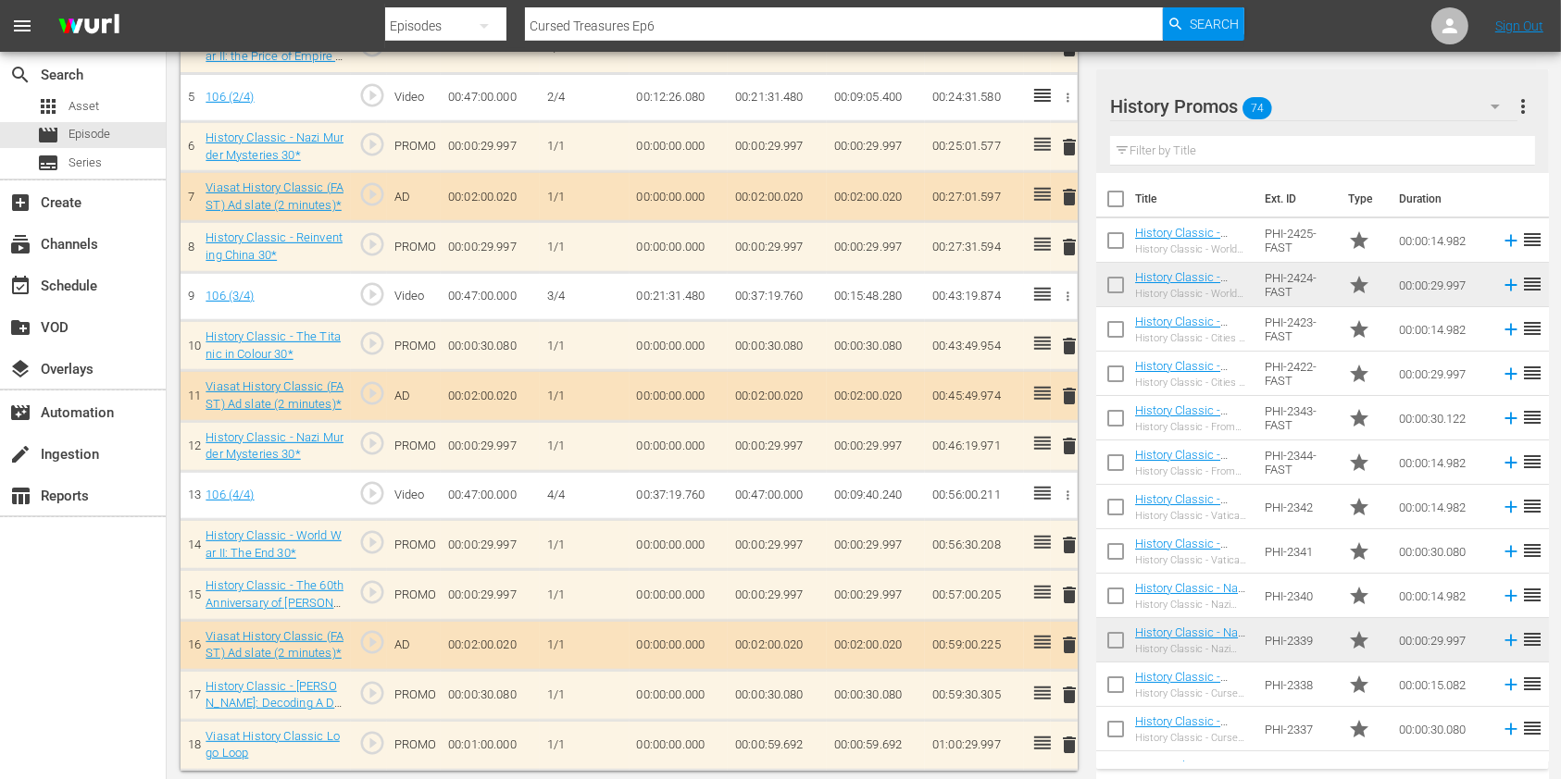
click at [1071, 592] on span "delete" at bounding box center [1069, 595] width 22 height 22
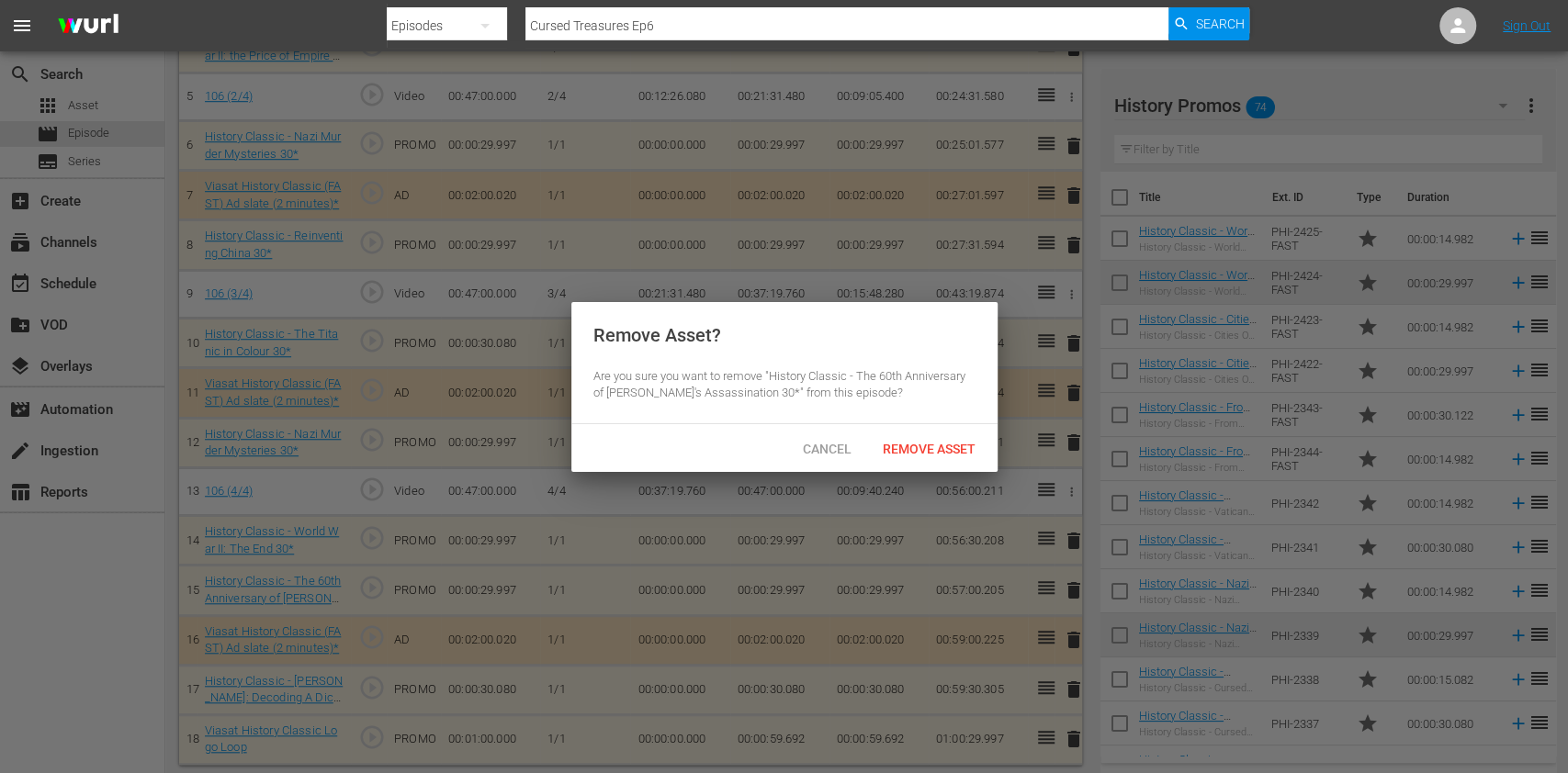
click at [920, 456] on div "Remove Asset" at bounding box center [929, 449] width 122 height 34
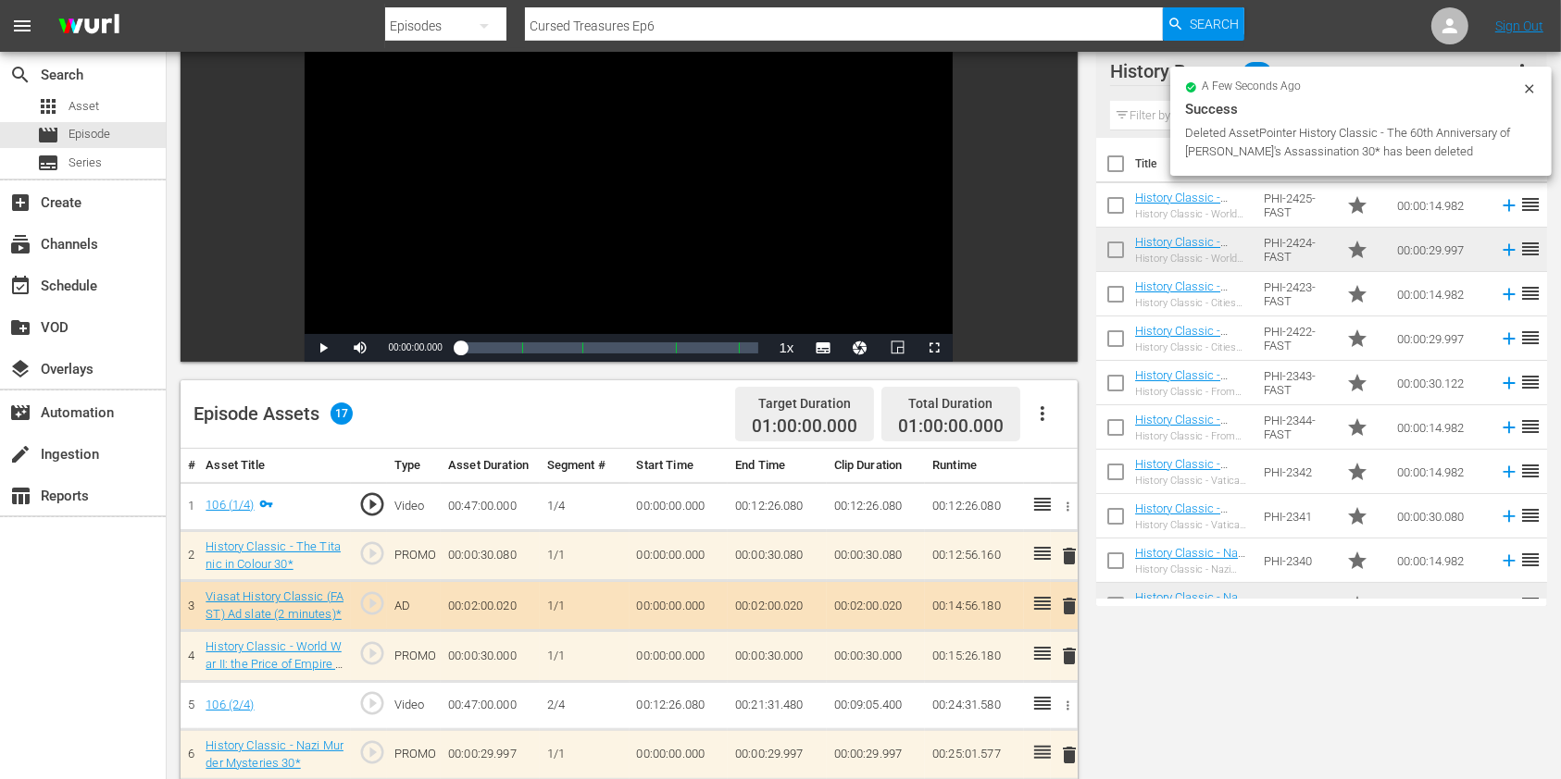
scroll to position [0, 0]
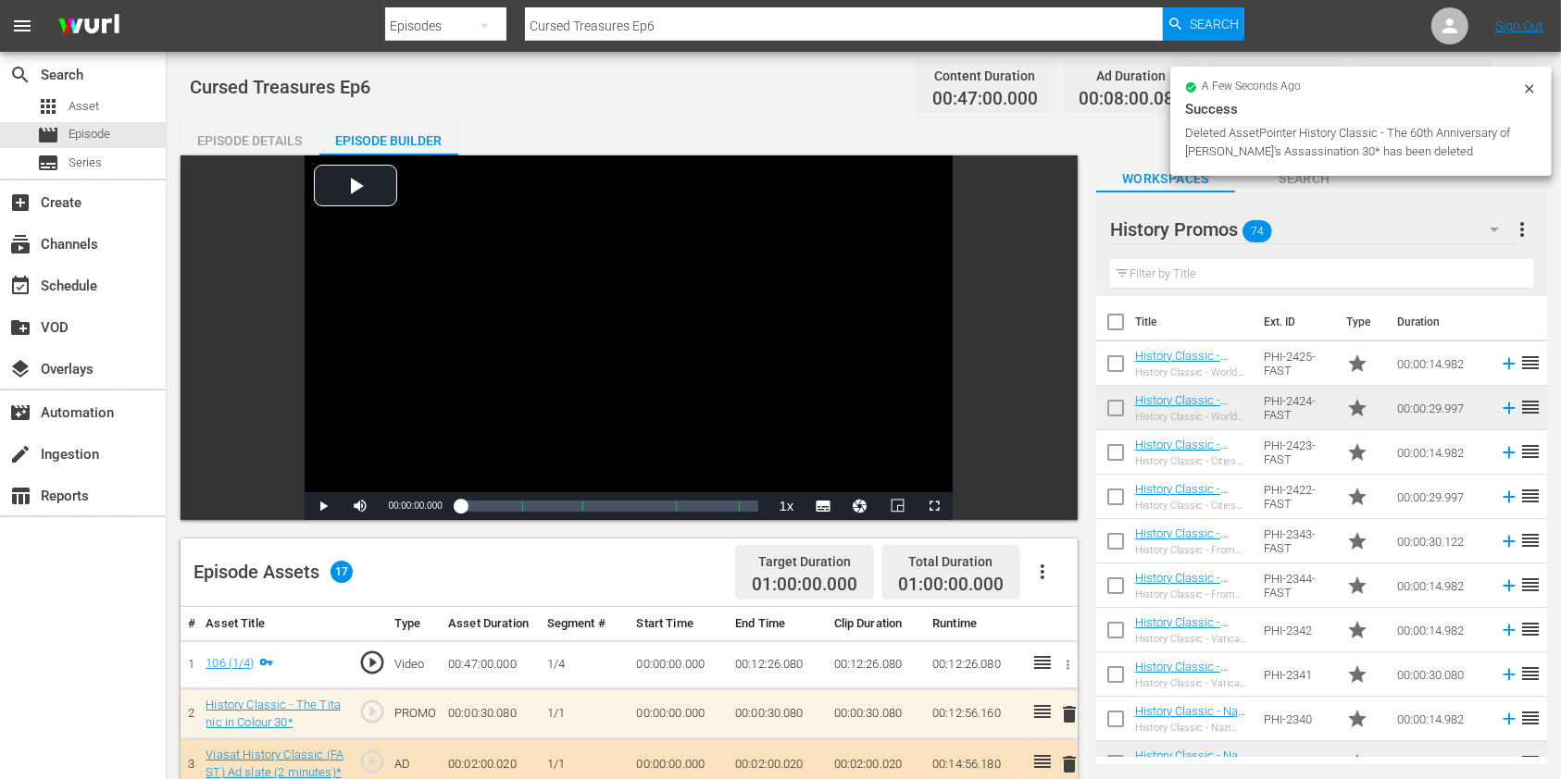
click at [724, 15] on input "Cursed Treasures Ep6" at bounding box center [844, 26] width 638 height 44
type input "Cursed Treasures Ep7"
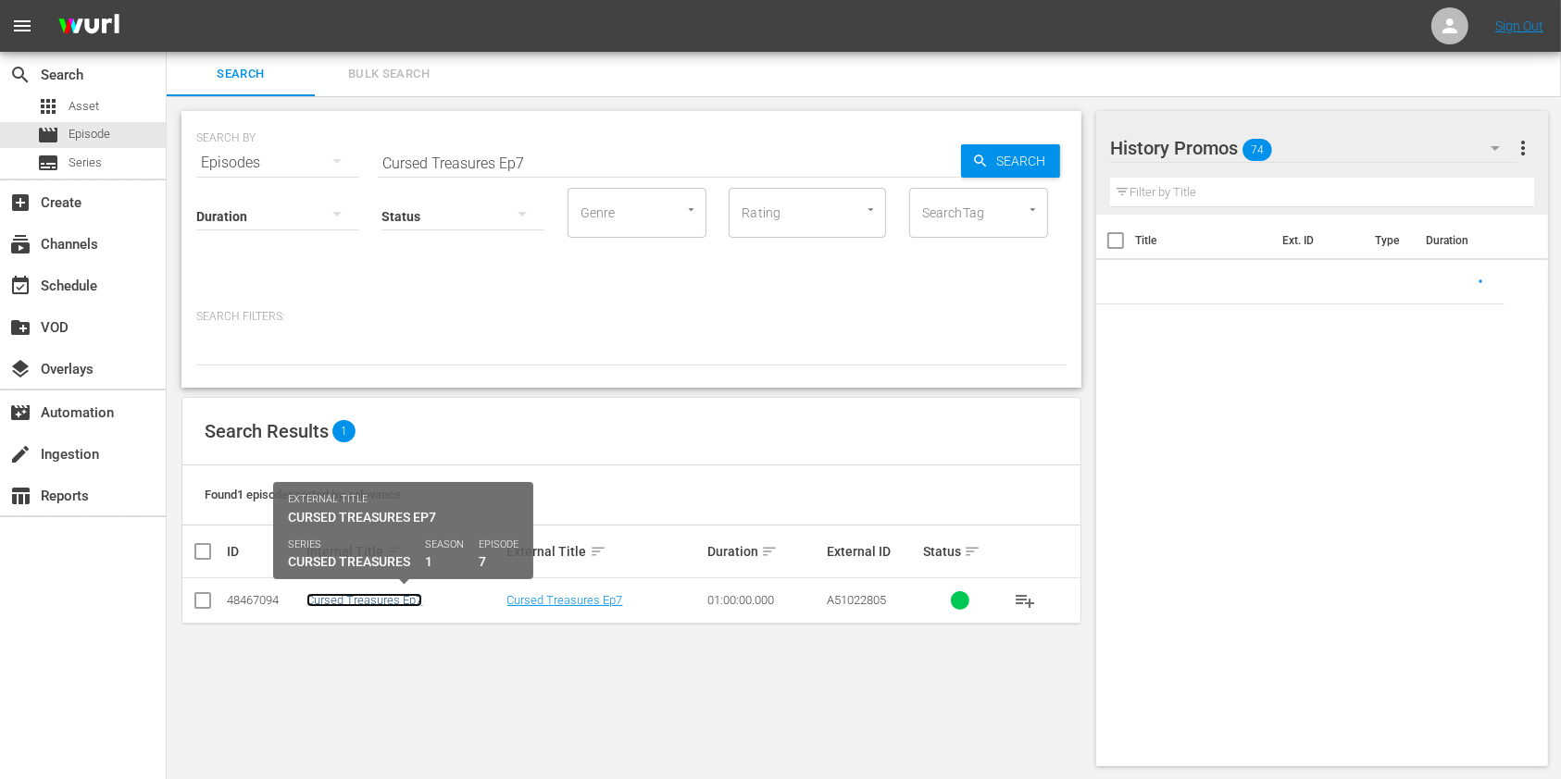
click at [409, 596] on link "Cursed Treasures Ep7" at bounding box center [364, 600] width 116 height 14
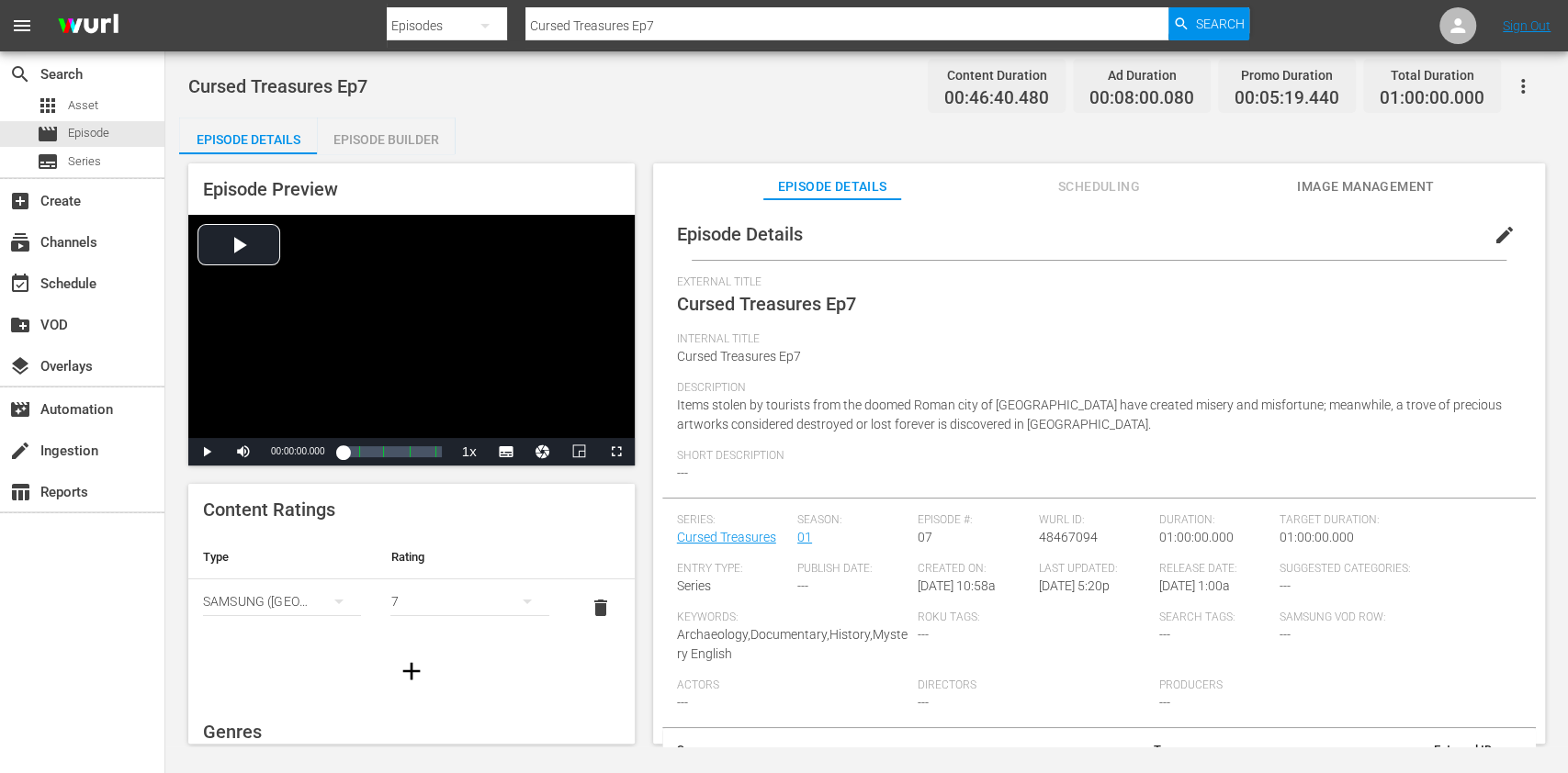
click at [347, 126] on div "Episode Builder" at bounding box center [385, 139] width 138 height 44
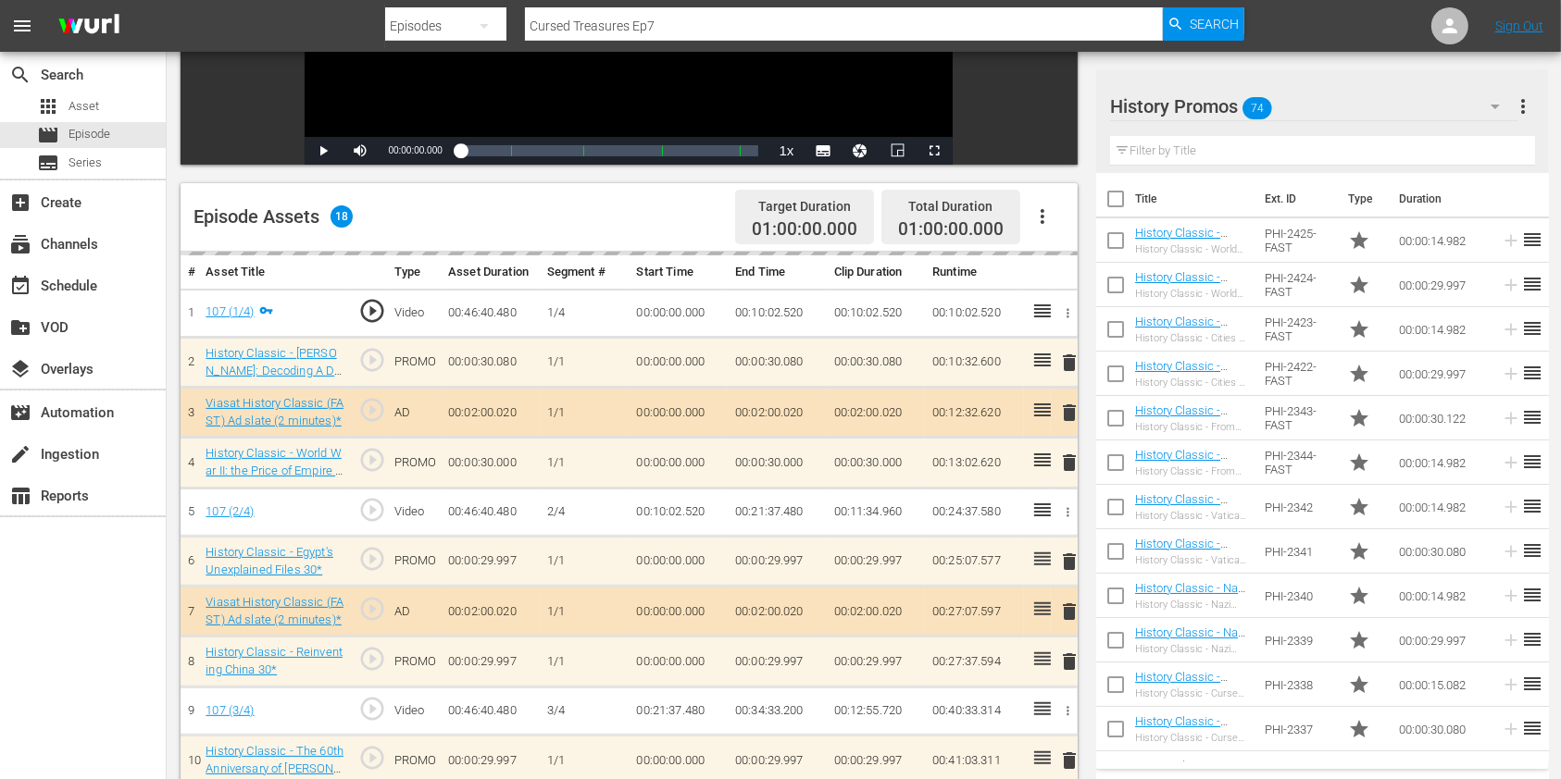
scroll to position [370, 0]
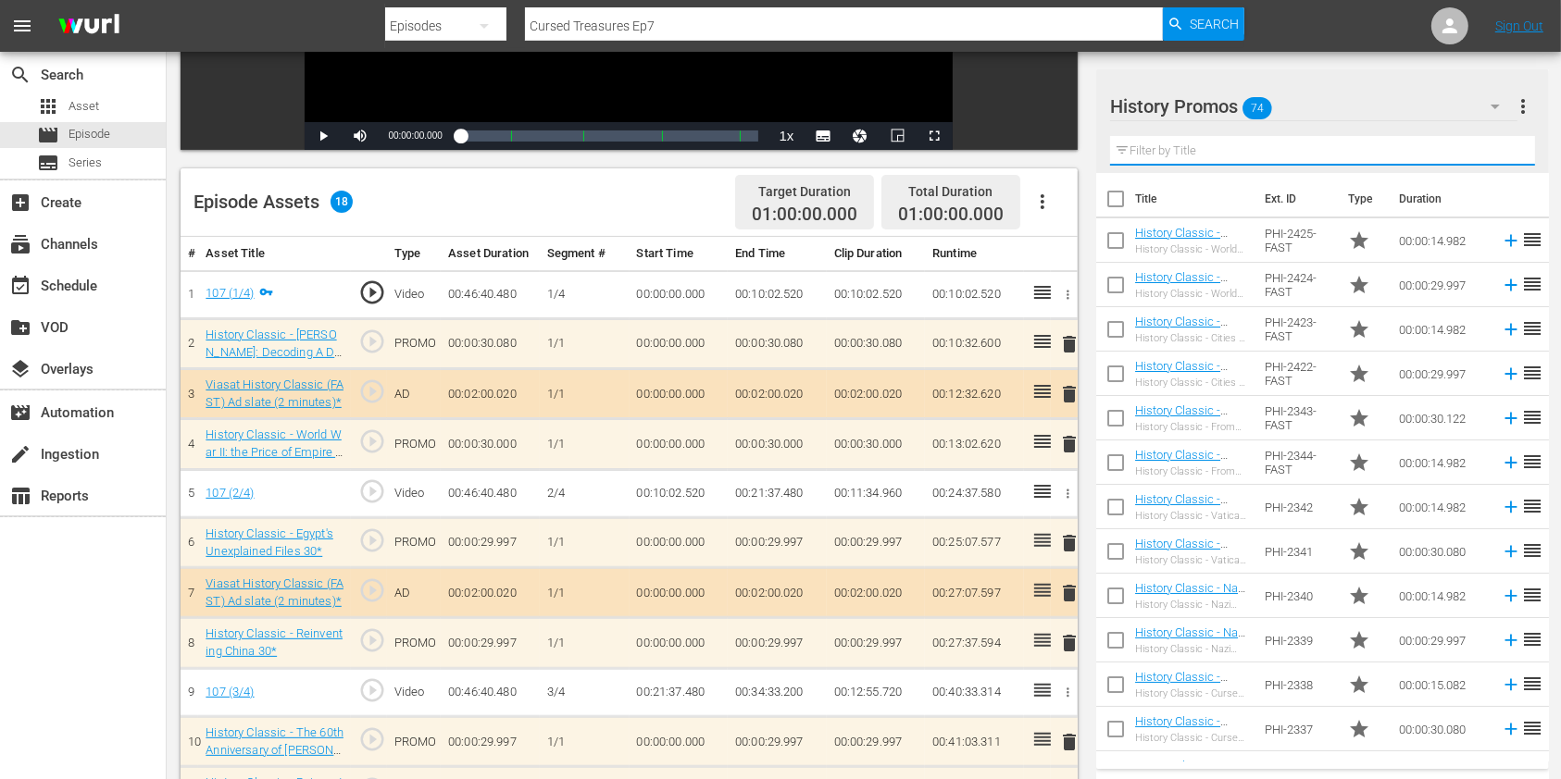
click at [1190, 143] on input "text" at bounding box center [1322, 151] width 425 height 30
click at [1059, 154] on div "Video Player is loading. Play Video Play Mute Current Time 00:00:00.000 / Durat…" at bounding box center [634, 476] width 906 height 1382
click at [1239, 161] on input "text" at bounding box center [1322, 151] width 425 height 30
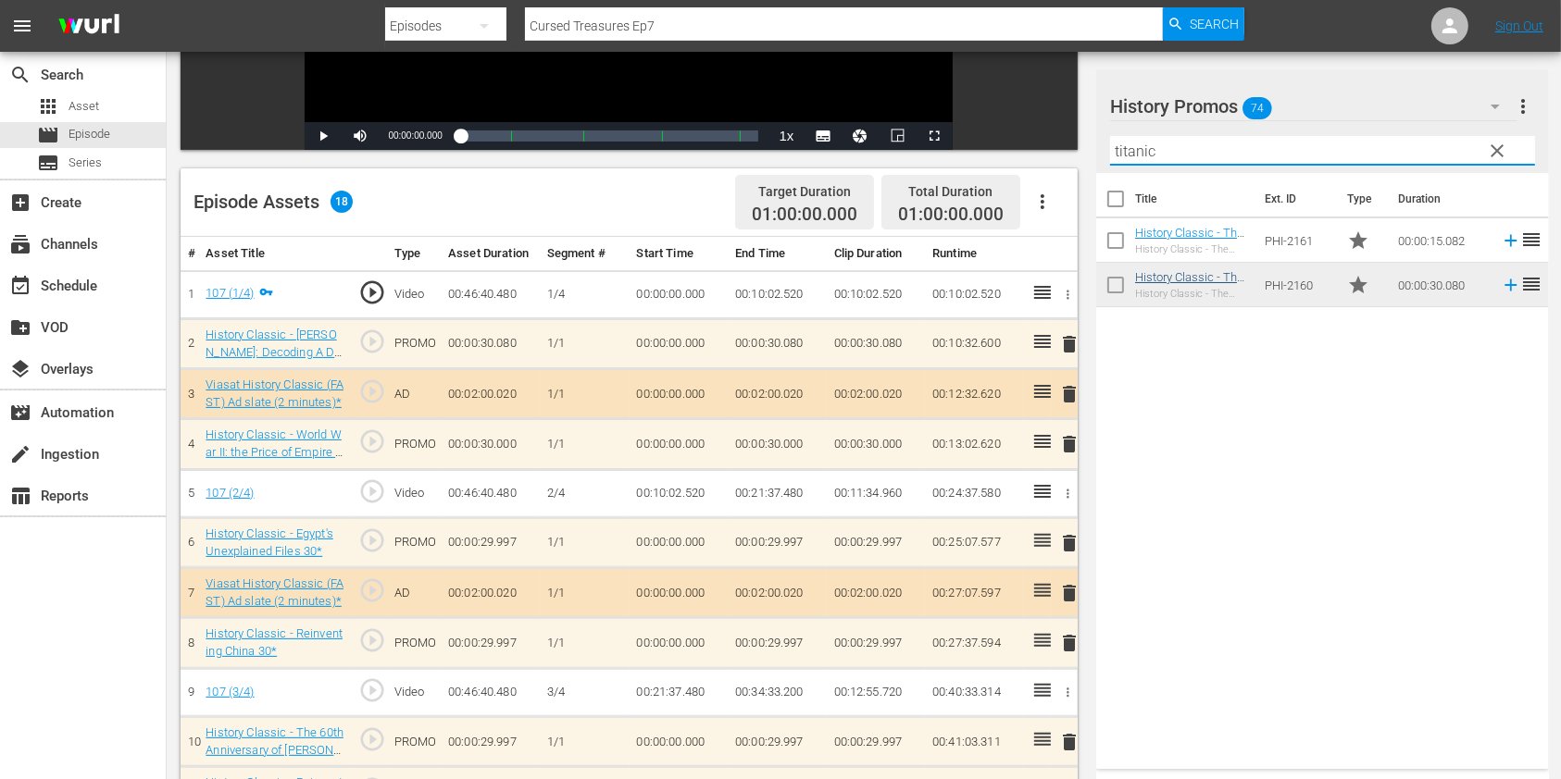
type input "titanic"
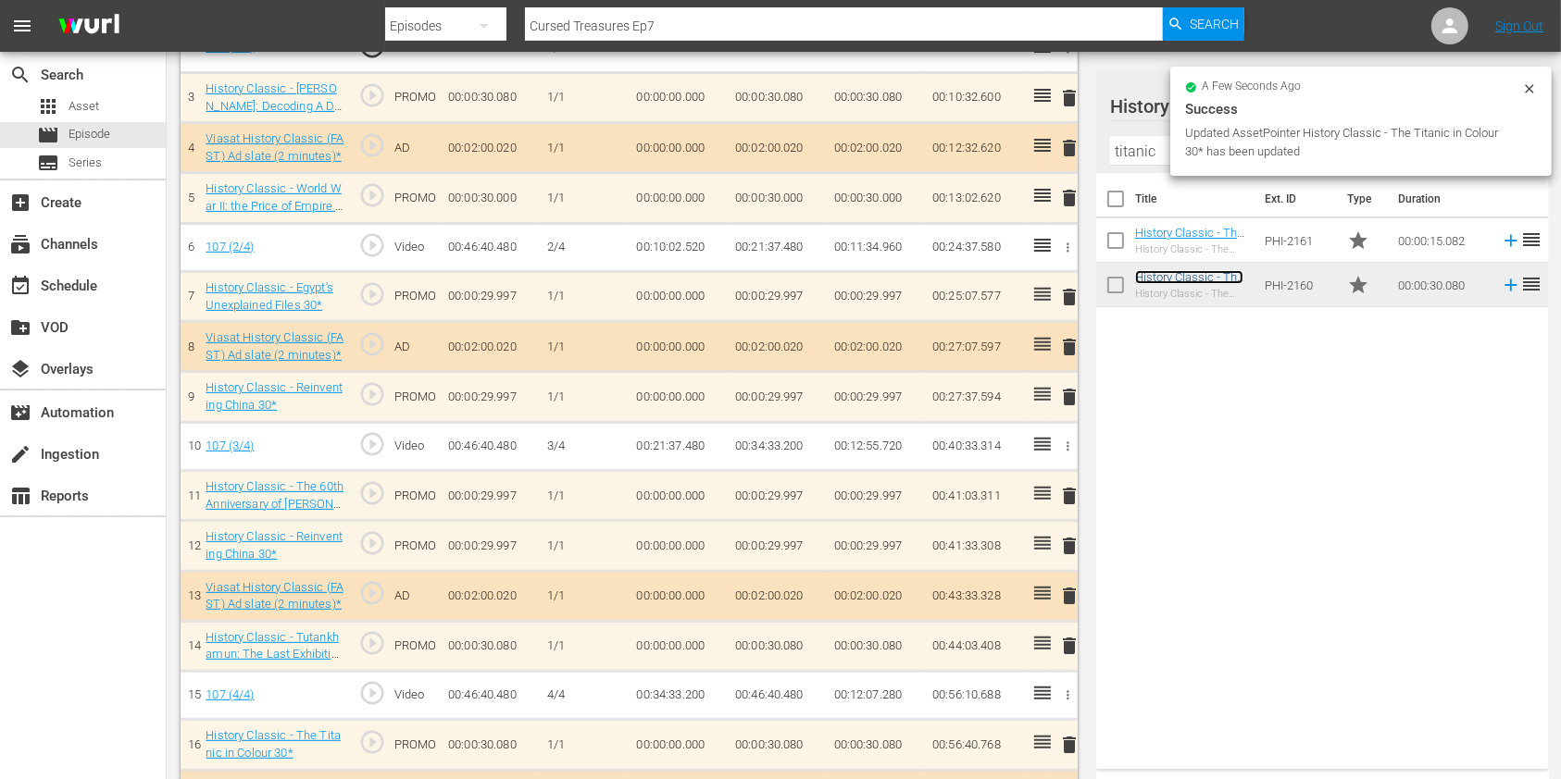
scroll to position [613, 0]
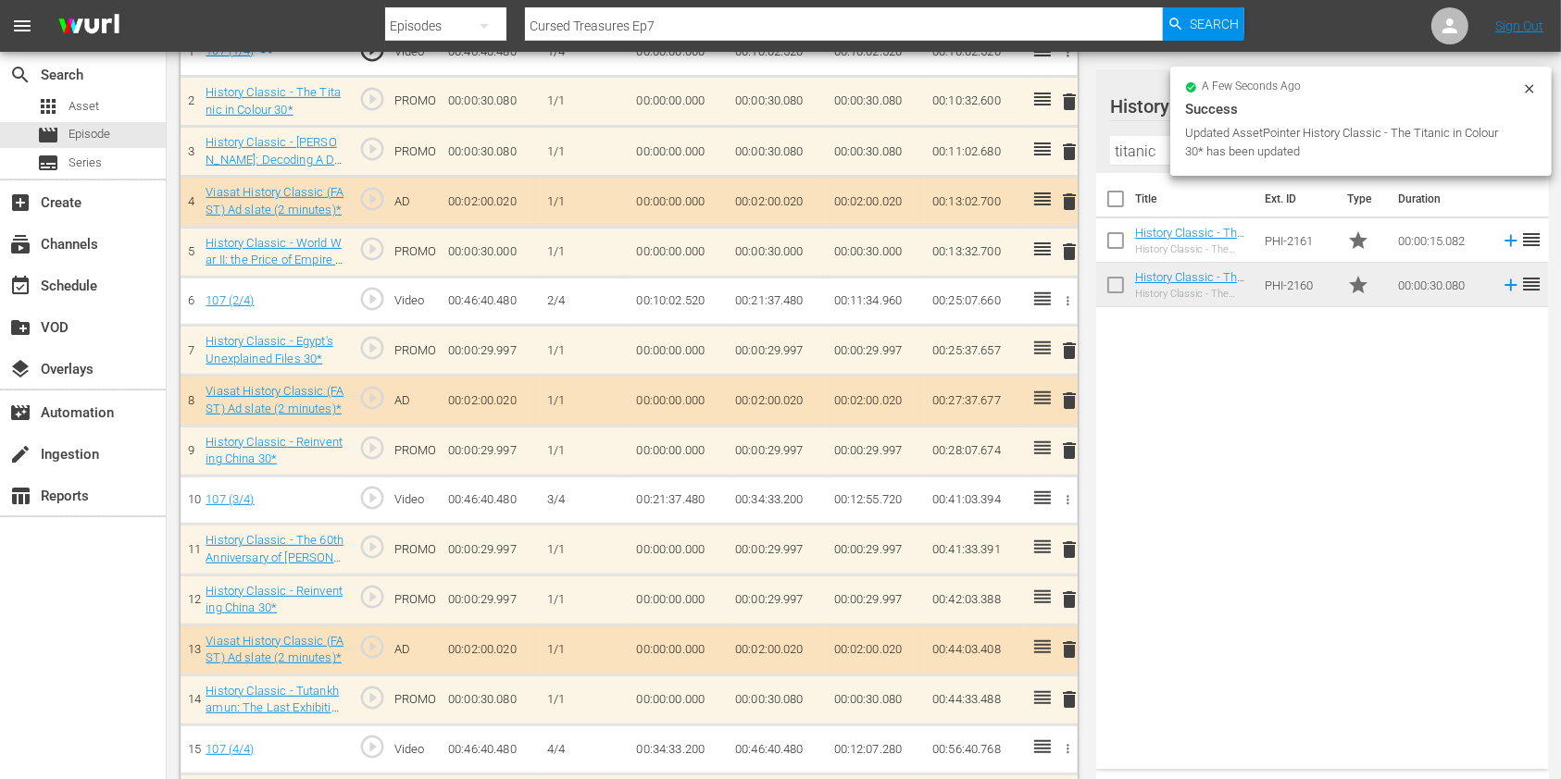
click at [1066, 148] on span "delete" at bounding box center [1069, 152] width 22 height 22
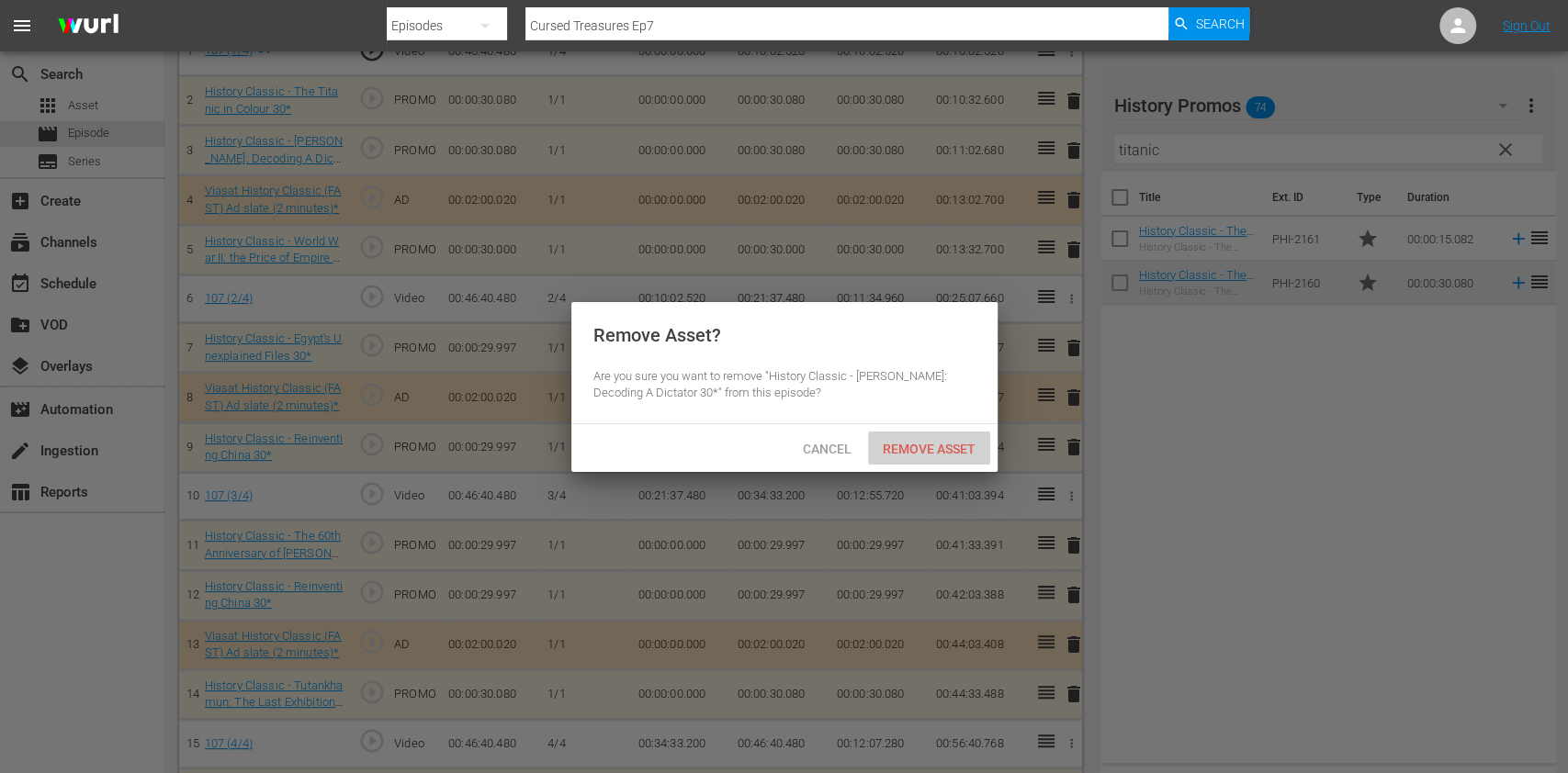
click at [918, 442] on span "Remove Asset" at bounding box center [929, 449] width 122 height 15
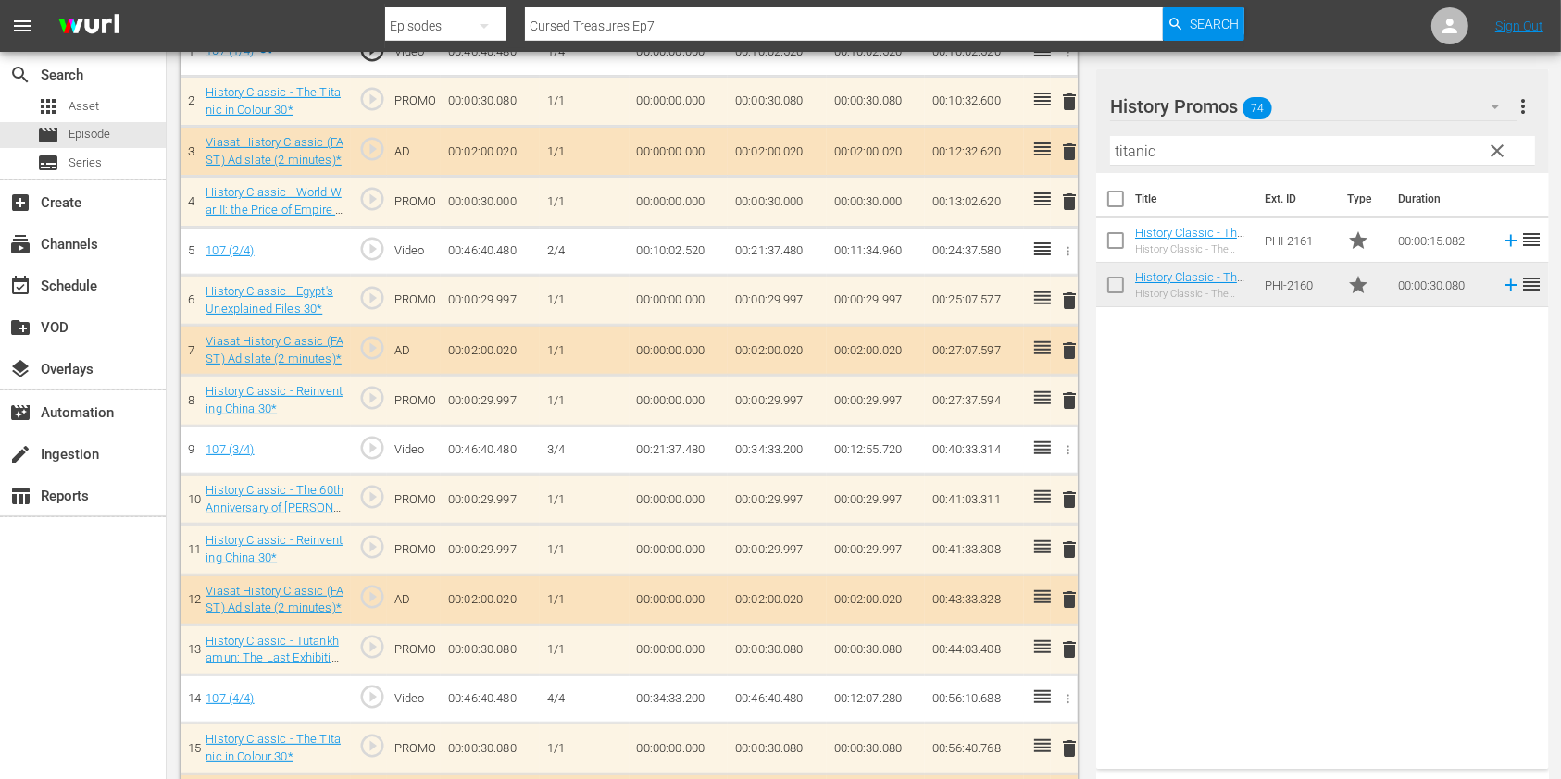
click at [1498, 148] on span "clear" at bounding box center [1498, 151] width 22 height 22
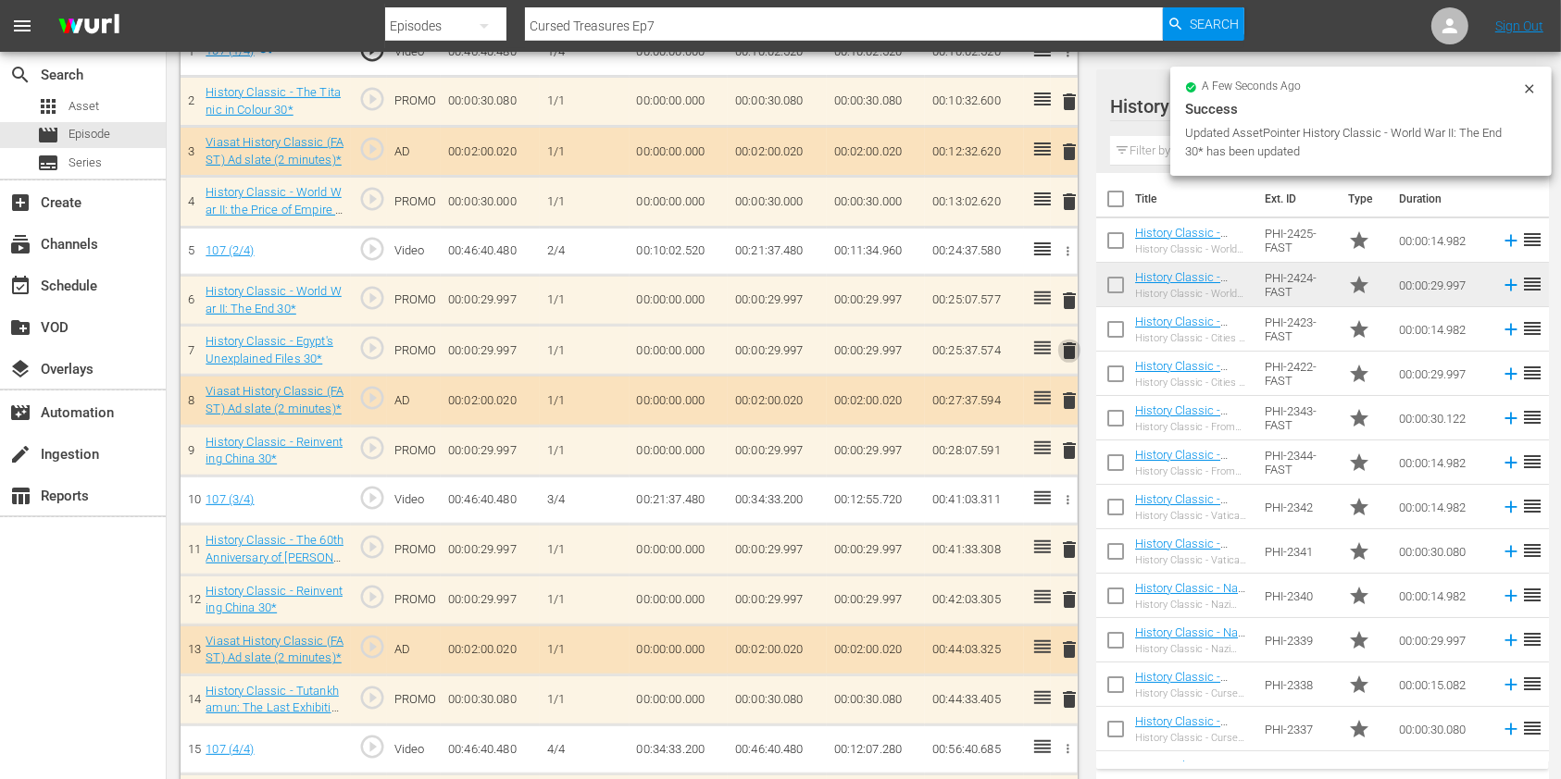
click at [1066, 345] on span "delete" at bounding box center [1069, 351] width 22 height 22
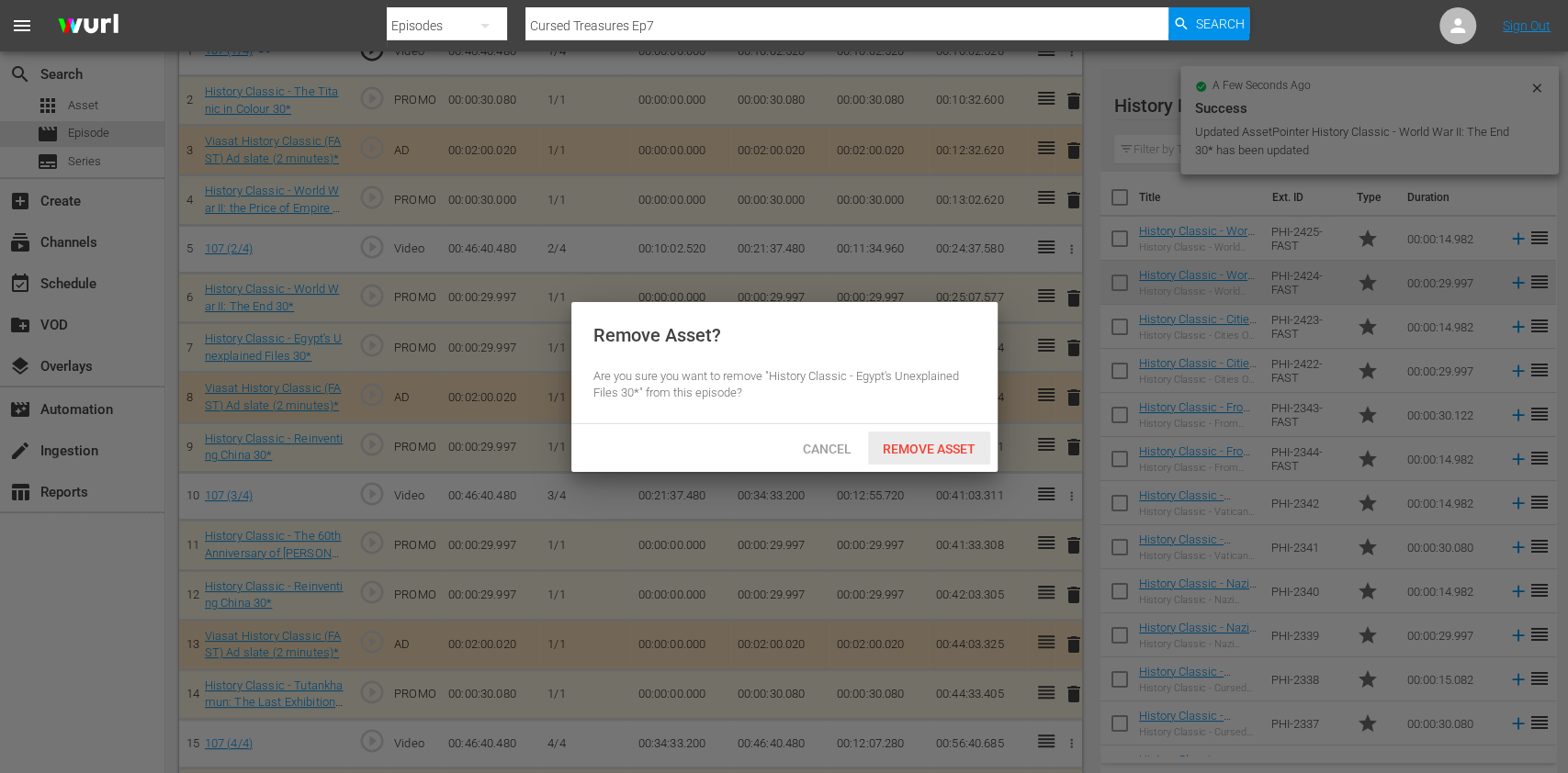
click at [972, 452] on span "Remove Asset" at bounding box center [929, 449] width 122 height 15
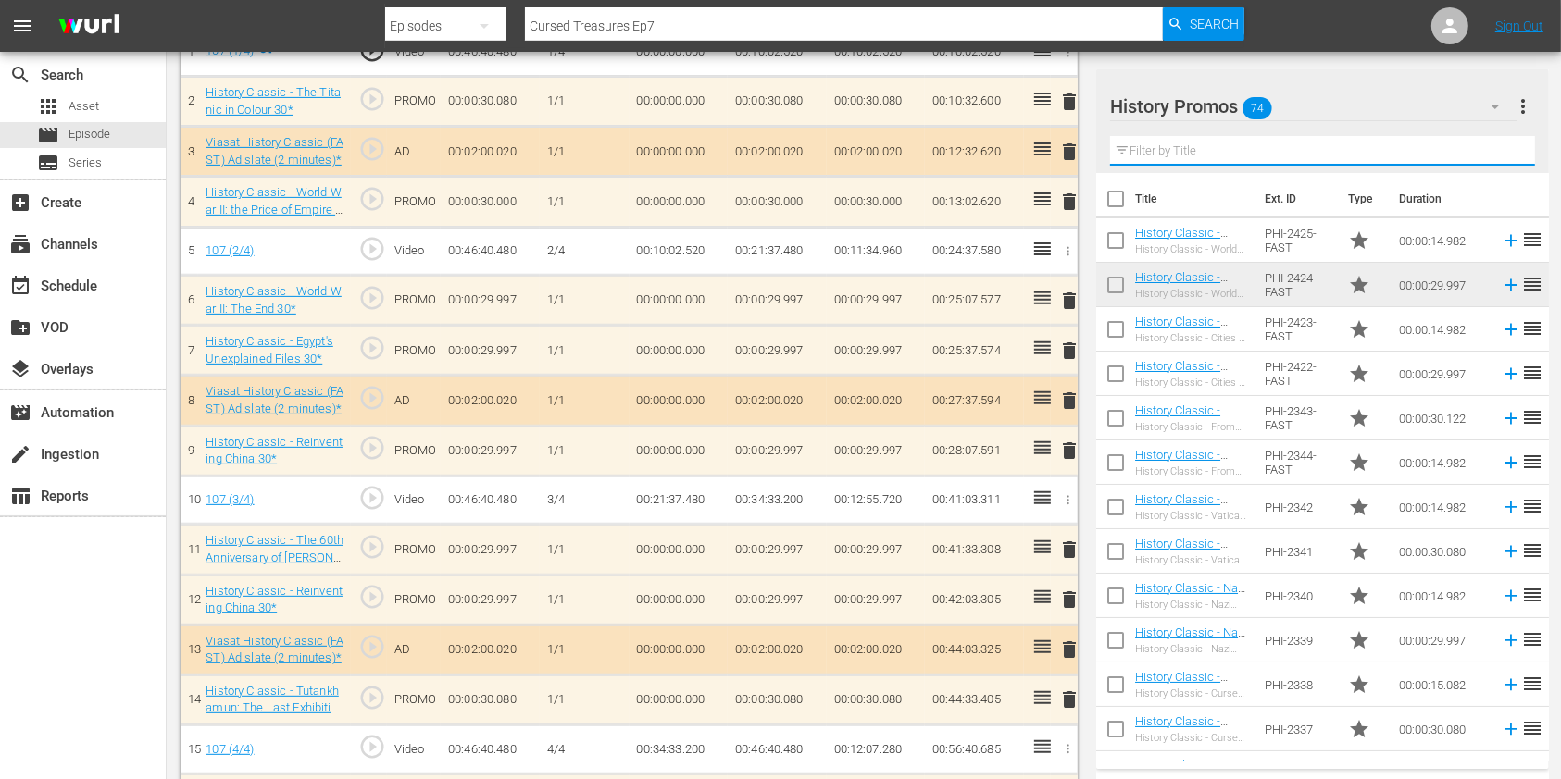
click at [1141, 162] on input "text" at bounding box center [1322, 151] width 425 height 30
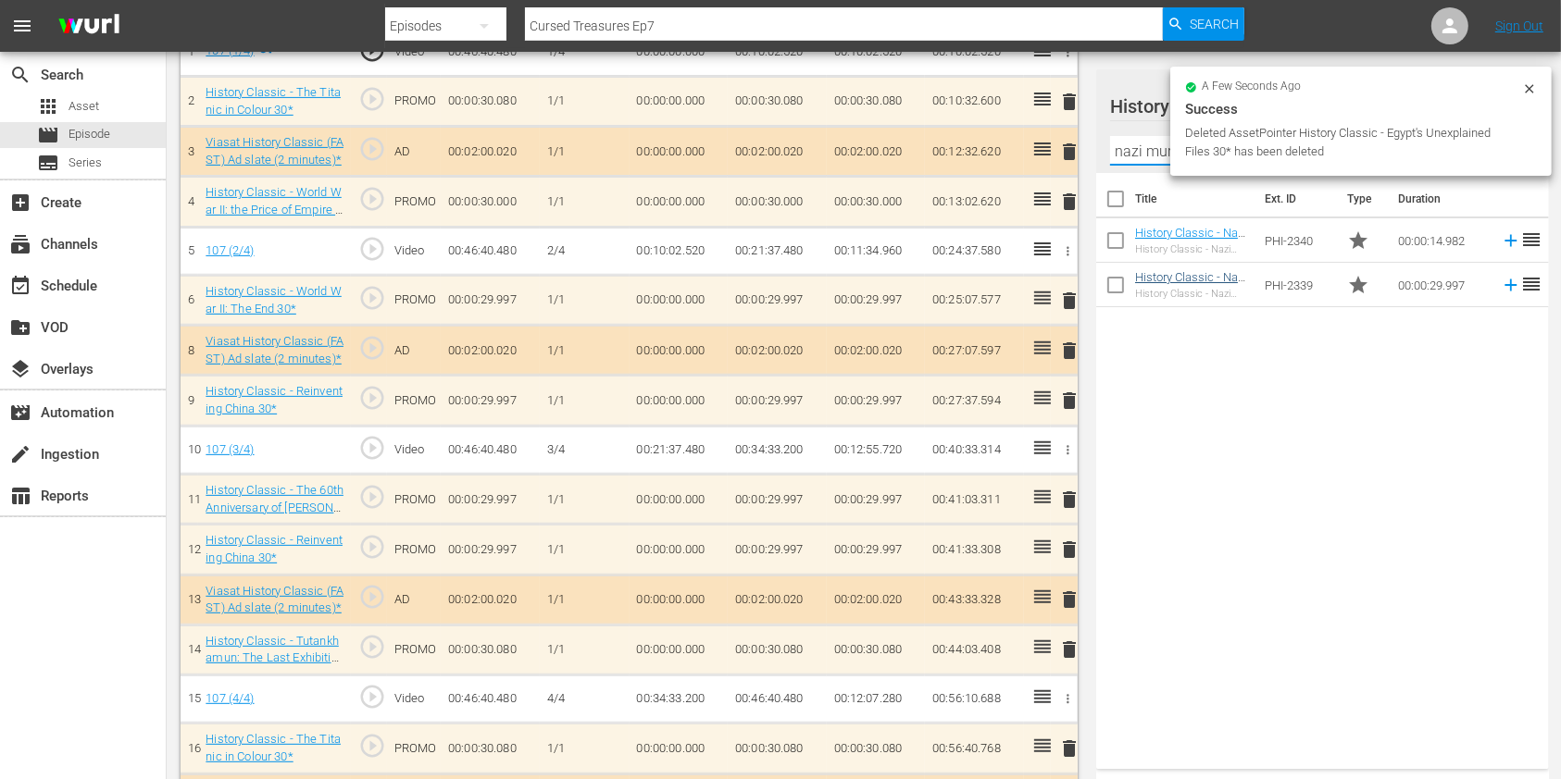
type input "nazi murde"
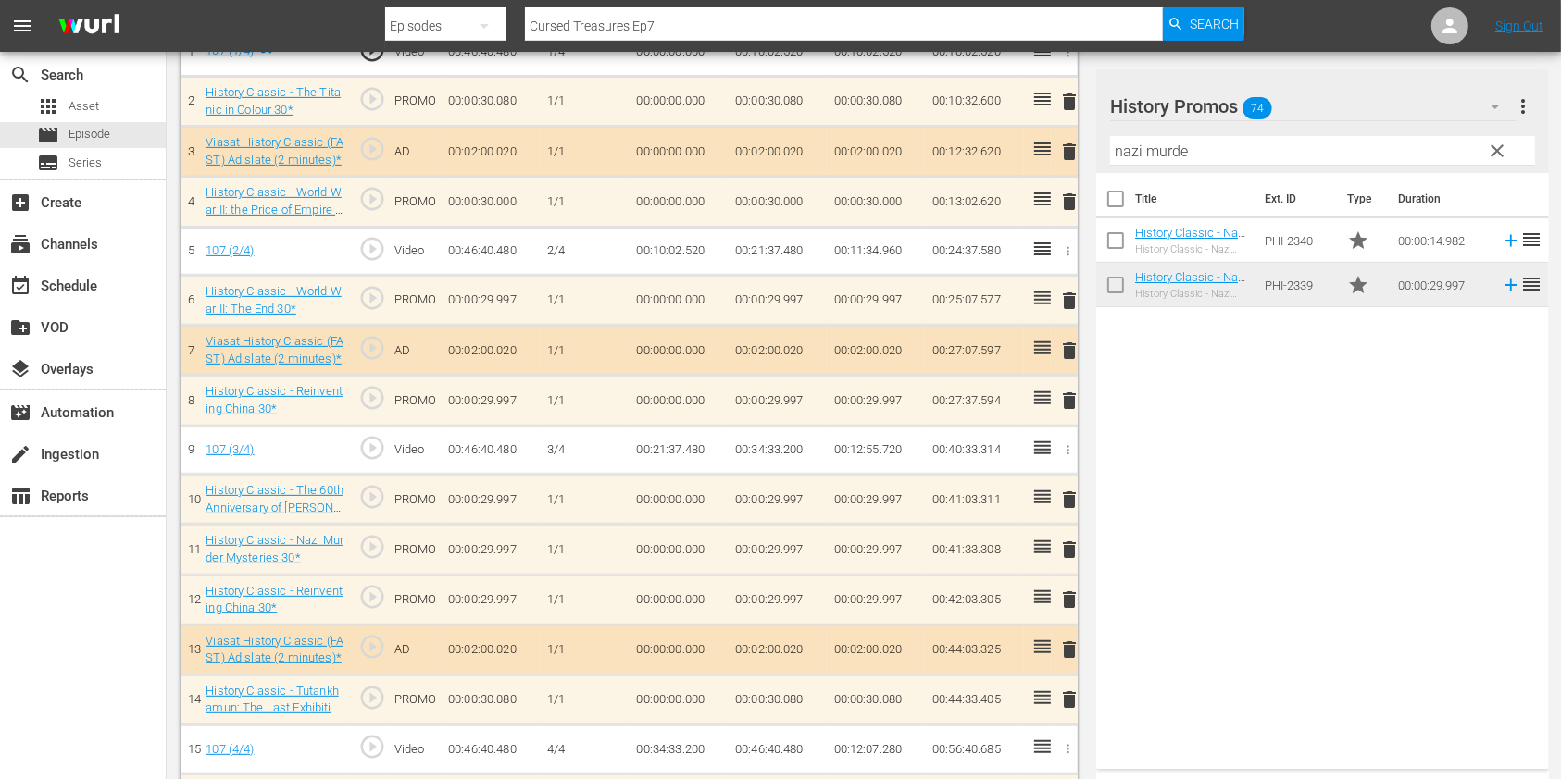
click at [1066, 496] on span "delete" at bounding box center [1069, 500] width 22 height 22
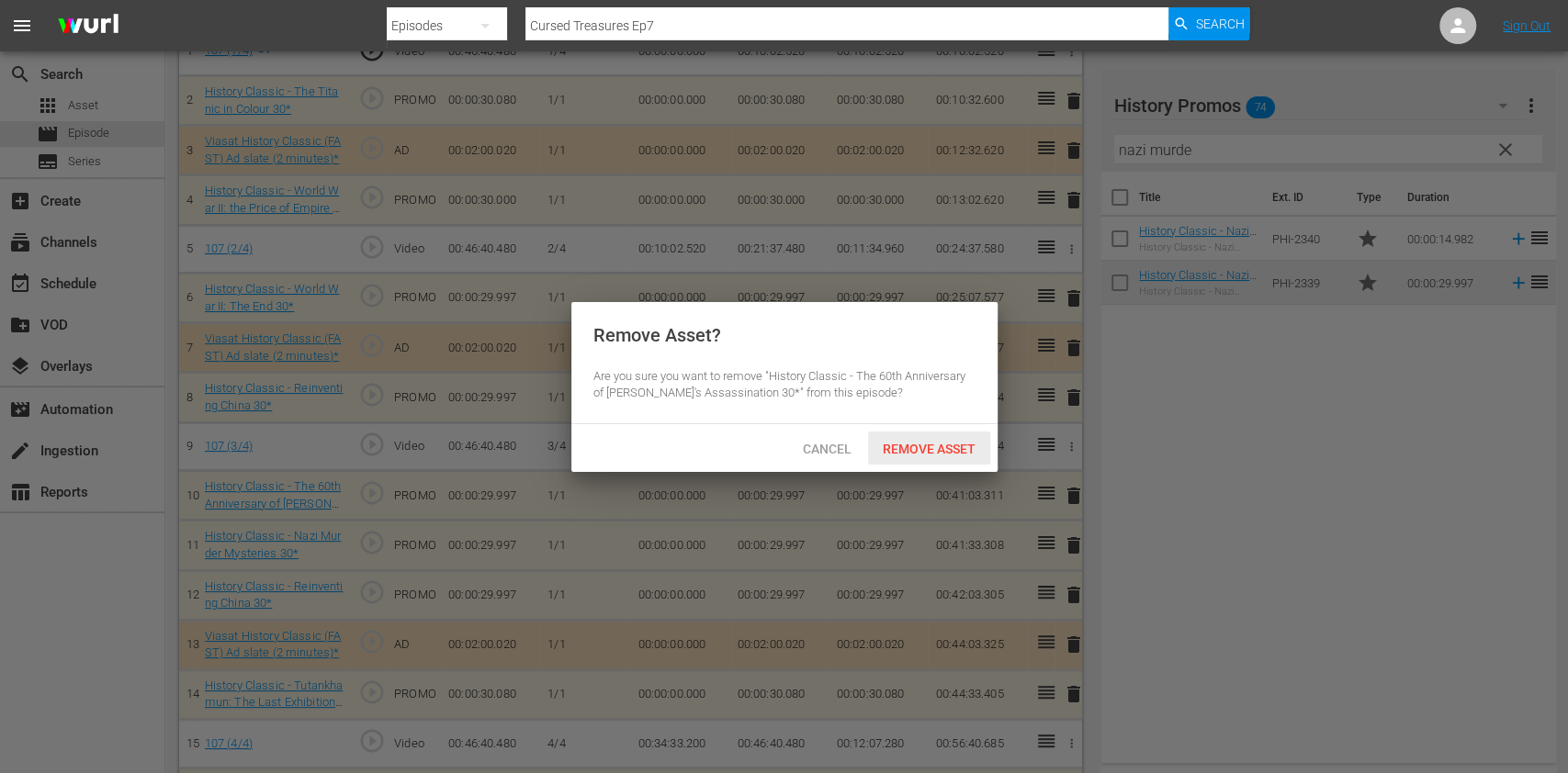
click at [922, 450] on span "Remove Asset" at bounding box center [929, 449] width 122 height 15
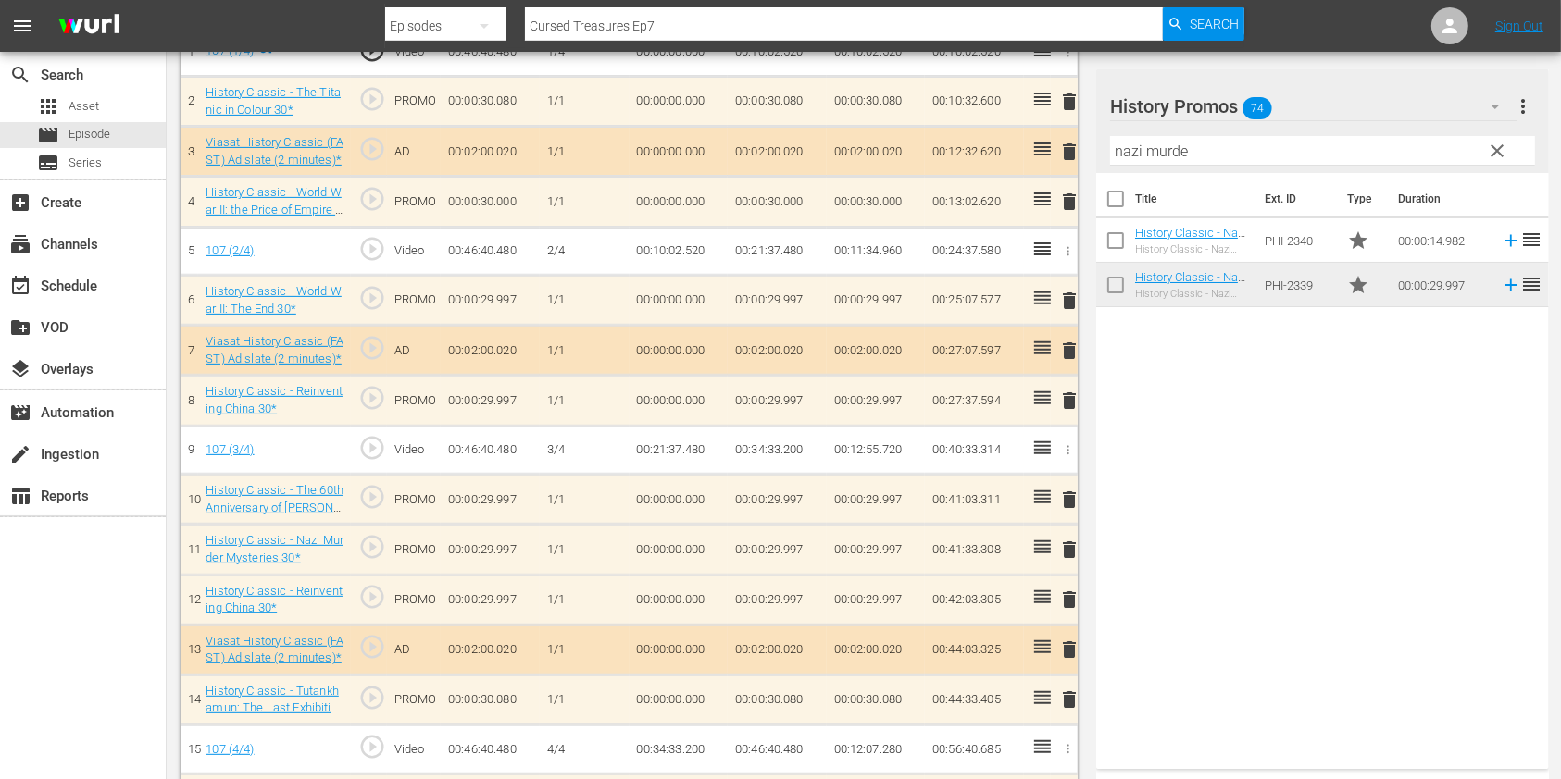
click at [1133, 162] on input "nazi murde" at bounding box center [1322, 151] width 425 height 30
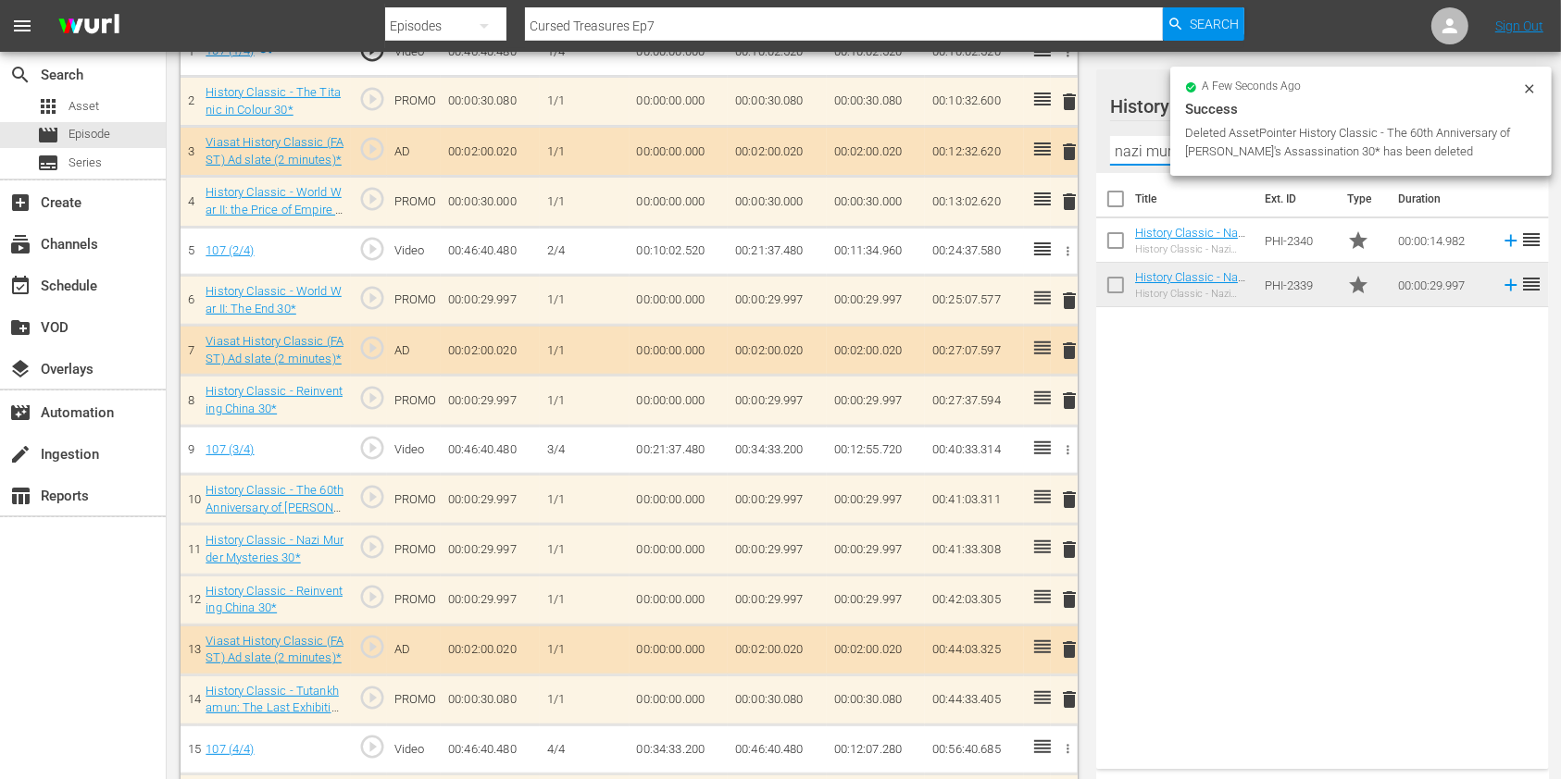
click at [1133, 162] on input "nazi murde" at bounding box center [1322, 151] width 425 height 30
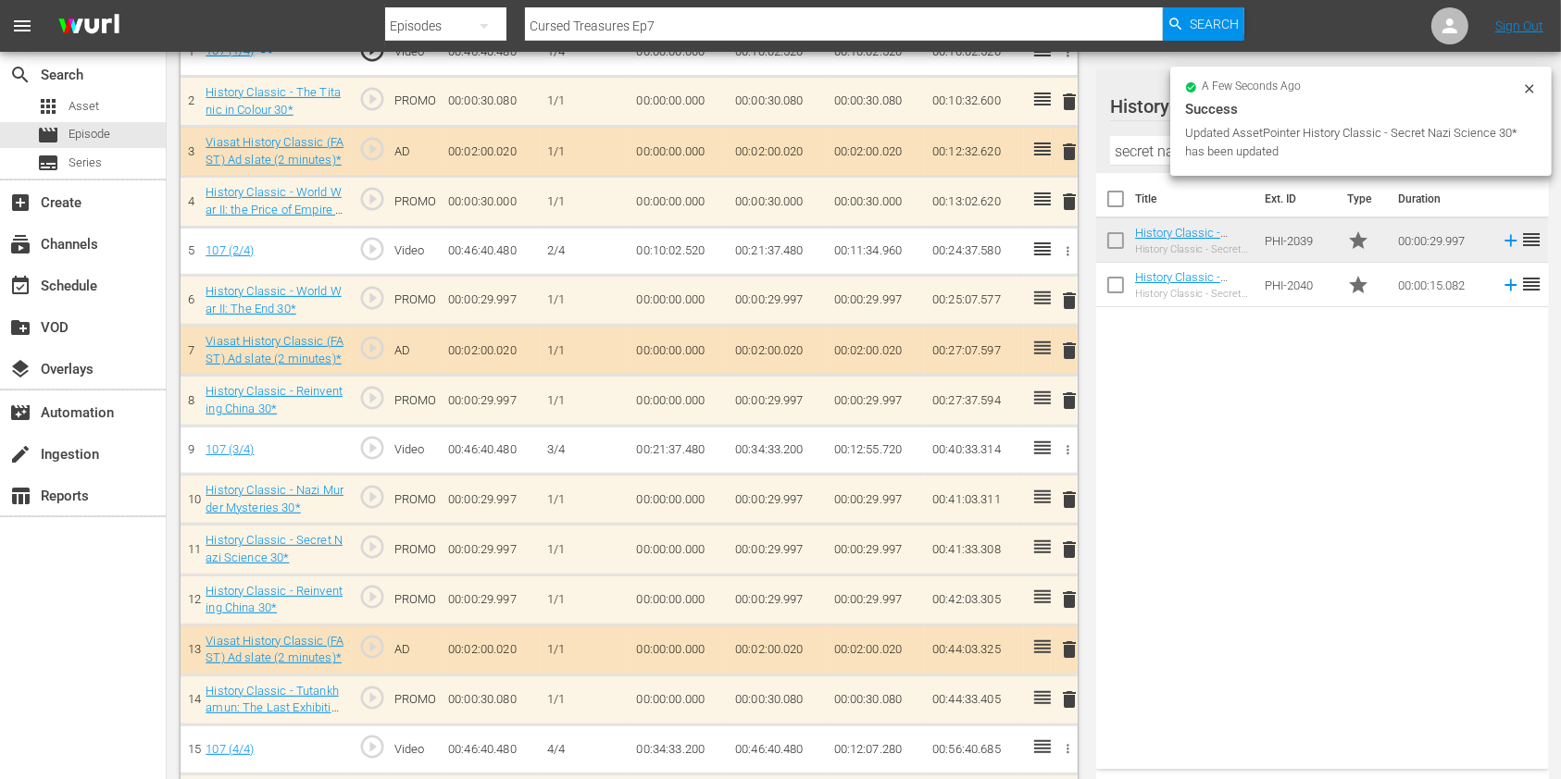
click at [1067, 593] on span "delete" at bounding box center [1069, 600] width 22 height 22
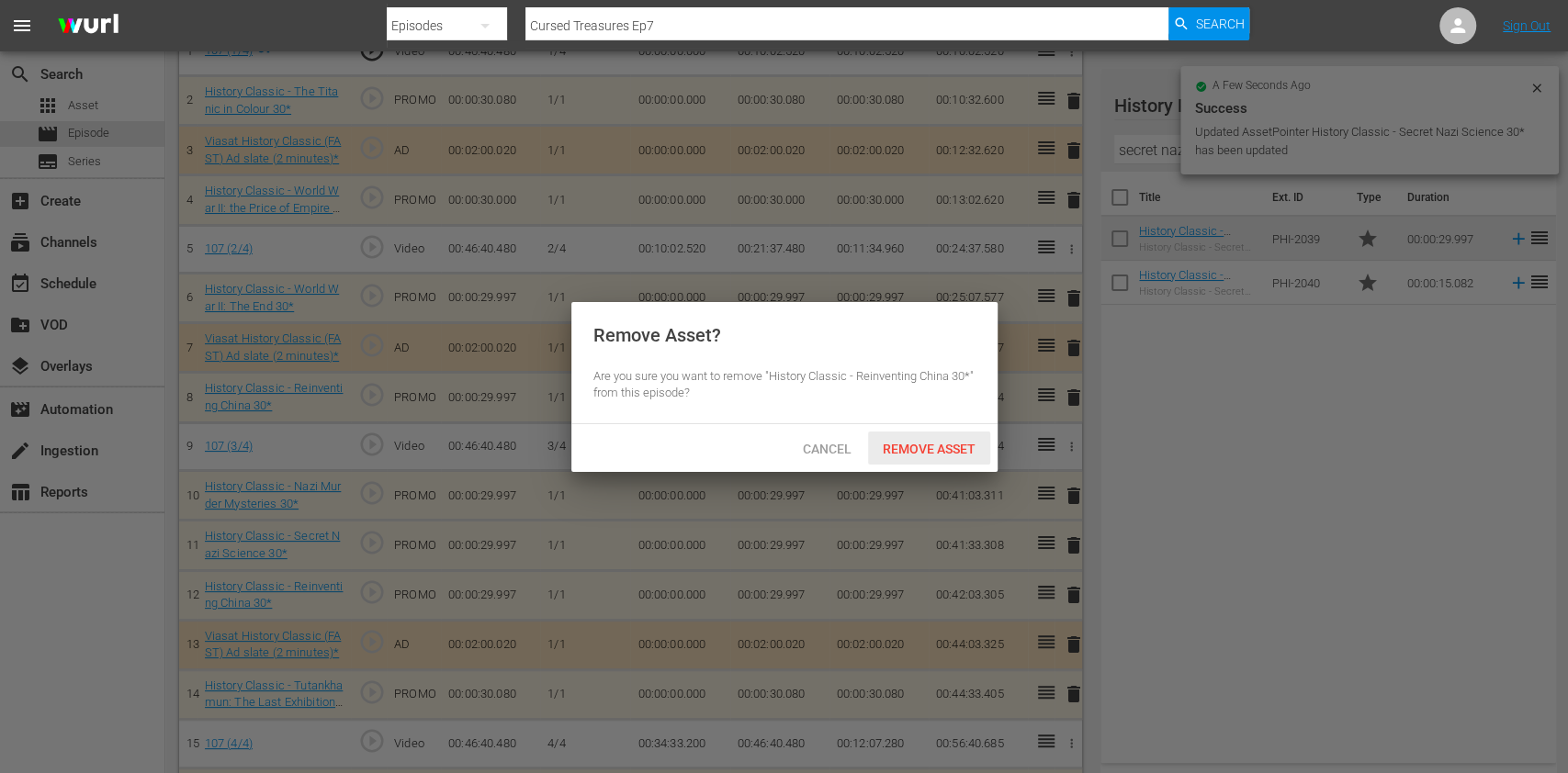
click at [934, 447] on span "Remove Asset" at bounding box center [929, 449] width 122 height 15
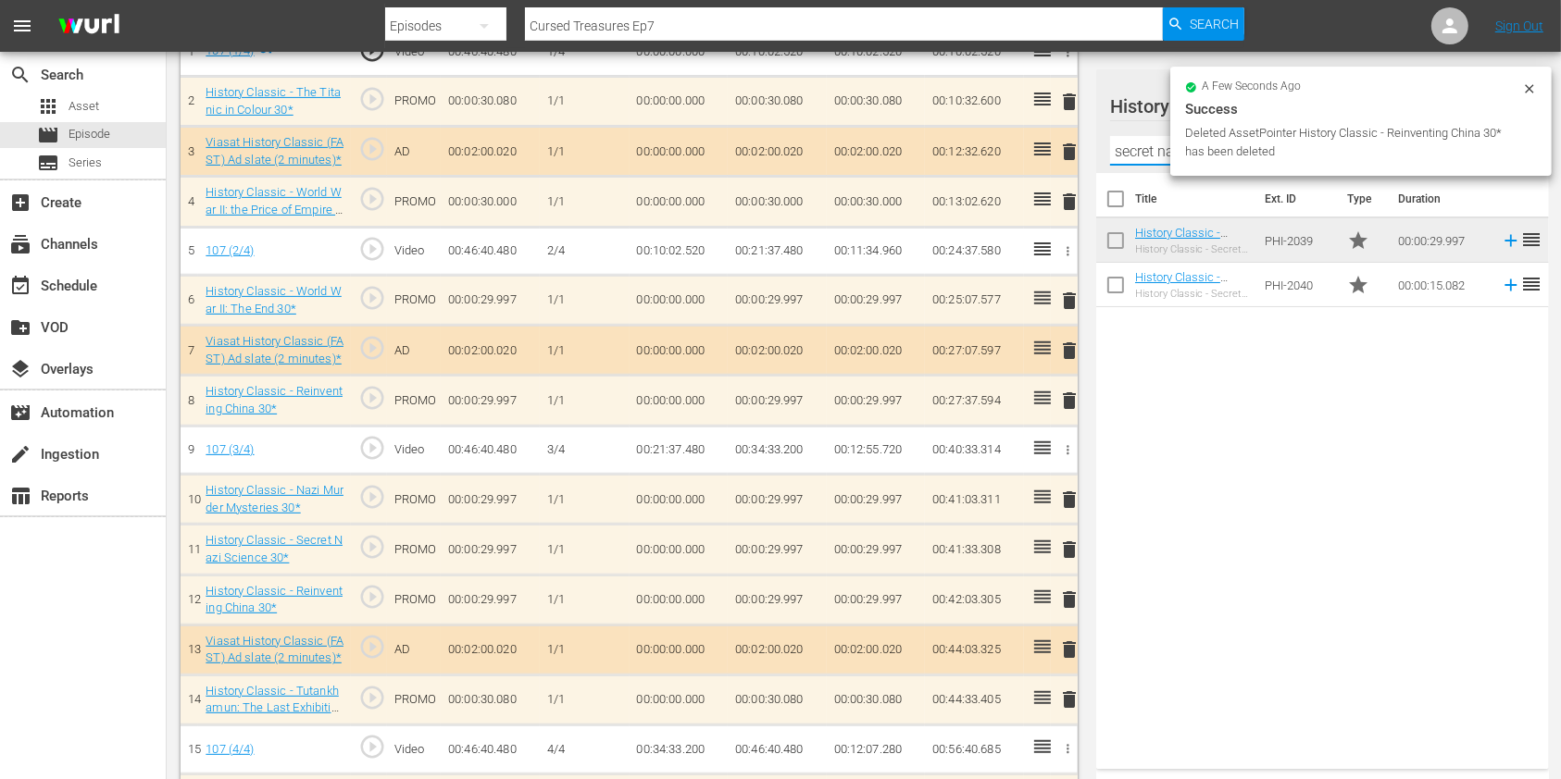
click at [1147, 160] on input "secret nazi scie" at bounding box center [1322, 151] width 425 height 30
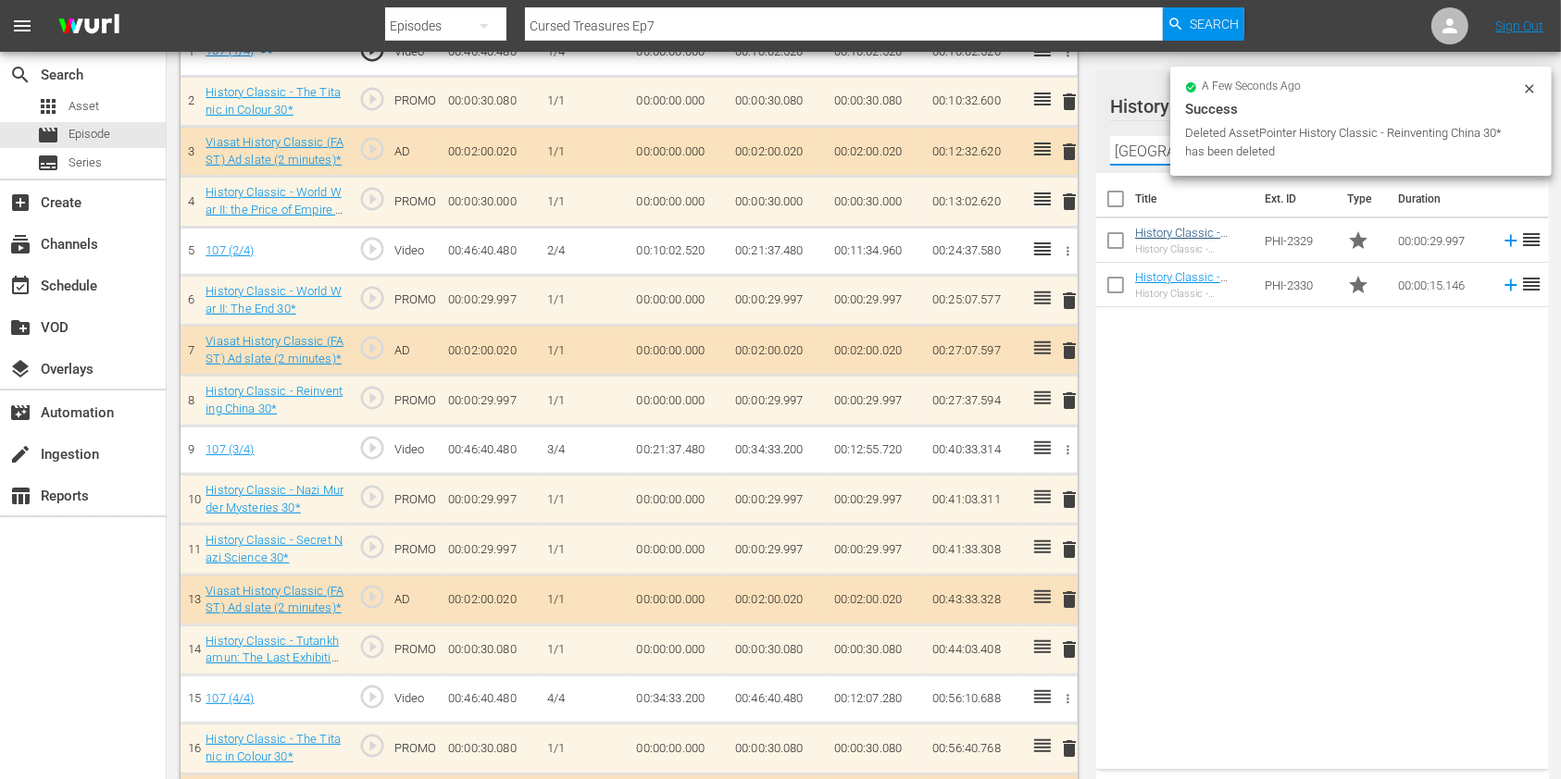
type input "[GEOGRAPHIC_DATA]"
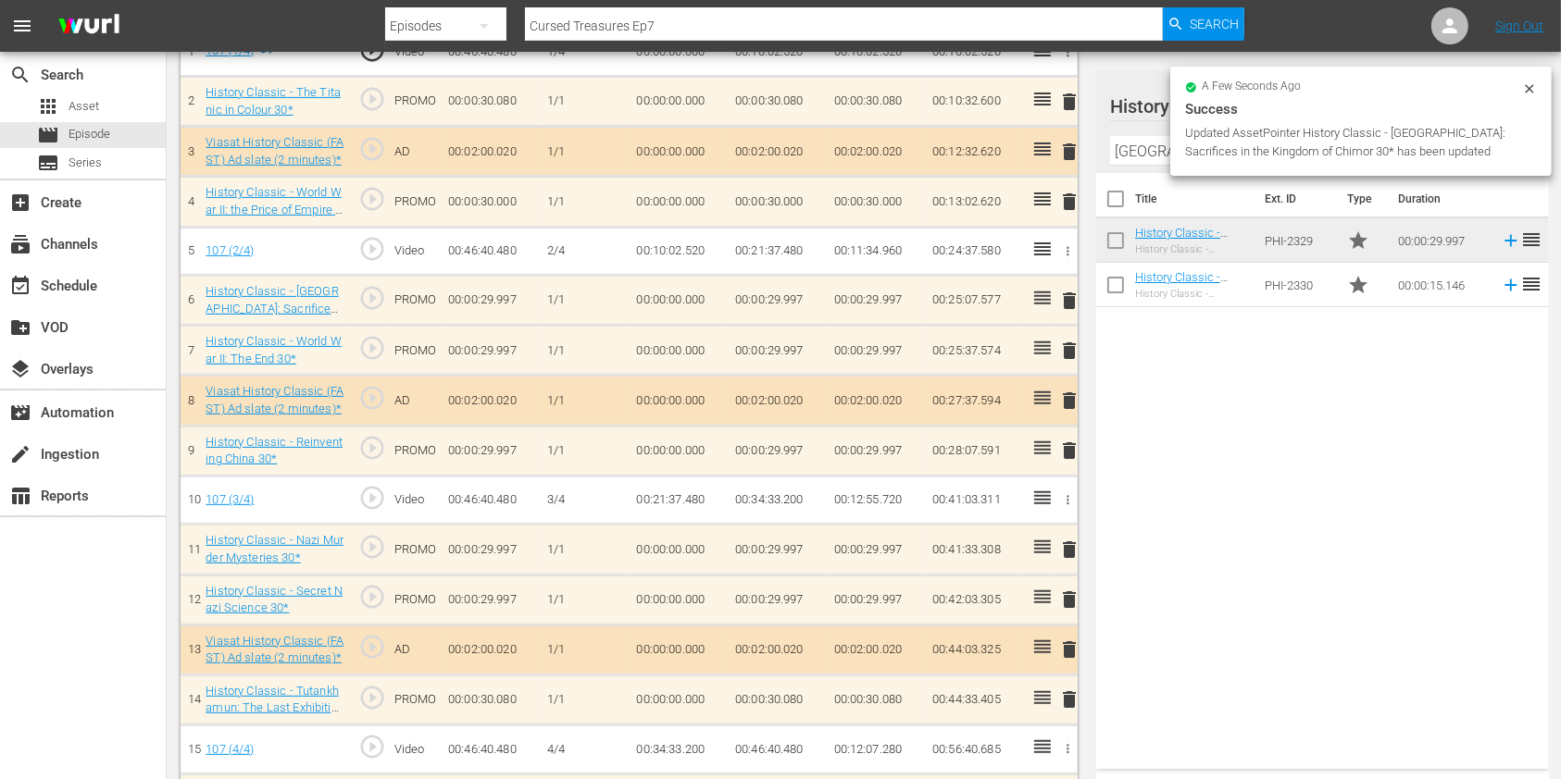
click at [1065, 344] on span "delete" at bounding box center [1069, 351] width 22 height 22
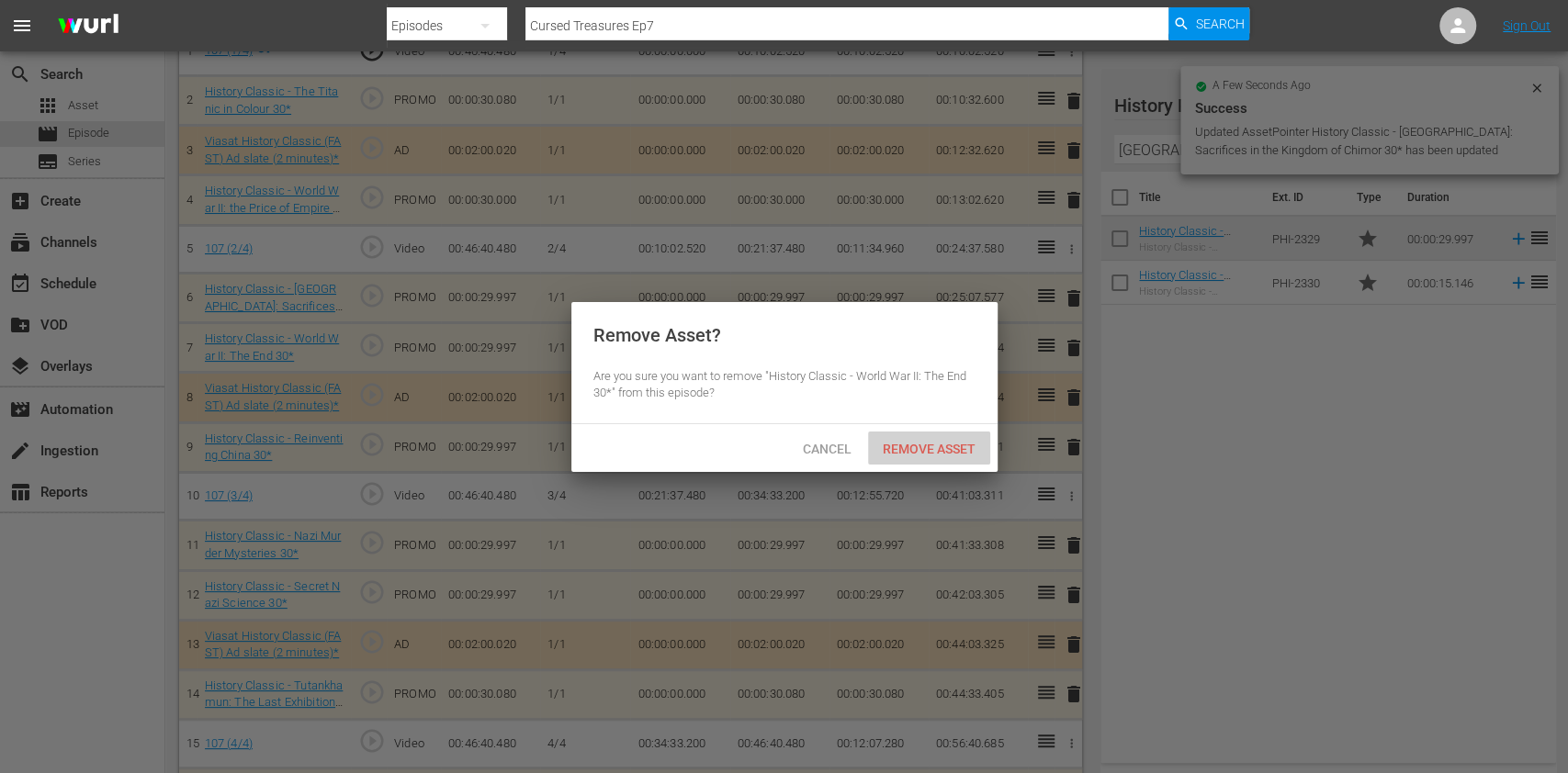
click at [916, 448] on span "Remove Asset" at bounding box center [929, 449] width 122 height 15
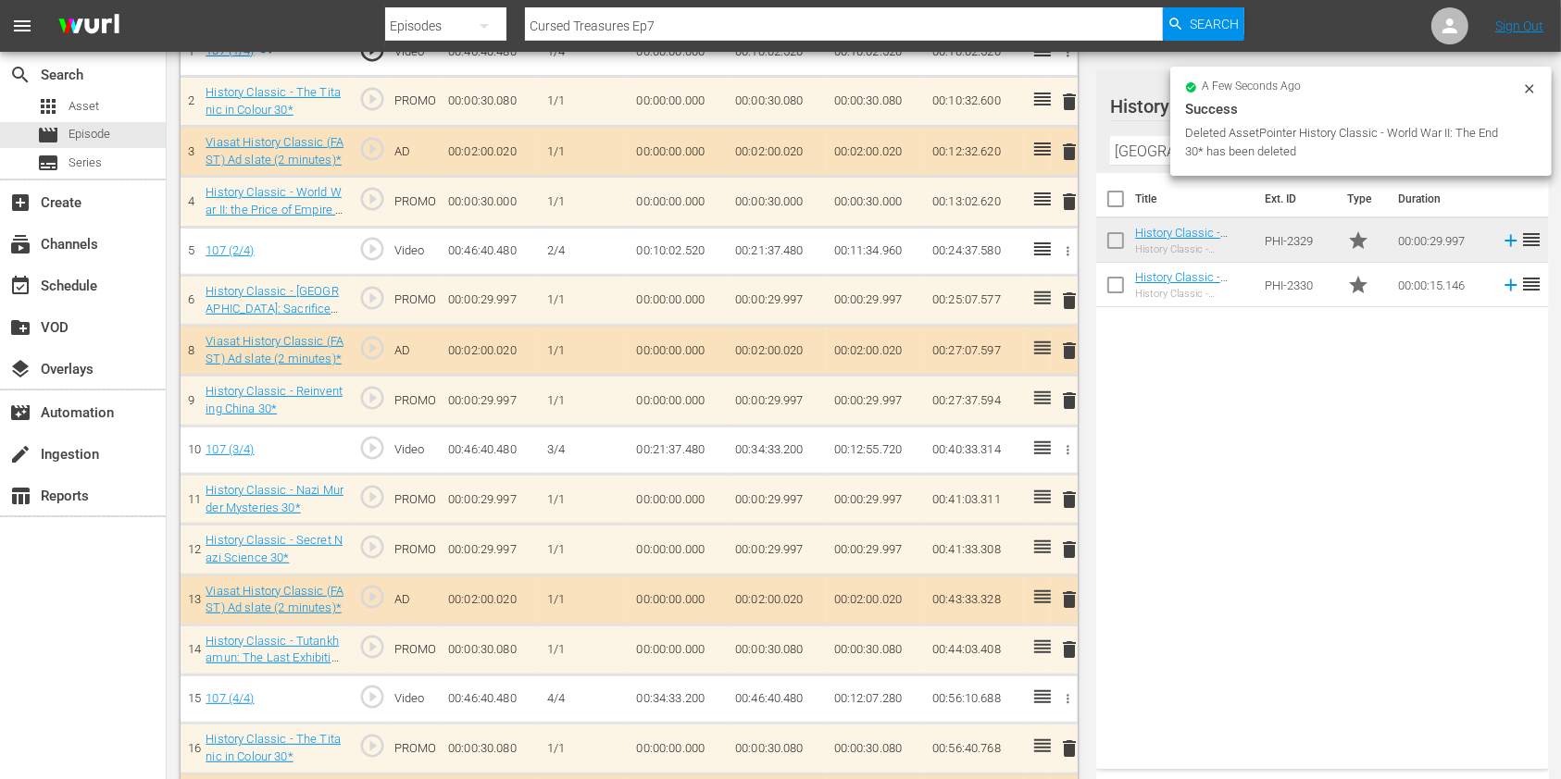
click at [1534, 91] on icon at bounding box center [1529, 88] width 15 height 15
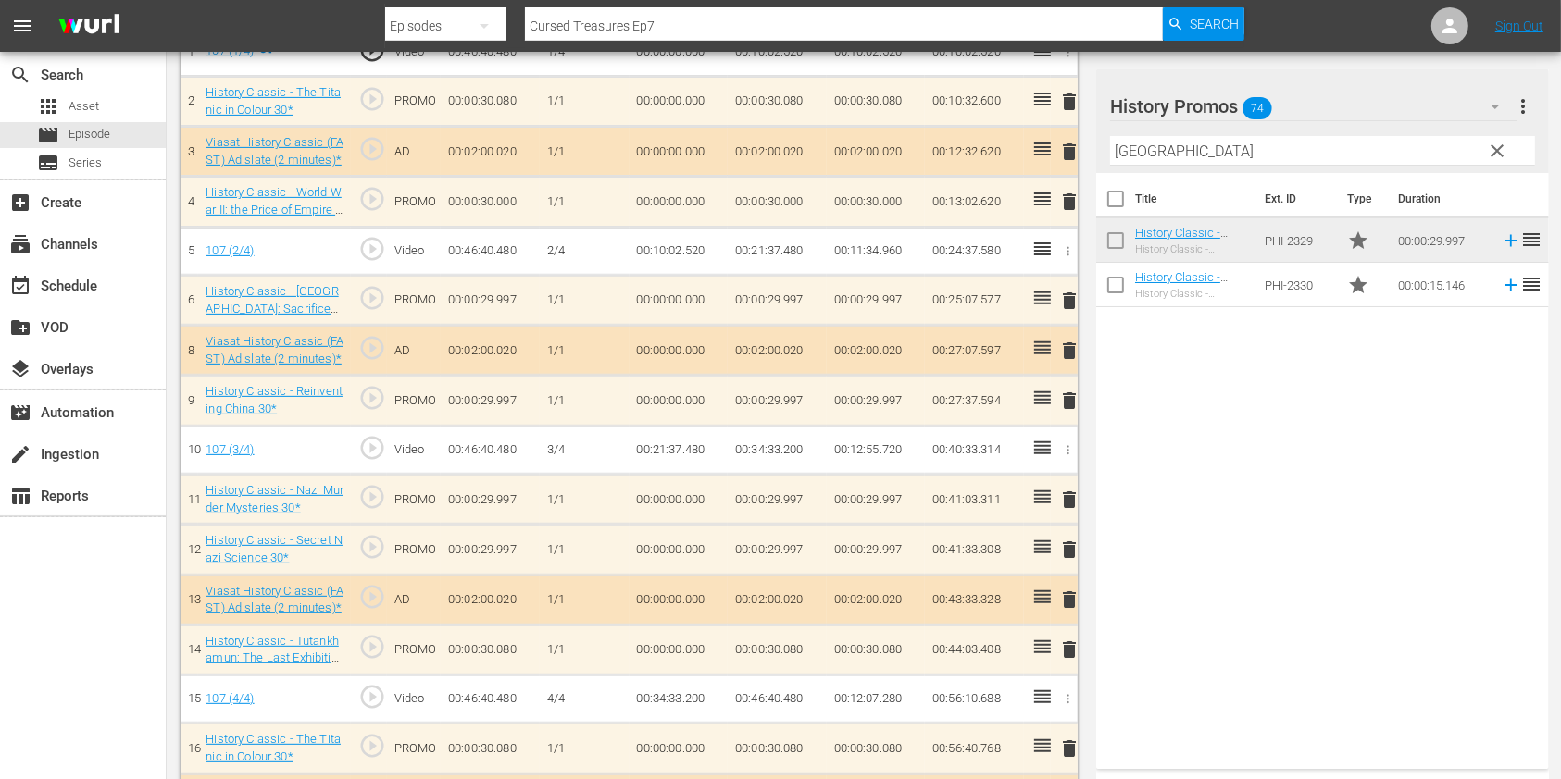
click at [1490, 144] on span "clear" at bounding box center [1498, 151] width 22 height 22
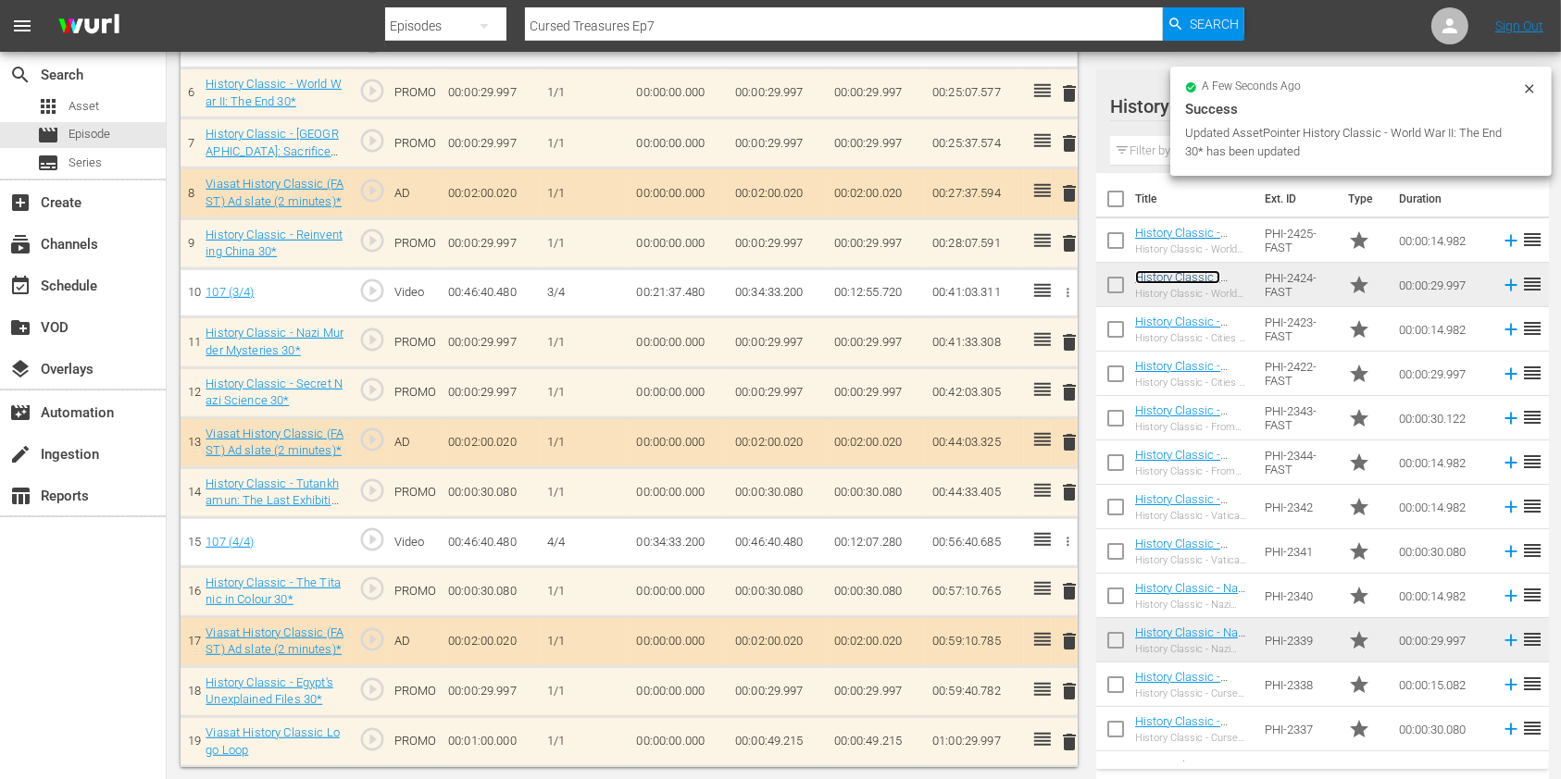
scroll to position [817, 0]
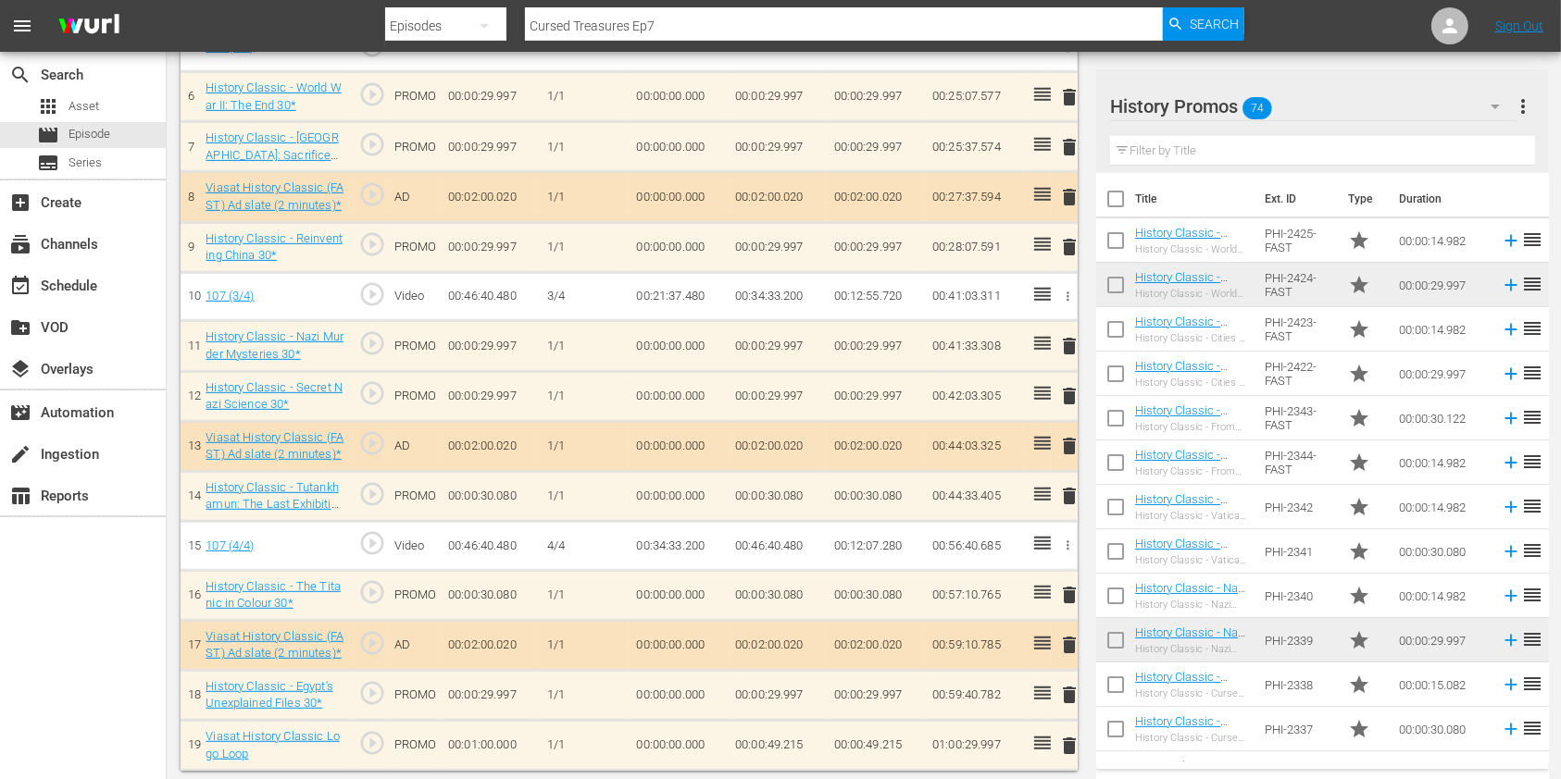
click at [1058, 241] on span "delete" at bounding box center [1069, 247] width 22 height 22
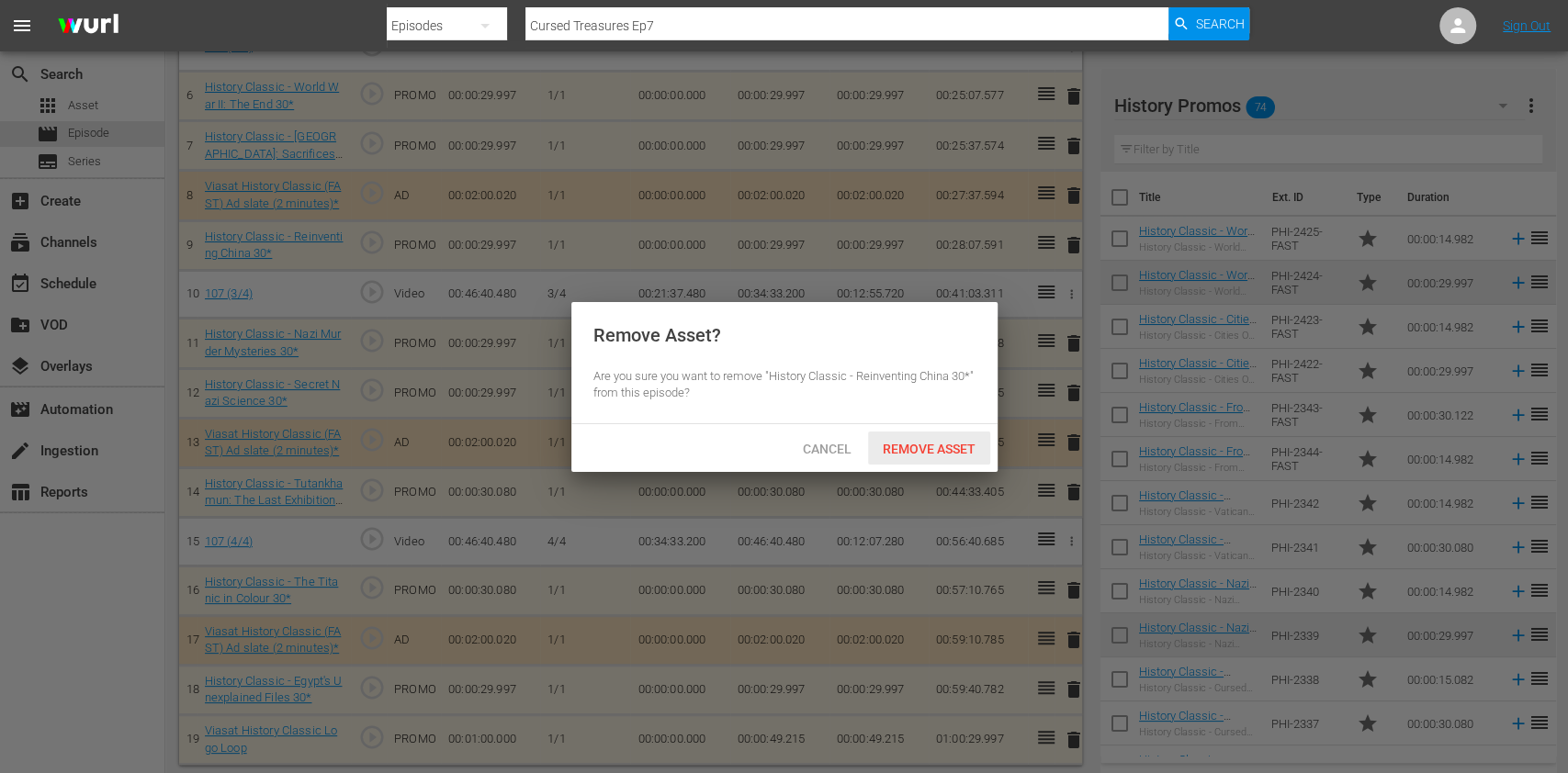
click at [904, 444] on span "Remove Asset" at bounding box center [929, 449] width 122 height 15
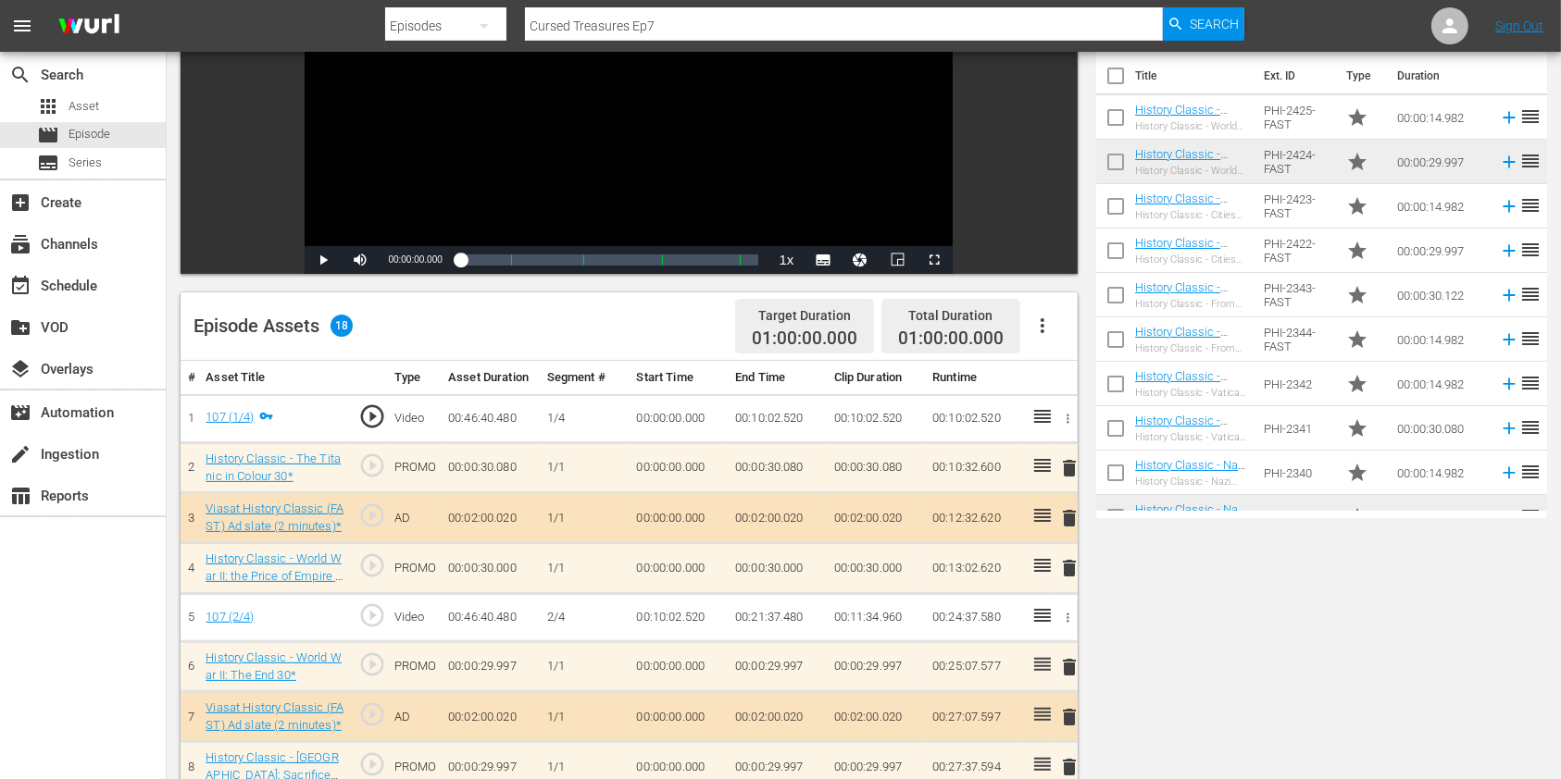
scroll to position [0, 0]
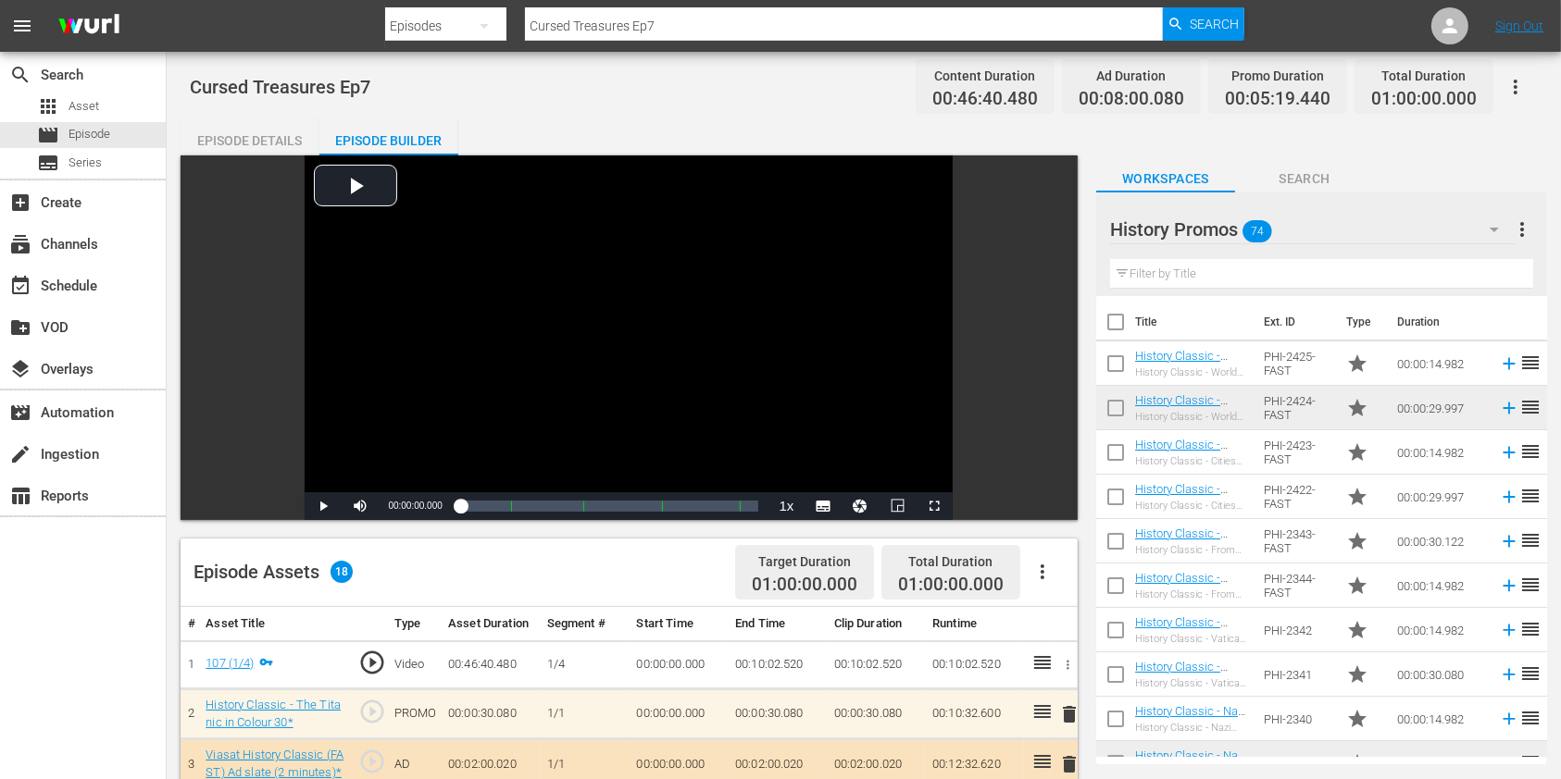
click at [718, 19] on input "Cursed Treasures Ep7" at bounding box center [844, 26] width 638 height 44
type input "Cursed Treasures Ep8"
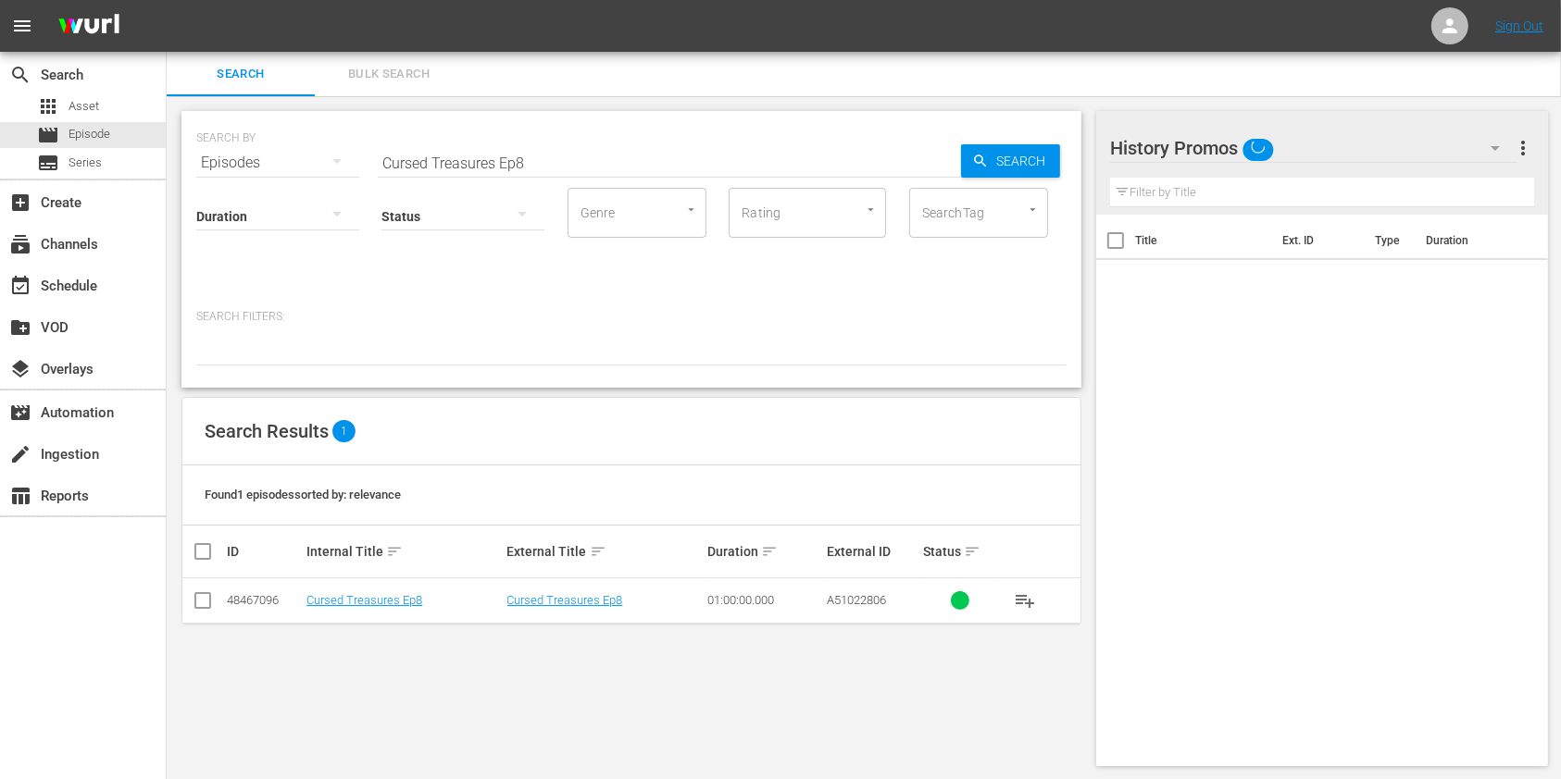
click at [357, 589] on td "Cursed Treasures Ep8" at bounding box center [404, 601] width 200 height 45
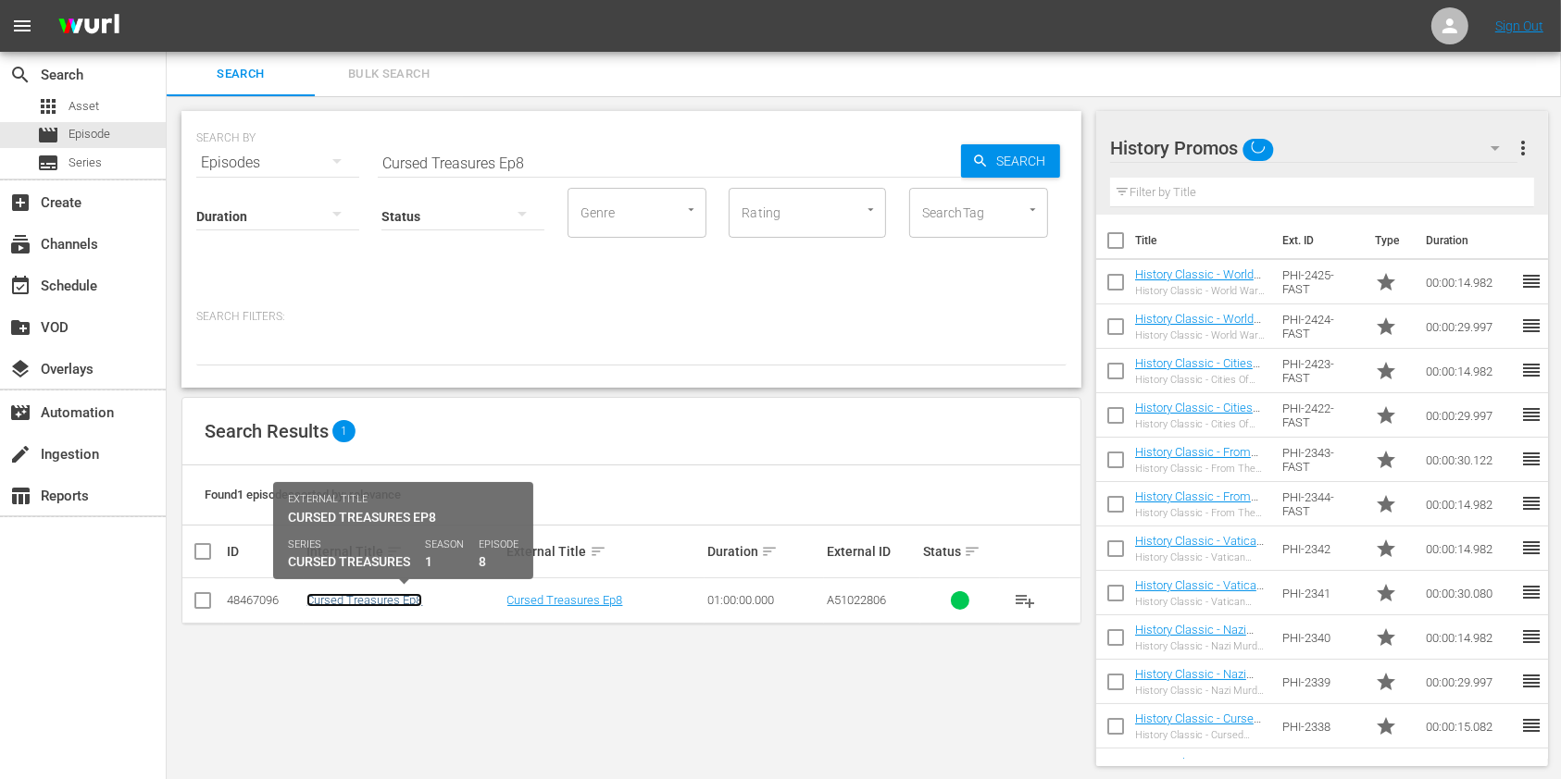
click at [357, 593] on link "Cursed Treasures Ep8" at bounding box center [364, 600] width 116 height 14
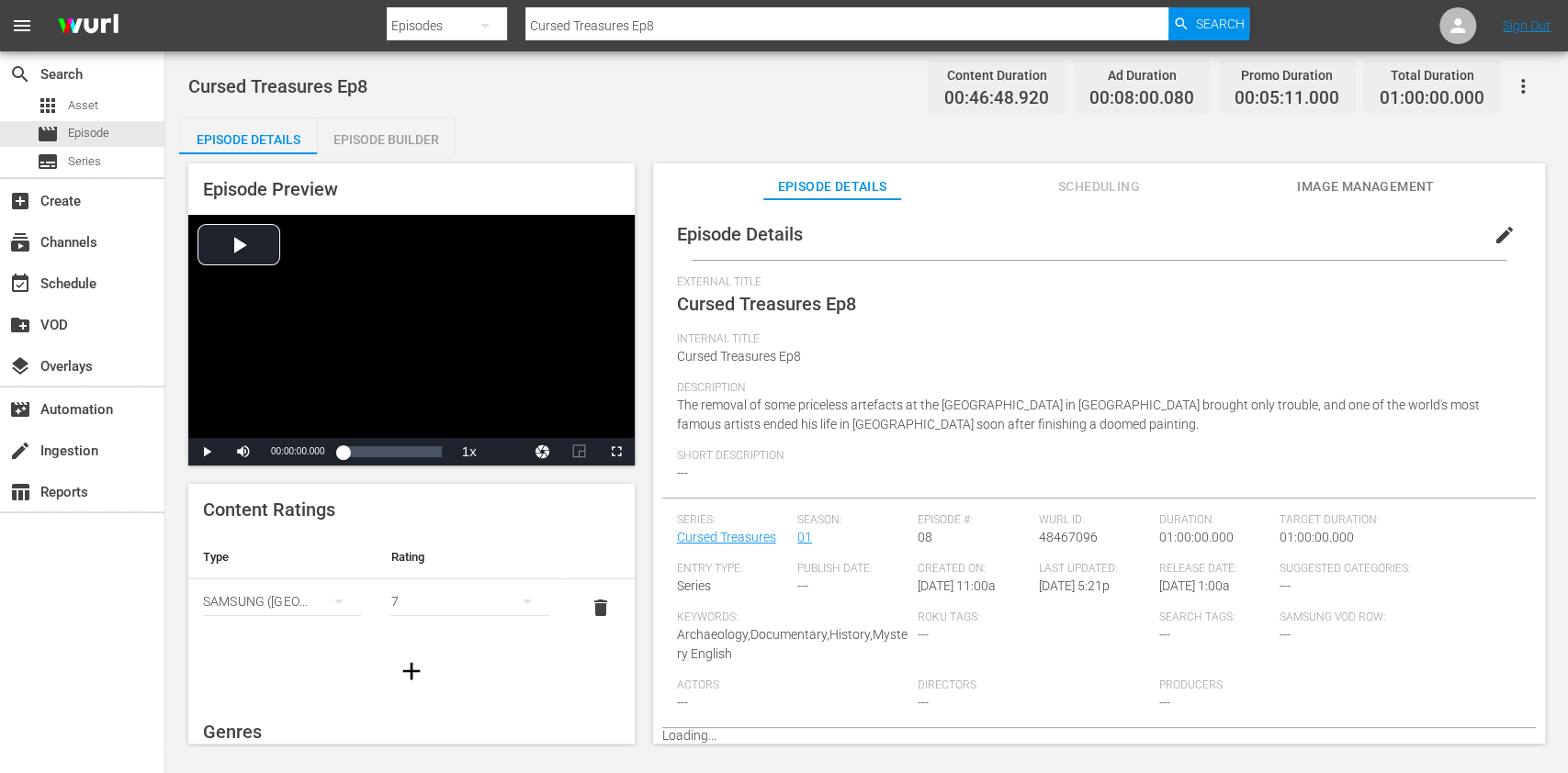
click at [390, 137] on div "Episode Builder" at bounding box center [385, 139] width 138 height 44
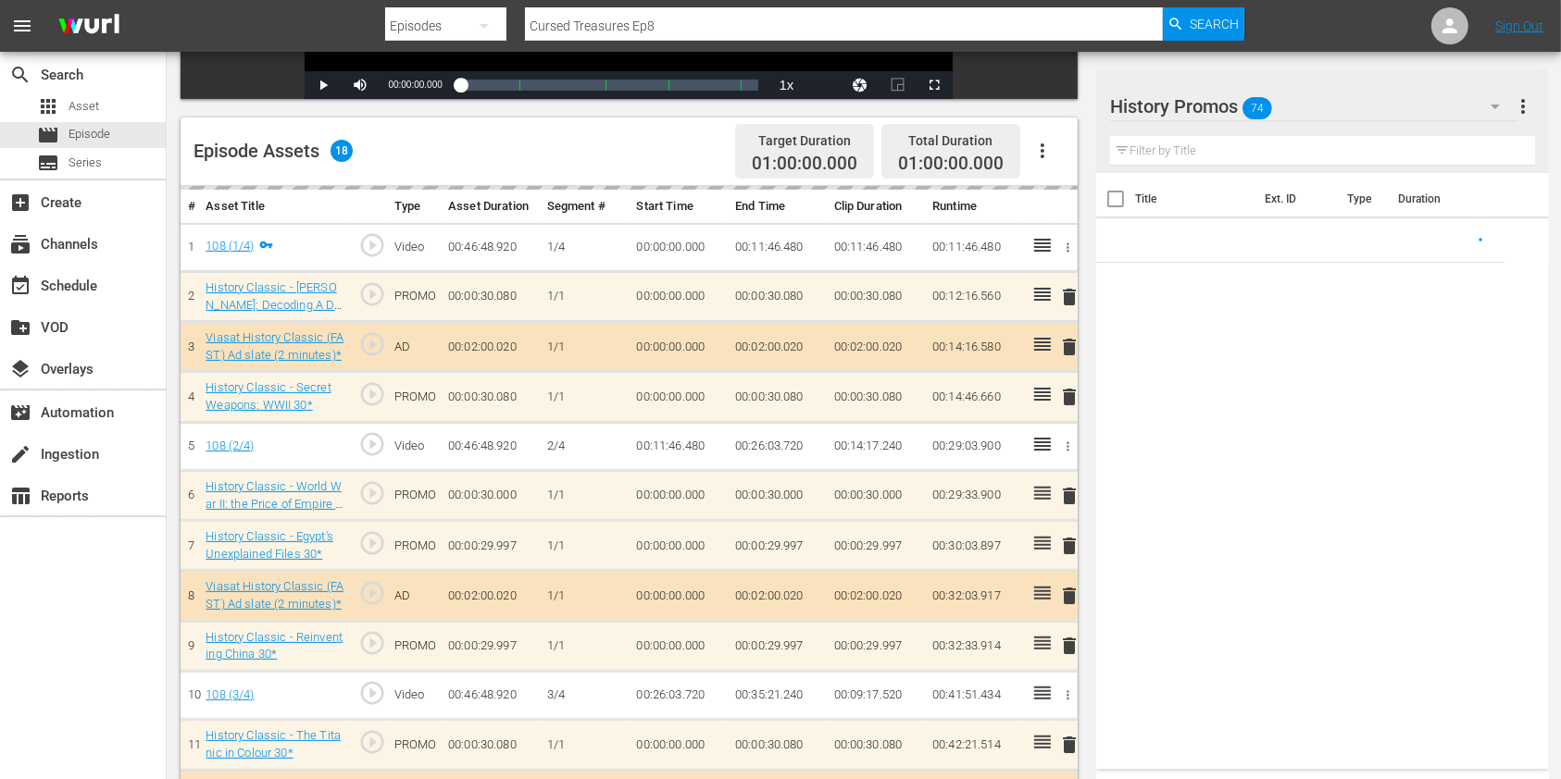
scroll to position [493, 0]
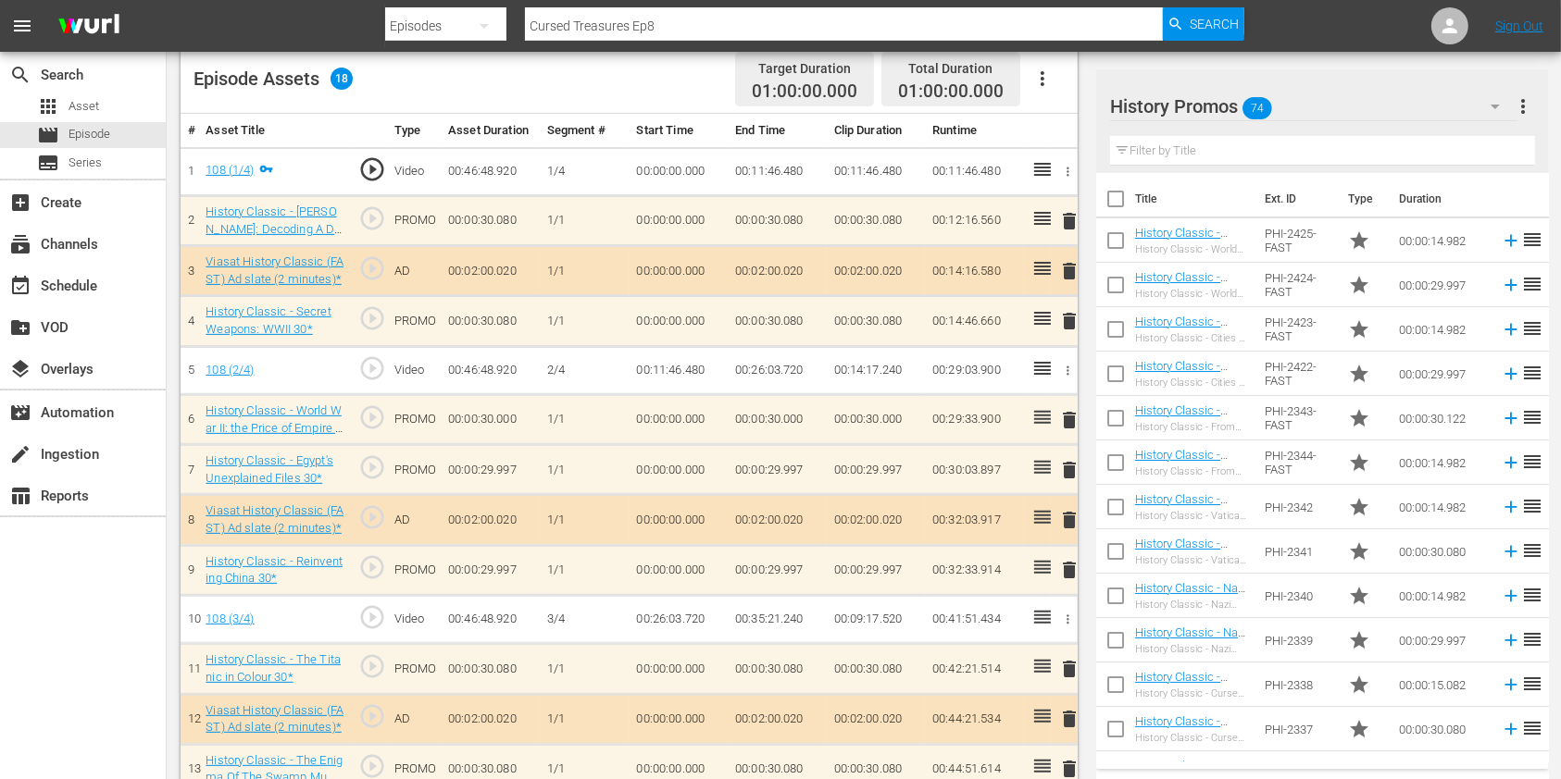
click at [1075, 318] on span "delete" at bounding box center [1069, 321] width 22 height 22
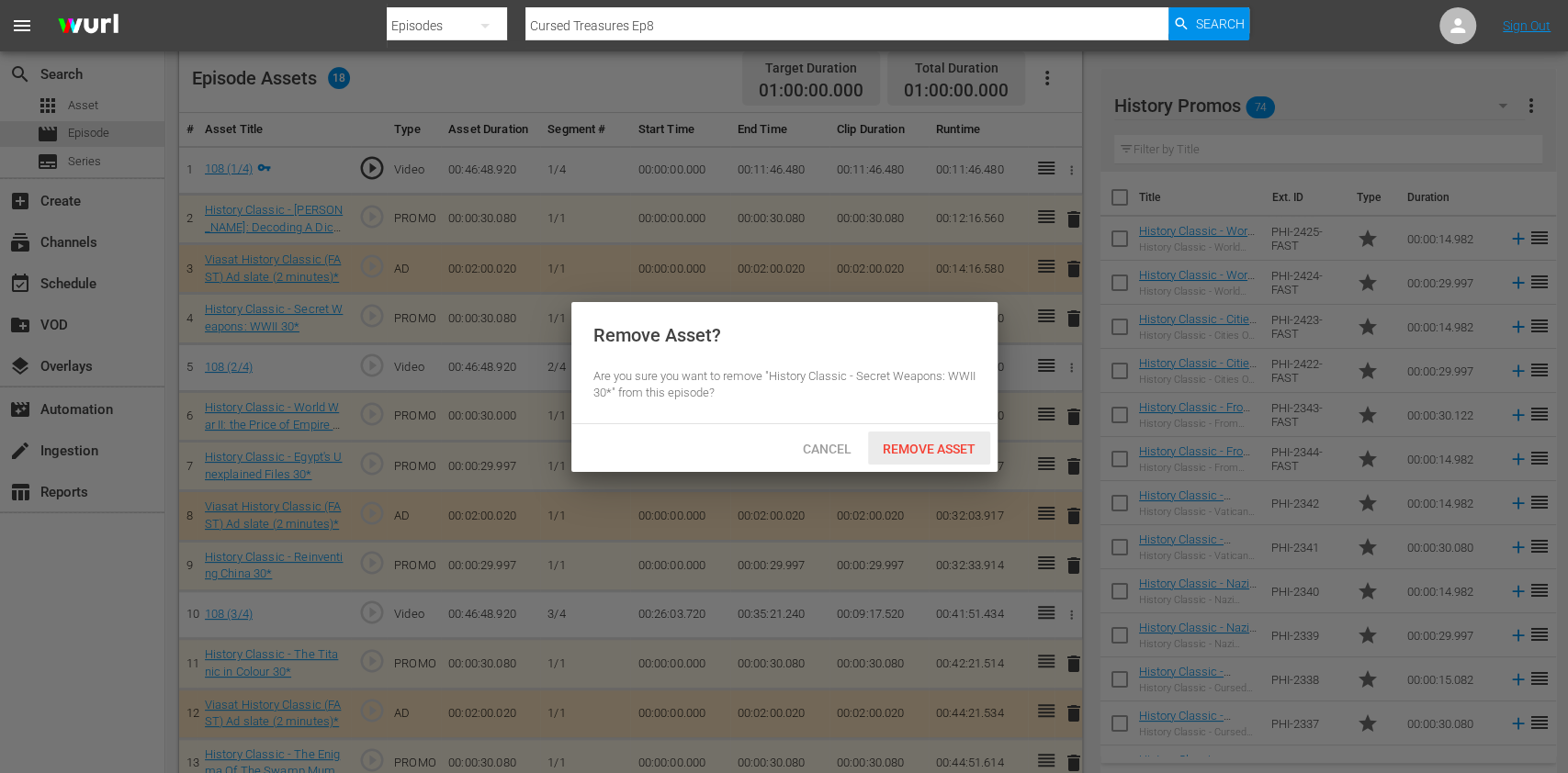
click at [950, 445] on span "Remove Asset" at bounding box center [929, 449] width 122 height 15
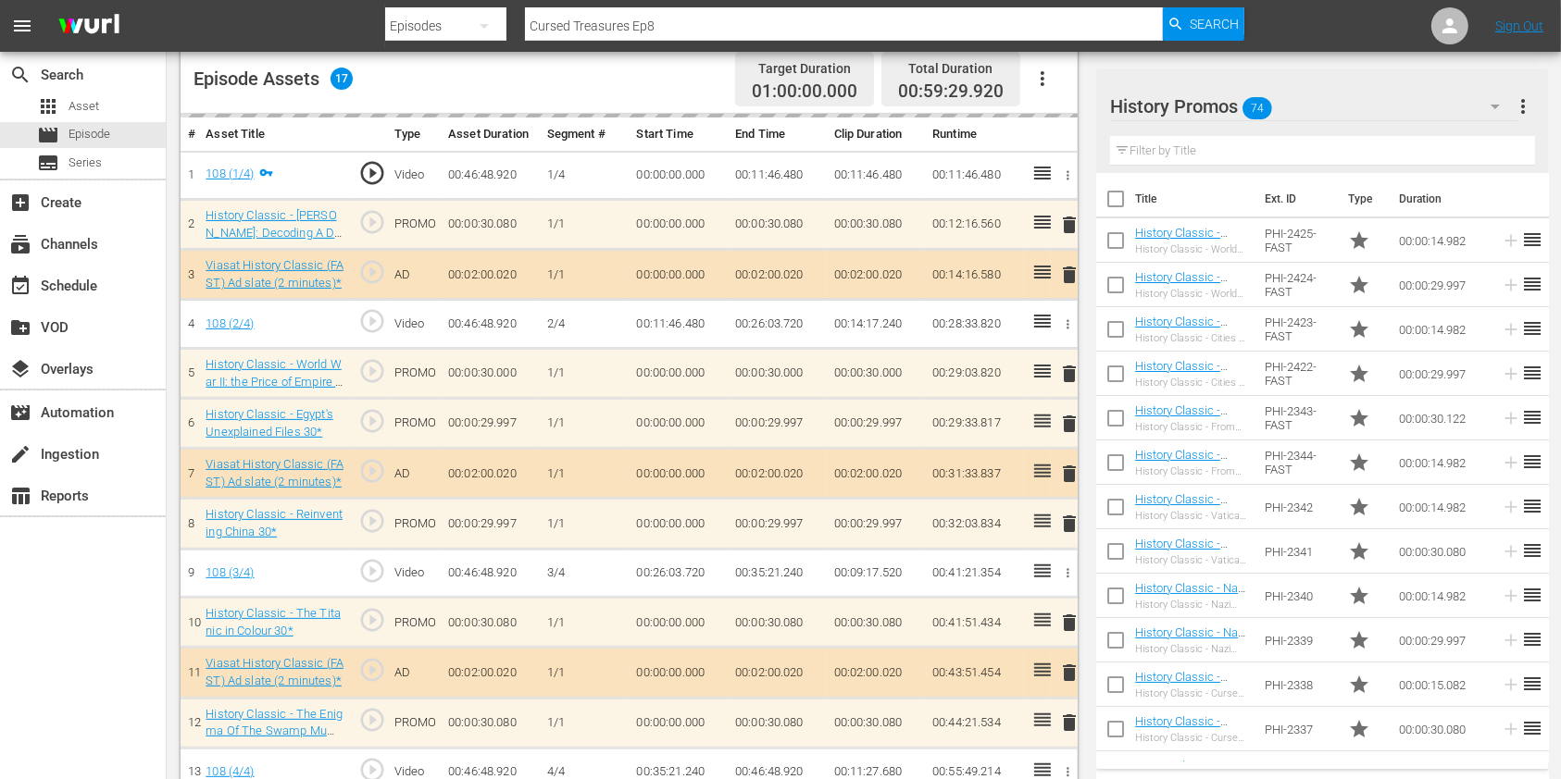
click at [1143, 156] on input "text" at bounding box center [1322, 151] width 425 height 30
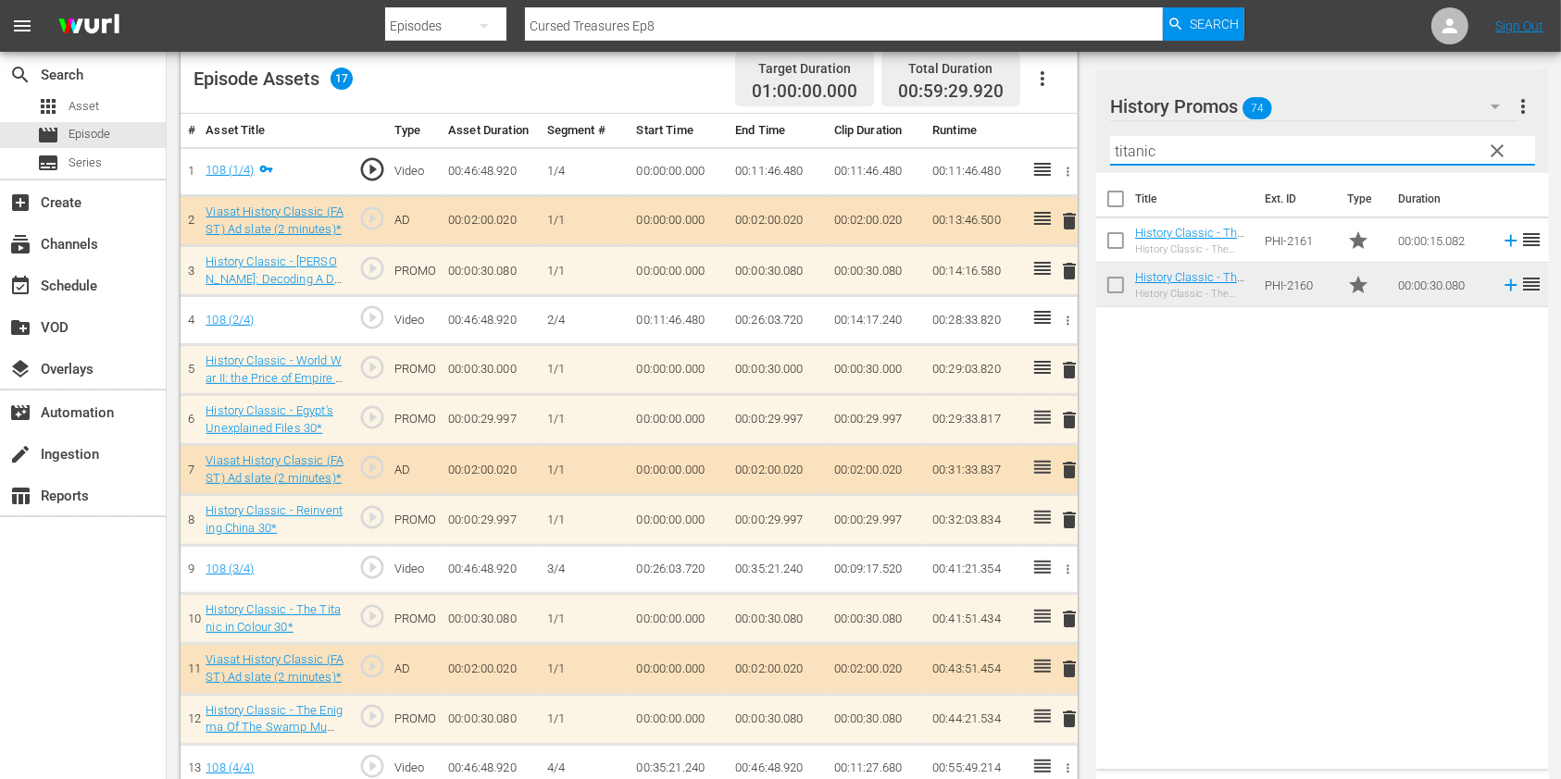
type input "titanic"
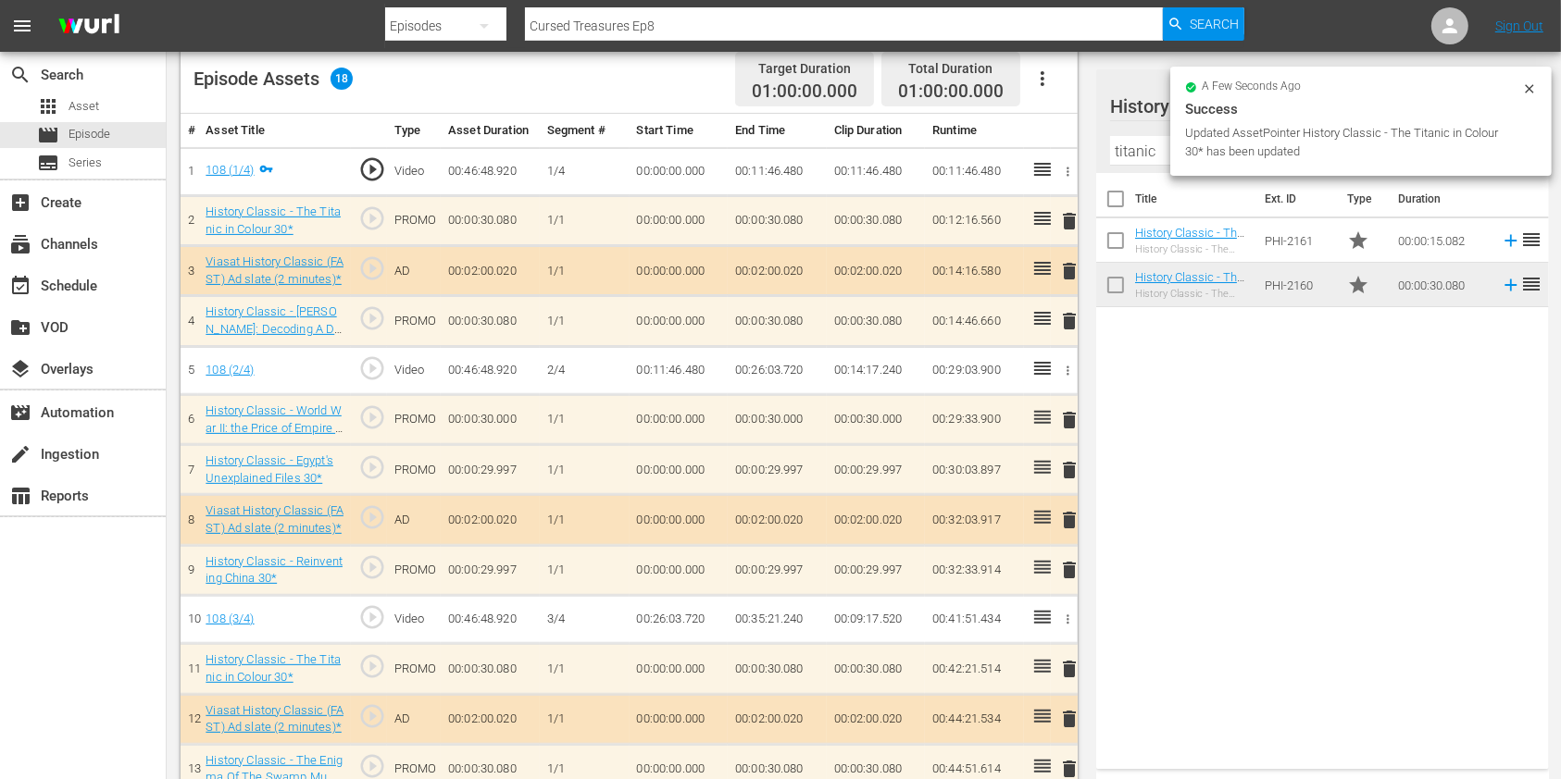
click at [1525, 91] on icon at bounding box center [1529, 88] width 15 height 15
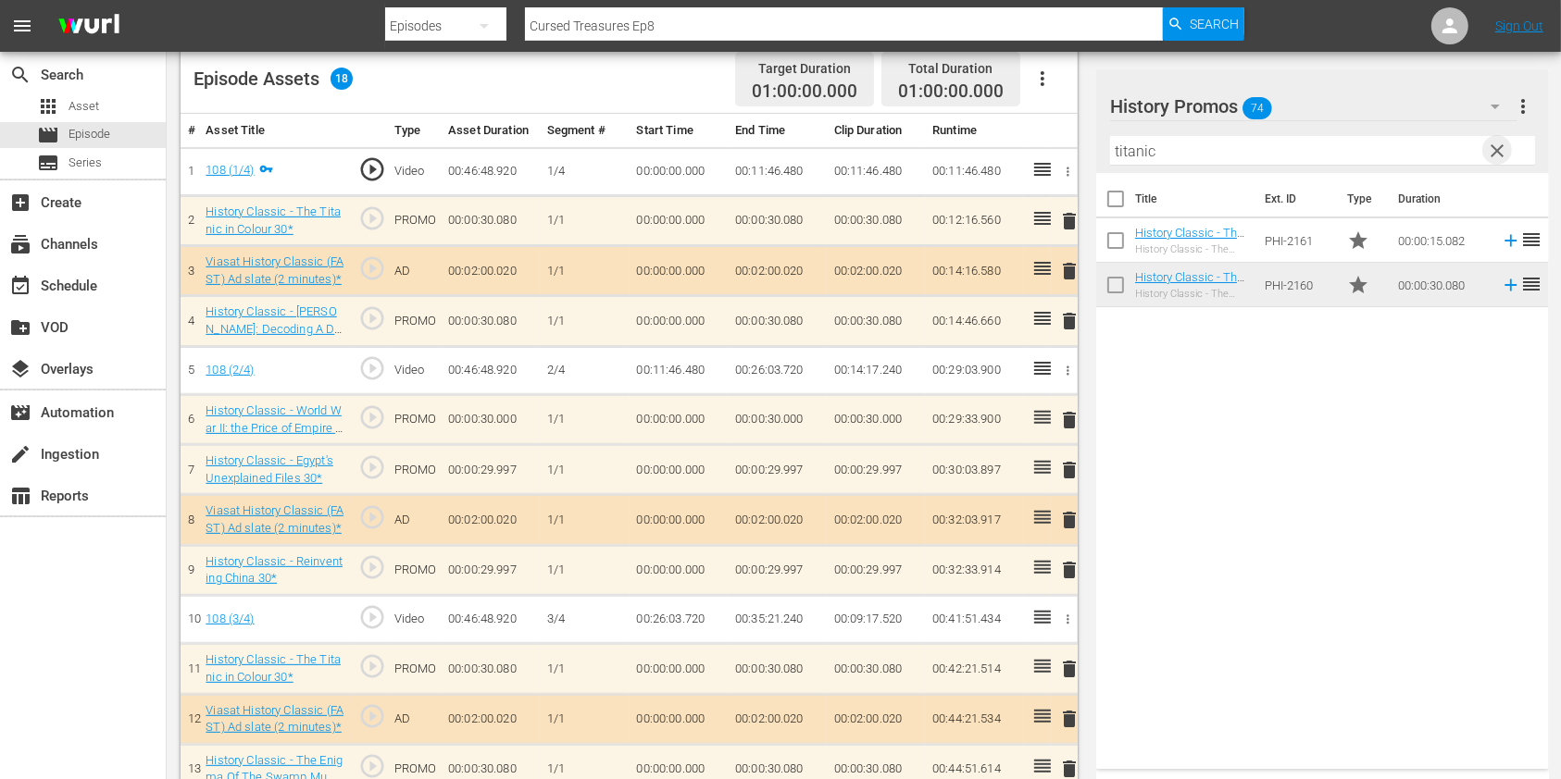
click at [1492, 153] on span "clear" at bounding box center [1498, 151] width 22 height 22
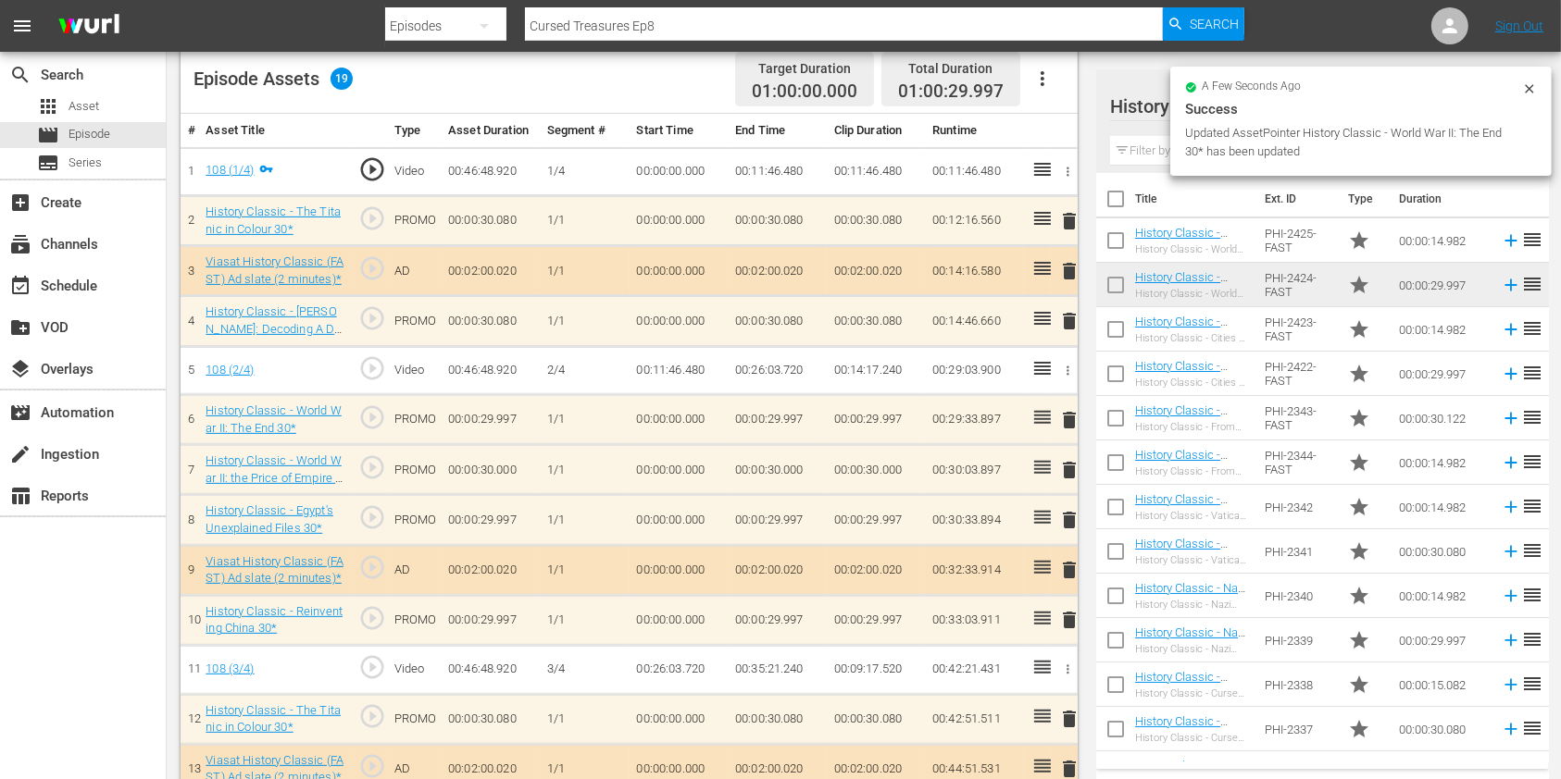
click at [1073, 621] on span "delete" at bounding box center [1069, 620] width 22 height 22
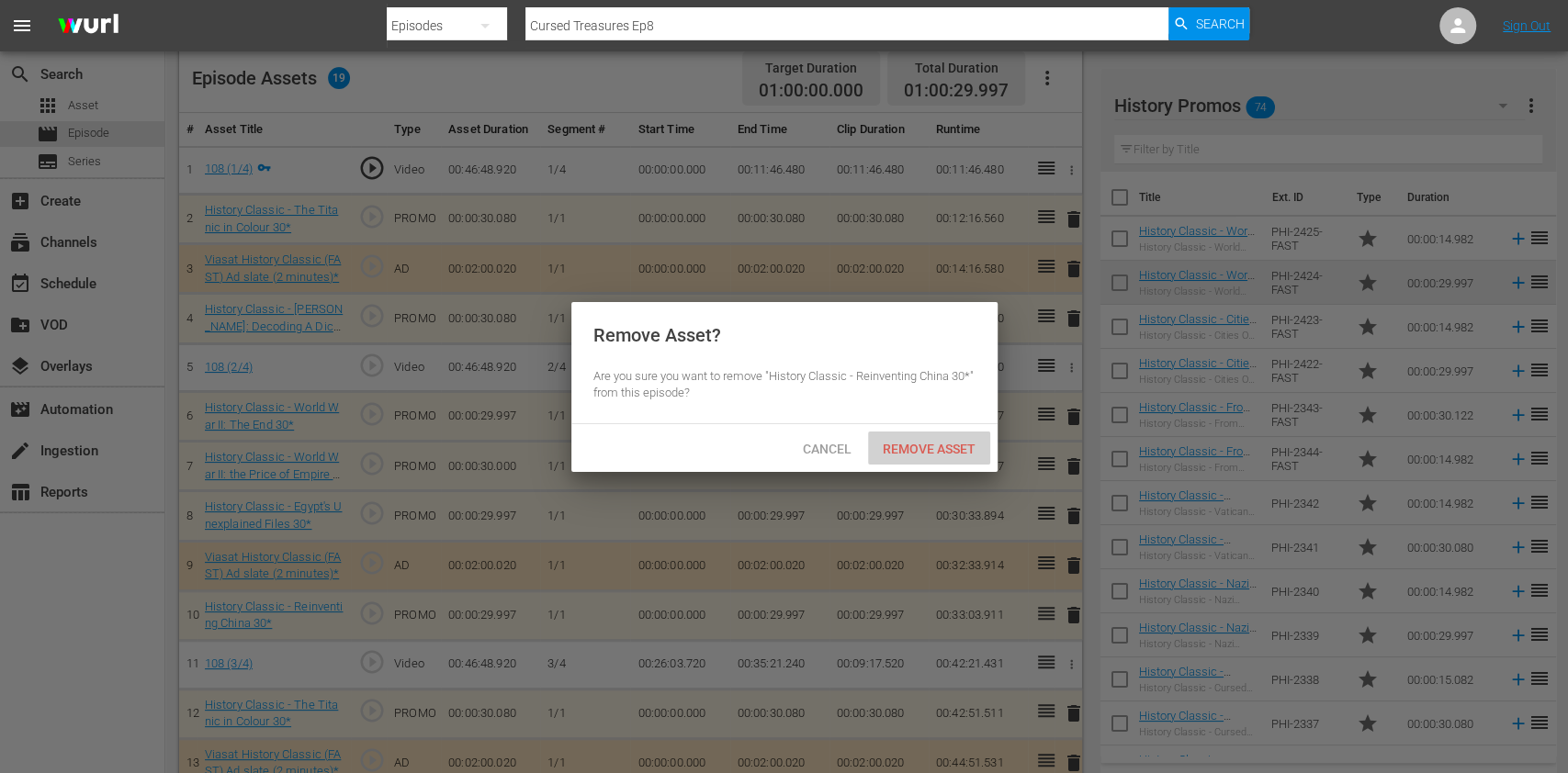
click at [934, 451] on span "Remove Asset" at bounding box center [929, 449] width 122 height 15
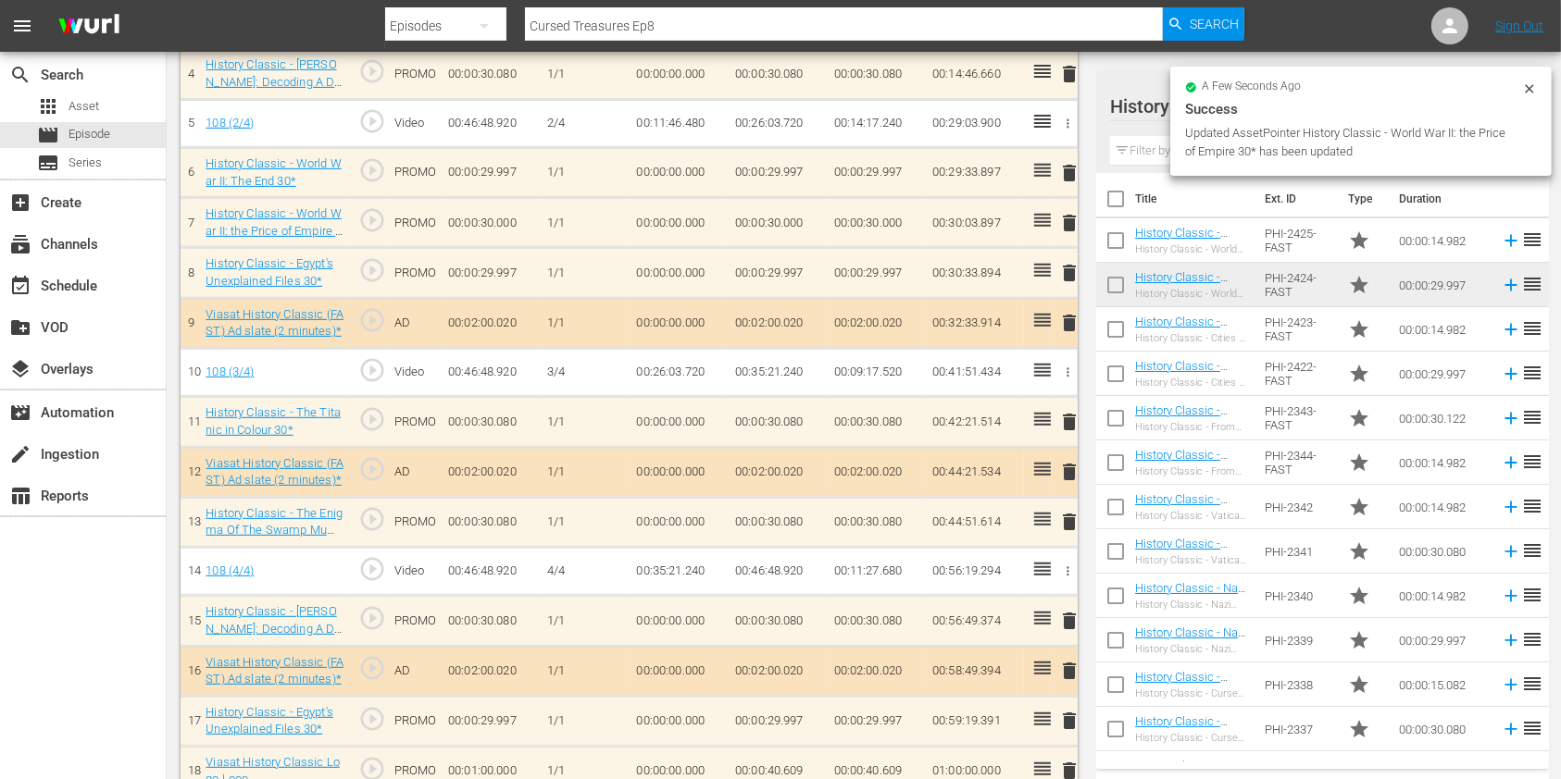
scroll to position [736, 0]
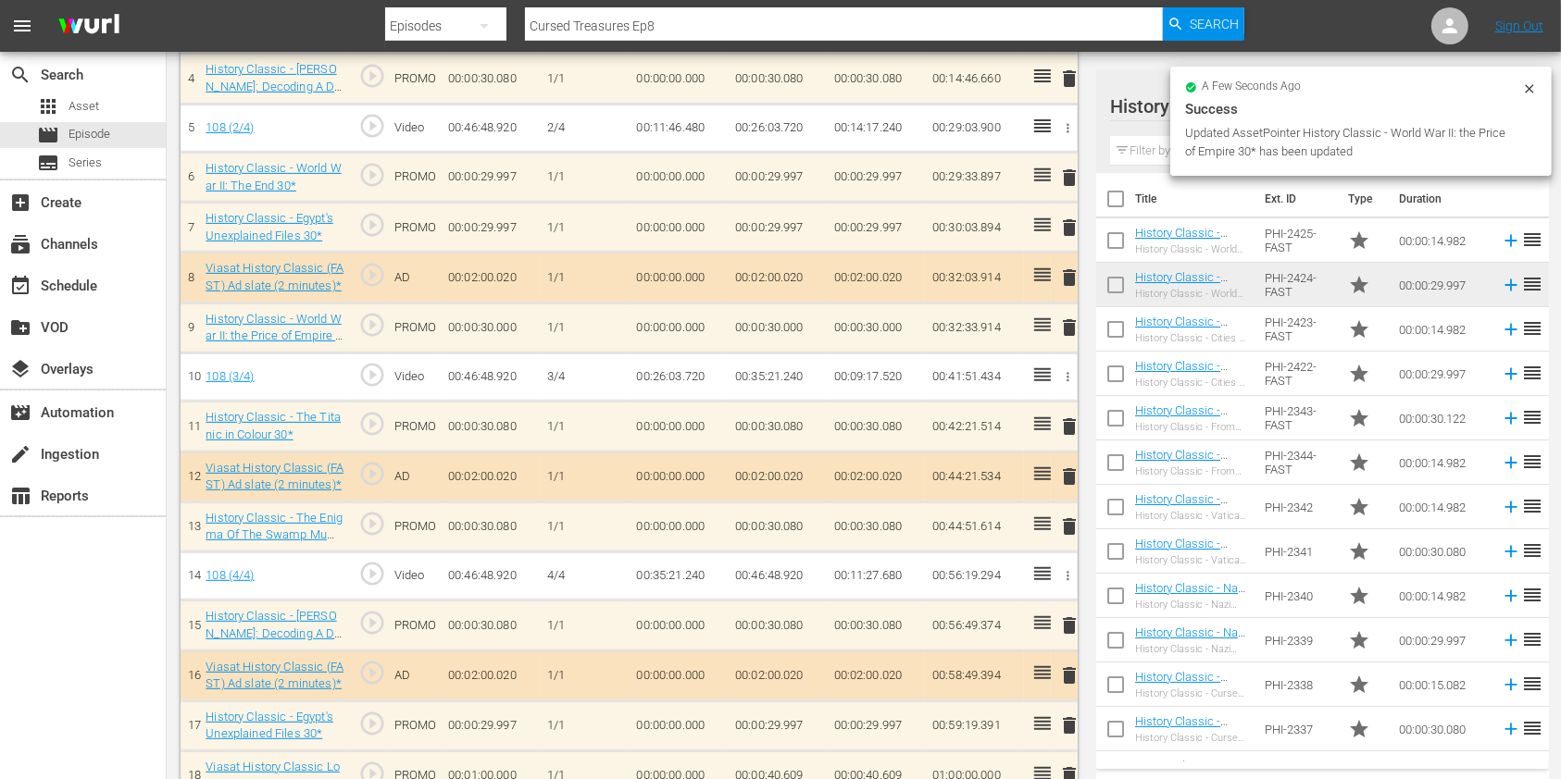
click at [1153, 146] on input "text" at bounding box center [1322, 151] width 425 height 30
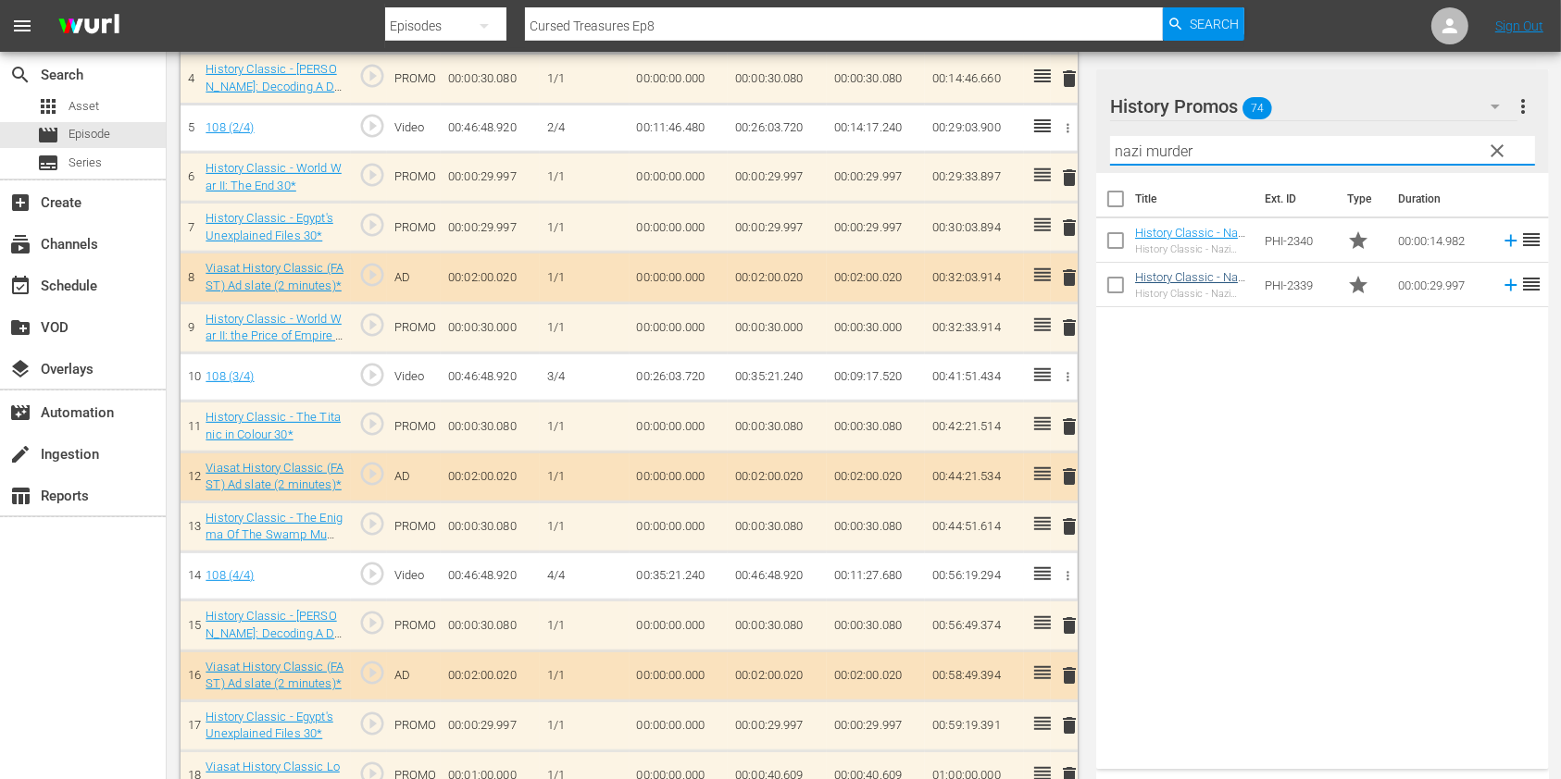
type input "nazi murder"
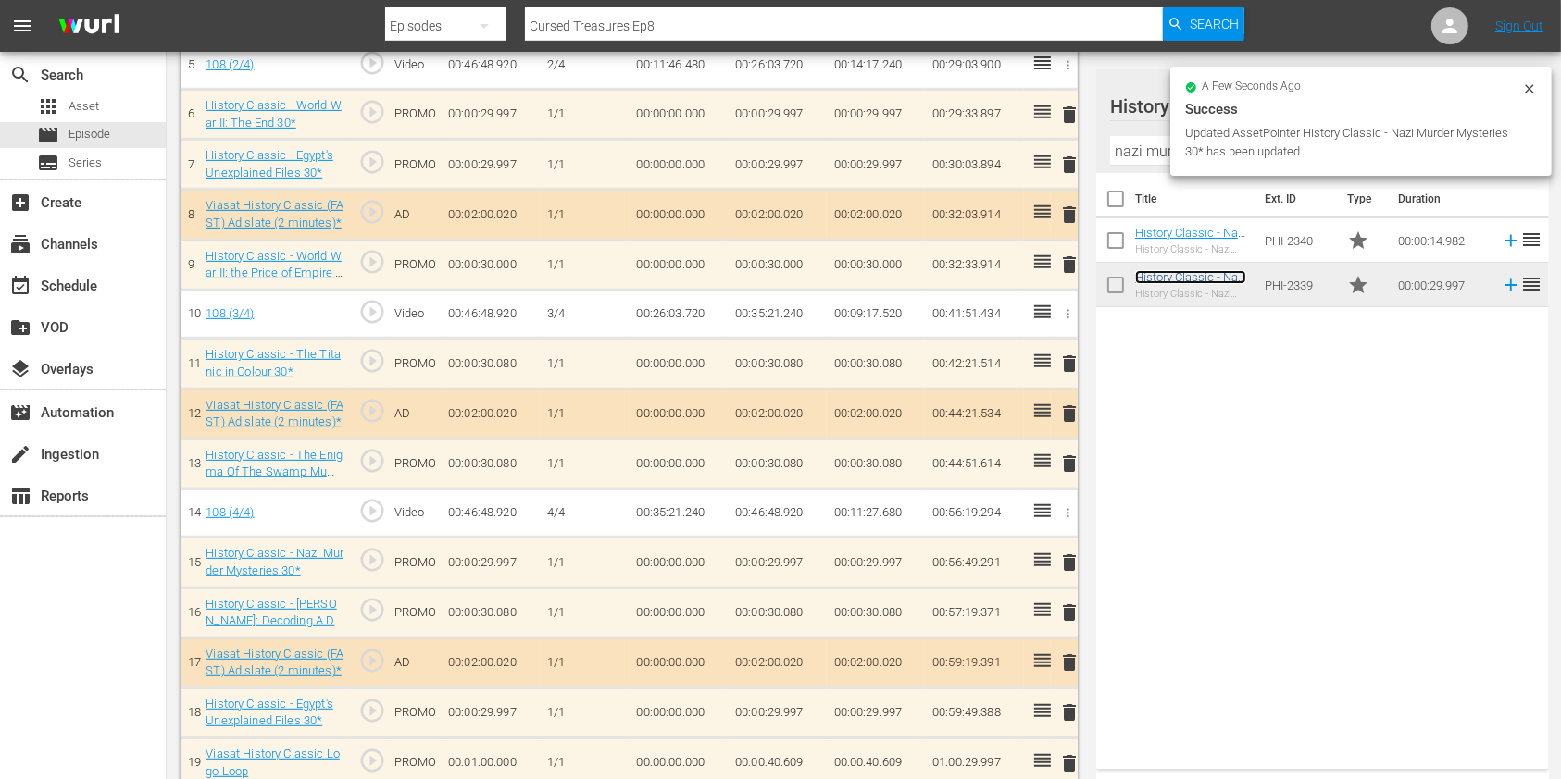
scroll to position [817, 0]
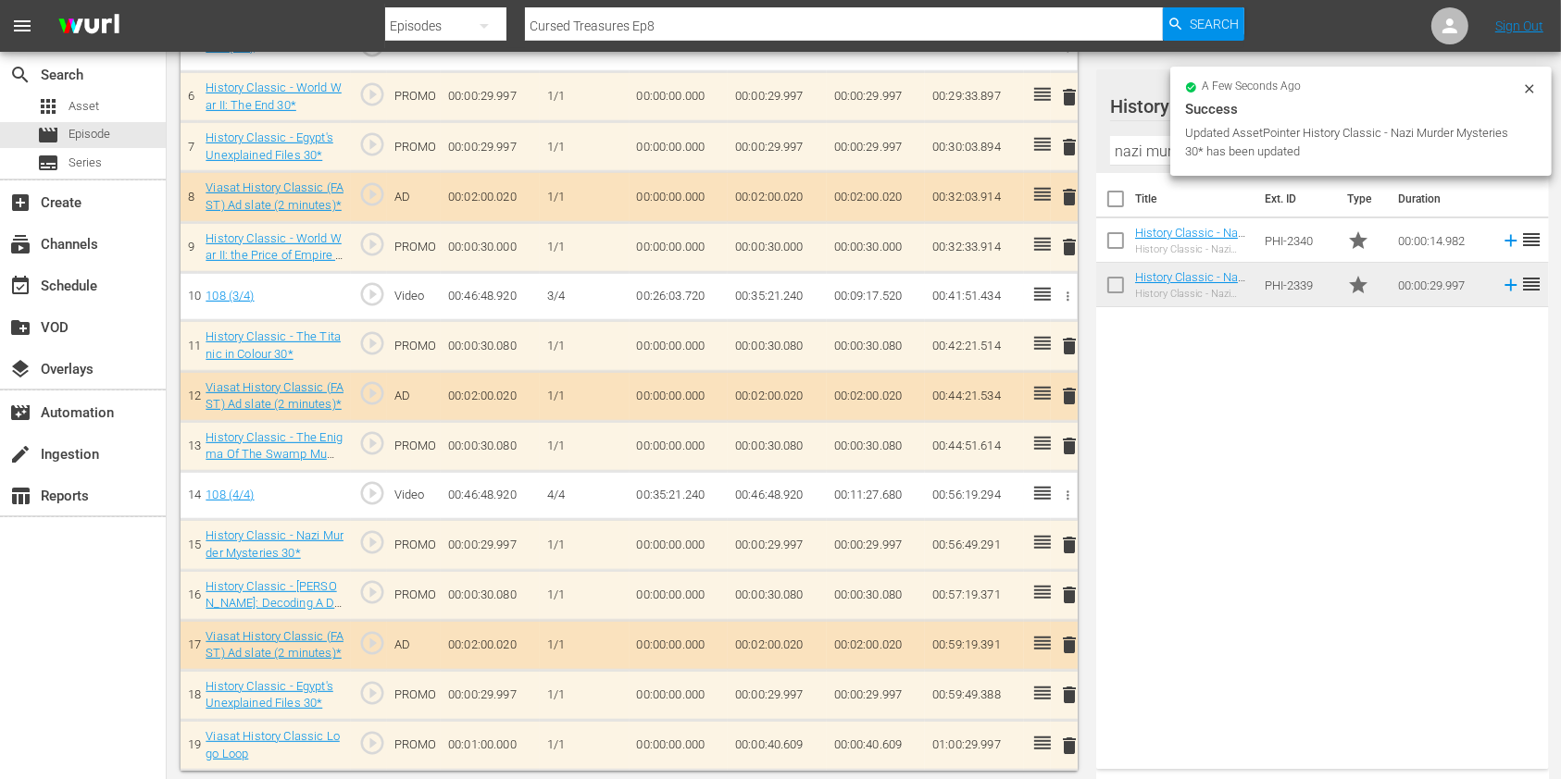
click at [1071, 689] on span "delete" at bounding box center [1069, 695] width 22 height 22
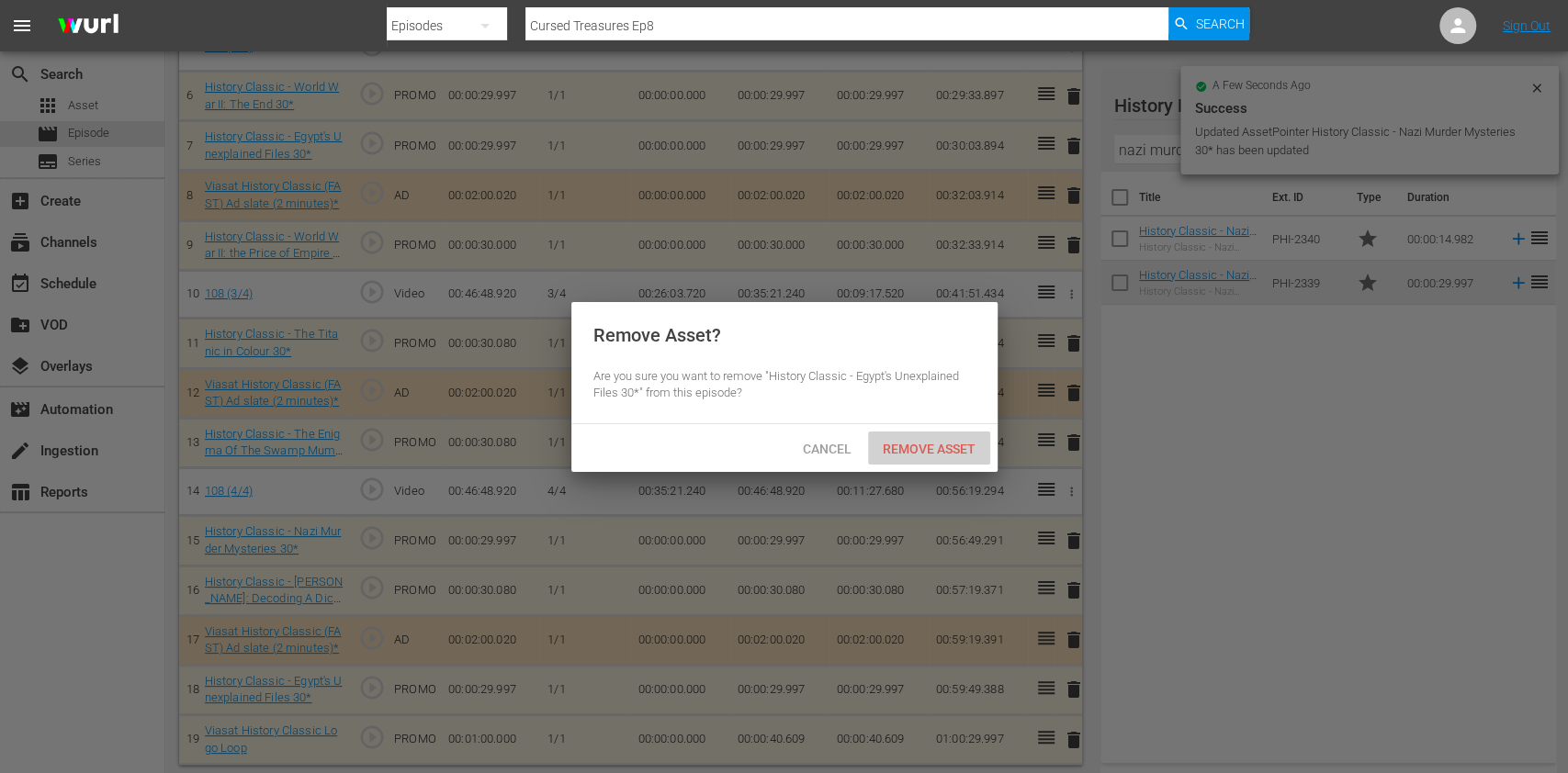
click at [943, 444] on span "Remove Asset" at bounding box center [929, 449] width 122 height 15
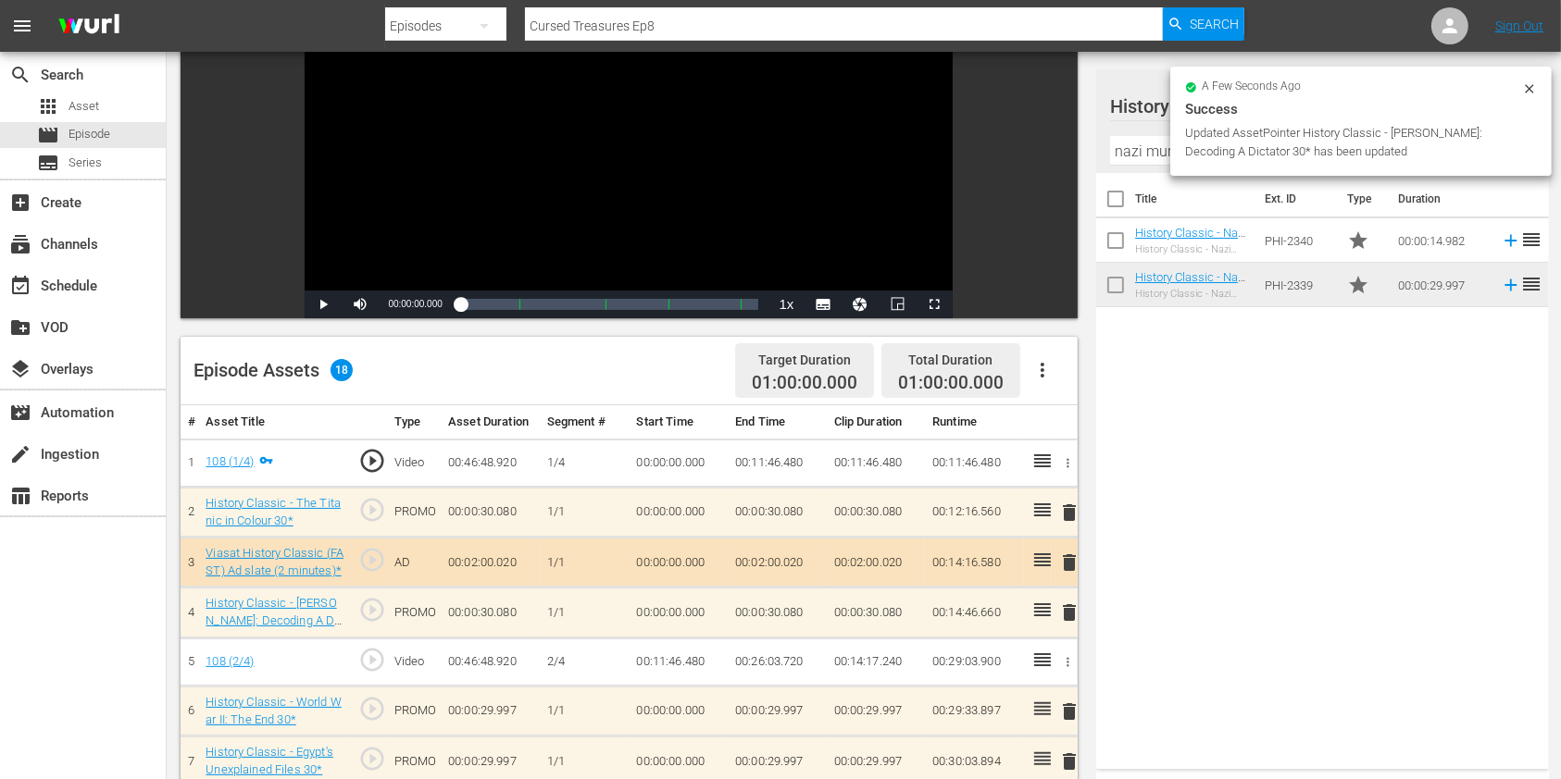
scroll to position [0, 0]
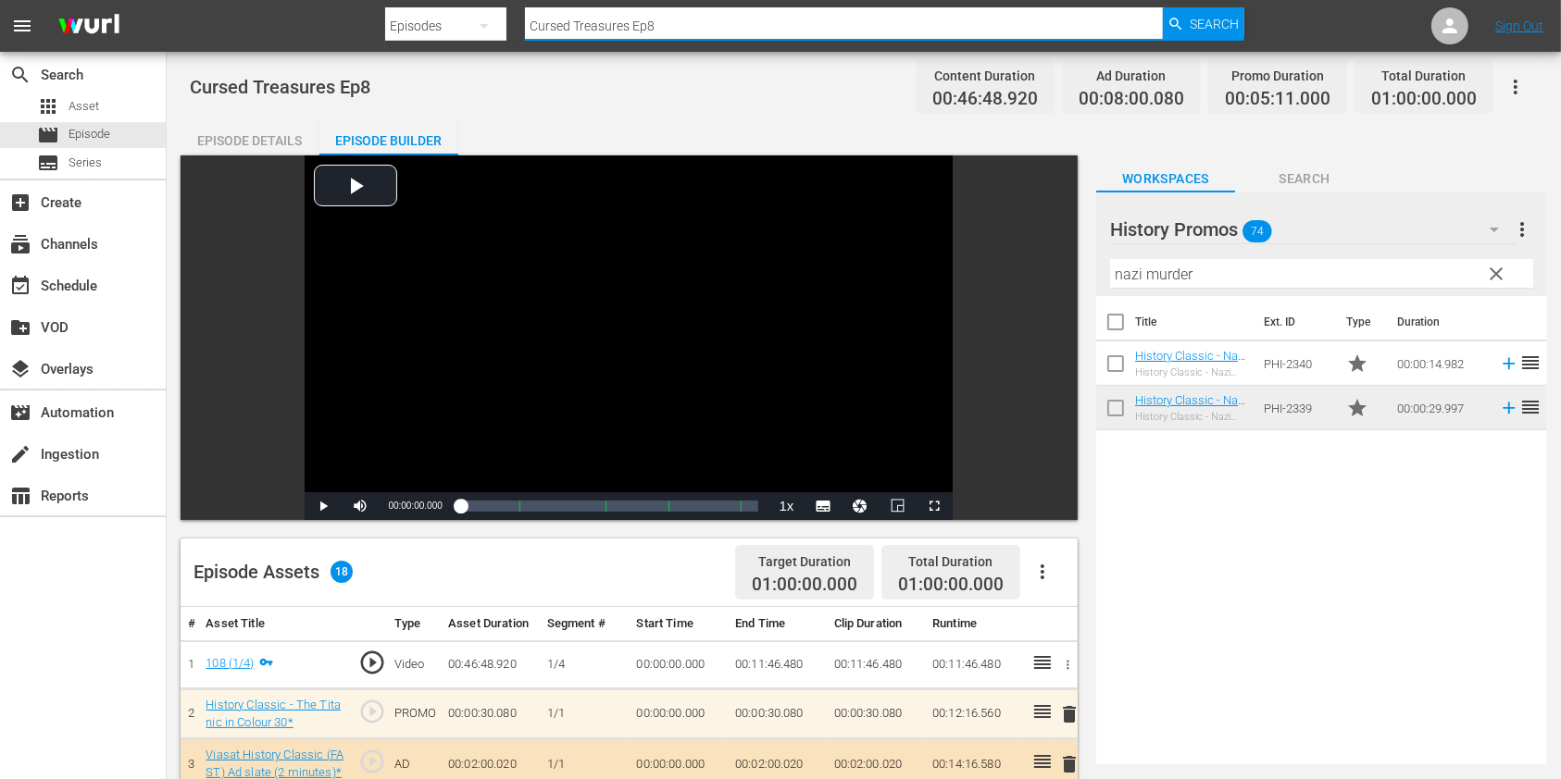
drag, startPoint x: 652, startPoint y: 31, endPoint x: 580, endPoint y: 41, distance: 72.9
click at [580, 41] on div "Search By Episodes Search ID, Title, Description, Keywords, or Category Cursed …" at bounding box center [814, 26] width 858 height 44
click at [674, 31] on input "Cursed Treasures Ep8" at bounding box center [844, 26] width 638 height 44
drag, startPoint x: 736, startPoint y: 27, endPoint x: 335, endPoint y: 33, distance: 400.9
click at [335, 33] on nav "menu Search By Episodes Search ID, Title, Description, Keywords, or Category Cu…" at bounding box center [780, 26] width 1561 height 52
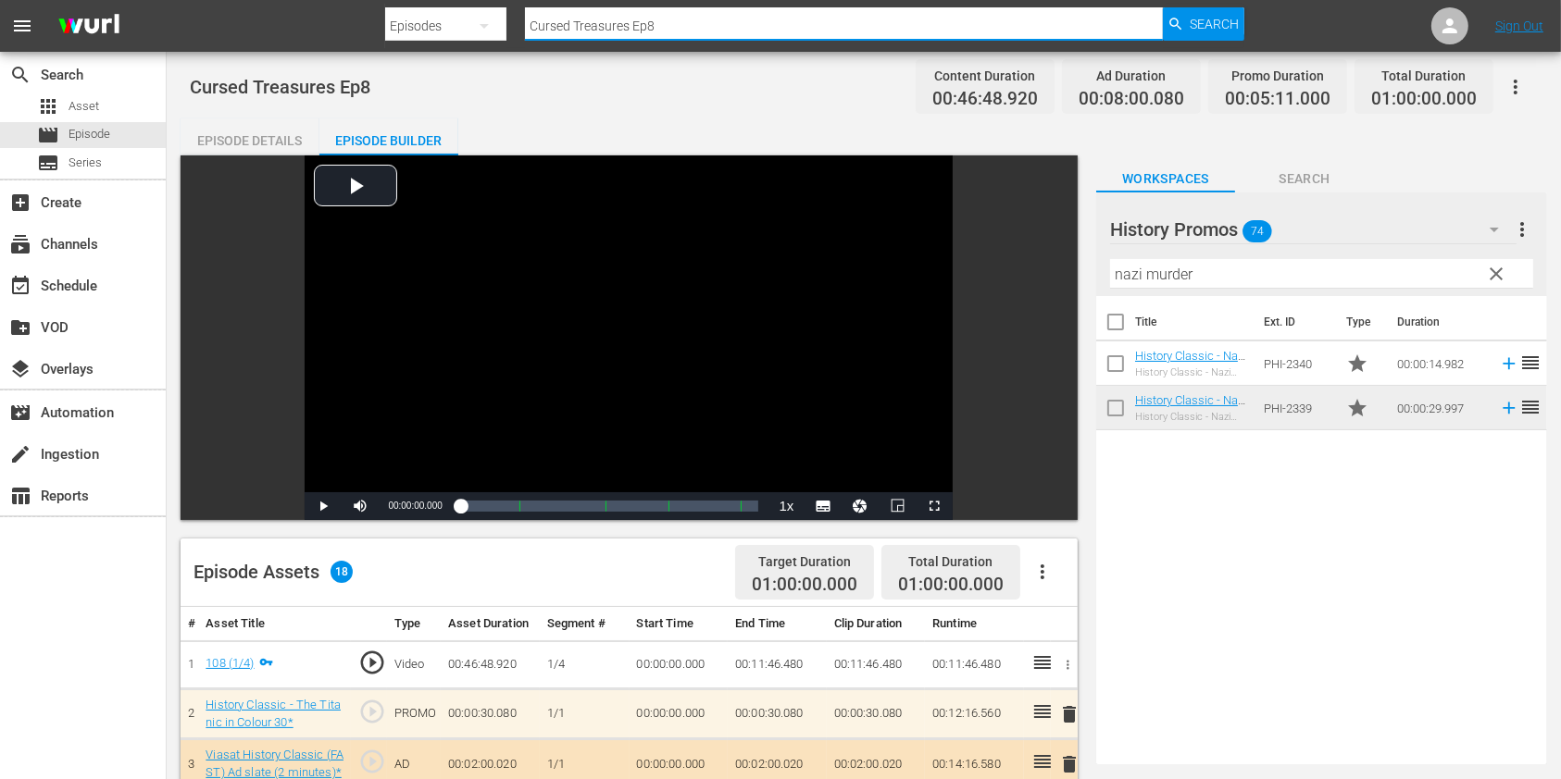
paste input "The Bizarre Pet Vets S1E2"
type input "The Bizarre Pet Vets ep2"
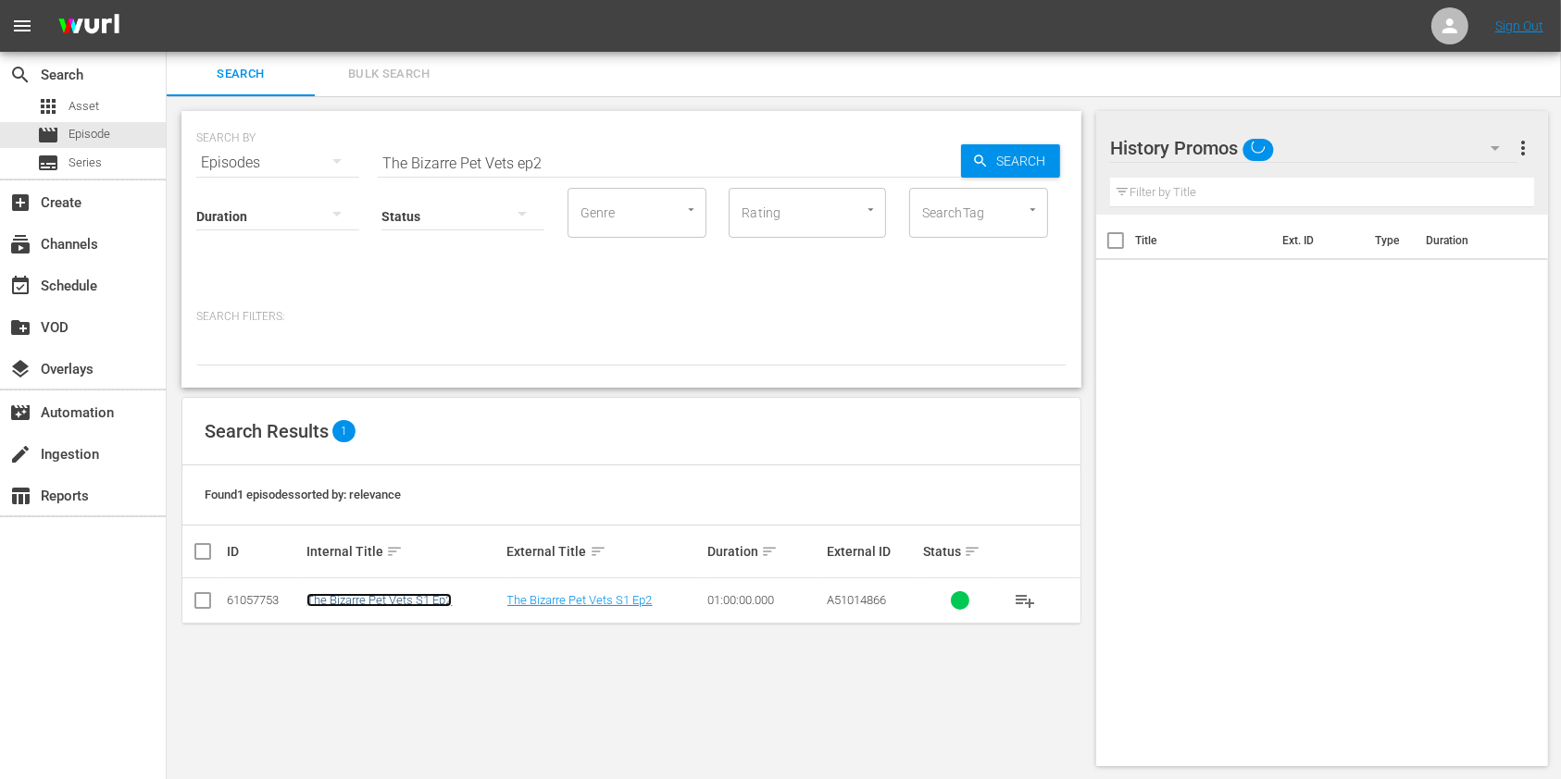
click at [397, 598] on link "The Bizarre Pet Vets S1 Ep2" at bounding box center [378, 600] width 145 height 14
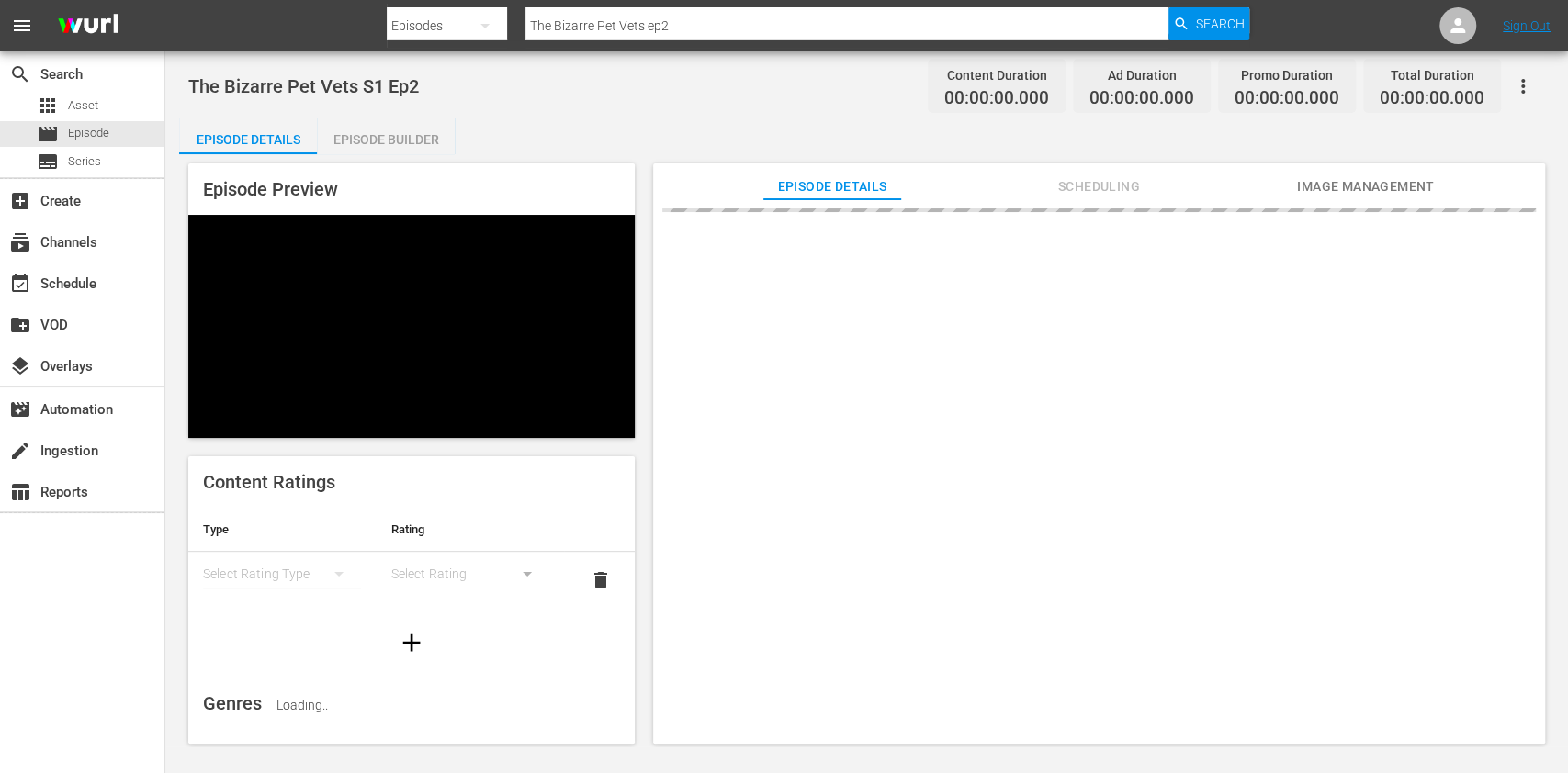
click at [1100, 180] on span "Scheduling" at bounding box center [1099, 187] width 138 height 23
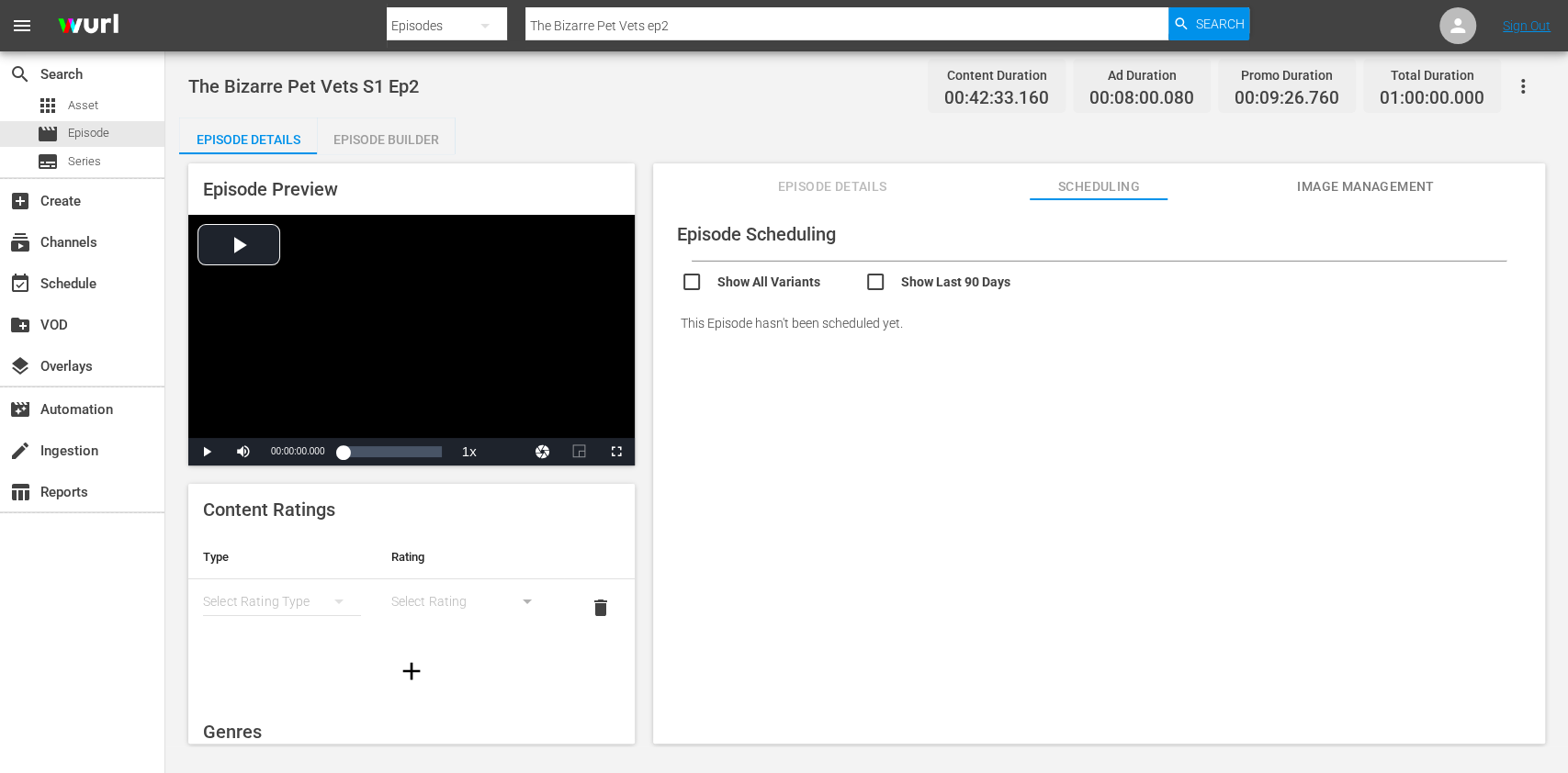
click at [352, 133] on div "Episode Builder" at bounding box center [385, 139] width 138 height 44
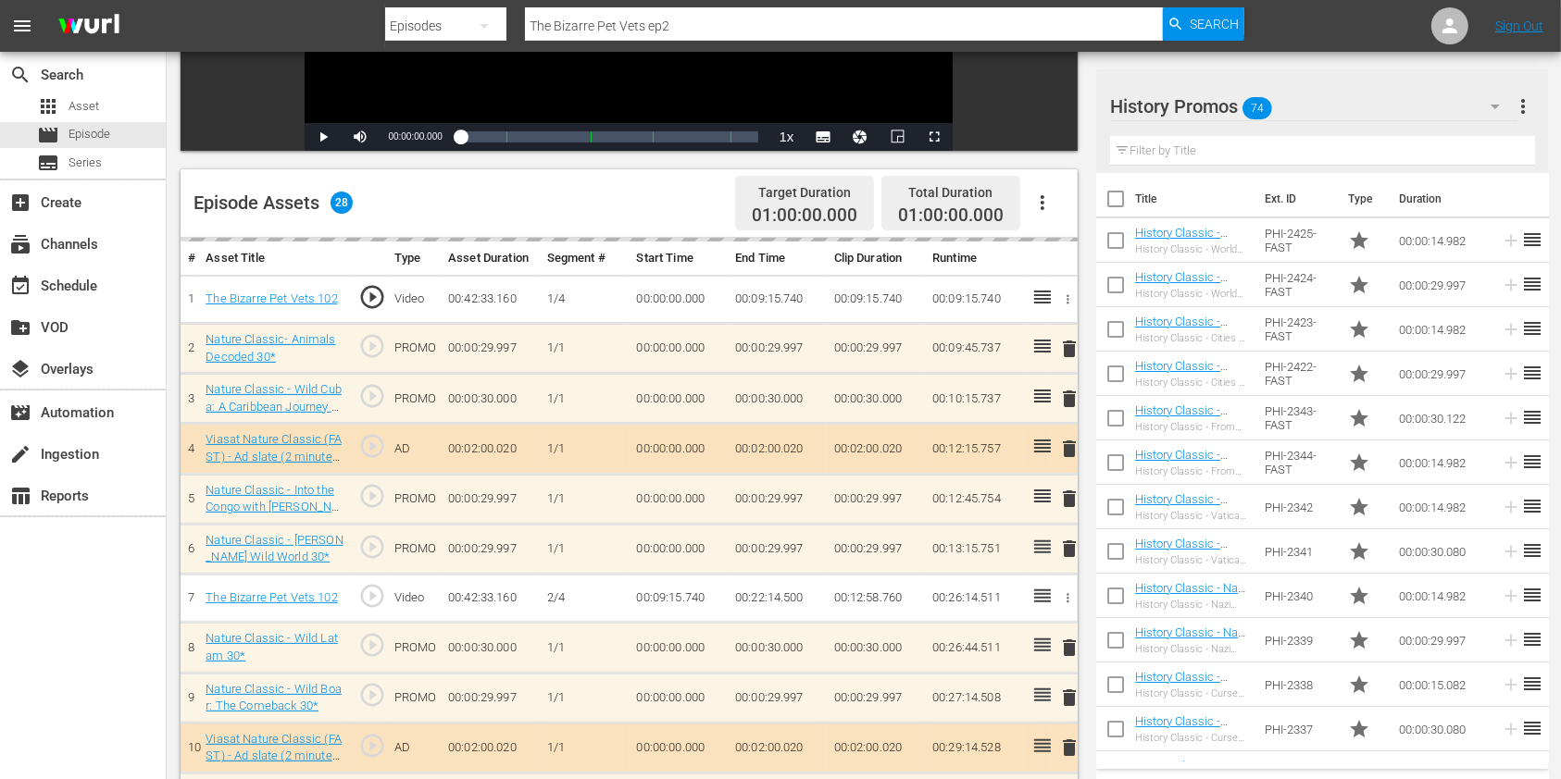
scroll to position [370, 0]
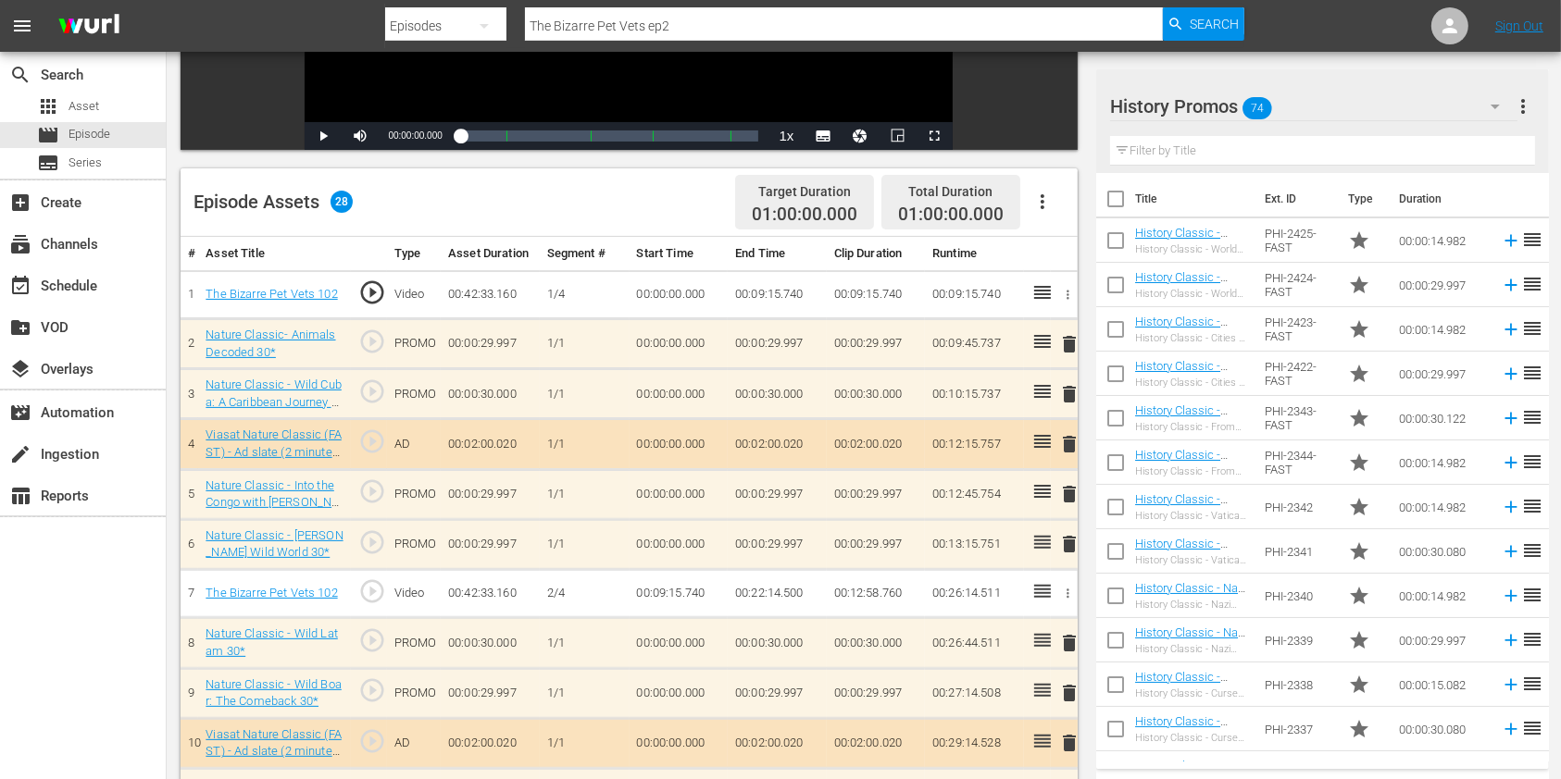
click at [1473, 103] on button "button" at bounding box center [1495, 106] width 44 height 44
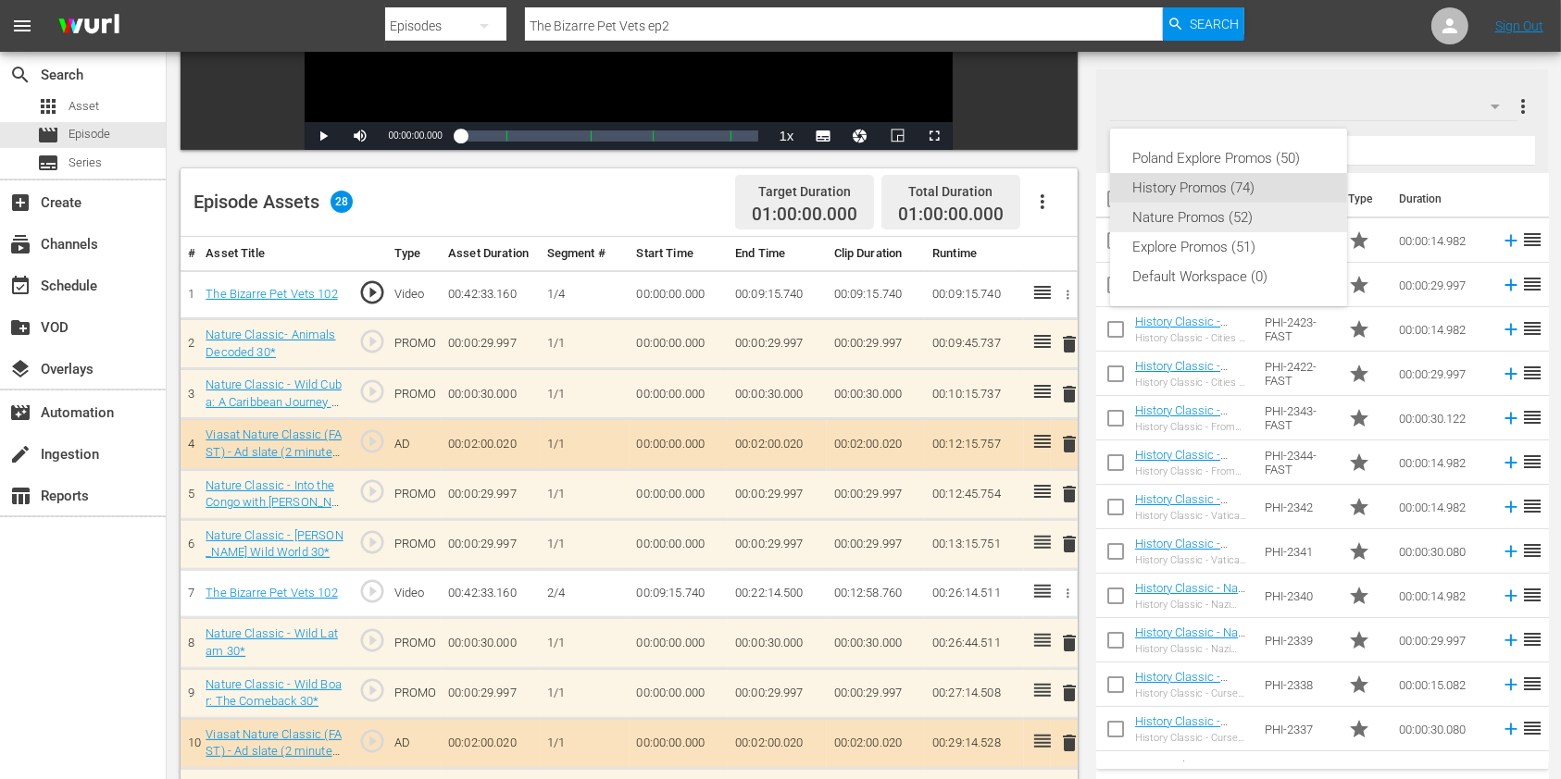
click at [1209, 224] on div "Nature Promos (52)" at bounding box center [1228, 218] width 193 height 30
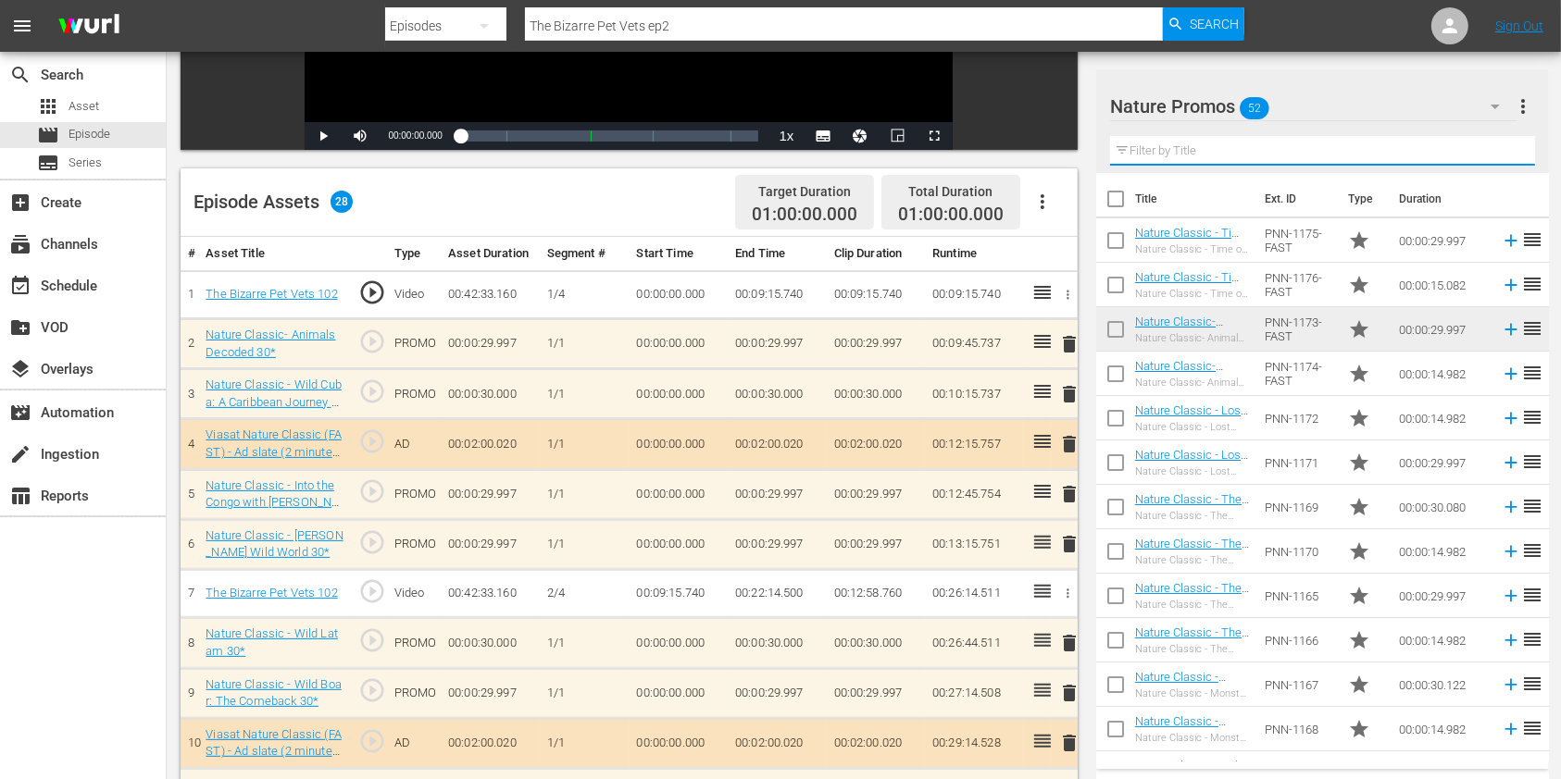
click at [1211, 160] on input "text" at bounding box center [1322, 151] width 425 height 30
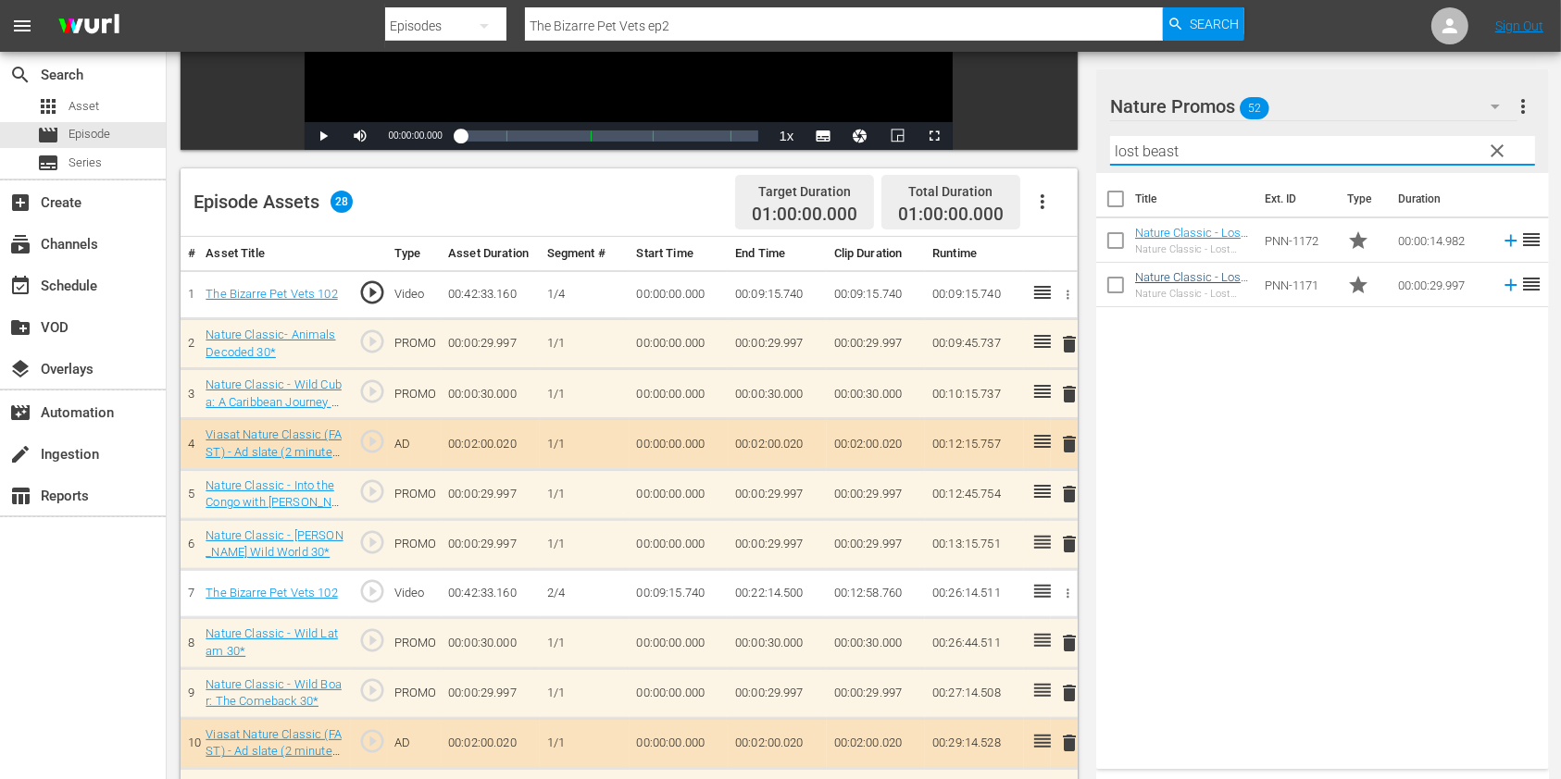
type input "lost beast"
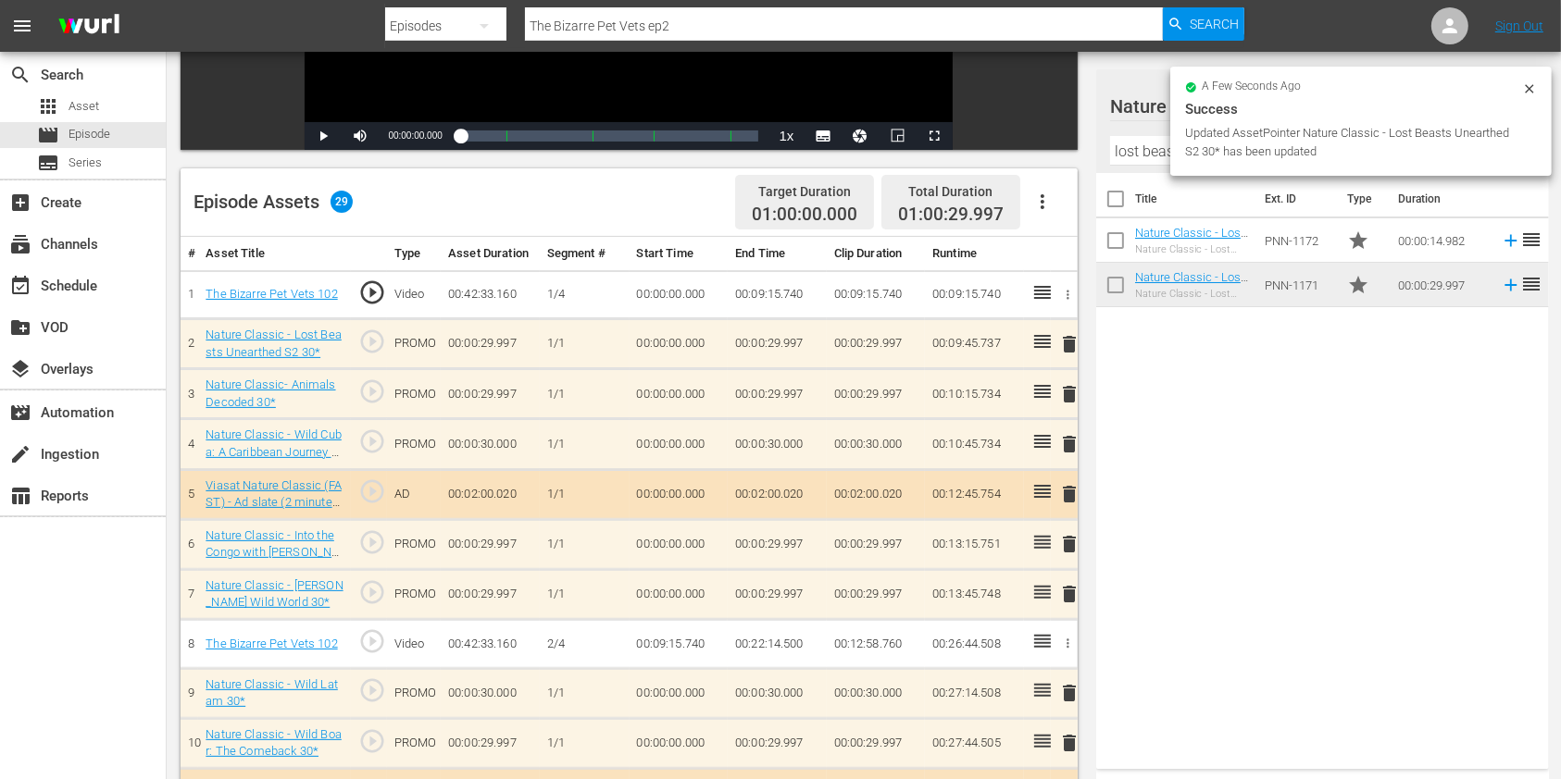
click at [1066, 396] on span "delete" at bounding box center [1069, 394] width 22 height 22
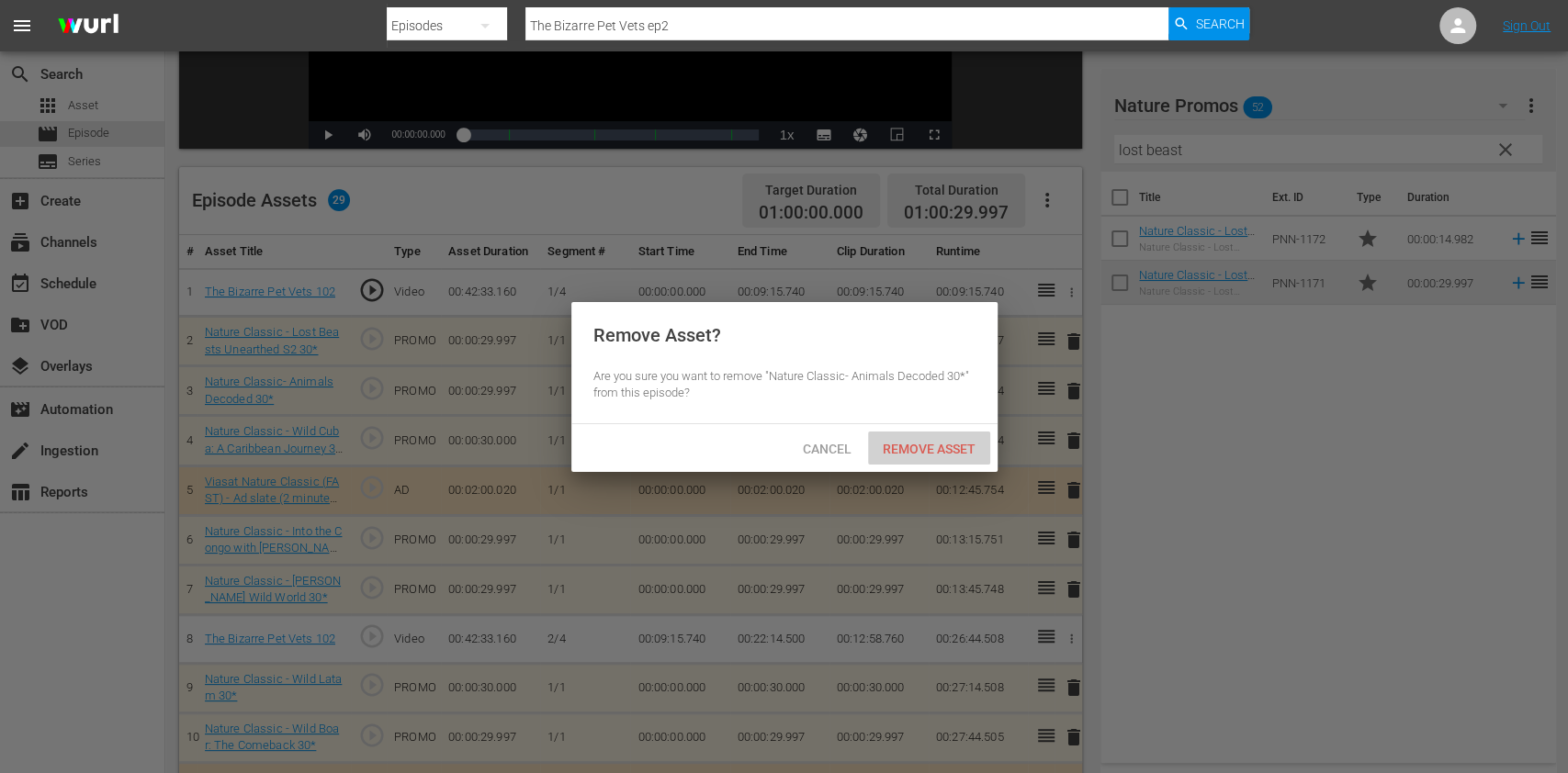
click at [948, 452] on span "Remove Asset" at bounding box center [929, 449] width 122 height 15
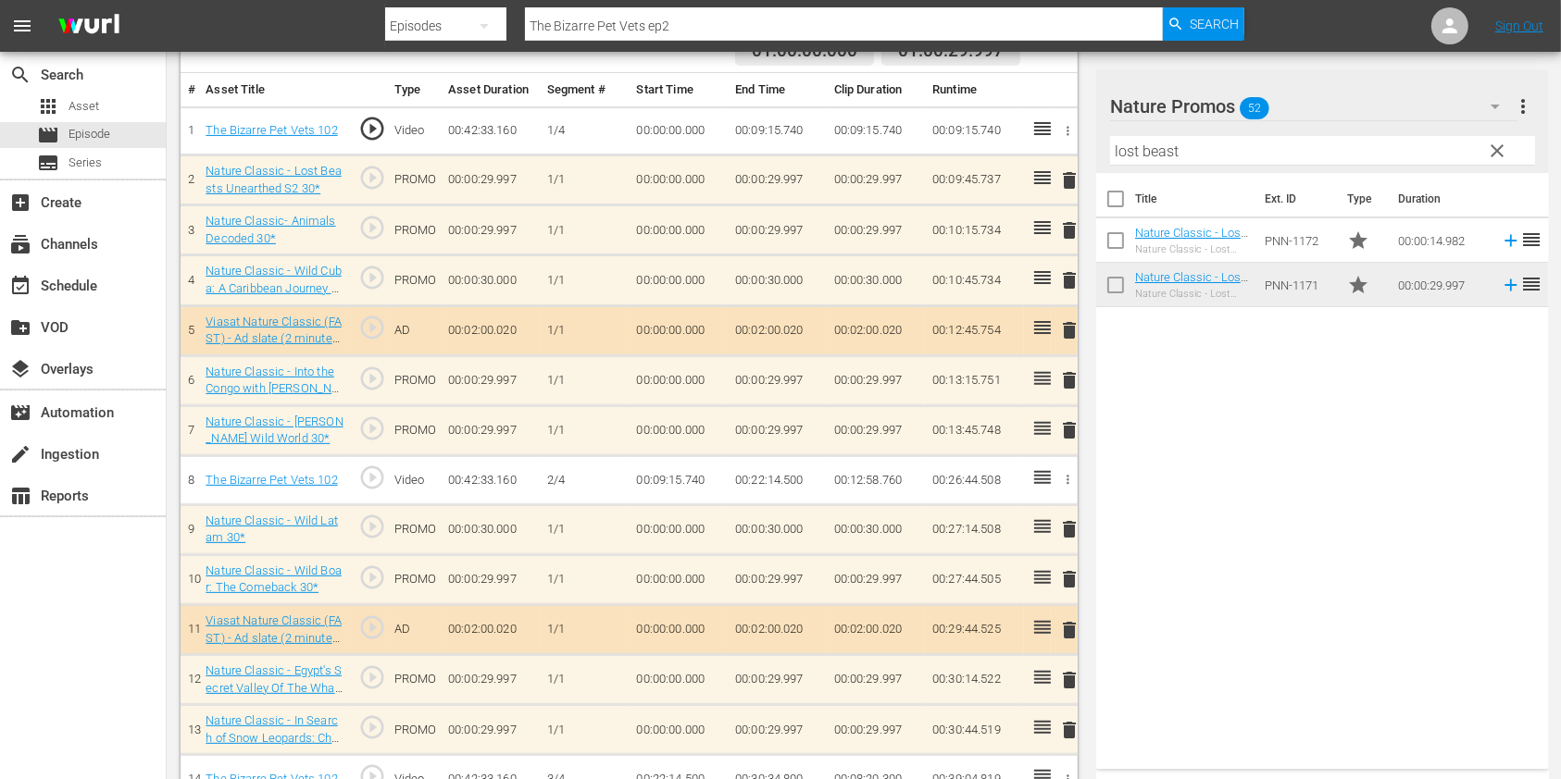
scroll to position [741, 0]
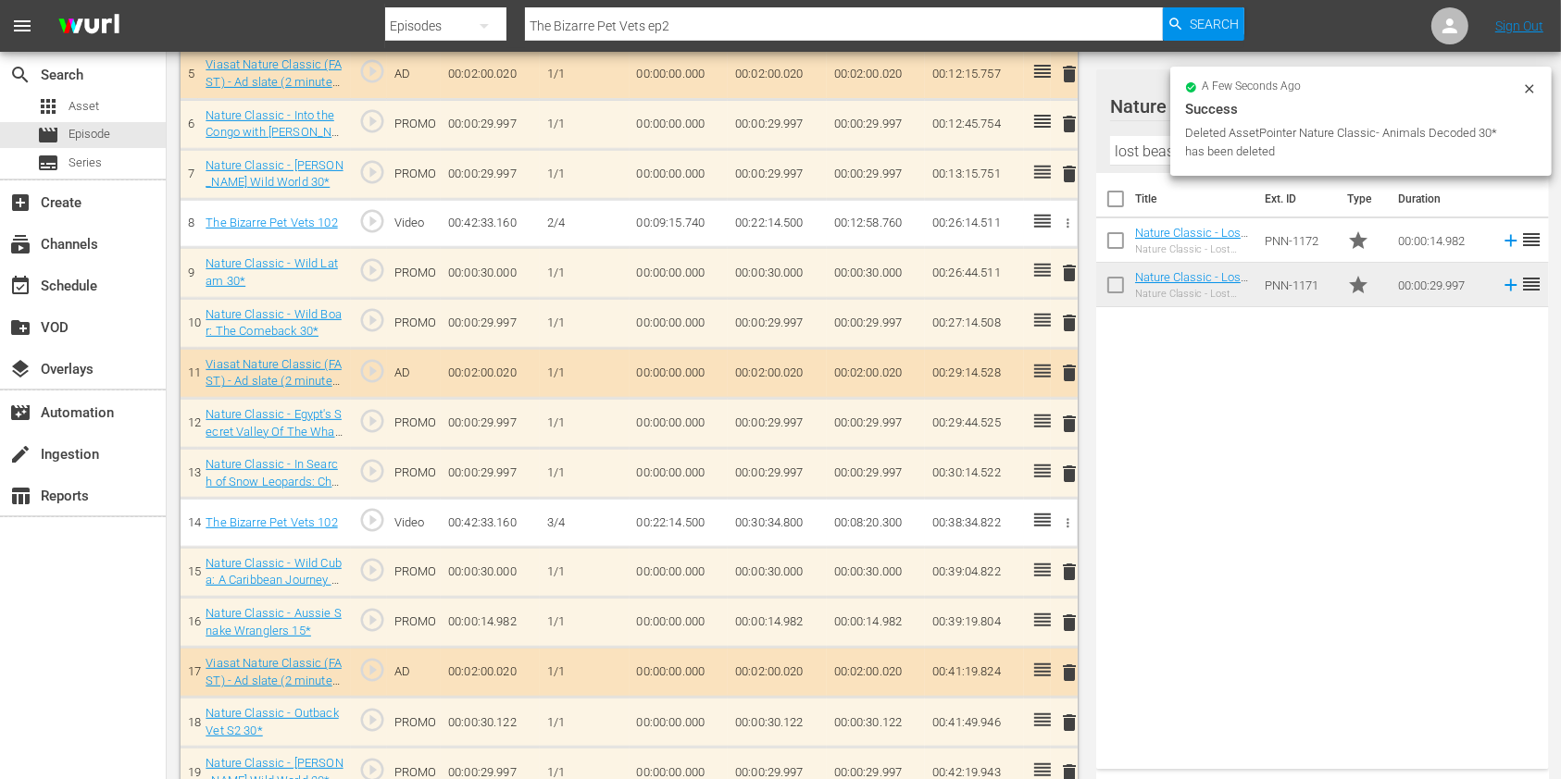
click at [1067, 318] on span "delete" at bounding box center [1069, 323] width 22 height 22
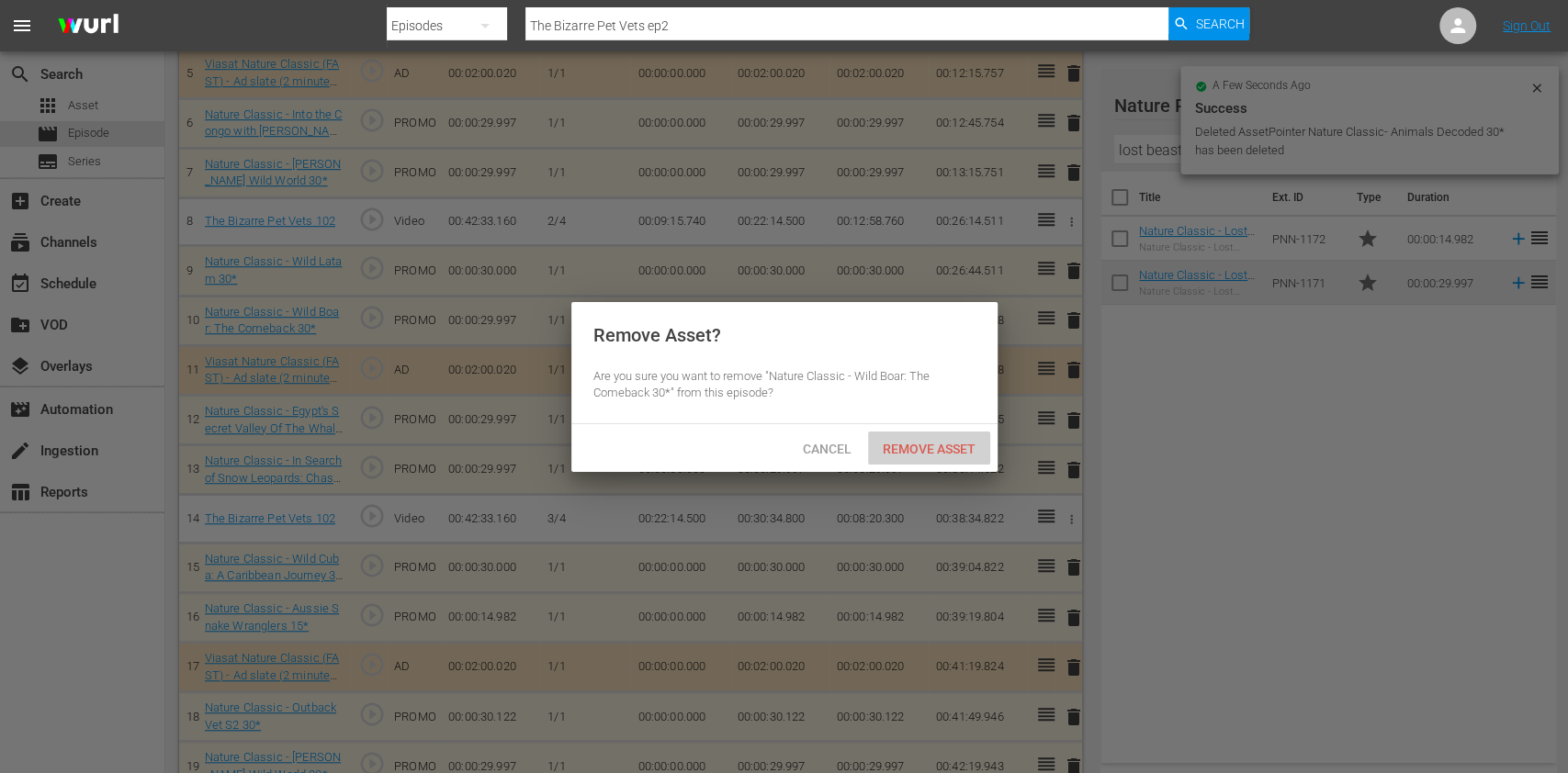
click at [931, 442] on span "Remove Asset" at bounding box center [929, 449] width 122 height 15
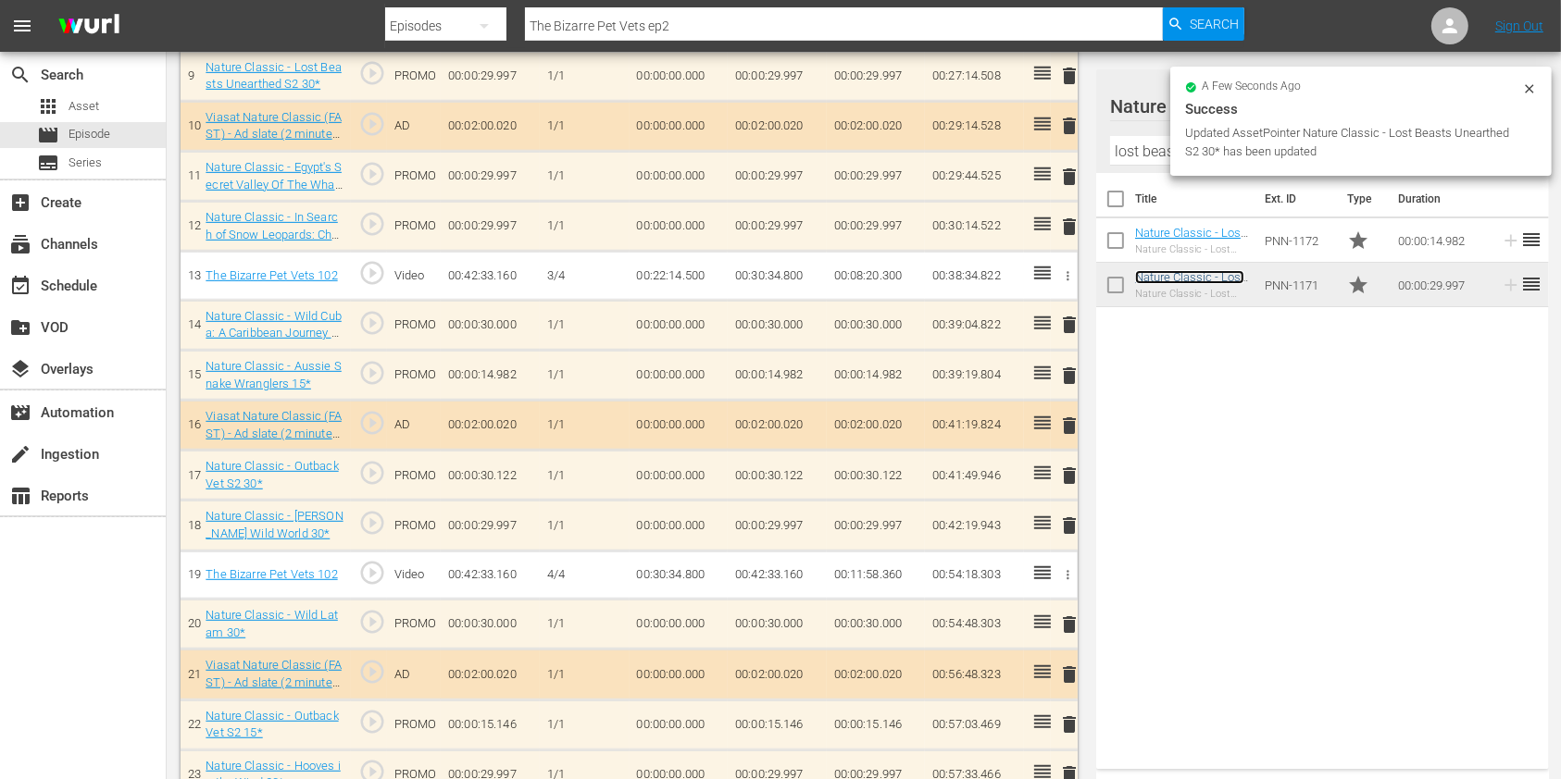
scroll to position [987, 0]
click at [1064, 530] on span "delete" at bounding box center [1069, 527] width 22 height 22
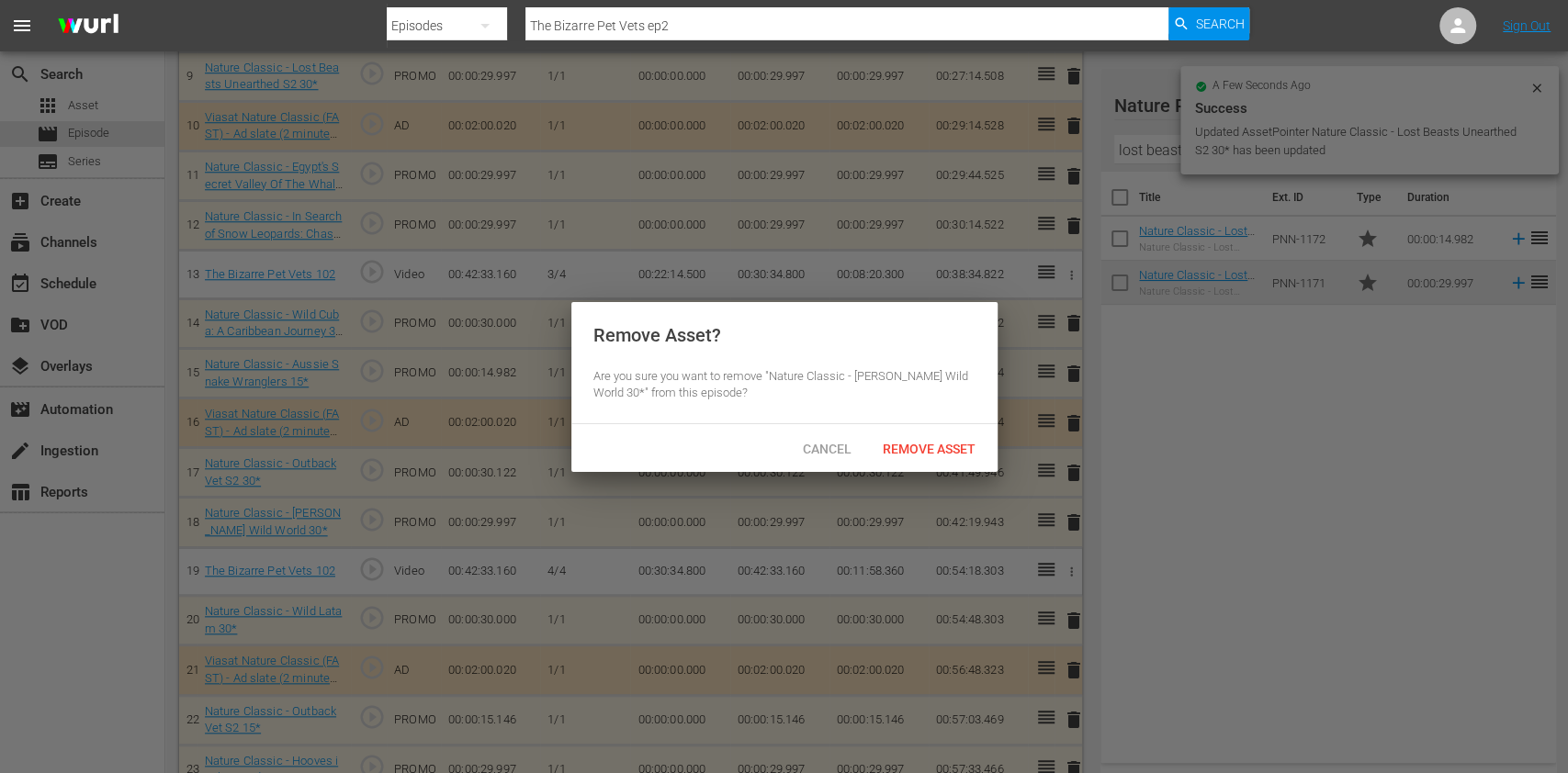
click at [967, 442] on span "Remove Asset" at bounding box center [929, 449] width 122 height 15
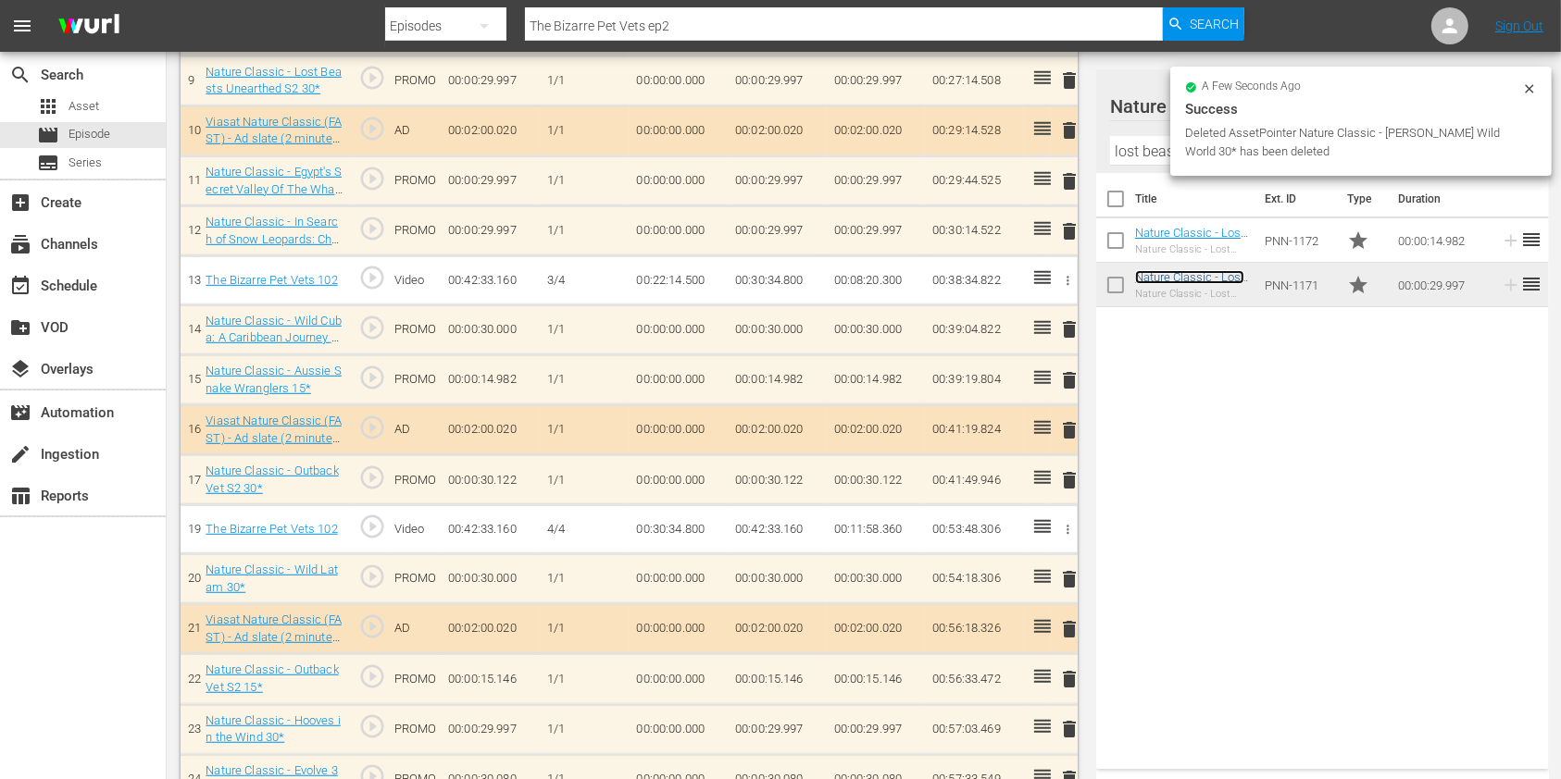
scroll to position [991, 0]
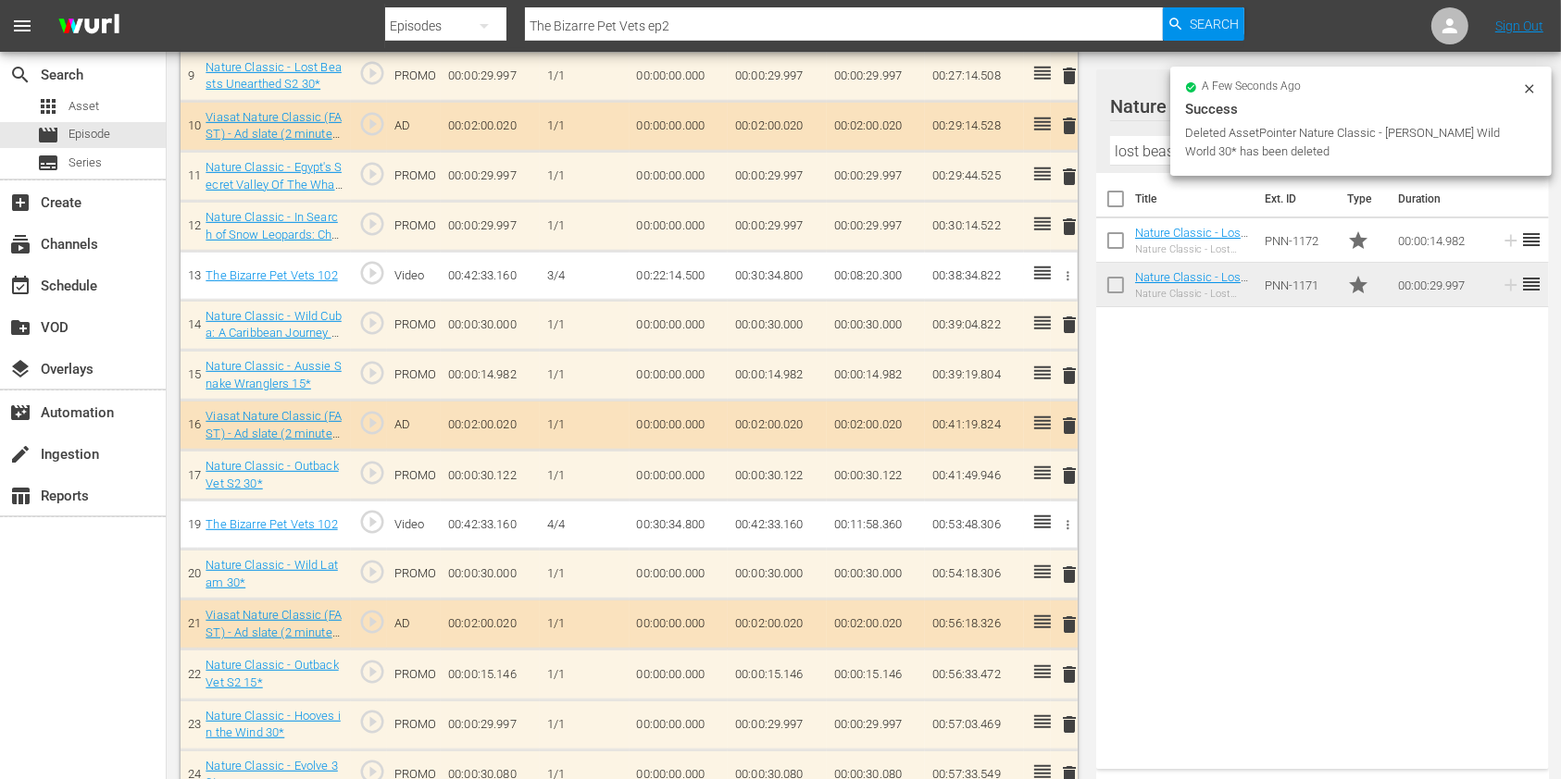
click at [1127, 141] on input "lost beast" at bounding box center [1322, 151] width 425 height 30
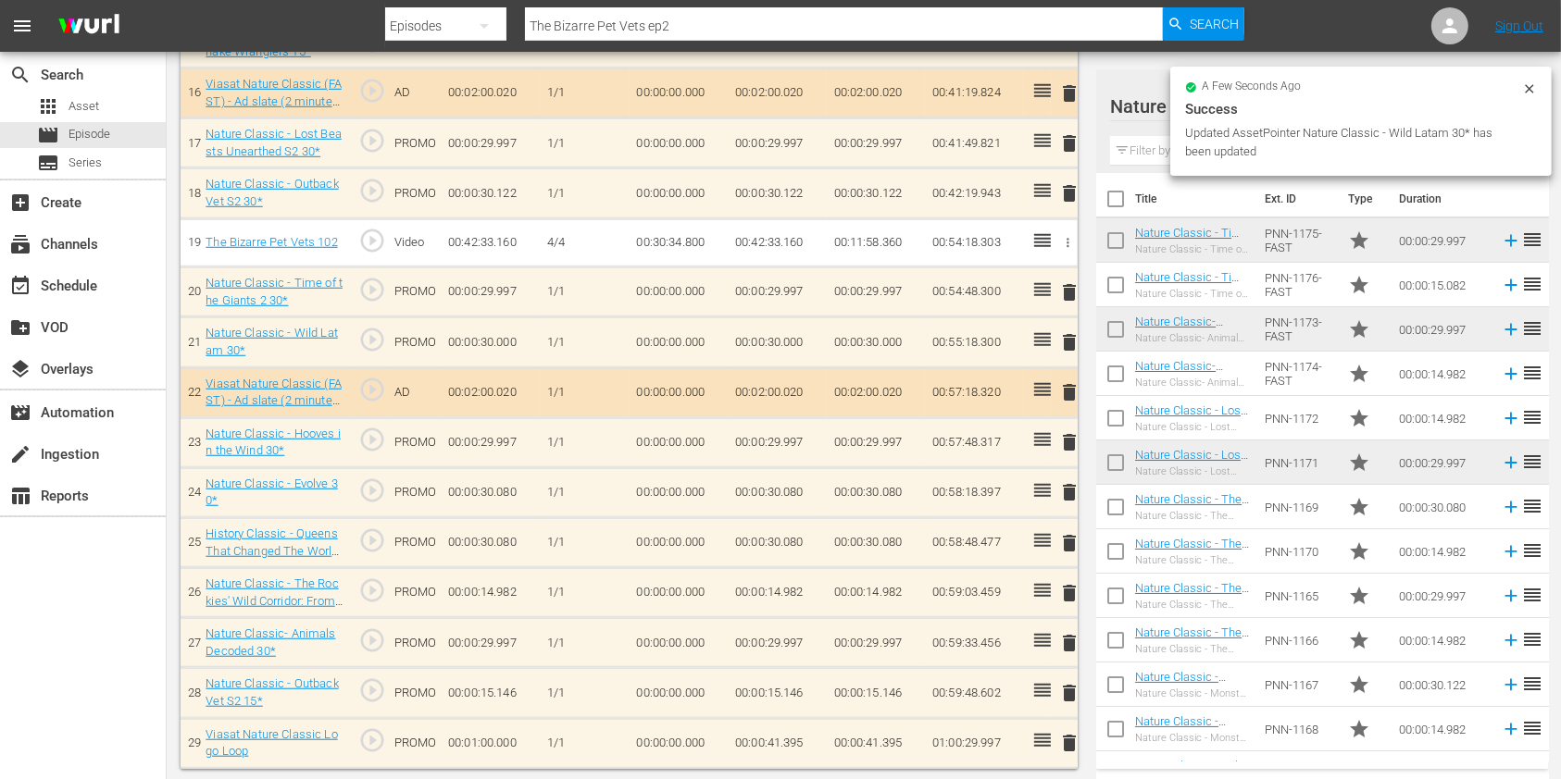
scroll to position [1316, 0]
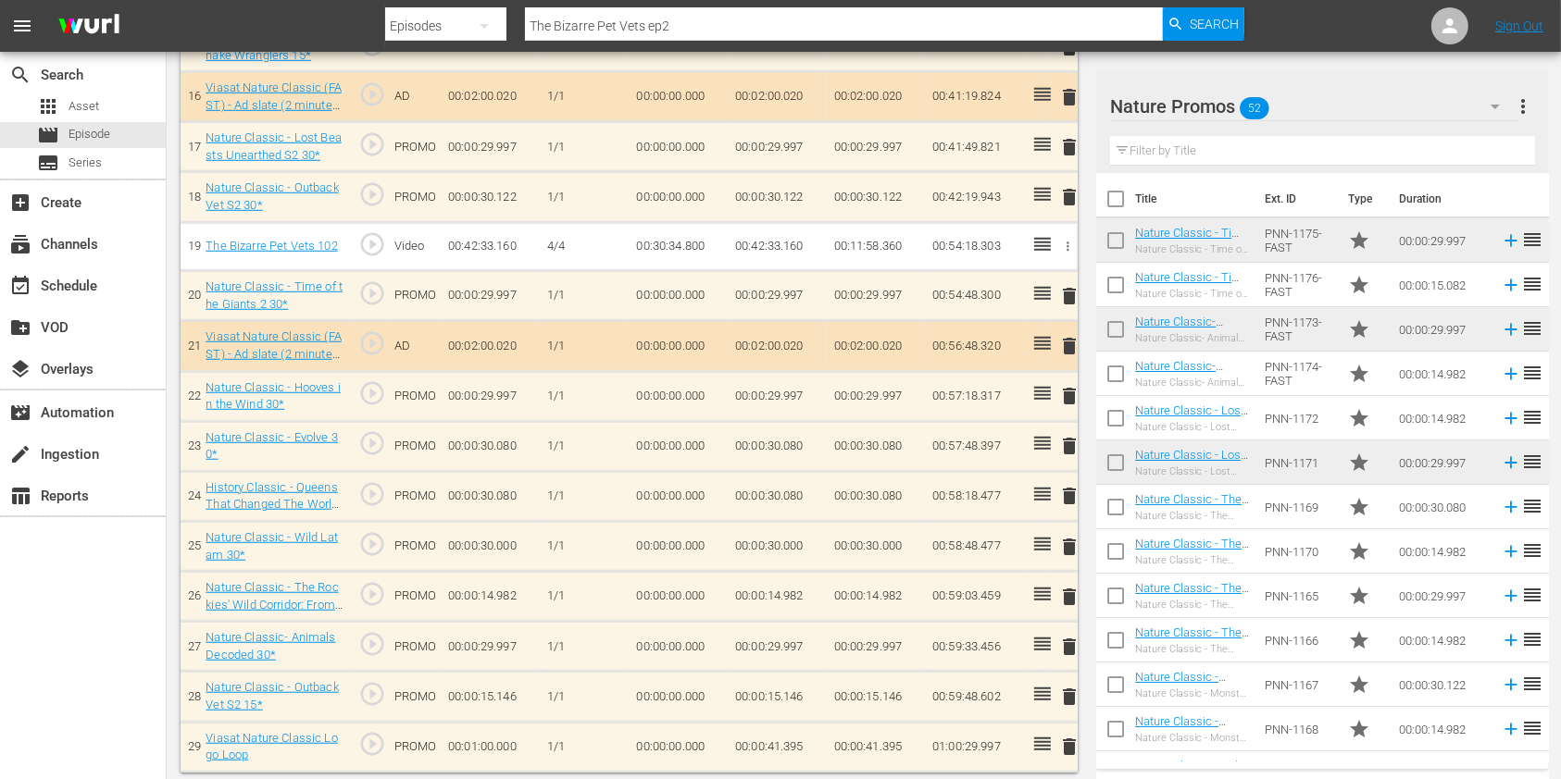
click at [1208, 152] on input "text" at bounding box center [1322, 151] width 425 height 30
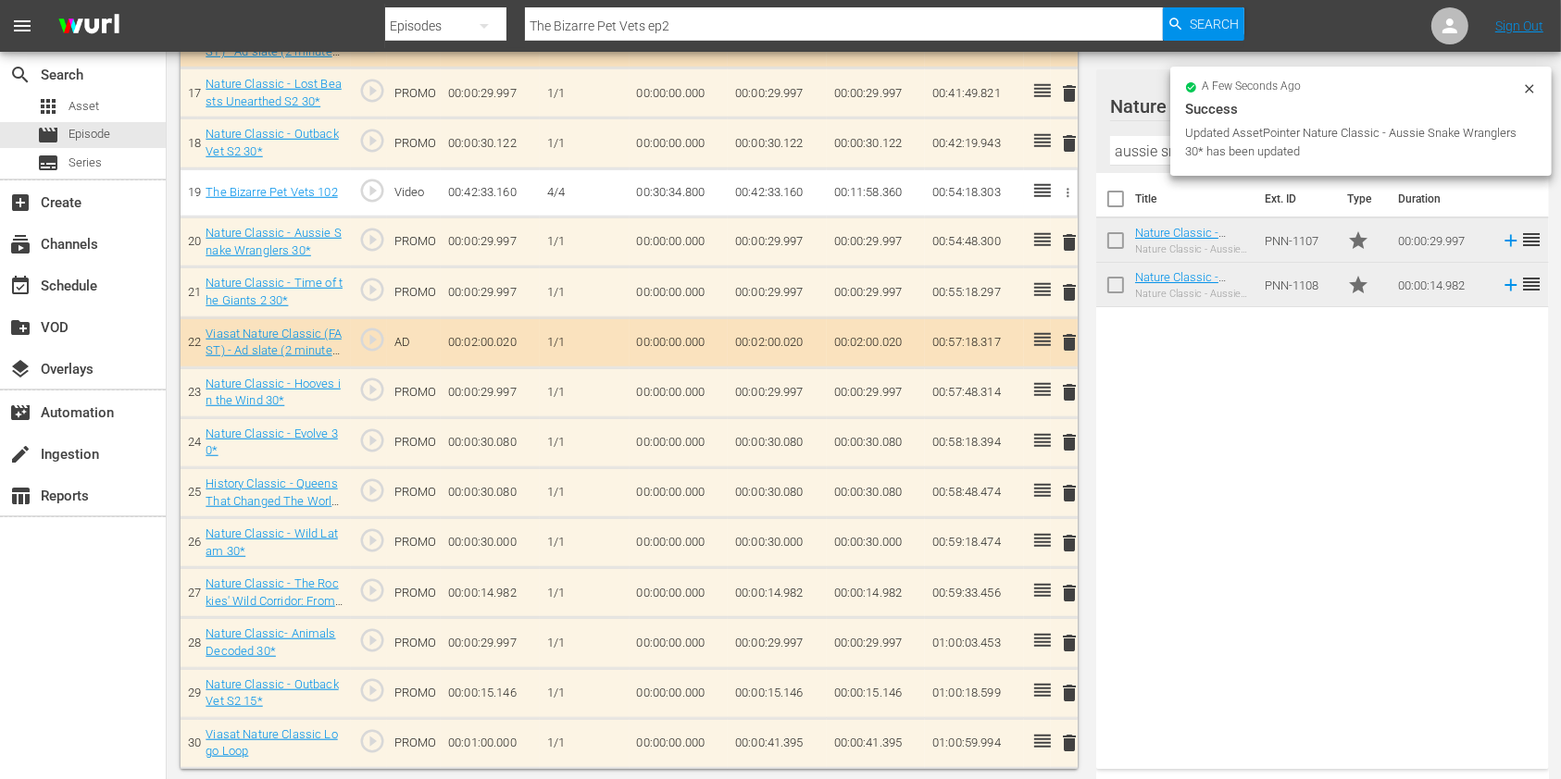
scroll to position [1366, 0]
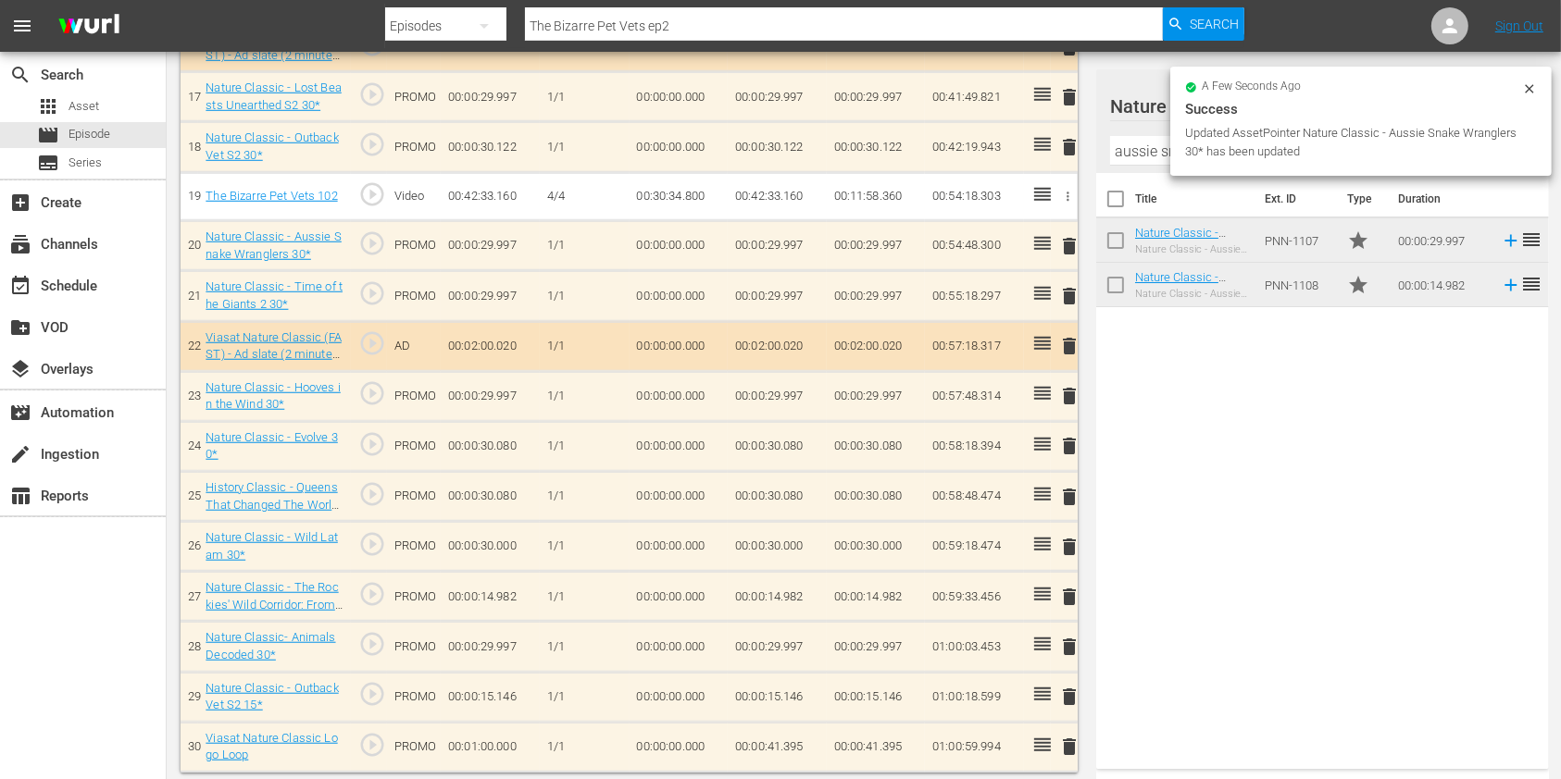
click at [1065, 385] on span "delete" at bounding box center [1069, 396] width 22 height 22
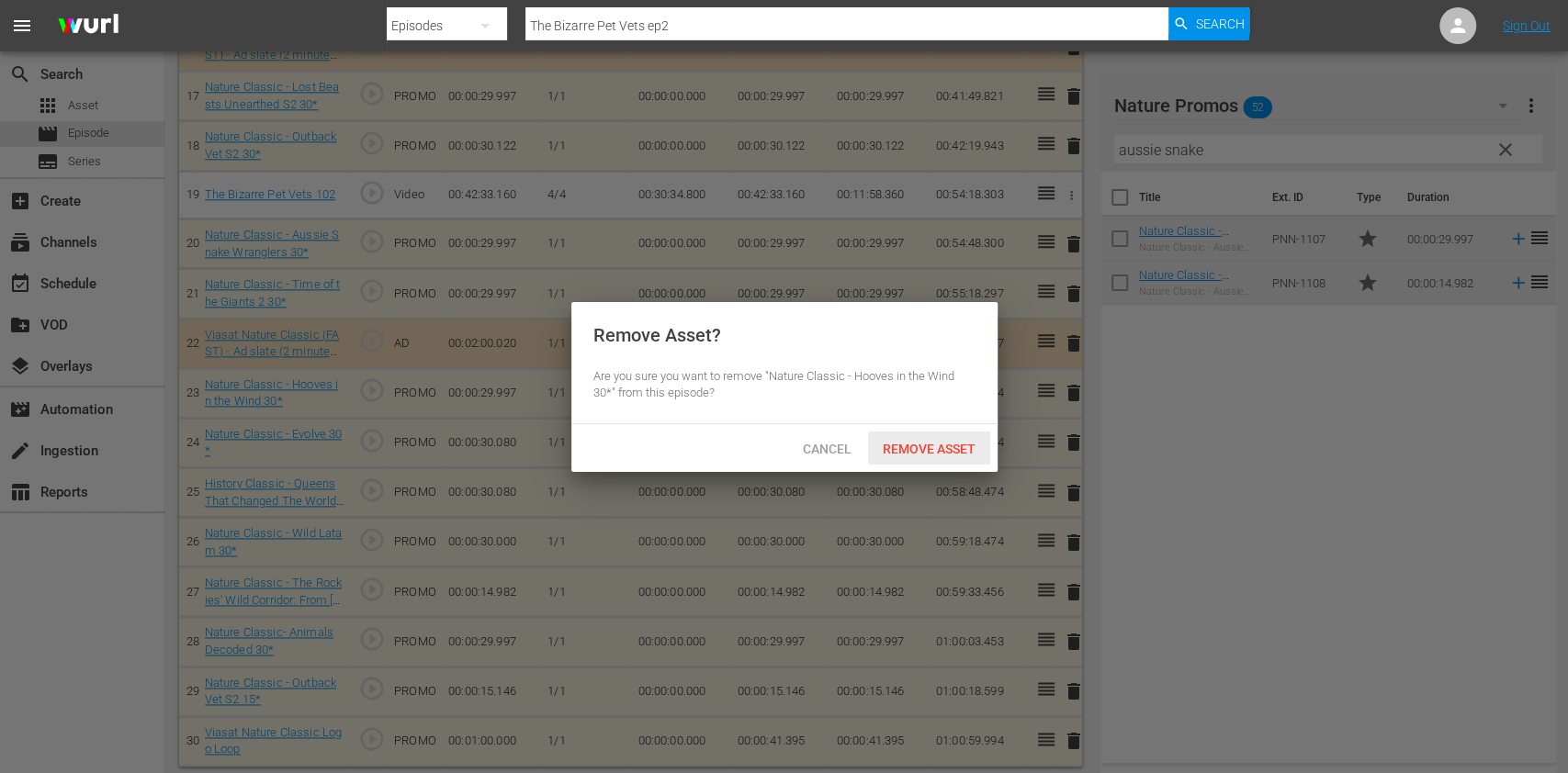
click at [891, 454] on span "Remove Asset" at bounding box center [929, 449] width 122 height 15
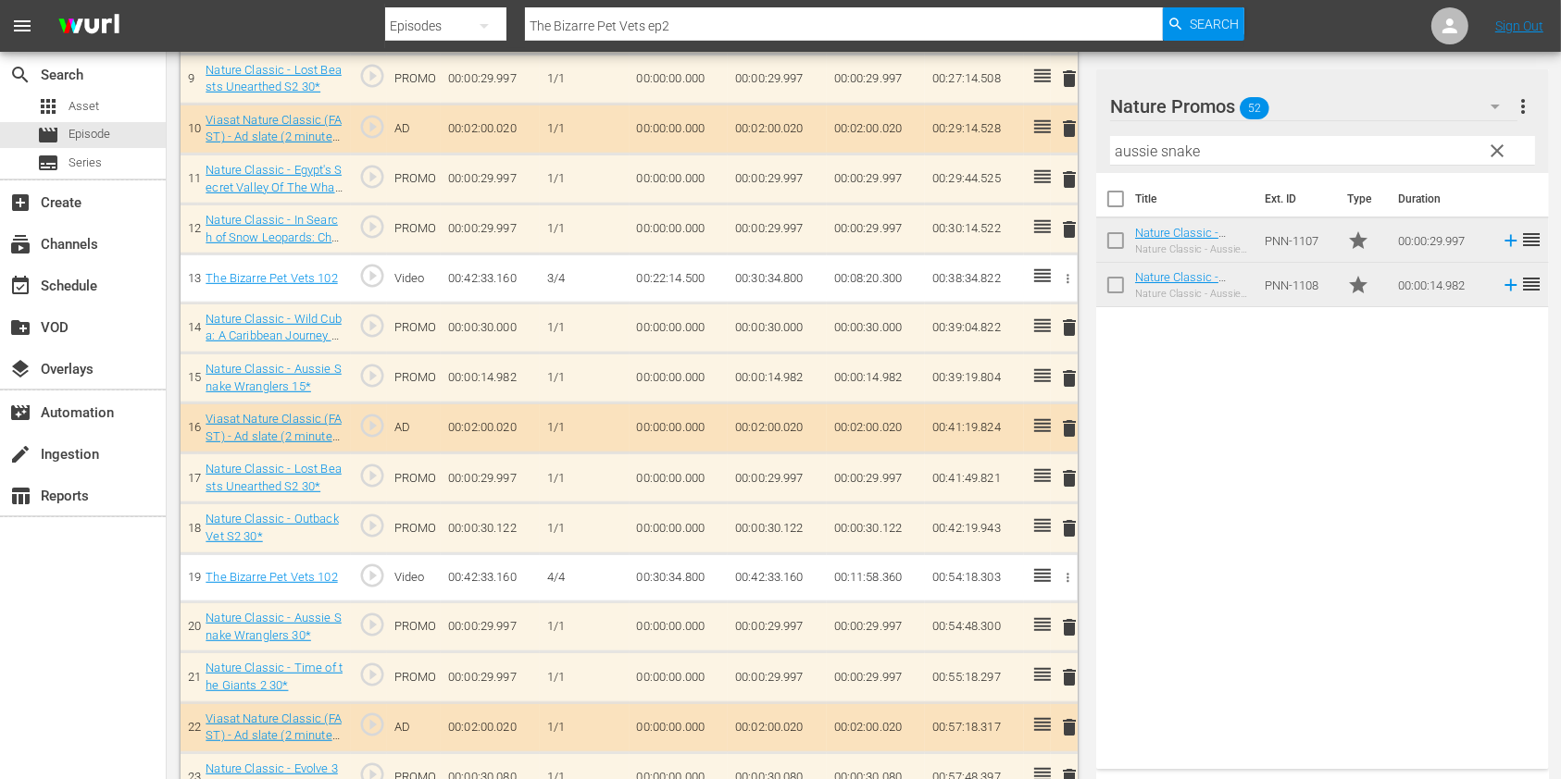
scroll to position [947, 0]
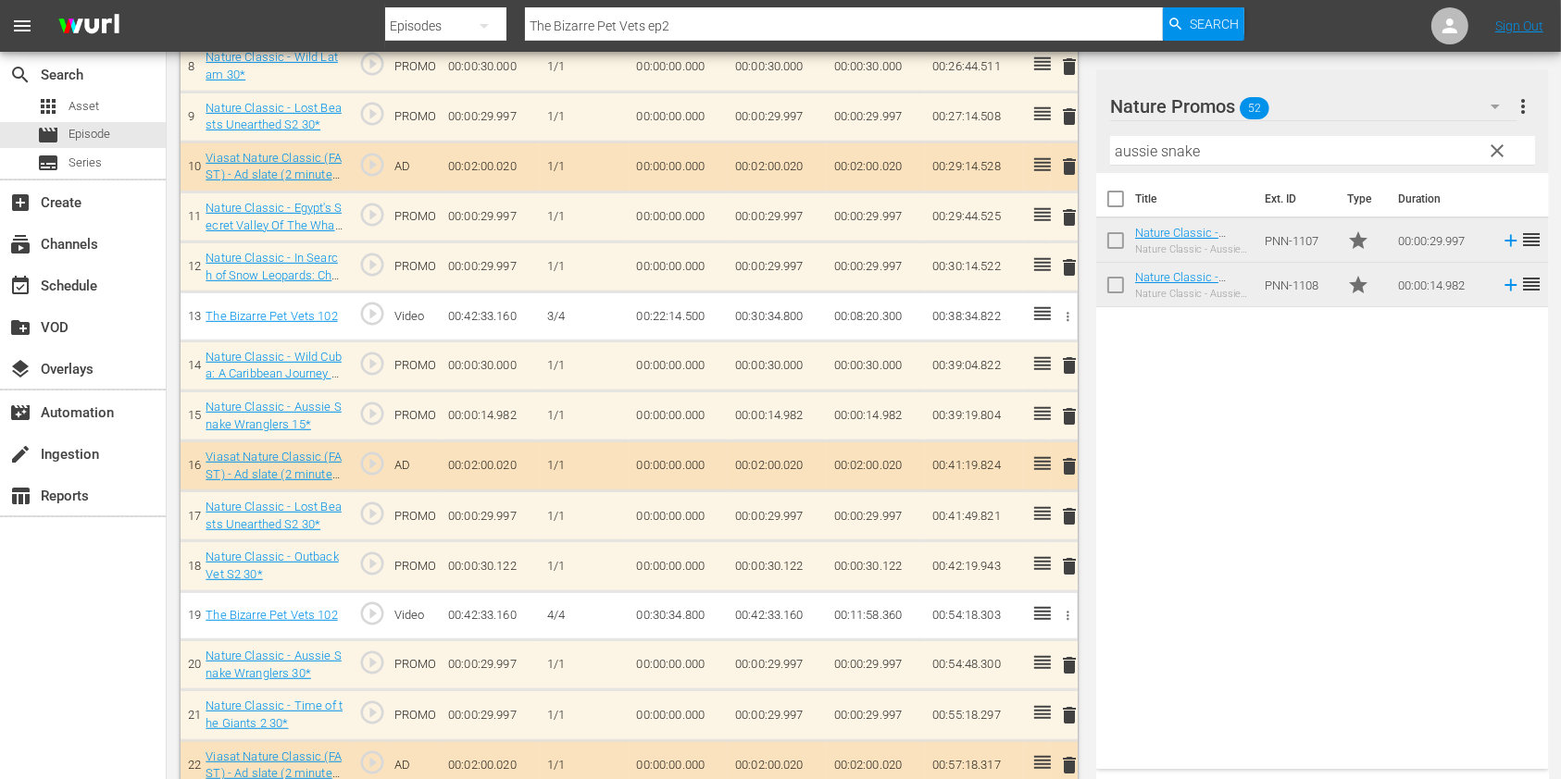
click at [1066, 214] on span "delete" at bounding box center [1069, 217] width 22 height 22
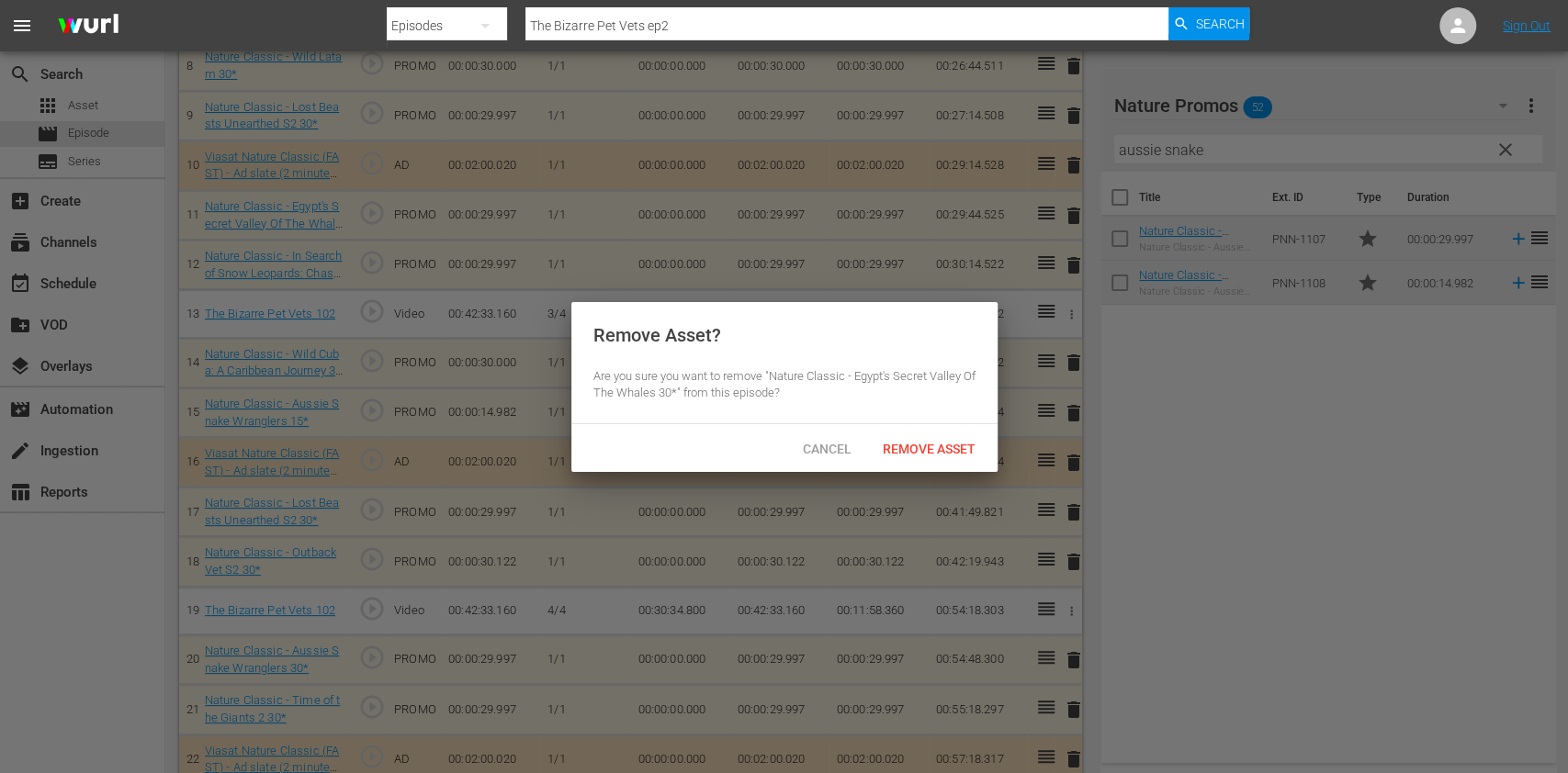
click at [944, 444] on span "Remove Asset" at bounding box center [929, 449] width 122 height 15
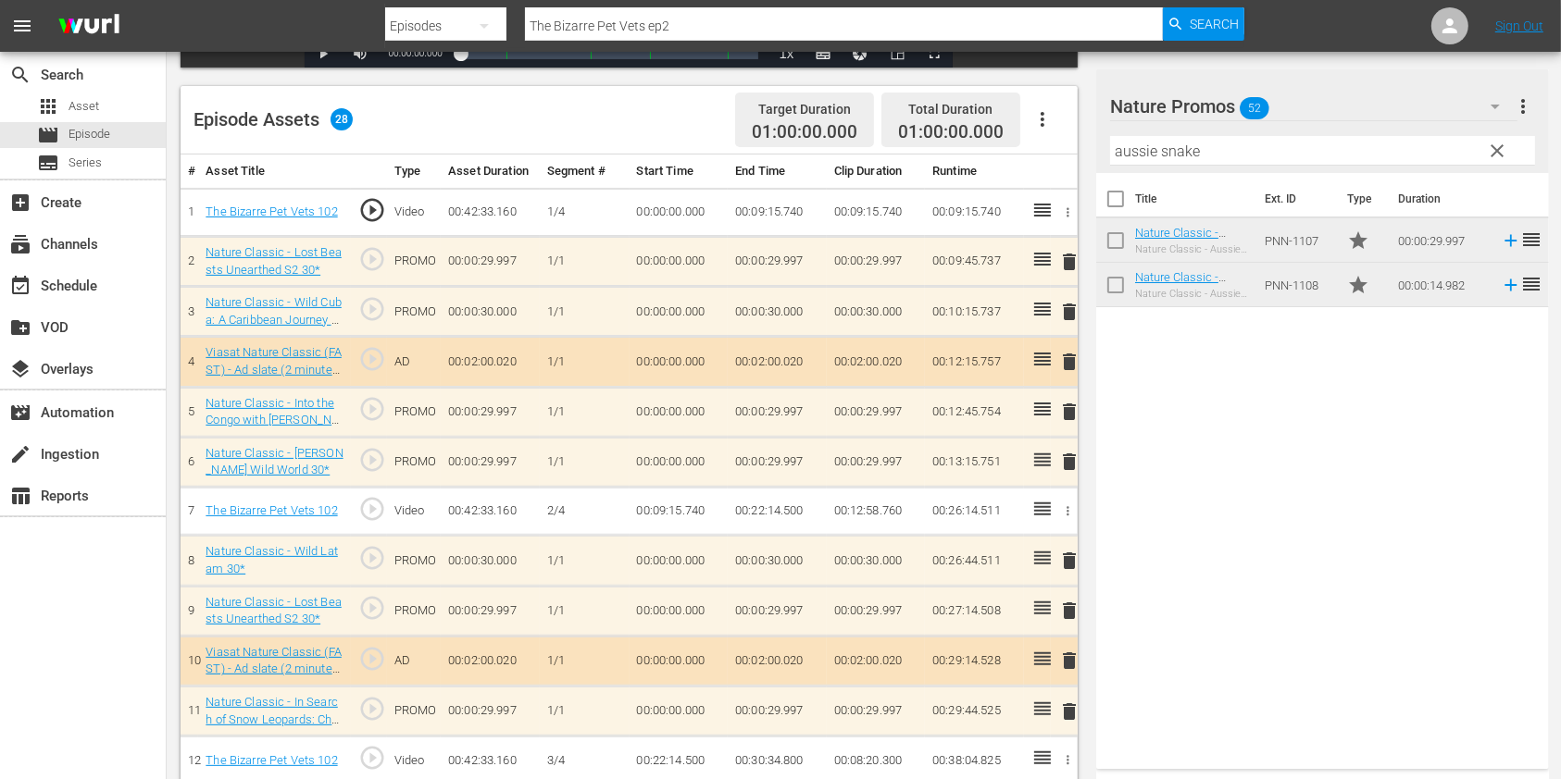
scroll to position [1266, 0]
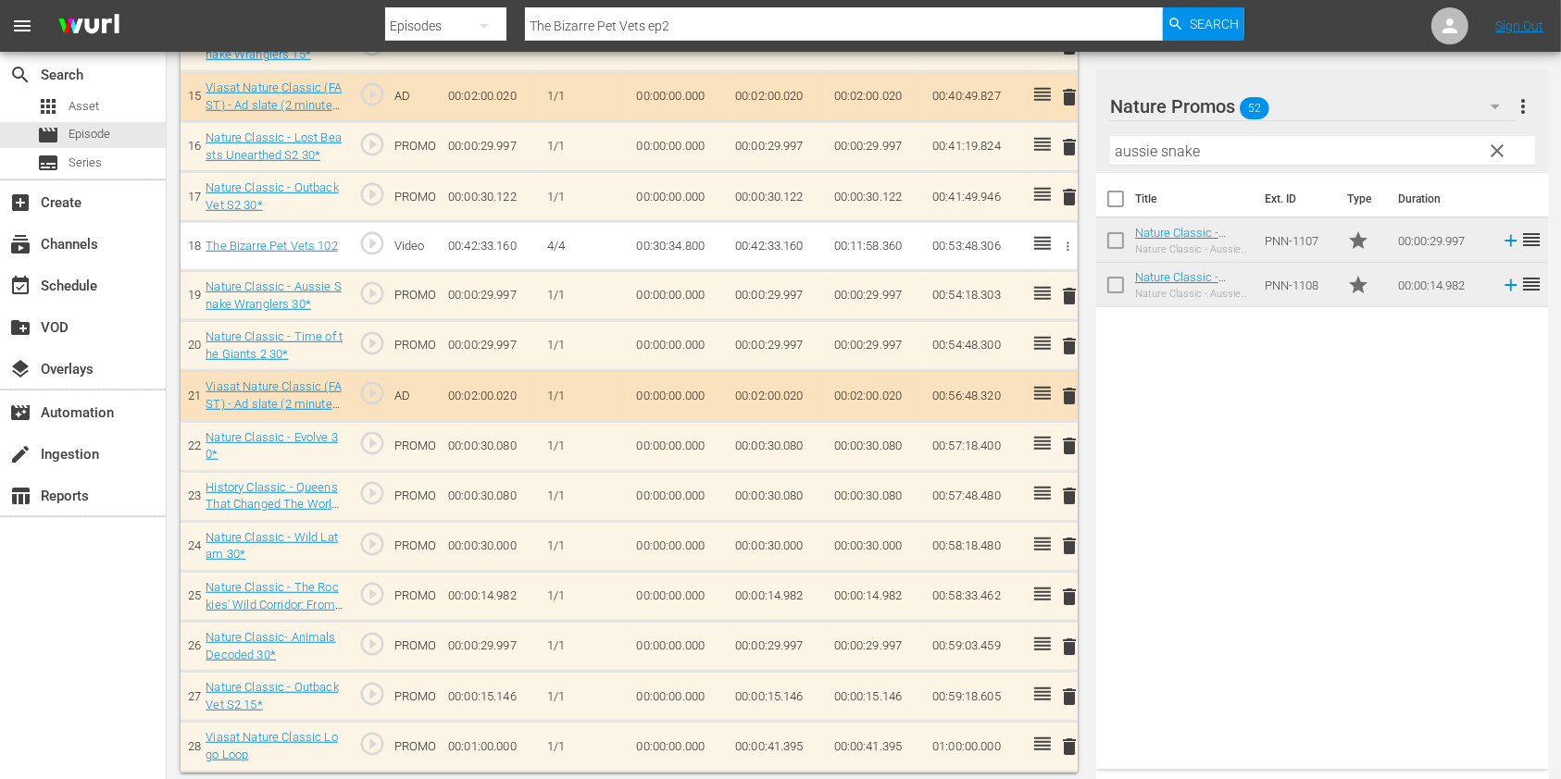
click at [1155, 145] on input "aussie snake" at bounding box center [1322, 151] width 425 height 30
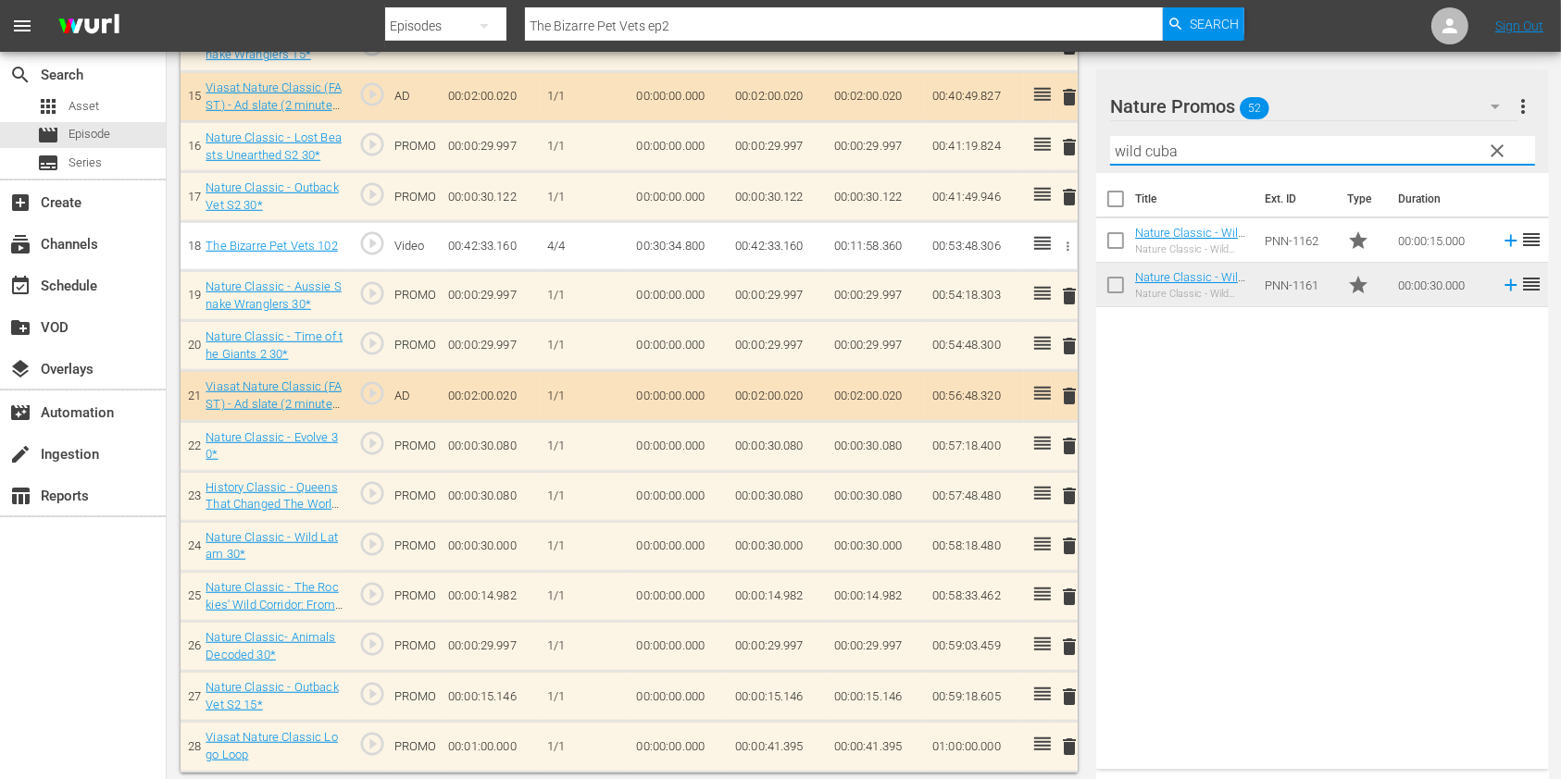
type input "wild cuba"
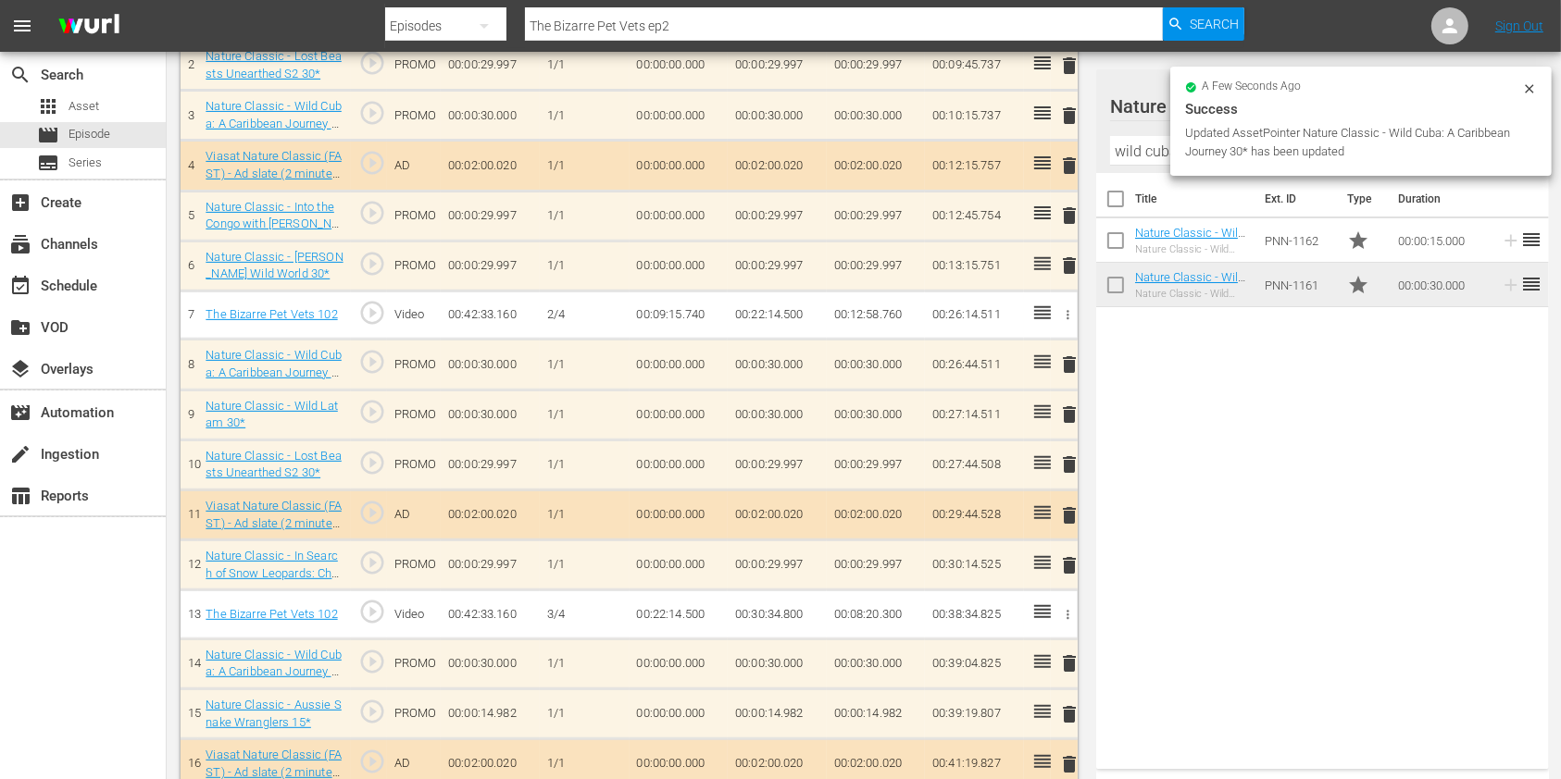
scroll to position [650, 0]
click at [1068, 405] on div "delete" at bounding box center [1064, 418] width 12 height 27
click at [1062, 414] on span "delete" at bounding box center [1069, 414] width 22 height 22
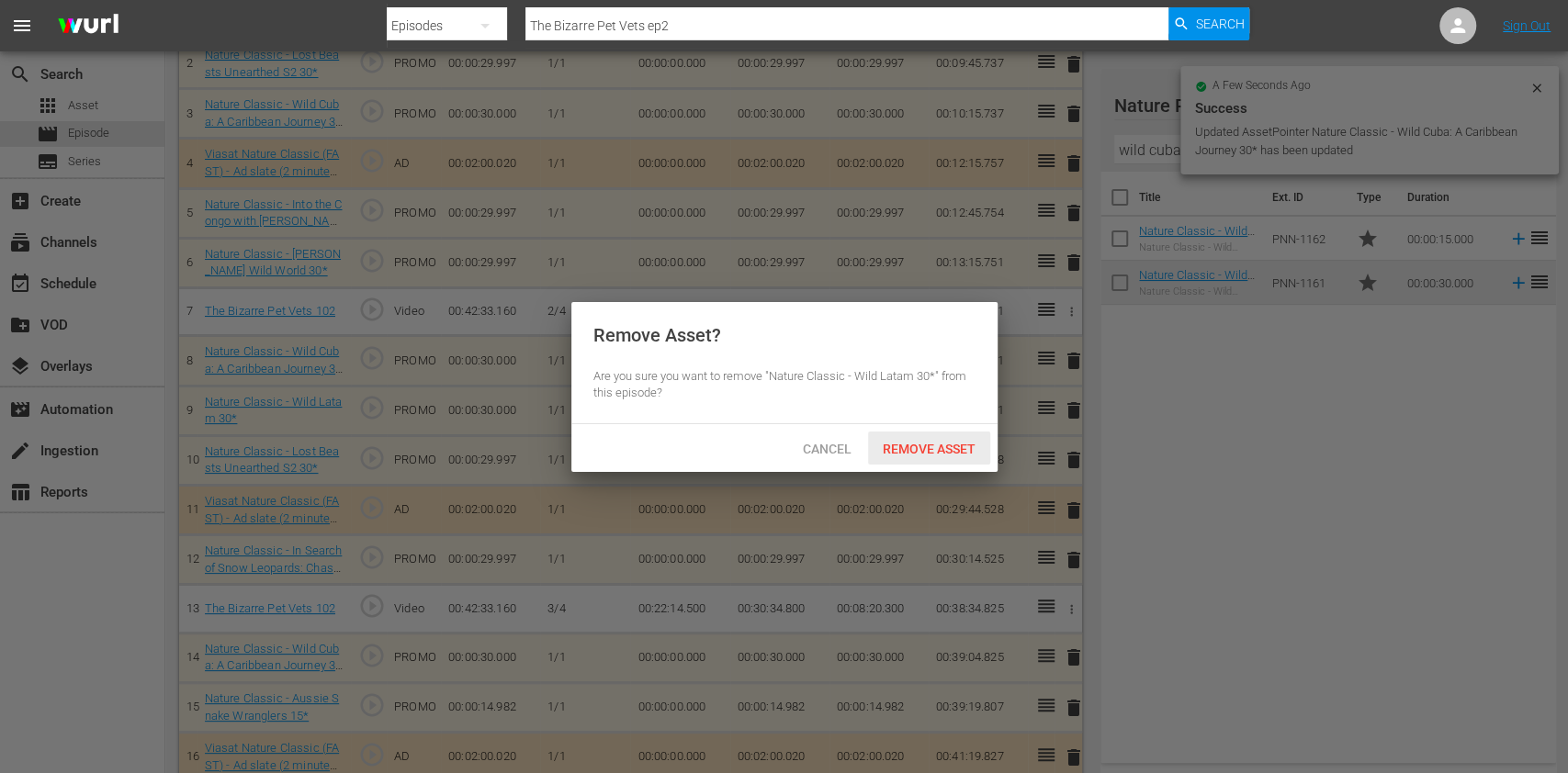
click at [910, 456] on div "Remove Asset" at bounding box center [929, 449] width 122 height 34
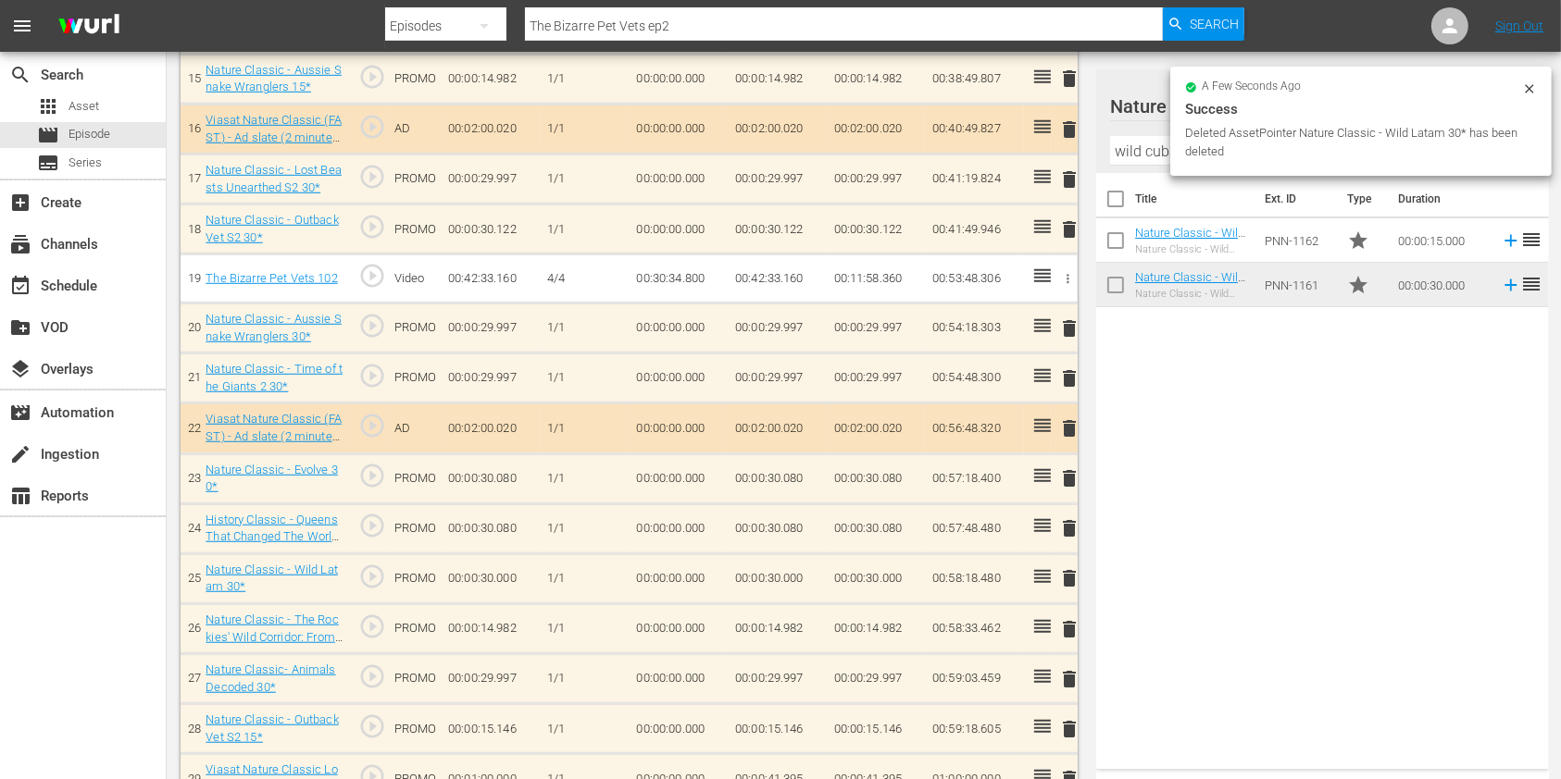
scroll to position [1266, 0]
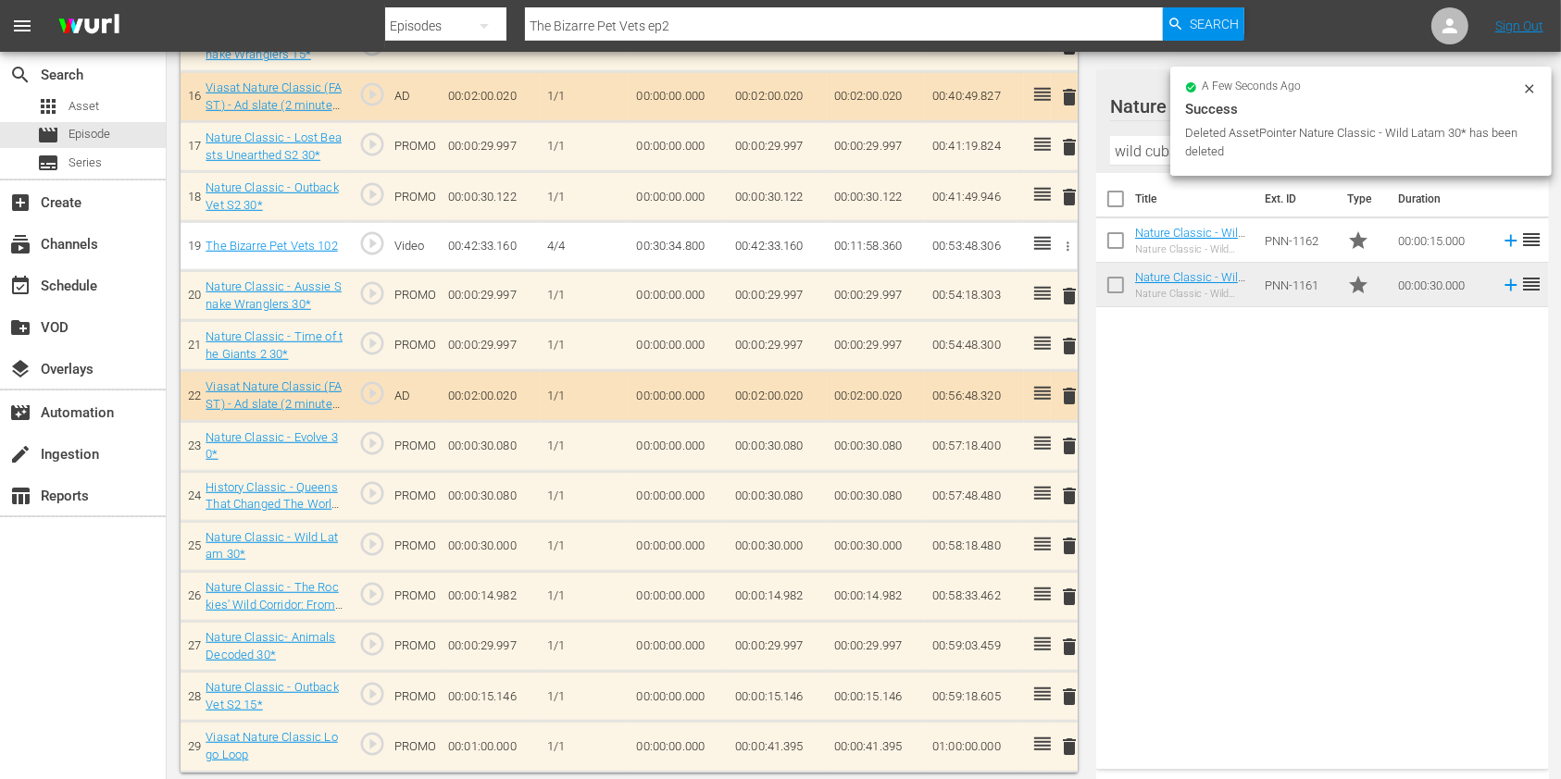
click at [1075, 542] on span "delete" at bounding box center [1069, 546] width 22 height 22
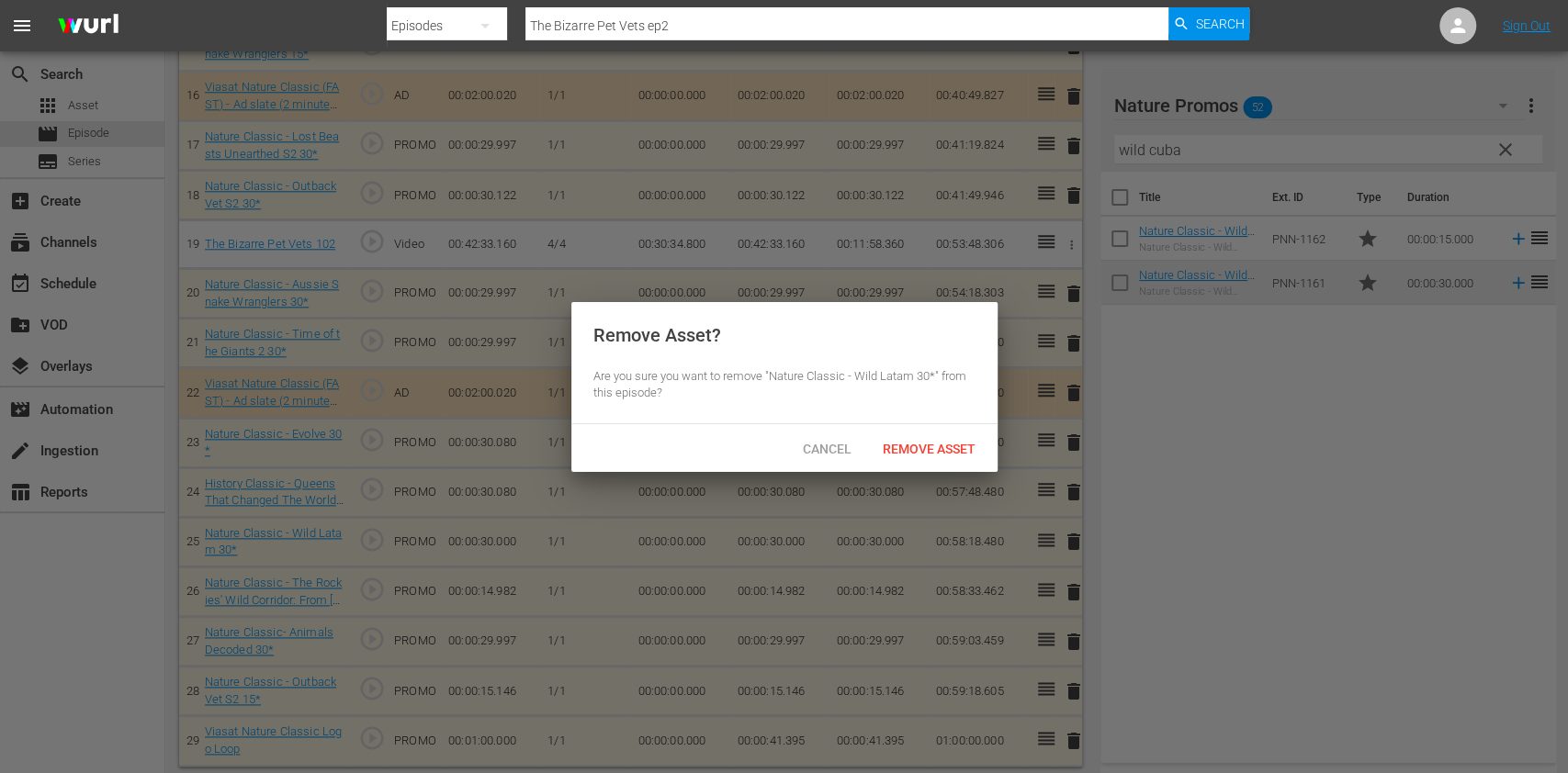
click at [937, 459] on div "Remove Asset" at bounding box center [929, 449] width 122 height 34
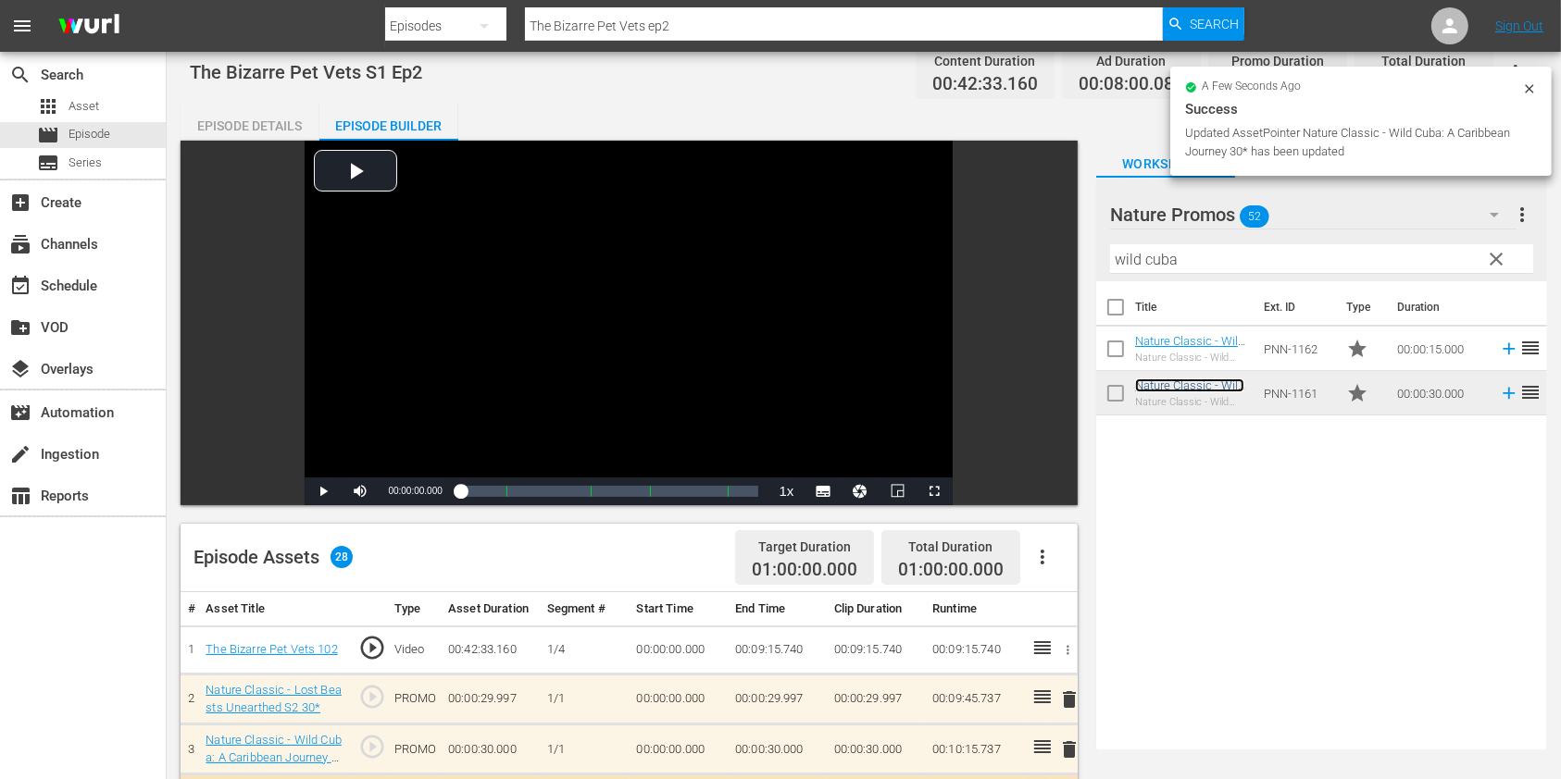
scroll to position [0, 0]
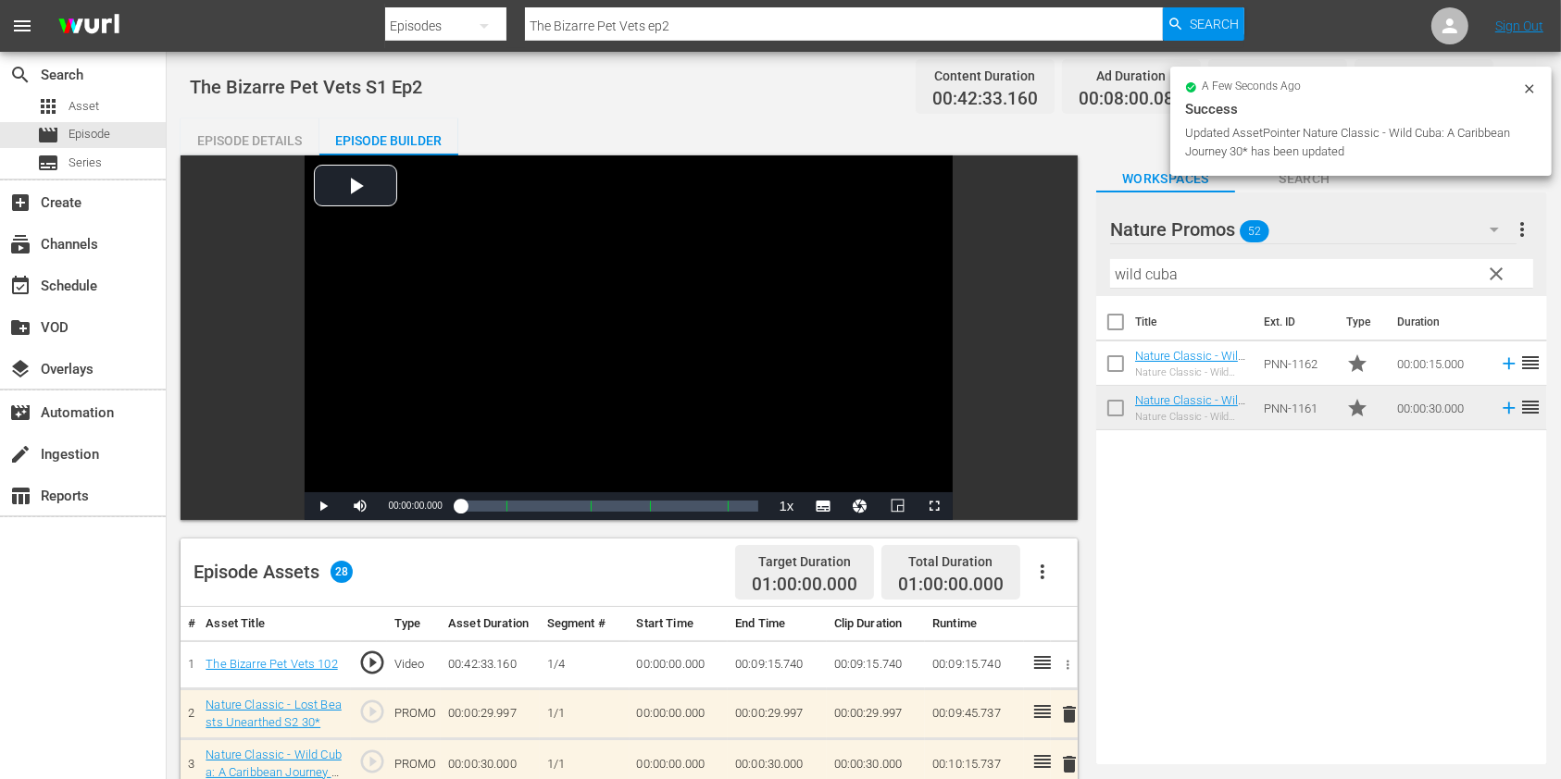
click at [764, 30] on input "The Bizarre Pet Vets ep2" at bounding box center [844, 26] width 638 height 44
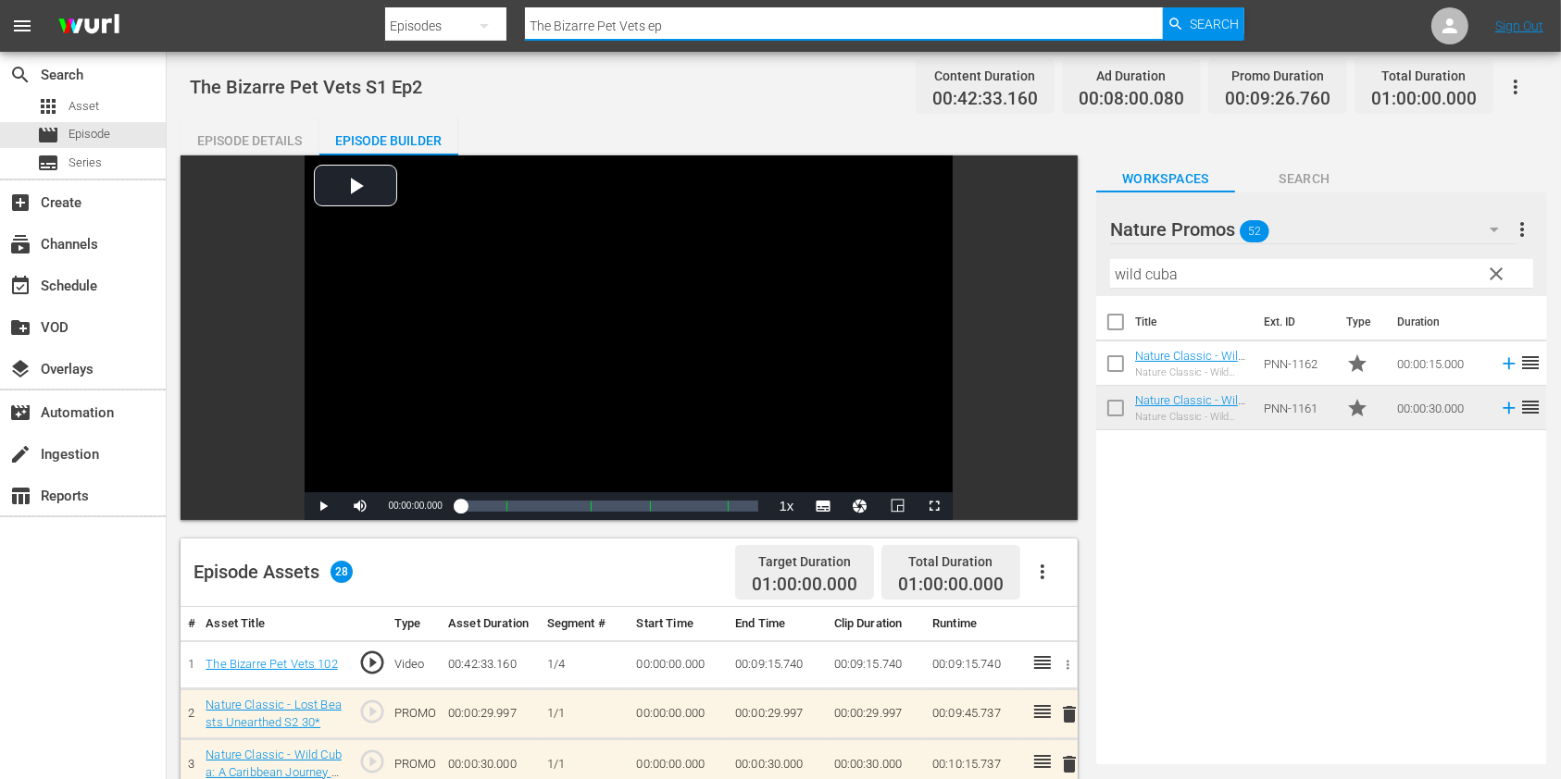
type input "The Bizarre Pet Vets ep3"
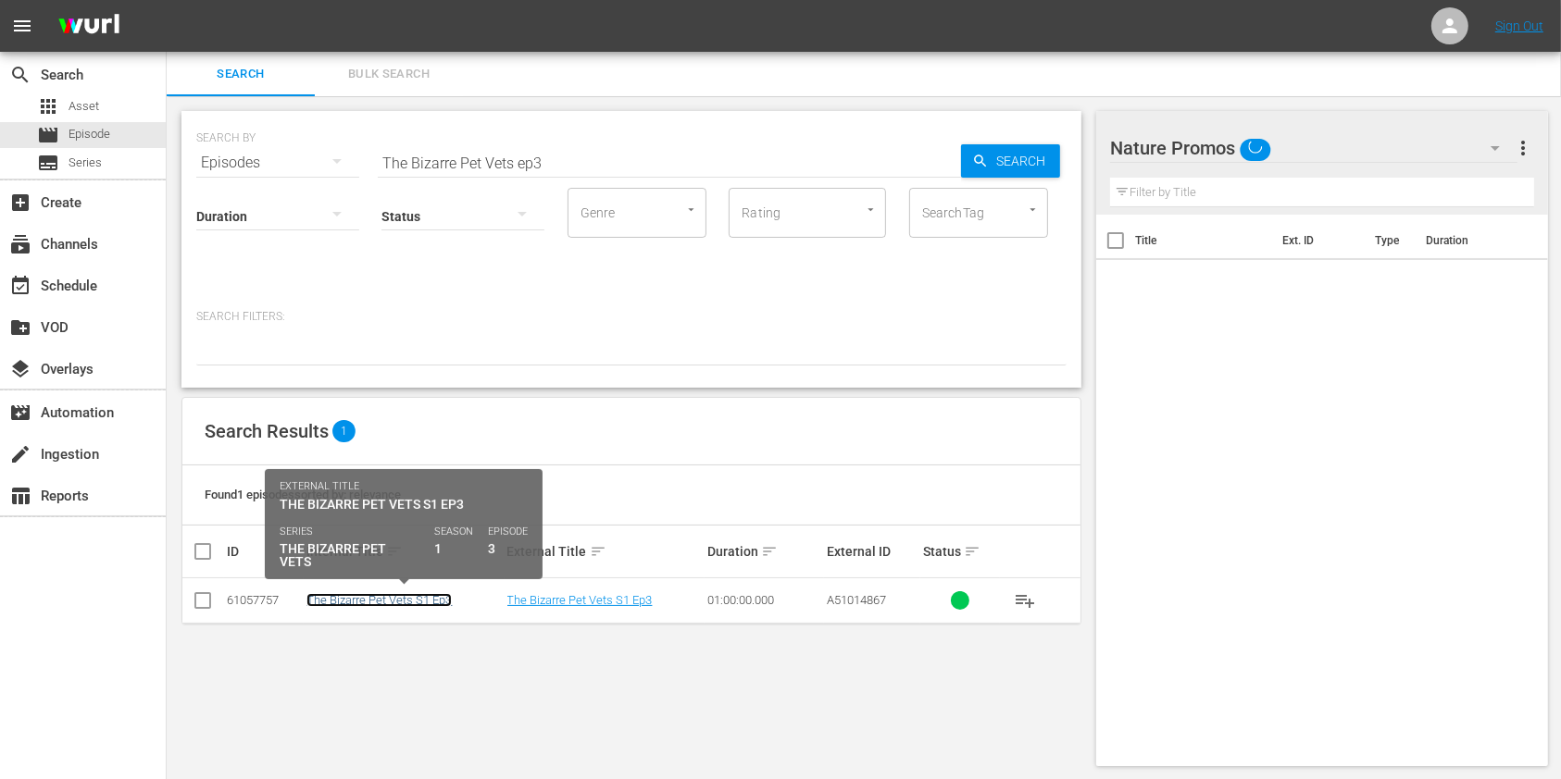
click at [407, 594] on link "The Bizarre Pet Vets S1 Ep3" at bounding box center [378, 600] width 145 height 14
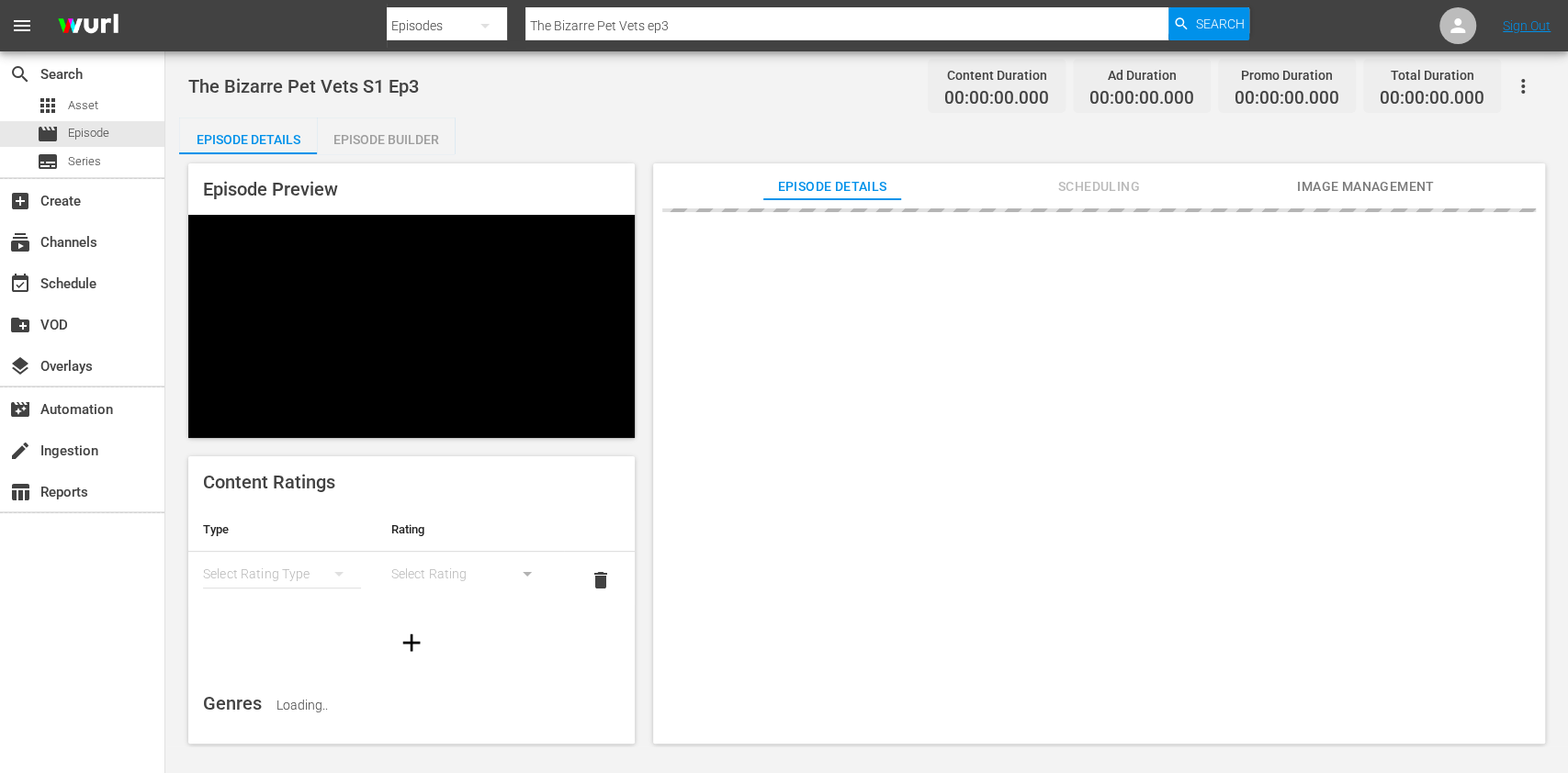
click at [407, 142] on div "Episode Builder" at bounding box center [385, 139] width 138 height 44
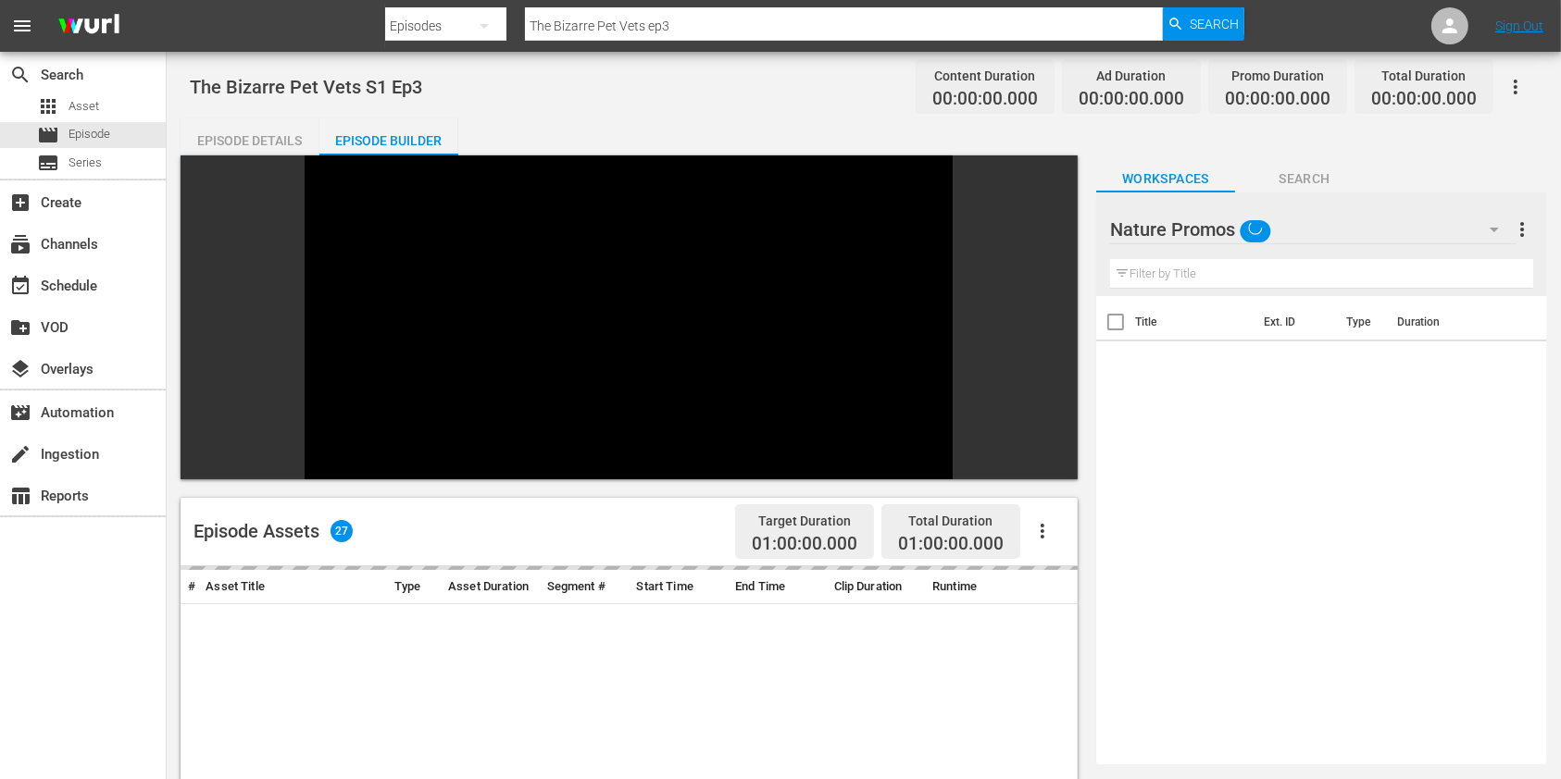
click at [1275, 288] on hr at bounding box center [1321, 288] width 423 height 1
click at [1273, 275] on input "text" at bounding box center [1321, 274] width 423 height 30
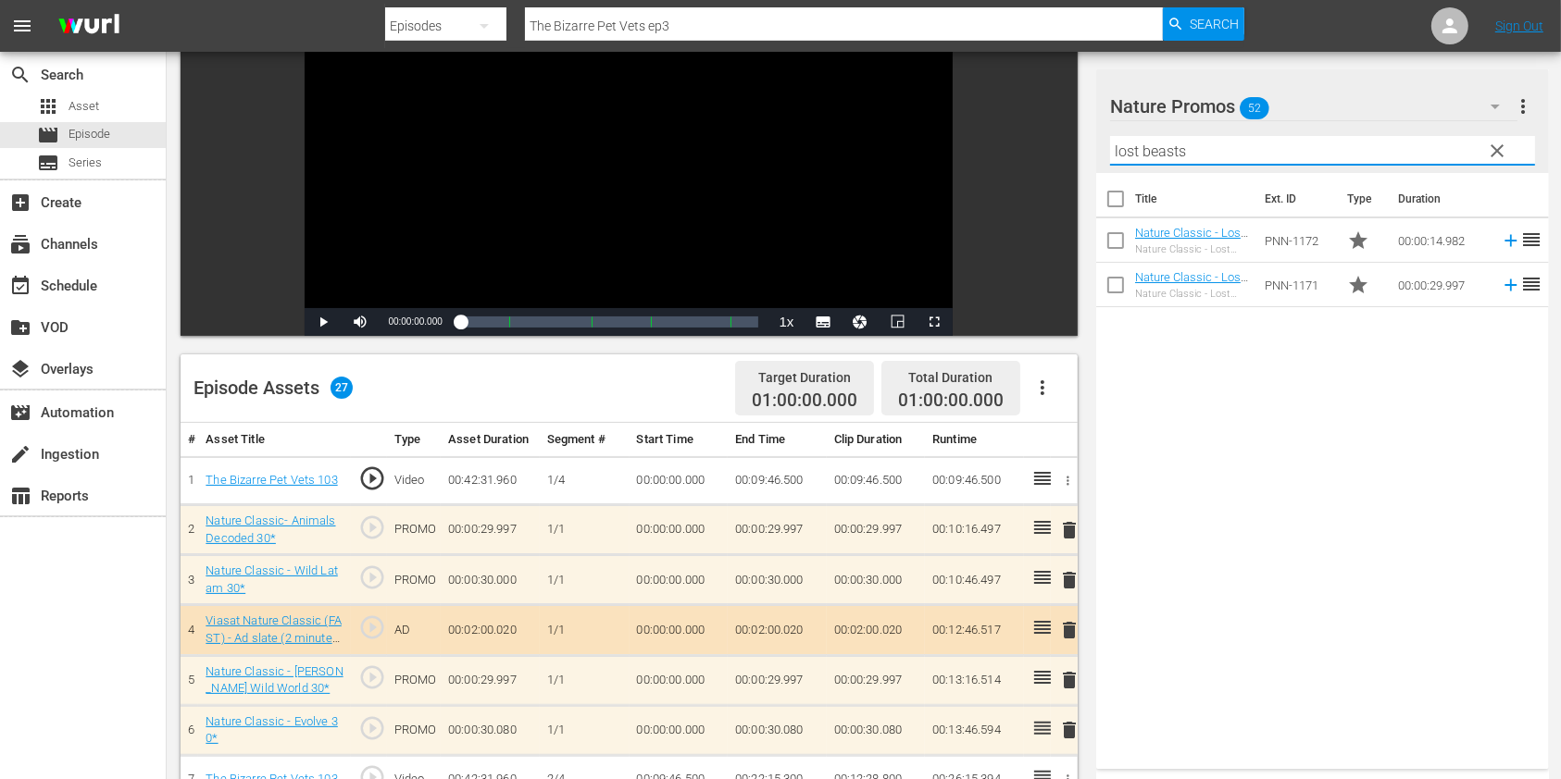
scroll to position [493, 0]
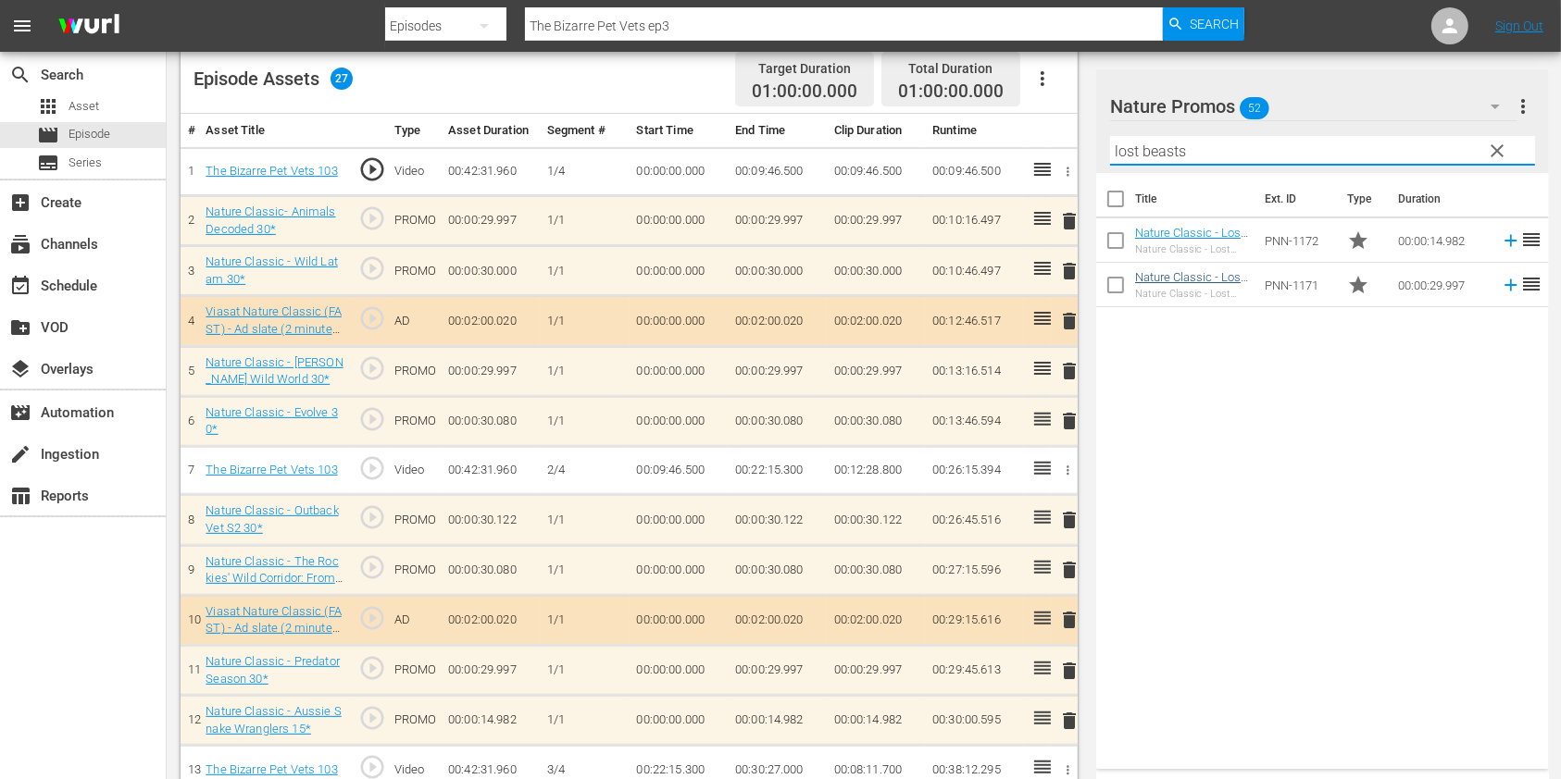
type input "lost beasts"
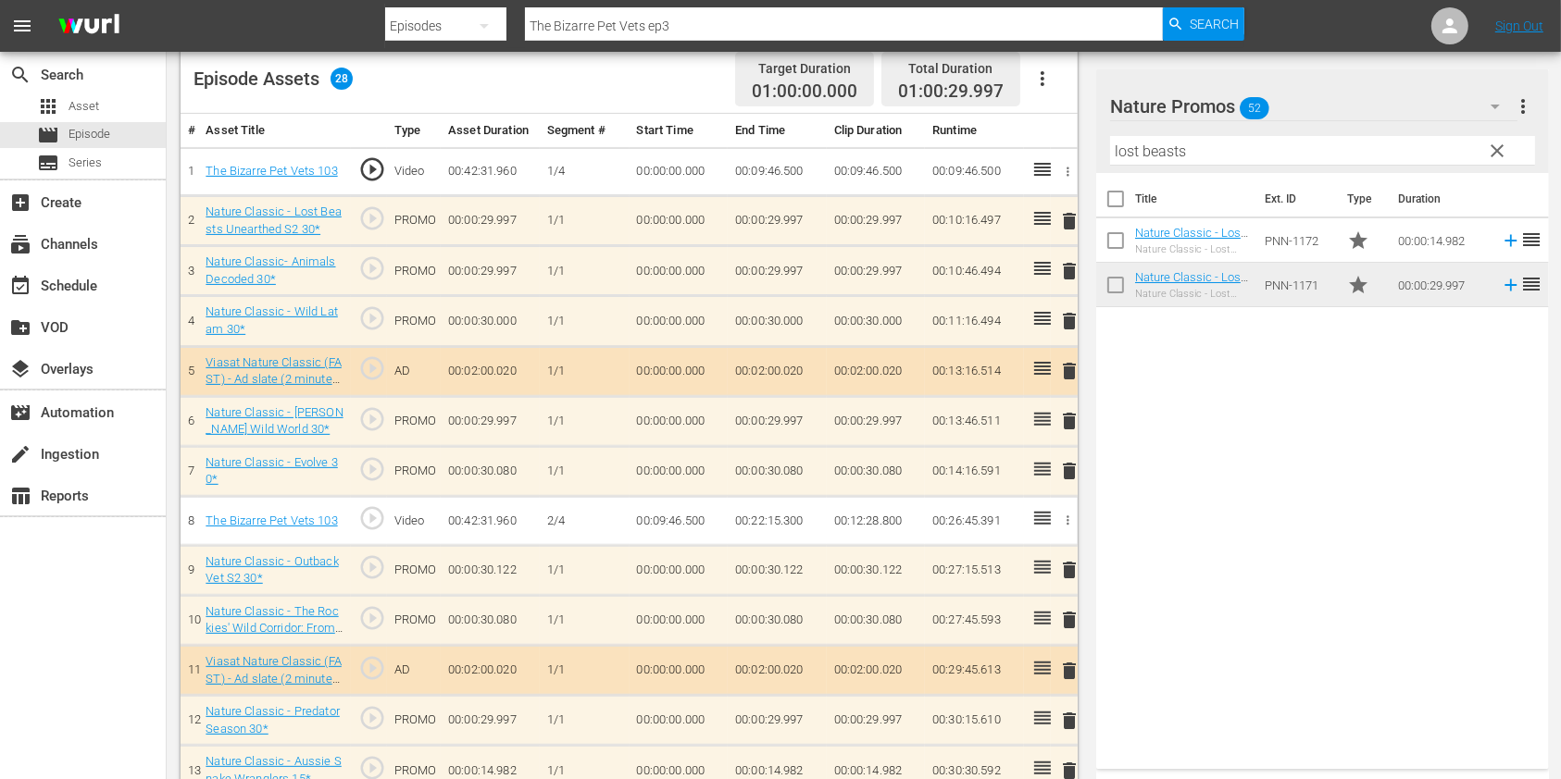
click at [1064, 426] on span "delete" at bounding box center [1069, 421] width 22 height 22
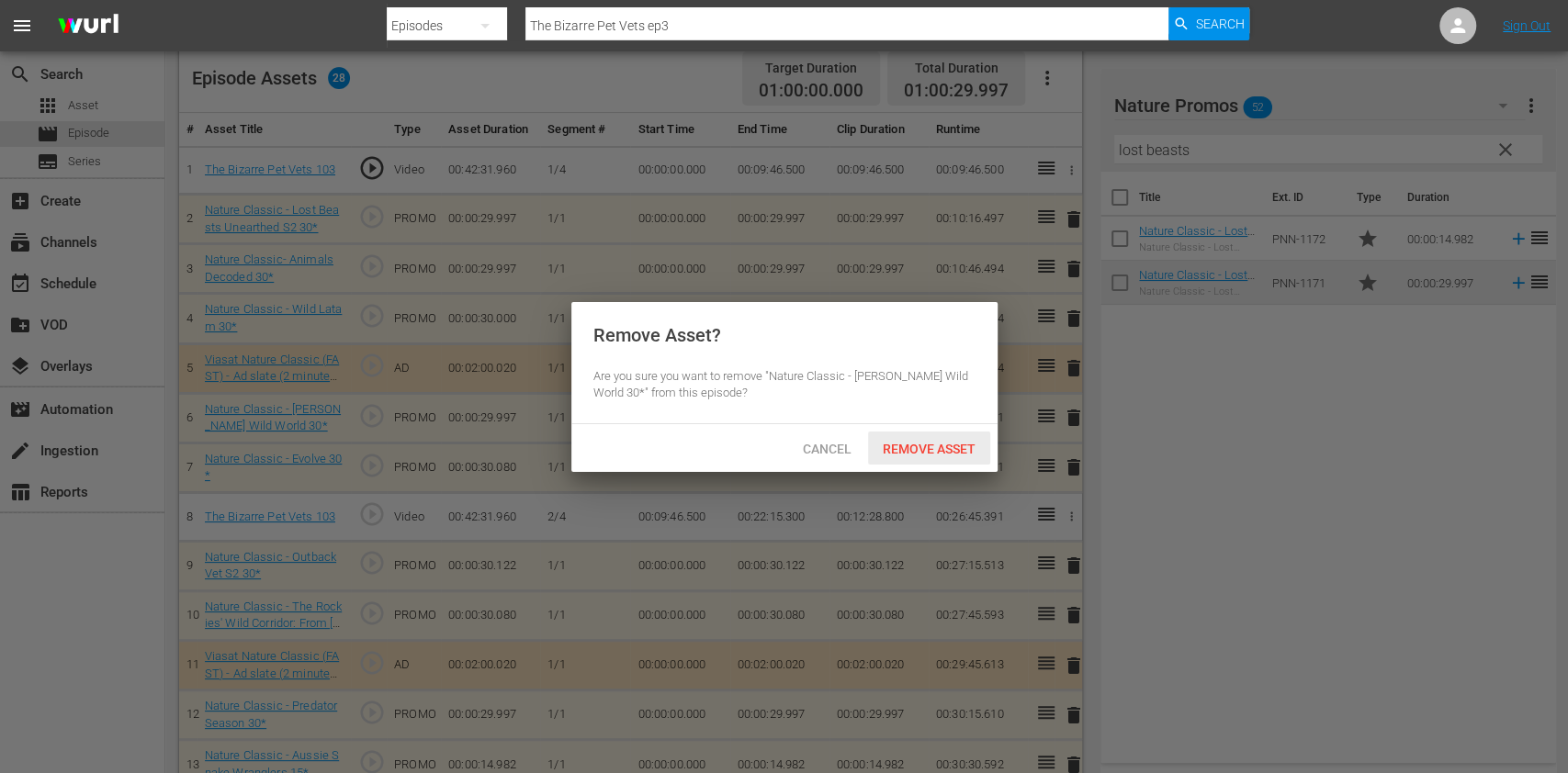
click at [929, 451] on span "Remove Asset" at bounding box center [929, 449] width 122 height 15
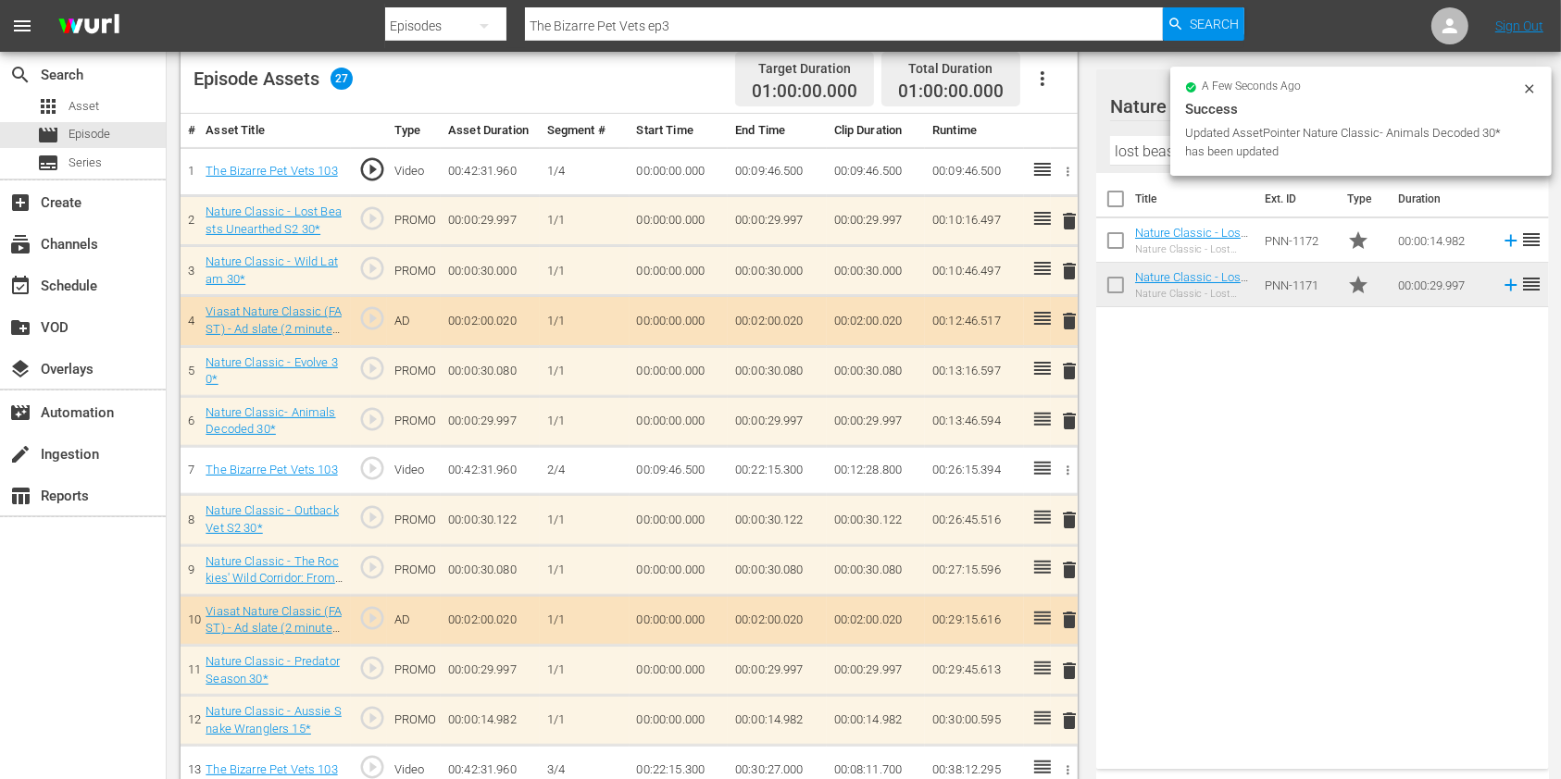
click at [1529, 87] on icon at bounding box center [1529, 88] width 15 height 15
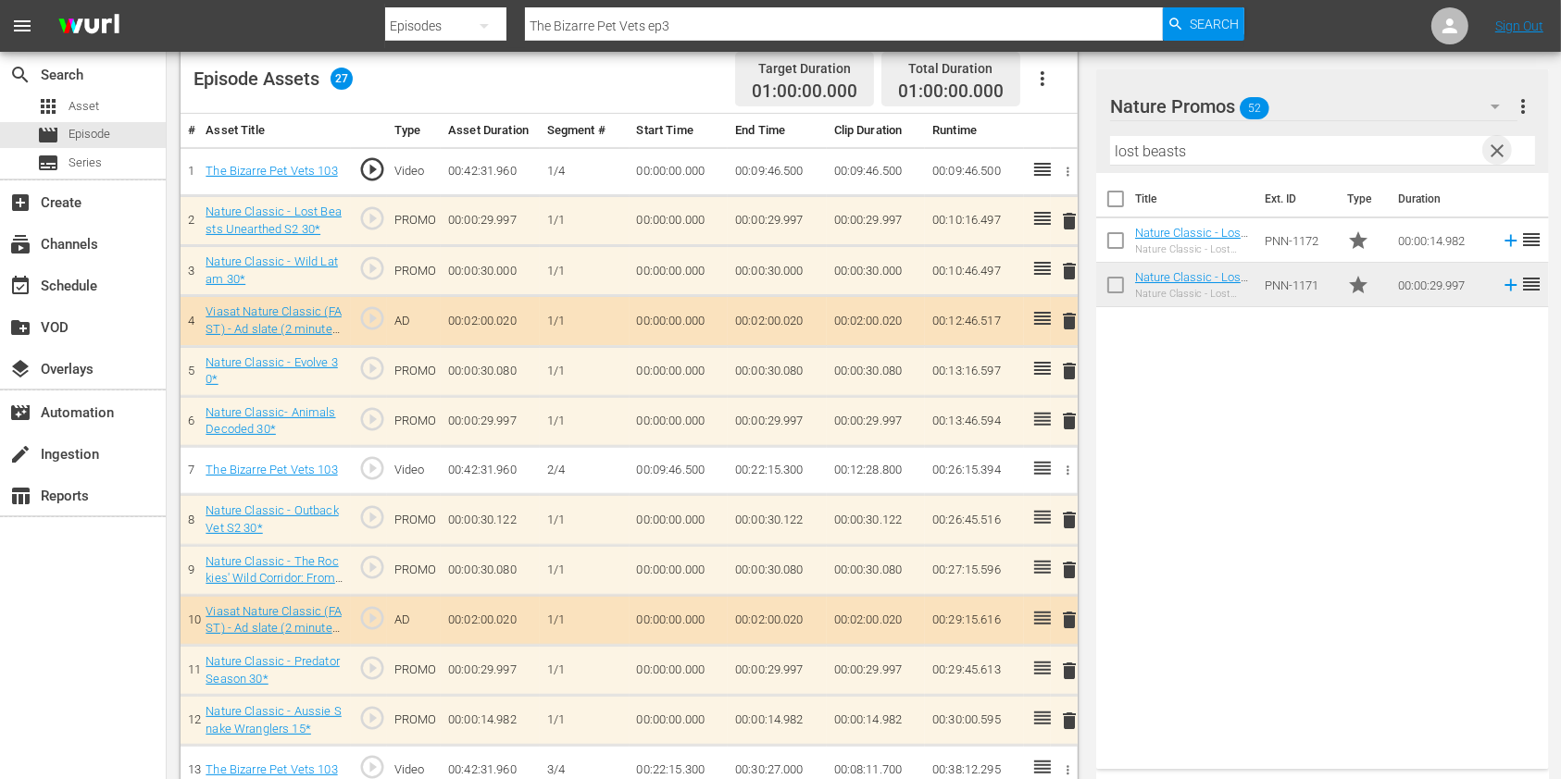
click at [1497, 144] on span "clear" at bounding box center [1498, 151] width 22 height 22
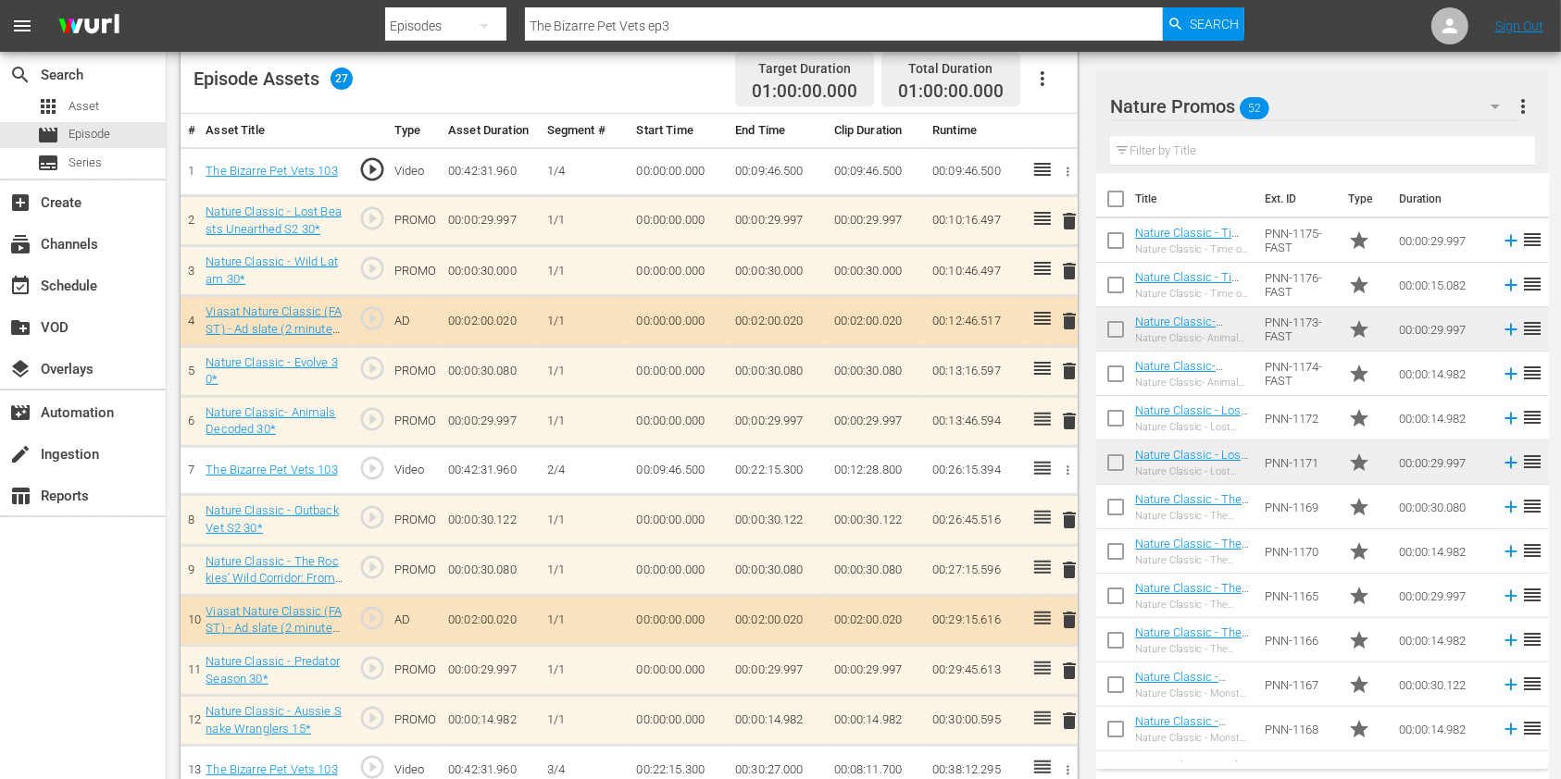
click at [1247, 144] on input "text" at bounding box center [1322, 151] width 425 height 30
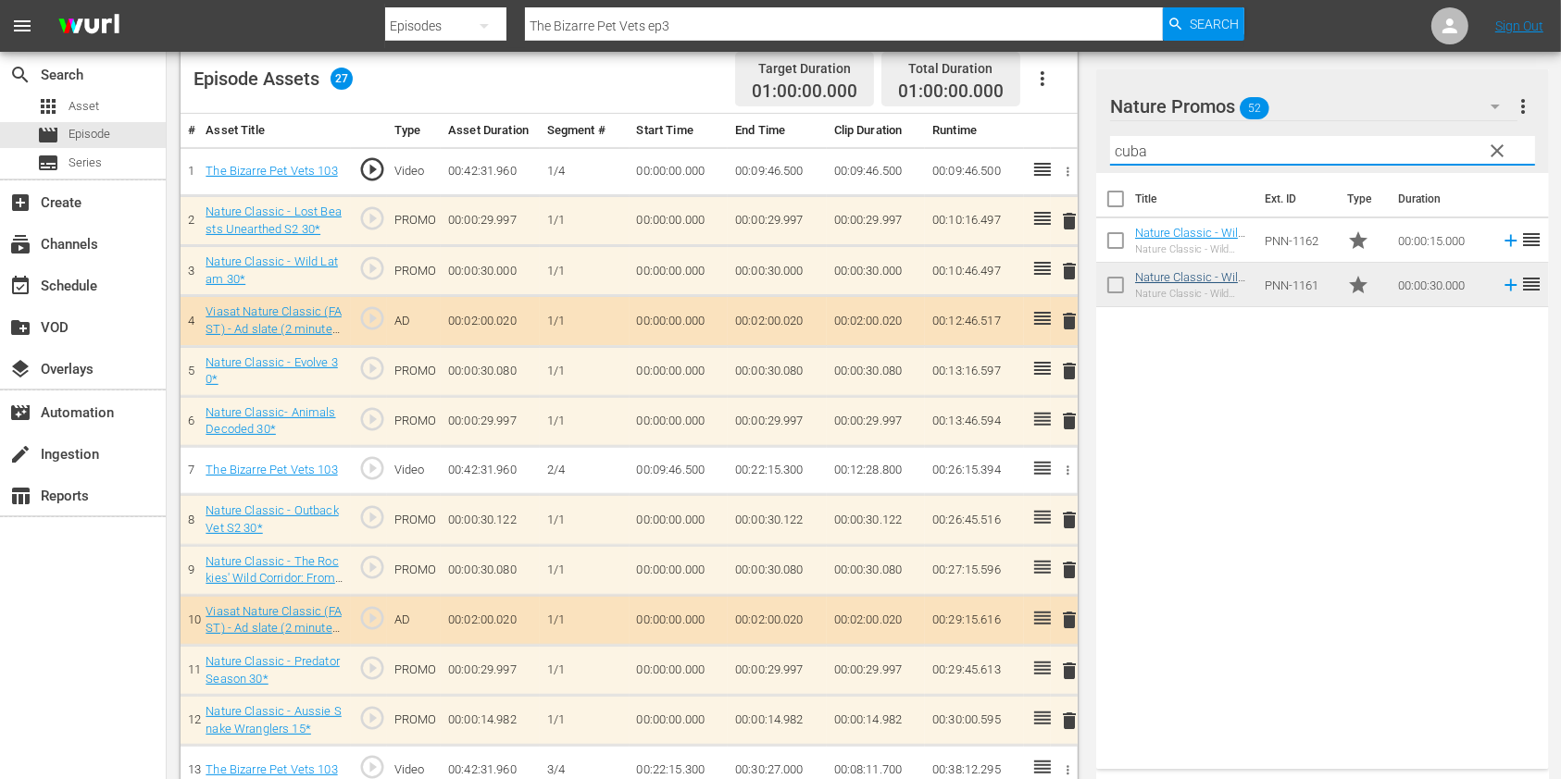
type input "cuba"
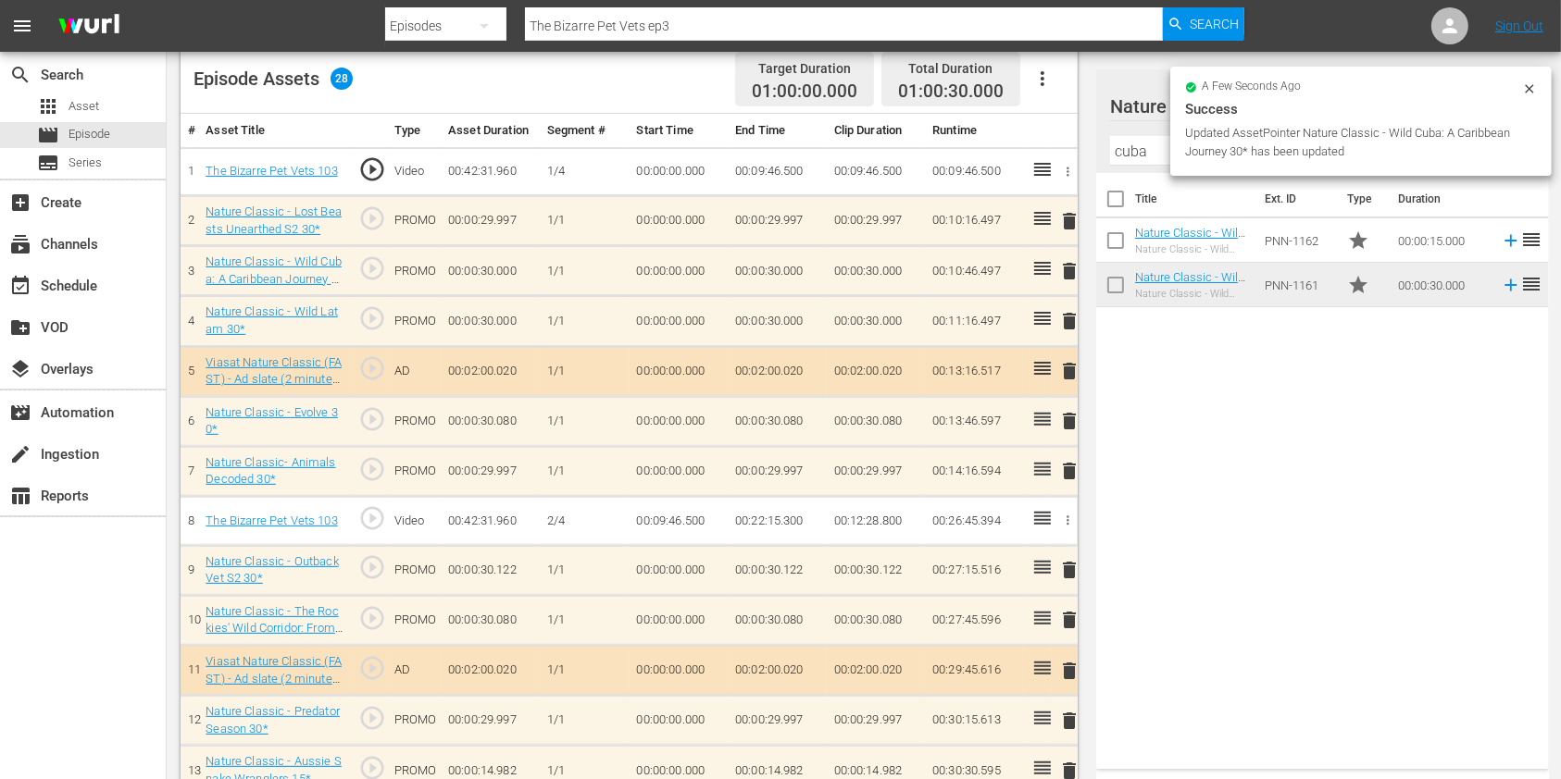
click at [1070, 322] on span "delete" at bounding box center [1069, 321] width 22 height 22
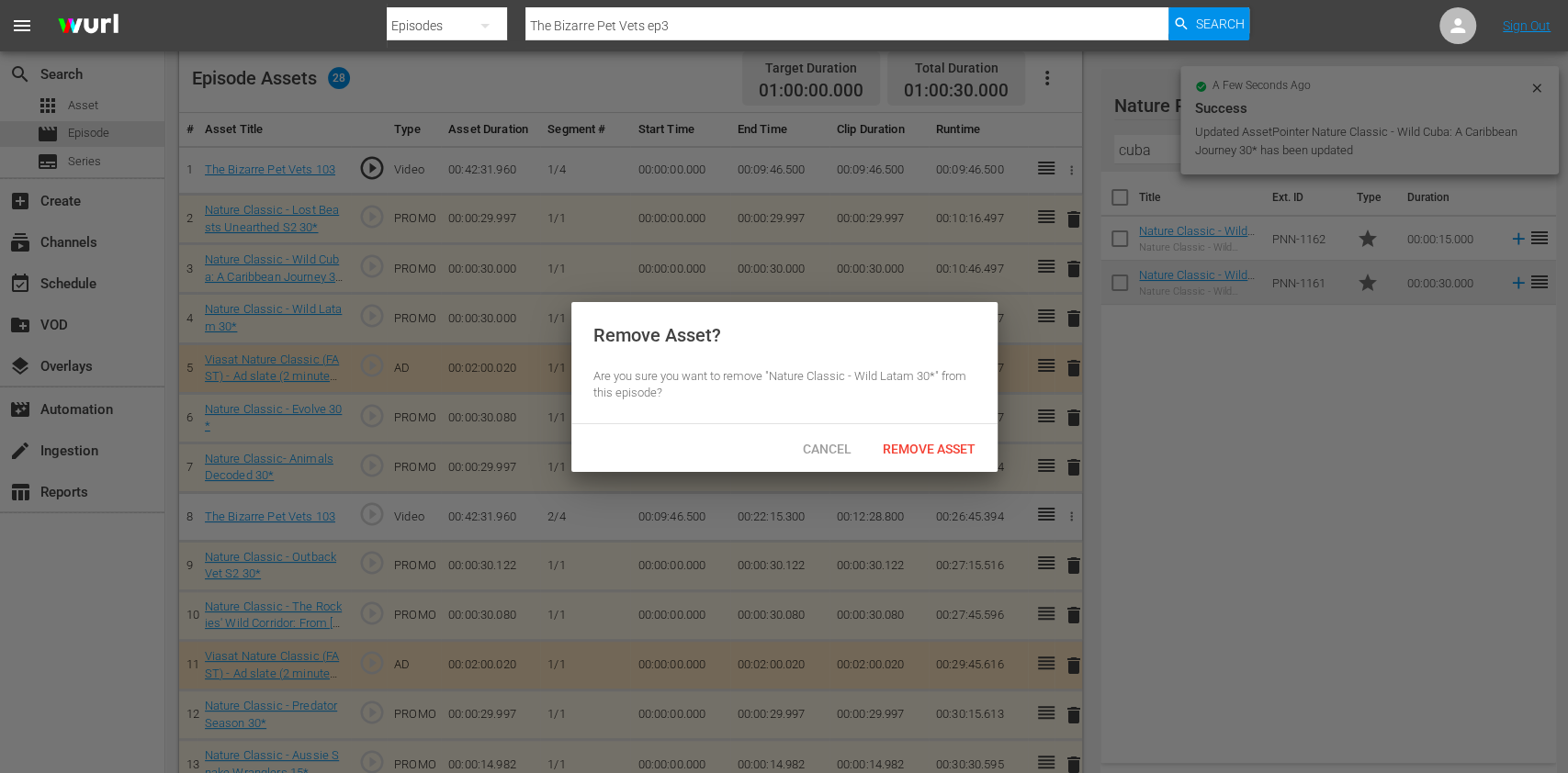
click at [898, 435] on div "Remove Asset" at bounding box center [929, 449] width 122 height 34
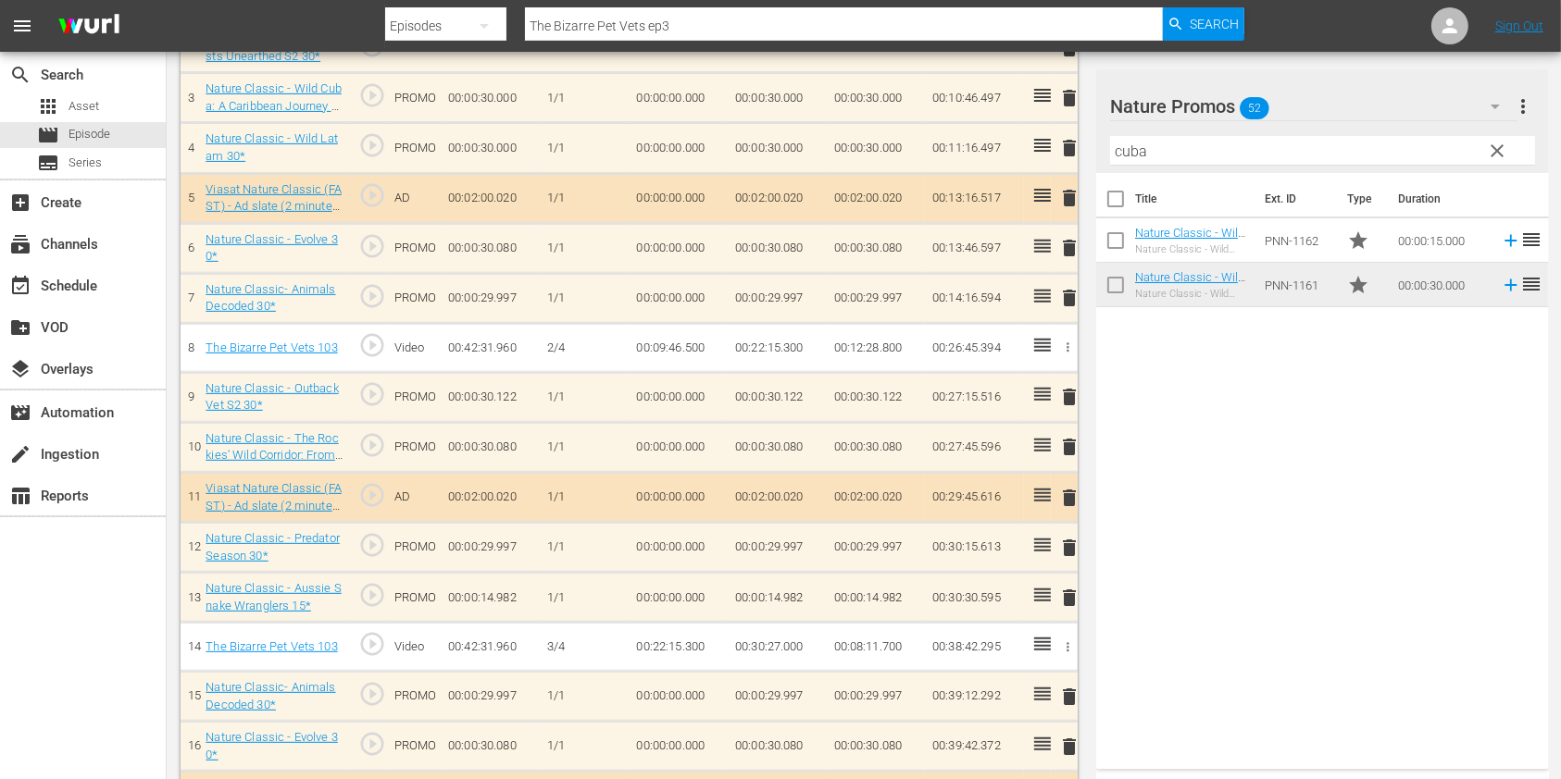
scroll to position [741, 0]
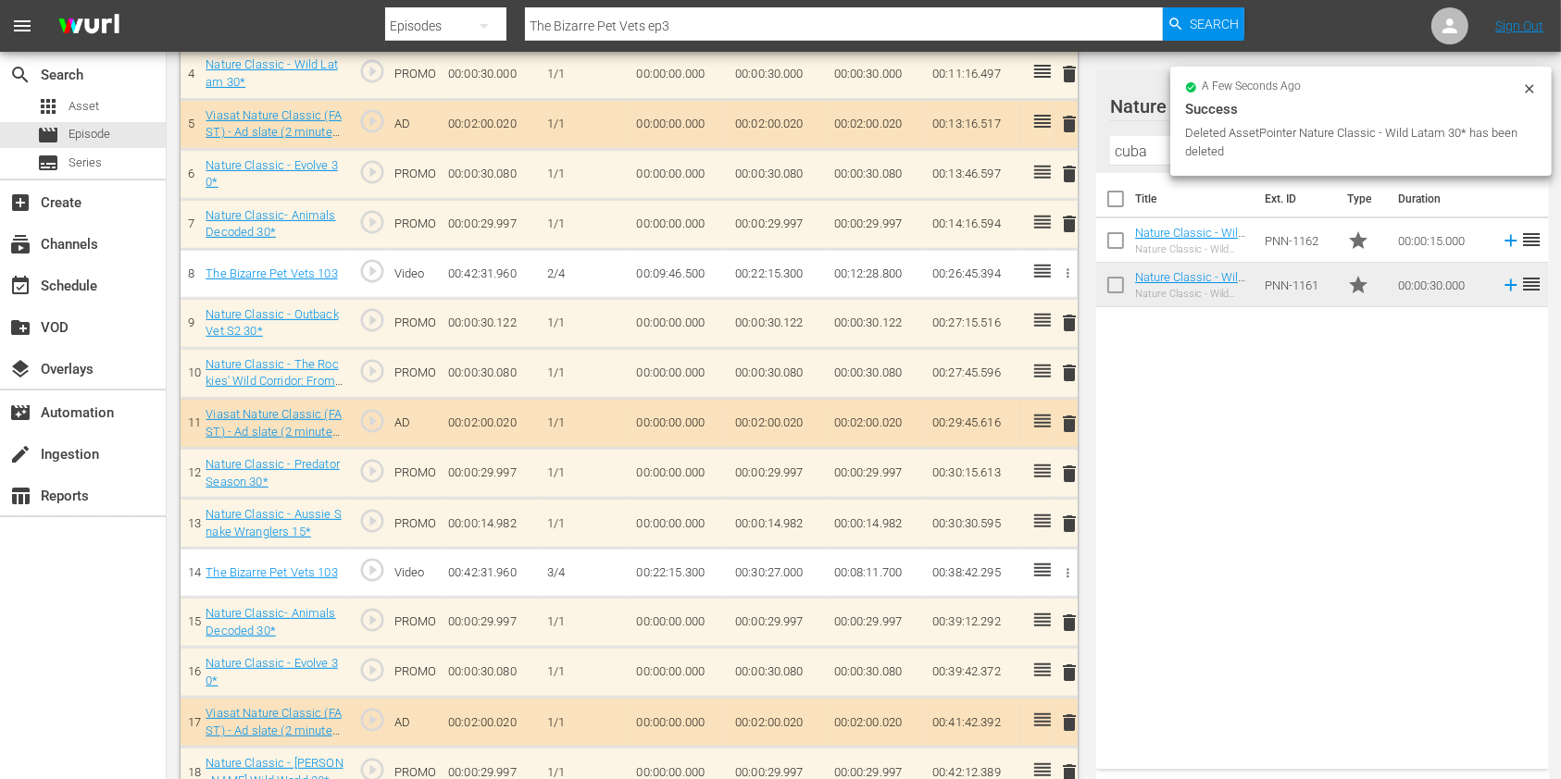
click at [1145, 152] on input "cuba" at bounding box center [1322, 151] width 425 height 30
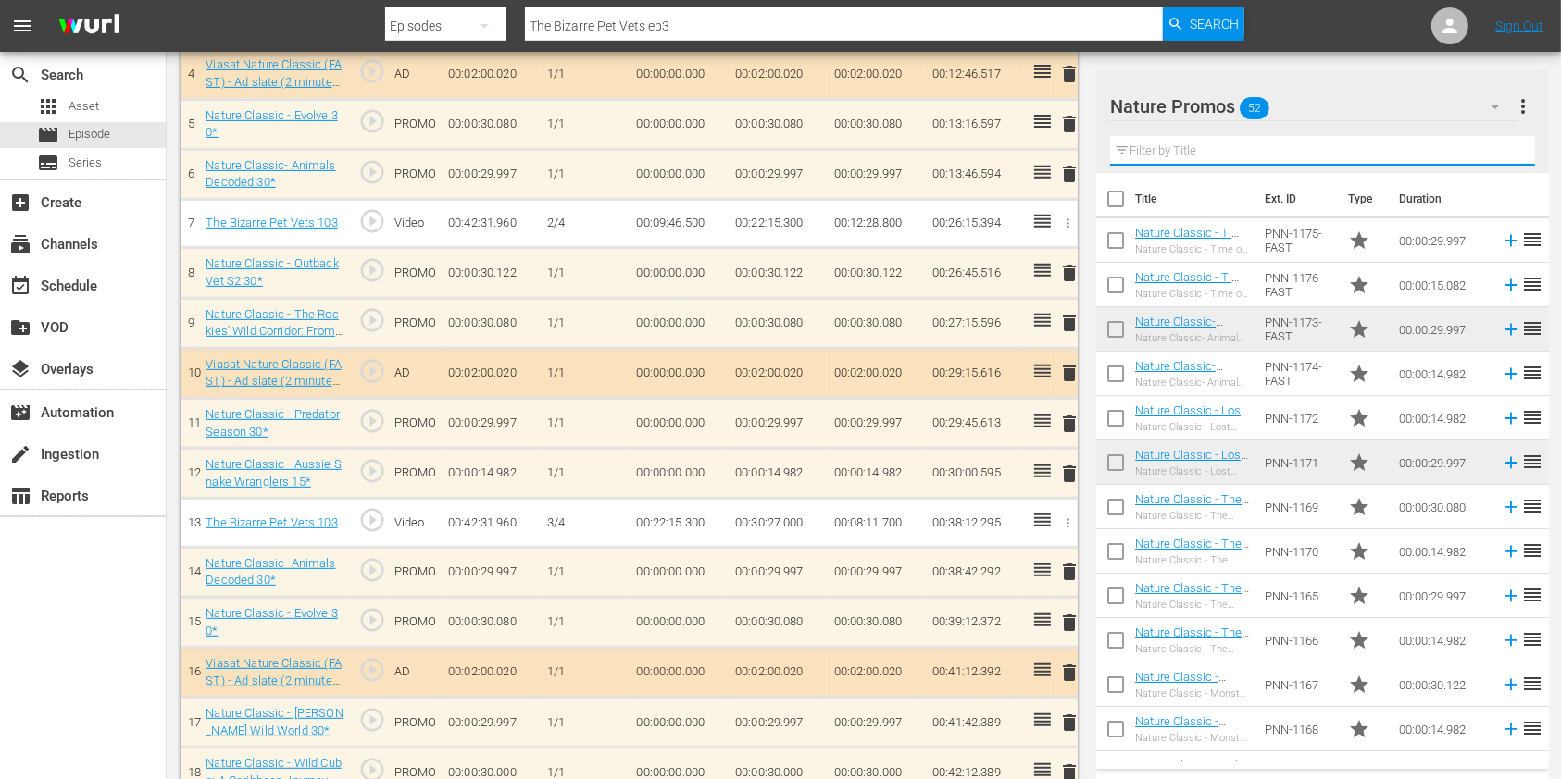
click at [1063, 416] on span "delete" at bounding box center [1069, 424] width 22 height 22
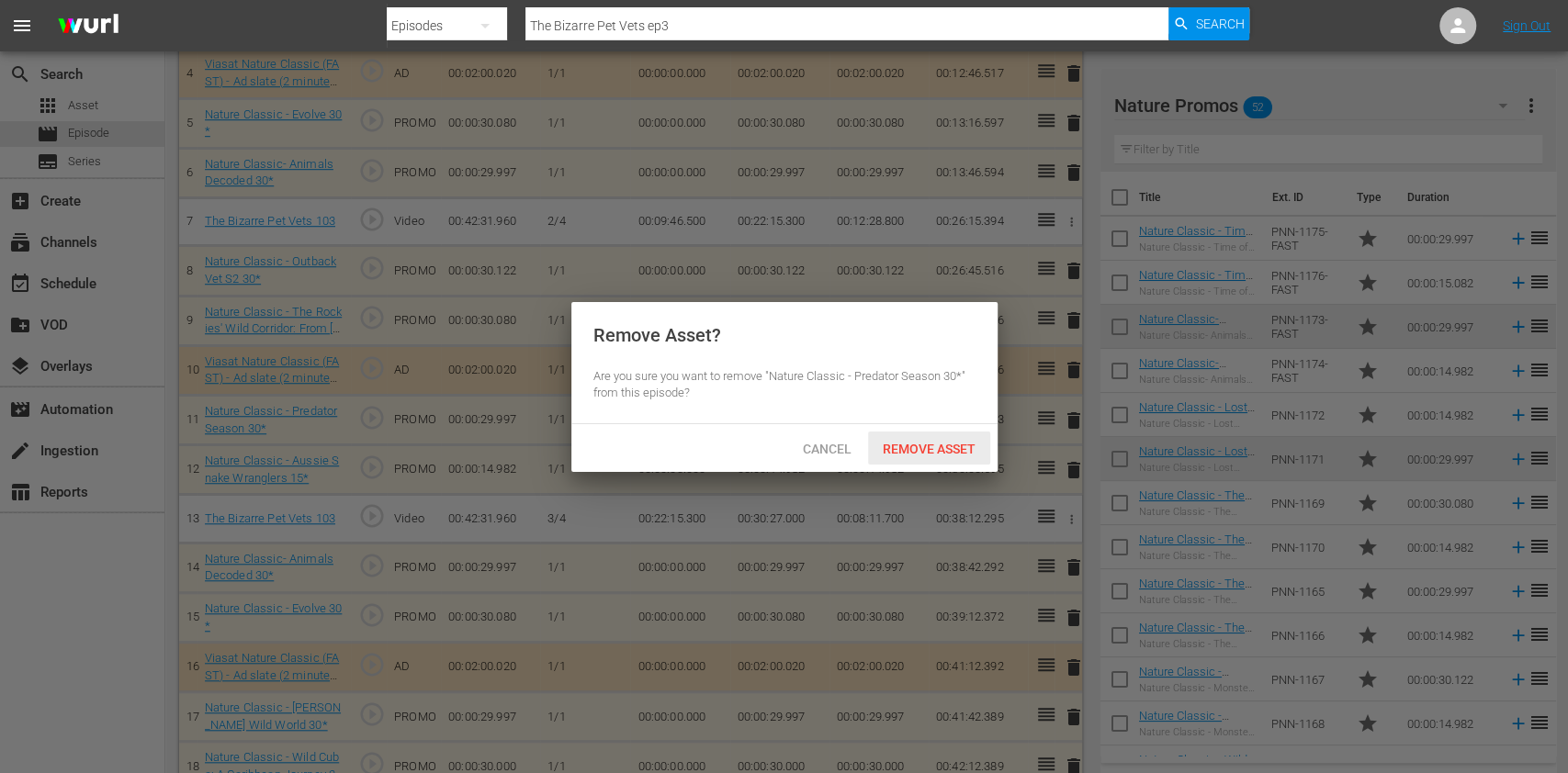
click at [930, 449] on span "Remove Asset" at bounding box center [929, 449] width 122 height 15
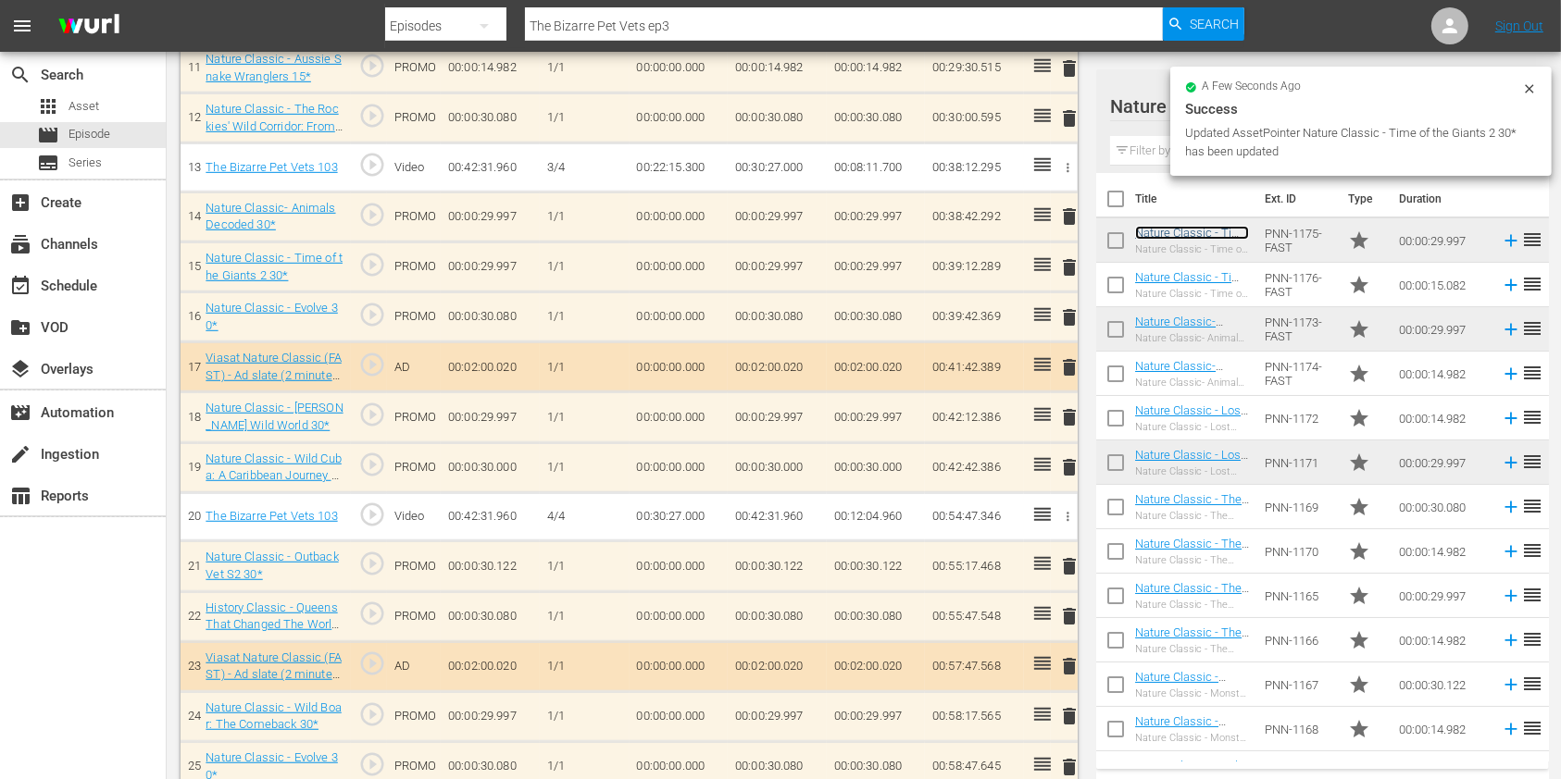
scroll to position [1093, 0]
click at [1062, 414] on span "delete" at bounding box center [1069, 420] width 22 height 22
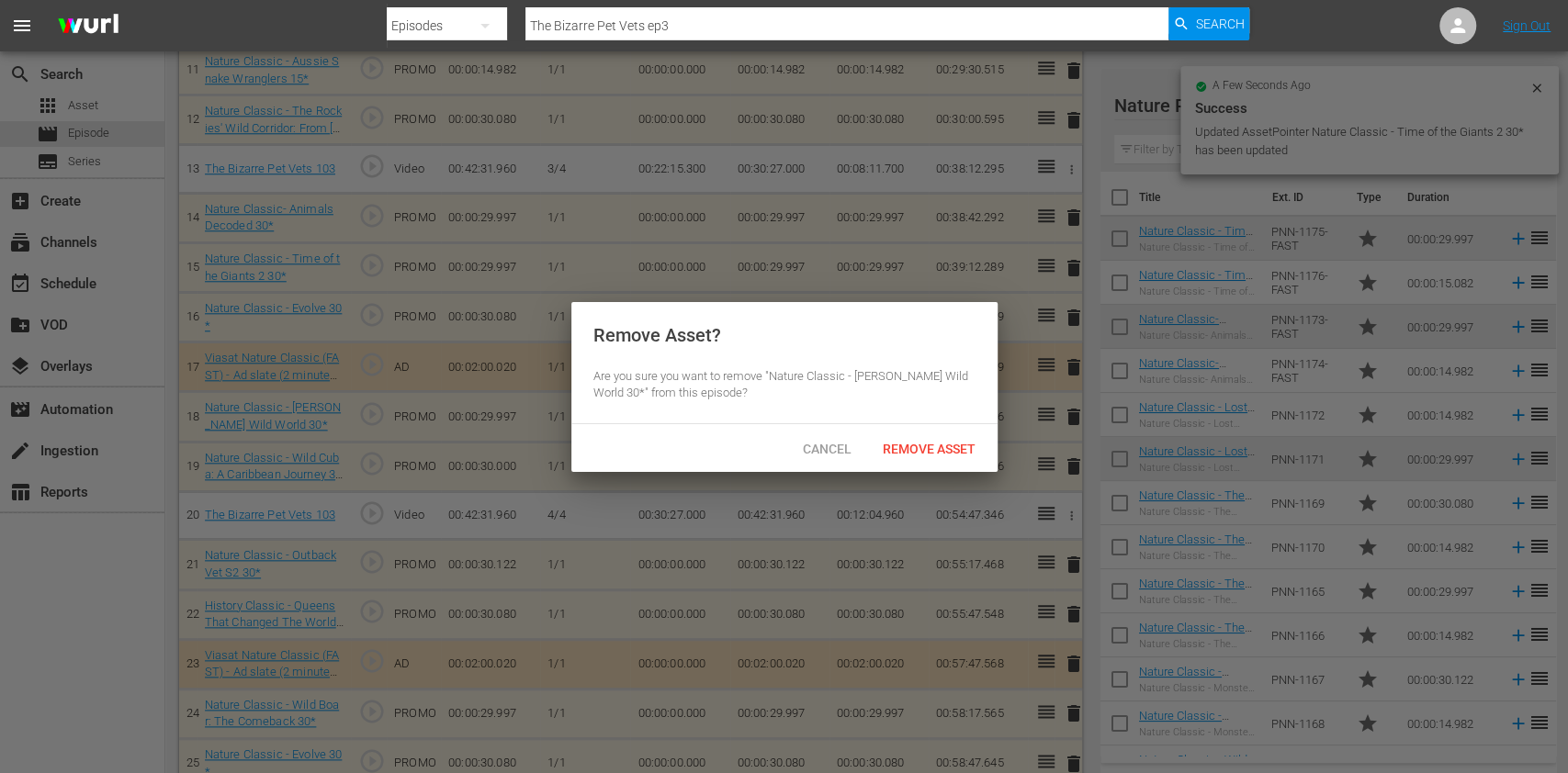
click at [911, 427] on div "Cancel Remove Asset" at bounding box center [785, 449] width 427 height 48
click at [911, 436] on div "Remove Asset" at bounding box center [929, 449] width 122 height 34
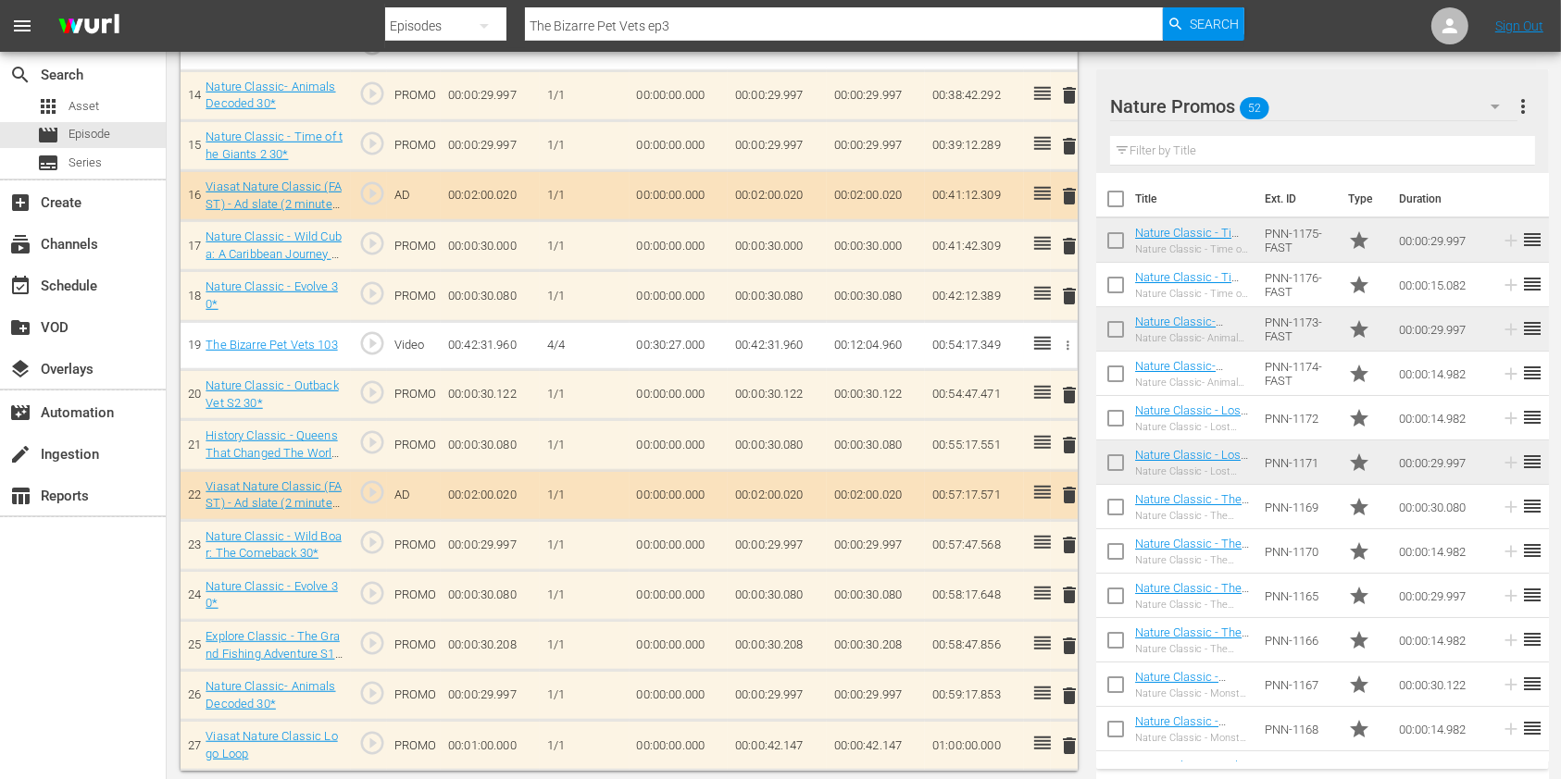
scroll to position [1216, 0]
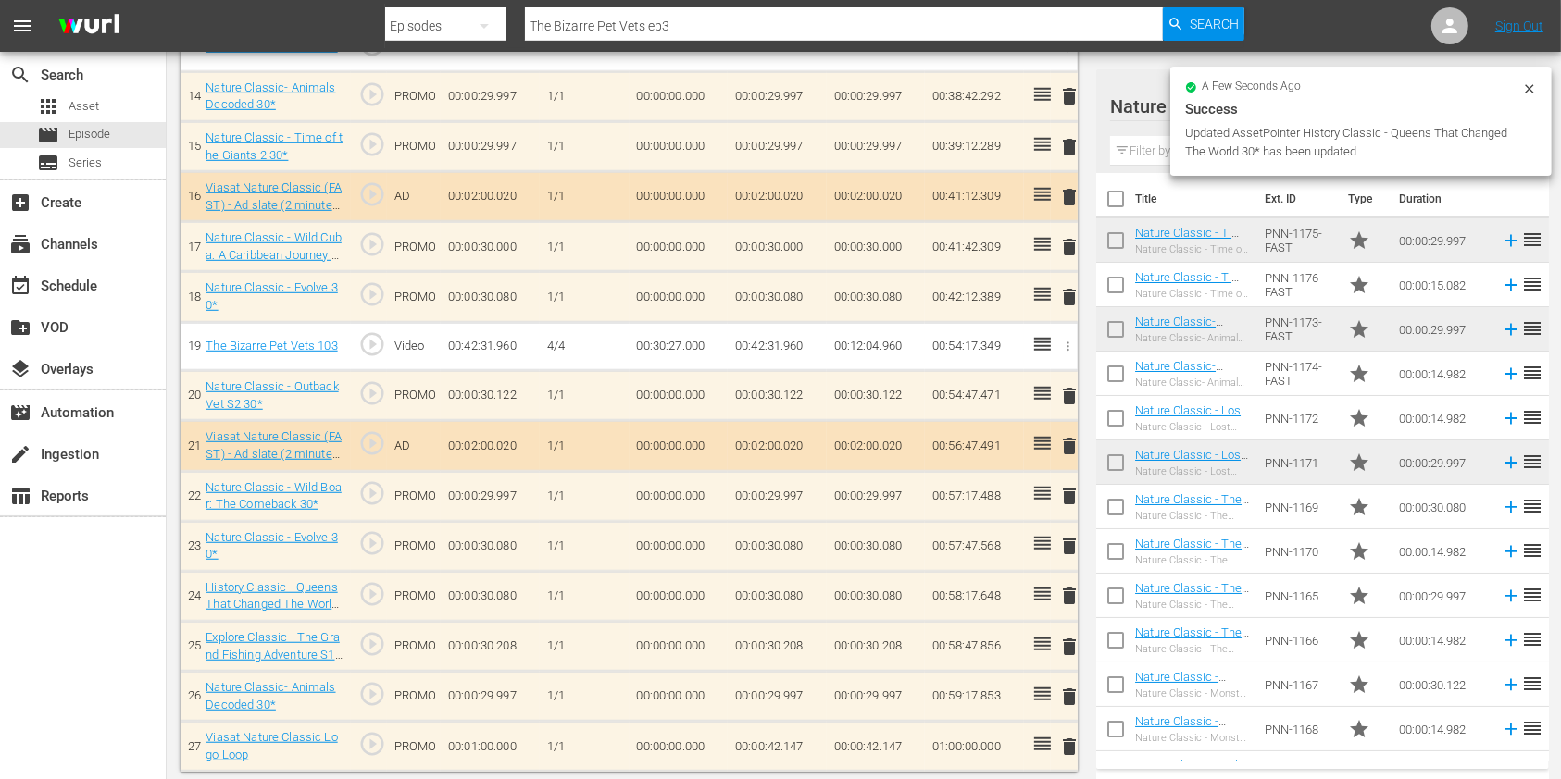
click at [1133, 143] on input "text" at bounding box center [1322, 151] width 425 height 30
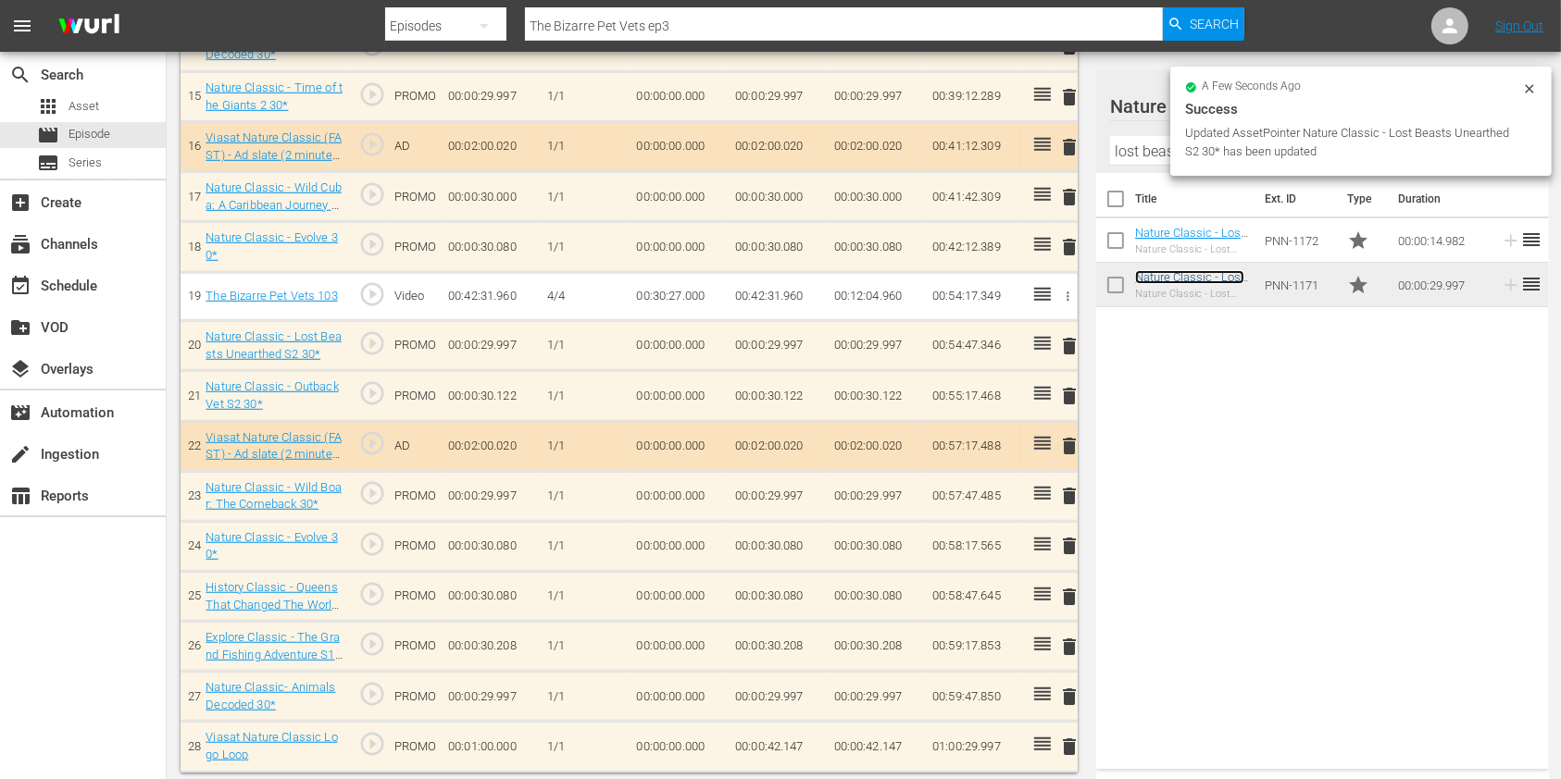
scroll to position [1266, 0]
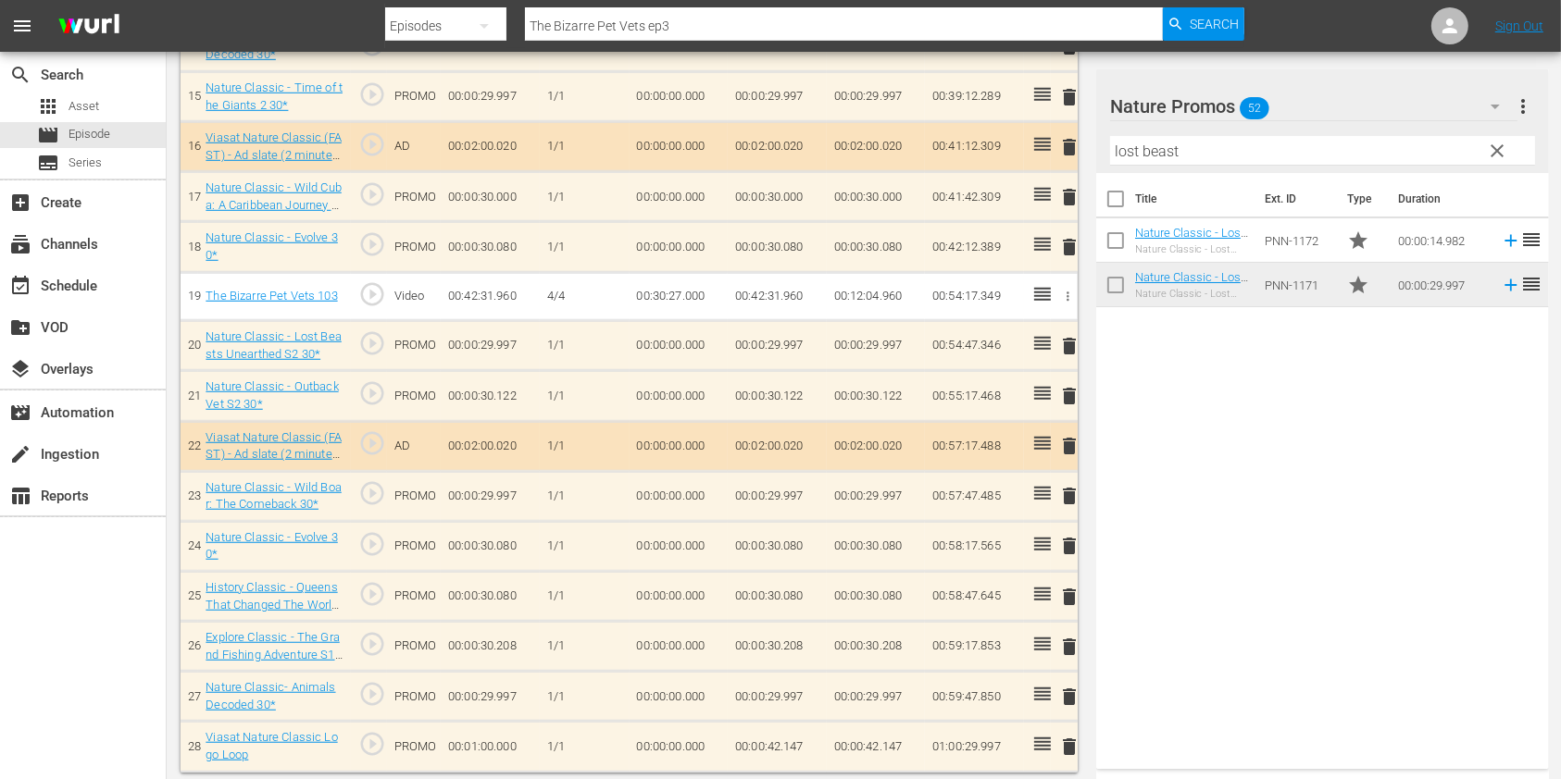
click at [1071, 483] on button "delete" at bounding box center [1069, 496] width 22 height 27
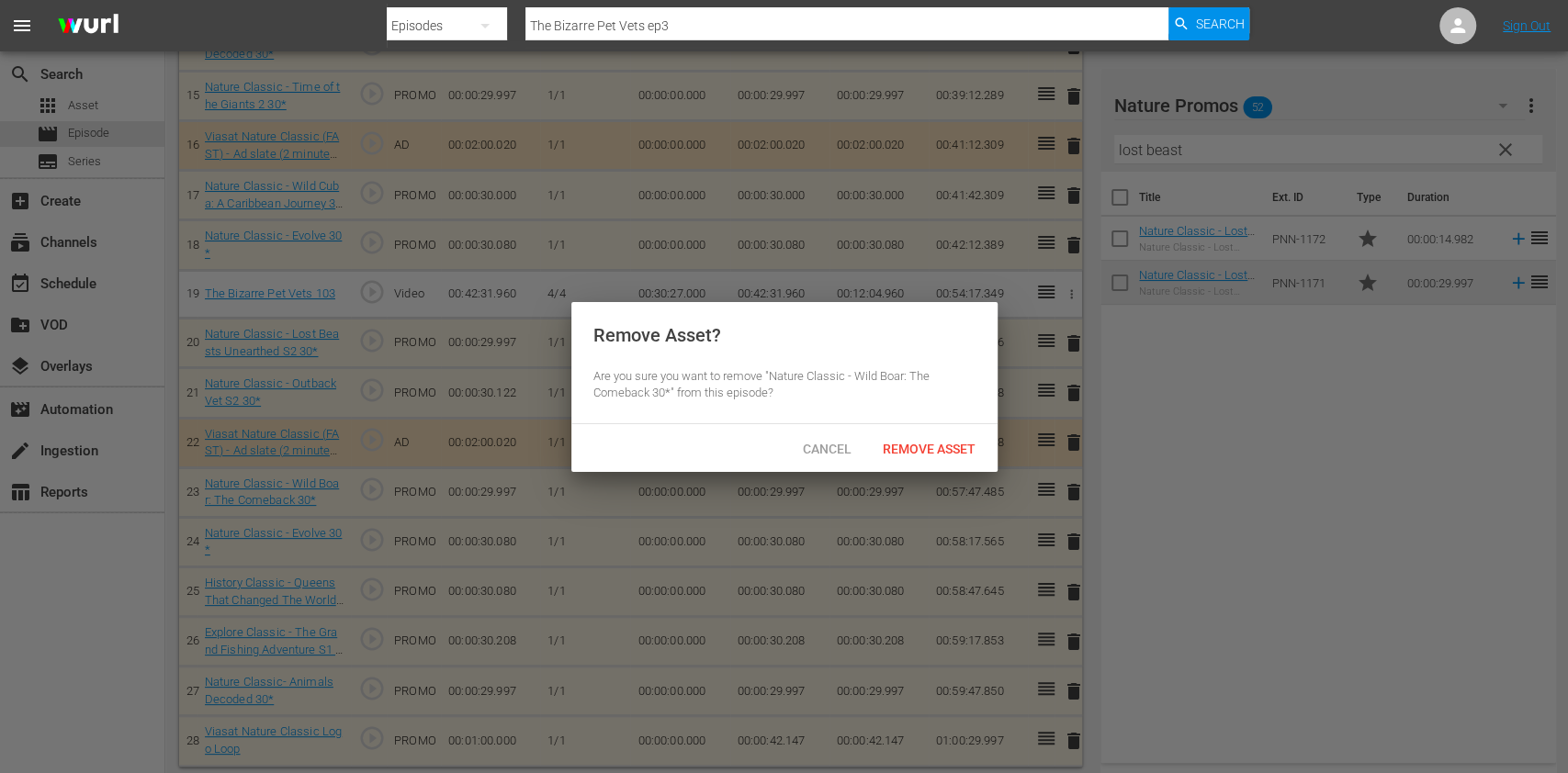
click at [917, 451] on span "Remove Asset" at bounding box center [929, 449] width 122 height 15
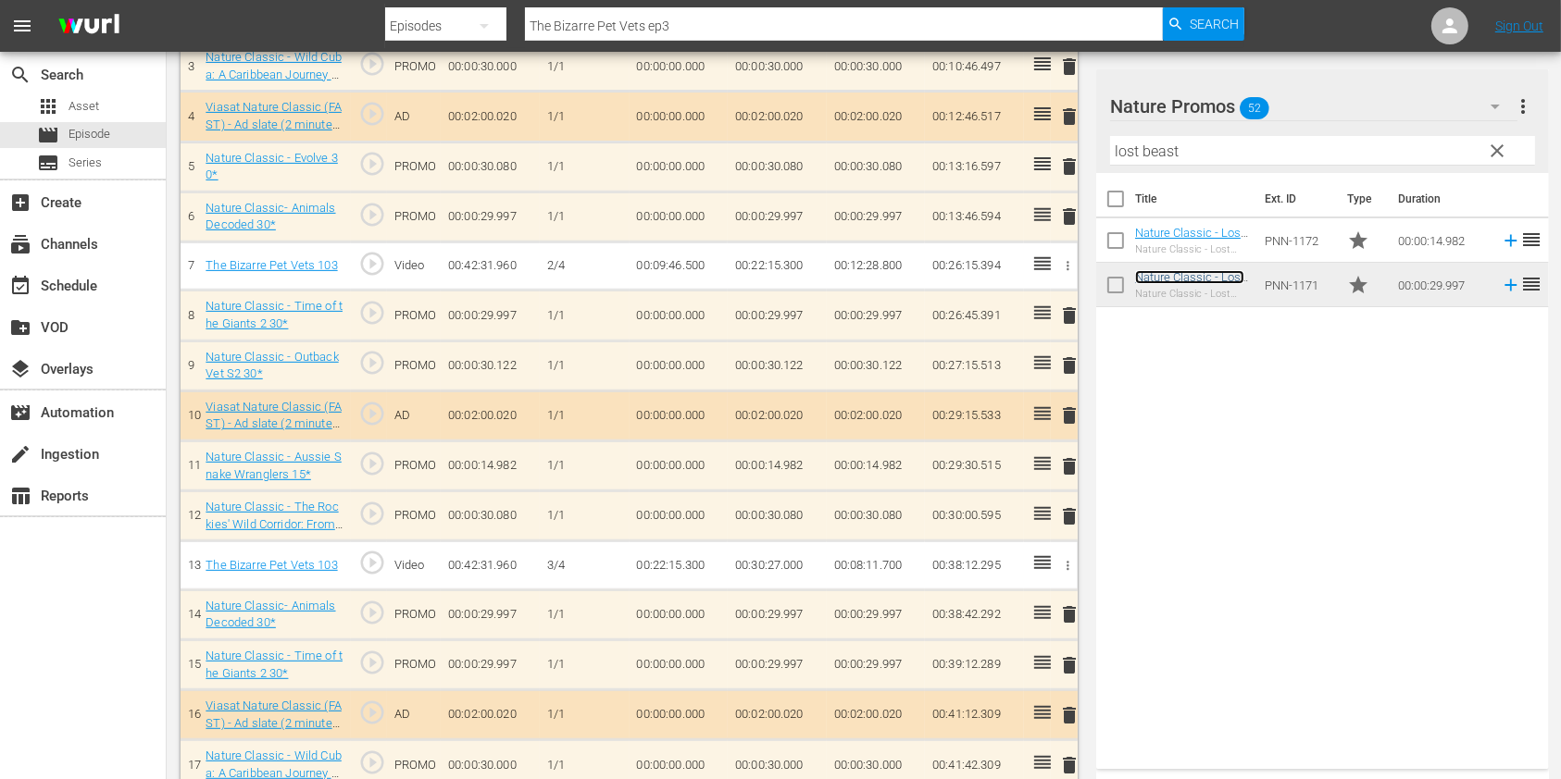
scroll to position [600, 0]
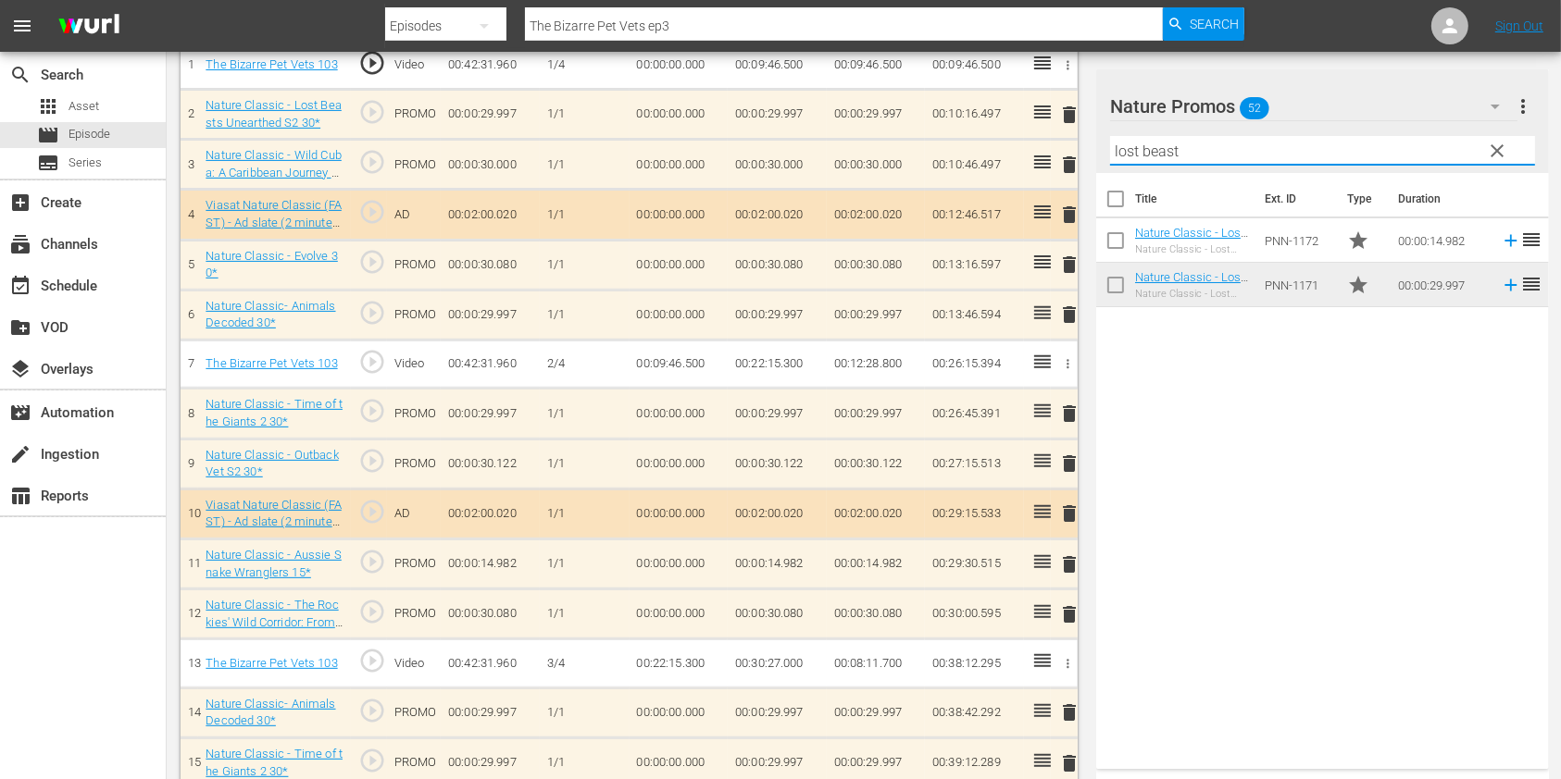
drag, startPoint x: 1180, startPoint y: 161, endPoint x: 996, endPoint y: 167, distance: 184.3
click at [1000, 168] on div "Video Player is loading. Play Video Play Mute Current Time 00:00:00.000 / Durat…" at bounding box center [864, 472] width 1366 height 1833
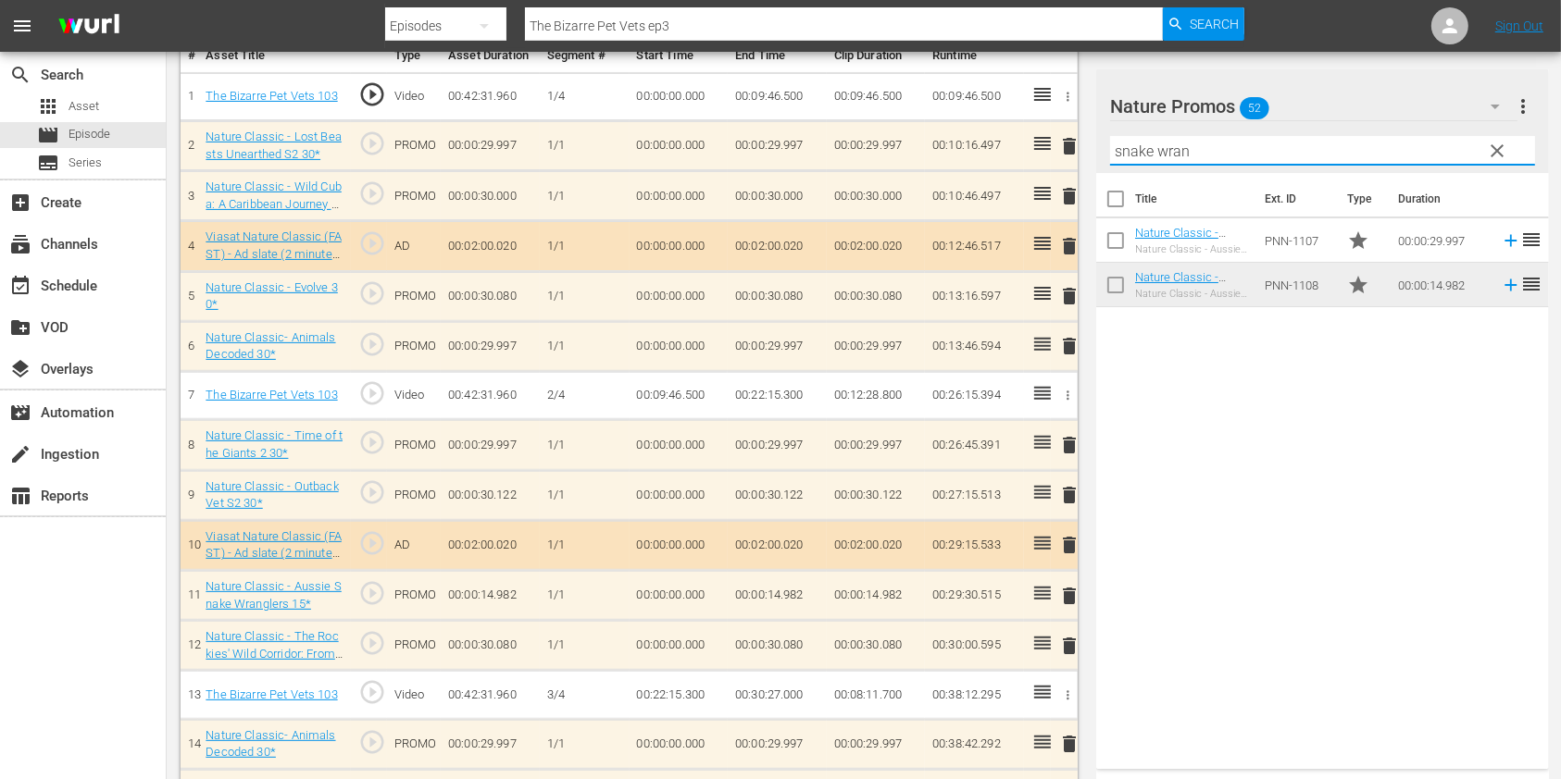
scroll to position [0, 0]
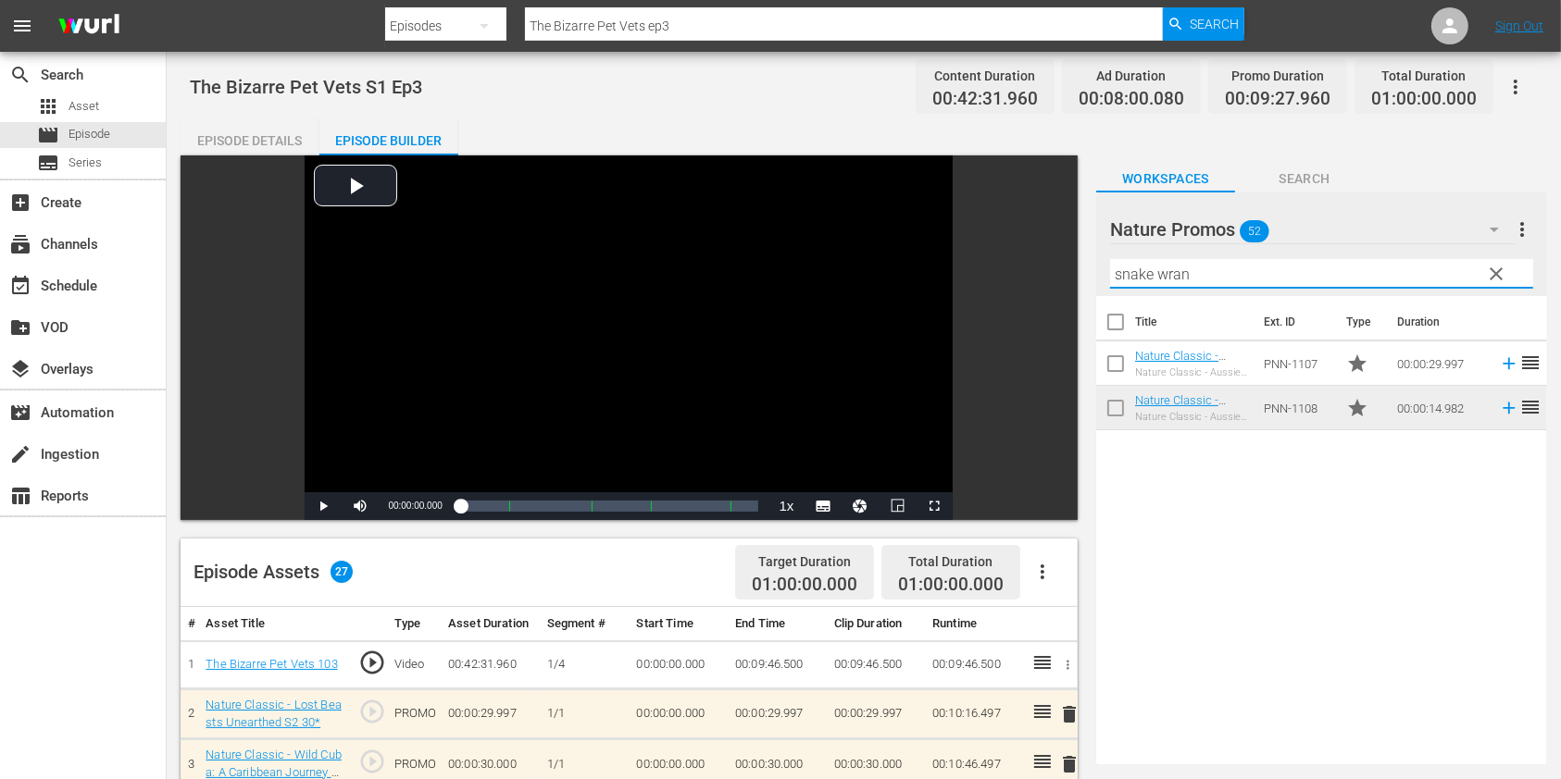
type input "snake wran"
click at [718, 24] on input "The Bizarre Pet Vets ep3" at bounding box center [844, 26] width 638 height 44
type input "The Bizarre Pet Vets ep4"
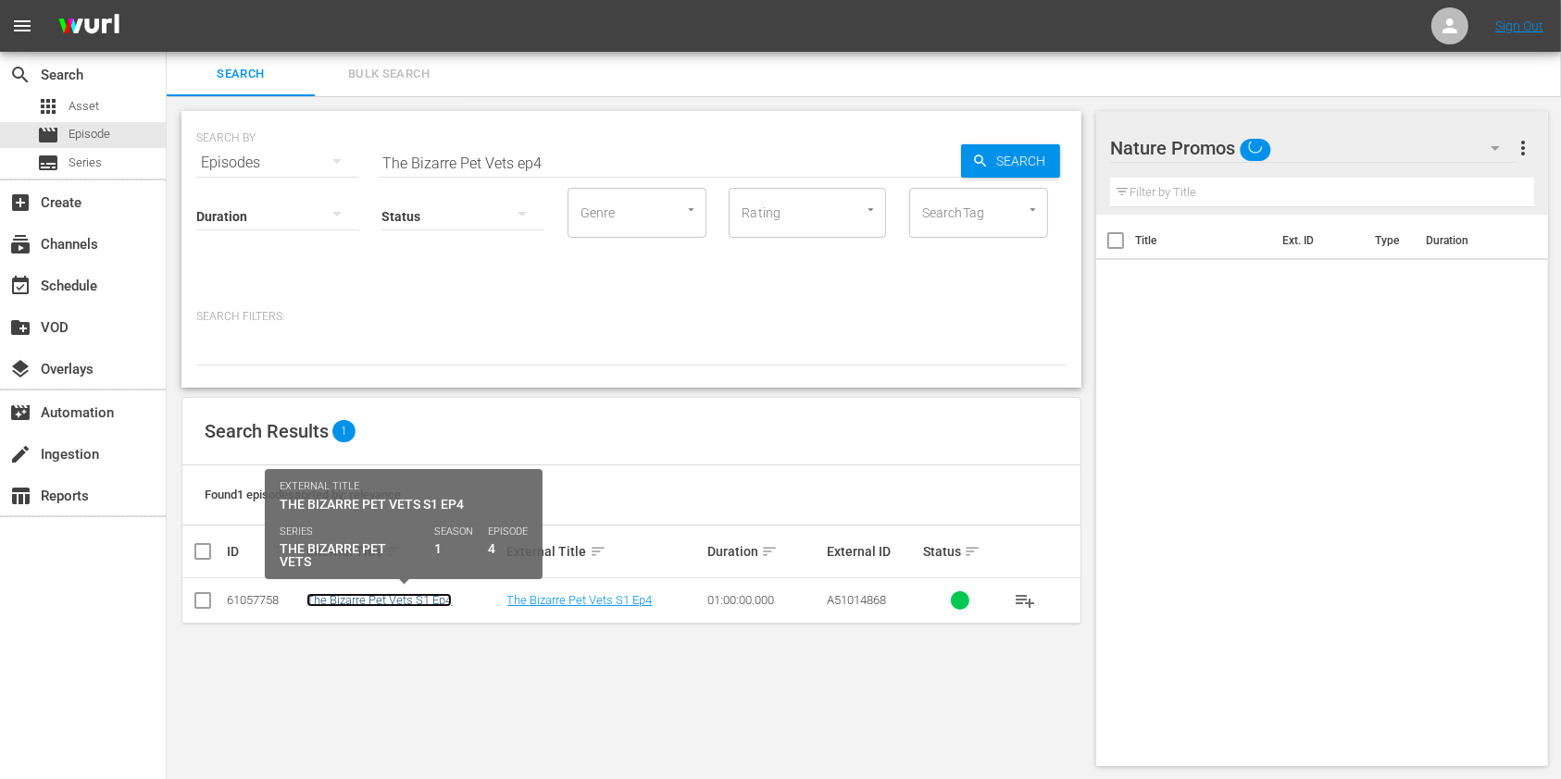
drag, startPoint x: 428, startPoint y: 600, endPoint x: 406, endPoint y: 600, distance: 21.3
click at [406, 600] on link "The Bizarre Pet Vets S1 Ep4" at bounding box center [378, 600] width 145 height 14
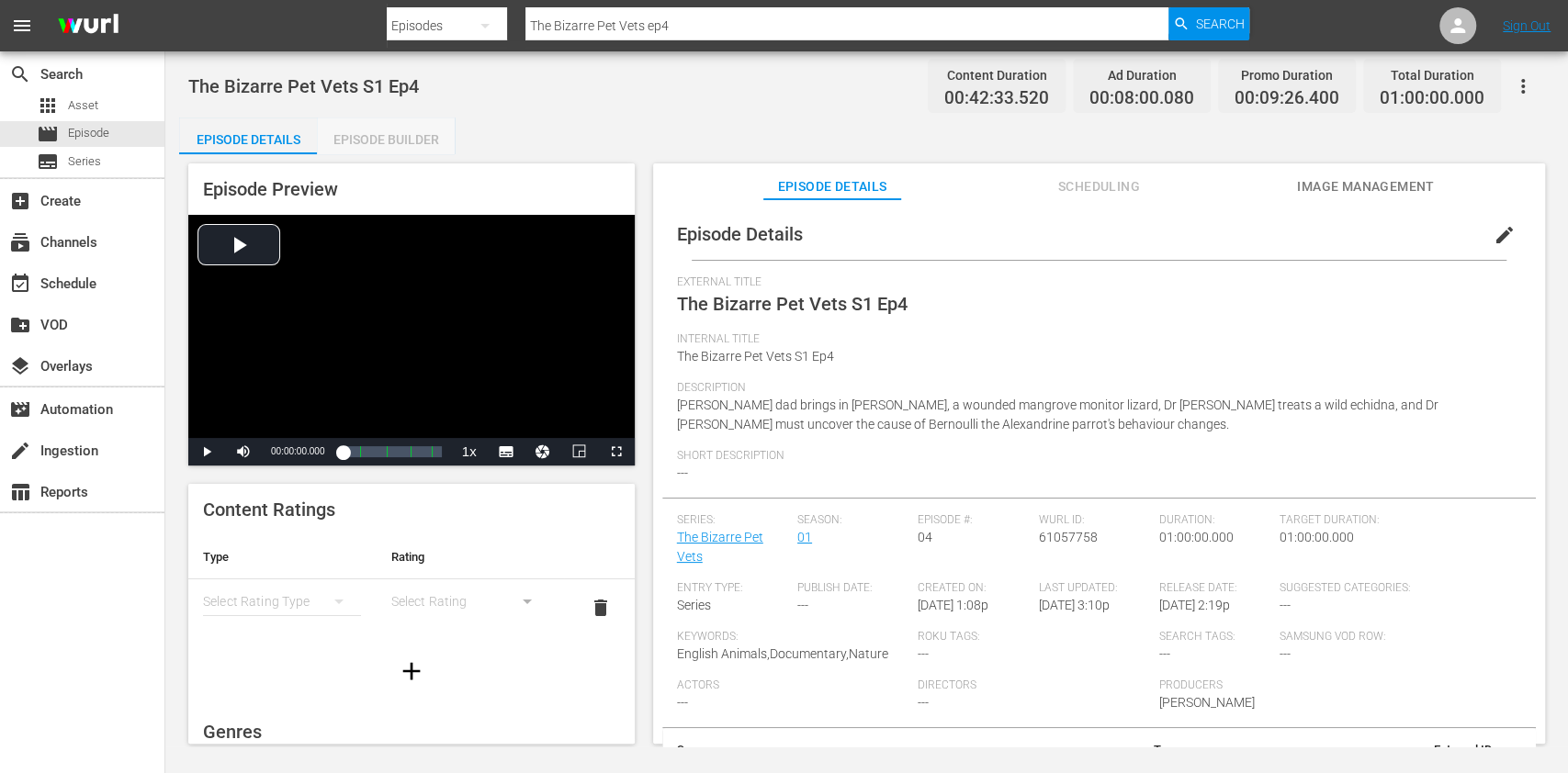
click at [397, 131] on div "Episode Builder" at bounding box center [385, 139] width 138 height 44
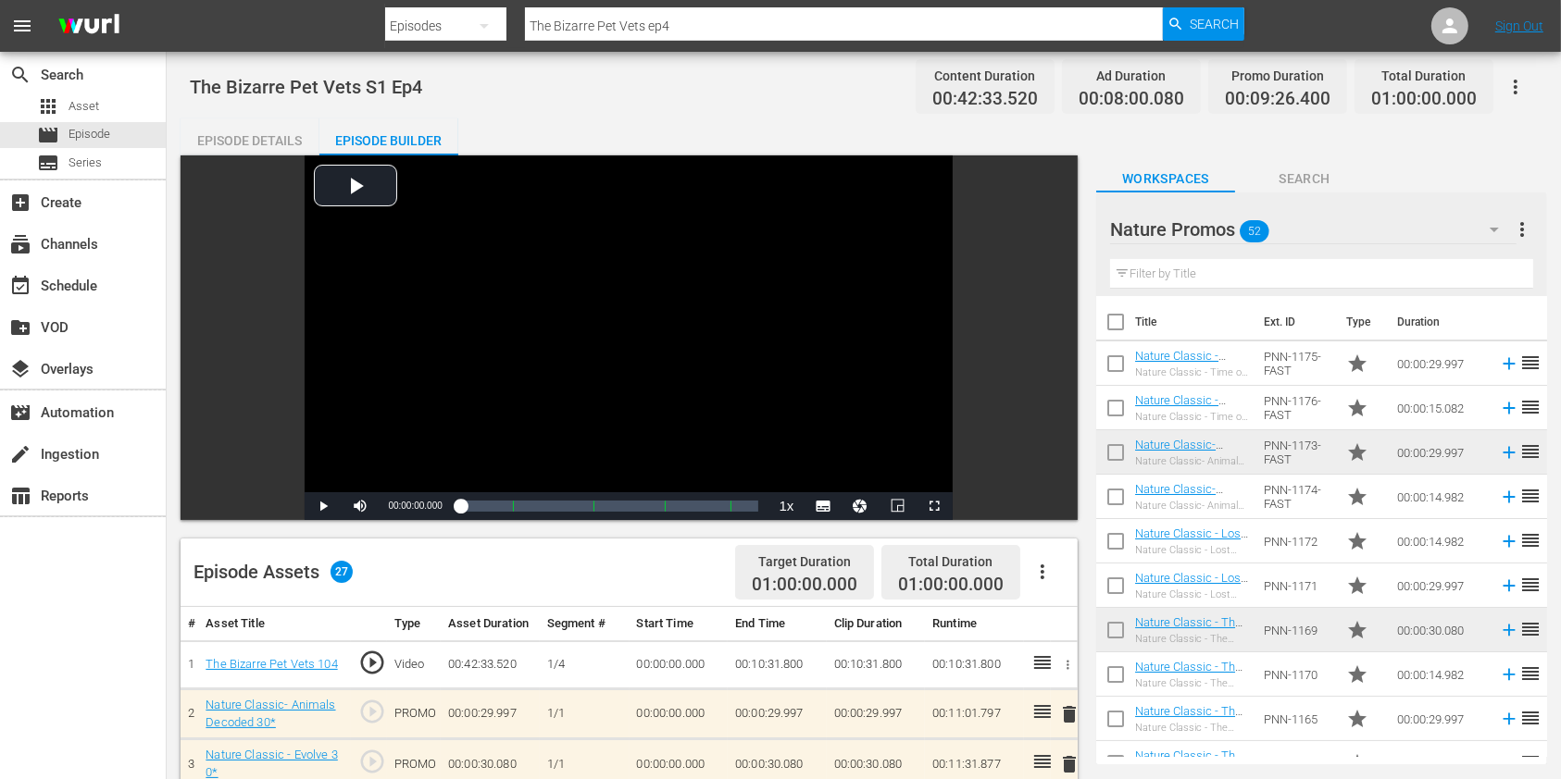
scroll to position [370, 0]
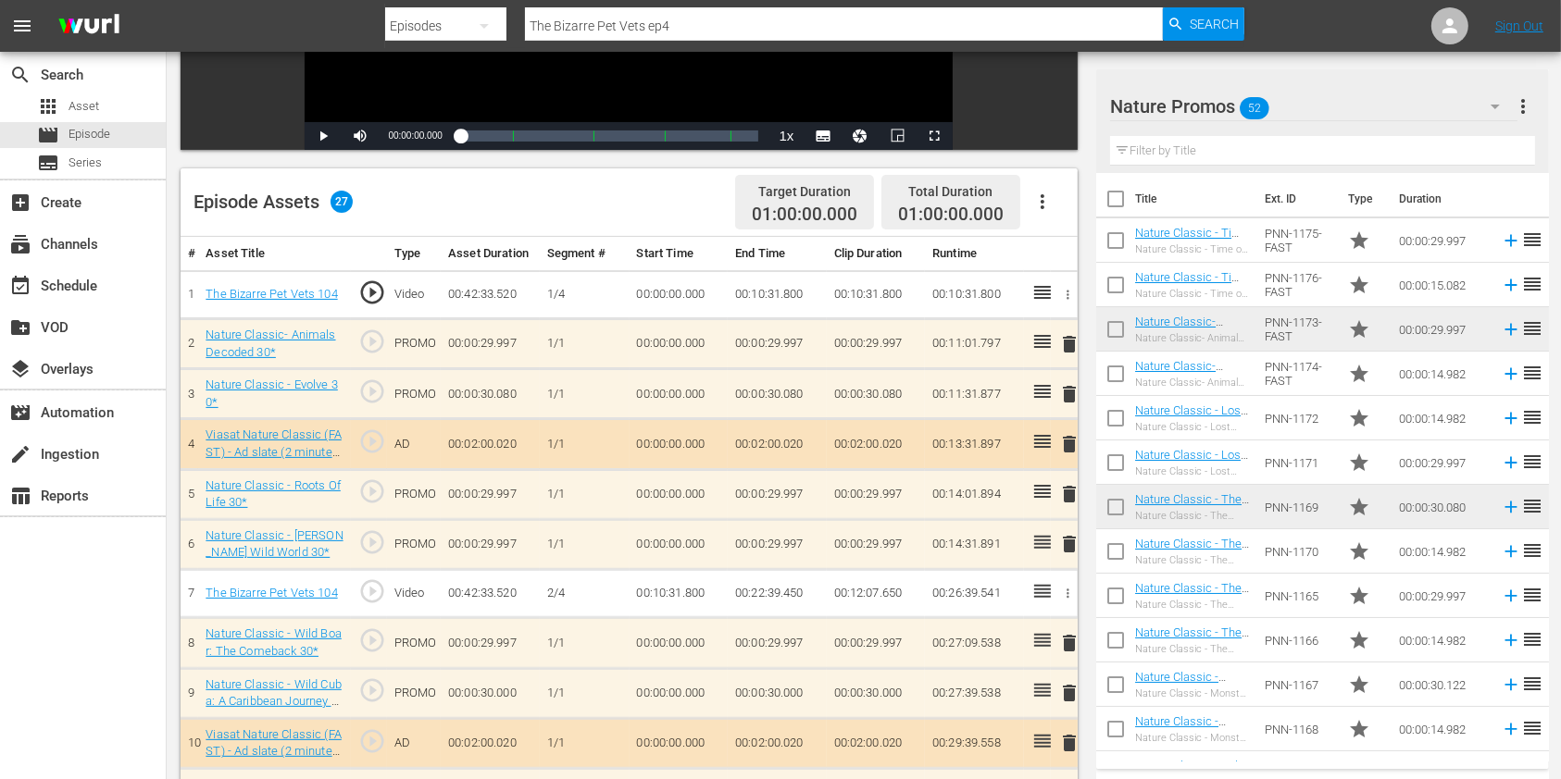
click at [1225, 159] on input "text" at bounding box center [1322, 151] width 425 height 30
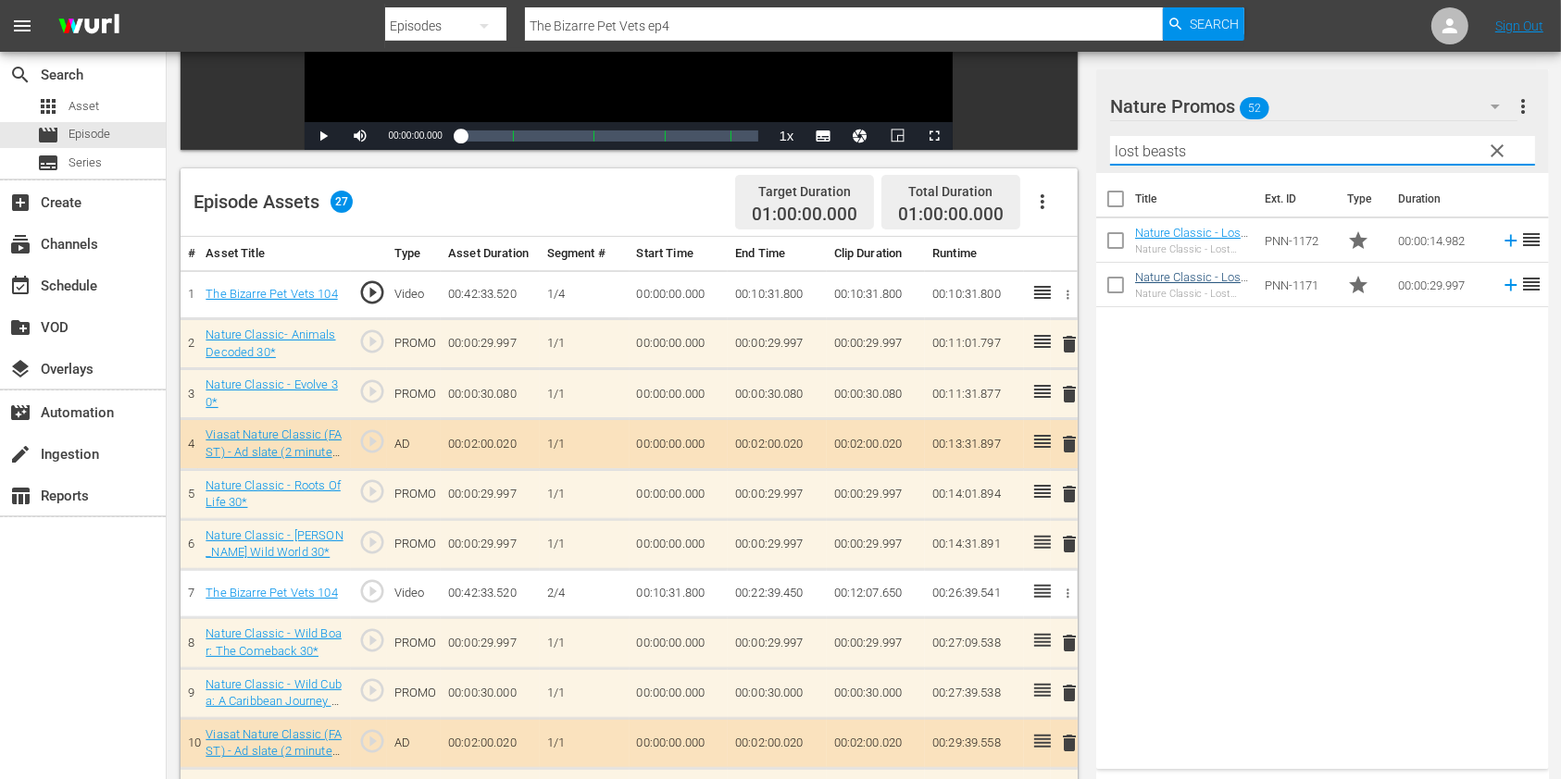
type input "lost beasts"
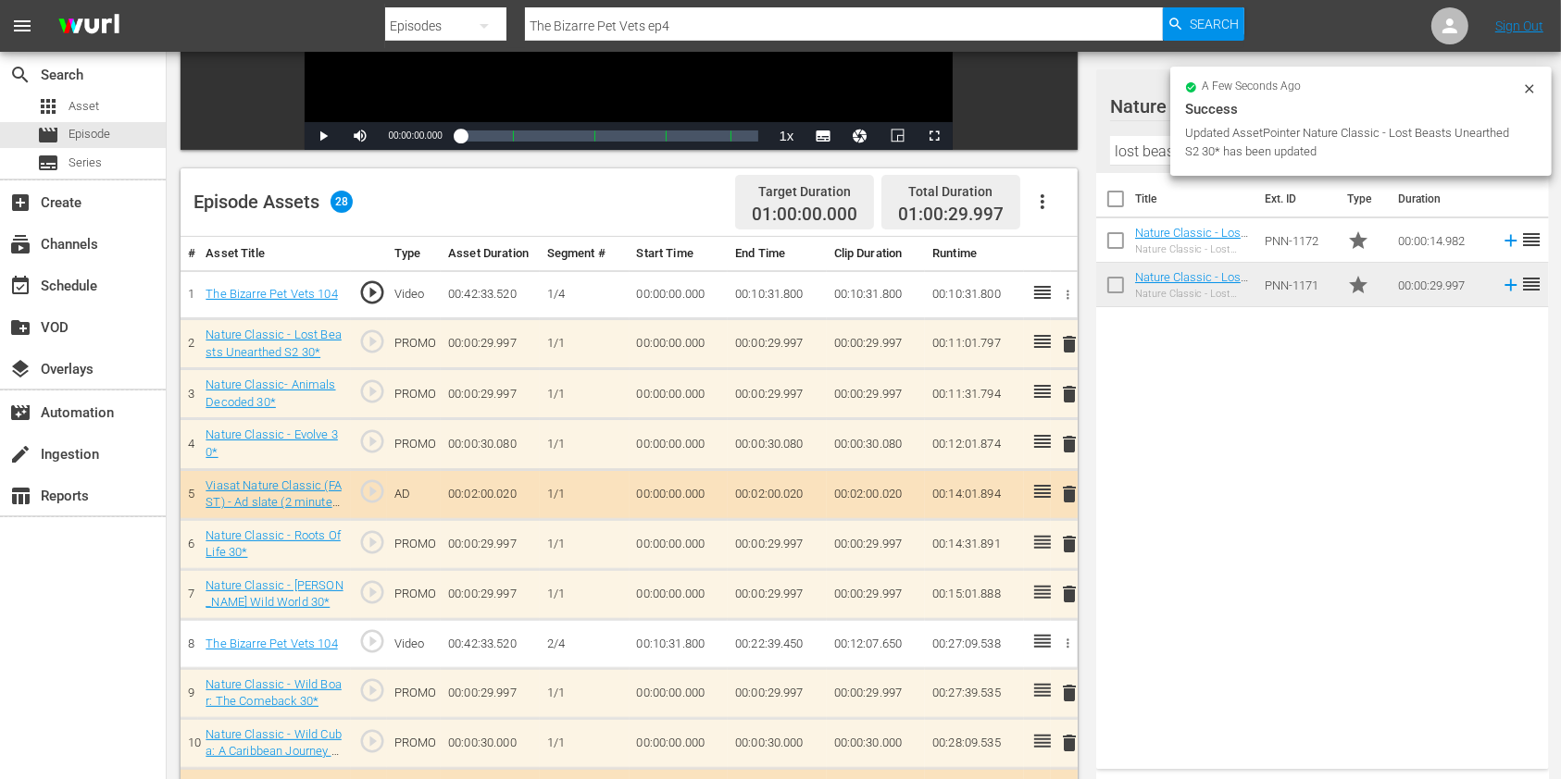
click at [1061, 545] on span "delete" at bounding box center [1069, 544] width 22 height 22
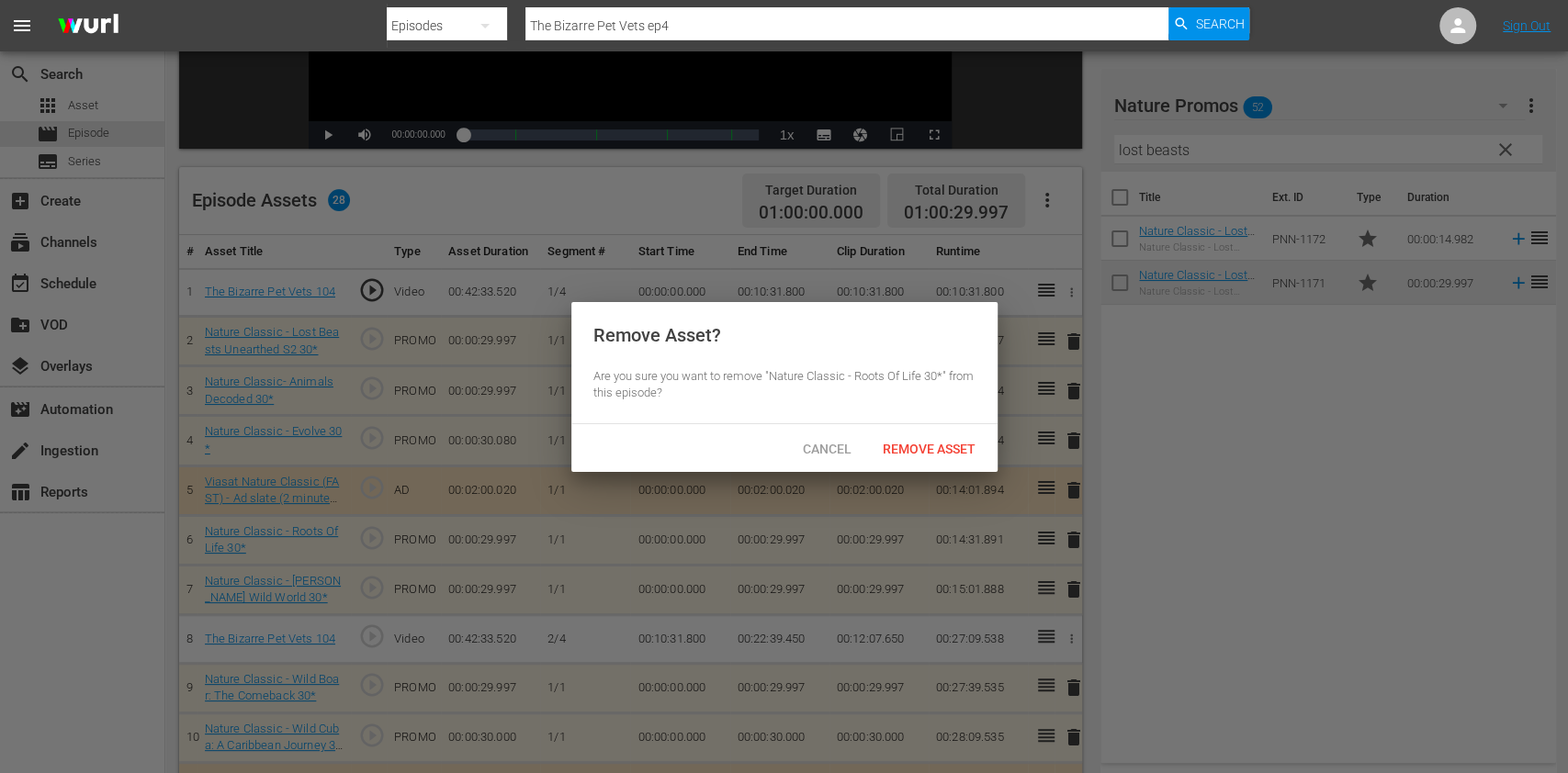
click at [939, 442] on span "Remove Asset" at bounding box center [929, 449] width 122 height 15
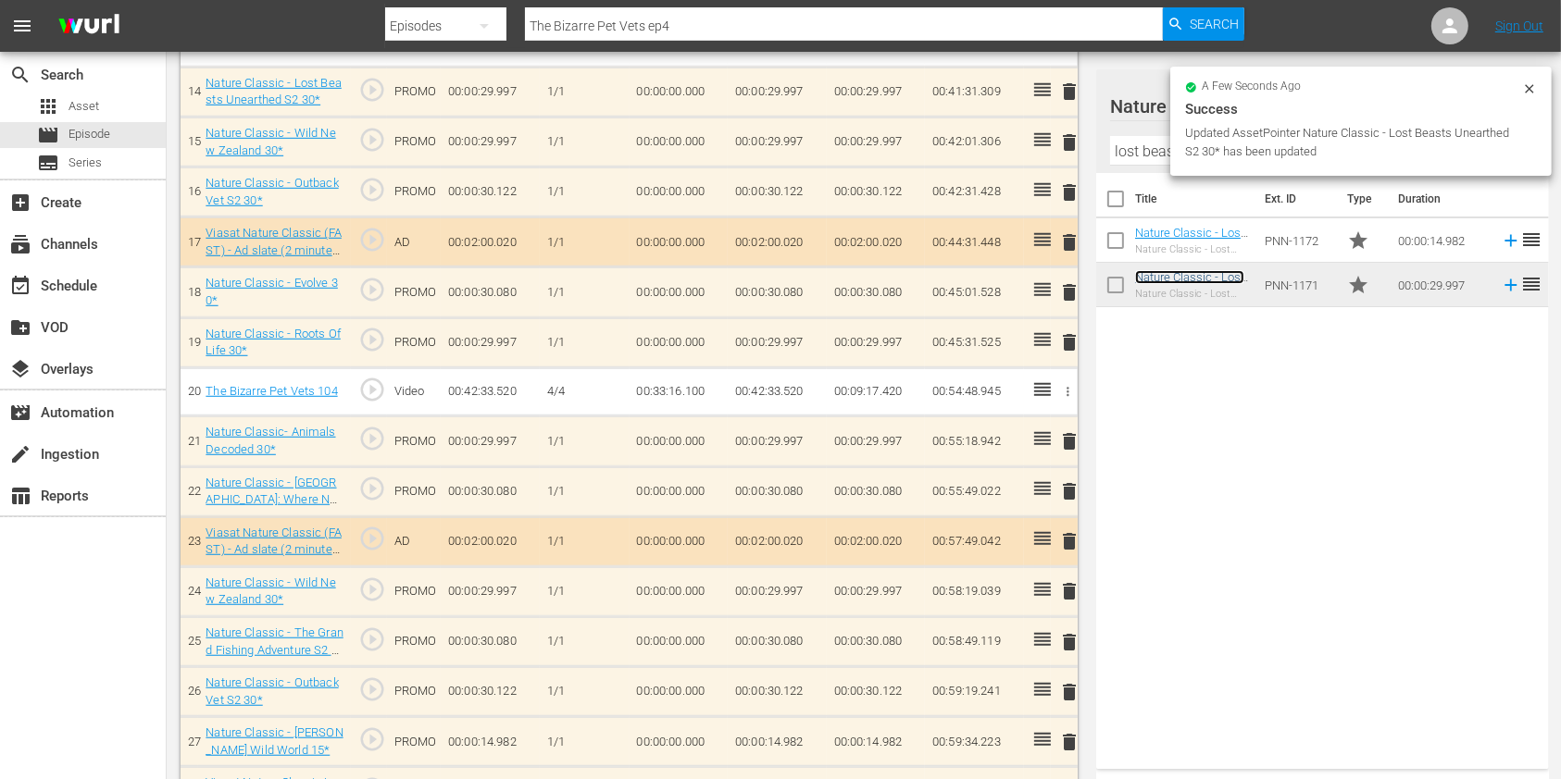
scroll to position [1216, 0]
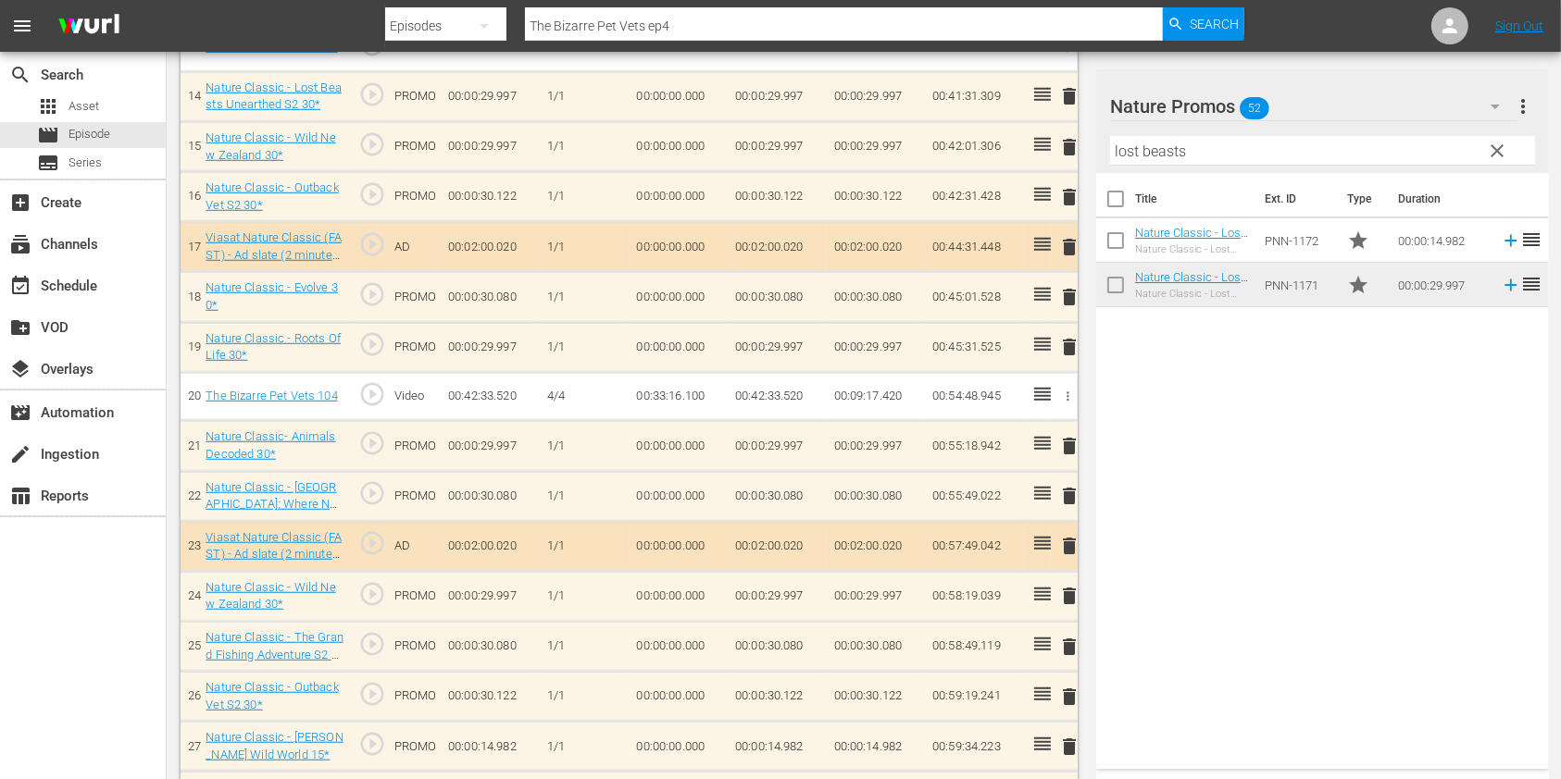
click at [1069, 344] on span "delete" at bounding box center [1069, 347] width 22 height 22
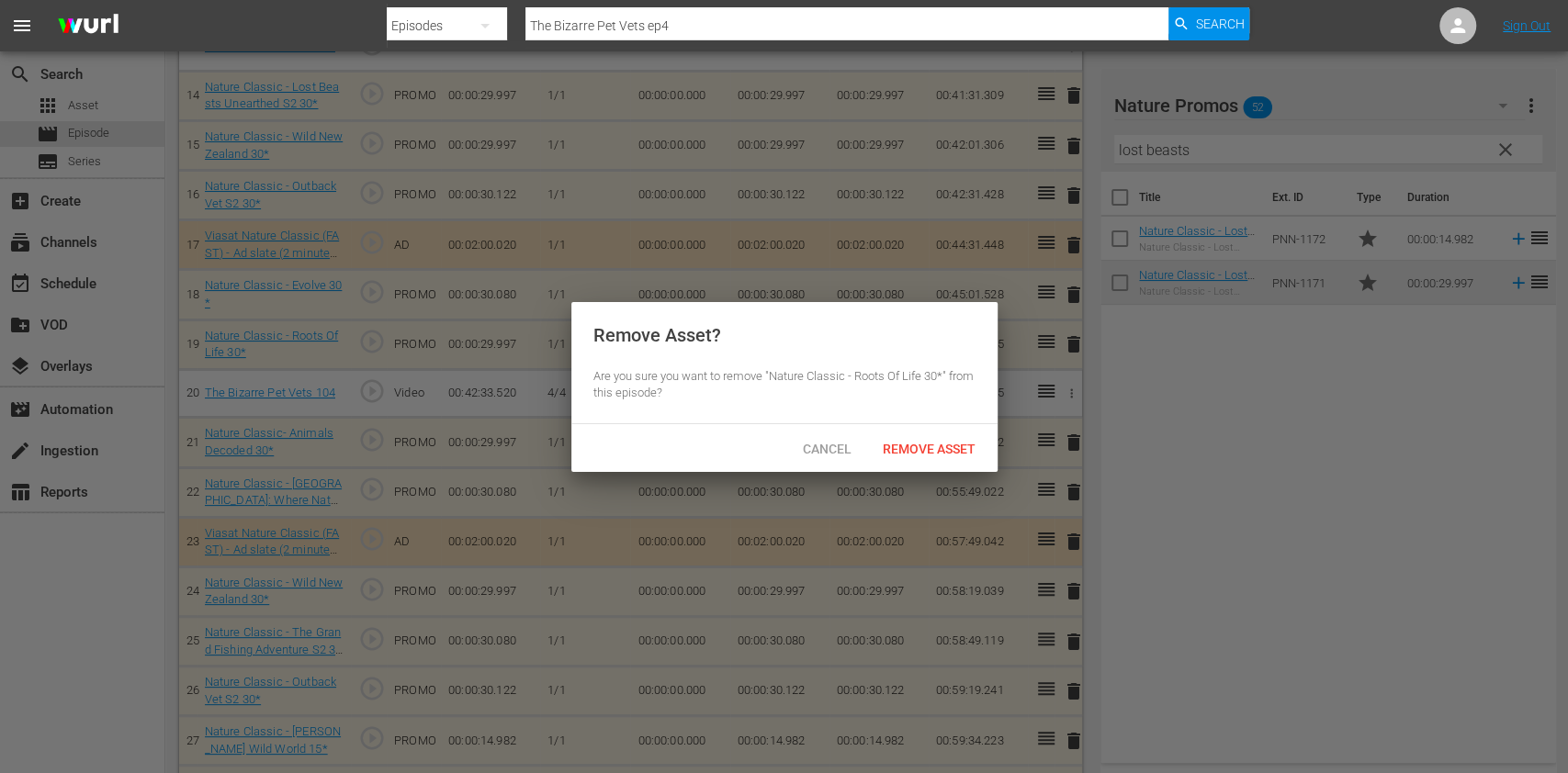
click at [940, 439] on div "Remove Asset" at bounding box center [929, 449] width 122 height 34
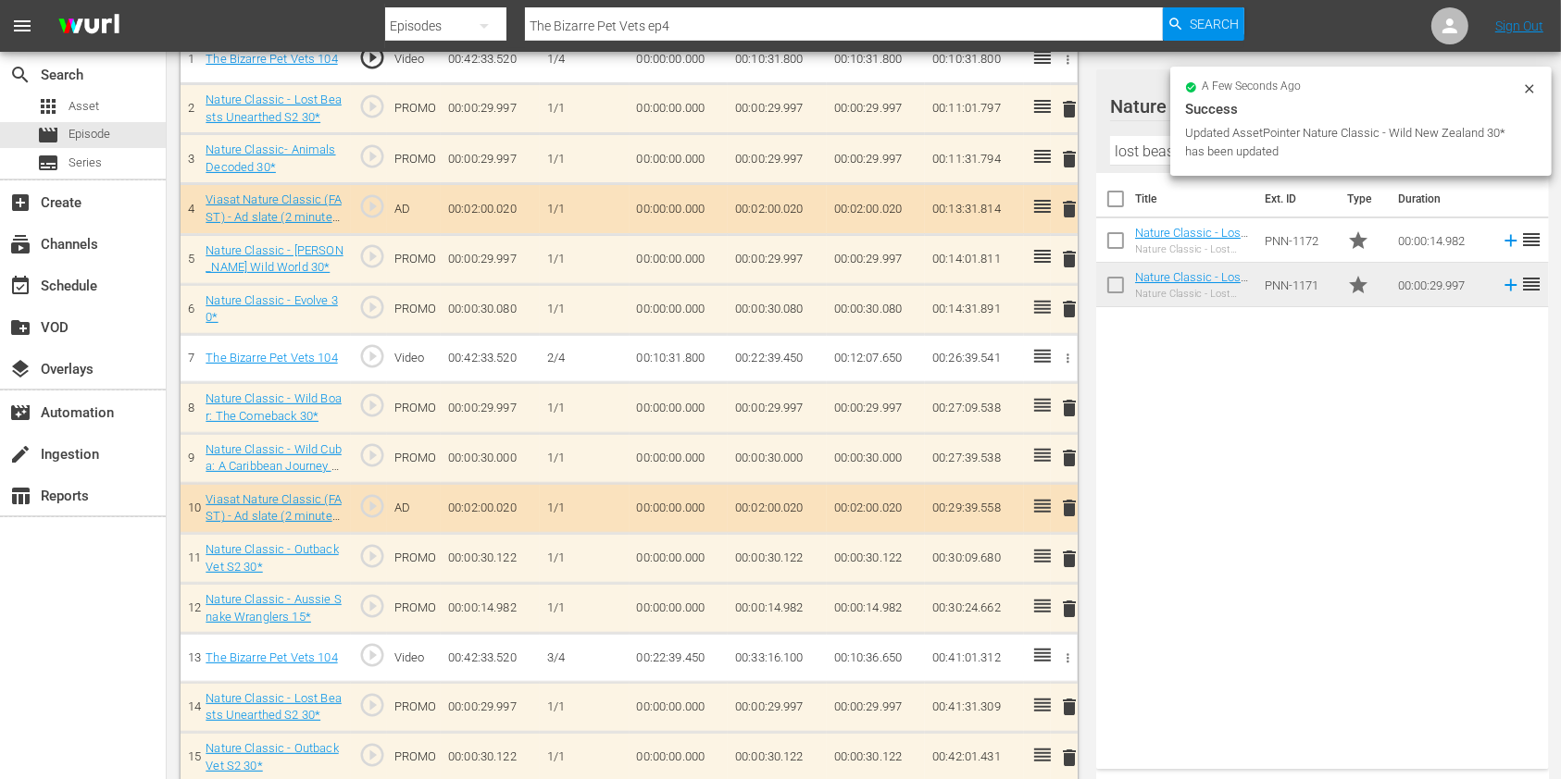
scroll to position [600, 0]
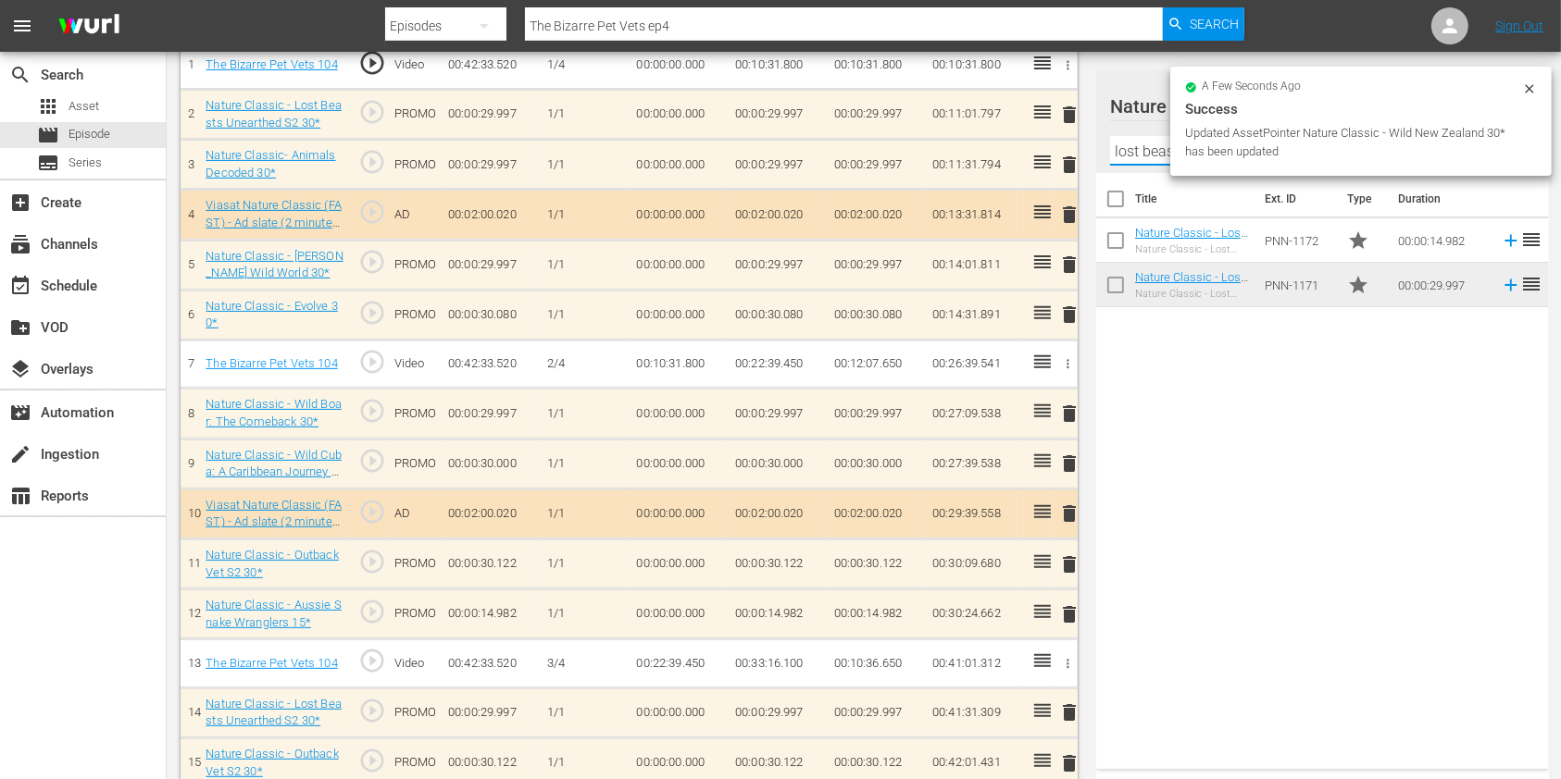
click at [1149, 152] on input "lost beasts" at bounding box center [1322, 151] width 425 height 30
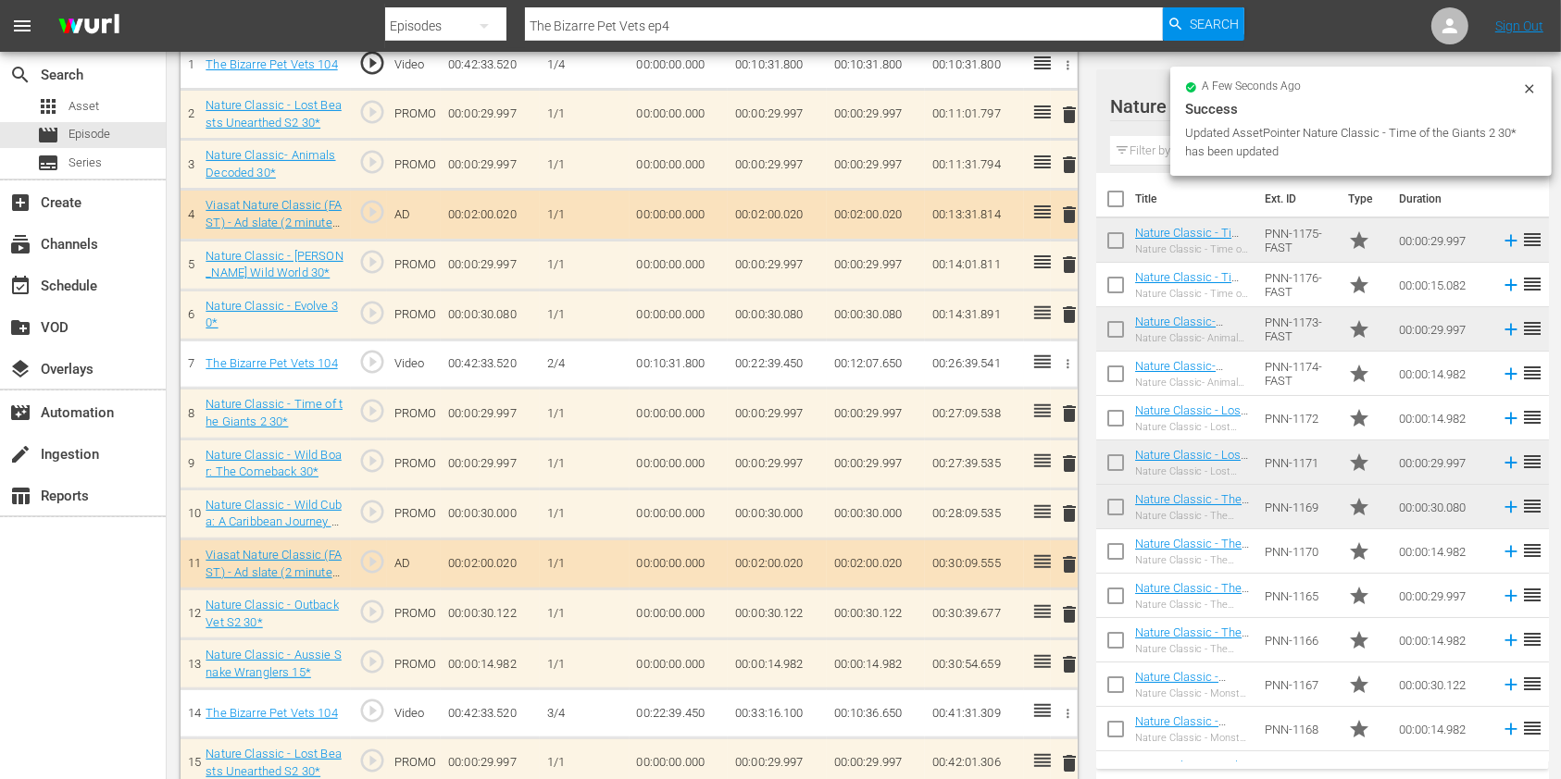
click at [1067, 458] on span "delete" at bounding box center [1069, 464] width 22 height 22
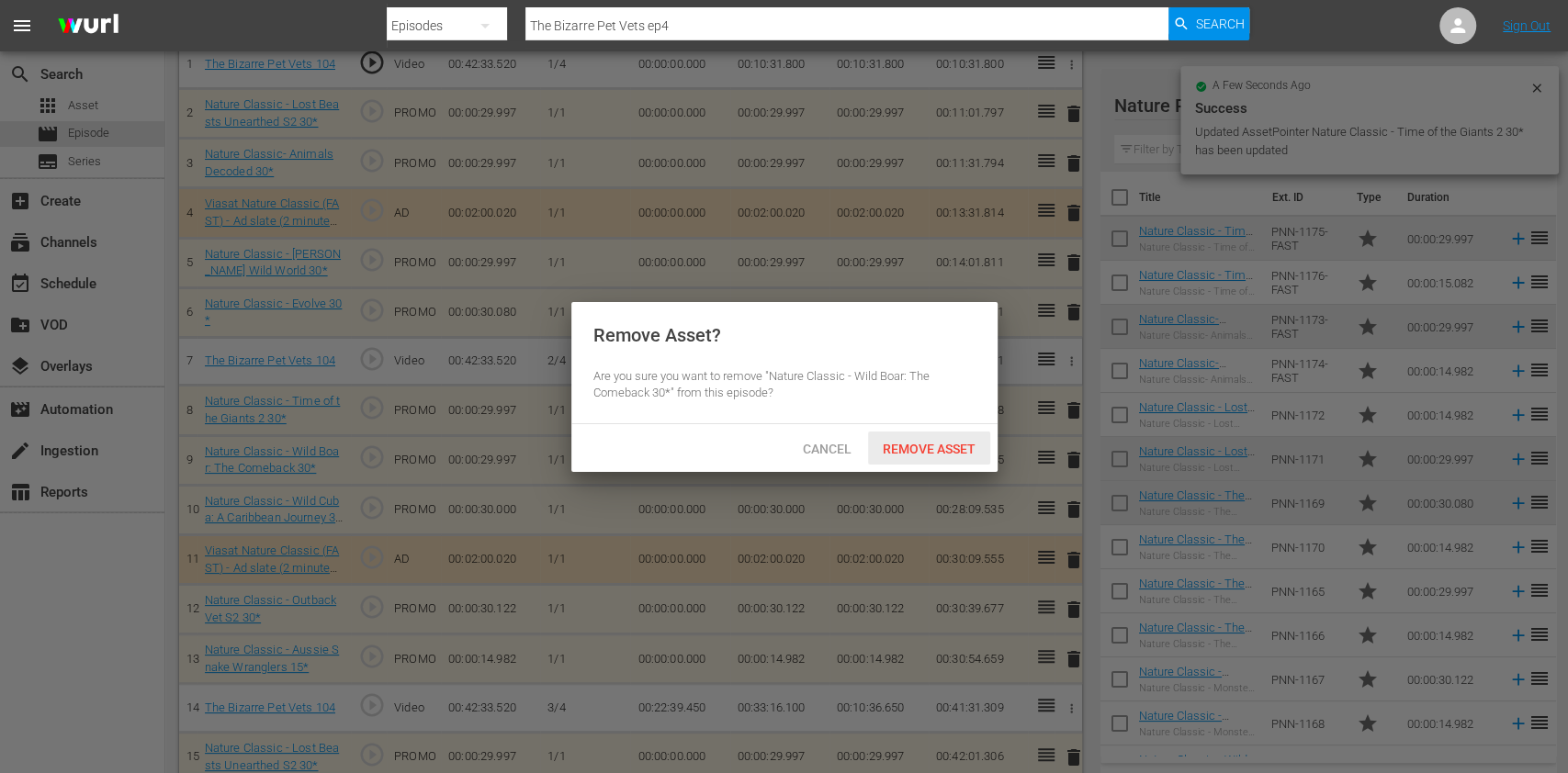
click at [968, 450] on span "Remove Asset" at bounding box center [929, 449] width 122 height 15
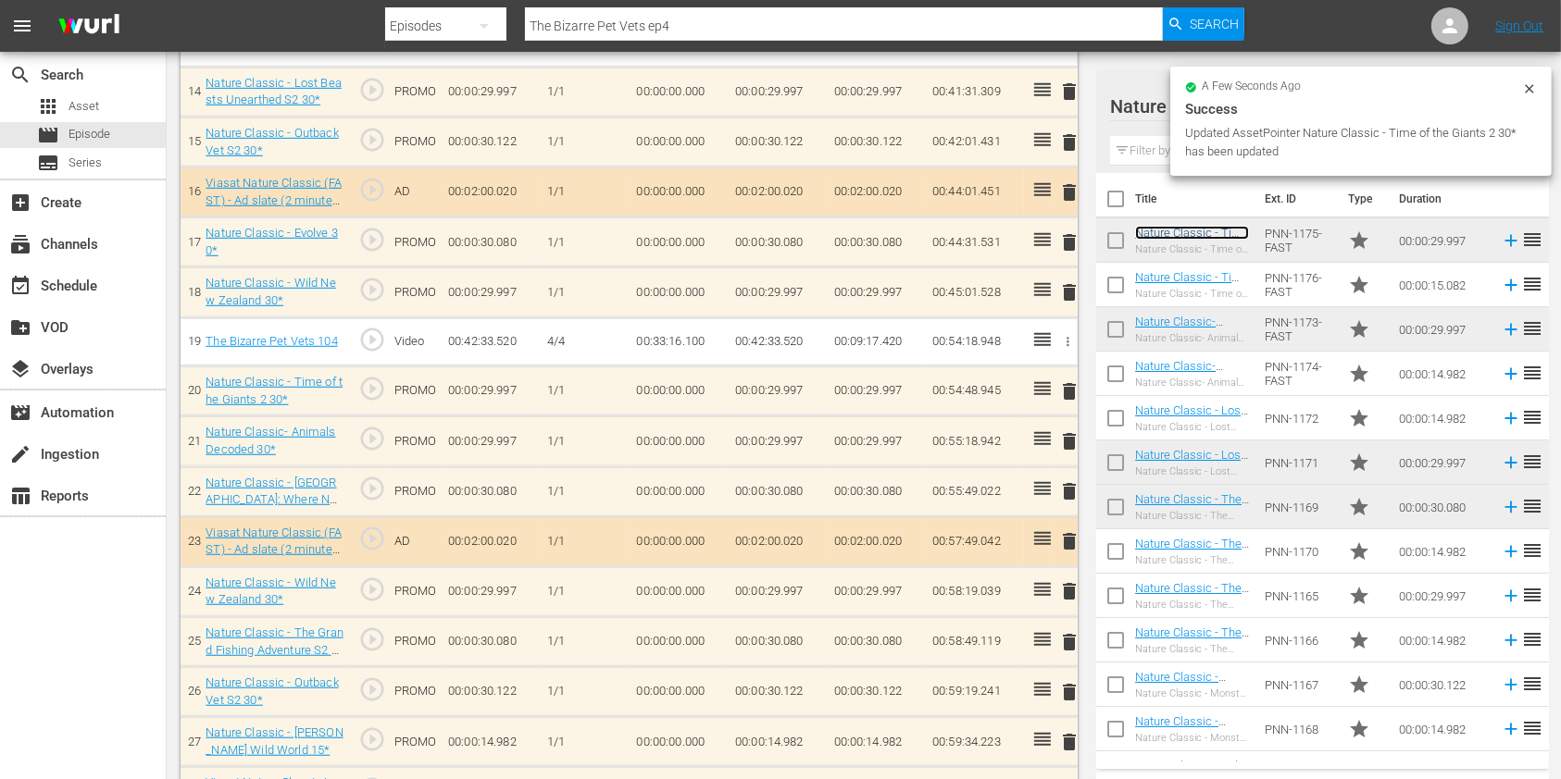
scroll to position [1216, 0]
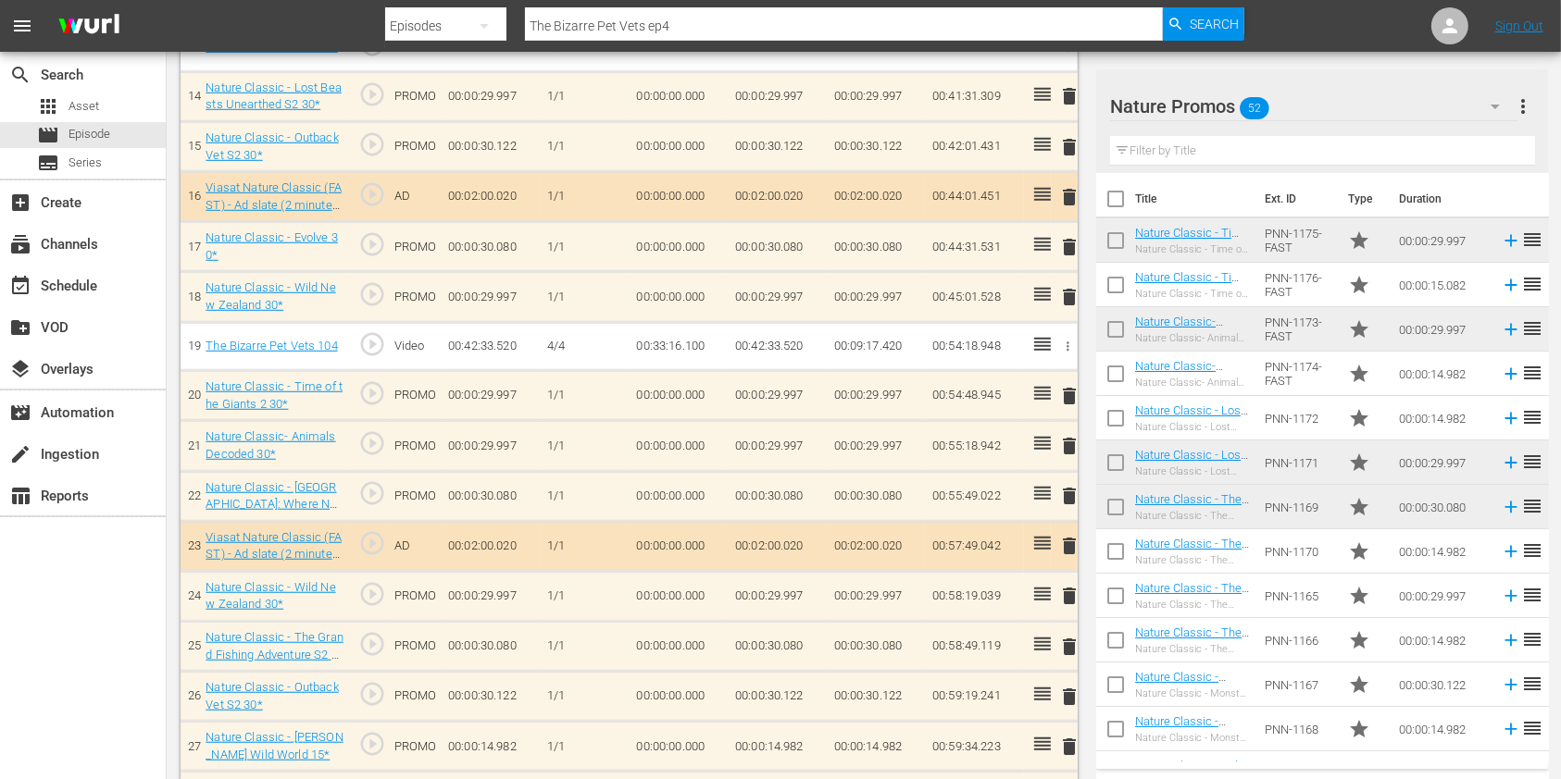
click at [1067, 435] on span "delete" at bounding box center [1069, 446] width 22 height 22
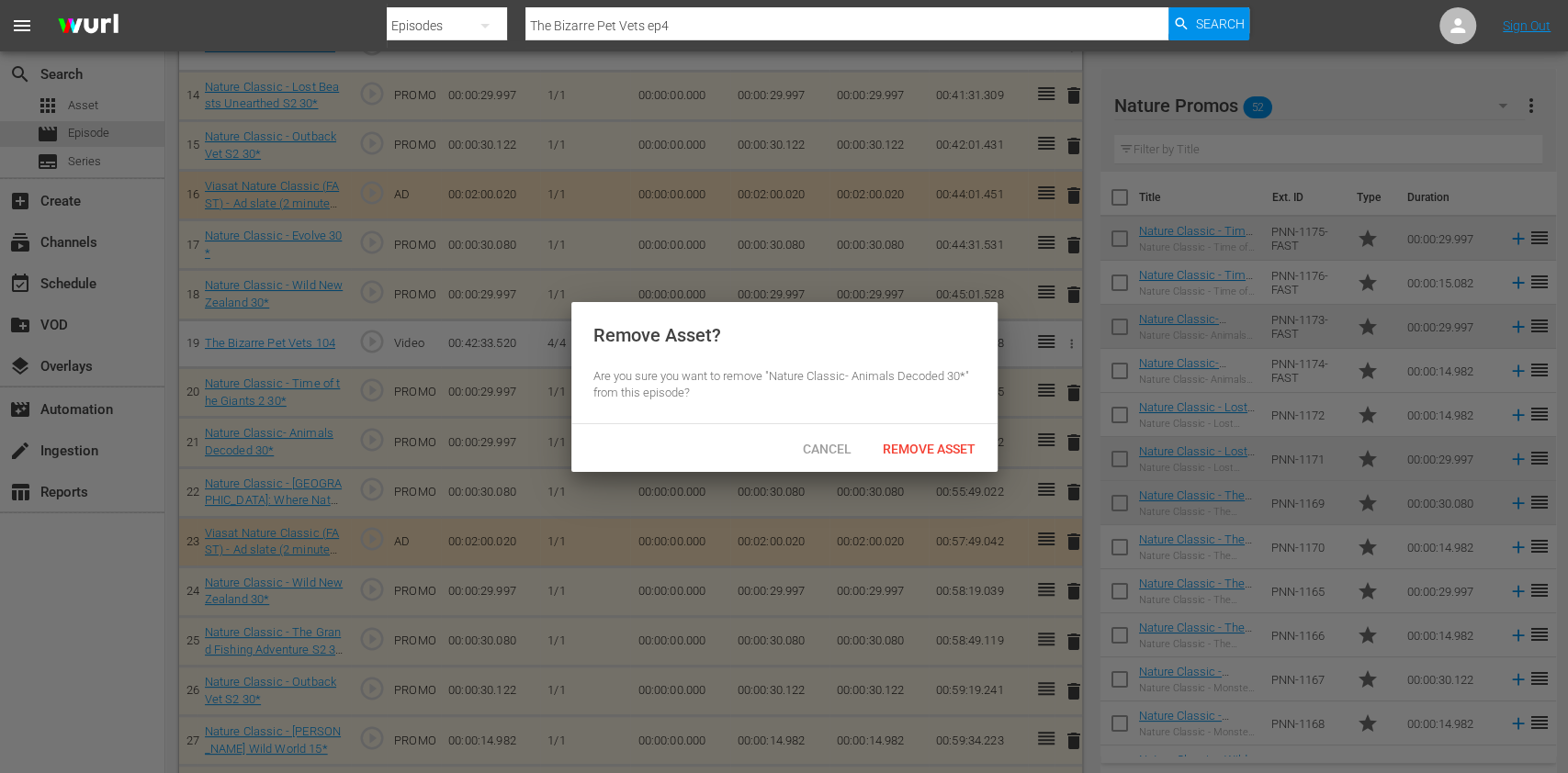
click at [966, 464] on div "Cancel Remove Asset" at bounding box center [785, 449] width 427 height 48
click at [942, 452] on span "Remove Asset" at bounding box center [929, 449] width 122 height 15
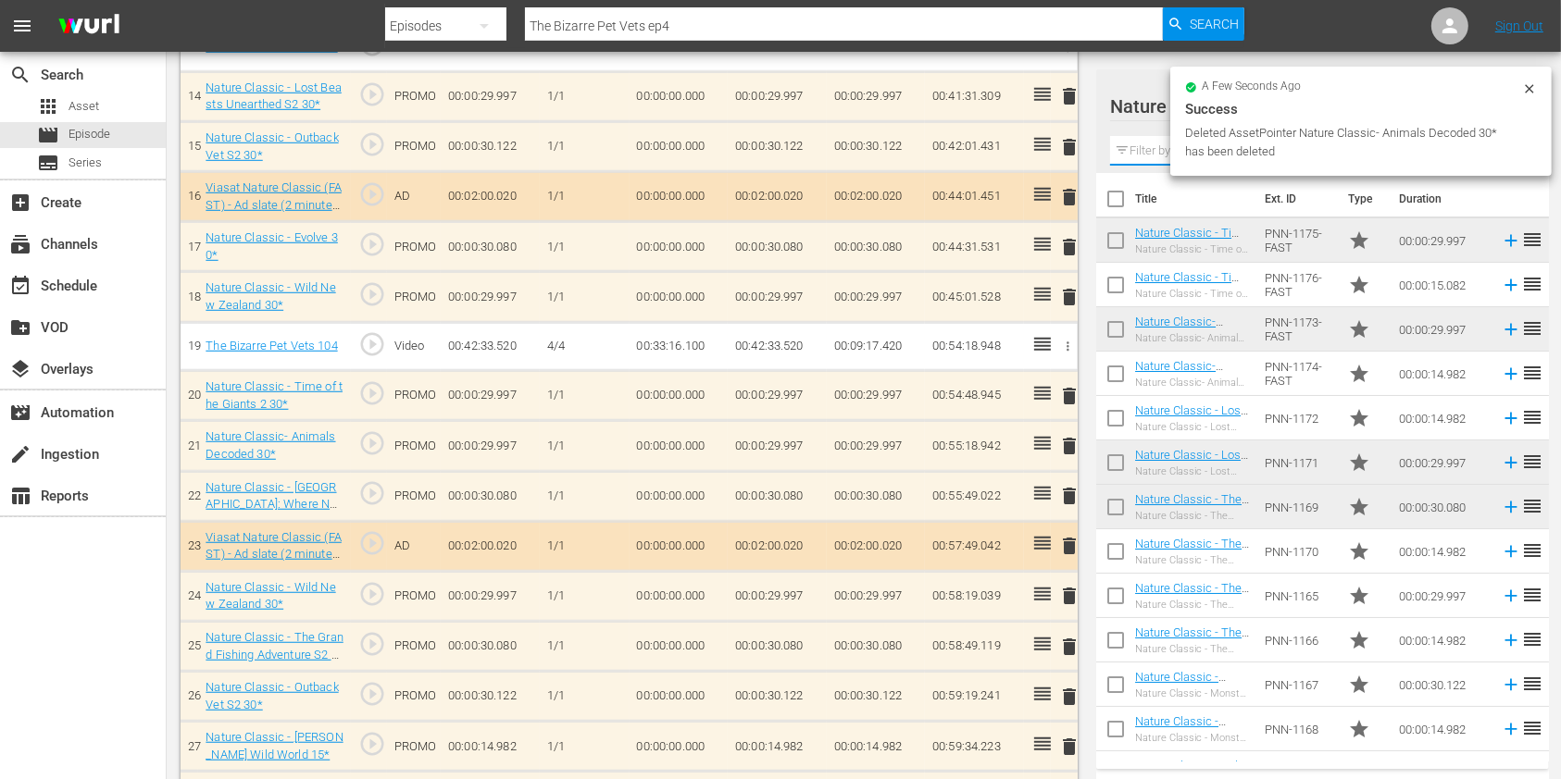
click at [1141, 152] on input "text" at bounding box center [1322, 151] width 425 height 30
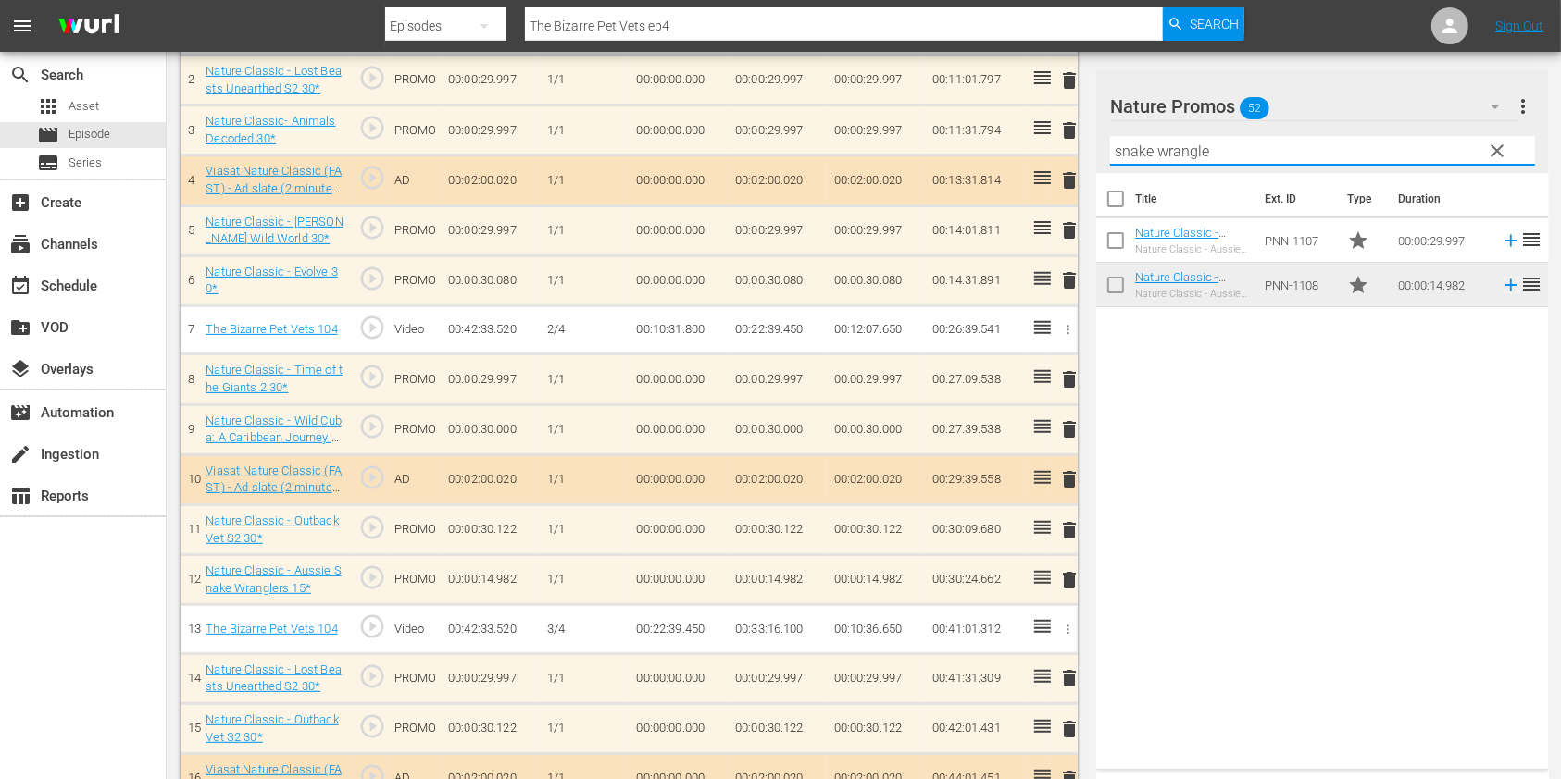
scroll to position [476, 0]
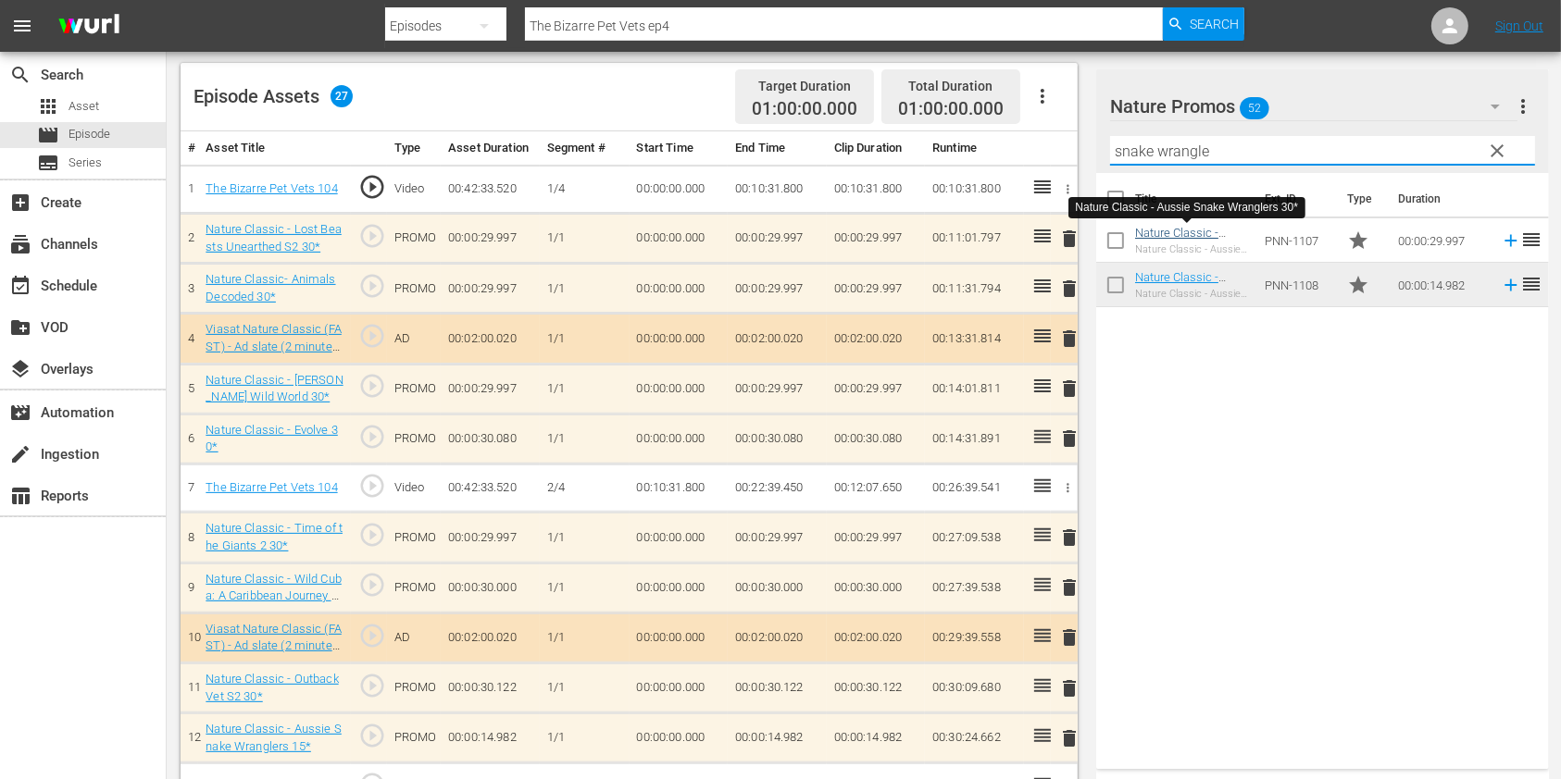
type input "snake wrangle"
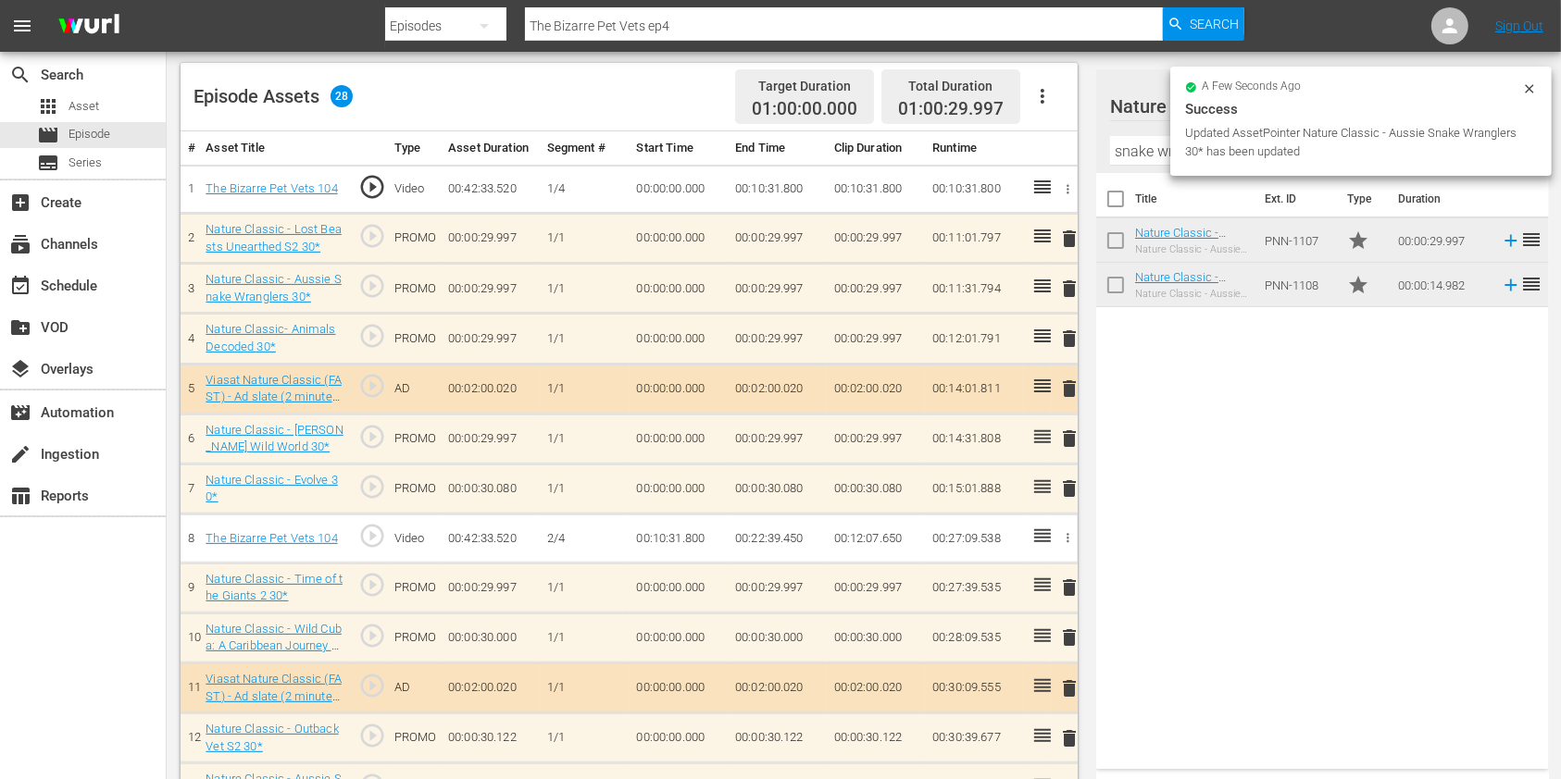
click at [1073, 440] on span "delete" at bounding box center [1069, 439] width 22 height 22
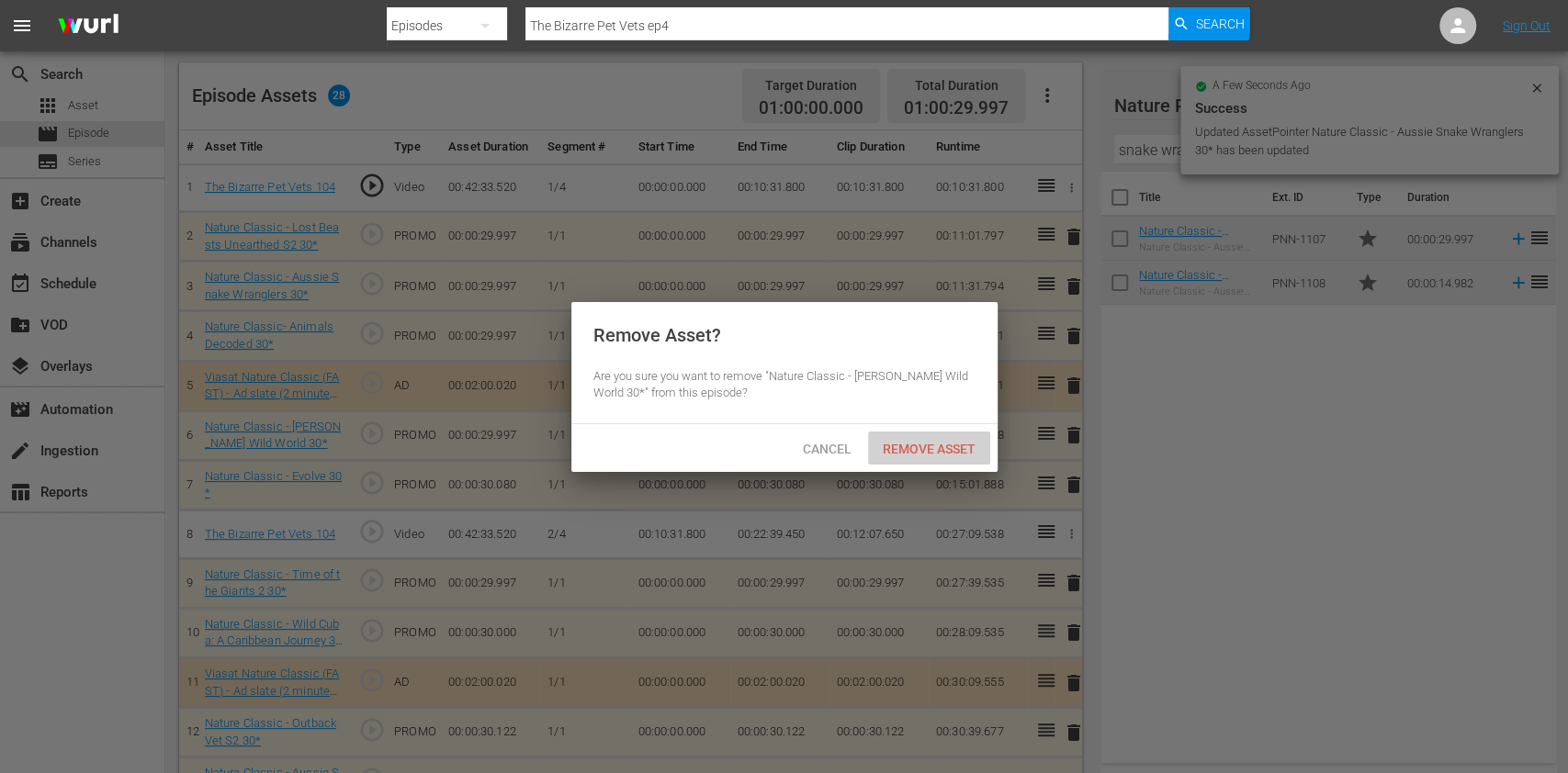
click at [939, 445] on span "Remove Asset" at bounding box center [929, 449] width 122 height 15
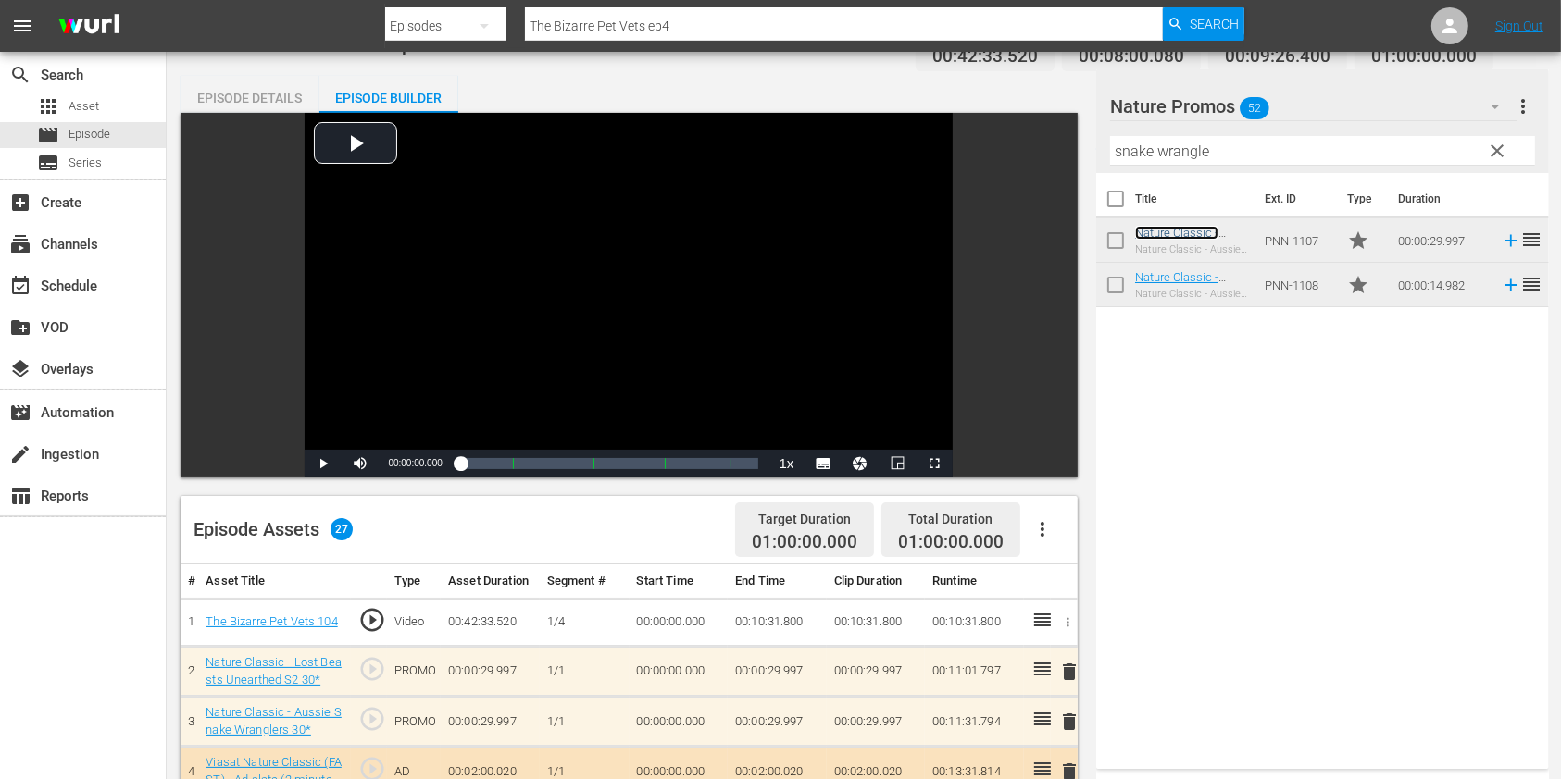
scroll to position [0, 0]
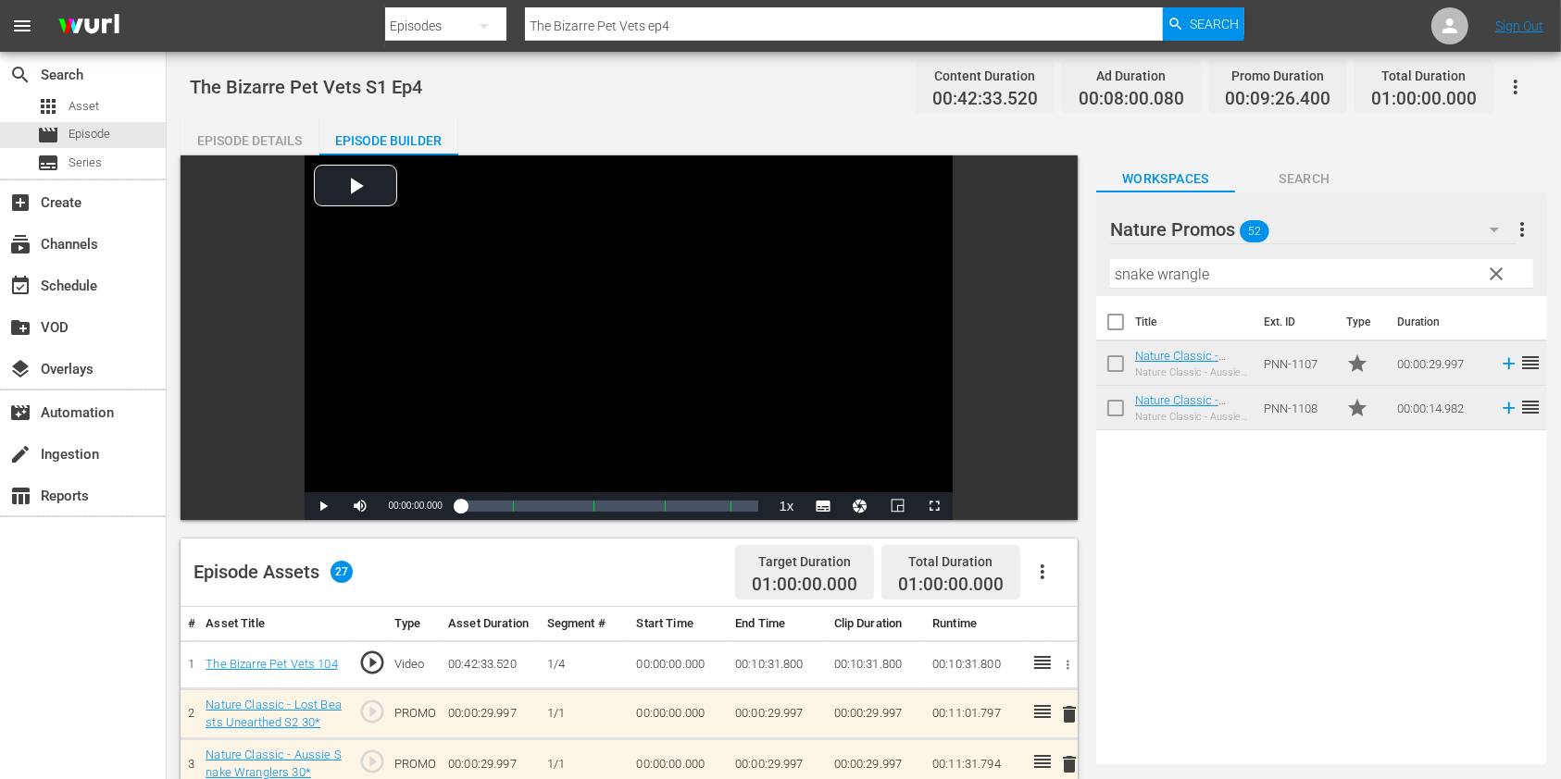
click at [669, 30] on input "The Bizarre Pet Vets ep4" at bounding box center [844, 26] width 638 height 44
type input "The Bizarre Pet Vets ep5"
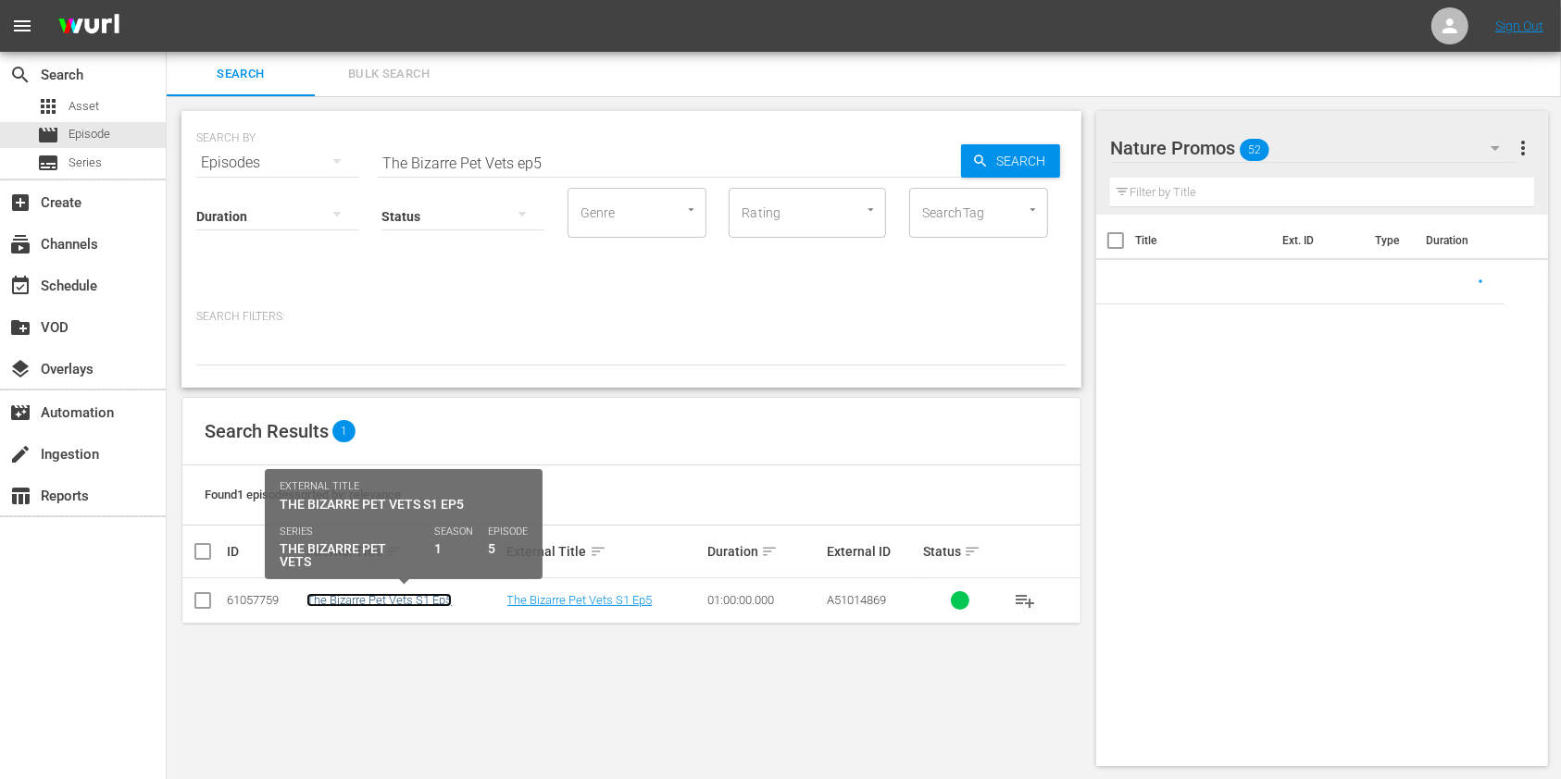
click at [427, 602] on link "The Bizarre Pet Vets S1 Ep5" at bounding box center [378, 600] width 145 height 14
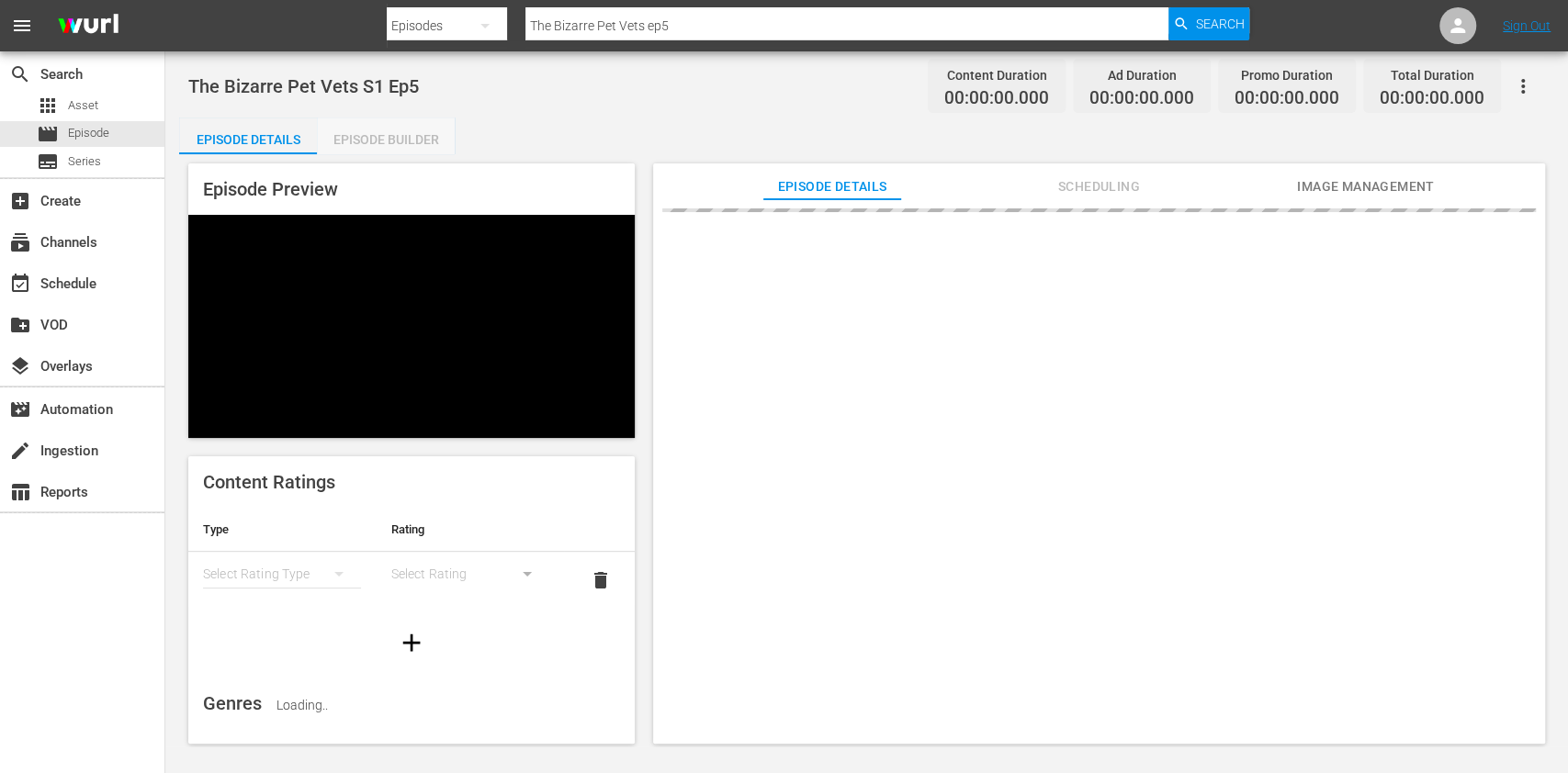
click at [414, 126] on div "Episode Builder" at bounding box center [385, 139] width 138 height 44
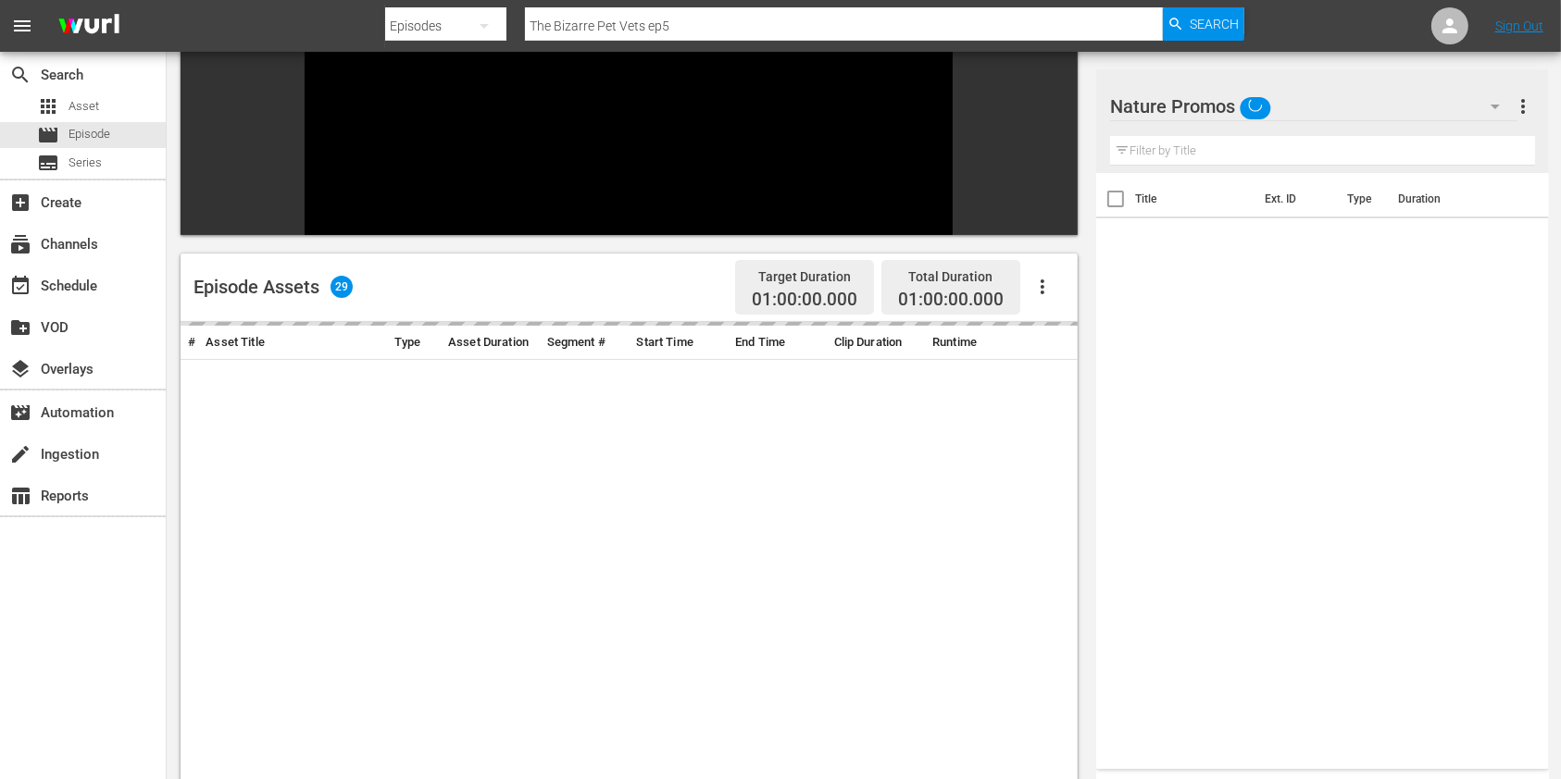
scroll to position [256, 0]
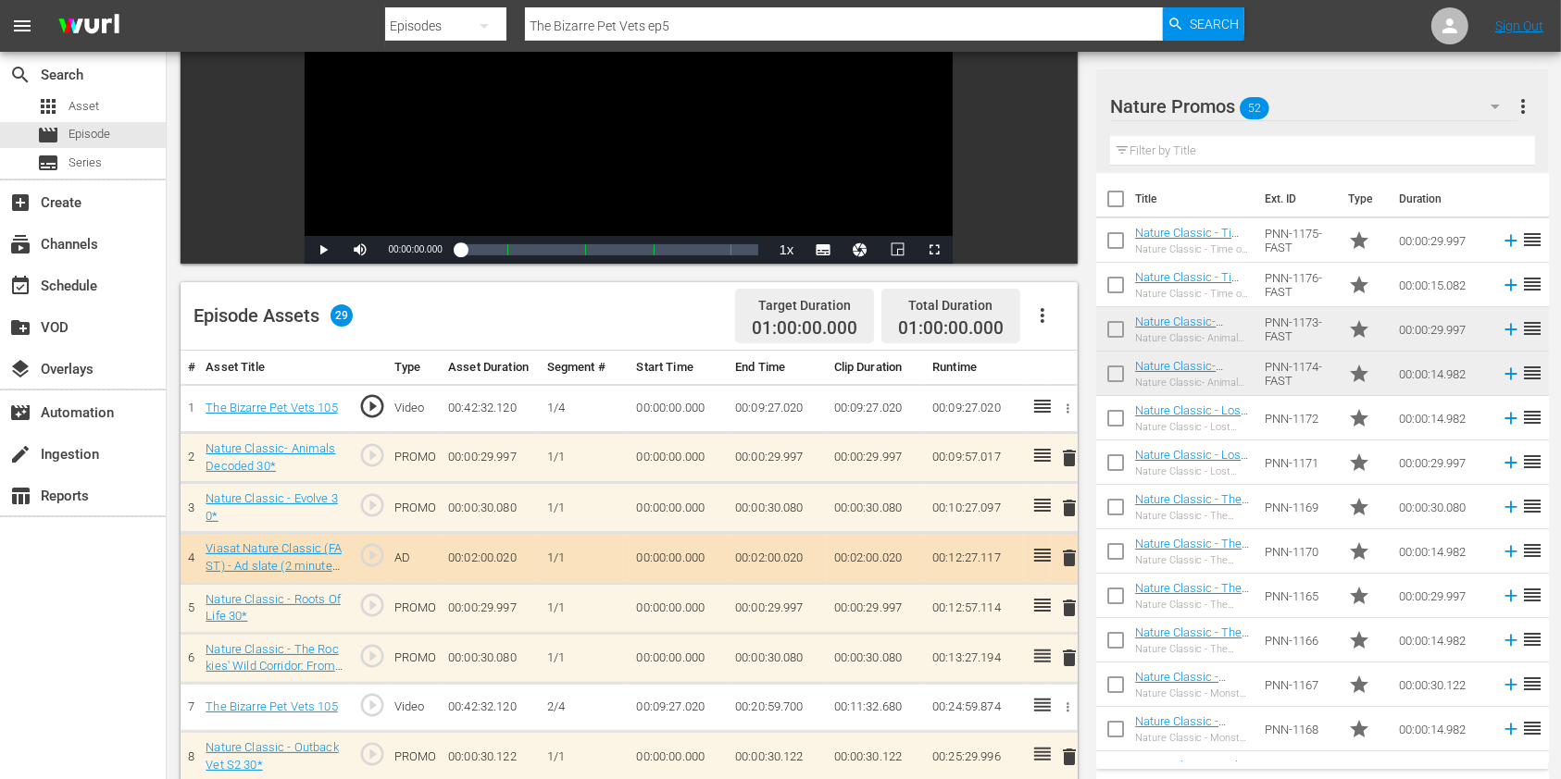
click at [1187, 148] on input "text" at bounding box center [1322, 151] width 425 height 30
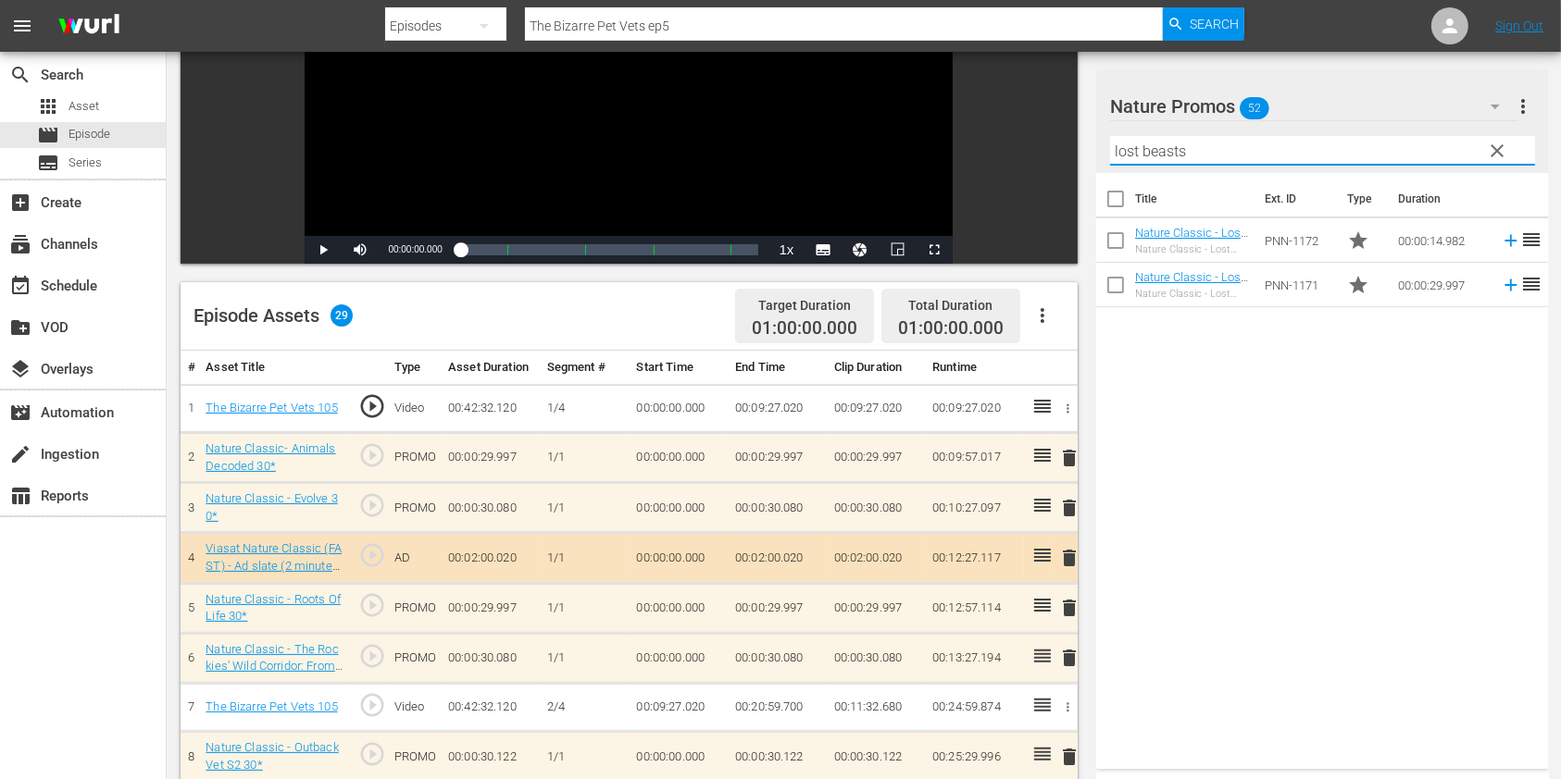
type input "lost beasts"
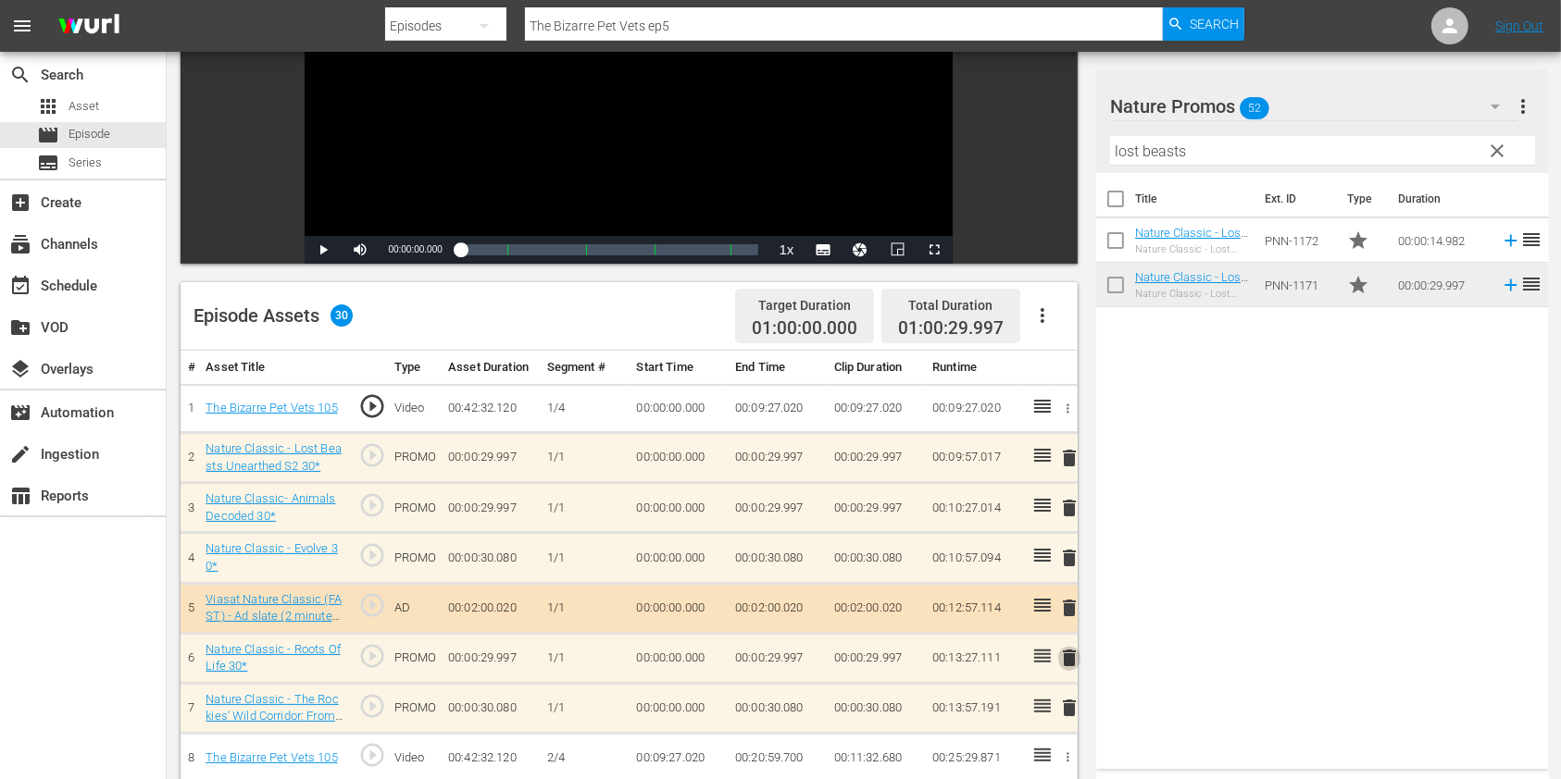
click at [1066, 660] on span "delete" at bounding box center [1069, 658] width 22 height 22
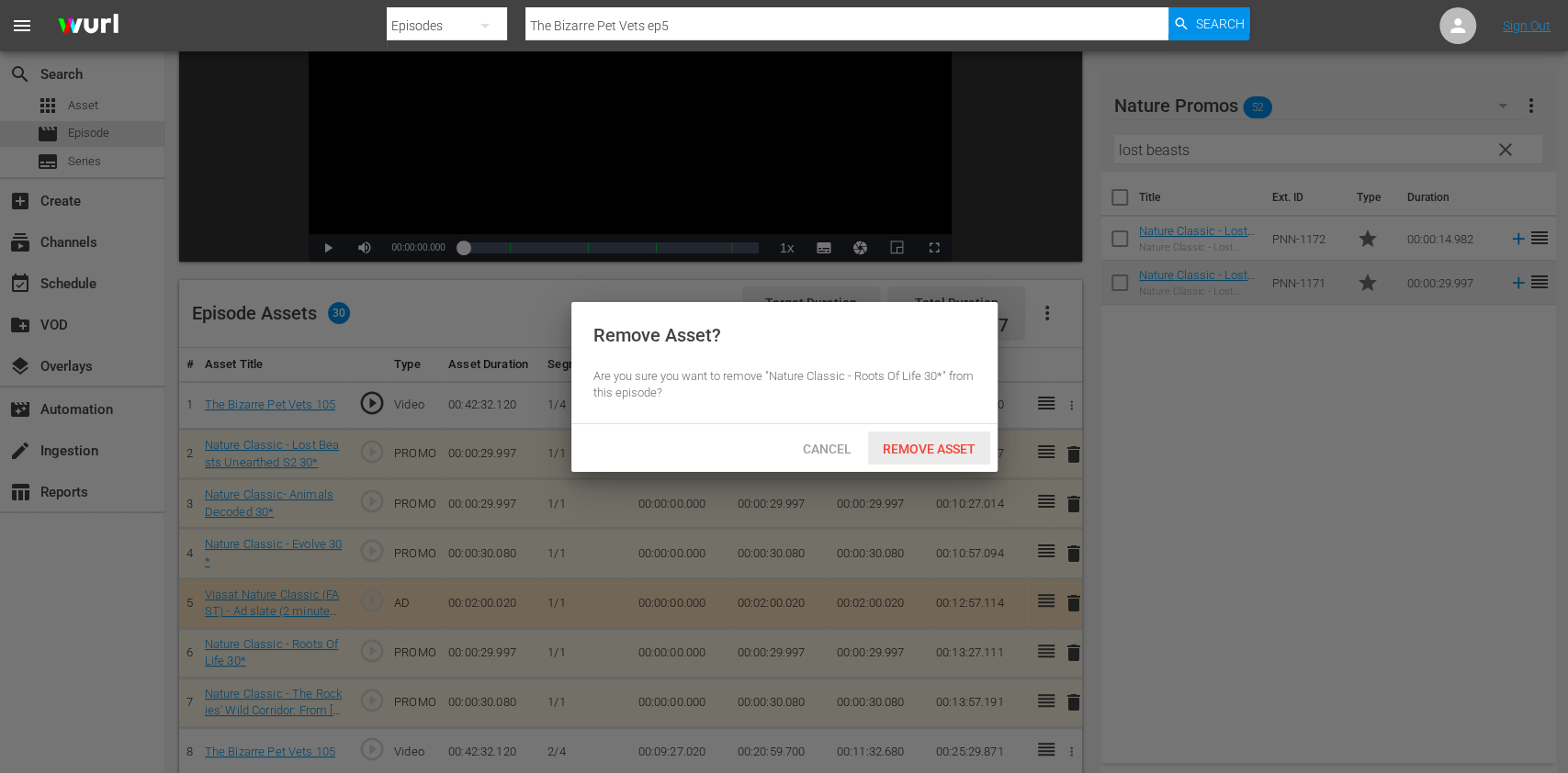
click at [926, 449] on span "Remove Asset" at bounding box center [929, 449] width 122 height 15
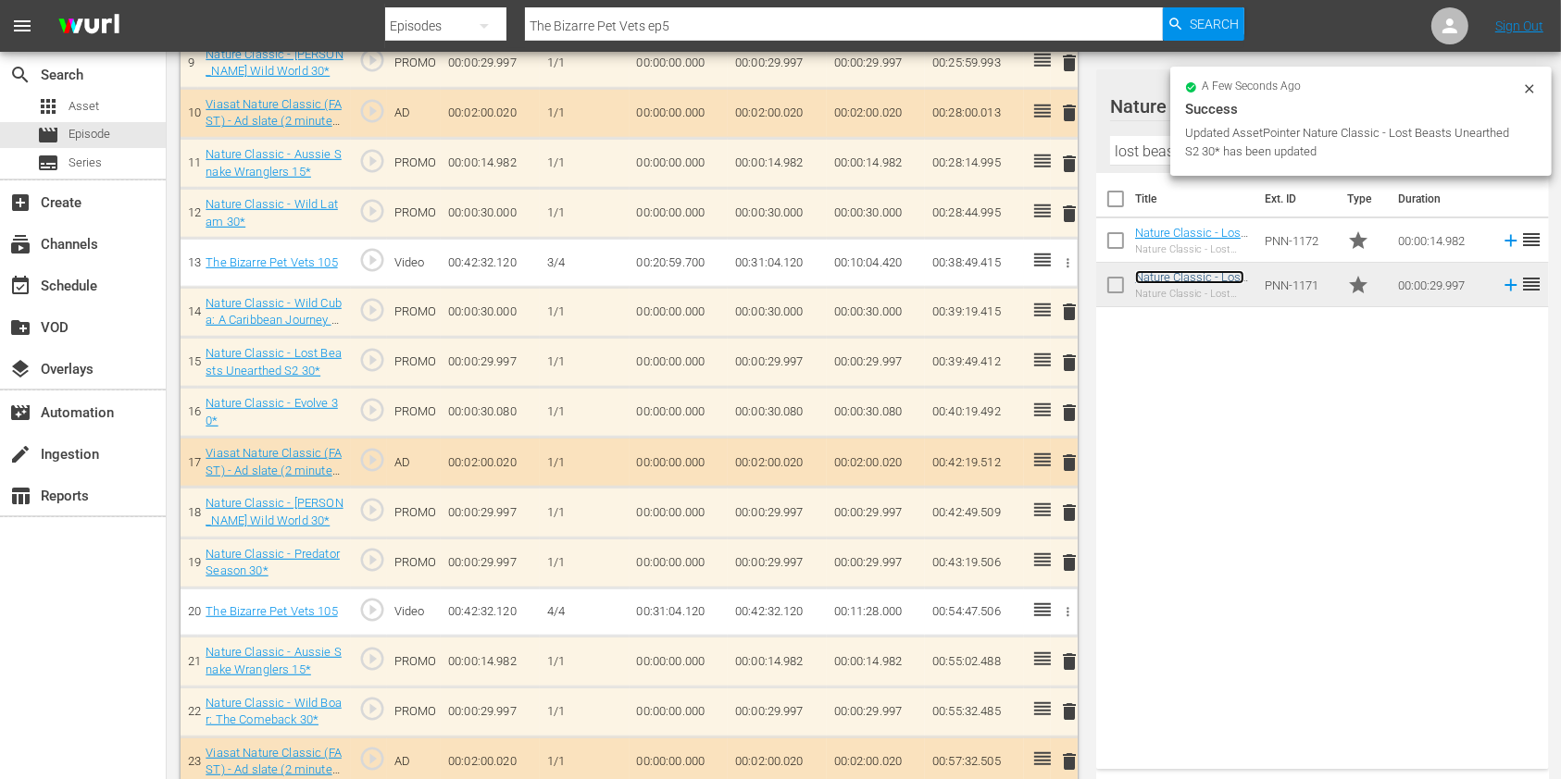
scroll to position [997, 0]
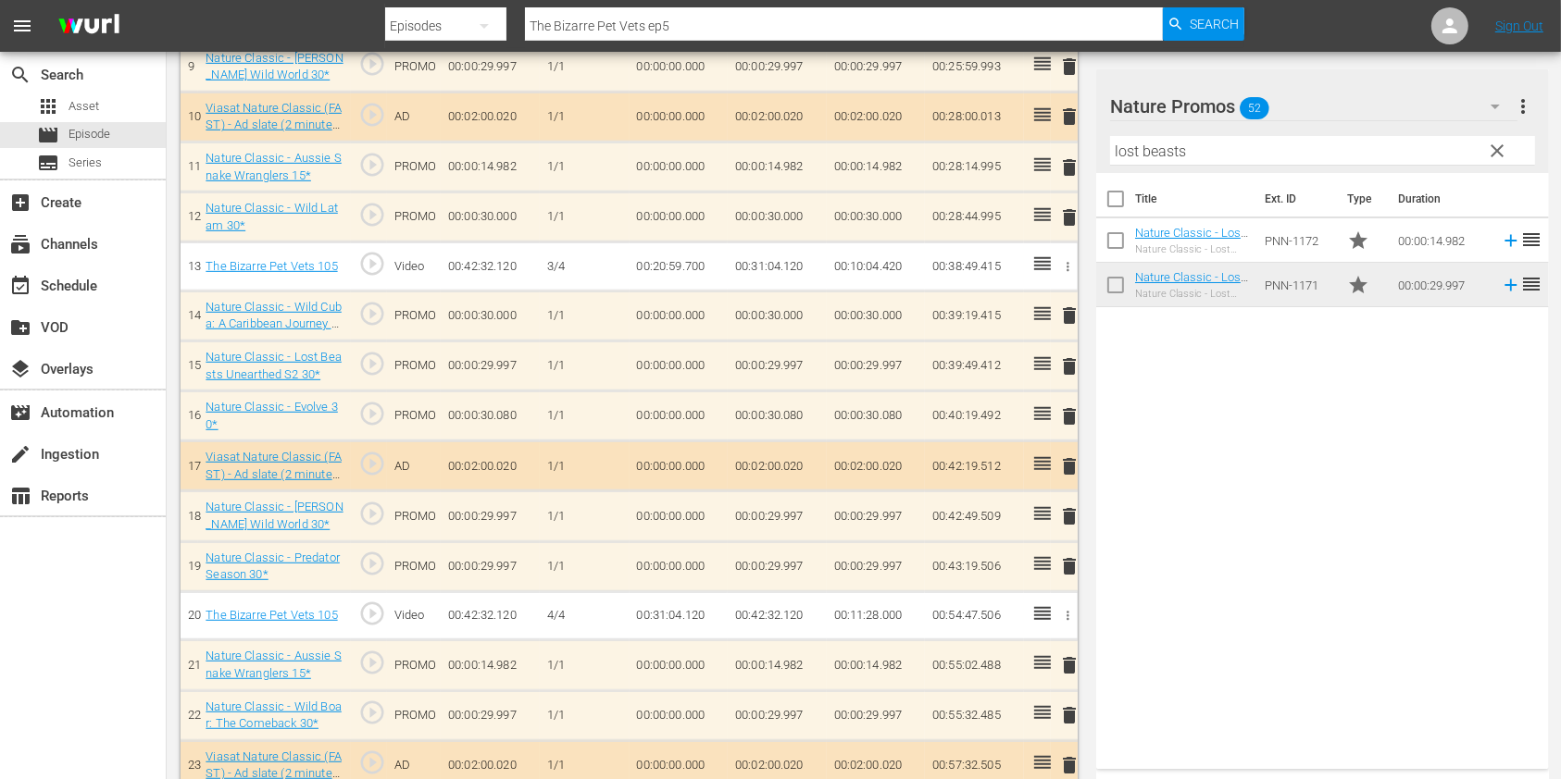
click at [1070, 511] on span "delete" at bounding box center [1069, 516] width 22 height 22
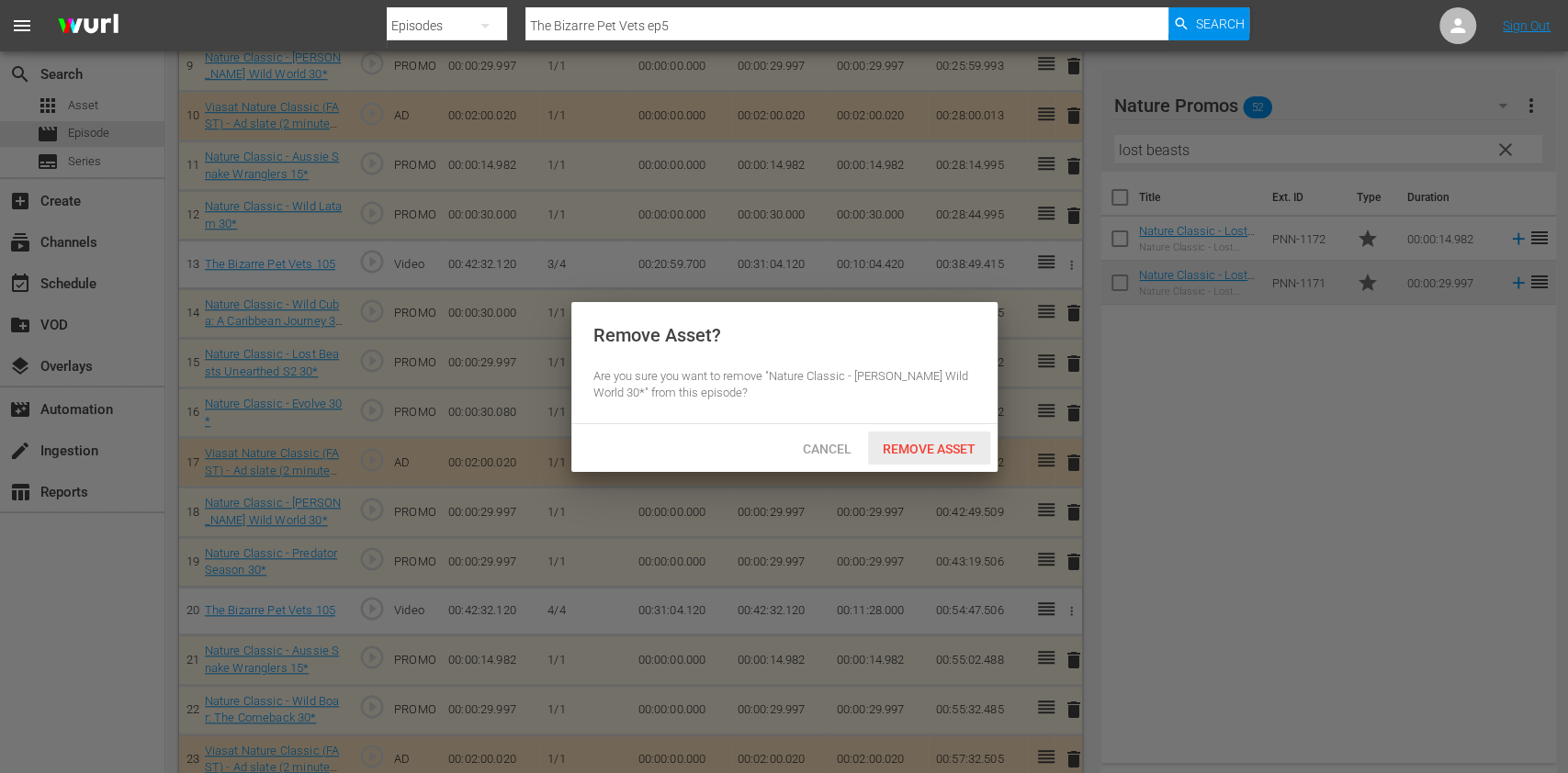
click at [959, 452] on span "Remove Asset" at bounding box center [929, 449] width 122 height 15
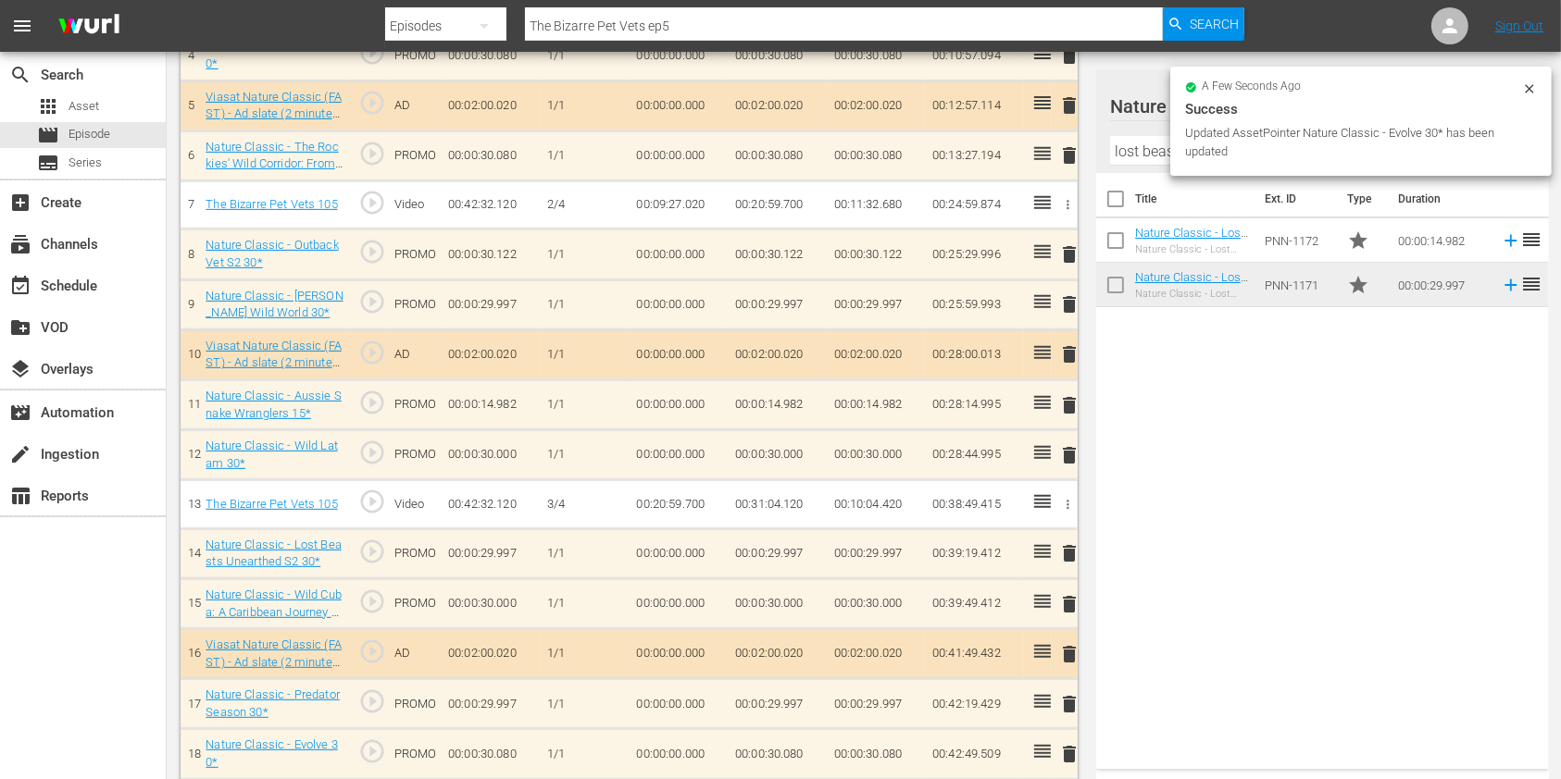
scroll to position [750, 0]
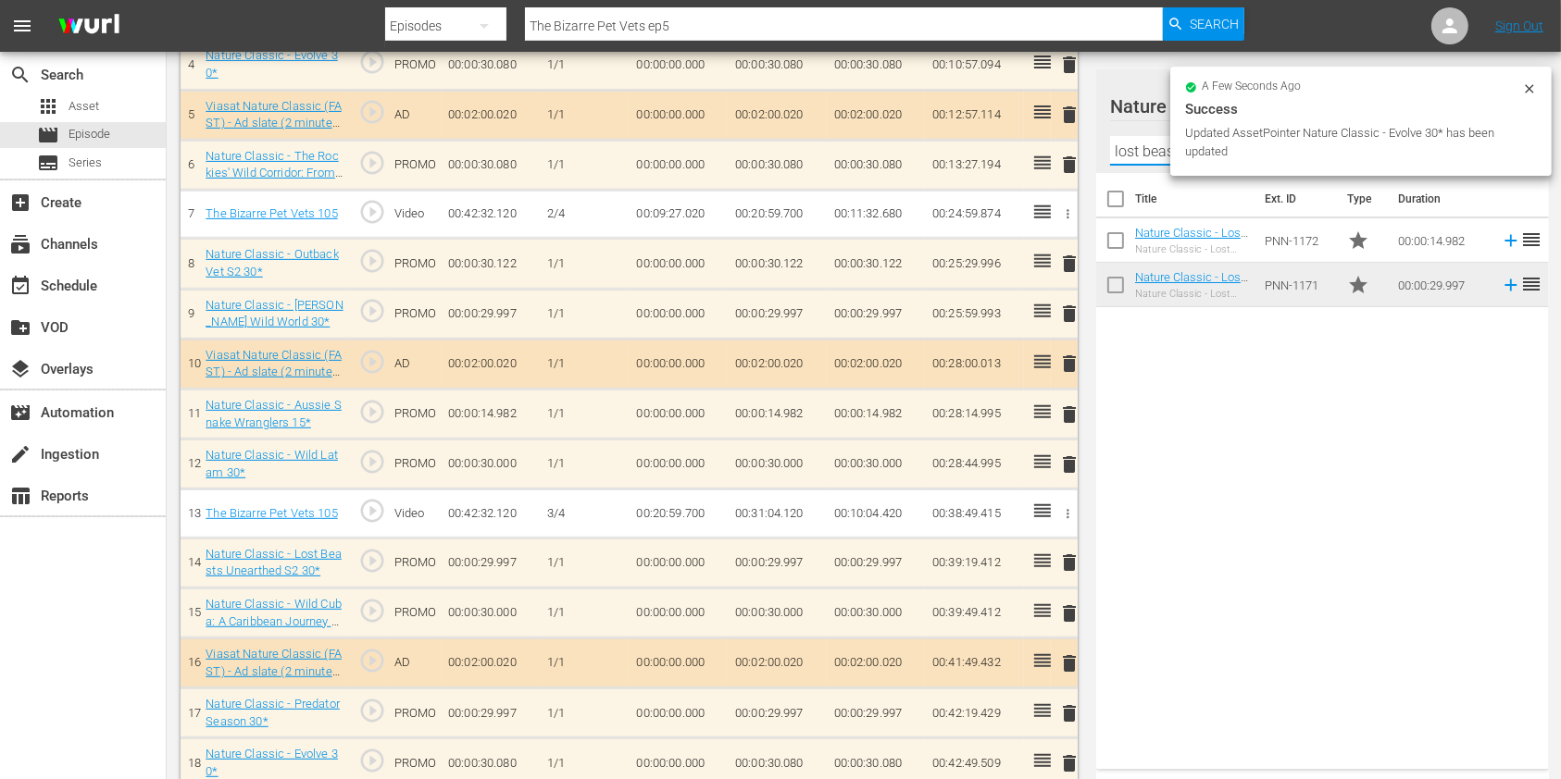
click at [1128, 157] on input "lost beasts" at bounding box center [1322, 151] width 425 height 30
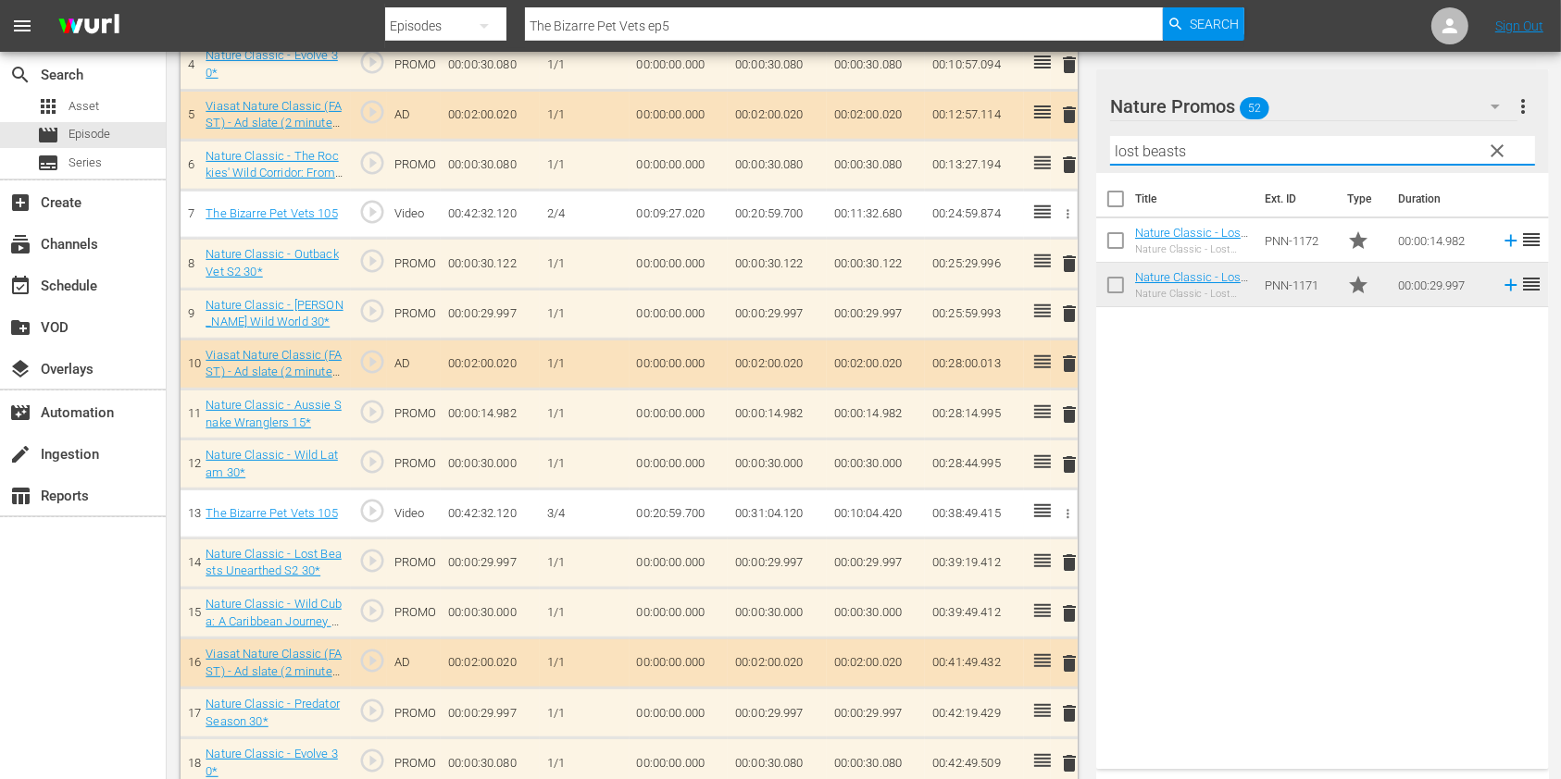
click at [1128, 157] on input "lost beasts" at bounding box center [1322, 151] width 425 height 30
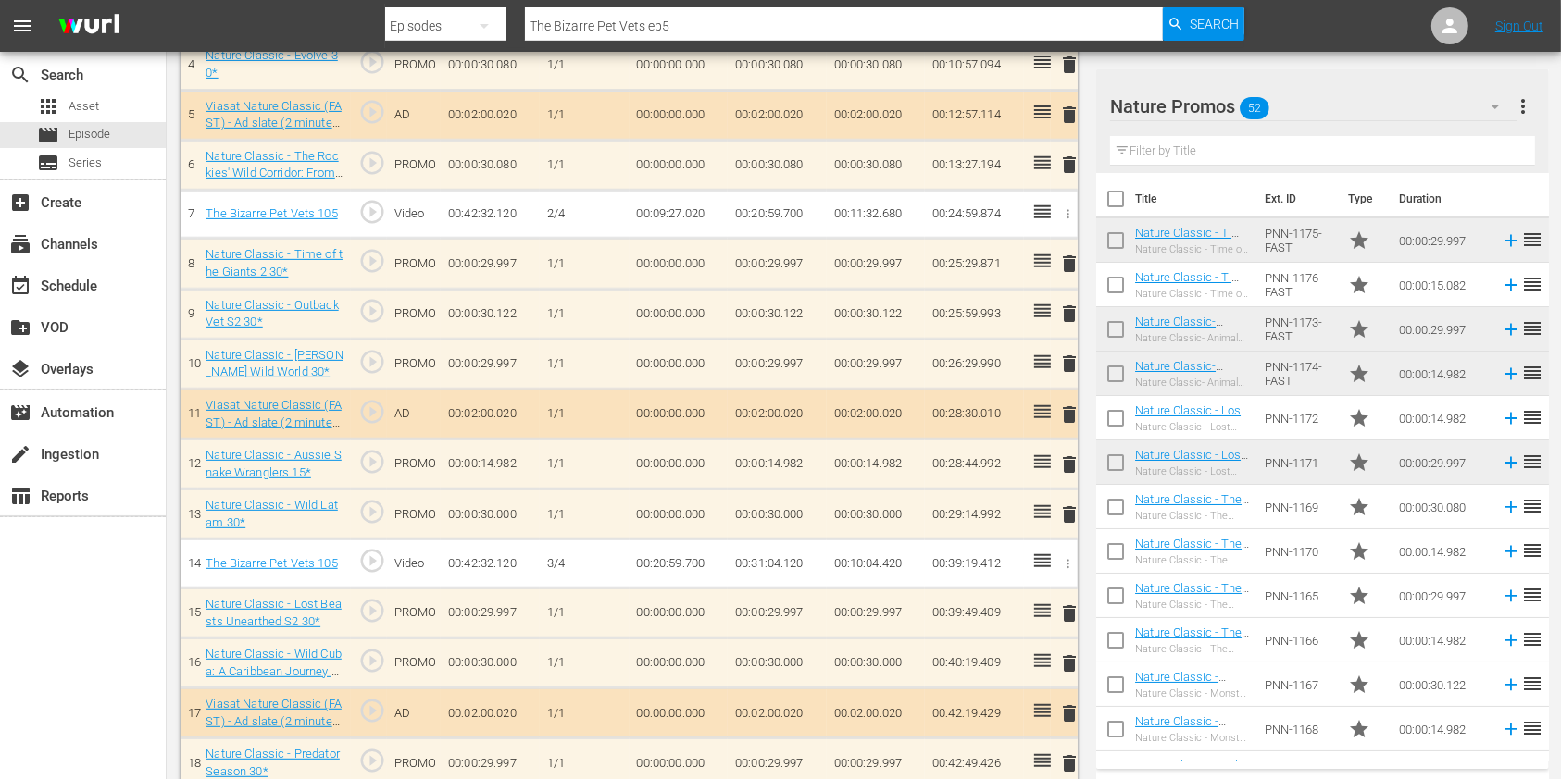
click at [1061, 363] on span "delete" at bounding box center [1069, 364] width 22 height 22
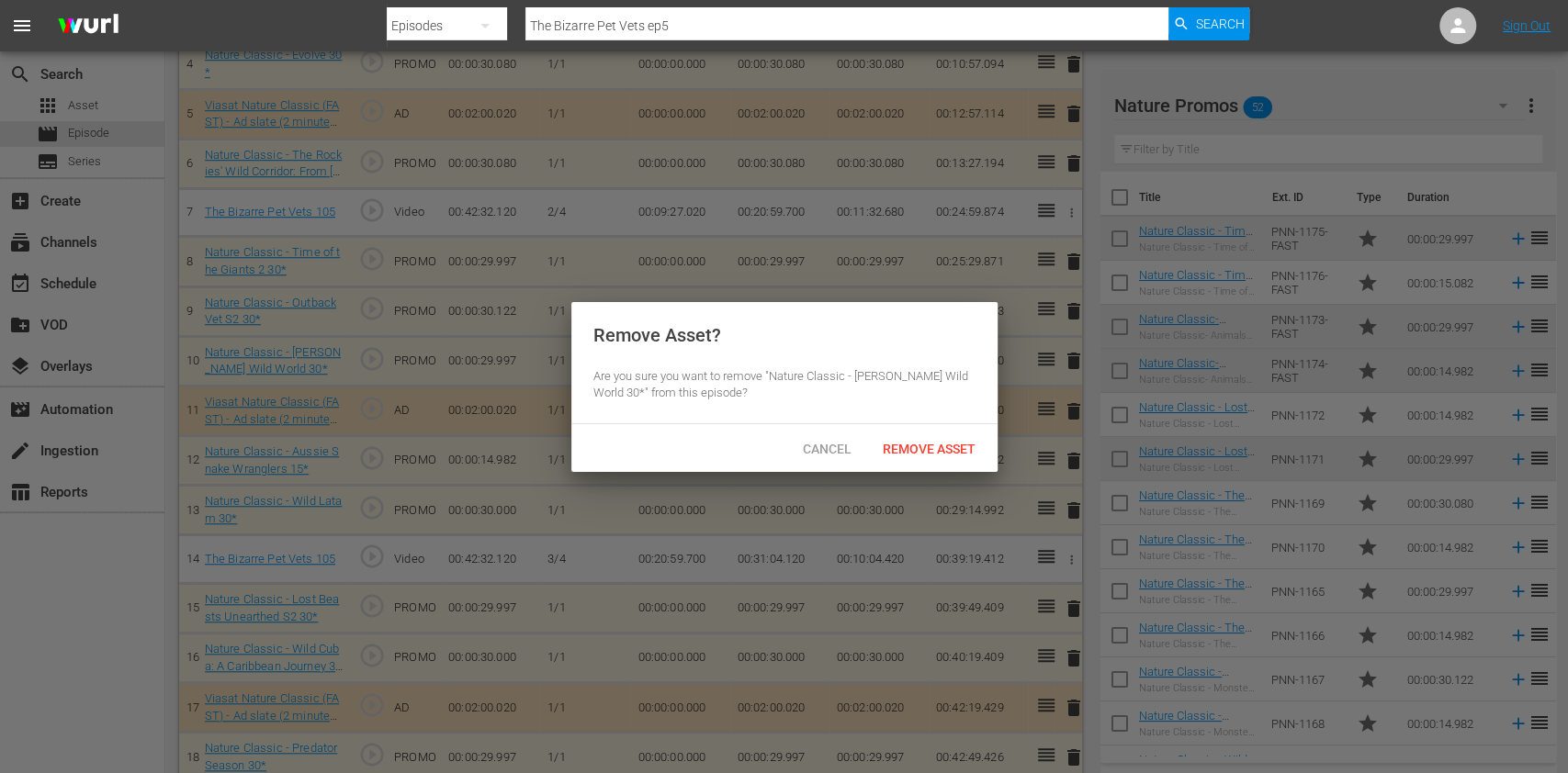
click at [966, 422] on div "Remove Asset? Are you sure you want to remove "Nature Classic - [PERSON_NAME] W…" at bounding box center [785, 363] width 427 height 122
click at [962, 432] on div "Remove Asset" at bounding box center [929, 449] width 122 height 34
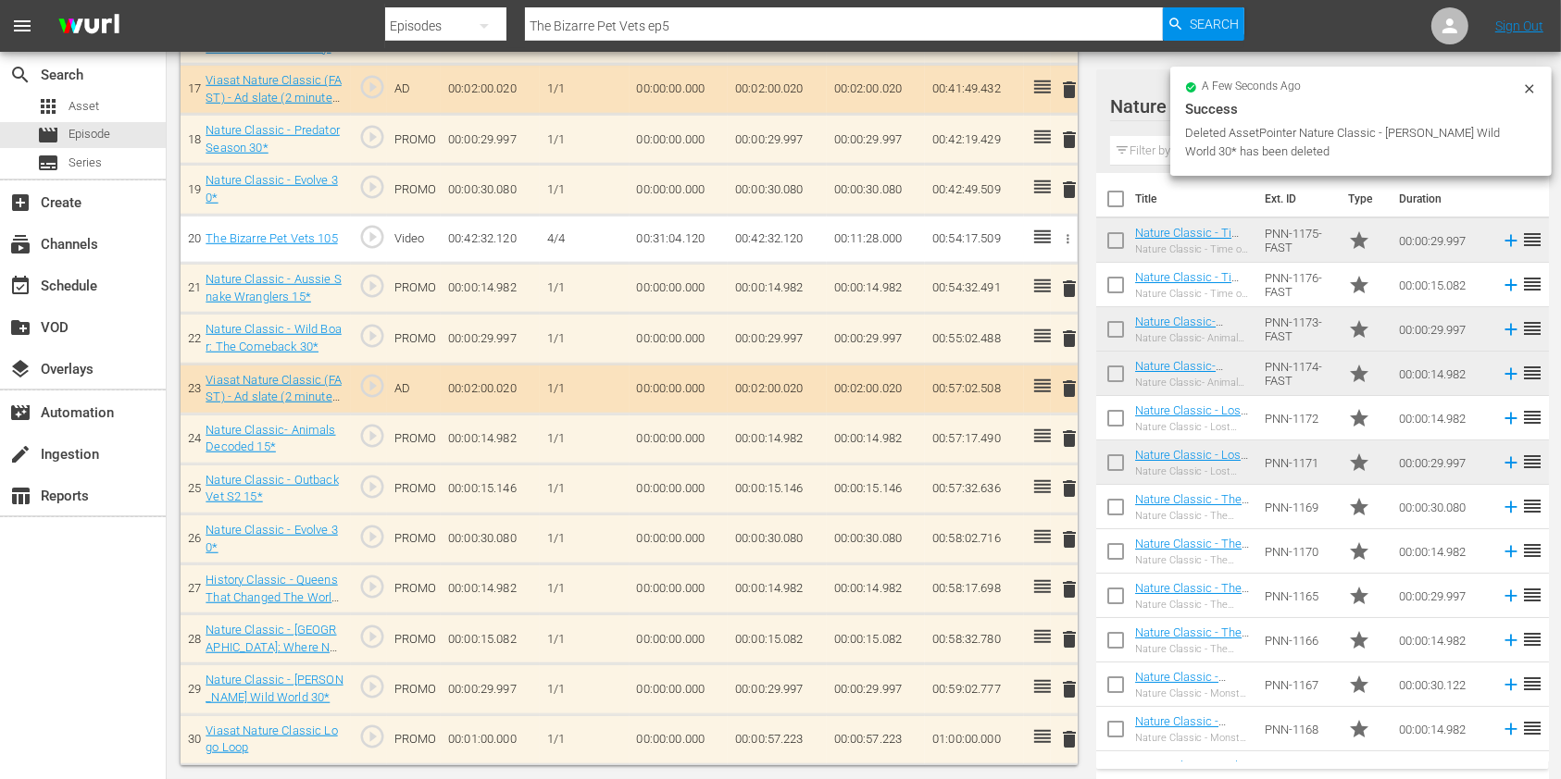
scroll to position [1317, 0]
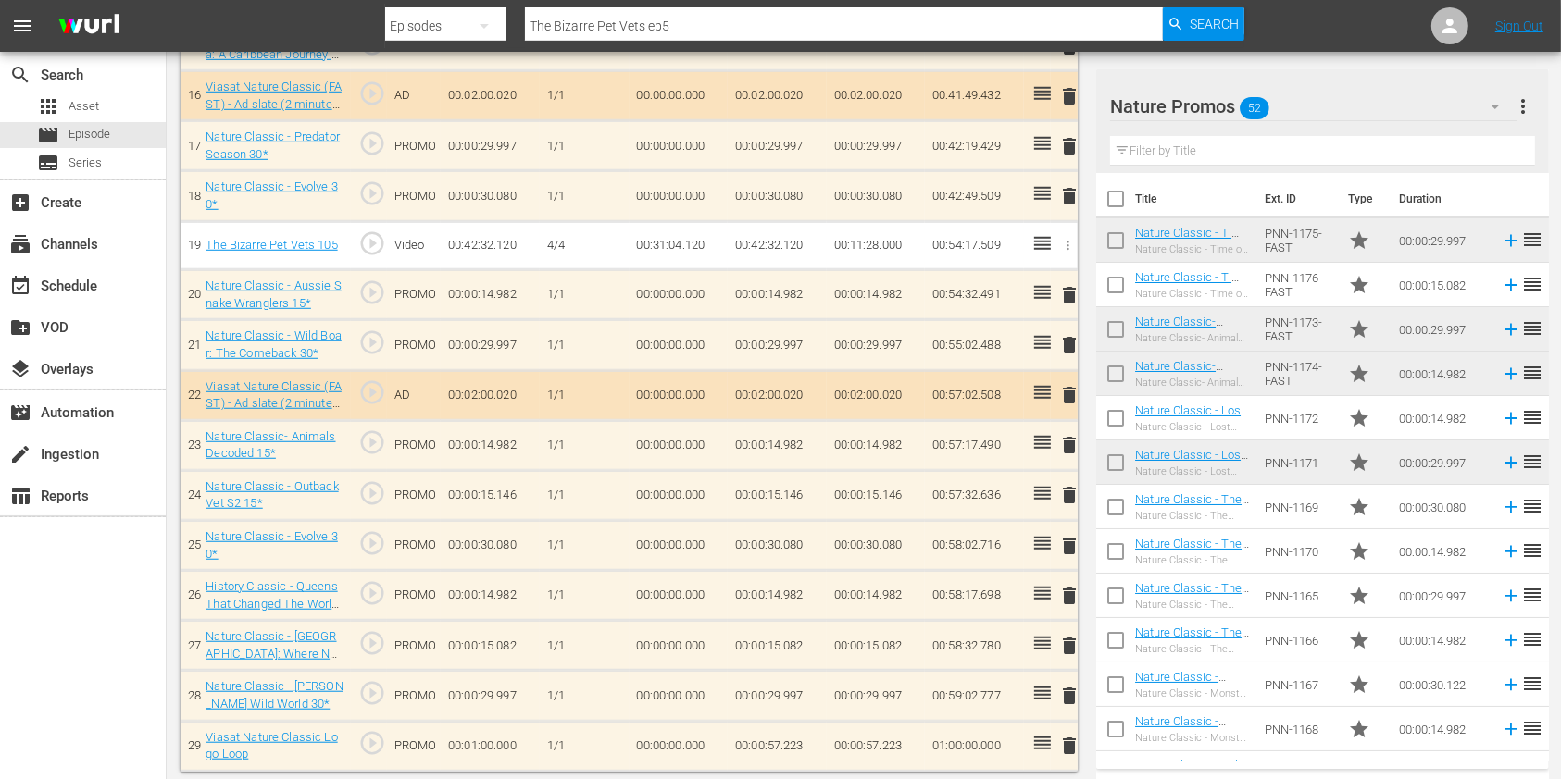
click at [1073, 343] on span "delete" at bounding box center [1069, 345] width 22 height 22
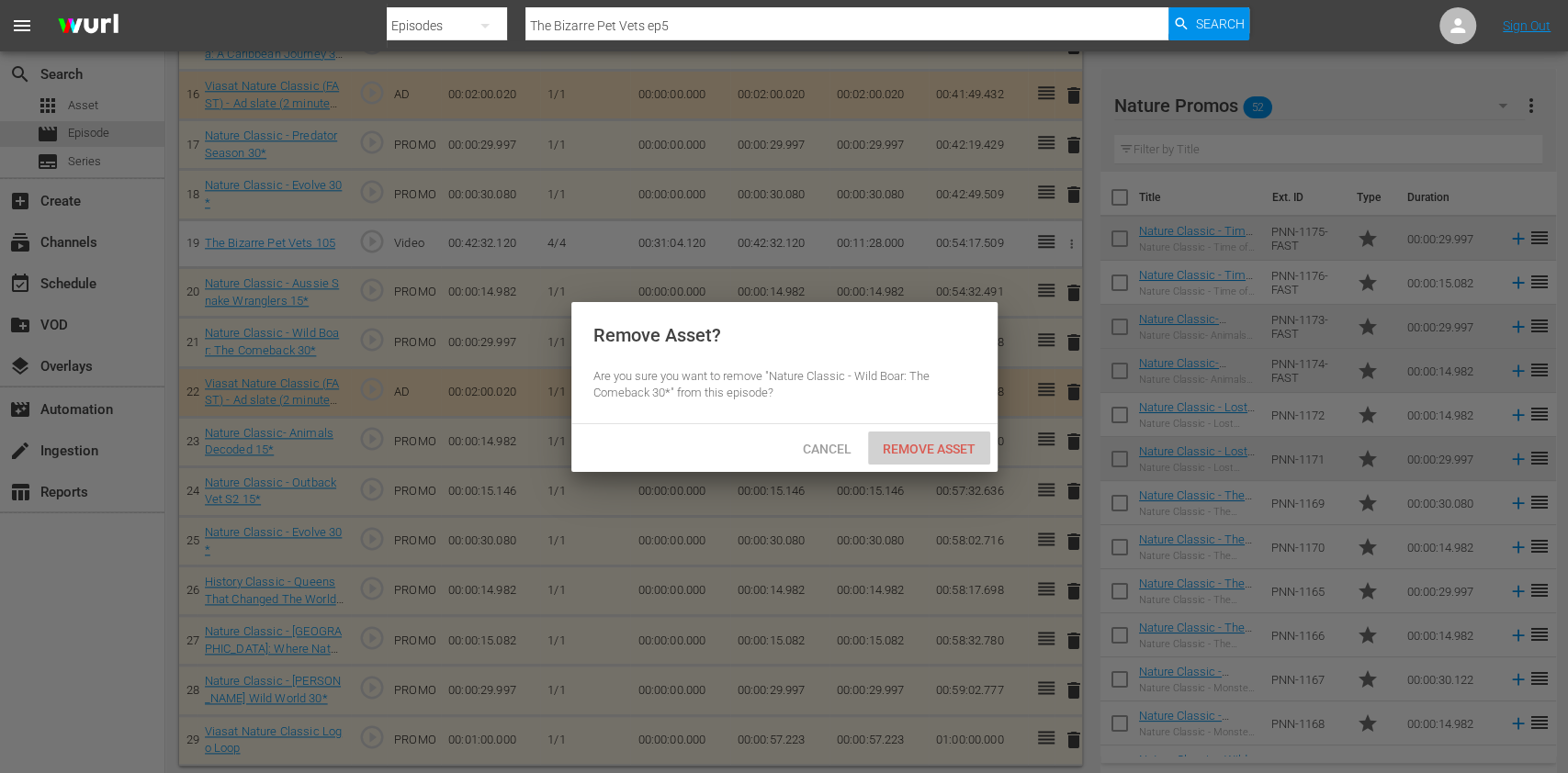
click at [922, 462] on div "Remove Asset" at bounding box center [929, 449] width 122 height 34
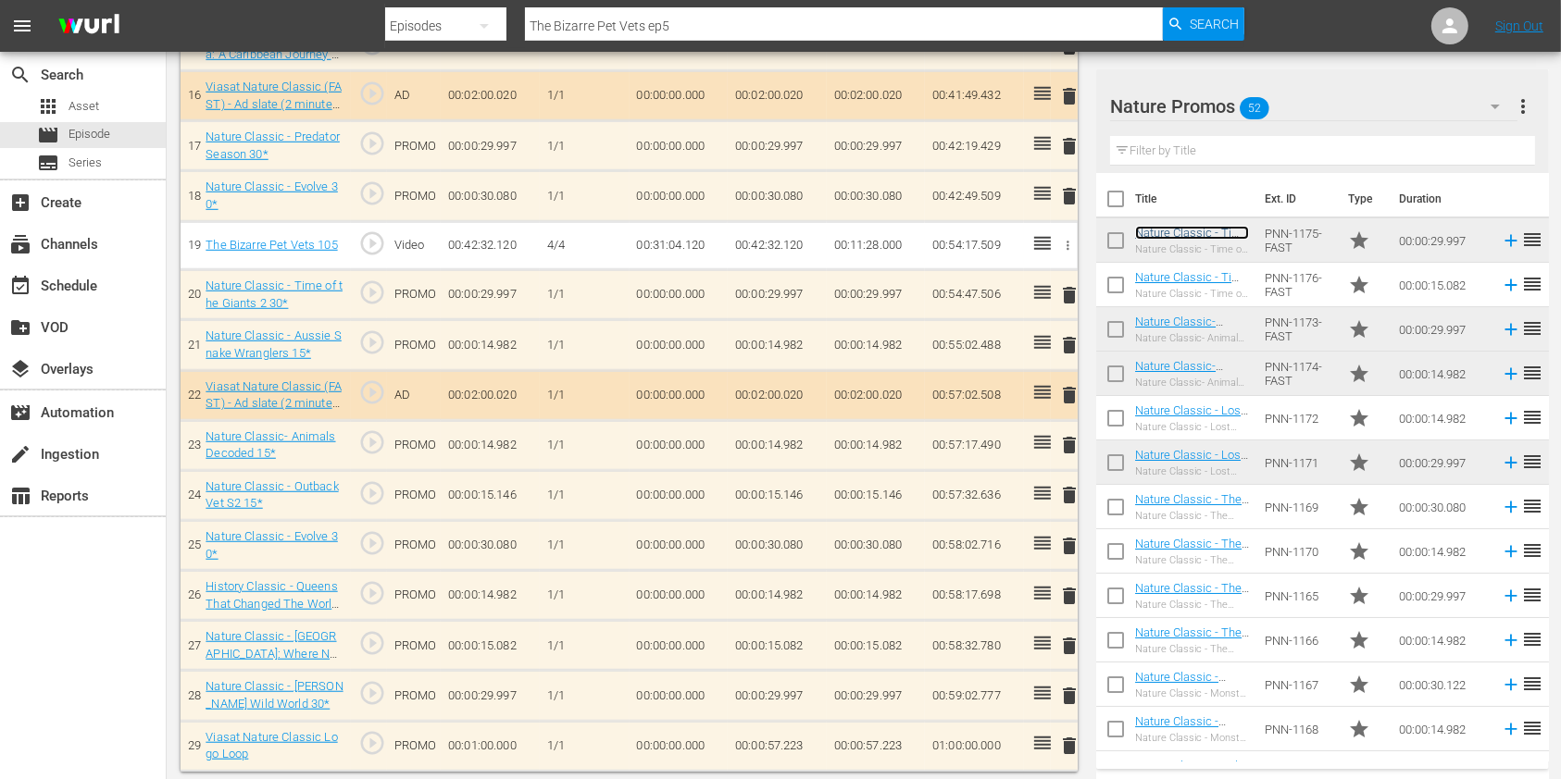
scroll to position [0, 0]
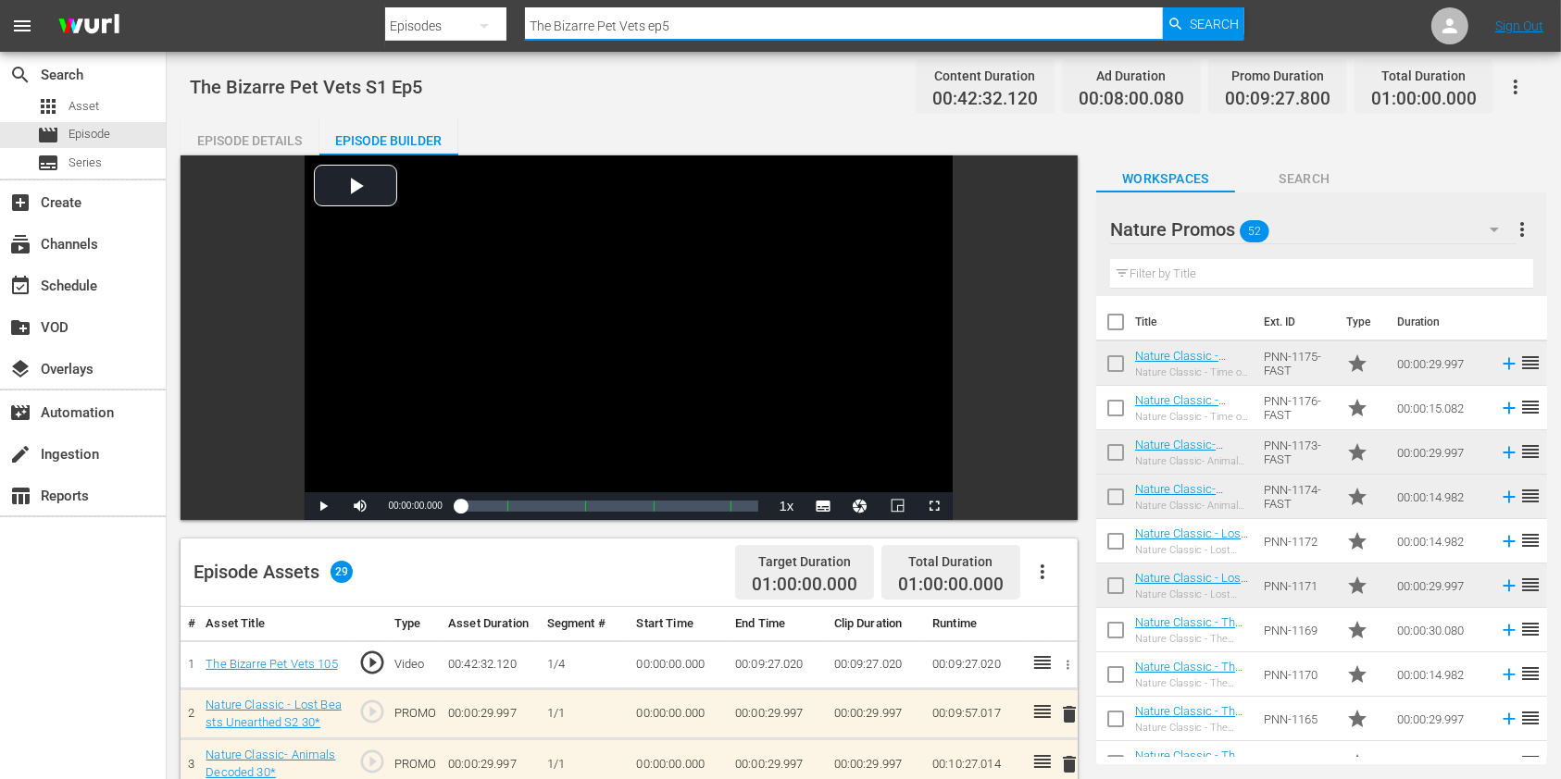
click at [795, 32] on input "The Bizarre Pet Vets ep5" at bounding box center [844, 26] width 638 height 44
type input "The Bizarre Pet Vets ep6"
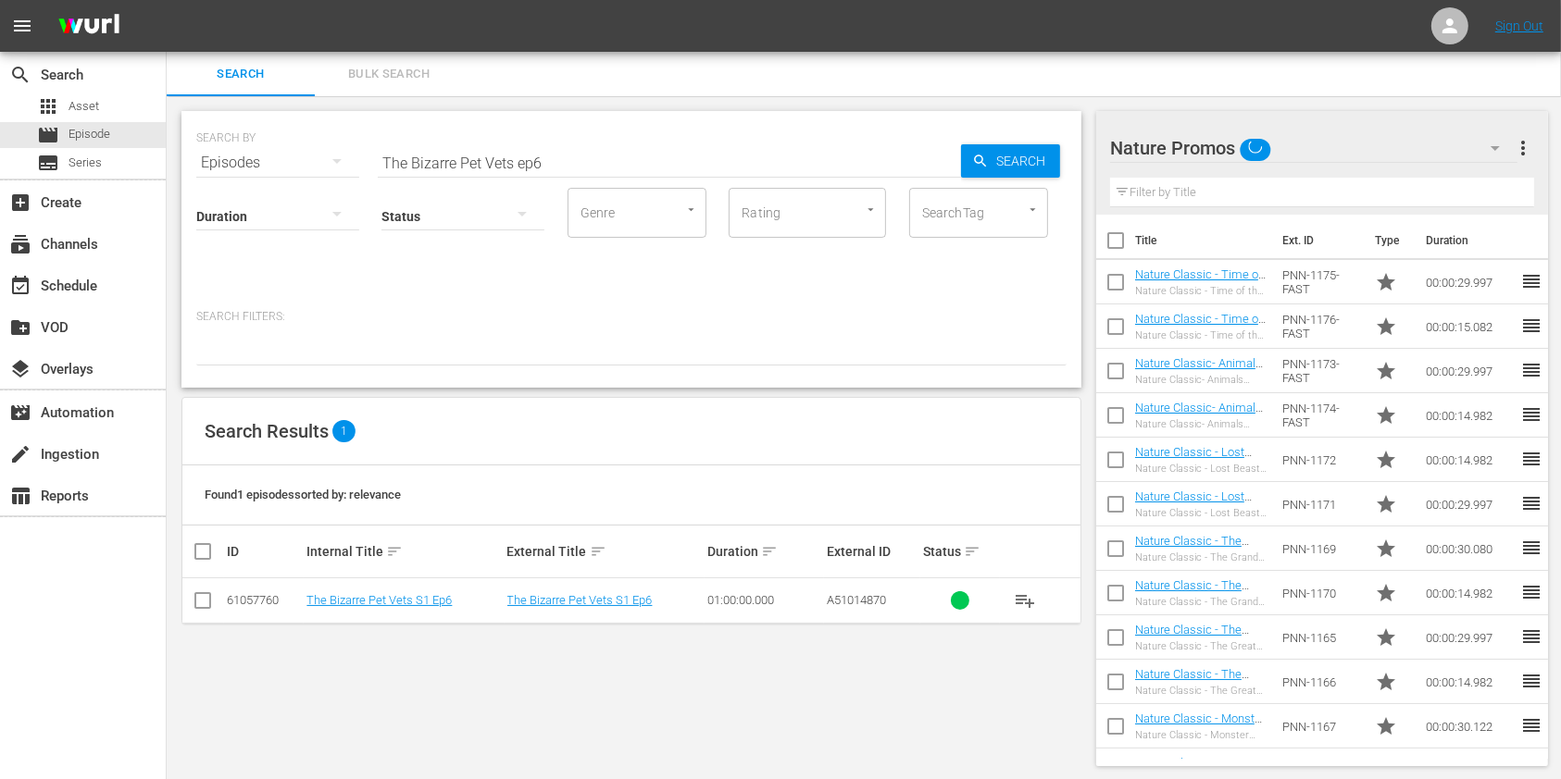
click at [425, 610] on td "The Bizarre Pet Vets S1 Ep6" at bounding box center [404, 601] width 200 height 45
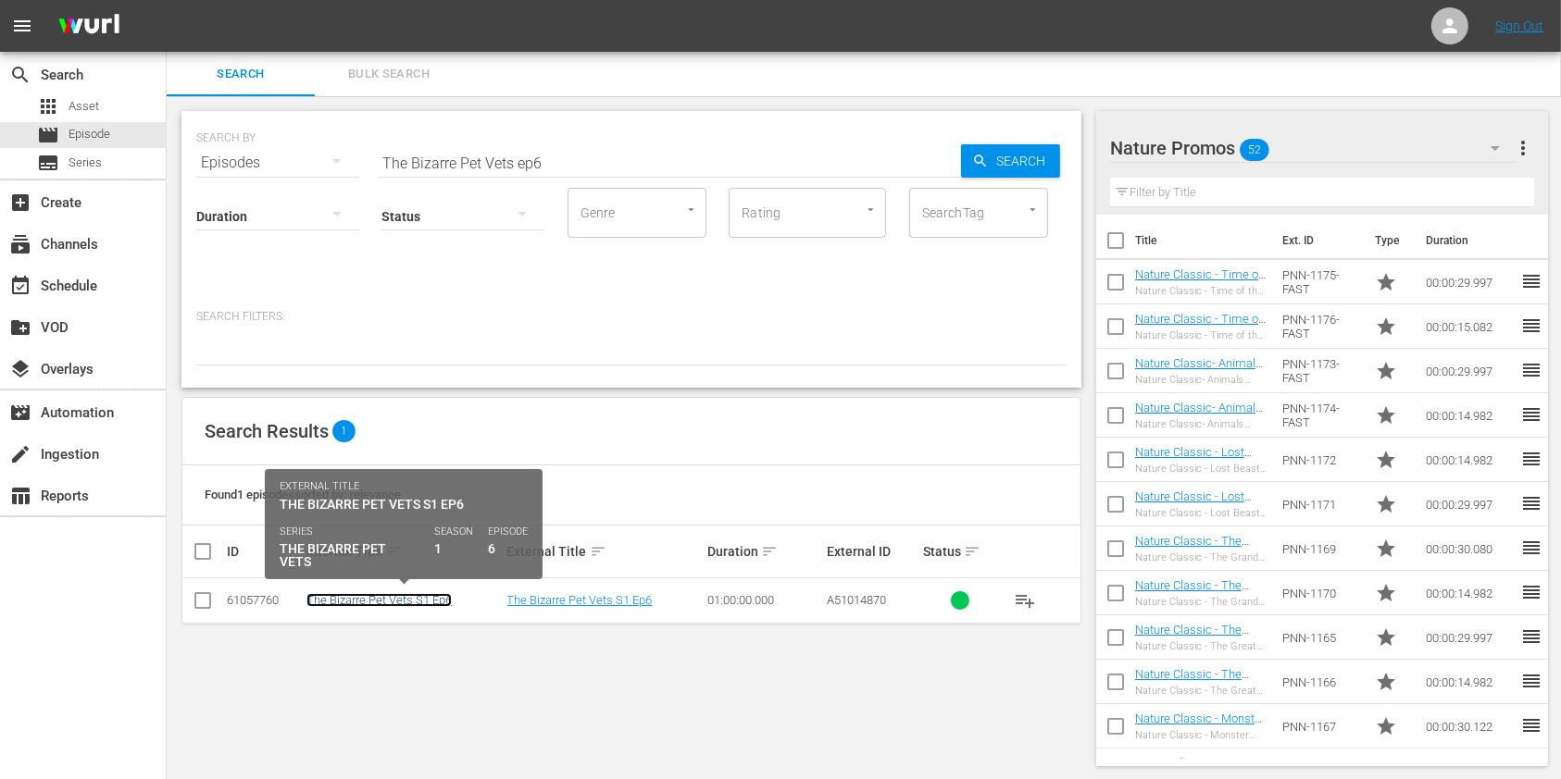
click at [425, 595] on link "The Bizarre Pet Vets S1 Ep6" at bounding box center [378, 600] width 145 height 14
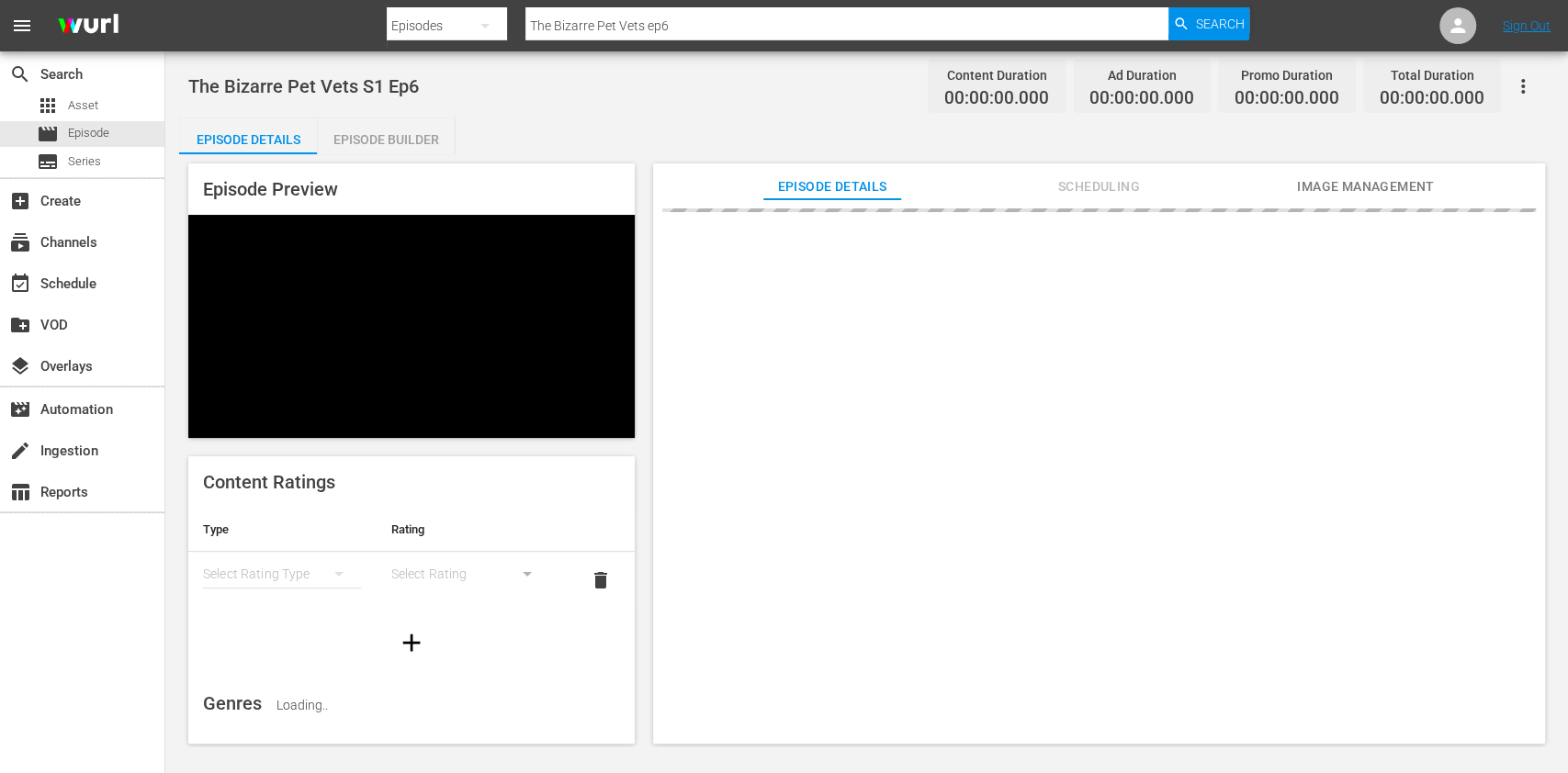
click at [1017, 191] on div "Episode Details Scheduling Image Management" at bounding box center [1099, 182] width 800 height 37
click at [1058, 204] on div at bounding box center [1099, 480] width 892 height 563
click at [1064, 184] on span "Scheduling" at bounding box center [1099, 187] width 138 height 23
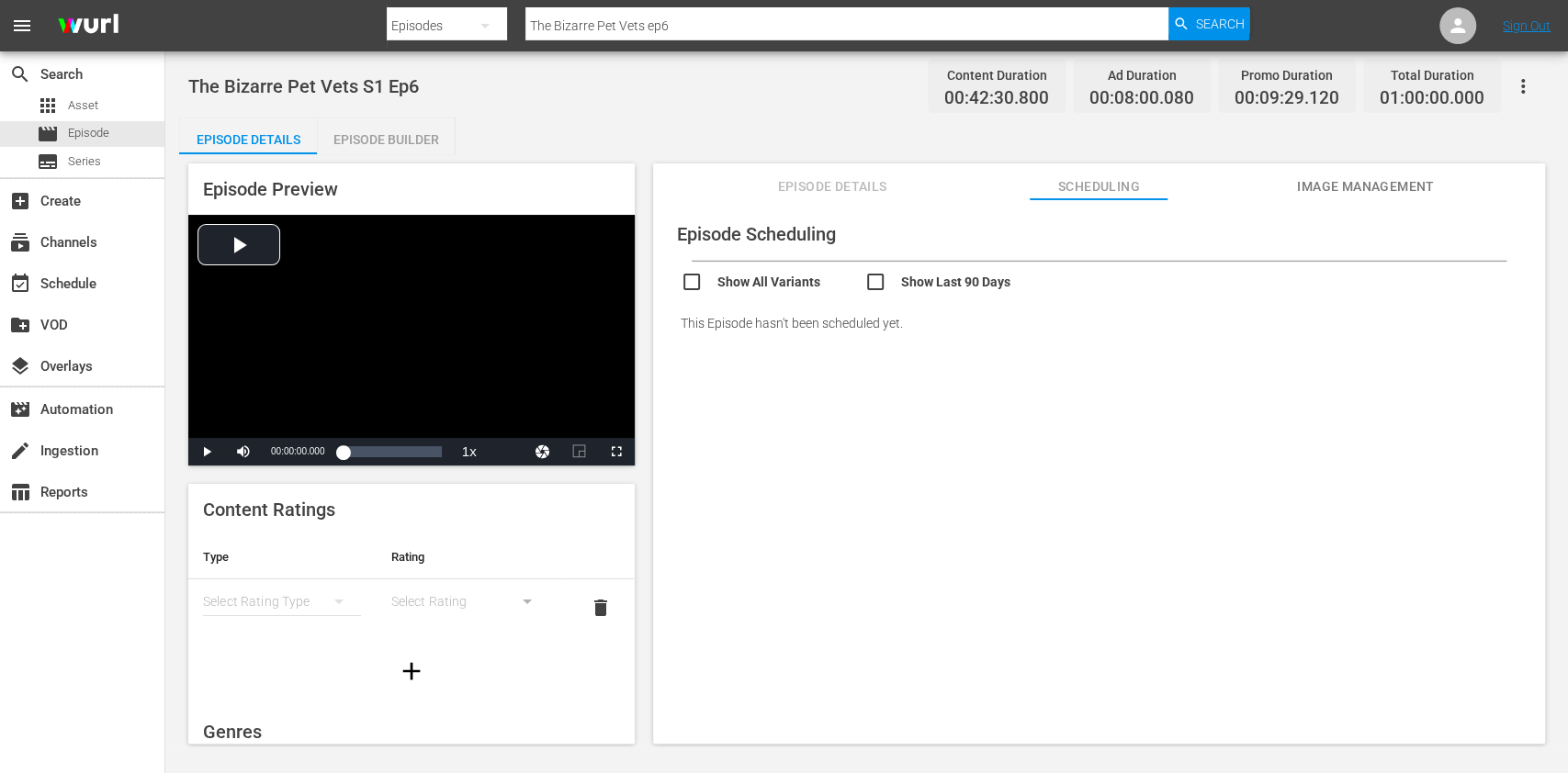
click at [390, 136] on div "Episode Builder" at bounding box center [385, 139] width 138 height 44
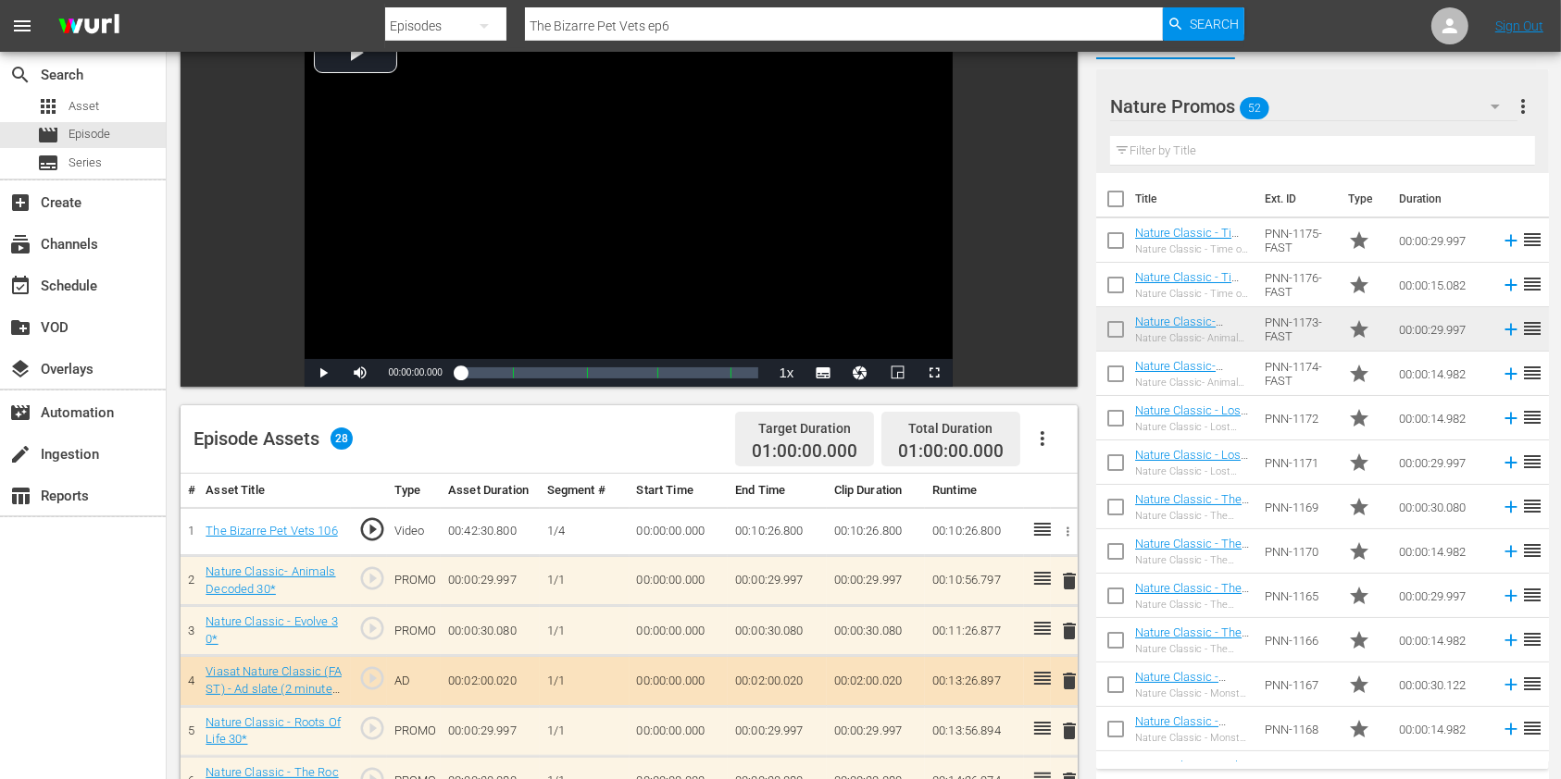
scroll to position [123, 0]
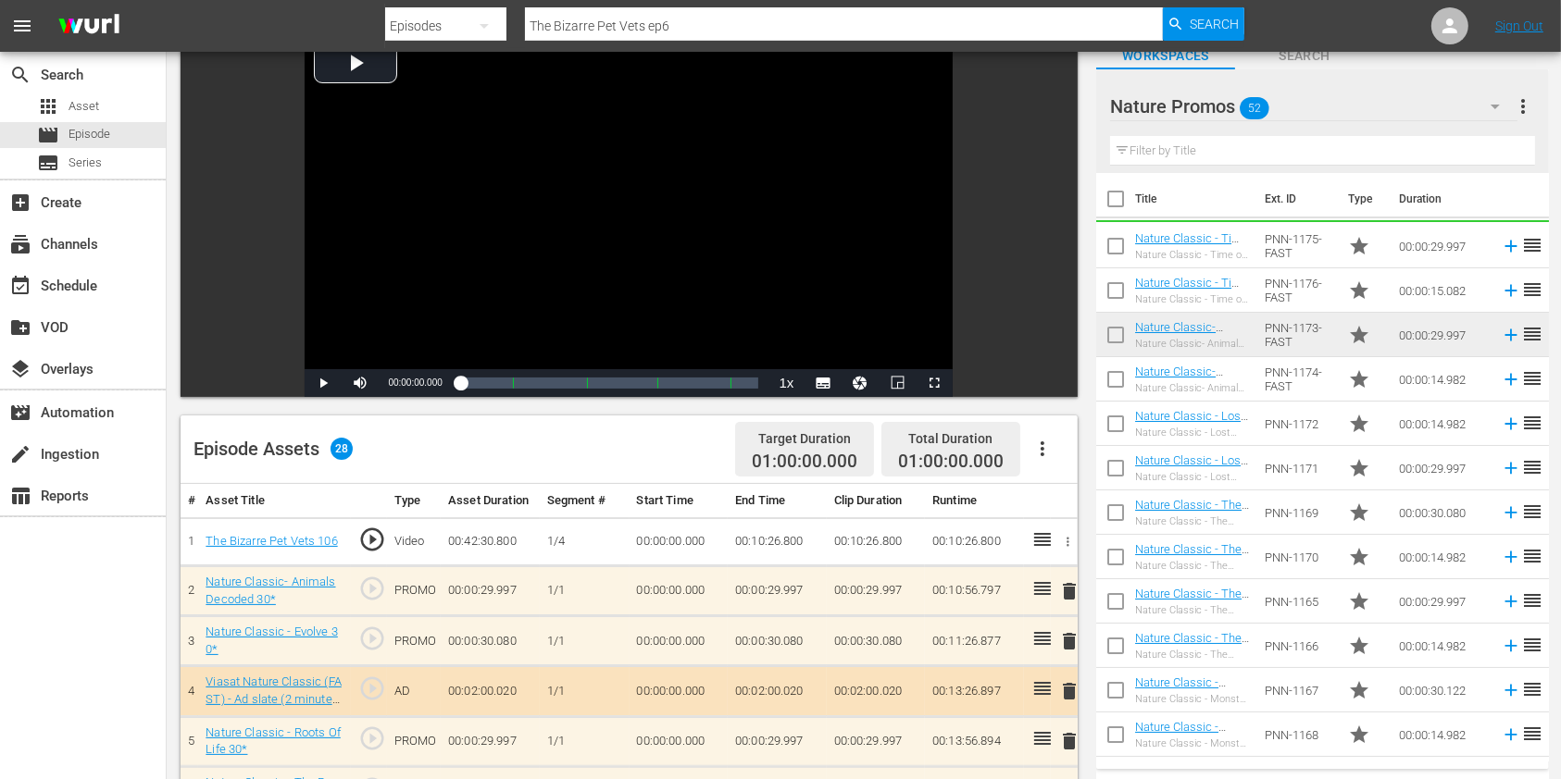
click at [1215, 167] on div "Filter by Title" at bounding box center [1322, 151] width 425 height 44
click at [1216, 158] on input "text" at bounding box center [1322, 151] width 425 height 30
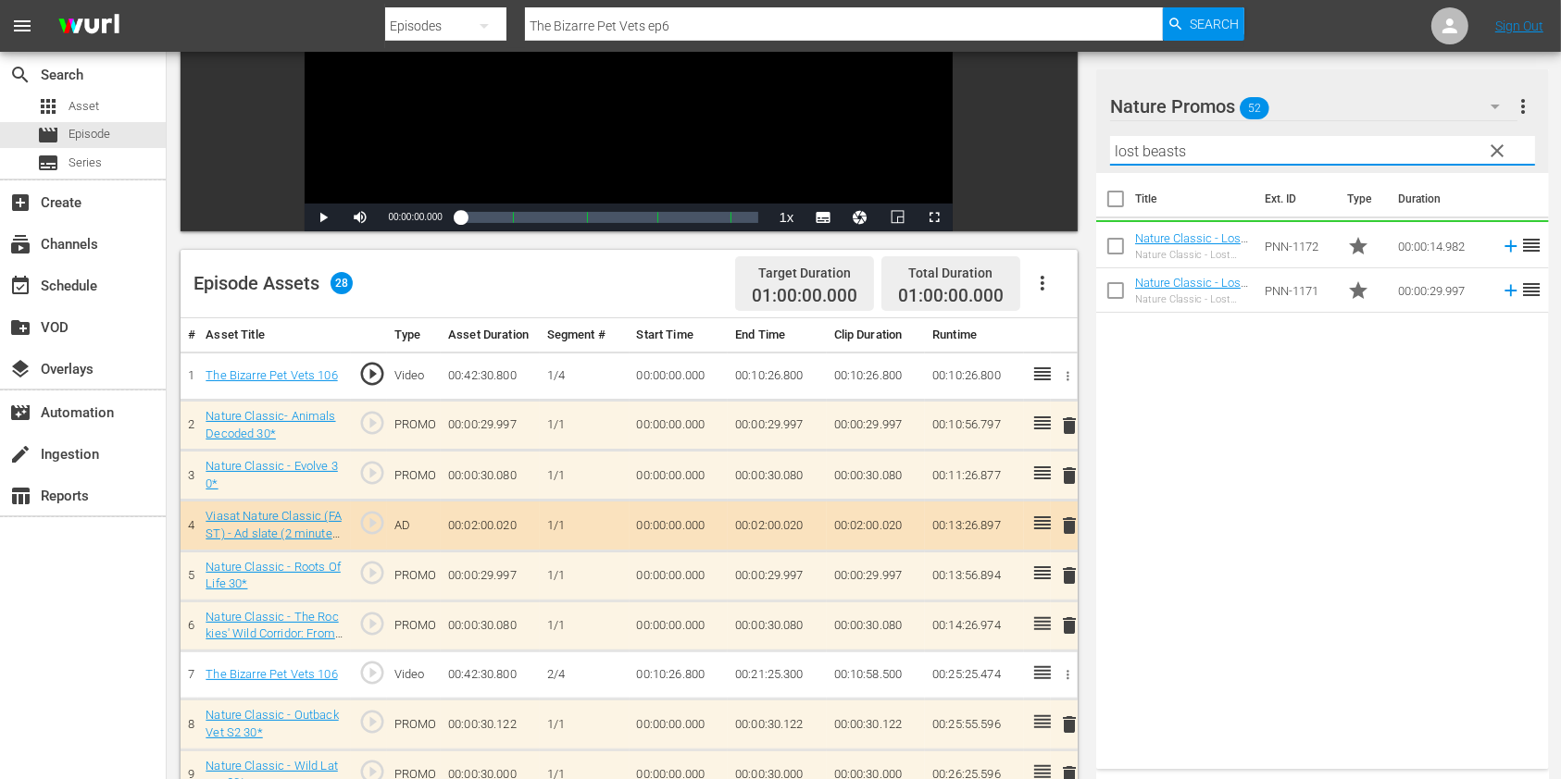
scroll to position [493, 0]
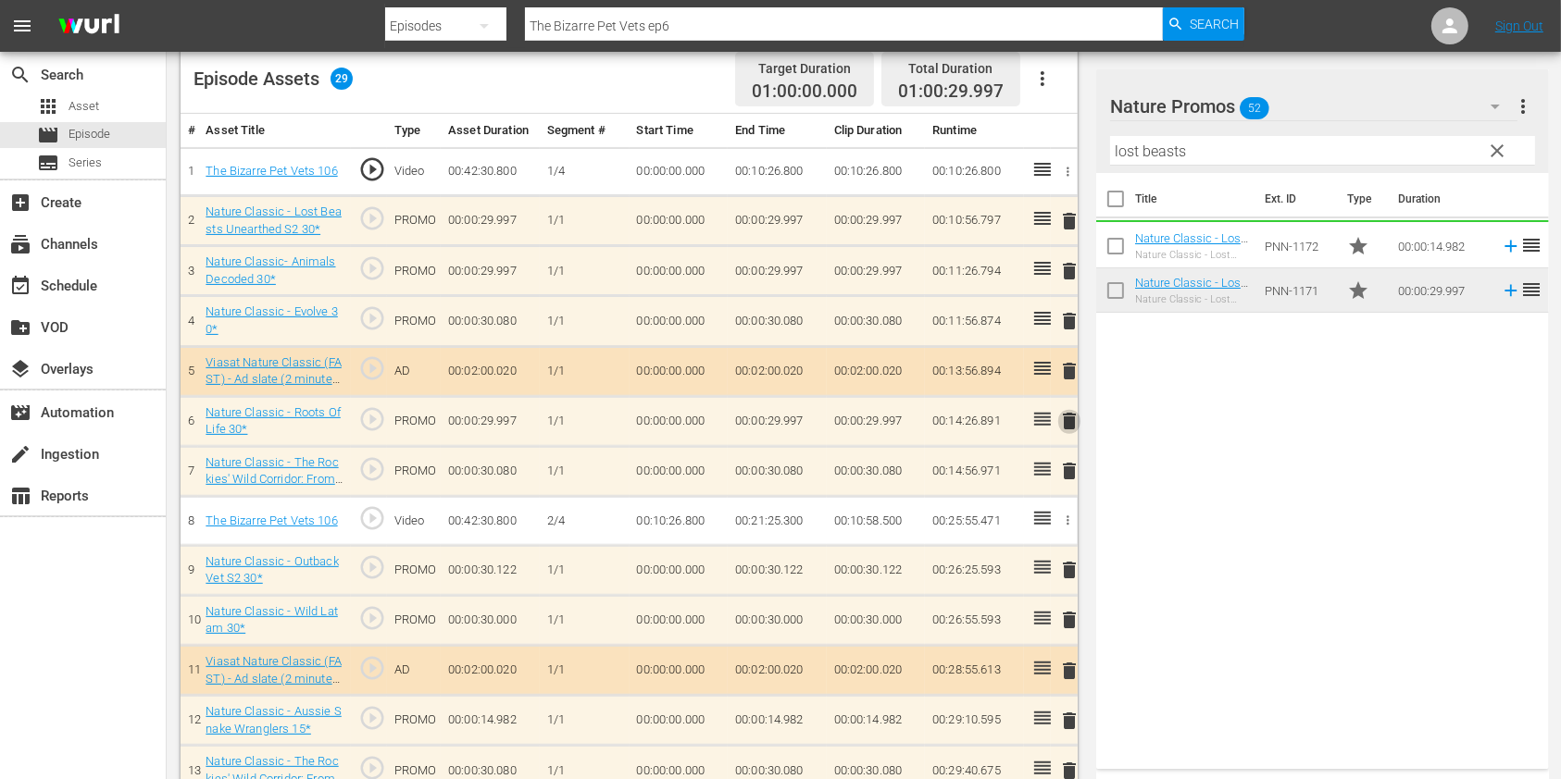
click at [1074, 426] on span "delete" at bounding box center [1069, 421] width 22 height 22
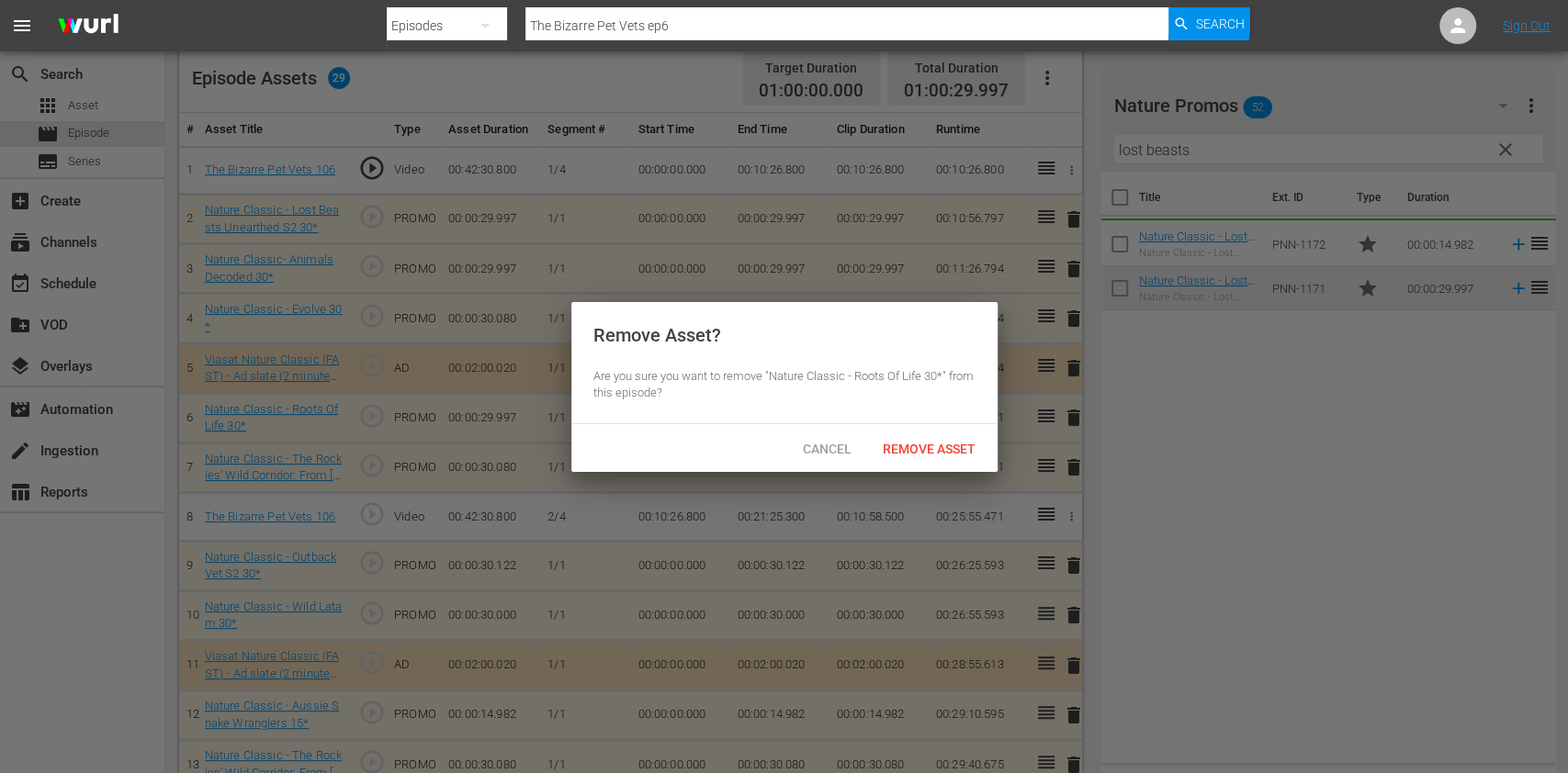
click at [922, 429] on div "Cancel Remove Asset" at bounding box center [785, 449] width 427 height 48
click at [922, 442] on span "Remove Asset" at bounding box center [929, 449] width 122 height 15
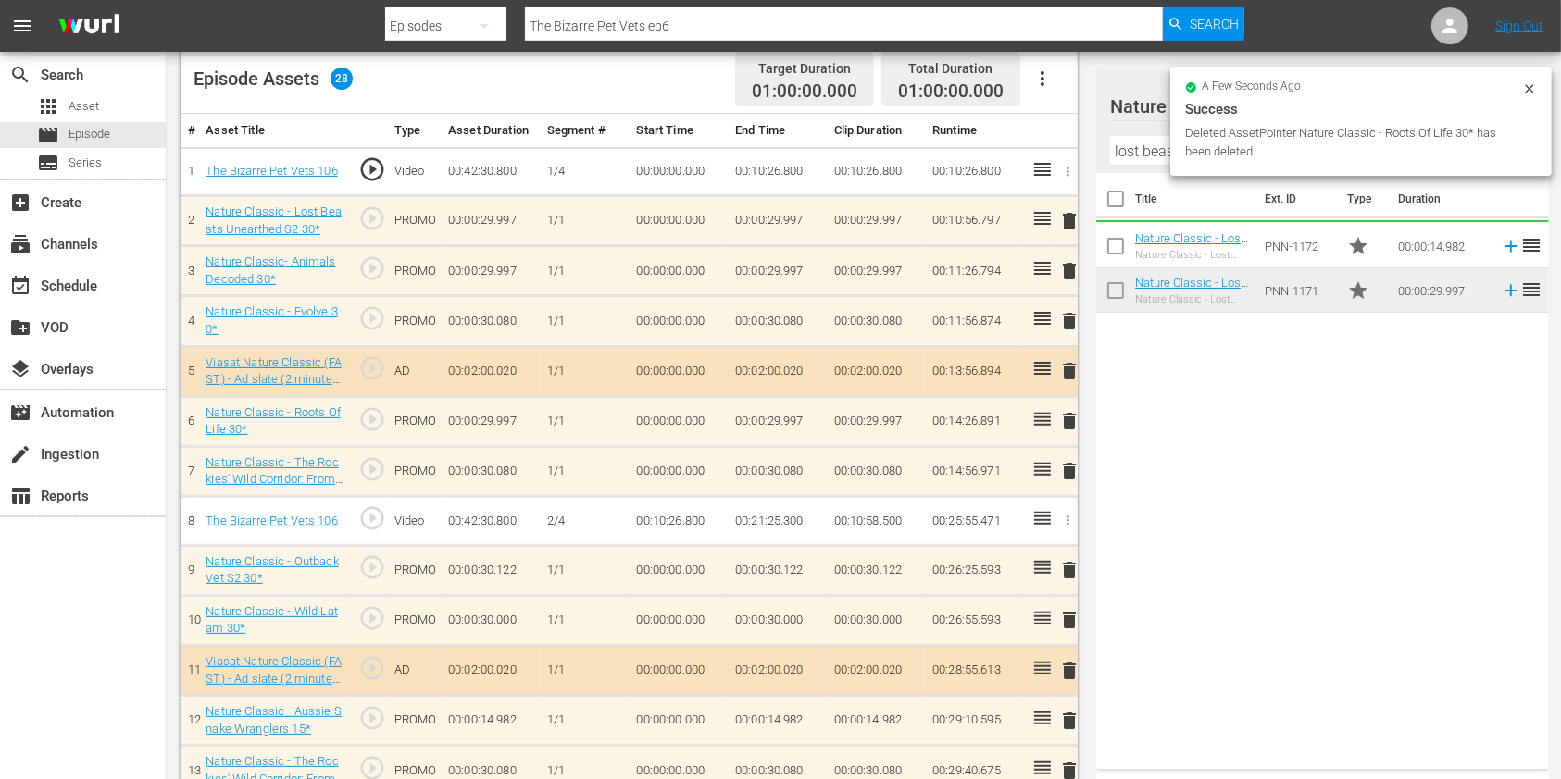
click at [1148, 158] on input "lost beasts" at bounding box center [1322, 151] width 425 height 30
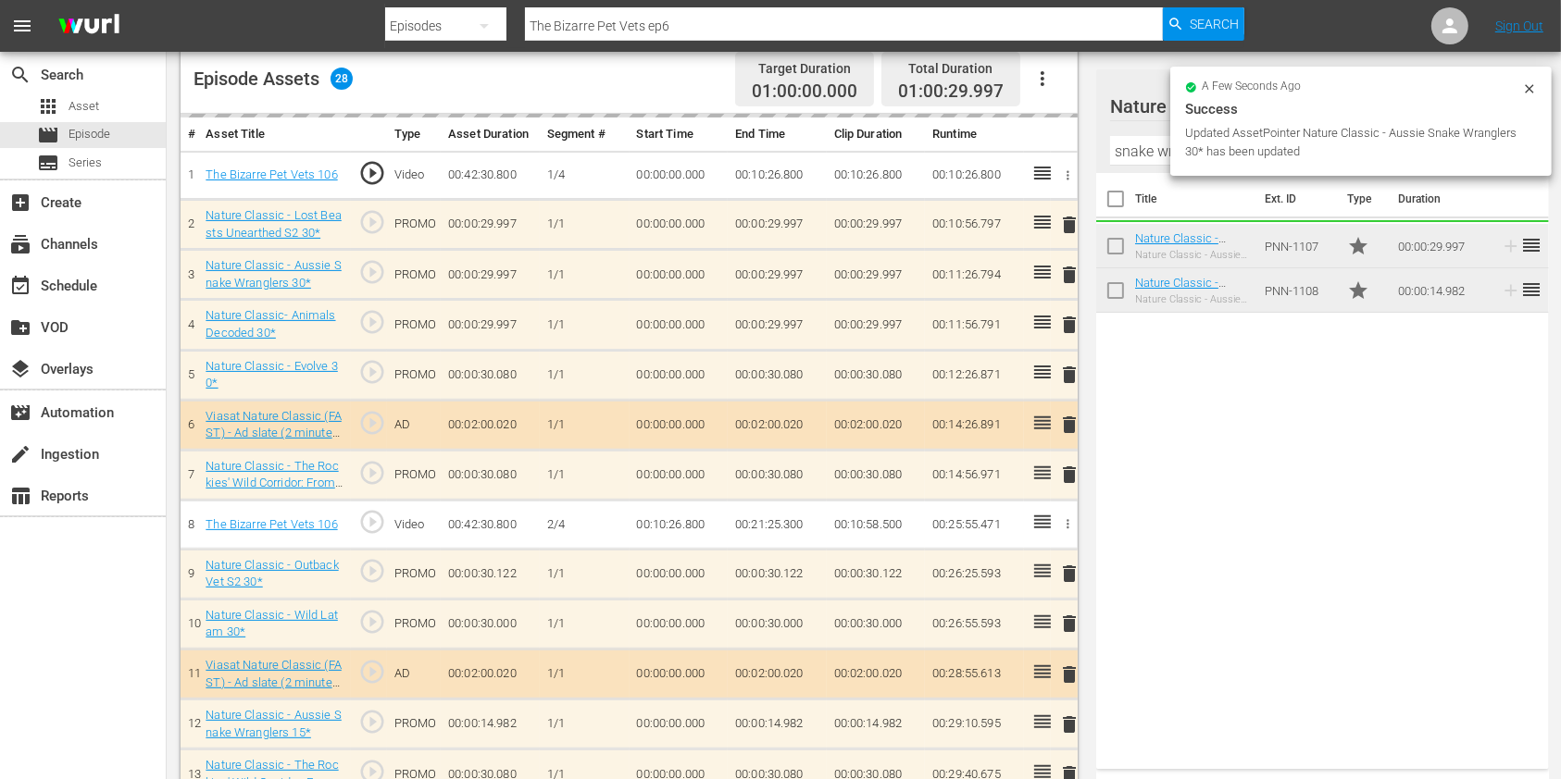
click at [1075, 327] on td "delete" at bounding box center [1064, 325] width 27 height 50
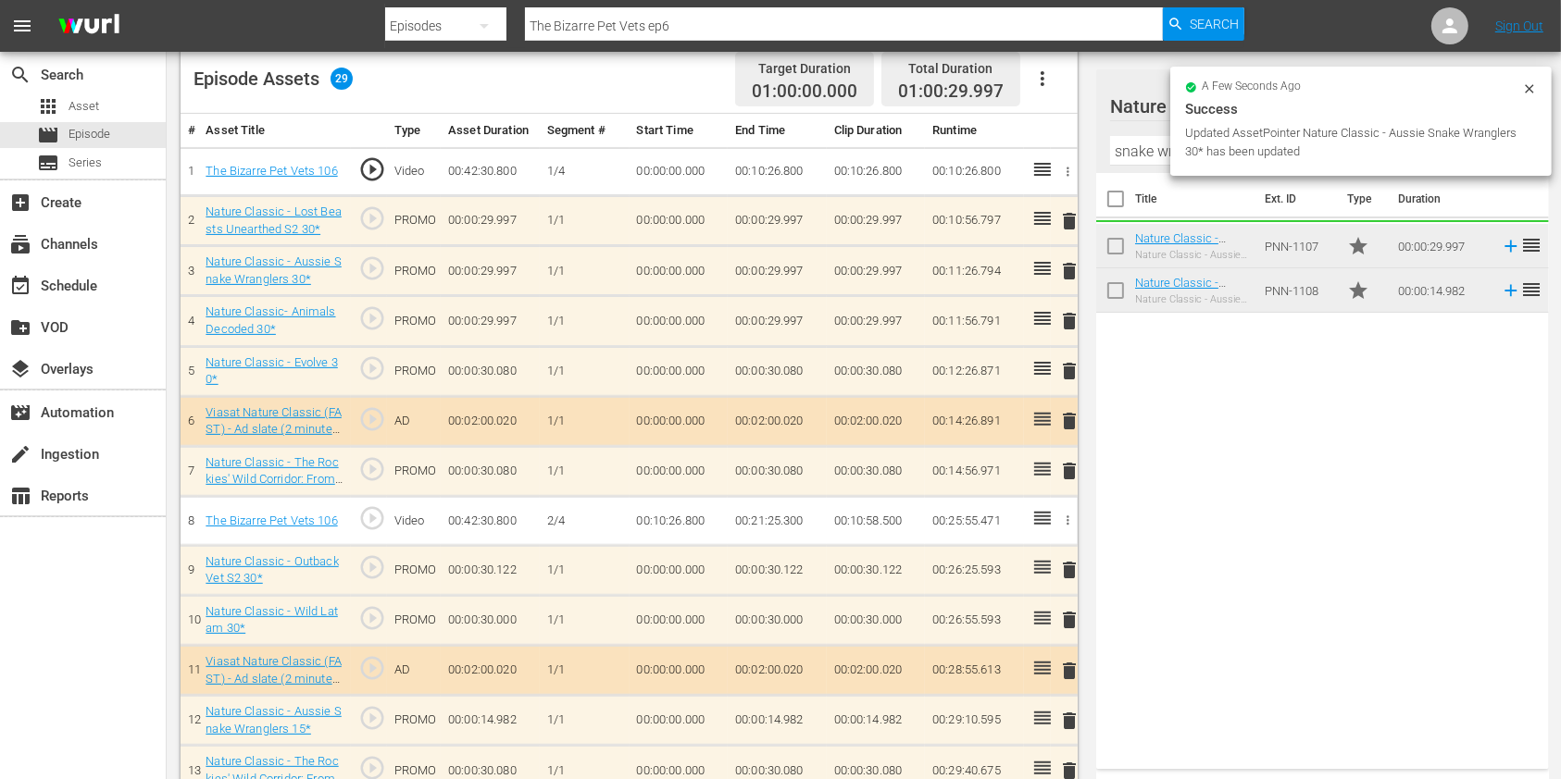
click at [1074, 327] on span "delete" at bounding box center [1069, 321] width 22 height 22
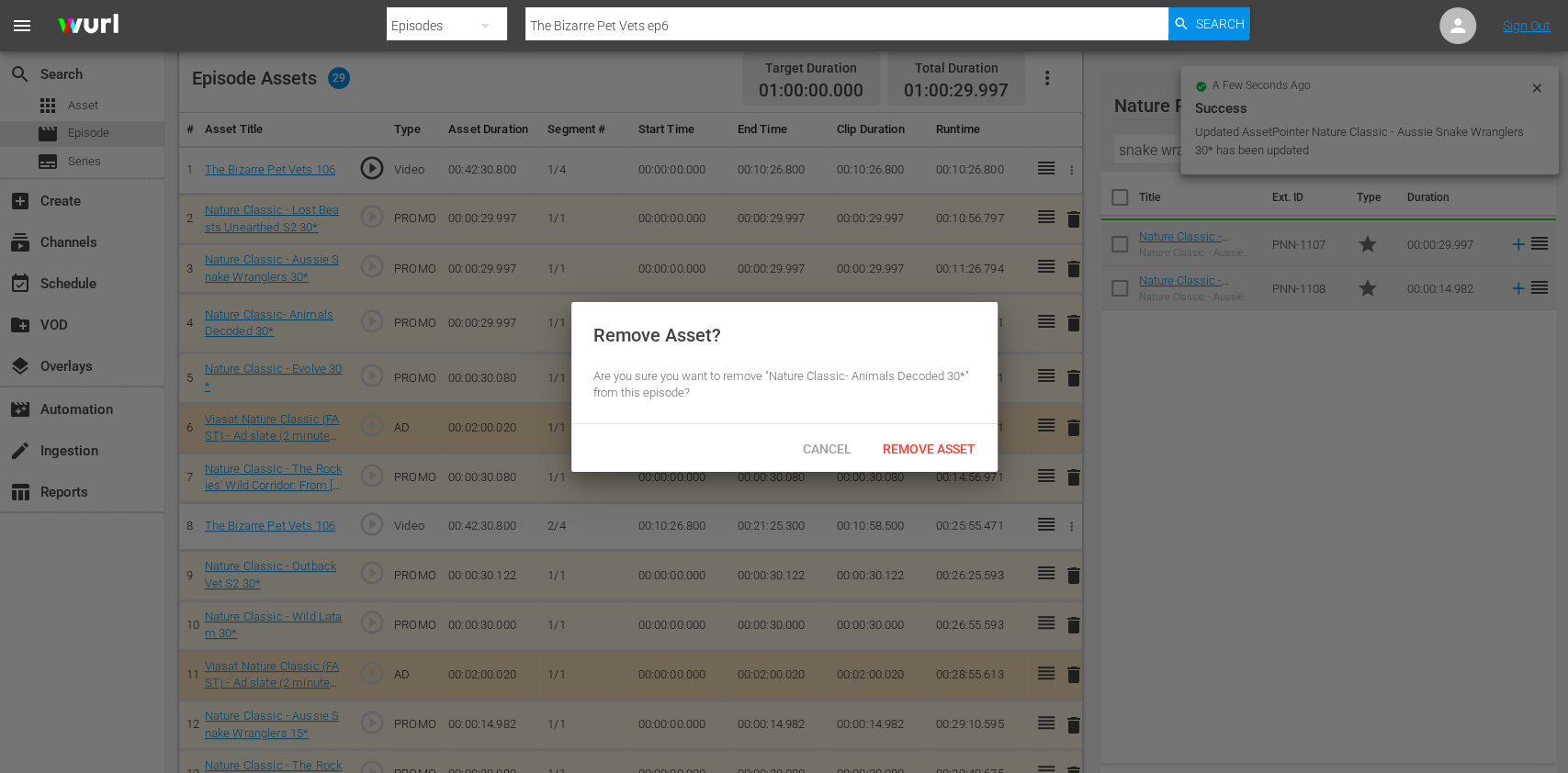
click at [950, 437] on div "Remove Asset" at bounding box center [929, 449] width 122 height 34
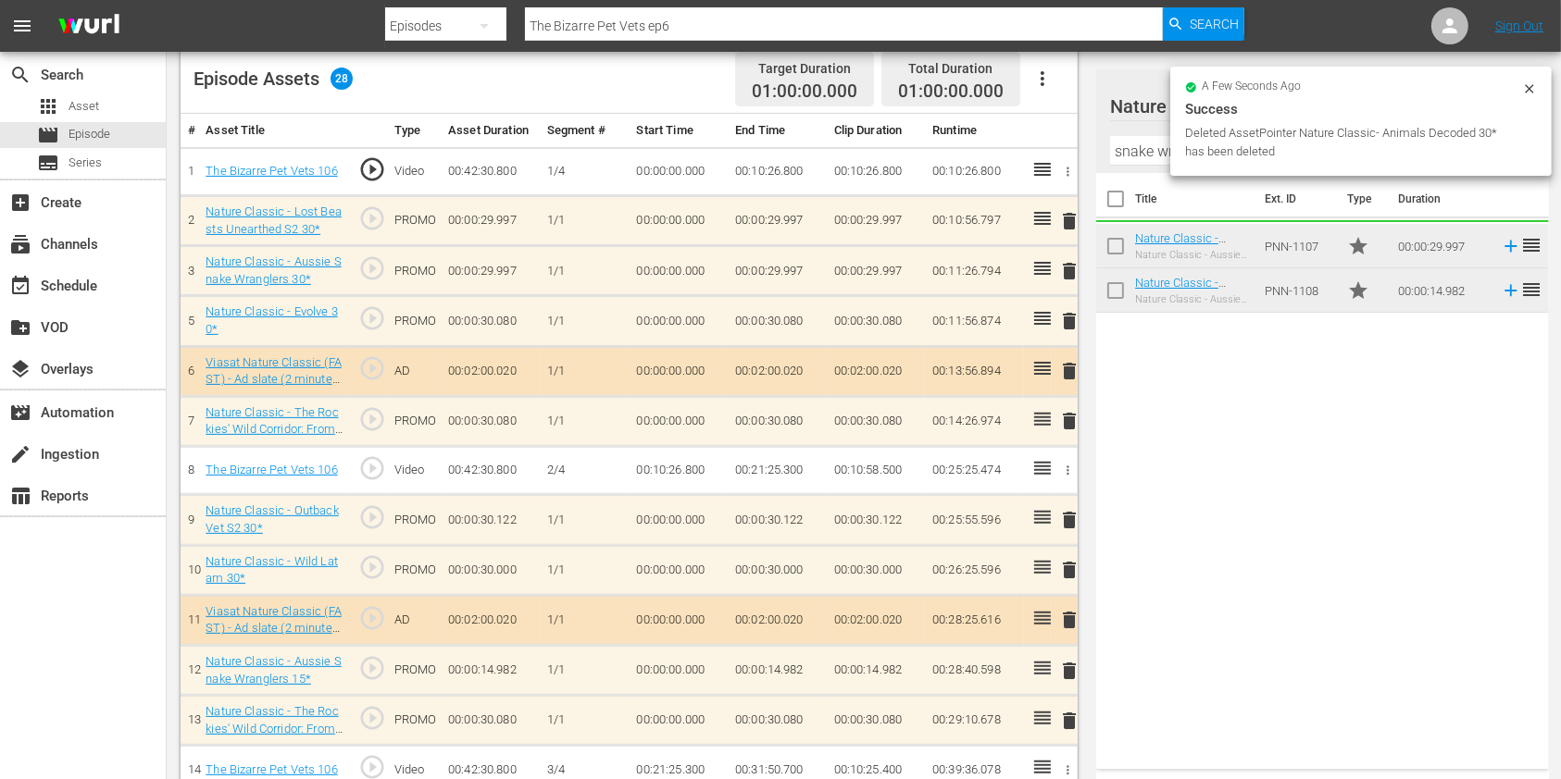
click at [1047, 382] on td at bounding box center [1037, 371] width 27 height 50
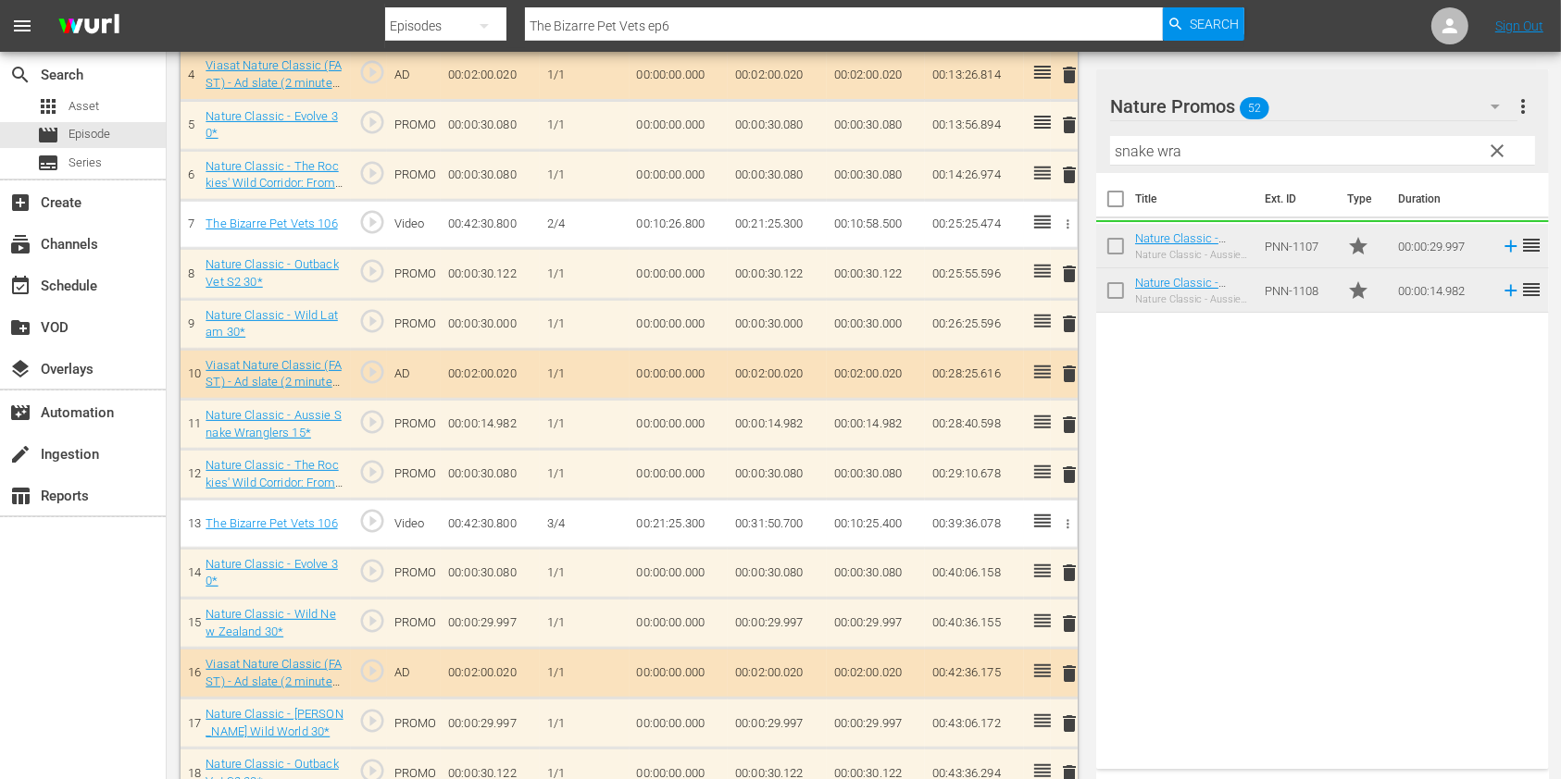
scroll to position [741, 0]
drag, startPoint x: 1202, startPoint y: 152, endPoint x: 1016, endPoint y: 156, distance: 185.2
click at [1016, 156] on div "Video Player is loading. Play Video Play Mute Current Time 00:00:00.000 / Durat…" at bounding box center [864, 357] width 1366 height 1884
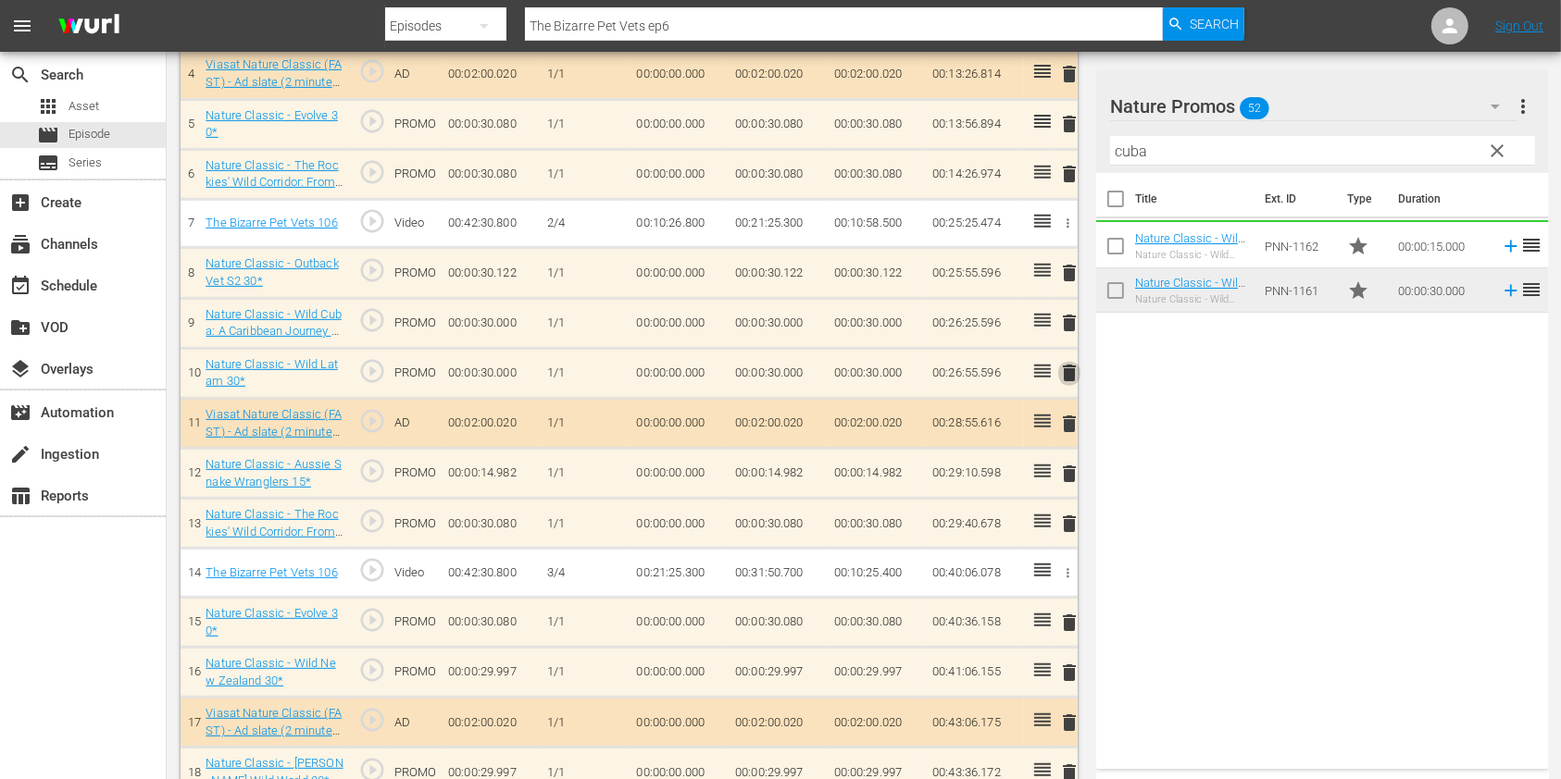
click at [1075, 371] on span "delete" at bounding box center [1069, 373] width 22 height 22
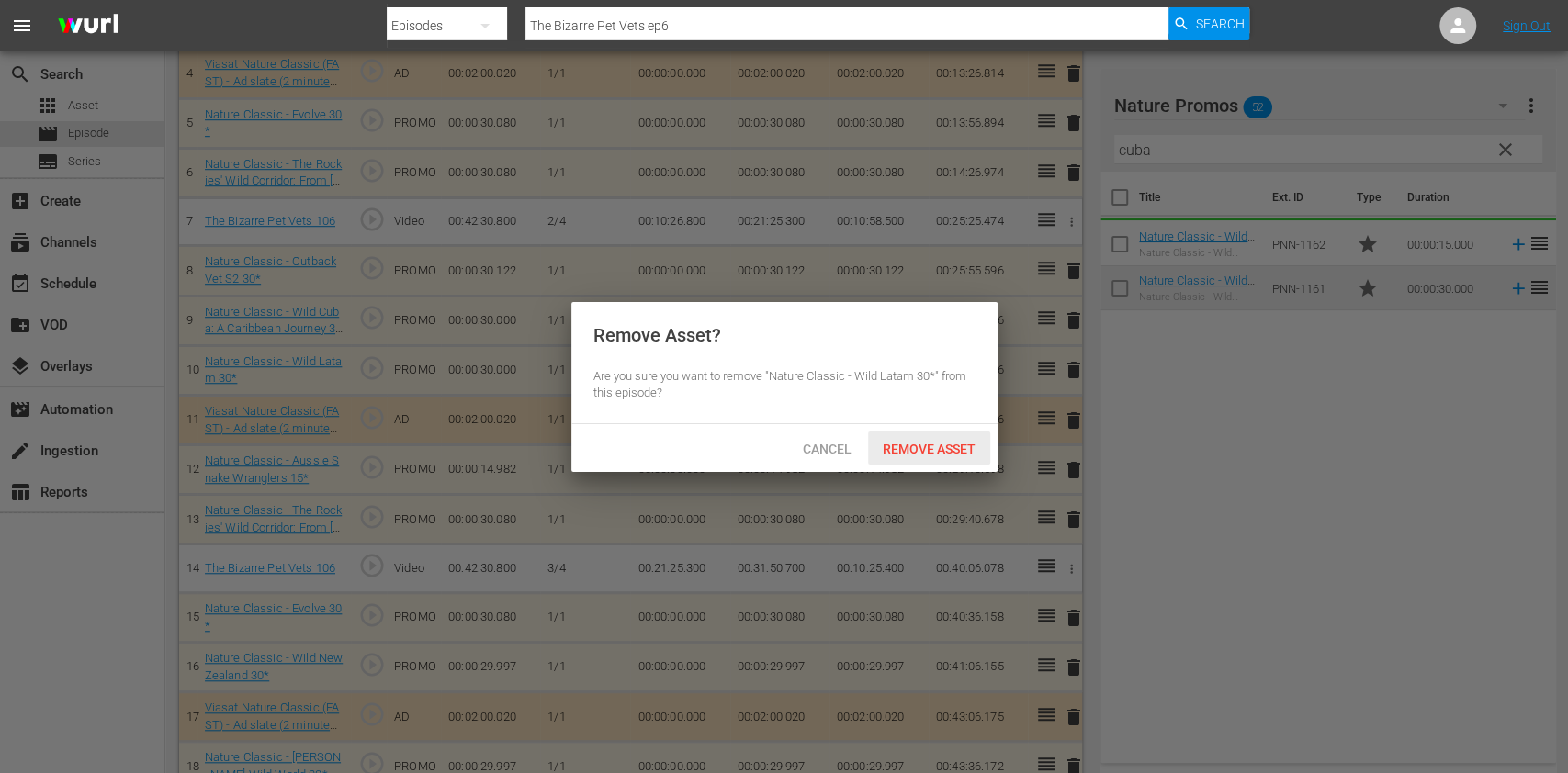
click at [938, 445] on span "Remove Asset" at bounding box center [929, 449] width 122 height 15
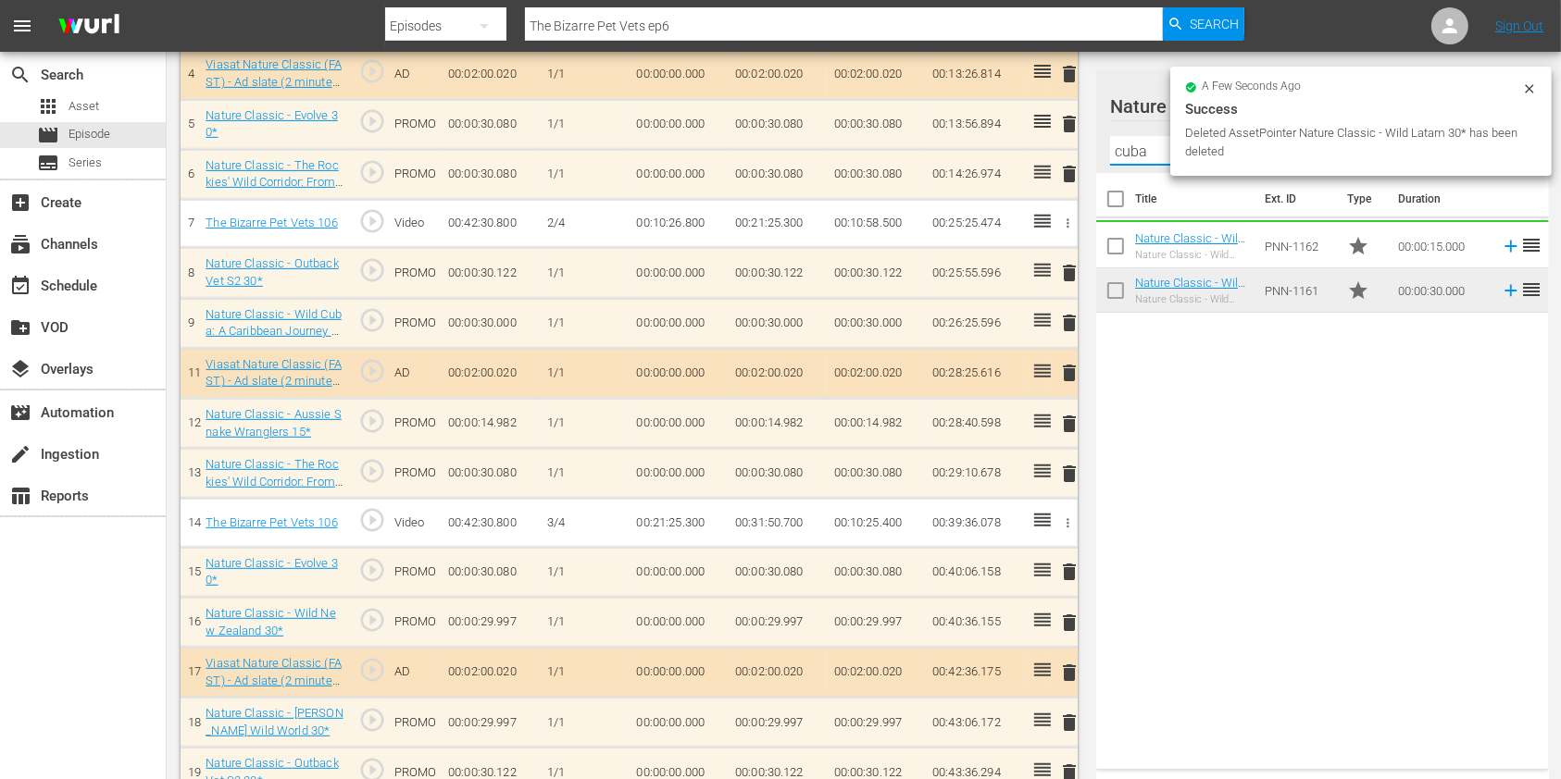
click at [1166, 152] on input "cuba" at bounding box center [1322, 151] width 425 height 30
click at [1154, 150] on input "cuba" at bounding box center [1322, 151] width 425 height 30
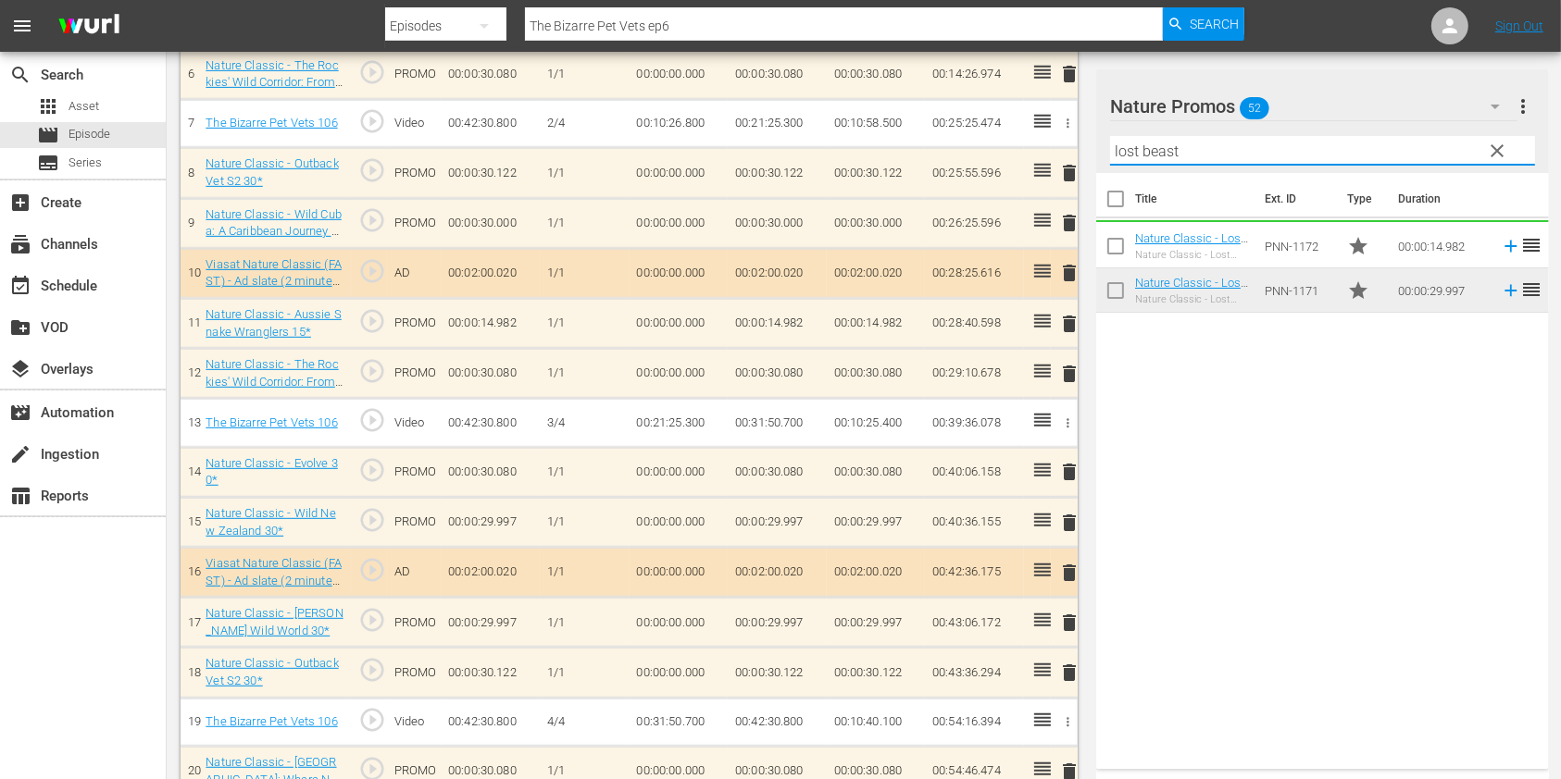
scroll to position [987, 0]
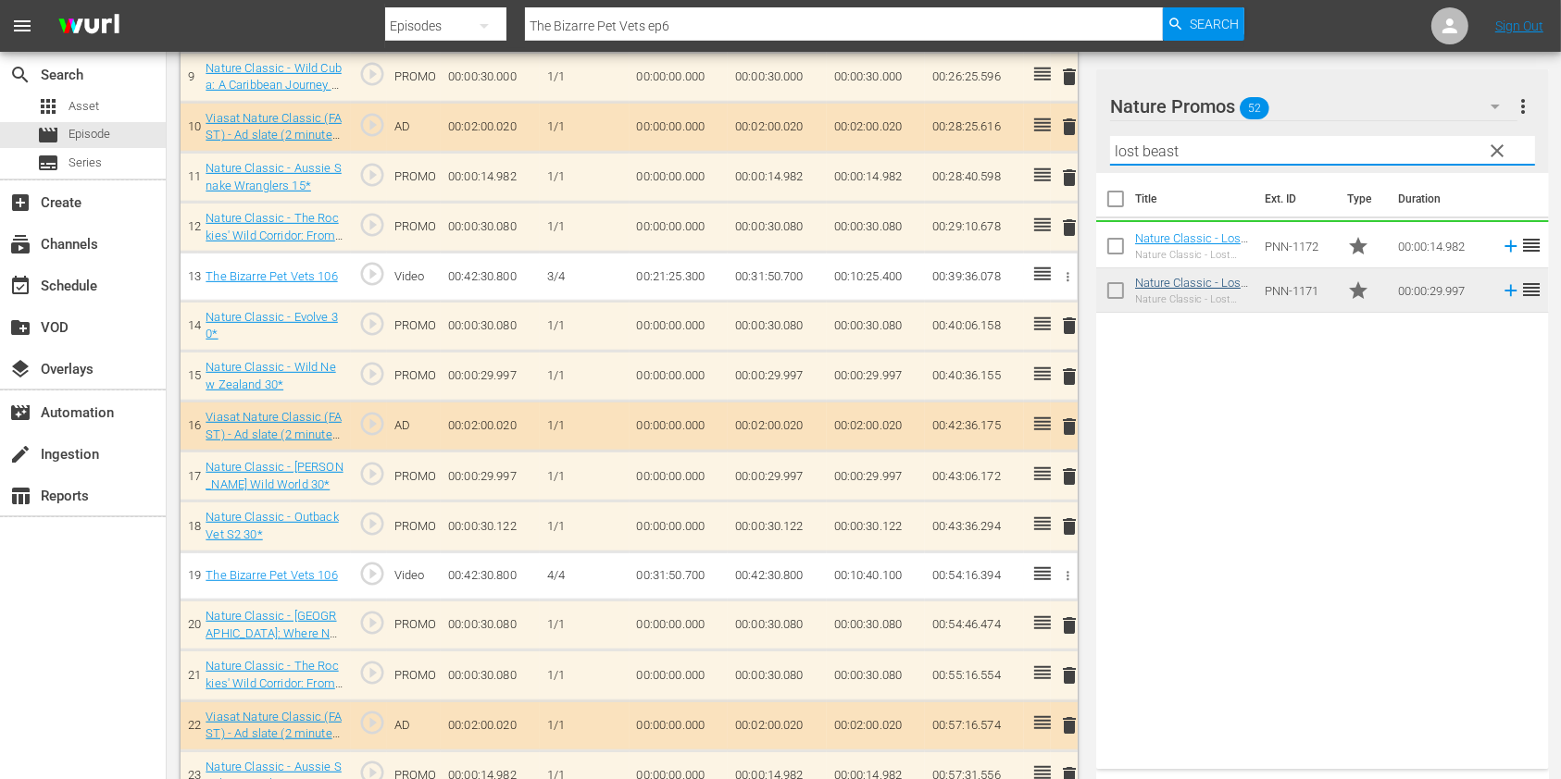
type input "lost beast"
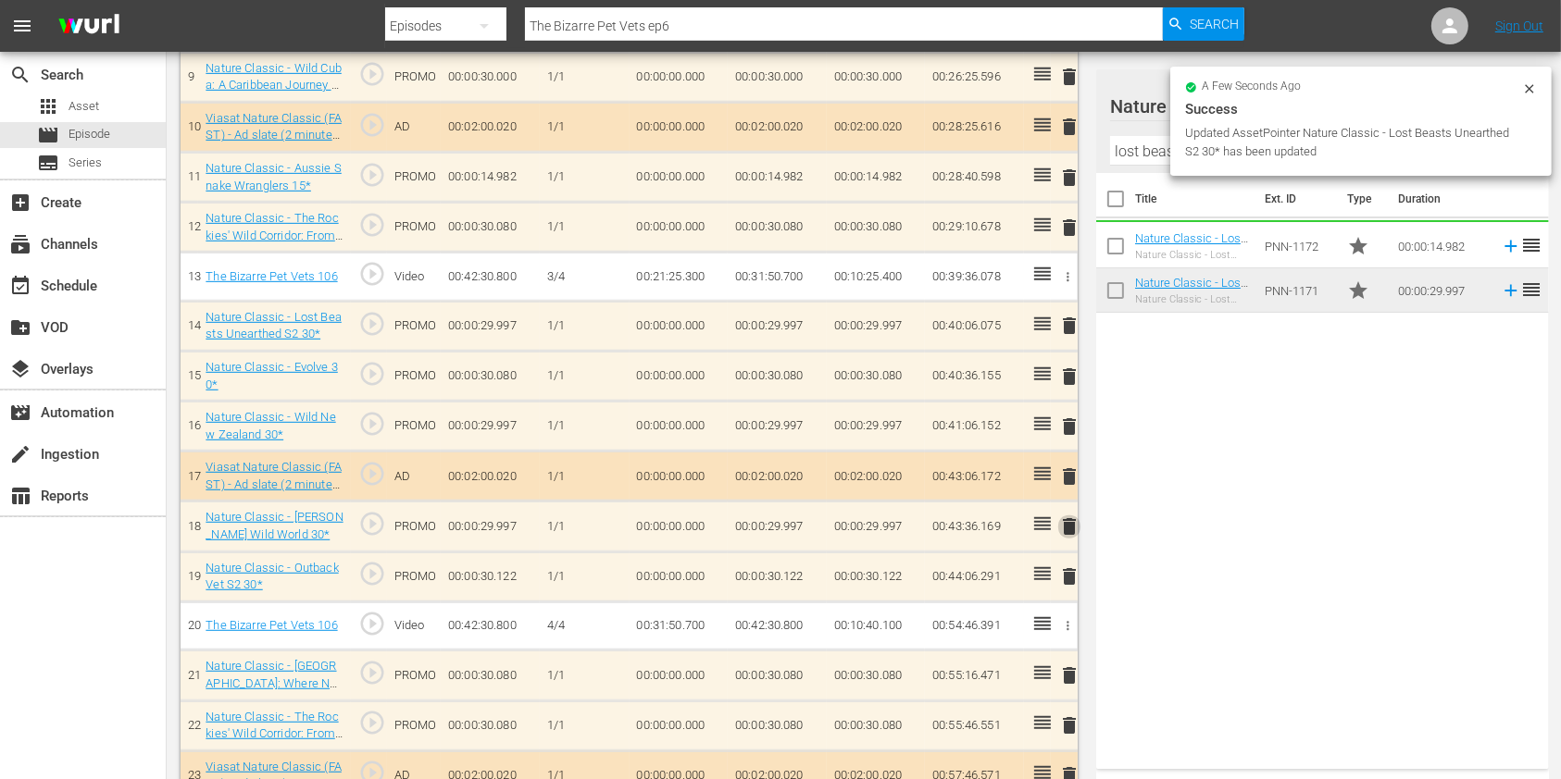
click at [1069, 516] on span "delete" at bounding box center [1069, 527] width 22 height 22
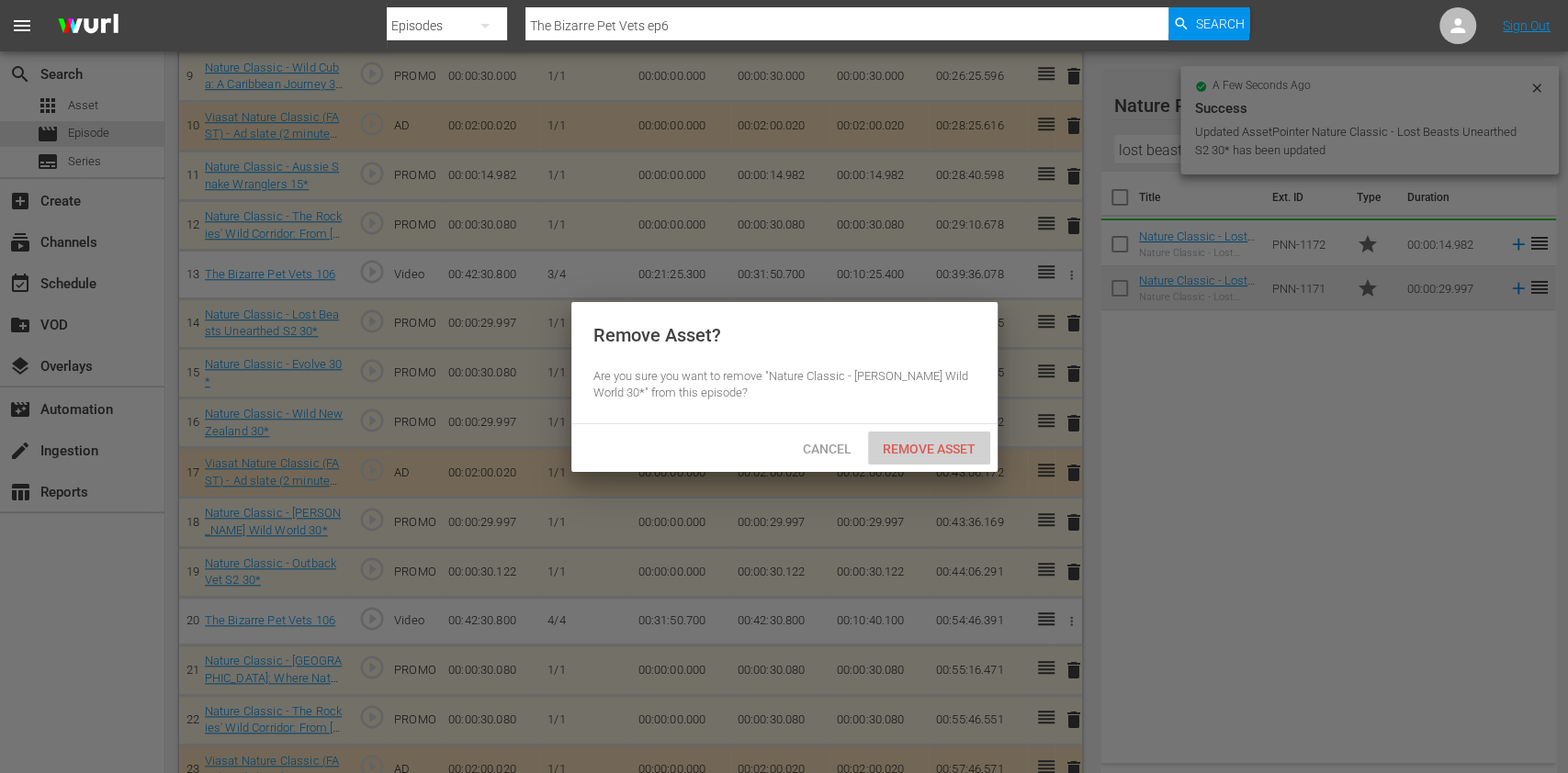
click at [915, 443] on span "Remove Asset" at bounding box center [929, 449] width 122 height 15
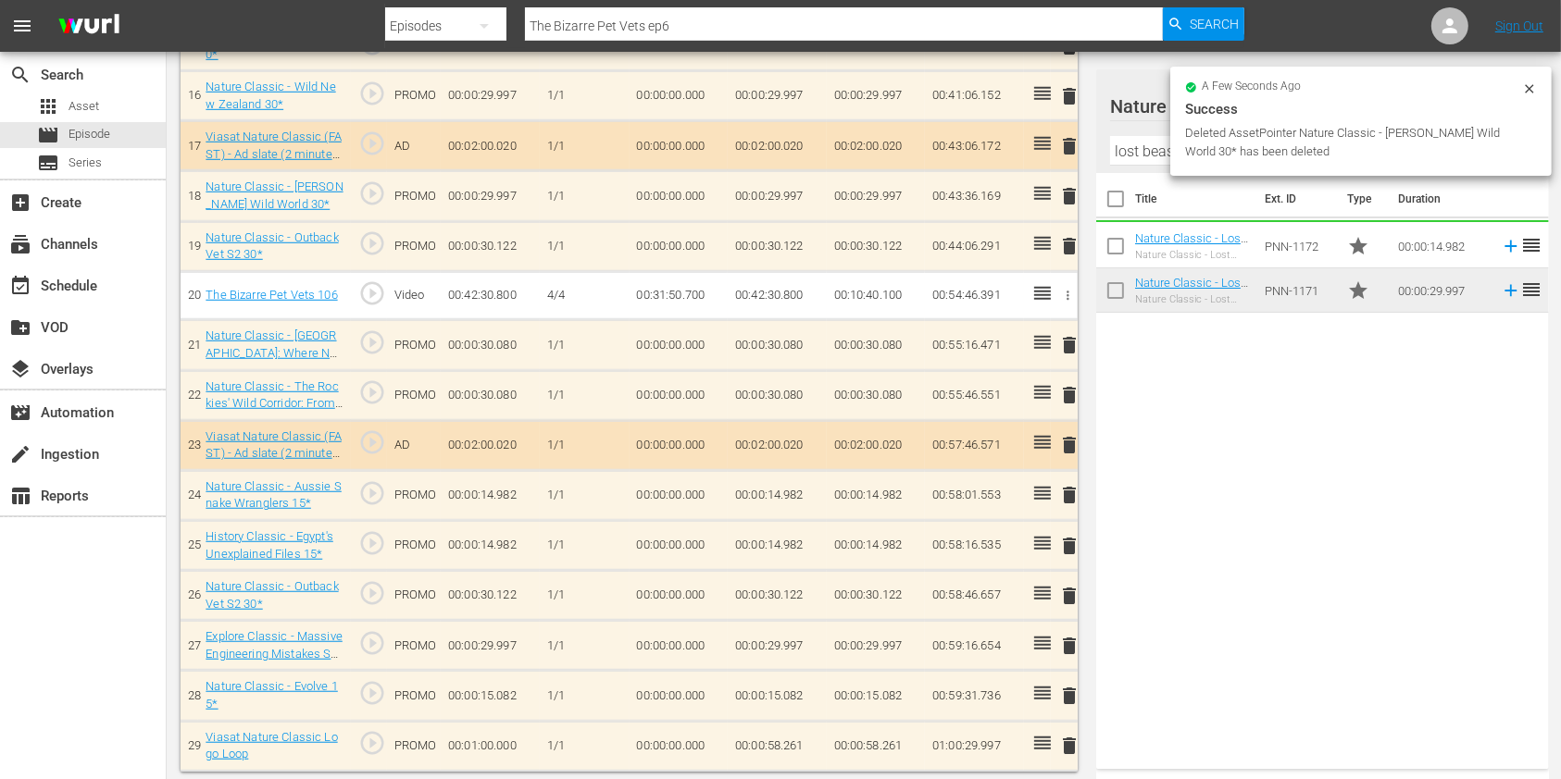
scroll to position [1266, 0]
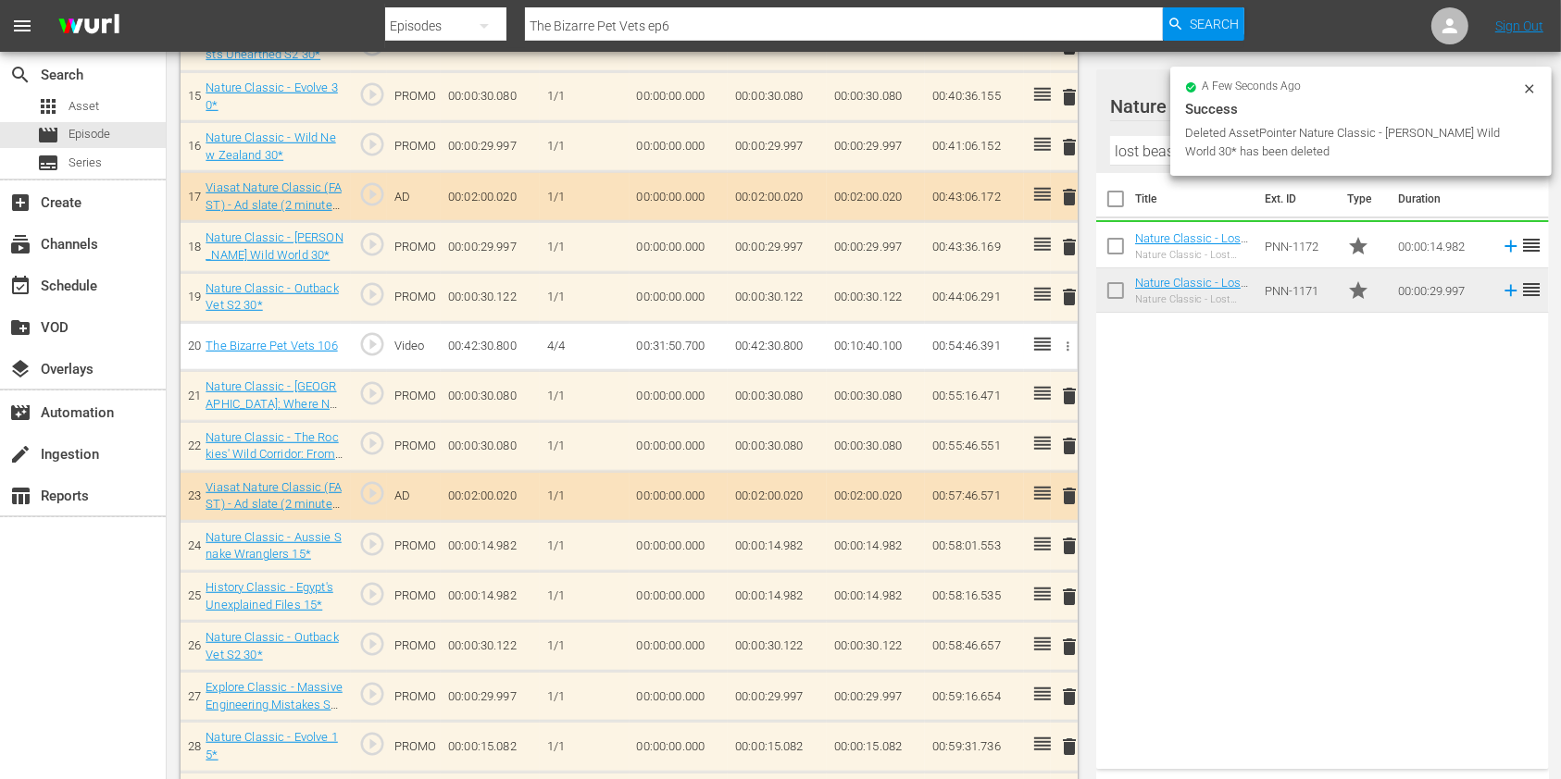
click at [1153, 130] on div at bounding box center [1199, 107] width 179 height 46
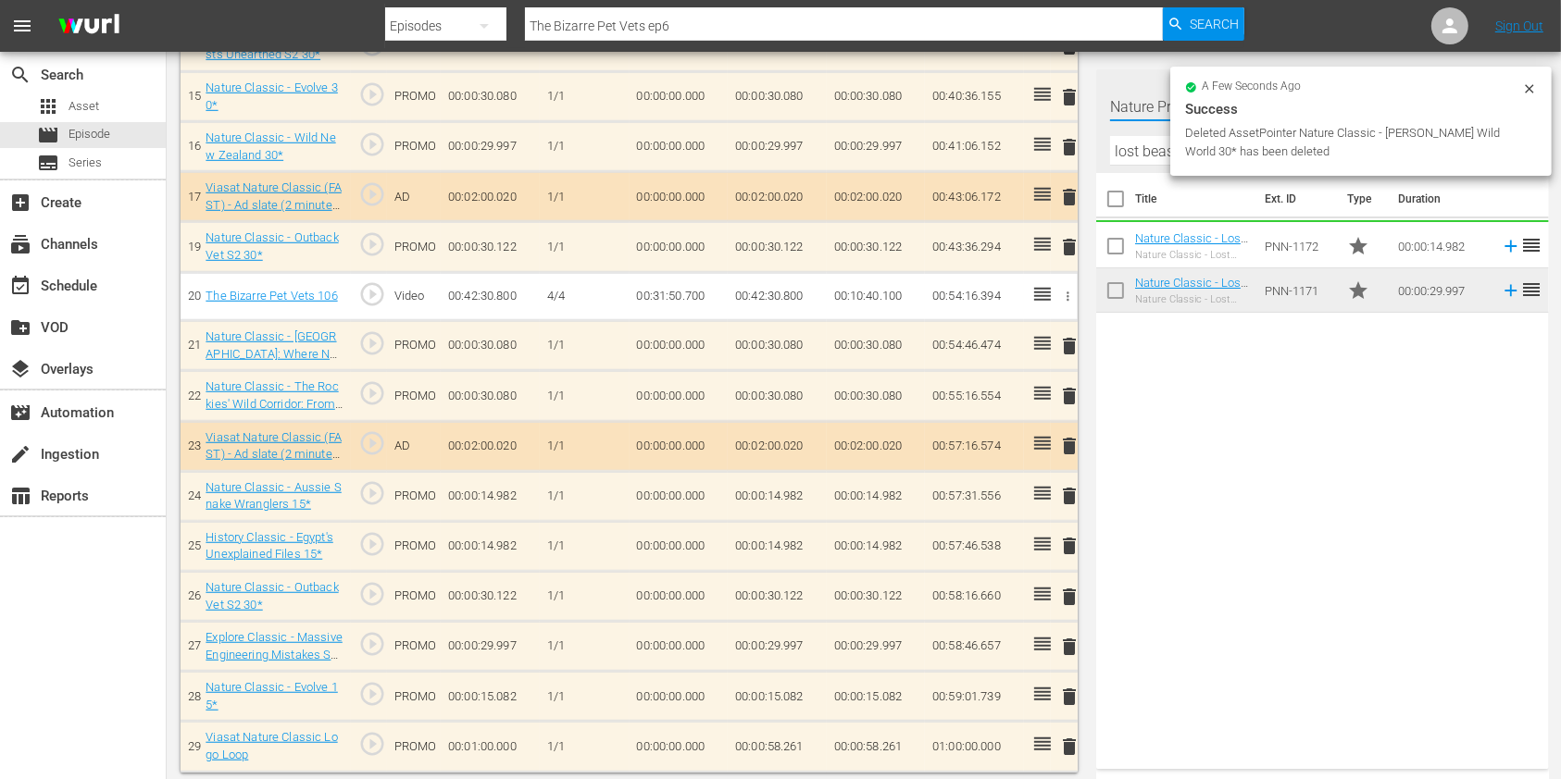
click at [1146, 152] on input "lost beast" at bounding box center [1322, 151] width 425 height 30
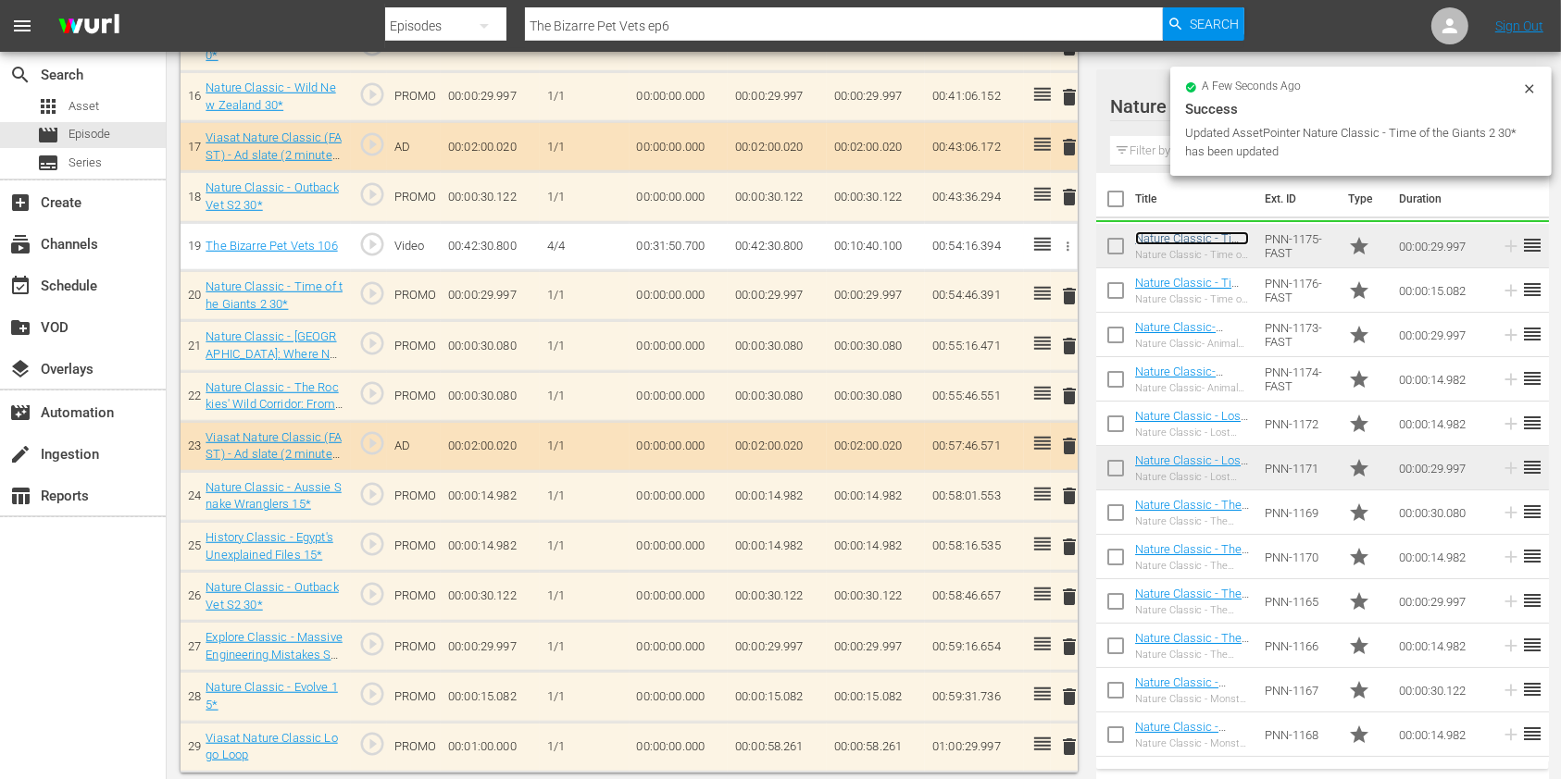
scroll to position [1316, 0]
click at [1061, 641] on span "delete" at bounding box center [1069, 647] width 22 height 22
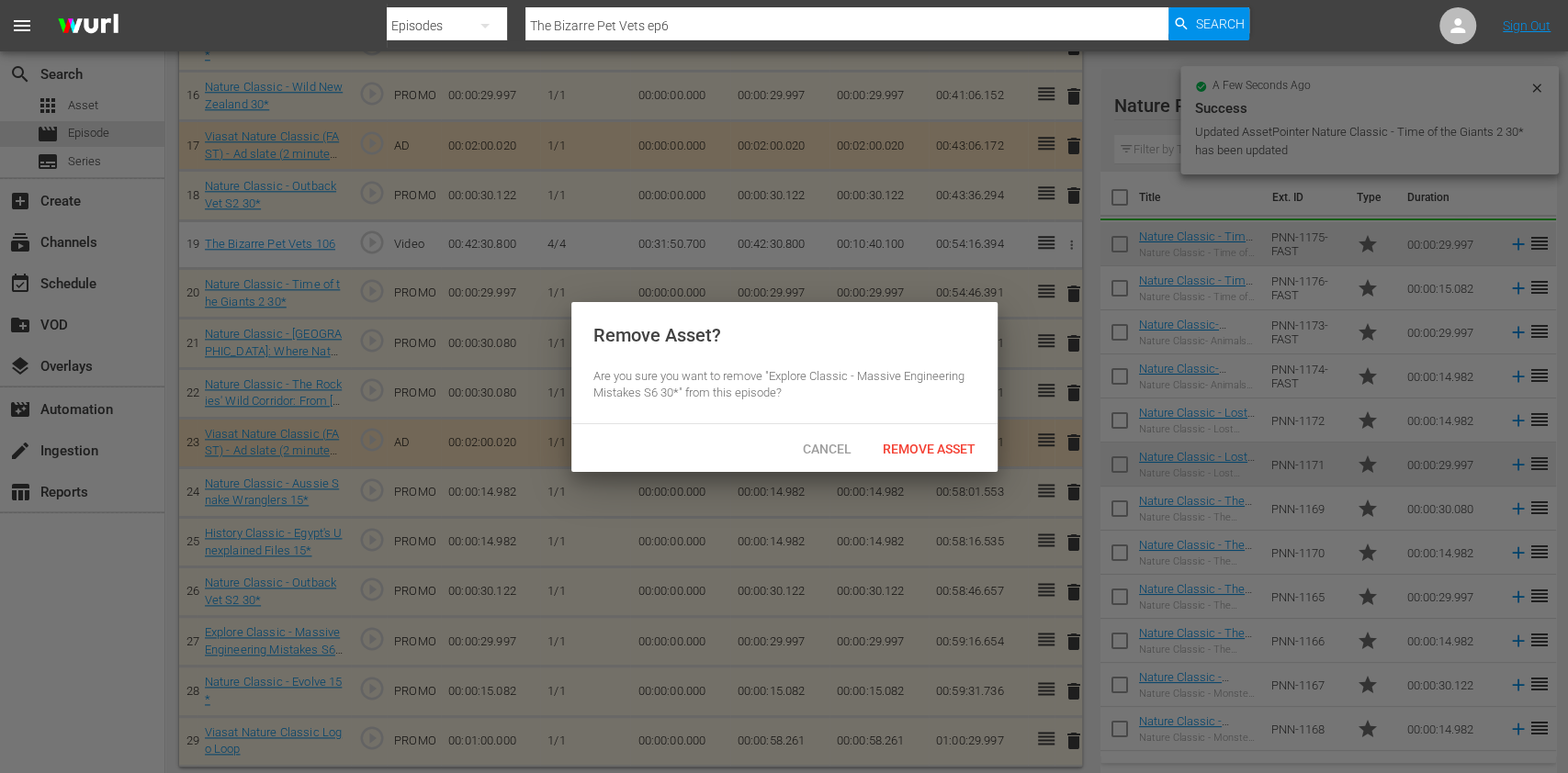
click at [931, 446] on span "Remove Asset" at bounding box center [929, 449] width 122 height 15
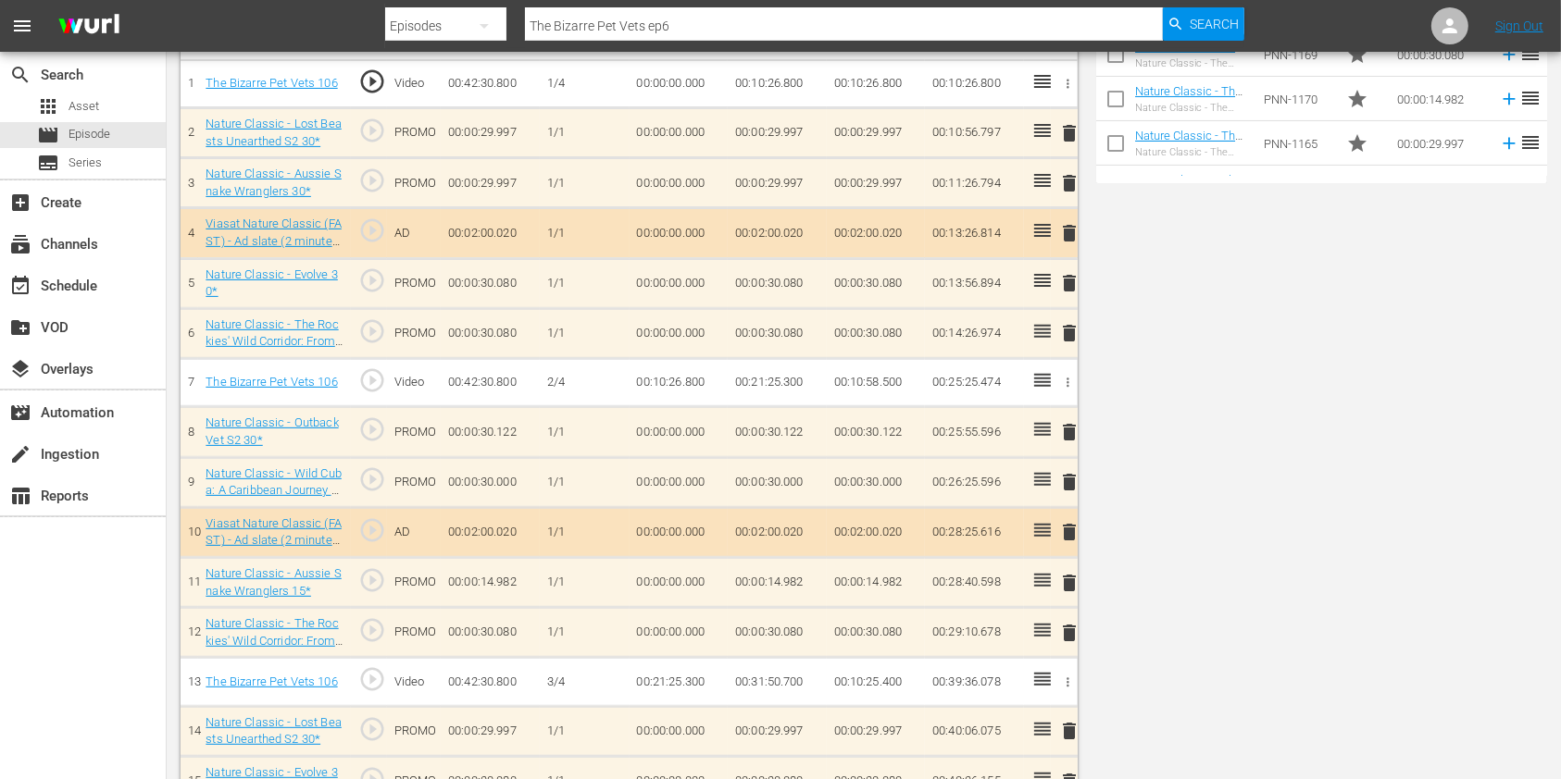
scroll to position [0, 0]
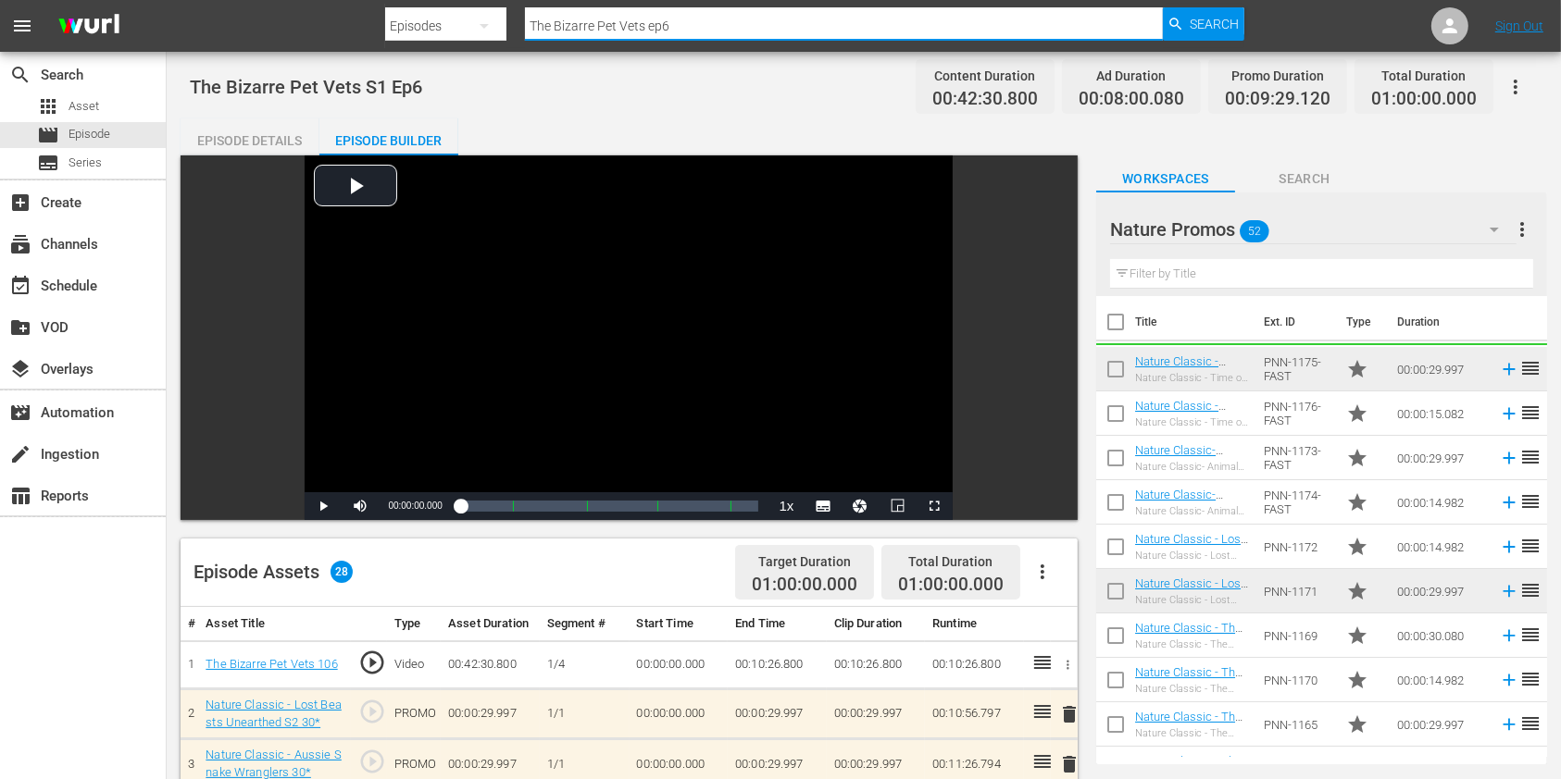
drag, startPoint x: 704, startPoint y: 29, endPoint x: 413, endPoint y: 50, distance: 291.5
click at [415, 48] on div "Search By Episodes Search ID, Title, Description, Keywords, or Category The Biz…" at bounding box center [814, 26] width 858 height 44
paste input "Lost Beasts Unearthed S1E2"
type input "Lost Beasts Unearthed S1 ep2"
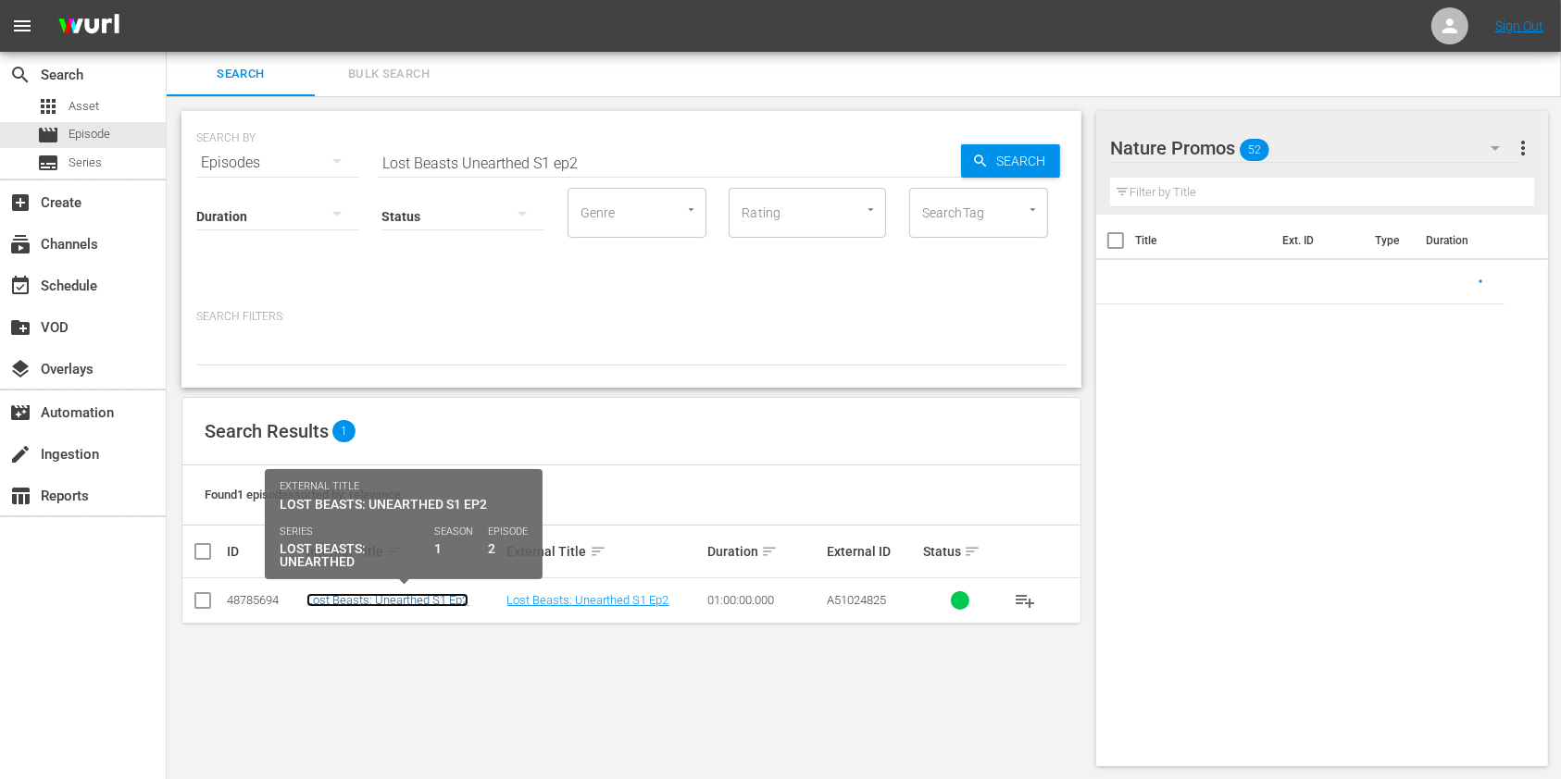
click at [407, 601] on link "Lost Beasts: Unearthed S1 Ep2" at bounding box center [387, 600] width 162 height 14
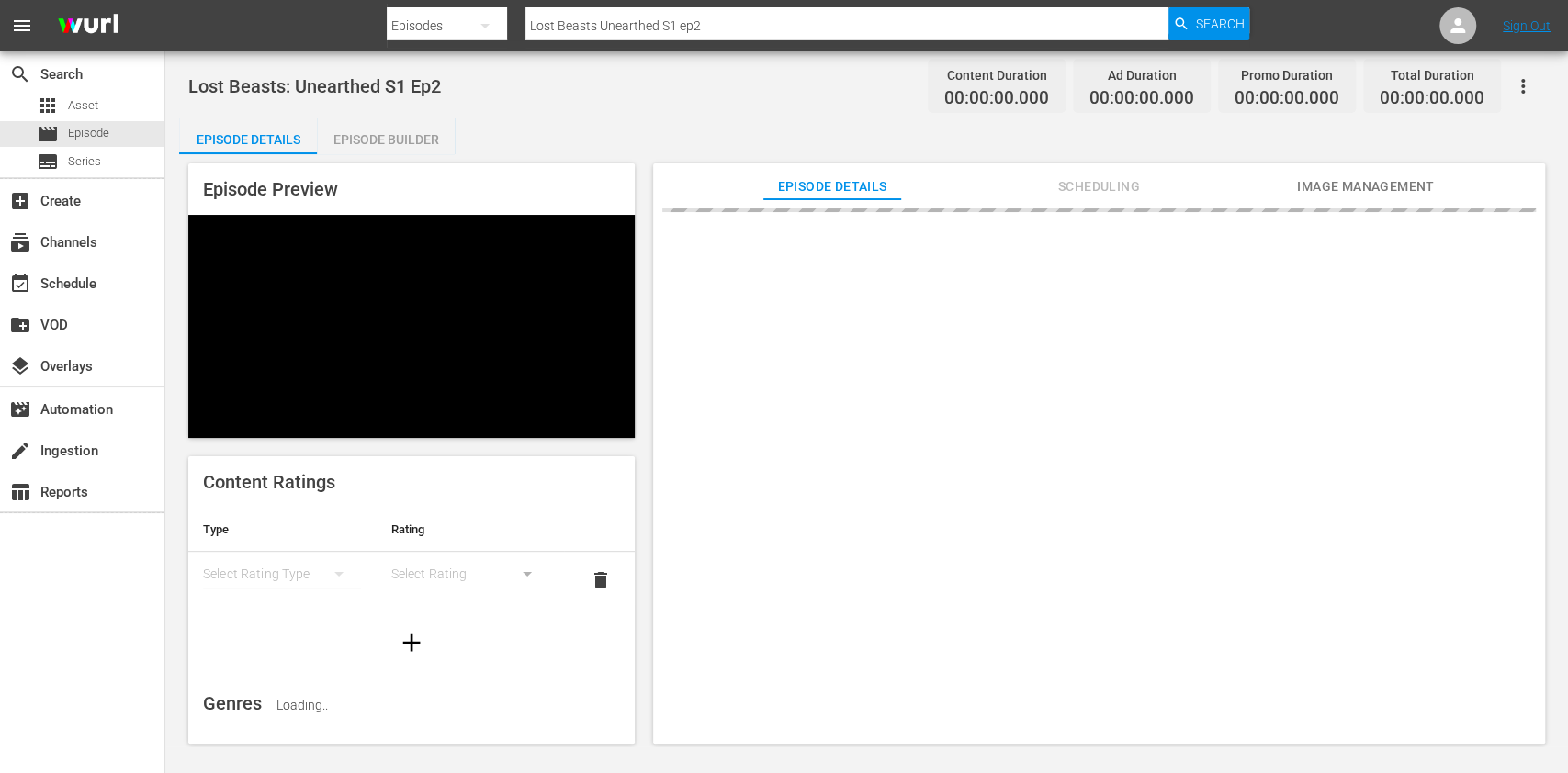
click at [1008, 159] on div "Episode Preview Content Ratings Type Rating Select Rating Type Select Rating de…" at bounding box center [867, 456] width 1375 height 604
drag, startPoint x: 1071, startPoint y: 188, endPoint x: 1057, endPoint y: 188, distance: 14.0
click at [1071, 188] on span "Scheduling" at bounding box center [1099, 187] width 138 height 23
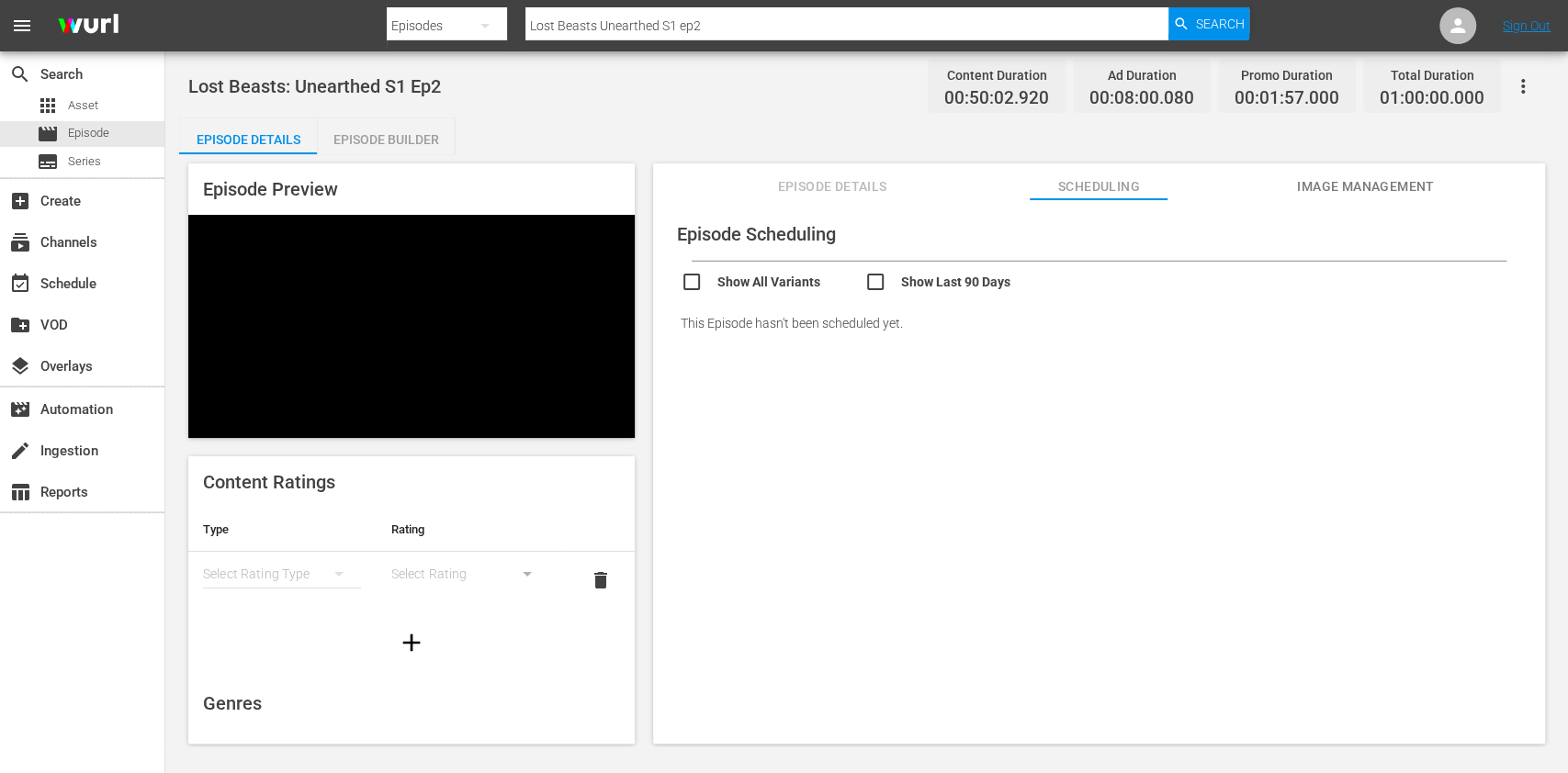
click at [412, 126] on div "Episode Builder" at bounding box center [385, 139] width 138 height 44
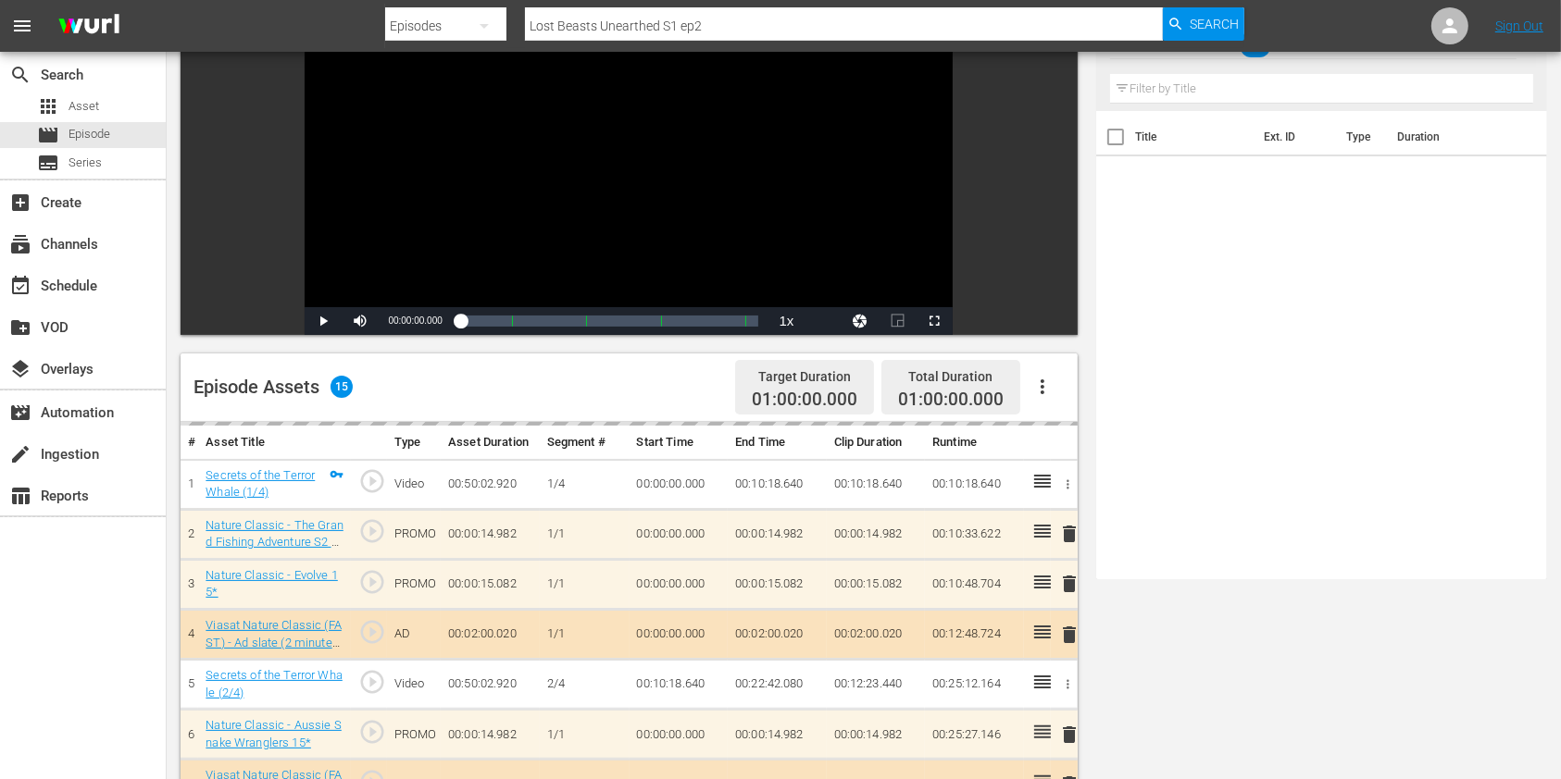
scroll to position [370, 0]
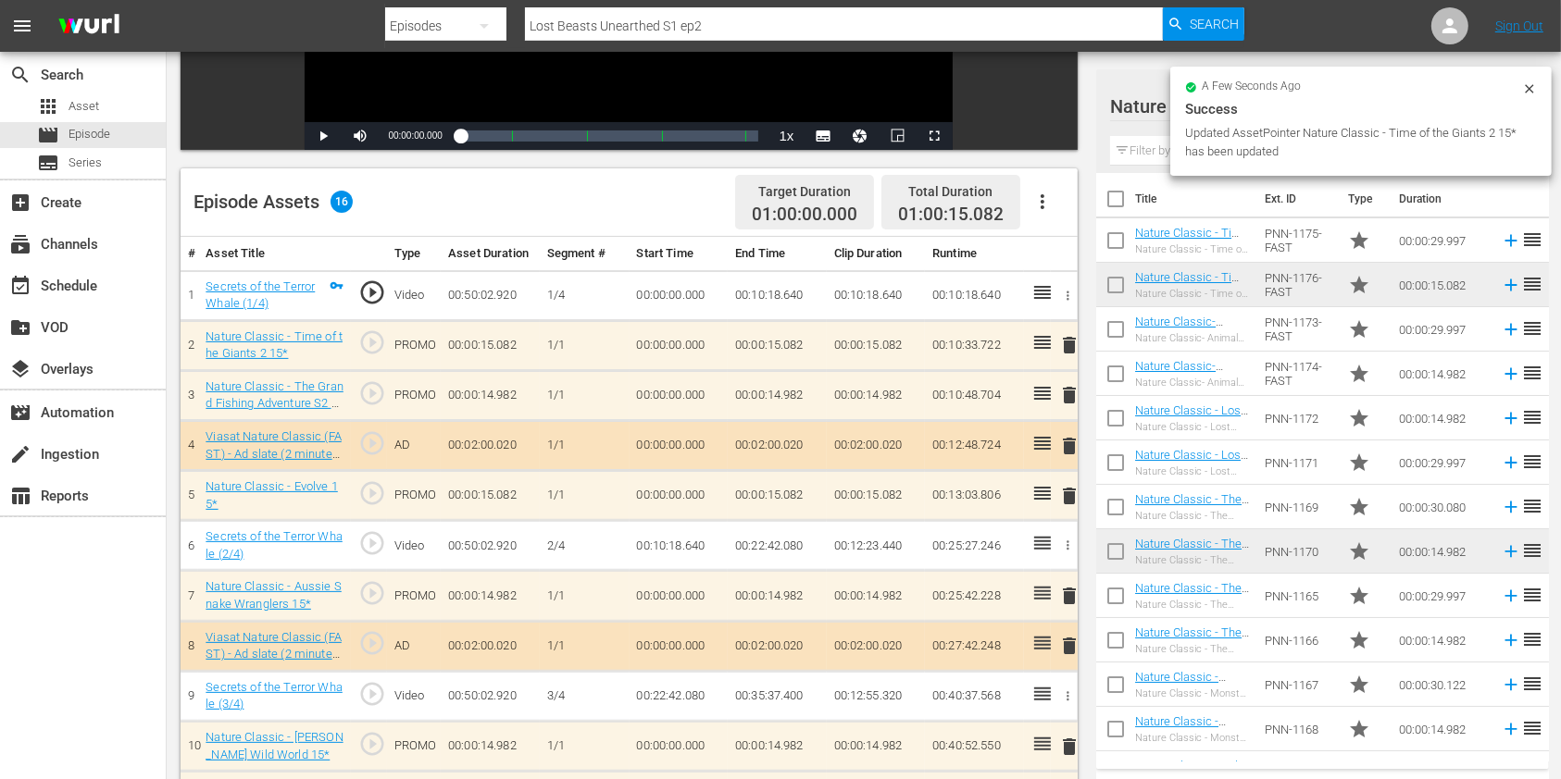
click at [1074, 505] on span "delete" at bounding box center [1069, 496] width 22 height 22
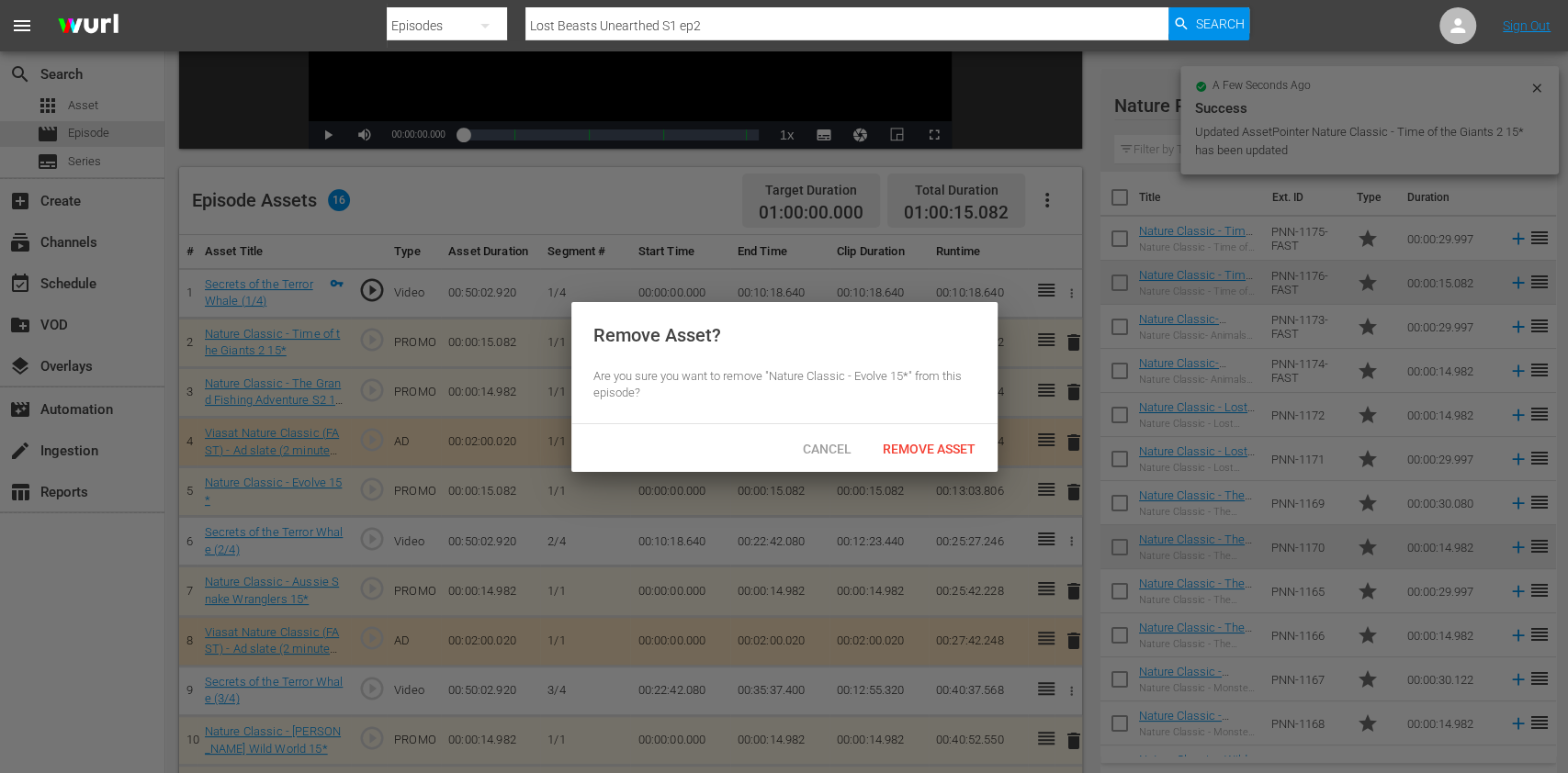
click at [937, 447] on span "Remove Asset" at bounding box center [929, 449] width 122 height 15
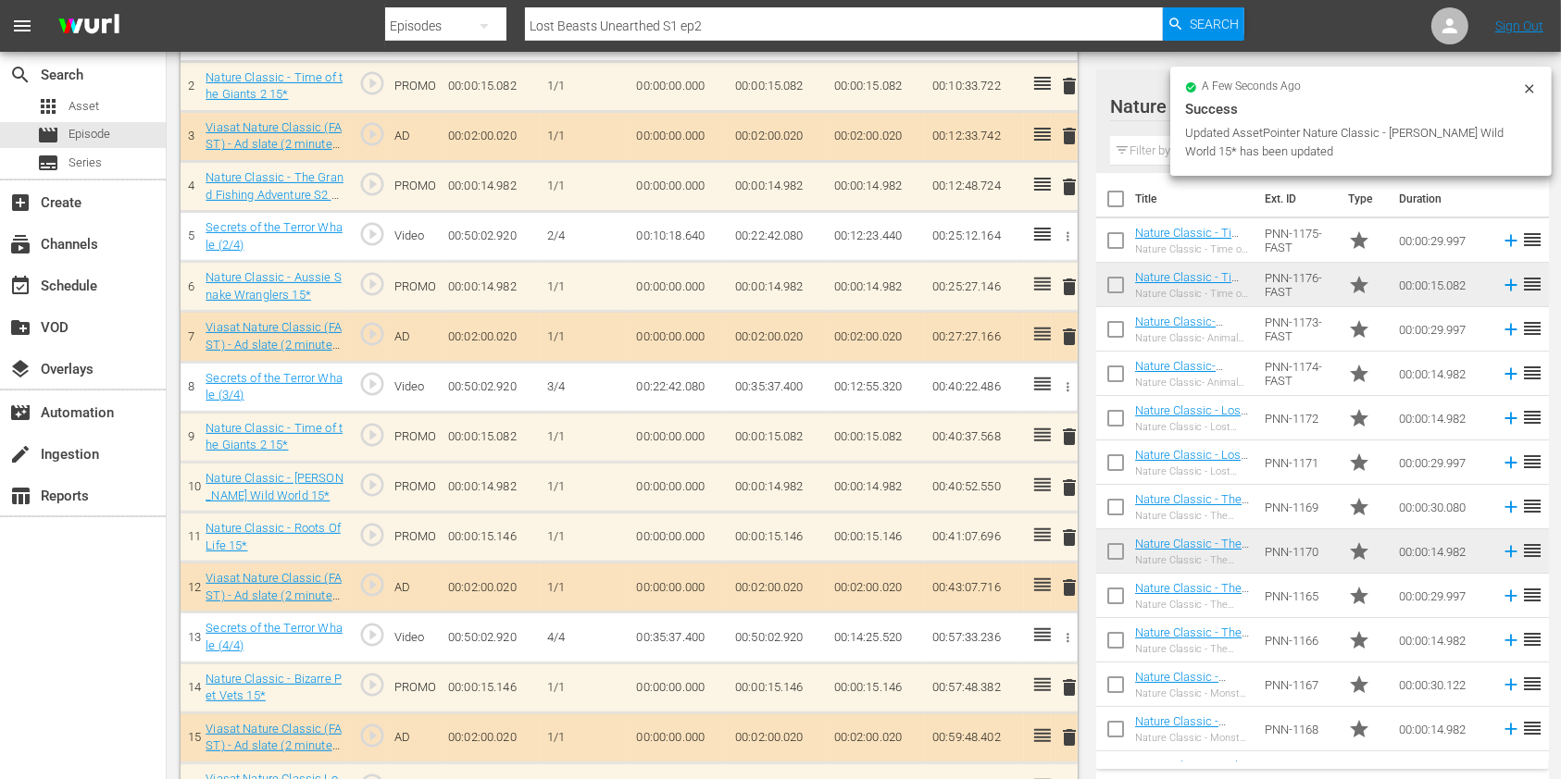
scroll to position [625, 0]
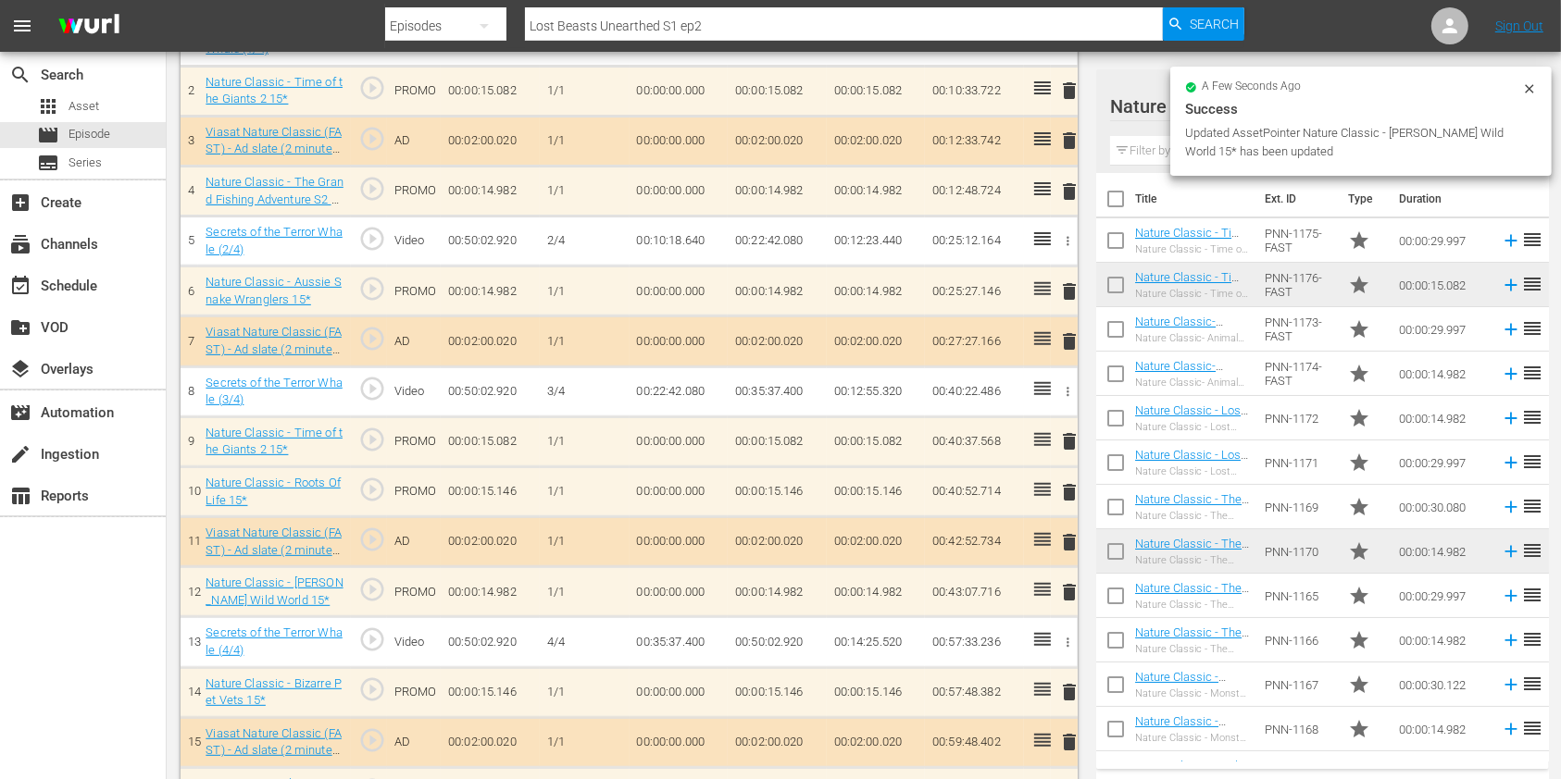
click at [1058, 492] on span "delete" at bounding box center [1069, 492] width 22 height 22
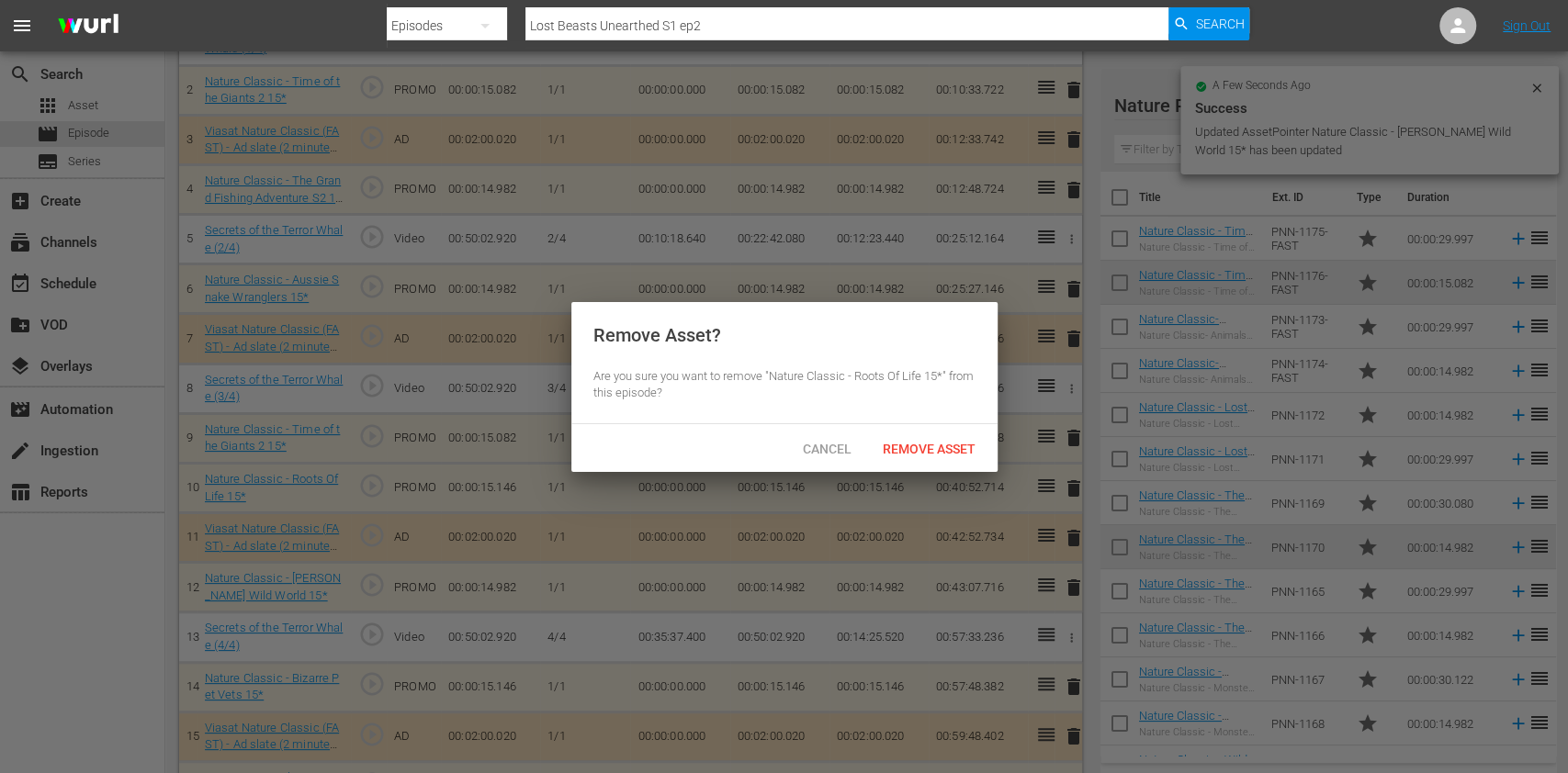
click at [947, 470] on div "Cancel Remove Asset" at bounding box center [785, 449] width 427 height 48
click at [942, 452] on span "Remove Asset" at bounding box center [929, 449] width 122 height 15
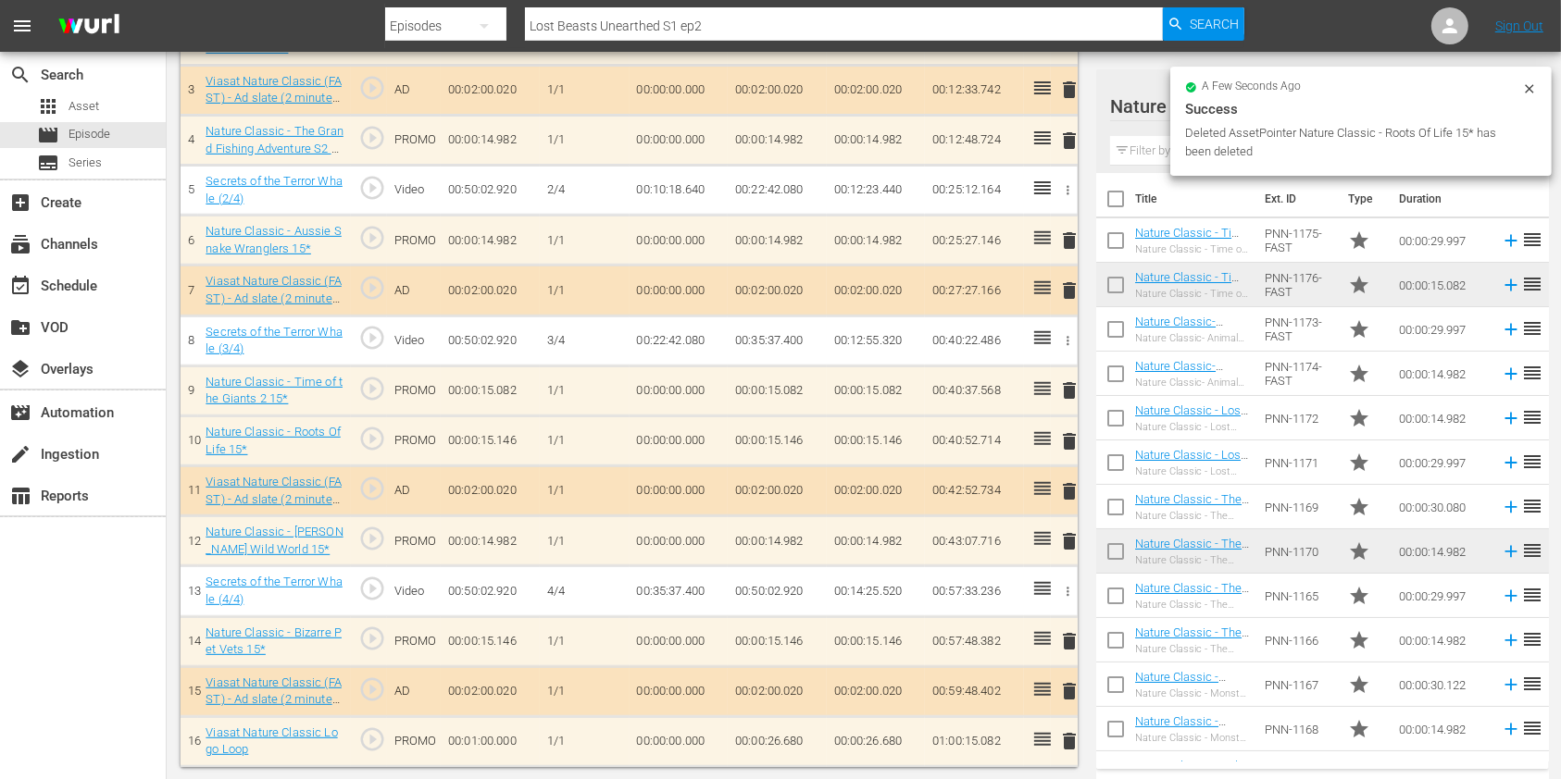
scroll to position [626, 0]
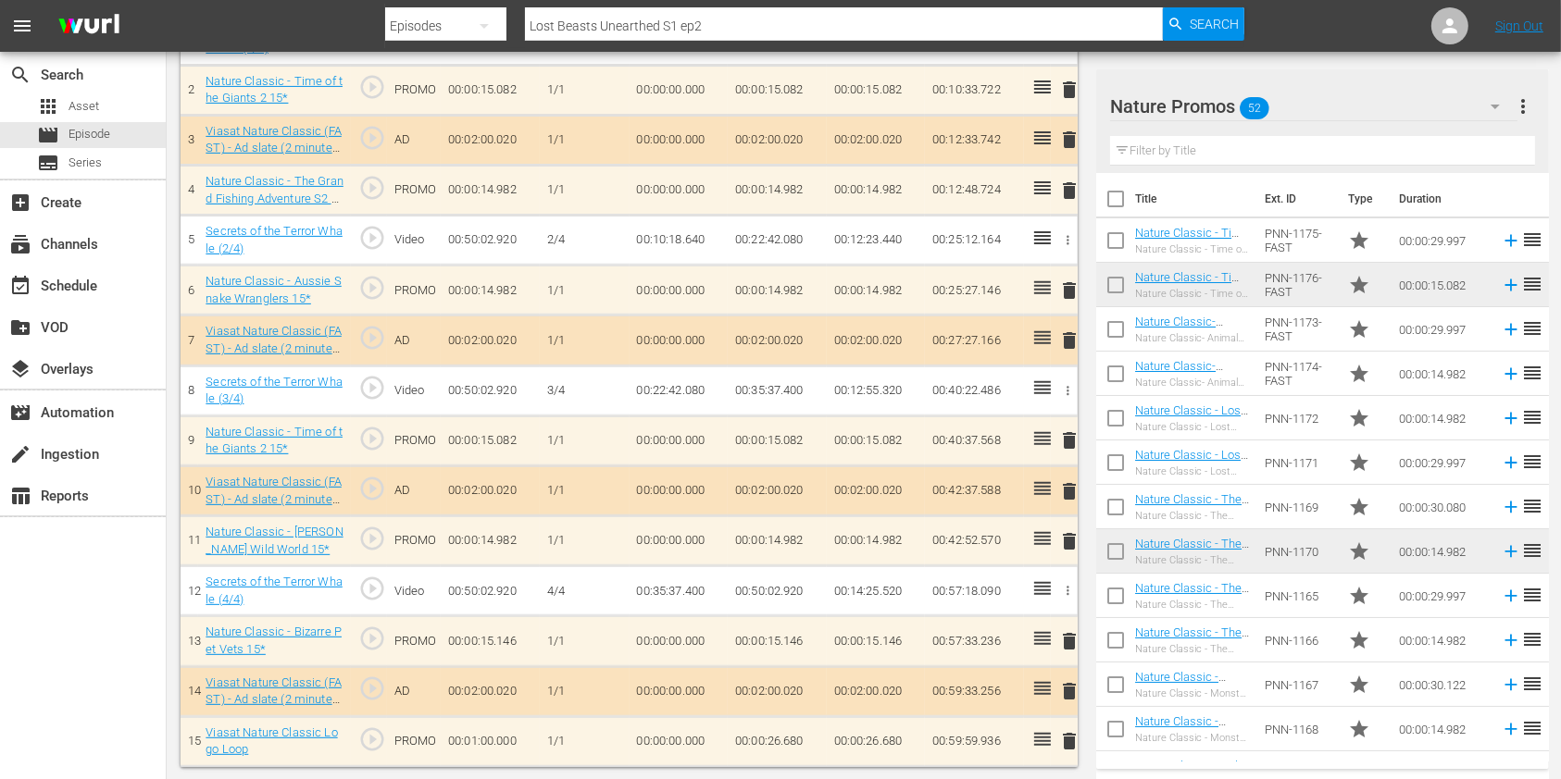
click at [800, 743] on td "00:00:26.680" at bounding box center [777, 742] width 99 height 50
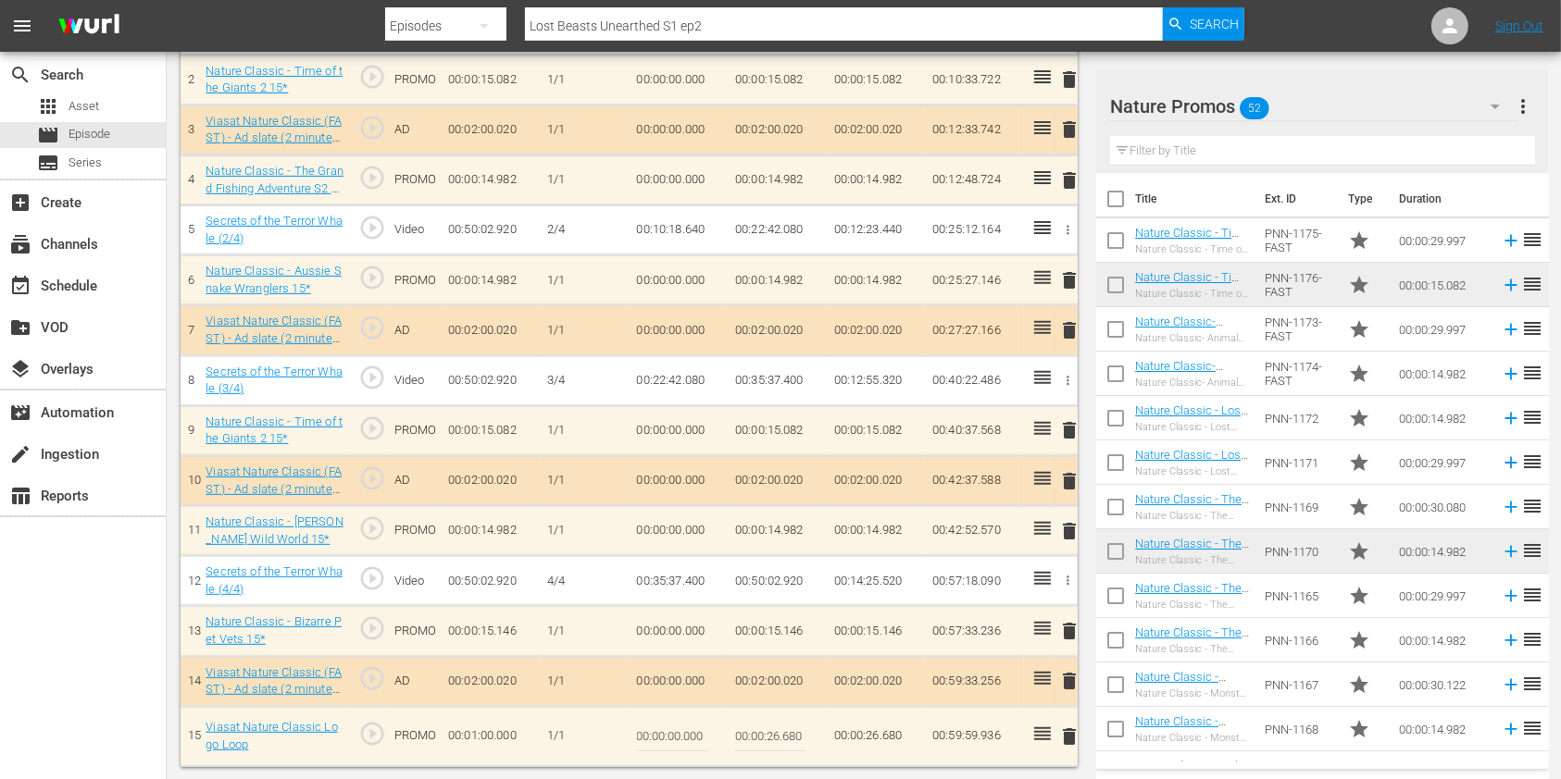
click at [791, 734] on input "00:00:26.680" at bounding box center [770, 737] width 71 height 44
type input "00:00:26.750"
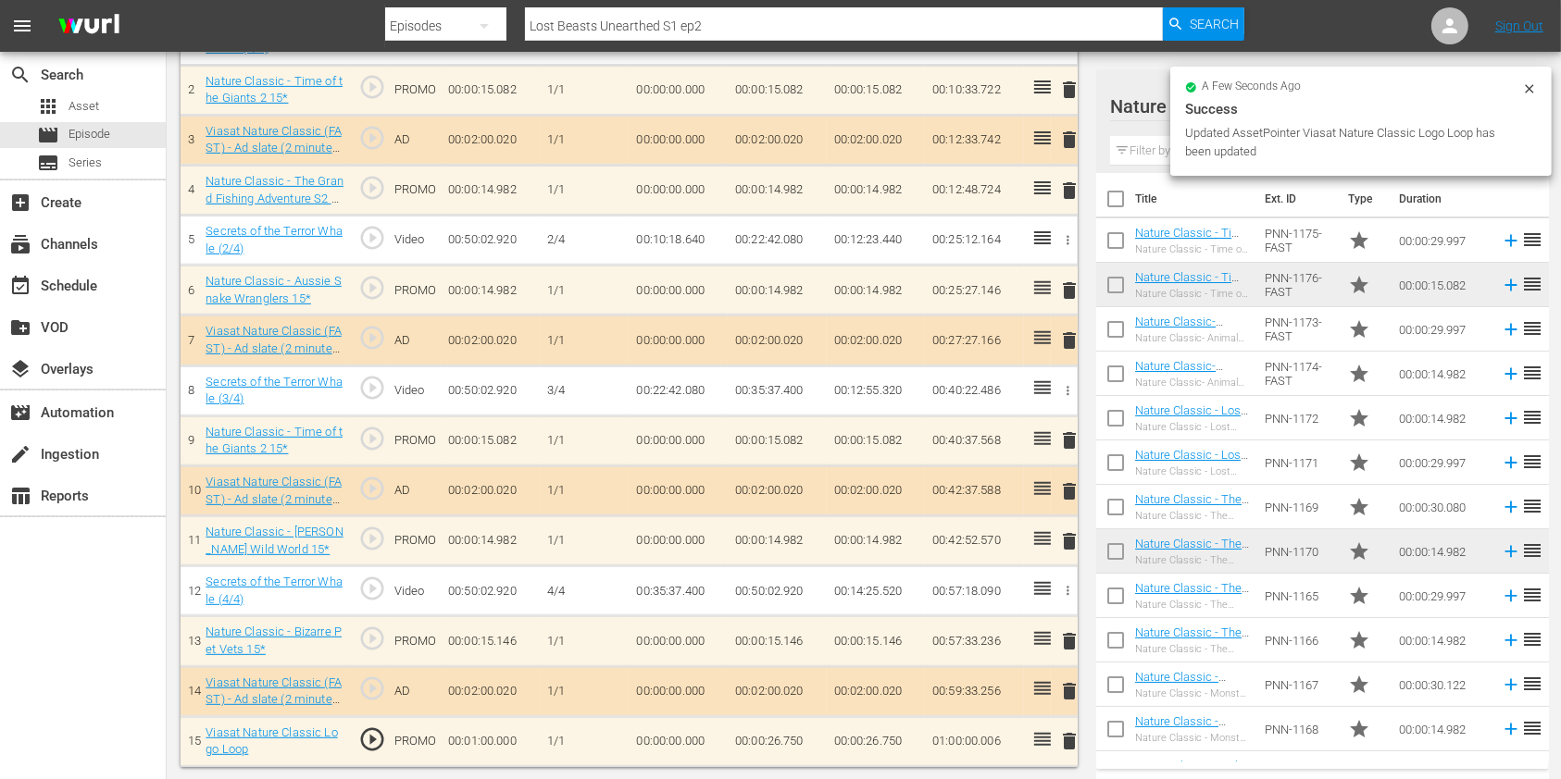
click at [800, 737] on td "00:00:26.750" at bounding box center [777, 742] width 99 height 50
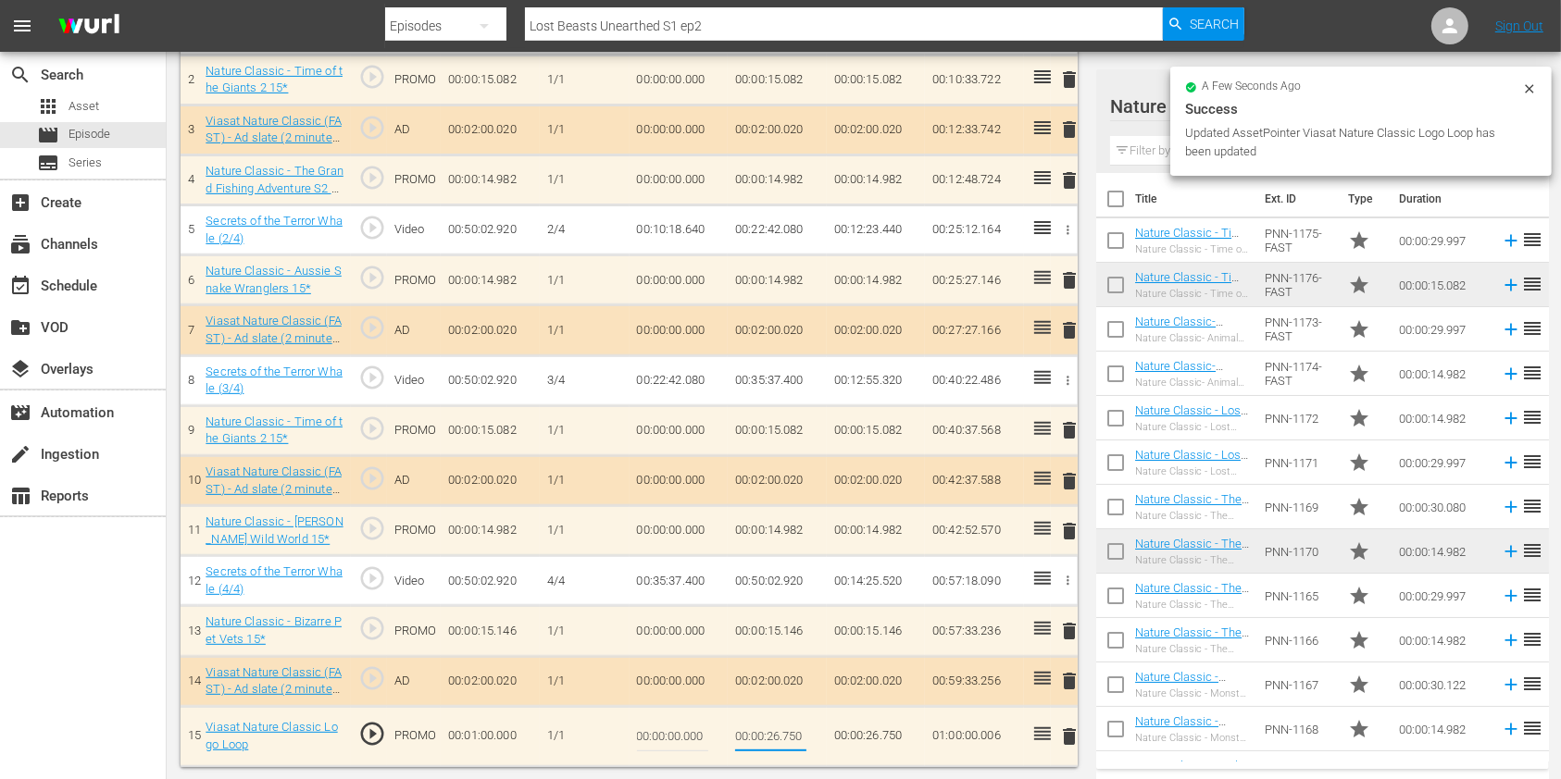
drag, startPoint x: 789, startPoint y: 739, endPoint x: 821, endPoint y: 744, distance: 32.9
click at [825, 741] on td "00:00:26.750" at bounding box center [777, 736] width 99 height 60
type input "00:00:26.744"
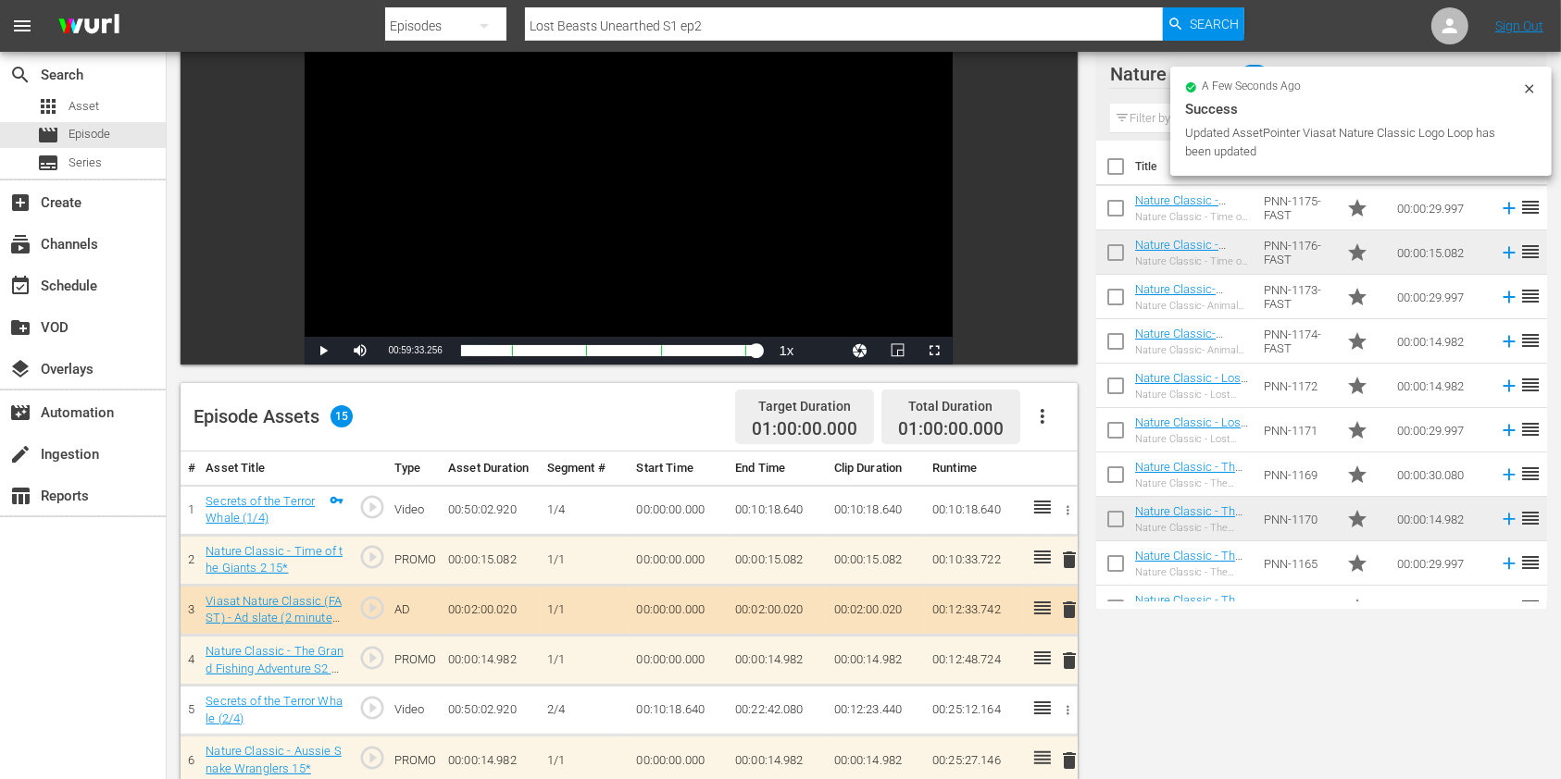
scroll to position [0, 0]
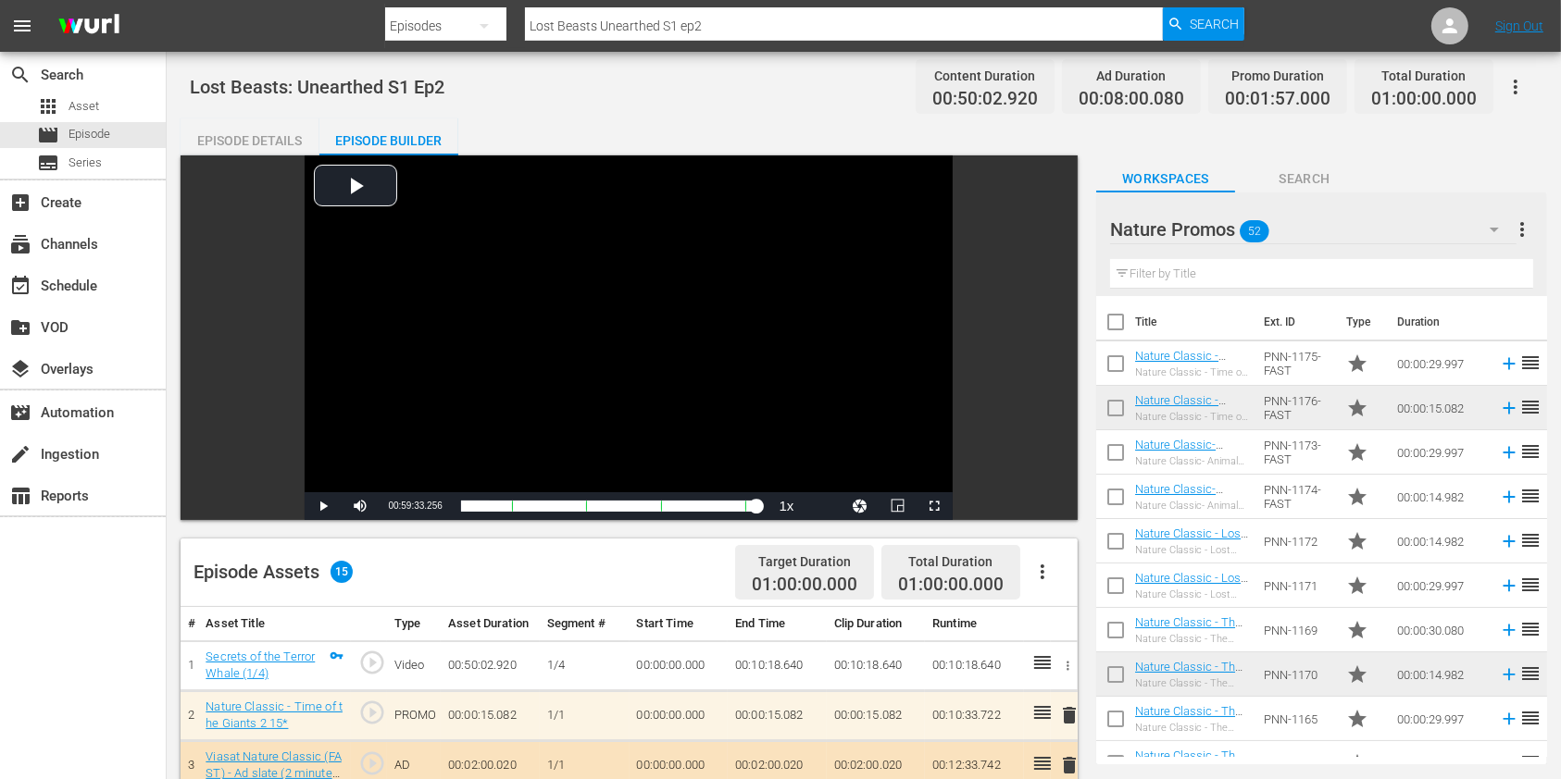
click at [779, 42] on div at bounding box center [814, 44] width 858 height 7
click at [785, 40] on hr at bounding box center [844, 40] width 638 height 1
click at [787, 30] on input "Lost Beasts Unearthed S1 ep2" at bounding box center [844, 26] width 638 height 44
type input "Lost Beasts Unearthed S1 ep3"
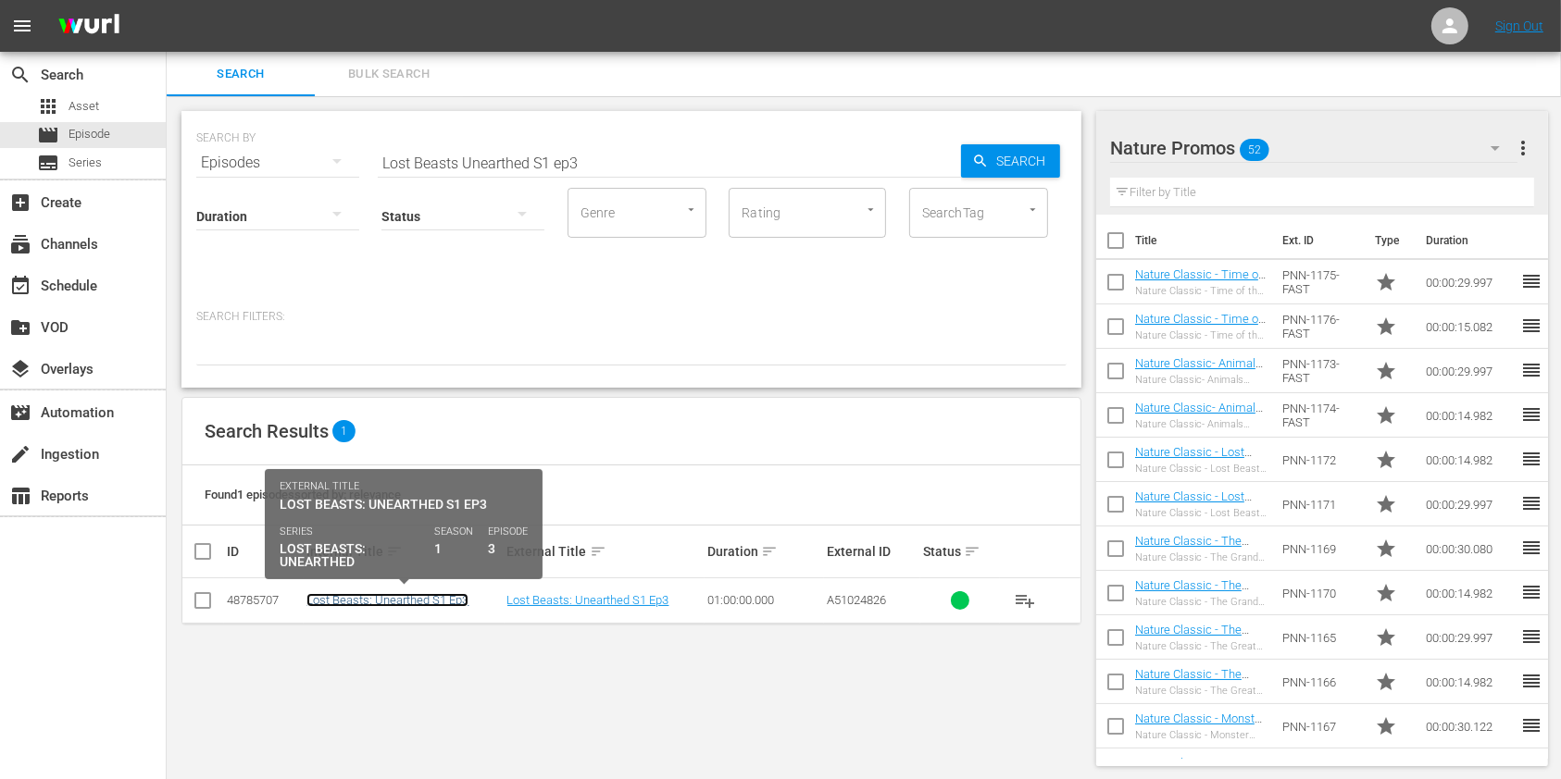
click at [418, 593] on link "Lost Beasts: Unearthed S1 Ep3" at bounding box center [387, 600] width 162 height 14
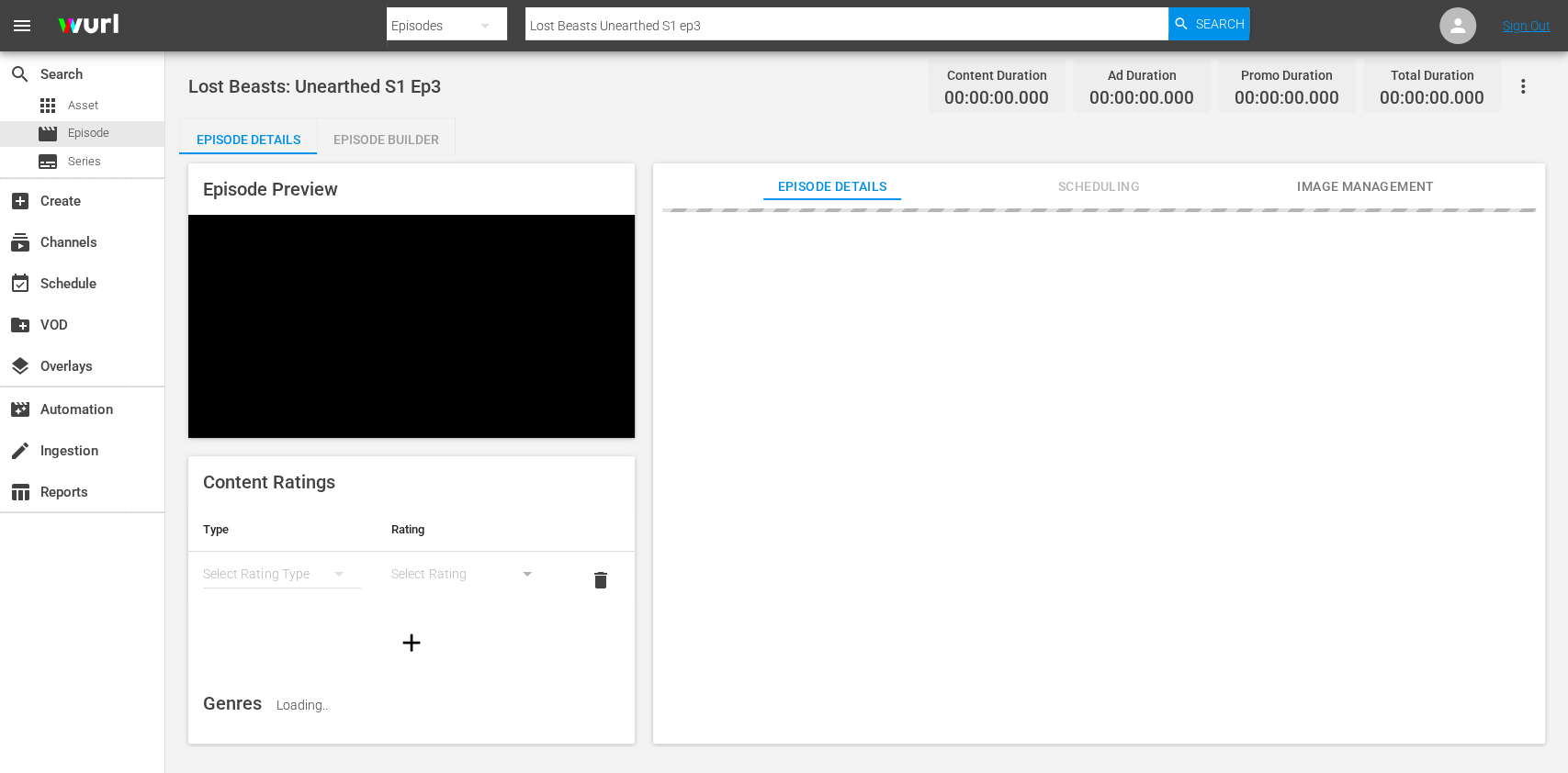
click at [391, 95] on span "Lost Beasts: Unearthed S1 Ep3" at bounding box center [315, 86] width 253 height 22
click at [394, 129] on div "Episode Builder" at bounding box center [385, 139] width 138 height 44
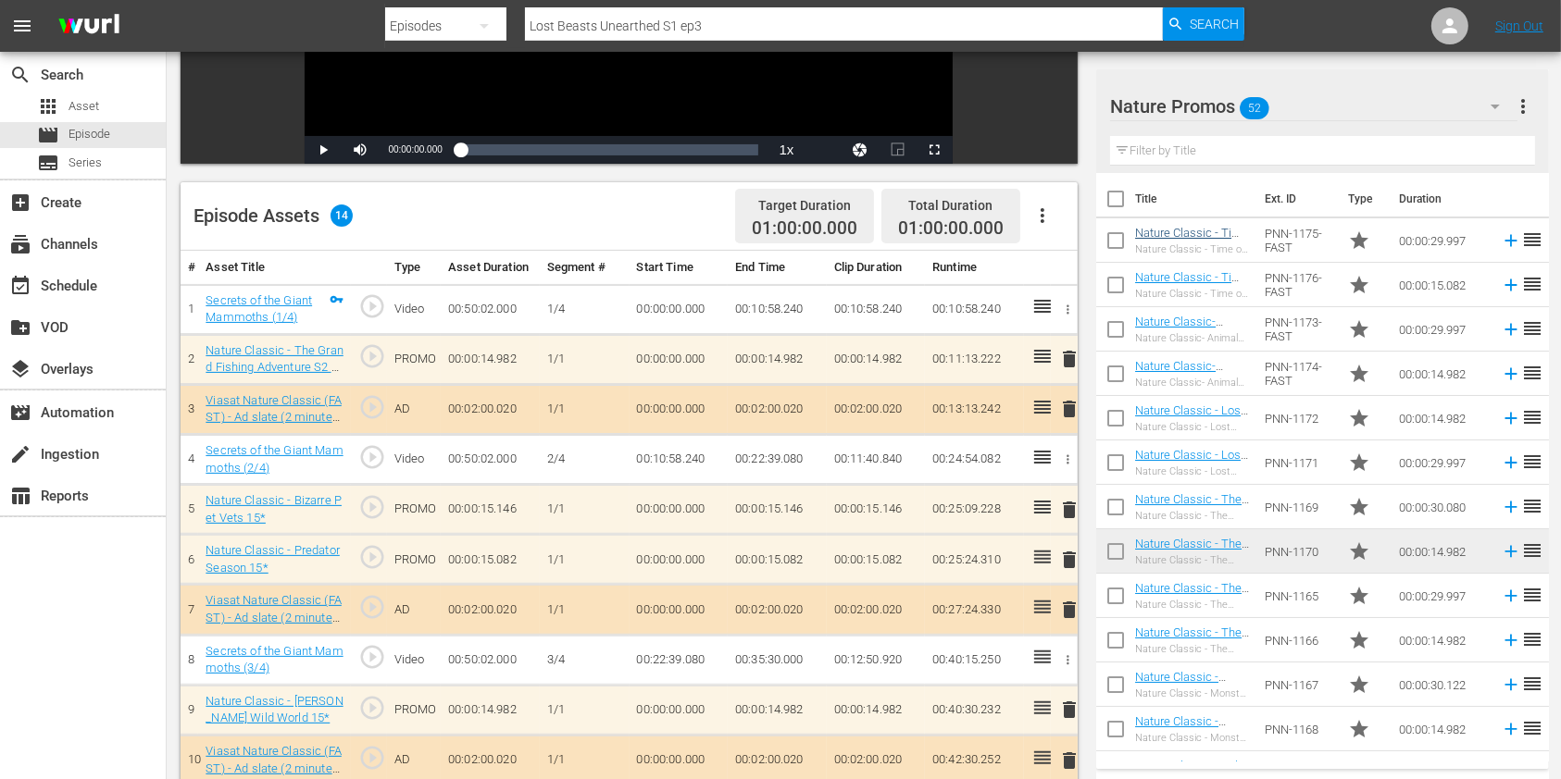
scroll to position [380, 0]
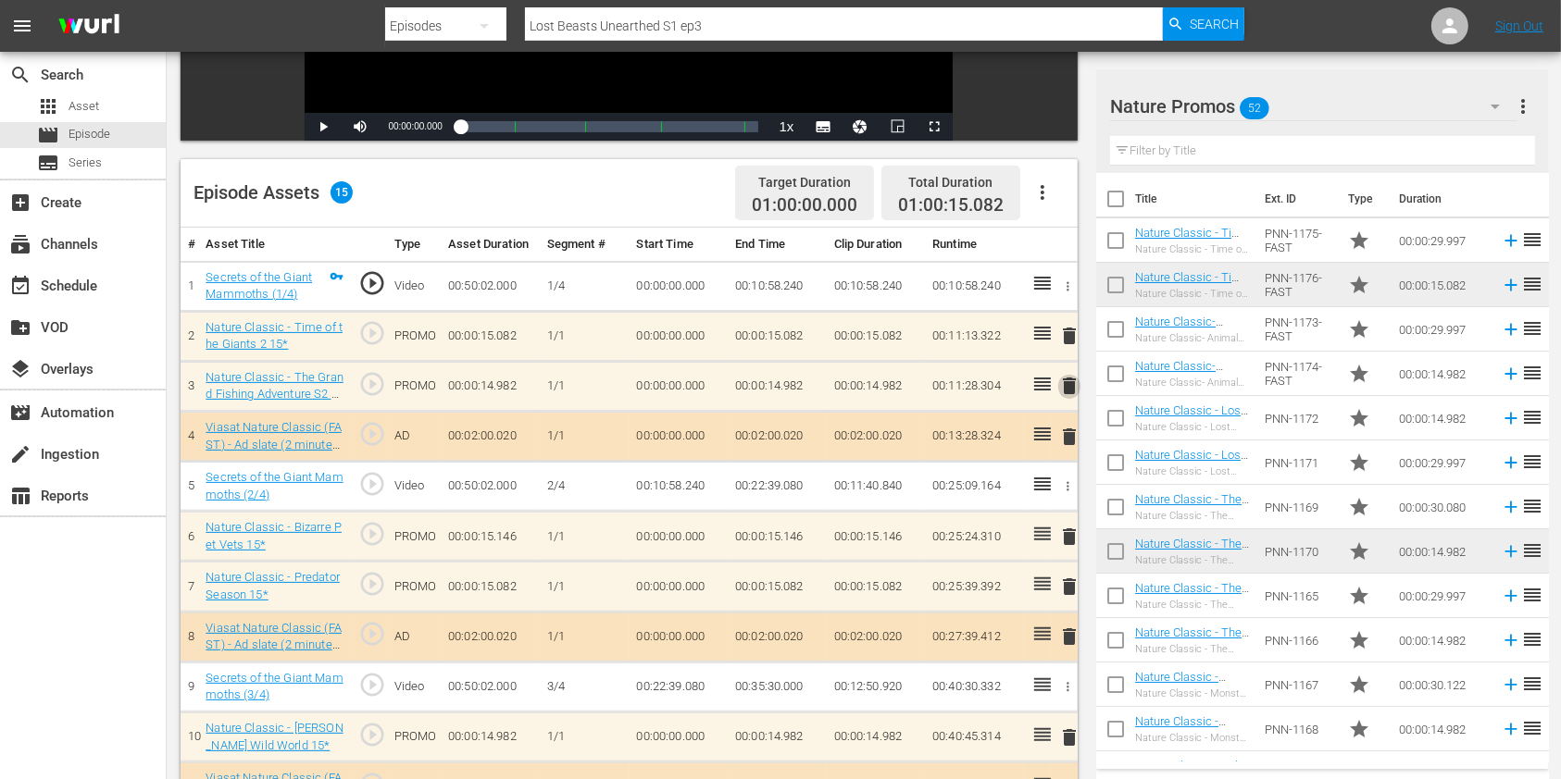
click at [1067, 380] on span "delete" at bounding box center [1069, 386] width 22 height 22
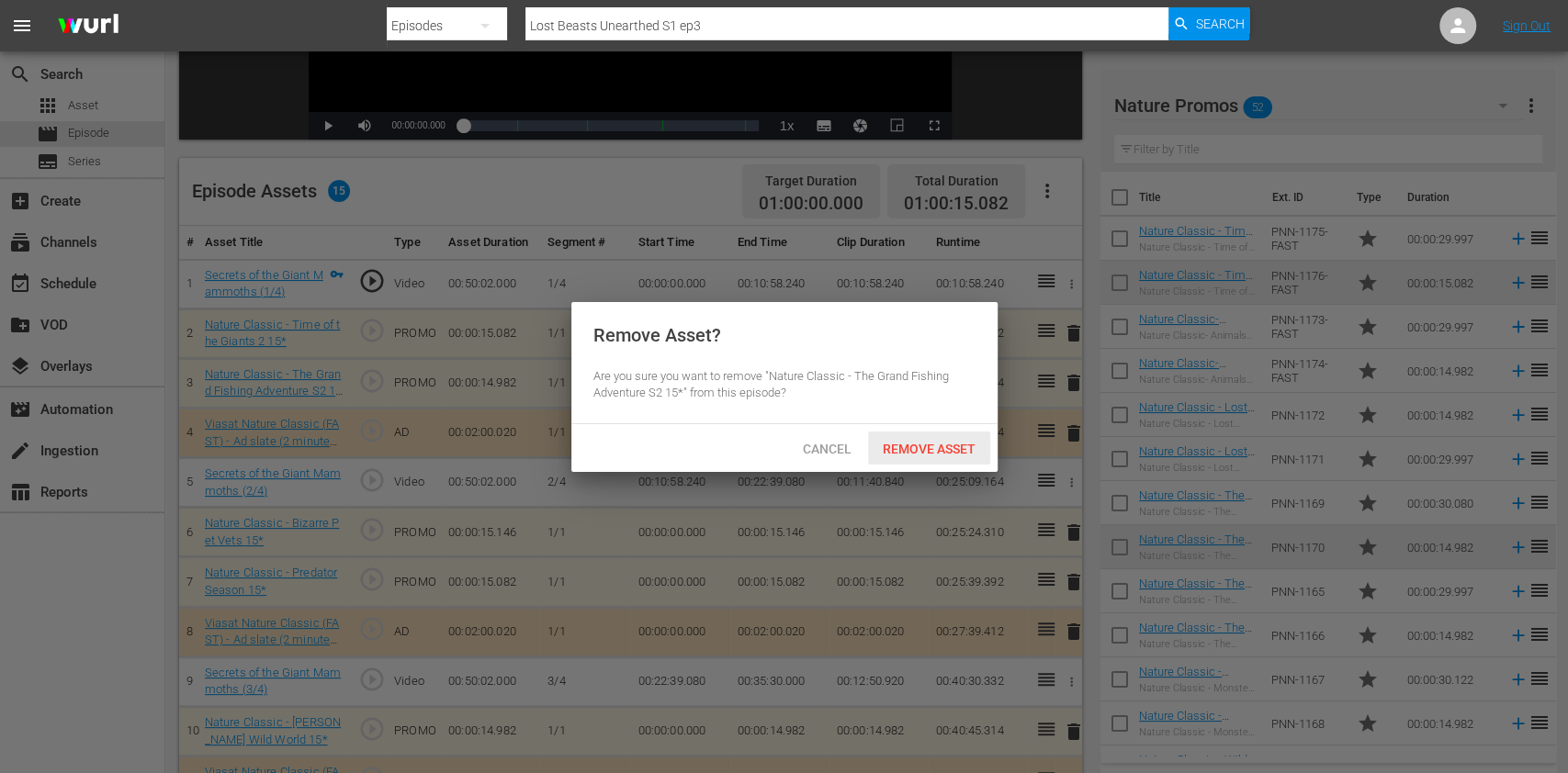
click at [962, 451] on span "Remove Asset" at bounding box center [929, 449] width 122 height 15
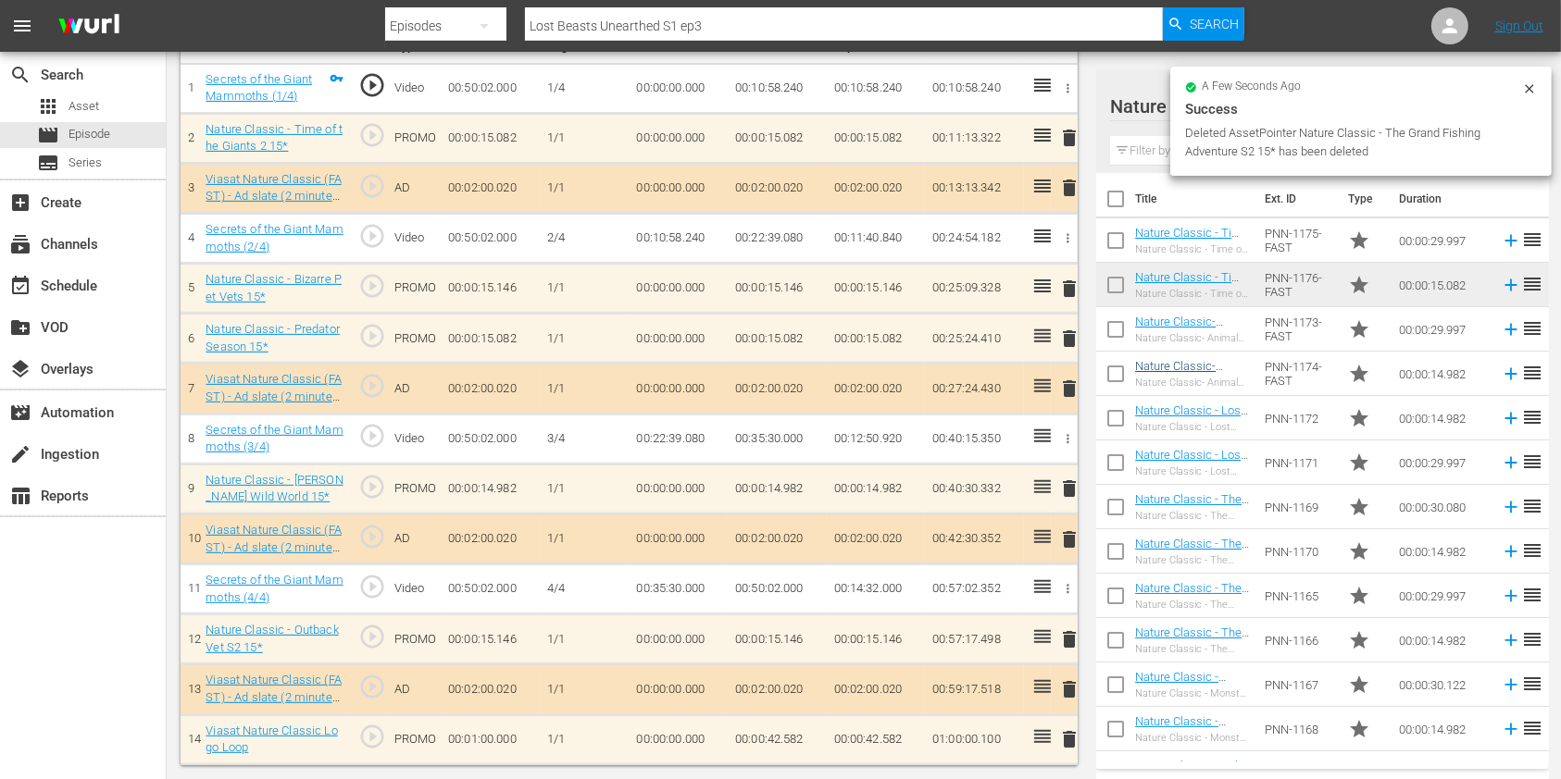
scroll to position [576, 0]
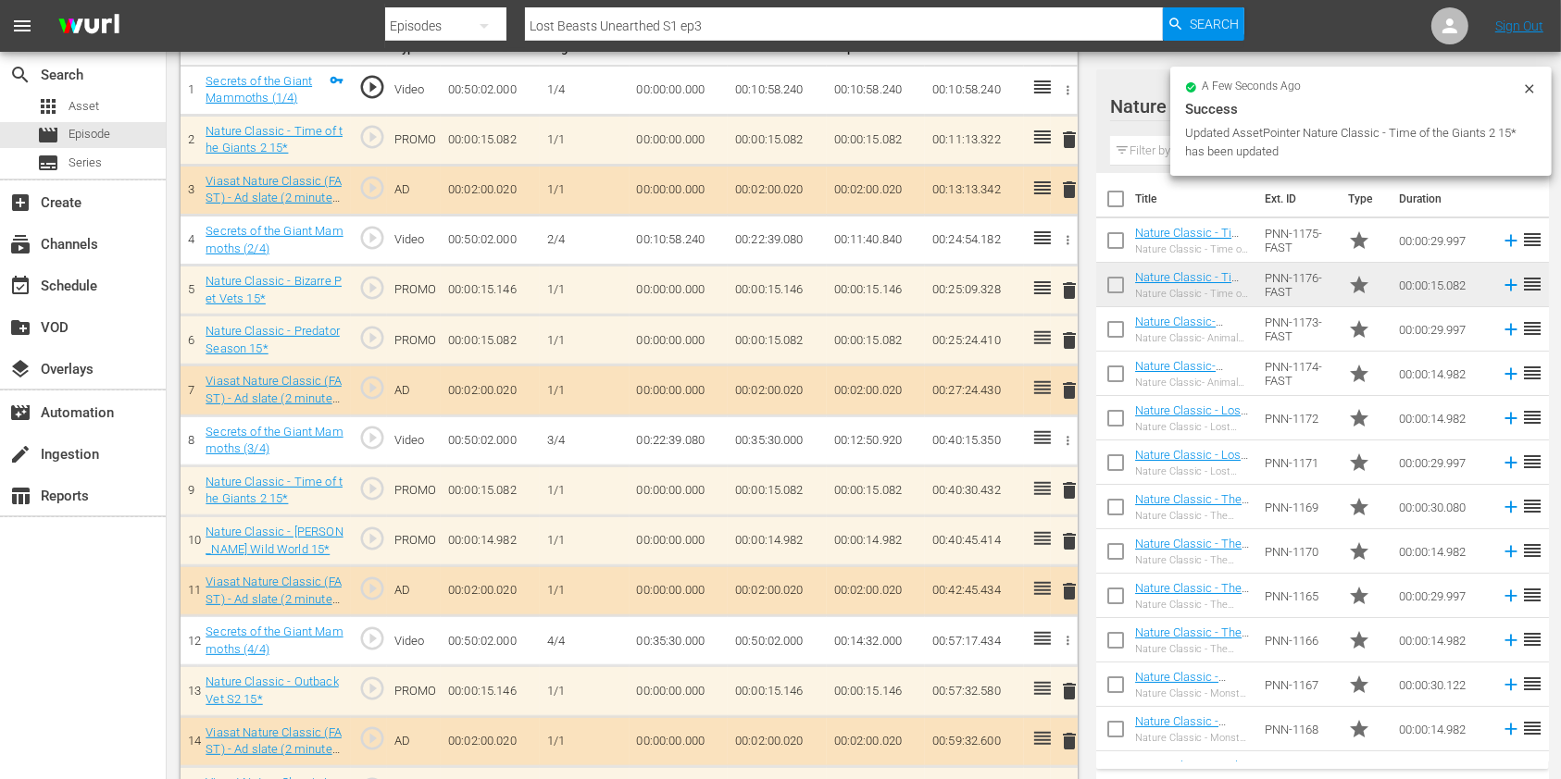
click at [1063, 542] on span "delete" at bounding box center [1069, 541] width 22 height 22
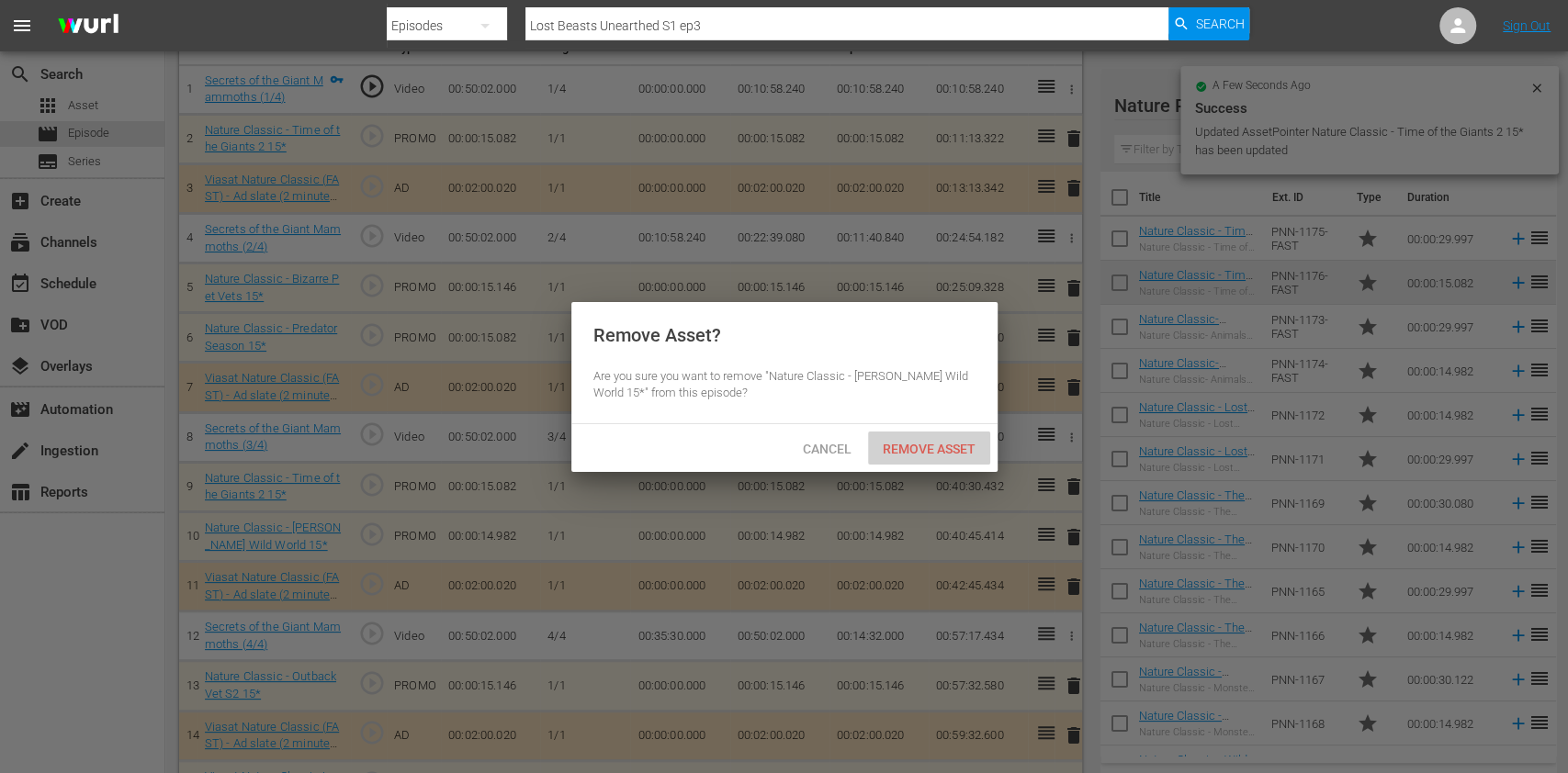
click at [923, 447] on span "Remove Asset" at bounding box center [929, 449] width 122 height 15
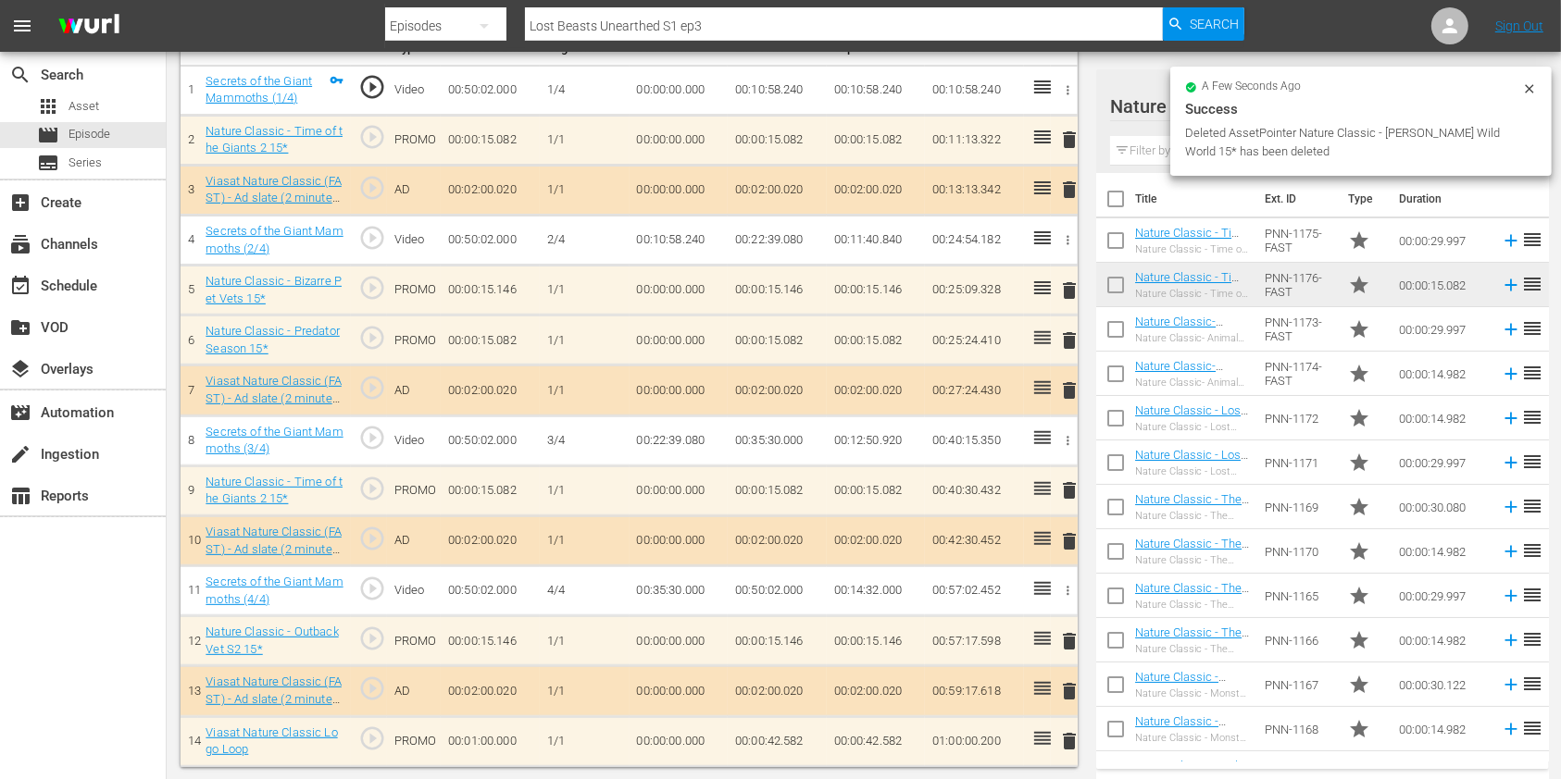
click at [1143, 144] on input "text" at bounding box center [1322, 151] width 425 height 30
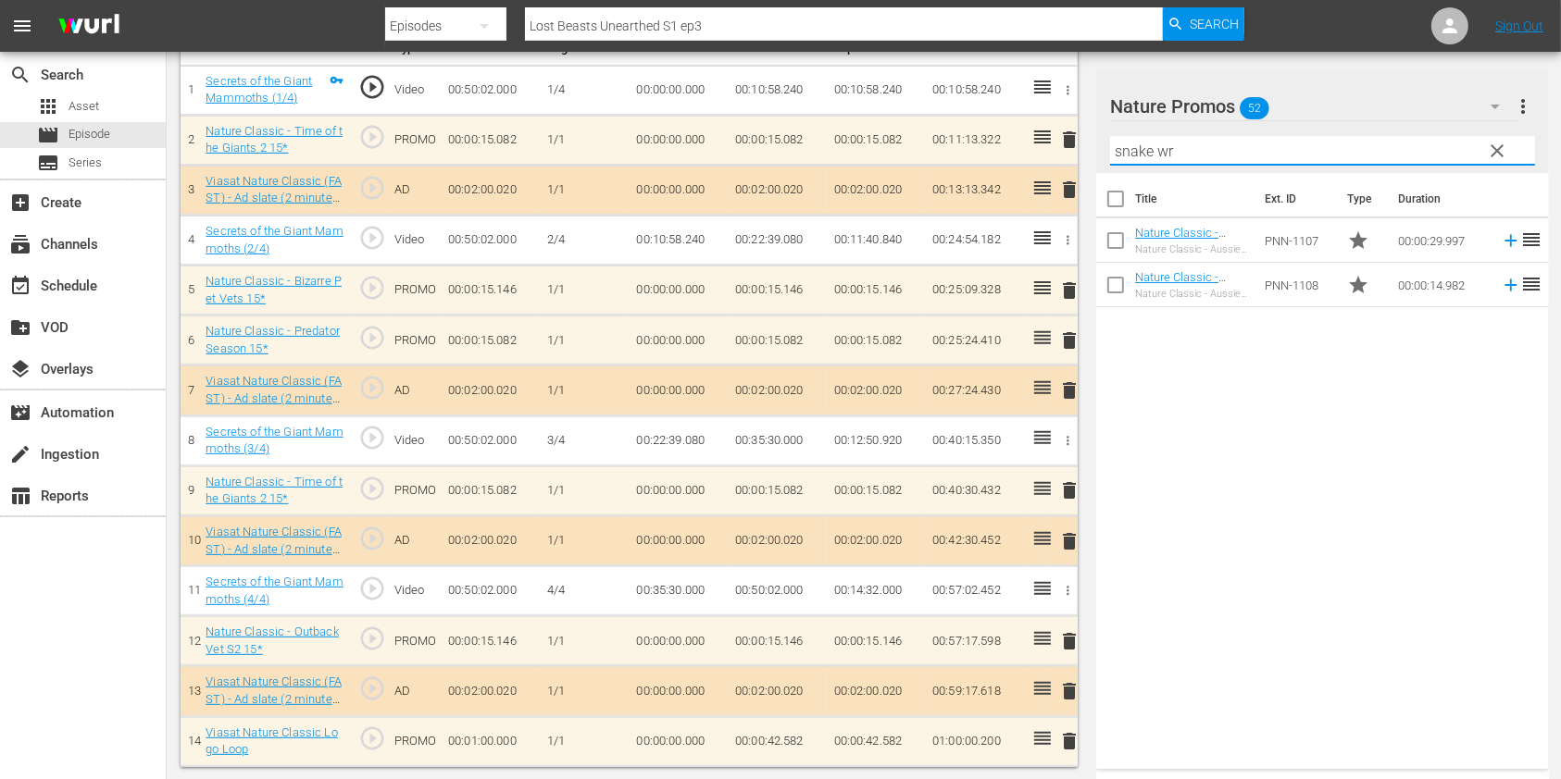
type input "snake wr"
click at [1235, 474] on div "Title Ext. ID Type Duration Nature Classic - Aussie Snake Wranglers 30* Nature …" at bounding box center [1322, 467] width 453 height 589
click at [773, 734] on td "00:00:42.582" at bounding box center [777, 742] width 99 height 50
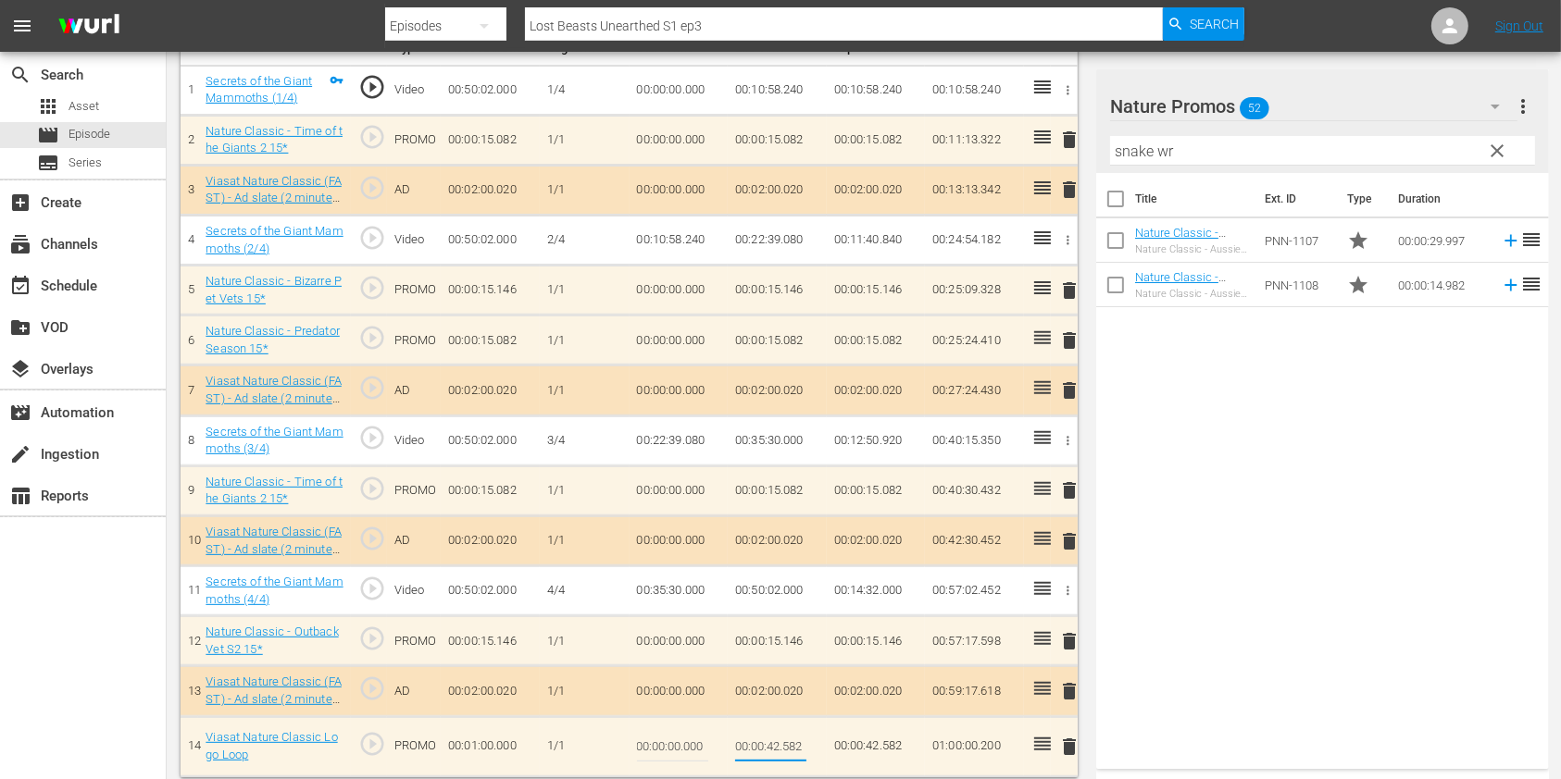
click at [786, 742] on input "00:00:42.582" at bounding box center [770, 747] width 71 height 44
type input "00:00:42.382"
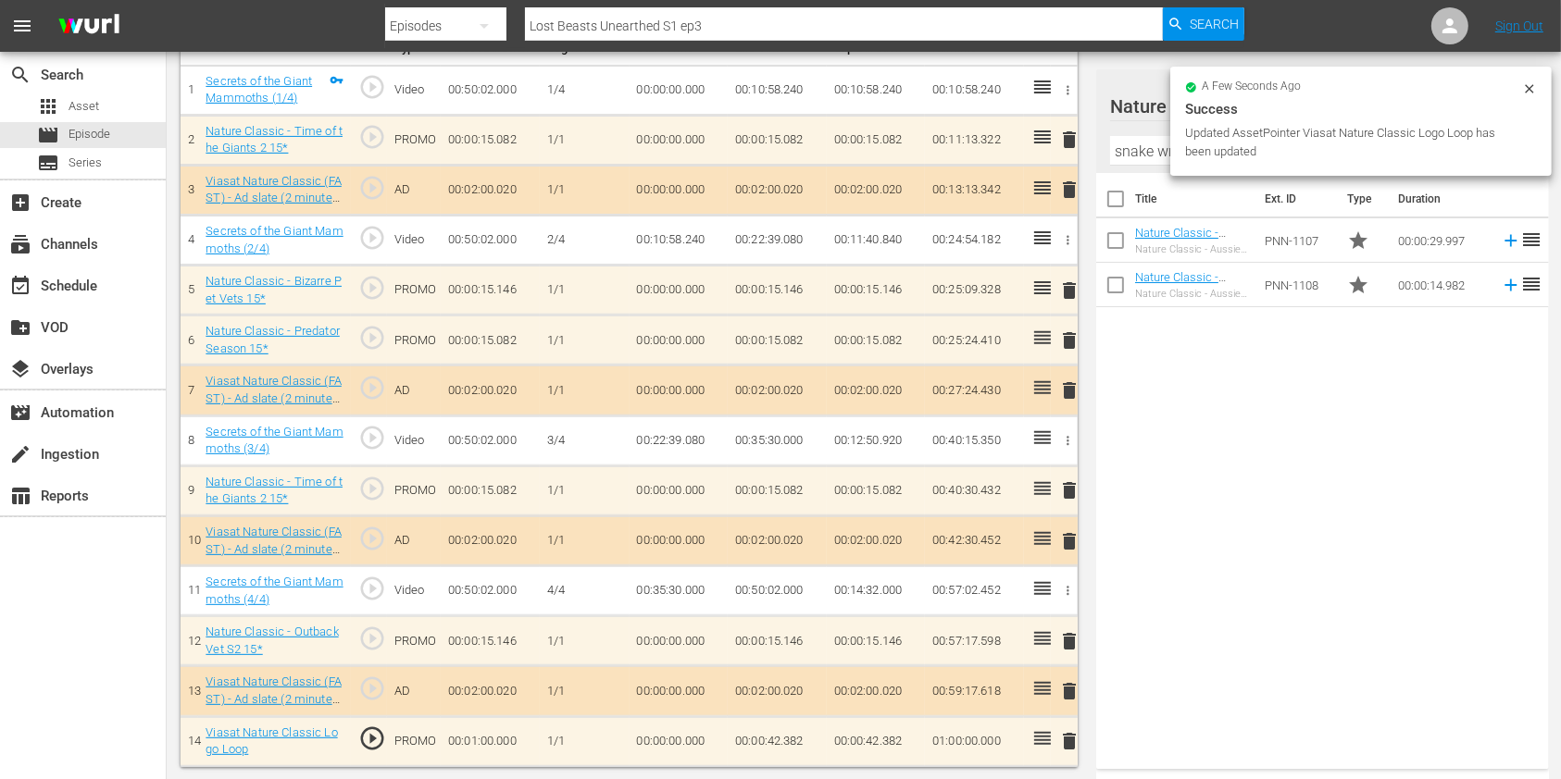
scroll to position [0, 0]
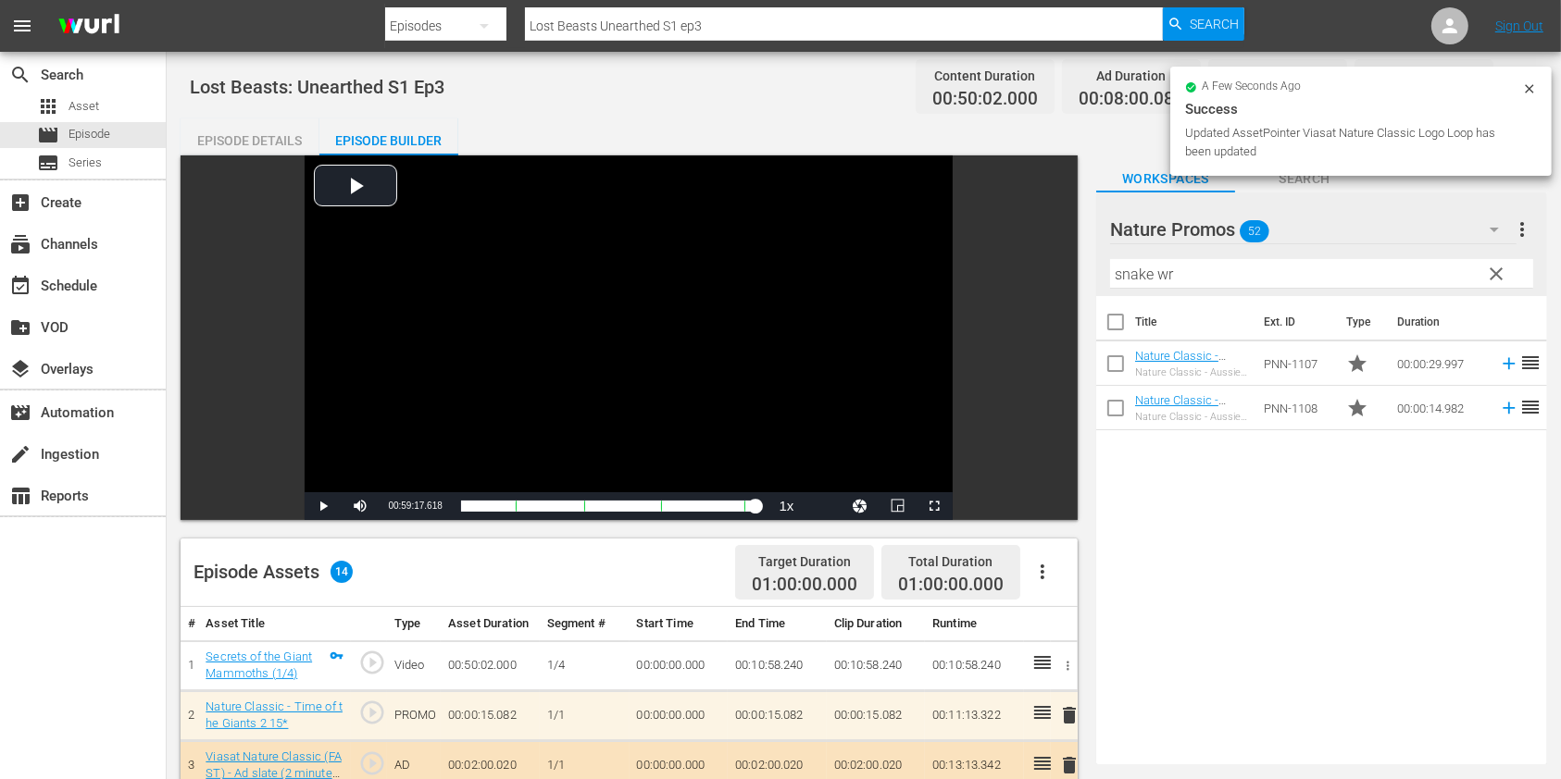
click at [768, 33] on input "Lost Beasts Unearthed S1 ep3" at bounding box center [844, 26] width 638 height 44
type input "Lost Beasts Unearthed S1 ep4"
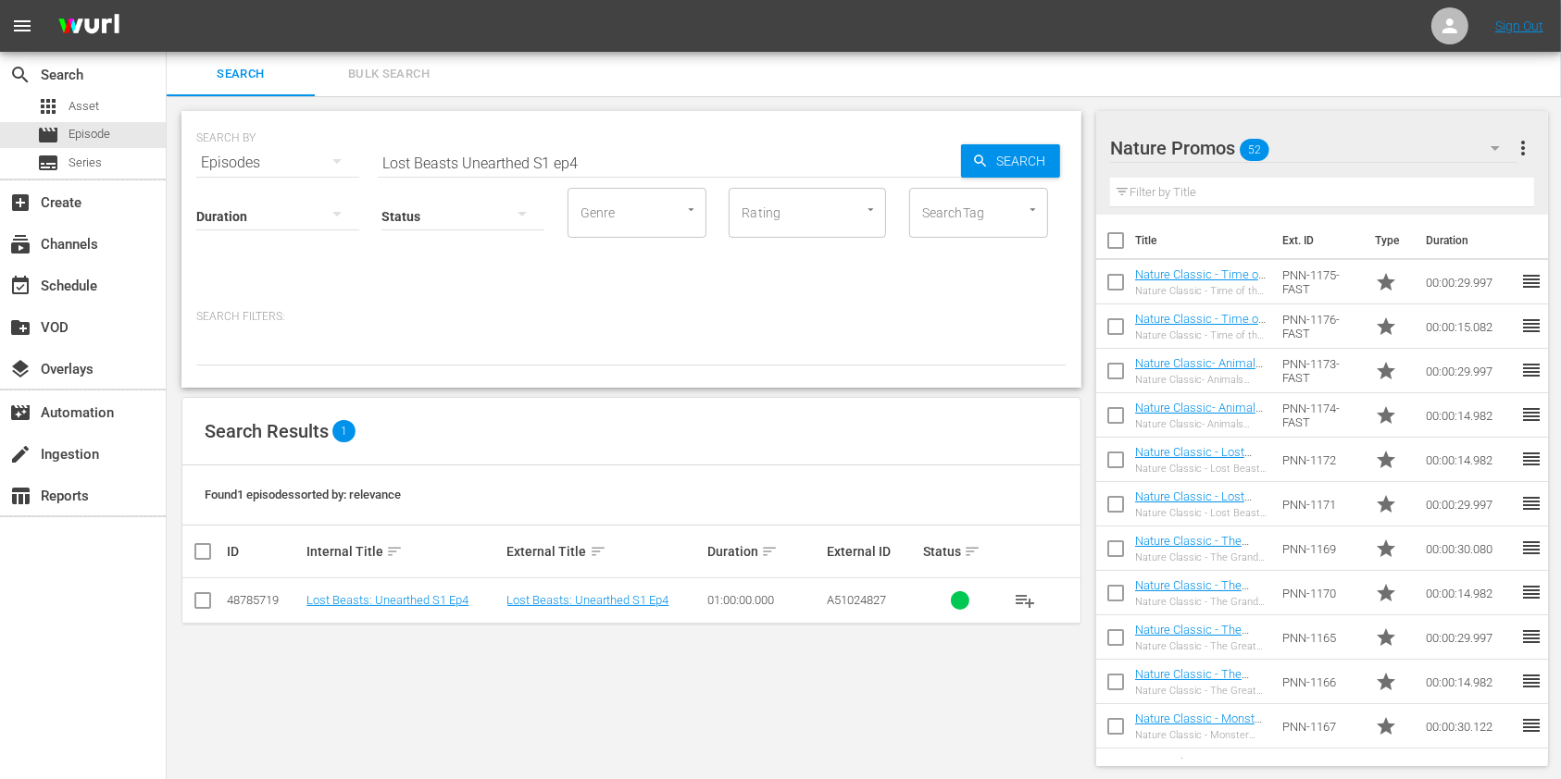
click at [405, 590] on td "Lost Beasts: Unearthed S1 Ep4" at bounding box center [404, 601] width 200 height 45
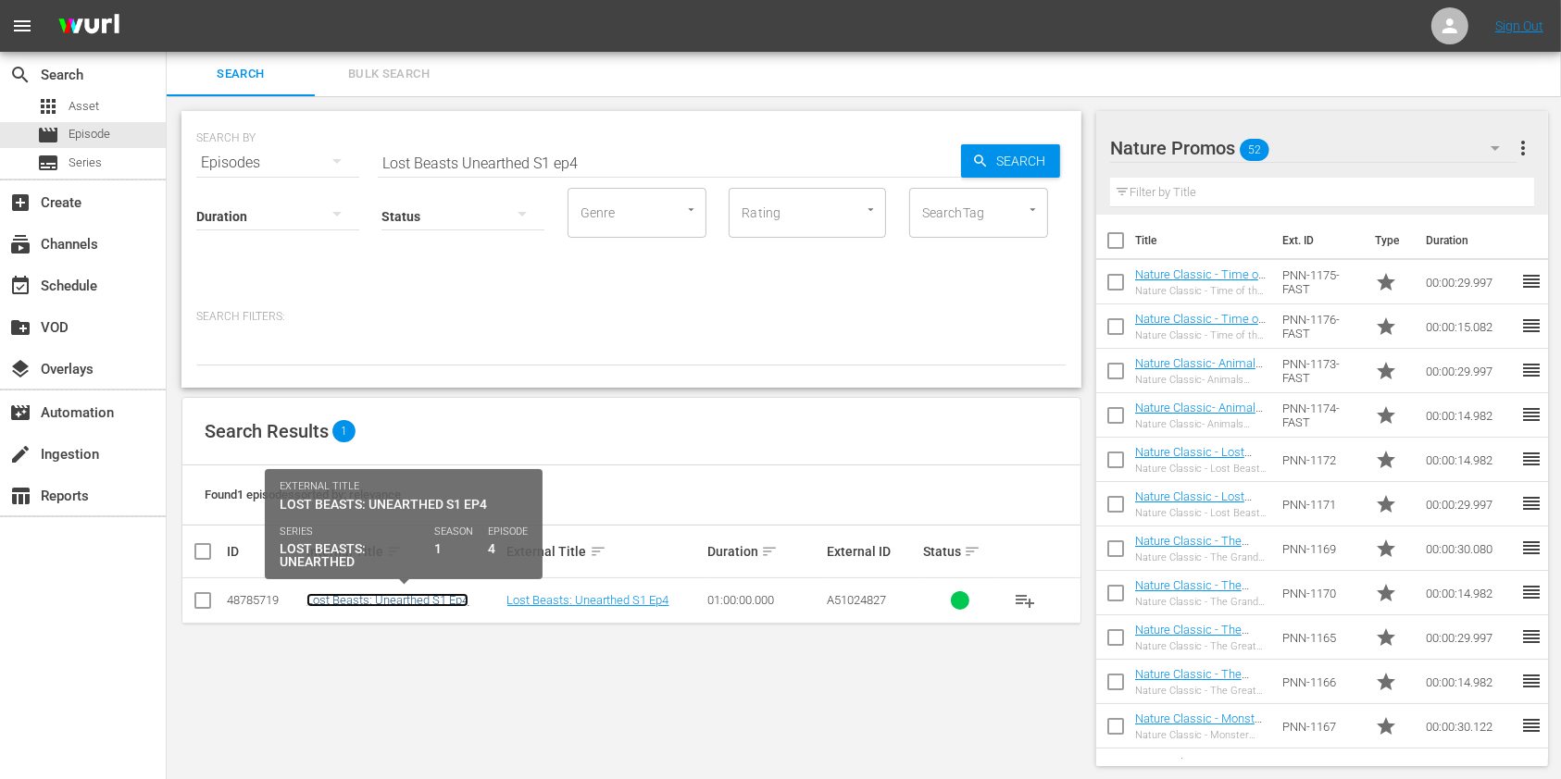
click at [419, 602] on link "Lost Beasts: Unearthed S1 Ep4" at bounding box center [387, 600] width 162 height 14
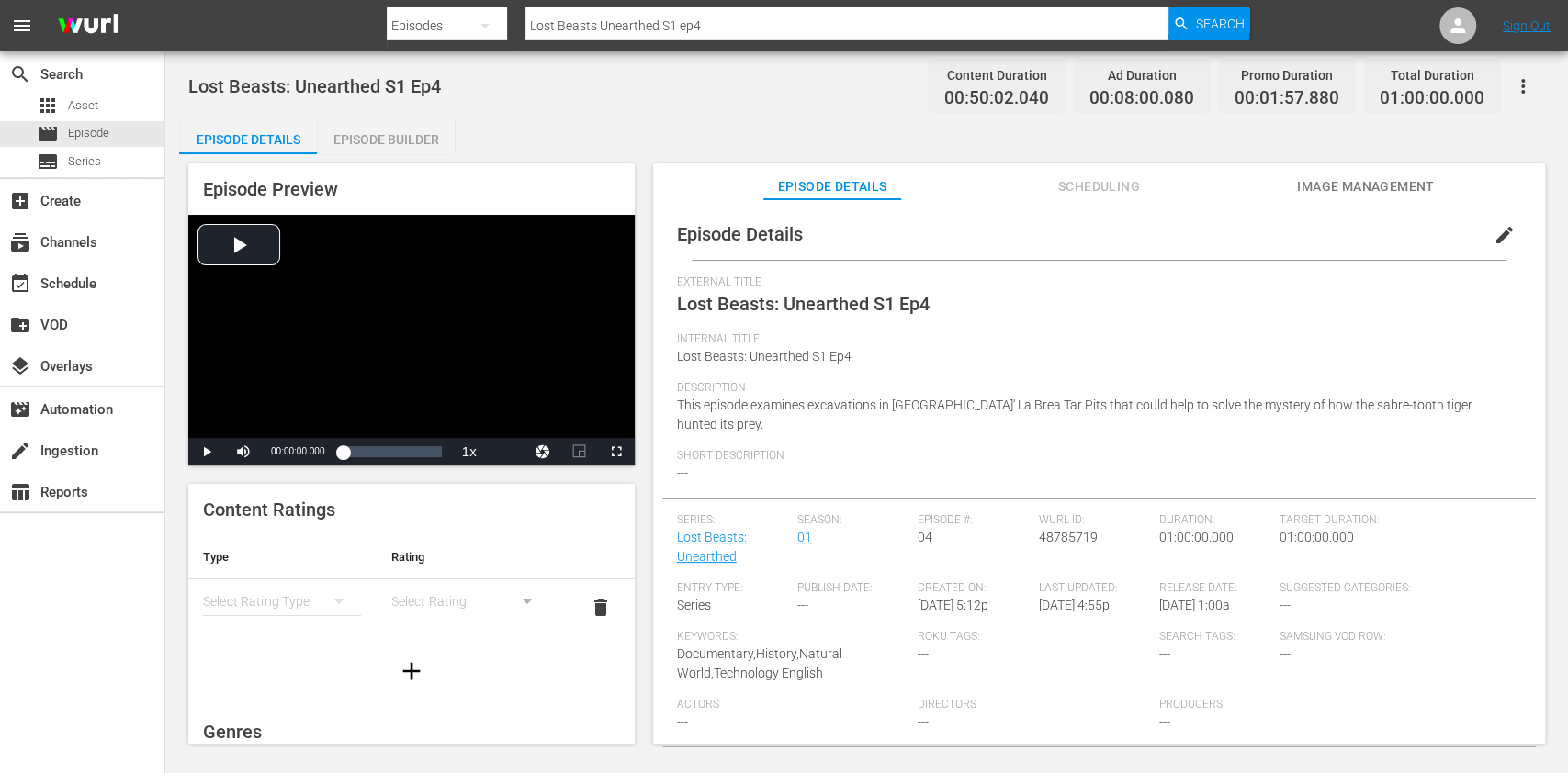
click at [359, 106] on div "Lost Beasts: Unearthed S1 Ep4 Content Duration 00:50:02.040 Ad Duration 00:08:0…" at bounding box center [867, 399] width 1403 height 696
click at [354, 137] on div "Episode Builder" at bounding box center [385, 139] width 138 height 44
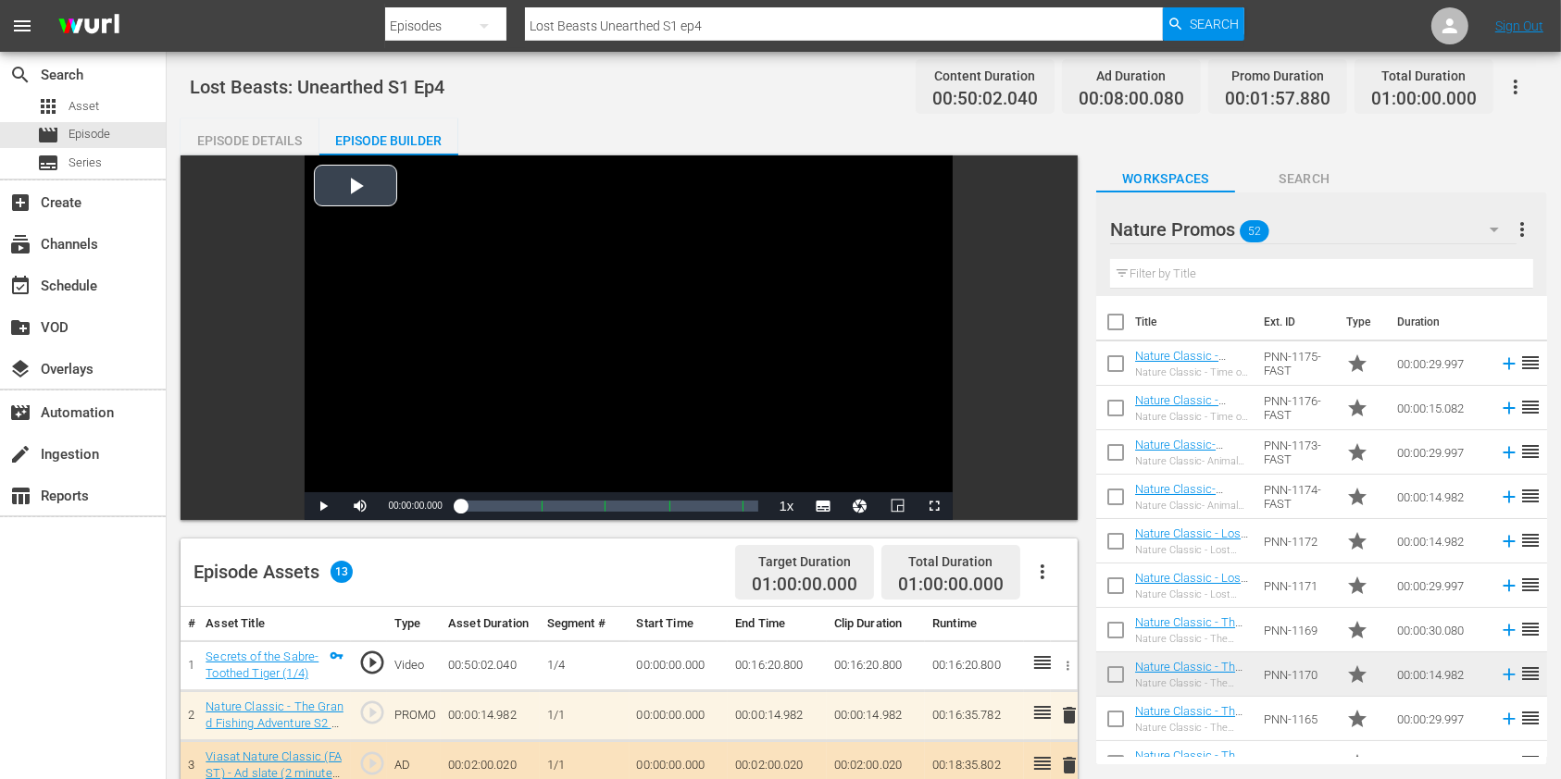
scroll to position [370, 0]
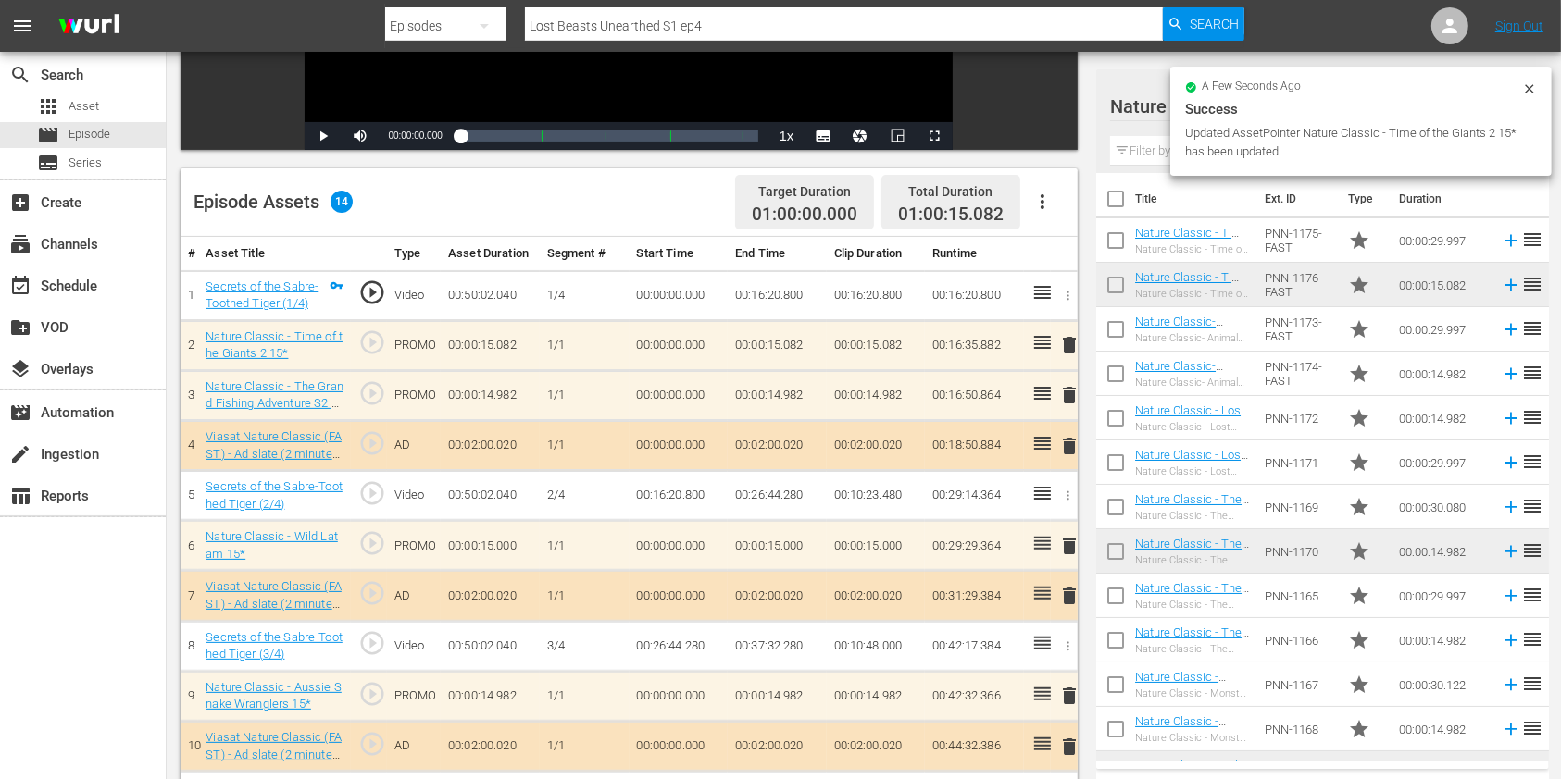
click at [1069, 397] on span "delete" at bounding box center [1069, 395] width 22 height 22
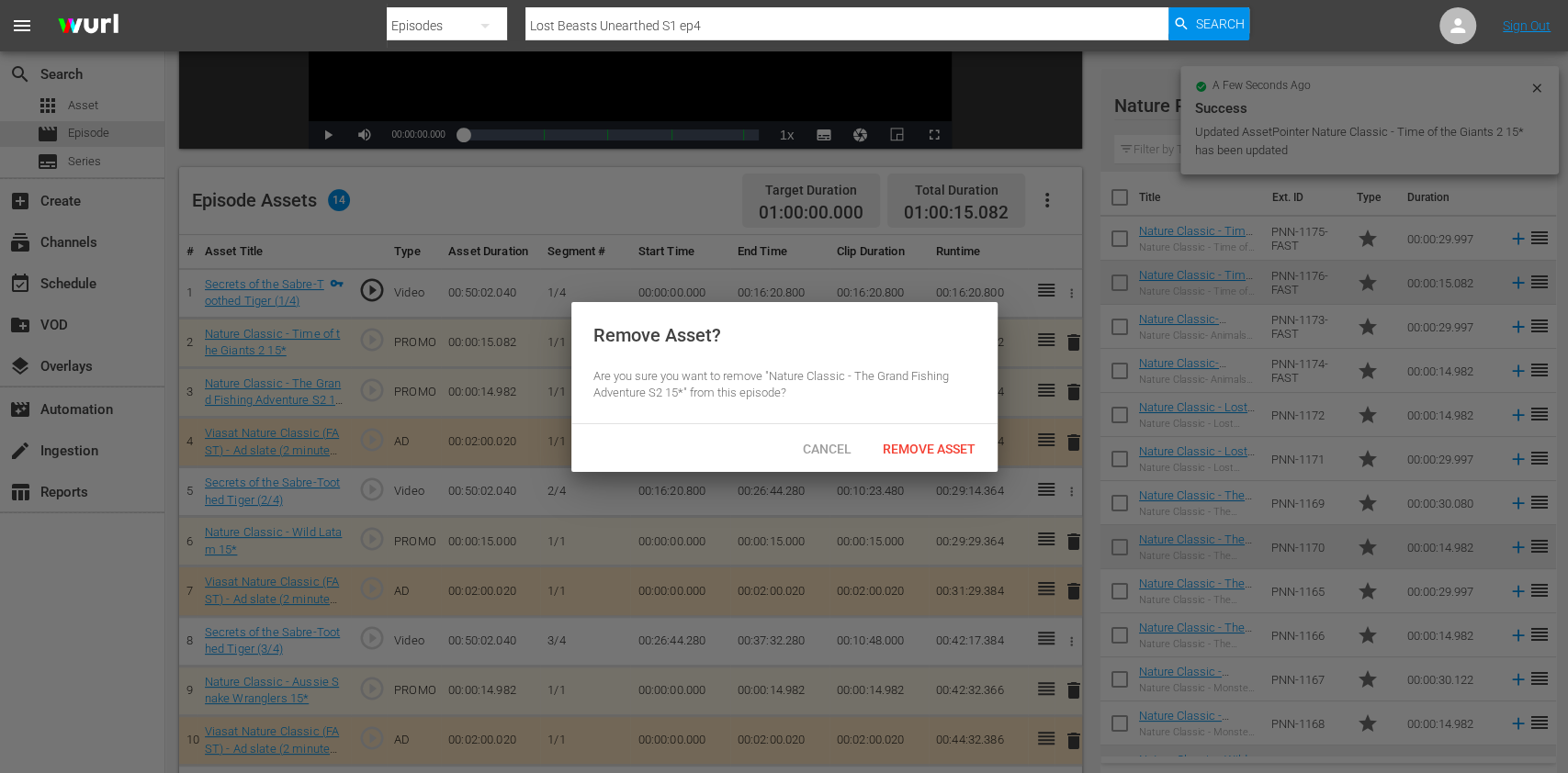
click at [932, 455] on div "Remove Asset" at bounding box center [929, 449] width 122 height 34
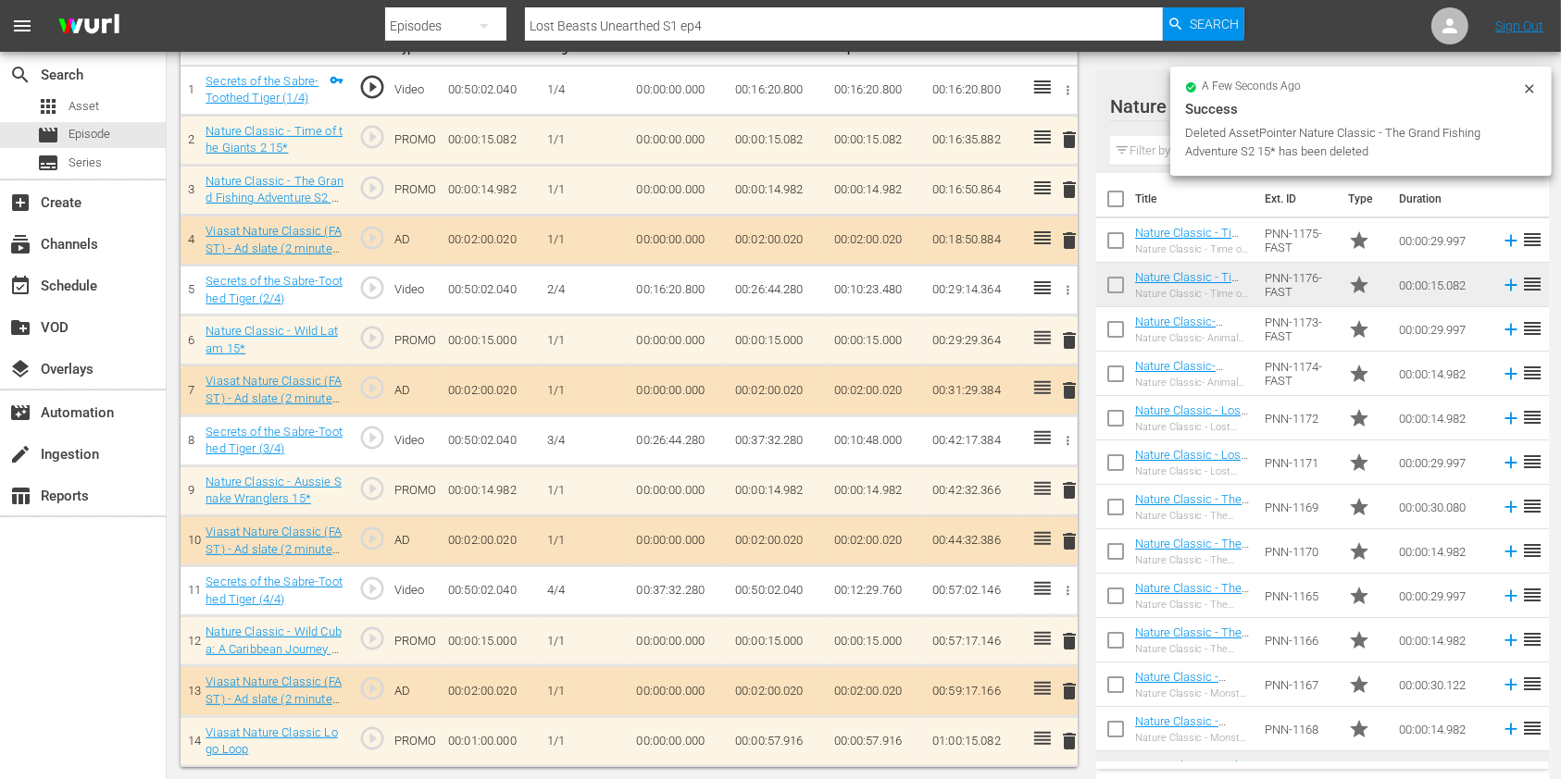
scroll to position [526, 0]
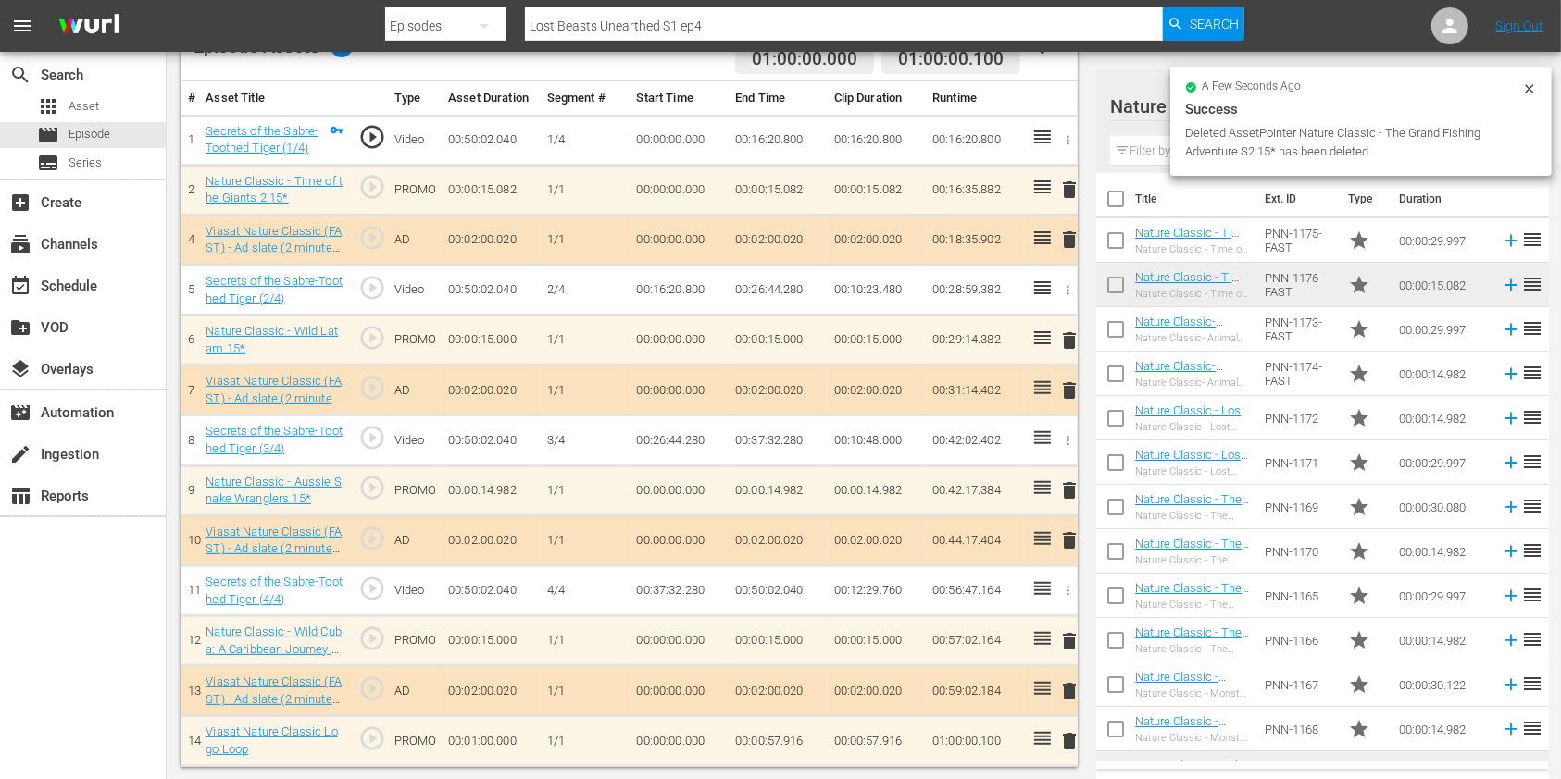
click at [795, 749] on td "00:00:57.916" at bounding box center [777, 742] width 99 height 50
click at [795, 748] on td "00:00:57.916" at bounding box center [777, 742] width 99 height 50
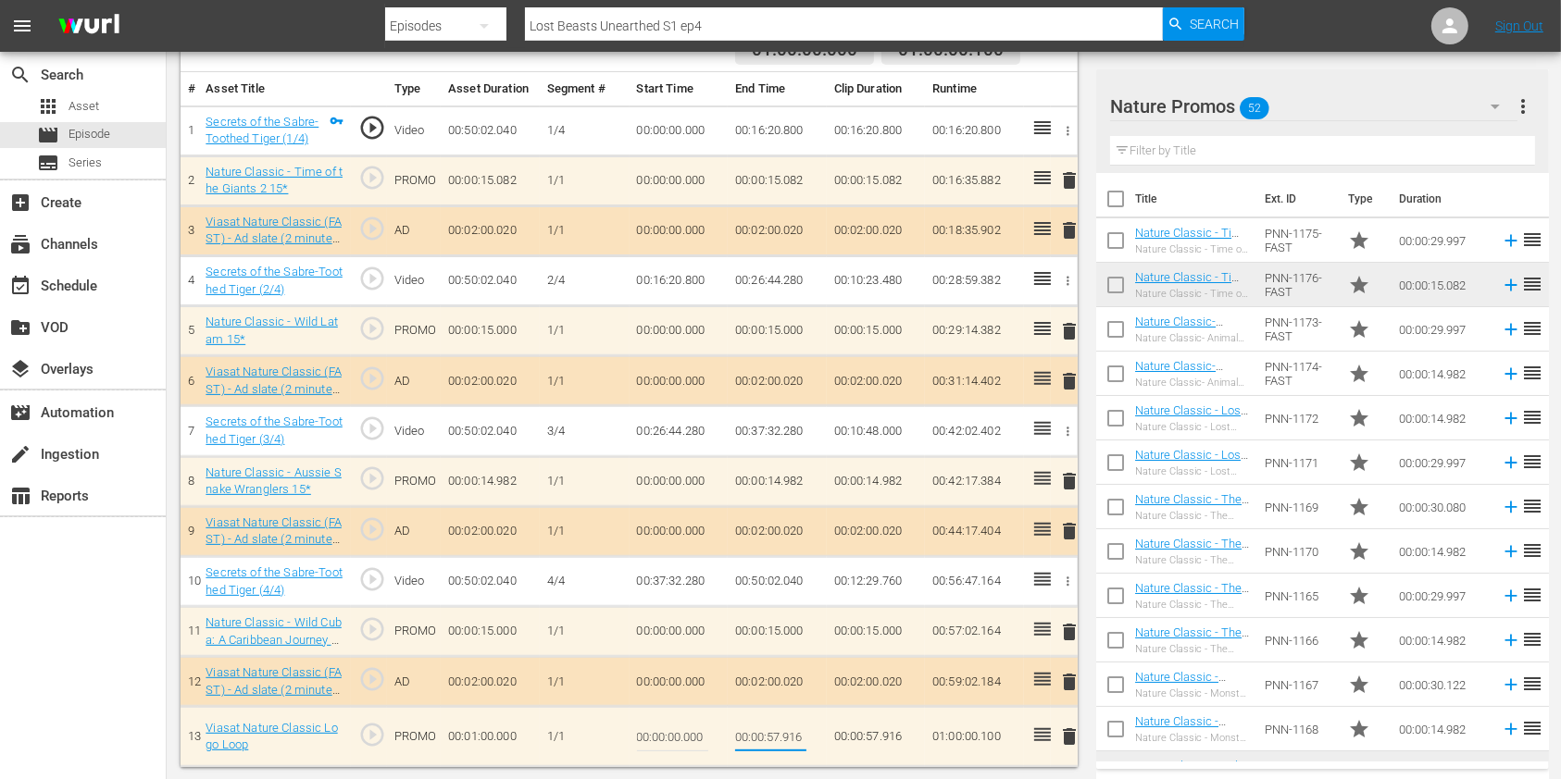
click at [788, 741] on input "00:00:57.916" at bounding box center [770, 737] width 71 height 44
type input "00:00:57.816"
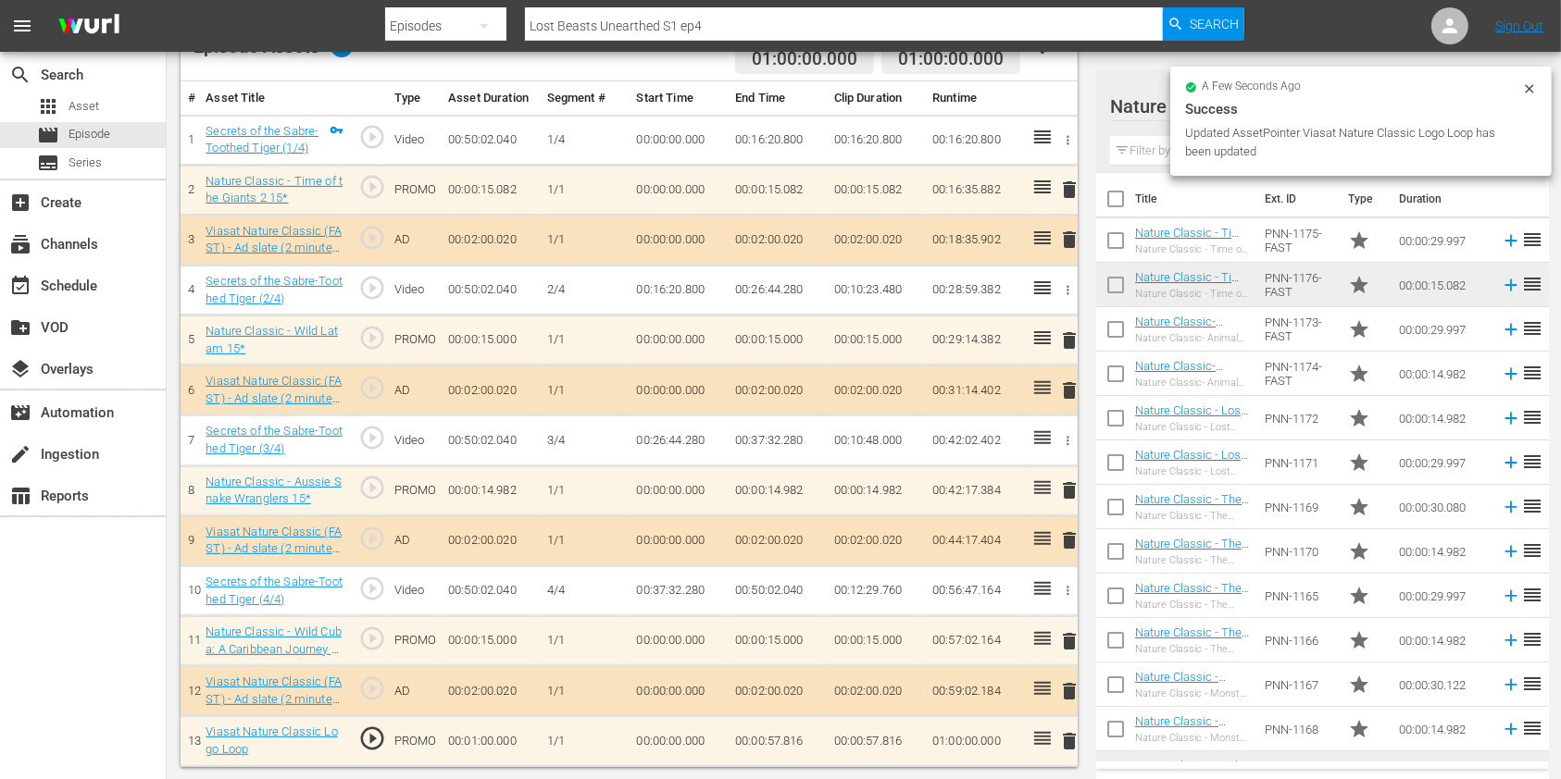
scroll to position [0, 0]
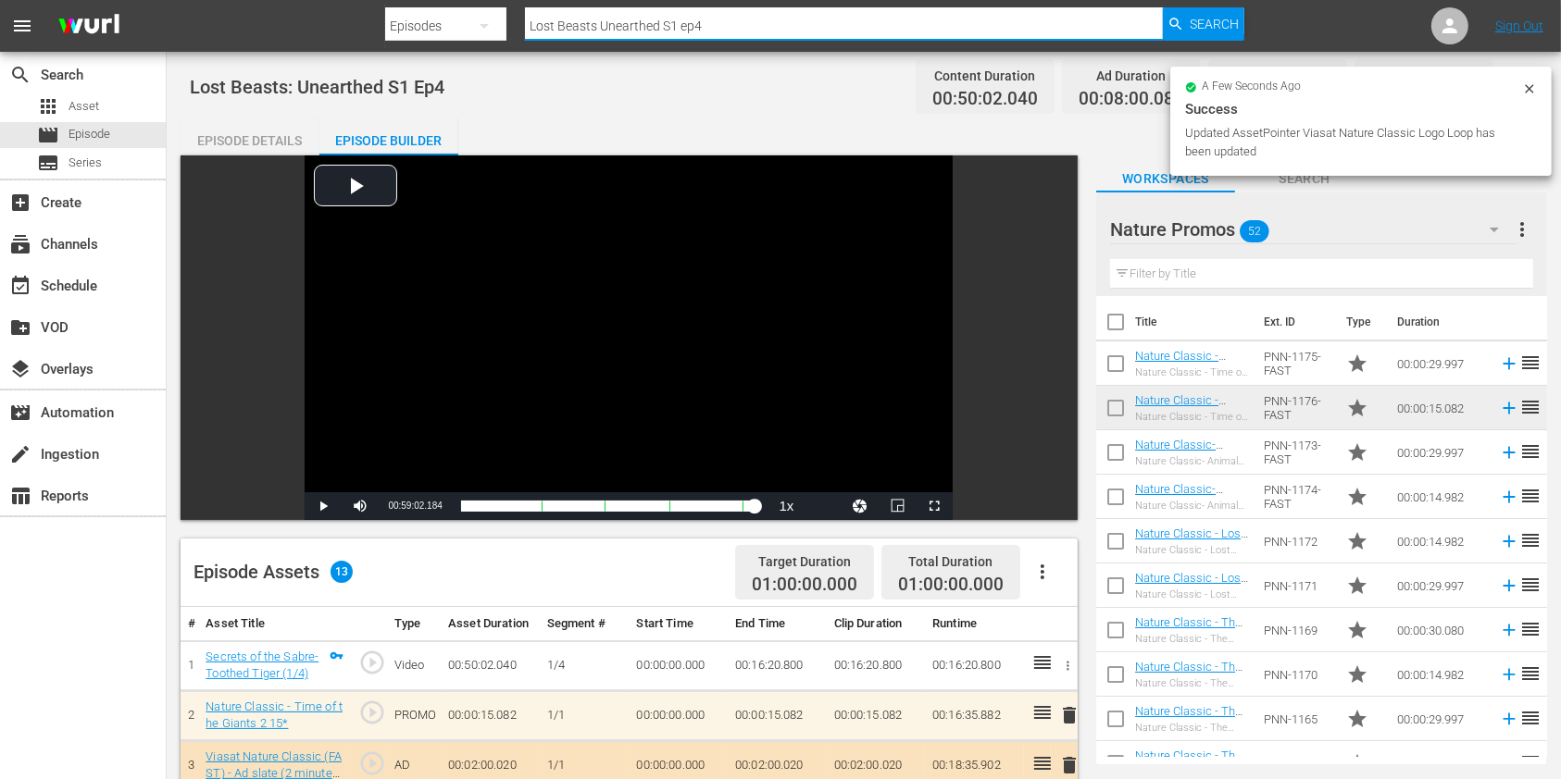
click at [731, 25] on input "Lost Beasts Unearthed S1 ep4" at bounding box center [844, 26] width 638 height 44
type input "Lost Beasts Unearthed S1 ep5"
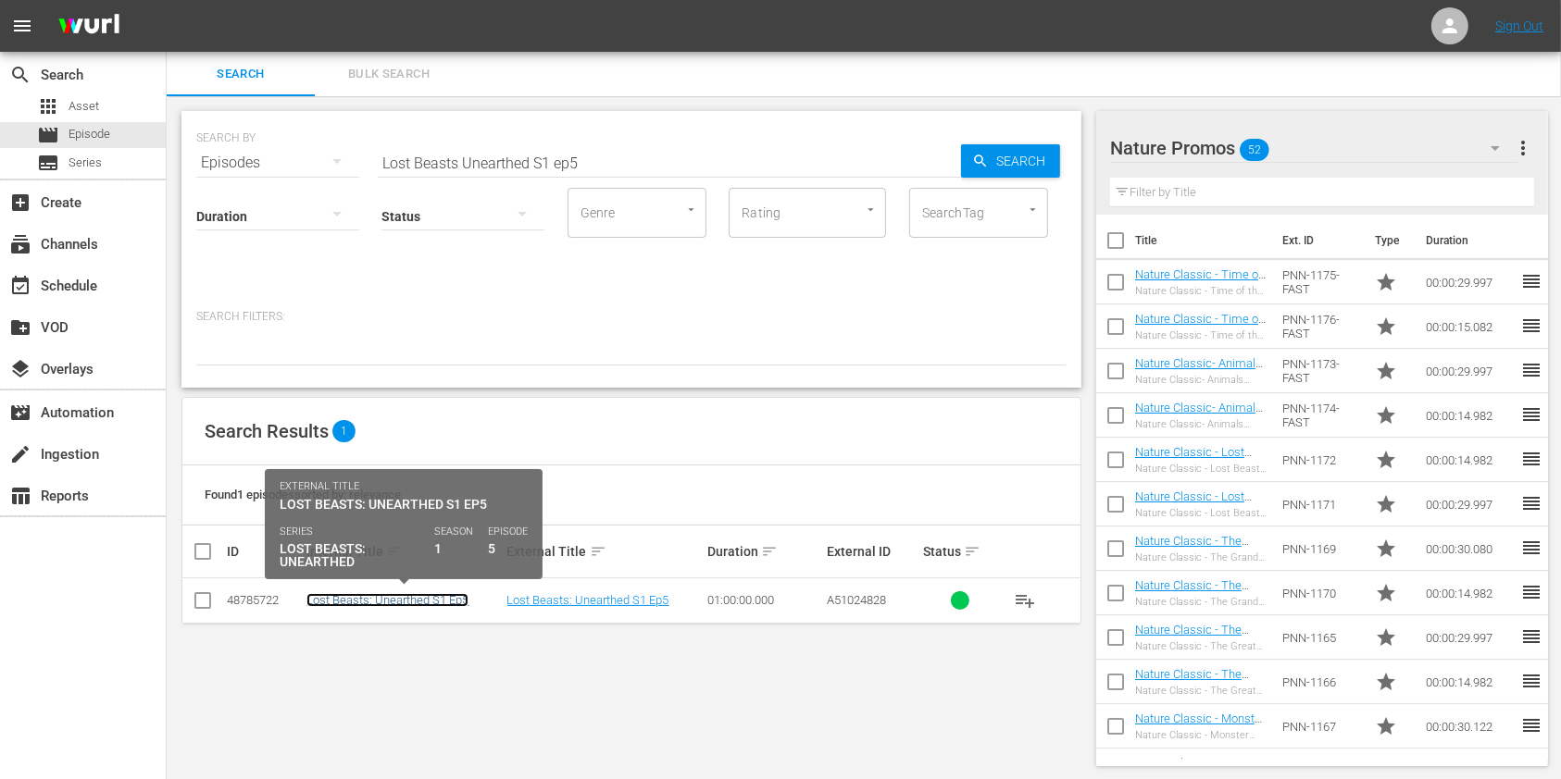
click at [408, 604] on link "Lost Beasts: Unearthed S1 Ep5" at bounding box center [387, 600] width 162 height 14
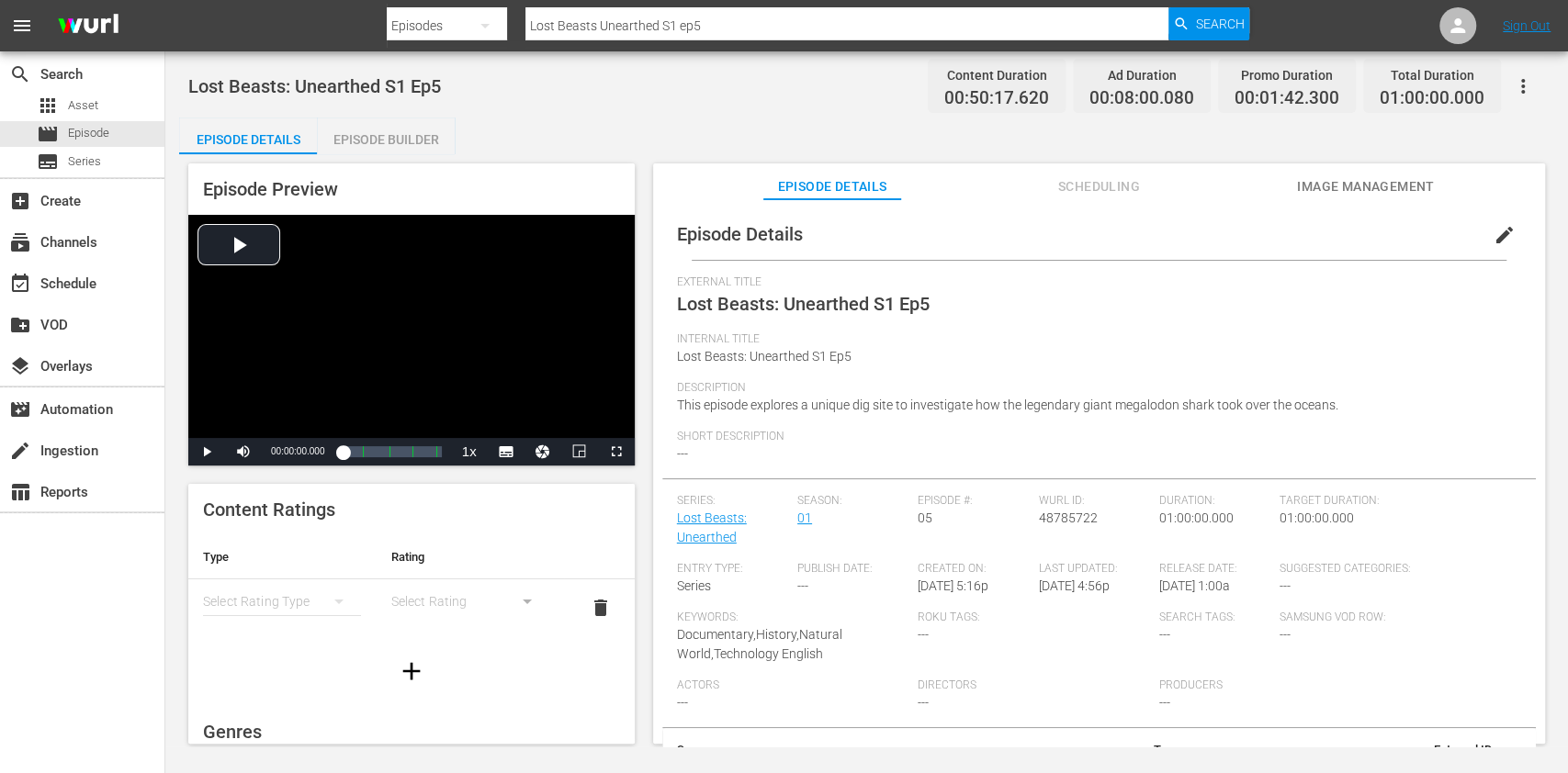
click at [410, 130] on div "Episode Builder" at bounding box center [385, 139] width 138 height 44
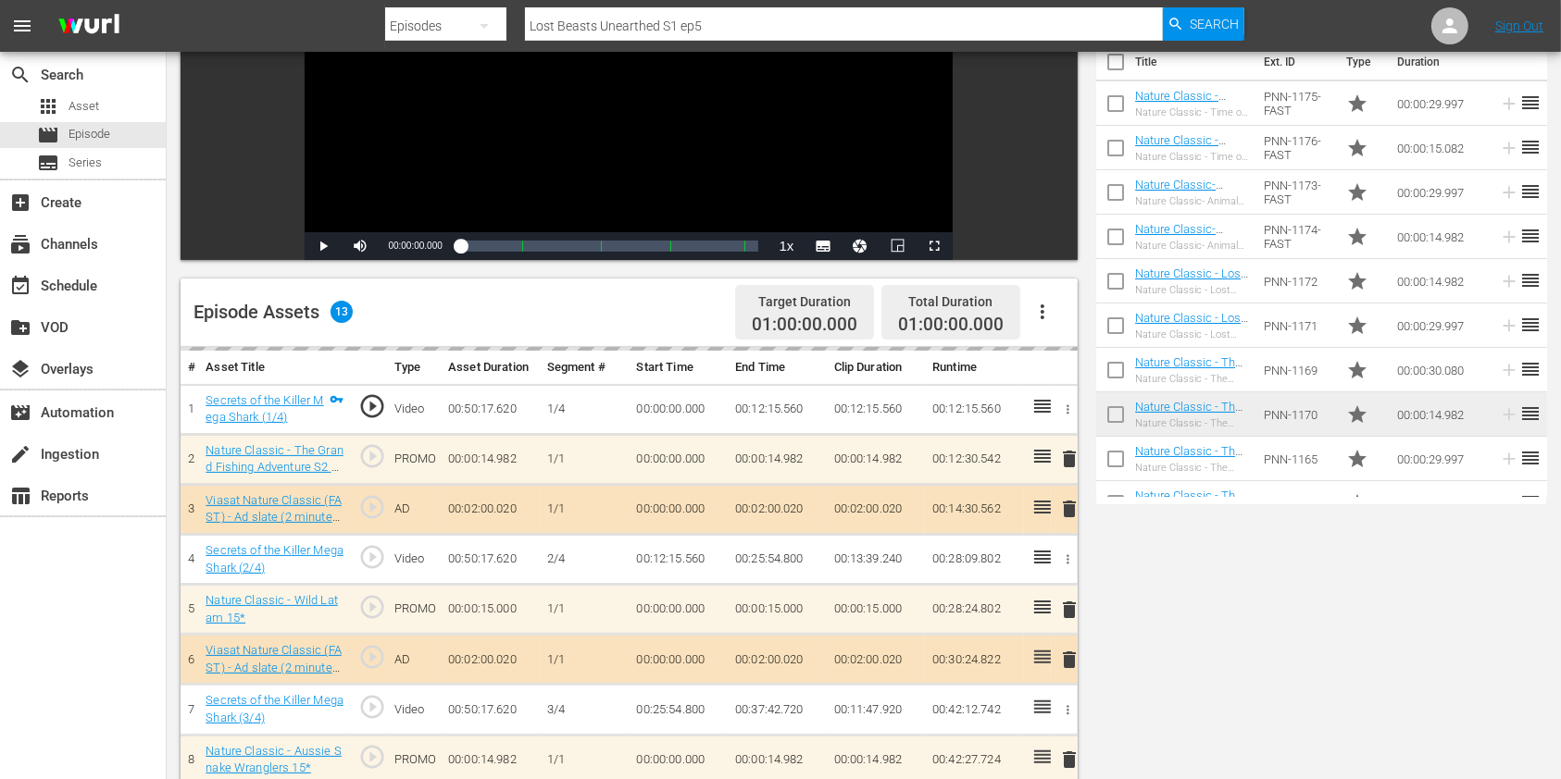
scroll to position [370, 0]
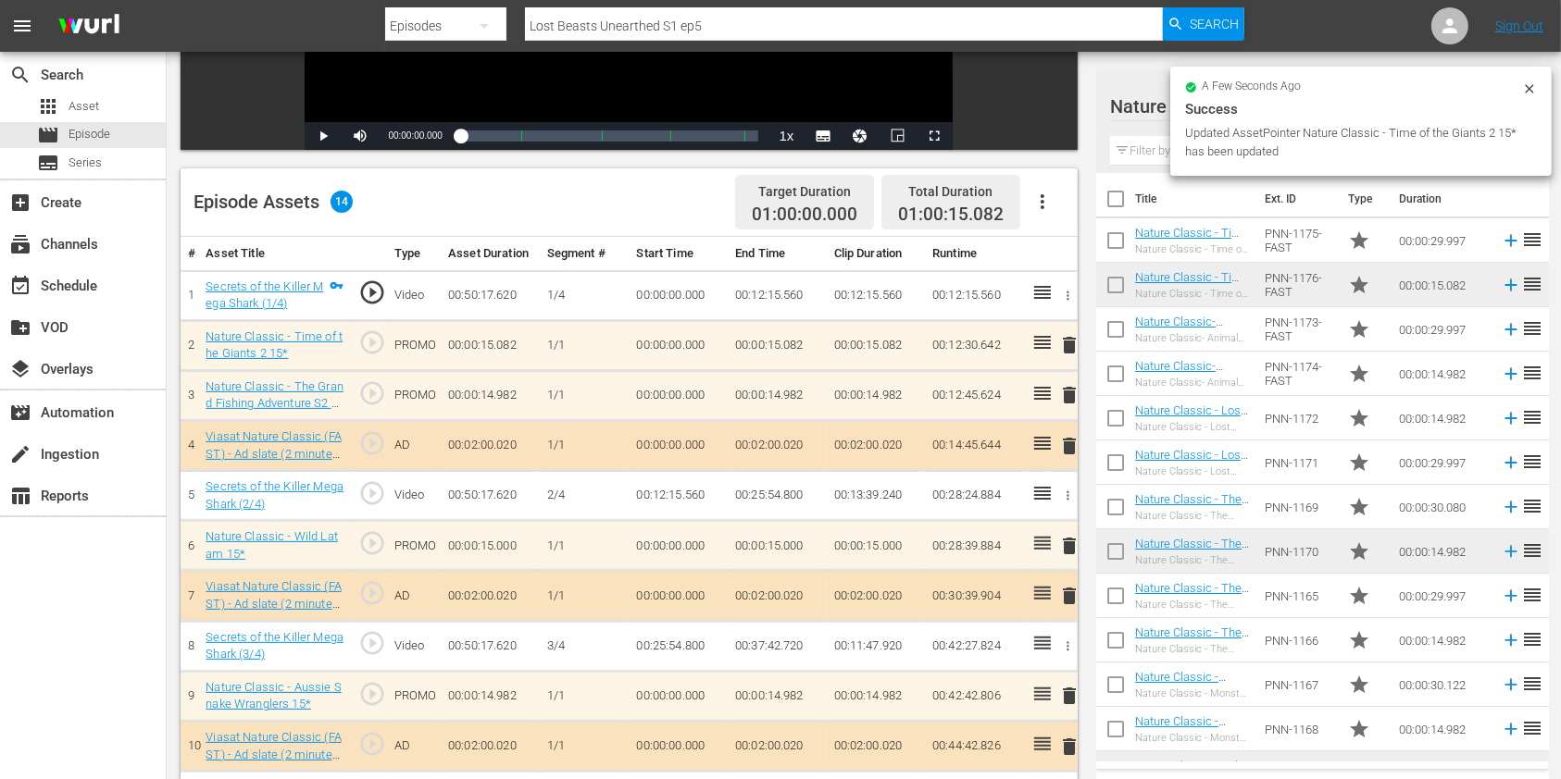
click at [1062, 396] on span "delete" at bounding box center [1069, 395] width 22 height 22
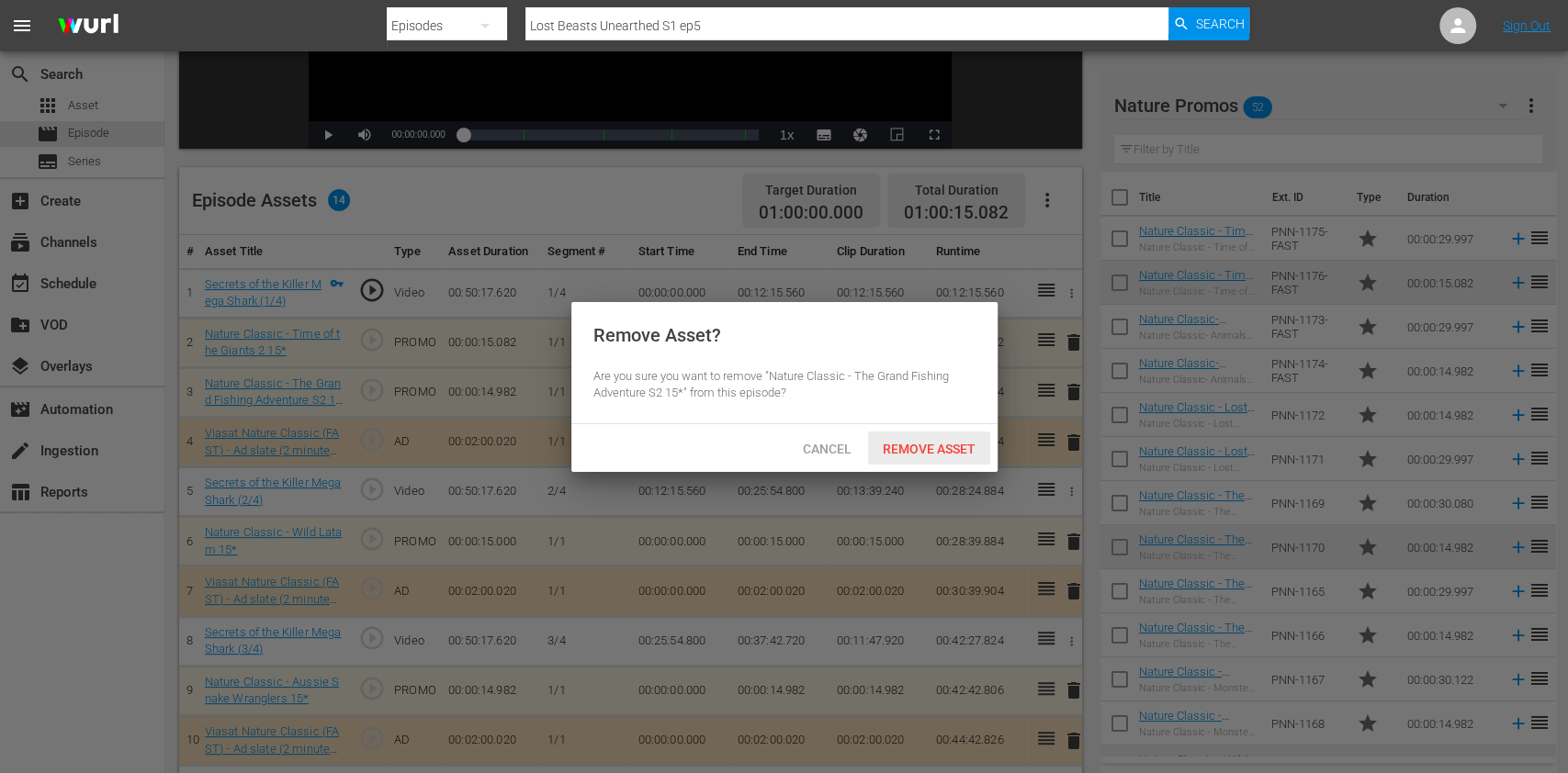
click at [904, 449] on span "Remove Asset" at bounding box center [929, 449] width 122 height 15
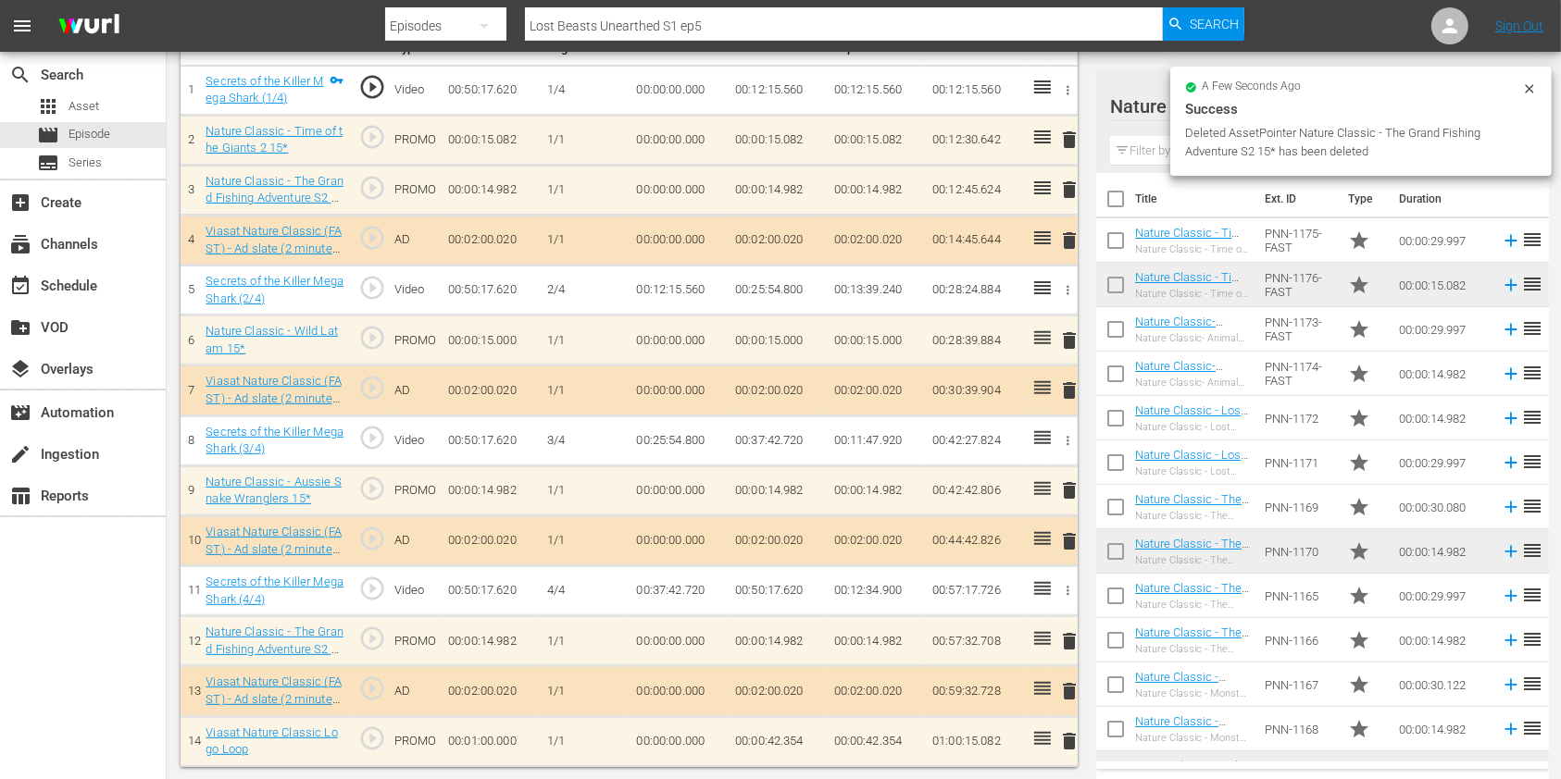
scroll to position [526, 0]
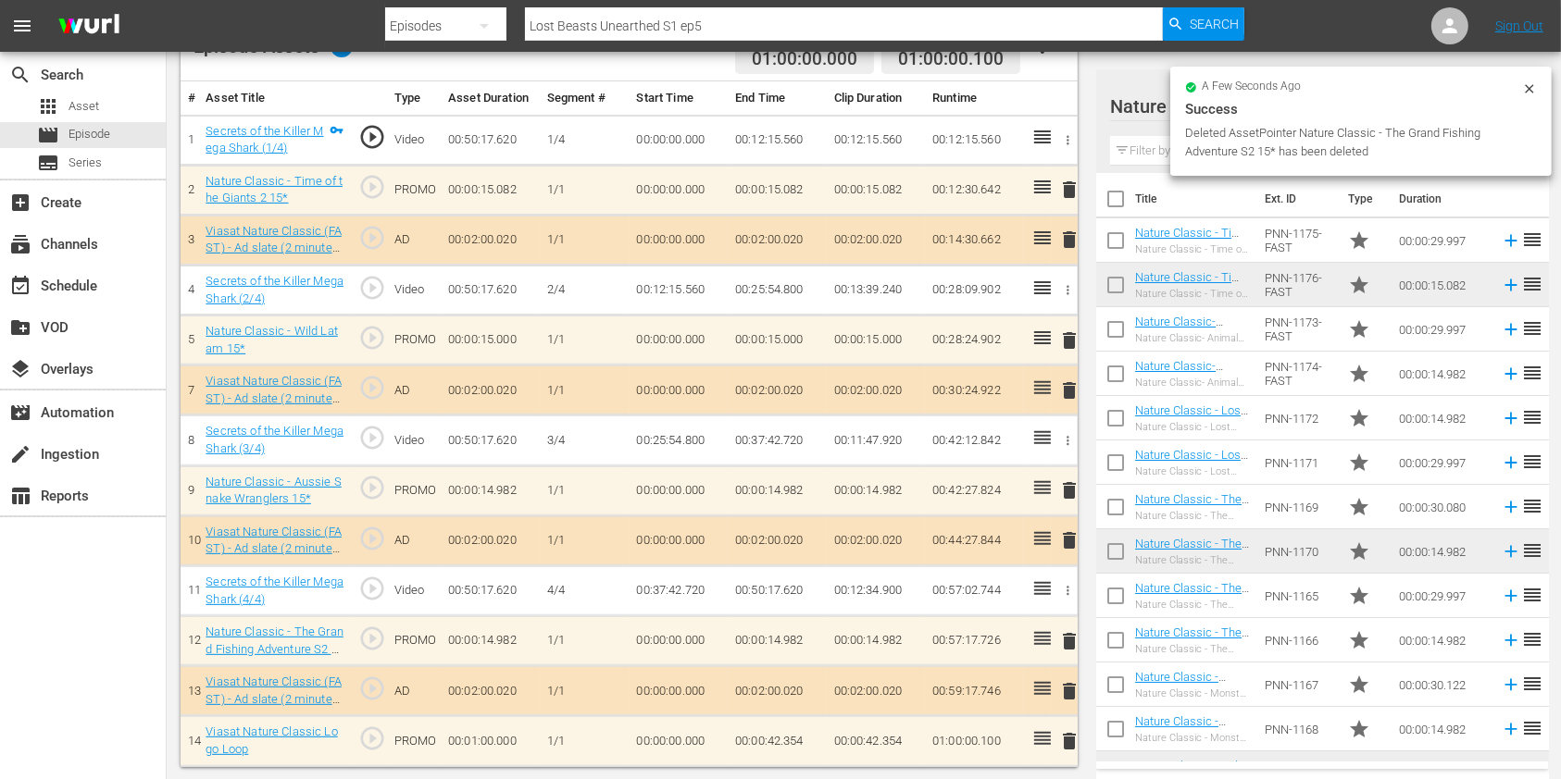
click at [1074, 644] on span "delete" at bounding box center [1069, 641] width 22 height 22
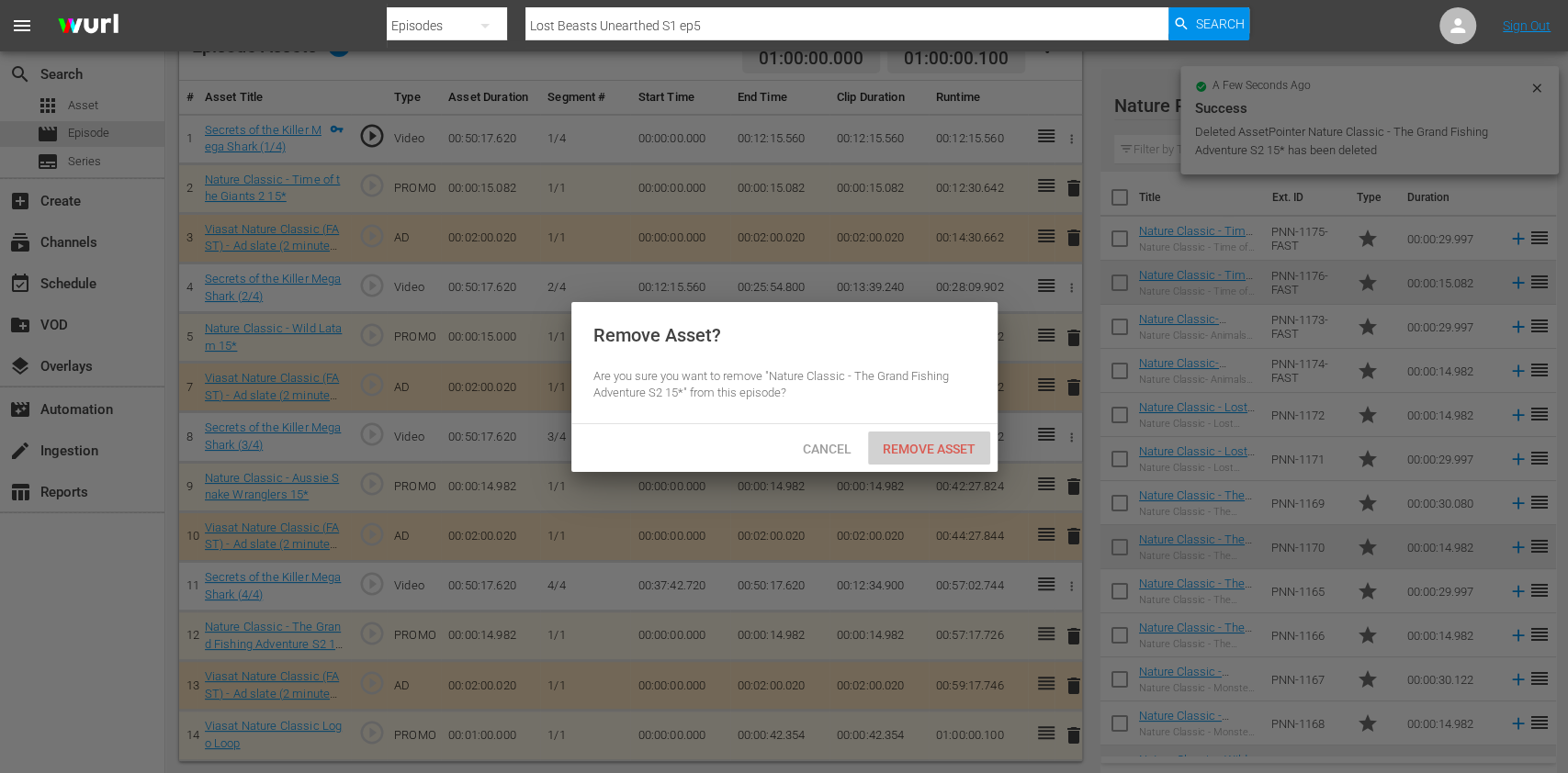
click at [901, 463] on div "Remove Asset" at bounding box center [929, 449] width 122 height 34
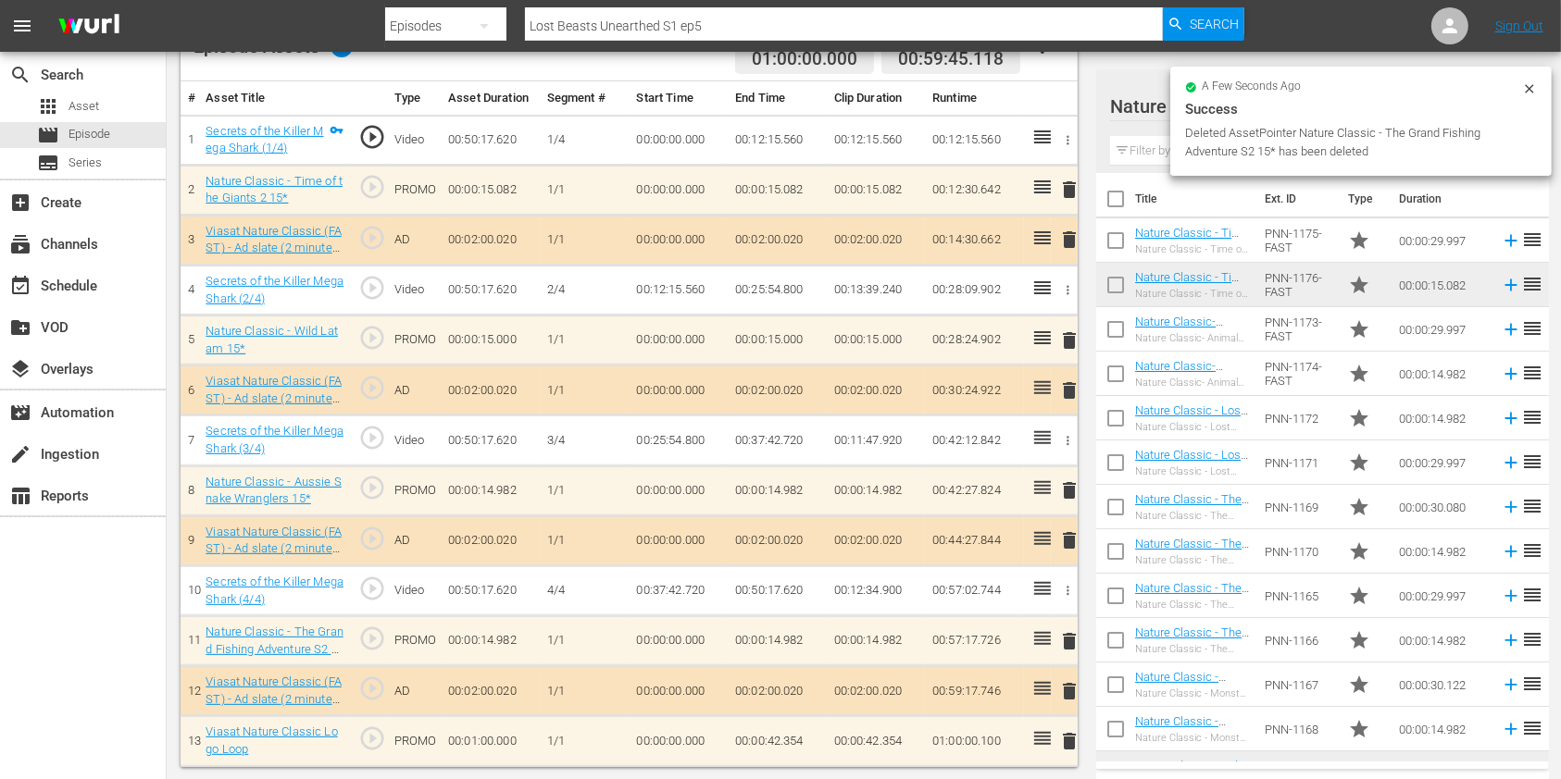
scroll to position [481, 0]
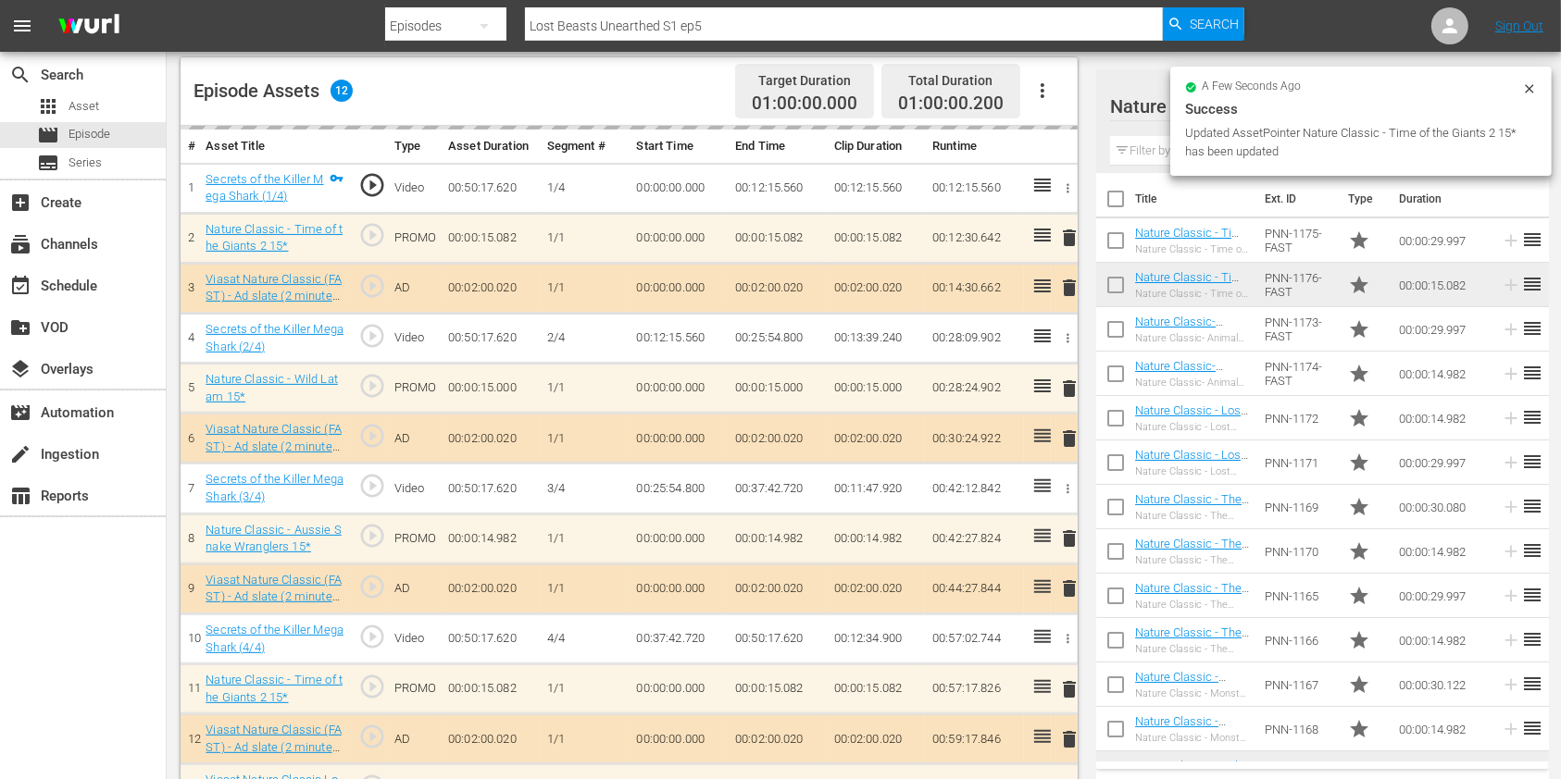
click at [1148, 140] on input "text" at bounding box center [1322, 151] width 425 height 30
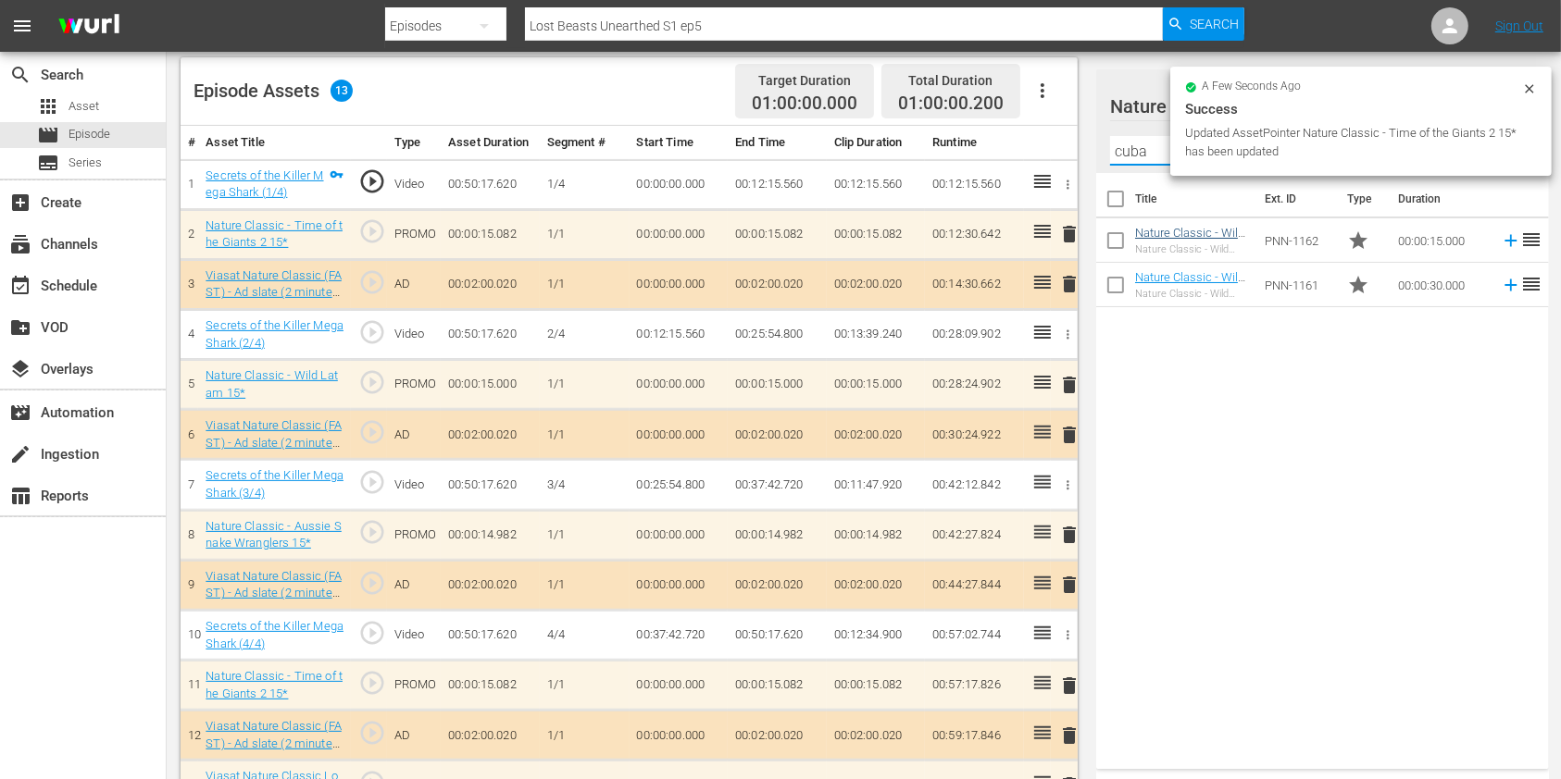
type input "cuba"
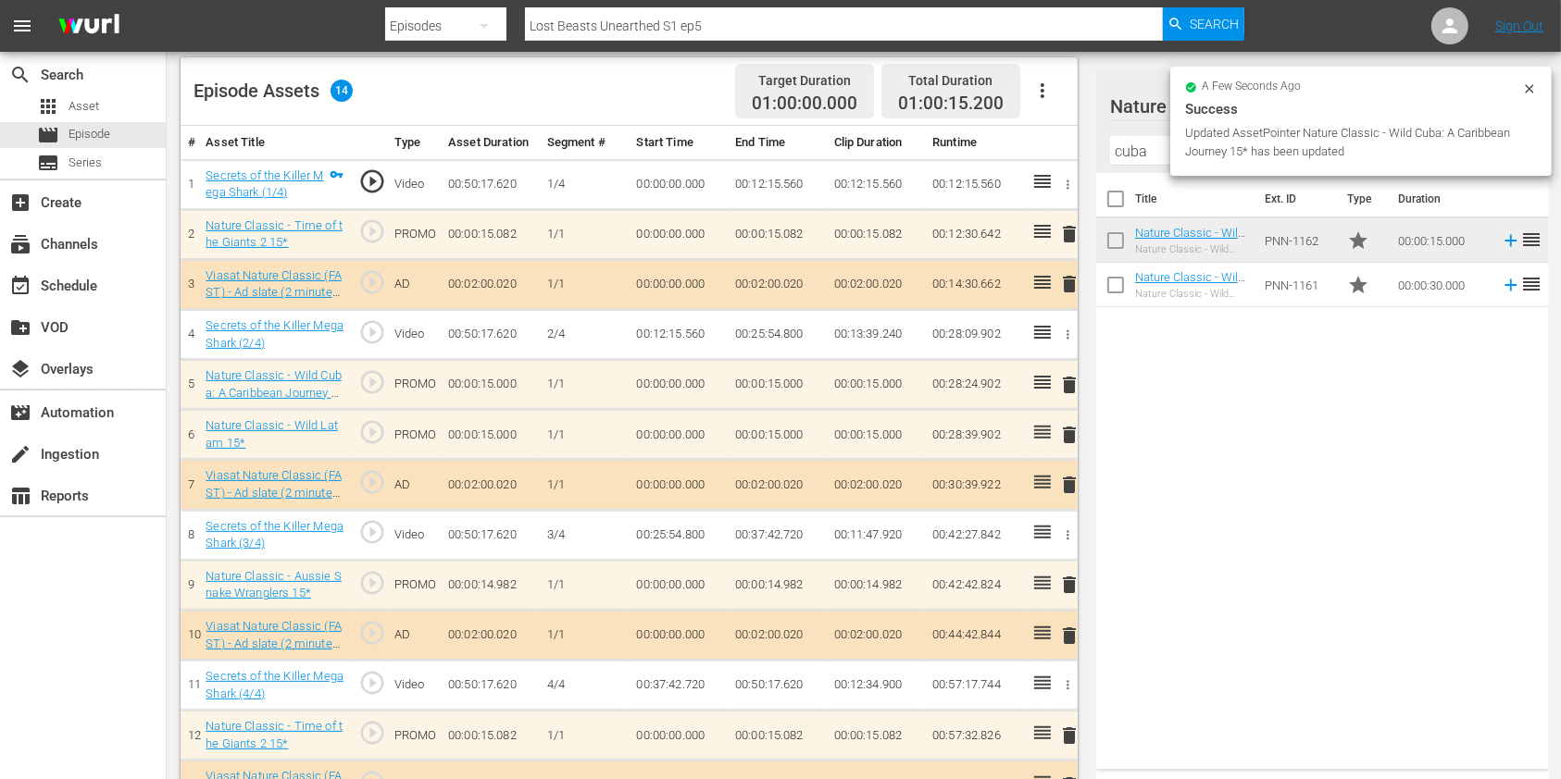
click at [1067, 426] on span "delete" at bounding box center [1069, 435] width 22 height 22
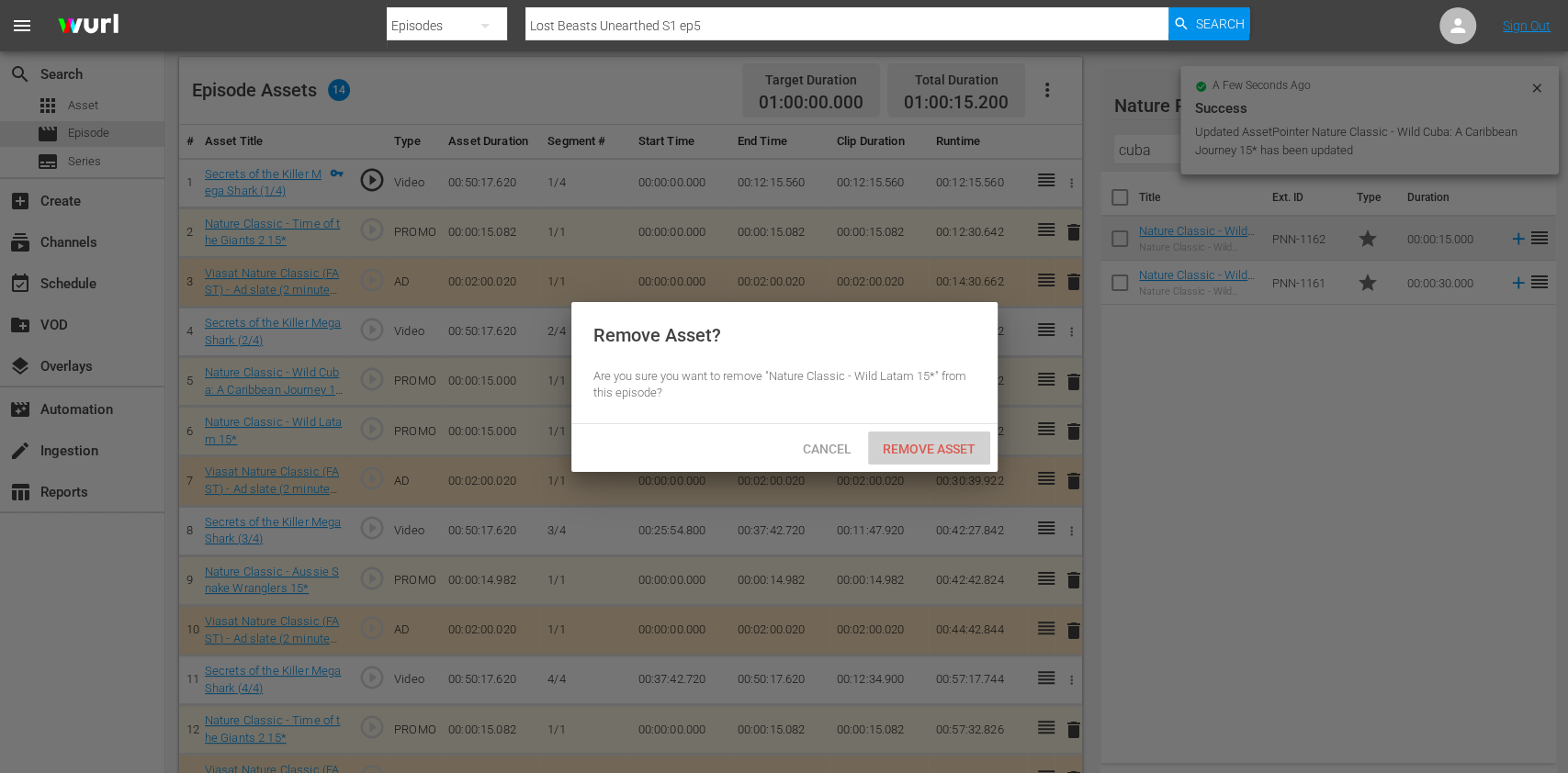
click at [905, 446] on span "Remove Asset" at bounding box center [929, 449] width 122 height 15
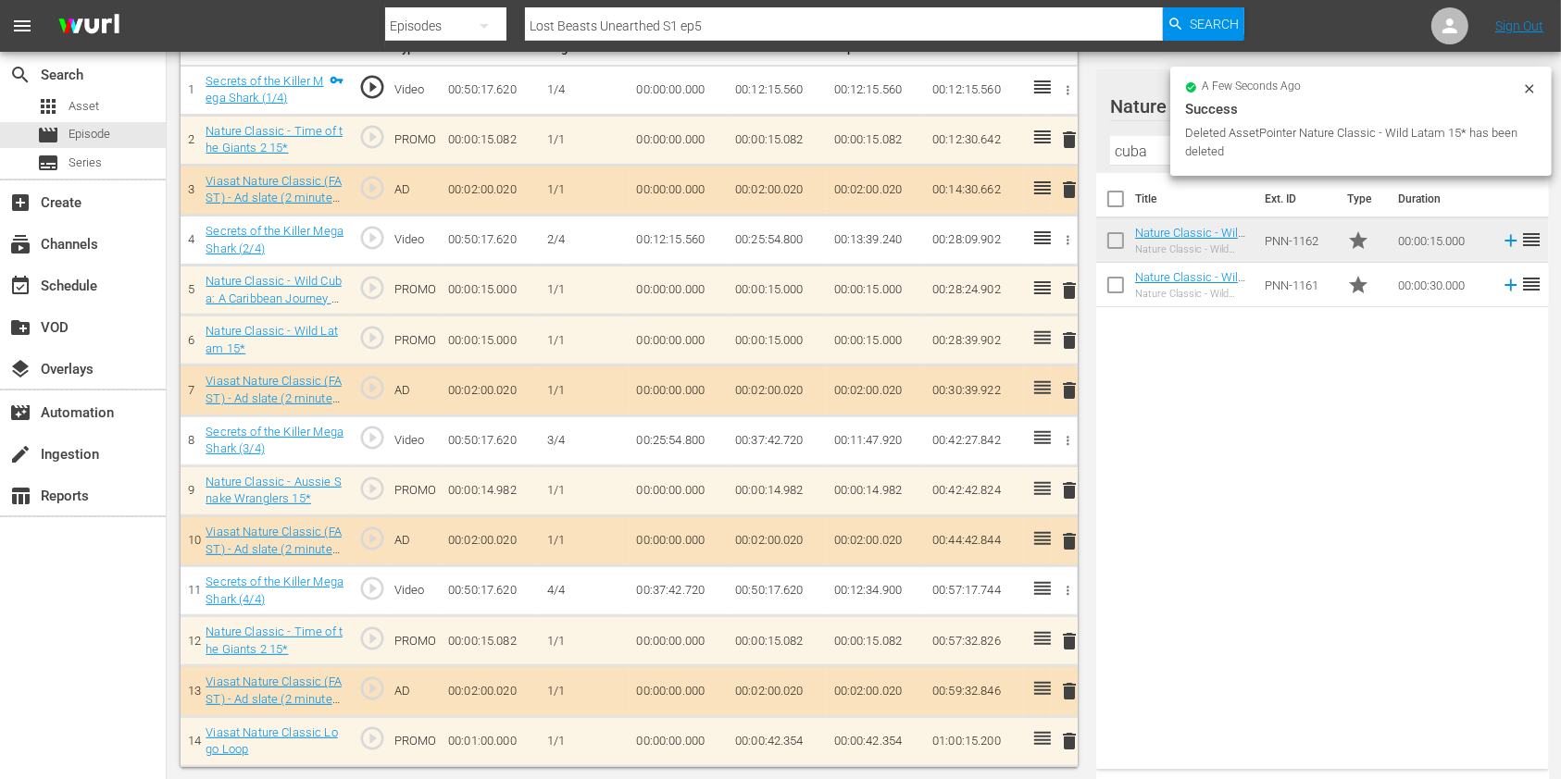
scroll to position [526, 0]
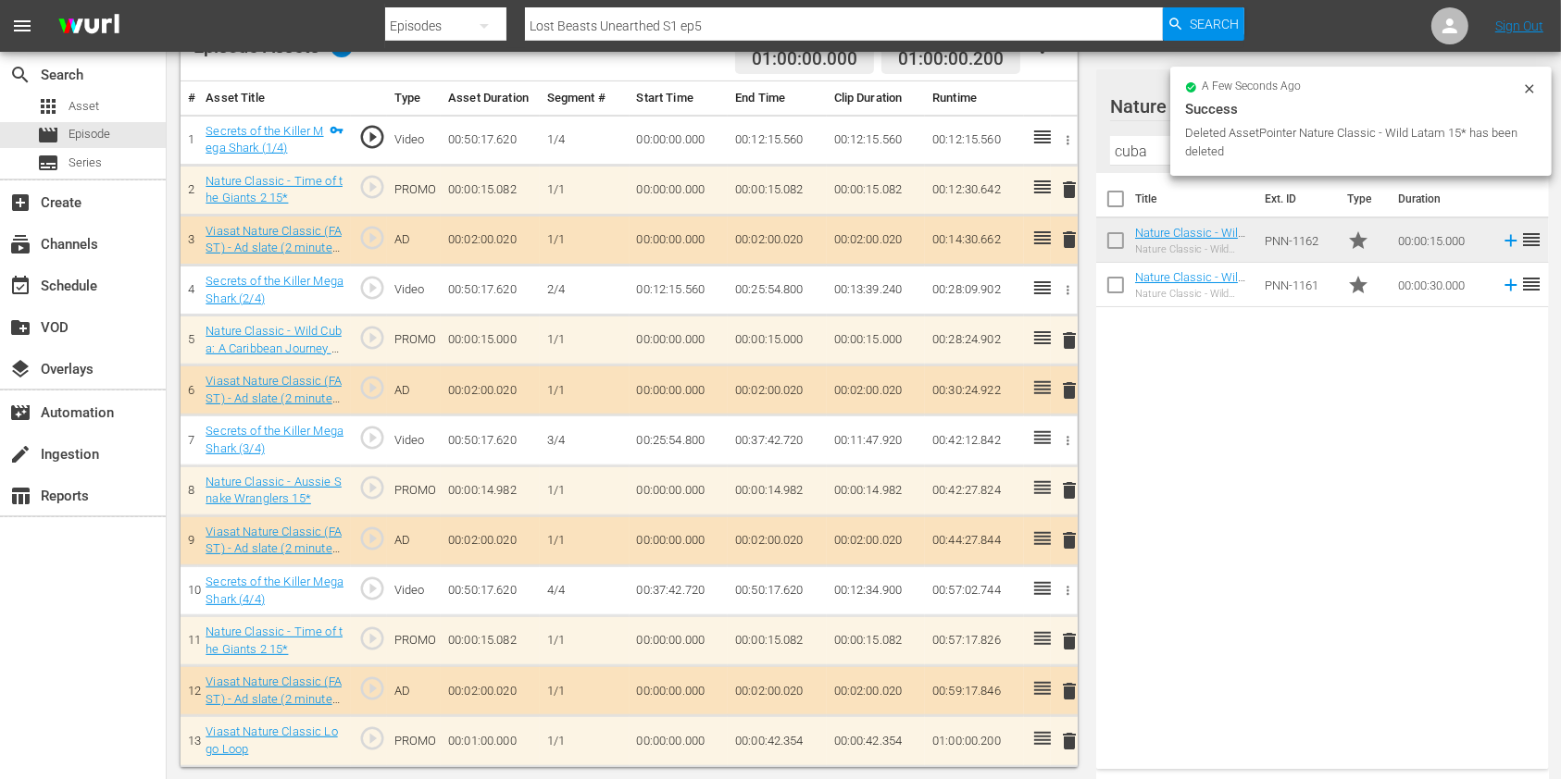
click at [778, 732] on td "00:00:42.354" at bounding box center [777, 742] width 99 height 50
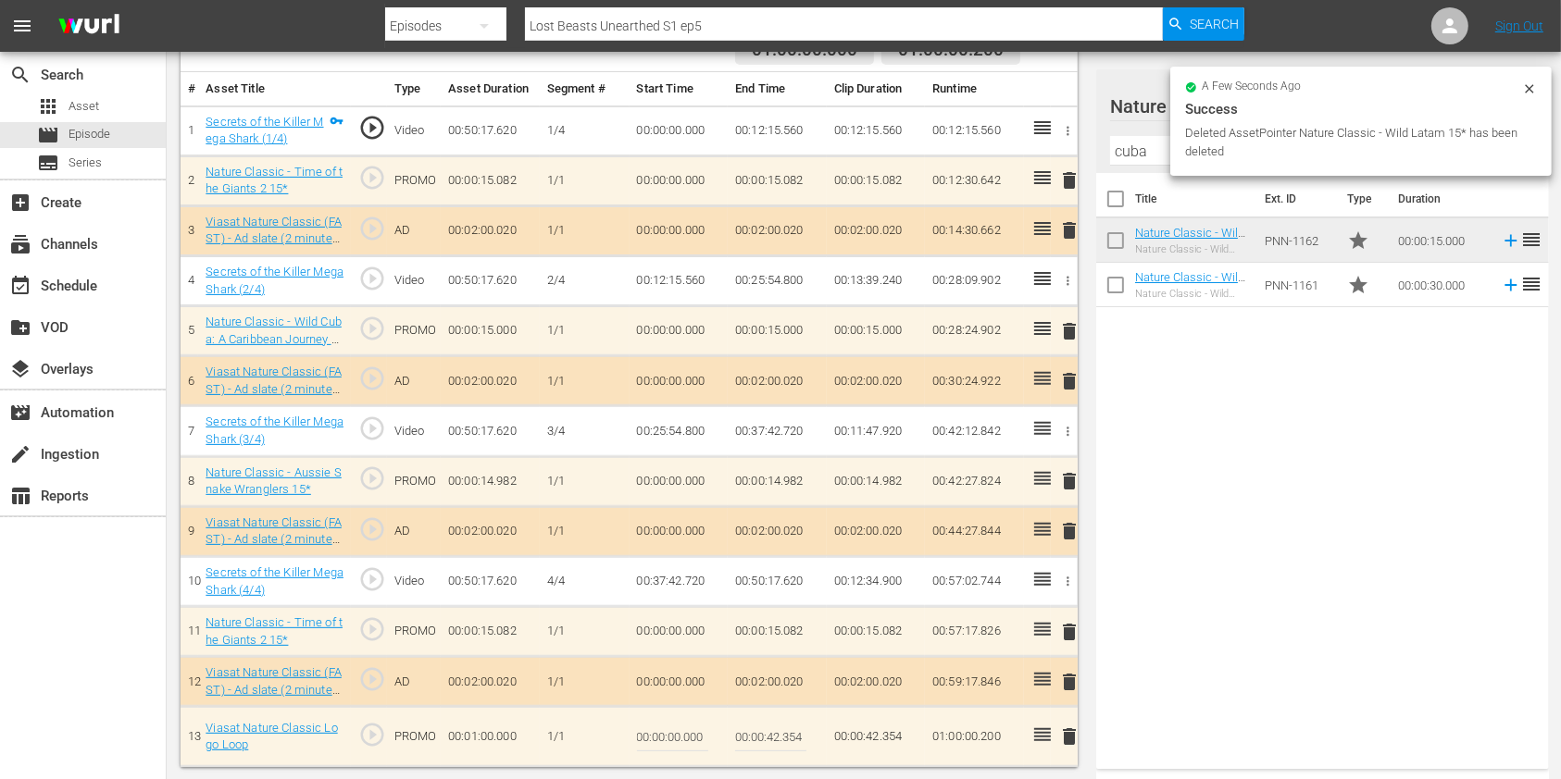
click at [786, 737] on input "00:00:42.354" at bounding box center [770, 737] width 71 height 44
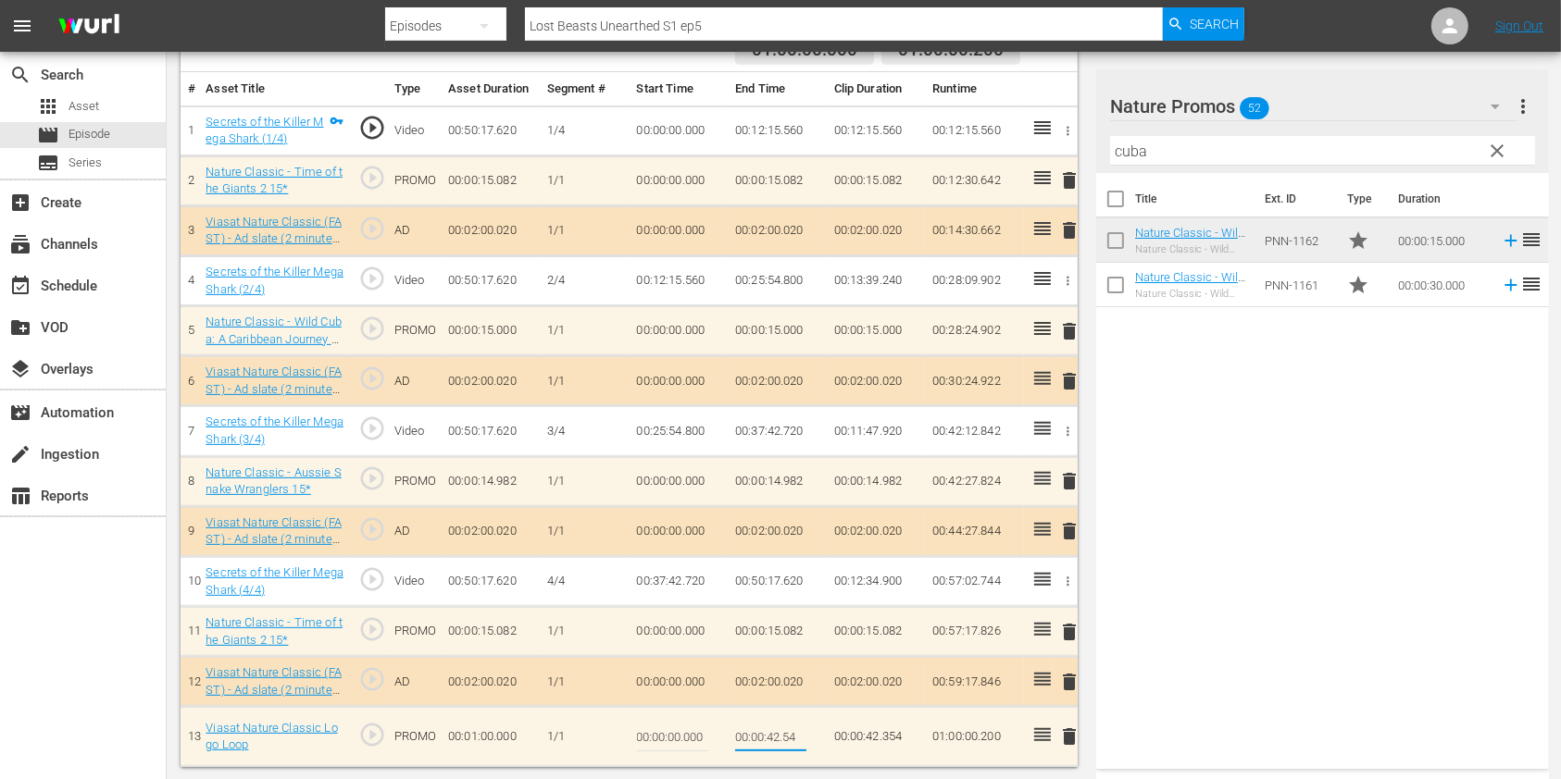
type input "00:00:42.154"
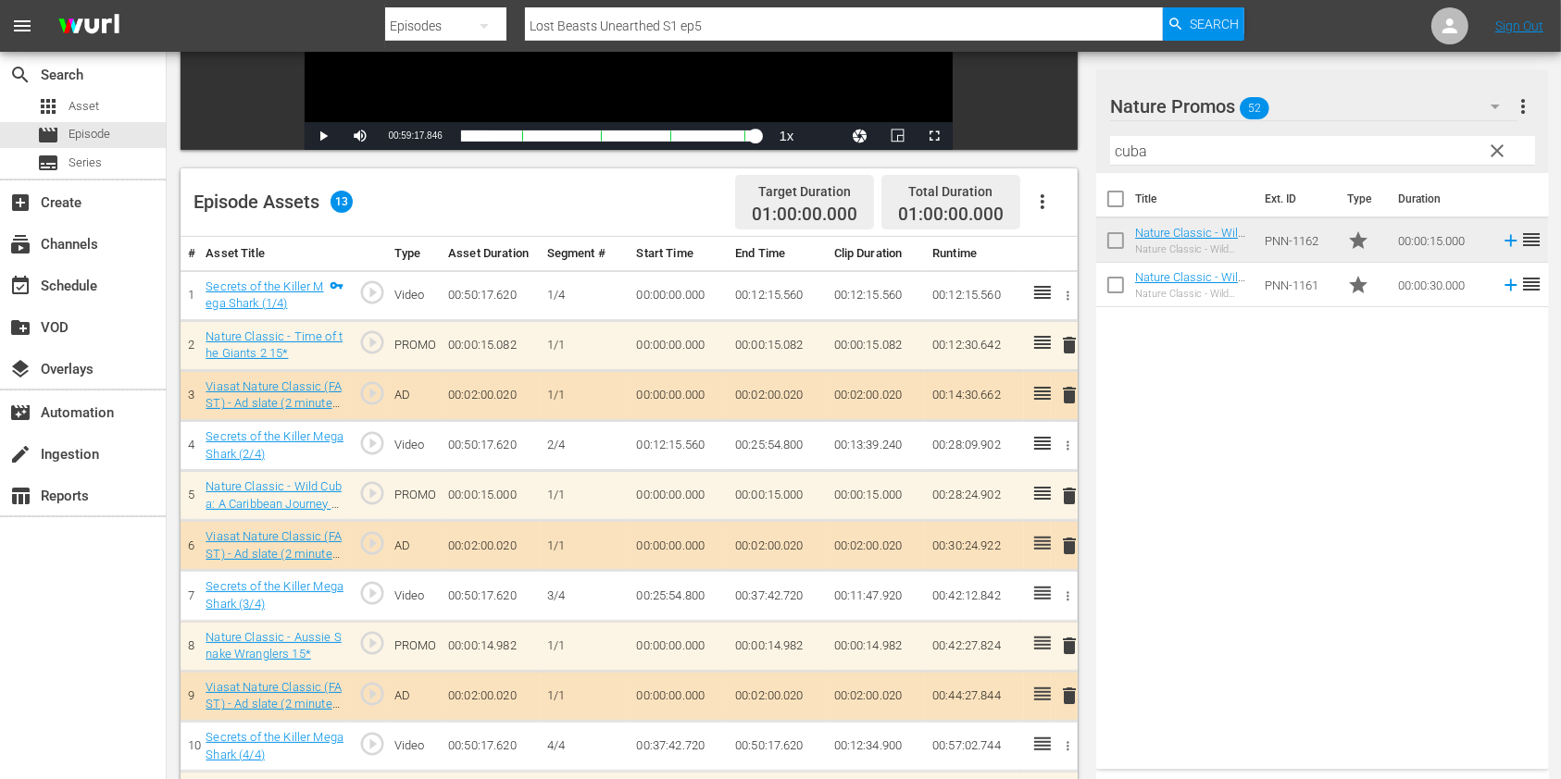
scroll to position [0, 0]
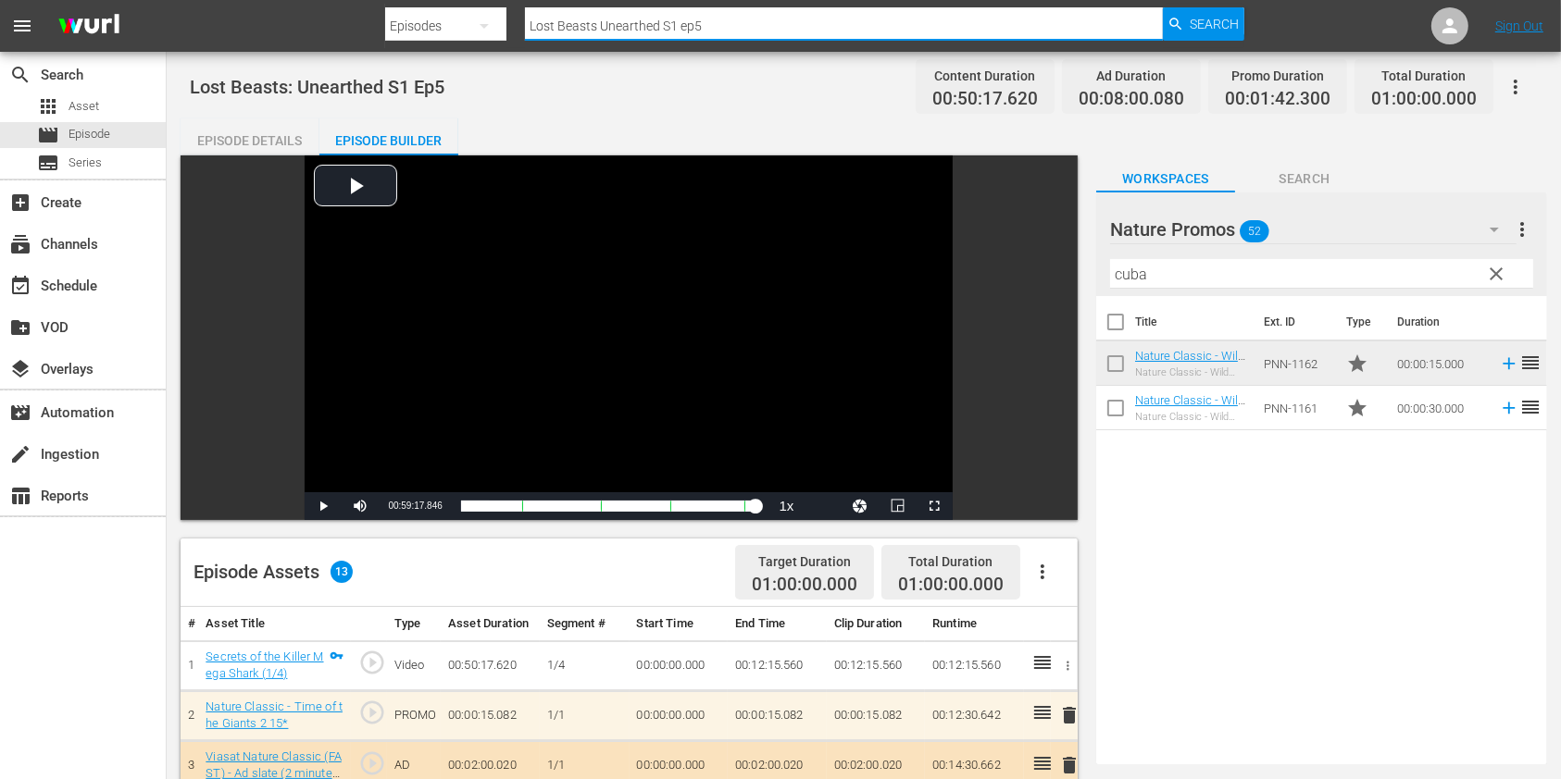
click at [729, 20] on input "Lost Beasts Unearthed S1 ep5" at bounding box center [844, 26] width 638 height 44
type input "Lost Beasts Unearthed S1 ep6"
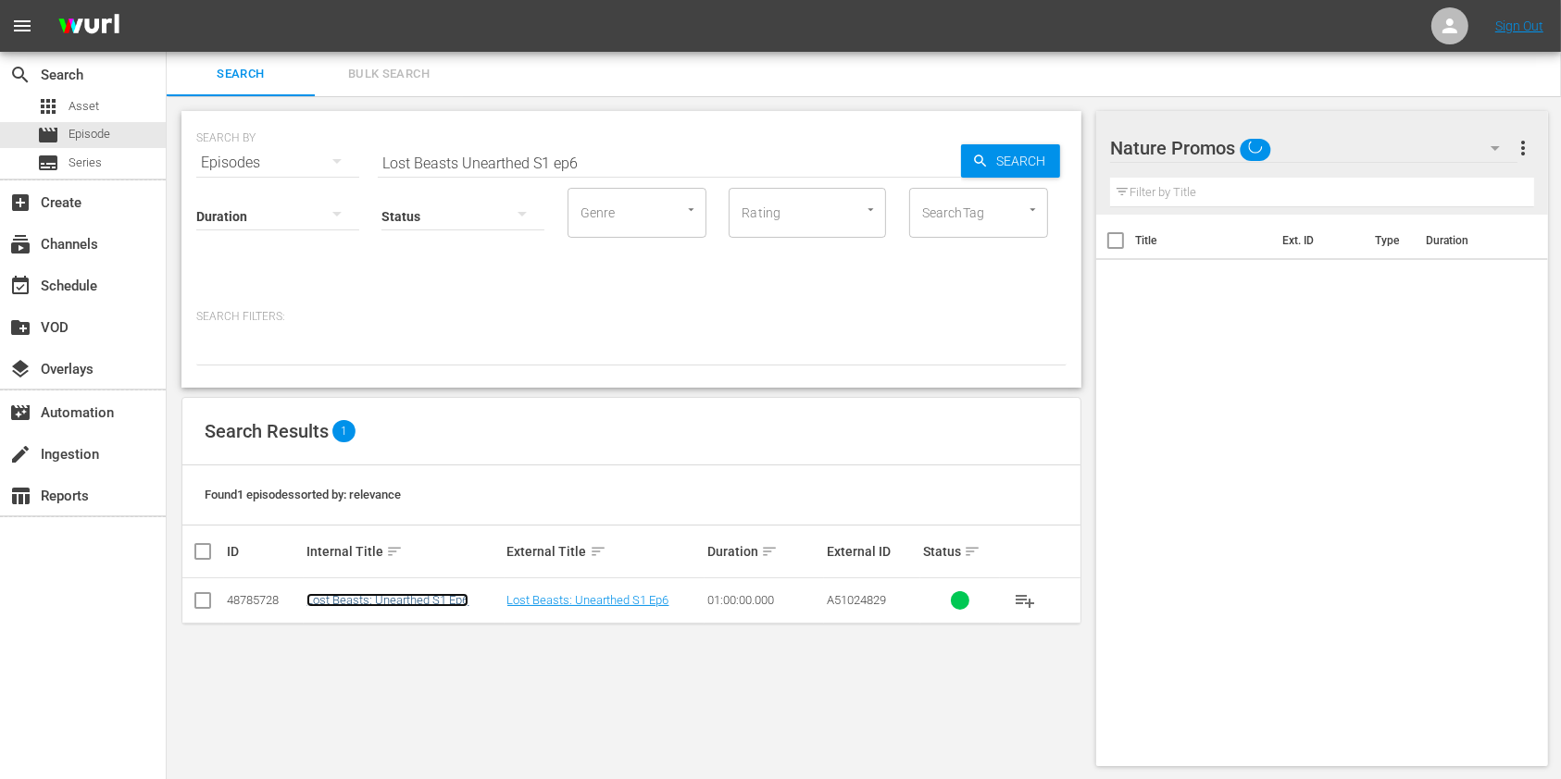
click at [407, 596] on link "Lost Beasts: Unearthed S1 Ep6" at bounding box center [387, 600] width 162 height 14
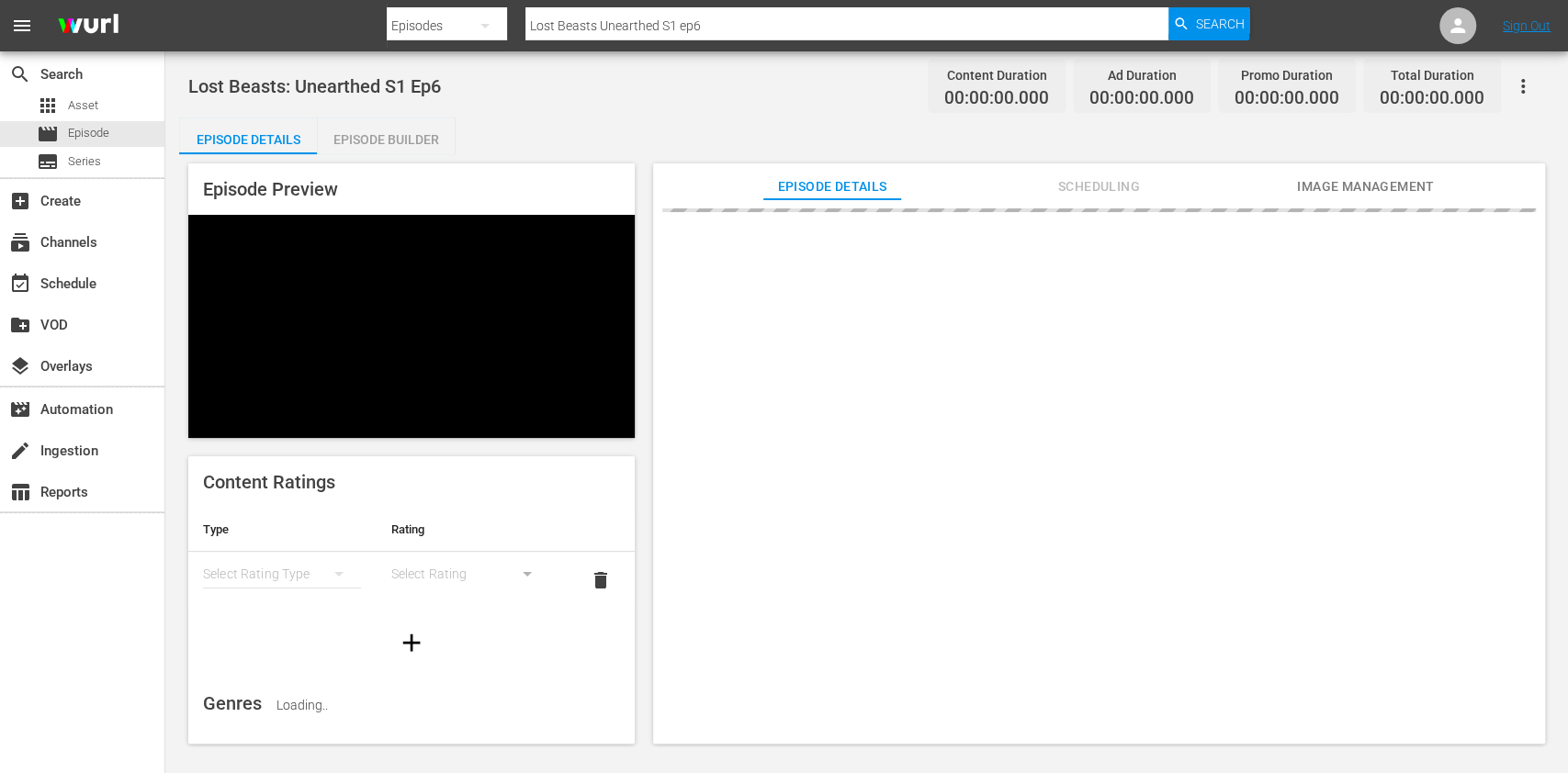
click at [408, 127] on div "Episode Builder" at bounding box center [385, 139] width 138 height 44
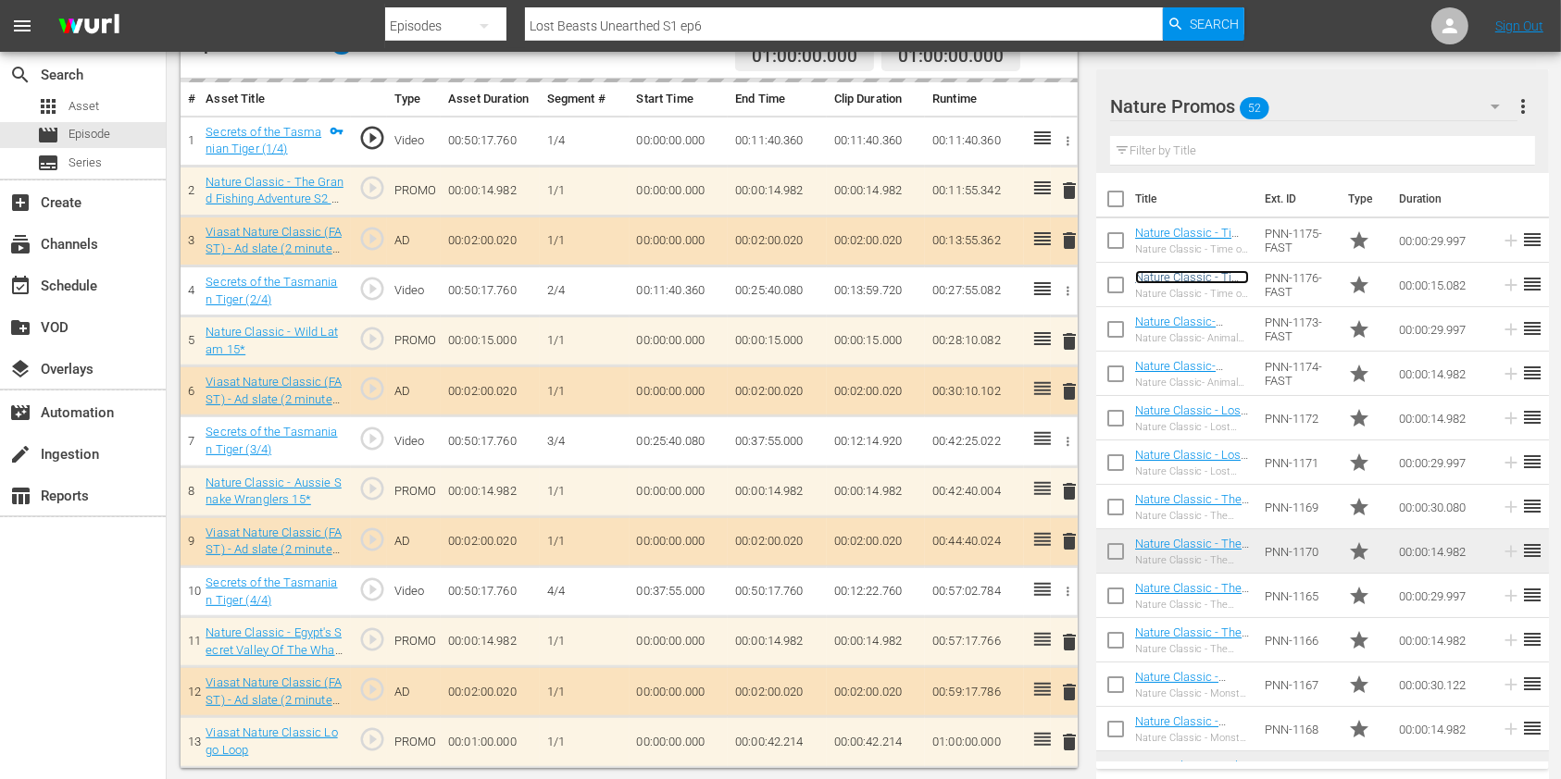
scroll to position [530, 0]
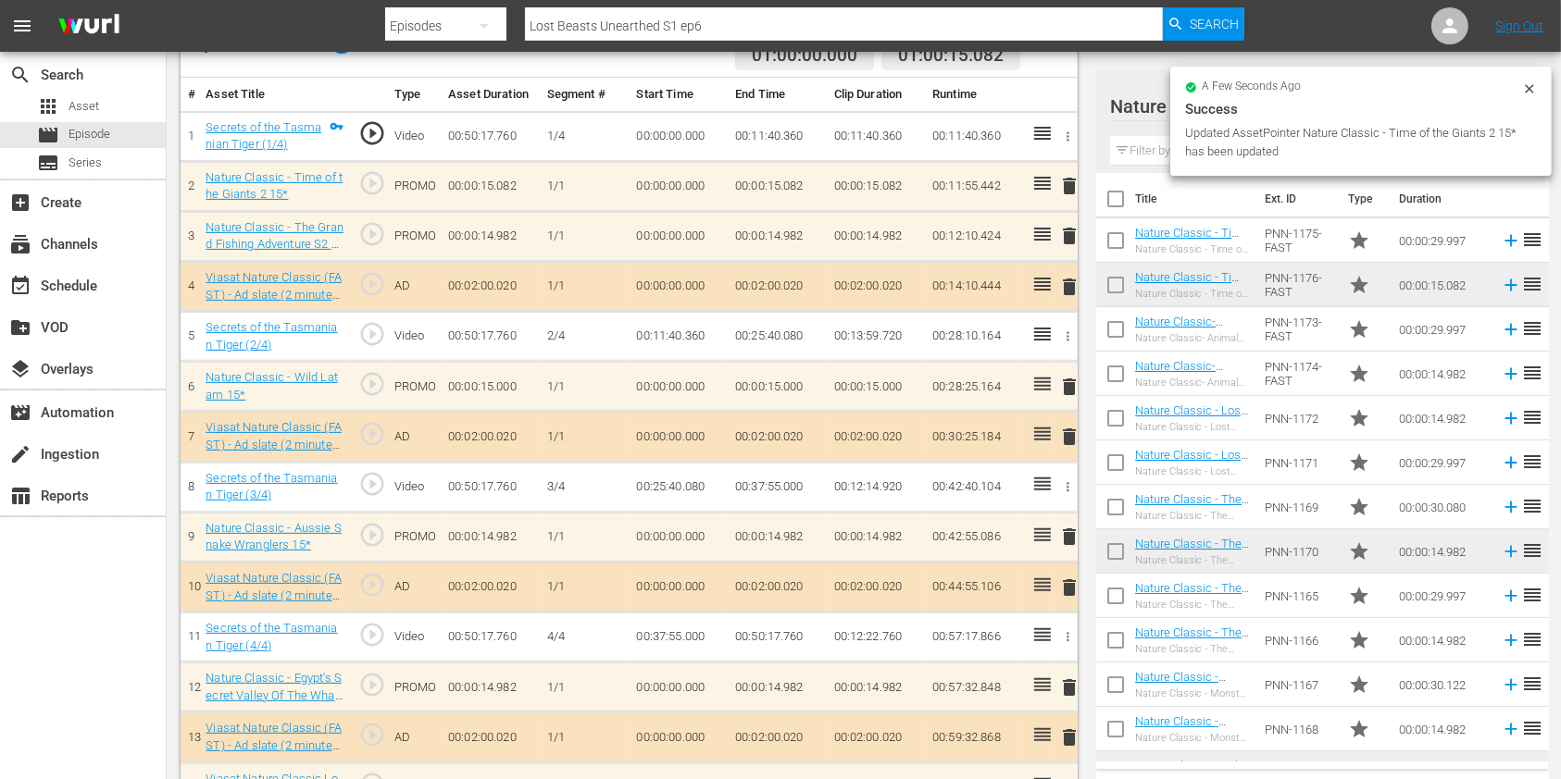
click at [1066, 239] on span "delete" at bounding box center [1069, 236] width 22 height 22
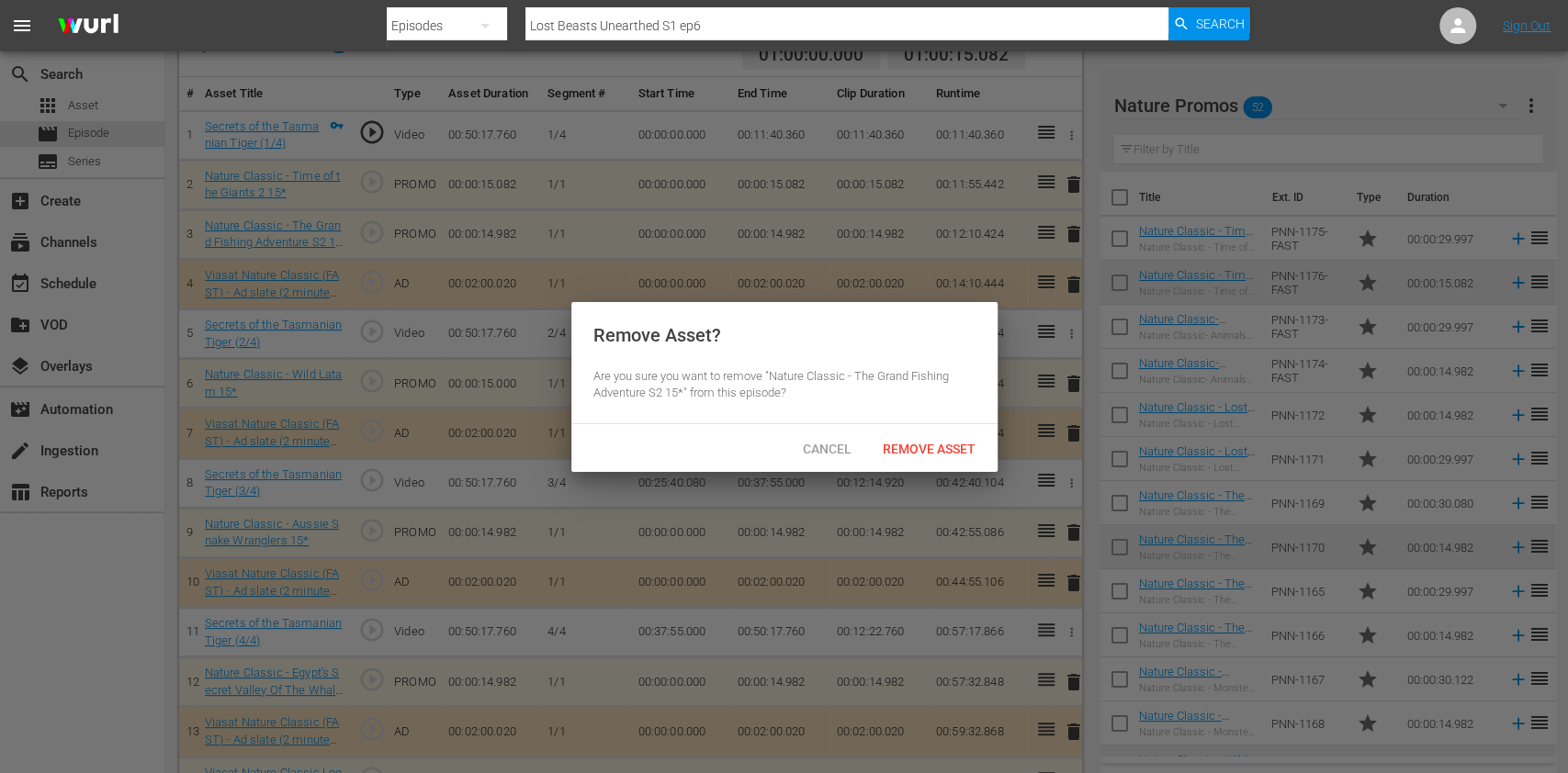
click at [921, 429] on div "Cancel Remove Asset" at bounding box center [785, 449] width 427 height 48
click at [918, 450] on span "Remove Asset" at bounding box center [929, 449] width 122 height 15
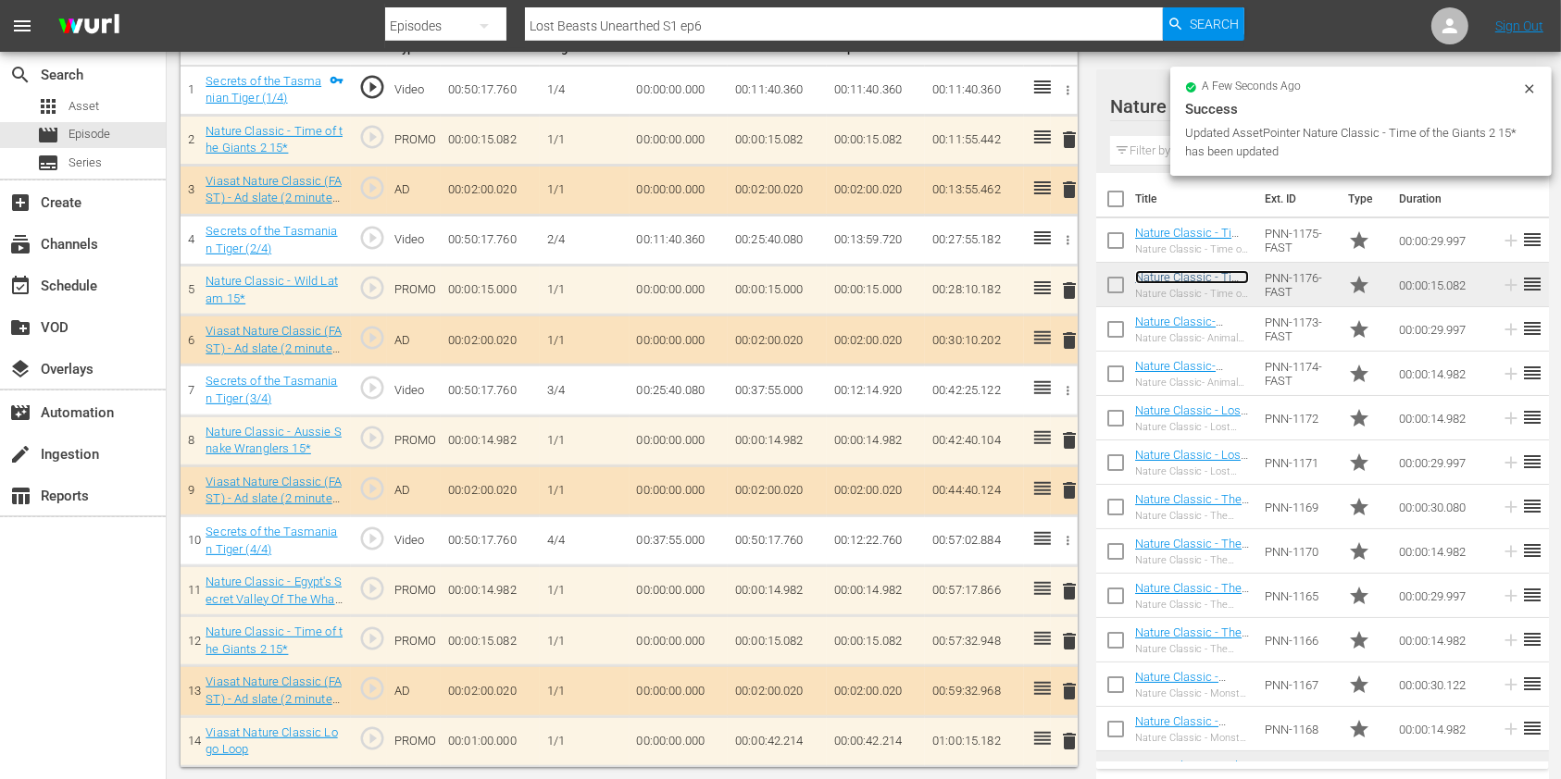
scroll to position [576, 0]
click at [1062, 601] on div "delete" at bounding box center [1064, 591] width 12 height 27
click at [1062, 596] on span "delete" at bounding box center [1069, 591] width 22 height 22
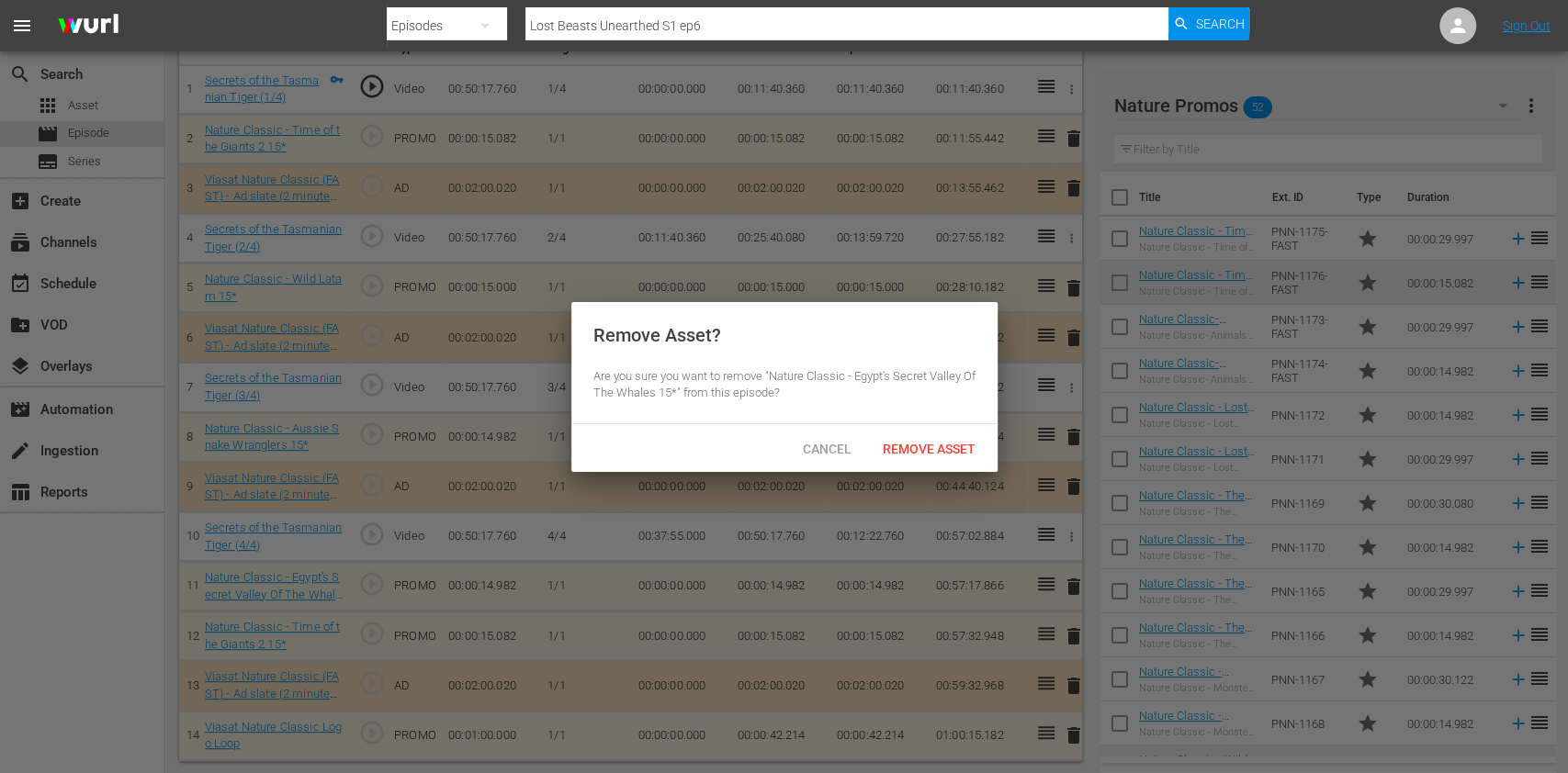
click at [927, 465] on div "Cancel Remove Asset" at bounding box center [785, 449] width 427 height 48
click at [925, 448] on span "Remove Asset" at bounding box center [929, 449] width 122 height 15
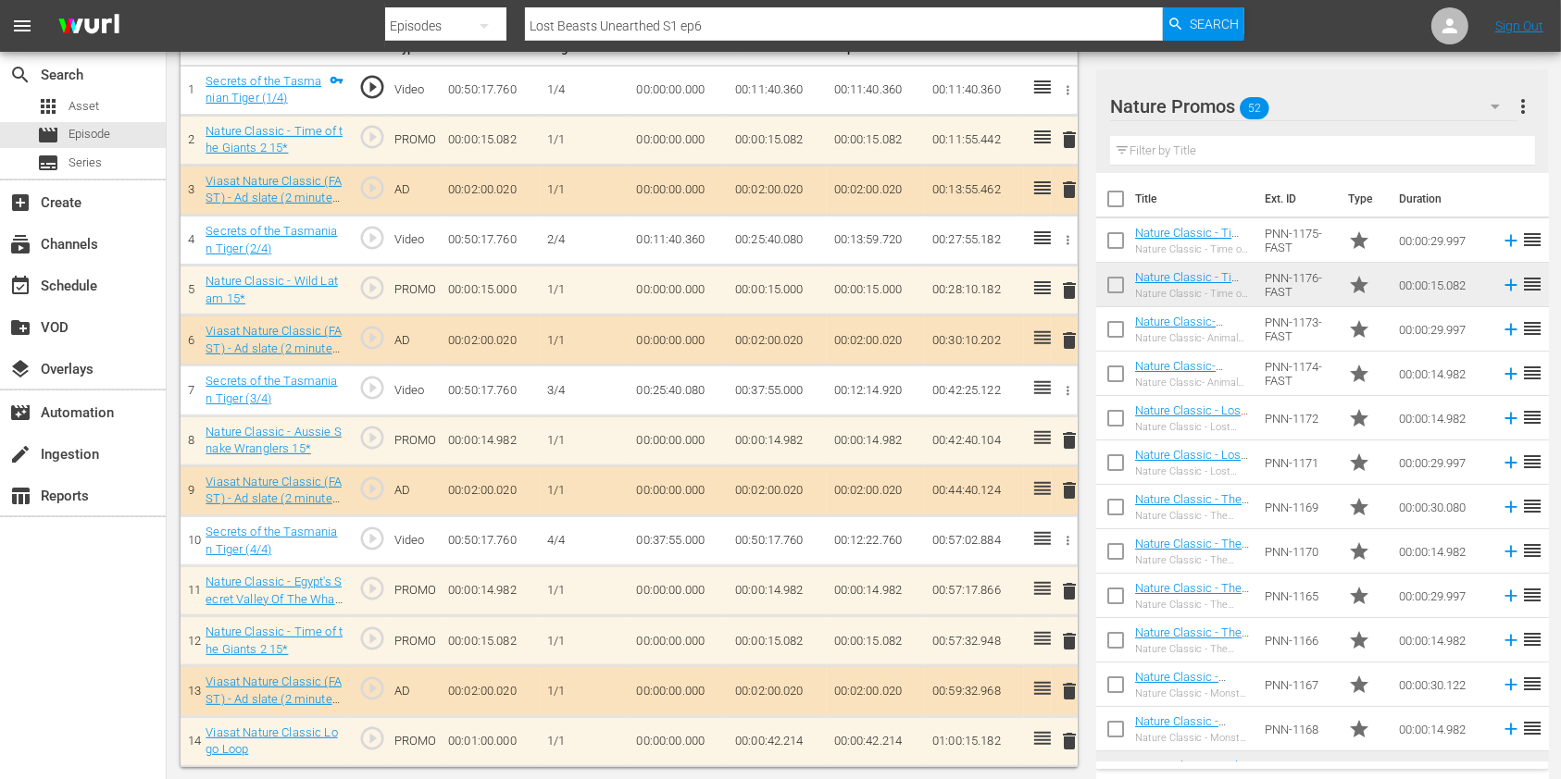
click at [1163, 142] on input "text" at bounding box center [1322, 151] width 425 height 30
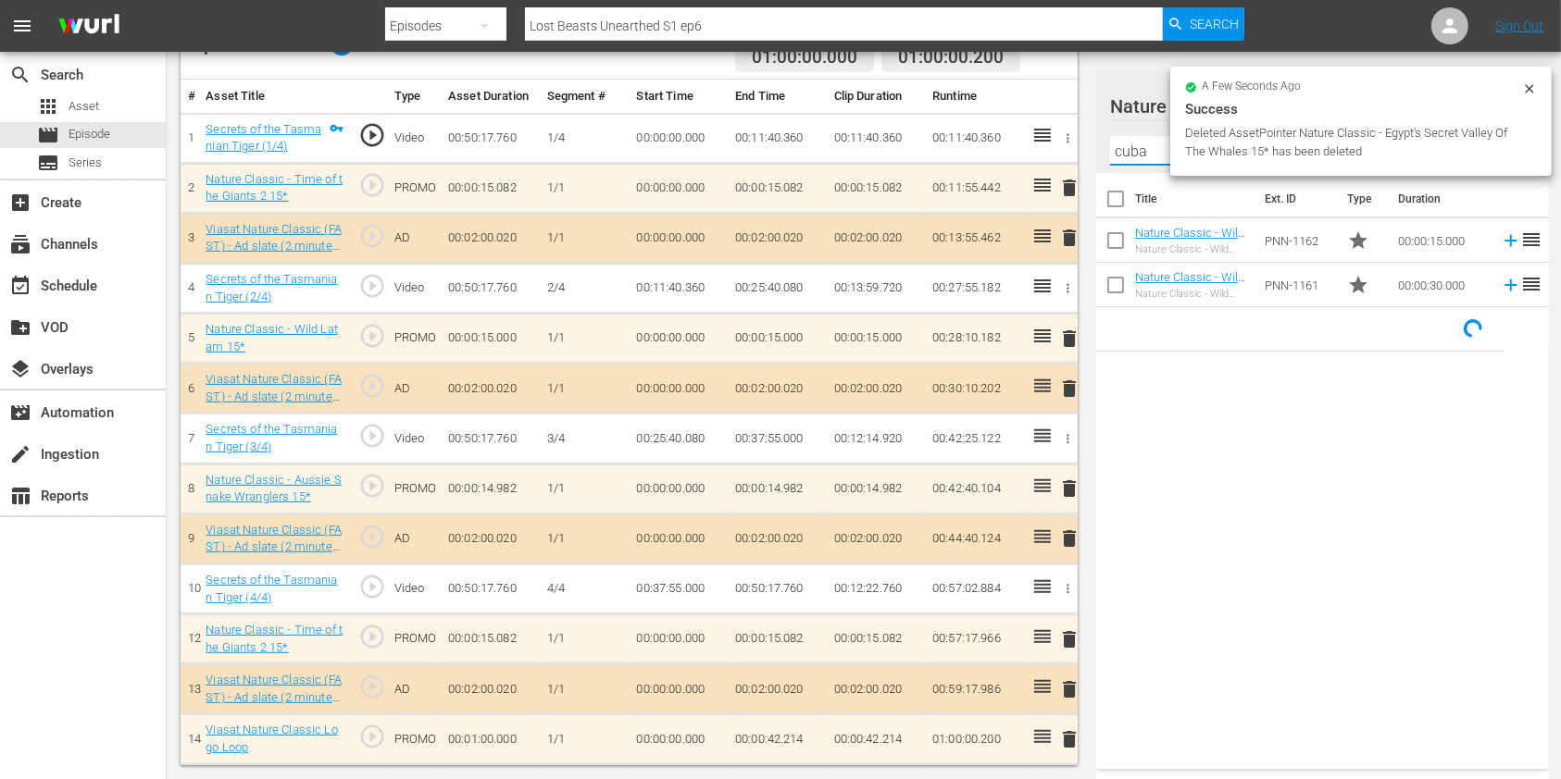
scroll to position [526, 0]
type input "cuba"
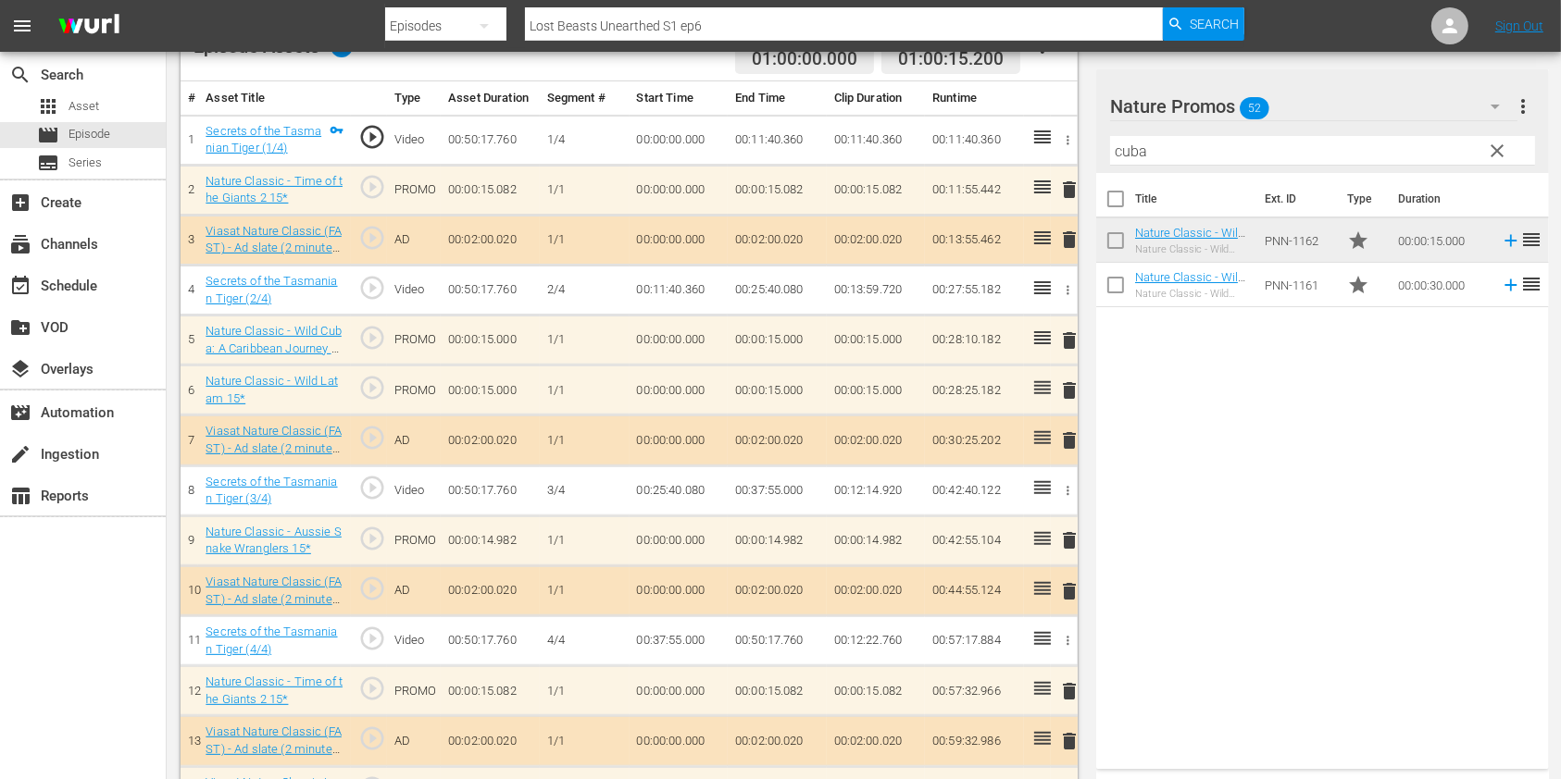
click at [1066, 387] on span "delete" at bounding box center [1069, 391] width 22 height 22
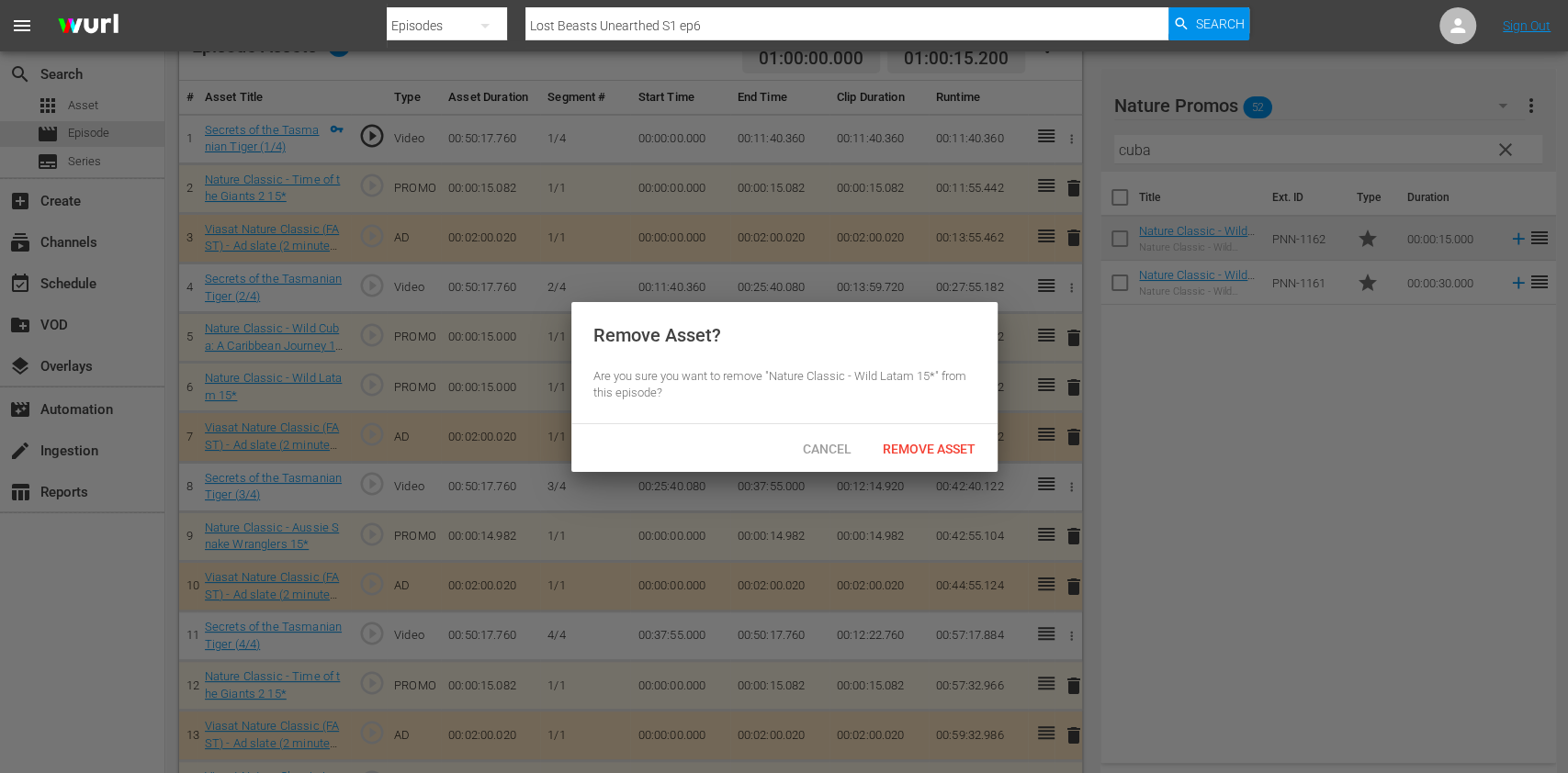
click at [972, 434] on div "Remove Asset" at bounding box center [929, 449] width 122 height 34
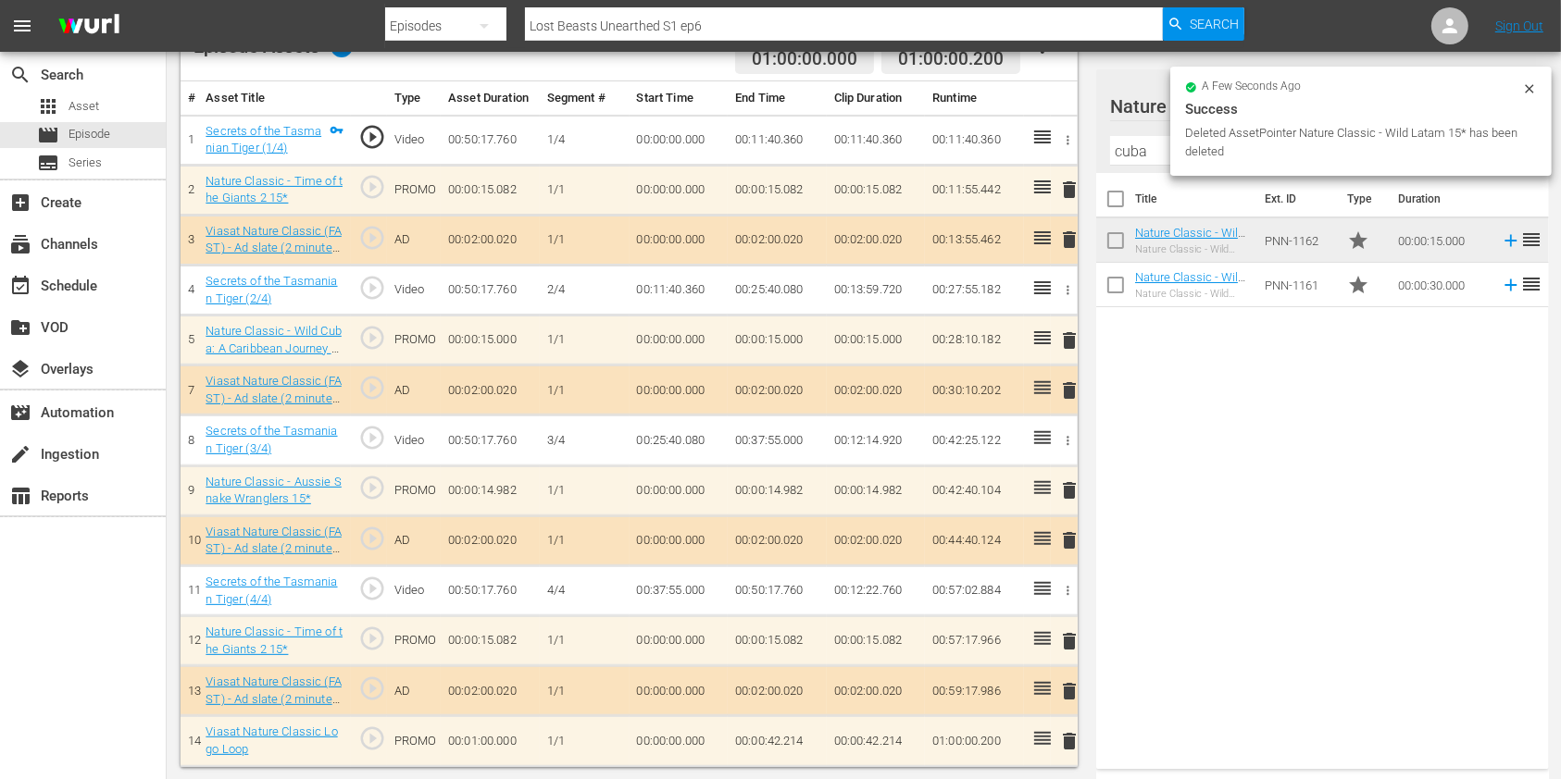
click at [792, 742] on td "00:00:42.214" at bounding box center [777, 742] width 99 height 50
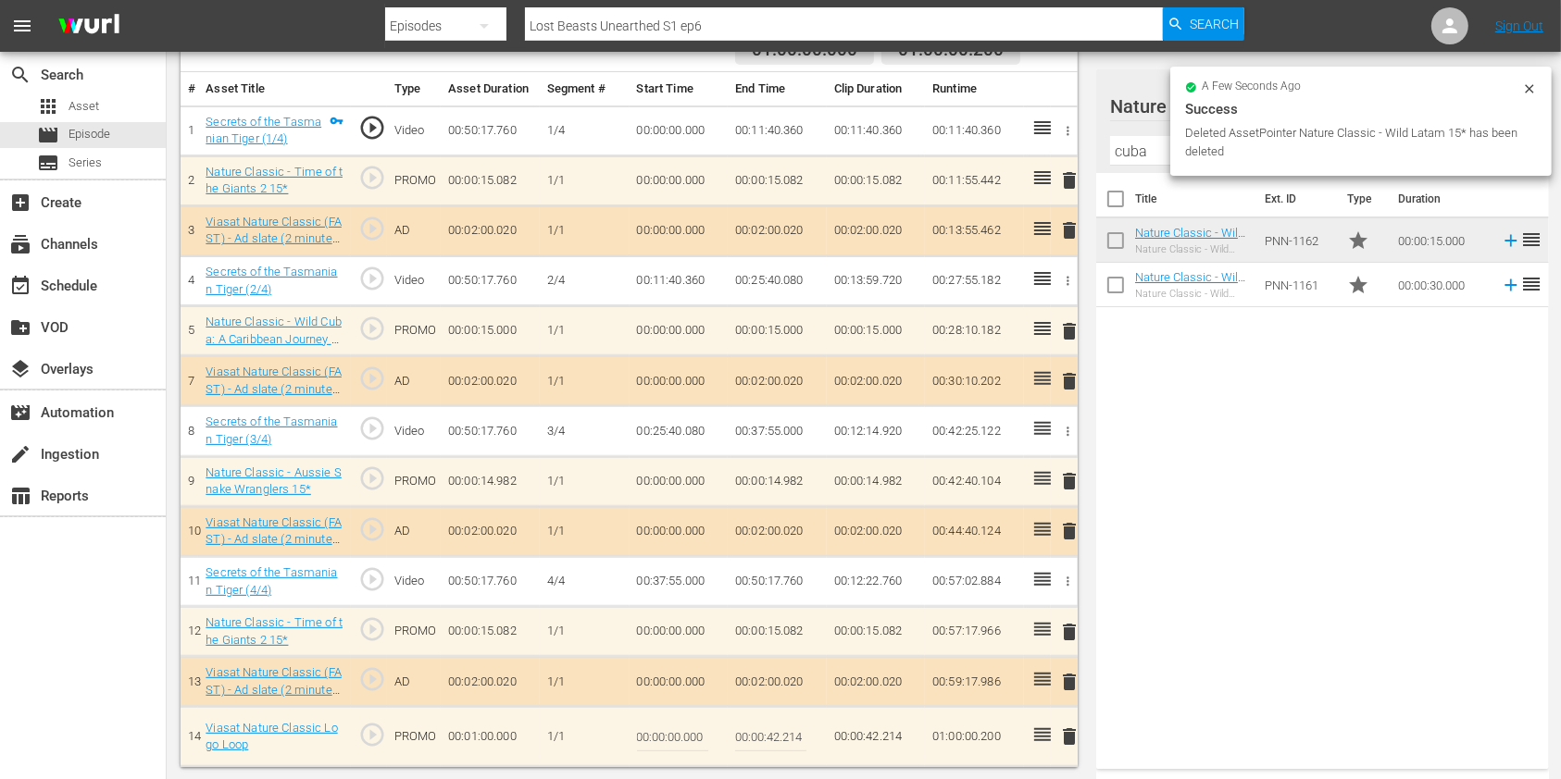
click at [790, 737] on input "00:00:42.214" at bounding box center [770, 737] width 71 height 44
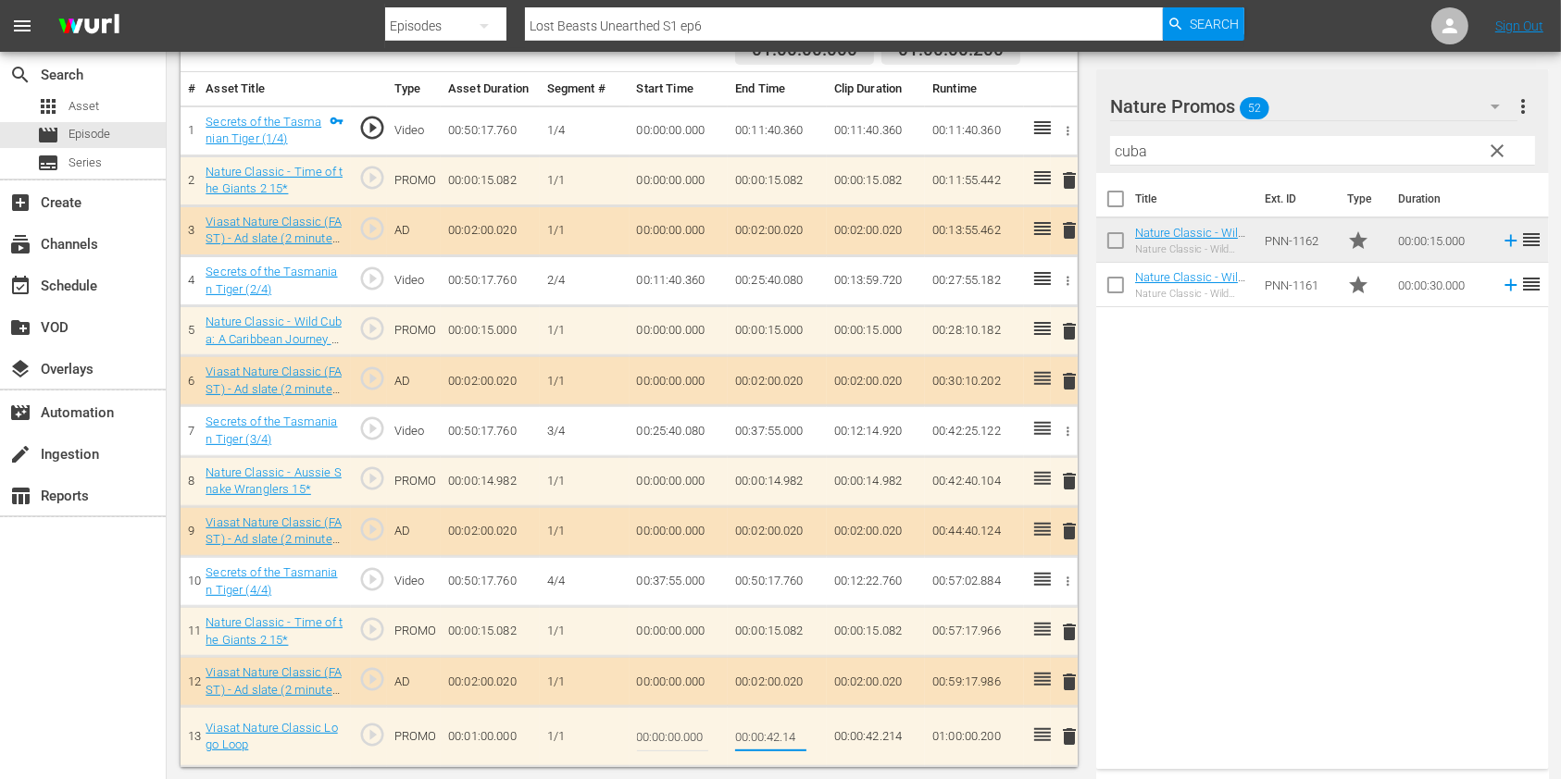
type input "00:00:42.014"
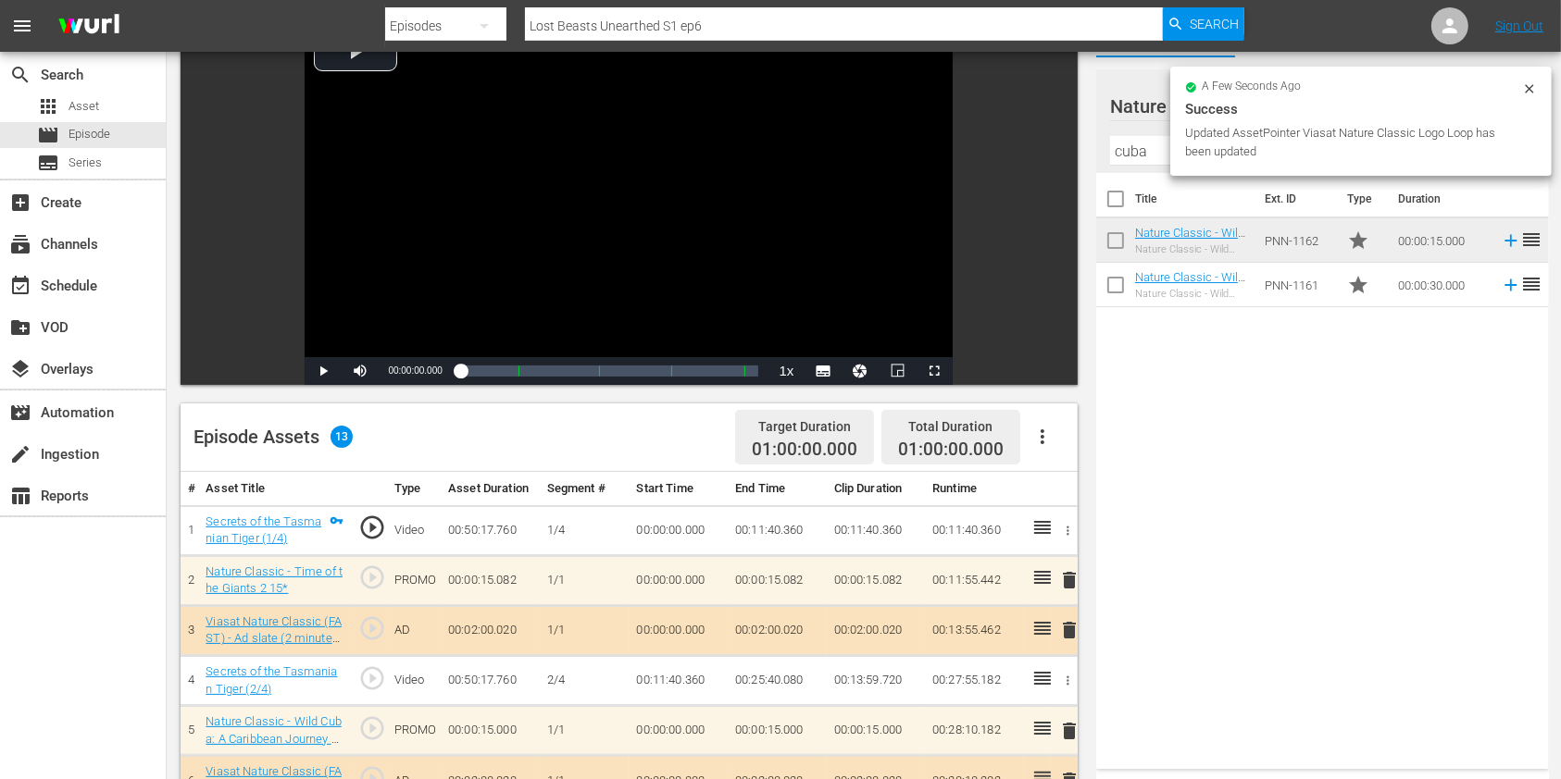
scroll to position [0, 0]
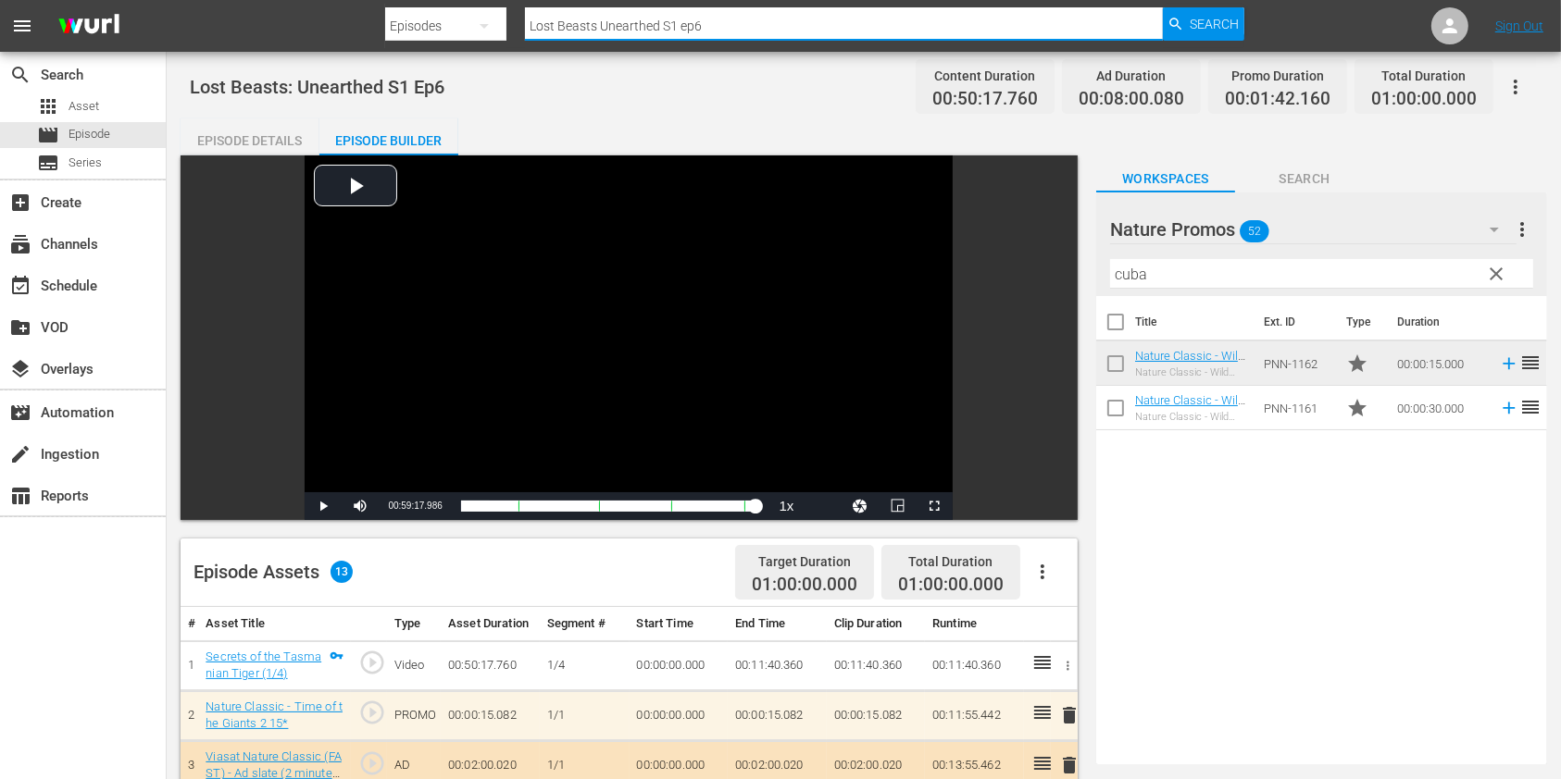
drag, startPoint x: 742, startPoint y: 10, endPoint x: 441, endPoint y: 35, distance: 301.9
click at [448, 32] on div "Search By Episodes Search ID, Title, Description, Keywords, or Category Lost Be…" at bounding box center [814, 26] width 858 height 44
paste input "Wild [GEOGRAPHIC_DATA] E1"
type input "Wild [GEOGRAPHIC_DATA]"
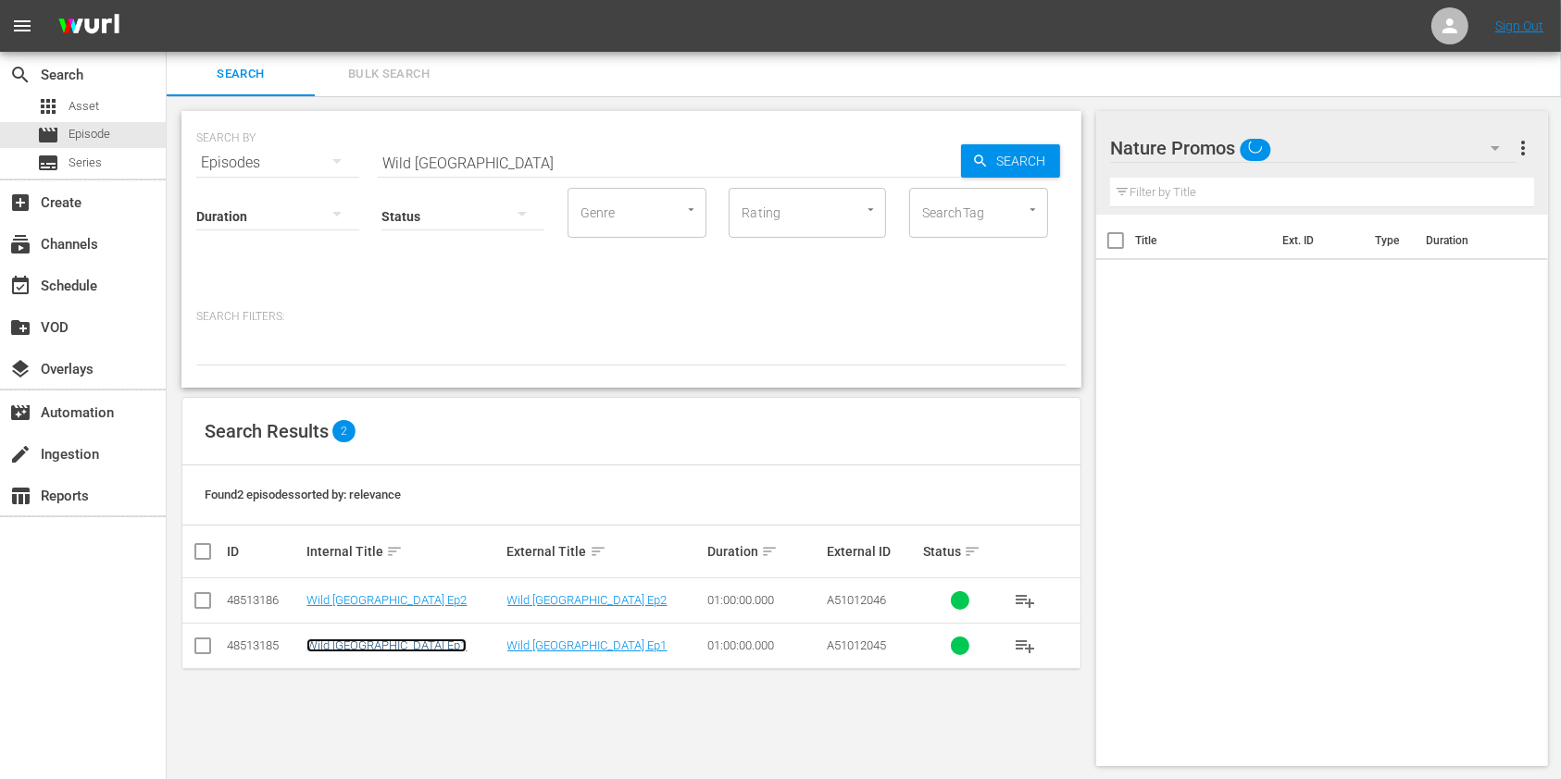
click at [407, 642] on link "Wild [GEOGRAPHIC_DATA] Ep1" at bounding box center [386, 646] width 160 height 14
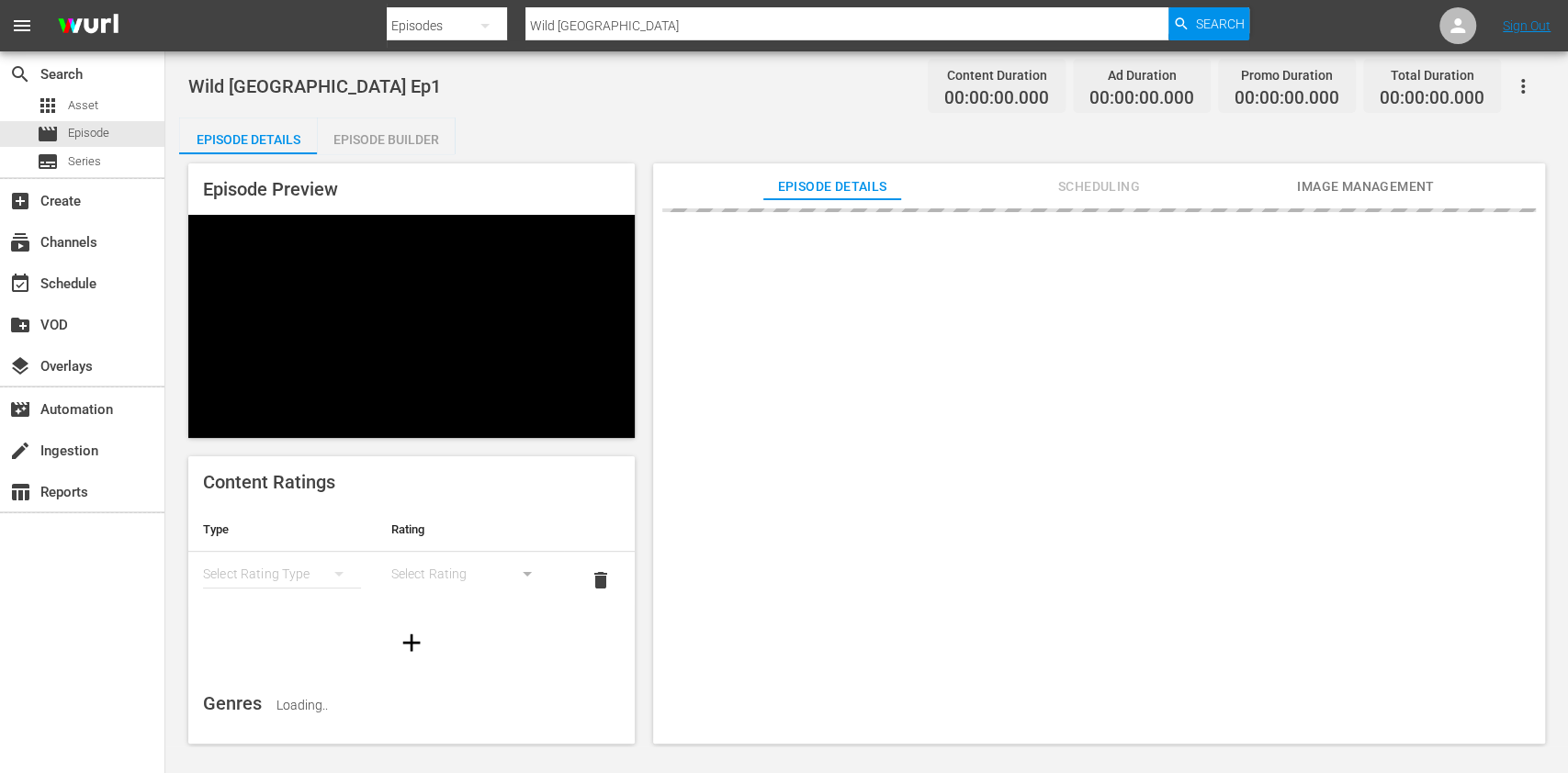
drag, startPoint x: 807, startPoint y: 160, endPoint x: 978, endPoint y: 175, distance: 171.7
click at [808, 160] on div "Episode Preview Content Ratings Type Rating Select Rating Type Select Rating de…" at bounding box center [867, 456] width 1375 height 604
click at [1033, 176] on span "Scheduling" at bounding box center [1099, 187] width 138 height 23
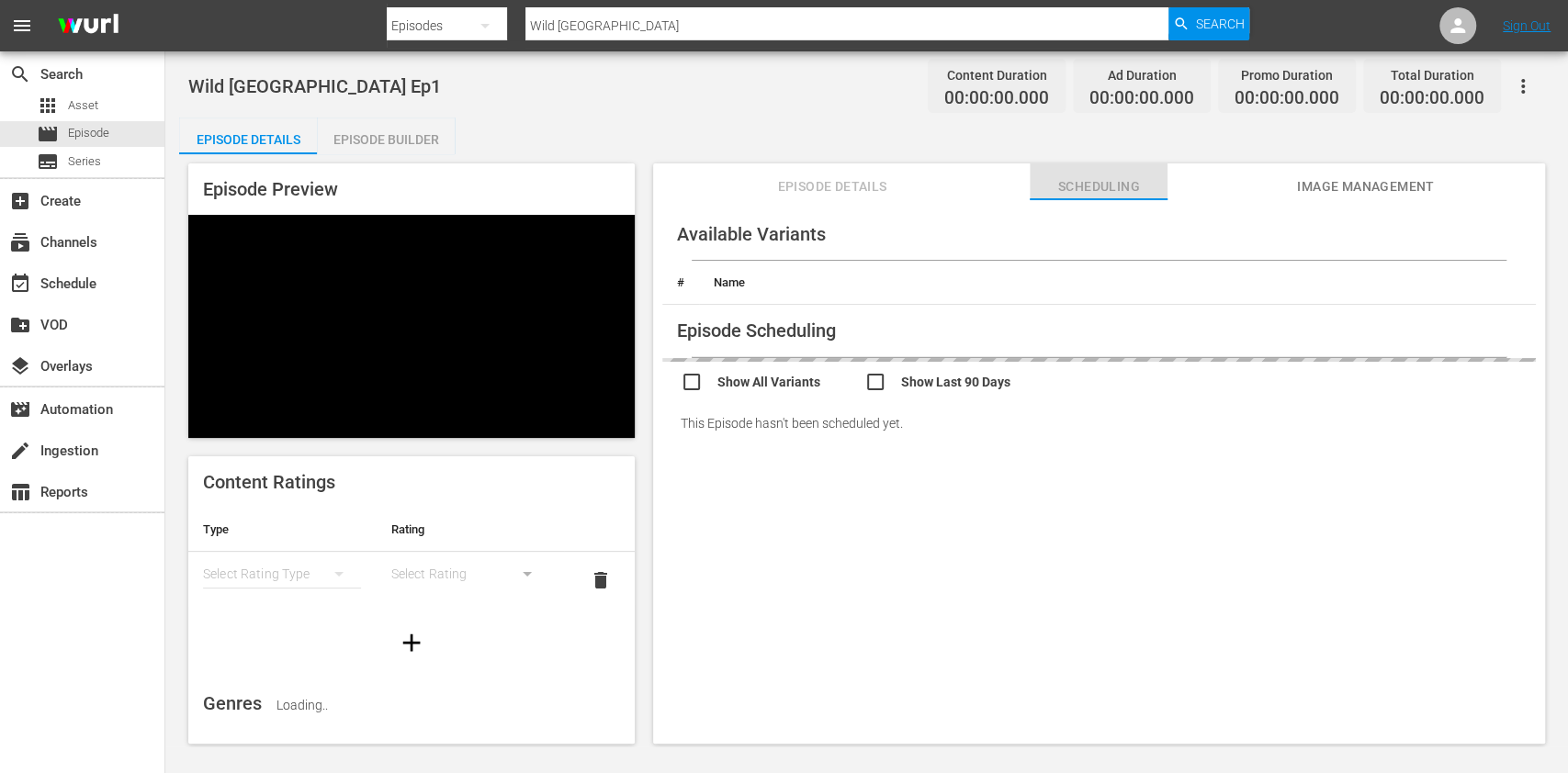
click at [1081, 196] on span "Scheduling" at bounding box center [1099, 187] width 138 height 23
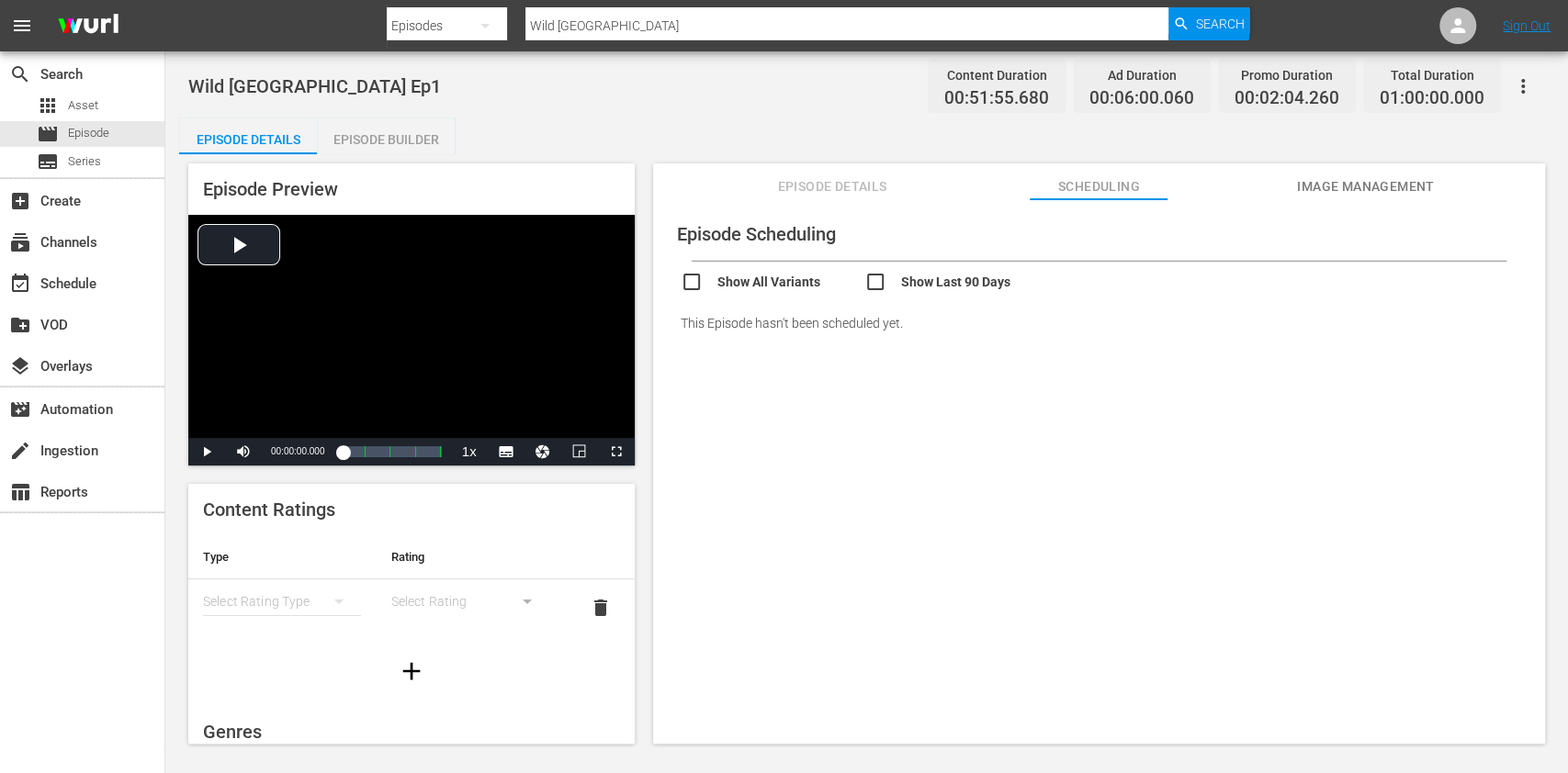
click at [360, 152] on div "Episode Builder" at bounding box center [385, 139] width 138 height 44
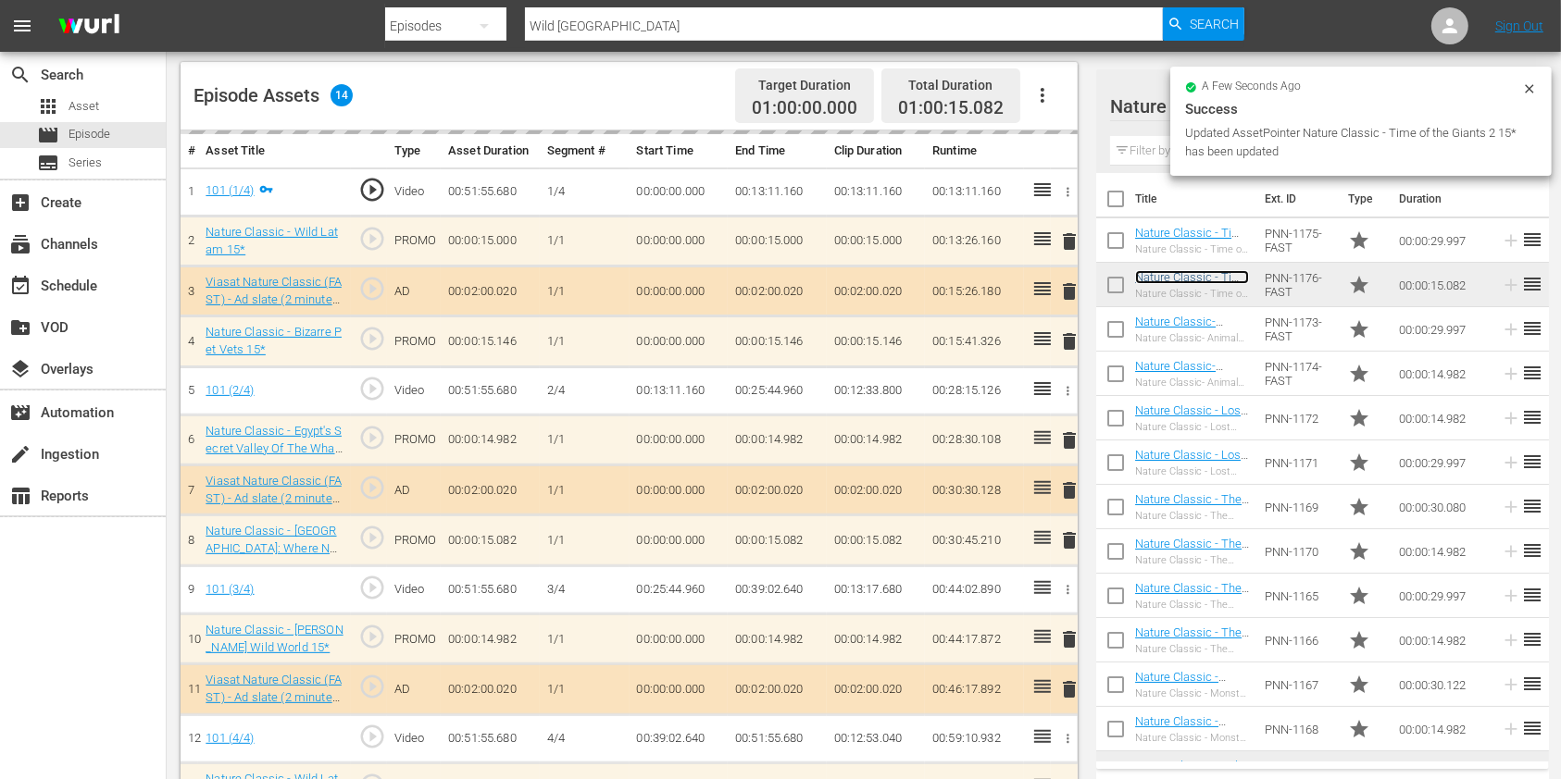
scroll to position [570, 0]
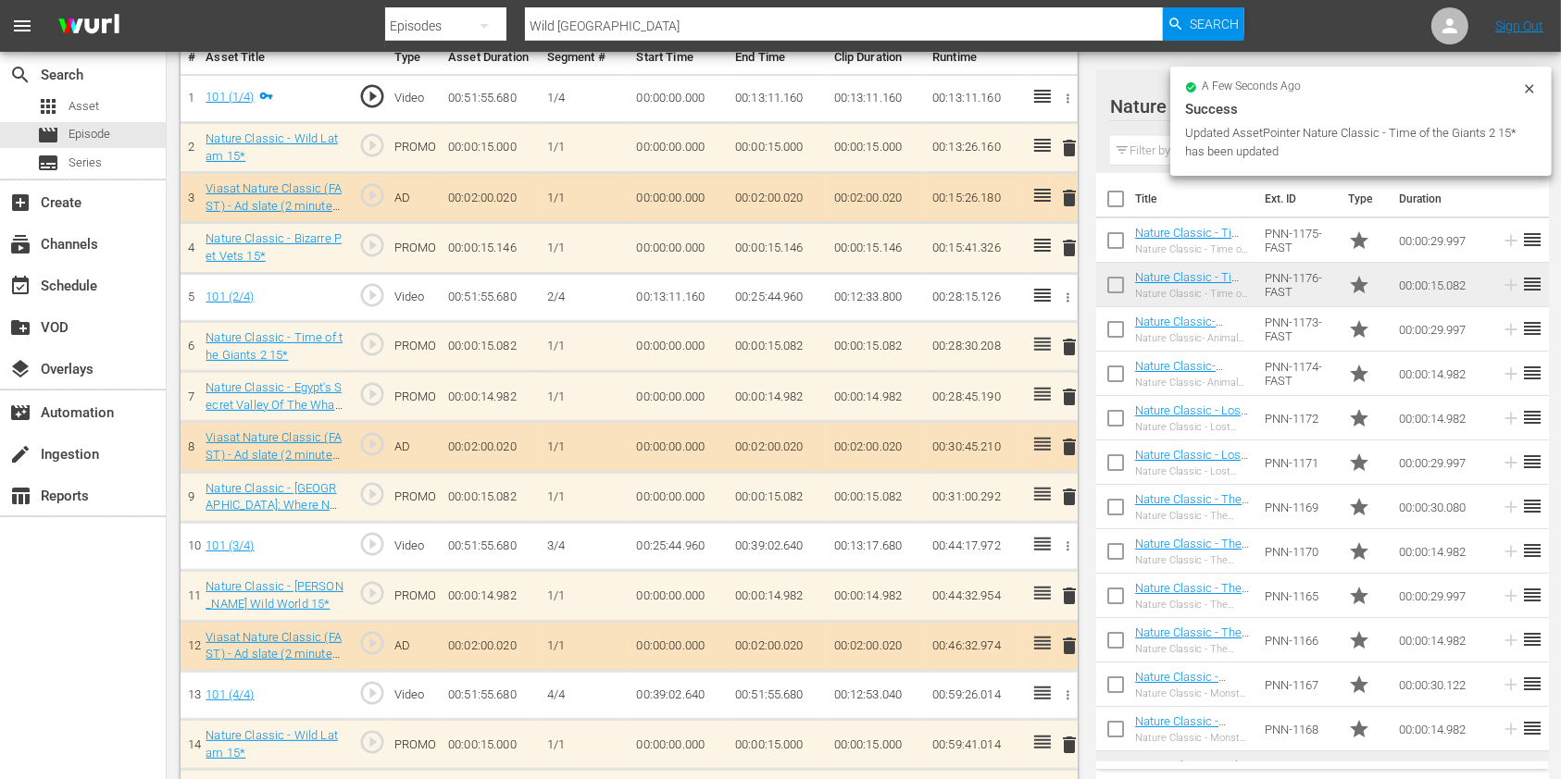
click at [1062, 400] on span "delete" at bounding box center [1069, 397] width 22 height 22
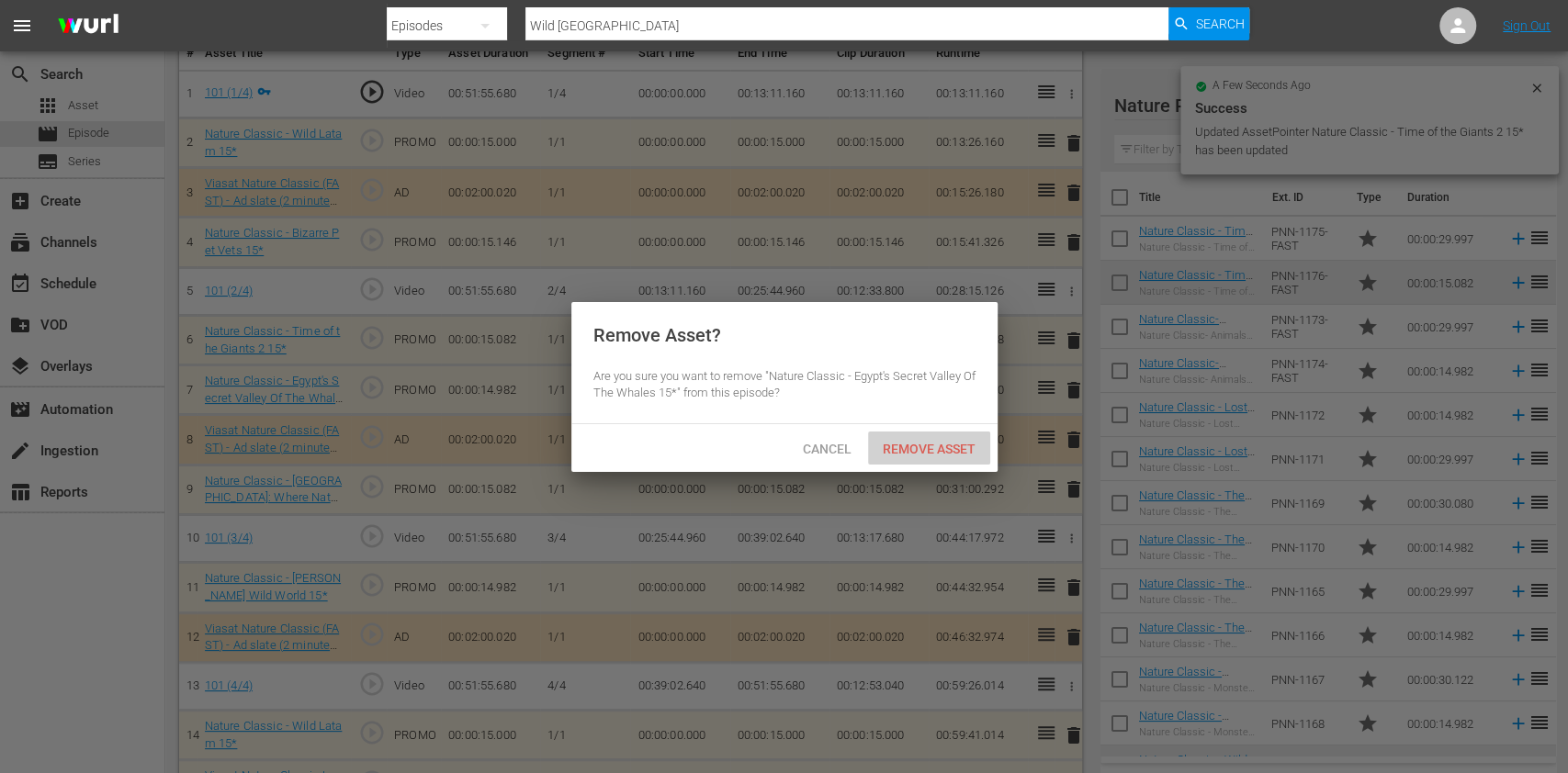
click at [923, 446] on span "Remove Asset" at bounding box center [929, 449] width 122 height 15
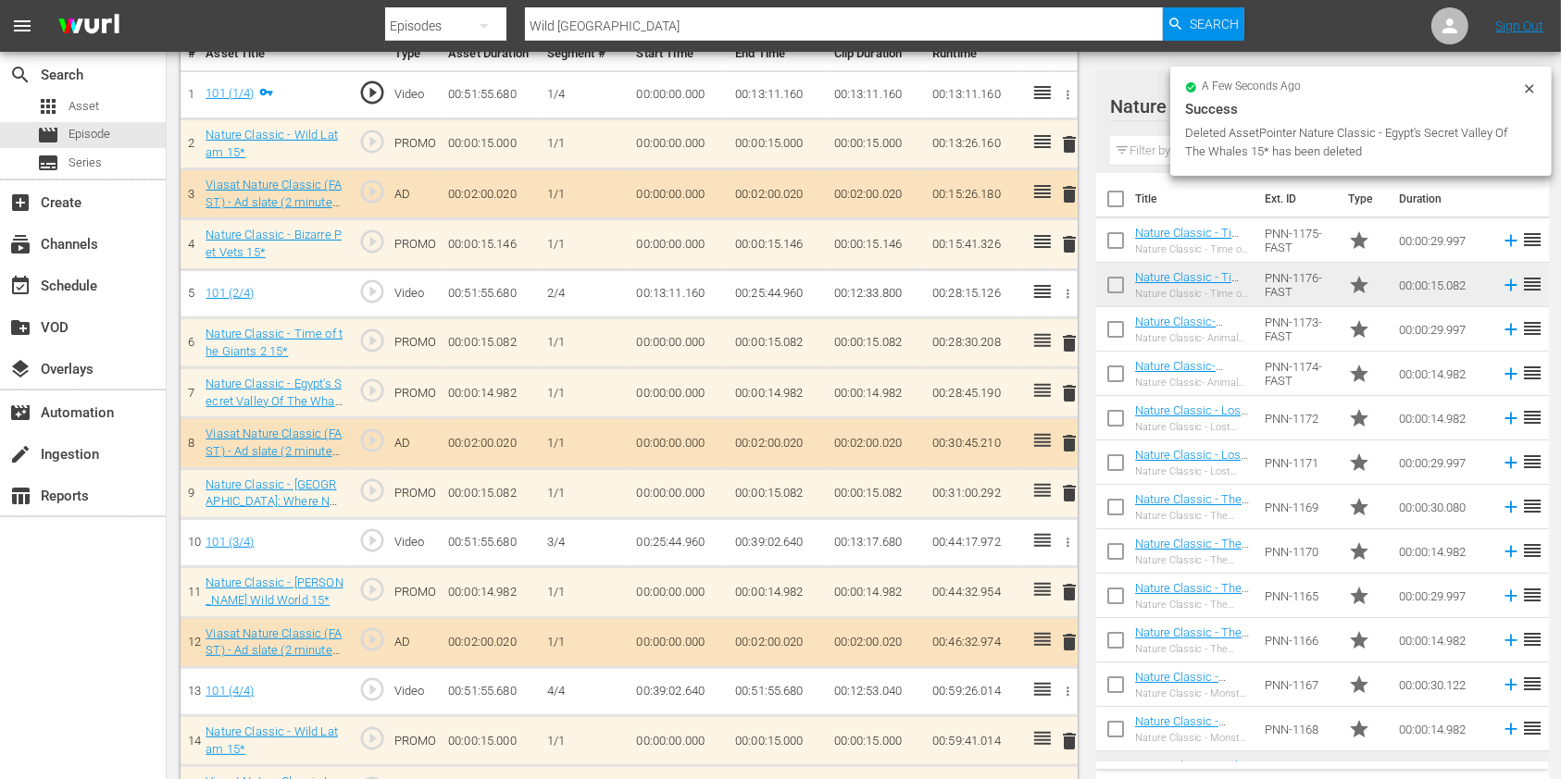
scroll to position [566, 0]
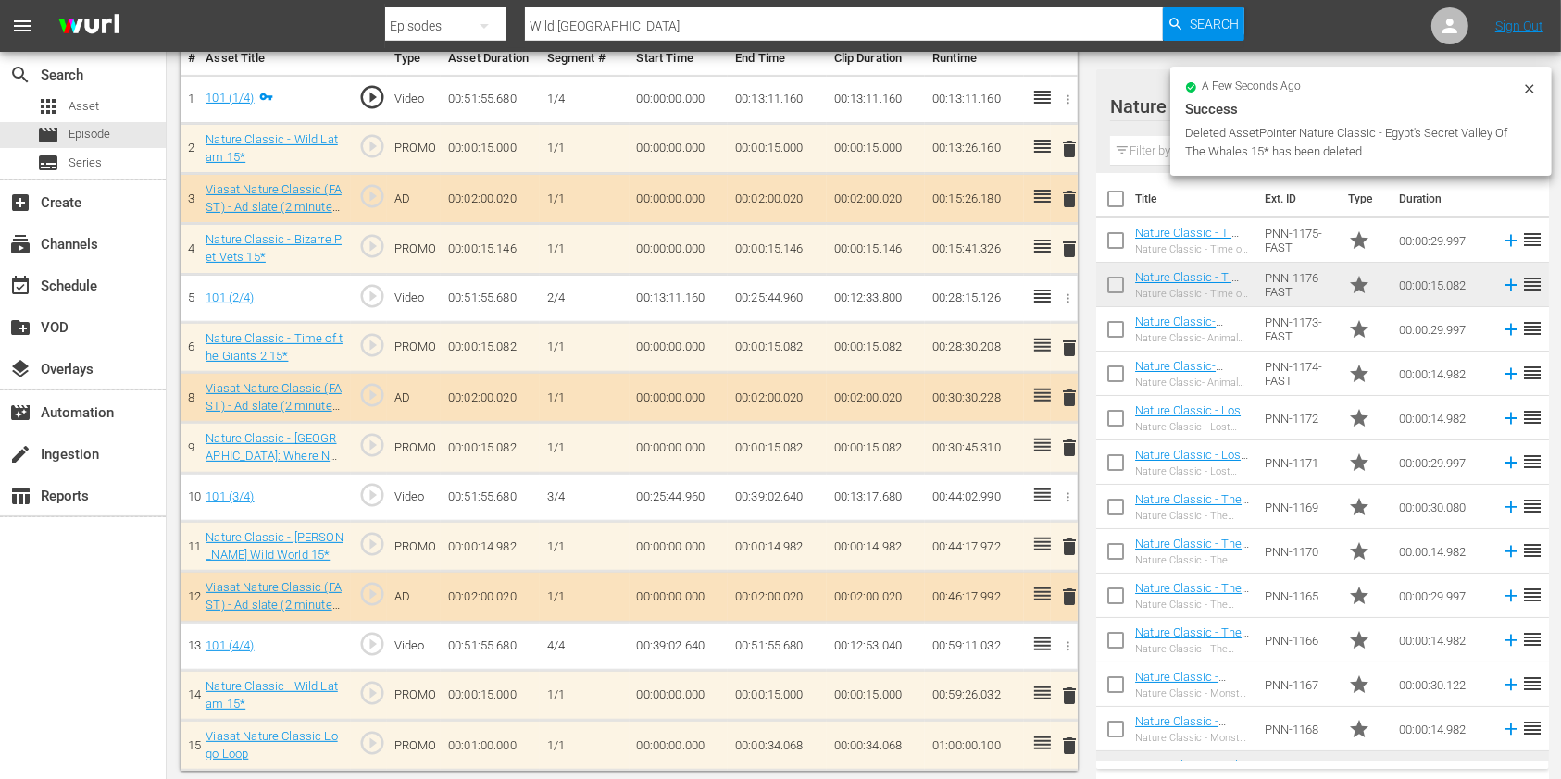
click at [1156, 156] on input "text" at bounding box center [1322, 151] width 425 height 30
type input "o"
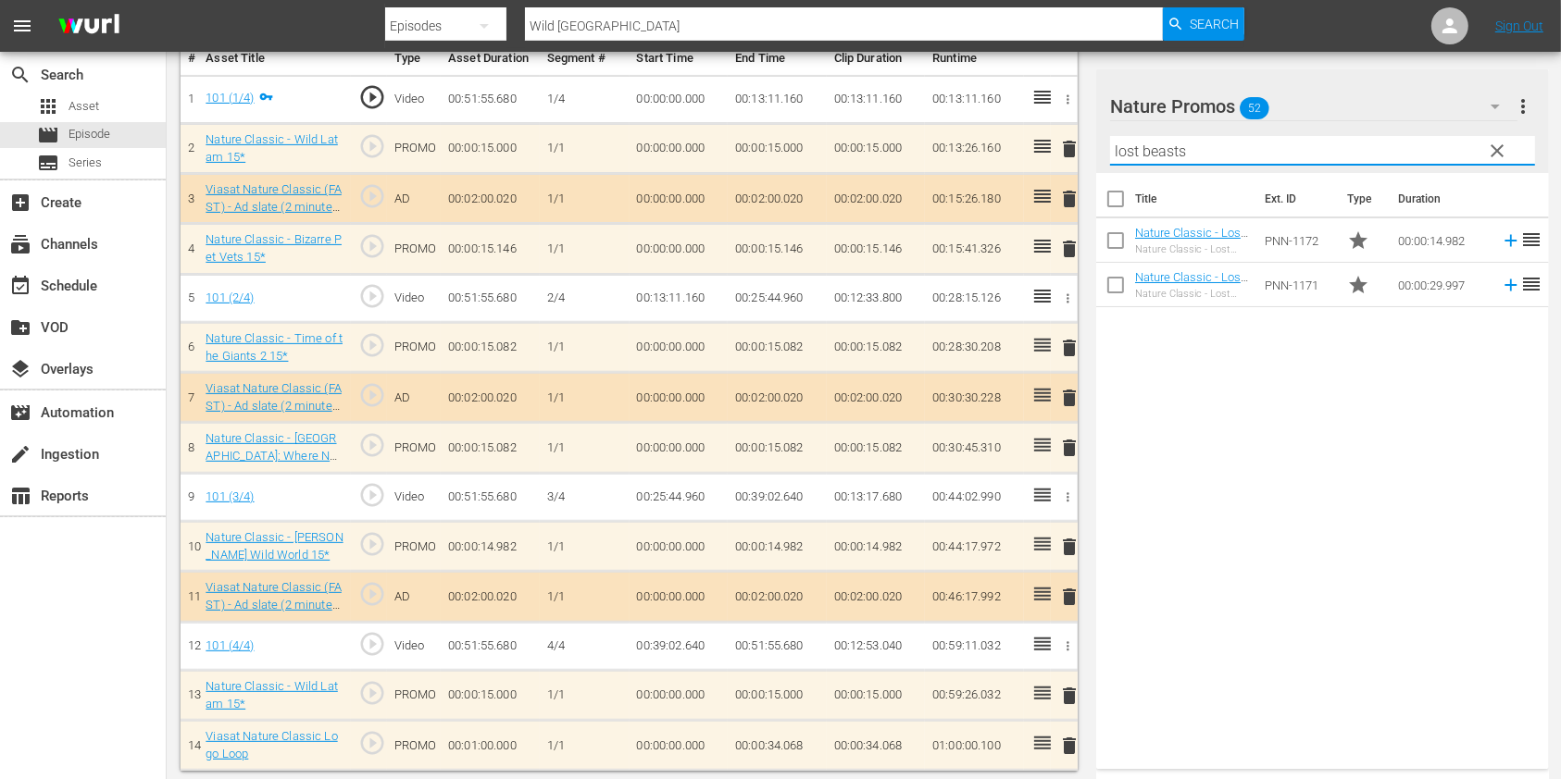
type input "lost beasts"
click at [1298, 465] on div "Title Ext. ID Type Duration Nature Classic - Lost Beasts Unearthed S2 15* Natur…" at bounding box center [1322, 467] width 453 height 589
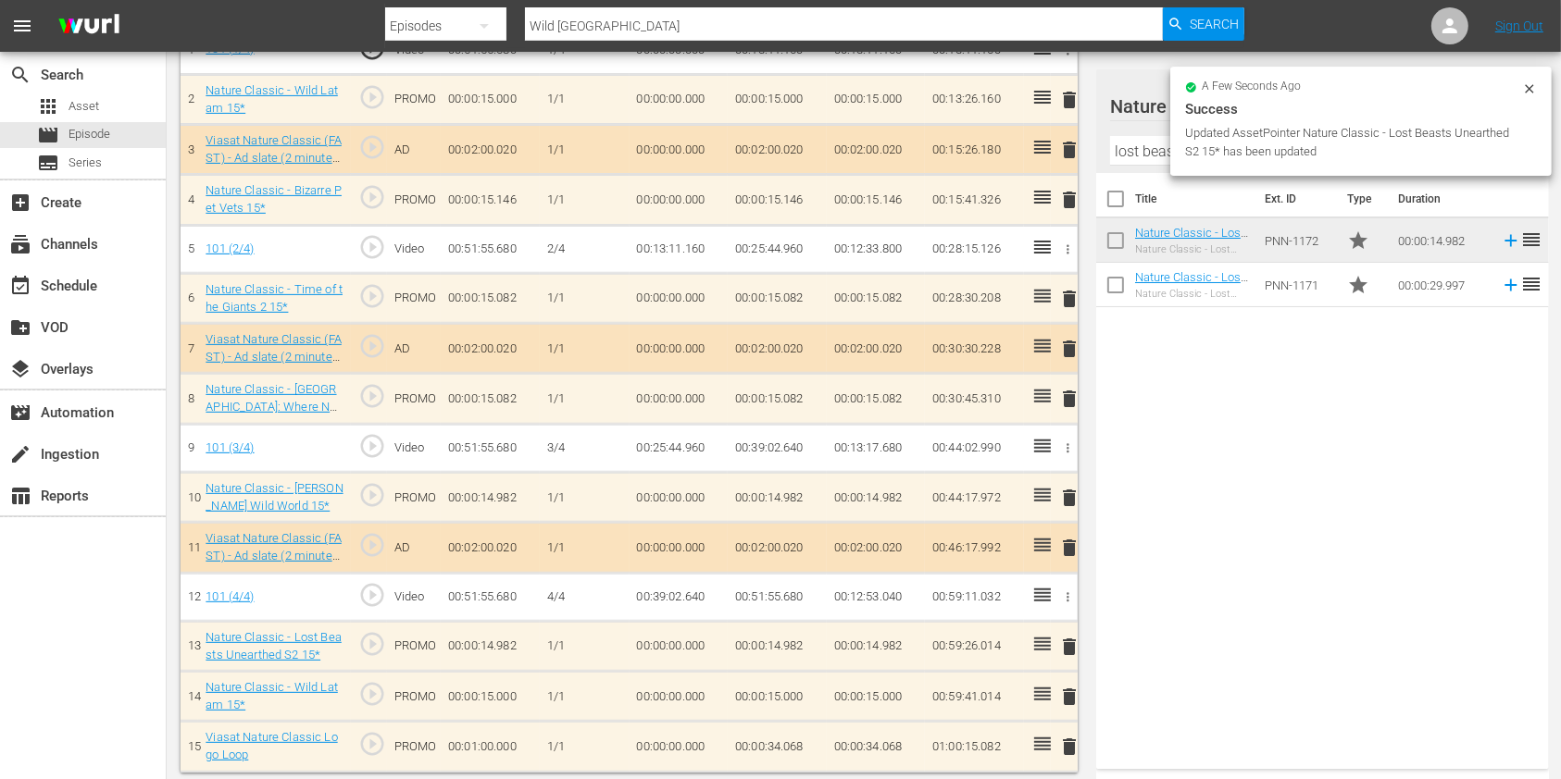
scroll to position [616, 0]
click at [1066, 685] on span "delete" at bounding box center [1069, 696] width 22 height 22
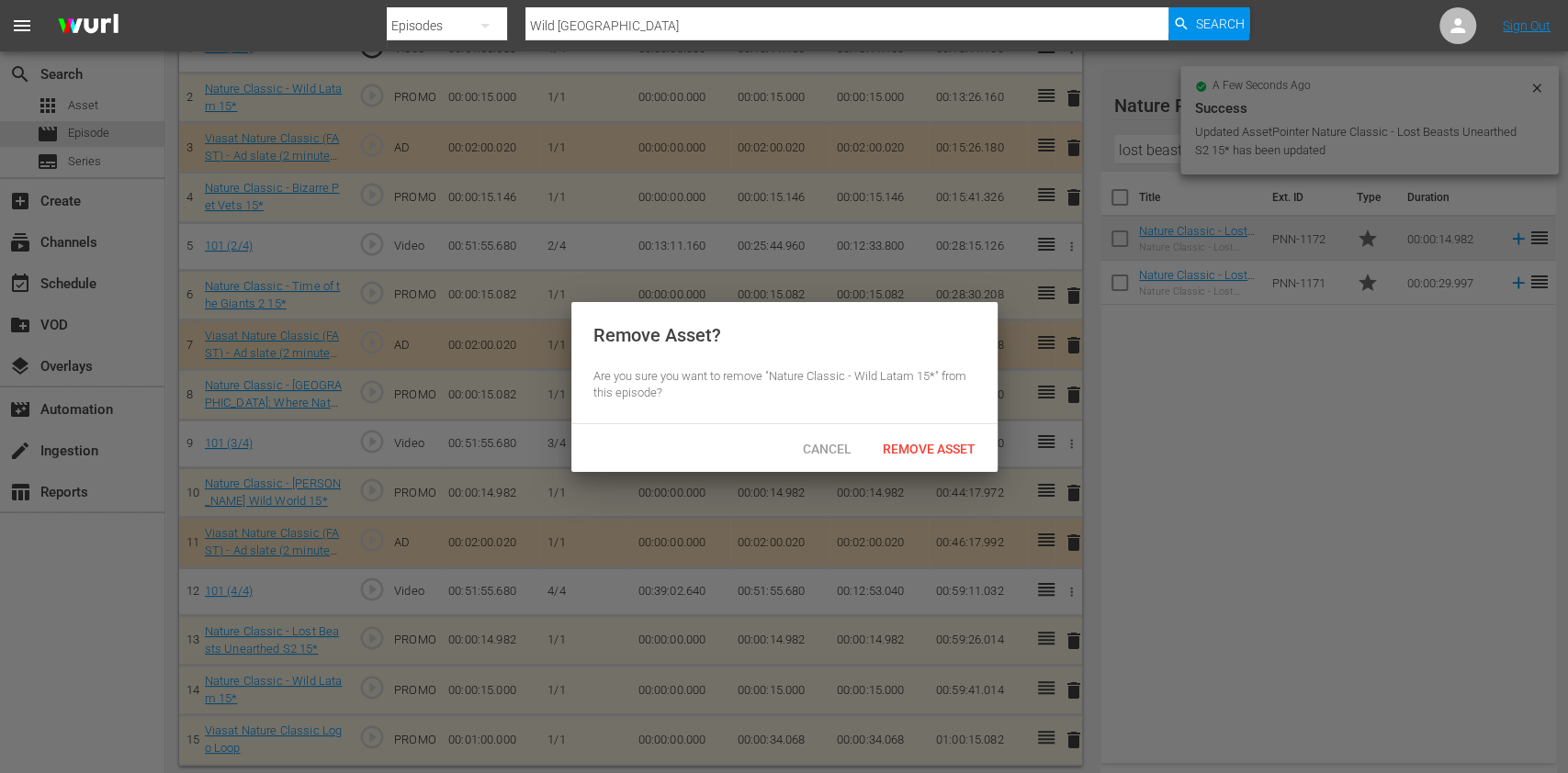
click at [964, 470] on div "Cancel Remove Asset" at bounding box center [785, 449] width 427 height 48
click at [963, 458] on div "Remove Asset" at bounding box center [929, 449] width 122 height 34
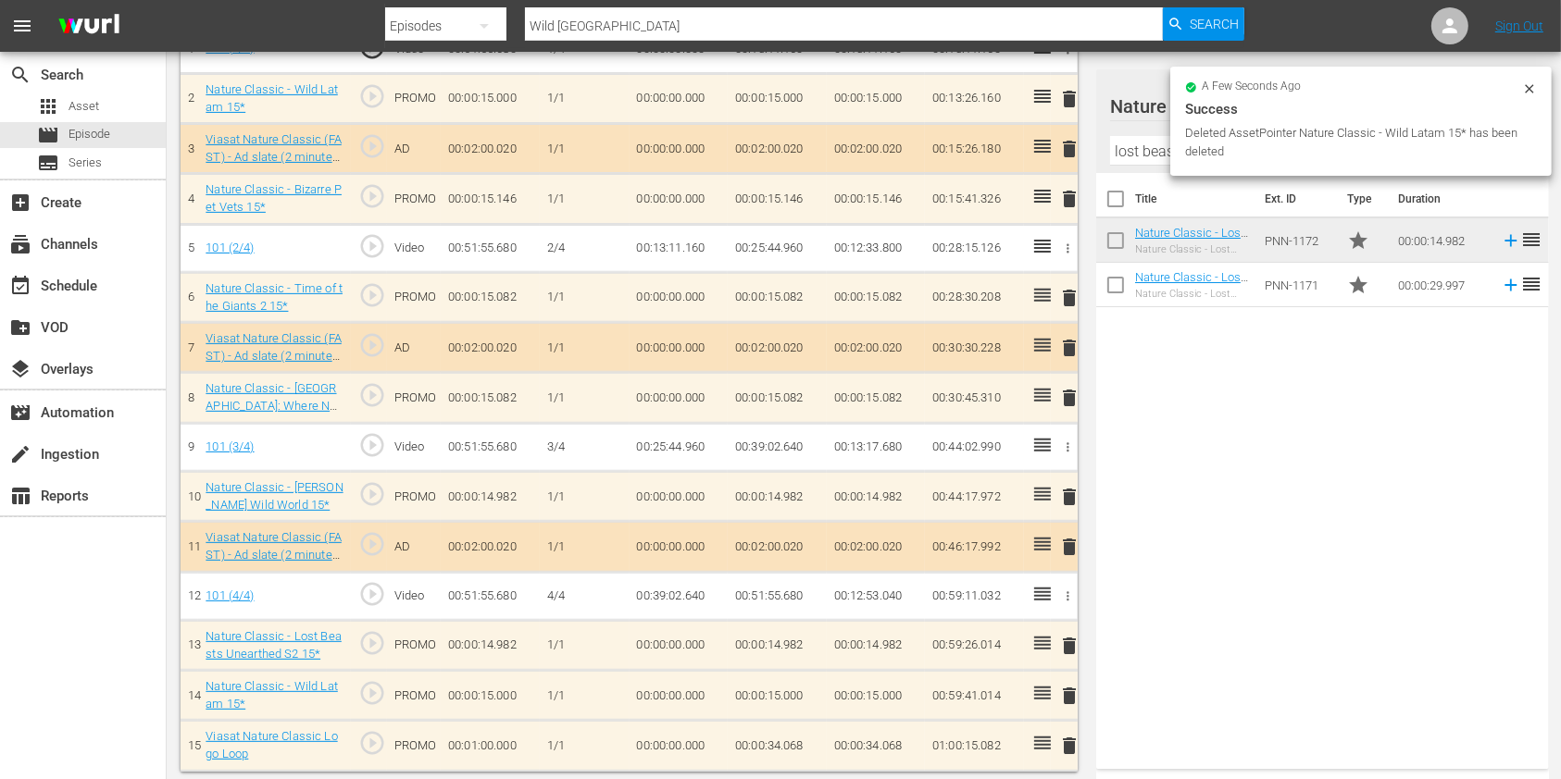
scroll to position [566, 0]
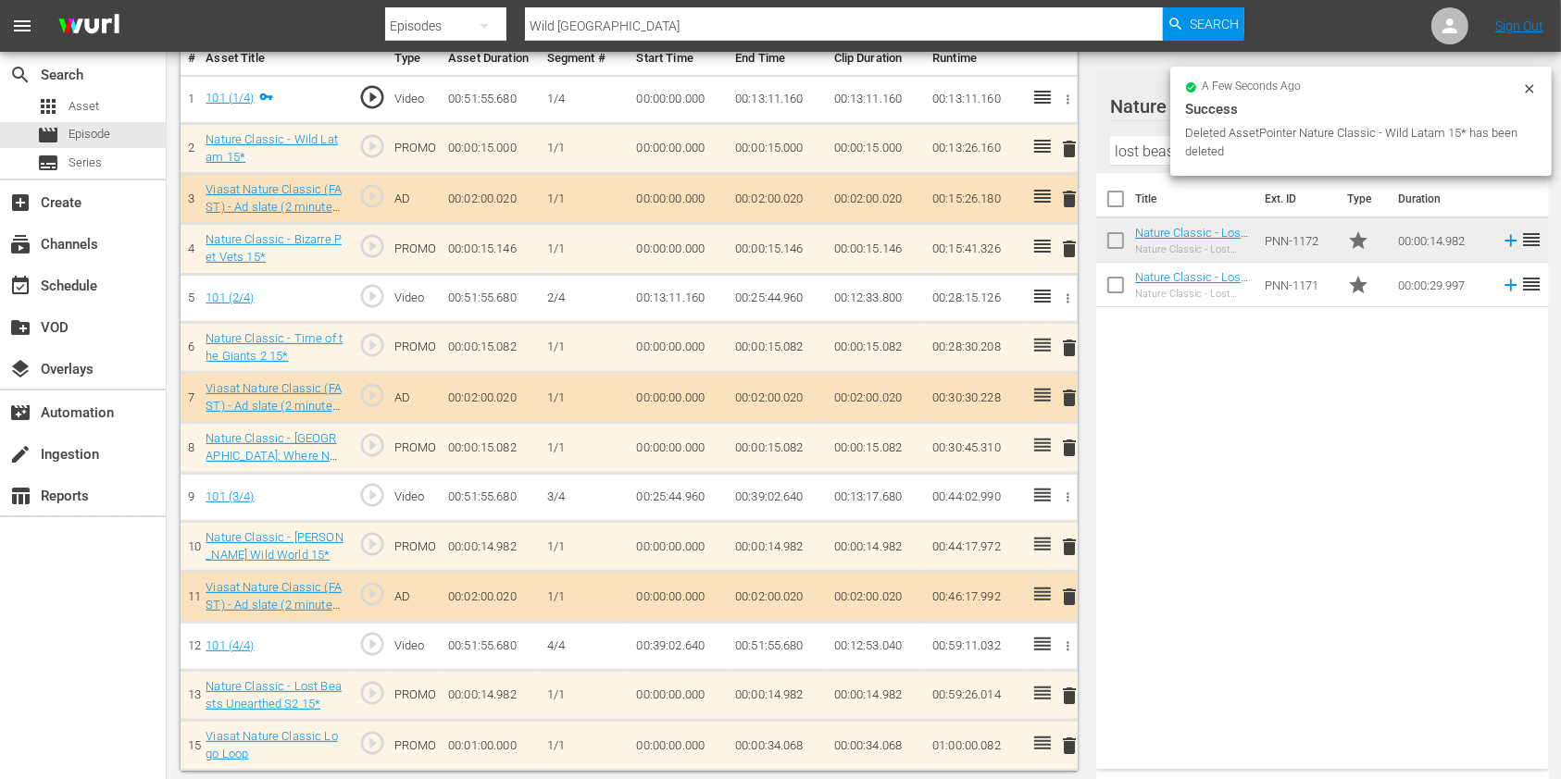
click at [791, 753] on td "00:00:34.068" at bounding box center [777, 746] width 99 height 50
click at [791, 741] on td "00:00:34.068" at bounding box center [777, 746] width 99 height 50
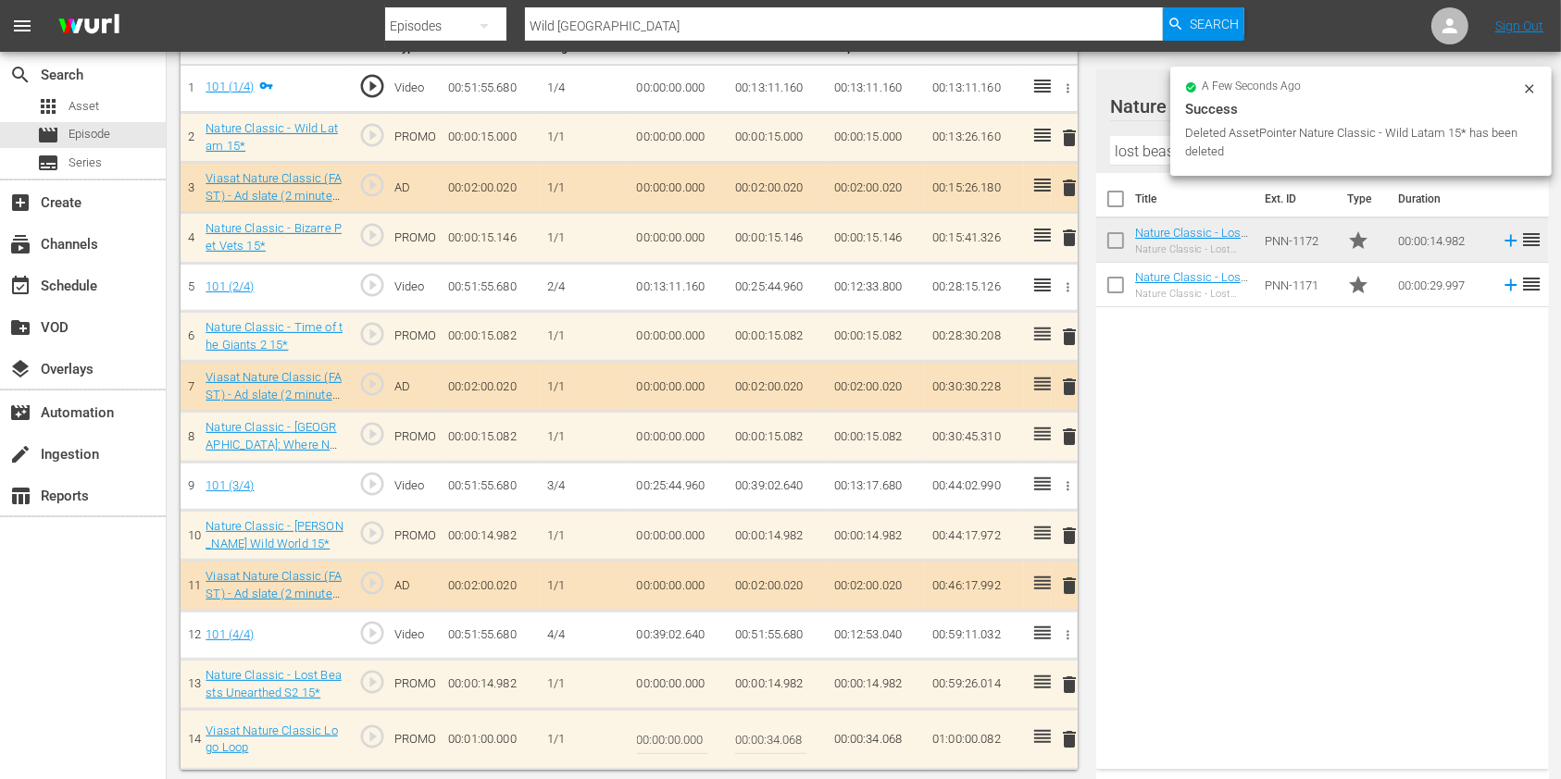
click at [780, 739] on input "00:00:34.068" at bounding box center [770, 739] width 71 height 44
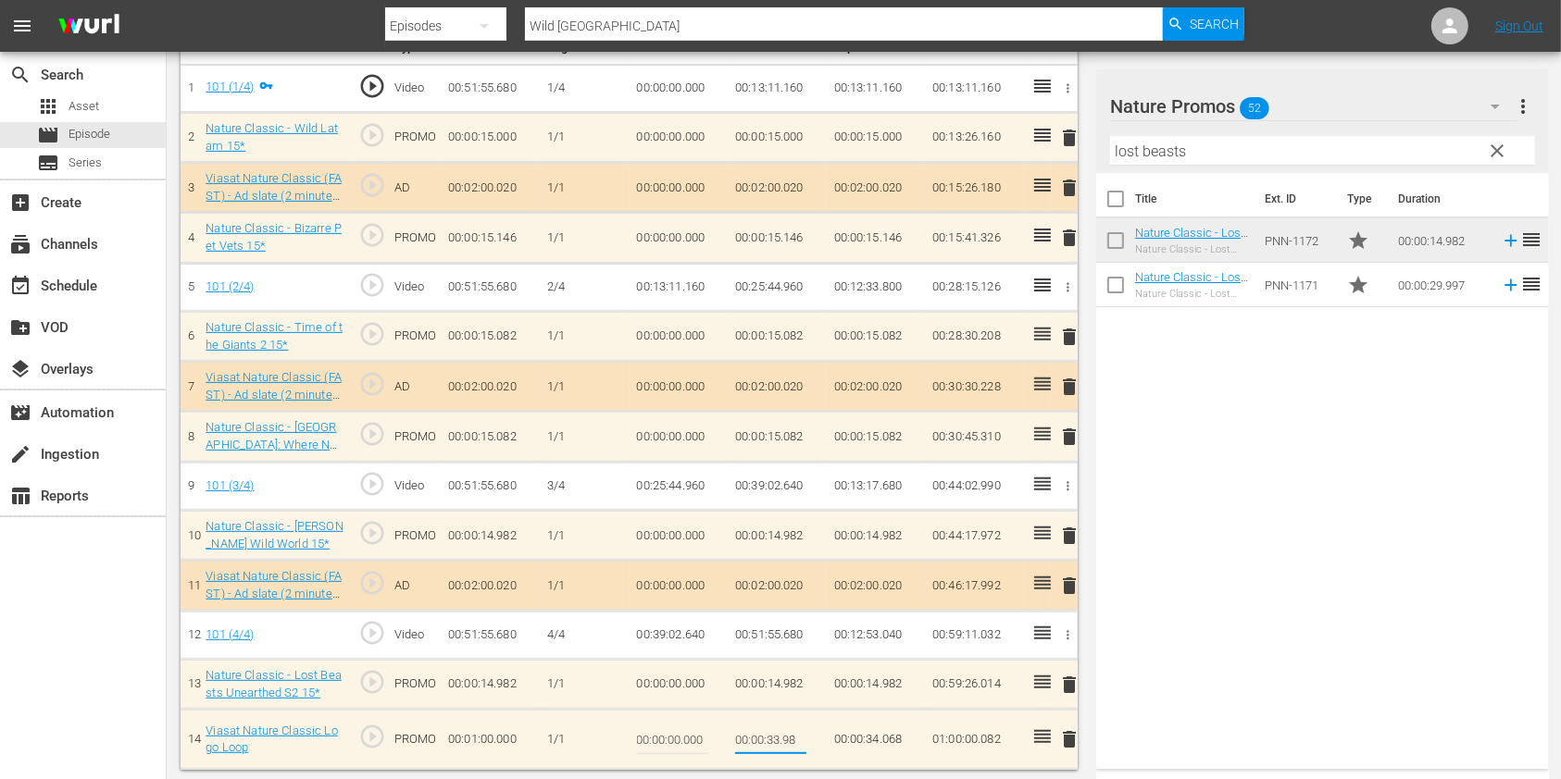
type input "00:00:33.986"
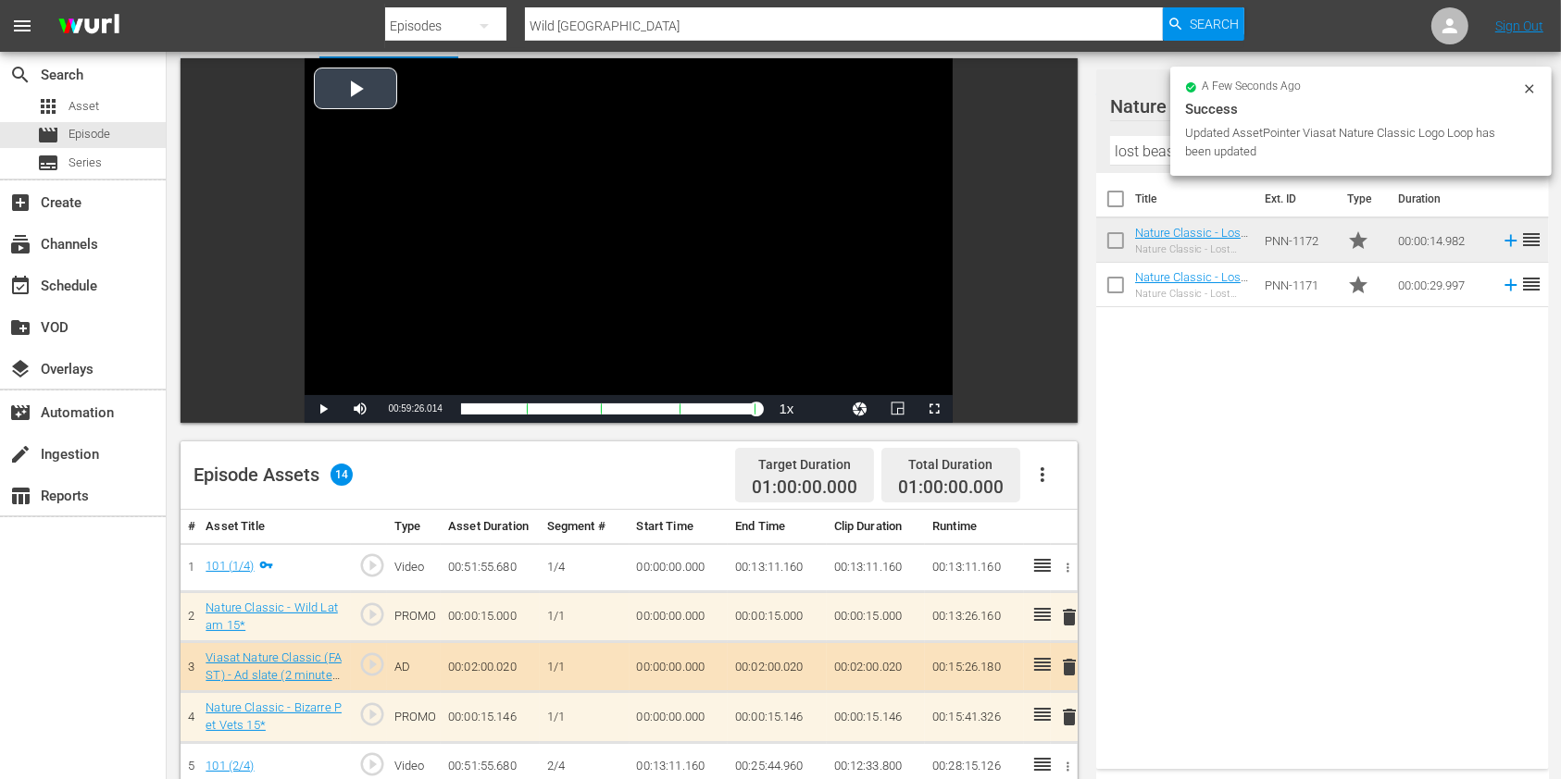
scroll to position [0, 0]
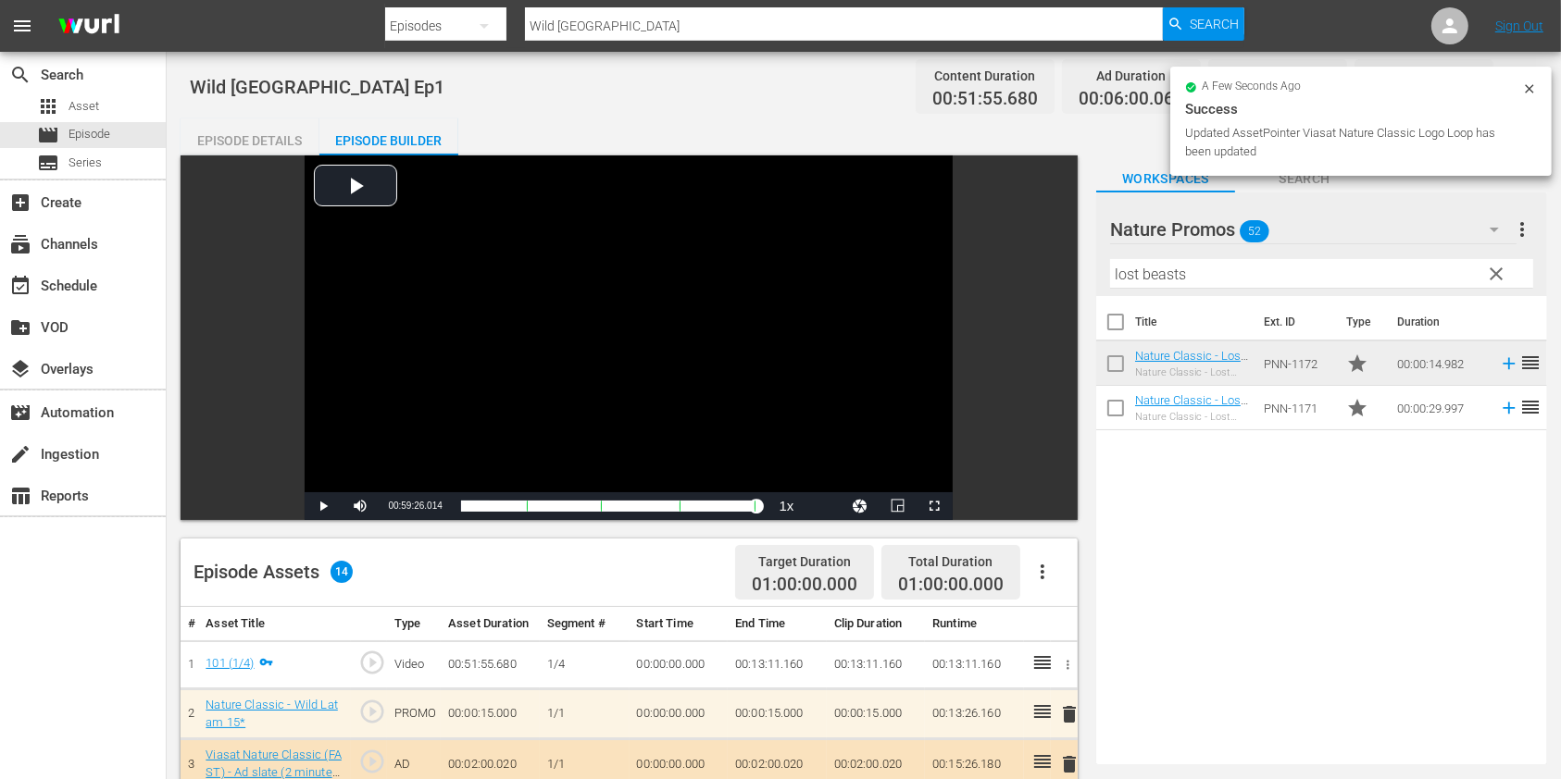
click at [697, 36] on input "Wild [GEOGRAPHIC_DATA]" at bounding box center [844, 26] width 638 height 44
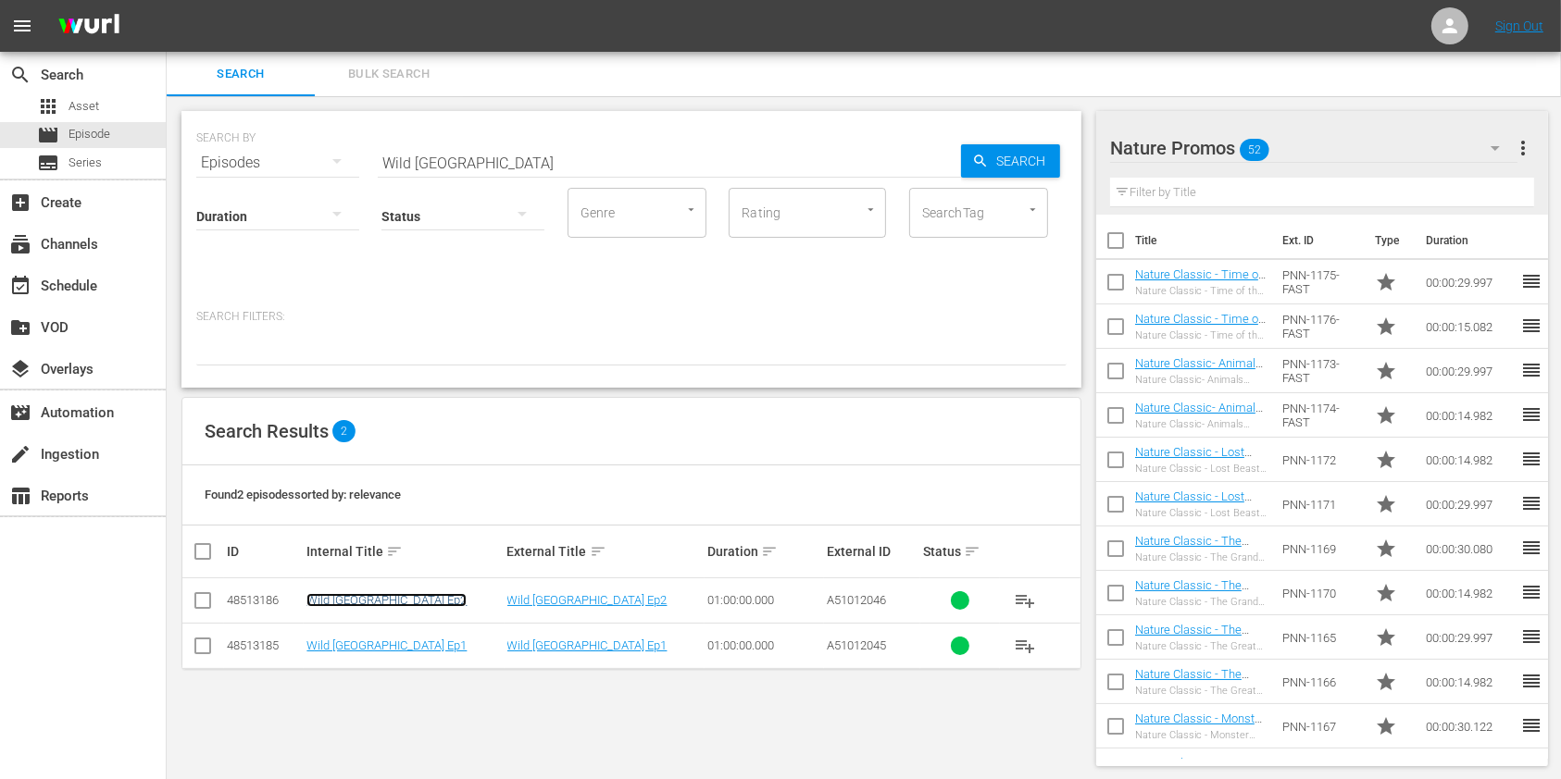
click at [373, 600] on link "Wild [GEOGRAPHIC_DATA] Ep2" at bounding box center [386, 600] width 160 height 14
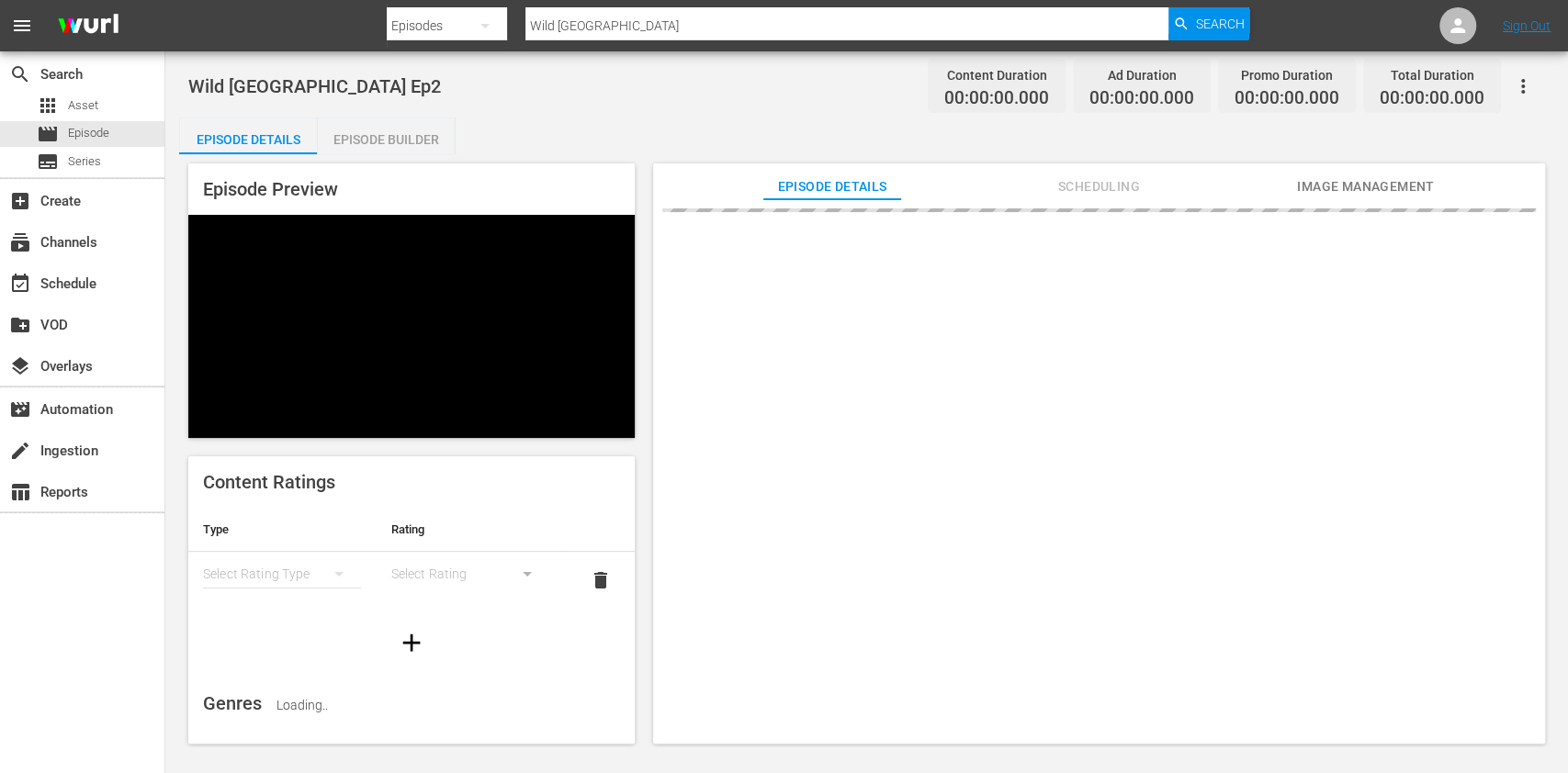
click at [345, 133] on div "Episode Builder" at bounding box center [385, 139] width 138 height 44
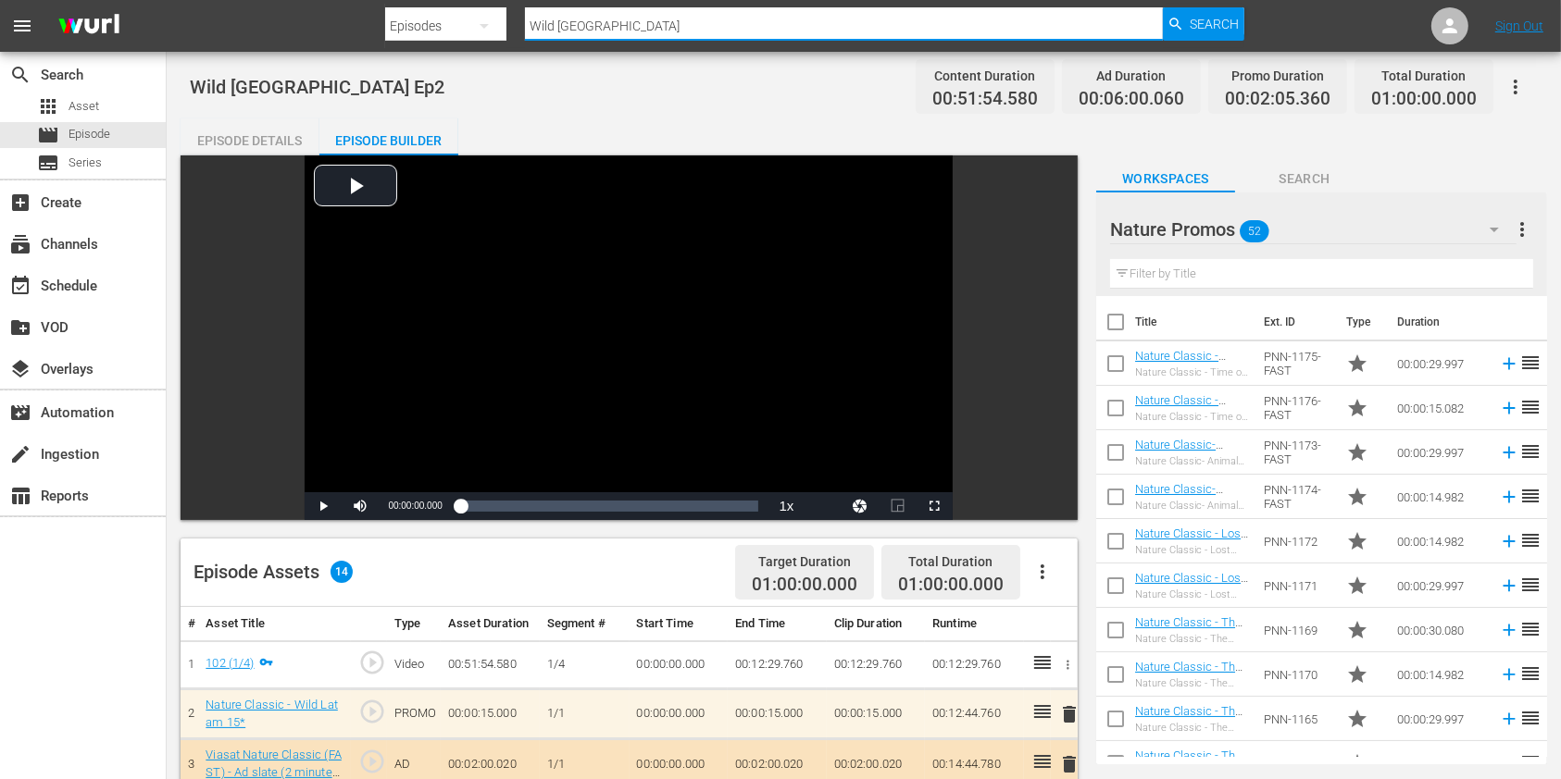
drag, startPoint x: 672, startPoint y: 28, endPoint x: 645, endPoint y: 29, distance: 26.9
click at [645, 29] on input "Wild [GEOGRAPHIC_DATA]" at bounding box center [844, 26] width 638 height 44
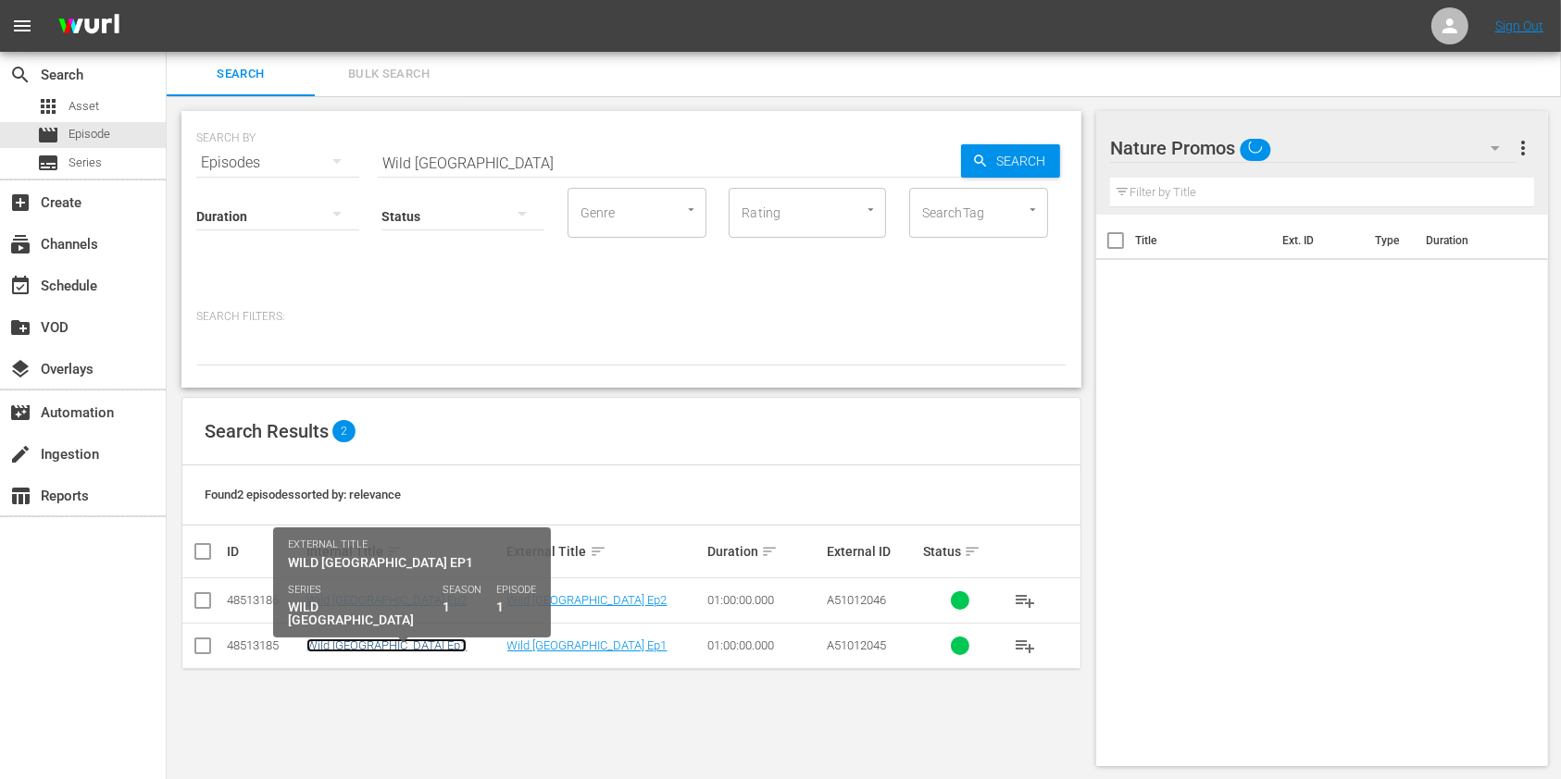
click at [394, 641] on link "Wild [GEOGRAPHIC_DATA] Ep1" at bounding box center [386, 646] width 160 height 14
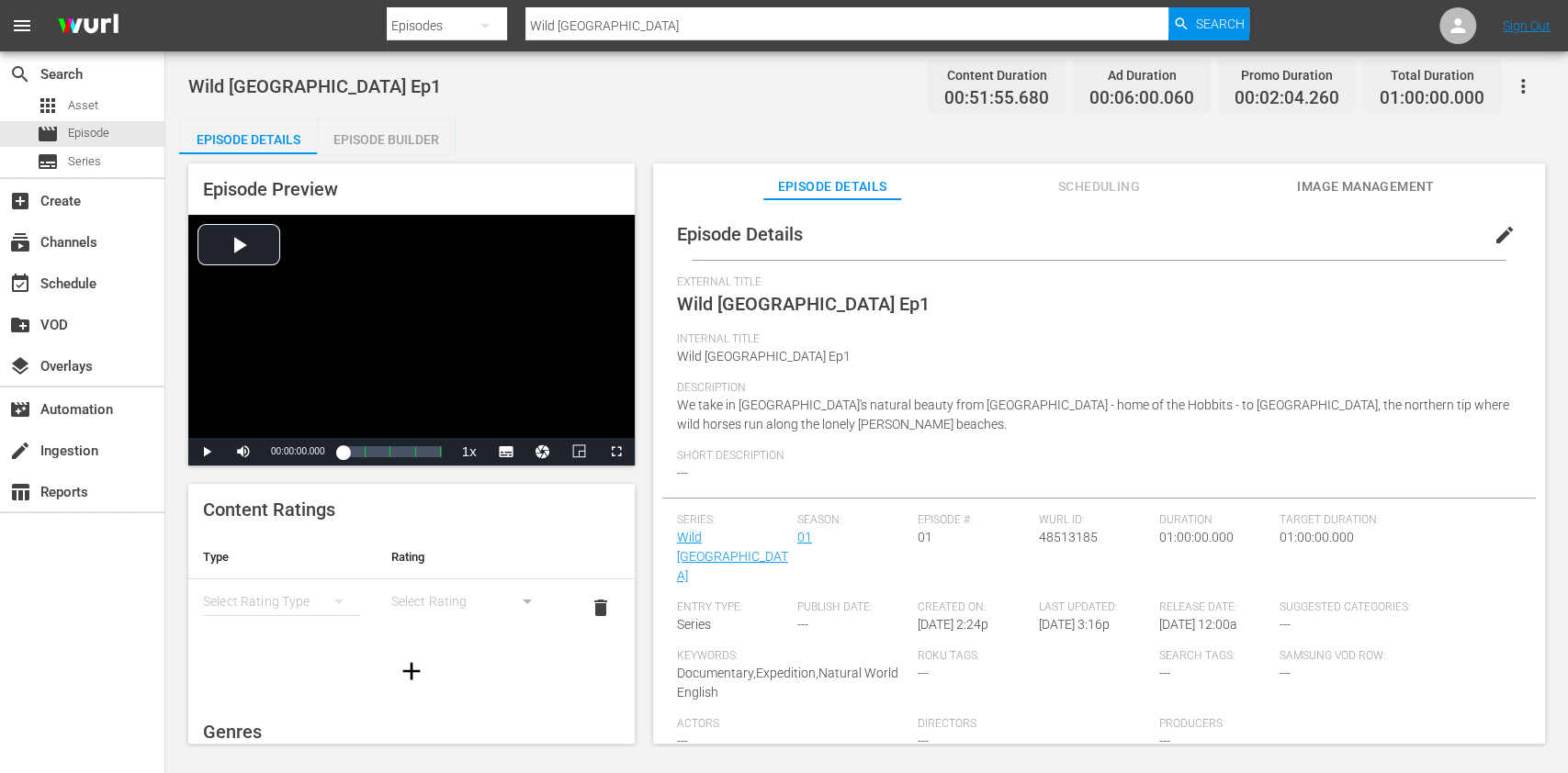
click at [366, 118] on div "Episode Builder" at bounding box center [385, 139] width 138 height 44
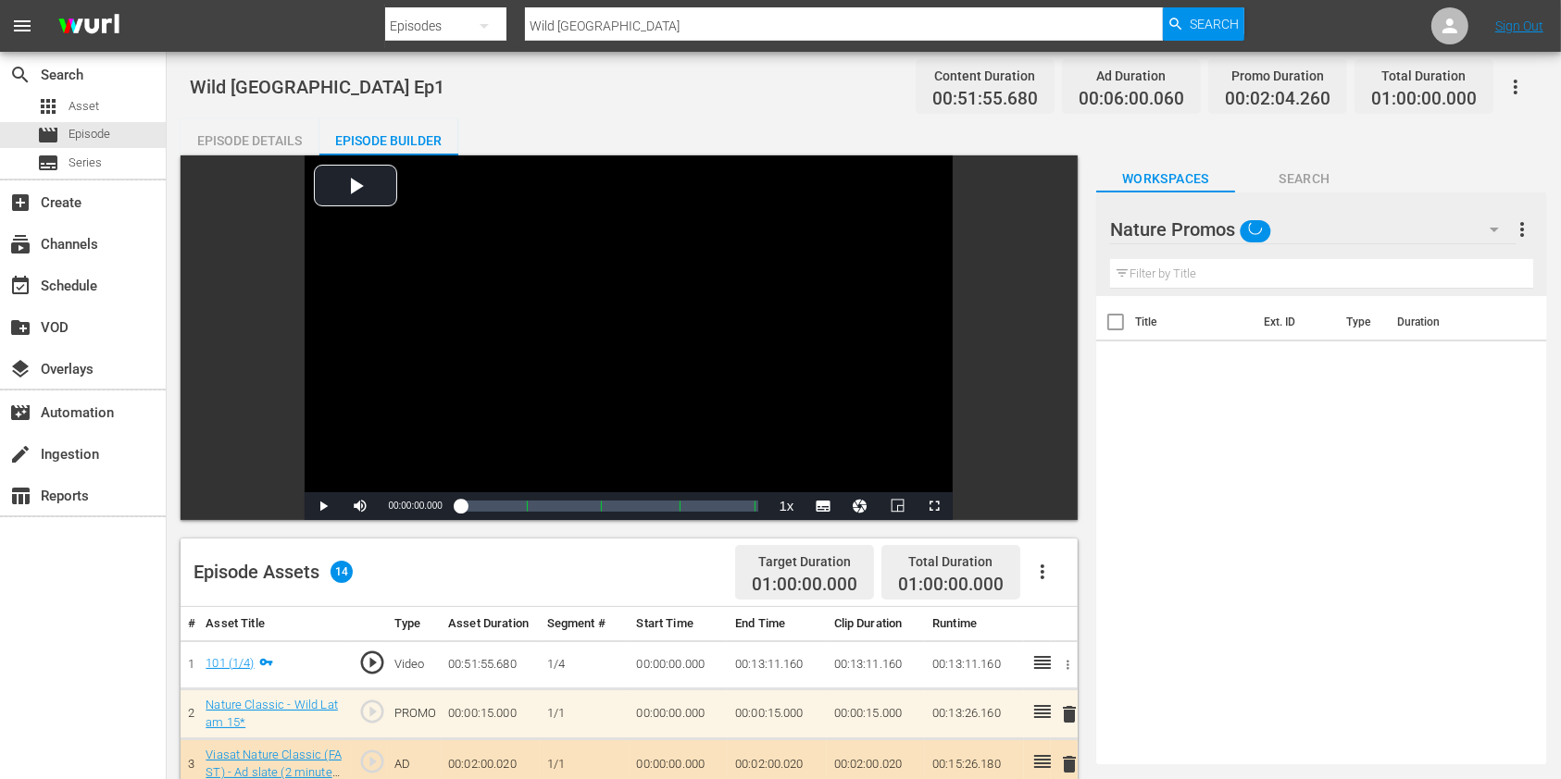
click at [1250, 263] on input "text" at bounding box center [1321, 274] width 423 height 30
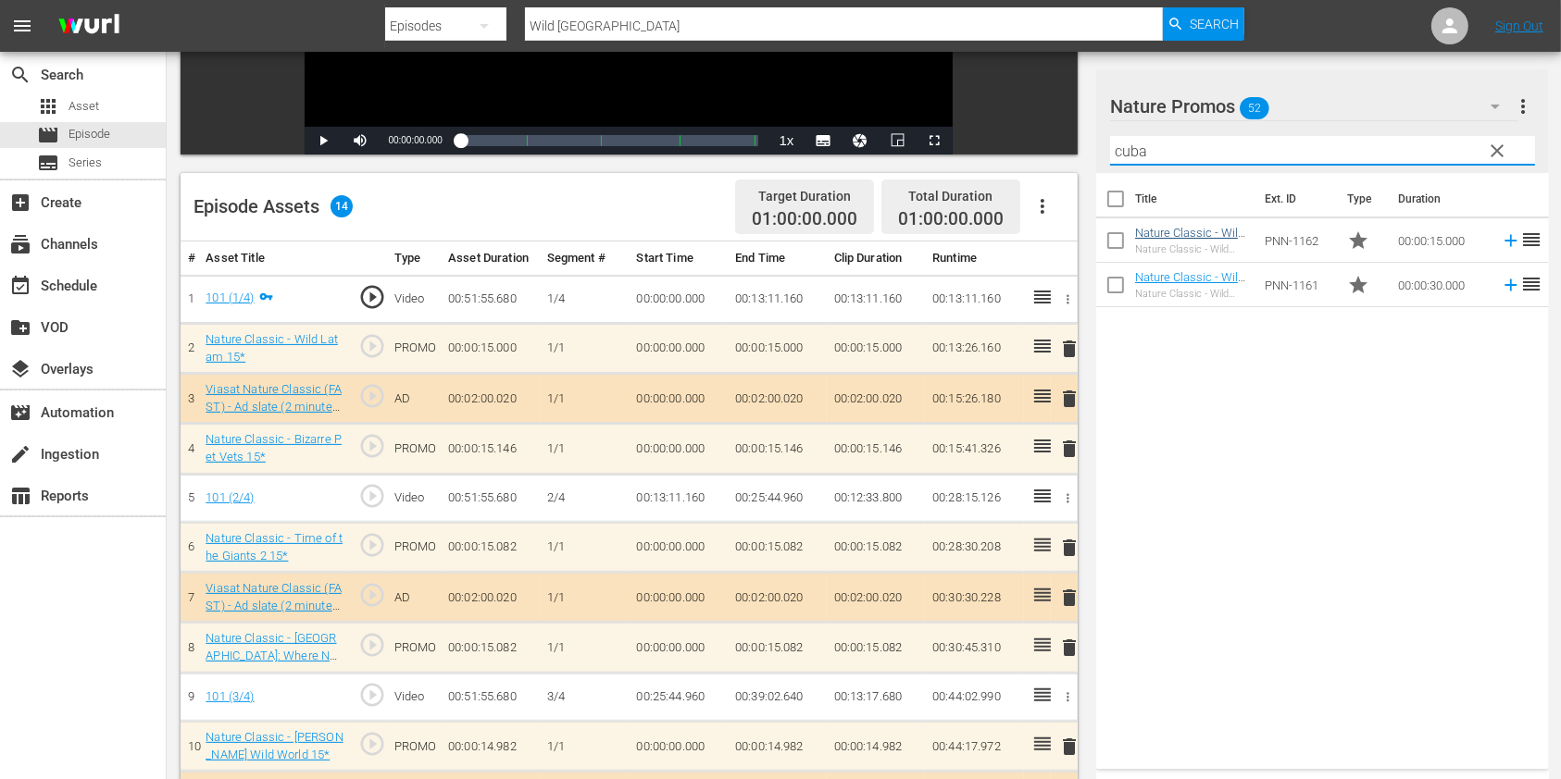
scroll to position [370, 0]
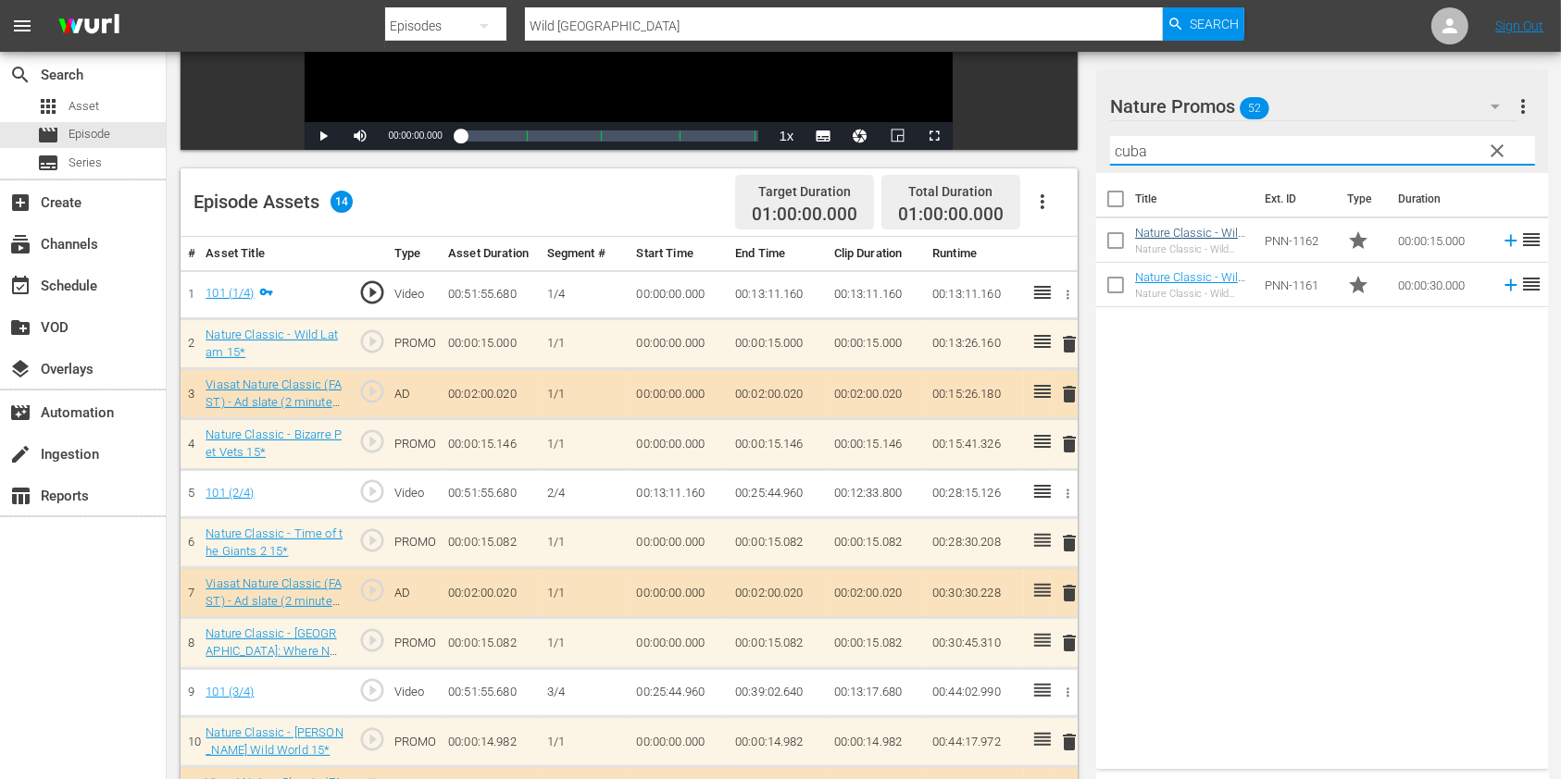
type input "cuba"
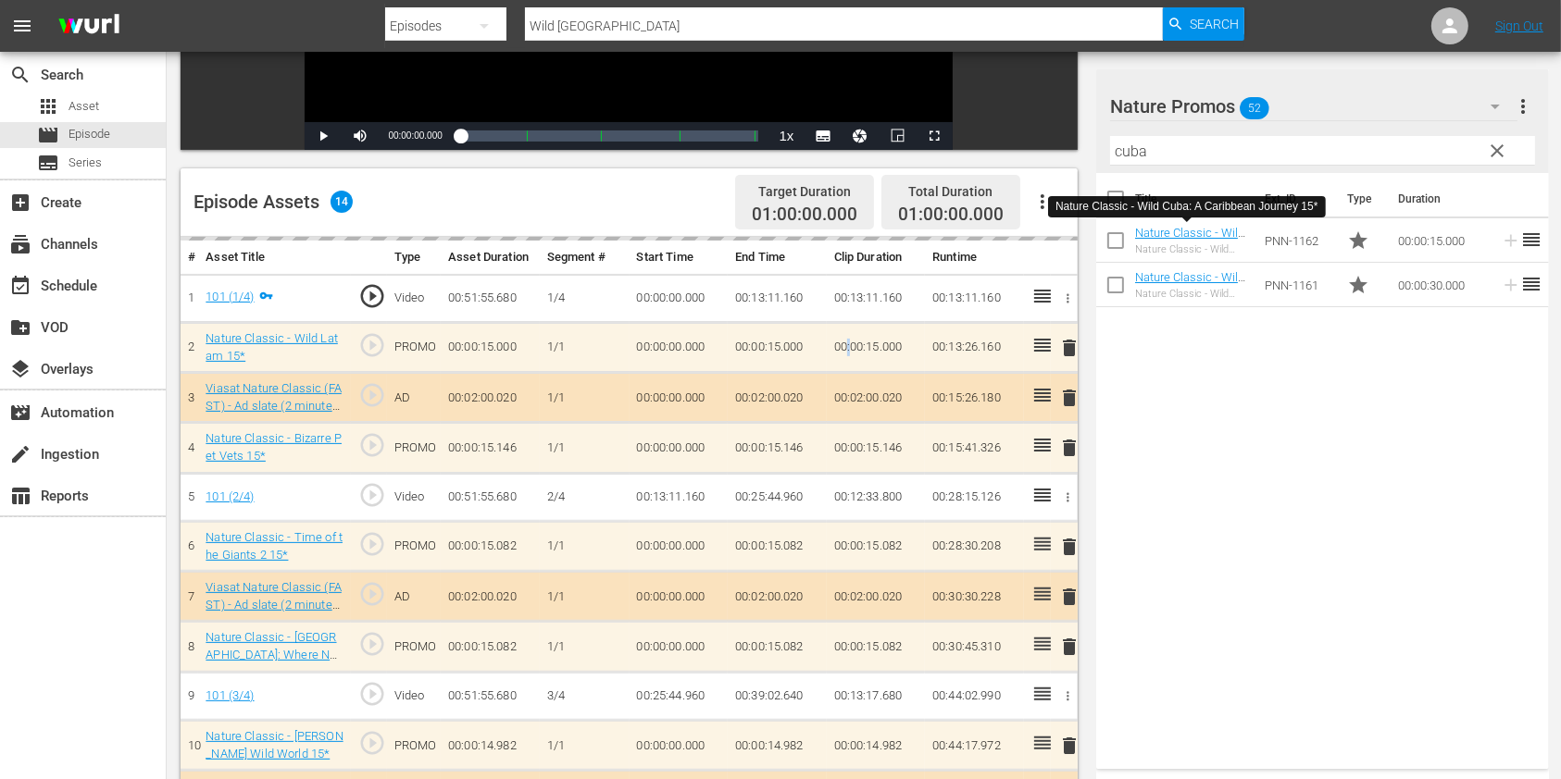
click at [848, 346] on td "00:00:15.000" at bounding box center [876, 348] width 99 height 50
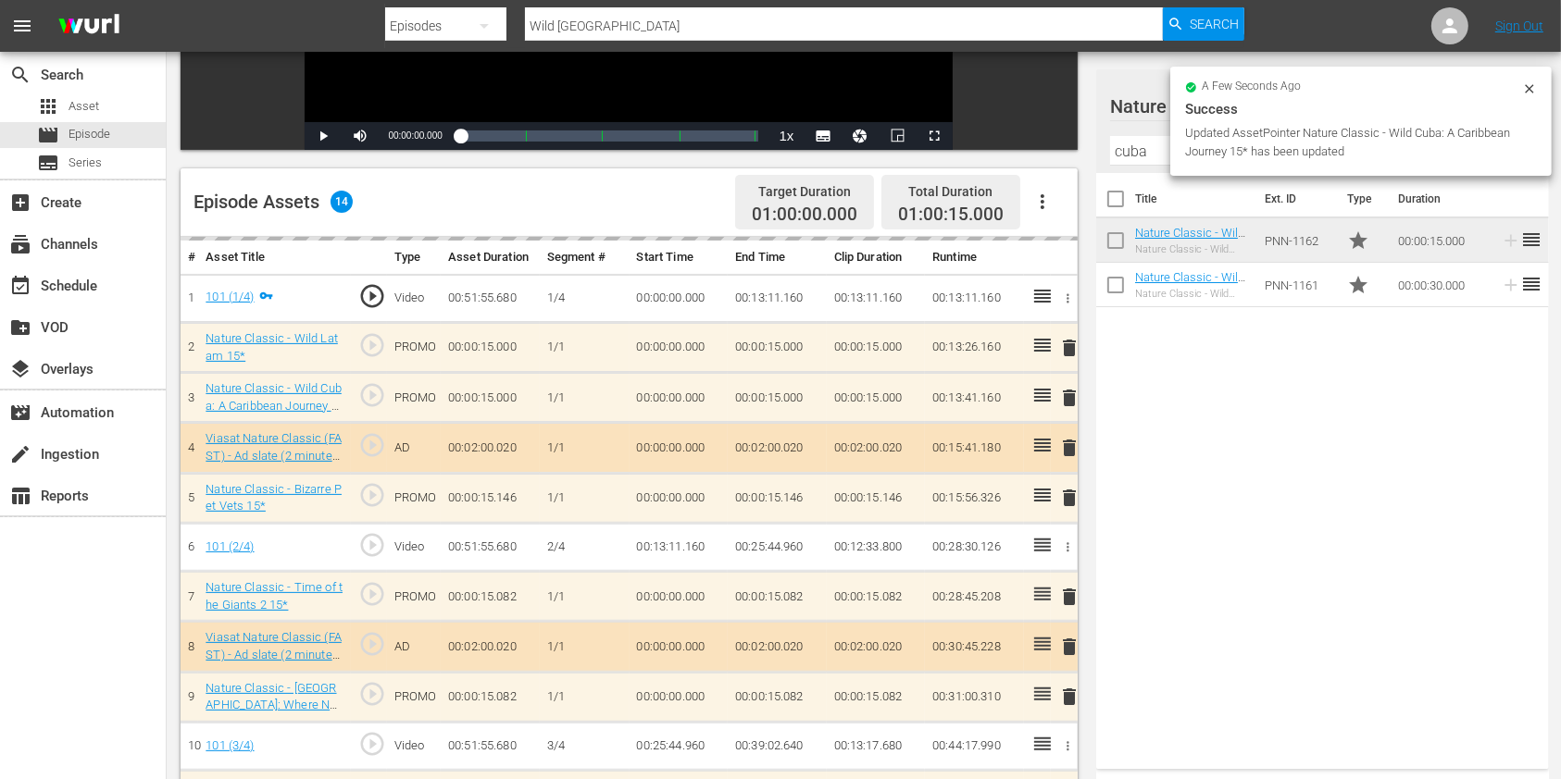
click at [1068, 346] on div "delete" at bounding box center [1064, 347] width 12 height 27
click at [1066, 346] on span "delete" at bounding box center [1069, 344] width 22 height 22
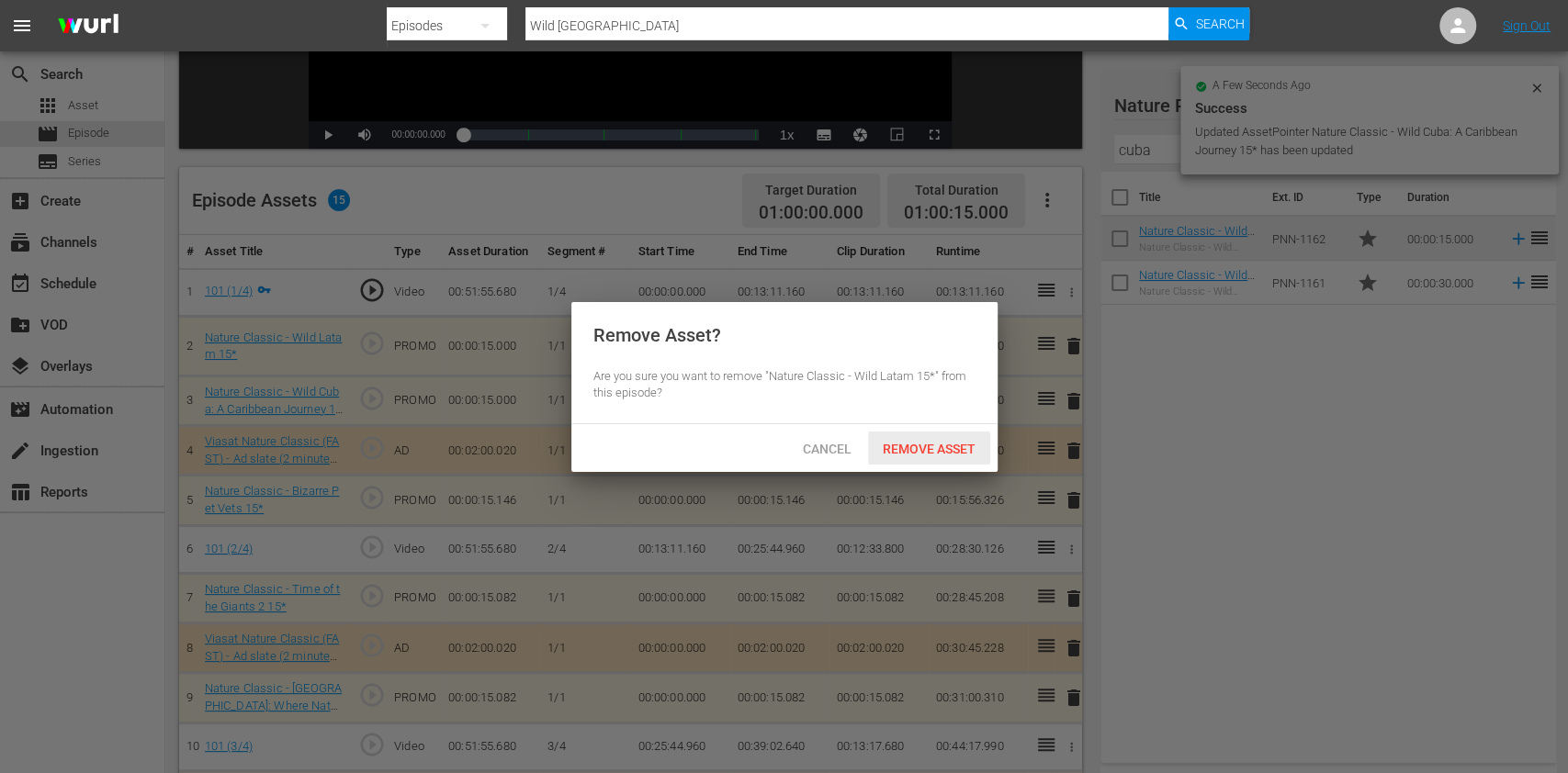
click at [930, 432] on div "Remove Asset" at bounding box center [929, 449] width 122 height 34
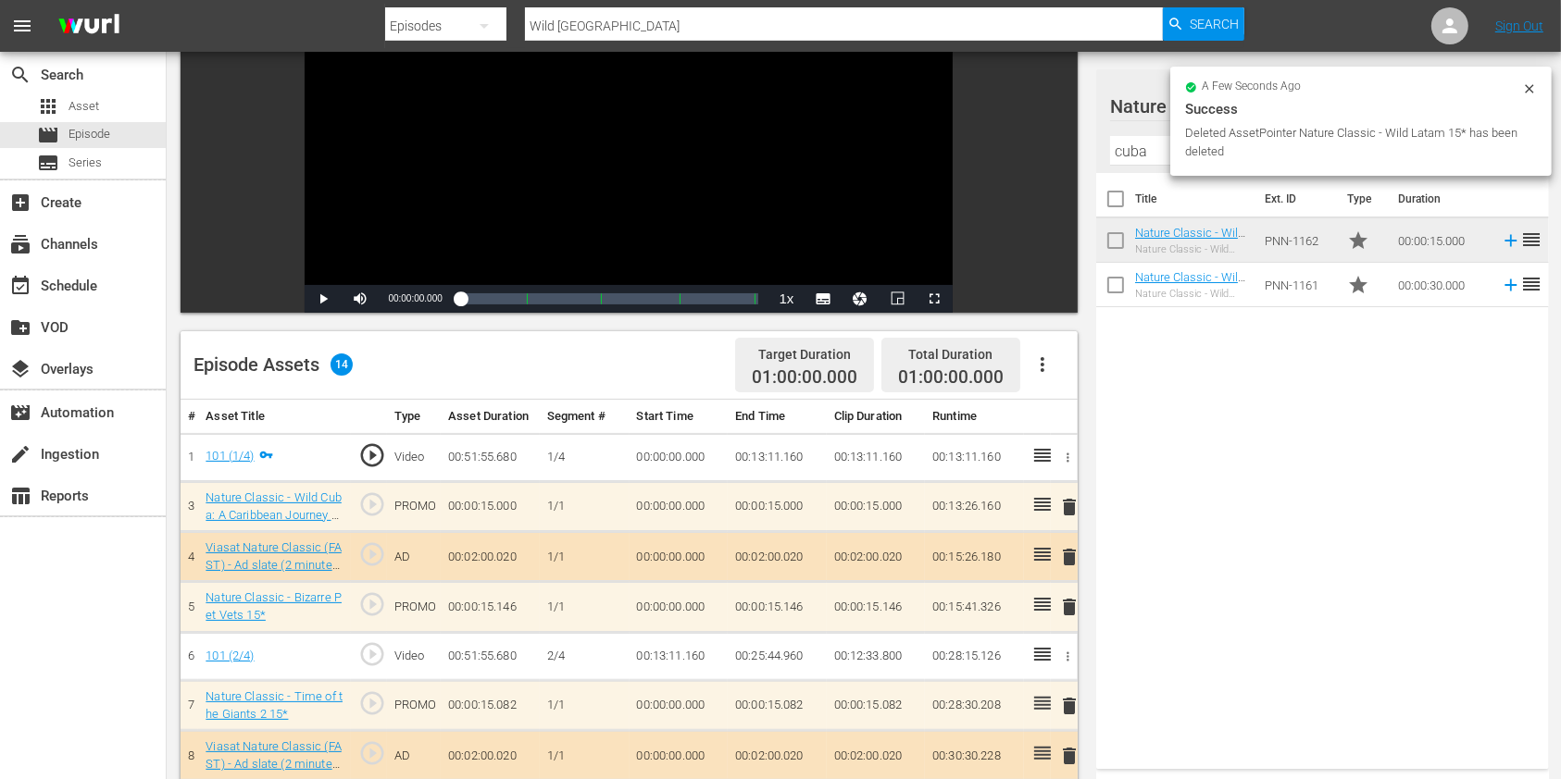
scroll to position [0, 0]
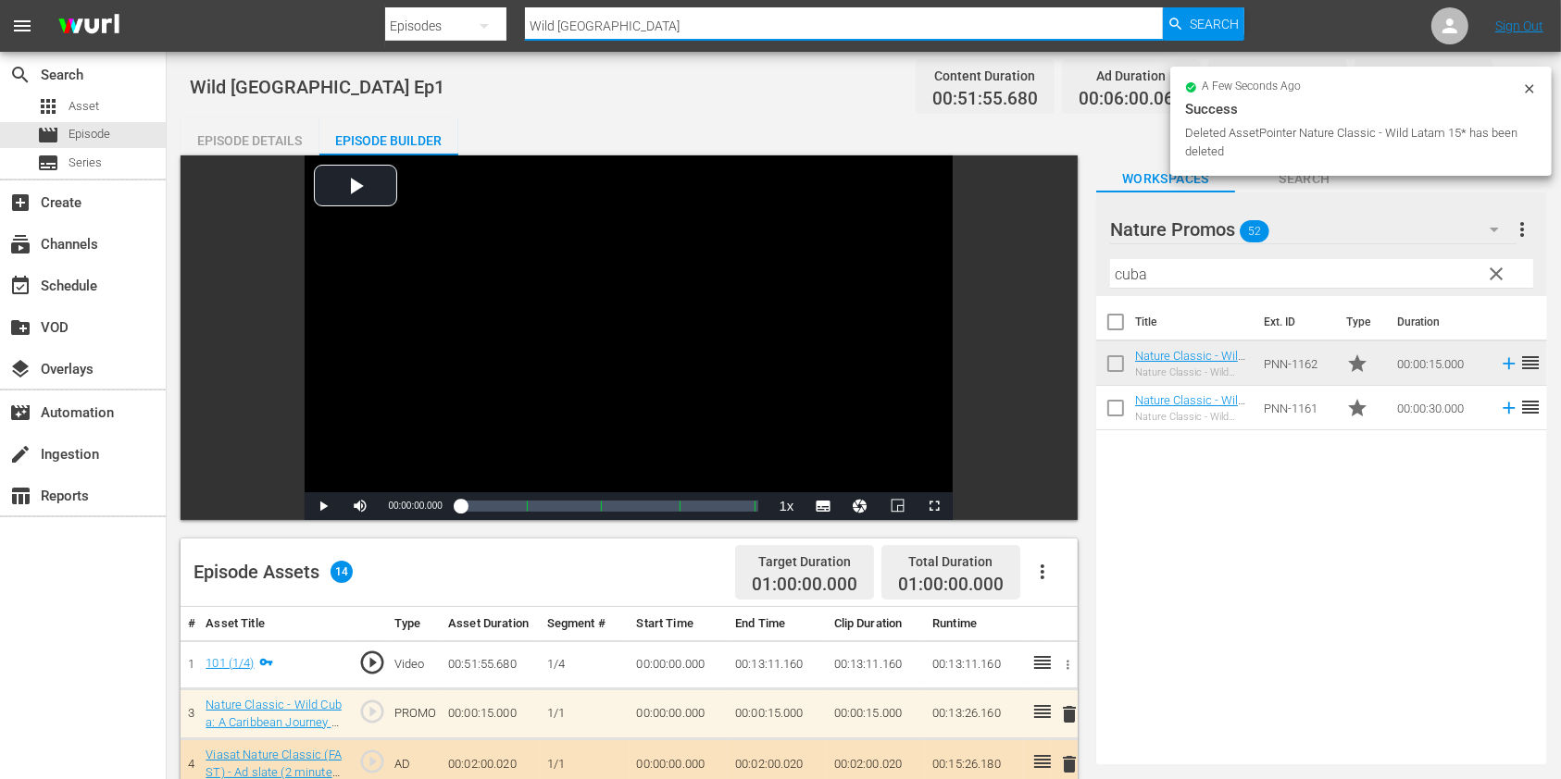
click at [715, 29] on input "Wild [GEOGRAPHIC_DATA]" at bounding box center [844, 26] width 638 height 44
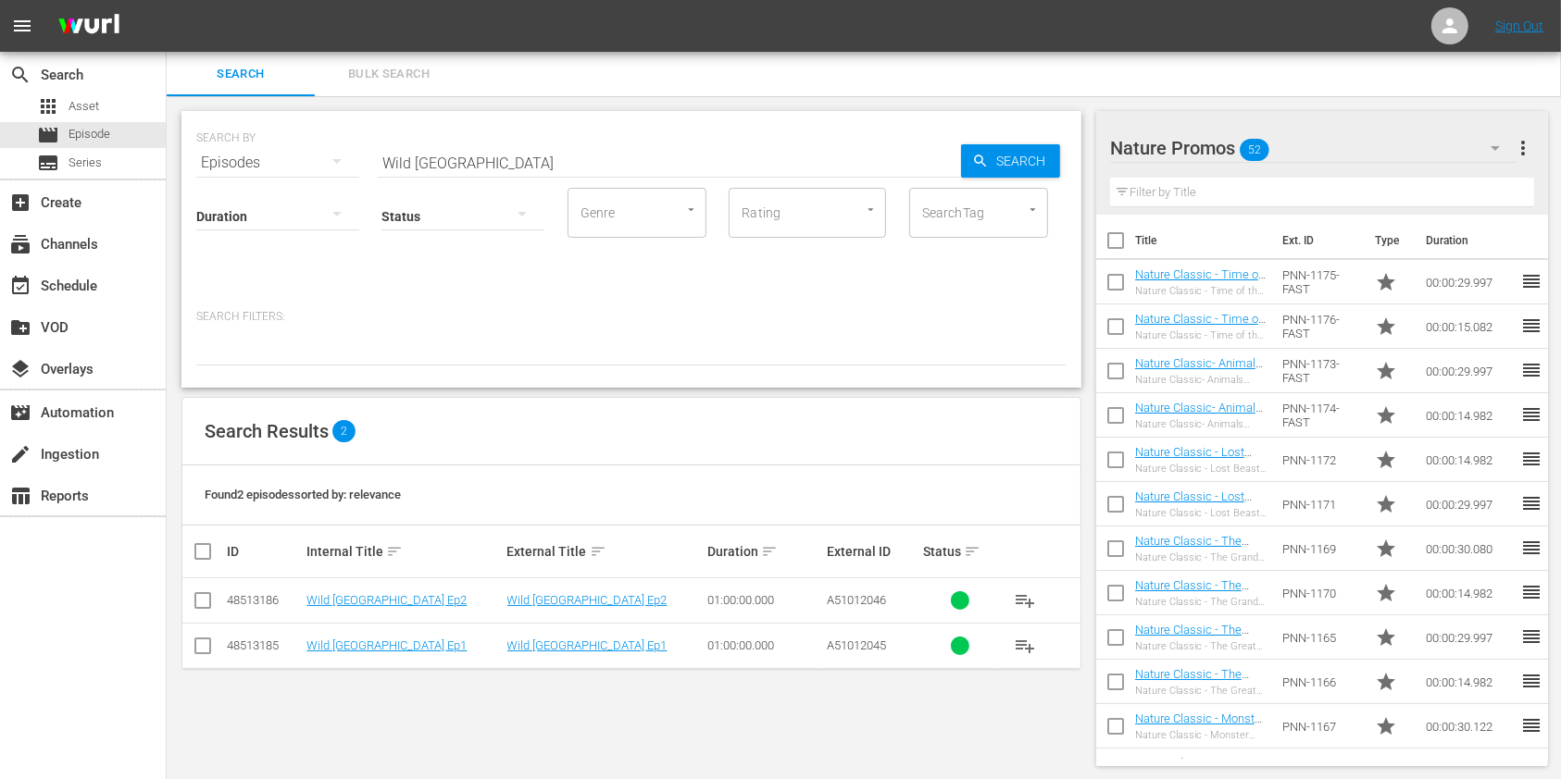
click at [407, 607] on td "Wild [GEOGRAPHIC_DATA] Ep2" at bounding box center [404, 601] width 200 height 45
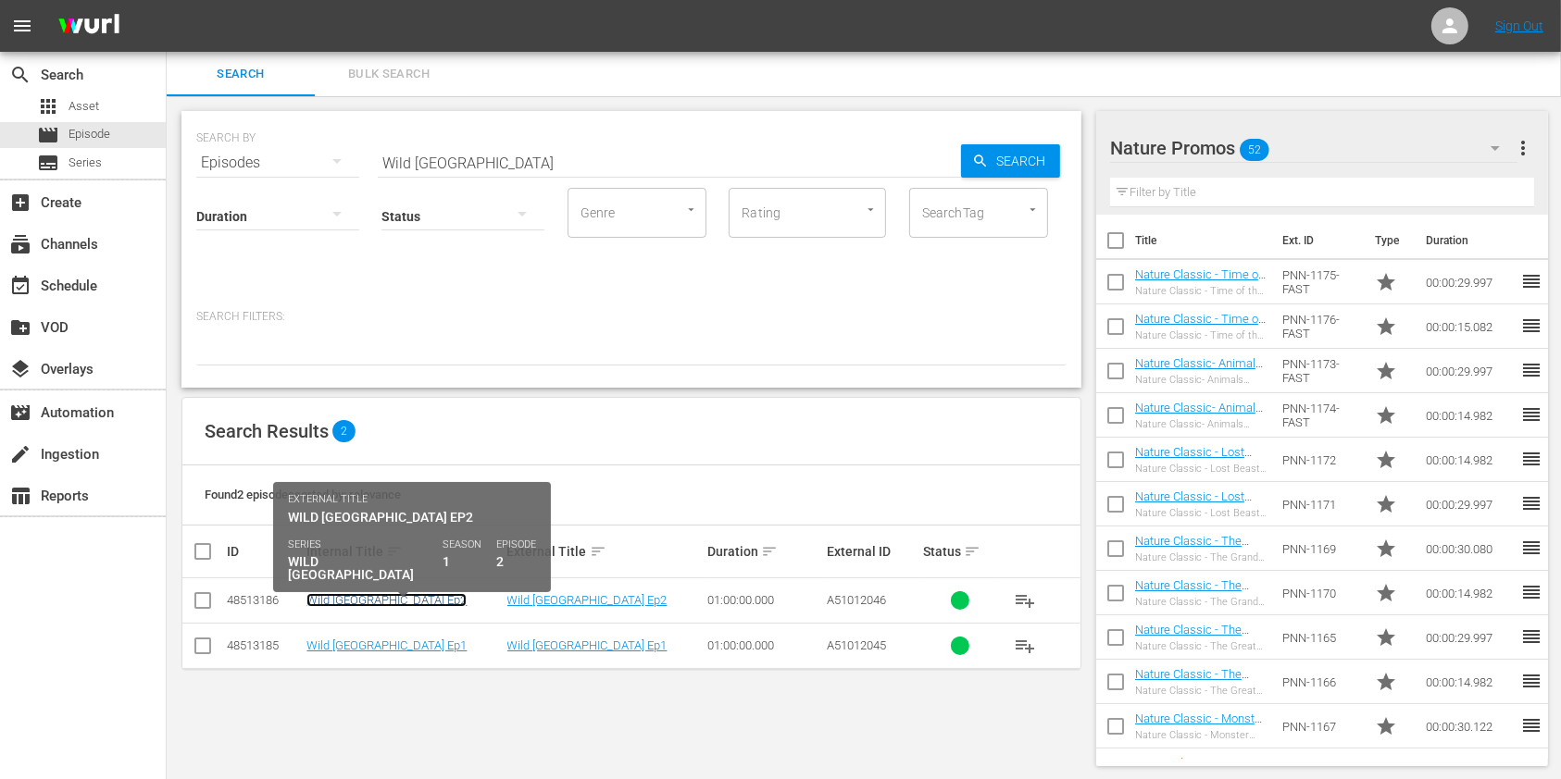
click at [406, 605] on link "Wild [GEOGRAPHIC_DATA] Ep2" at bounding box center [386, 600] width 160 height 14
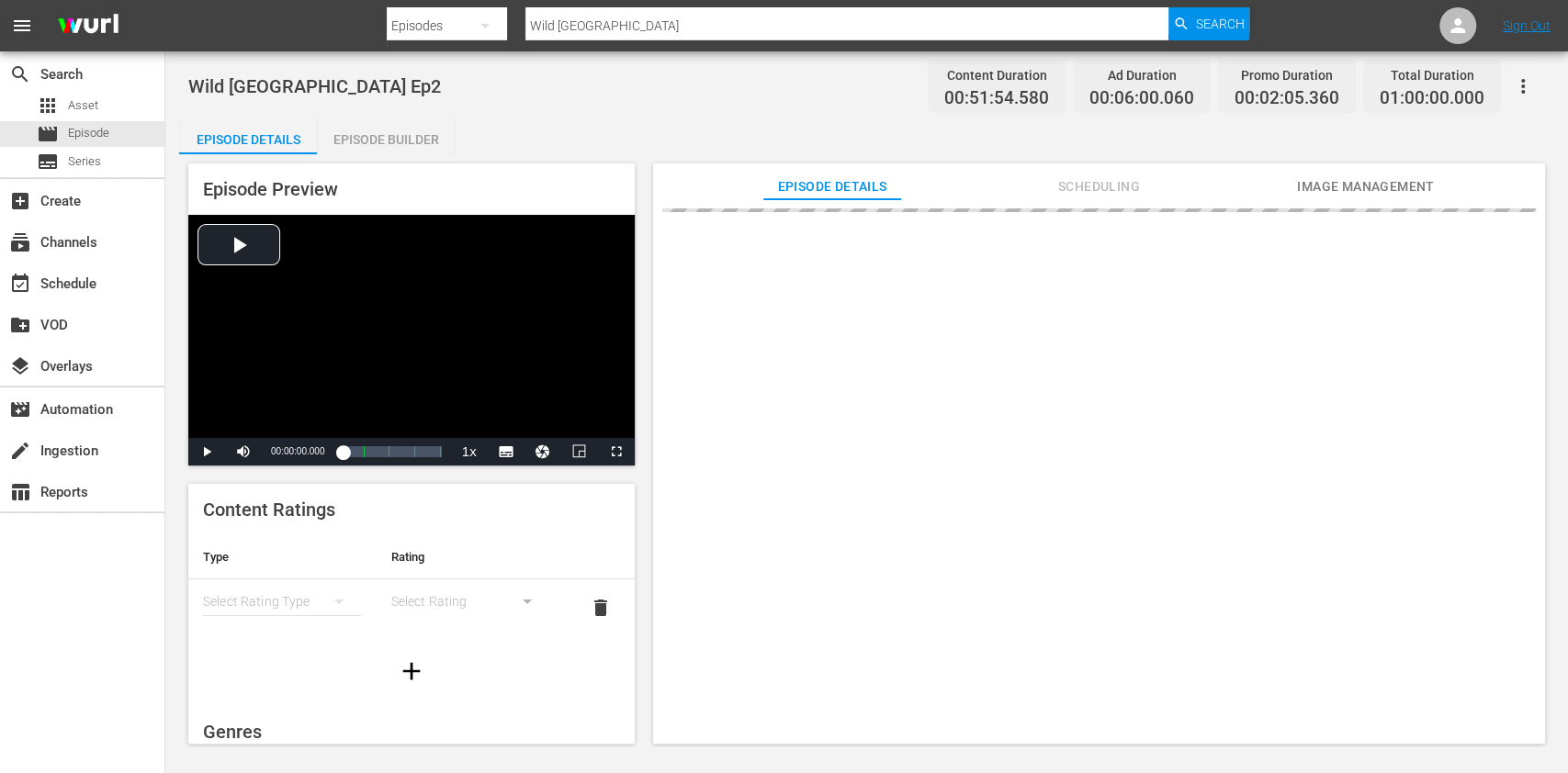
click at [365, 116] on div "Wild New Zealand Ep2 Content Duration 00:51:54.580 Ad Duration 00:06:00.060 Pro…" at bounding box center [867, 399] width 1403 height 696
click at [365, 132] on div "Episode Builder" at bounding box center [385, 139] width 138 height 44
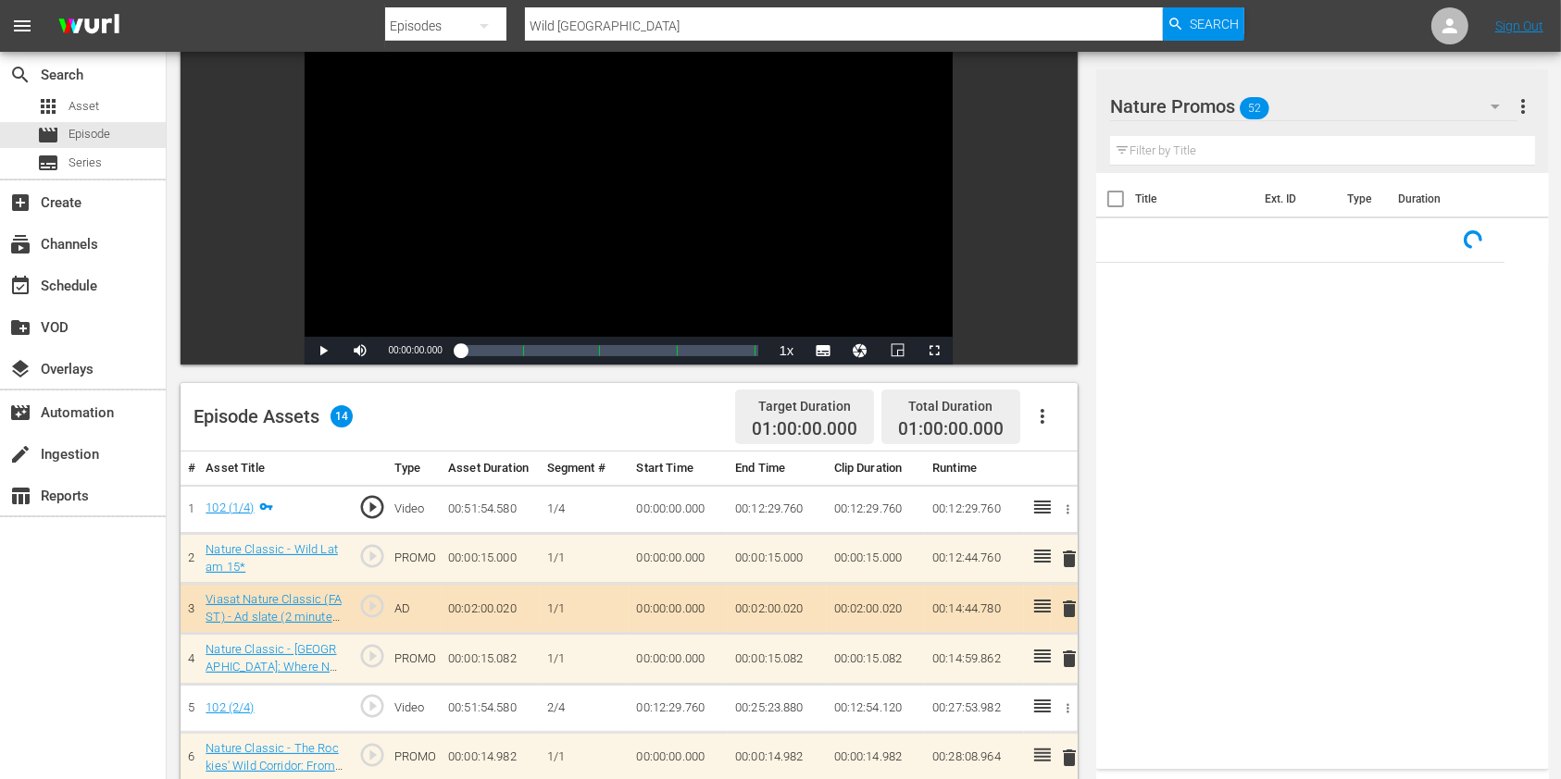
scroll to position [370, 0]
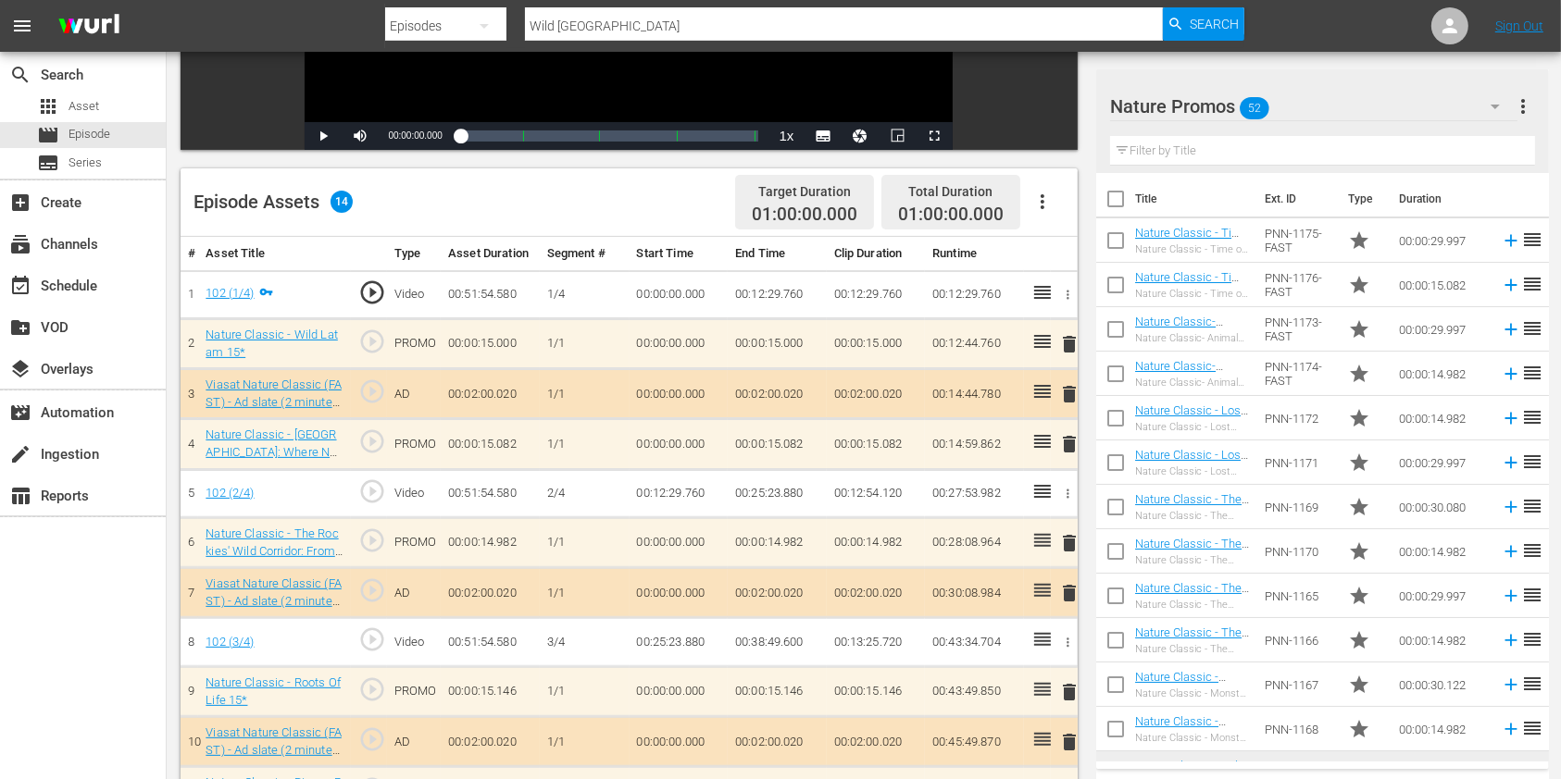
click at [1229, 140] on input "text" at bounding box center [1322, 151] width 425 height 30
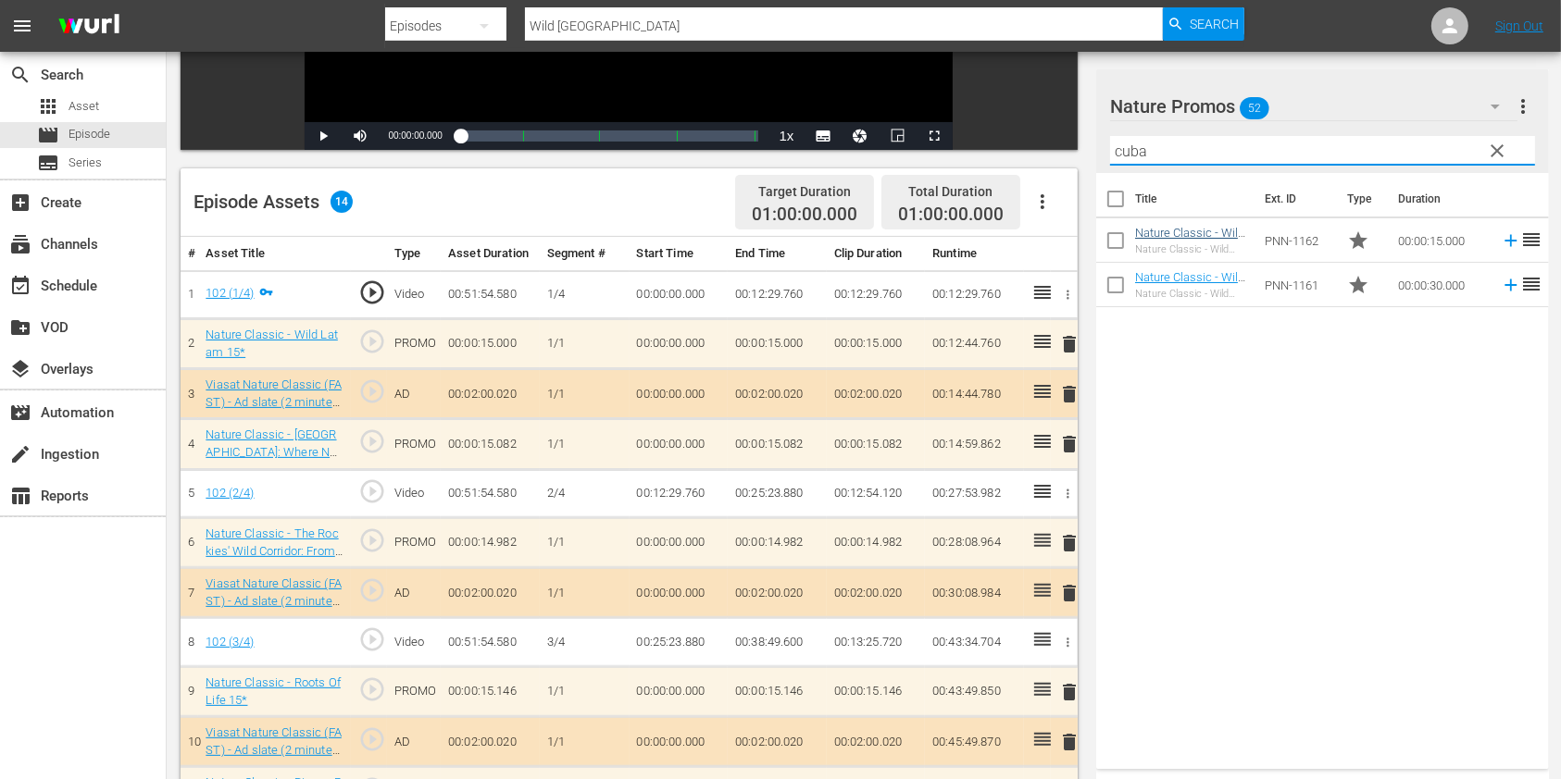
type input "cuba"
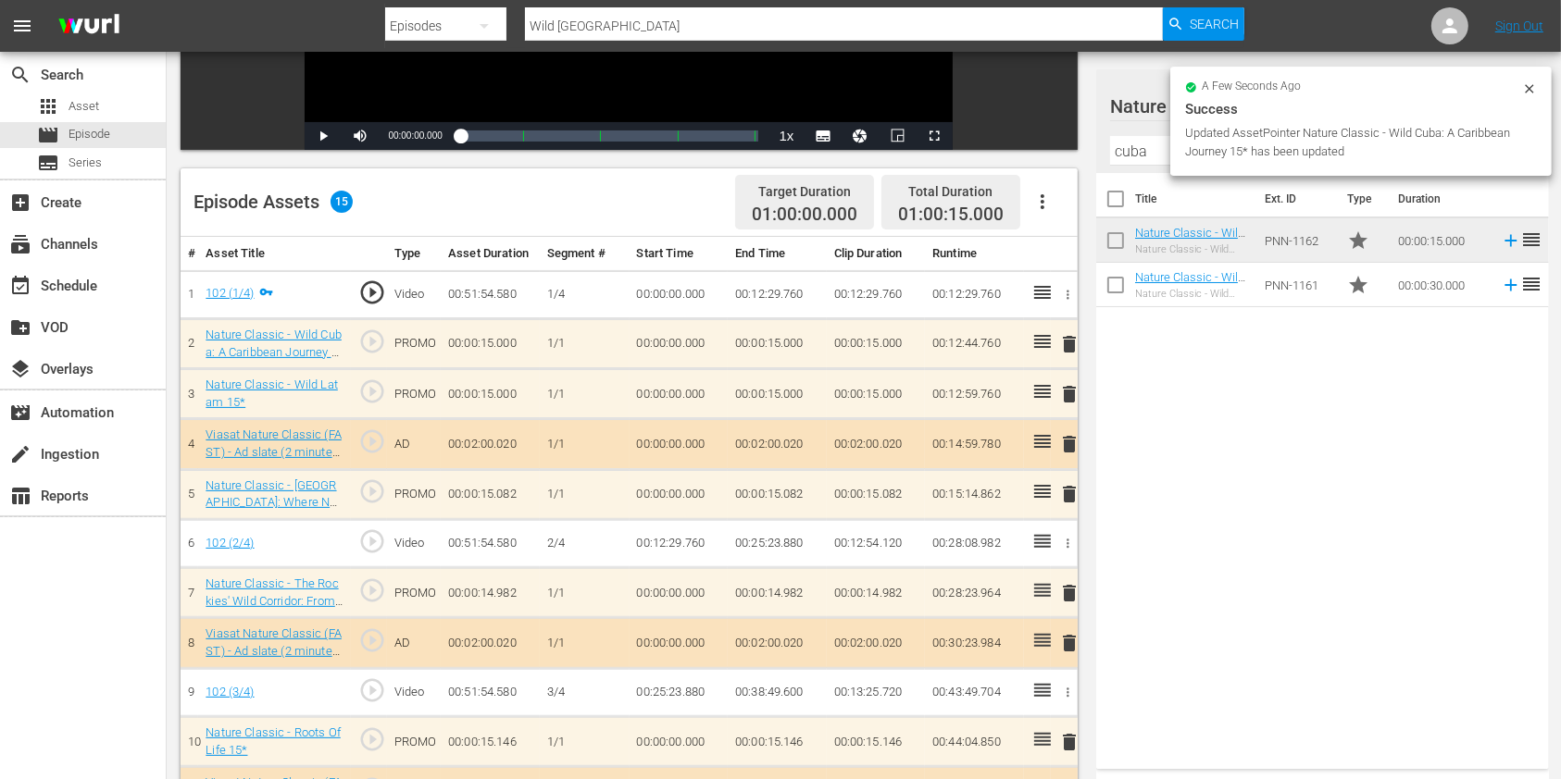
click at [1066, 400] on span "delete" at bounding box center [1069, 394] width 22 height 22
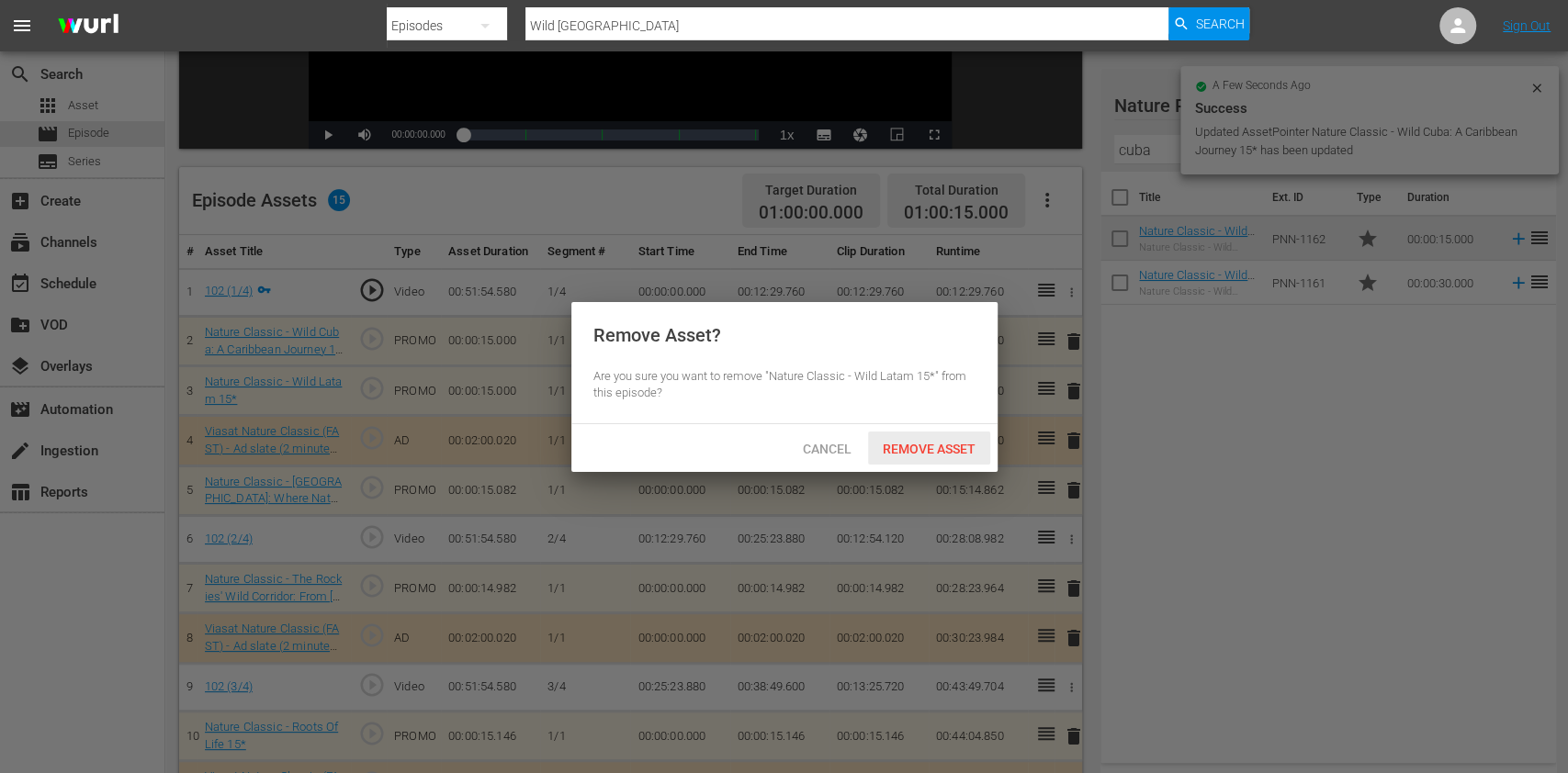
click at [934, 440] on div "Remove Asset" at bounding box center [929, 449] width 122 height 34
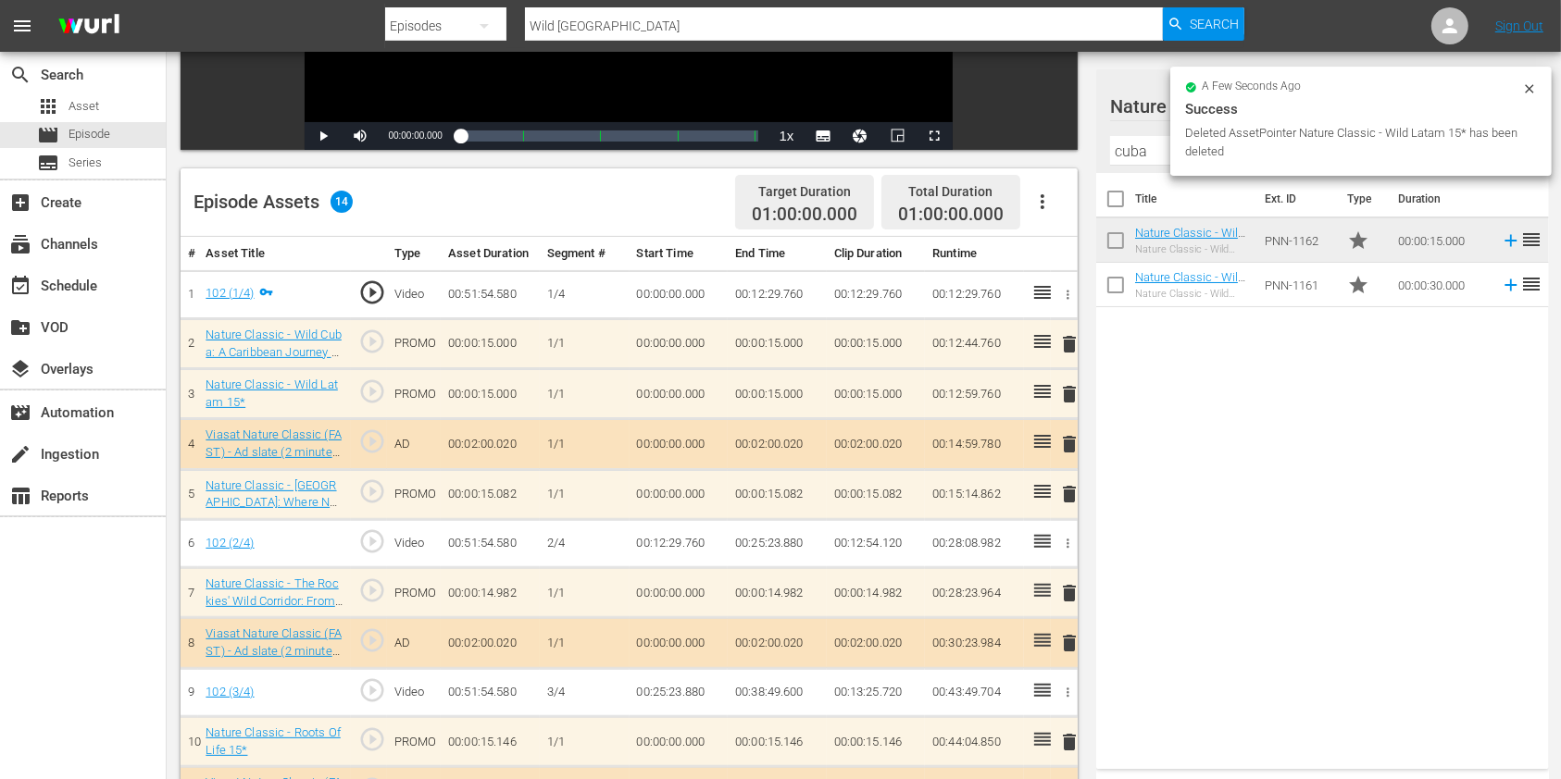
click at [1530, 94] on icon at bounding box center [1529, 88] width 15 height 15
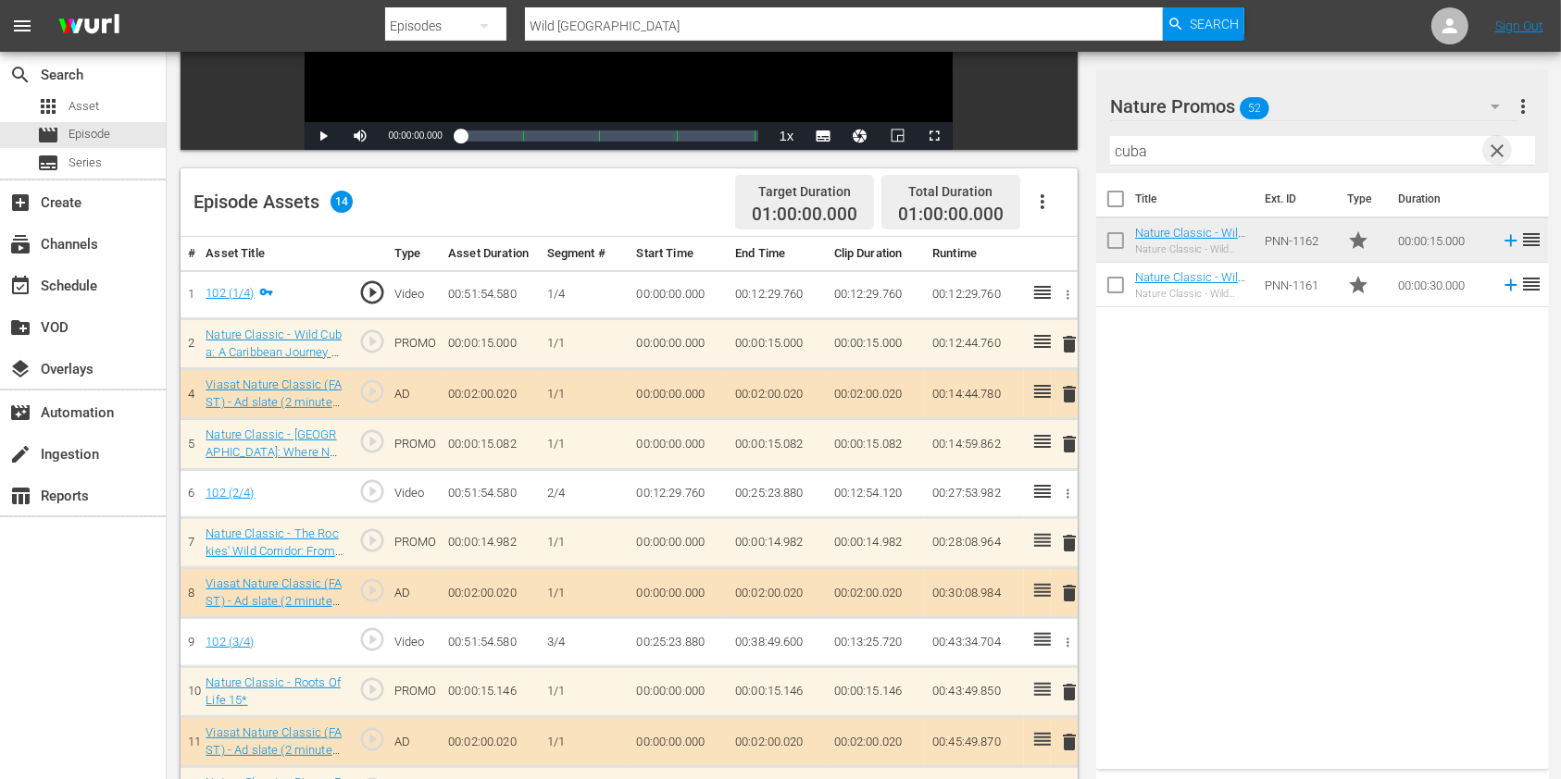
click at [1502, 146] on span "clear" at bounding box center [1498, 151] width 22 height 22
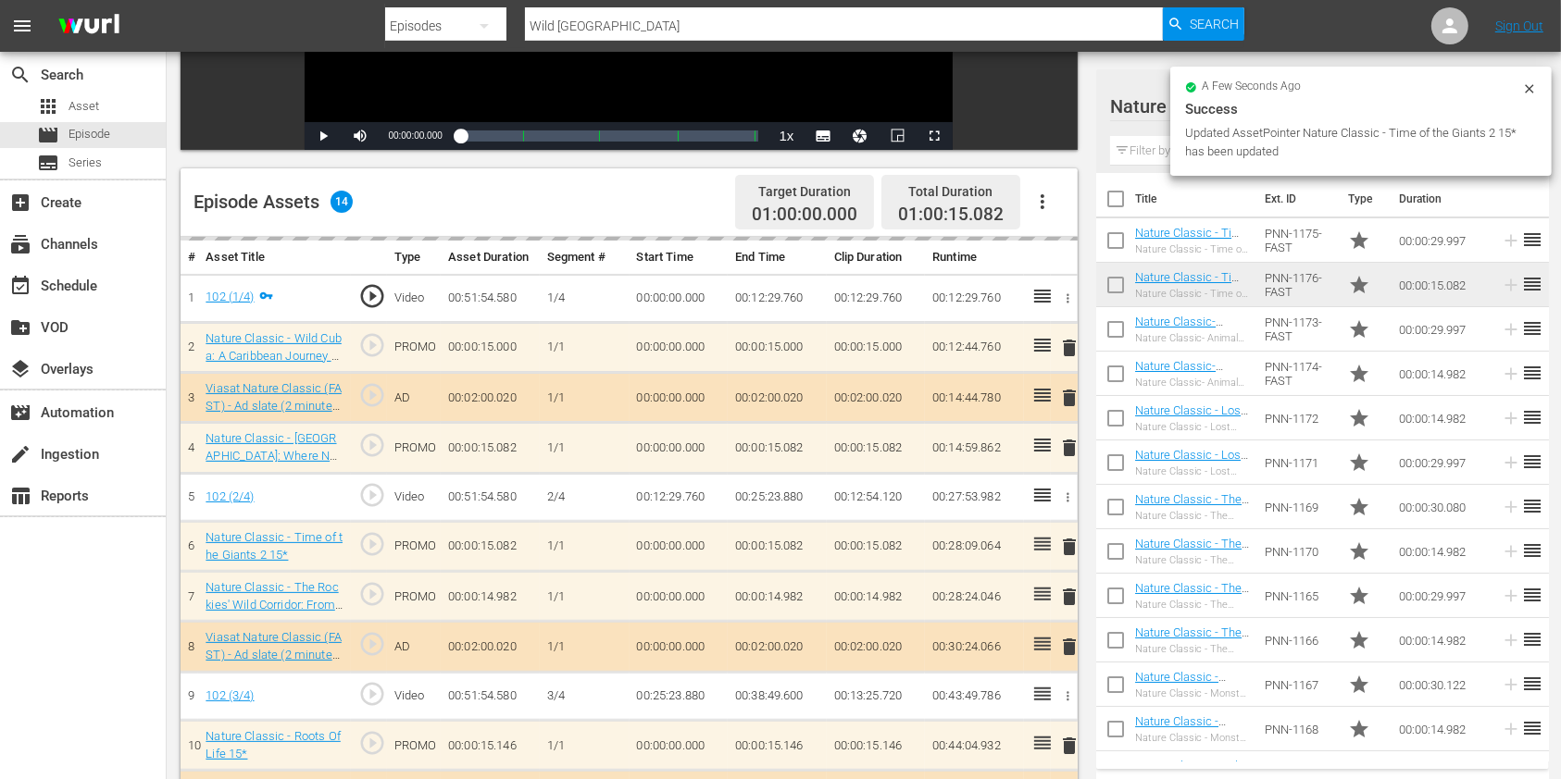
click at [1066, 443] on div "delete" at bounding box center [1064, 448] width 12 height 27
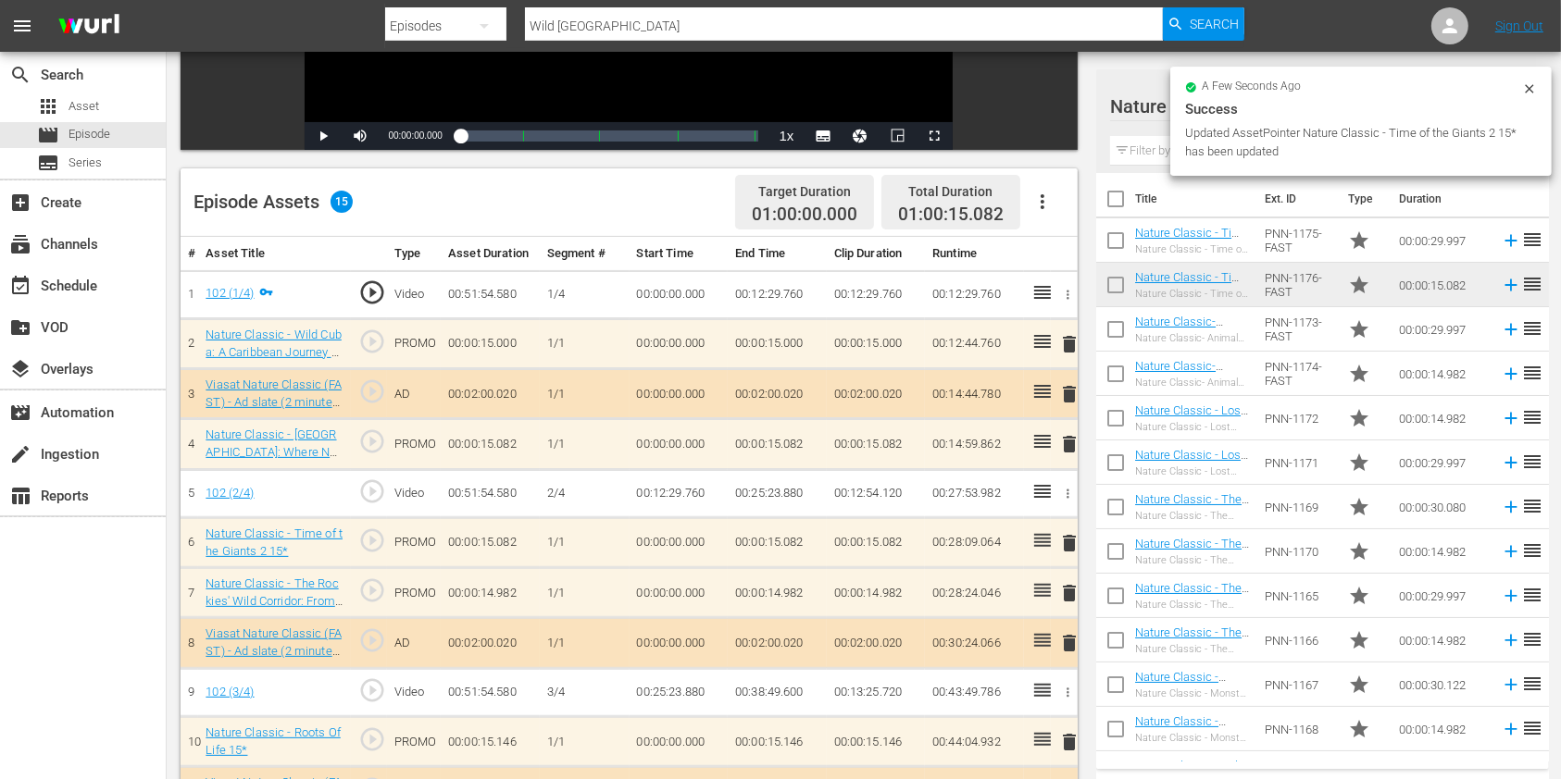
click at [1075, 448] on span "delete" at bounding box center [1069, 444] width 22 height 22
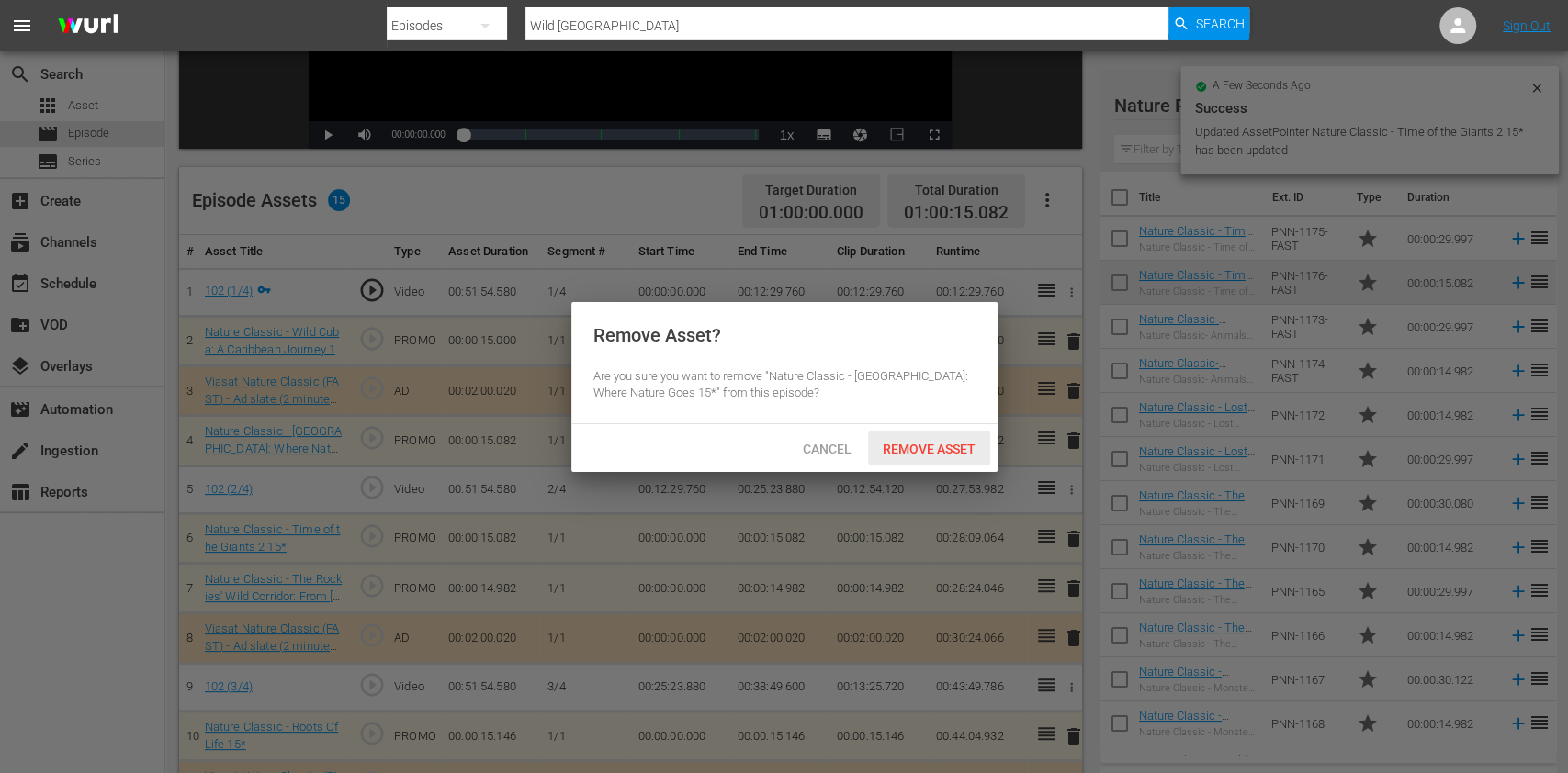
click at [889, 451] on span "Remove Asset" at bounding box center [929, 449] width 122 height 15
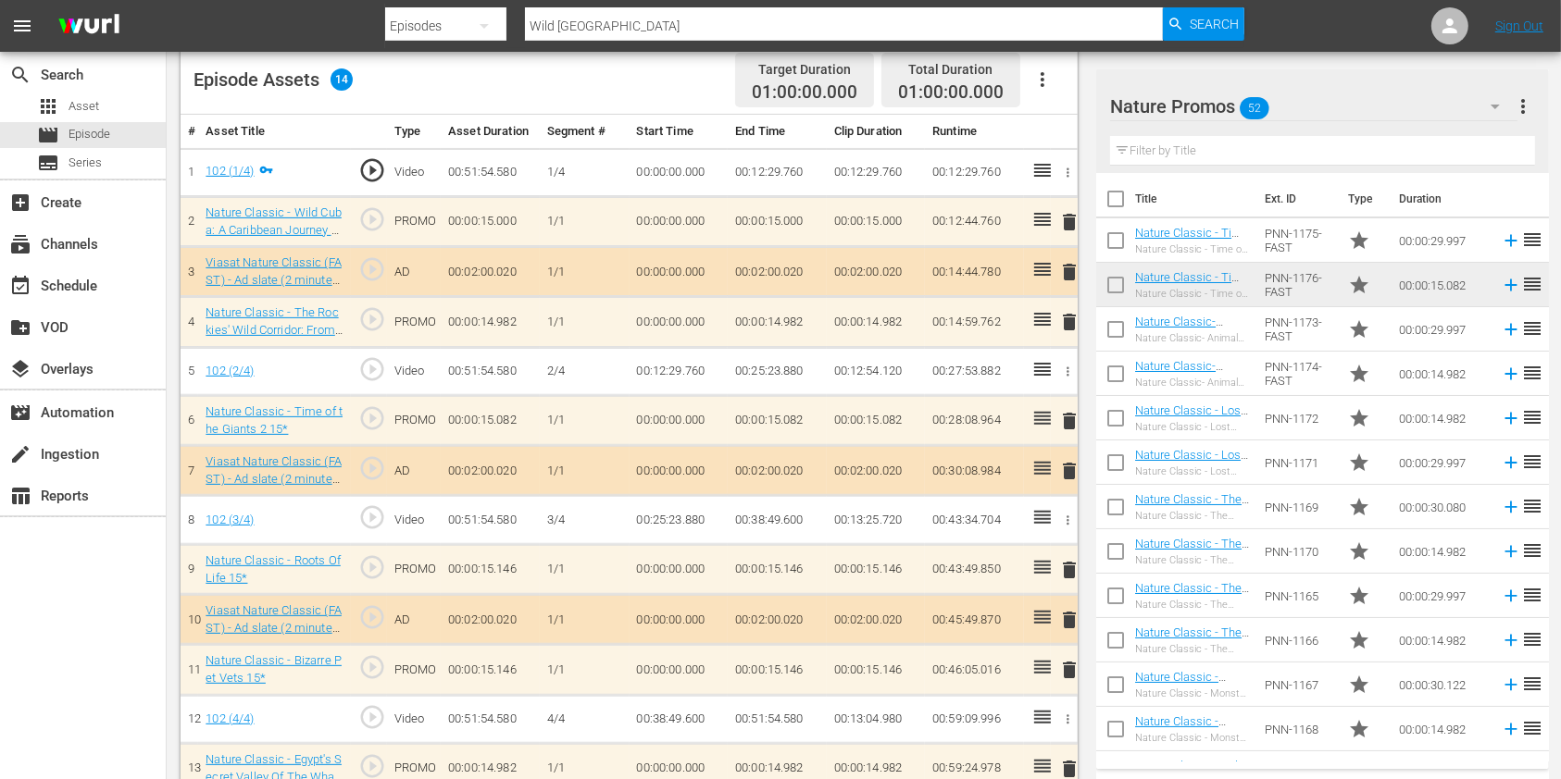
scroll to position [443, 0]
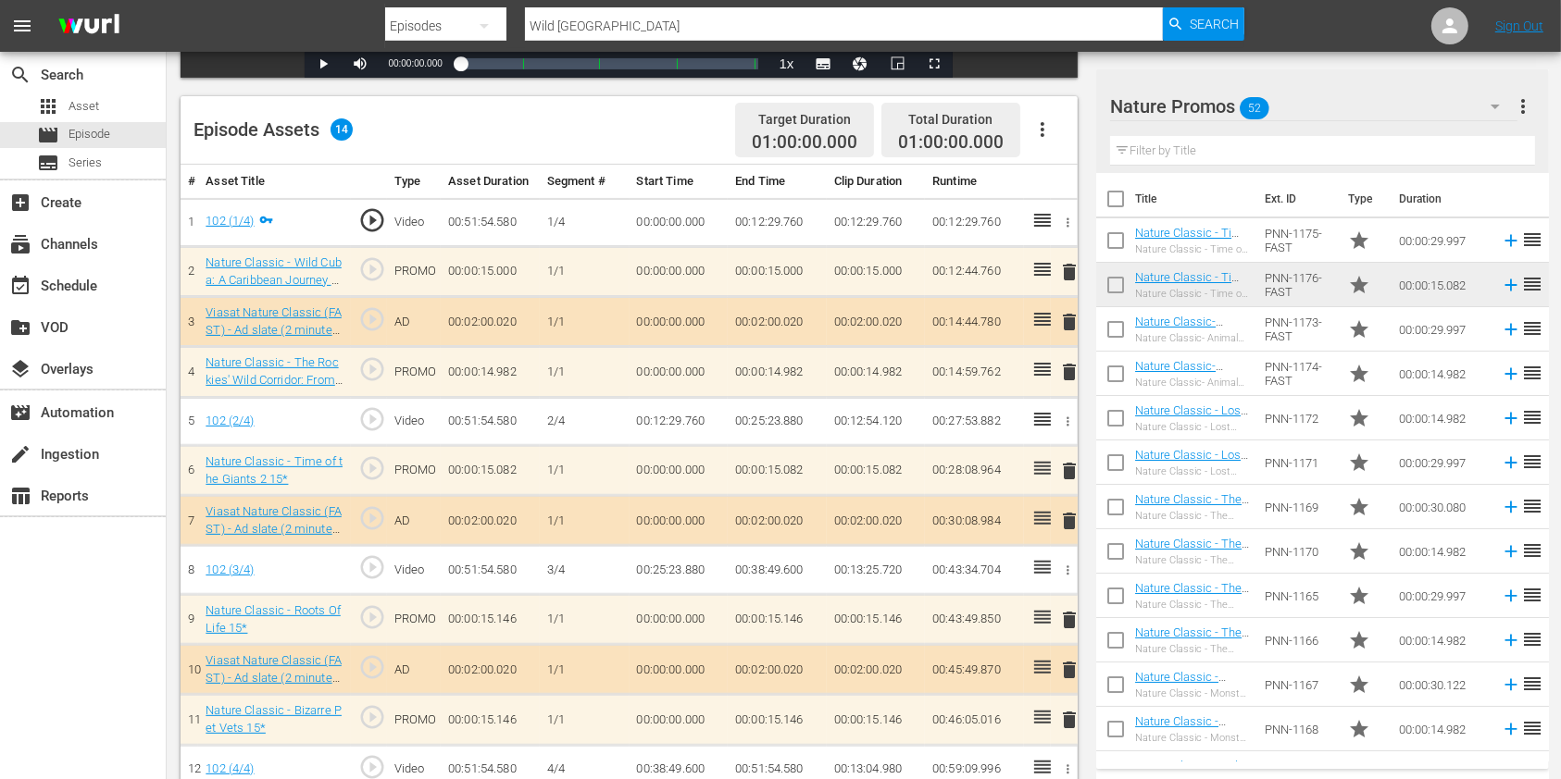
click at [1145, 150] on input "text" at bounding box center [1322, 151] width 425 height 30
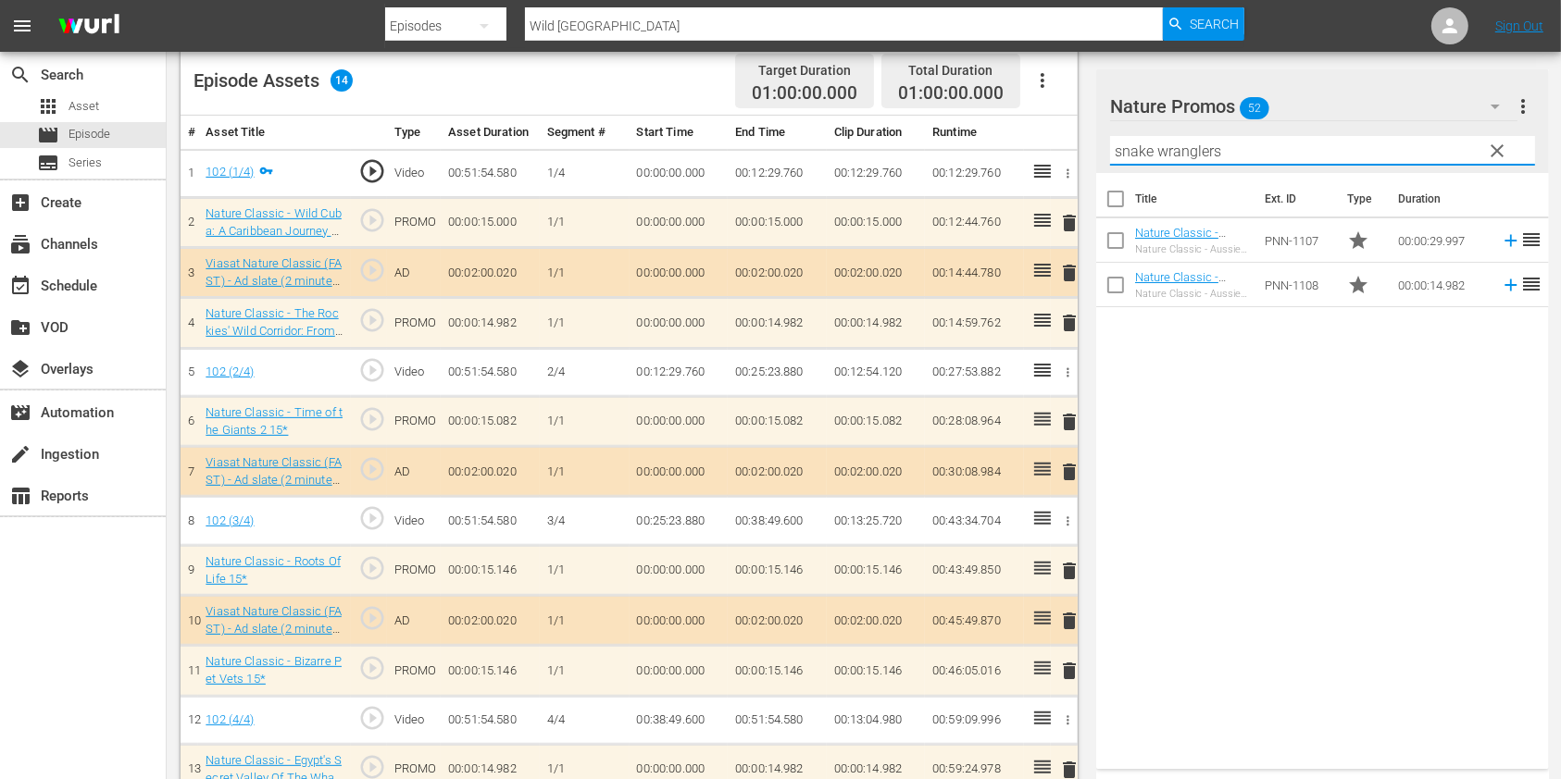
scroll to position [566, 0]
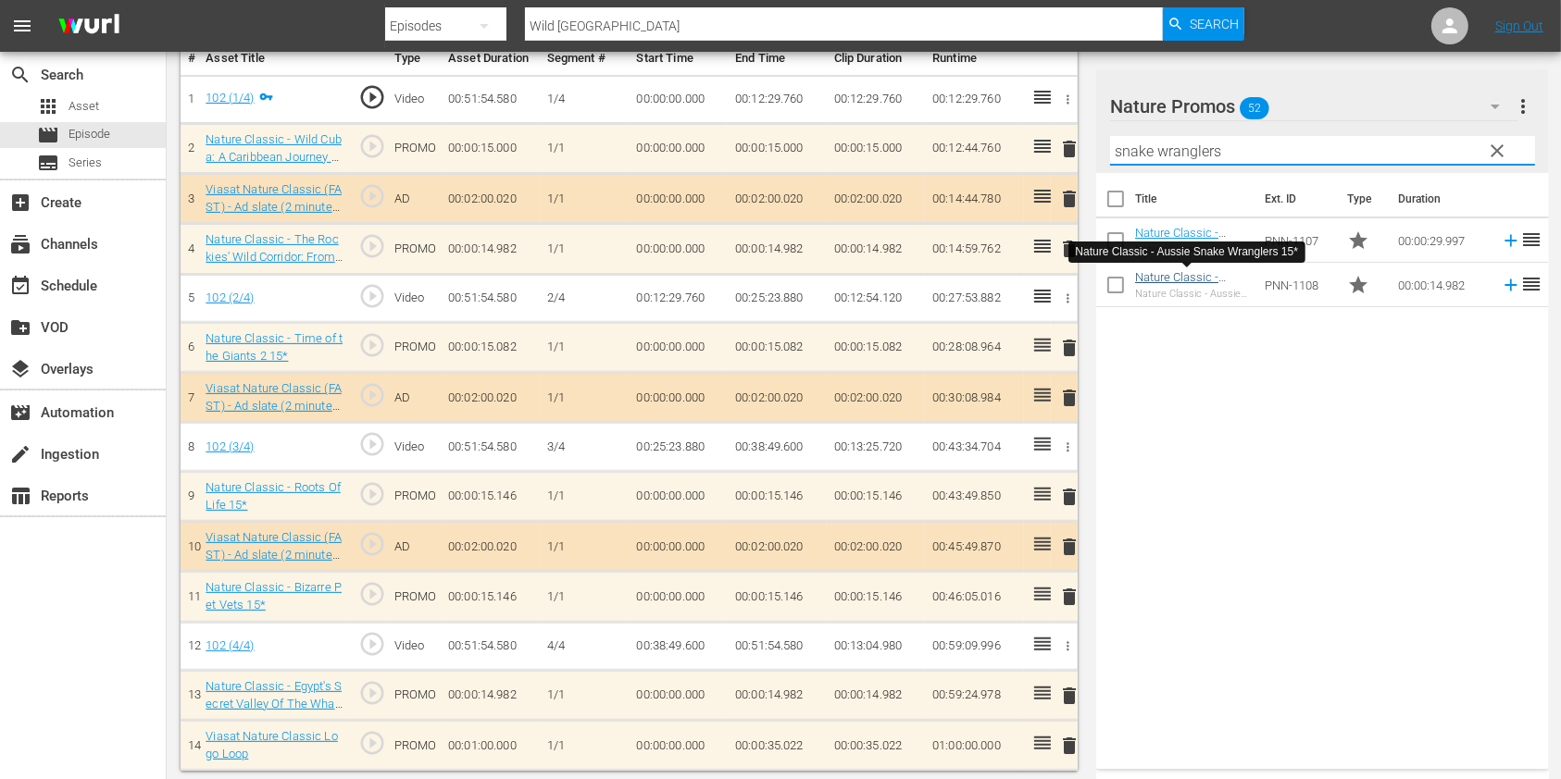
type input "snake wranglers"
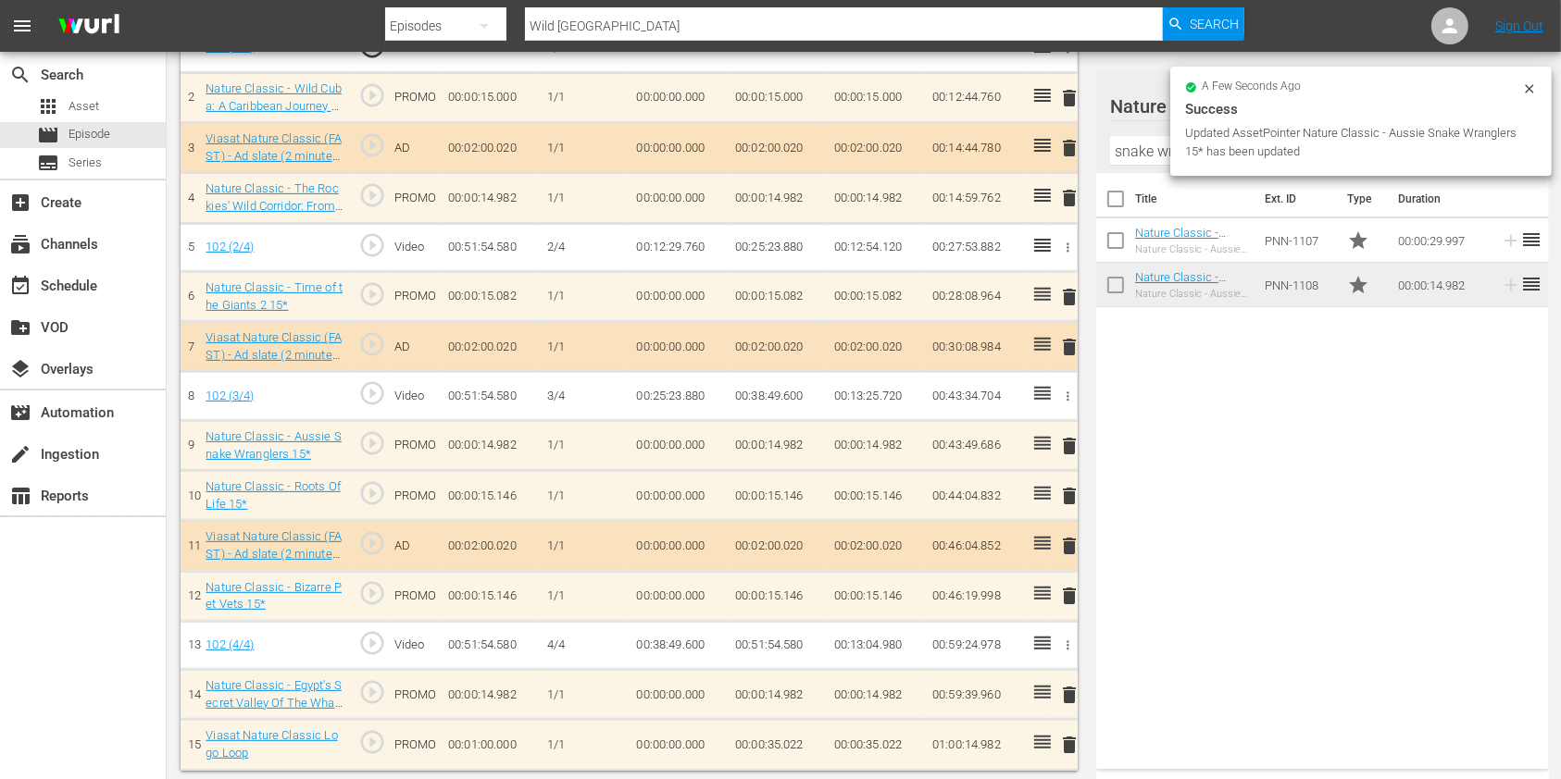
click at [1066, 691] on span "delete" at bounding box center [1069, 695] width 22 height 22
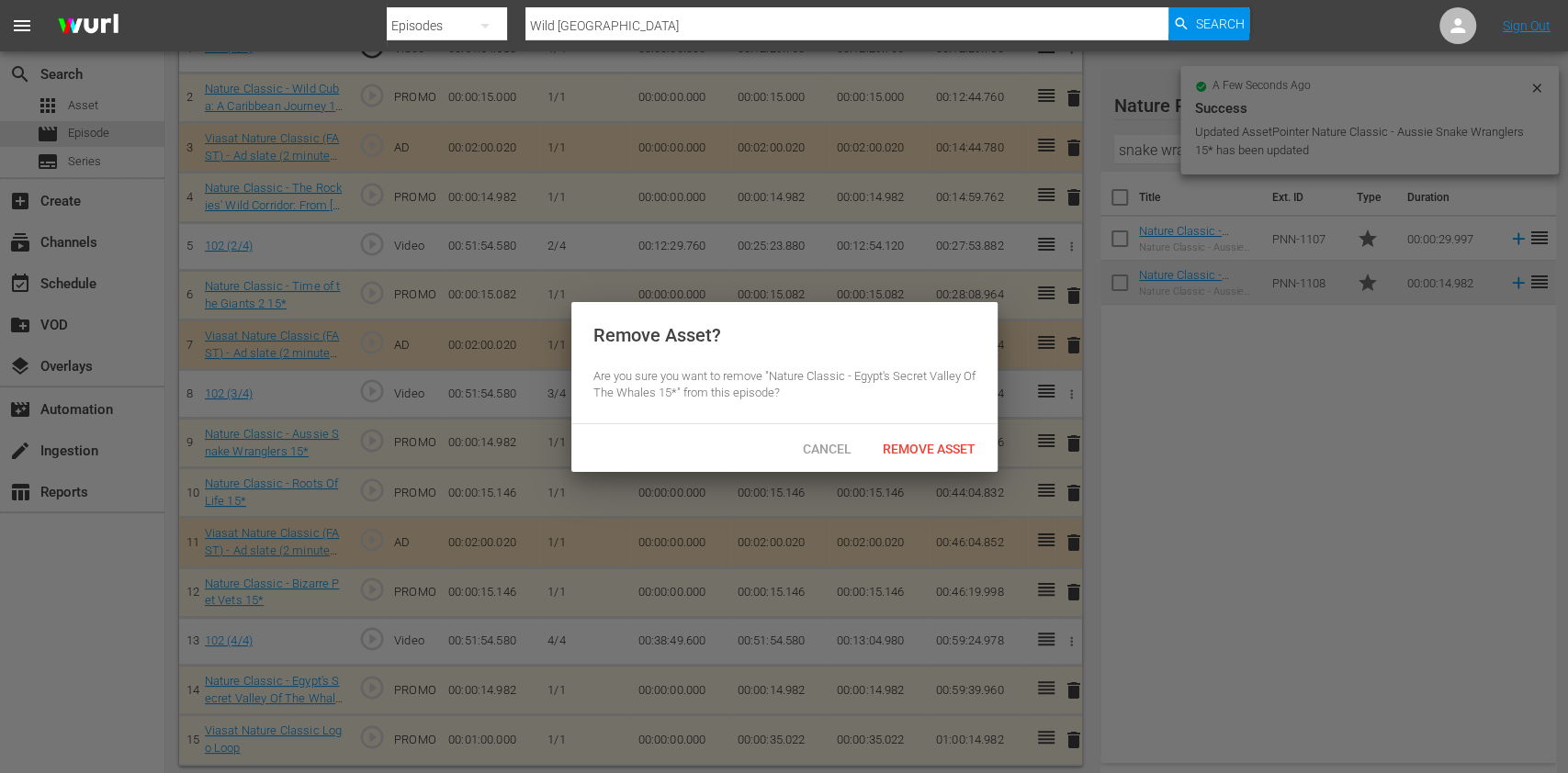
click at [941, 466] on div "Cancel Remove Asset" at bounding box center [785, 449] width 427 height 48
click at [941, 451] on span "Remove Asset" at bounding box center [929, 449] width 122 height 15
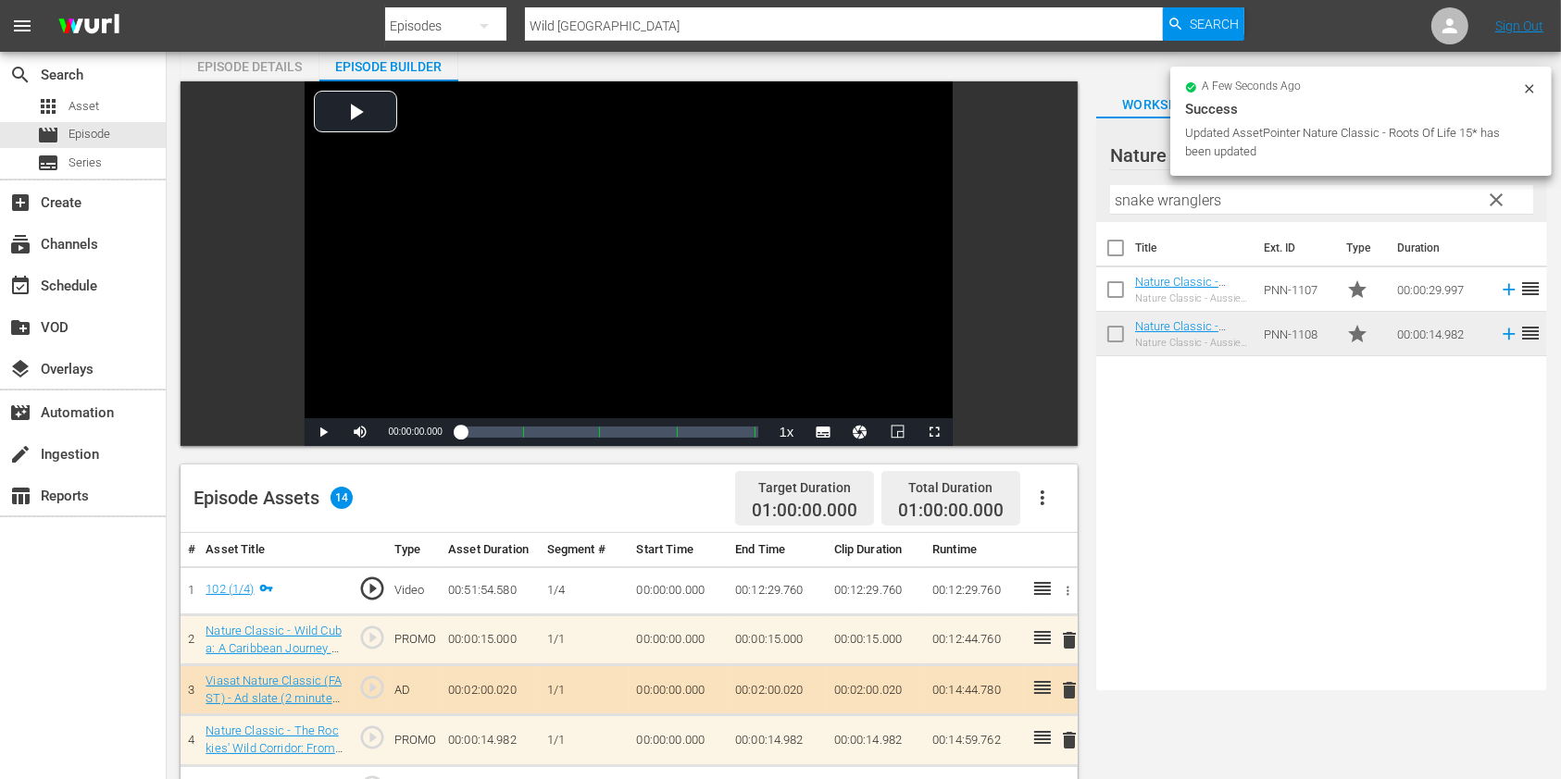
scroll to position [0, 0]
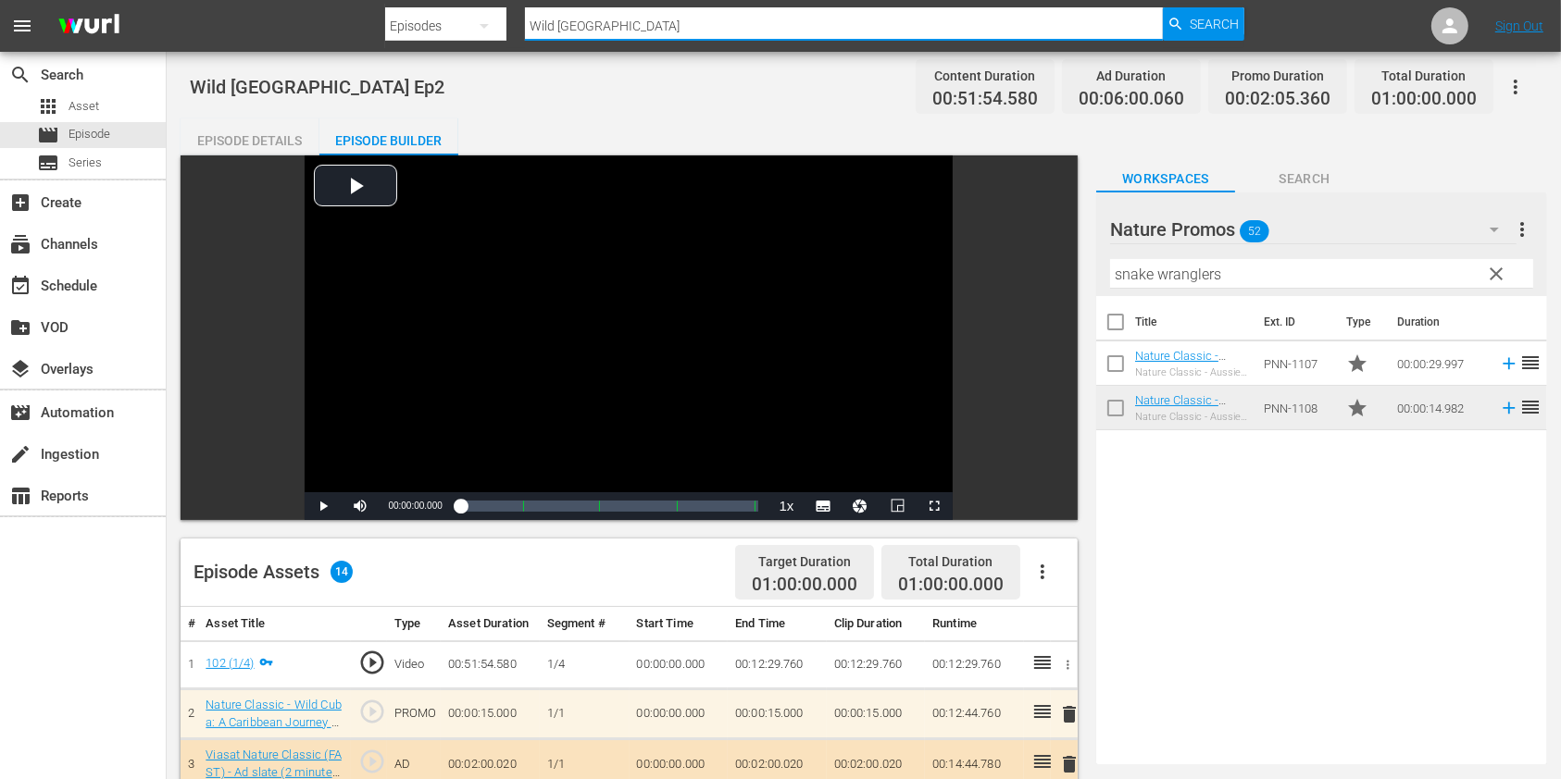
drag, startPoint x: 695, startPoint y: 25, endPoint x: 463, endPoint y: 16, distance: 232.5
click at [463, 16] on div "Search By Episodes Search ID, Title, Description, Keywords, or Category Wild [G…" at bounding box center [814, 26] width 858 height 44
type input "[GEOGRAPHIC_DATA] From Above"
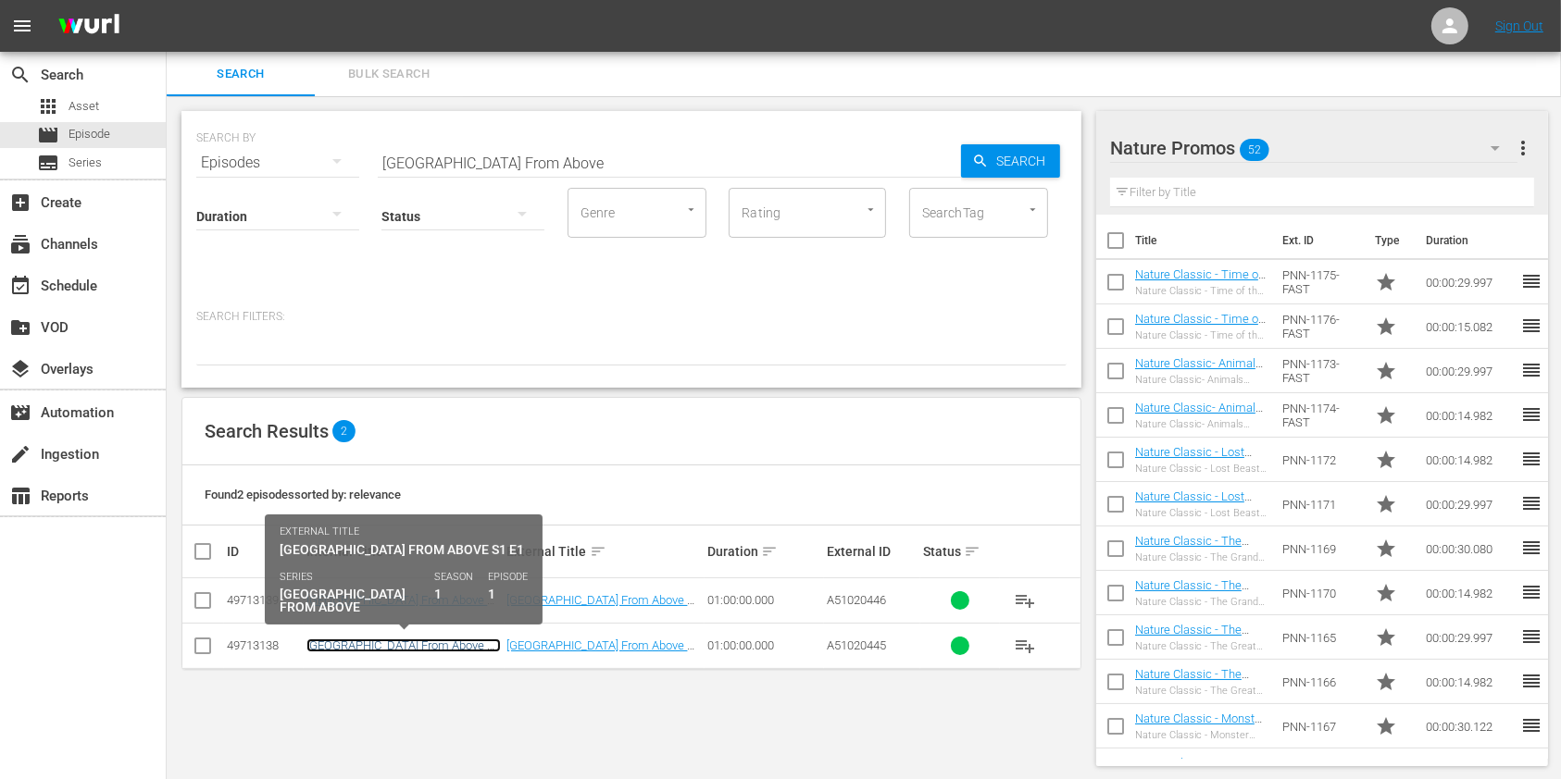
click at [363, 648] on link "[GEOGRAPHIC_DATA] From Above S1 E1" at bounding box center [403, 653] width 194 height 28
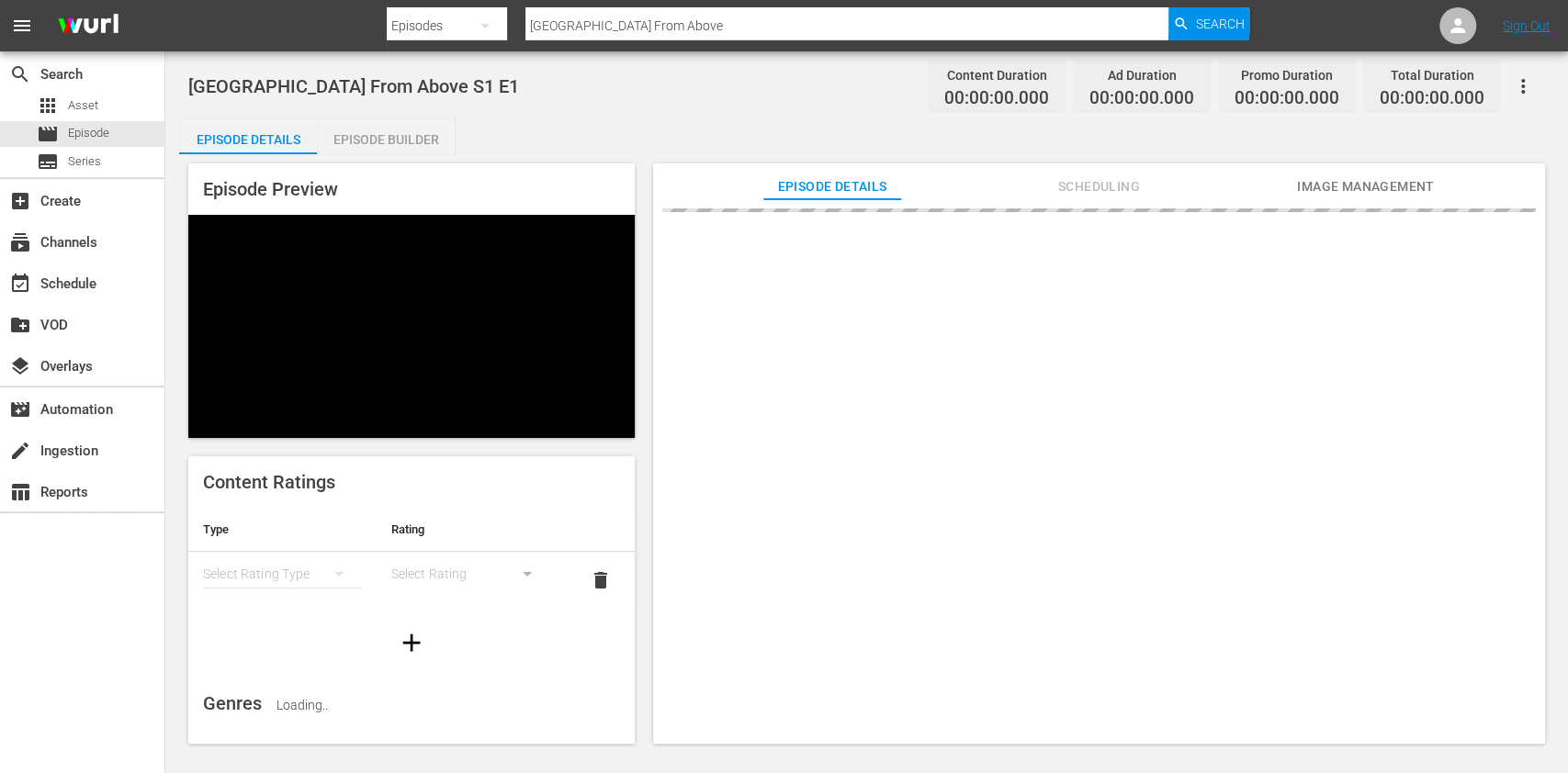
click at [1096, 193] on span "Scheduling" at bounding box center [1099, 187] width 138 height 23
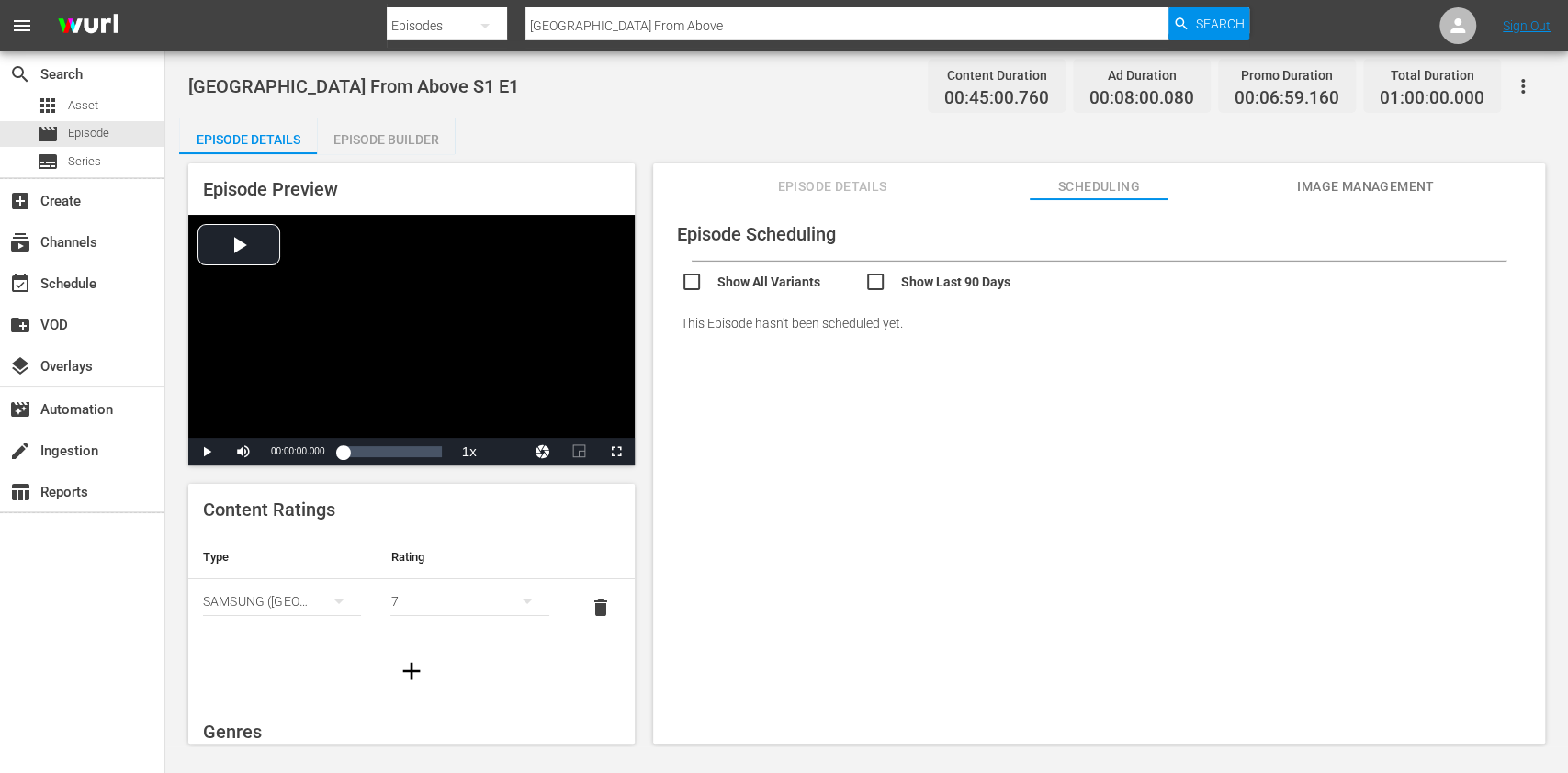
click at [381, 136] on div "Episode Builder" at bounding box center [385, 139] width 138 height 44
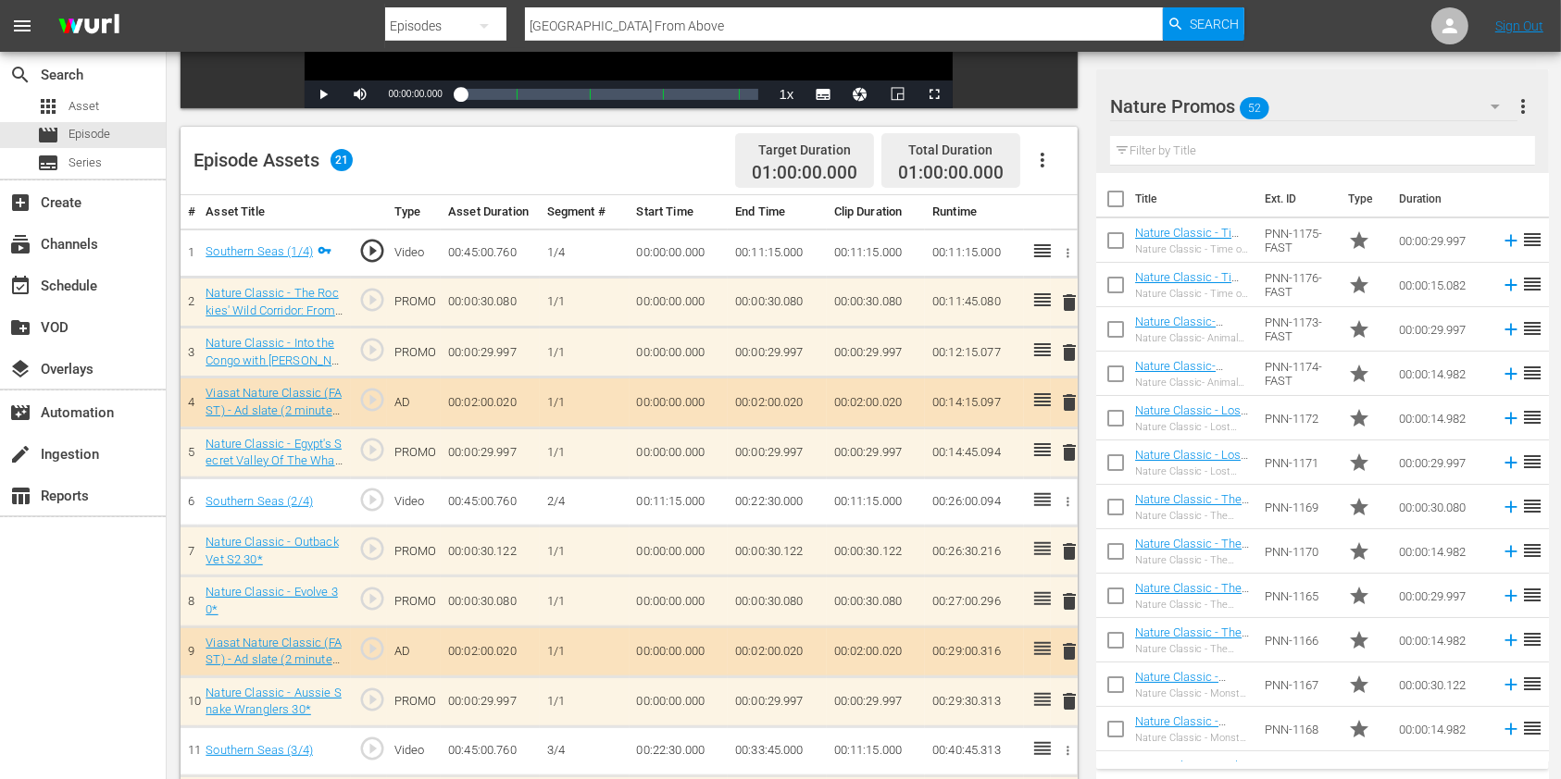
scroll to position [493, 0]
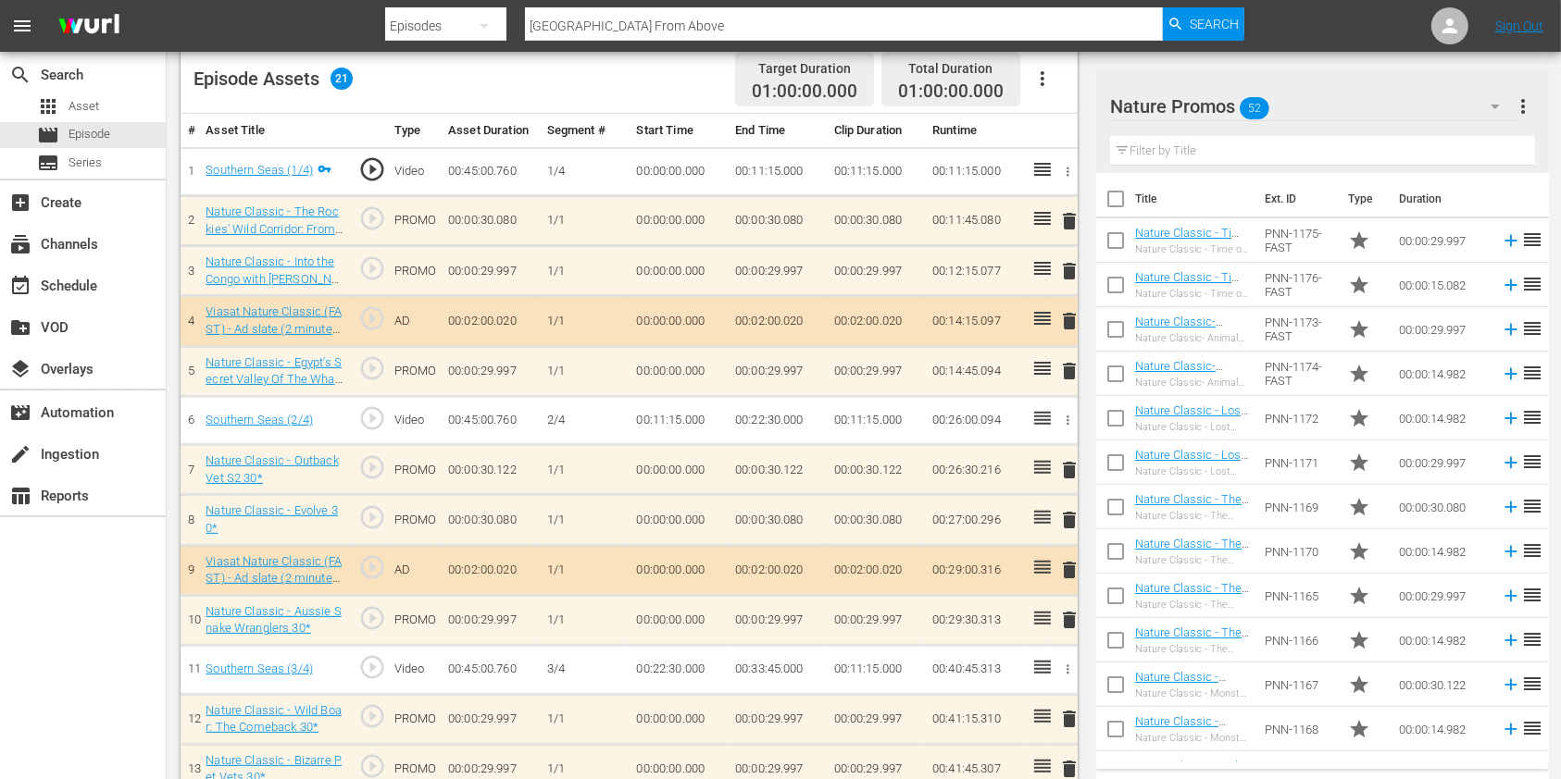
click at [1186, 149] on input "text" at bounding box center [1322, 151] width 425 height 30
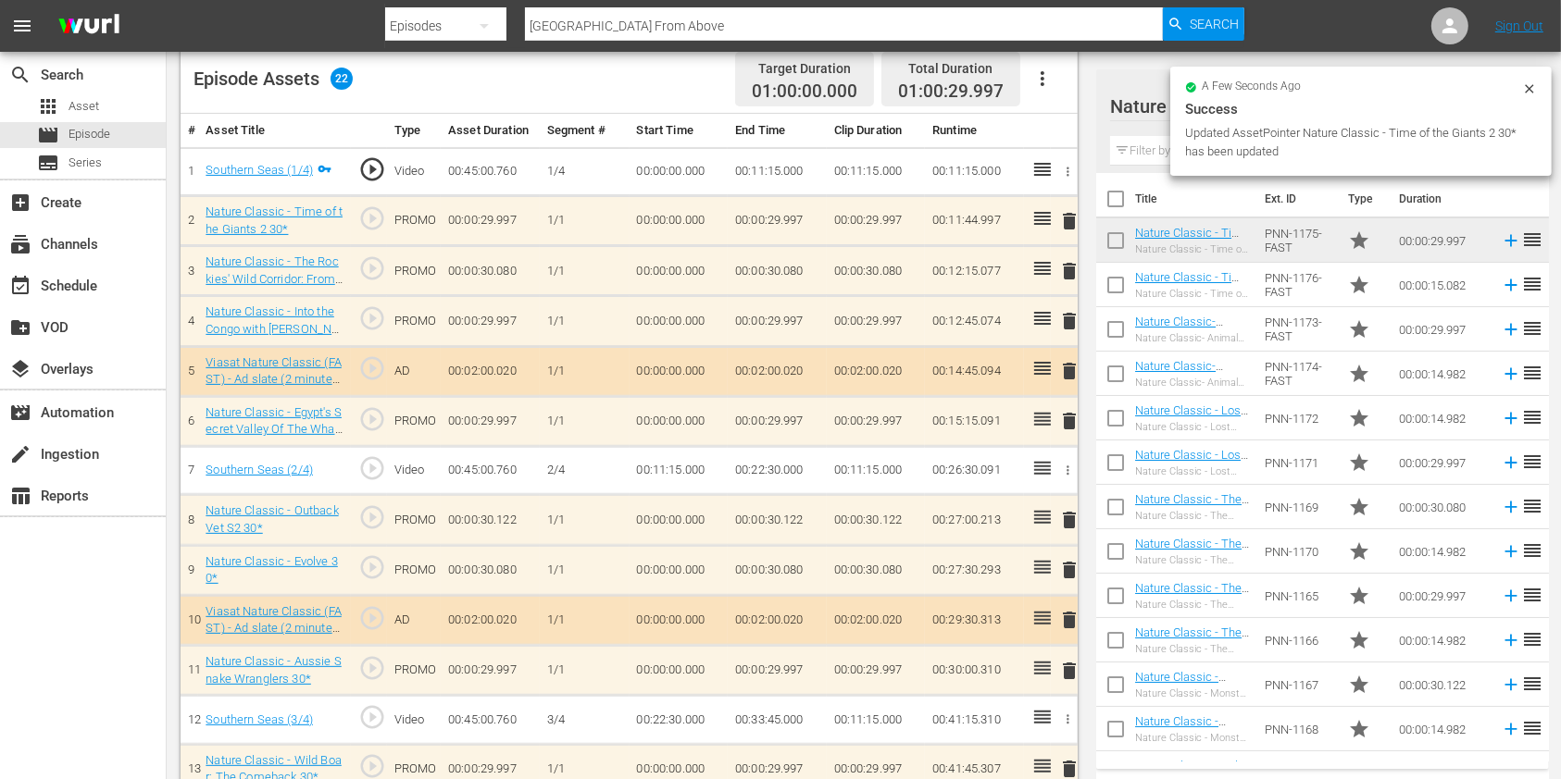
click at [1073, 322] on span "delete" at bounding box center [1069, 321] width 22 height 22
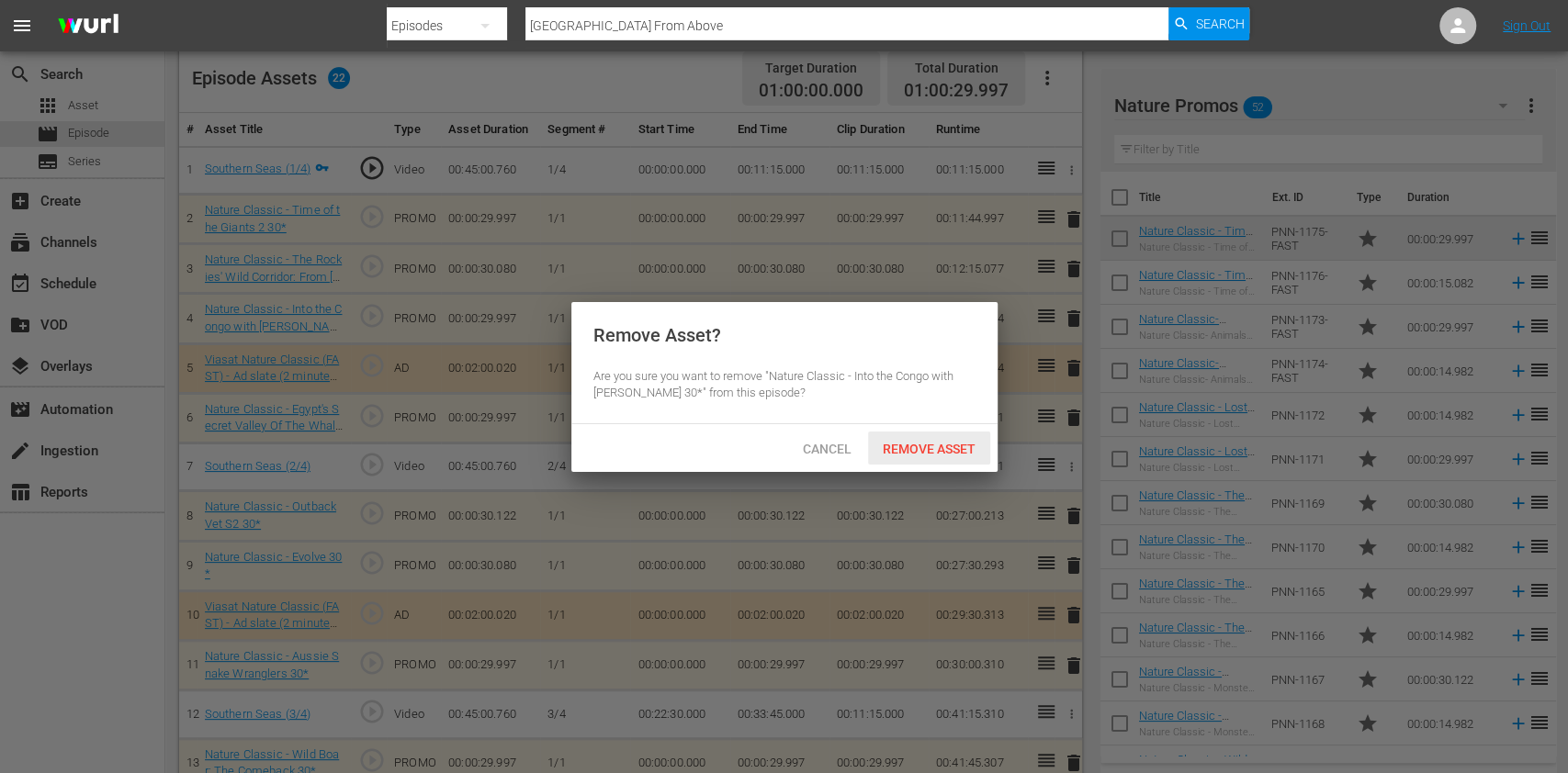
click at [948, 451] on span "Remove Asset" at bounding box center [929, 449] width 122 height 15
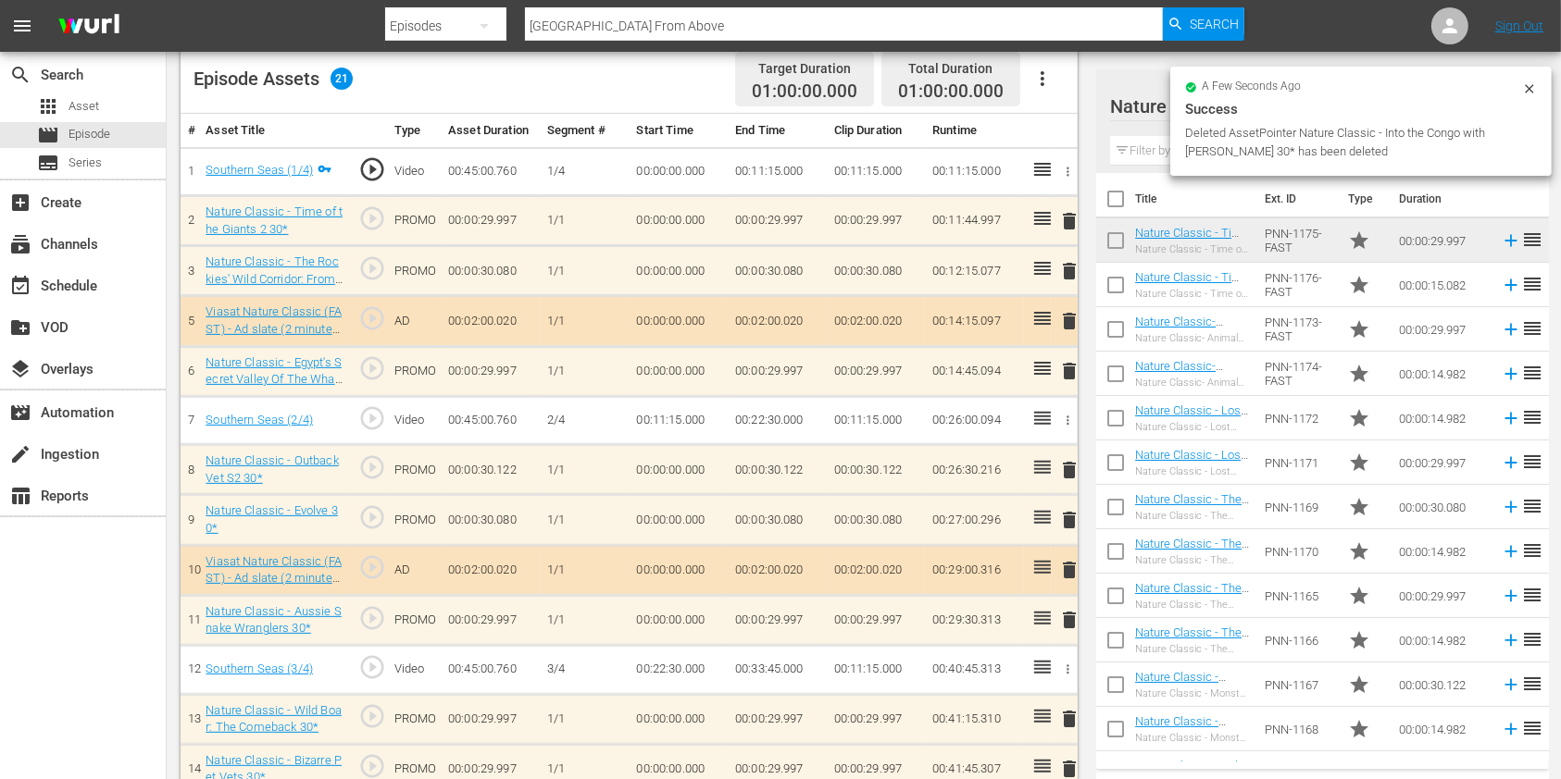
click at [1521, 89] on div "a few seconds ago" at bounding box center [1353, 87] width 337 height 13
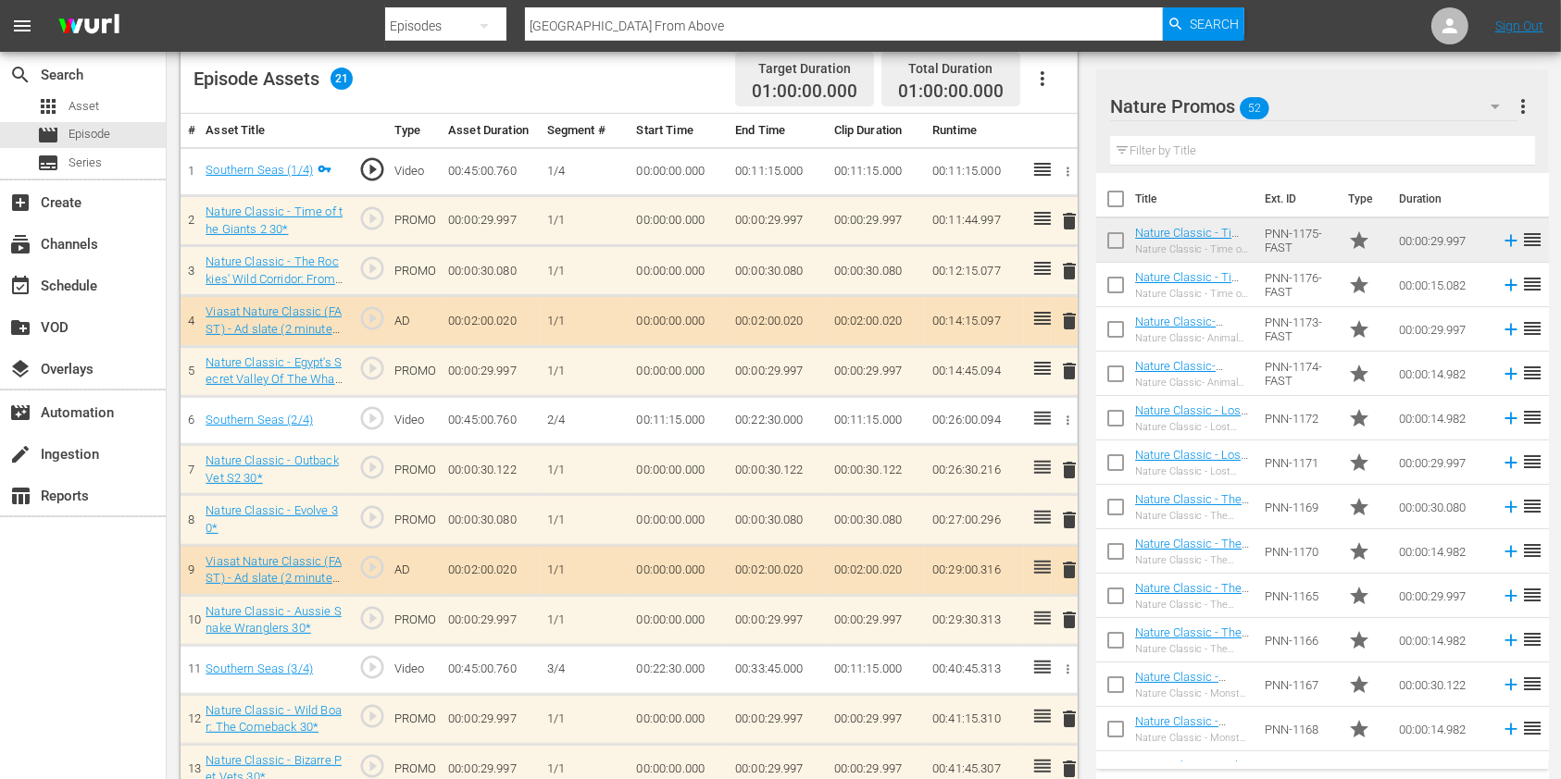
click at [1534, 88] on button "more_vert" at bounding box center [1524, 106] width 22 height 44
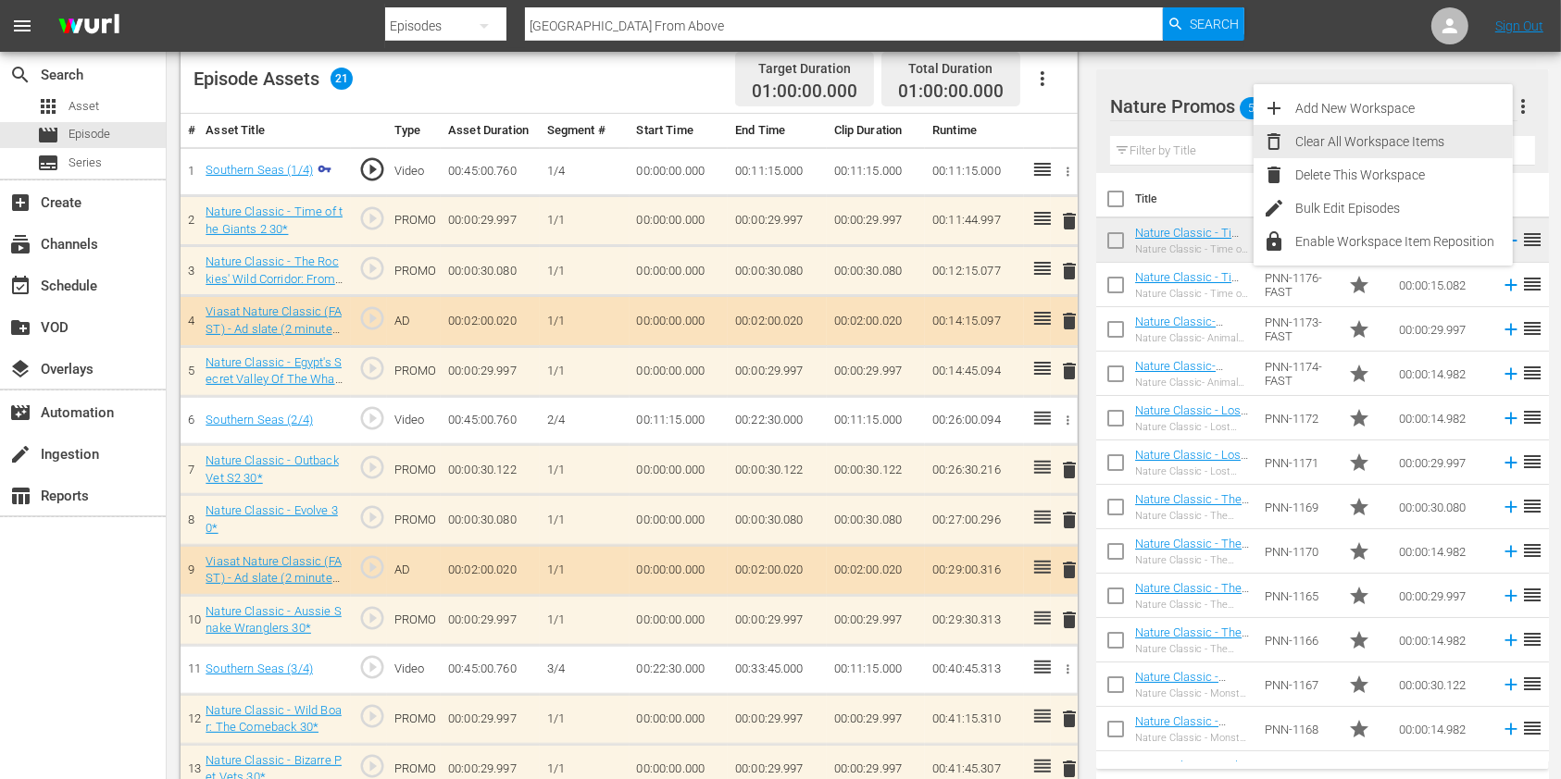
click at [1179, 143] on input "text" at bounding box center [1322, 151] width 425 height 30
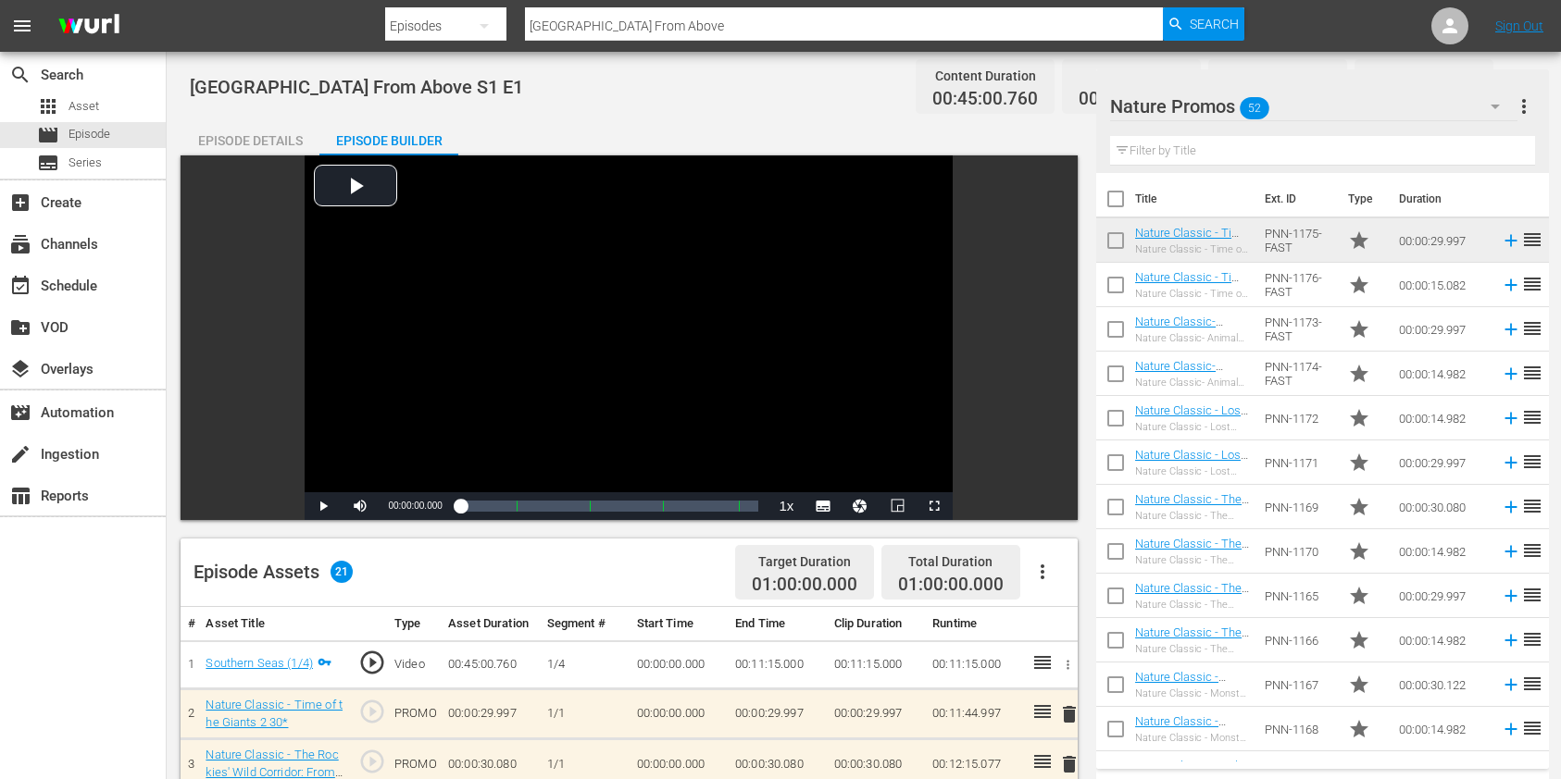
scroll to position [493, 0]
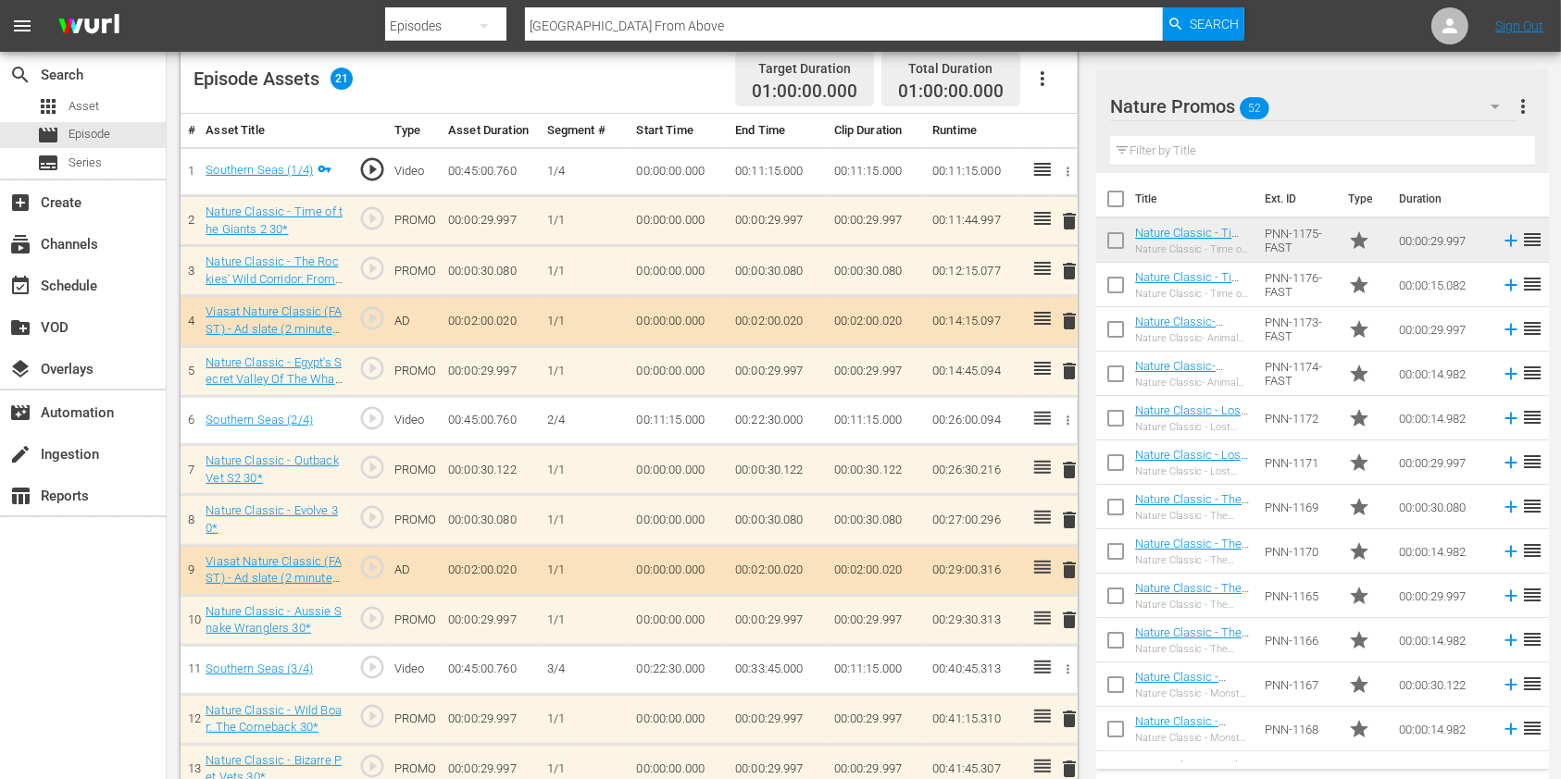
click at [1259, 138] on input "text" at bounding box center [1322, 151] width 425 height 30
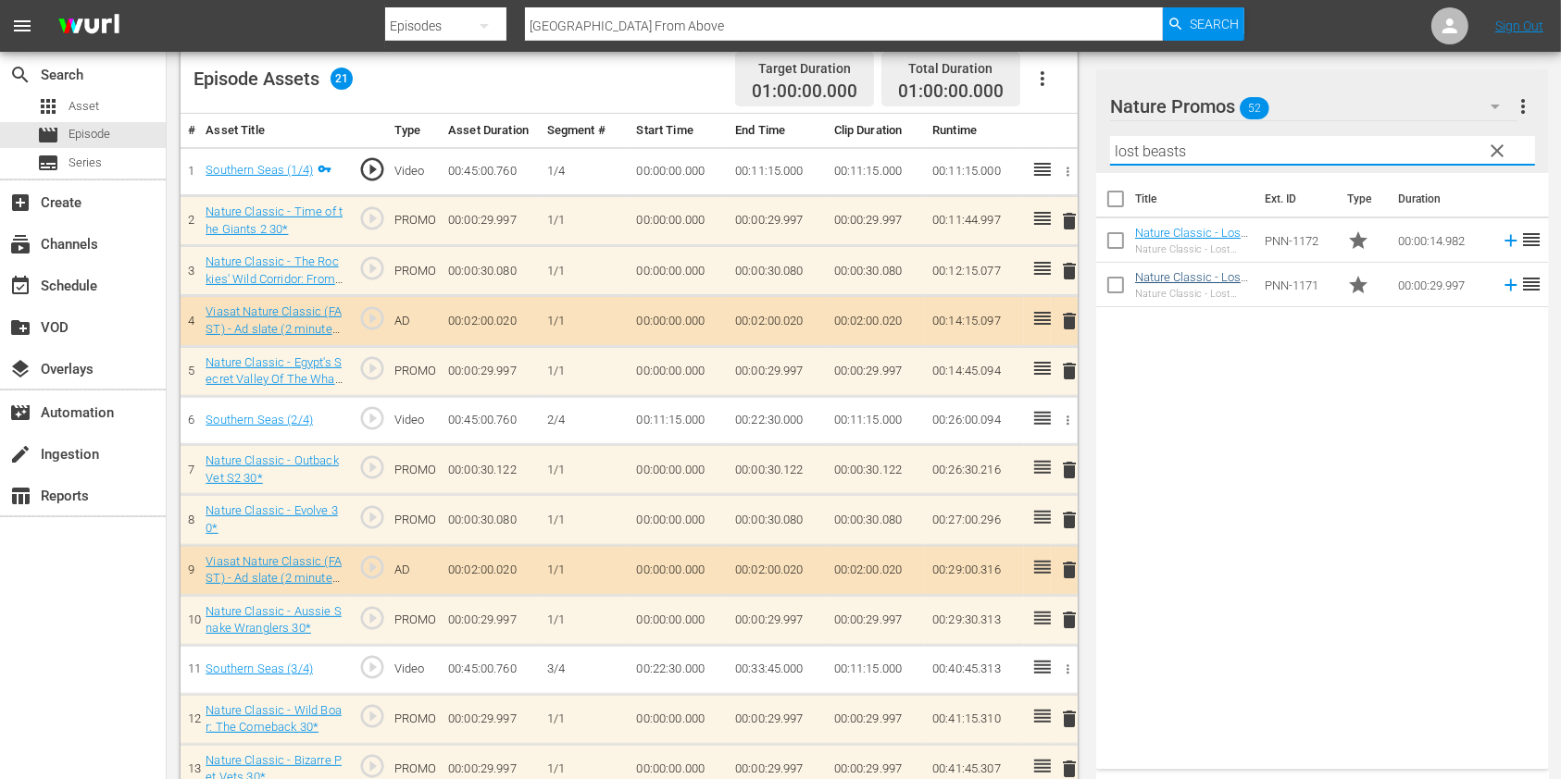
type input "lost beasts"
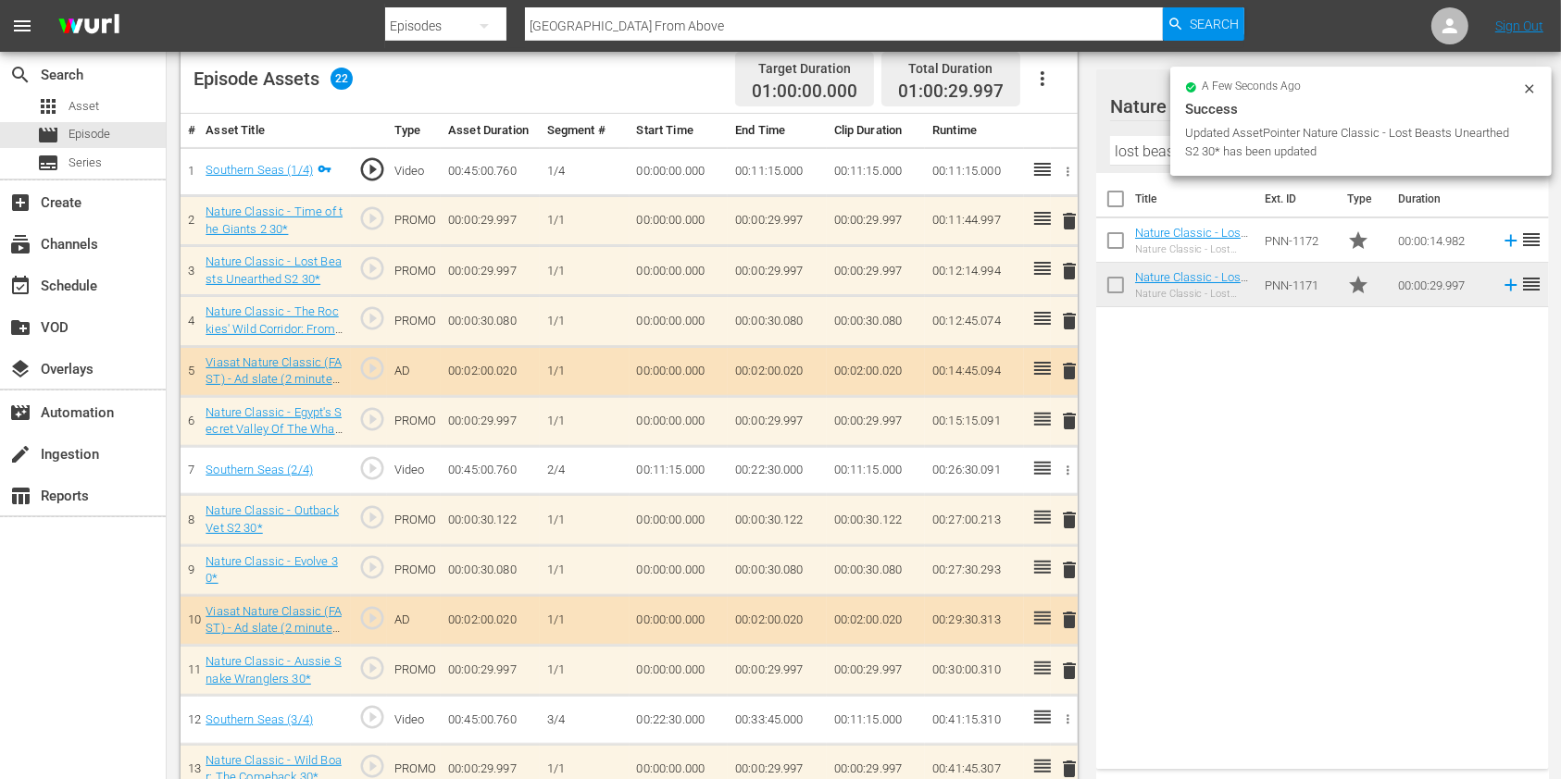
click at [1068, 418] on span "delete" at bounding box center [1069, 421] width 22 height 22
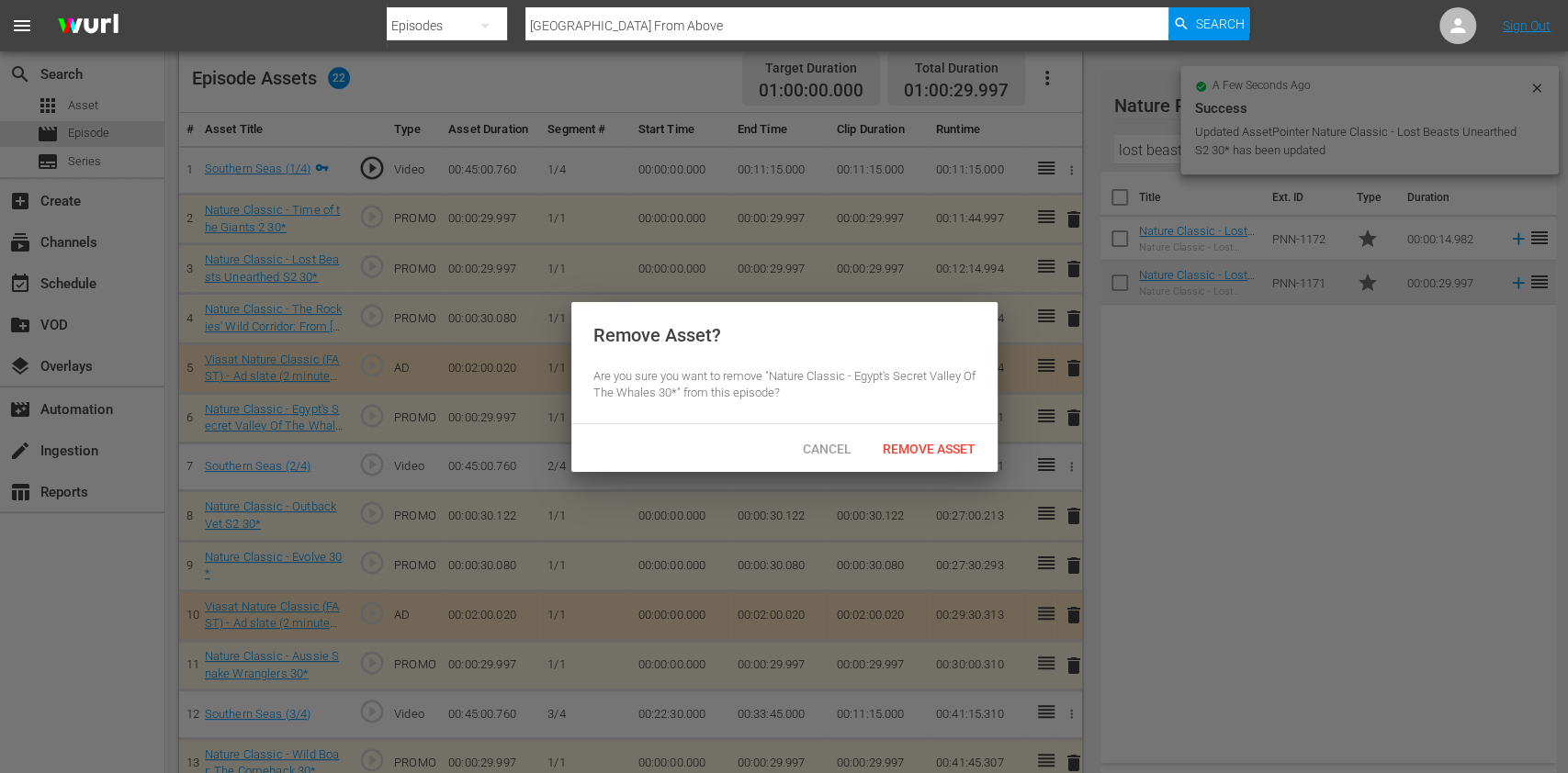
click at [956, 442] on span "Remove Asset" at bounding box center [929, 449] width 122 height 15
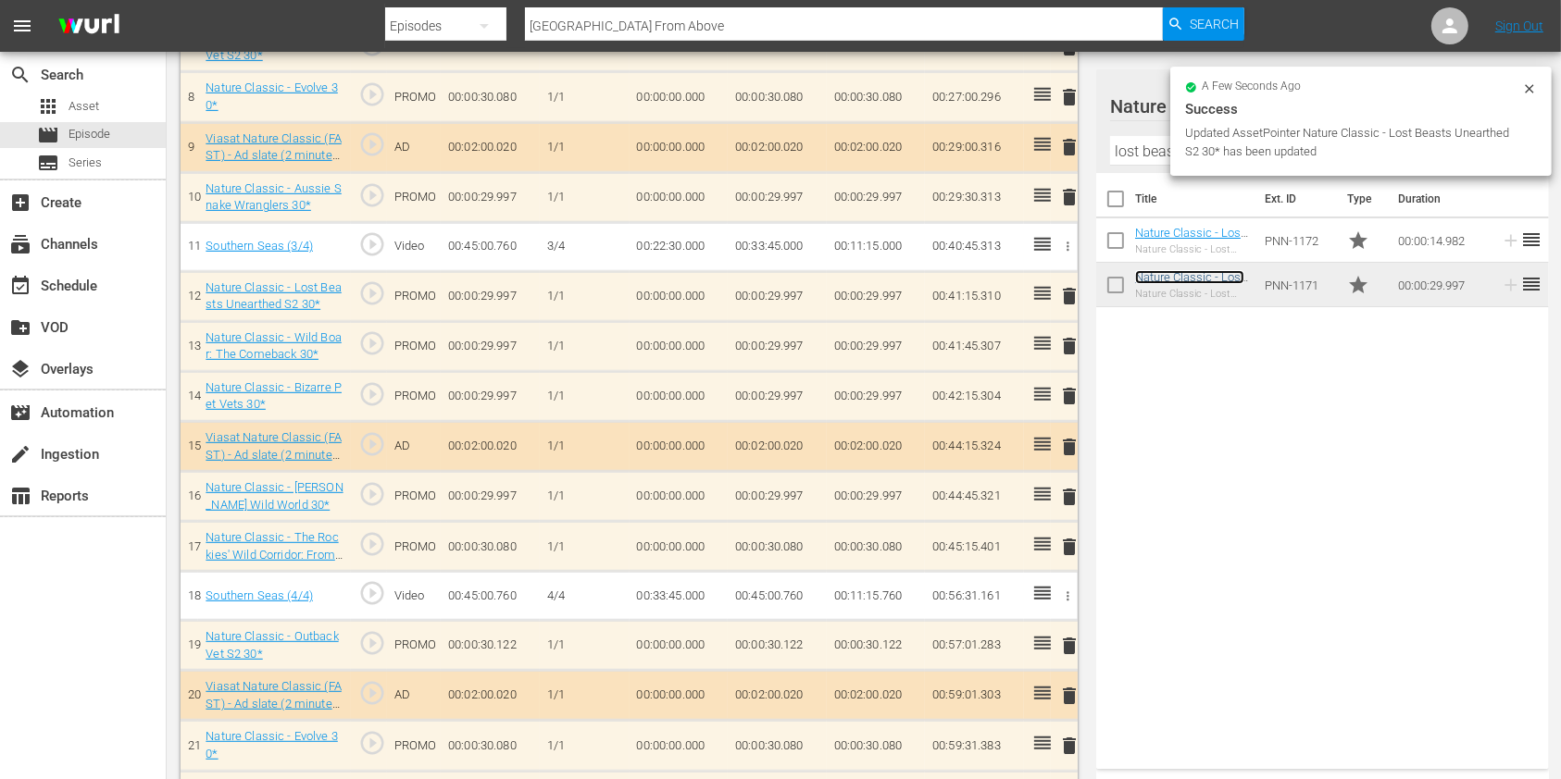
scroll to position [916, 0]
click at [1069, 339] on span "delete" at bounding box center [1069, 346] width 22 height 22
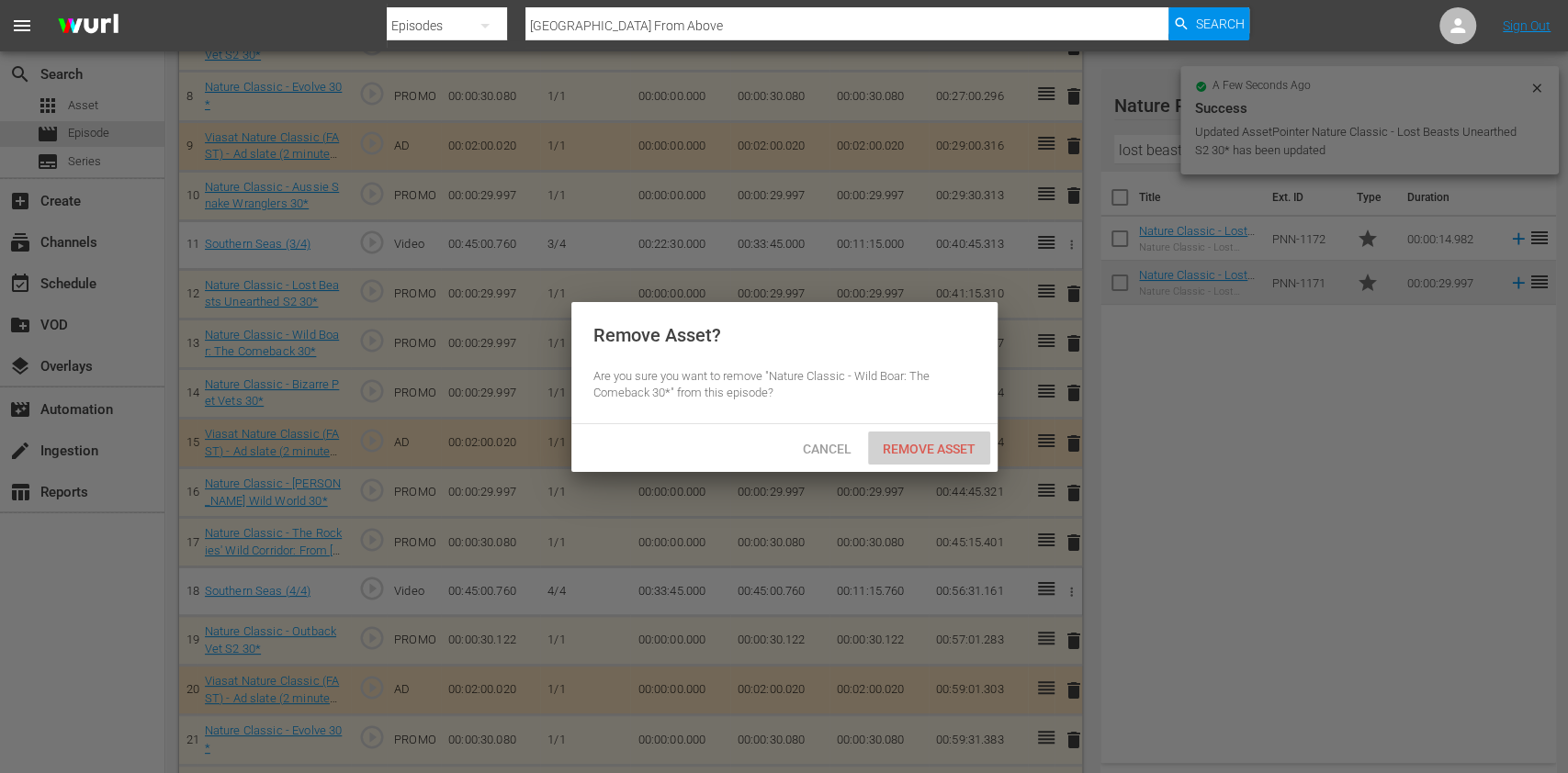
click at [922, 445] on span "Remove Asset" at bounding box center [929, 449] width 122 height 15
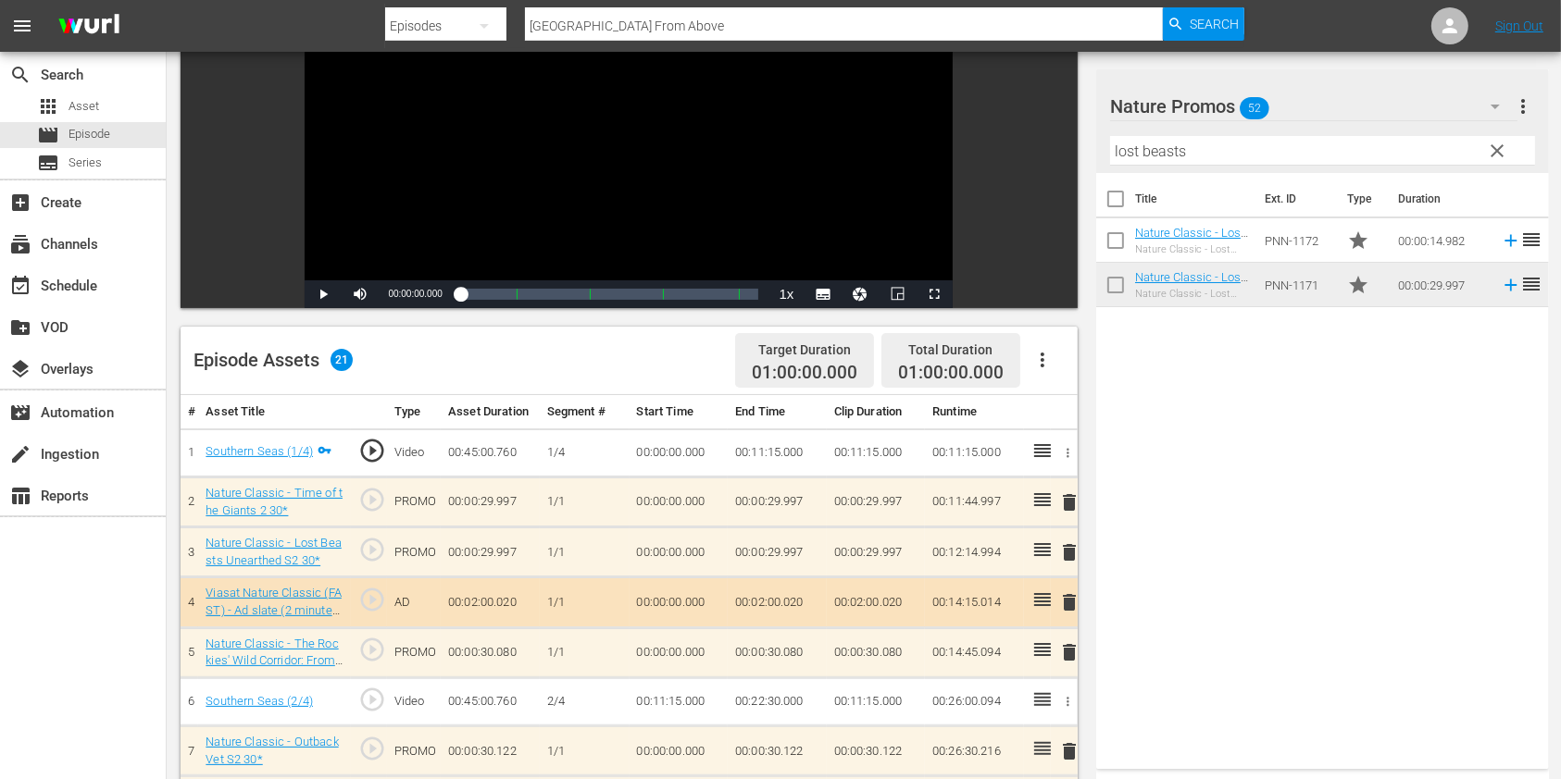
scroll to position [0, 0]
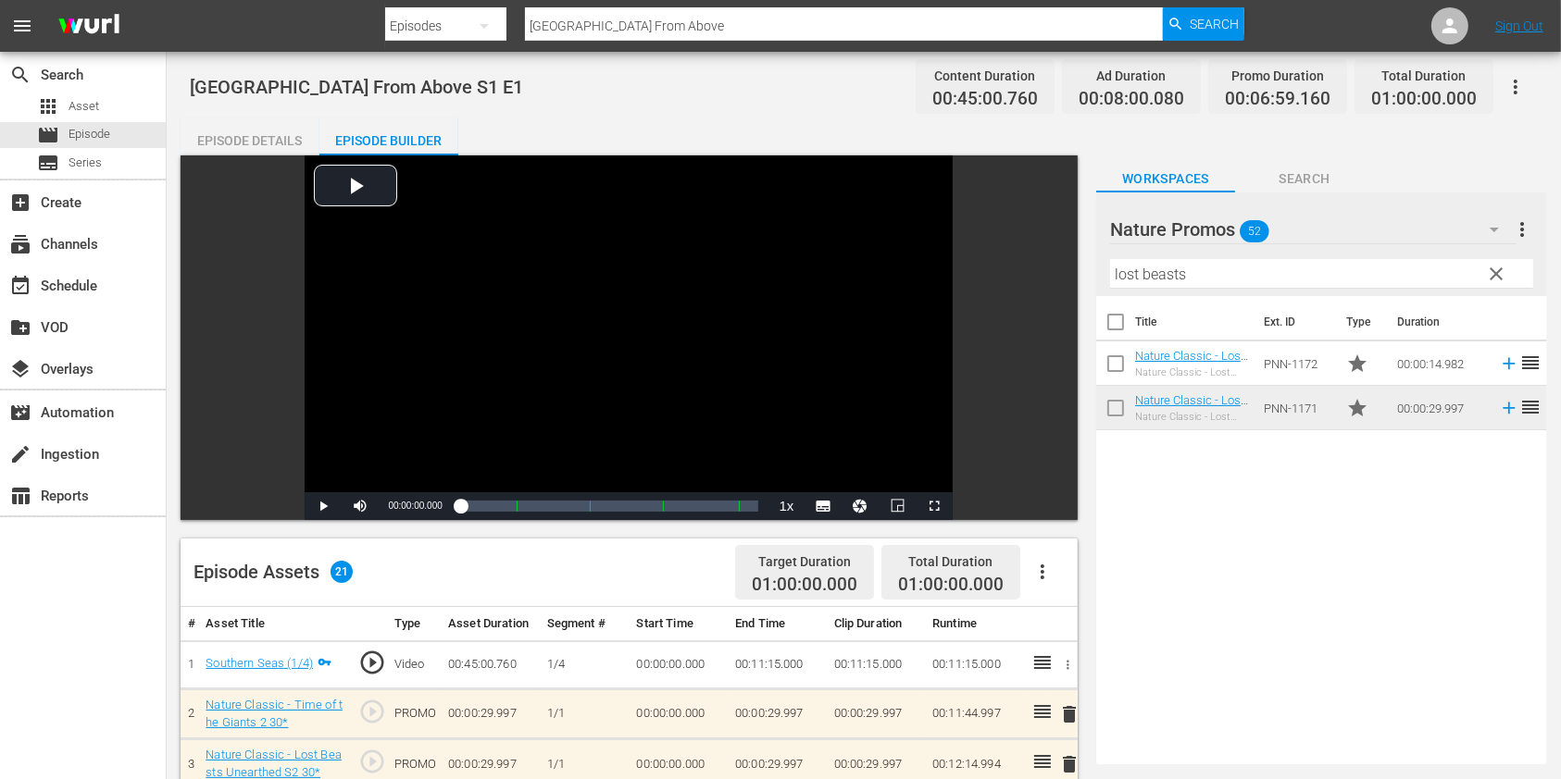
click at [726, 27] on input "[GEOGRAPHIC_DATA] From Above" at bounding box center [844, 26] width 638 height 44
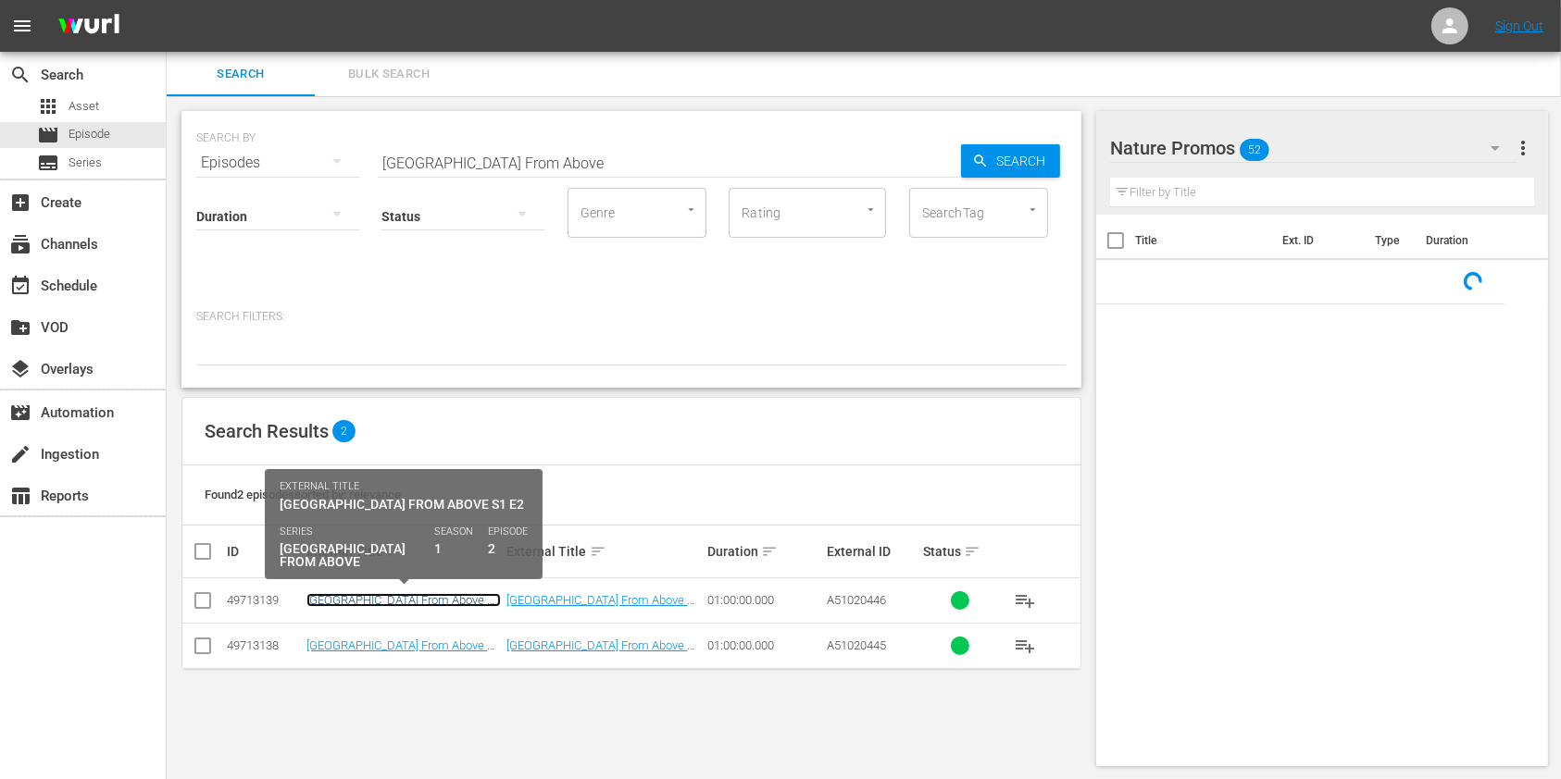
click at [378, 601] on link "[GEOGRAPHIC_DATA] From Above S1 E2" at bounding box center [403, 607] width 194 height 28
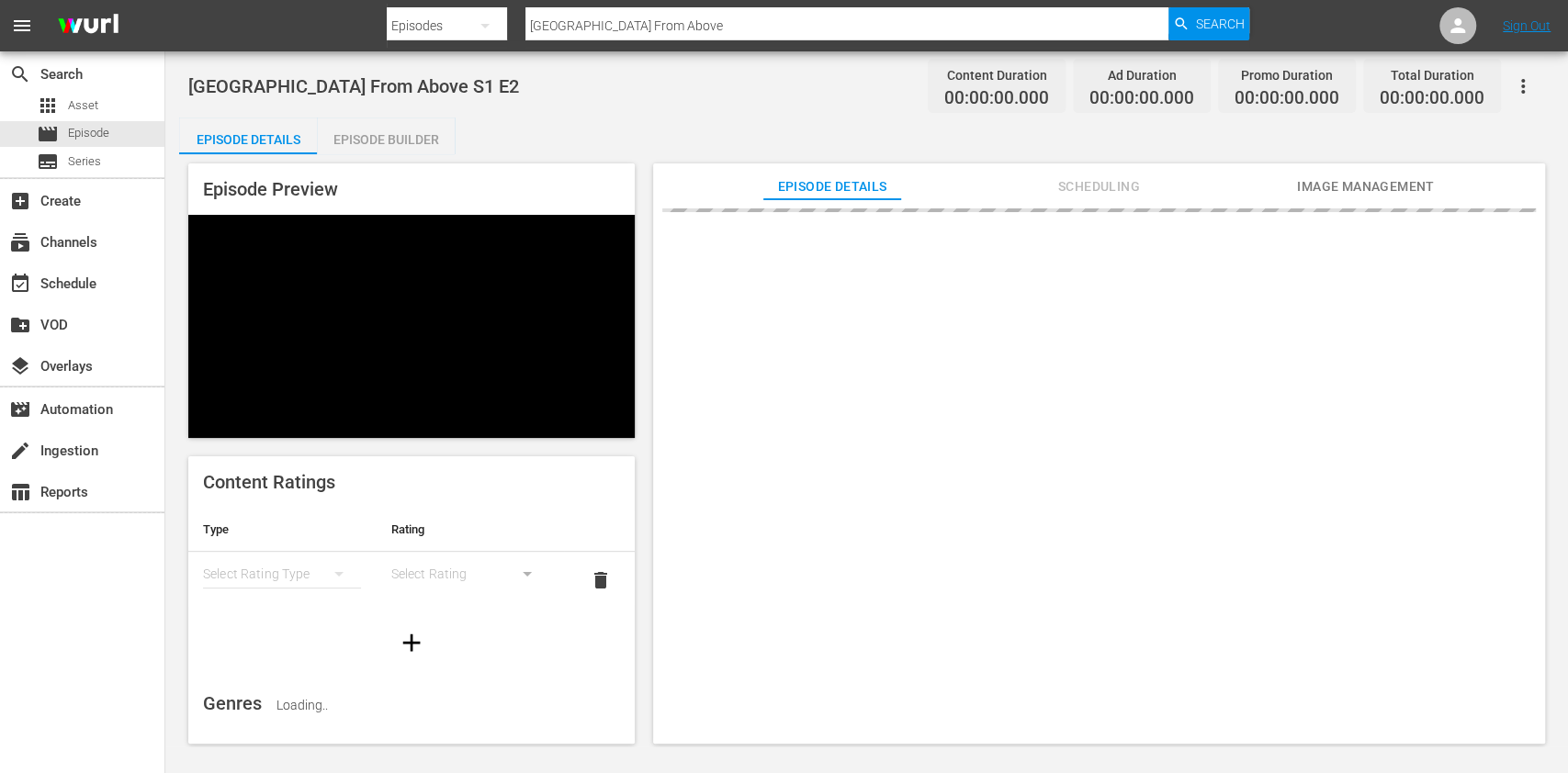
click at [411, 132] on div "Episode Builder" at bounding box center [385, 139] width 138 height 44
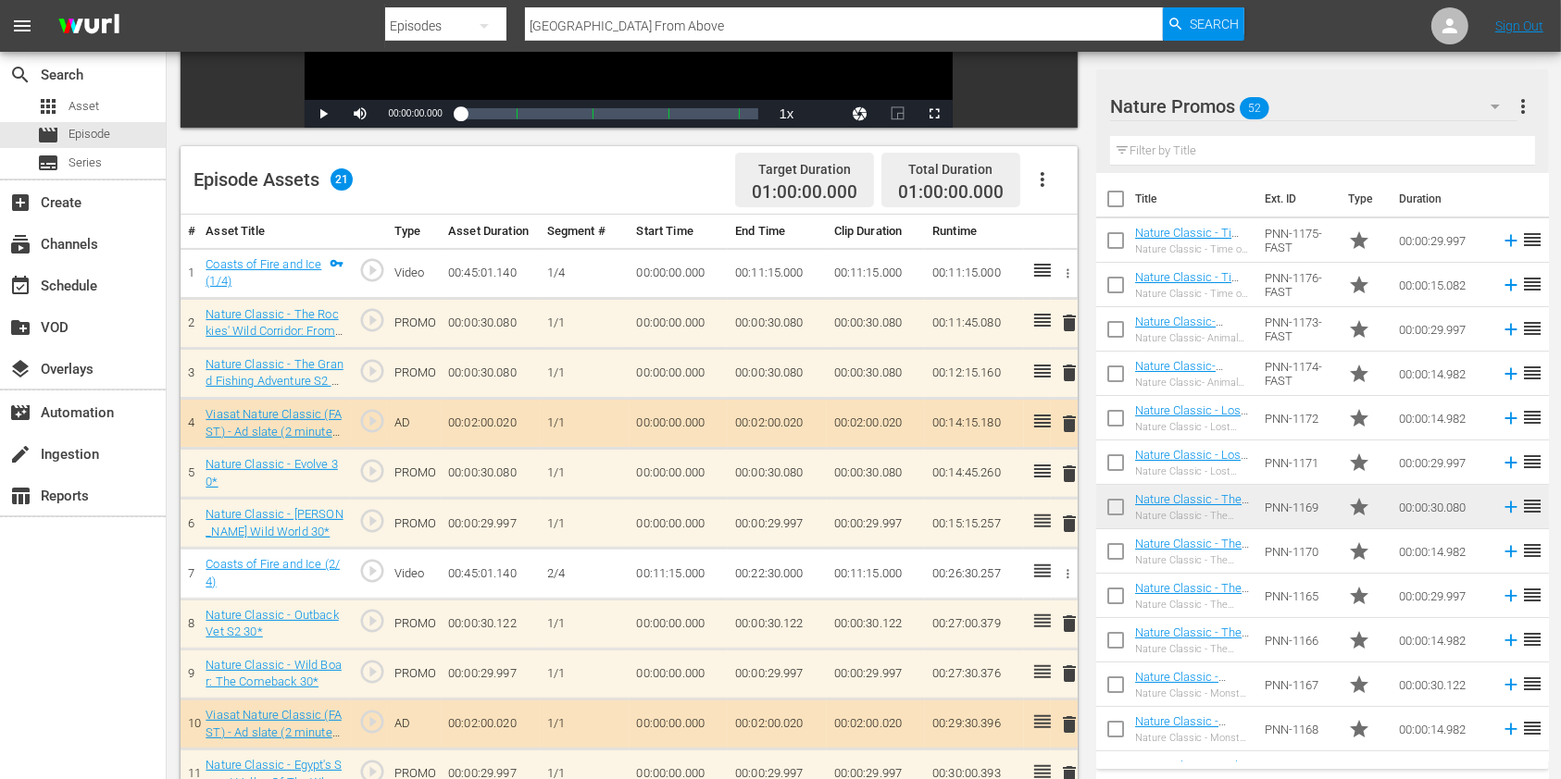
scroll to position [504, 0]
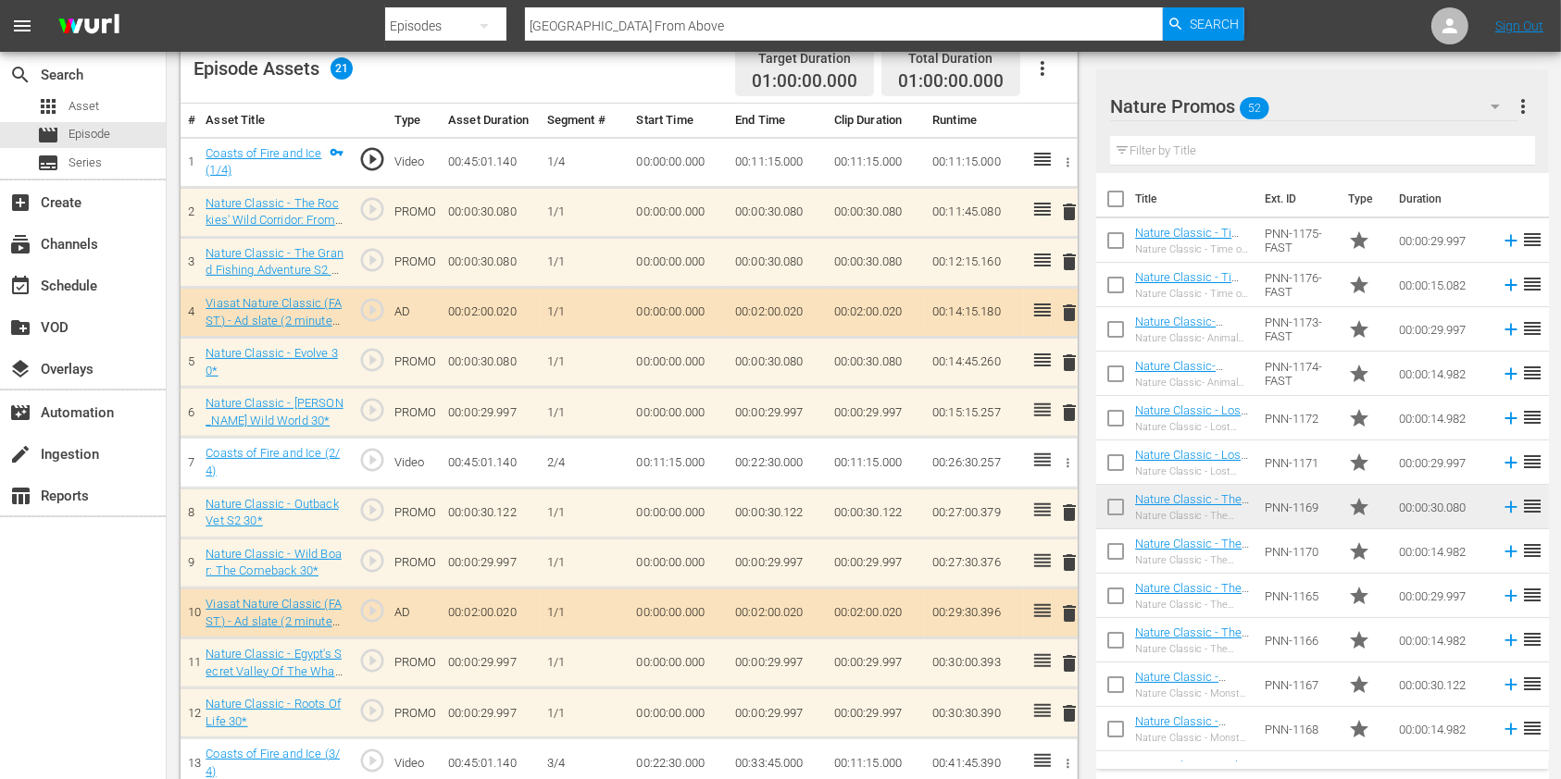
click at [1194, 150] on input "text" at bounding box center [1322, 151] width 425 height 30
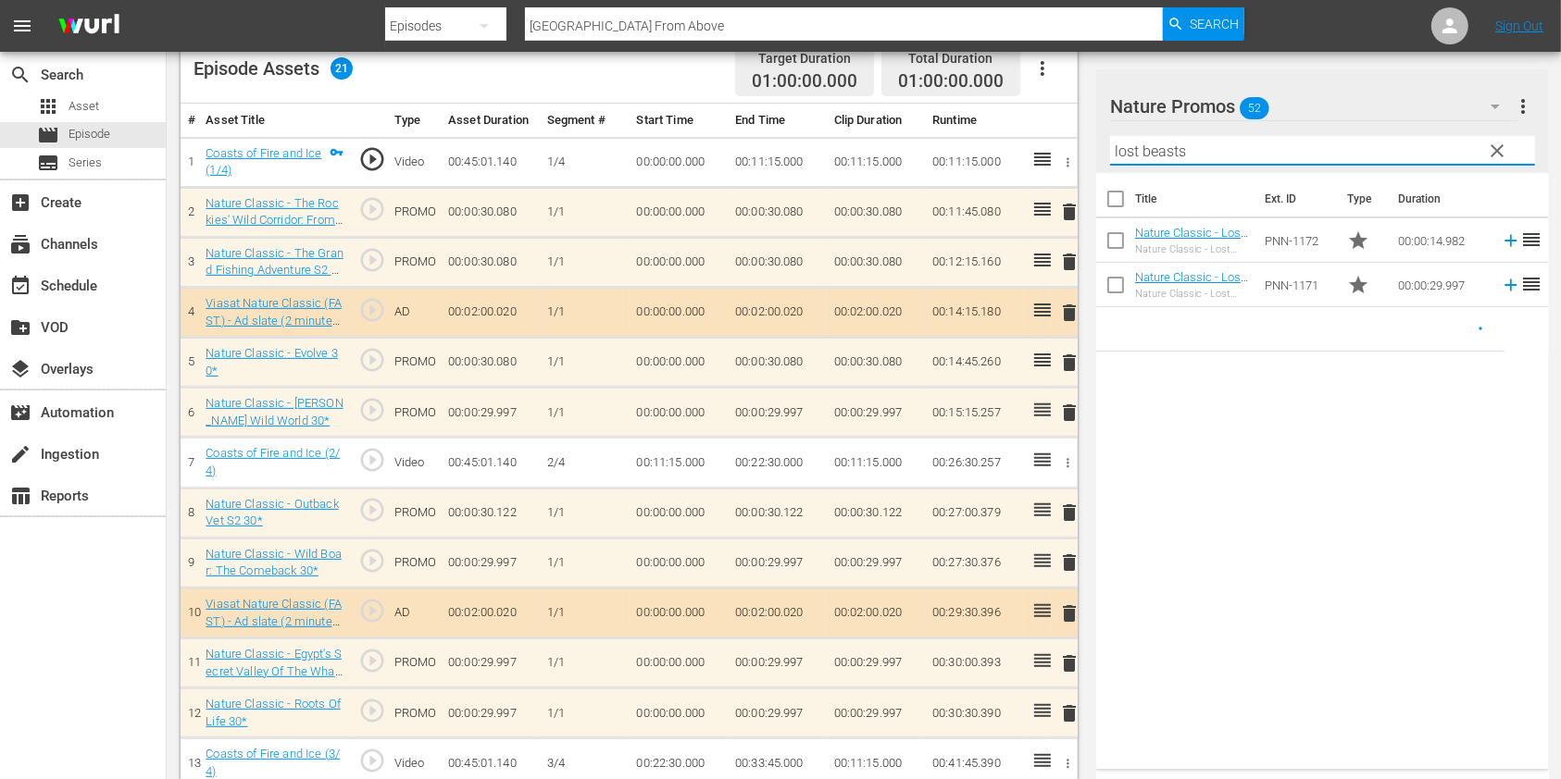
type input "lost beasts"
click at [1188, 461] on div "Title Ext. ID Type Duration Nature Classic - Lost Beasts Unearthed S2 15* Natur…" at bounding box center [1322, 467] width 453 height 589
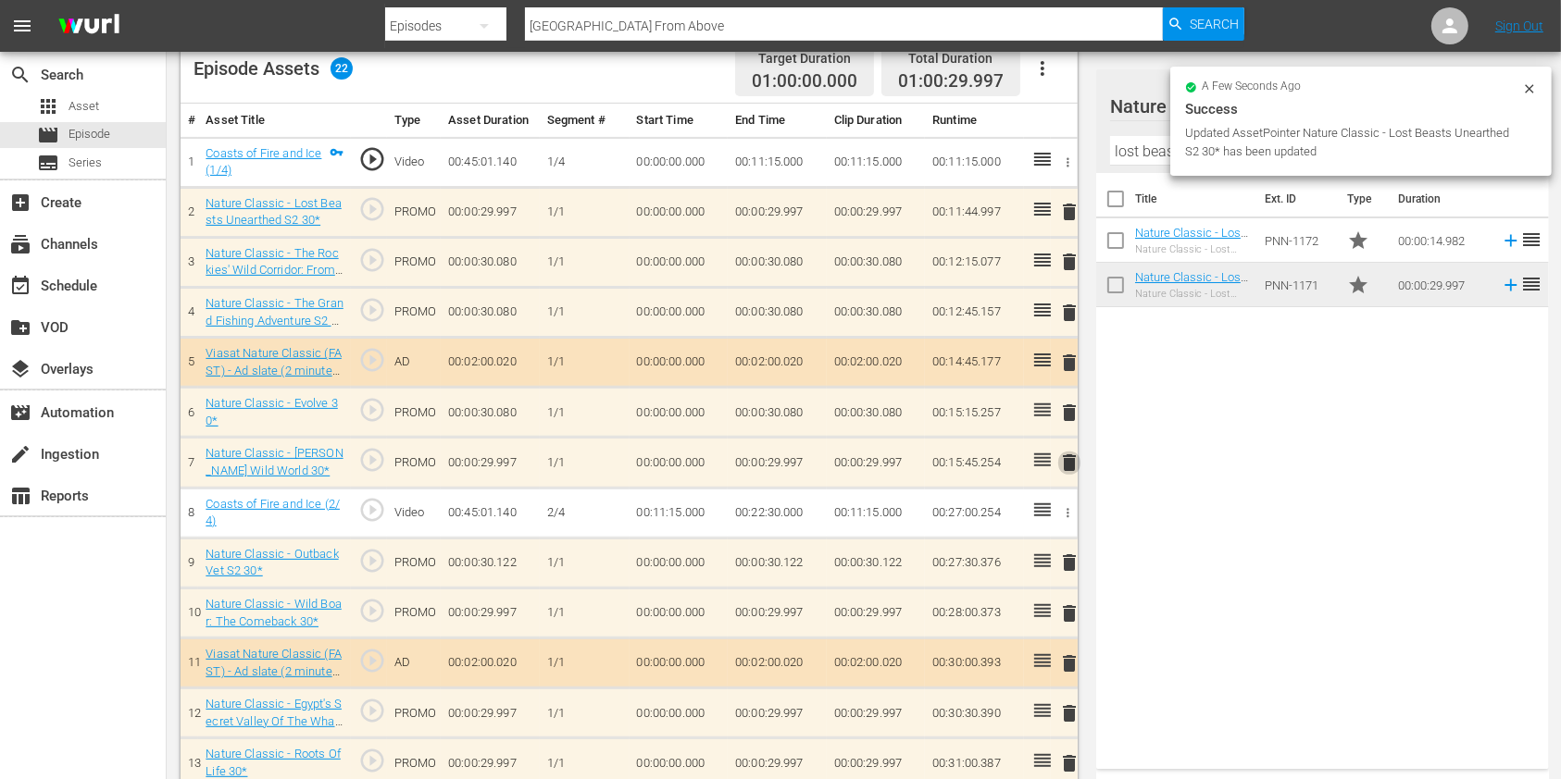
click at [1074, 463] on span "delete" at bounding box center [1069, 463] width 22 height 22
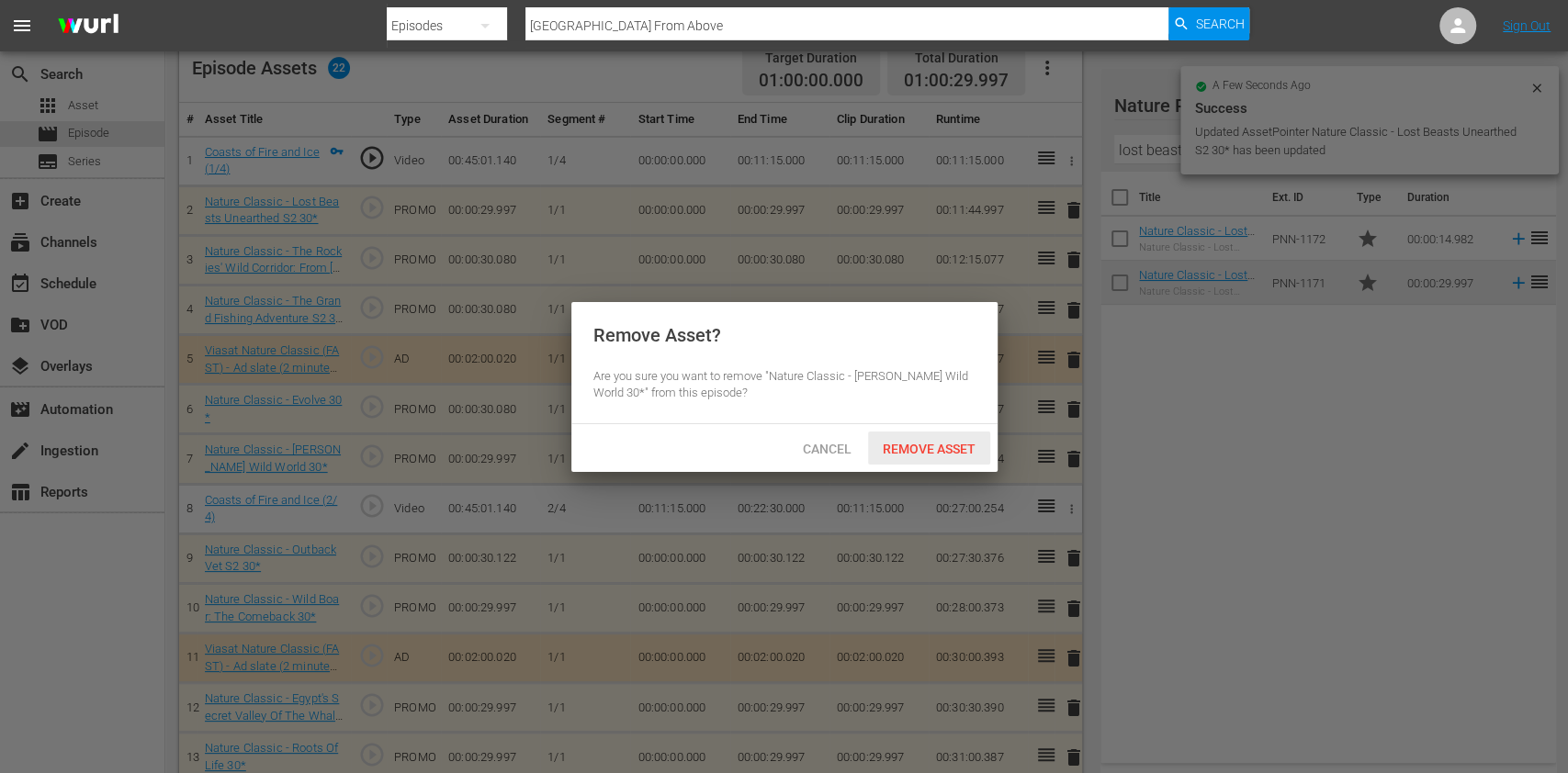
click at [929, 449] on span "Remove Asset" at bounding box center [929, 449] width 122 height 15
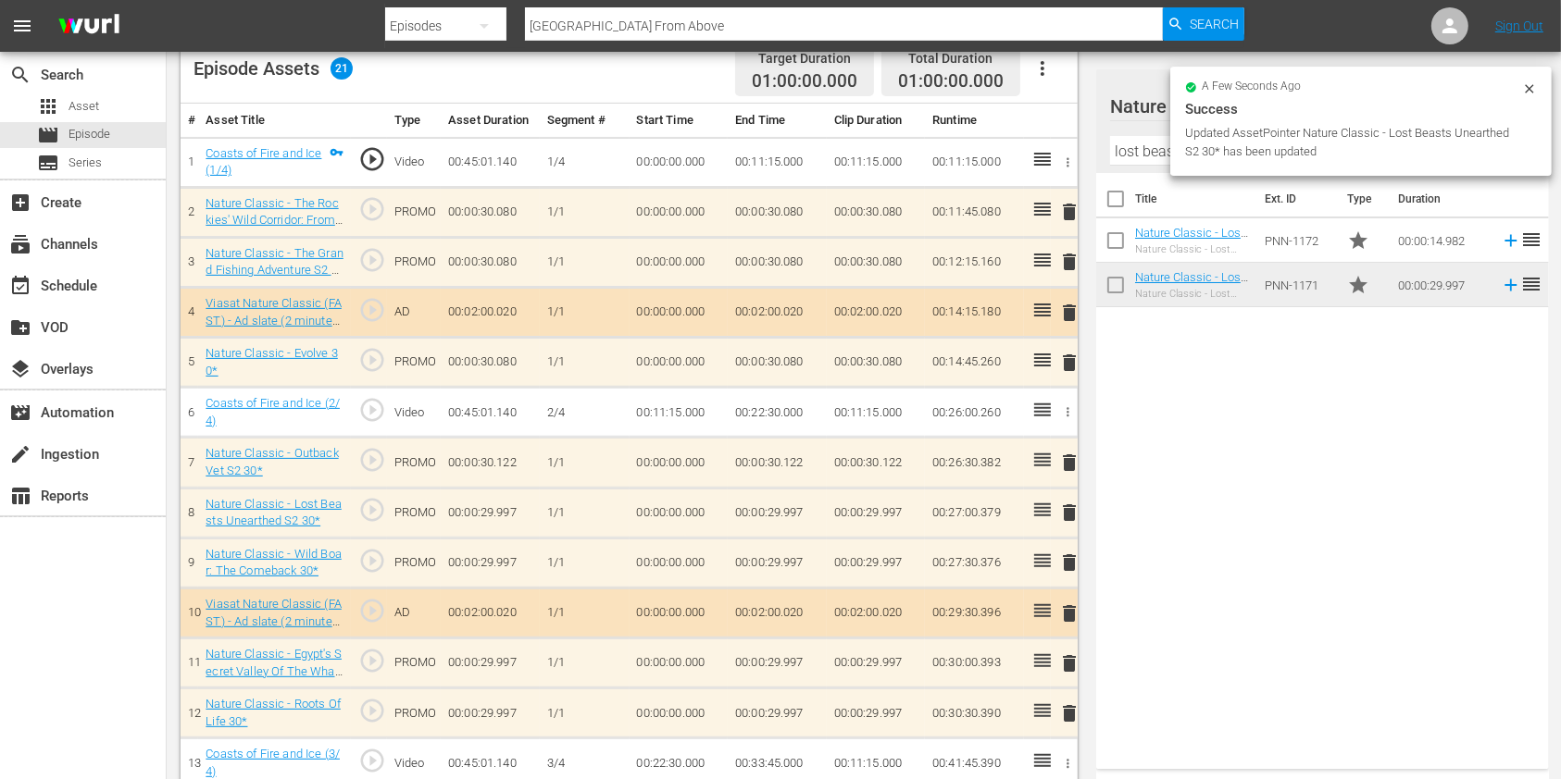
click at [1066, 566] on span "delete" at bounding box center [1069, 563] width 22 height 22
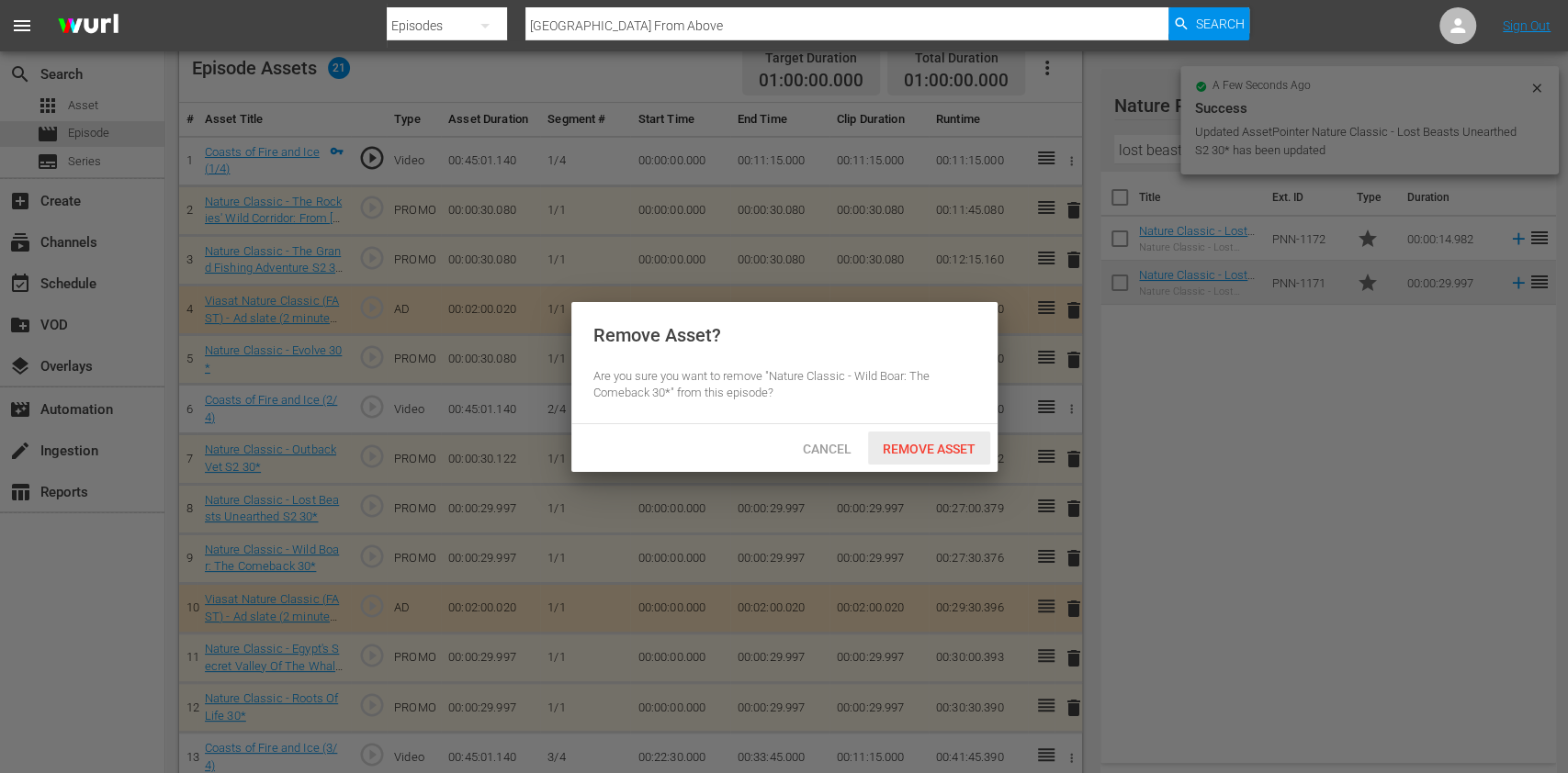
click at [928, 448] on span "Remove Asset" at bounding box center [929, 449] width 122 height 15
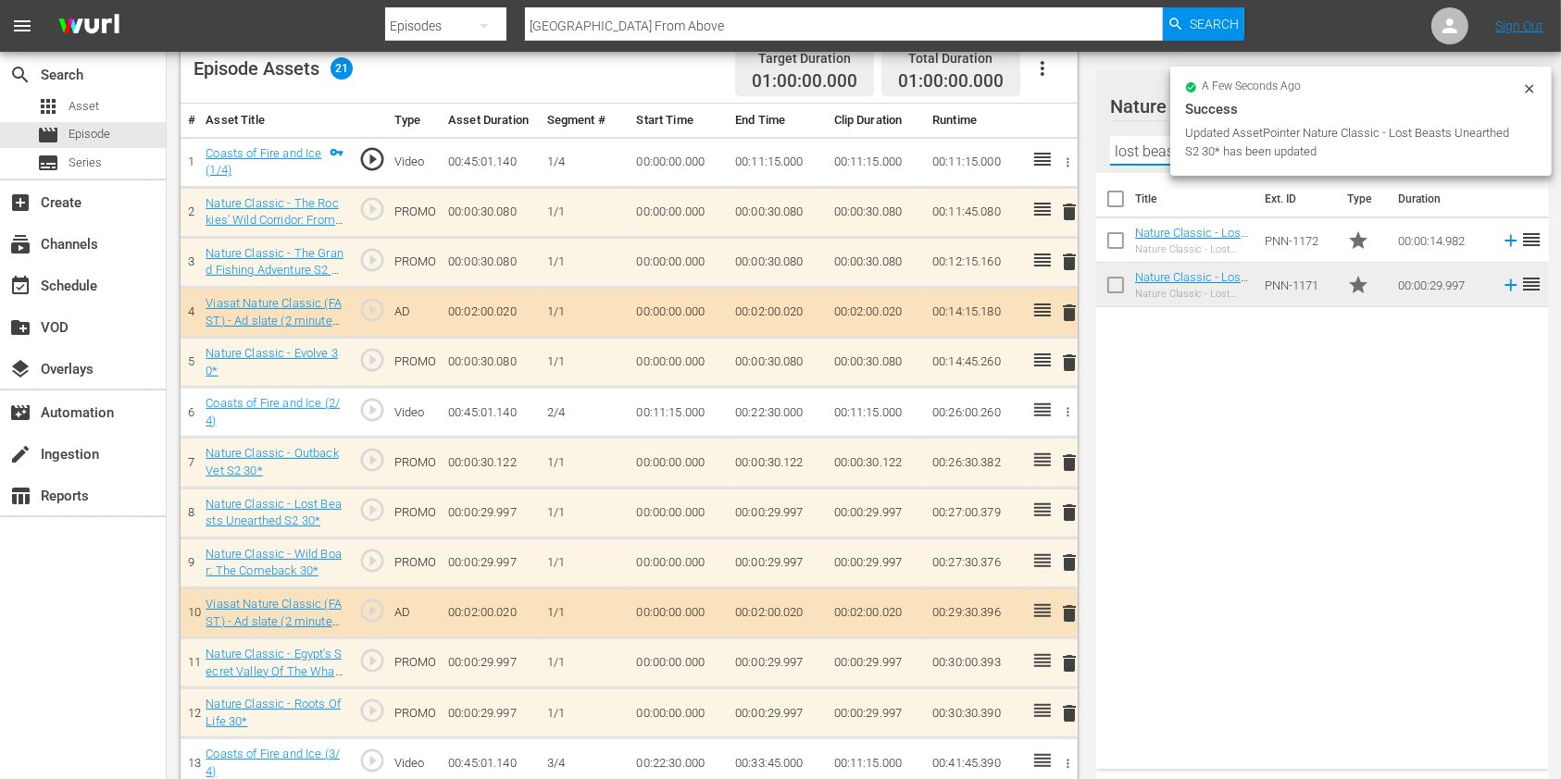
click at [1136, 146] on input "lost beasts" at bounding box center [1322, 151] width 425 height 30
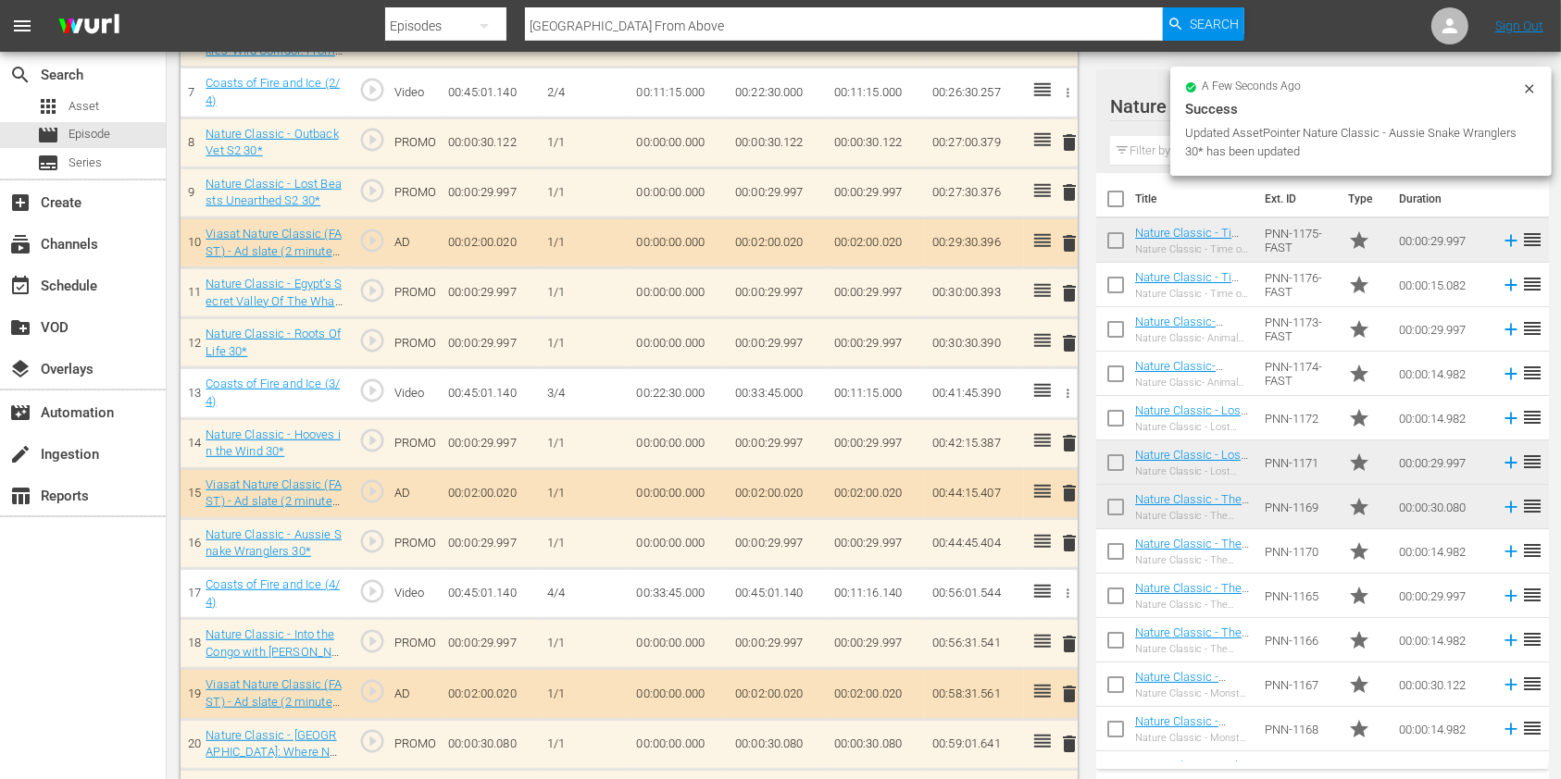
scroll to position [870, 0]
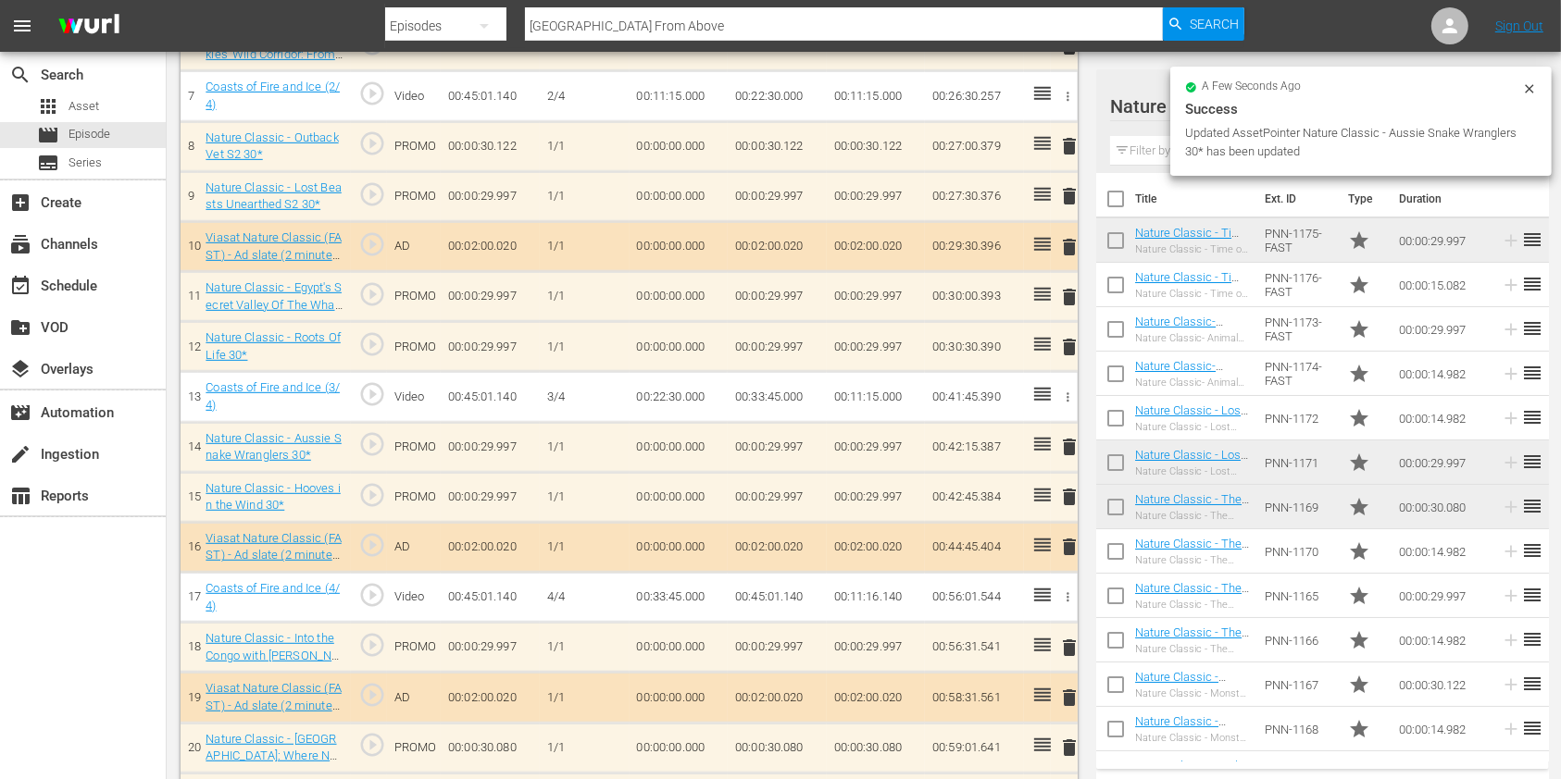
click at [1145, 157] on input "text" at bounding box center [1322, 151] width 425 height 30
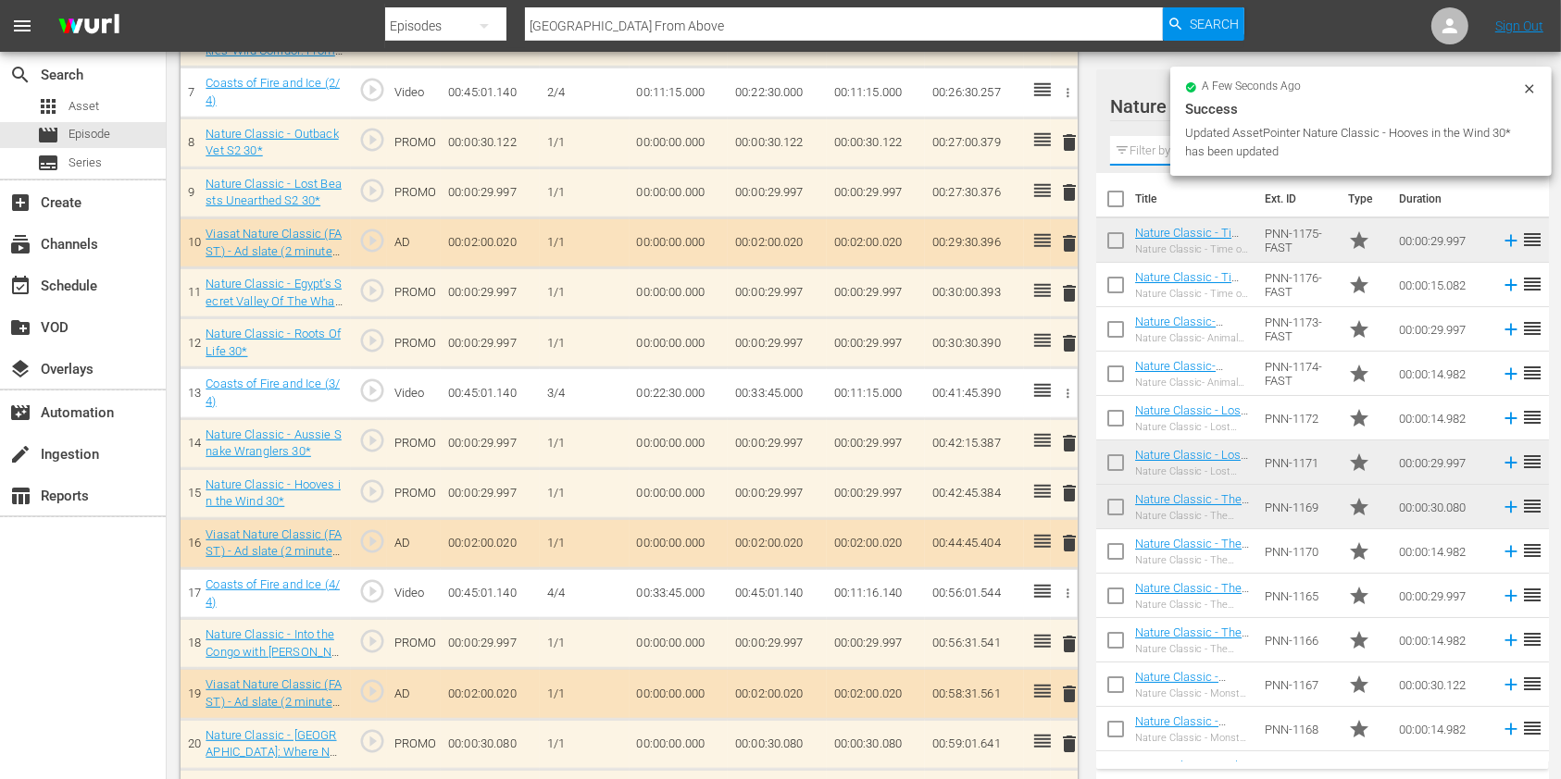
scroll to position [871, 0]
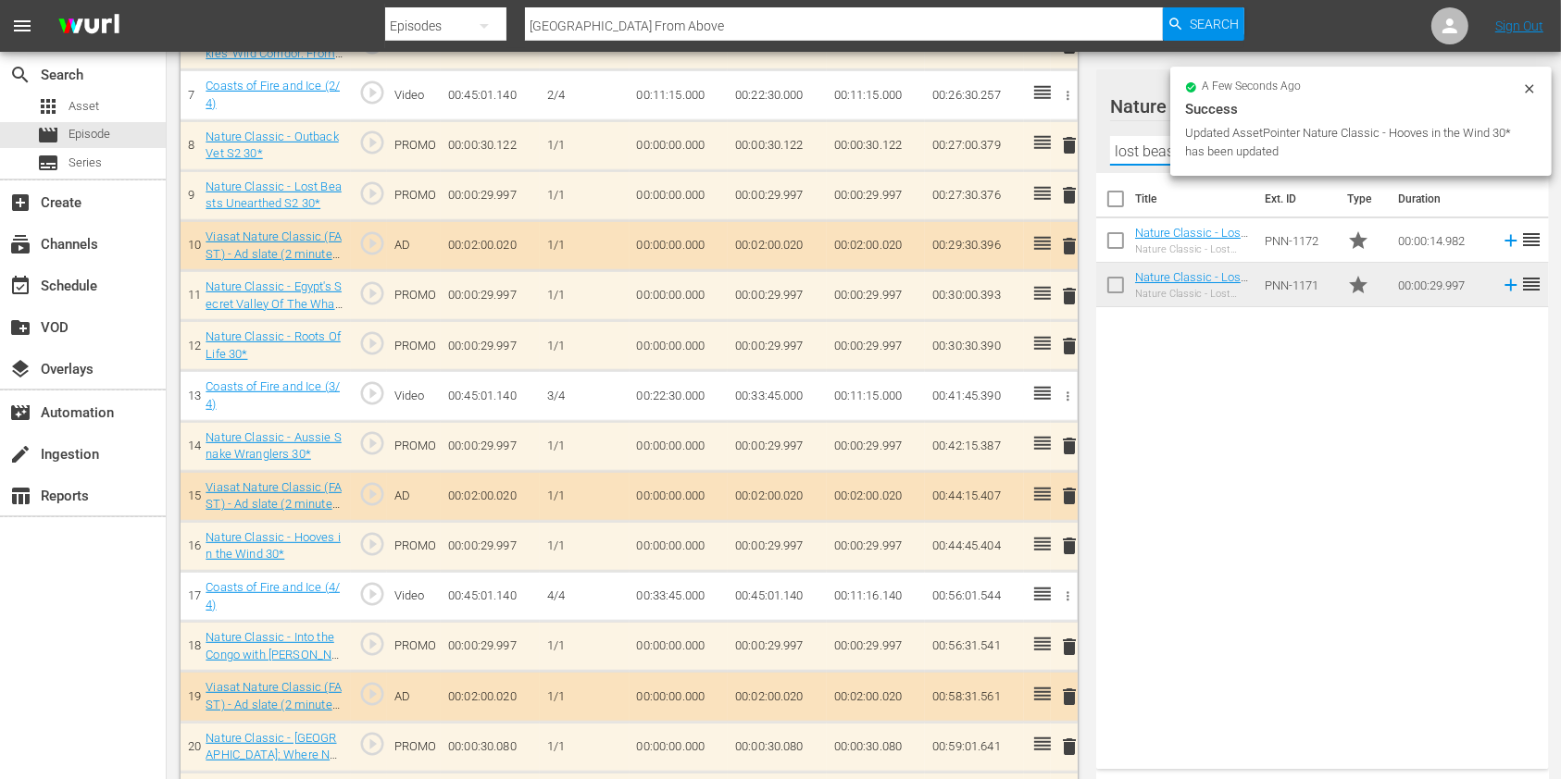
type input "lost beasts"
click at [1217, 381] on div "Title Ext. ID Type Duration Nature Classic - Lost Beasts Unearthed S2 15* Natur…" at bounding box center [1322, 467] width 453 height 589
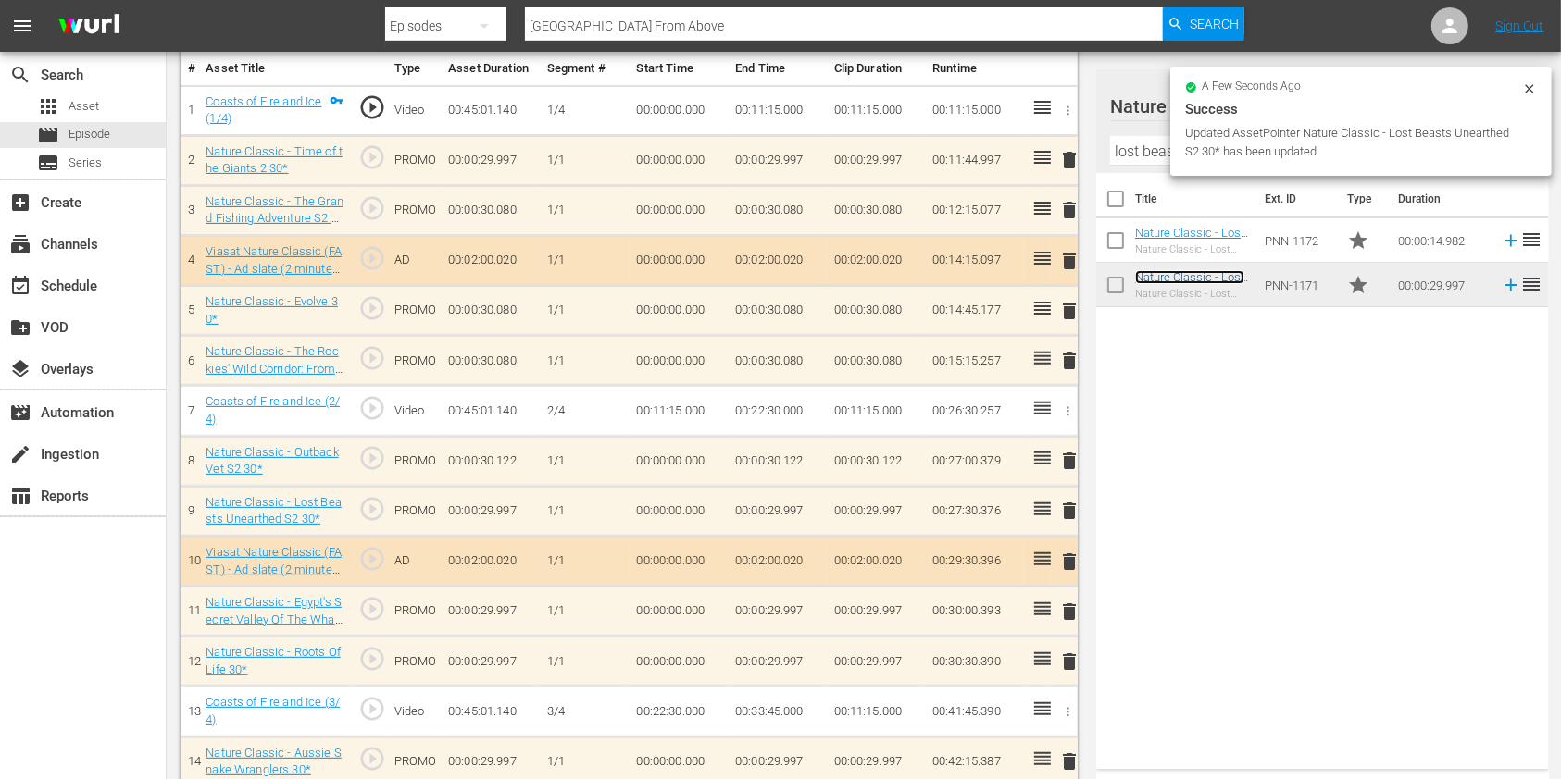
scroll to position [977, 0]
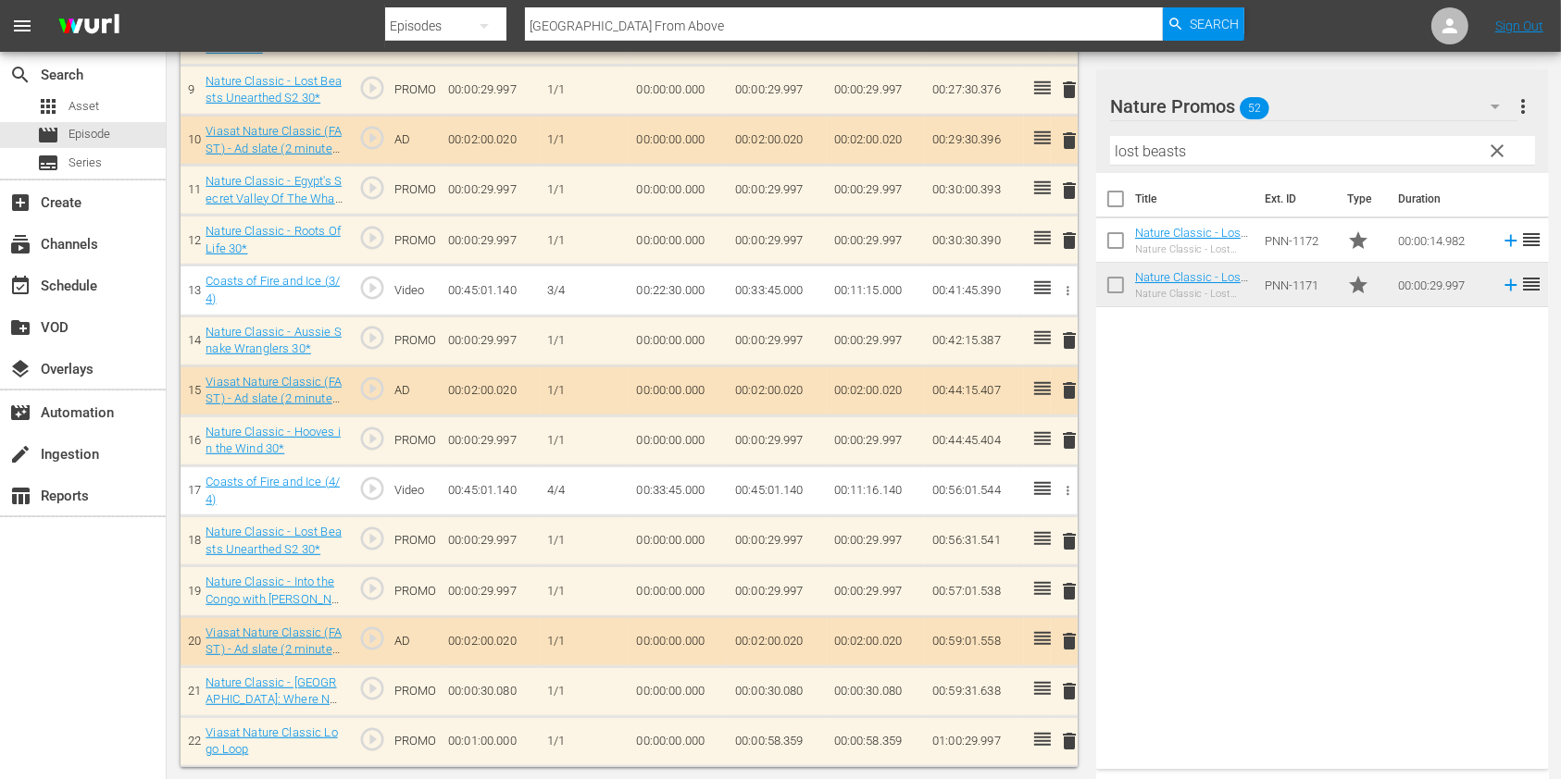
drag, startPoint x: 1064, startPoint y: 579, endPoint x: 1001, endPoint y: 548, distance: 70.0
click at [1063, 580] on span "delete" at bounding box center [1069, 591] width 22 height 22
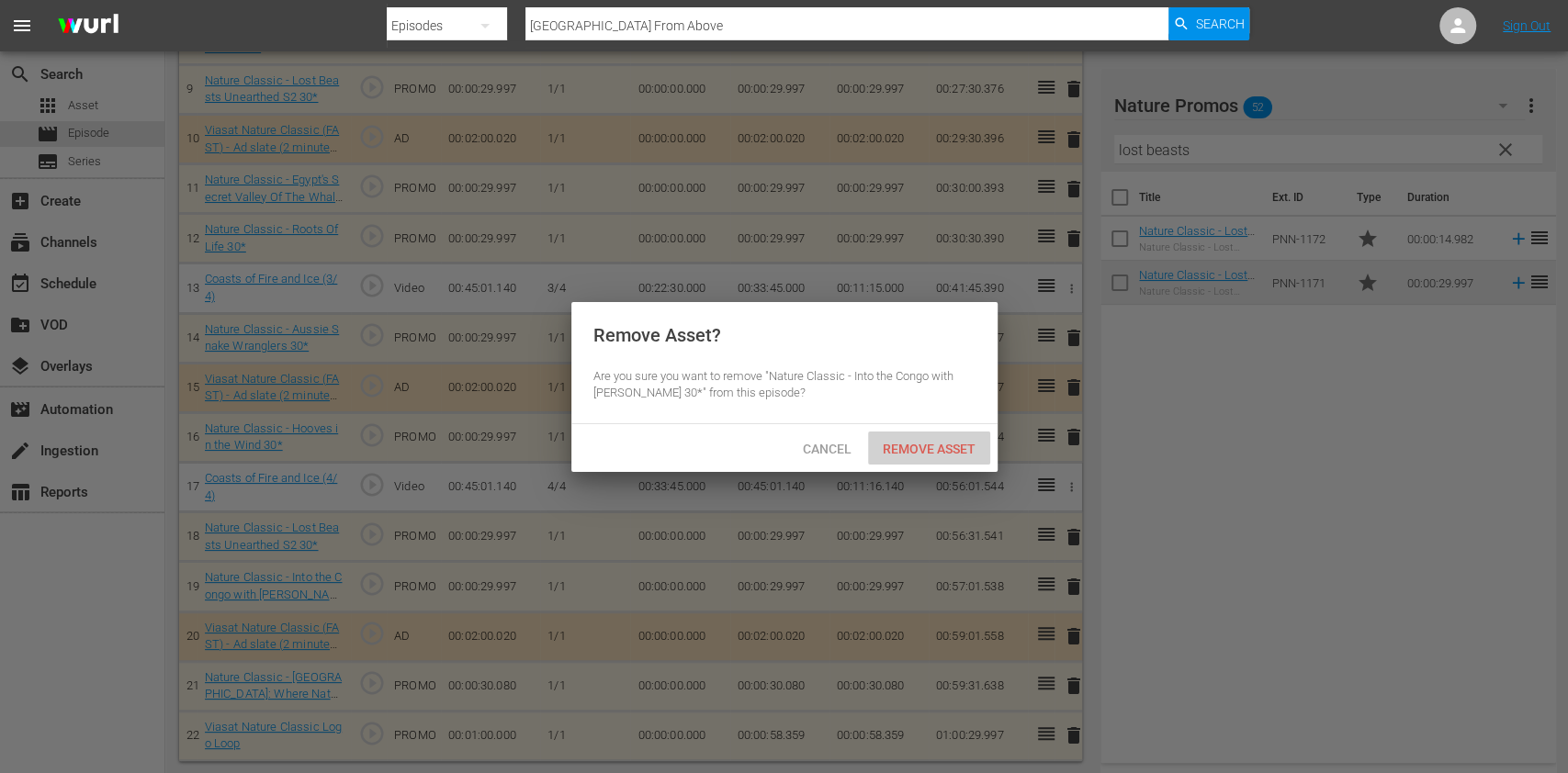
click at [906, 439] on div "Remove Asset" at bounding box center [929, 449] width 122 height 34
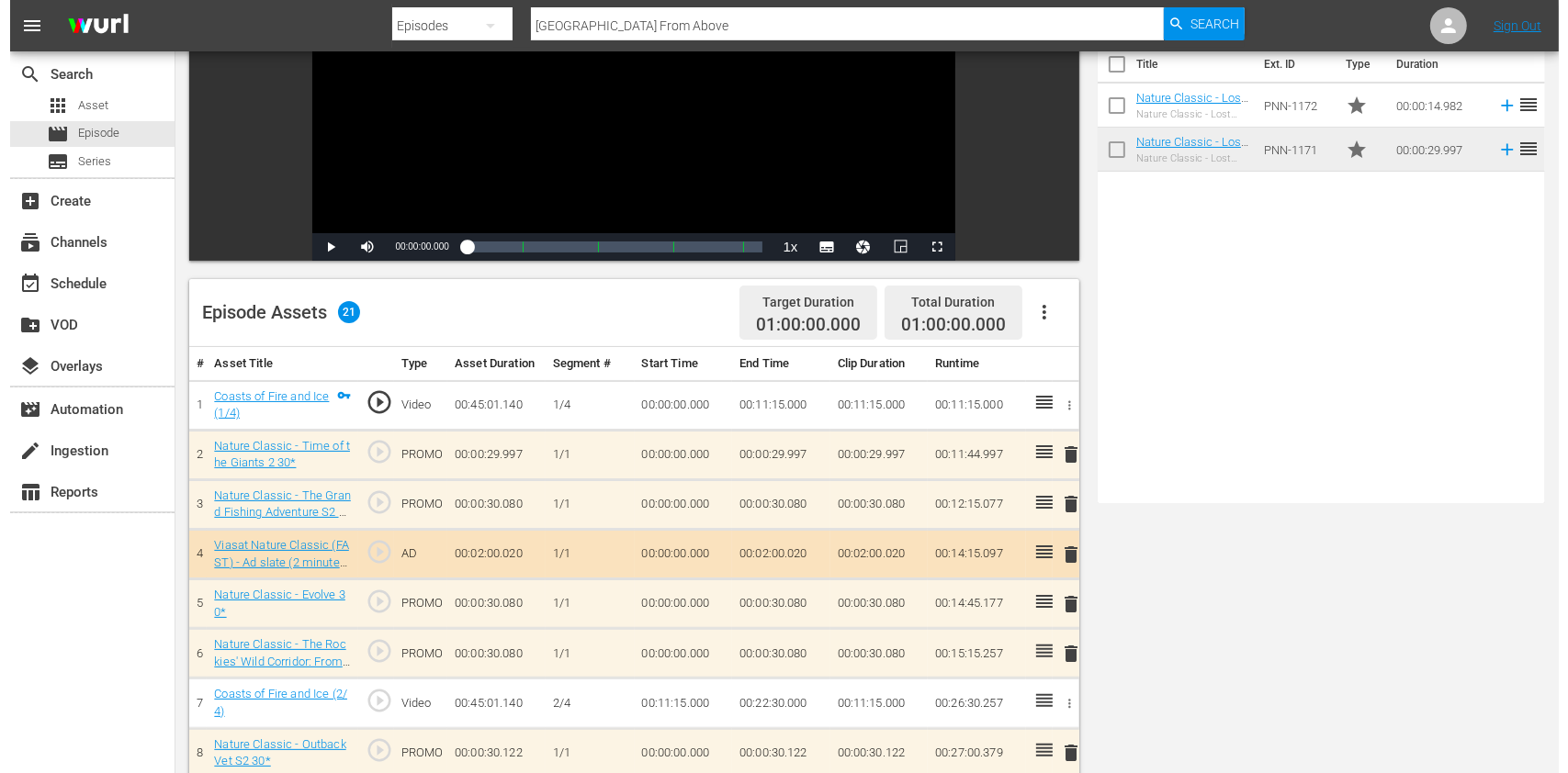
scroll to position [0, 0]
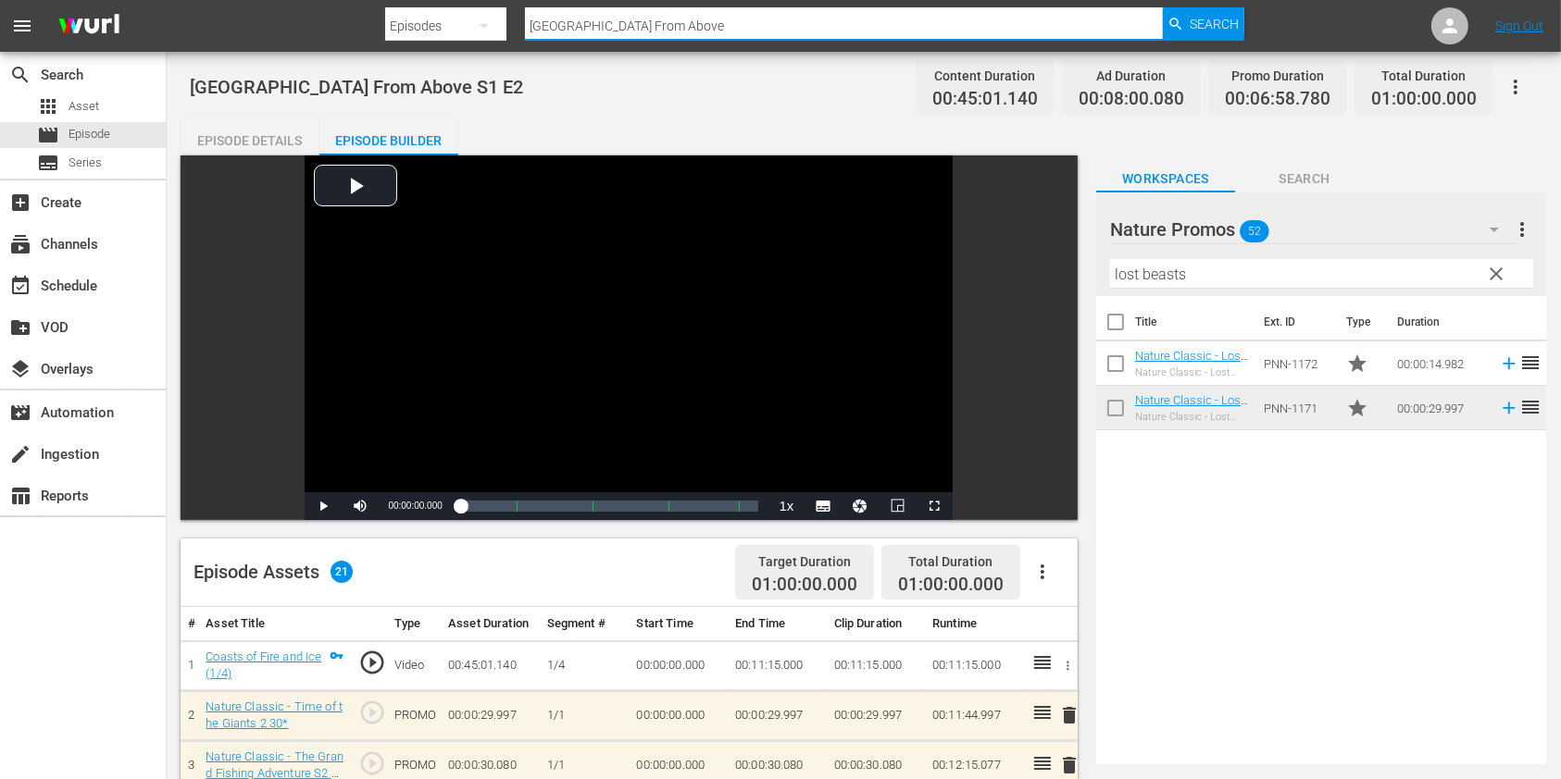
drag, startPoint x: 636, startPoint y: 19, endPoint x: 469, endPoint y: 9, distance: 166.9
click at [467, 19] on div "Search By Episodes Search ID, Title, Description, Keywords, or Category Antarct…" at bounding box center [814, 26] width 858 height 44
paste input "Wild Cuba: A Carribbean Journey E1"
type input "Wild Cuba: A Carribbean Journey"
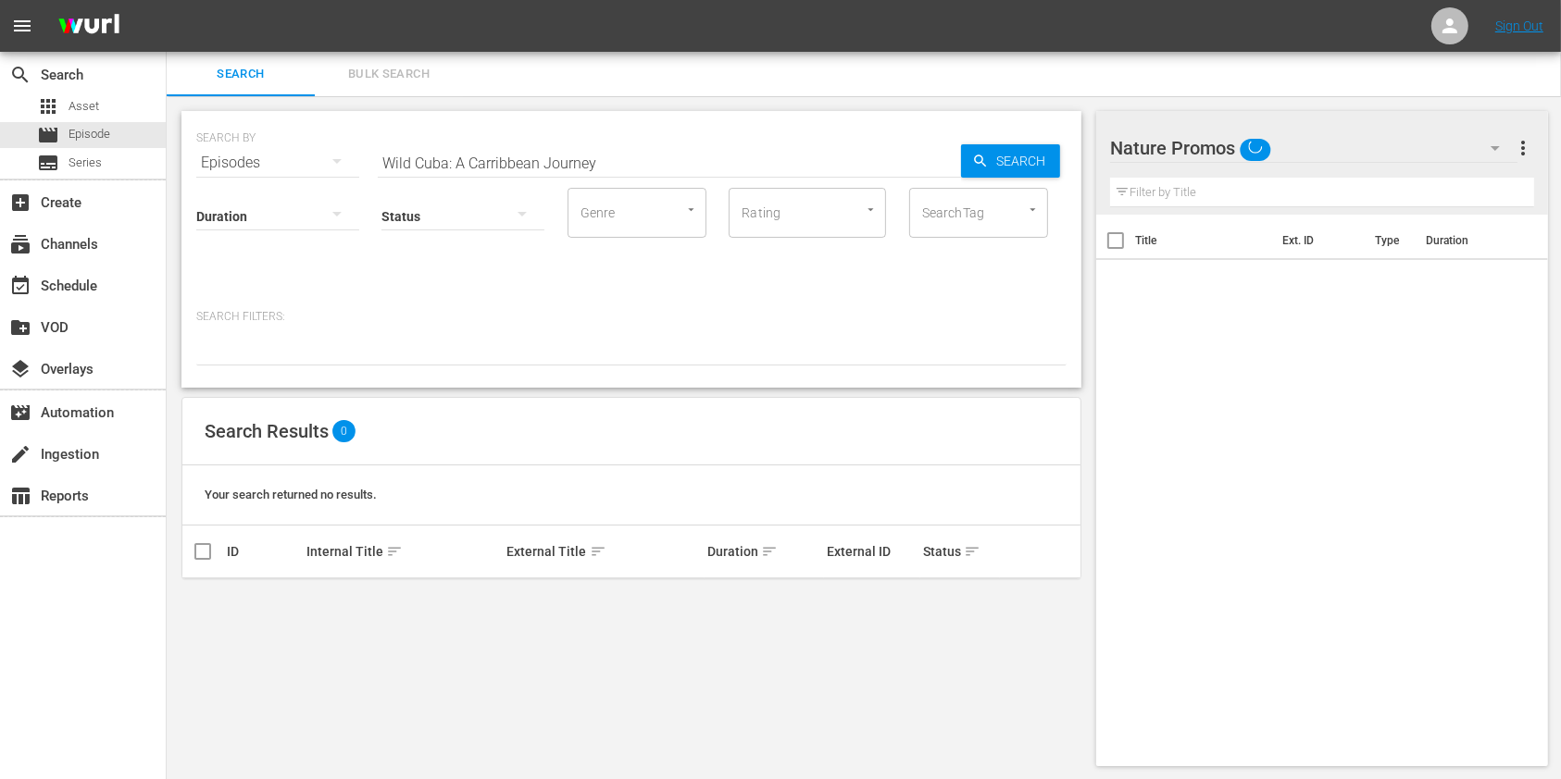
click at [491, 173] on div "Status" at bounding box center [462, 204] width 163 height 67
click at [489, 159] on input "Wild Cuba: A Carribbean Journey" at bounding box center [669, 163] width 583 height 44
type input "Wild Cuba: A Caribbean Journey"
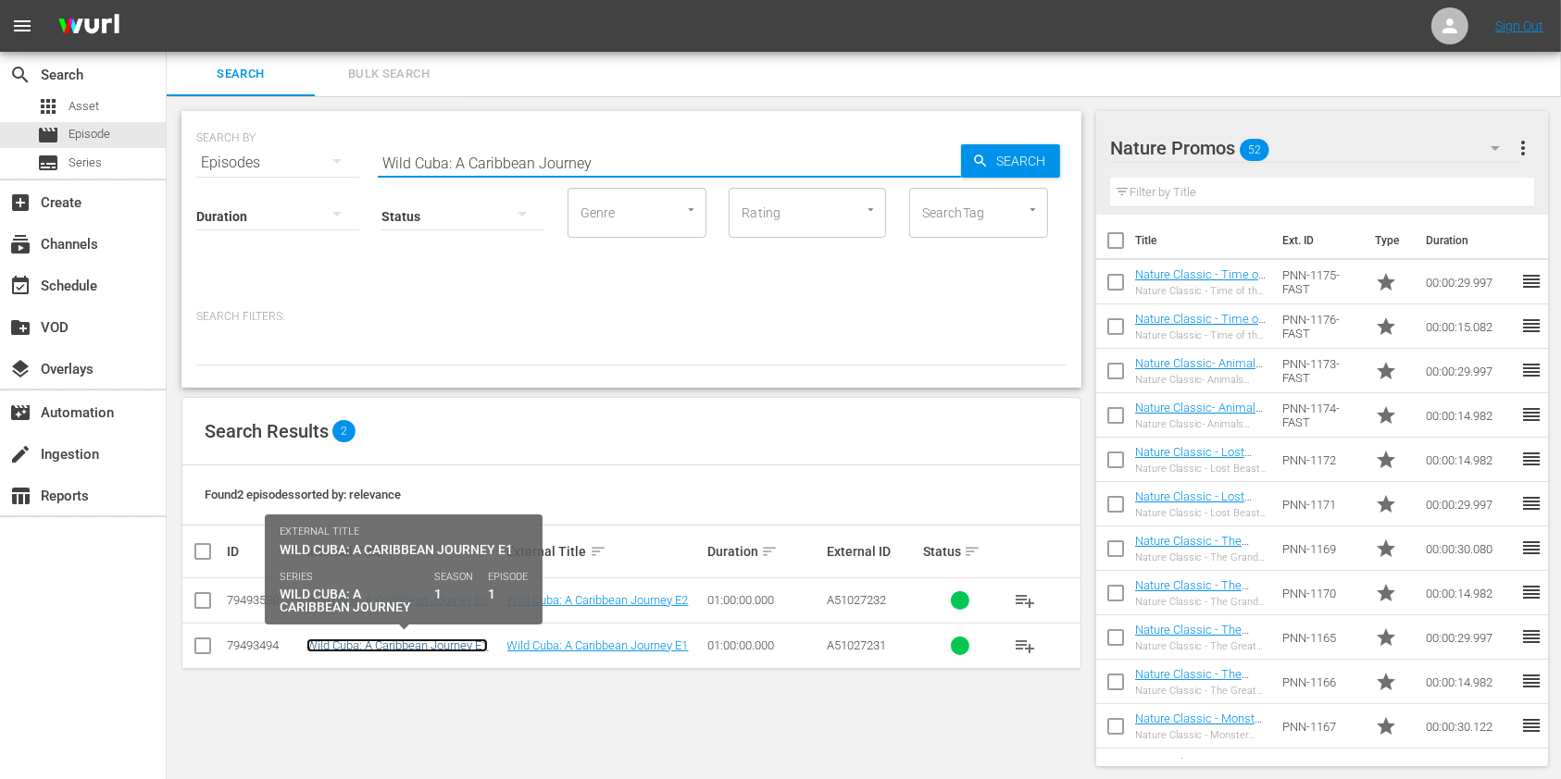
click at [393, 639] on link "Wild Cuba: A Caribbean Journey E1" at bounding box center [396, 646] width 181 height 14
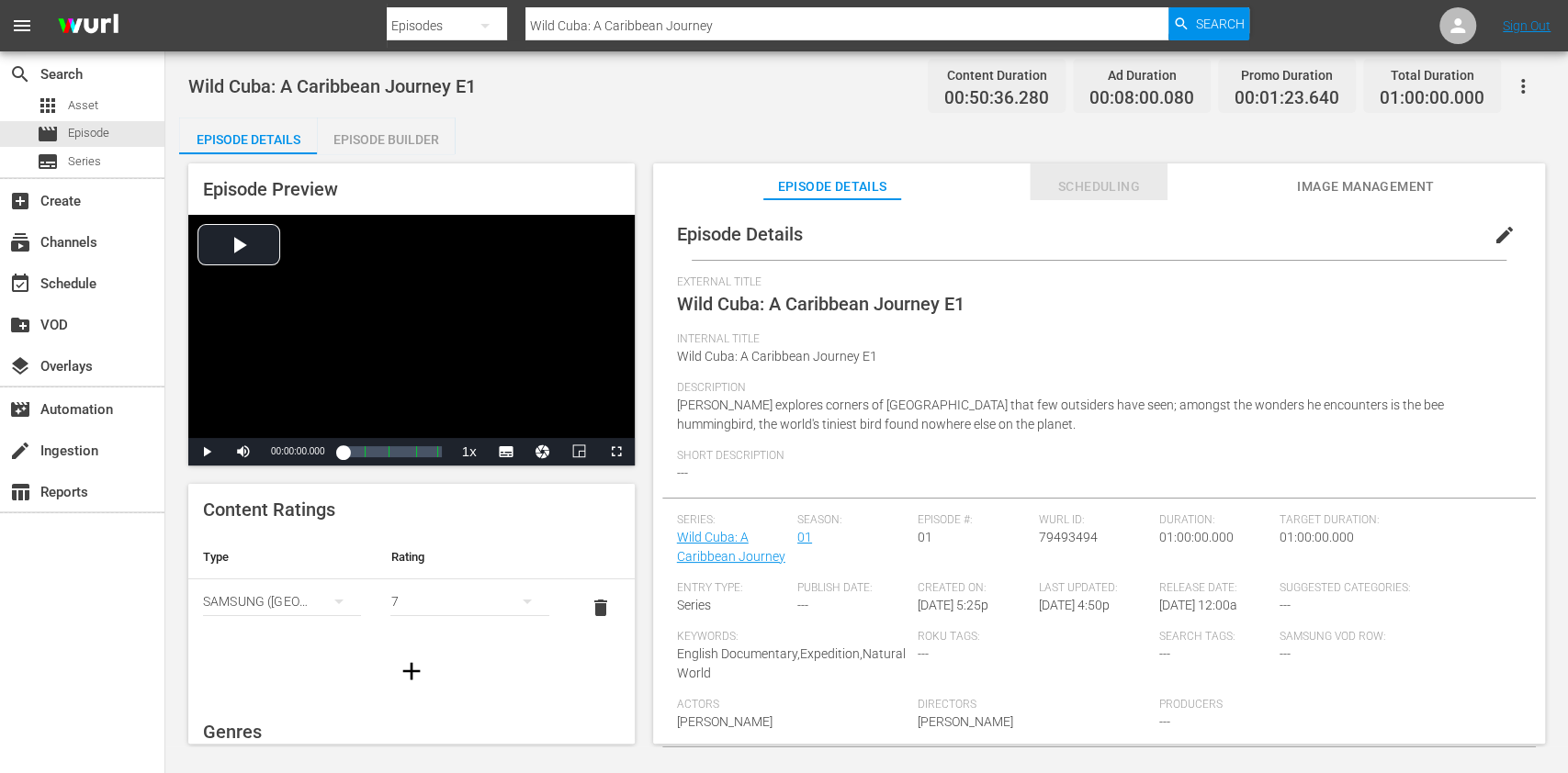
drag, startPoint x: 1038, startPoint y: 181, endPoint x: 943, endPoint y: 180, distance: 95.0
click at [1040, 181] on span "Scheduling" at bounding box center [1099, 187] width 138 height 23
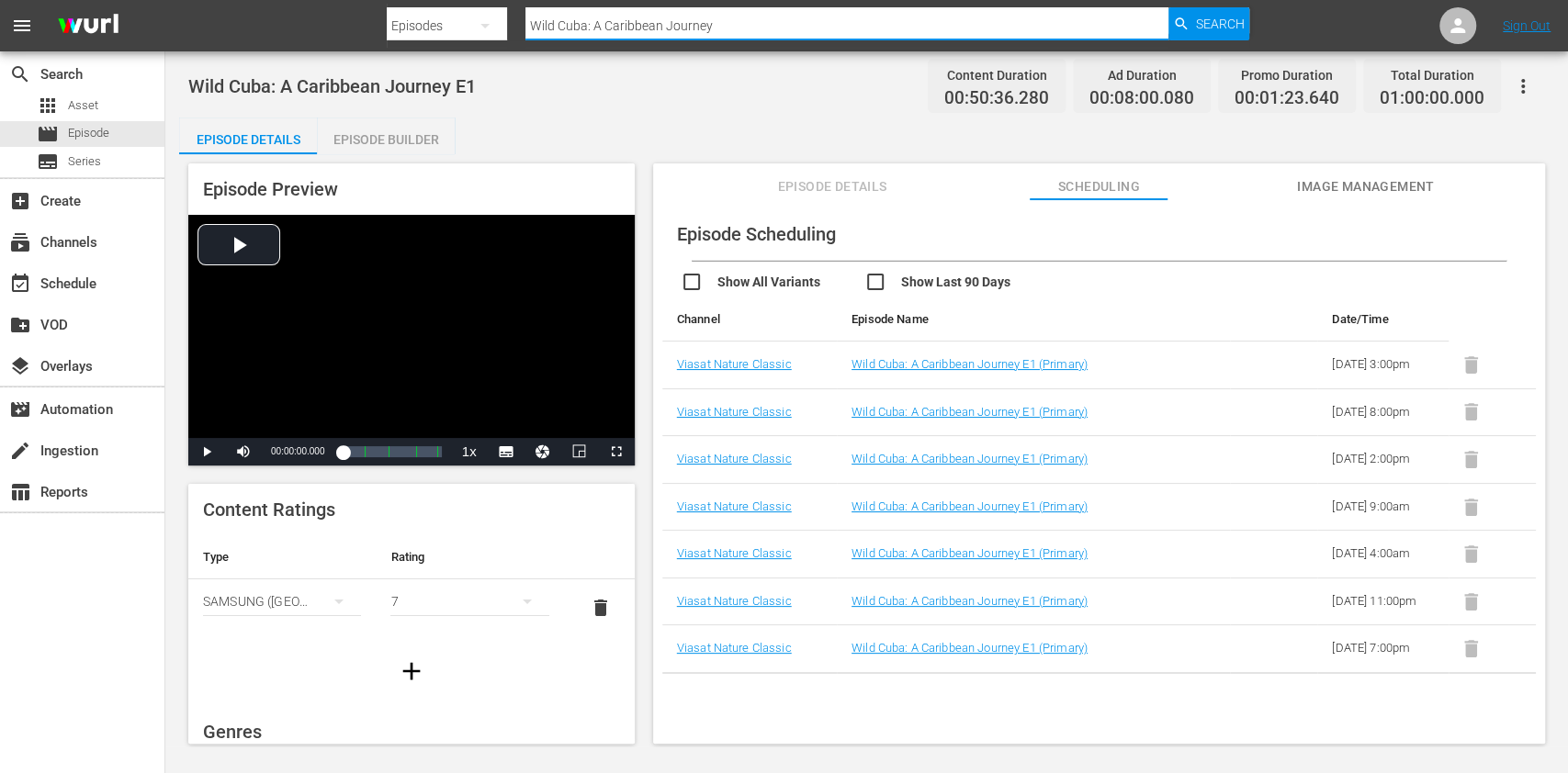
drag, startPoint x: 764, startPoint y: 39, endPoint x: 496, endPoint y: 33, distance: 268.1
click at [482, 24] on div "Search By Episodes Search ID, Title, Description, Keywords, or Category Wild Cu…" at bounding box center [818, 26] width 862 height 44
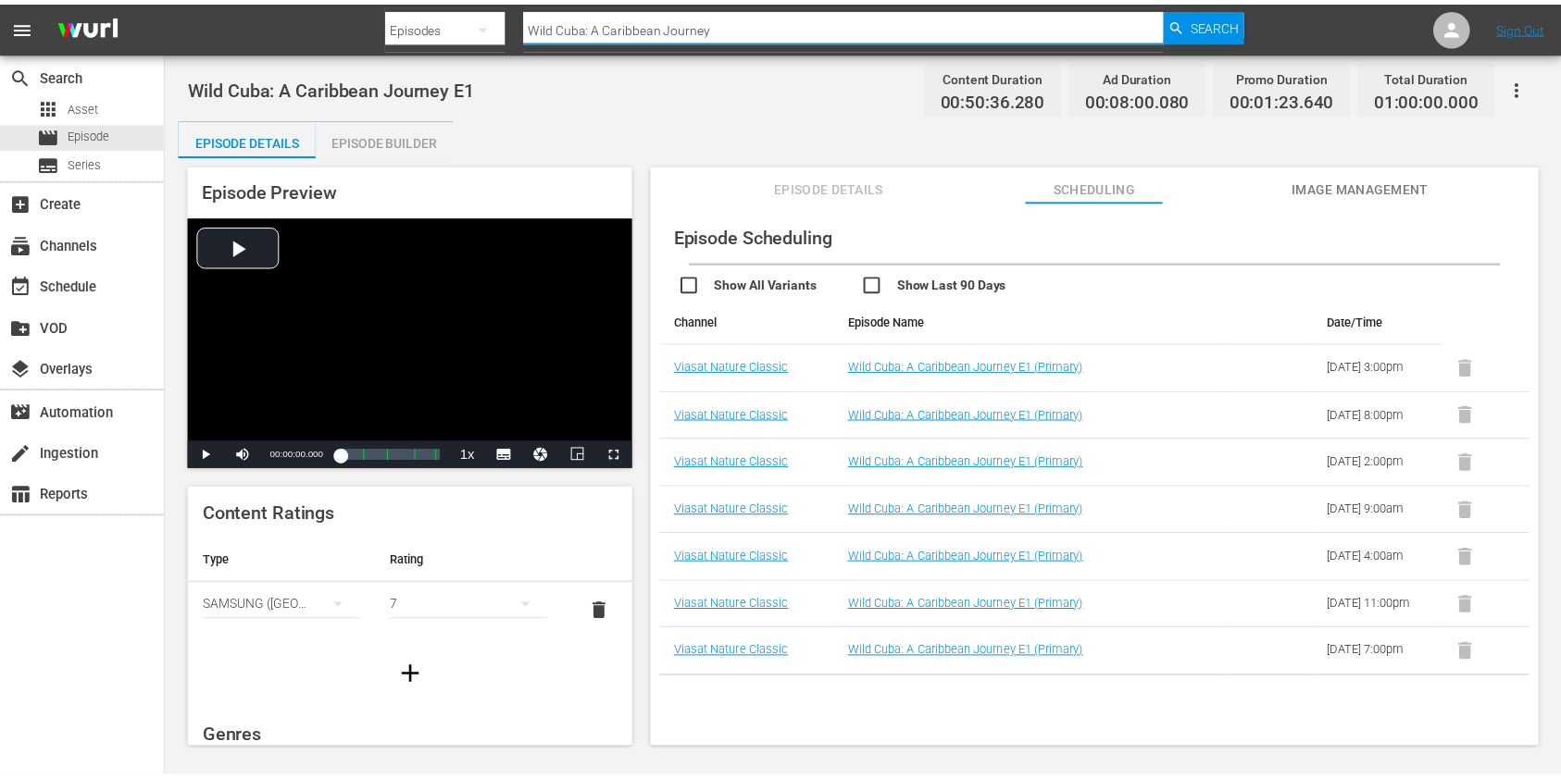
scroll to position [41, 0]
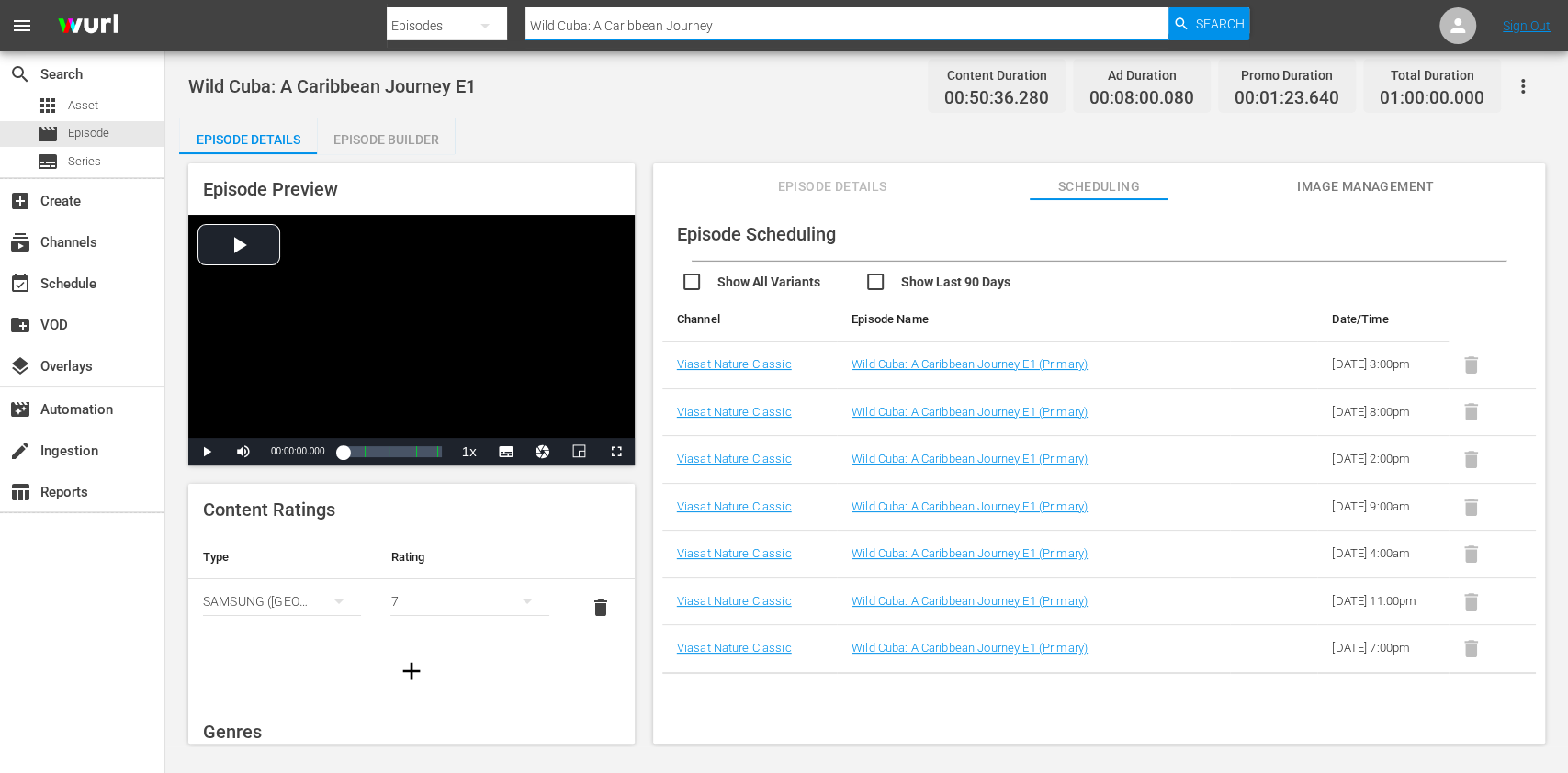
click at [415, 136] on div "Episode Builder" at bounding box center [385, 139] width 138 height 44
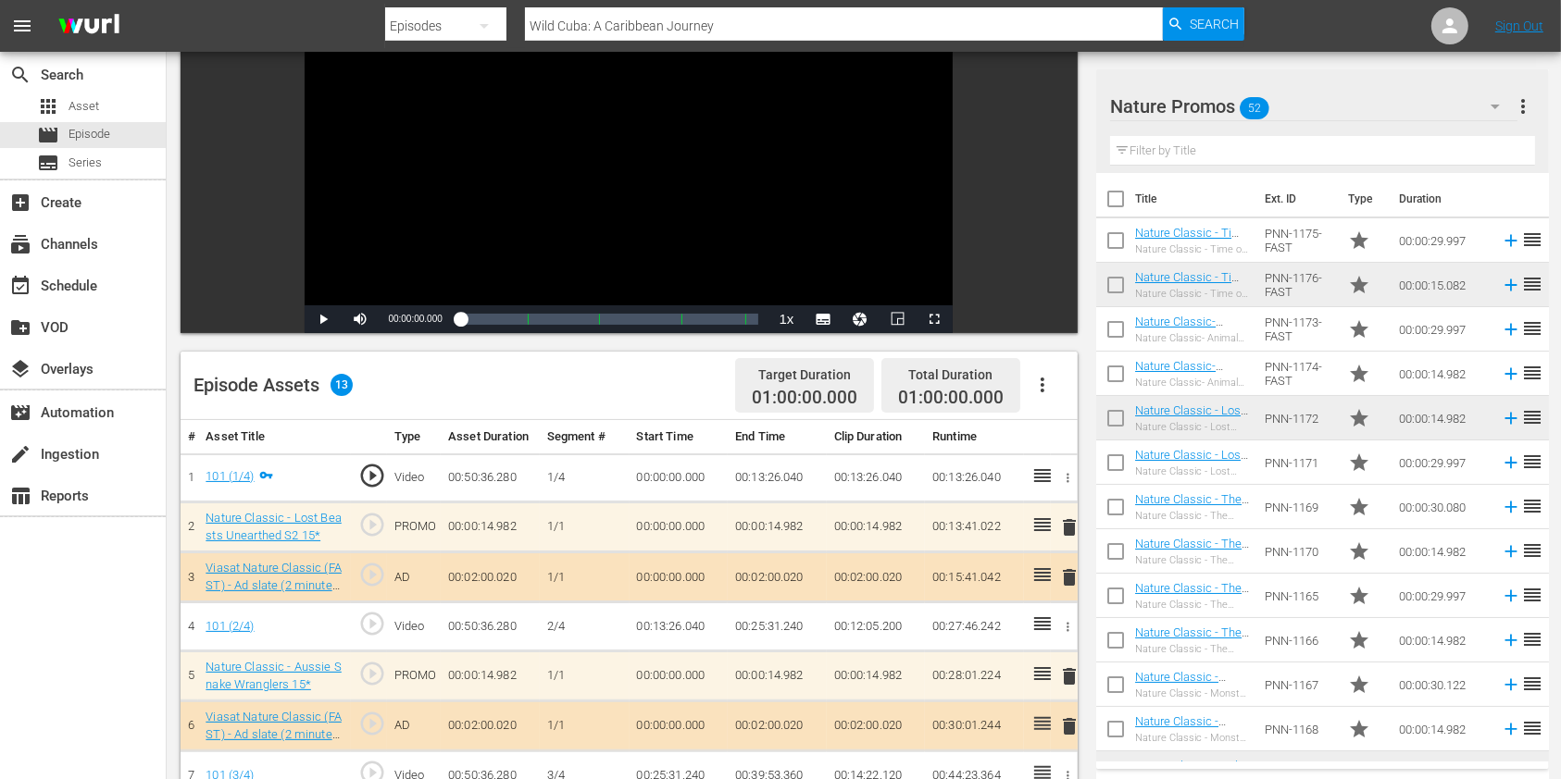
scroll to position [22, 0]
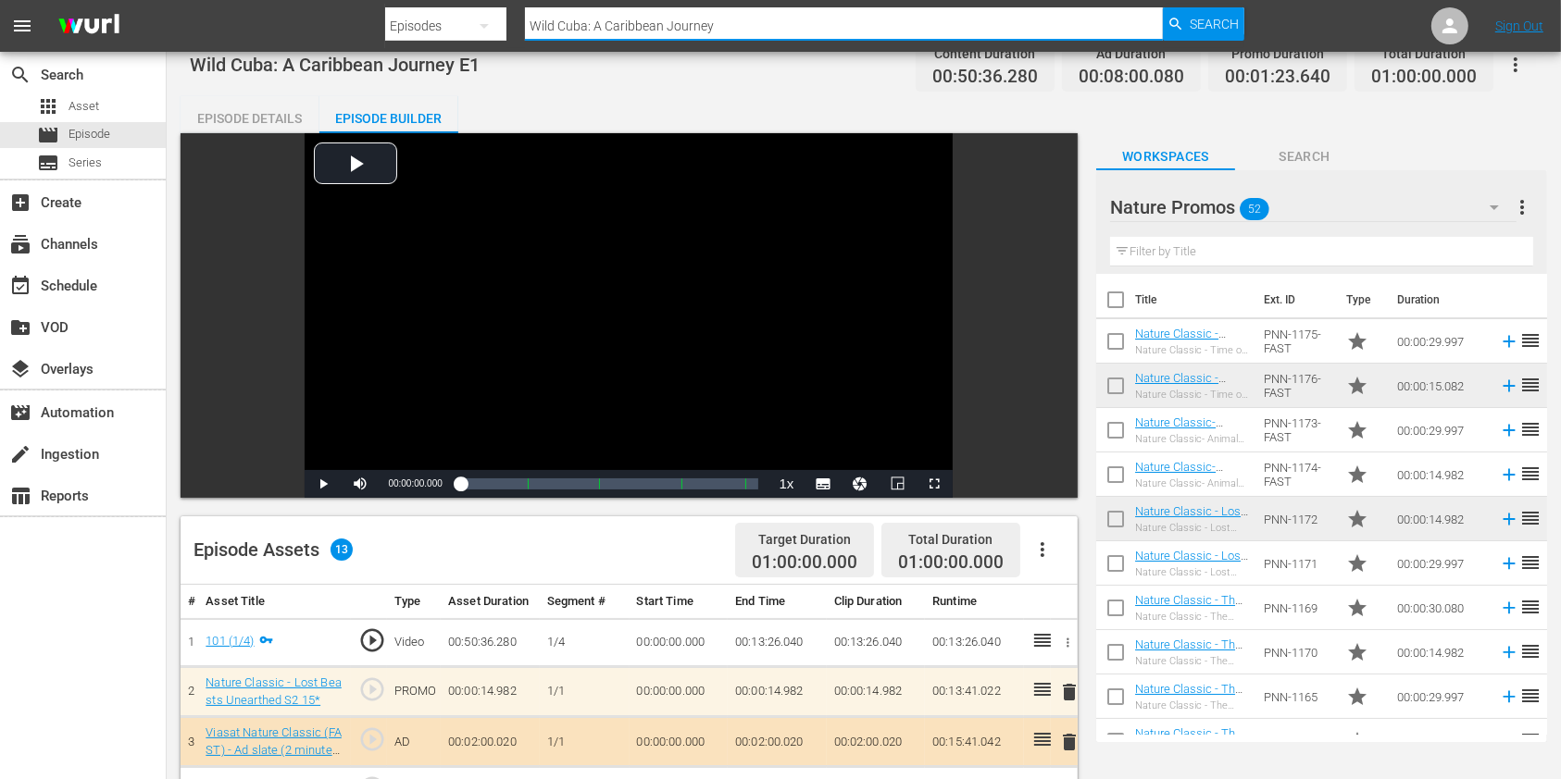
click at [729, 19] on input "Wild Cuba: A Caribbean Journey" at bounding box center [844, 26] width 638 height 44
drag, startPoint x: 785, startPoint y: 19, endPoint x: 468, endPoint y: 13, distance: 317.6
click at [474, 12] on div "Search By Episodes Search ID, Title, Description, Keywords, or Category Wild Cu…" at bounding box center [814, 26] width 858 height 44
paste input "Aussie Snake Wranglers E1-2"
type input "Aussie Snake Wranglers Ep1"
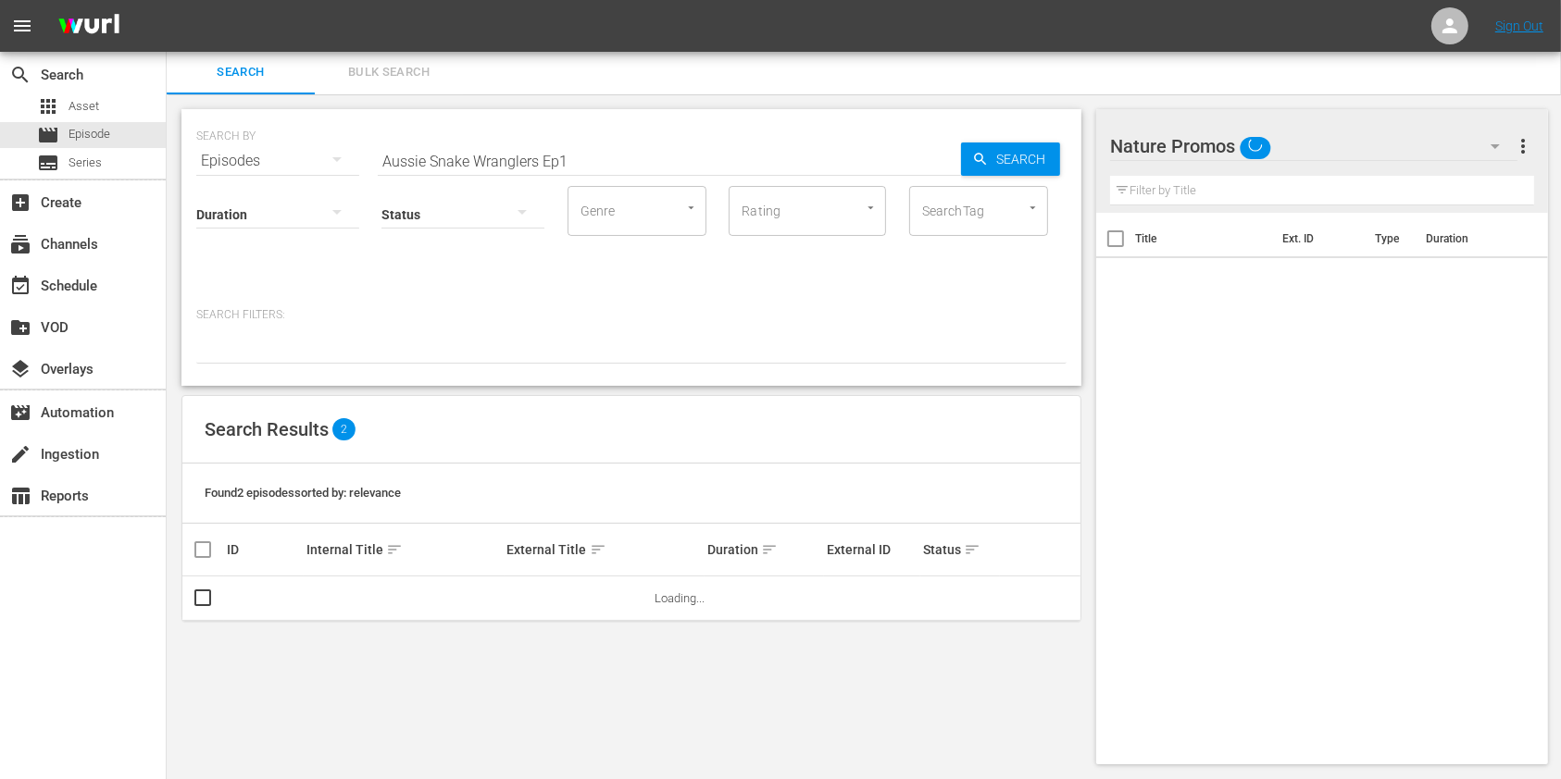
scroll to position [2, 0]
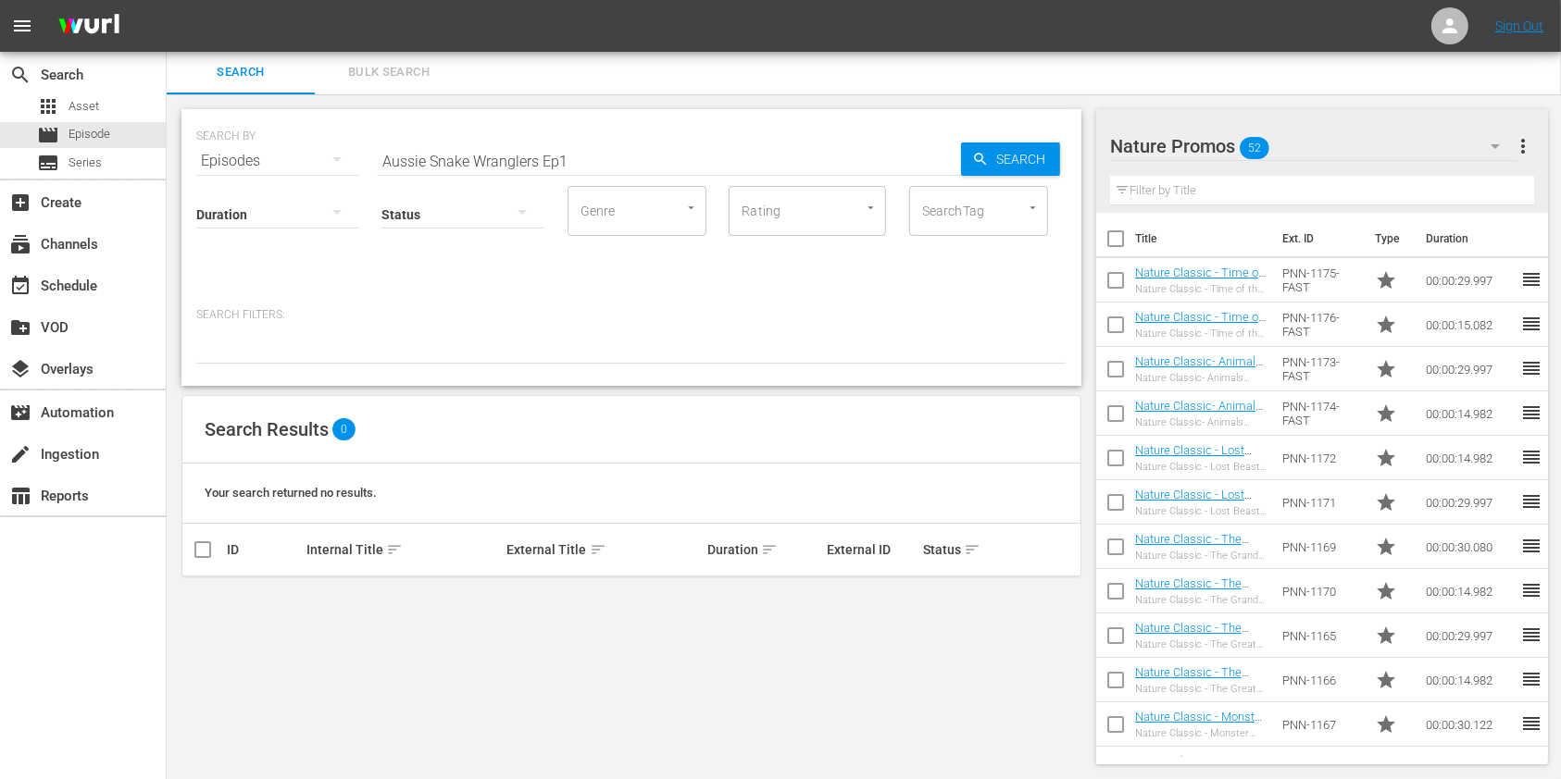
click at [602, 166] on input "Aussie Snake Wranglers Ep1" at bounding box center [669, 161] width 583 height 44
type input "Aussie Snake Wranglers E1"
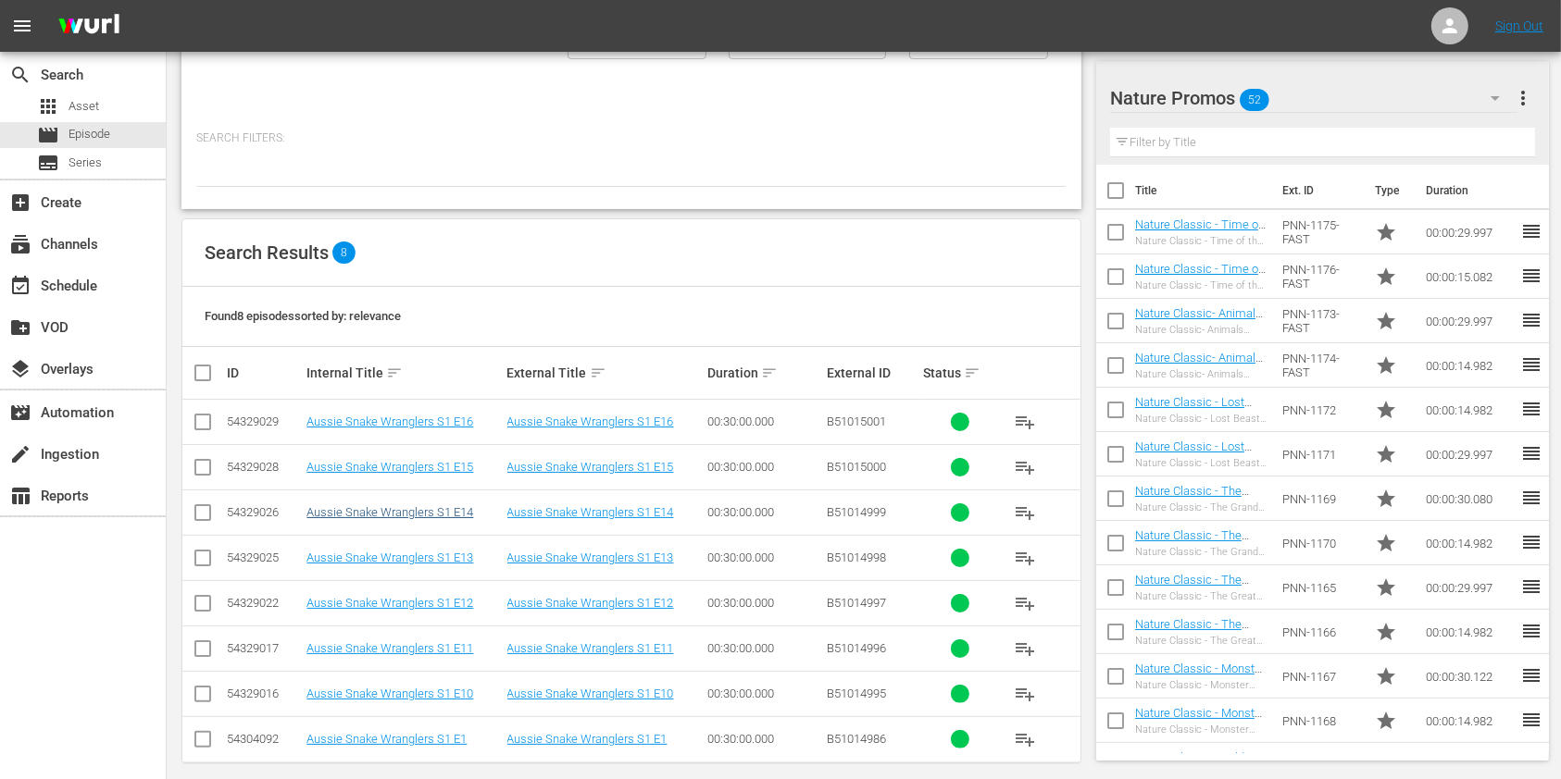
scroll to position [194, 0]
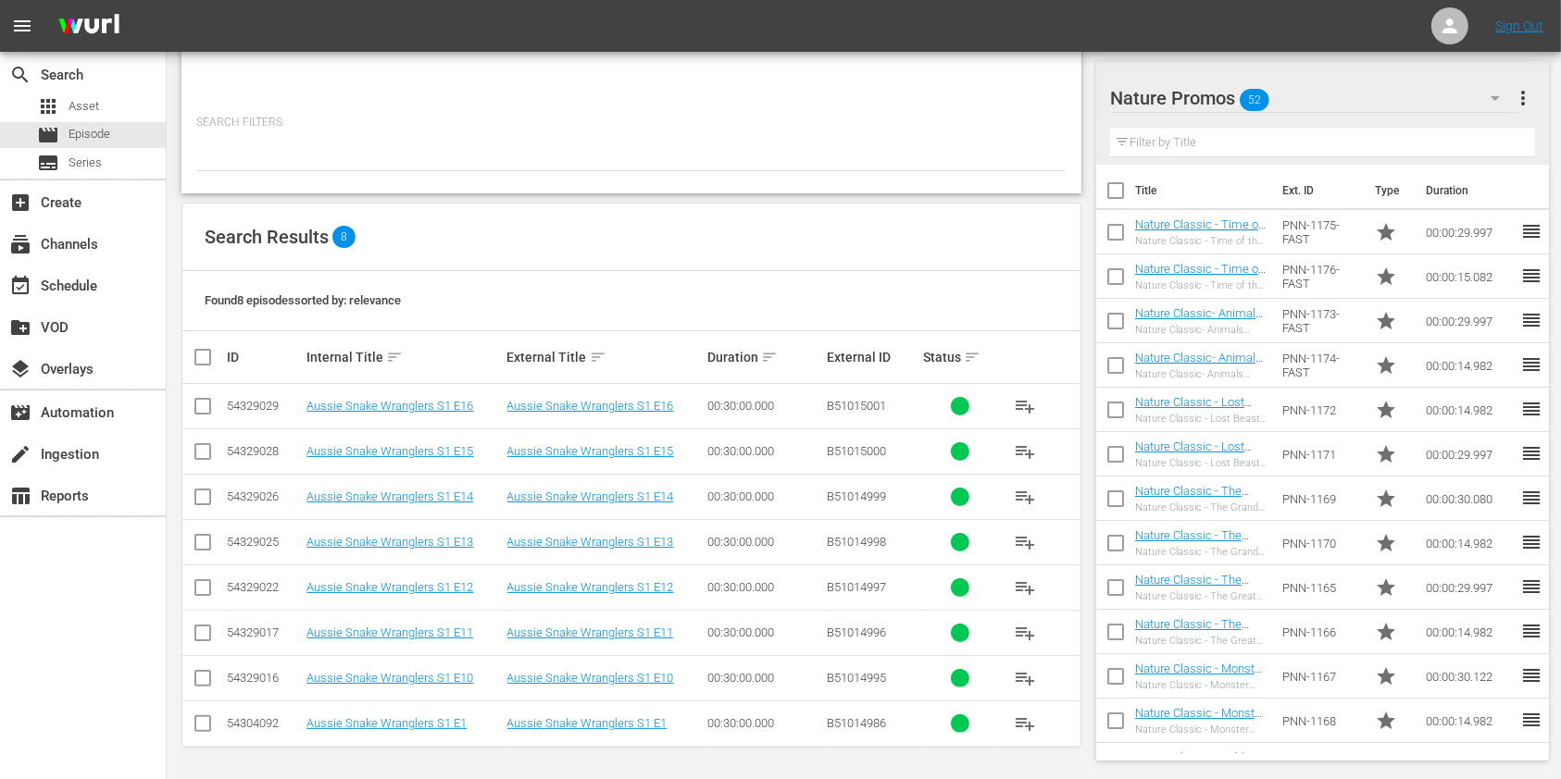
click at [437, 704] on td "Aussie Snake Wranglers S1 E1" at bounding box center [404, 723] width 200 height 45
click at [437, 717] on link "Aussie Snake Wranglers S1 E1" at bounding box center [386, 724] width 160 height 14
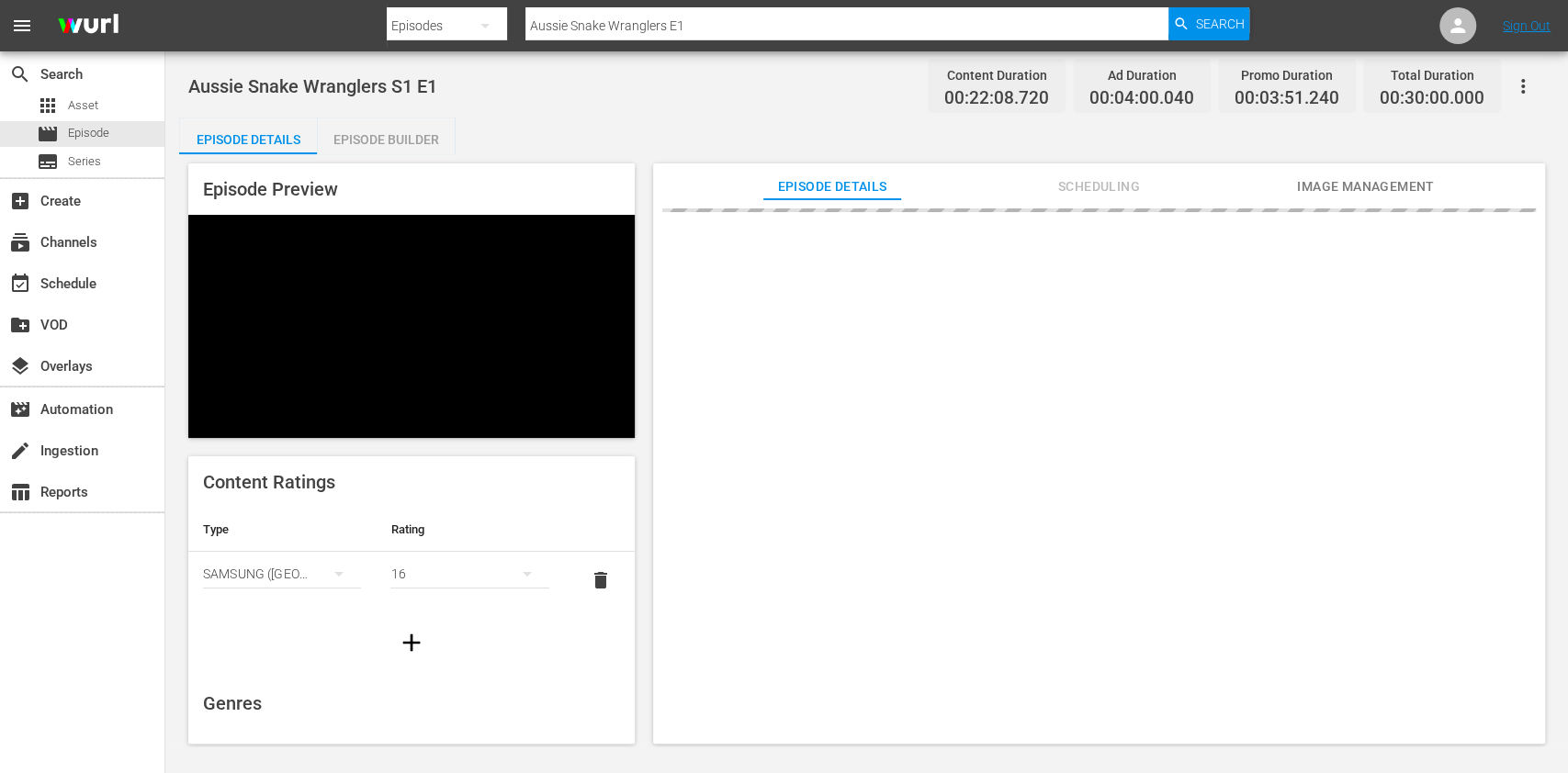
click at [1043, 180] on span "Scheduling" at bounding box center [1099, 187] width 138 height 23
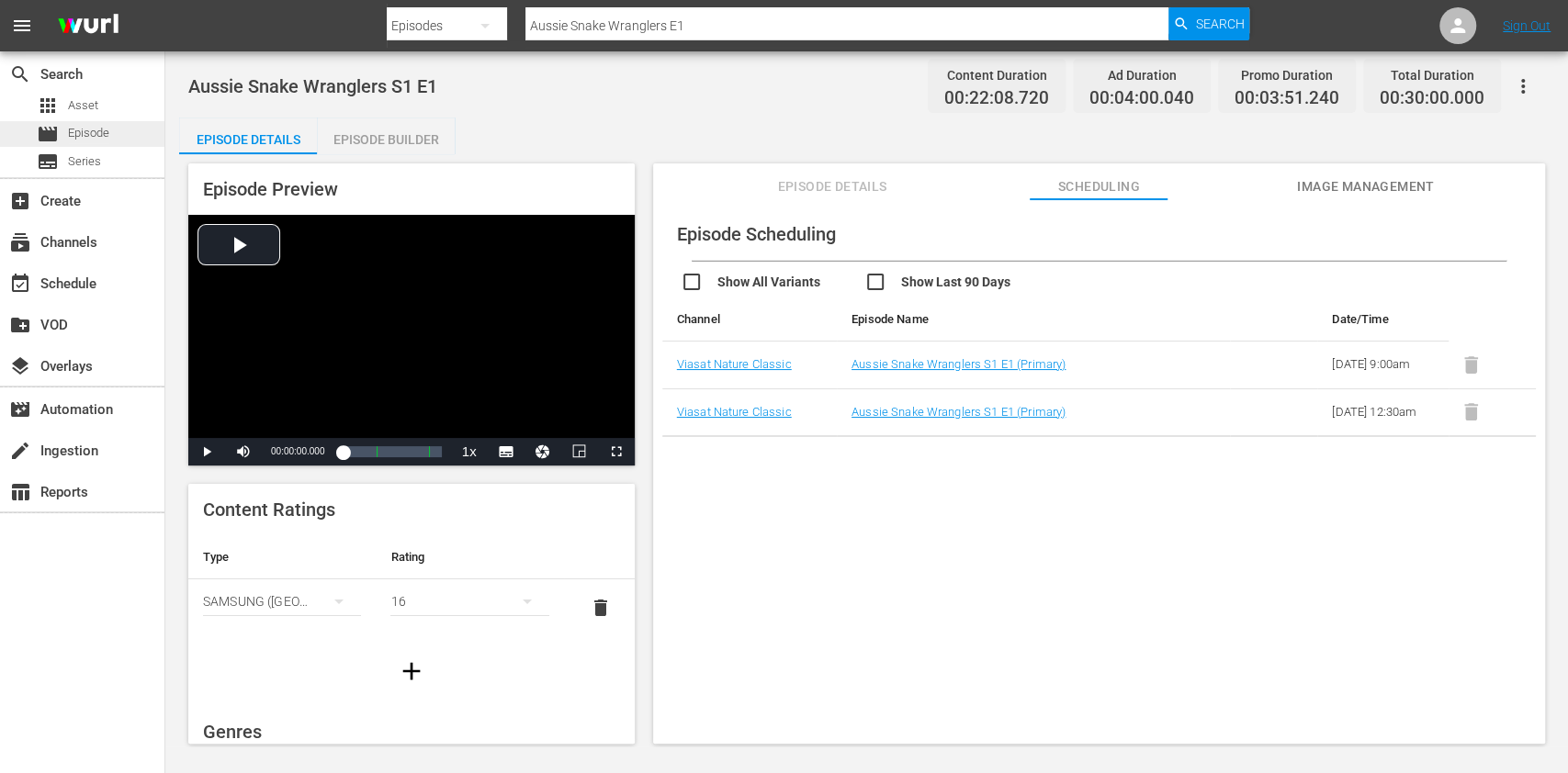
click at [91, 137] on span "Episode" at bounding box center [89, 133] width 42 height 19
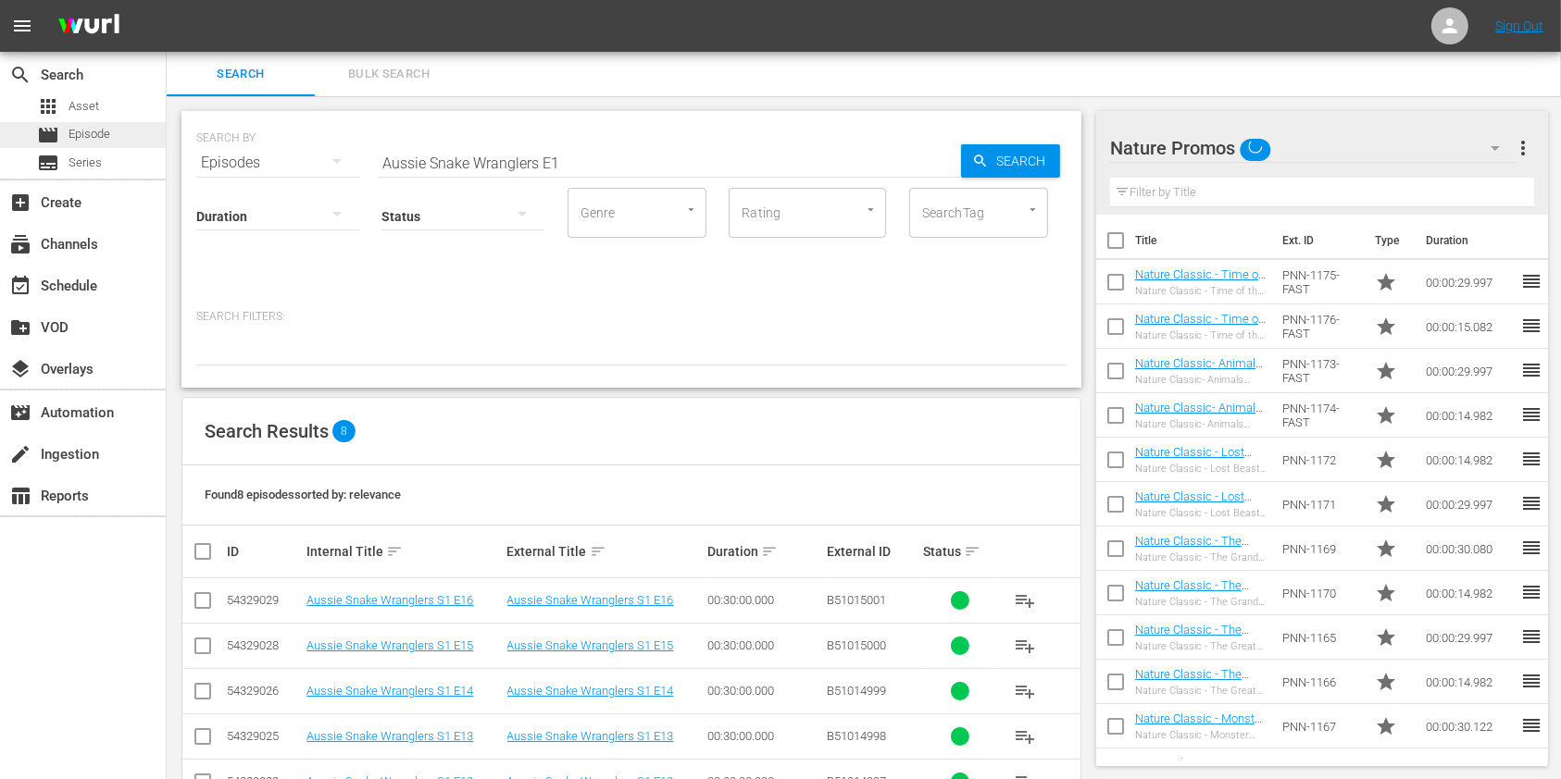
click at [145, 136] on div "movie Episode" at bounding box center [83, 135] width 166 height 26
